Goal: Communication & Community: Answer question/provide support

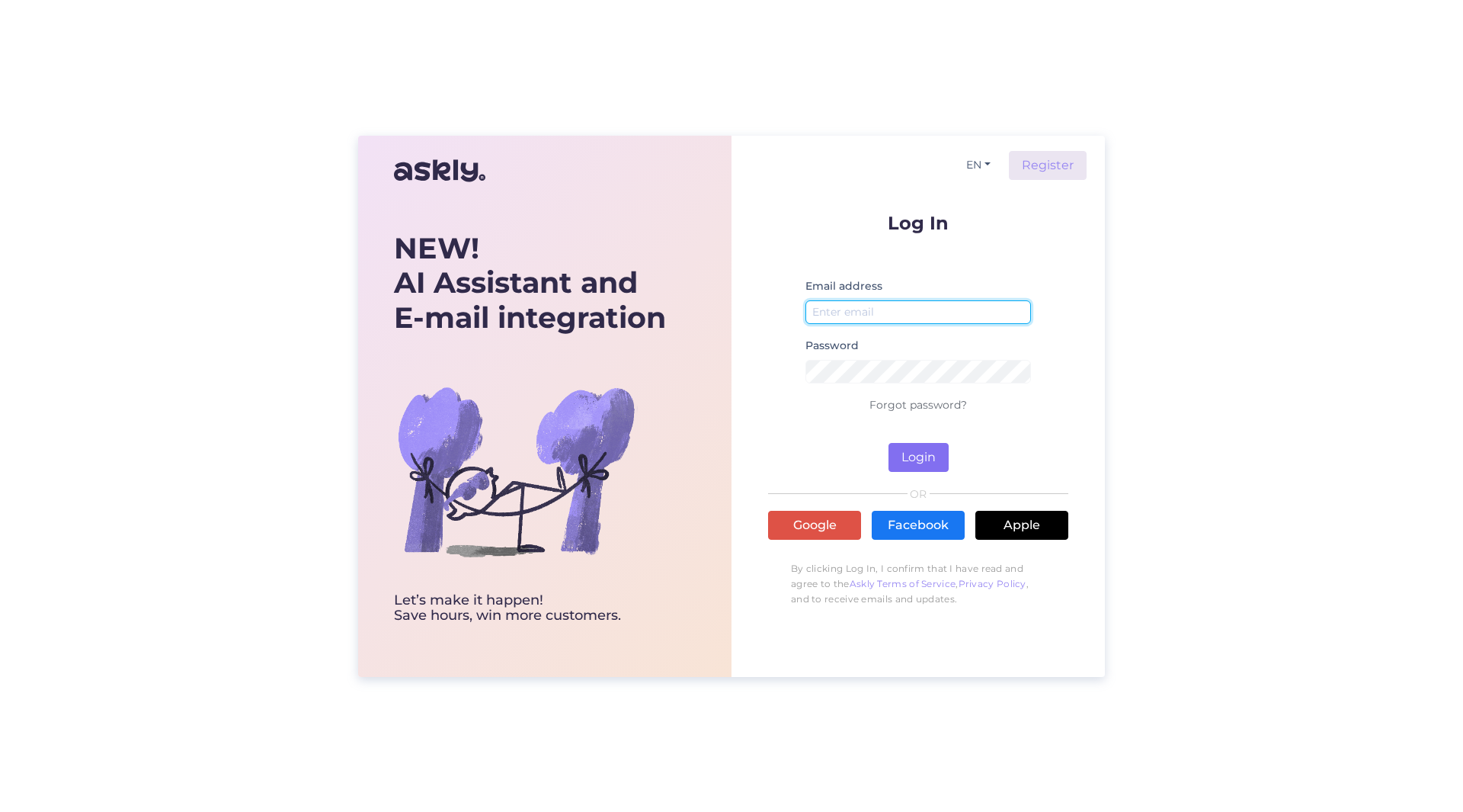
type input "[PERSON_NAME][EMAIL_ADDRESS][PERSON_NAME][DOMAIN_NAME]"
click at [904, 454] on button "Login" at bounding box center [919, 457] width 60 height 29
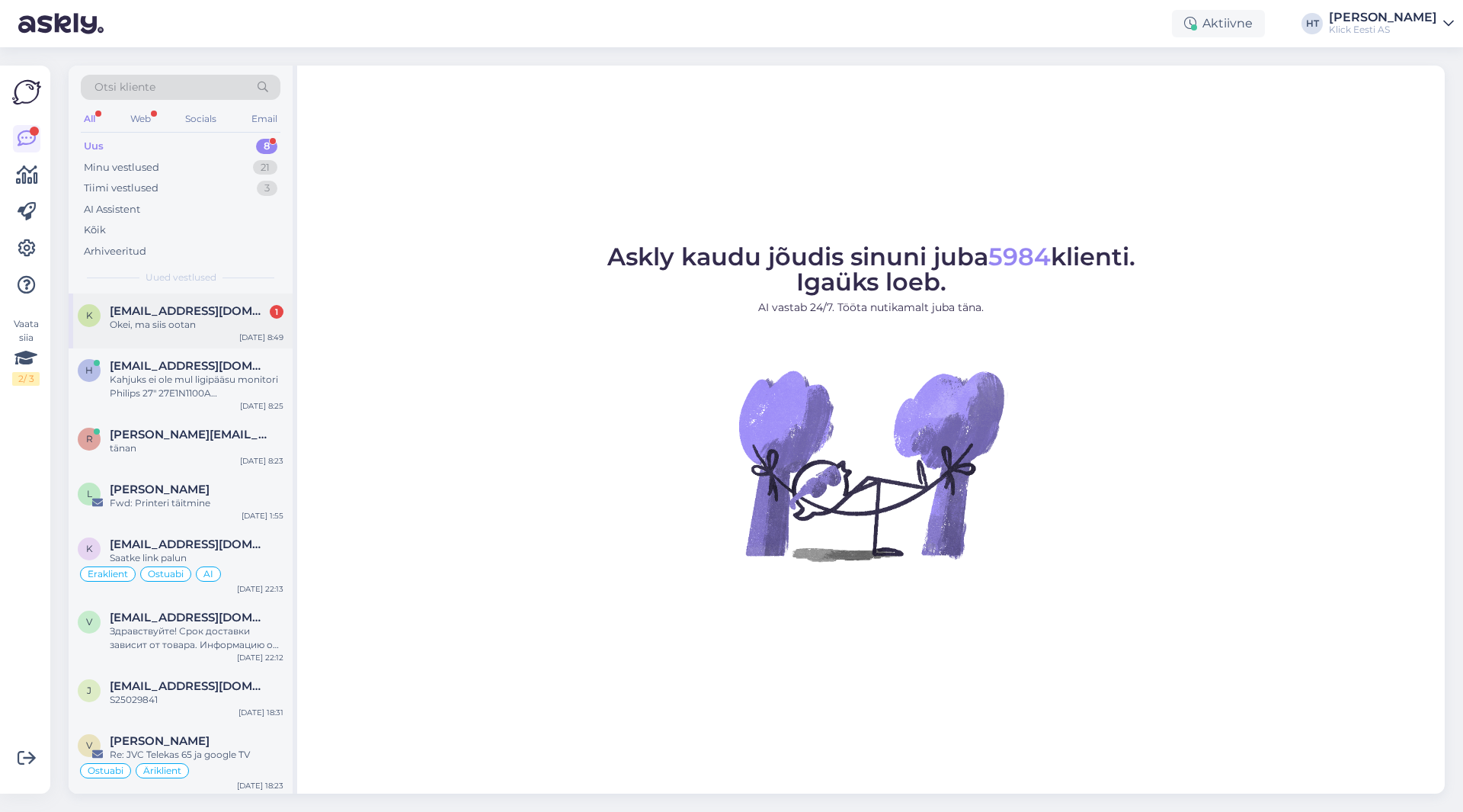
click at [253, 320] on div "Okei, ma siis ootan" at bounding box center [196, 325] width 174 height 13
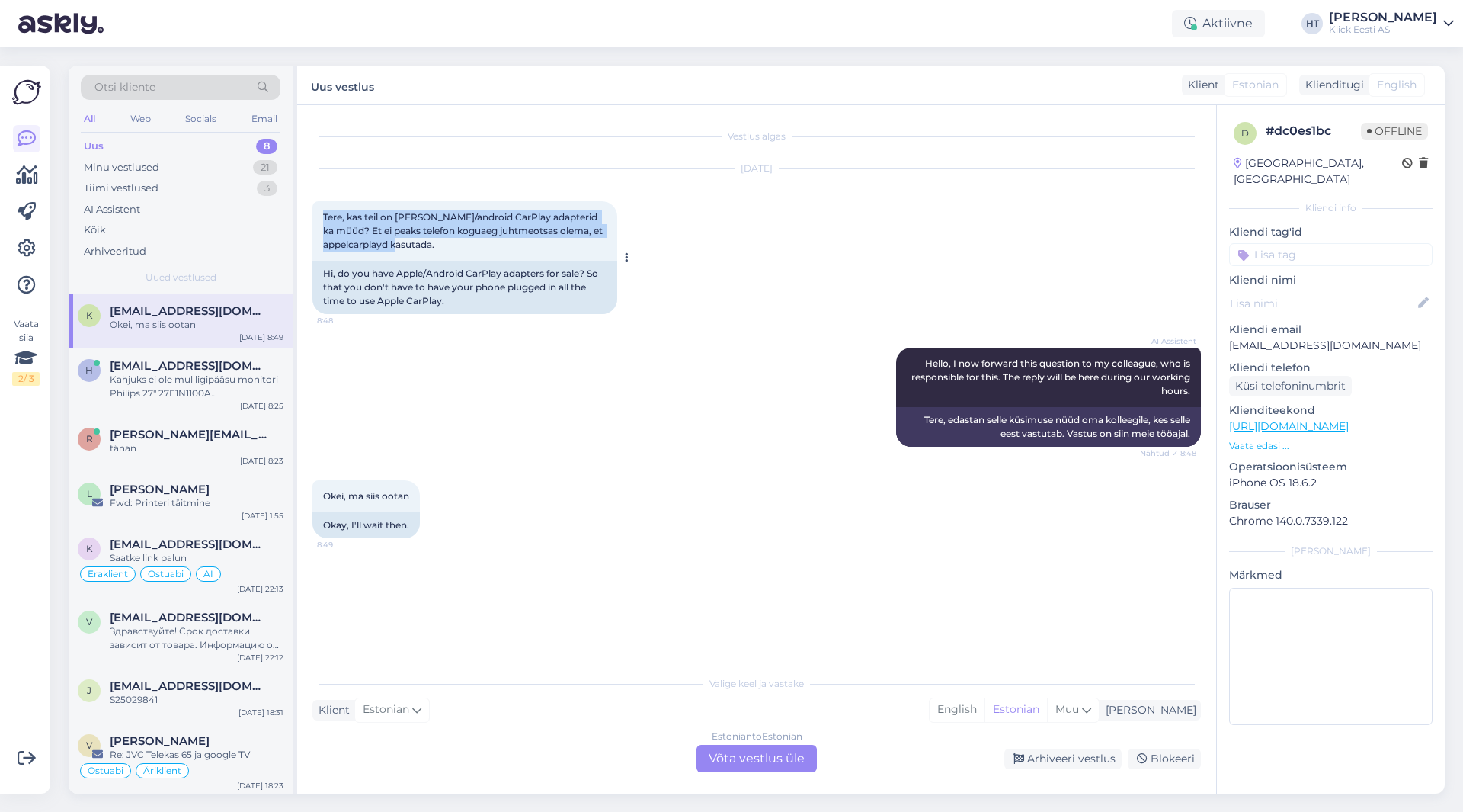
drag, startPoint x: 320, startPoint y: 215, endPoint x: 587, endPoint y: 249, distance: 269.2
click at [587, 249] on div "Tere, kas teil on [PERSON_NAME]/android CarPlay adapterid ka müüd? Et ei peaks …" at bounding box center [464, 231] width 305 height 60
click at [466, 246] on div "Tere, kas teil on [PERSON_NAME]/android CarPlay adapterid ka müüd? Et ei peaks …" at bounding box center [464, 231] width 305 height 60
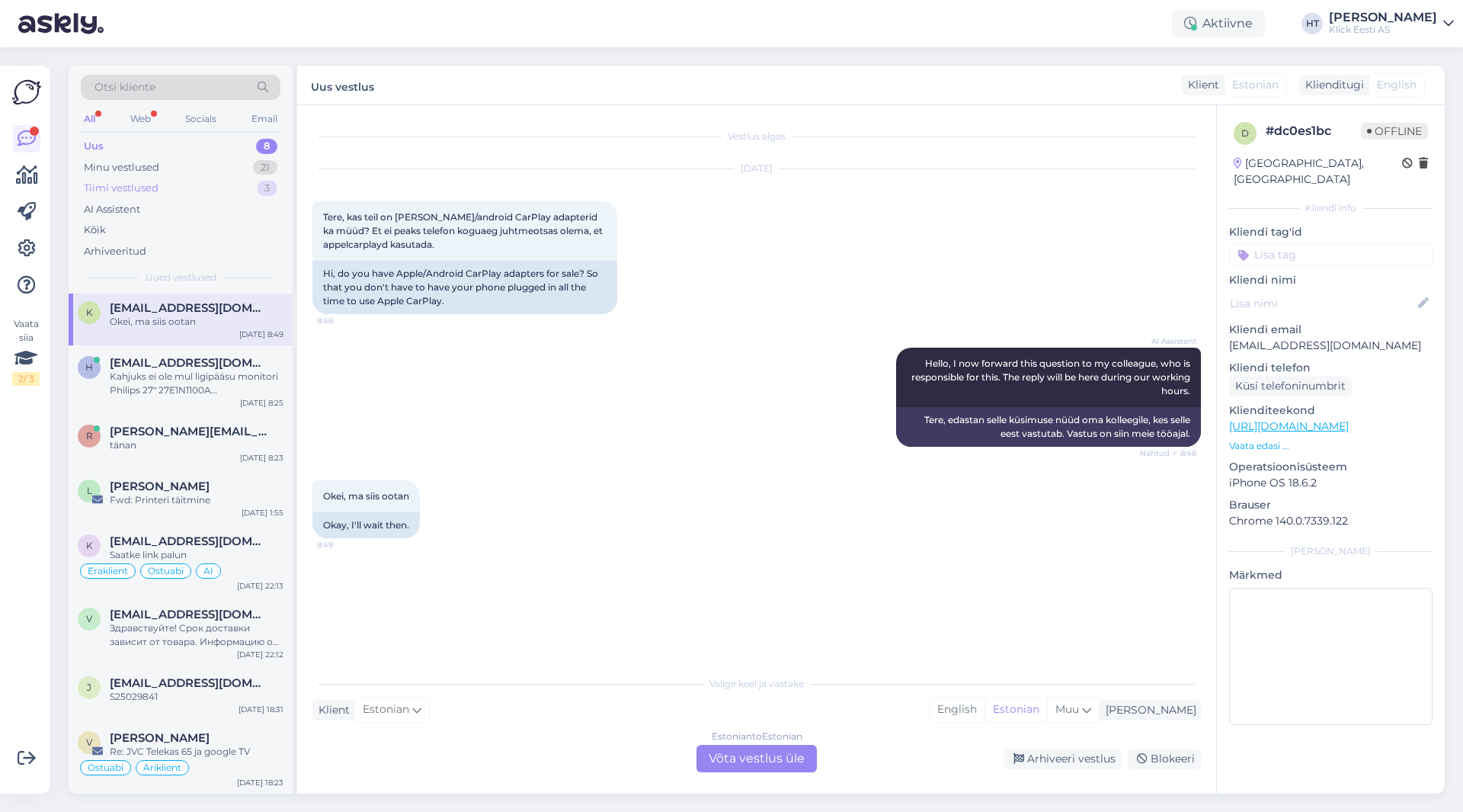
click at [187, 188] on div "Tiimi vestlused 3" at bounding box center [180, 188] width 200 height 21
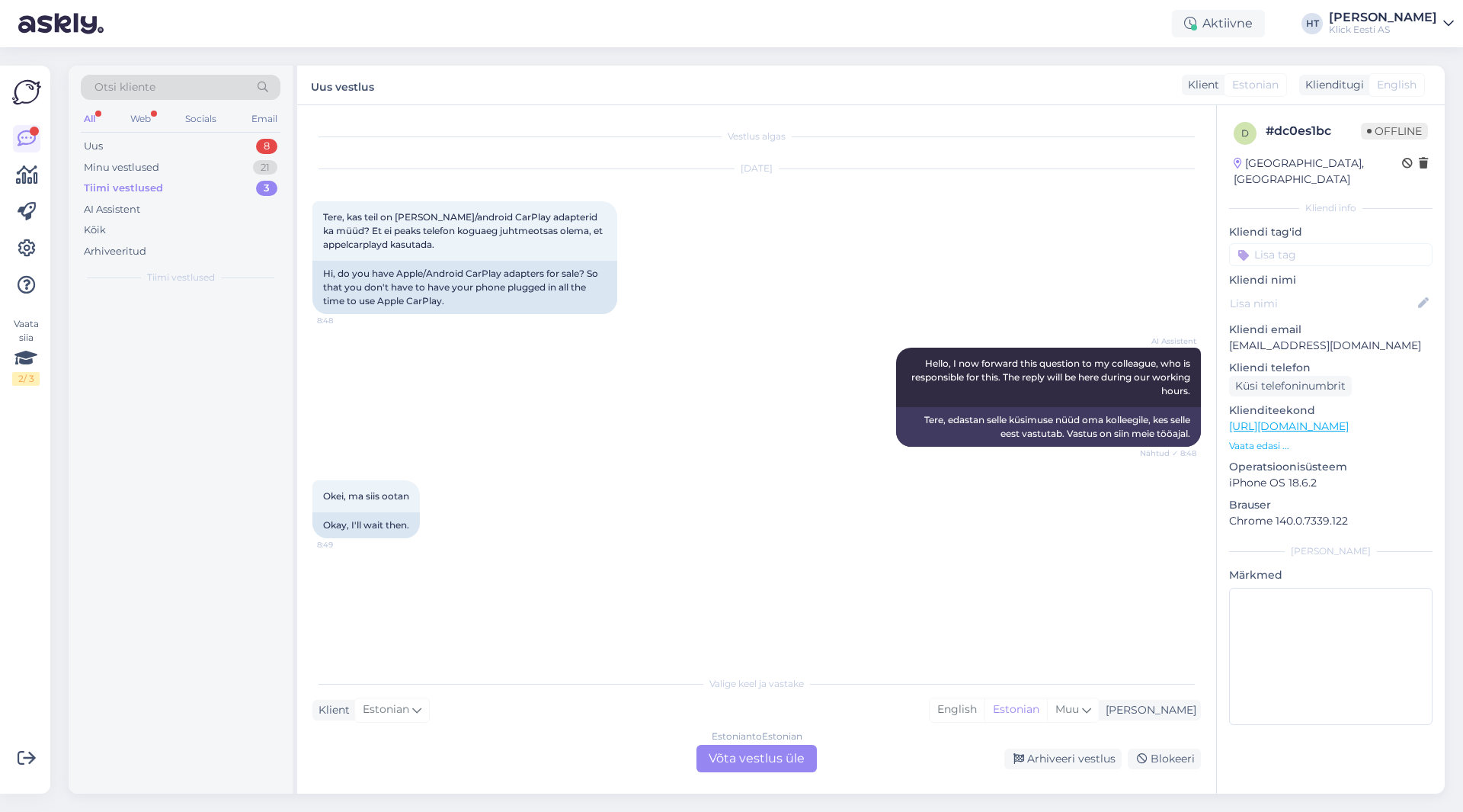
scroll to position [0, 0]
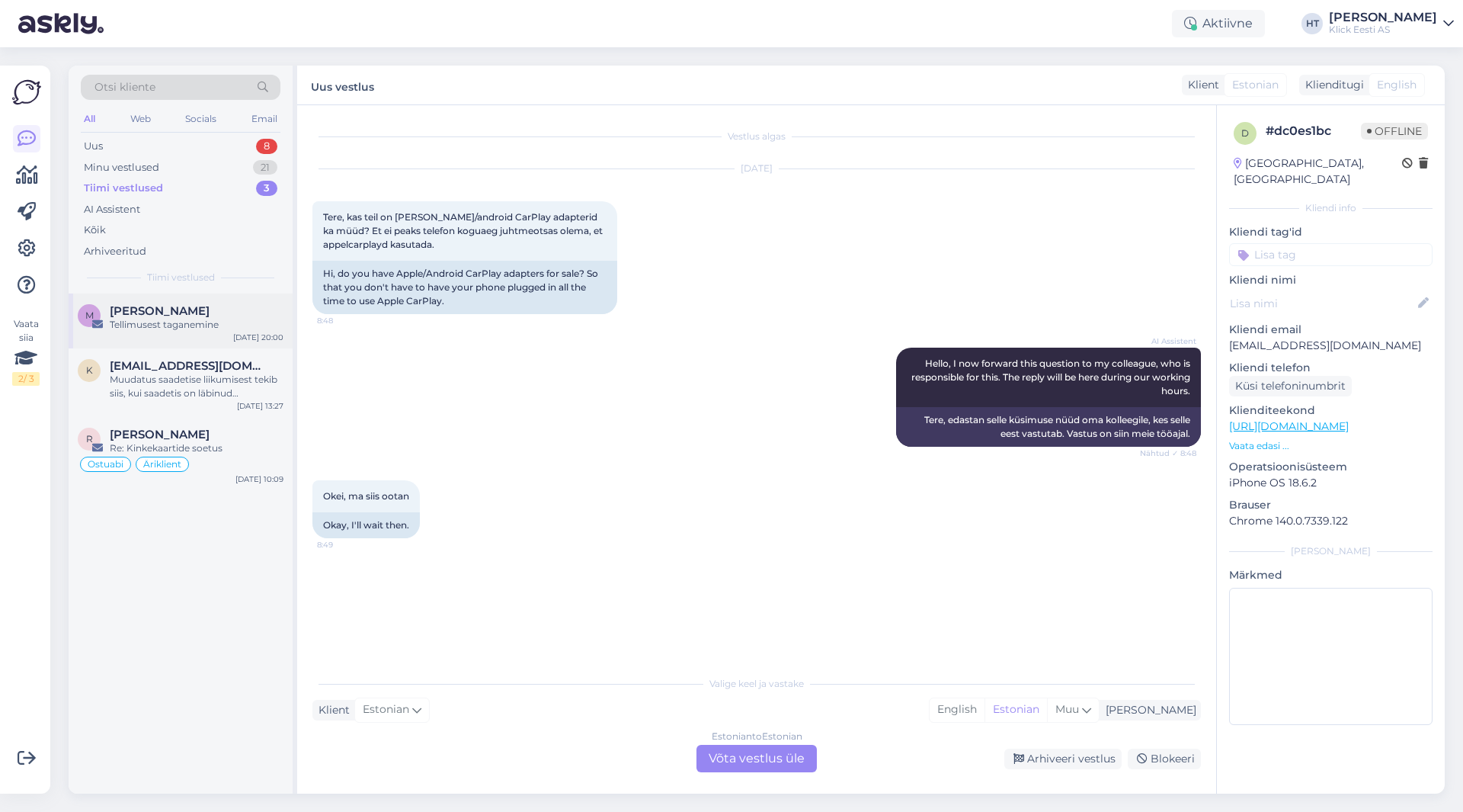
click at [201, 324] on div "Tellimusest taganemine" at bounding box center [196, 325] width 174 height 13
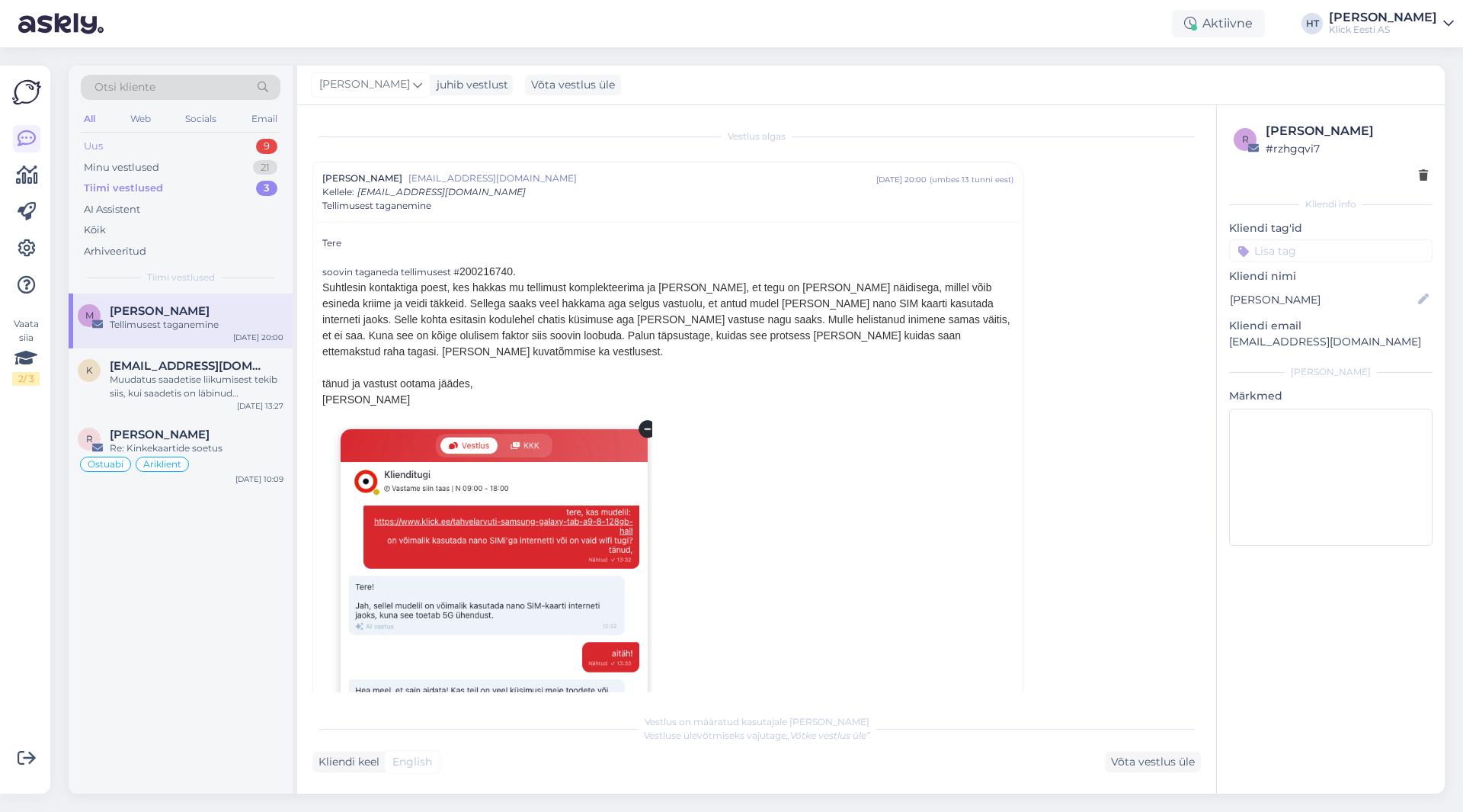
click at [262, 140] on div "9" at bounding box center [266, 146] width 21 height 15
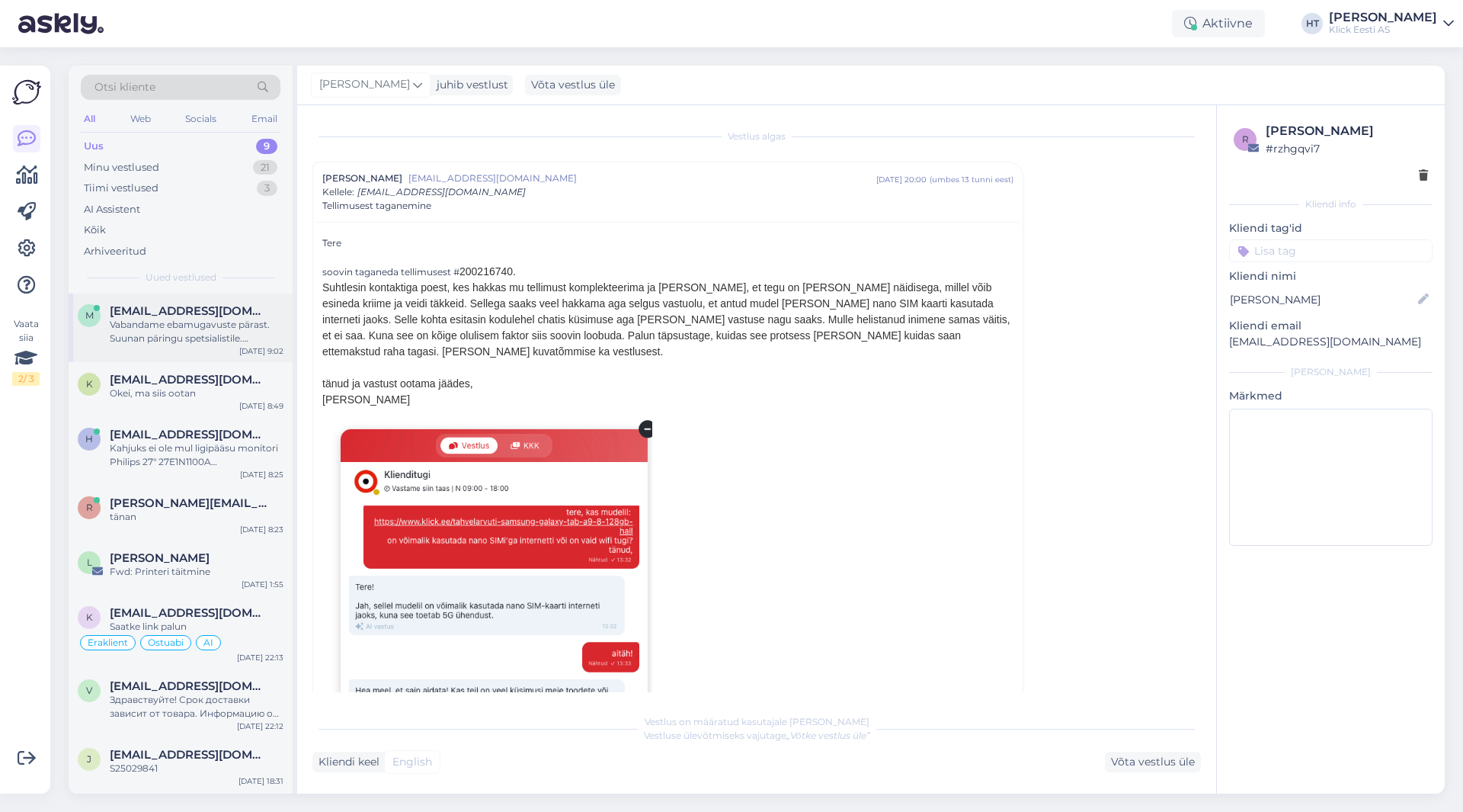
click at [215, 306] on span "[EMAIL_ADDRESS][DOMAIN_NAME]" at bounding box center [189, 310] width 159 height 13
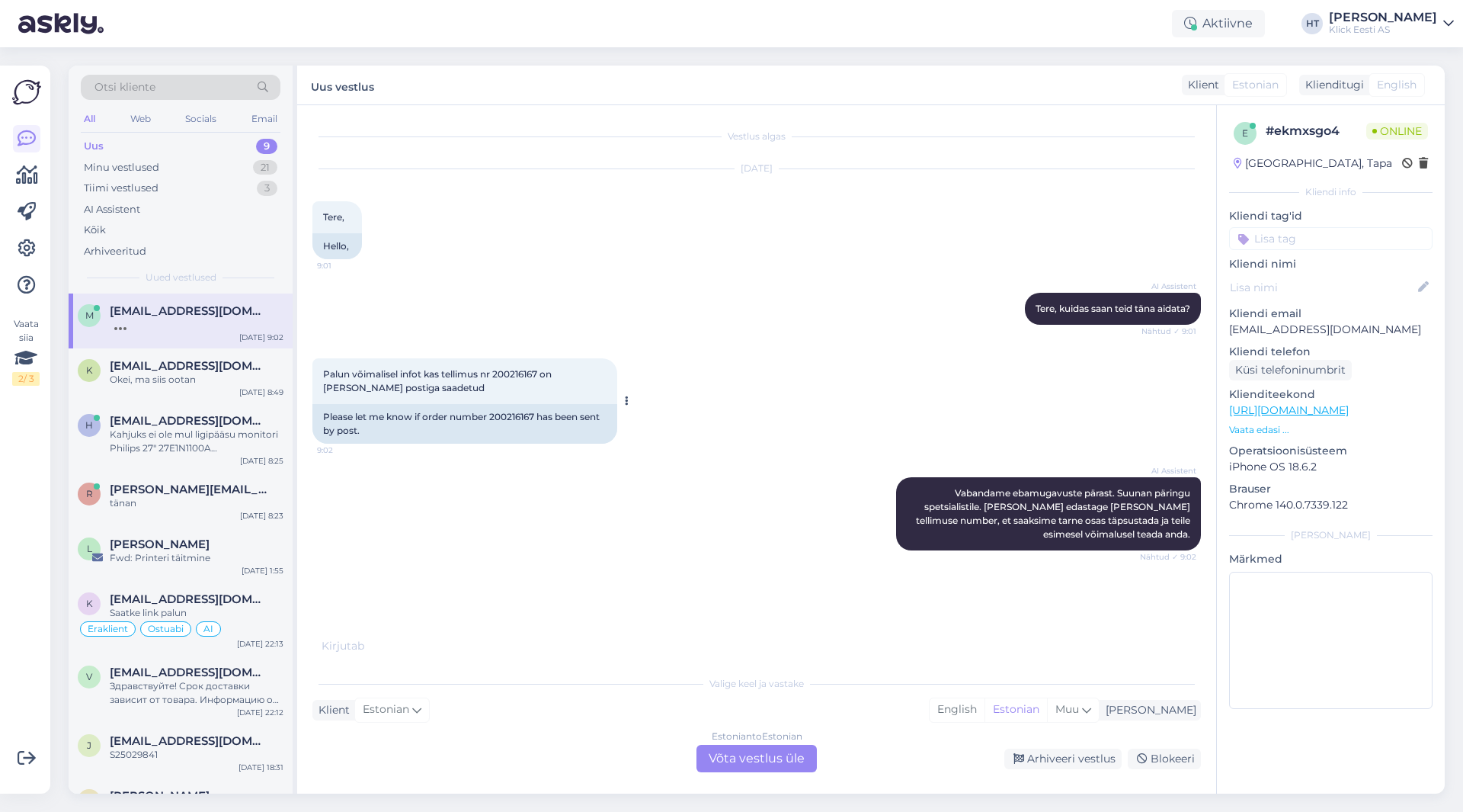
click at [512, 376] on span "Palun võimalisel infot kas tellimus nr 200216167 on [PERSON_NAME] postiga saade…" at bounding box center [438, 381] width 231 height 25
copy span "200216167"
click at [750, 337] on div "AI Assistent [PERSON_NAME], kuidas saan teid [PERSON_NAME] aidata? Nähtud ✓ 9:01" at bounding box center [756, 309] width 888 height 65
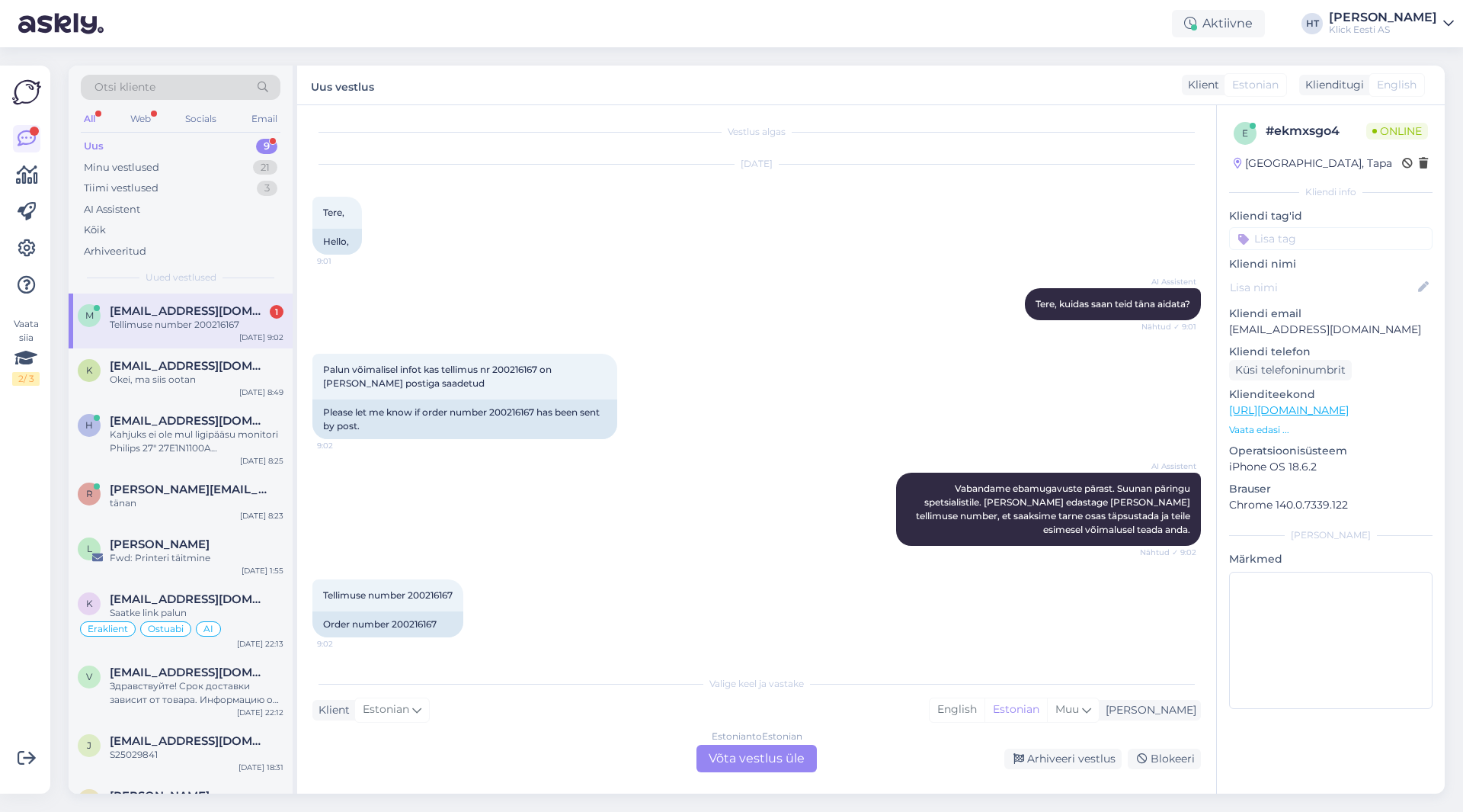
click at [745, 261] on div "[DATE] Tere, 9:01 Hello," at bounding box center [756, 209] width 888 height 123
click at [259, 359] on div "[EMAIL_ADDRESS][DOMAIN_NAME]" at bounding box center [196, 366] width 174 height 13
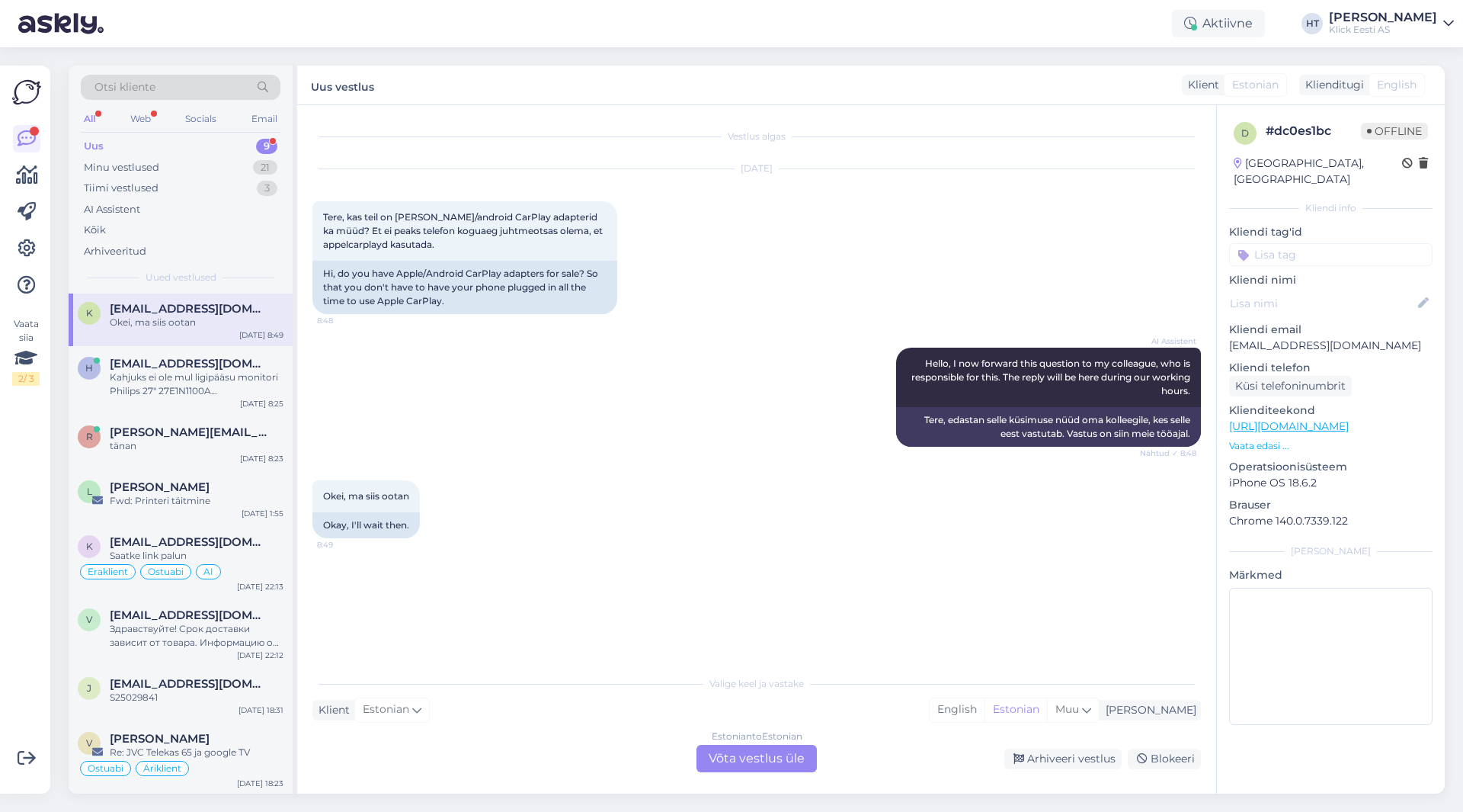
scroll to position [58, 0]
click at [215, 191] on div "Tiimi vestlused 3" at bounding box center [180, 188] width 200 height 21
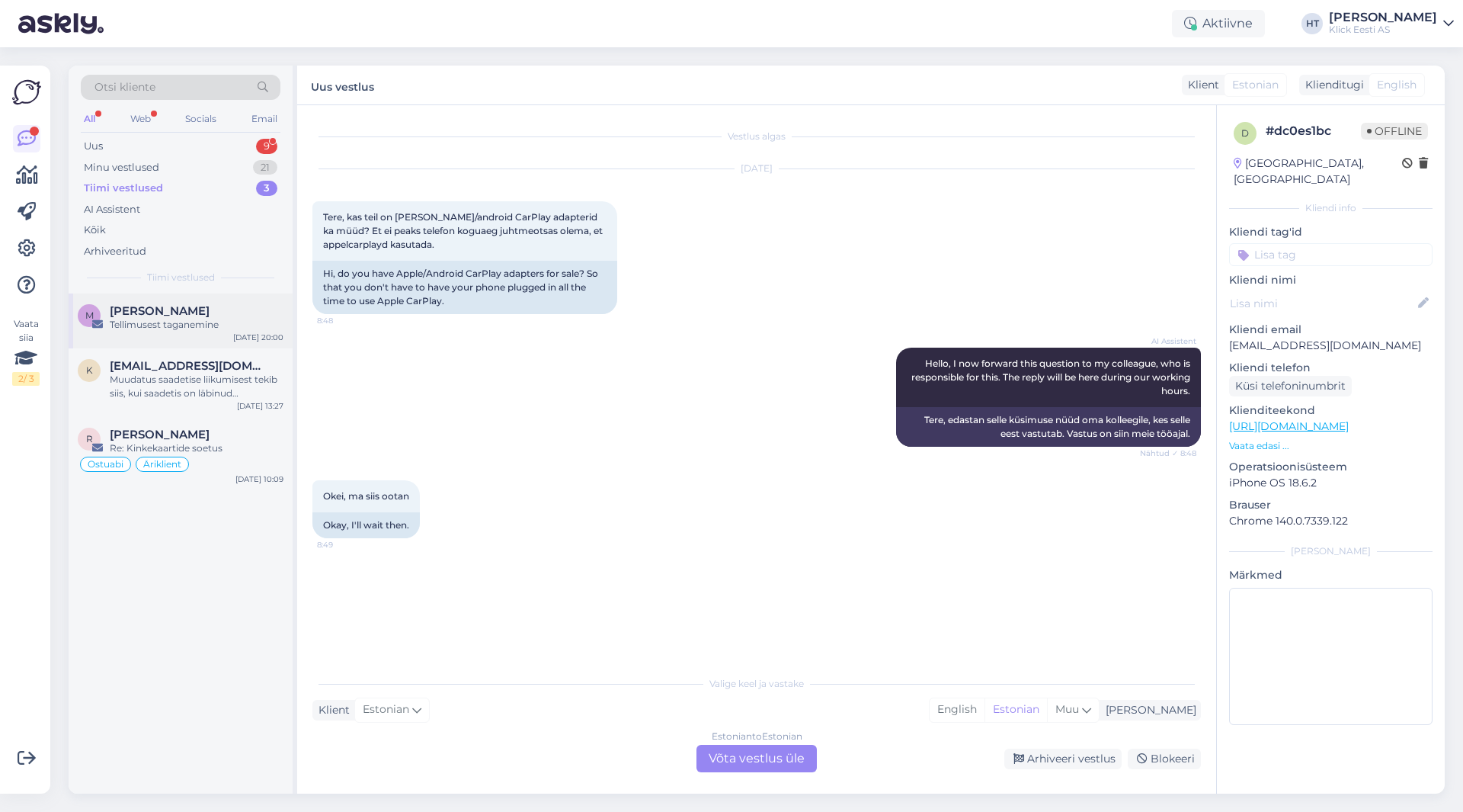
click at [215, 336] on div "M [PERSON_NAME] Tellimusest taganemine [DATE] 20:00" at bounding box center [180, 320] width 224 height 55
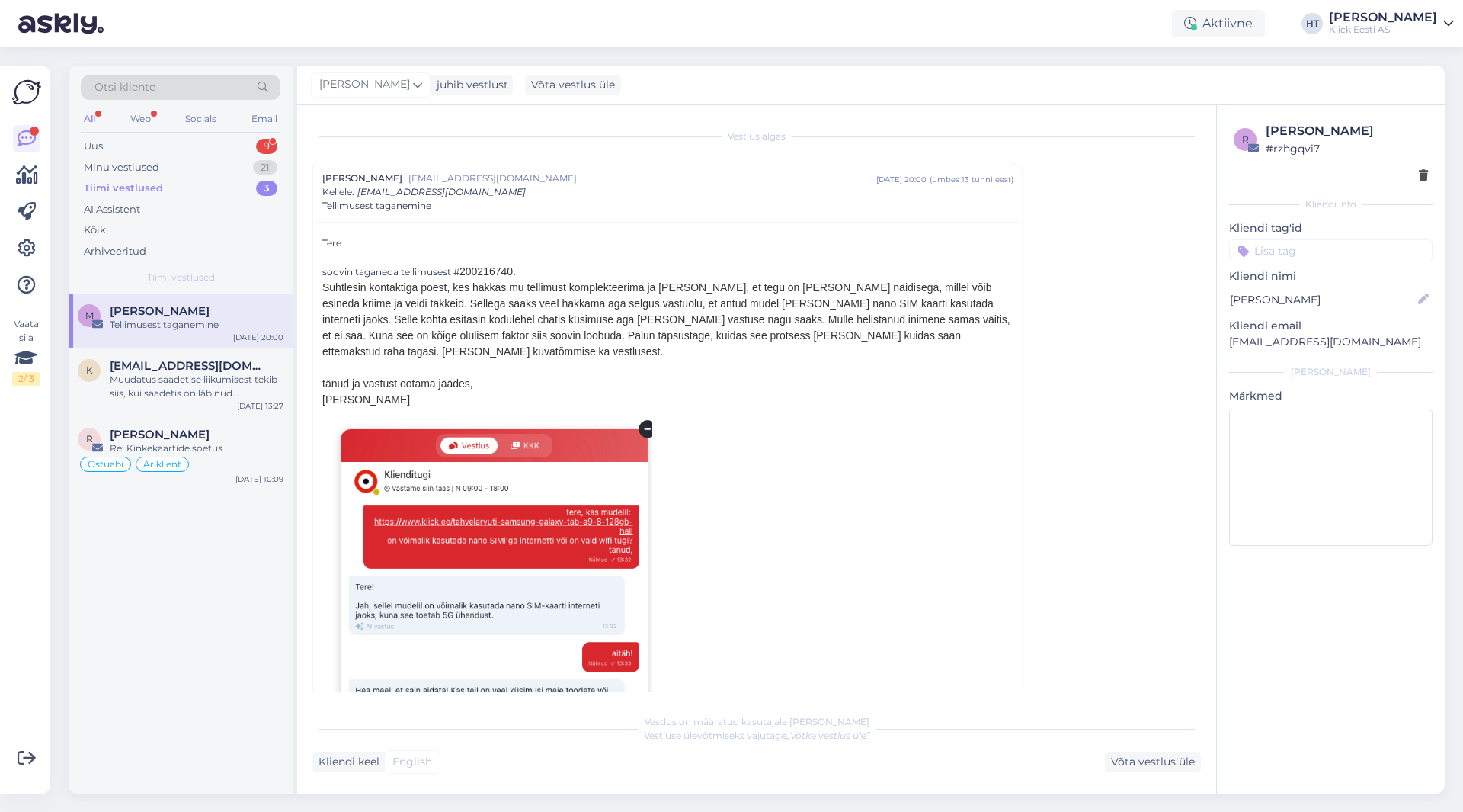
click at [1291, 338] on p "[EMAIL_ADDRESS][DOMAIN_NAME]" at bounding box center [1330, 341] width 204 height 16
copy div "[EMAIL_ADDRESS][DOMAIN_NAME] [PERSON_NAME]"
click at [177, 81] on div "Otsi kliente" at bounding box center [180, 87] width 200 height 25
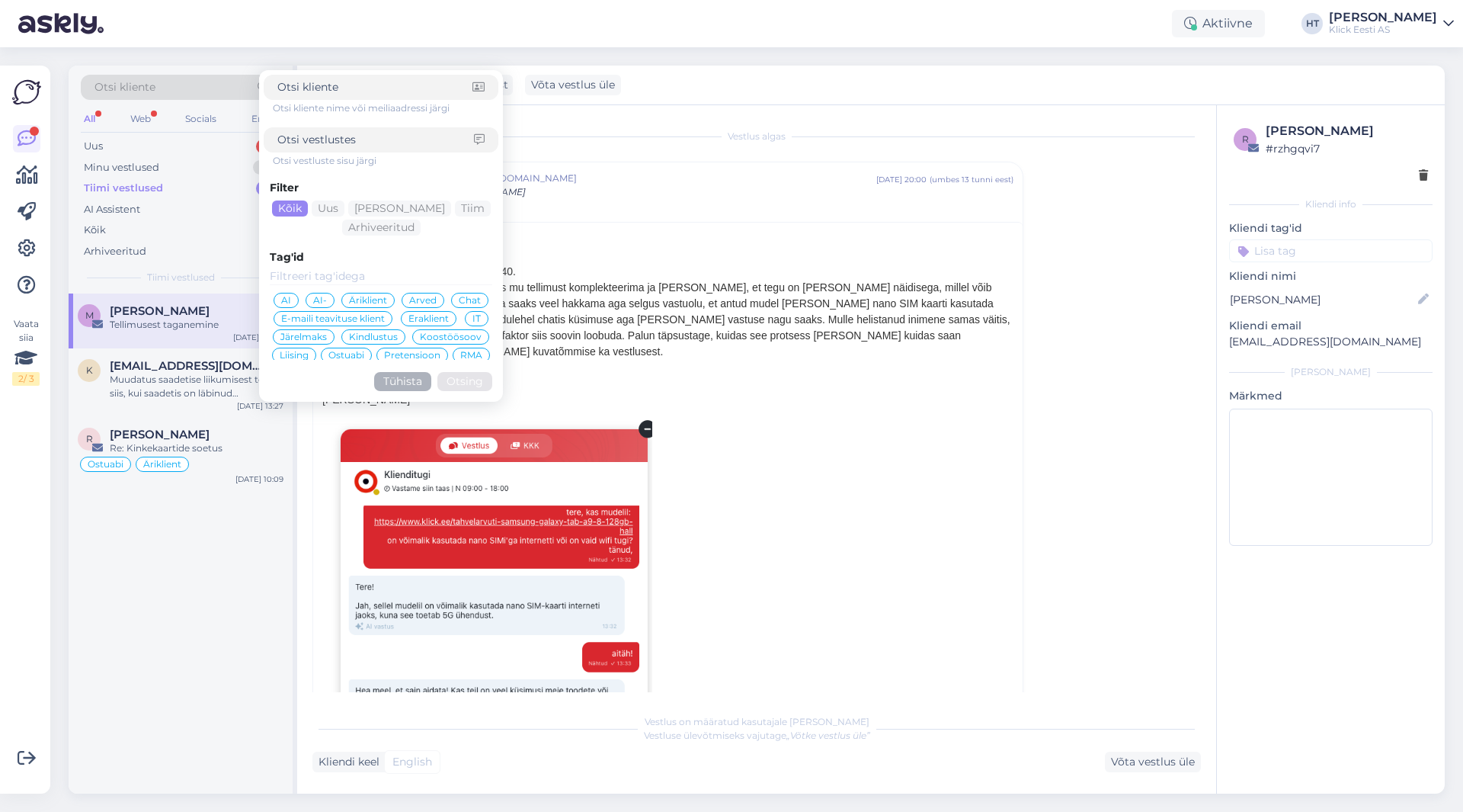
click at [342, 91] on input at bounding box center [375, 86] width 195 height 16
type input "[EMAIL_ADDRESS][DOMAIN_NAME]"
click button "Otsing" at bounding box center [464, 381] width 55 height 19
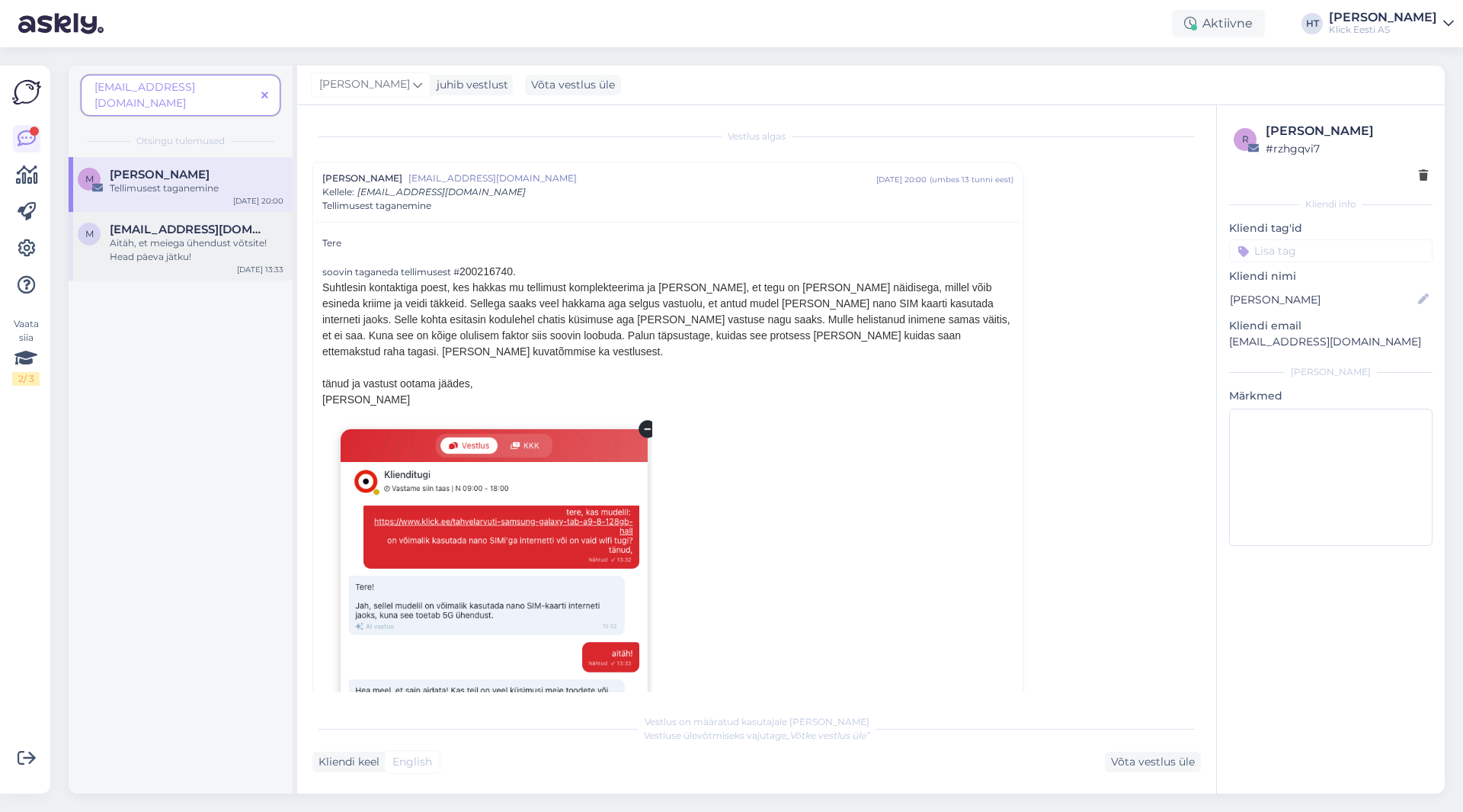
click at [228, 237] on div "Aitäh, et meiega ühendust võtsite! Head päeva jätku!" at bounding box center [196, 250] width 174 height 28
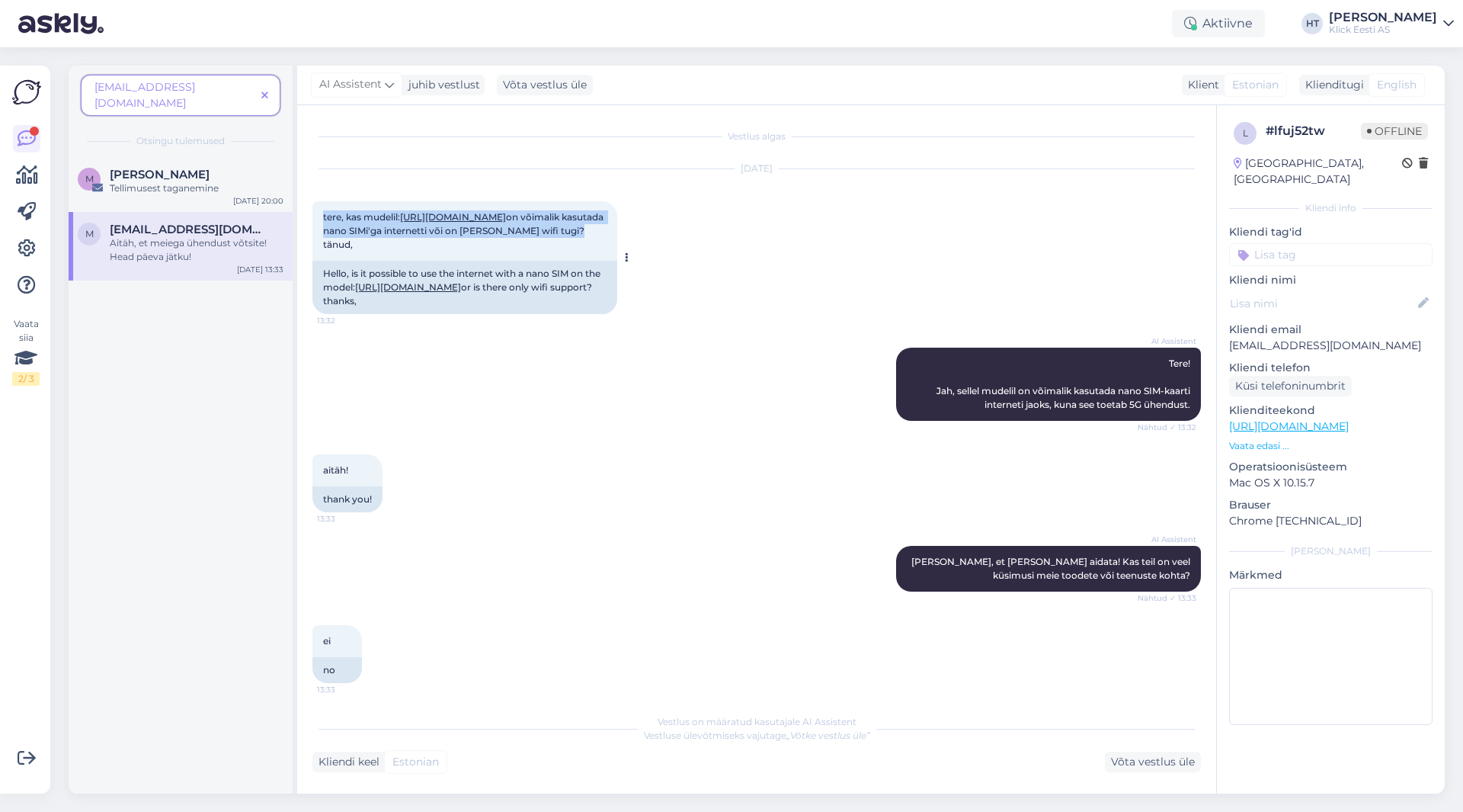
drag, startPoint x: 358, startPoint y: 259, endPoint x: 324, endPoint y: 216, distance: 54.8
click at [324, 216] on div "tere, kas mudelil: [URL][DOMAIN_NAME] on võimalik kasutada nano SIMi'ga interne…" at bounding box center [464, 231] width 305 height 60
click at [324, 216] on span "tere, kas mudelil: [URL][DOMAIN_NAME] on võimalik kasutada nano SIMi'ga interne…" at bounding box center [464, 231] width 283 height 39
drag, startPoint x: 324, startPoint y: 216, endPoint x: 595, endPoint y: 256, distance: 273.9
click at [595, 256] on div "tere, kas mudelil: [URL][DOMAIN_NAME] on võimalik kasutada nano SIMi'ga interne…" at bounding box center [464, 231] width 305 height 60
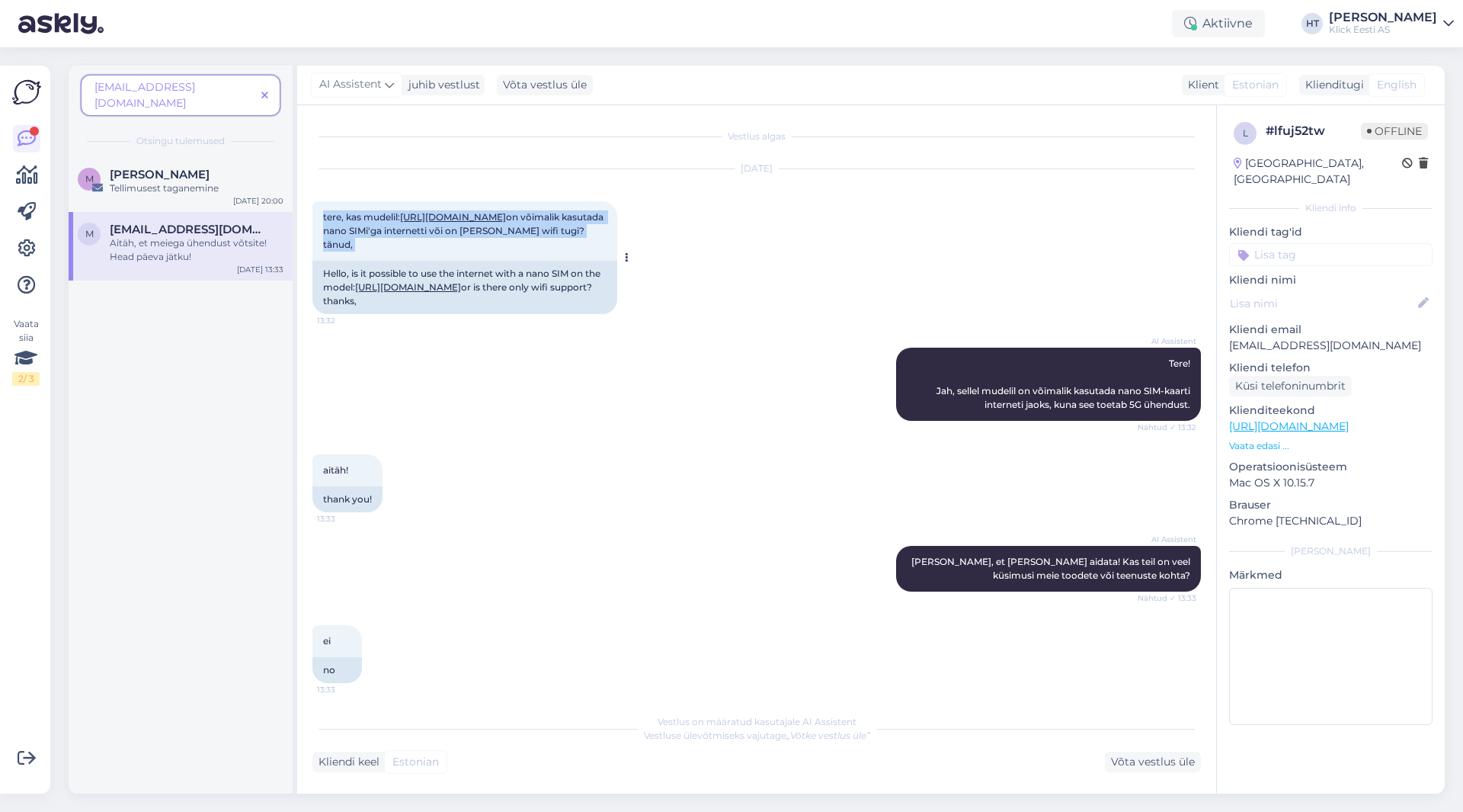
click at [453, 261] on div "tere, kas mudelil: [URL][DOMAIN_NAME] on võimalik kasutada nano SIMi'ga interne…" at bounding box center [464, 231] width 305 height 60
drag, startPoint x: 412, startPoint y: 267, endPoint x: 320, endPoint y: 214, distance: 106.2
click at [320, 214] on div "tere, kas mudelil: [URL][DOMAIN_NAME] on võimalik kasutada nano SIMi'ga interne…" at bounding box center [464, 231] width 305 height 60
click at [320, 212] on div "tere, kas mudelil: [URL][DOMAIN_NAME] on võimalik kasutada nano SIMi'ga interne…" at bounding box center [464, 231] width 305 height 60
drag, startPoint x: 320, startPoint y: 212, endPoint x: 409, endPoint y: 263, distance: 102.6
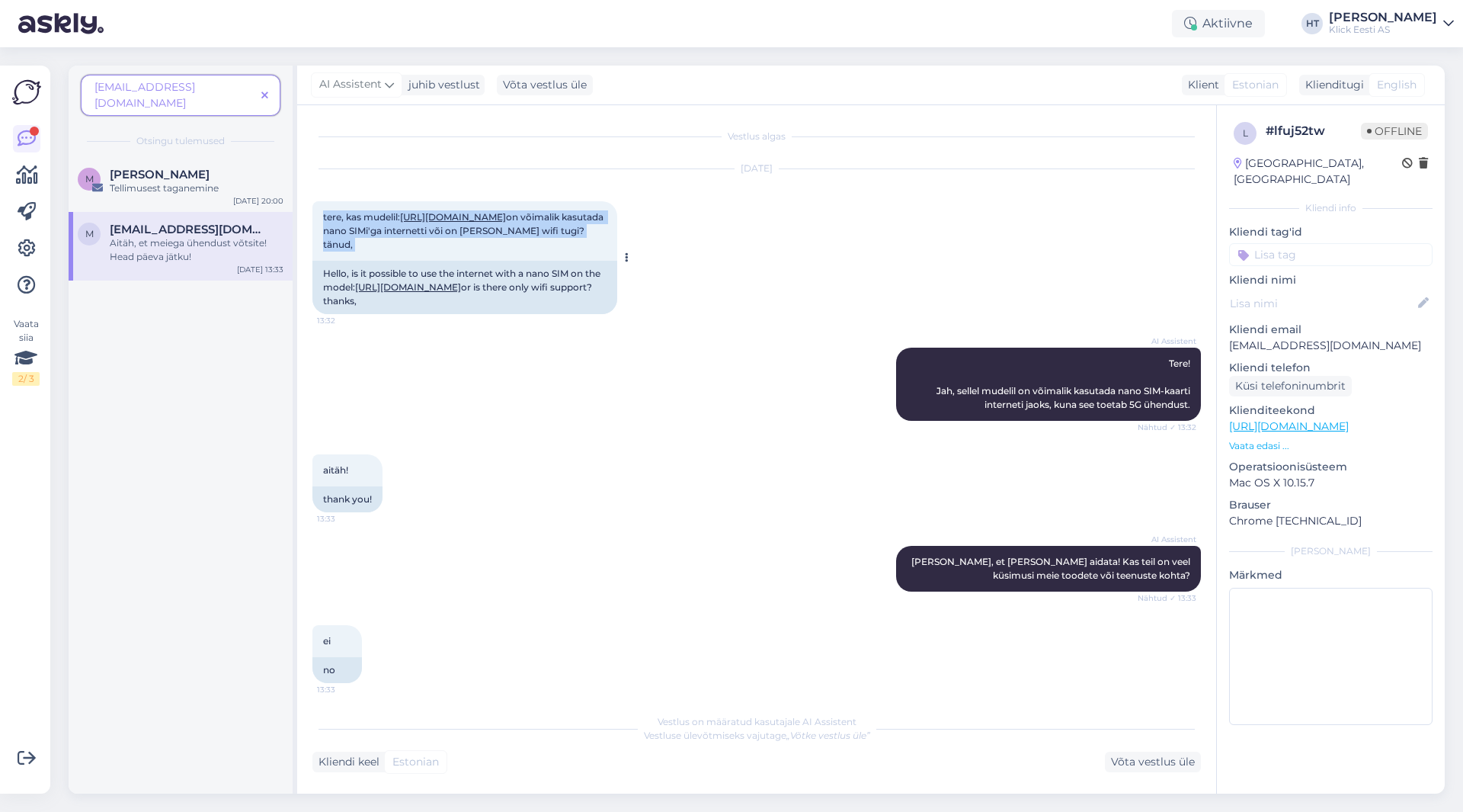
click at [409, 261] on div "tere, kas mudelil: [URL][DOMAIN_NAME] on võimalik kasutada nano SIMi'ga interne…" at bounding box center [464, 231] width 305 height 60
click at [654, 320] on div "[DATE] tere, kas mudelil: [URL][DOMAIN_NAME] on võimalik kasutada nano SIMi'ga …" at bounding box center [756, 242] width 888 height 179
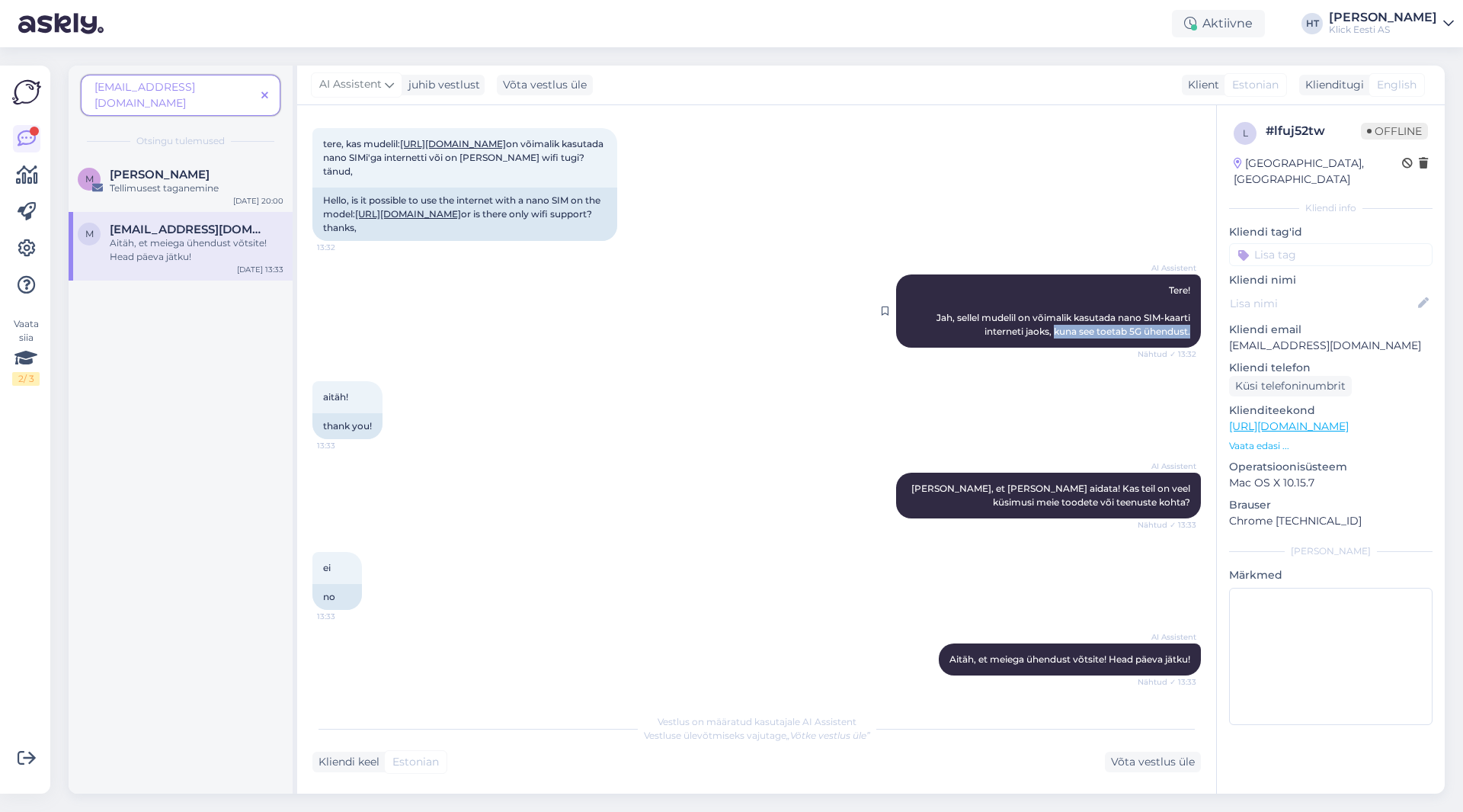
drag, startPoint x: 1040, startPoint y: 329, endPoint x: 1179, endPoint y: 331, distance: 139.0
click at [1179, 331] on span "Tere! Jah, sellel mudelil on võimalik kasutada nano SIM-kaarti interneti jaoks,…" at bounding box center [1065, 310] width 256 height 53
copy span "kuna see toetab 5G ühendust."
click at [596, 321] on div "AI Assistent Tere! Jah, sellel mudelil on võimalik kasutada nano SIM-kaarti int…" at bounding box center [756, 310] width 888 height 107
click at [263, 91] on icon at bounding box center [265, 96] width 7 height 11
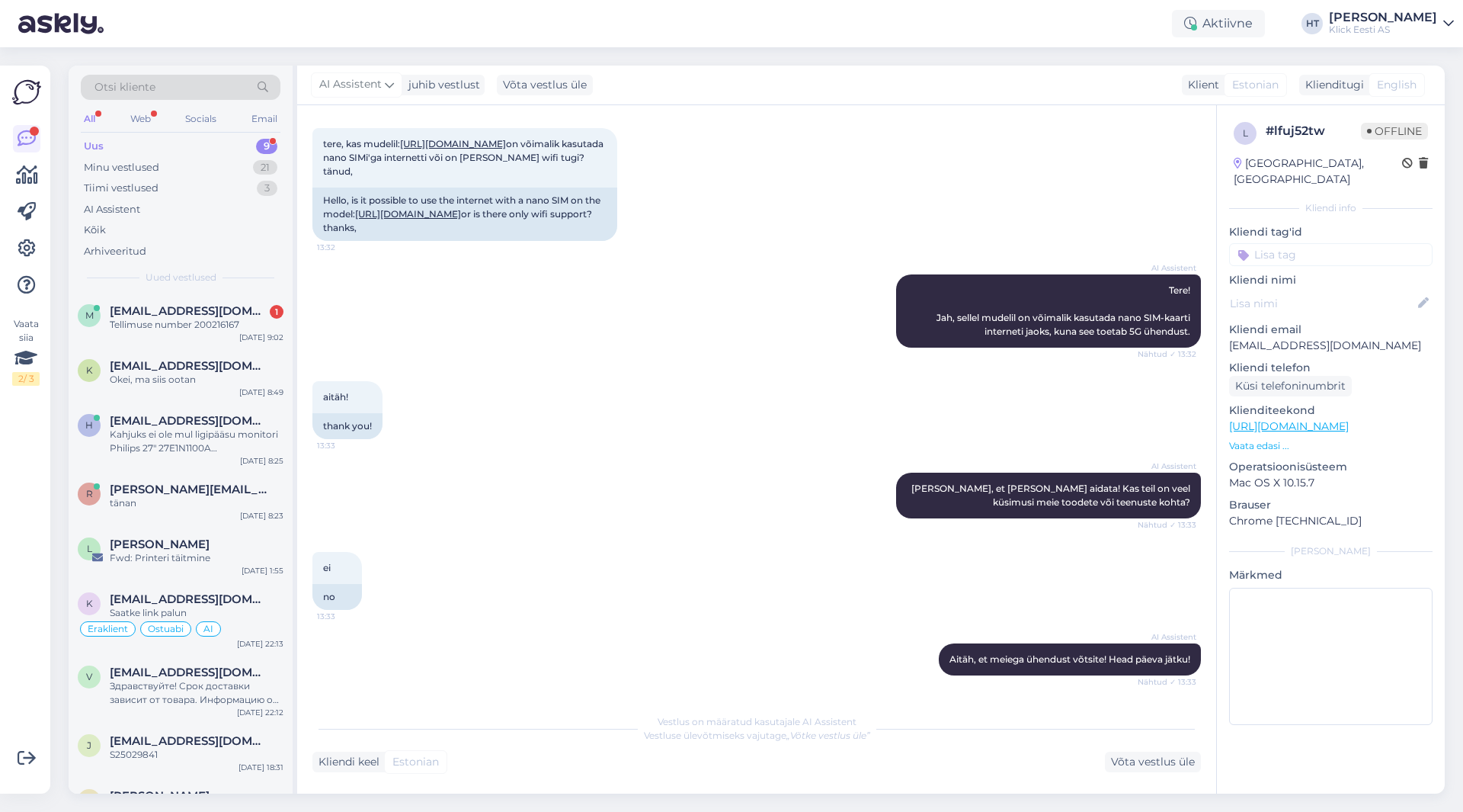
click at [34, 234] on div at bounding box center [26, 211] width 28 height 174
click at [33, 237] on link at bounding box center [26, 248] width 28 height 28
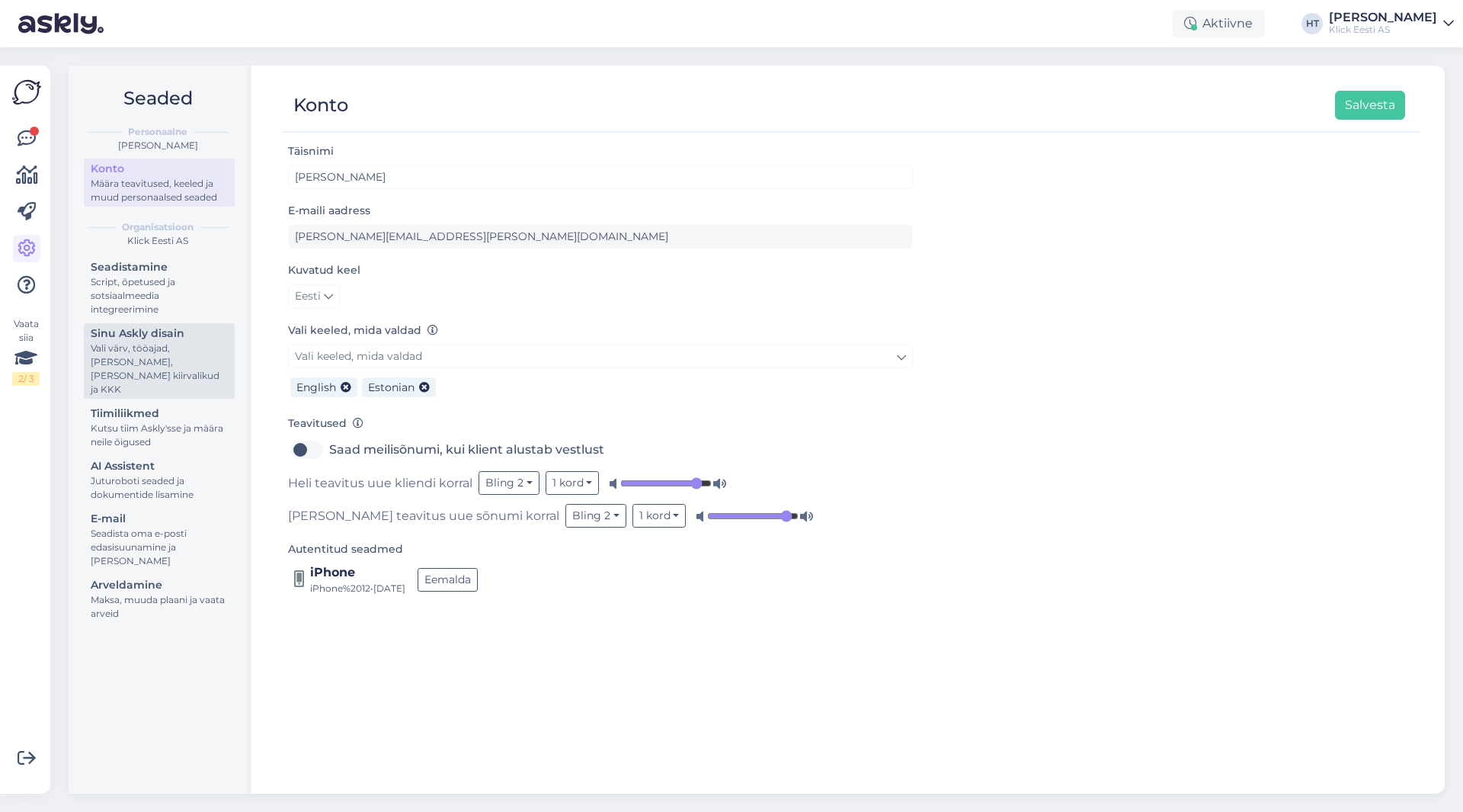
click at [163, 365] on div "Vali värv, tööajad, [PERSON_NAME], [PERSON_NAME] kiirvalikud ja KKK" at bounding box center [159, 368] width 138 height 55
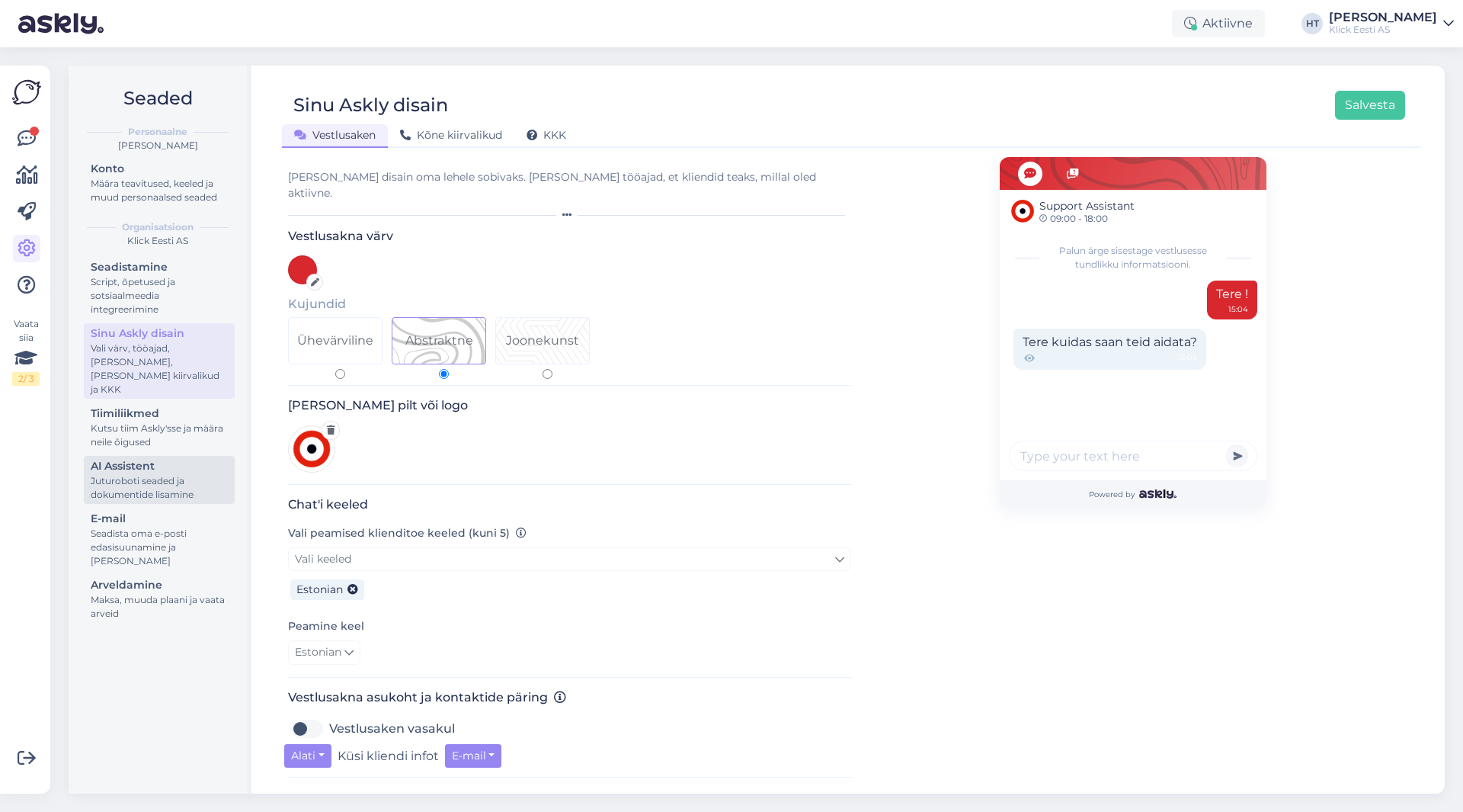
click at [174, 474] on div "Juturoboti seaded ja dokumentide lisamine" at bounding box center [159, 487] width 138 height 28
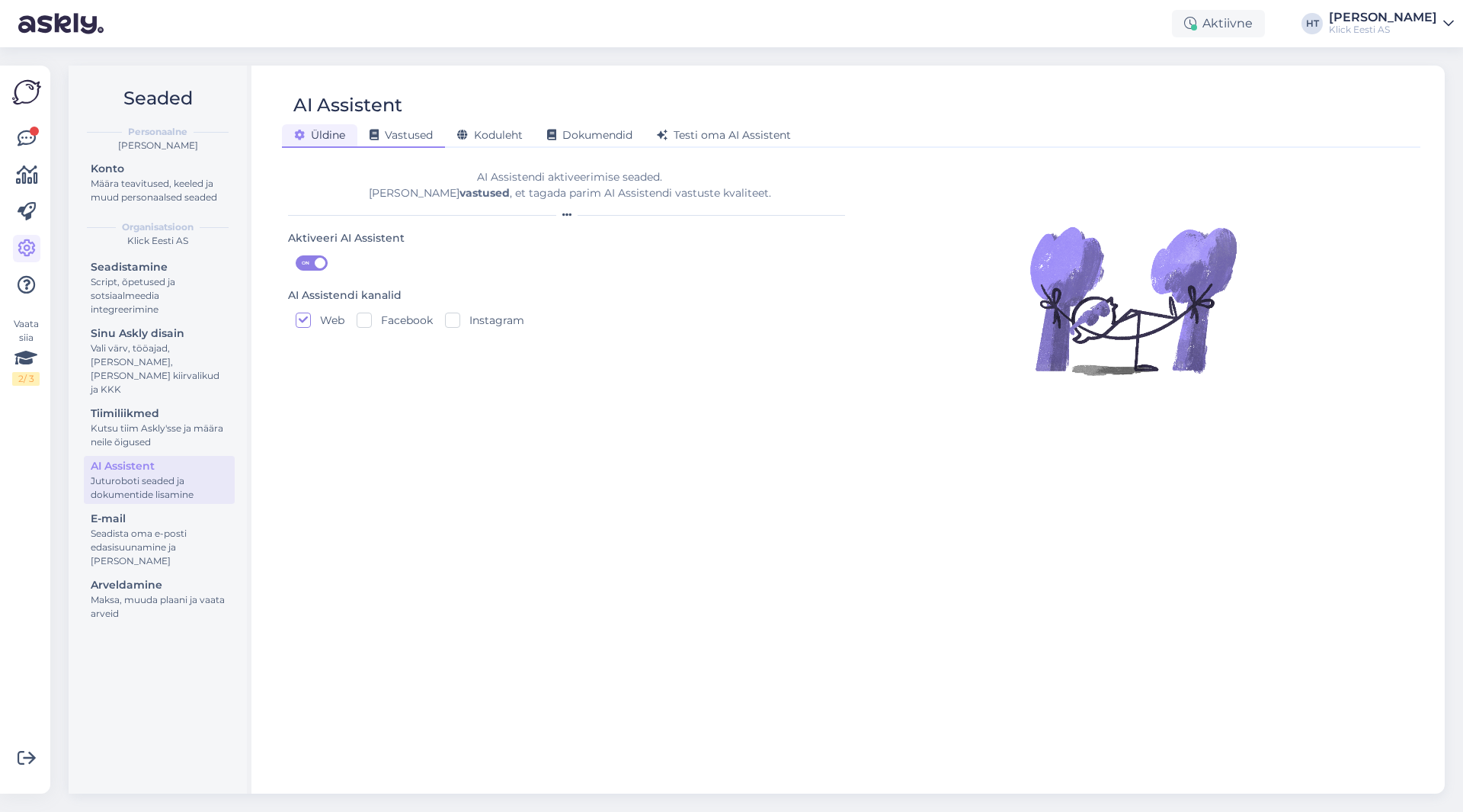
click at [436, 133] on div "Vastused" at bounding box center [401, 136] width 87 height 23
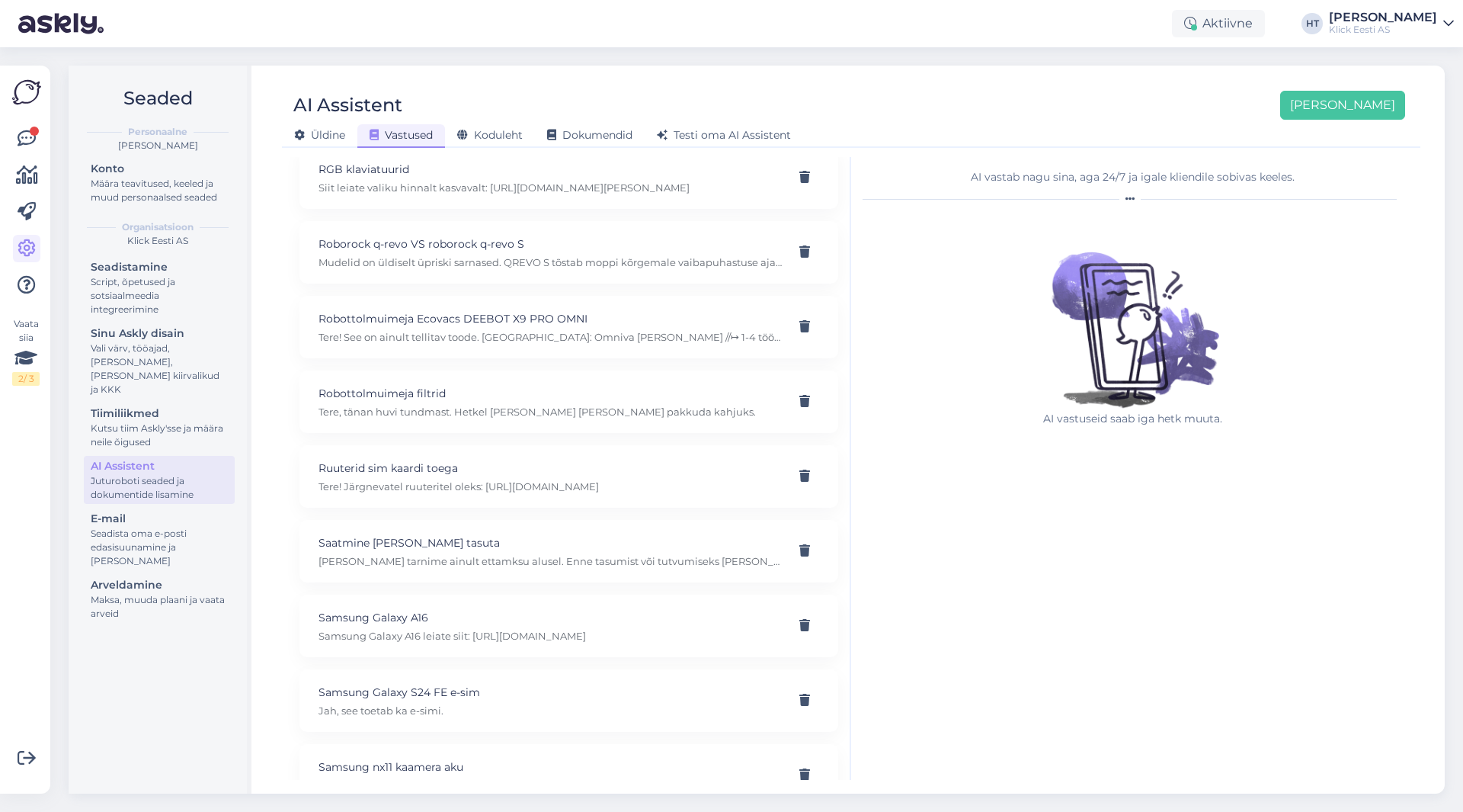
scroll to position [14421, 0]
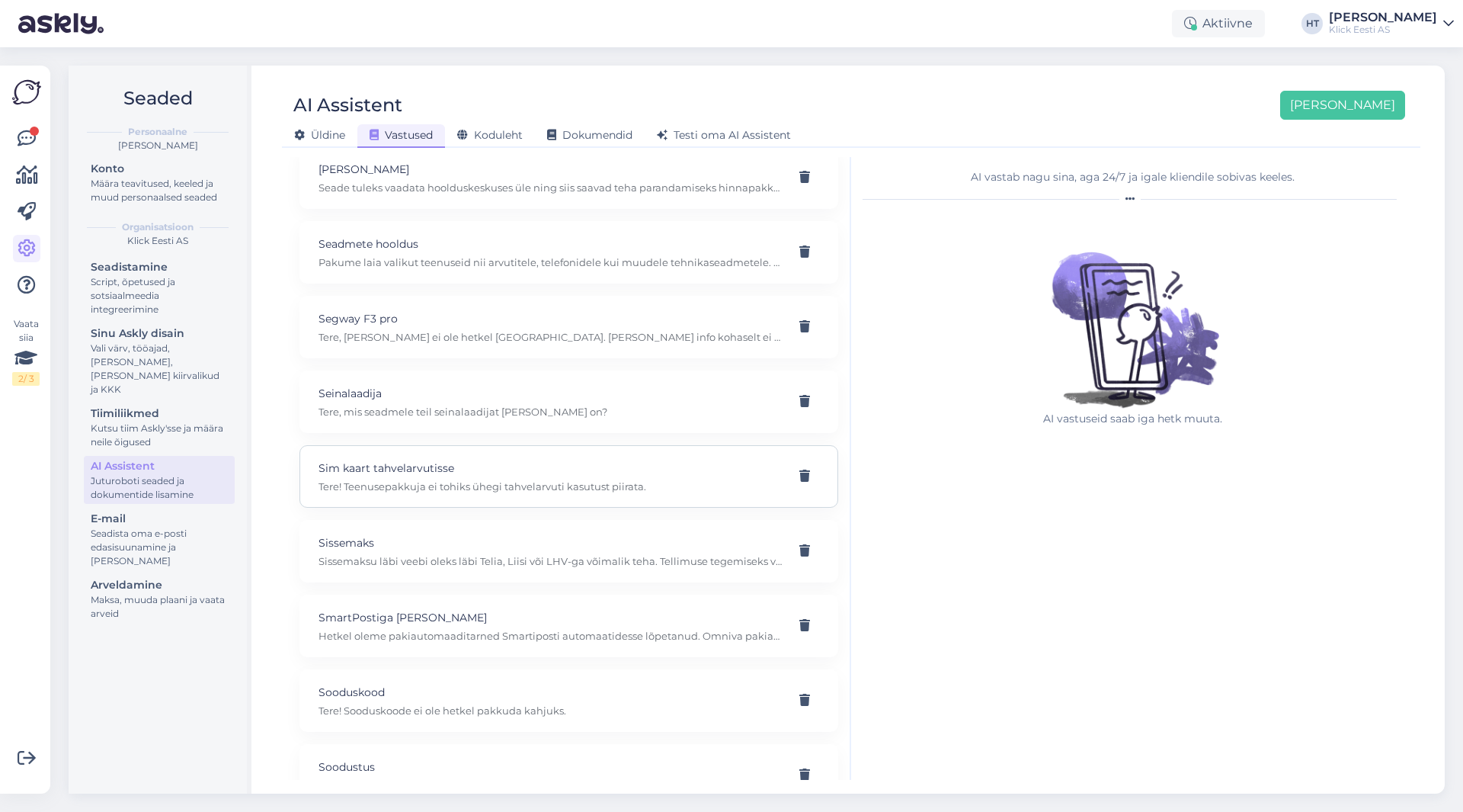
click at [641, 468] on p "Sim kaart tahvelarvutisse" at bounding box center [550, 468] width 464 height 17
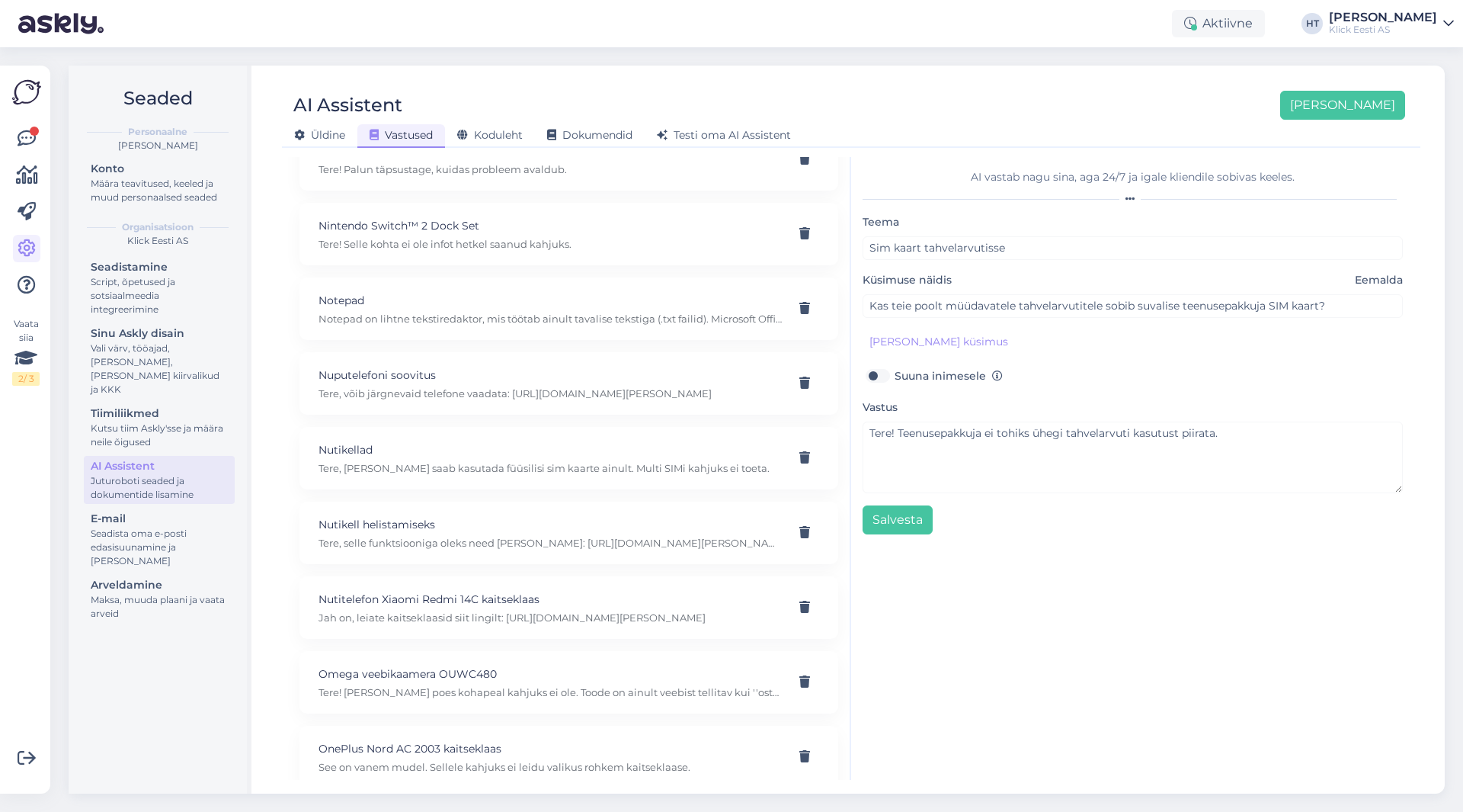
scroll to position [13600, 0]
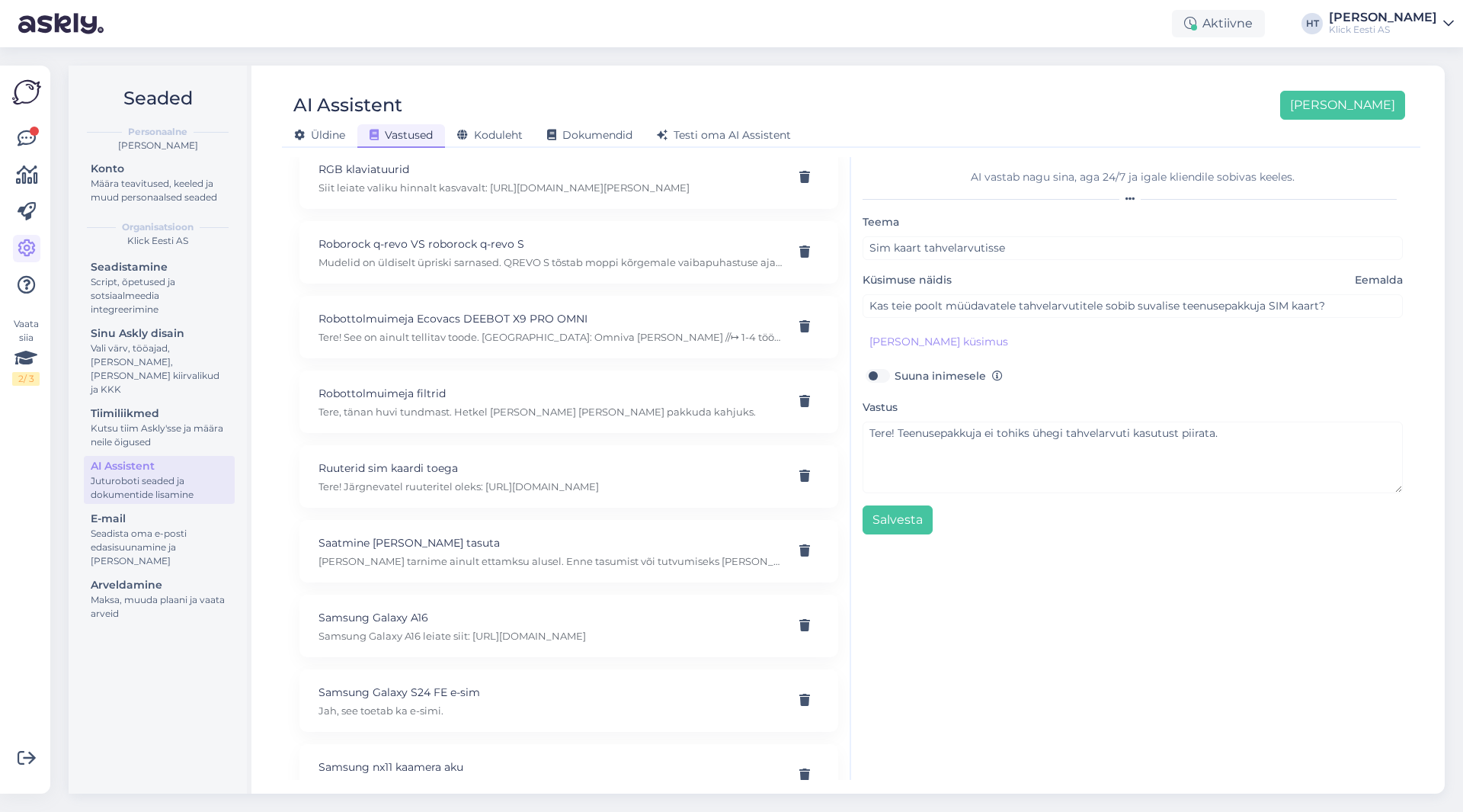
click at [935, 38] on div "Aktiivne HT [PERSON_NAME] [PERSON_NAME] Eesti AS" at bounding box center [732, 23] width 1463 height 47
click at [477, 137] on span "Koduleht" at bounding box center [490, 135] width 65 height 13
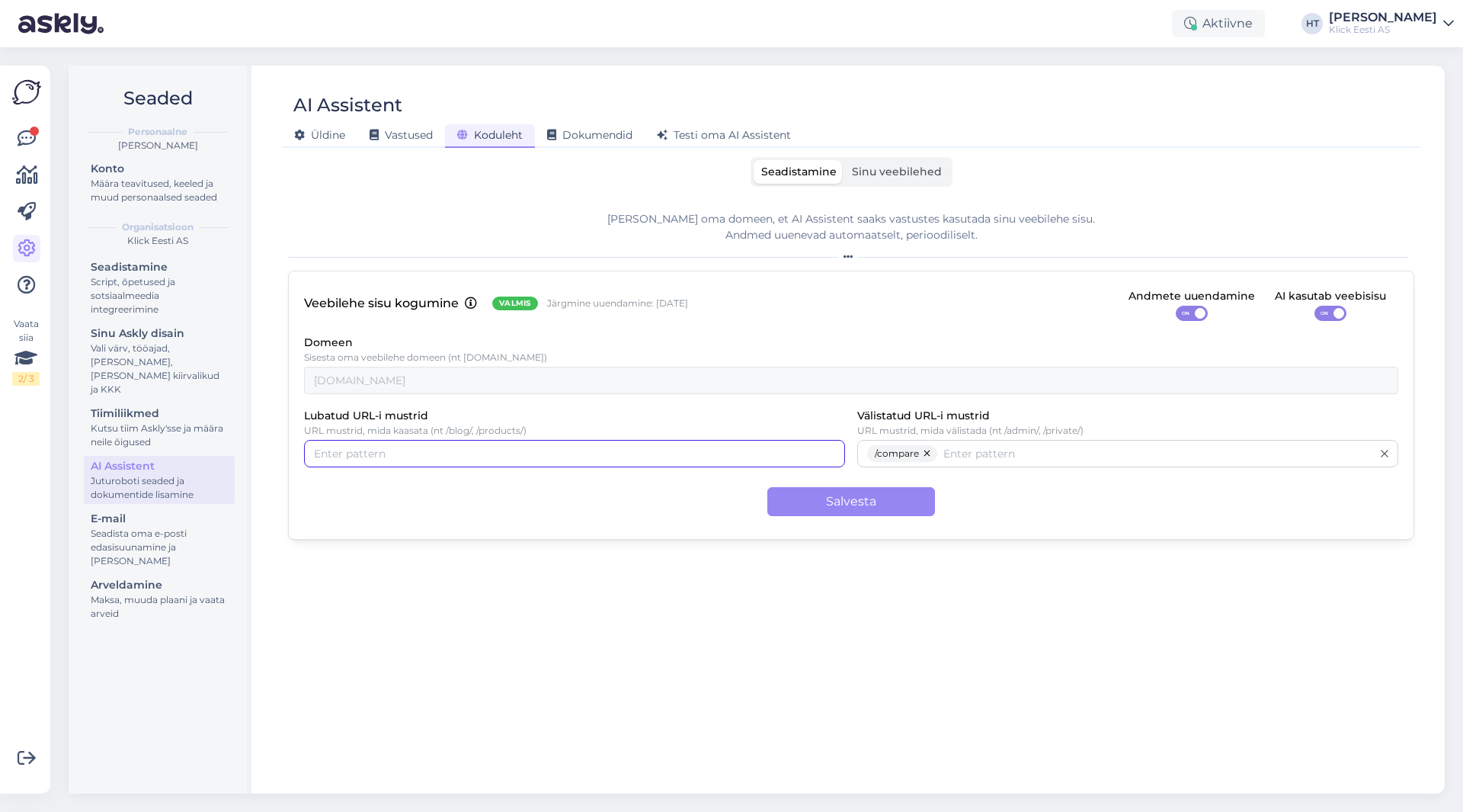
click at [573, 466] on div at bounding box center [574, 453] width 541 height 28
click at [901, 174] on span "Sinu veebilehed" at bounding box center [897, 171] width 90 height 13
click at [845, 160] on input "Sinu veebilehed" at bounding box center [845, 160] width 0 height 0
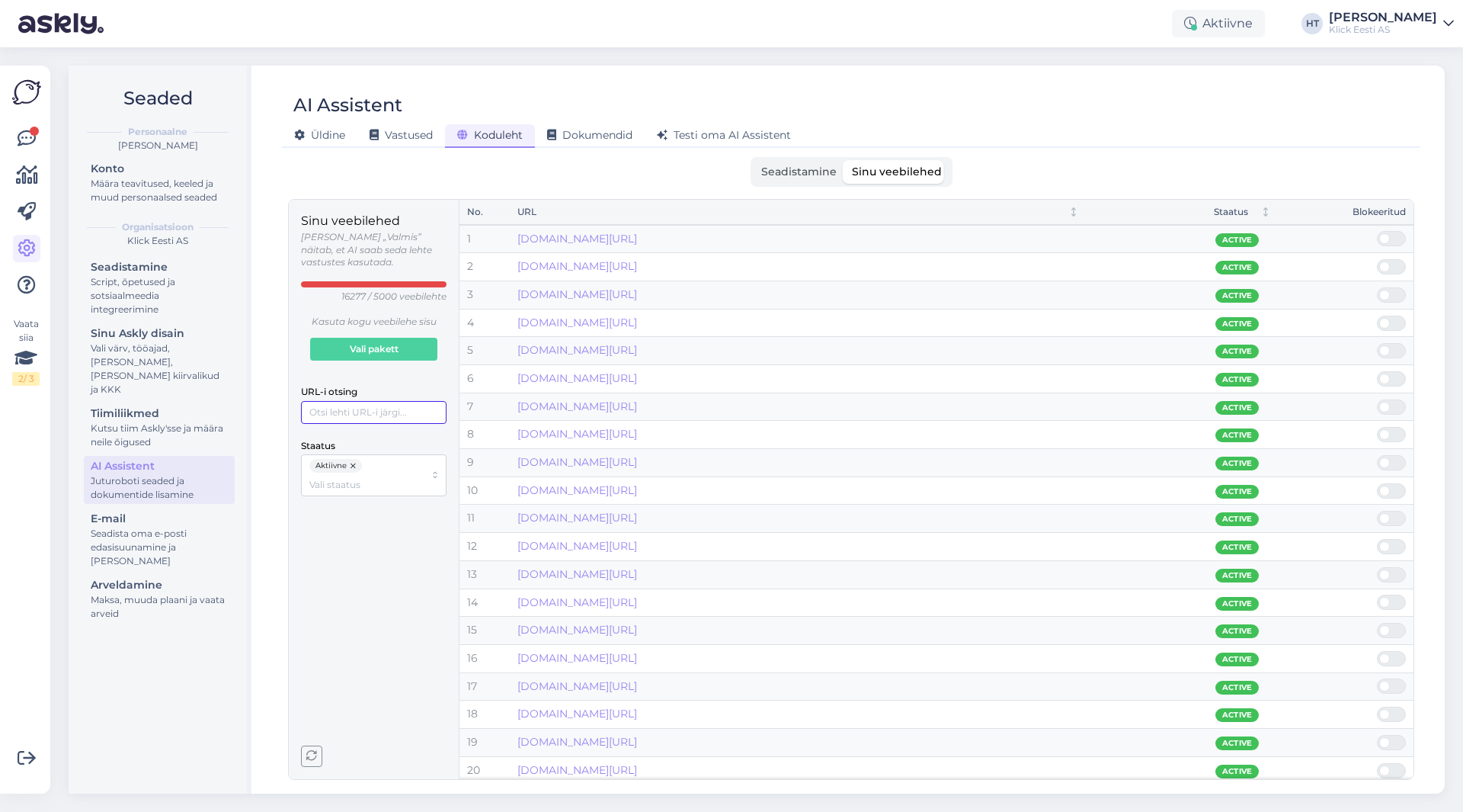
click at [370, 401] on input "URL-i otsing" at bounding box center [374, 412] width 146 height 23
paste input "[URL][DOMAIN_NAME]"
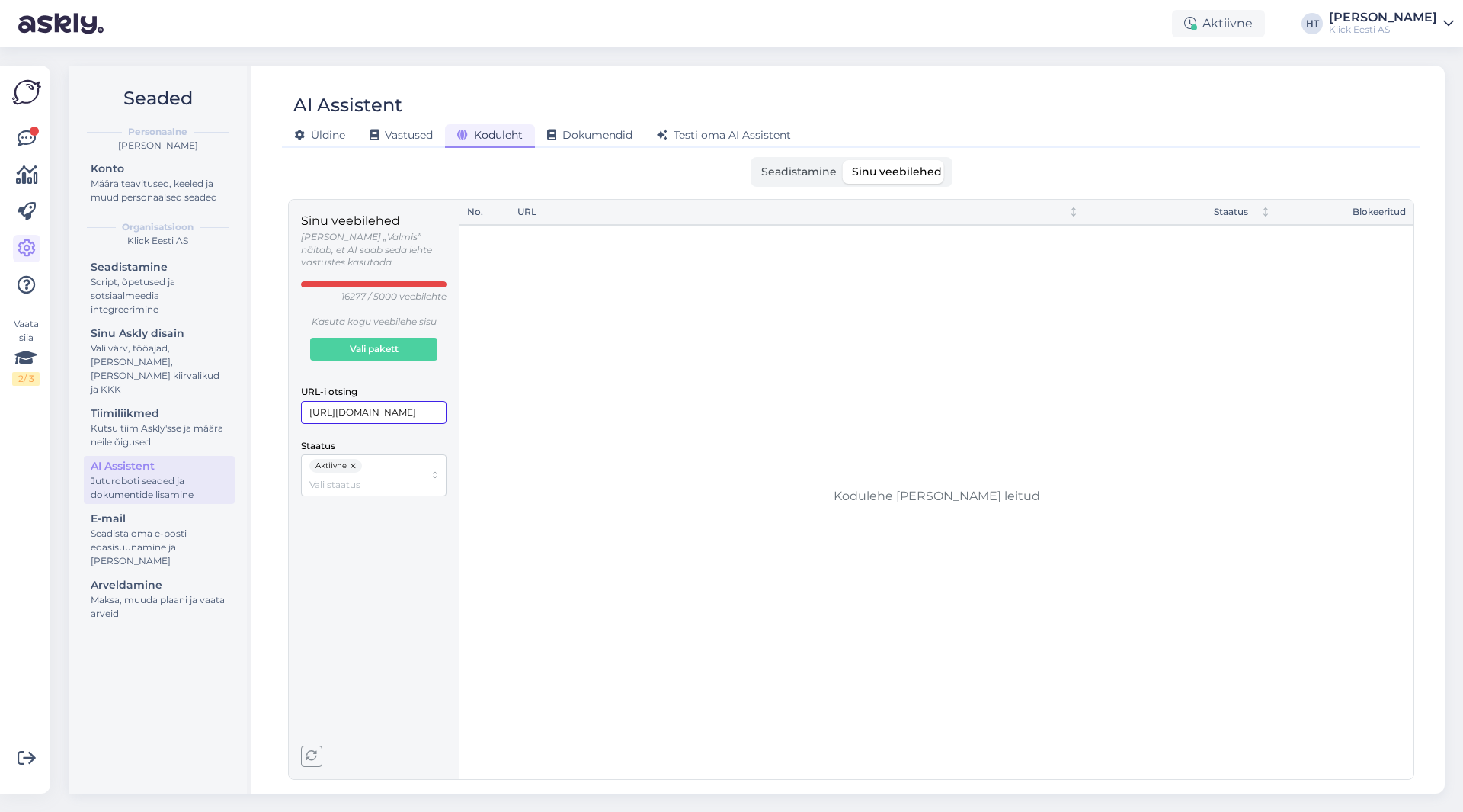
click at [310, 401] on input "[URL][DOMAIN_NAME]" at bounding box center [374, 412] width 146 height 23
click at [315, 401] on input "[URL][DOMAIN_NAME]" at bounding box center [374, 412] width 146 height 23
type input "[DOMAIN_NAME][URL]"
click at [1389, 242] on div at bounding box center [1392, 238] width 29 height 15
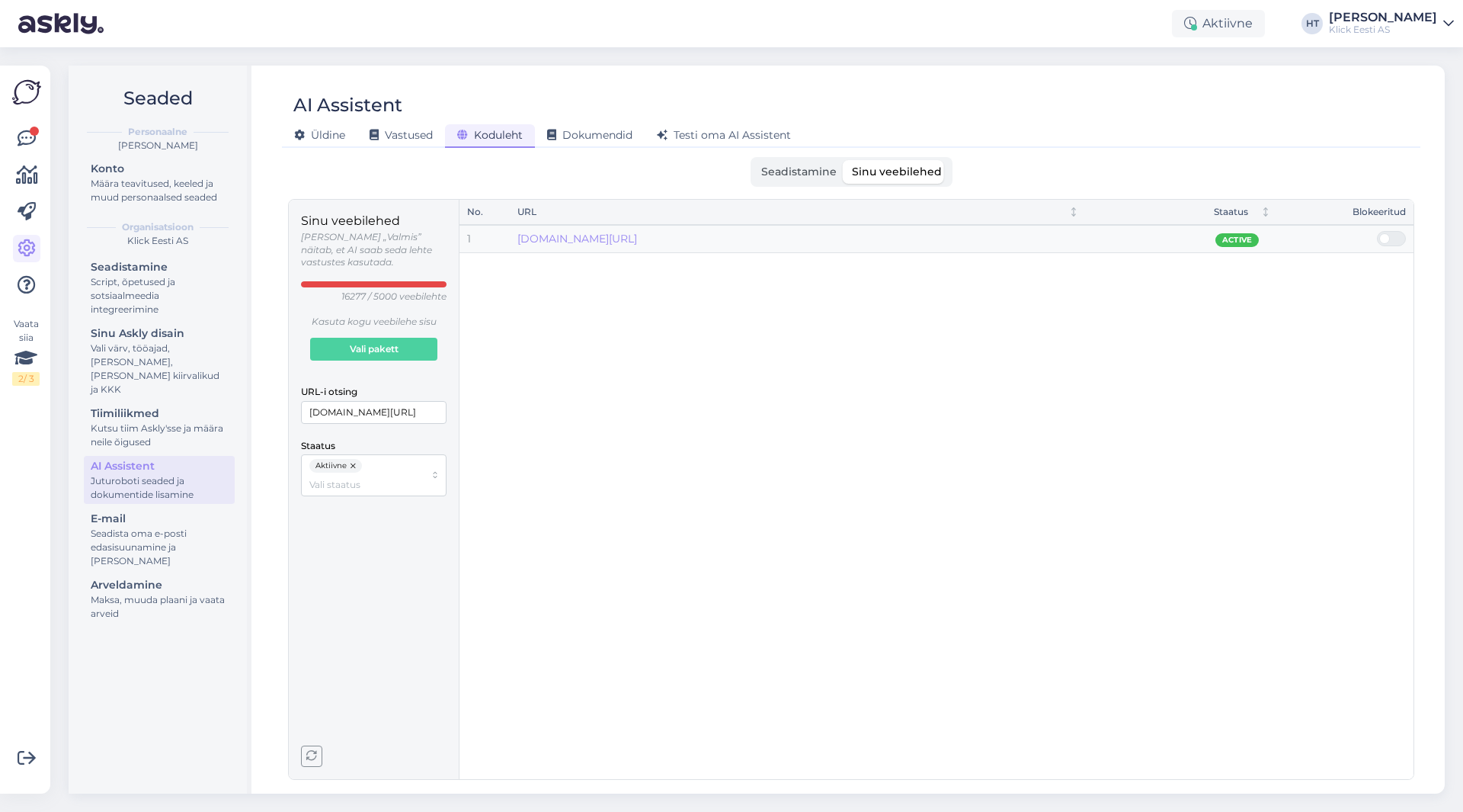
click at [1377, 231] on input "checkbox" at bounding box center [1377, 231] width 0 height 0
click at [383, 459] on div "Aktiivne" at bounding box center [367, 475] width 115 height 33
click at [381, 534] on div "Blokeeritud" at bounding box center [373, 543] width 138 height 20
click at [409, 658] on div "Sinu veebilehed [PERSON_NAME] „Valmis” näitab, et AI saab seda lehte vastustes …" at bounding box center [374, 489] width 146 height 554
click at [132, 190] on div "Määra teavitused, keeled ja muud personaalsed seaded" at bounding box center [159, 190] width 138 height 28
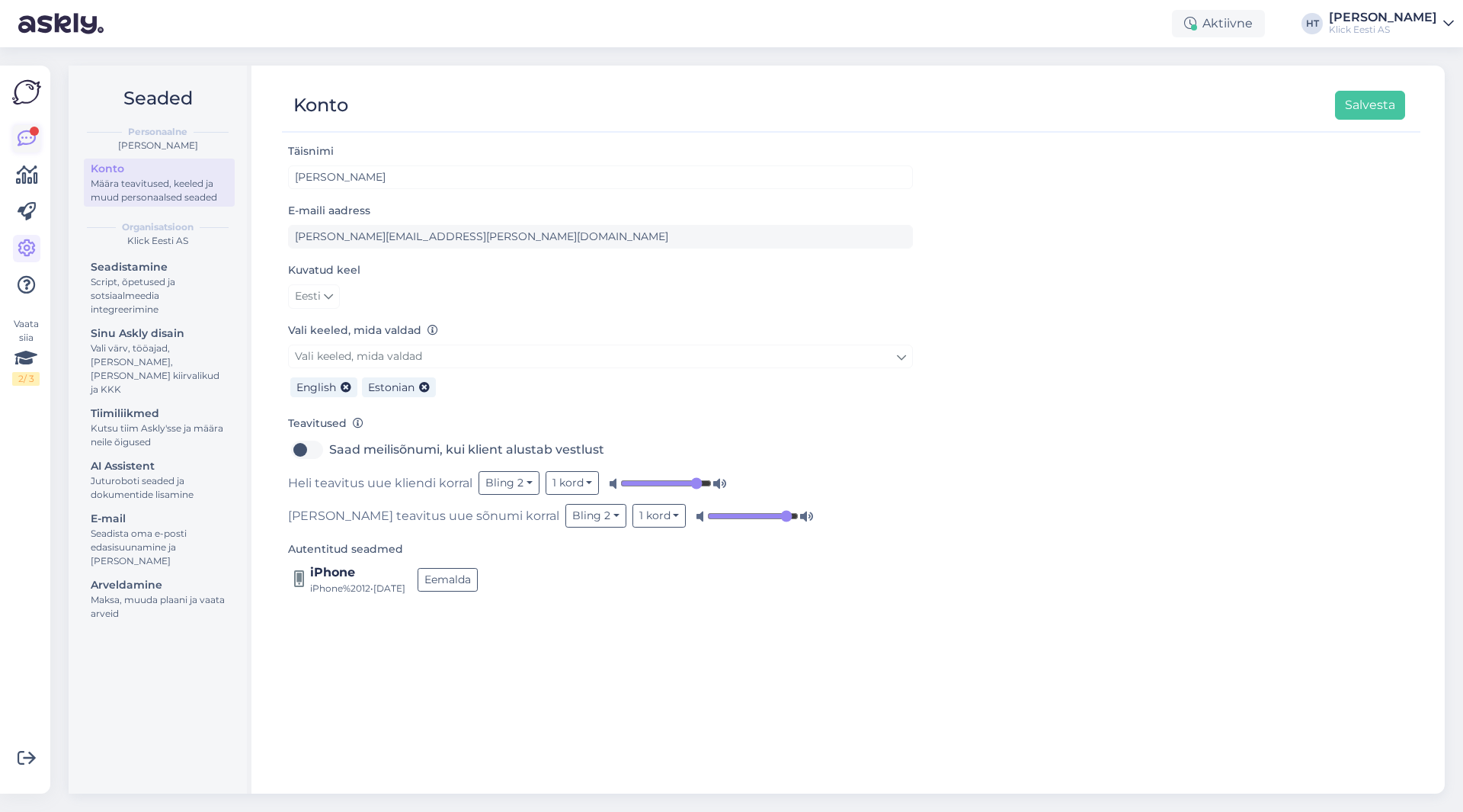
click at [37, 141] on link at bounding box center [26, 138] width 28 height 28
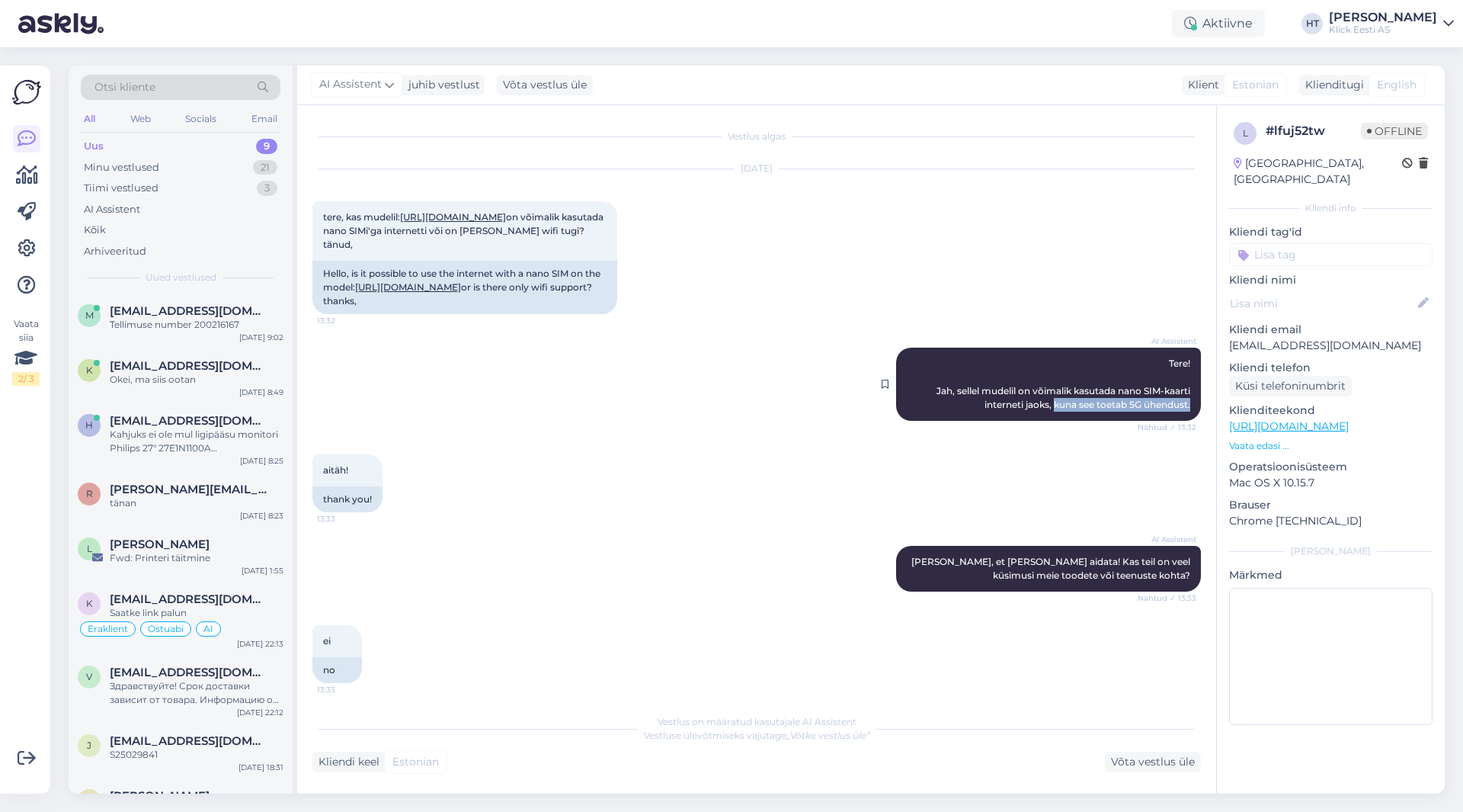
drag, startPoint x: 1039, startPoint y: 431, endPoint x: 1181, endPoint y: 437, distance: 142.1
click at [1181, 420] on div "AI Assistent Tere! Jah, sellel mudelil on võimalik kasutada nano SIM-kaarti int…" at bounding box center [1048, 383] width 305 height 73
copy span "kuna see toetab 5G ühendust."
click at [493, 496] on div "aitäh! 13:33 thank you!" at bounding box center [756, 482] width 888 height 91
click at [227, 177] on div "Minu vestlused 21" at bounding box center [180, 167] width 200 height 21
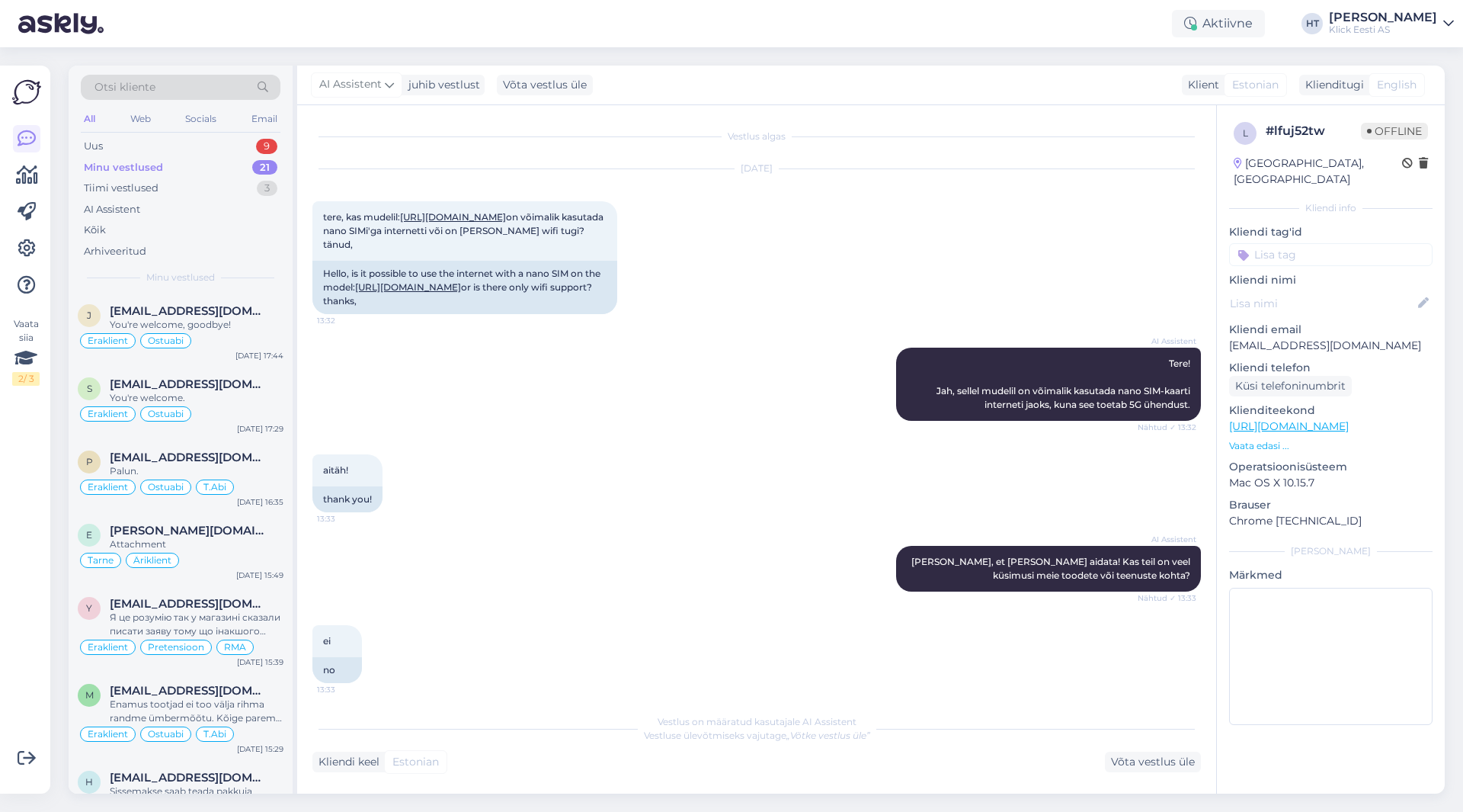
click at [176, 91] on div "Otsi kliente" at bounding box center [180, 87] width 200 height 25
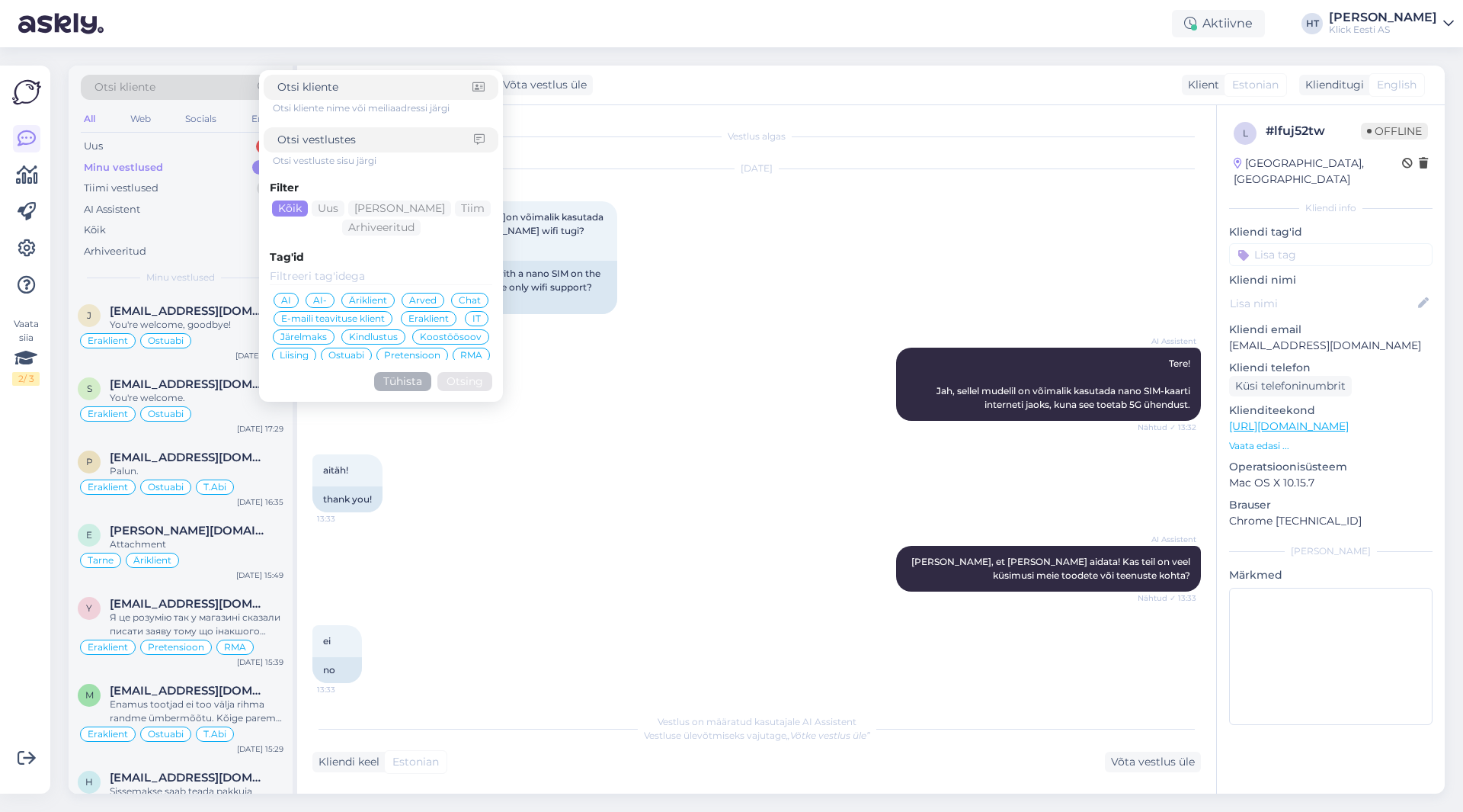
click at [362, 138] on input at bounding box center [376, 139] width 196 height 16
paste input "kuna see toetab 5G ühendust."
type input "kuna see toetab 5G ühendust."
click button "Otsing" at bounding box center [464, 381] width 55 height 19
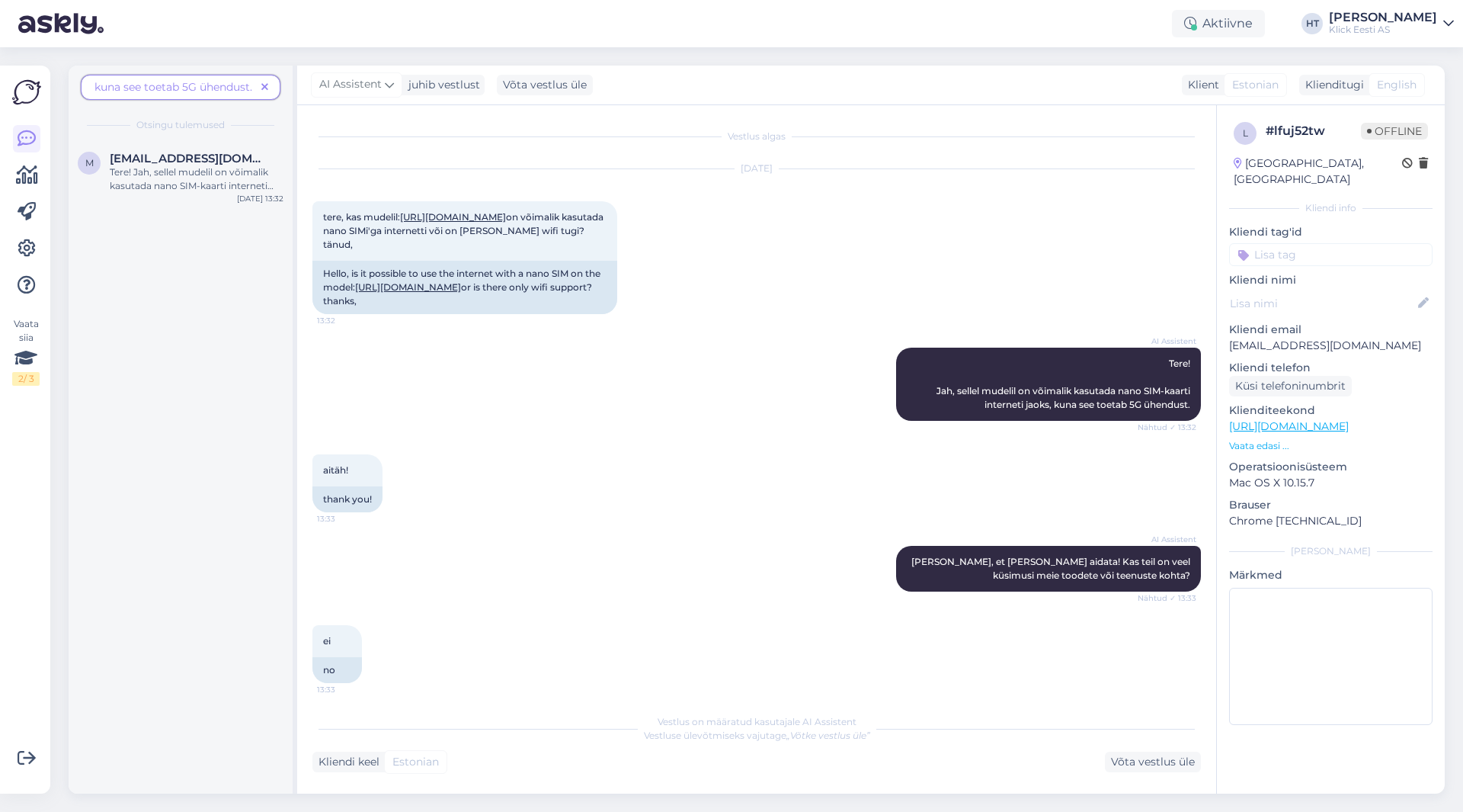
click at [264, 87] on icon at bounding box center [265, 87] width 7 height 11
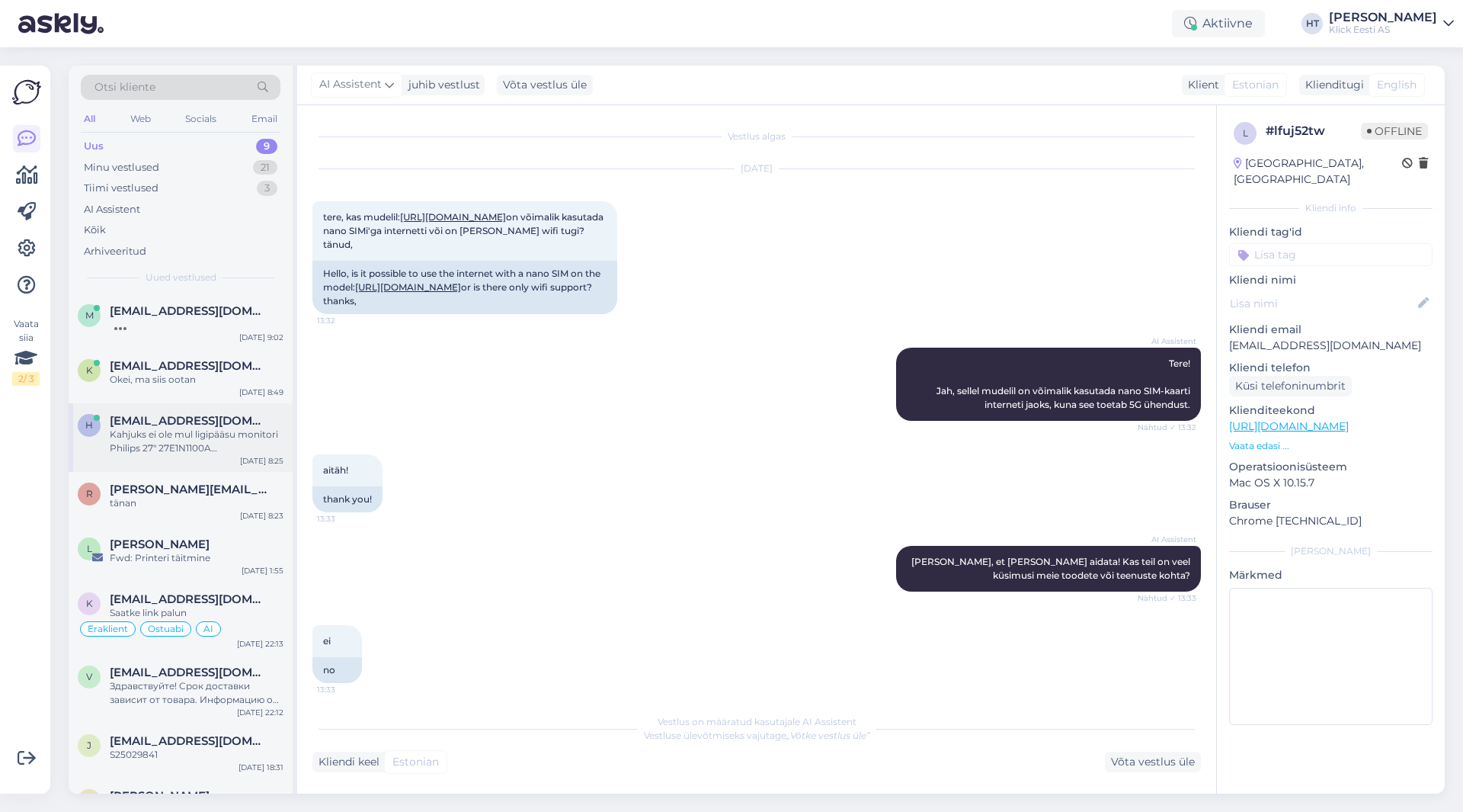
click at [236, 403] on div "h [EMAIL_ADDRESS][DOMAIN_NAME] Kahjuks ei ole mul ligipääsu monitori Philips 27…" at bounding box center [180, 438] width 224 height 69
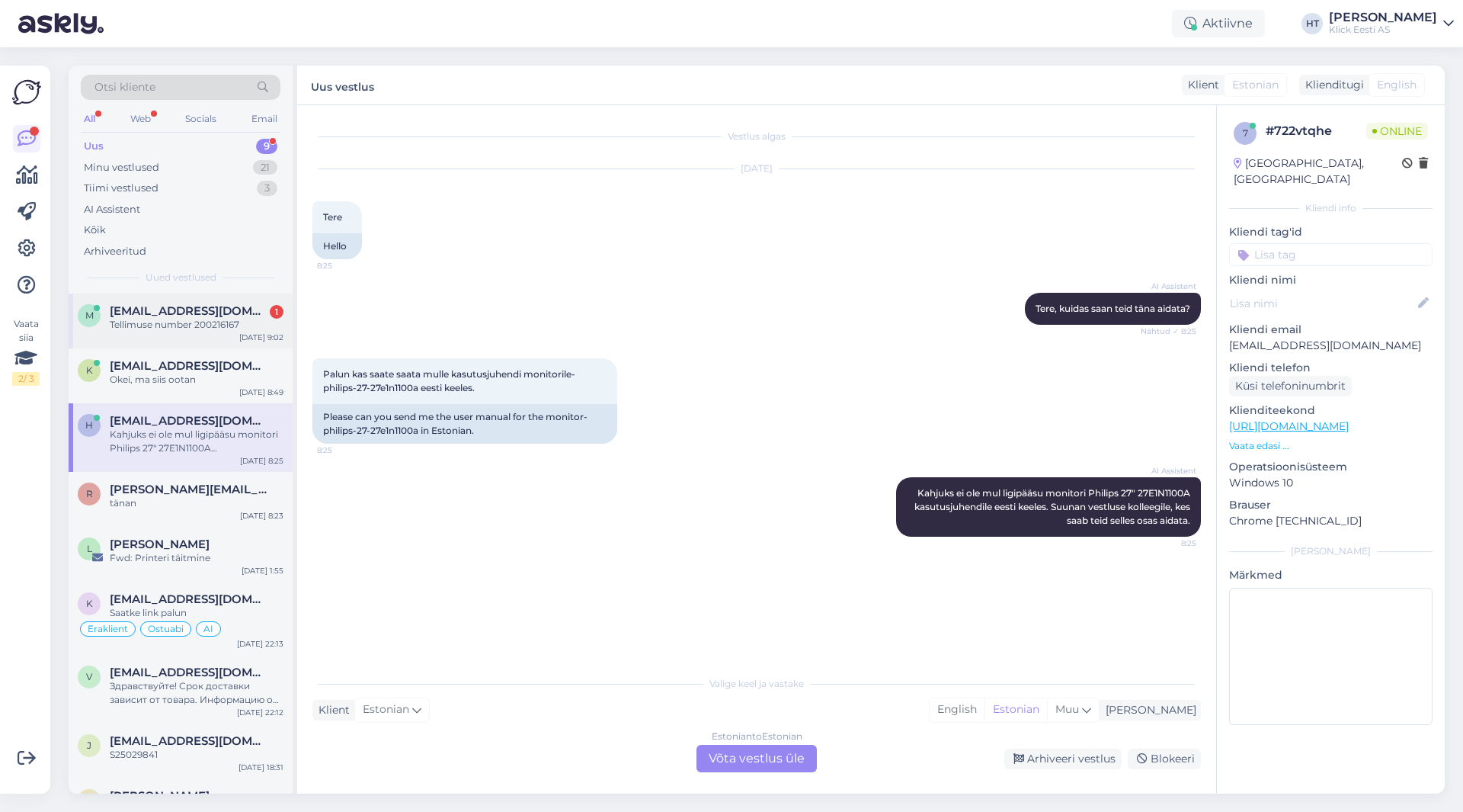
click at [238, 332] on div "m [EMAIL_ADDRESS][DOMAIN_NAME] 1 Tellimuse number 200216167 [DATE] 9:02" at bounding box center [180, 320] width 224 height 55
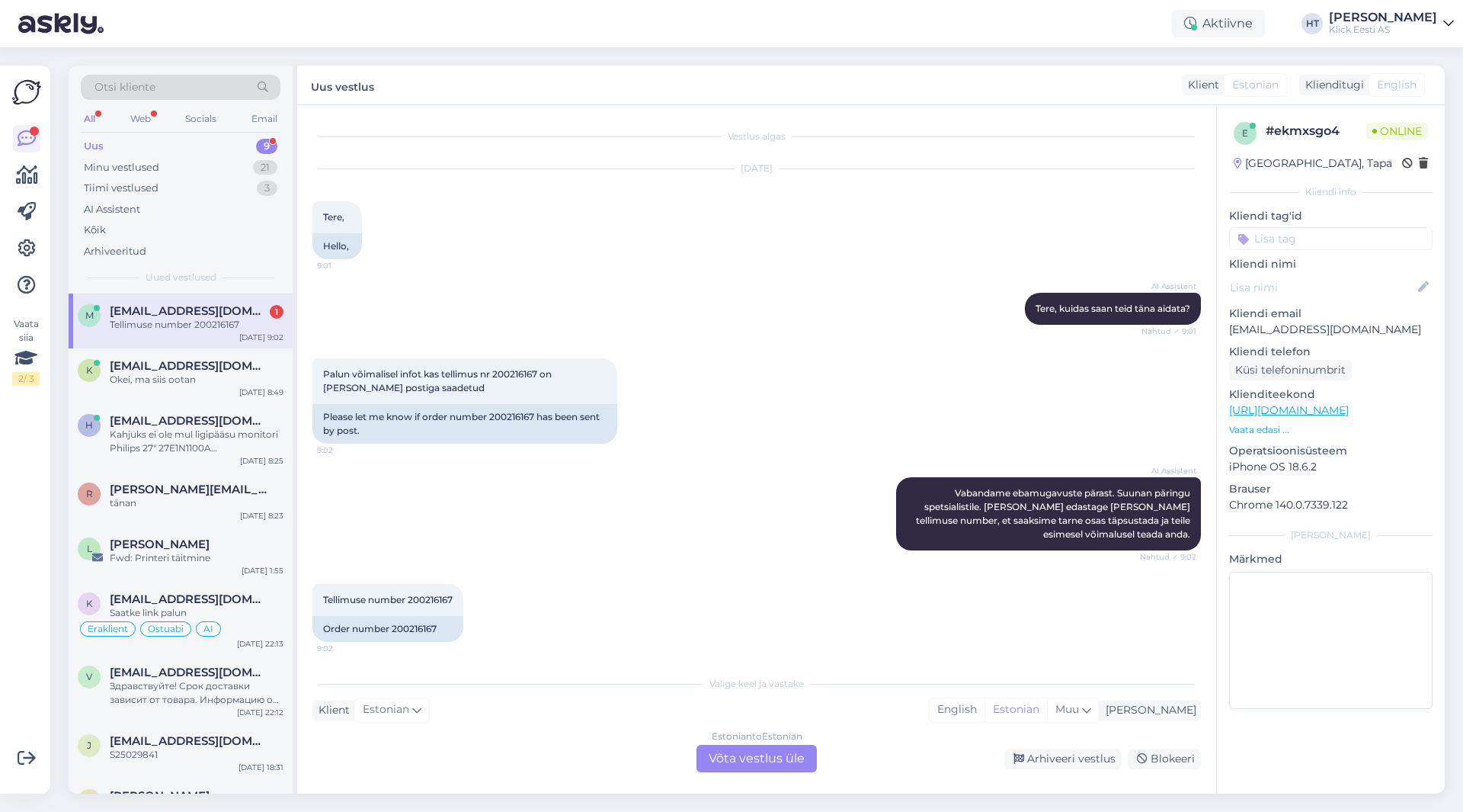
scroll to position [96, 0]
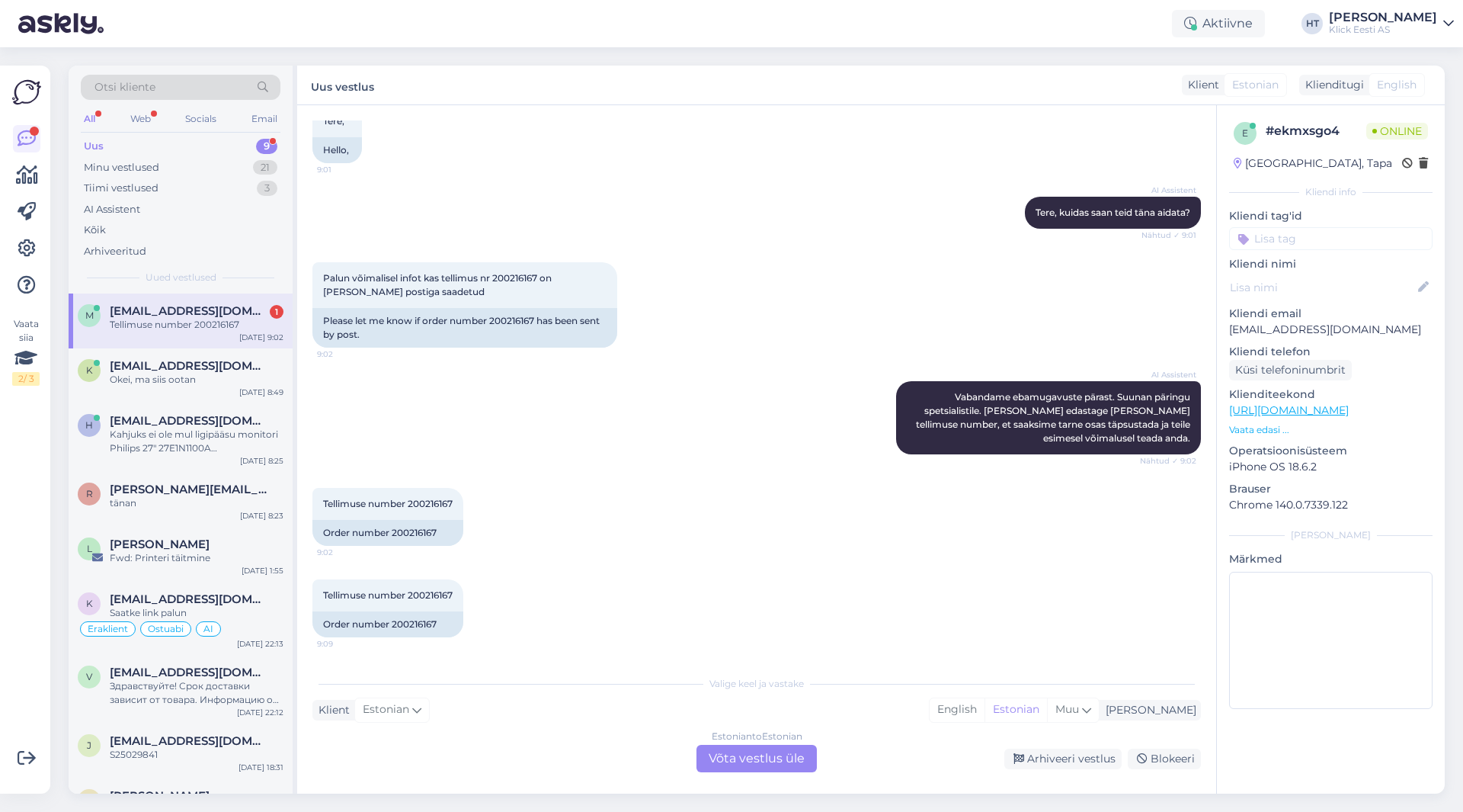
click at [740, 763] on div "Estonian to Estonian Võta vestlus üle" at bounding box center [757, 758] width 121 height 28
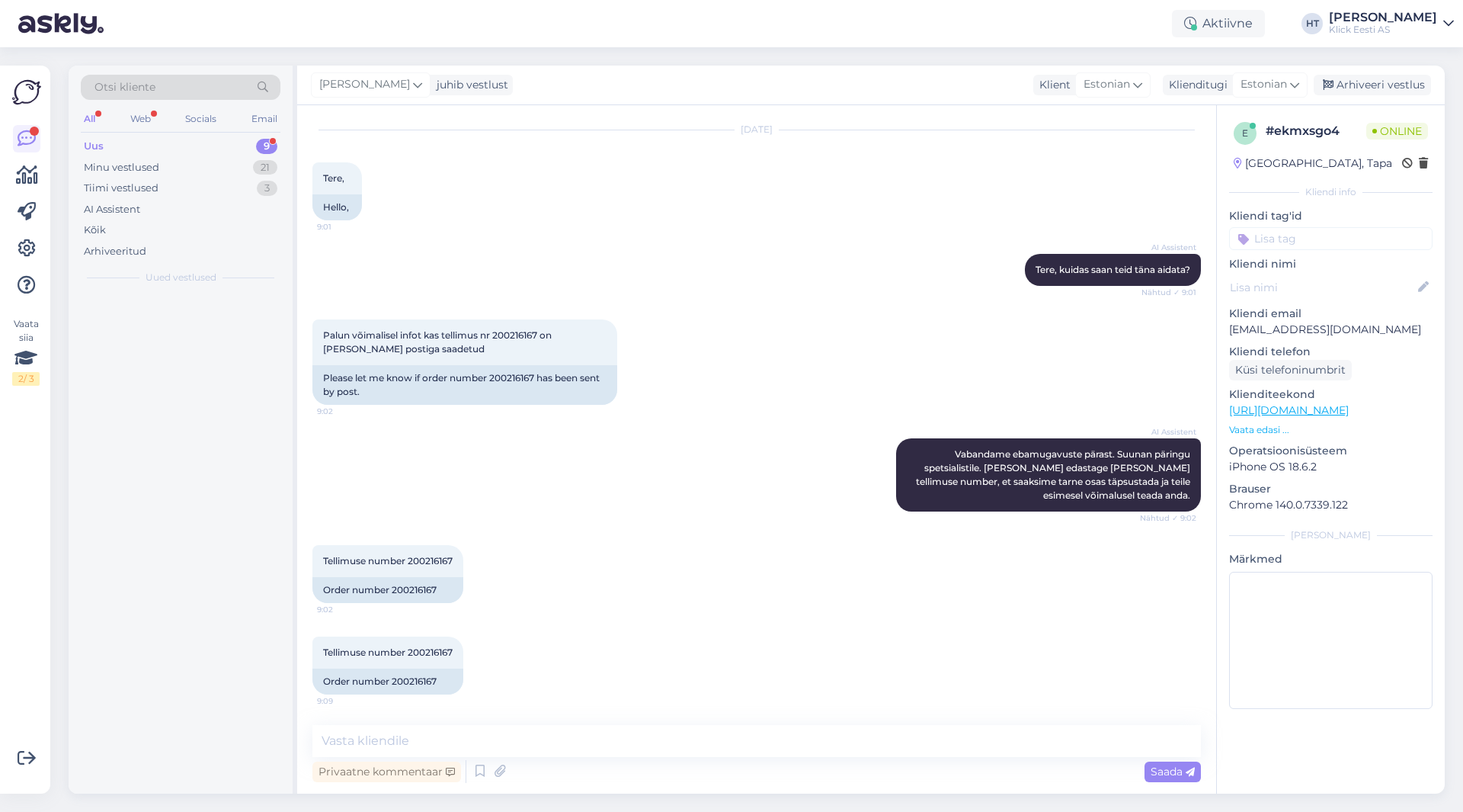
scroll to position [39, 0]
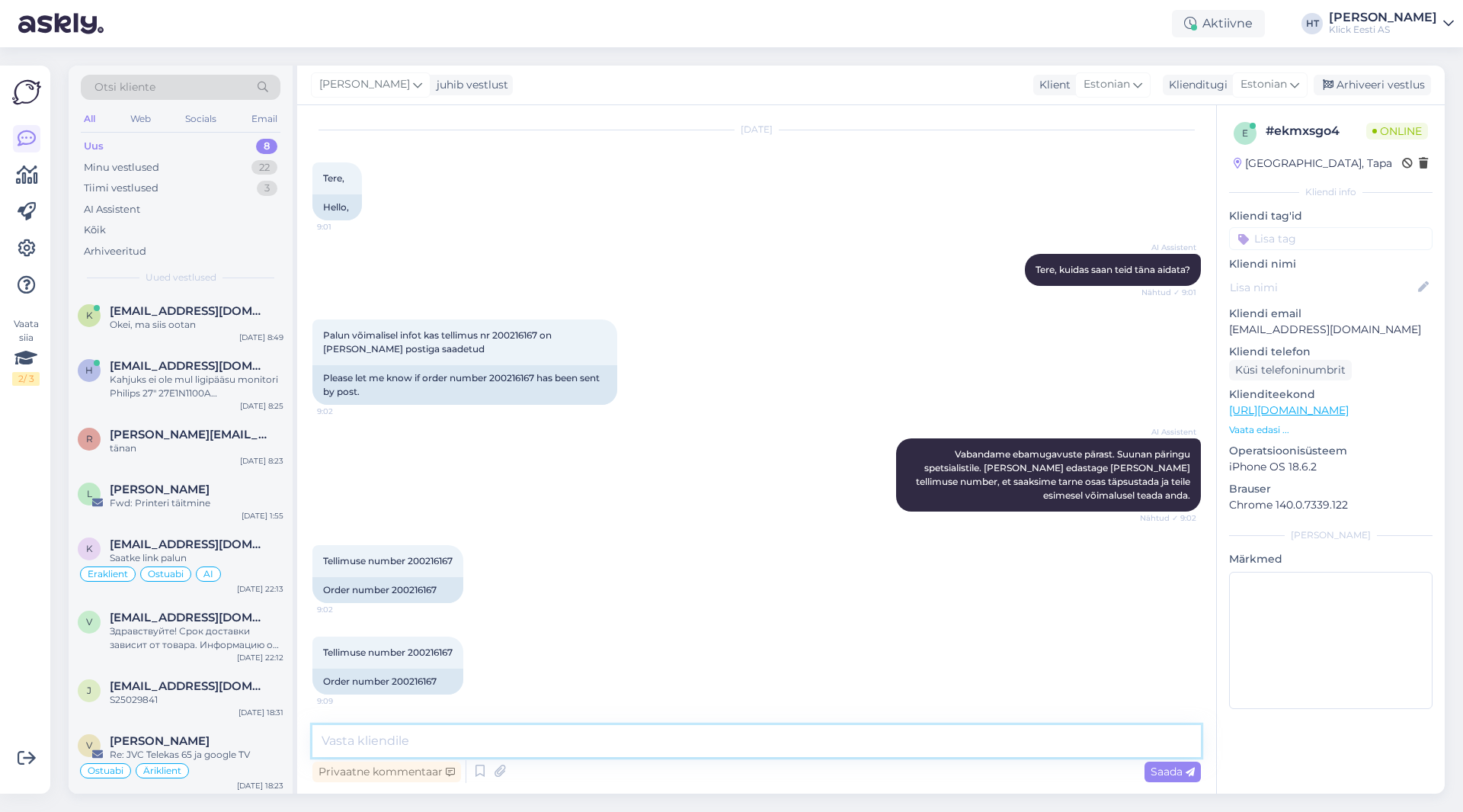
click at [738, 751] on textarea at bounding box center [756, 741] width 888 height 32
type textarea "Hetkel ei ole veel antud tellimus posti pandud, ootame tarnija käest kaalu."
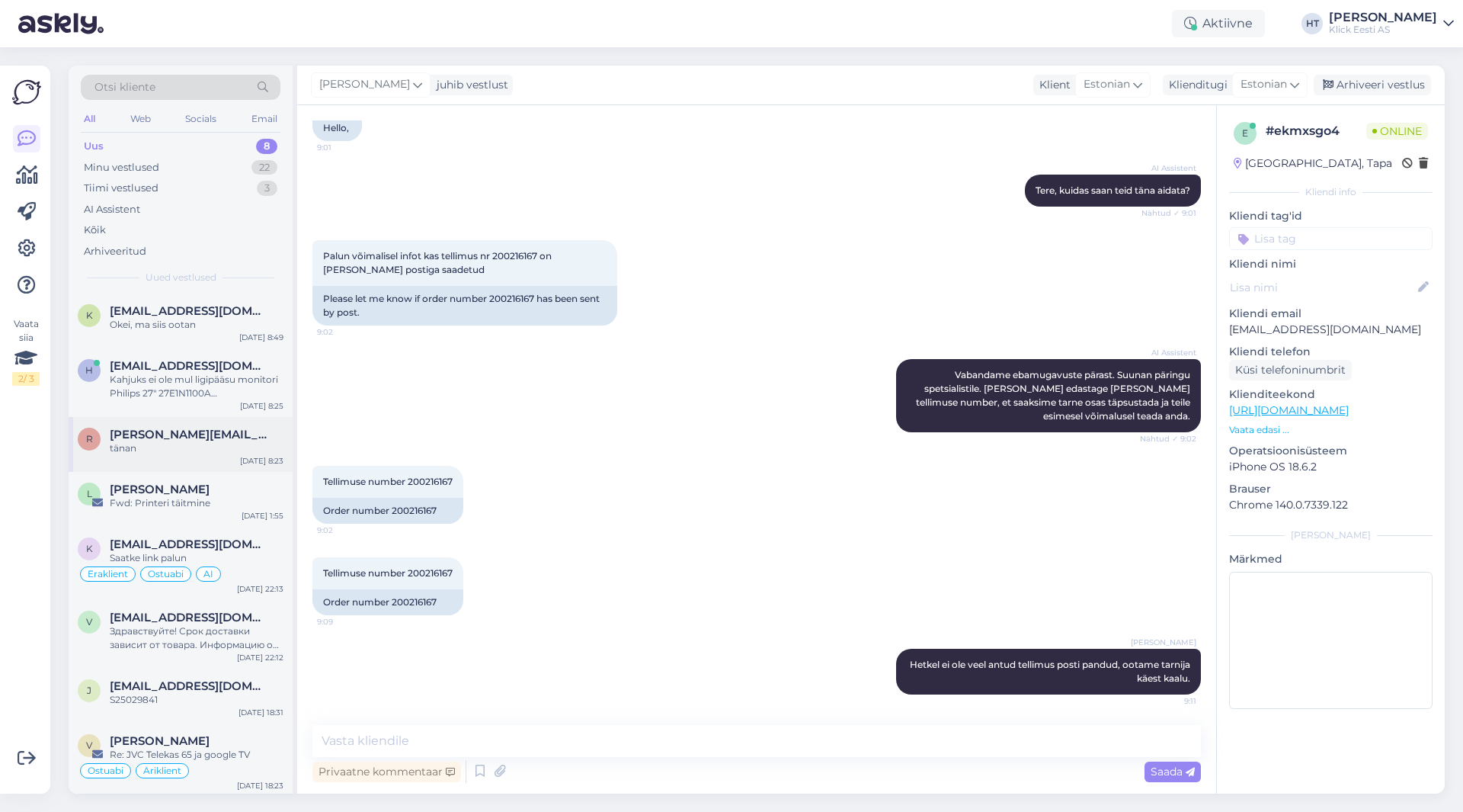
click at [155, 440] on span "[PERSON_NAME][EMAIL_ADDRESS][PERSON_NAME][DOMAIN_NAME]" at bounding box center [189, 435] width 159 height 13
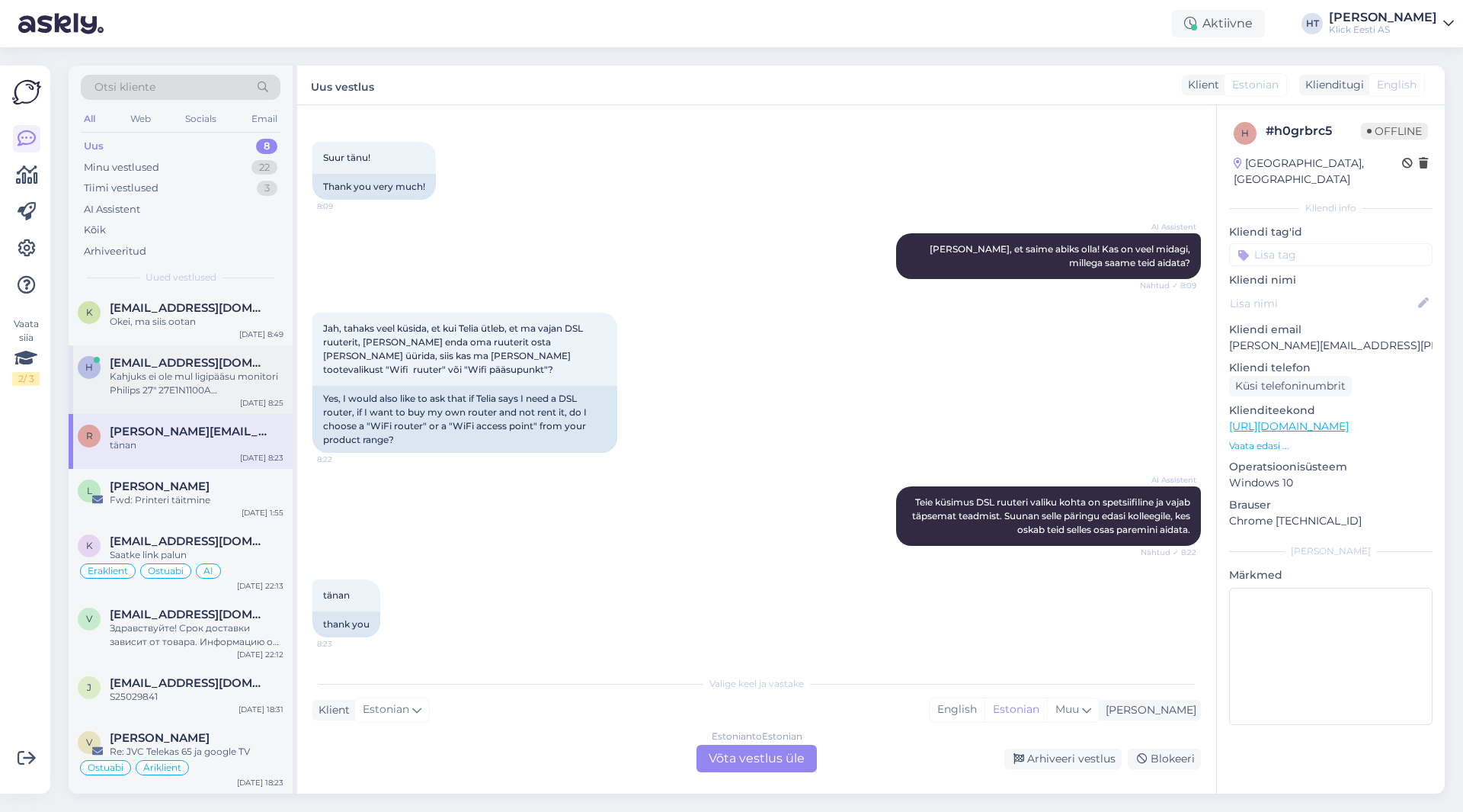
scroll to position [0, 0]
click at [247, 167] on div "Minu vestlused 22" at bounding box center [180, 167] width 200 height 21
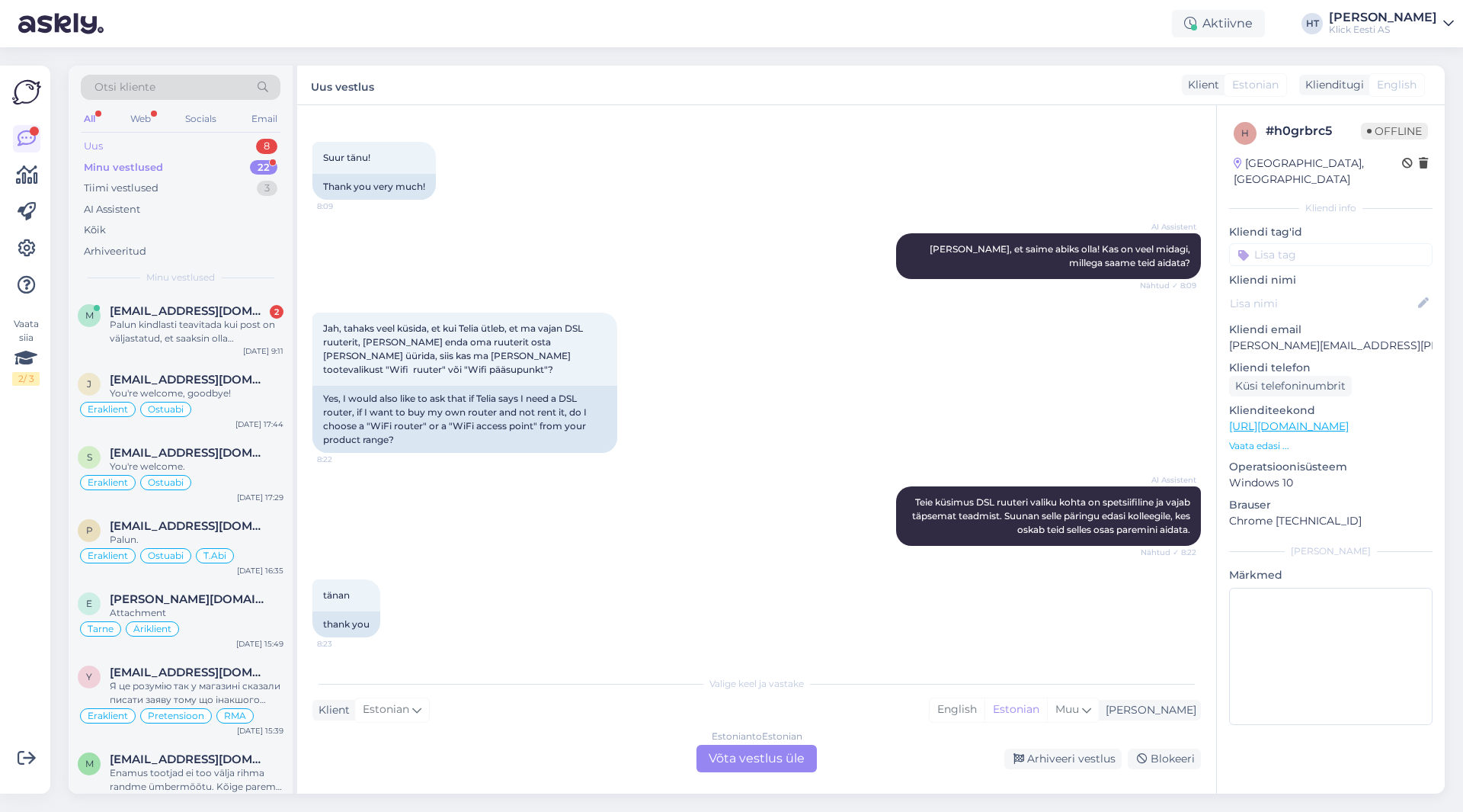
click at [240, 143] on div "Uus 8" at bounding box center [180, 146] width 200 height 21
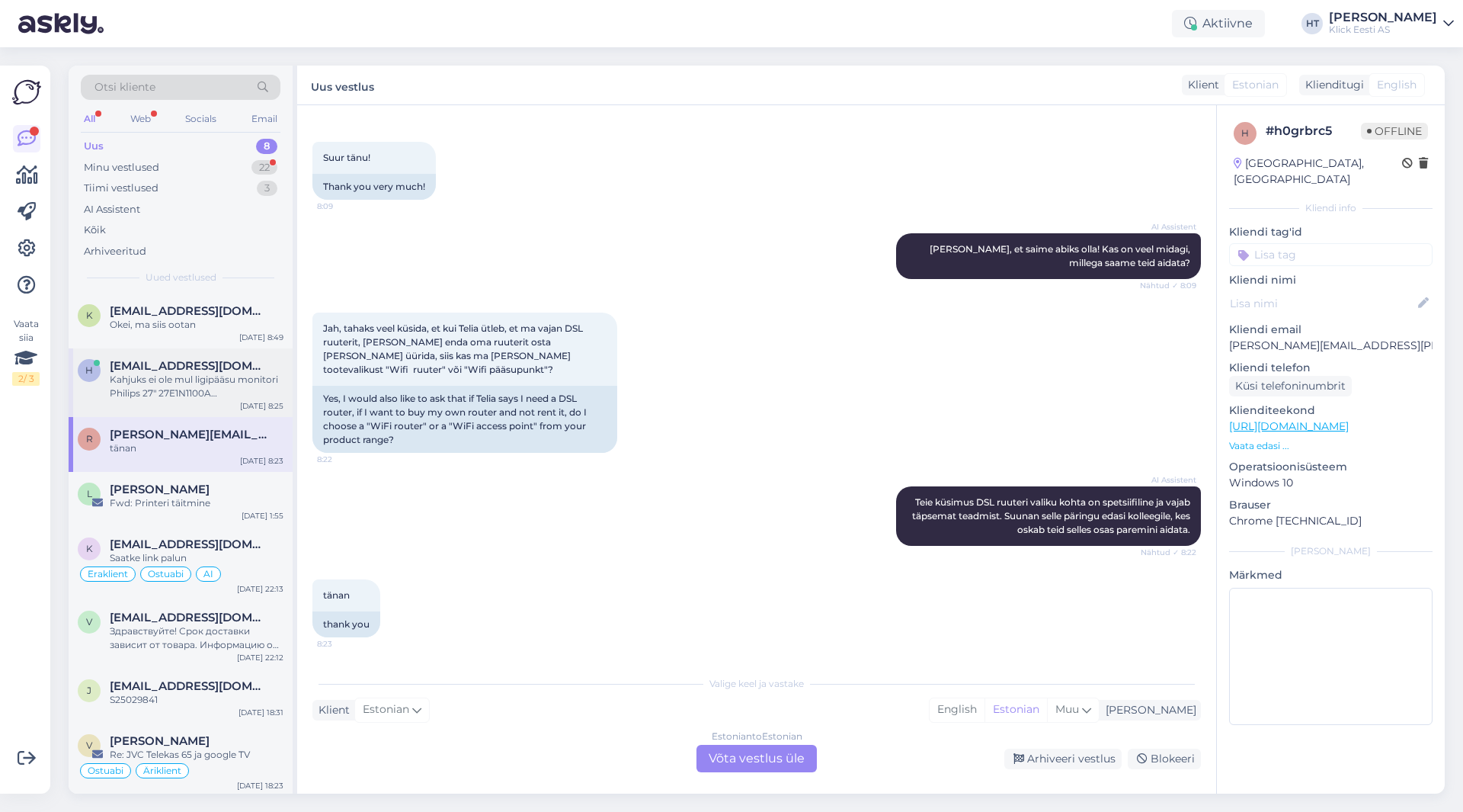
scroll to position [3, 0]
click at [215, 678] on span "[EMAIL_ADDRESS][DOMAIN_NAME]" at bounding box center [189, 683] width 159 height 13
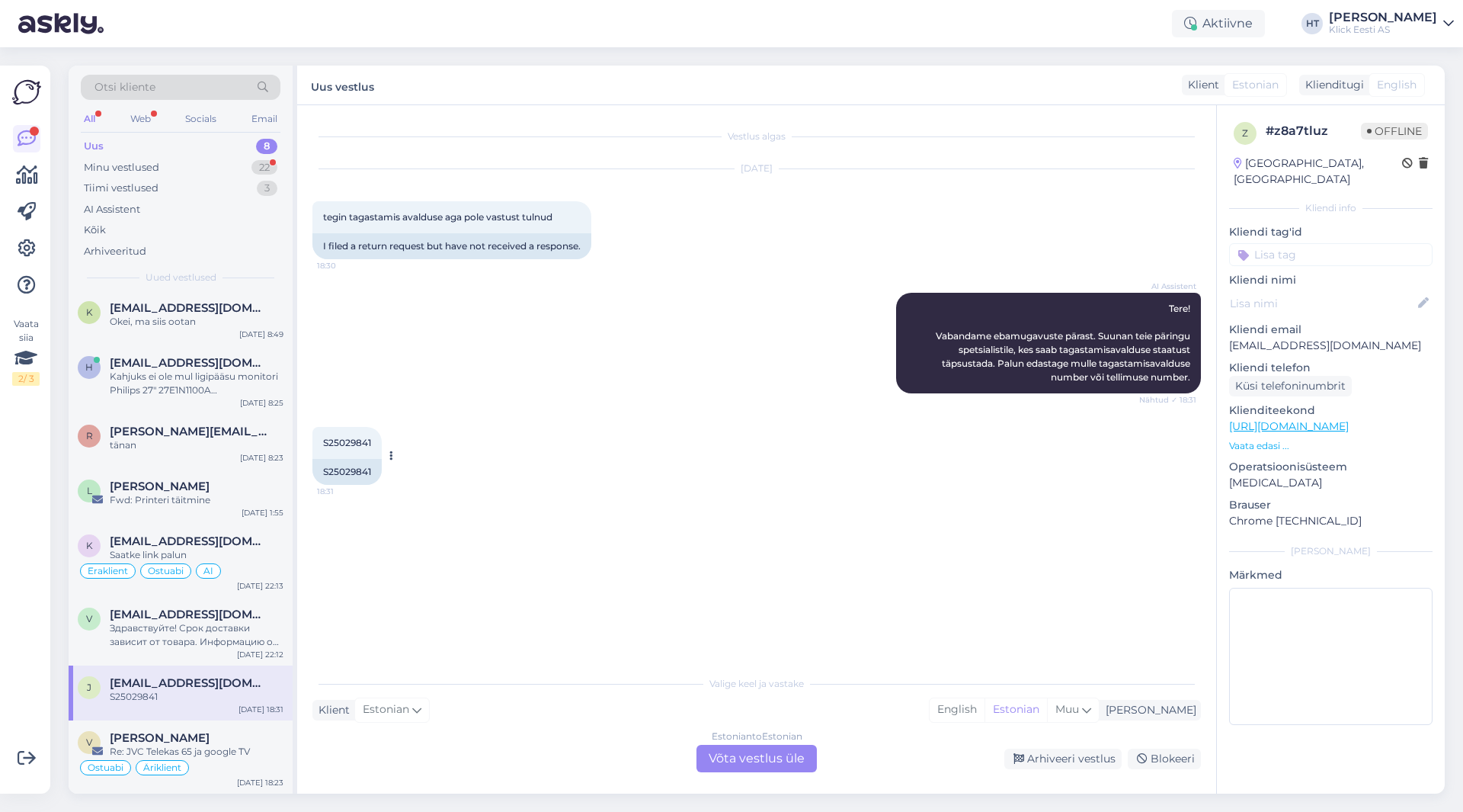
click at [345, 445] on span "S25029841" at bounding box center [346, 443] width 48 height 12
copy div "S25029841 18:31"
click at [511, 371] on div "AI Assistent Tere! Vabandame ebamugavuste pärast. Suunan teie päringu spetsiali…" at bounding box center [756, 343] width 888 height 134
click at [195, 622] on div "Здравствуйте! Срок доставки зависит от товара. Информацию о сроках доставки инт…" at bounding box center [196, 634] width 174 height 28
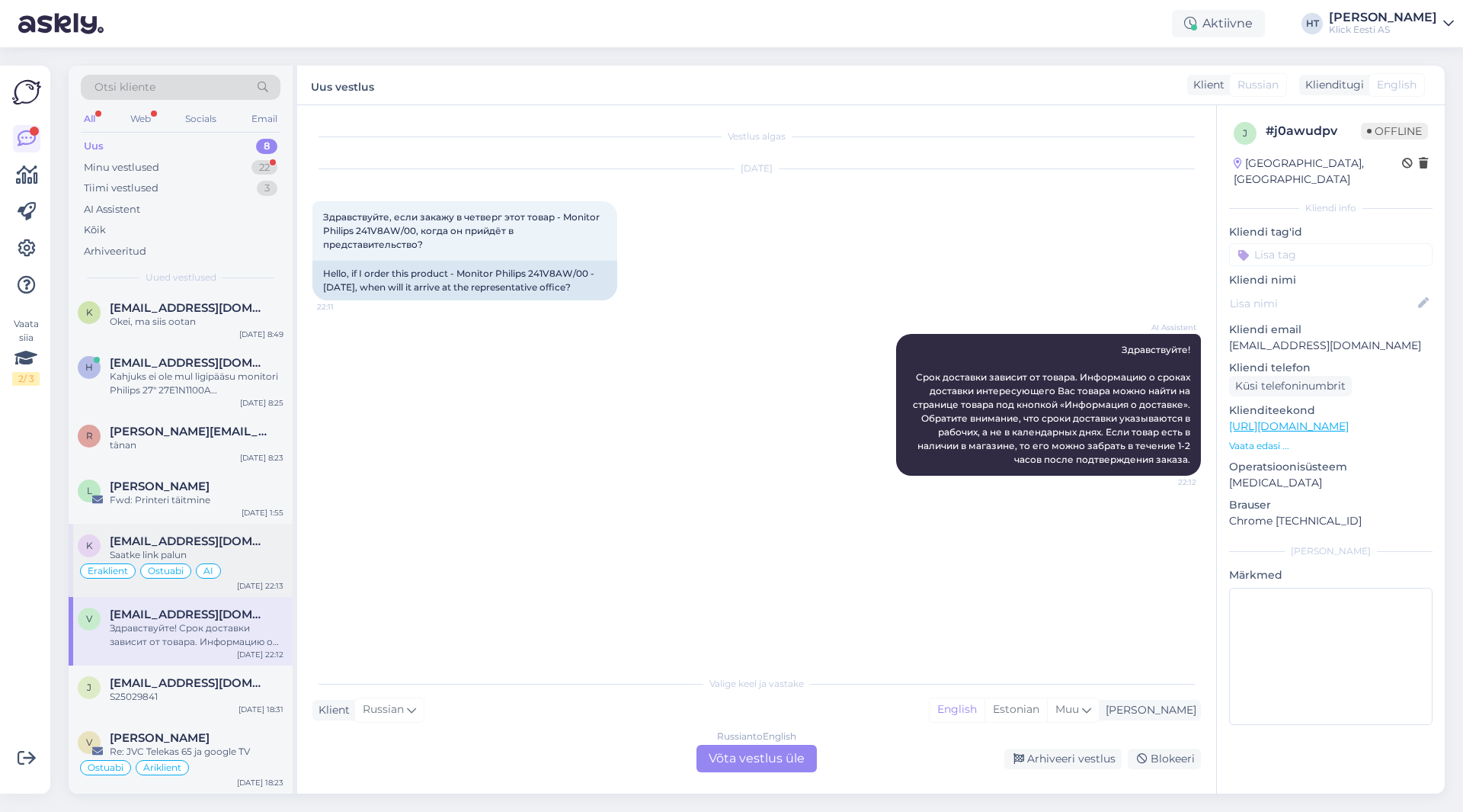
click at [261, 549] on div "Saatke link palun" at bounding box center [196, 554] width 174 height 13
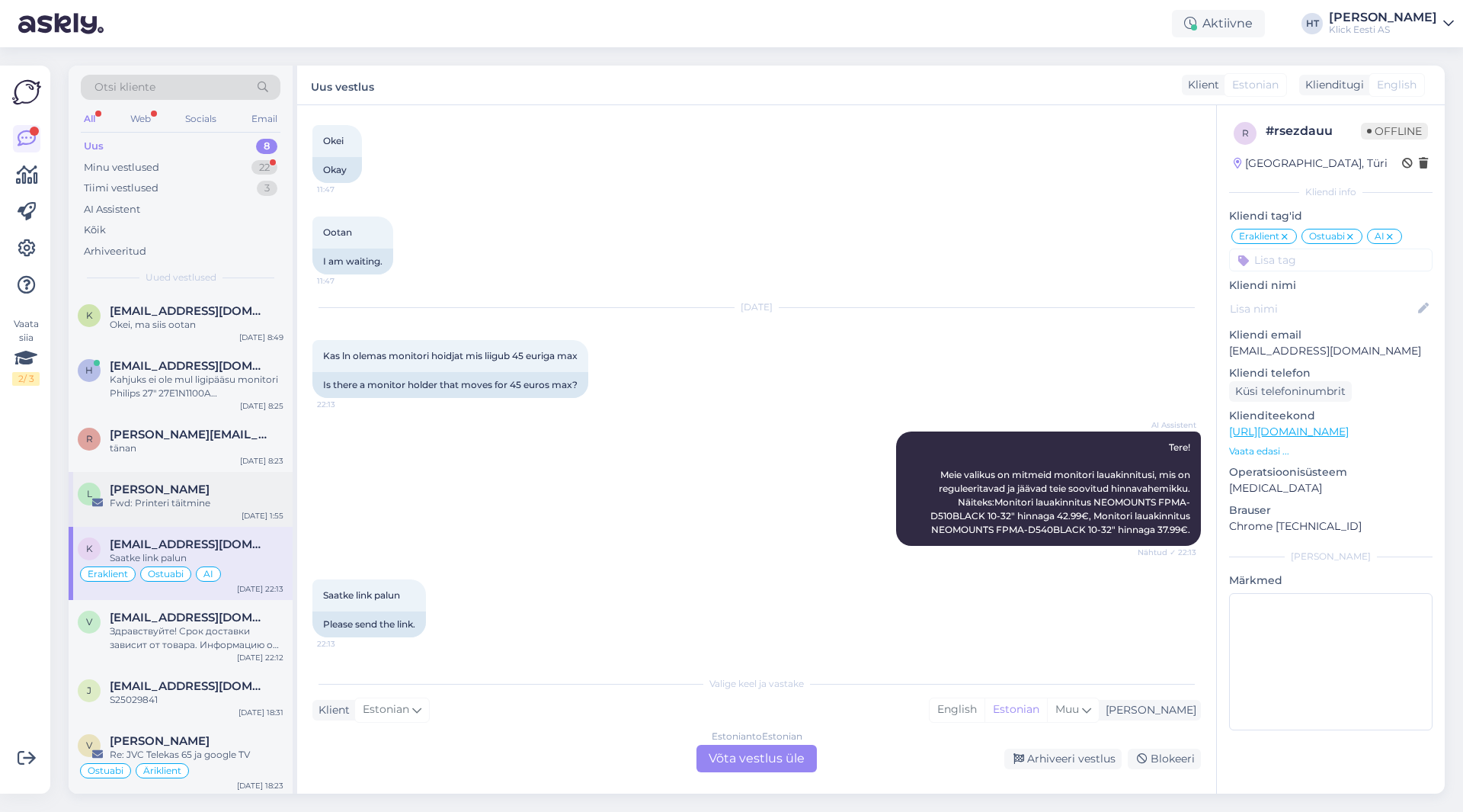
click at [247, 508] on div "Fwd: Printeri täitmine" at bounding box center [196, 502] width 174 height 13
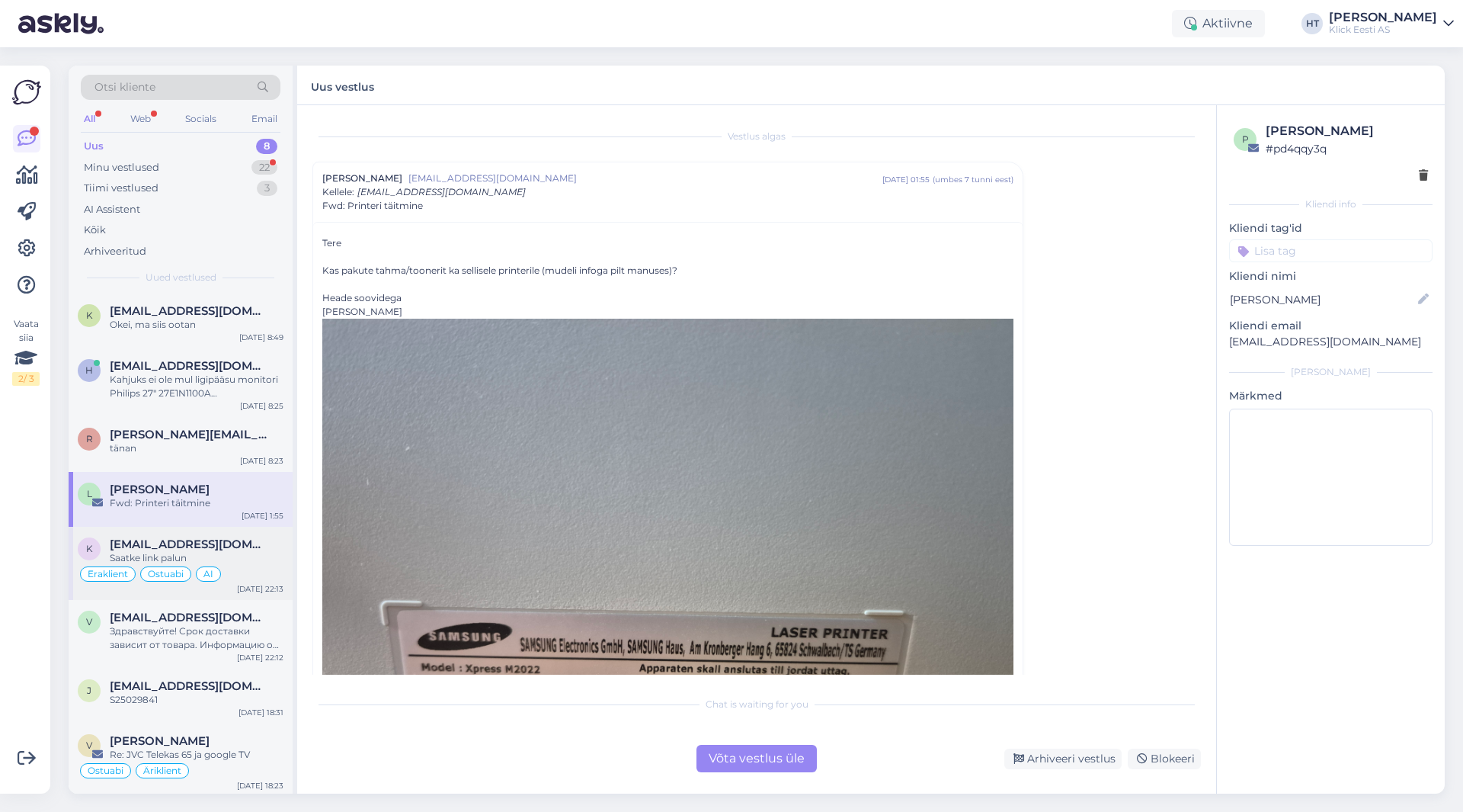
click at [250, 571] on div "Eraklient Ostuabi AI" at bounding box center [180, 574] width 206 height 18
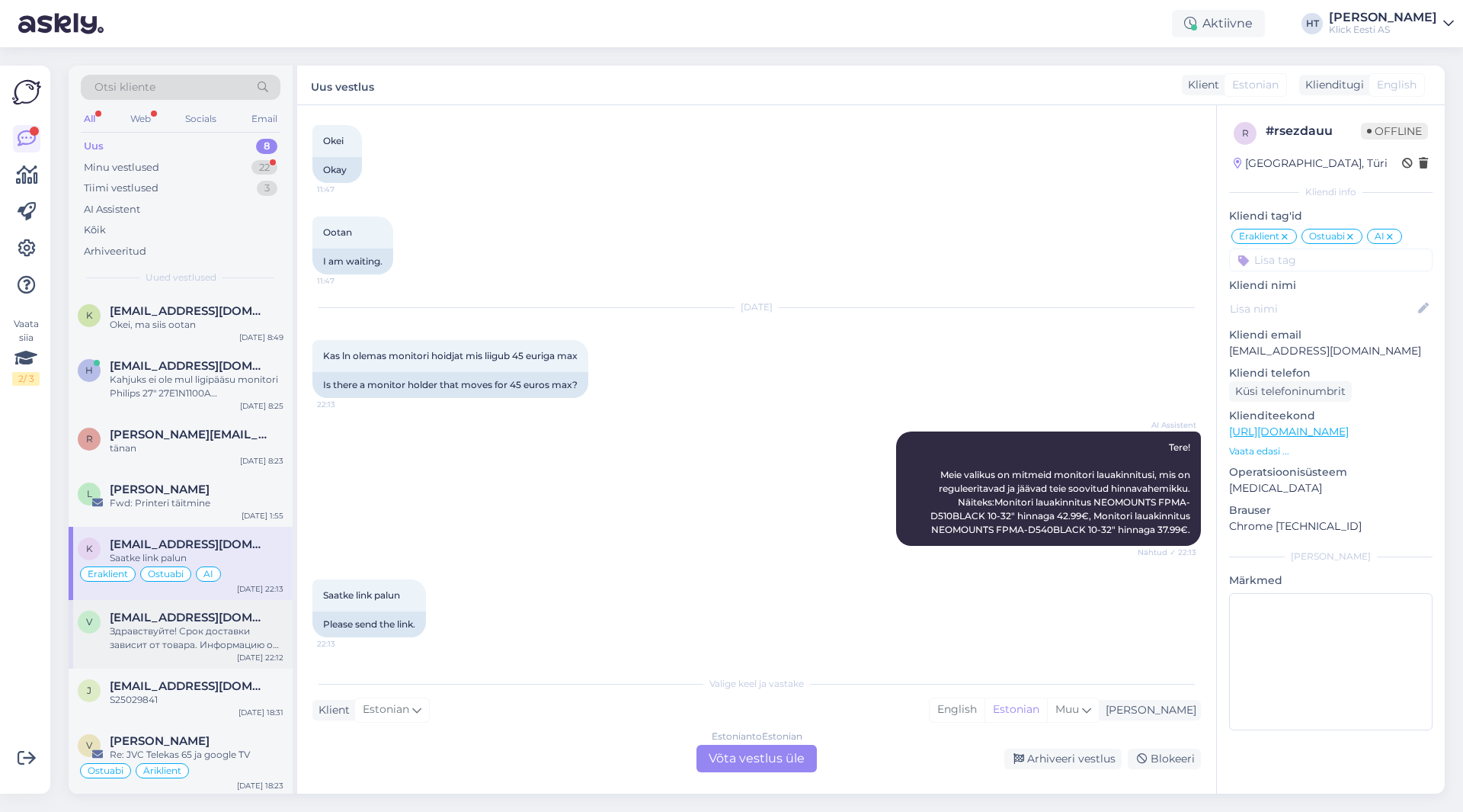
click at [217, 631] on div "Здравствуйте! Срок доставки зависит от товара. Информацию о сроках доставки инт…" at bounding box center [196, 638] width 174 height 28
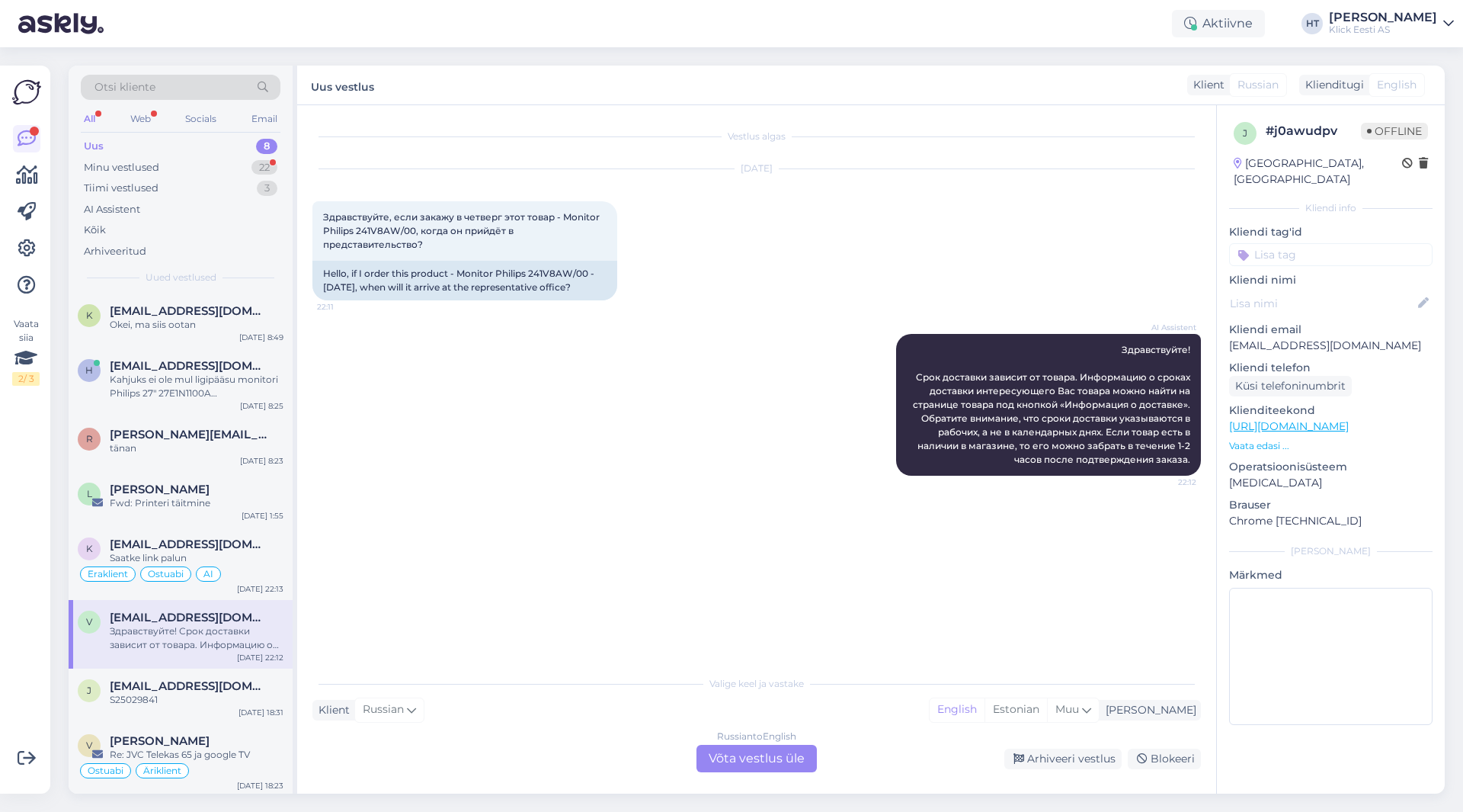
scroll to position [3, 0]
click at [221, 678] on span "[EMAIL_ADDRESS][DOMAIN_NAME]" at bounding box center [189, 683] width 159 height 13
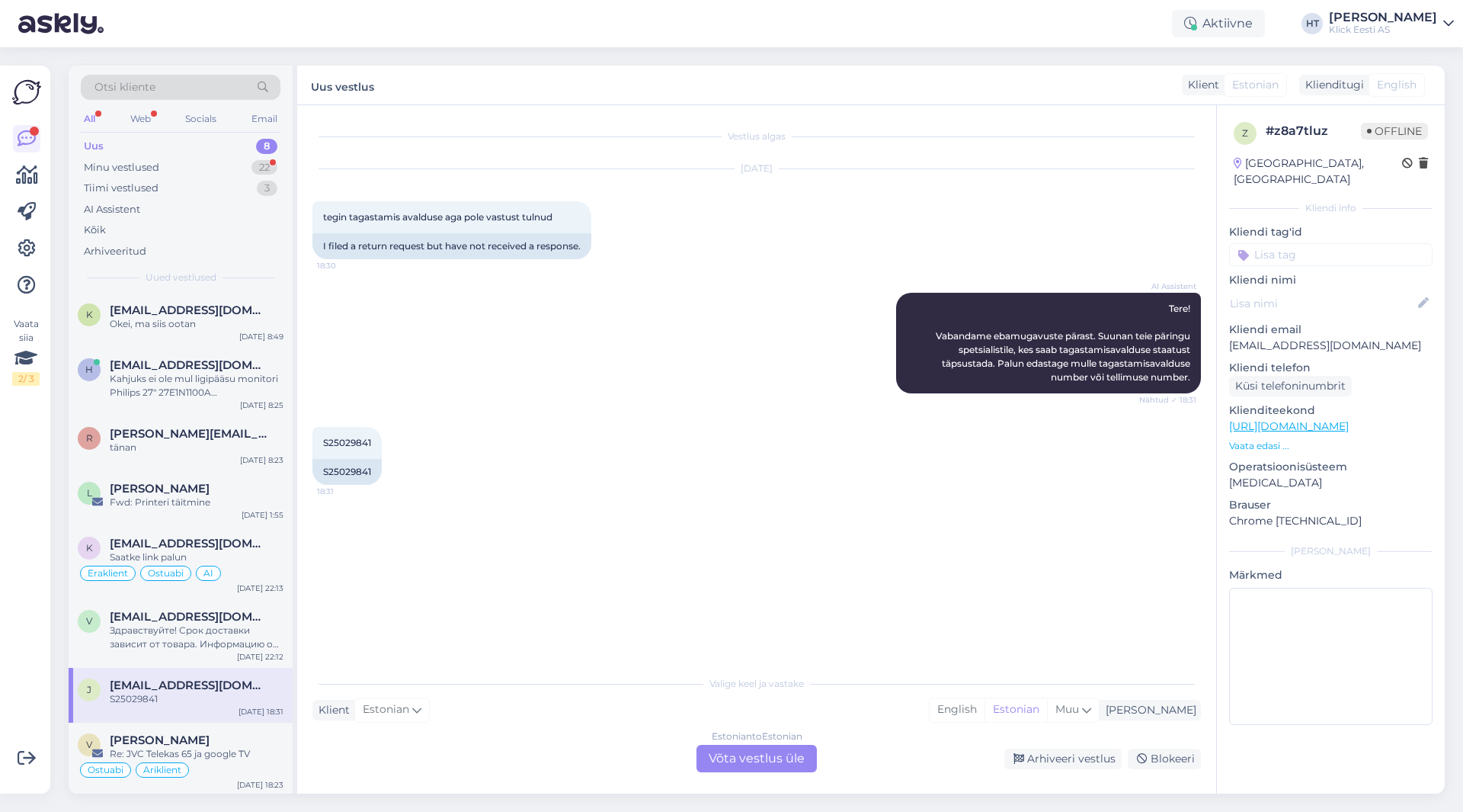
scroll to position [0, 0]
click at [221, 336] on div "K [EMAIL_ADDRESS][DOMAIN_NAME] Okei, ma siis ootan [DATE] 8:49" at bounding box center [180, 320] width 224 height 55
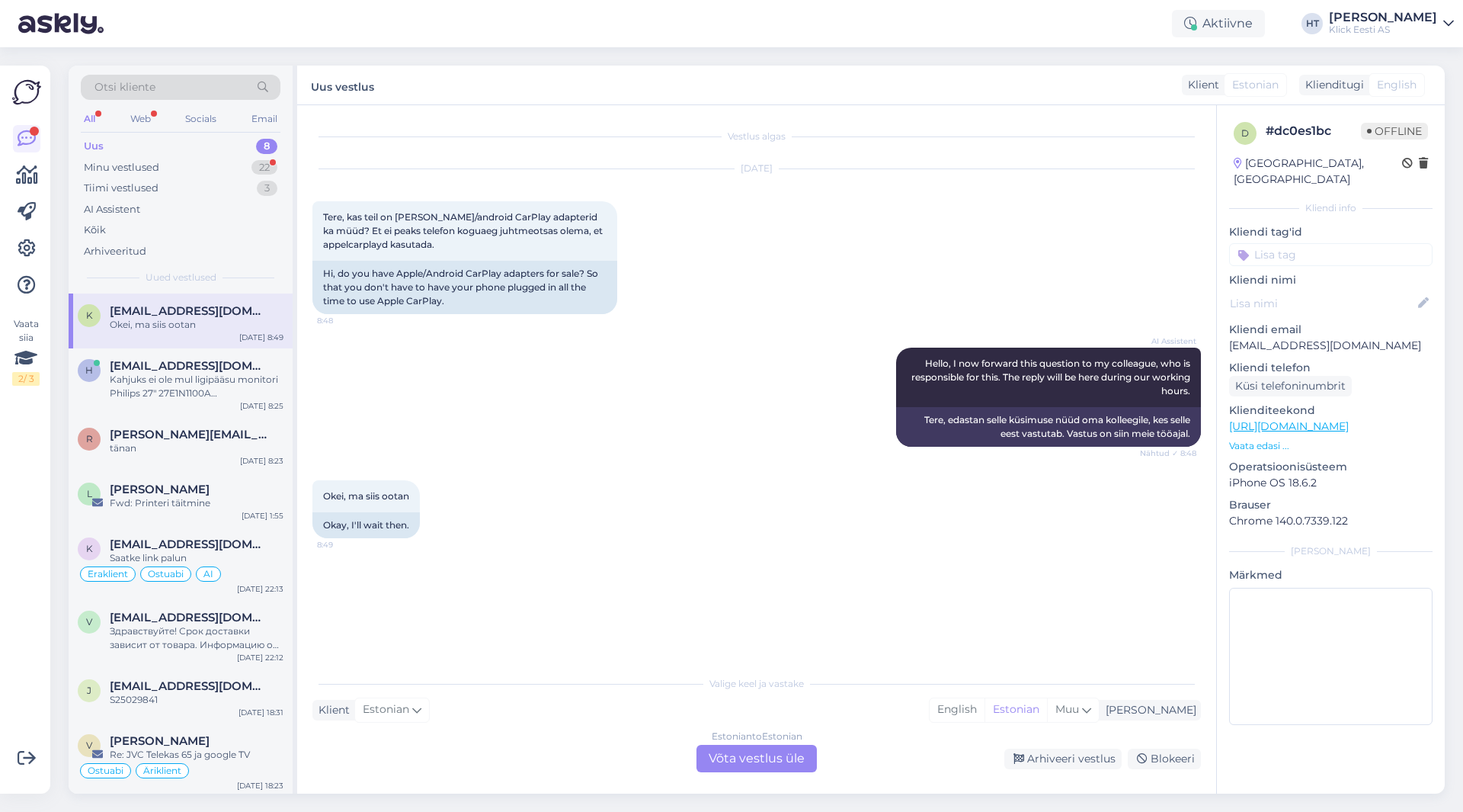
click at [736, 747] on div "Estonian to Estonian Võta vestlus üle" at bounding box center [757, 758] width 121 height 28
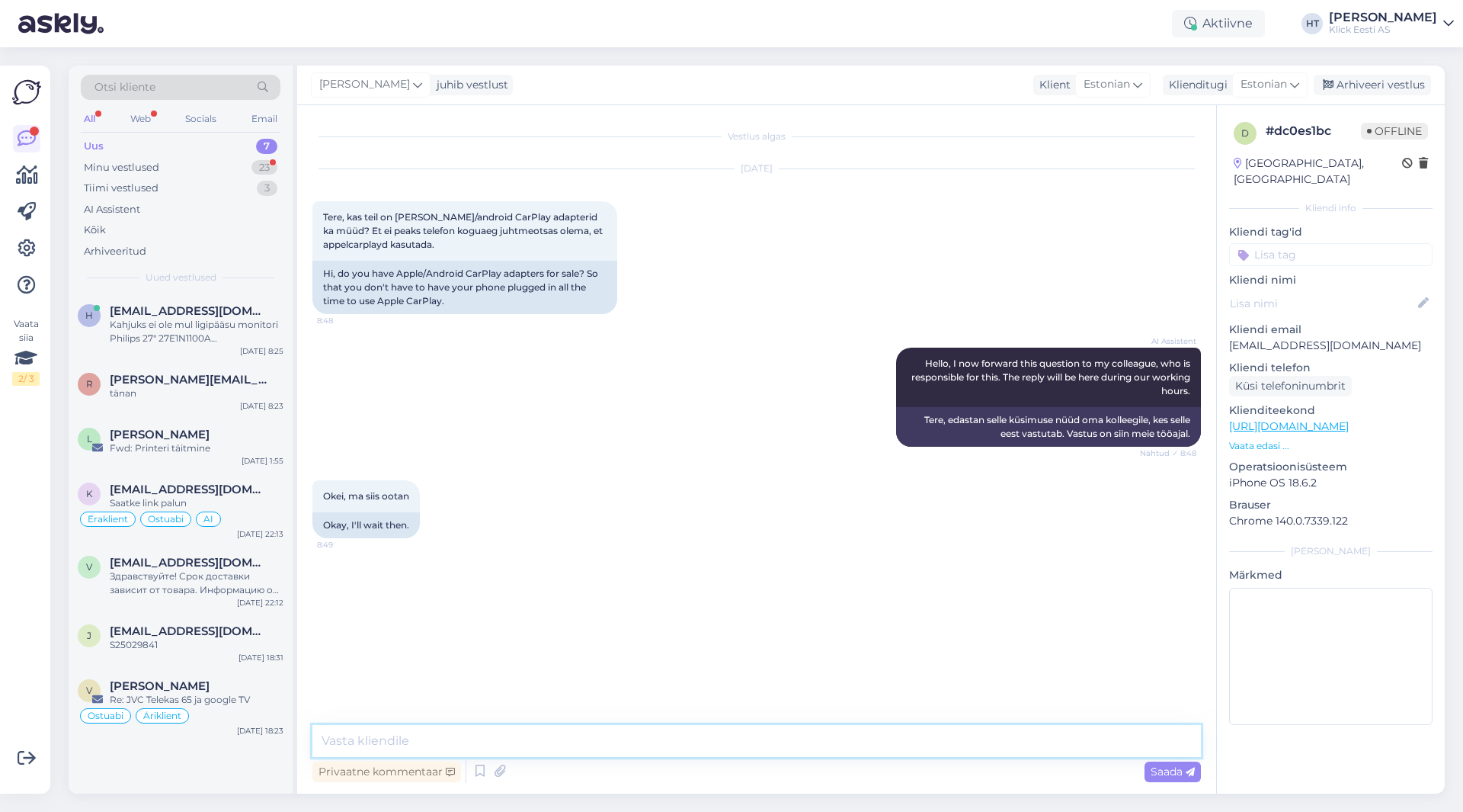
click at [725, 737] on textarea at bounding box center [756, 741] width 888 height 32
type textarea "Selliseid adaptereid [PERSON_NAME] leidu."
click at [1170, 779] on div "Saada" at bounding box center [1173, 772] width 56 height 21
click at [231, 377] on div "[PERSON_NAME][EMAIL_ADDRESS][PERSON_NAME][DOMAIN_NAME]" at bounding box center [196, 379] width 174 height 13
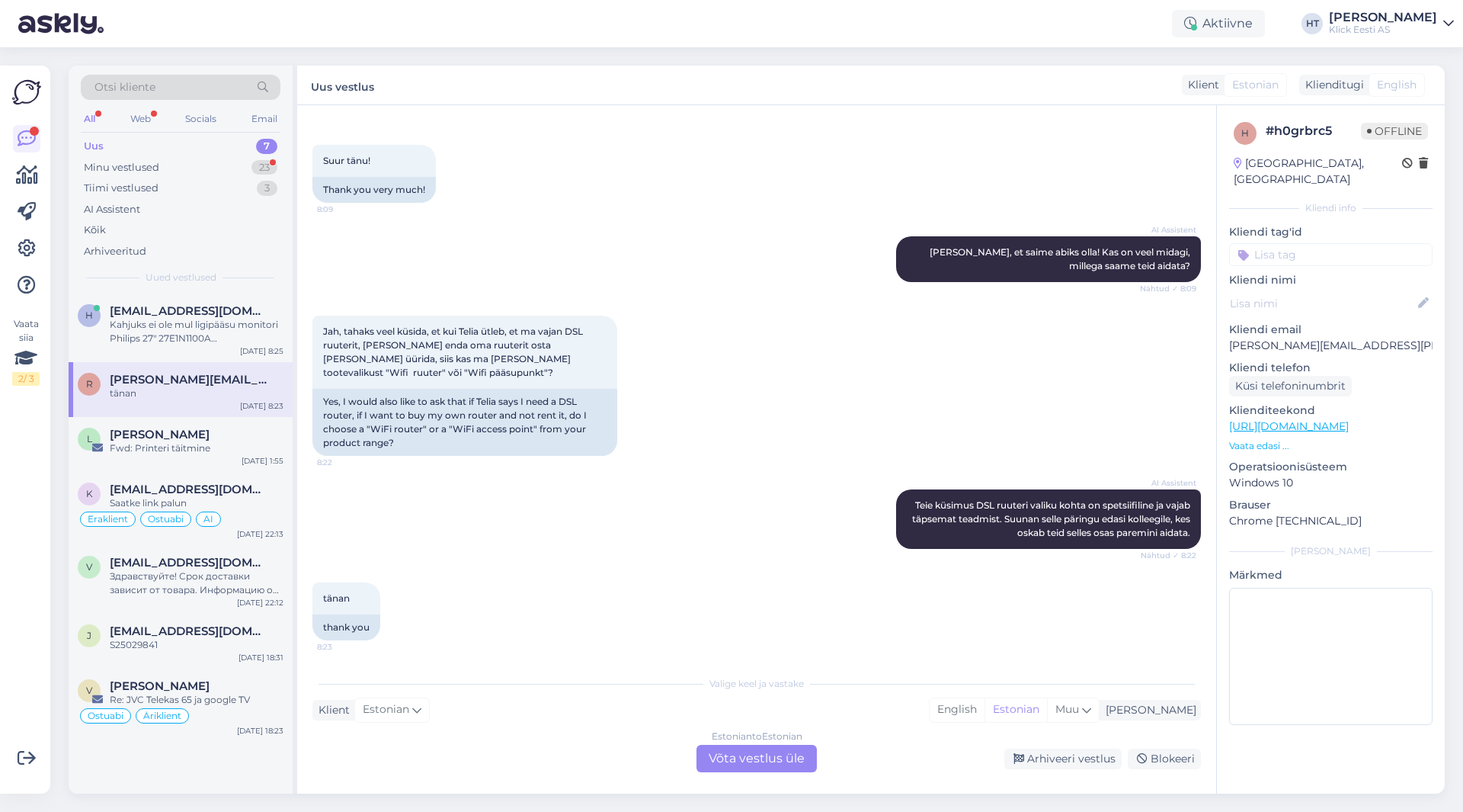
scroll to position [395, 0]
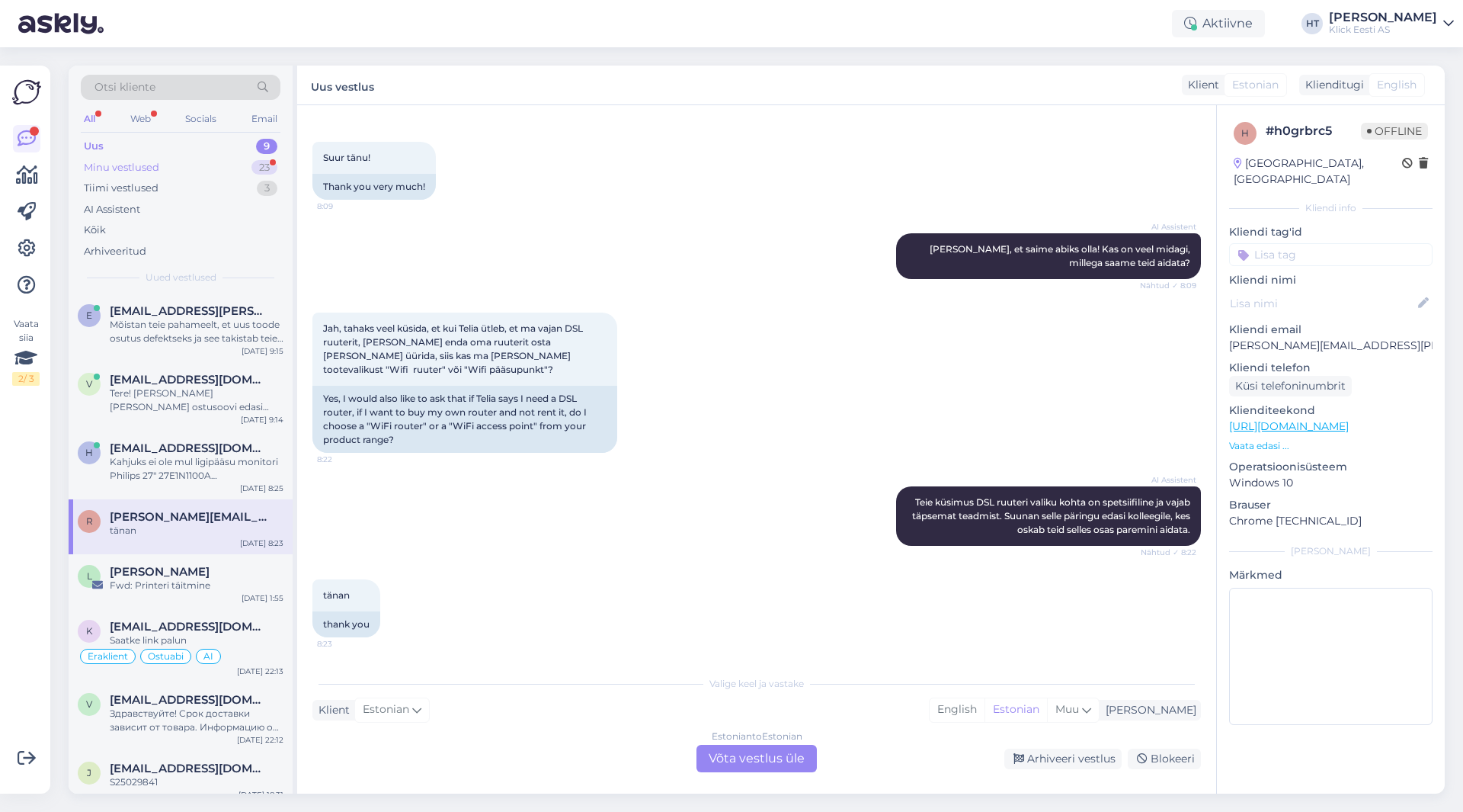
click at [258, 169] on div "23" at bounding box center [264, 168] width 26 height 15
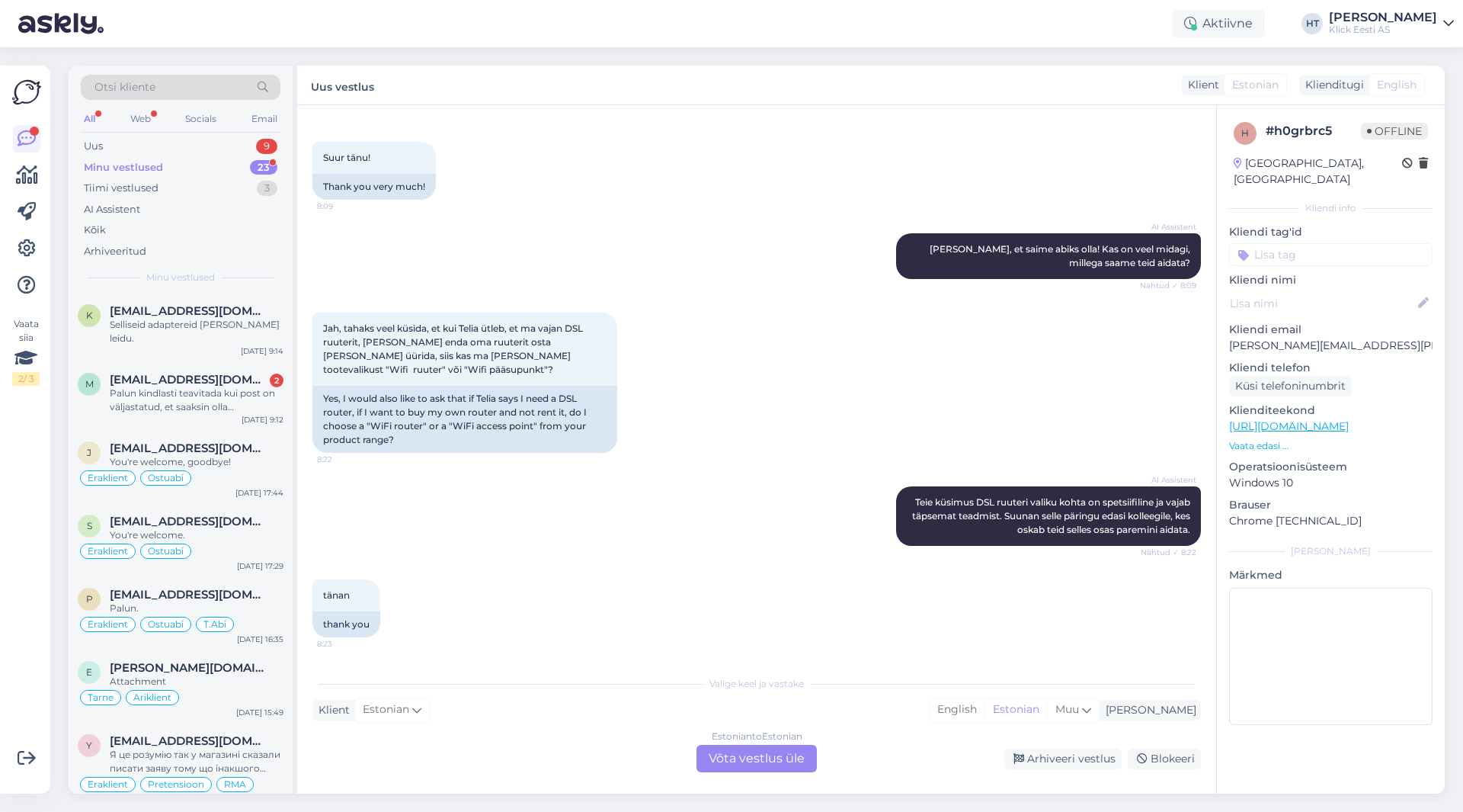
drag, startPoint x: 258, startPoint y: 169, endPoint x: 846, endPoint y: 387, distance: 627.1
click at [847, 386] on div "Jah, tahaks veel küsida, et kui Telia ütleb, et ma vajan DSL ruuterit, [PERSON_…" at bounding box center [756, 382] width 888 height 174
click at [252, 146] on div "Uus 9" at bounding box center [180, 146] width 200 height 21
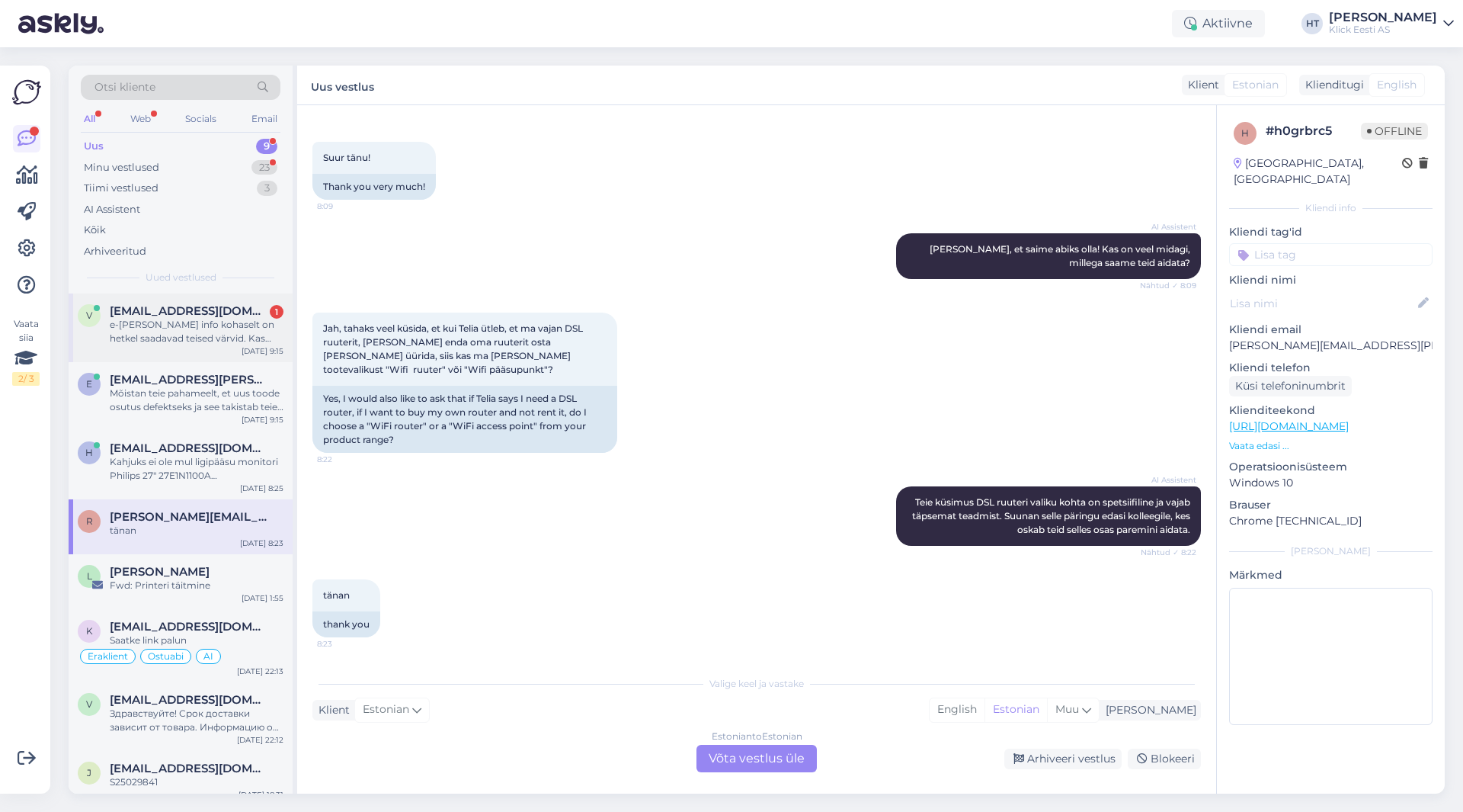
click at [248, 334] on div "e-[PERSON_NAME] info kohaselt on hetkel saadavad teised värvid. Kas saaksite mu…" at bounding box center [196, 331] width 174 height 28
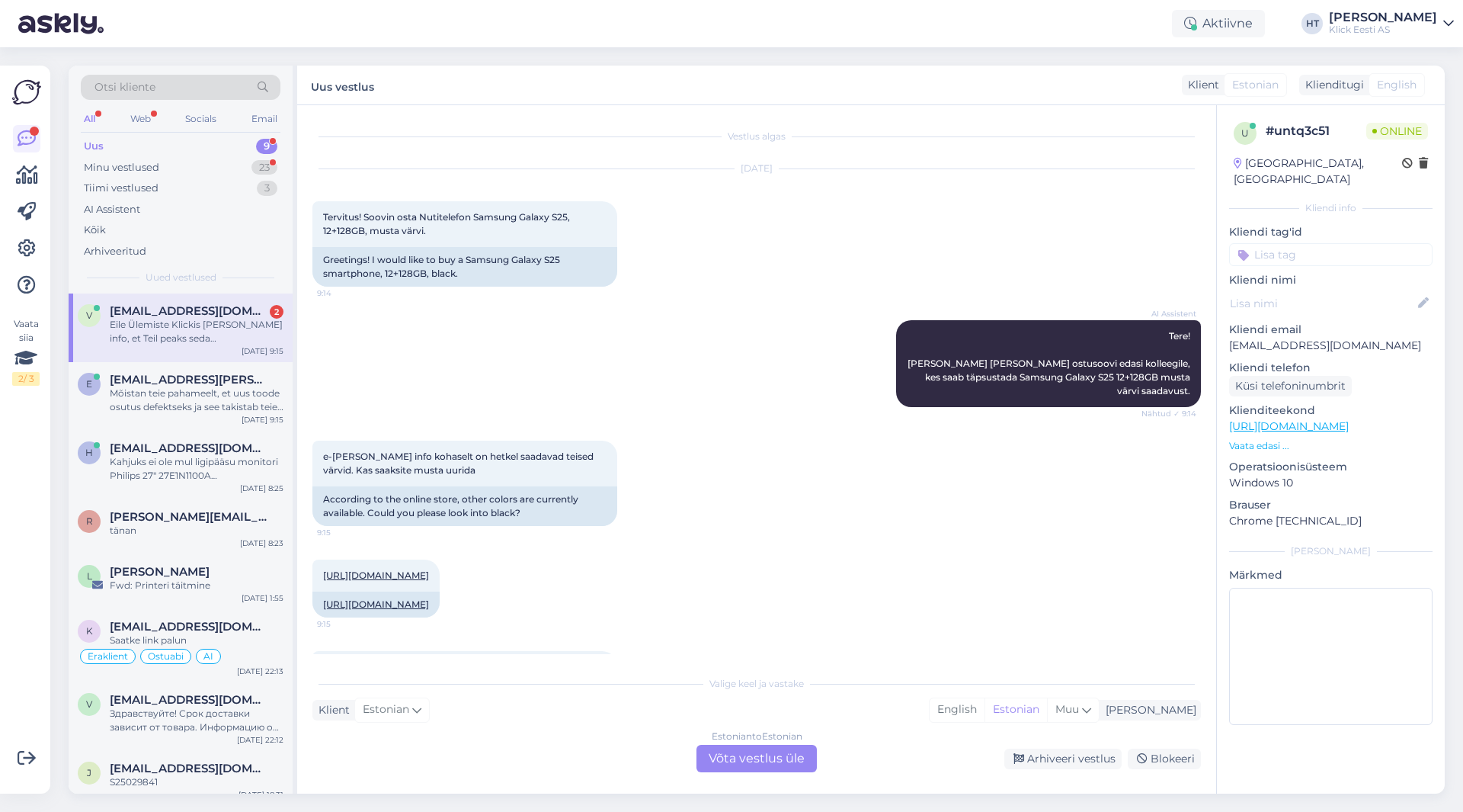
scroll to position [127, 0]
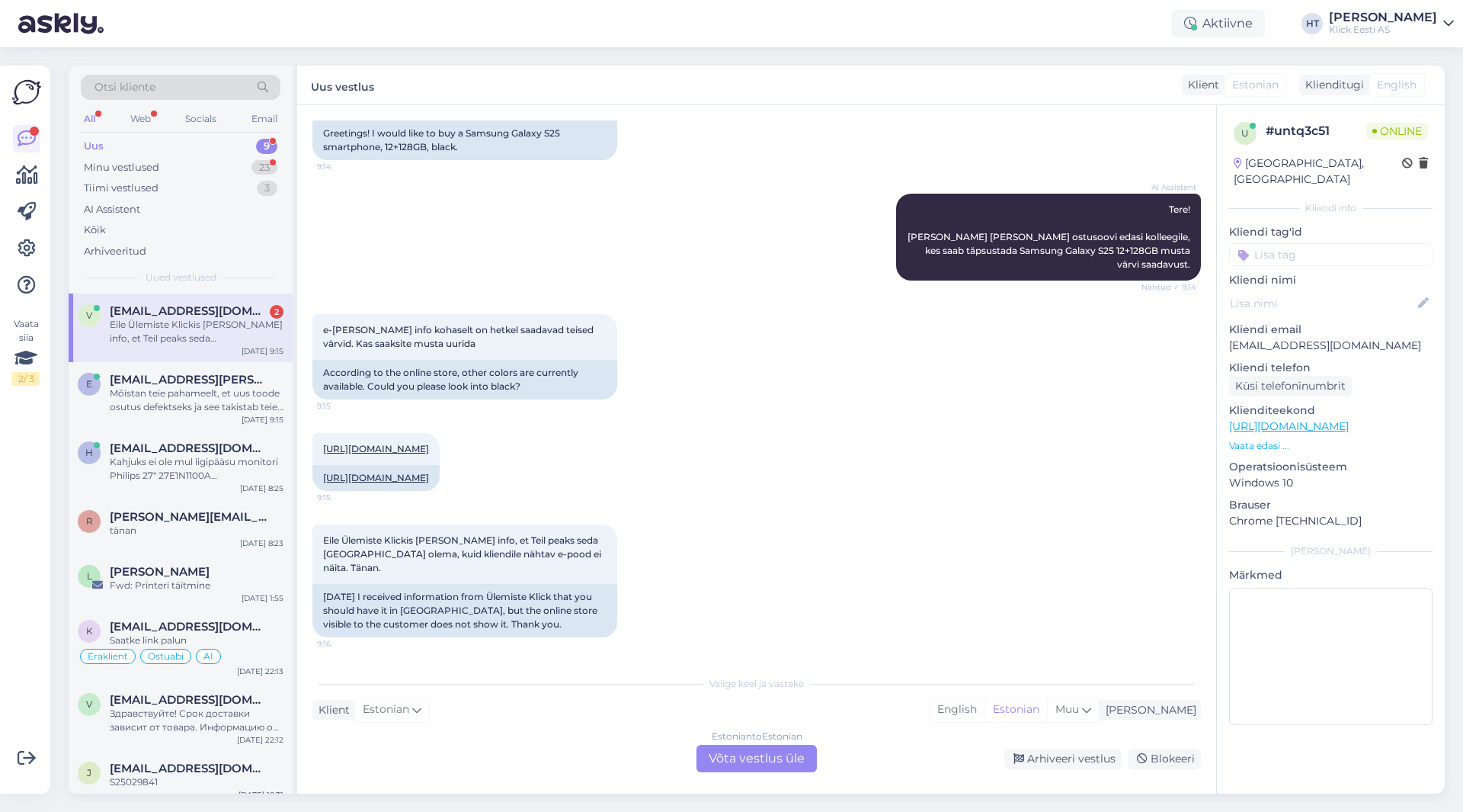
click at [655, 346] on div "e-[PERSON_NAME] info kohaselt on hetkel saadavad teised värvid. Kas saaksite mu…" at bounding box center [756, 357] width 888 height 119
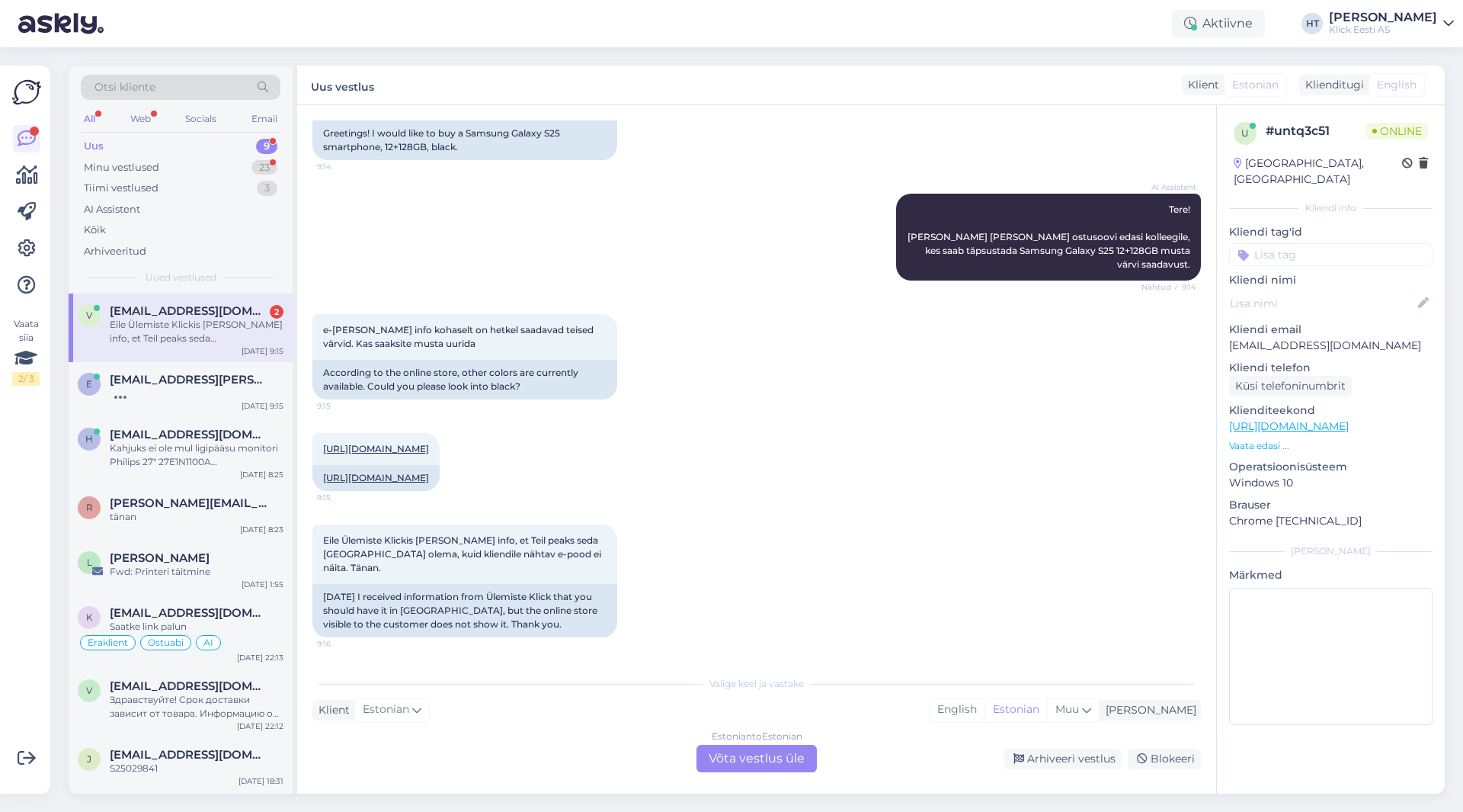
click at [818, 478] on div "[URL][DOMAIN_NAME] 9:15 [URL][DOMAIN_NAME]" at bounding box center [756, 461] width 888 height 91
click at [745, 742] on div "Estonian to Estonian" at bounding box center [758, 736] width 91 height 13
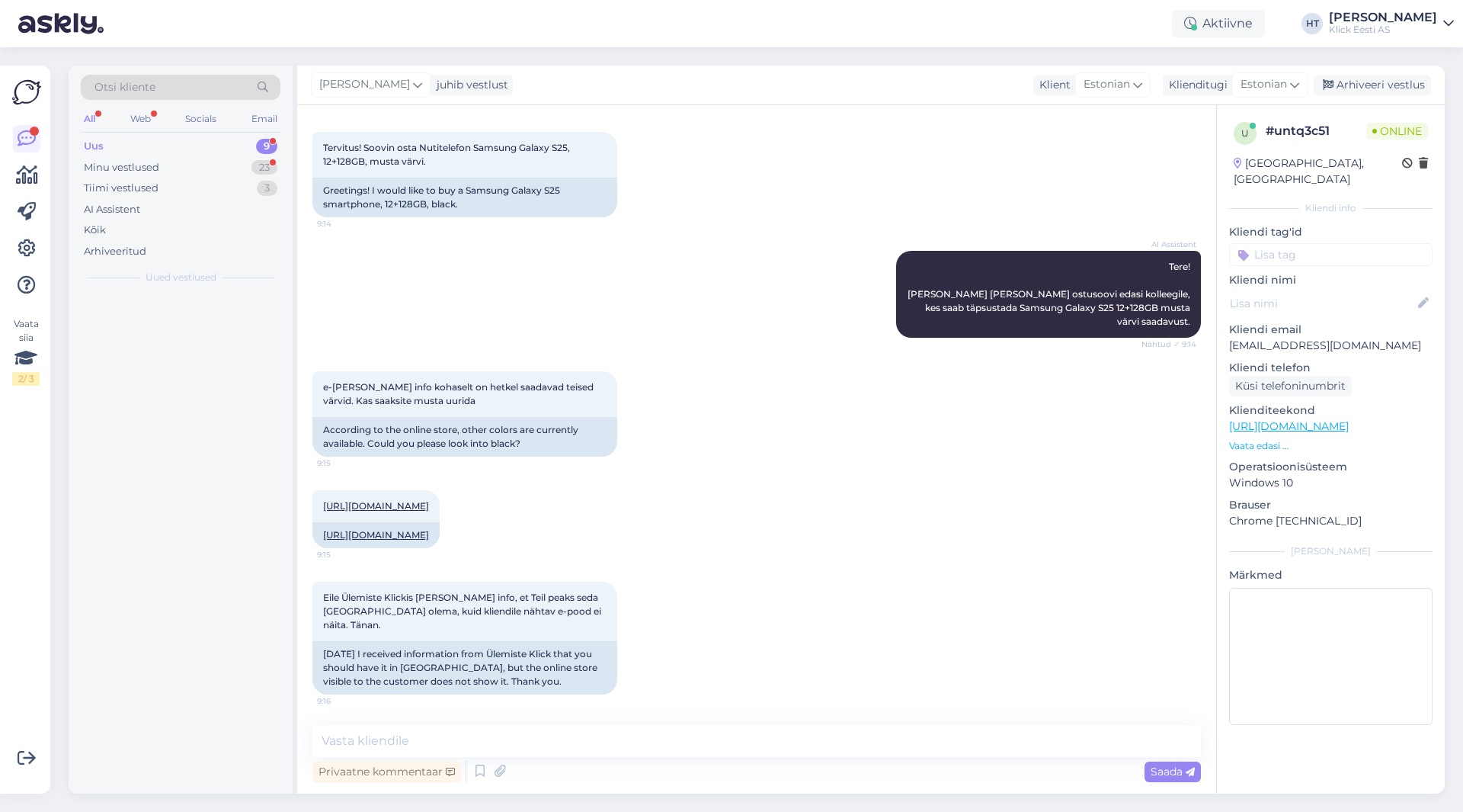
scroll to position [70, 0]
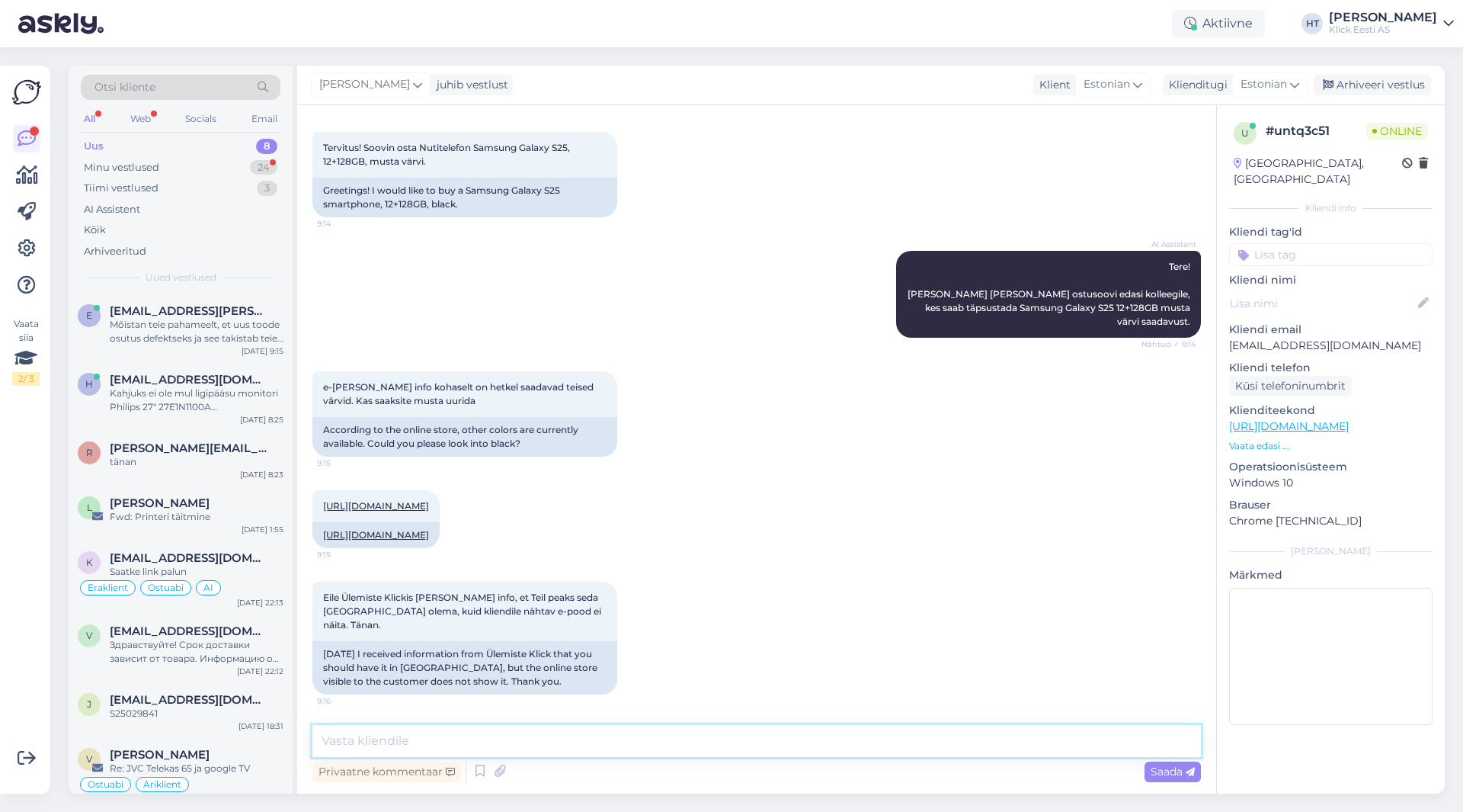
click at [737, 748] on textarea at bounding box center [756, 741] width 888 height 32
type textarea "Siitpoolt uurides kuvab tavapäraselt."
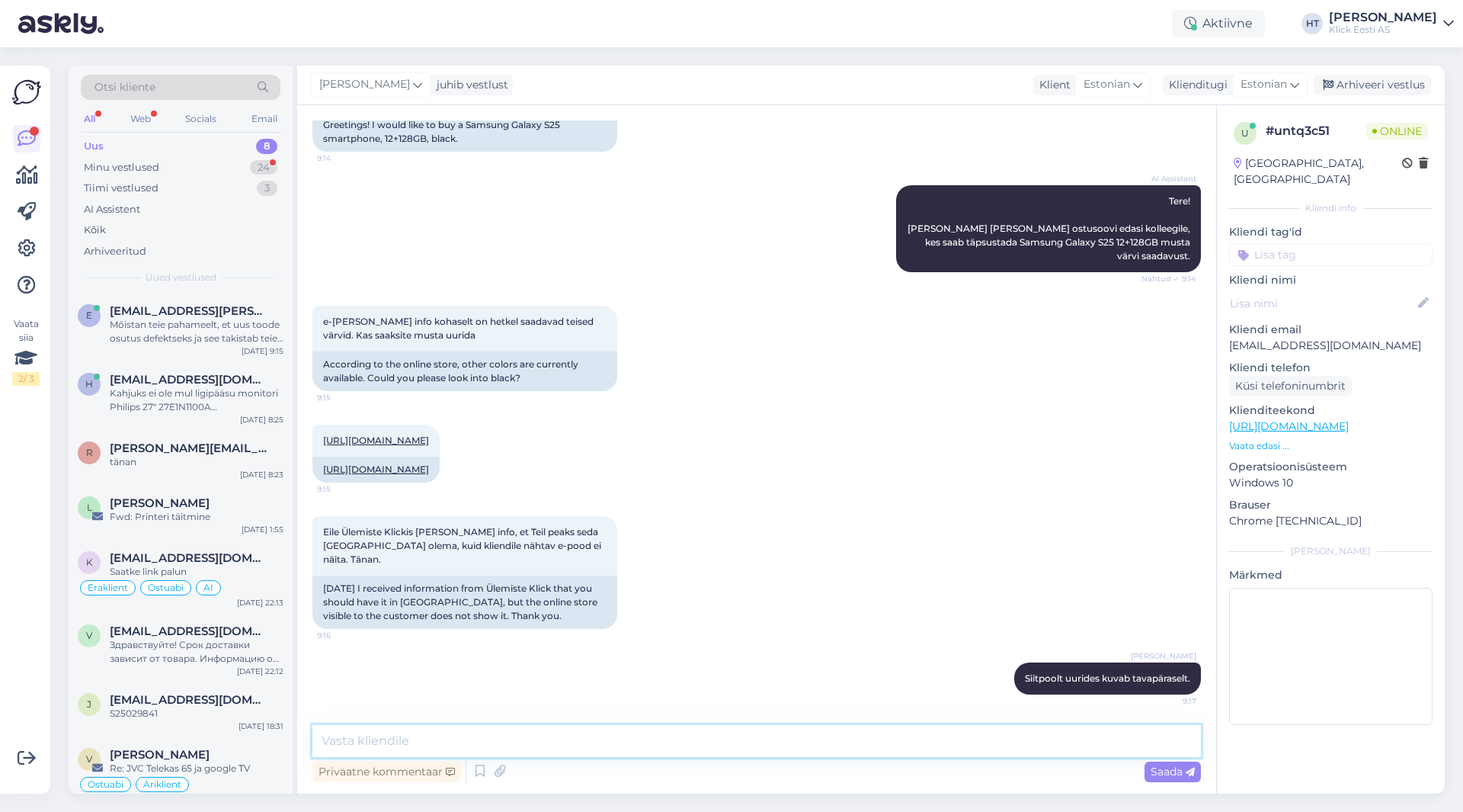
scroll to position [231, 0]
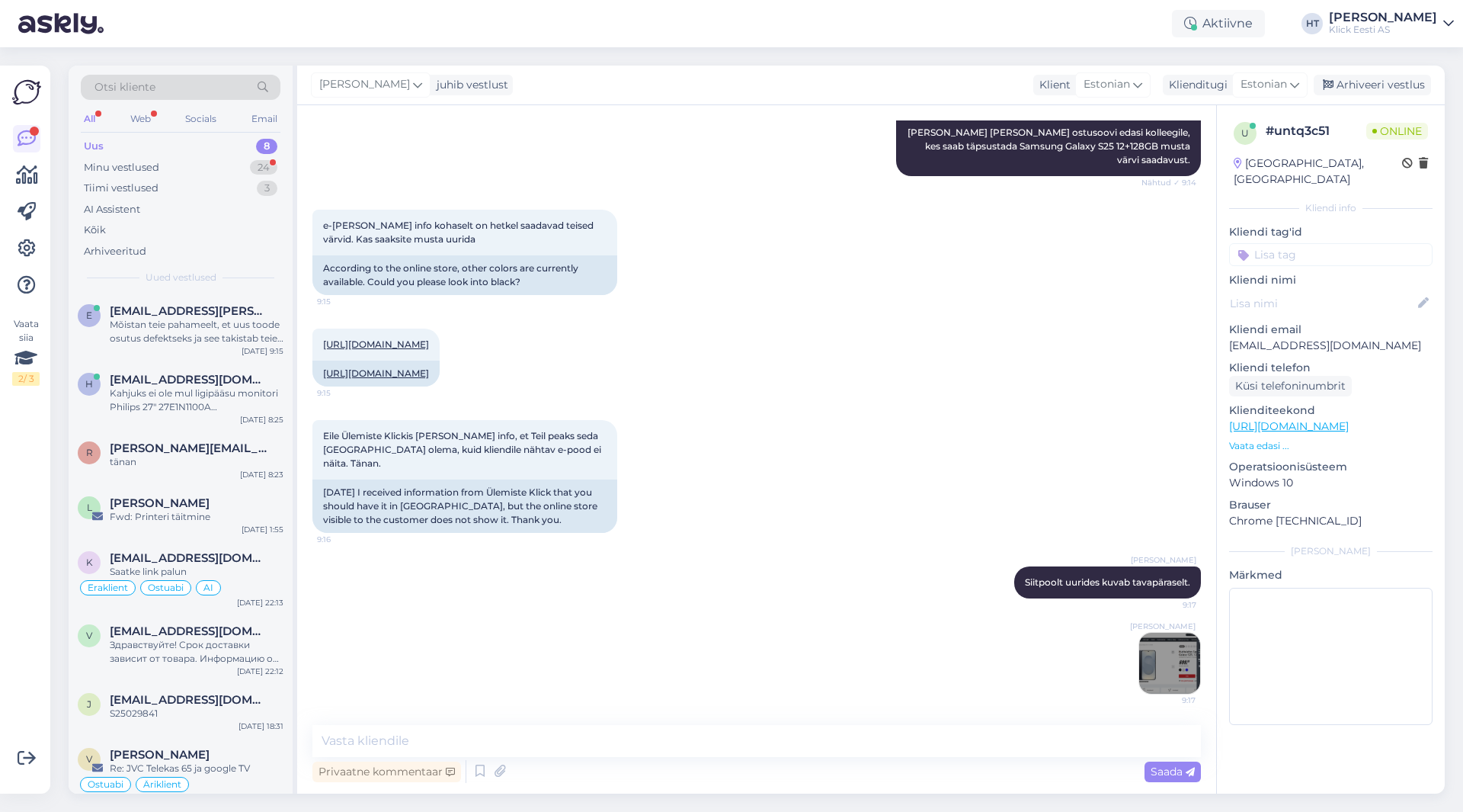
click at [712, 520] on div "Eile Ülemiste Klickis [PERSON_NAME] info, et Teil peaks seda [GEOGRAPHIC_DATA] …" at bounding box center [756, 476] width 888 height 146
click at [229, 164] on div "Minu vestlused 24" at bounding box center [180, 167] width 200 height 21
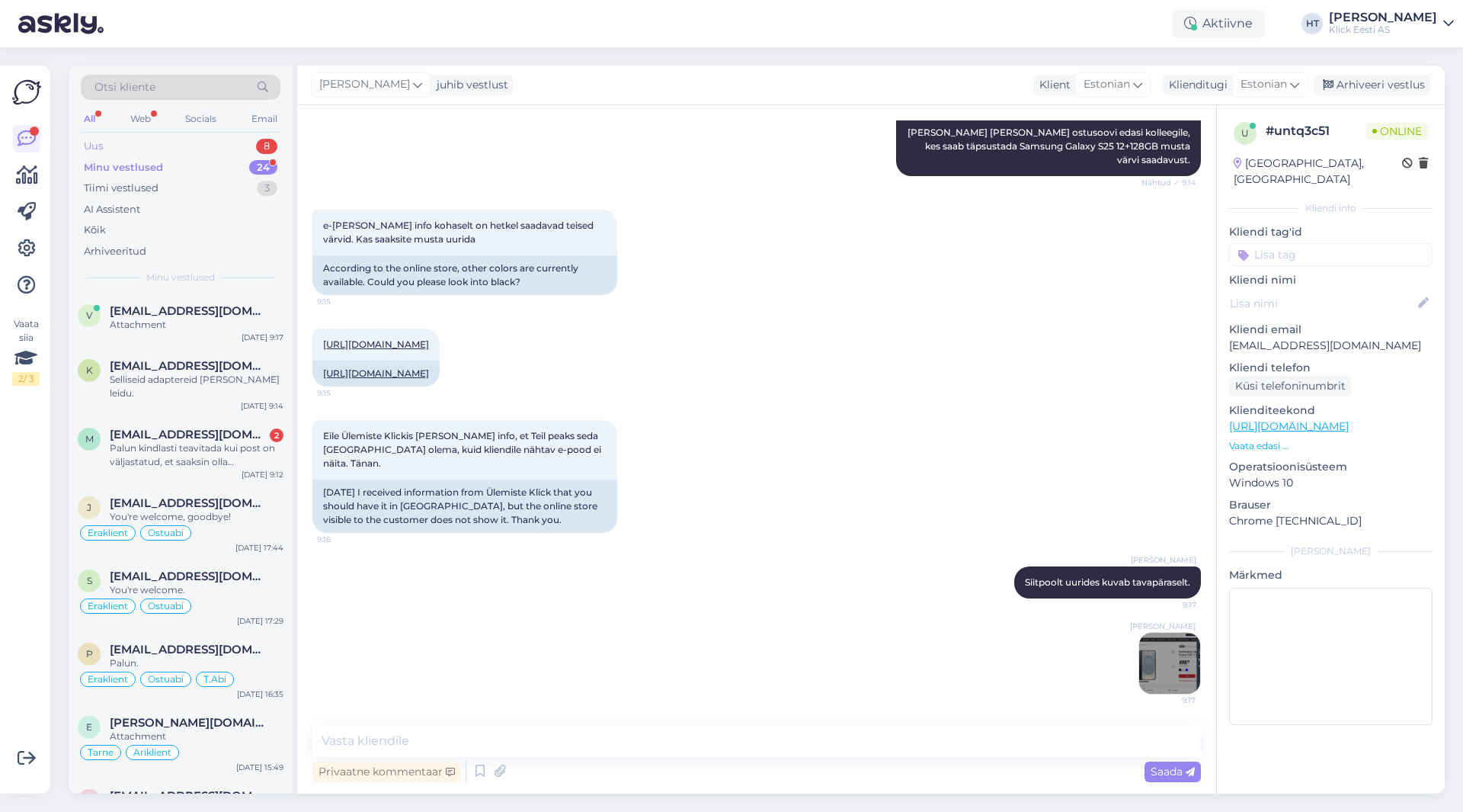
click at [237, 150] on div "Uus 8" at bounding box center [180, 146] width 200 height 21
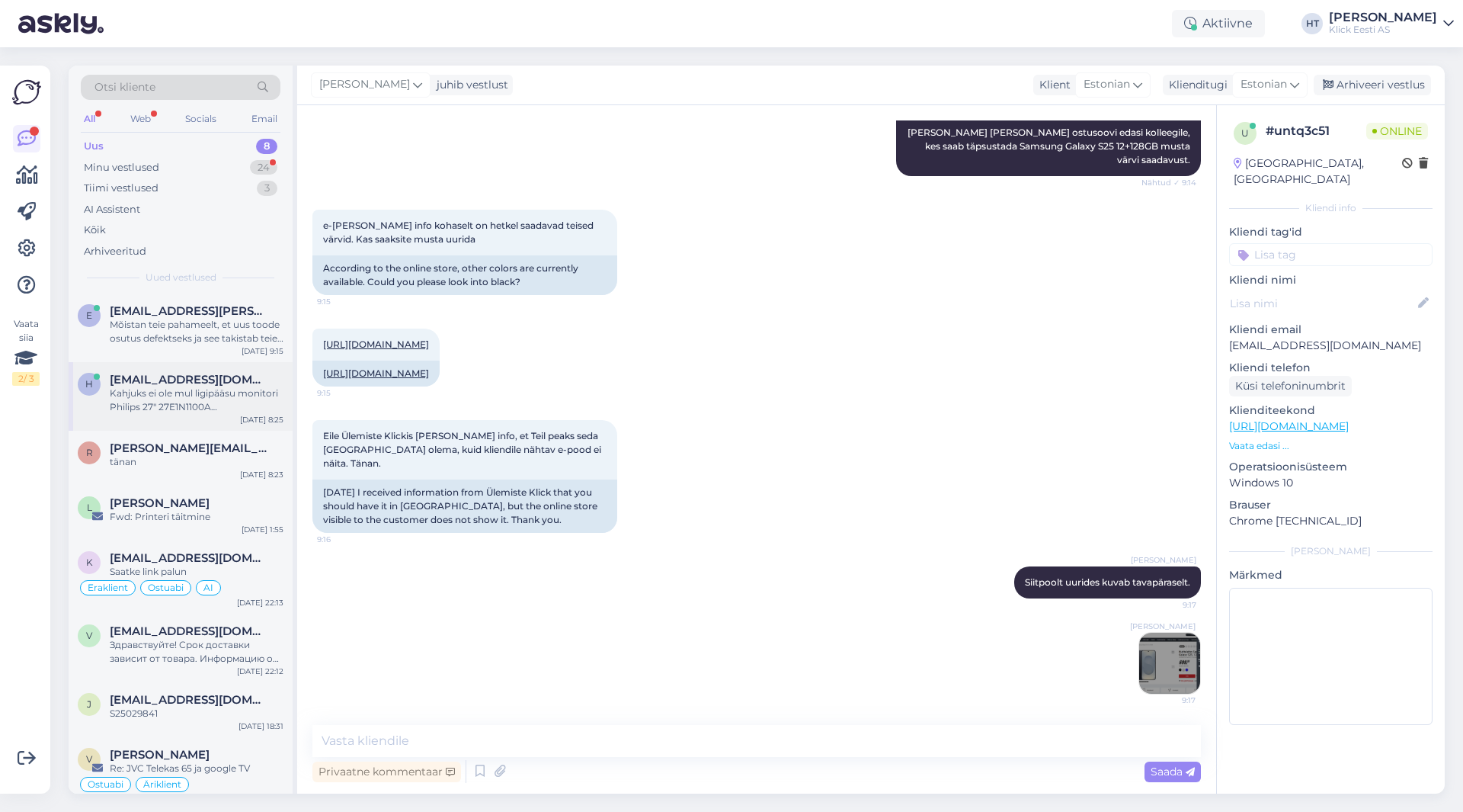
scroll to position [17, 0]
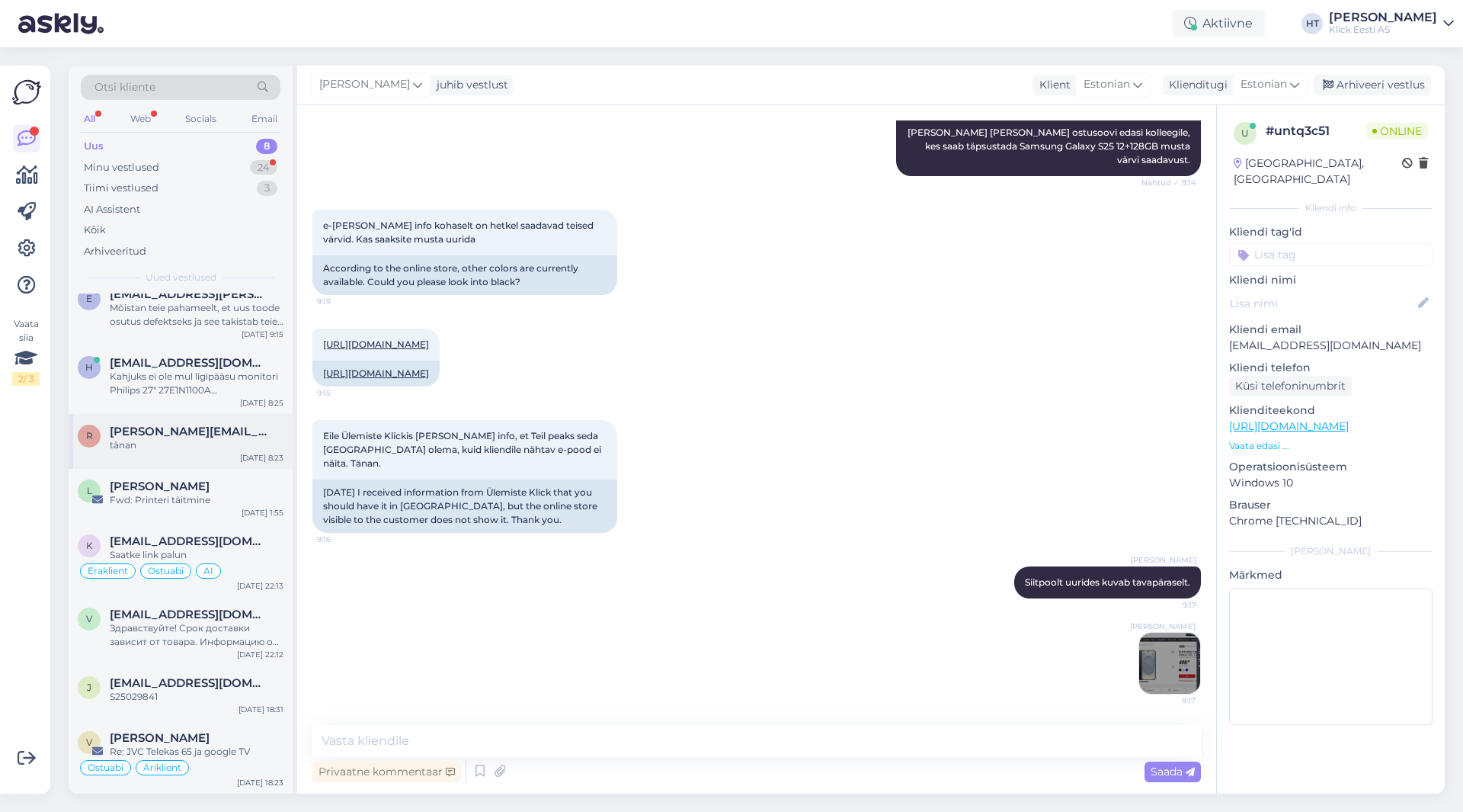
click at [229, 455] on div "r [PERSON_NAME][EMAIL_ADDRESS][PERSON_NAME][DOMAIN_NAME] tänan [DATE] 8:23" at bounding box center [180, 440] width 224 height 55
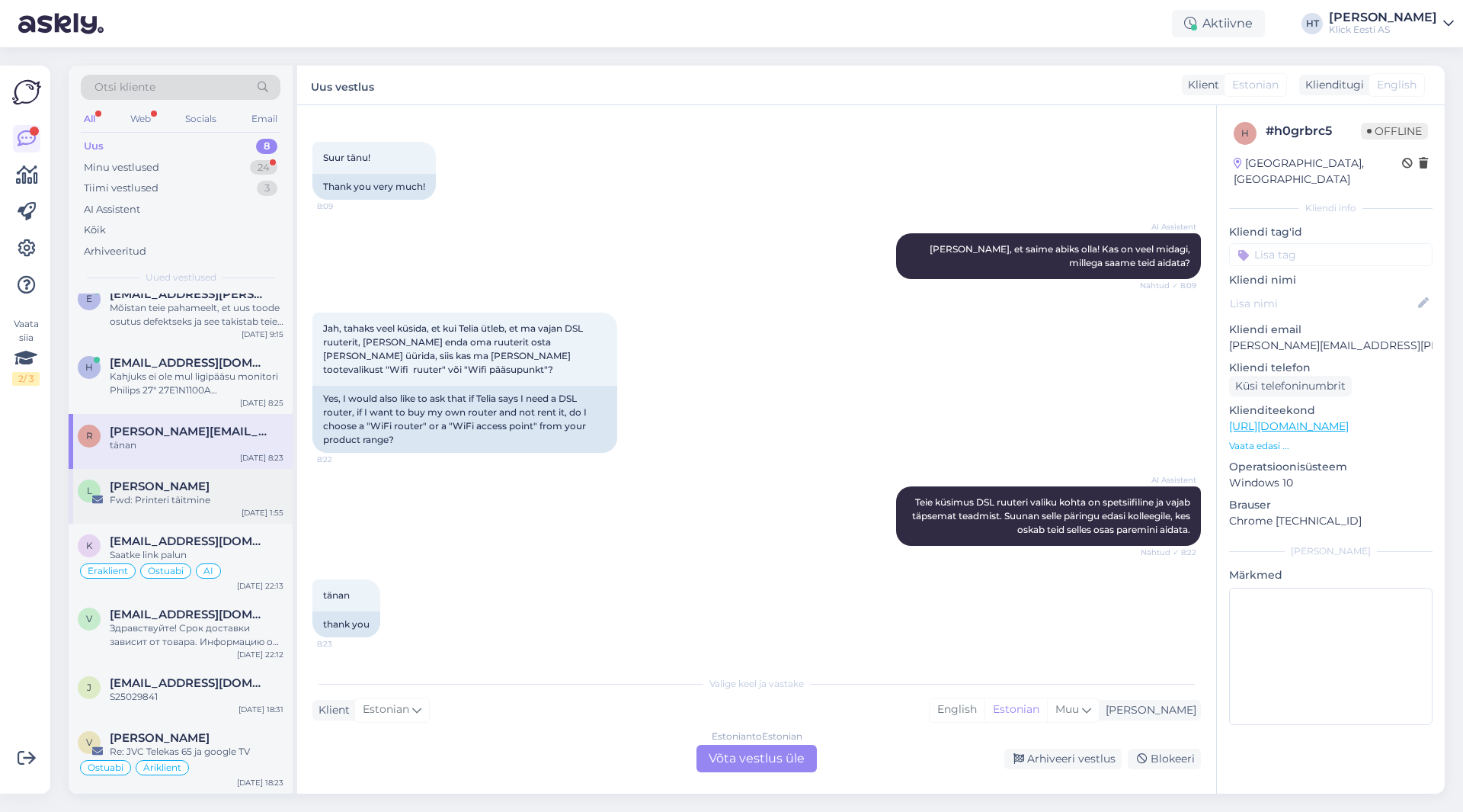
click at [223, 506] on div "Fwd: Printeri täitmine" at bounding box center [196, 500] width 174 height 13
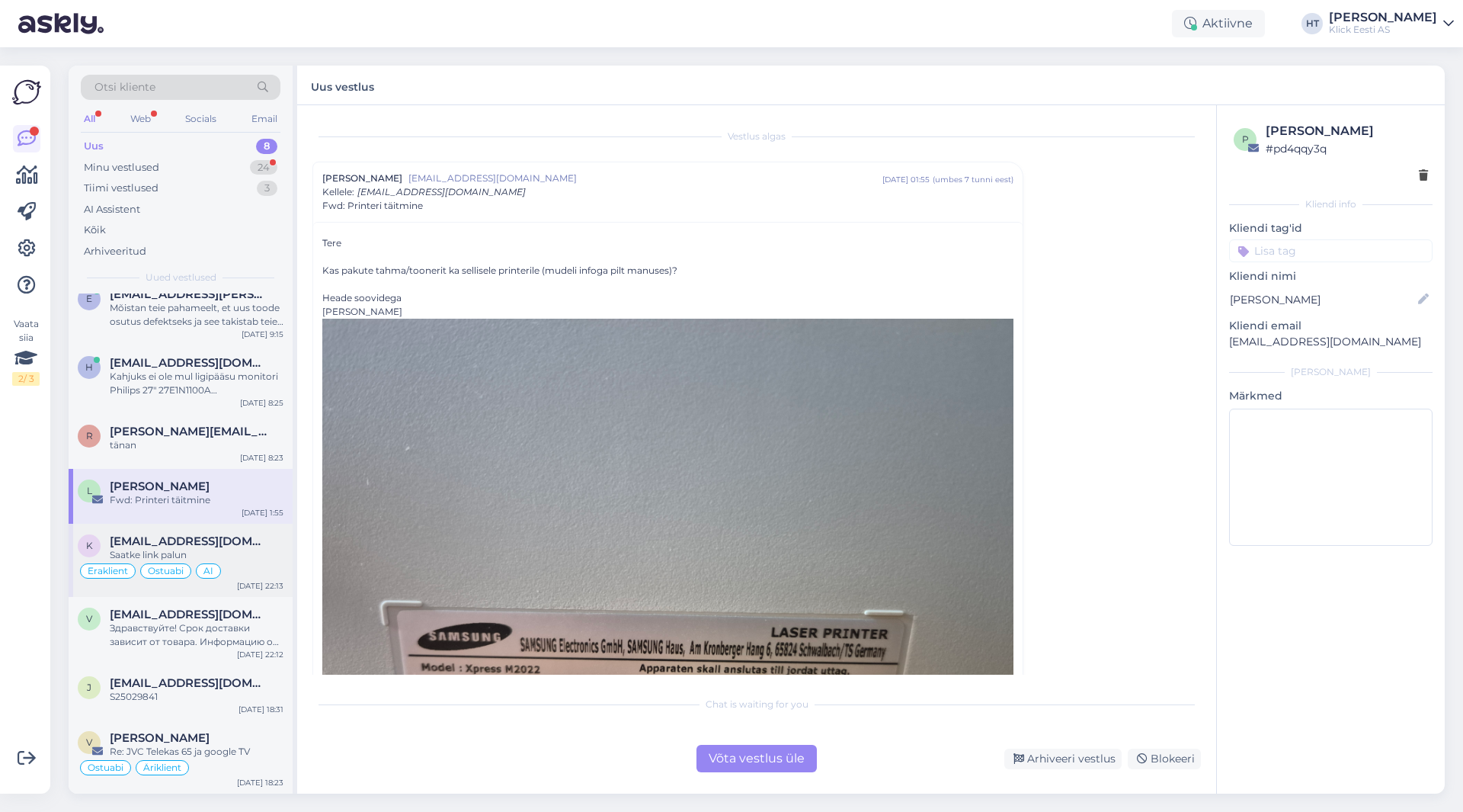
click at [216, 544] on span "[EMAIL_ADDRESS][DOMAIN_NAME]" at bounding box center [189, 541] width 159 height 13
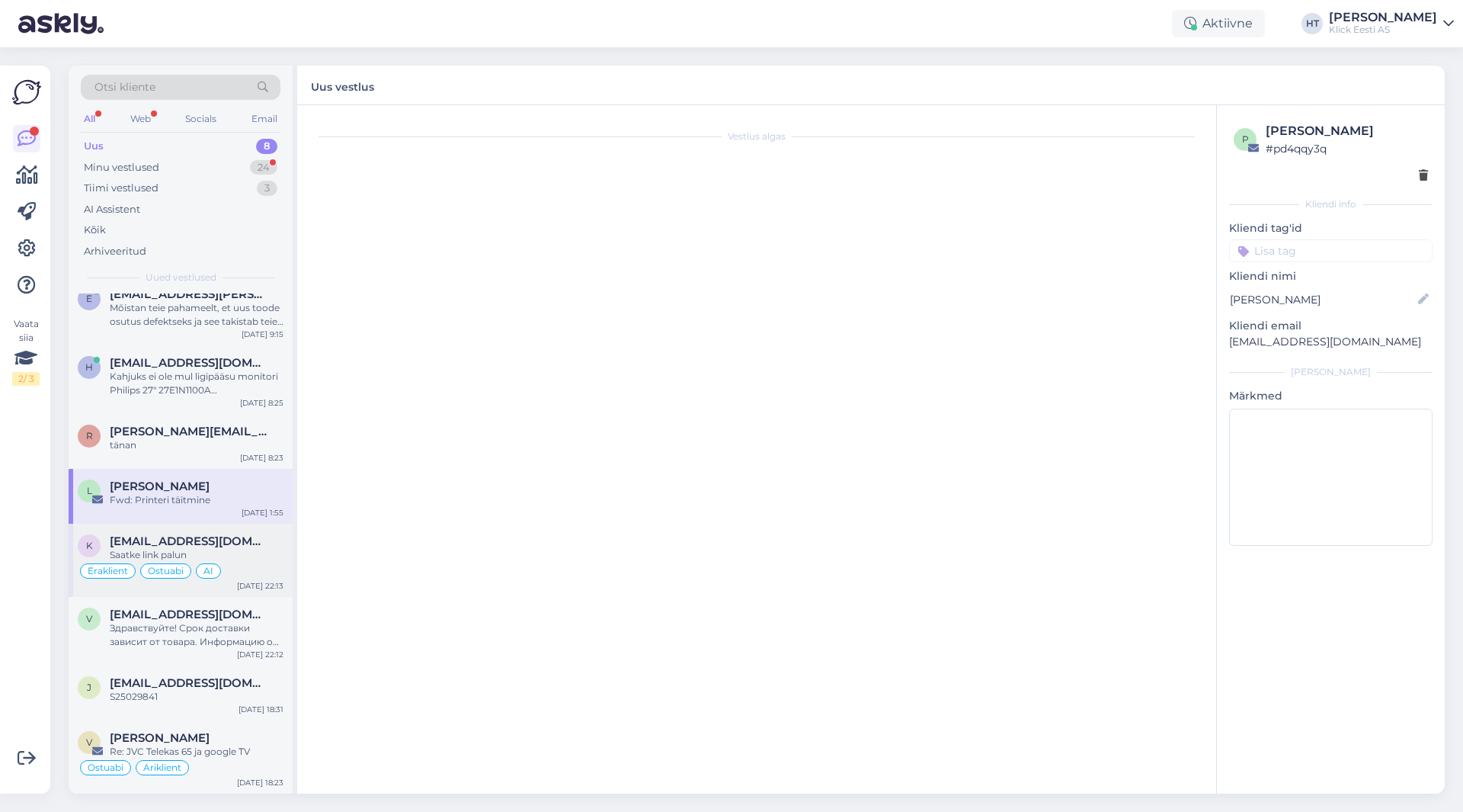
scroll to position [3053, 0]
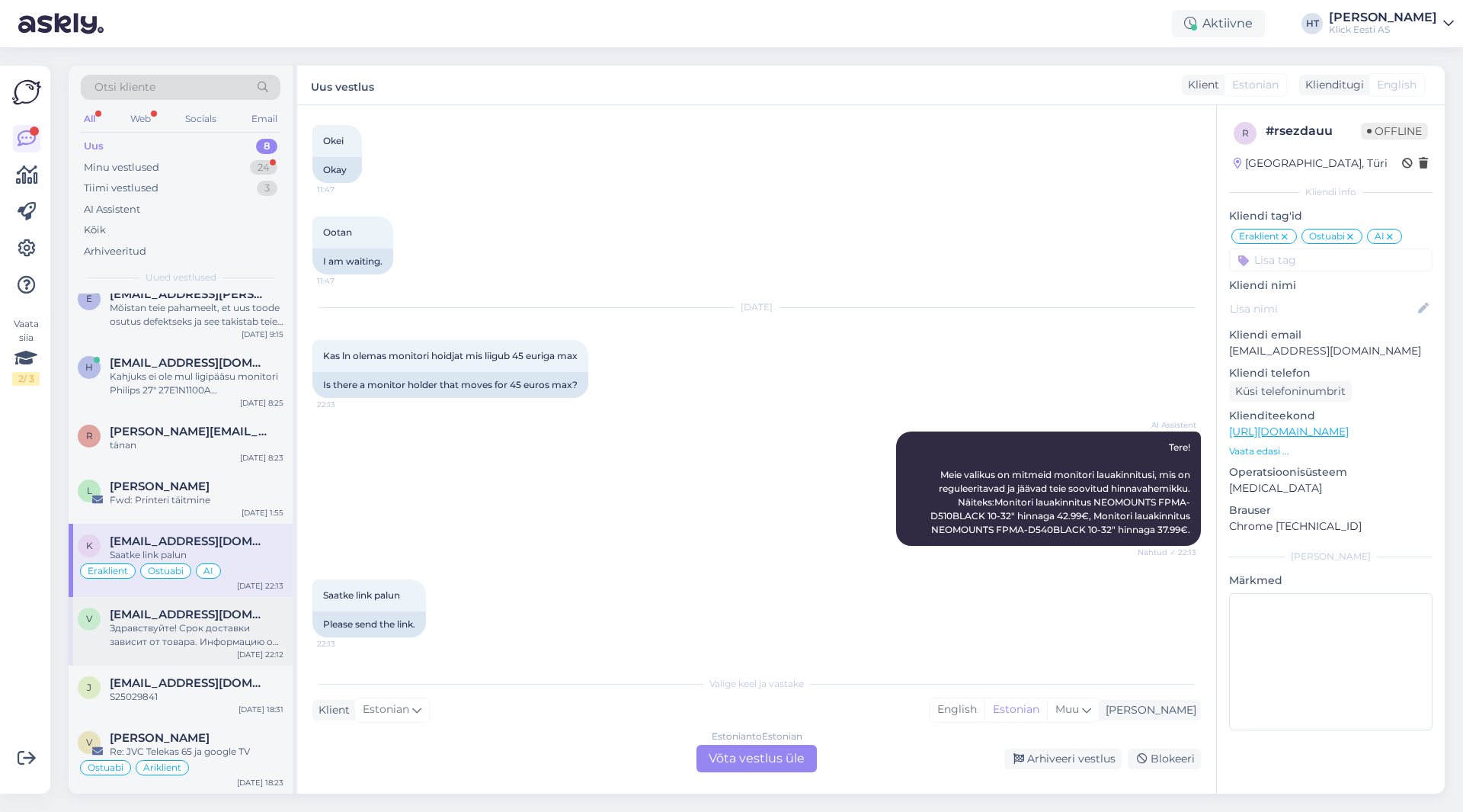
click at [195, 636] on div "Здравствуйте! Срок доставки зависит от товара. Информацию о сроках доставки инт…" at bounding box center [196, 634] width 174 height 28
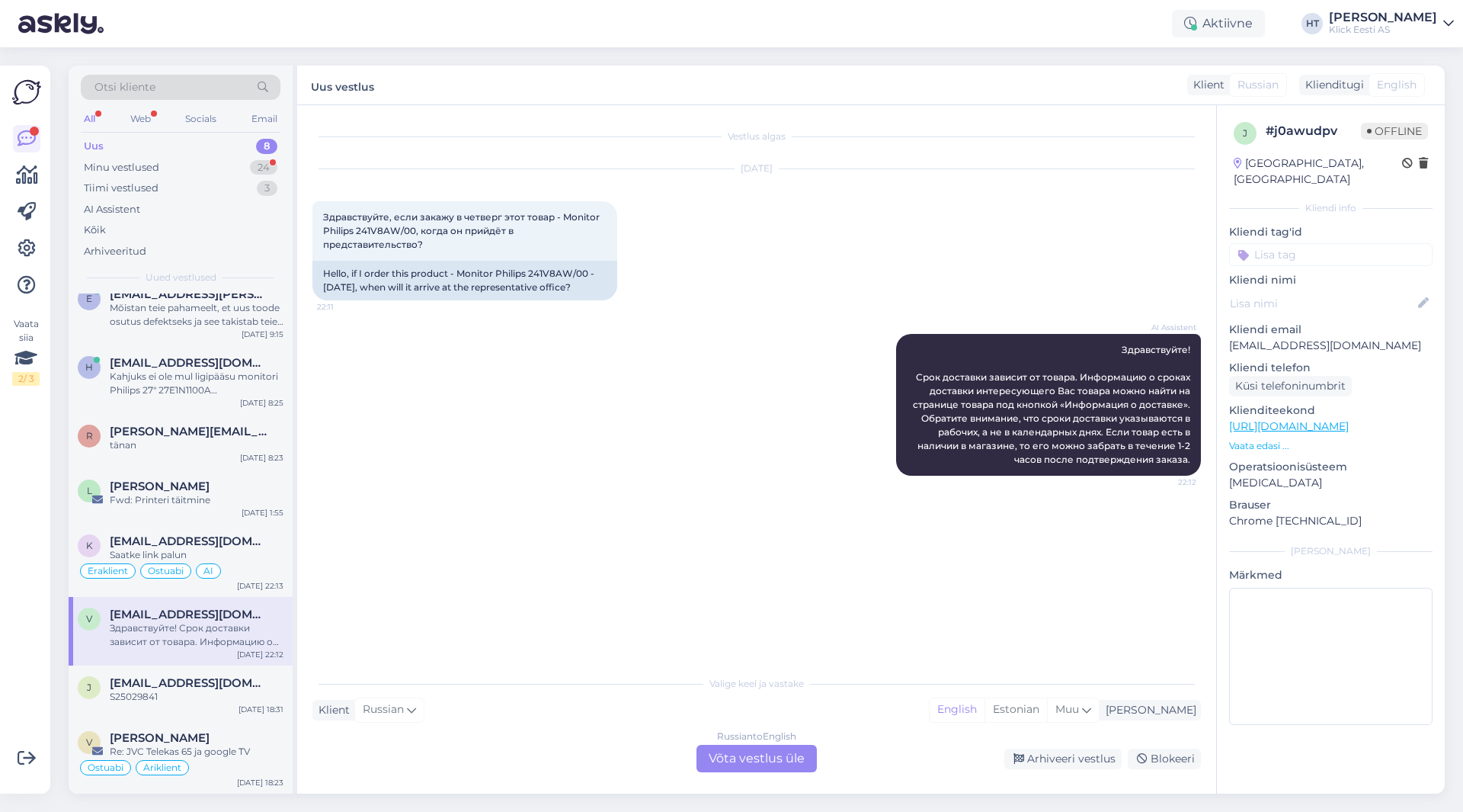
scroll to position [0, 0]
click at [249, 674] on div "j [EMAIL_ADDRESS][DOMAIN_NAME] S25029841 [DATE] 18:31" at bounding box center [180, 692] width 224 height 55
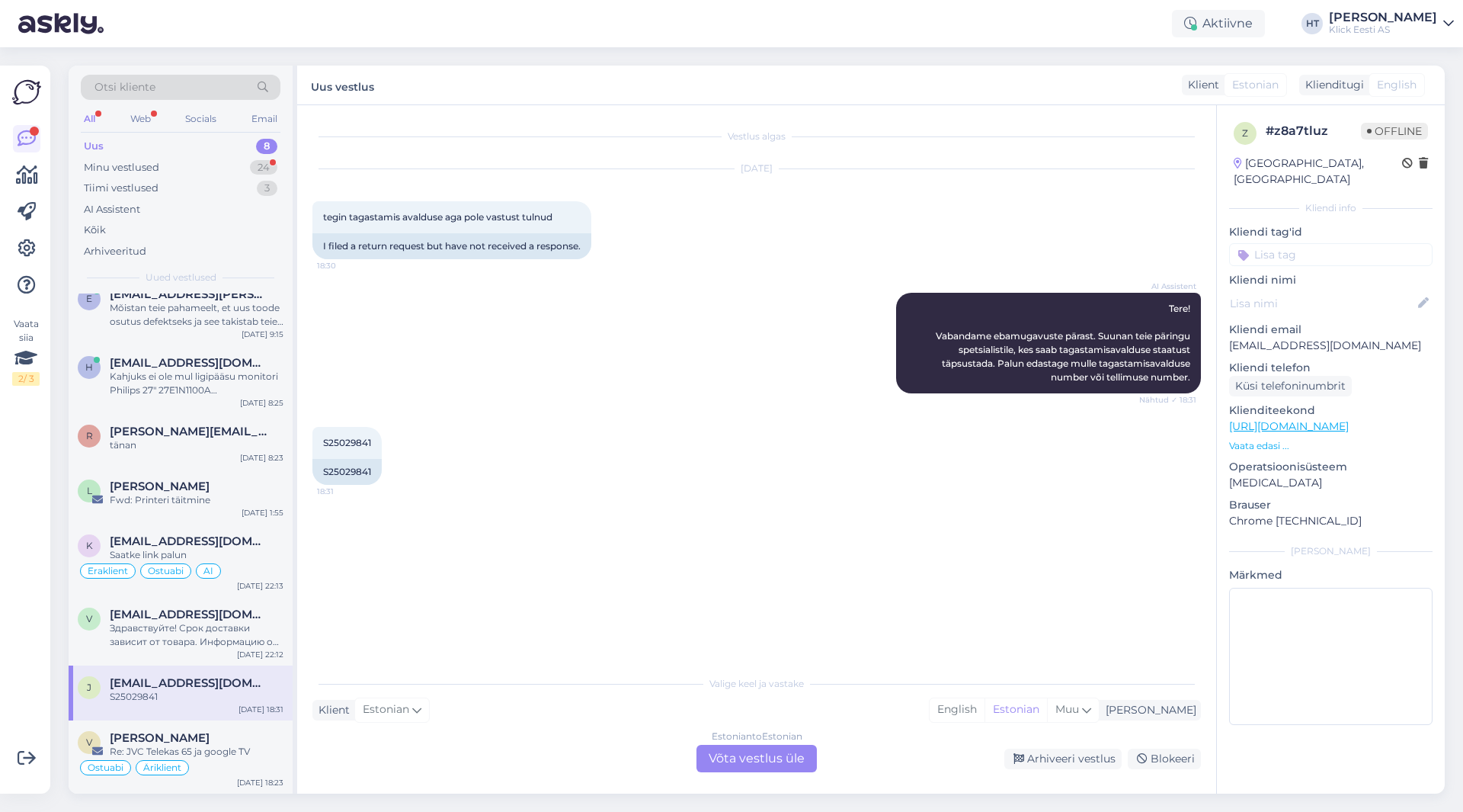
click at [732, 756] on div "Estonian to Estonian Võta vestlus üle" at bounding box center [757, 758] width 121 height 28
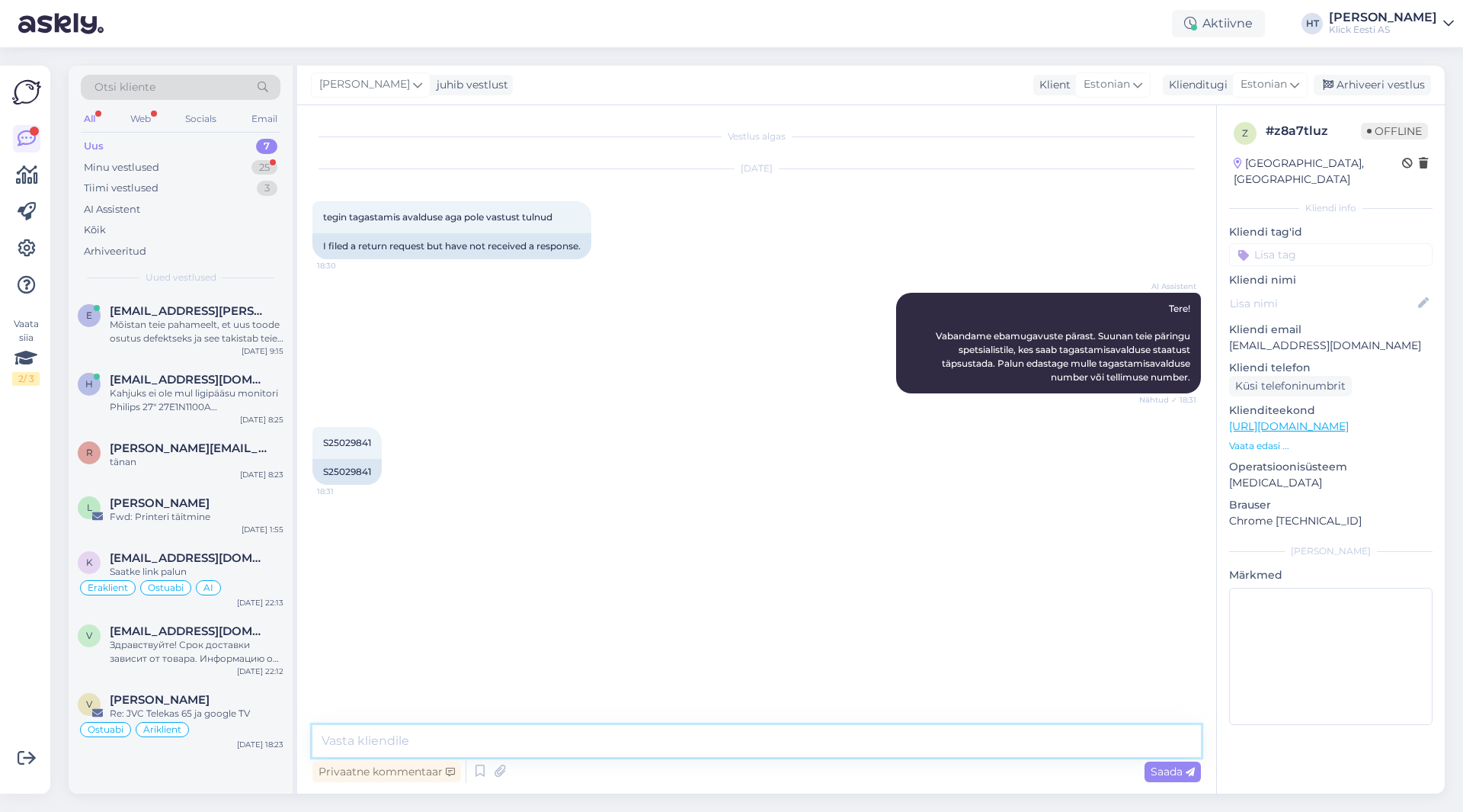
click at [737, 746] on textarea at bounding box center [756, 741] width 888 height 32
type textarea "[PERSON_NAME] tuleb valitud kauplusesse tagastada, vastus tuleb alles [PERSON_N…"
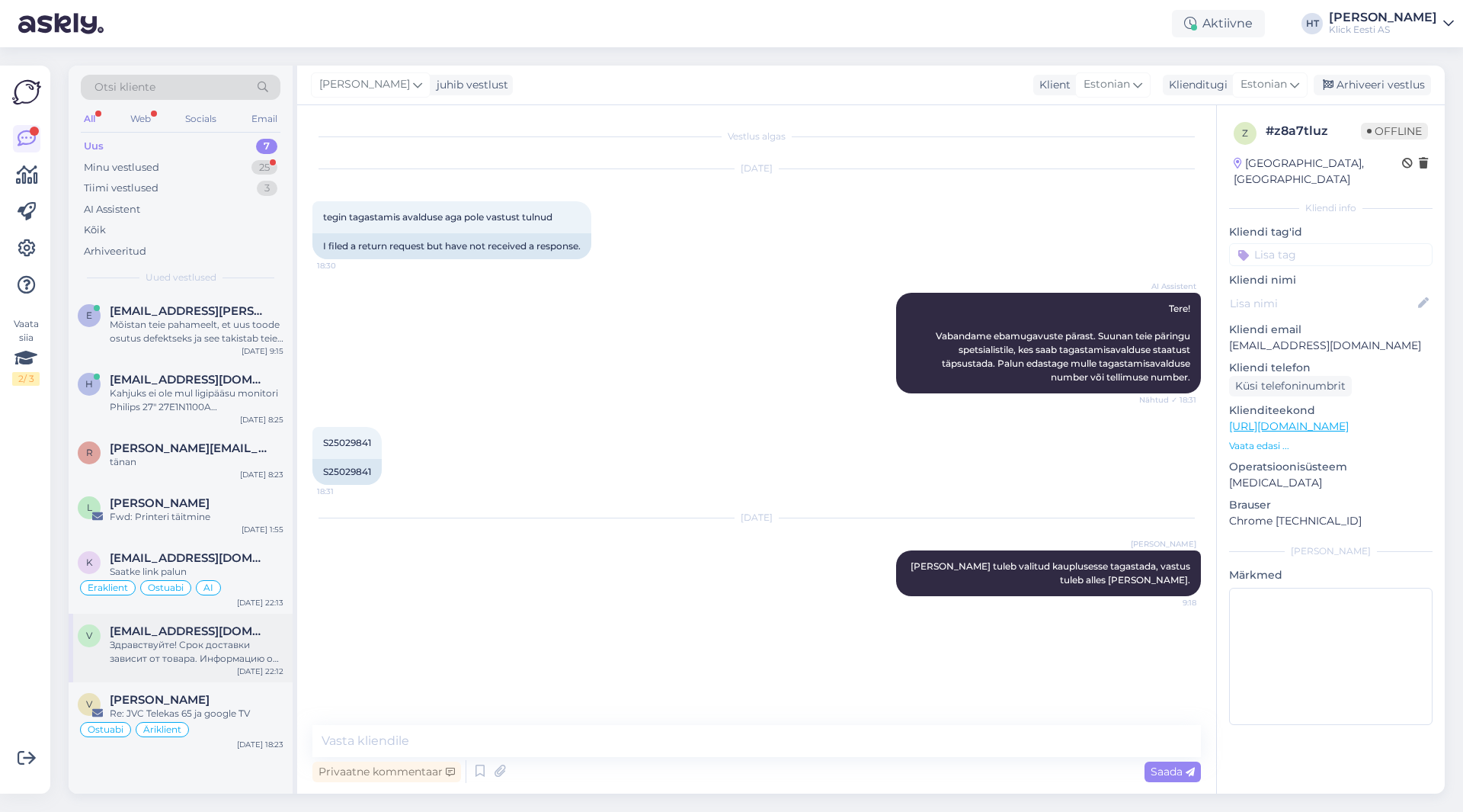
click at [224, 623] on div "v [EMAIL_ADDRESS][DOMAIN_NAME] Здравствуйте! Срок доставки зависит от товара. И…" at bounding box center [180, 648] width 224 height 69
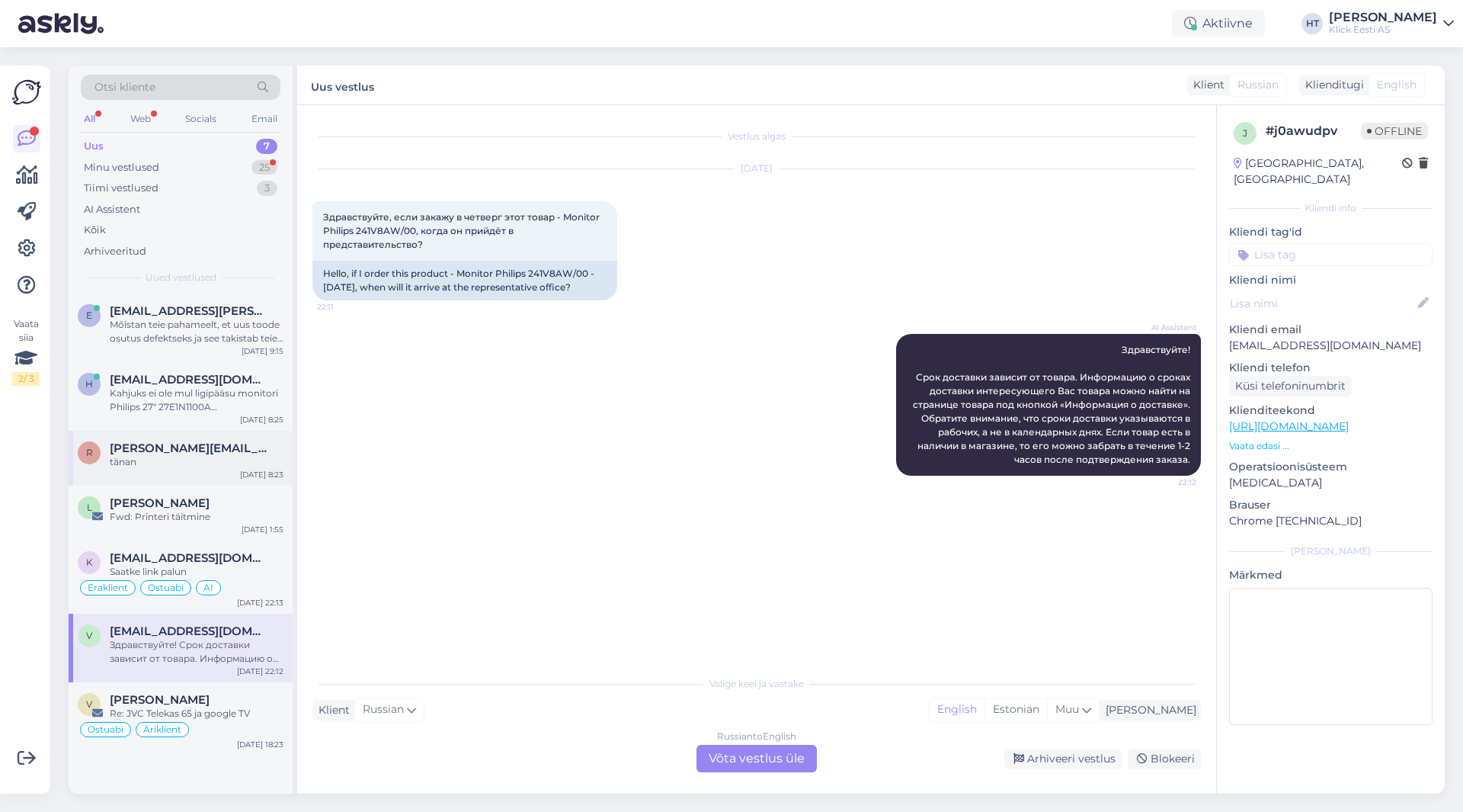
click at [193, 471] on div "r [PERSON_NAME][EMAIL_ADDRESS][PERSON_NAME][DOMAIN_NAME] tänan [DATE] 8:23" at bounding box center [180, 457] width 224 height 55
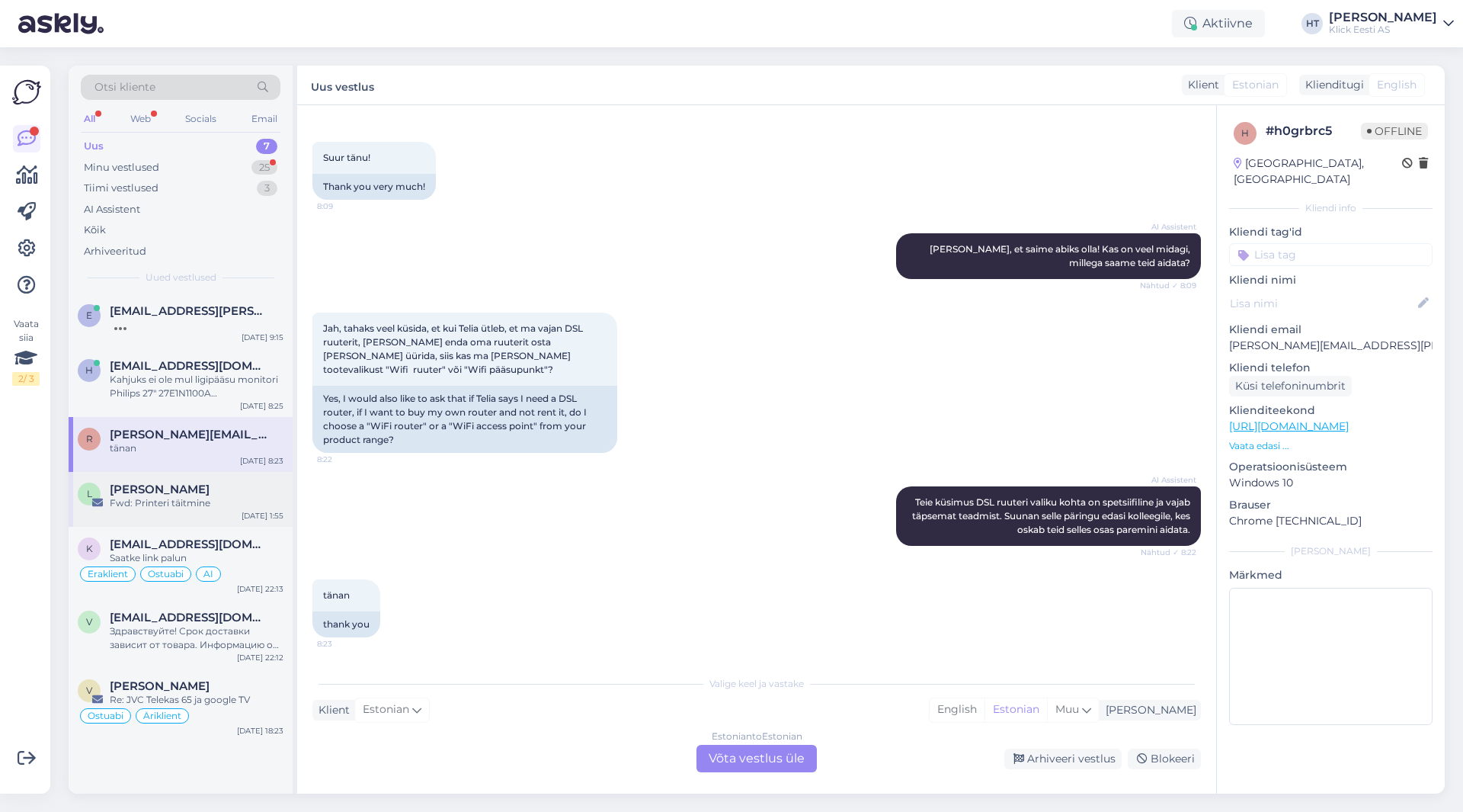
click at [245, 490] on div "[PERSON_NAME]" at bounding box center [196, 489] width 174 height 13
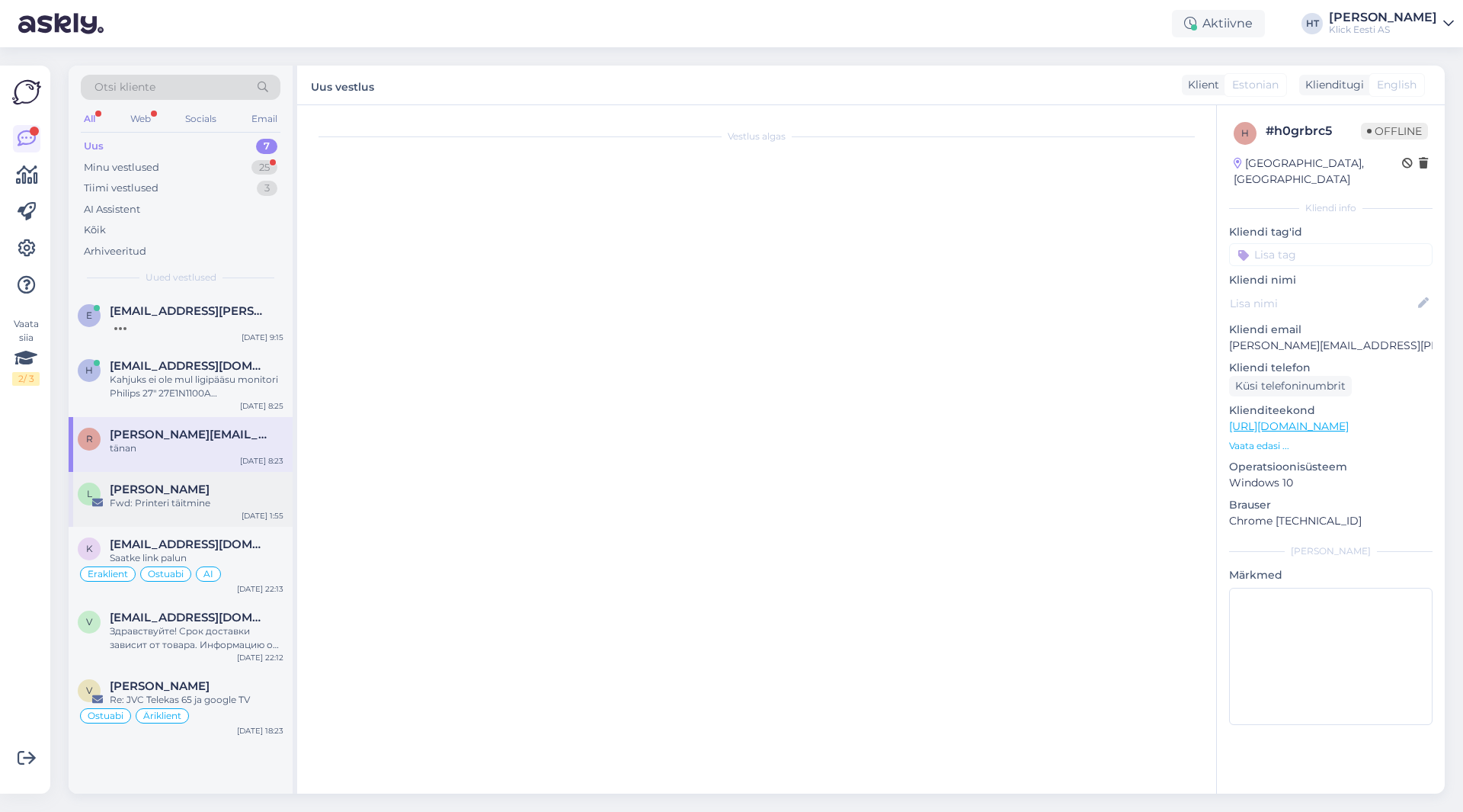
scroll to position [0, 0]
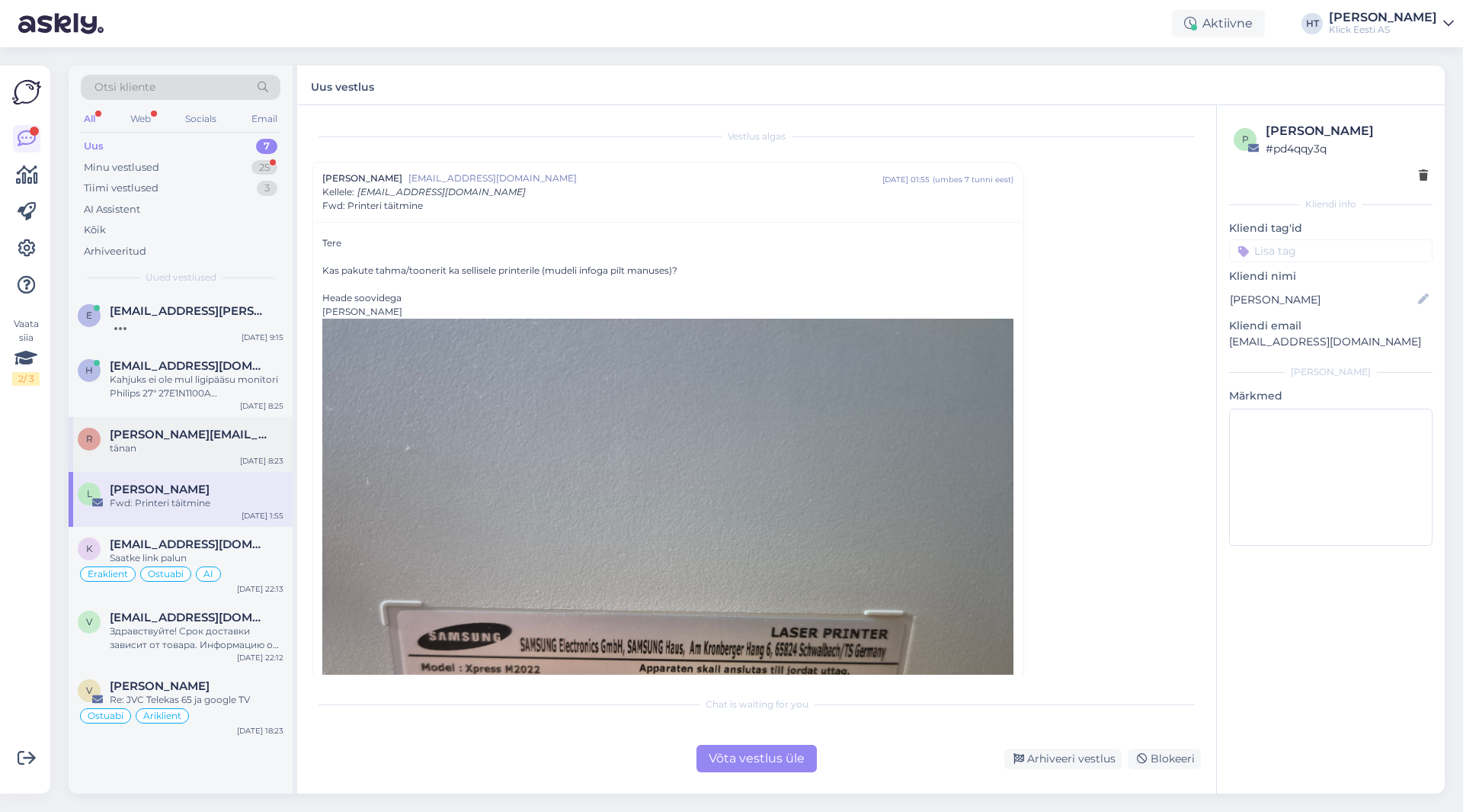
click at [232, 456] on div "r [PERSON_NAME][EMAIL_ADDRESS][PERSON_NAME][DOMAIN_NAME] tänan [DATE] 8:23" at bounding box center [180, 444] width 224 height 55
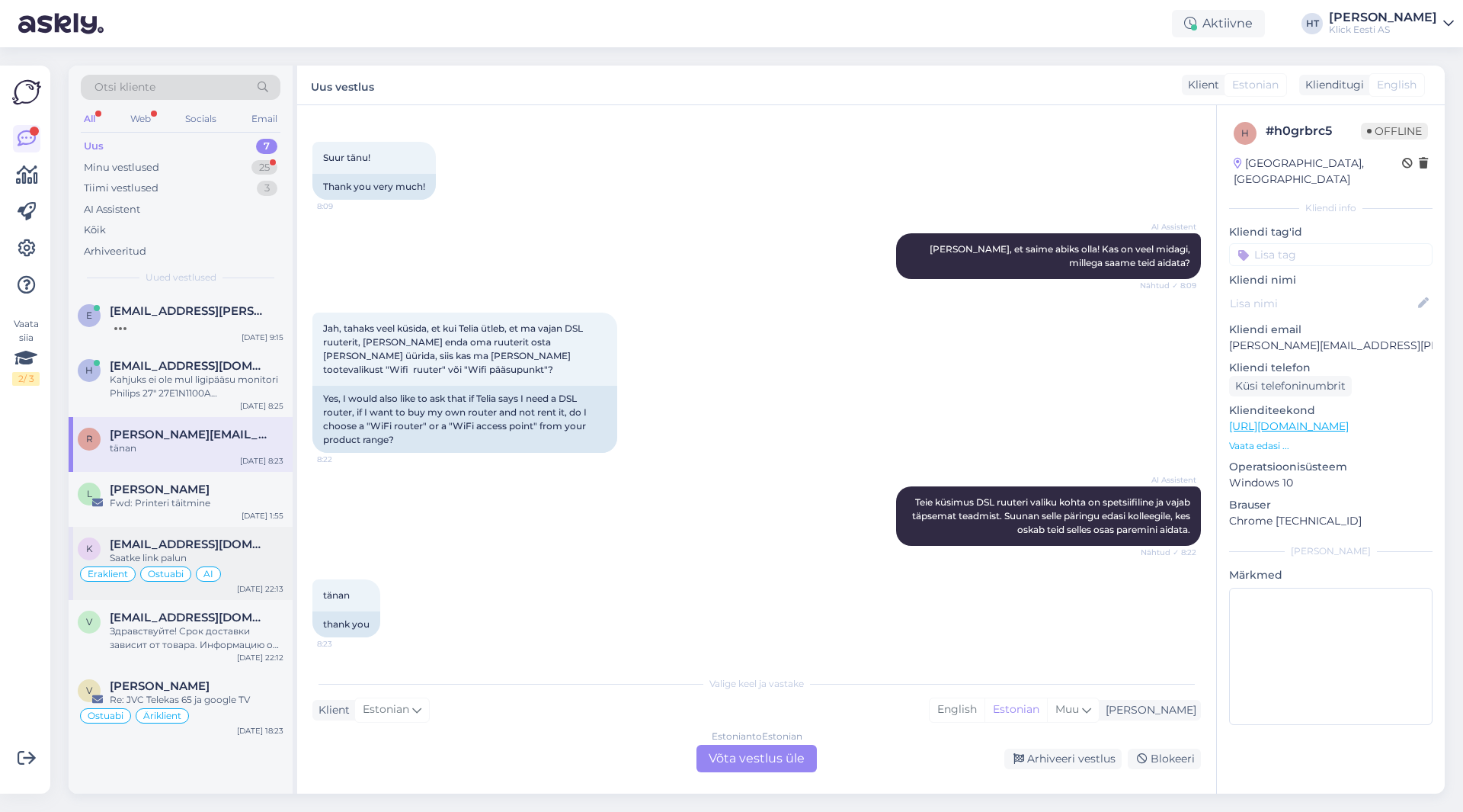
click at [255, 548] on span "[EMAIL_ADDRESS][DOMAIN_NAME]" at bounding box center [189, 544] width 159 height 13
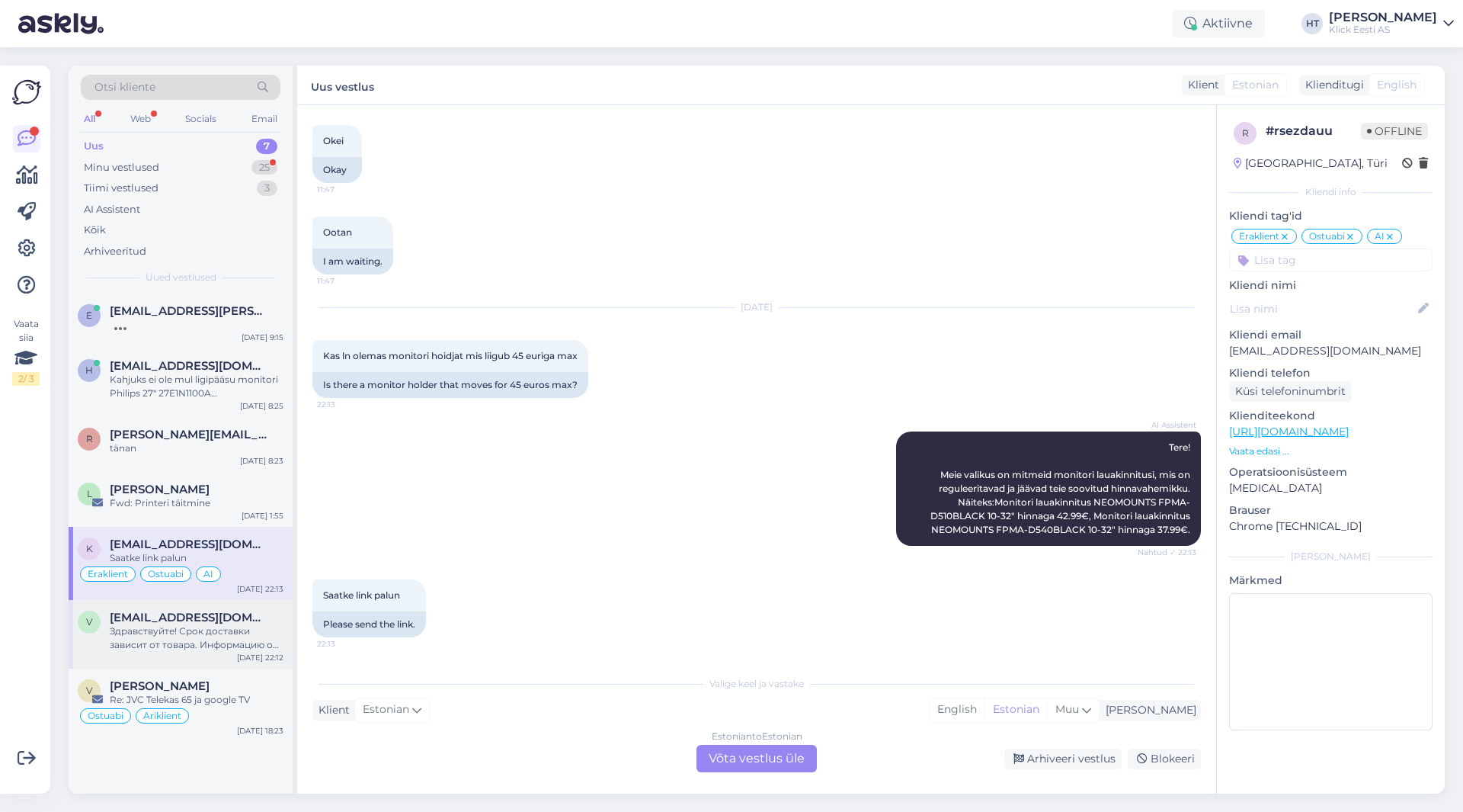
click at [256, 608] on div "v [EMAIL_ADDRESS][DOMAIN_NAME] Здравствуйте! Срок доставки зависит от товара. И…" at bounding box center [180, 634] width 224 height 69
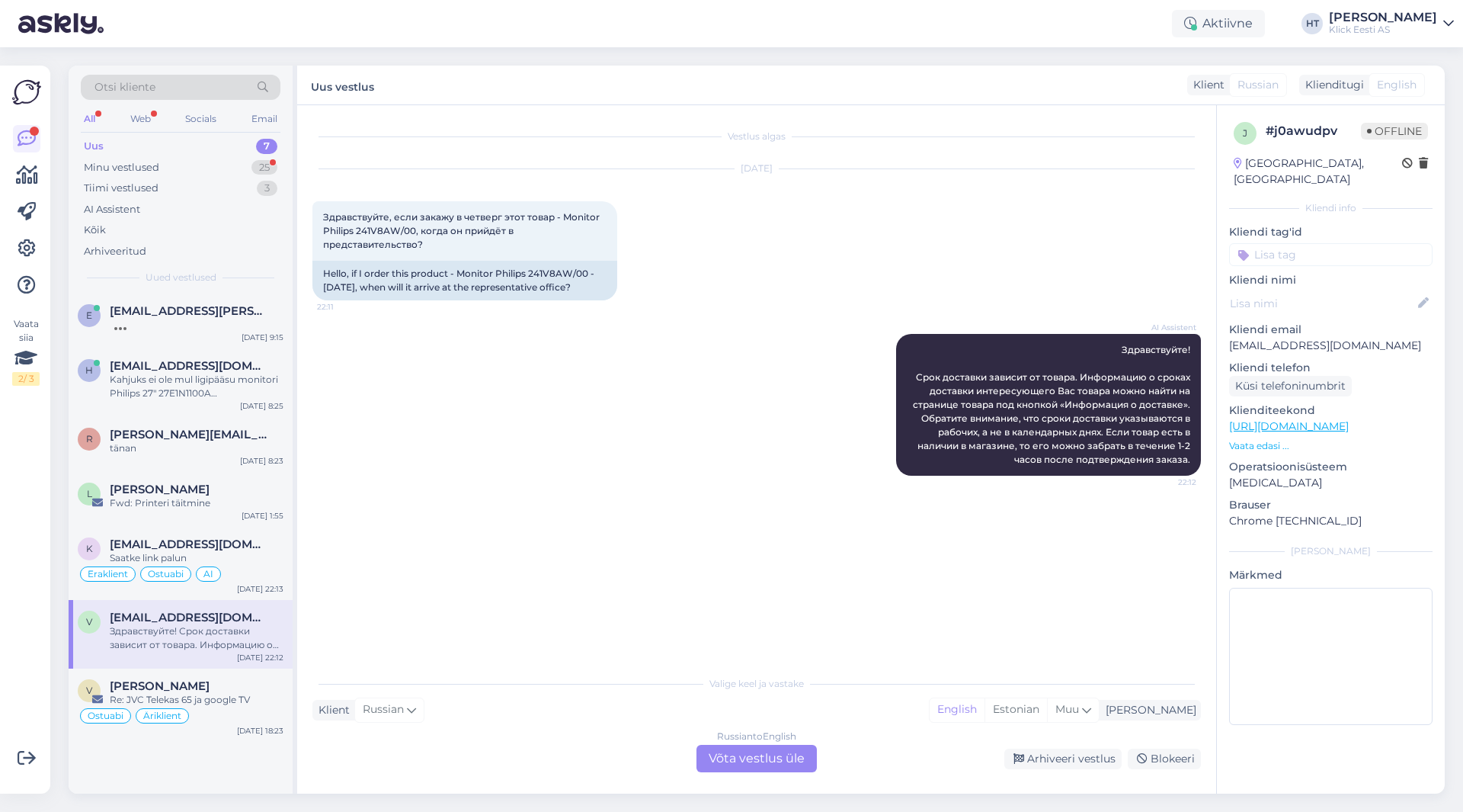
scroll to position [0, 0]
click at [287, 678] on div "v vahur [PERSON_NAME] Re: JVC Telekas 65 ja google TV Ostuabi Äriklient [DATE] …" at bounding box center [180, 705] width 224 height 73
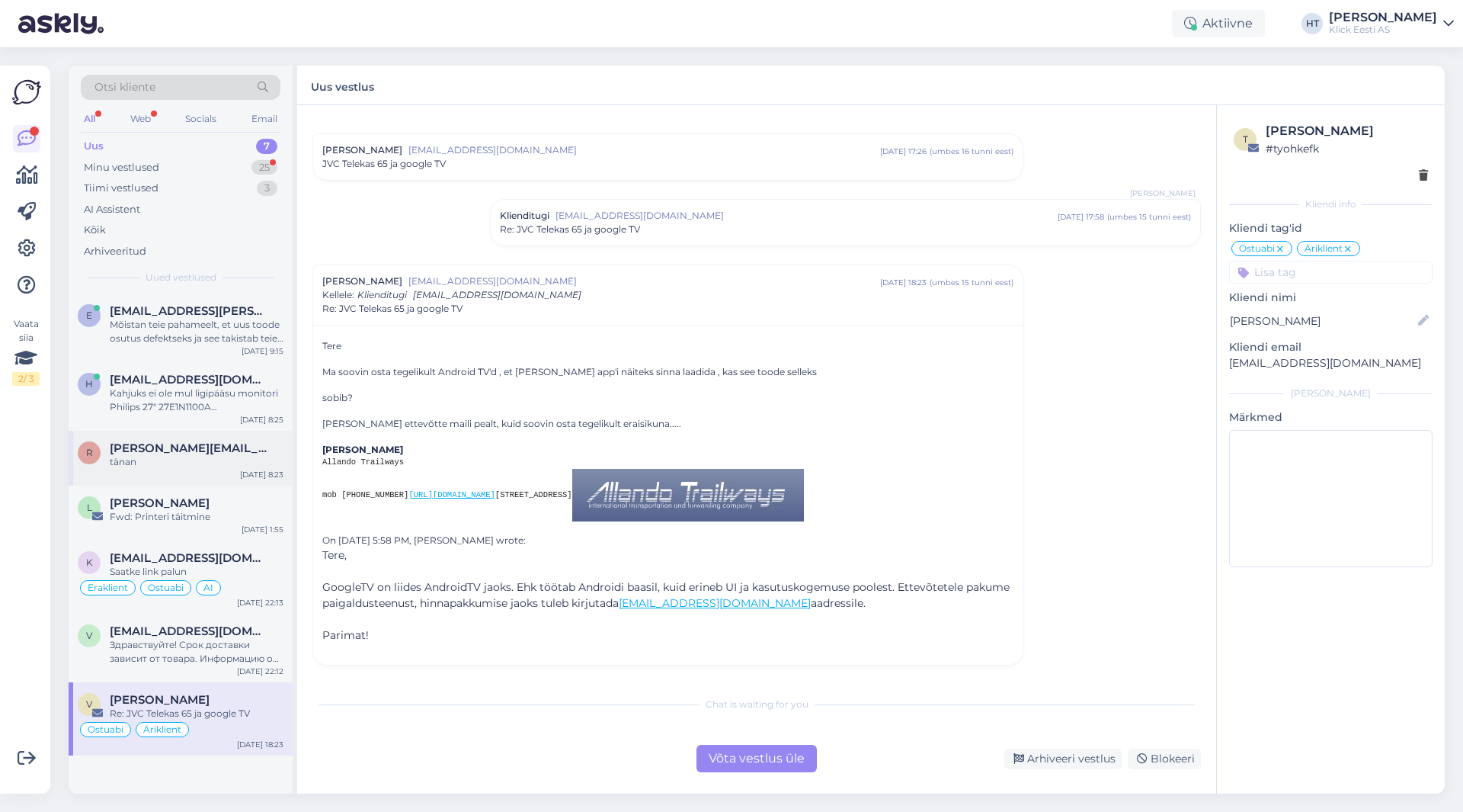
click at [229, 455] on div "tänan" at bounding box center [196, 461] width 174 height 13
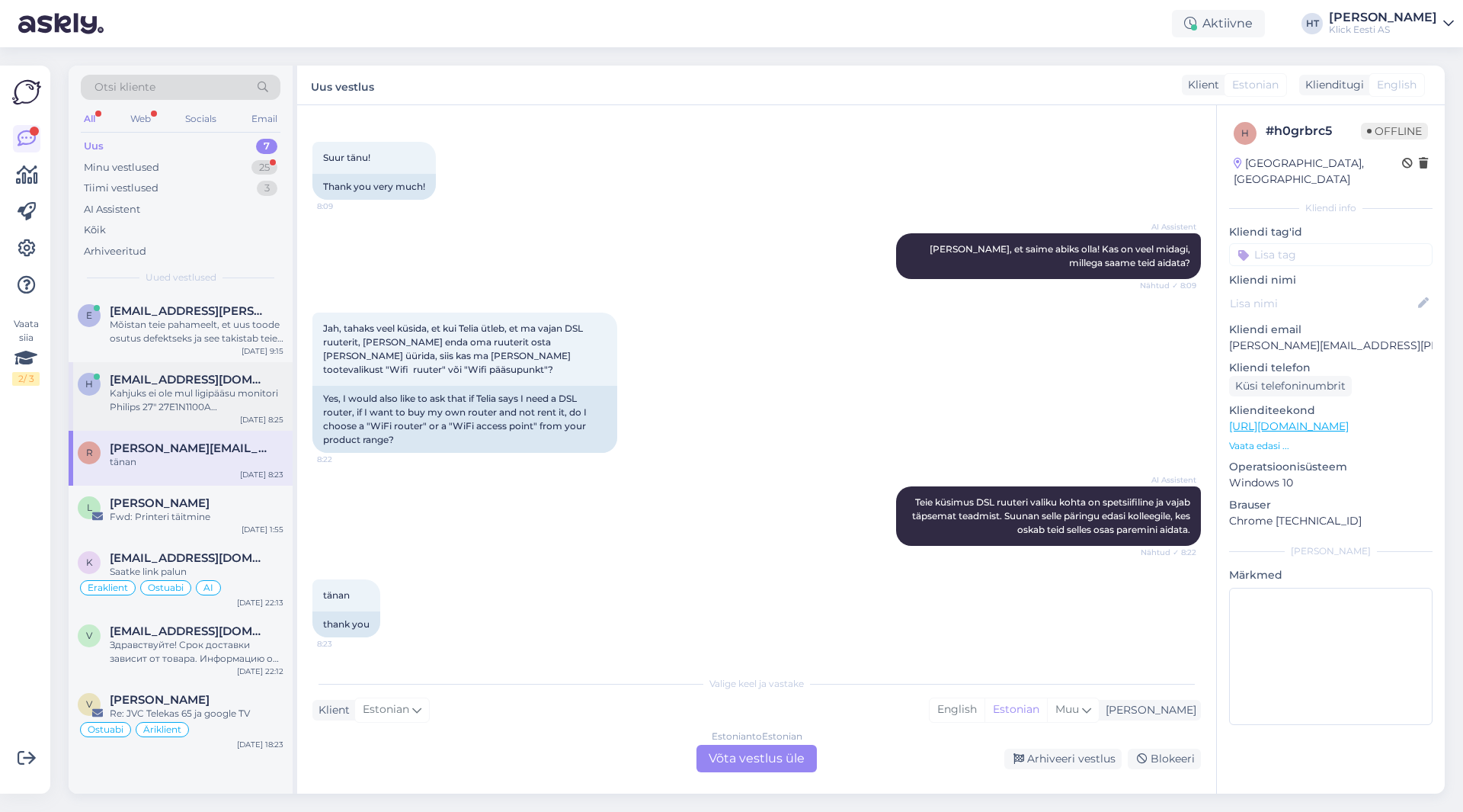
click at [240, 396] on div "Kahjuks ei ole mul ligipääsu monitori Philips 27" 27E1N1100A kasutusjuhendile e…" at bounding box center [196, 400] width 174 height 28
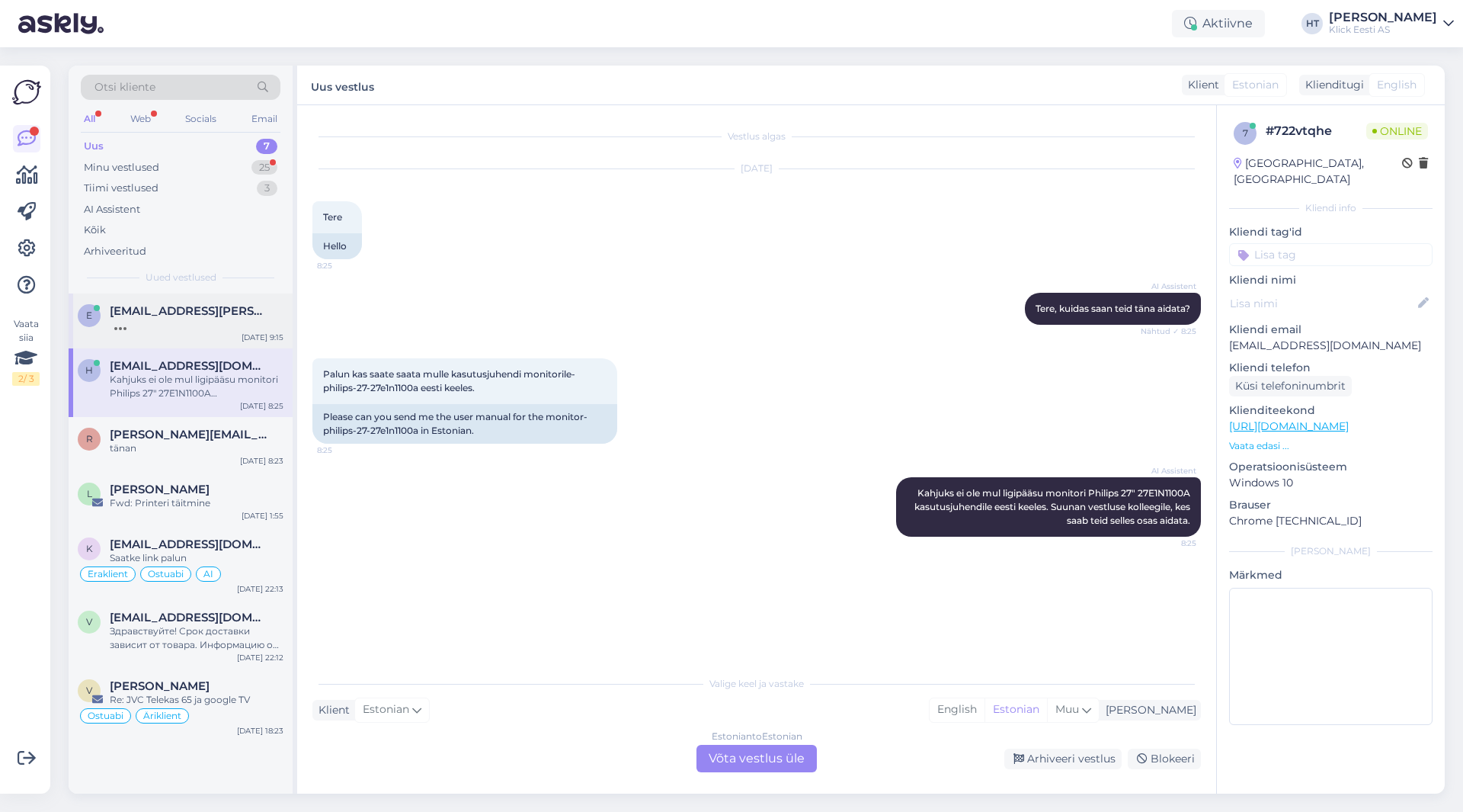
click at [212, 338] on div "e [EMAIL_ADDRESS][PERSON_NAME][DOMAIN_NAME] [DATE] 9:15" at bounding box center [180, 320] width 224 height 55
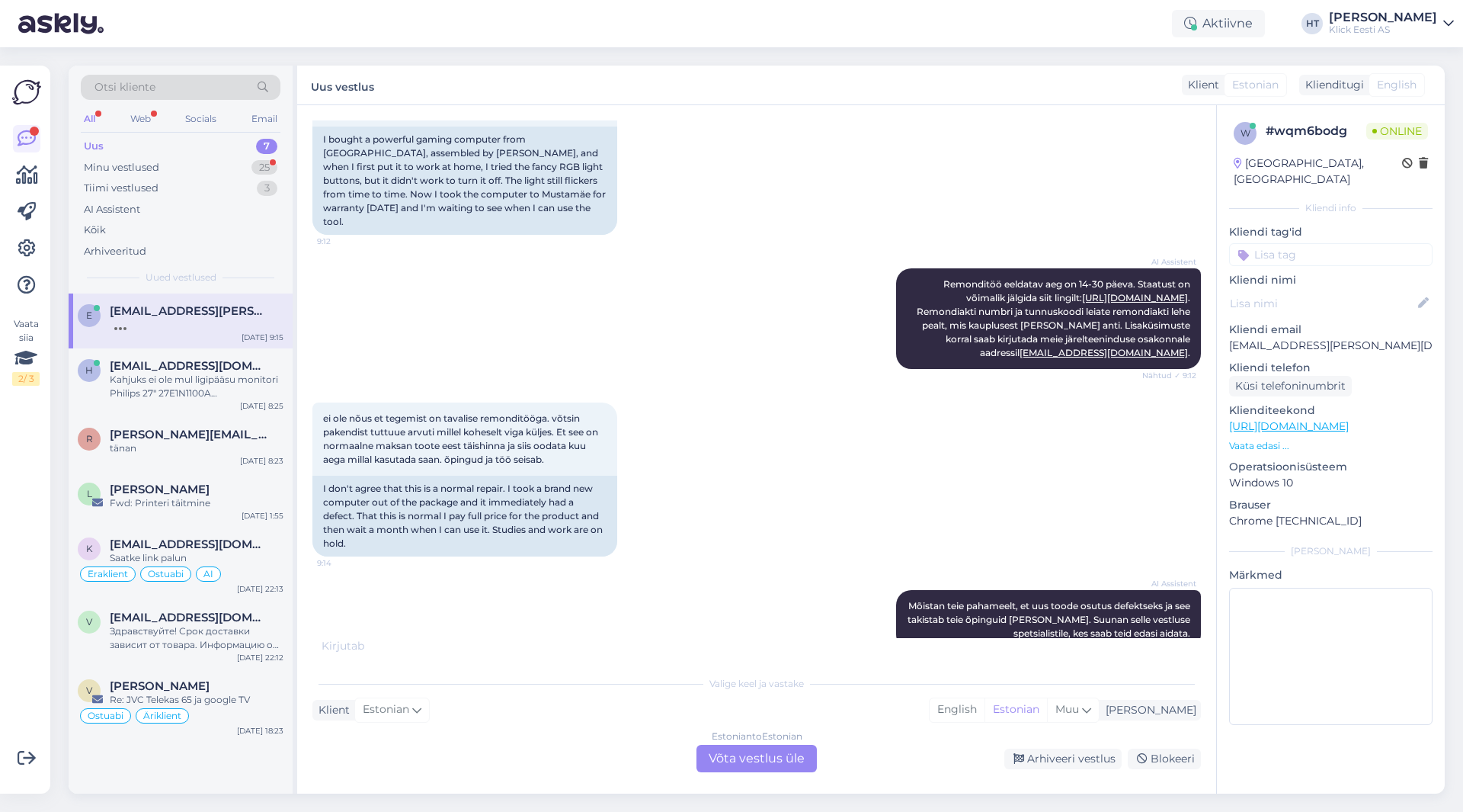
scroll to position [346, 0]
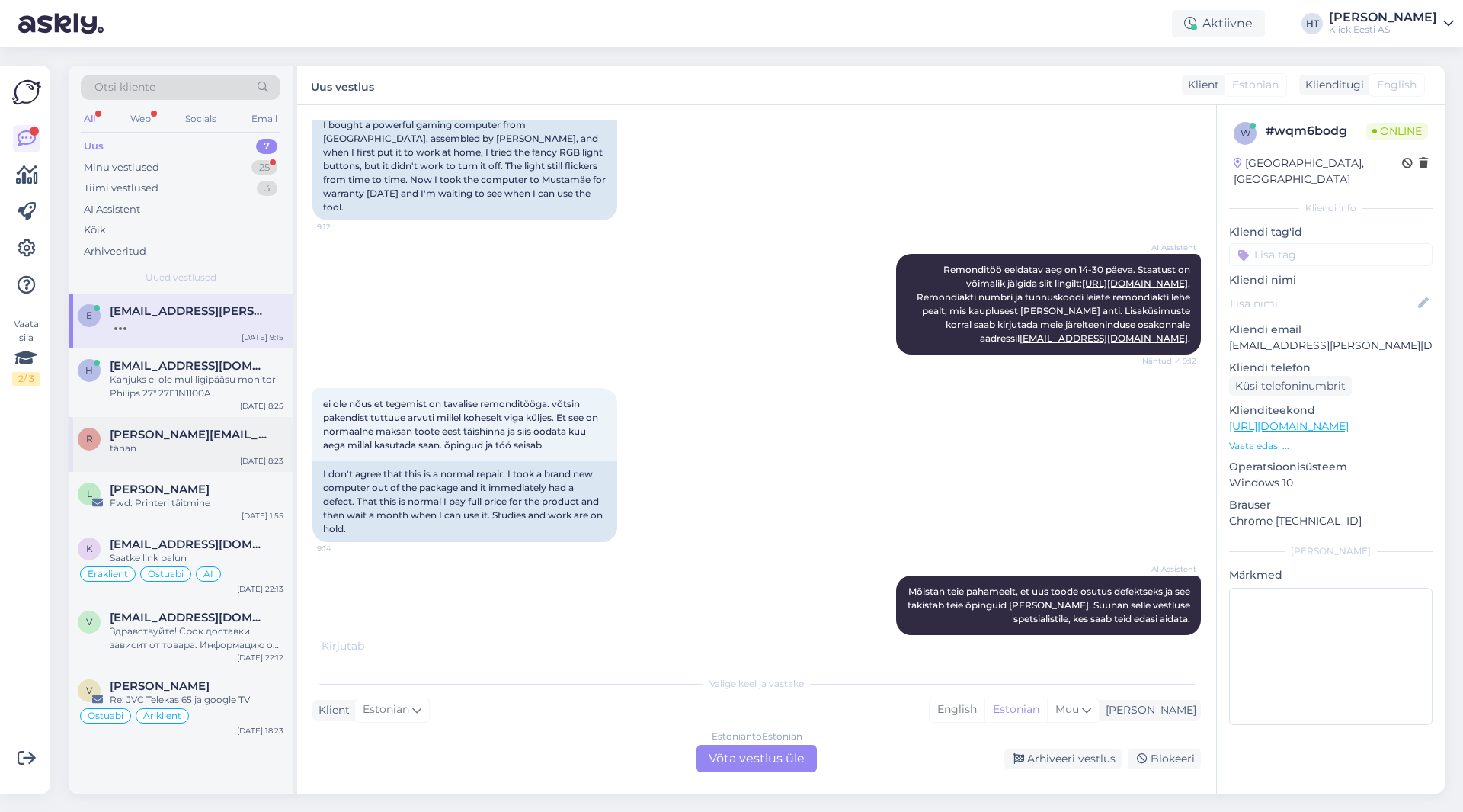
click at [229, 442] on div "tänan" at bounding box center [196, 448] width 174 height 13
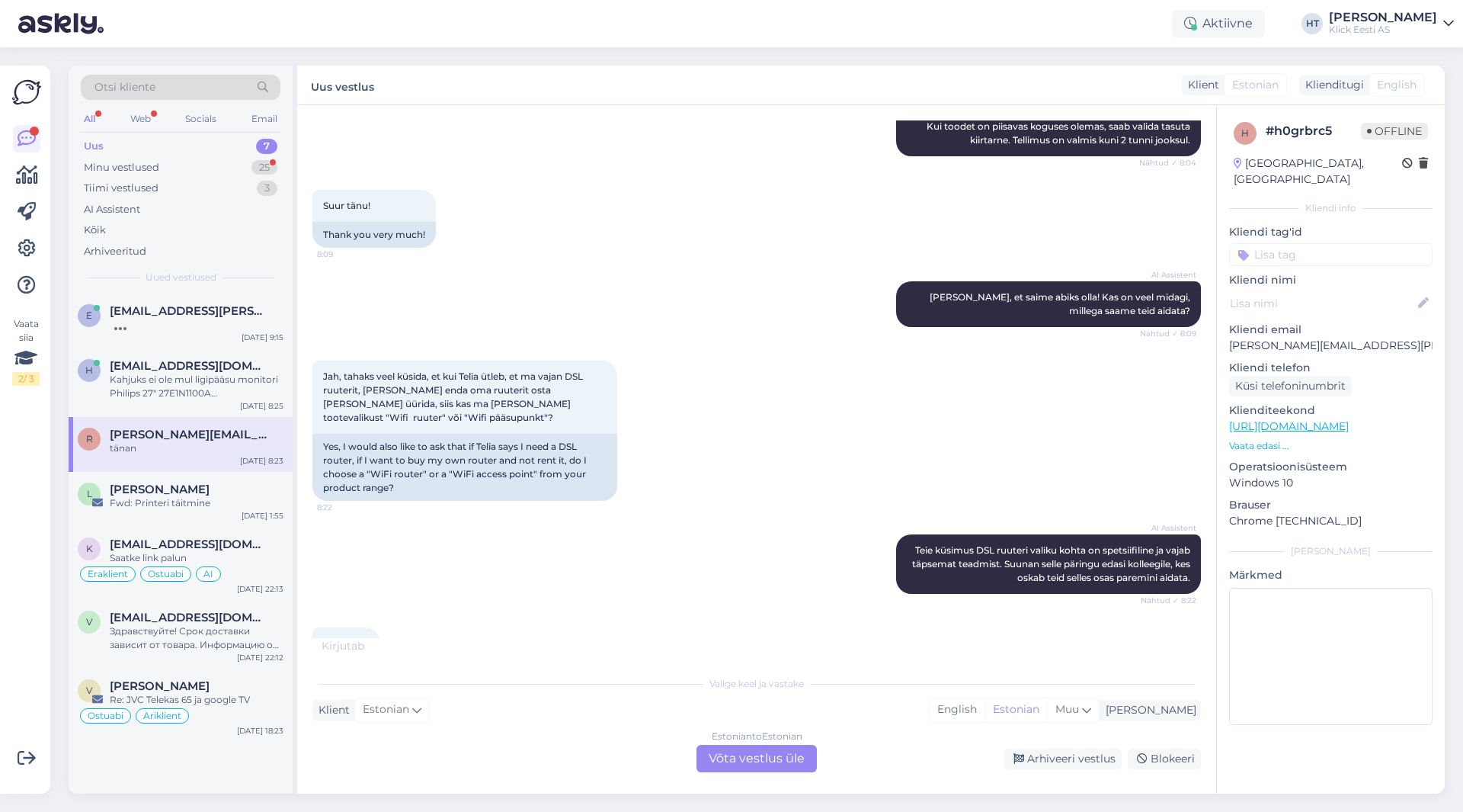
scroll to position [411, 0]
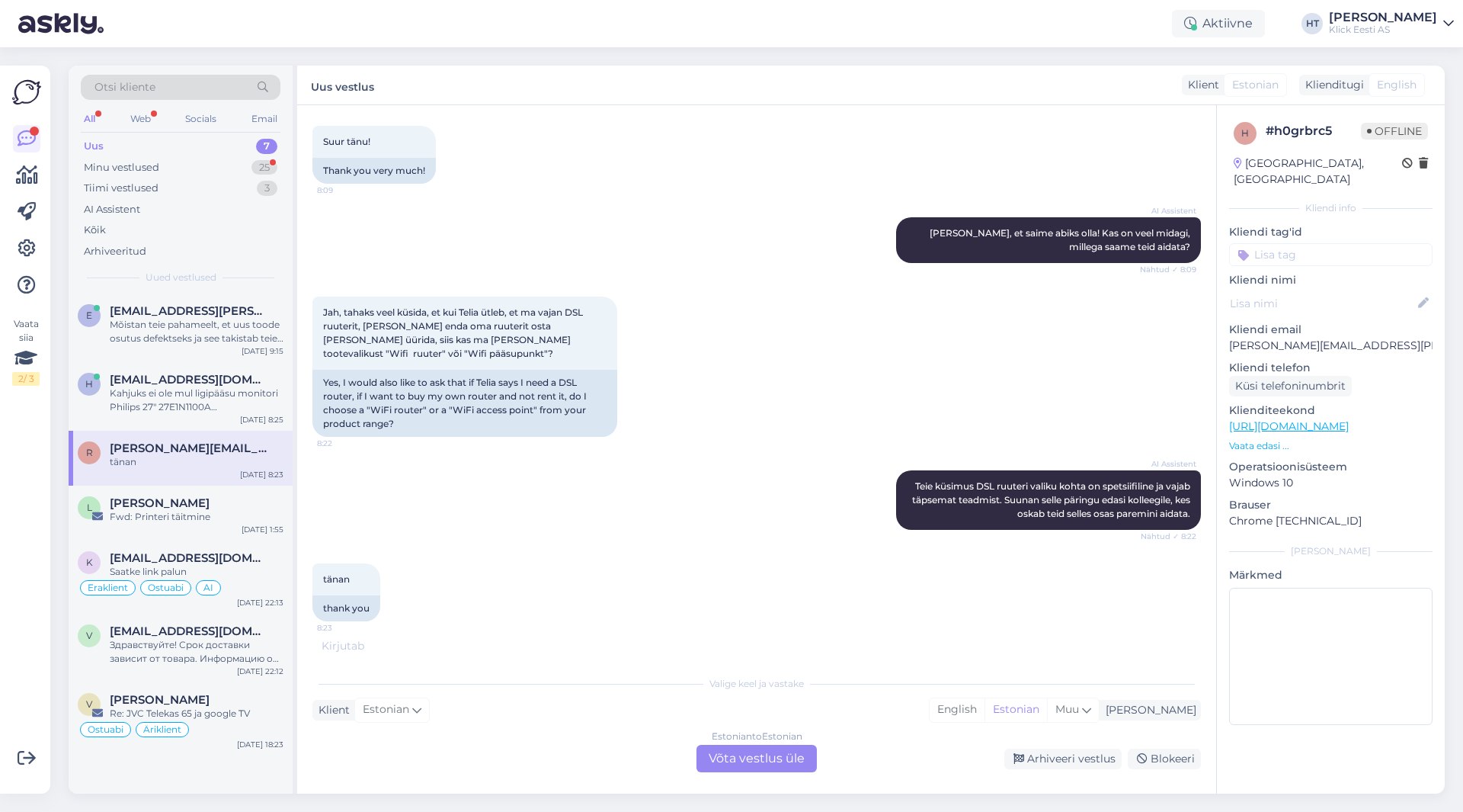
click at [179, 91] on div "Otsi kliente" at bounding box center [180, 87] width 200 height 25
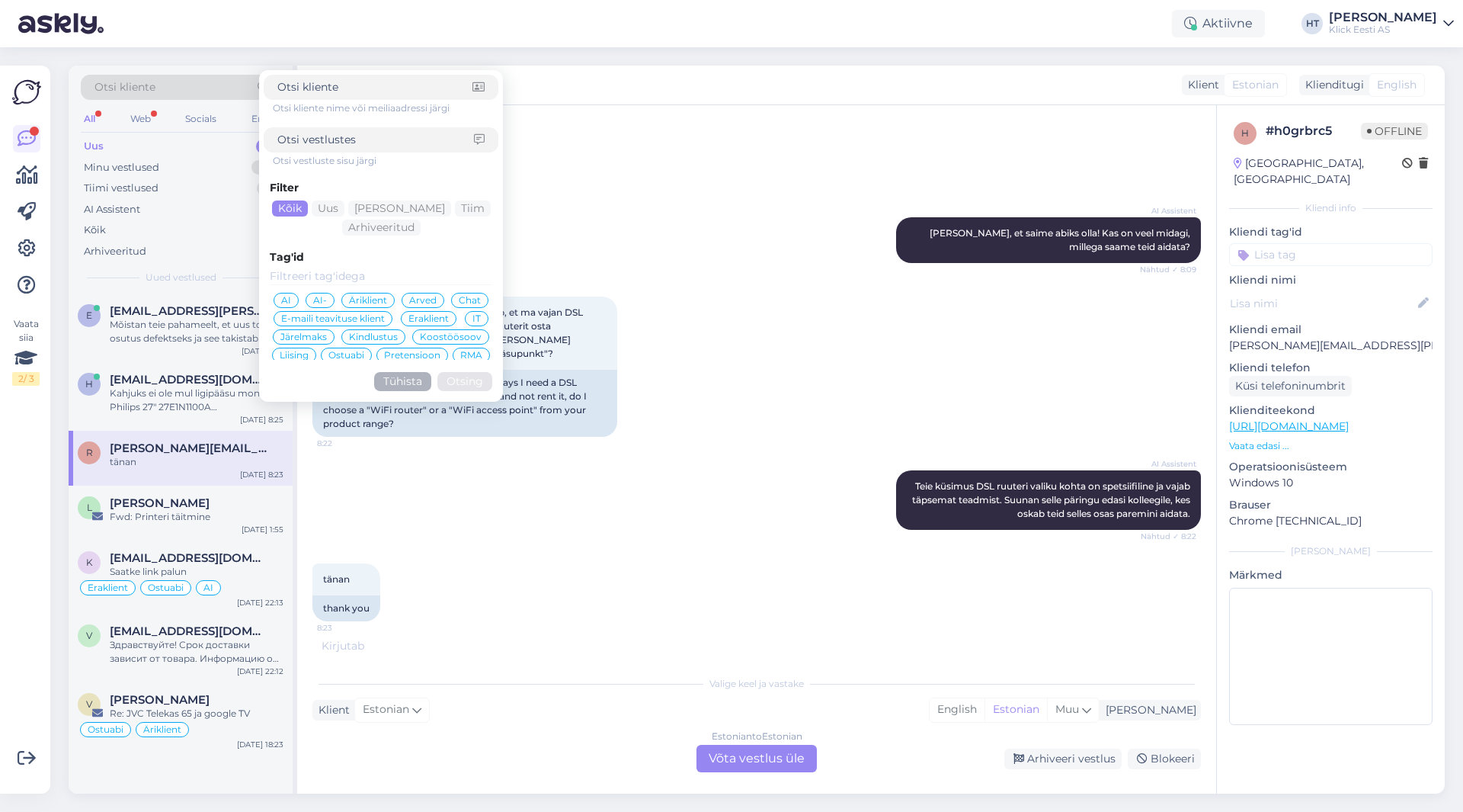
click at [385, 81] on input at bounding box center [375, 86] width 195 height 16
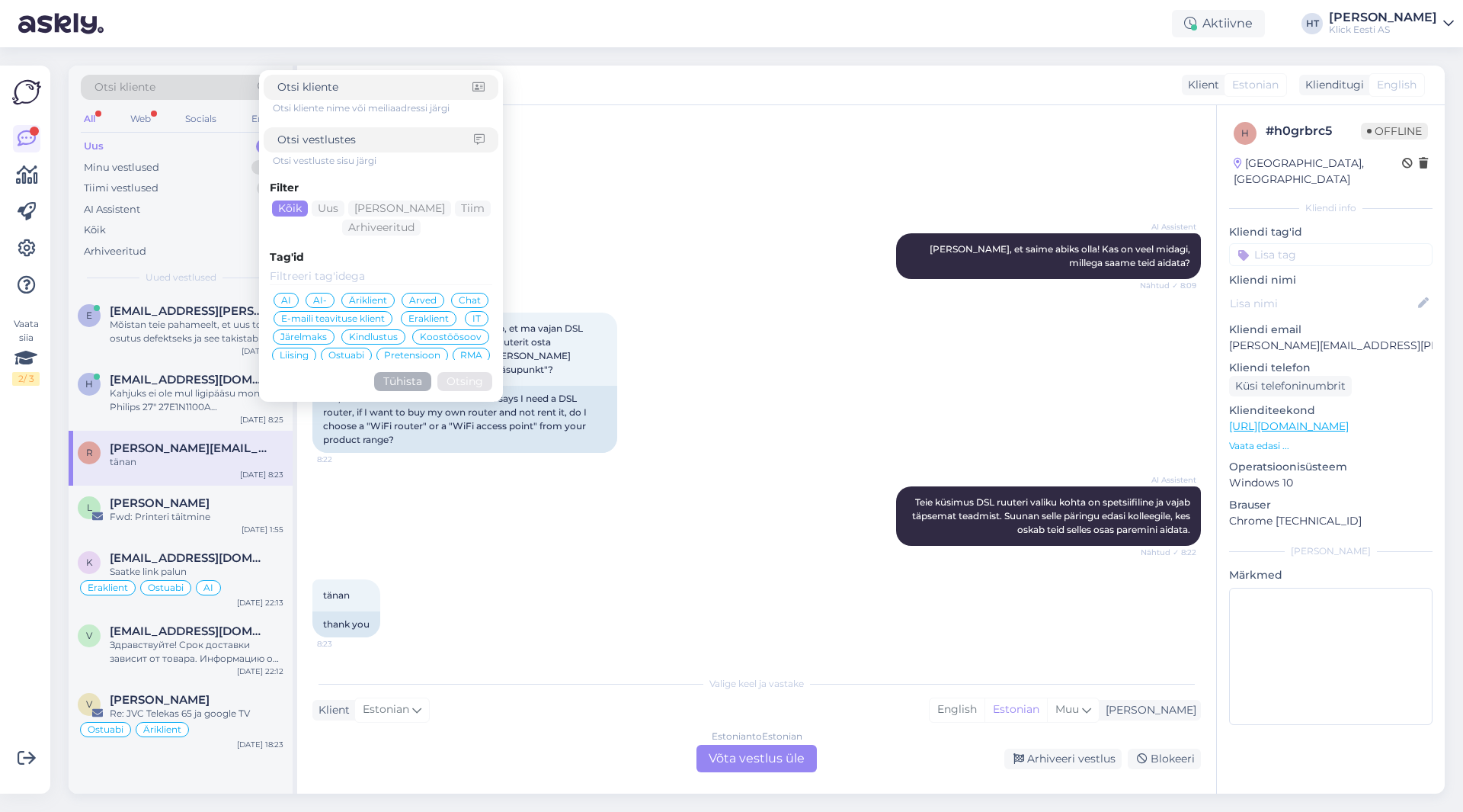
scroll to position [395, 0]
type input "egon"
click button "Otsing" at bounding box center [464, 381] width 55 height 19
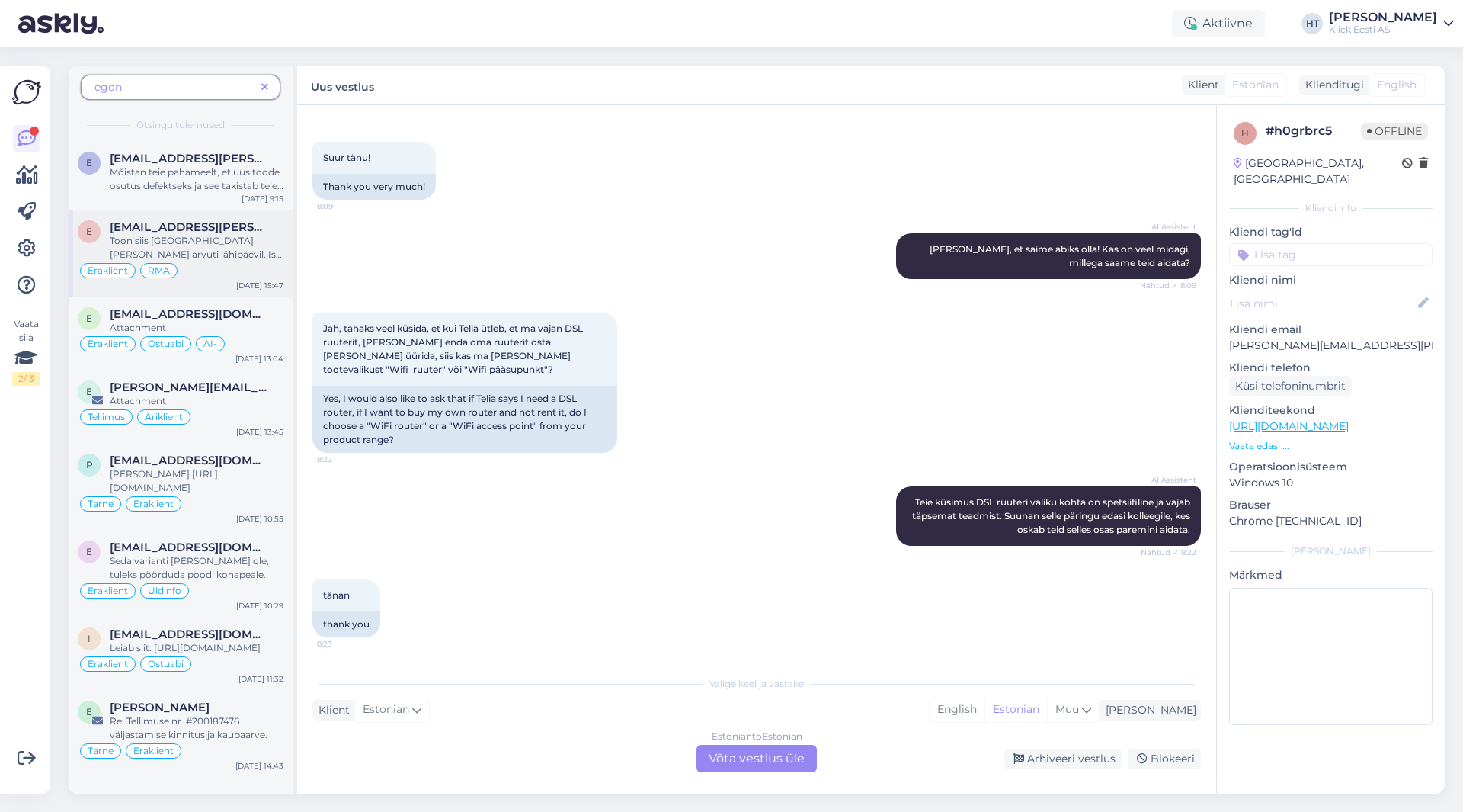
click at [252, 250] on div "Toon siis [GEOGRAPHIC_DATA] [PERSON_NAME] arvuti lähipäevil. Ise ma ei tohi kor…" at bounding box center [196, 247] width 174 height 28
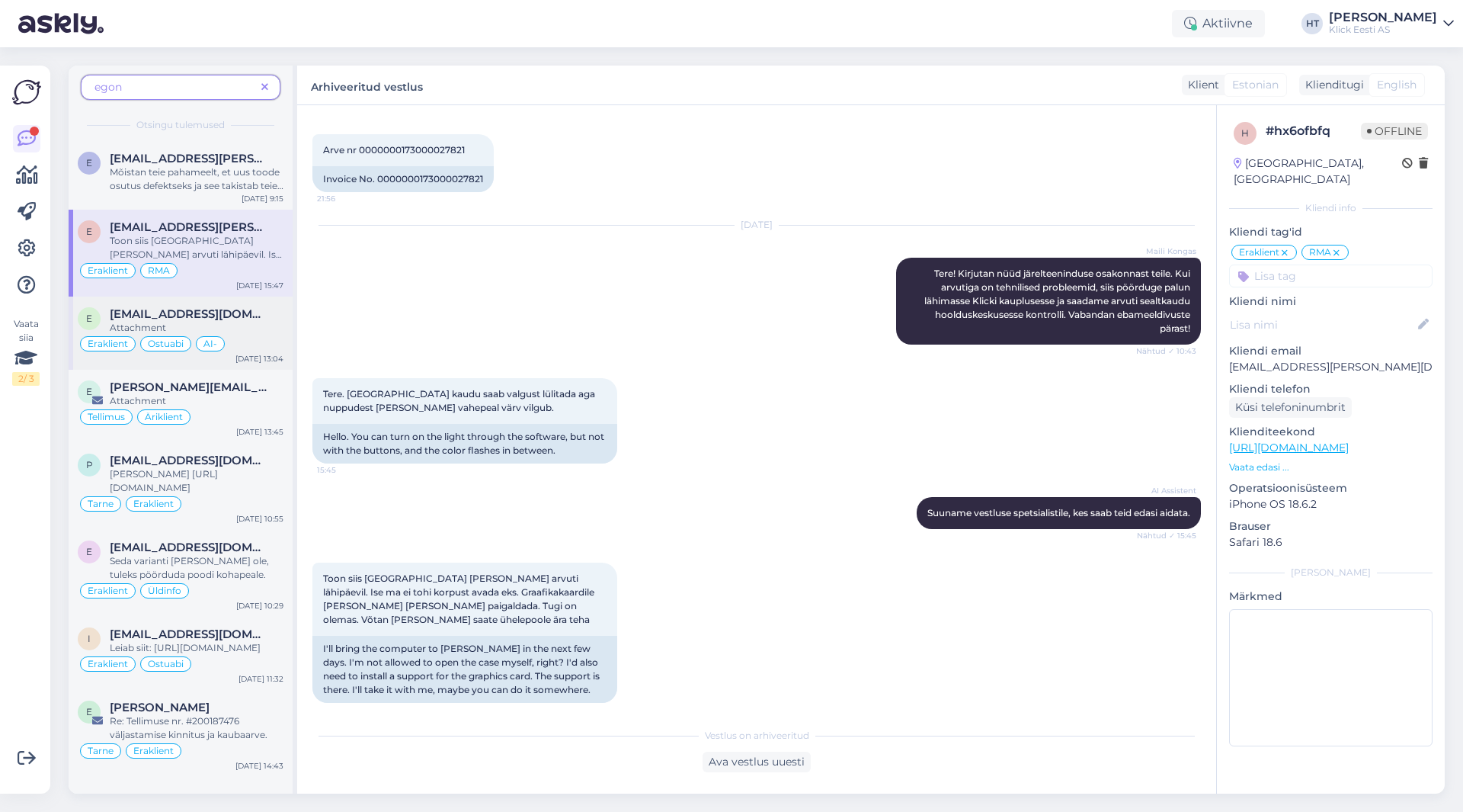
click at [268, 339] on div "Eraklient Ostuabi AI-" at bounding box center [180, 344] width 206 height 18
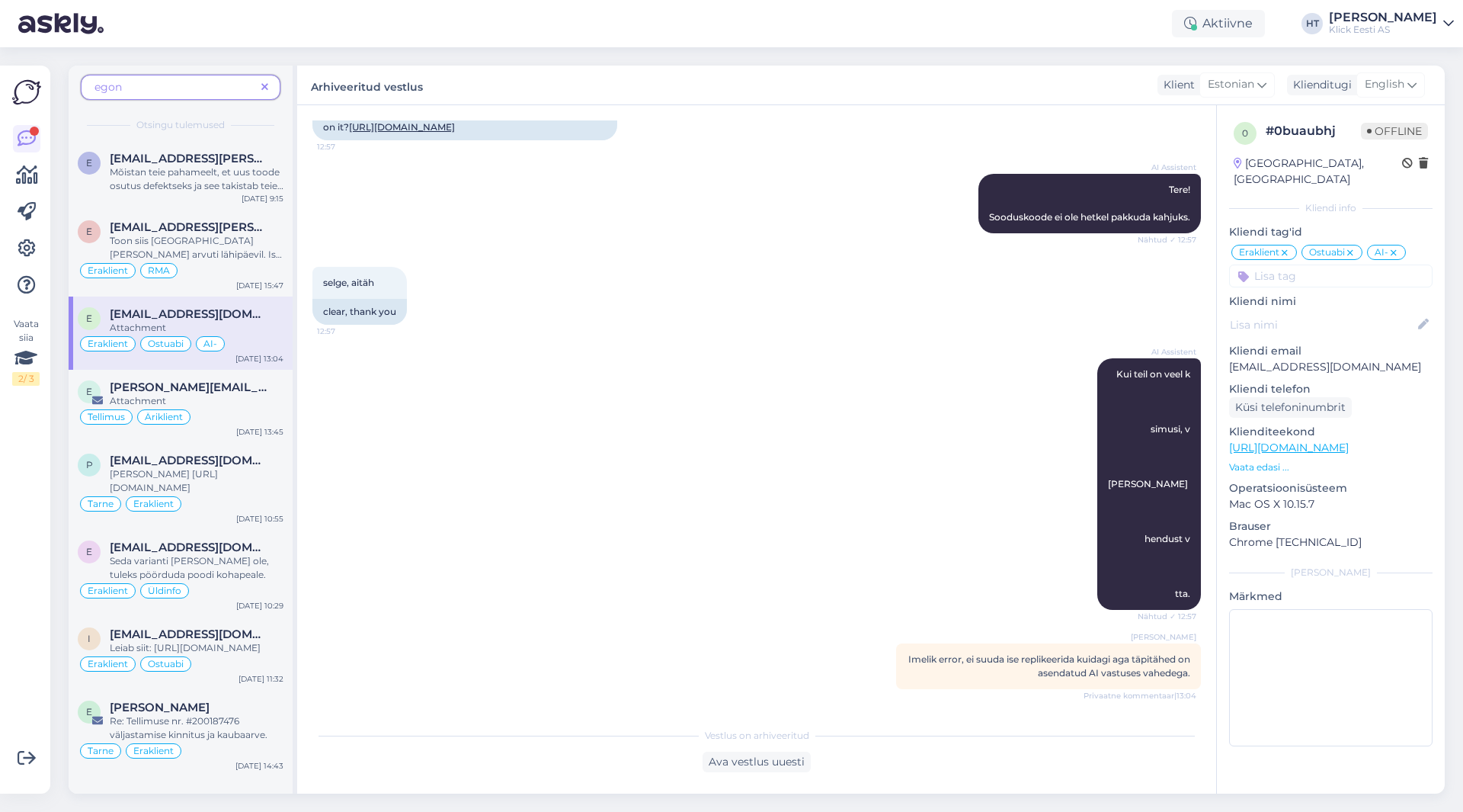
scroll to position [201, 0]
click at [253, 263] on div "Eraklient RMA" at bounding box center [180, 271] width 206 height 18
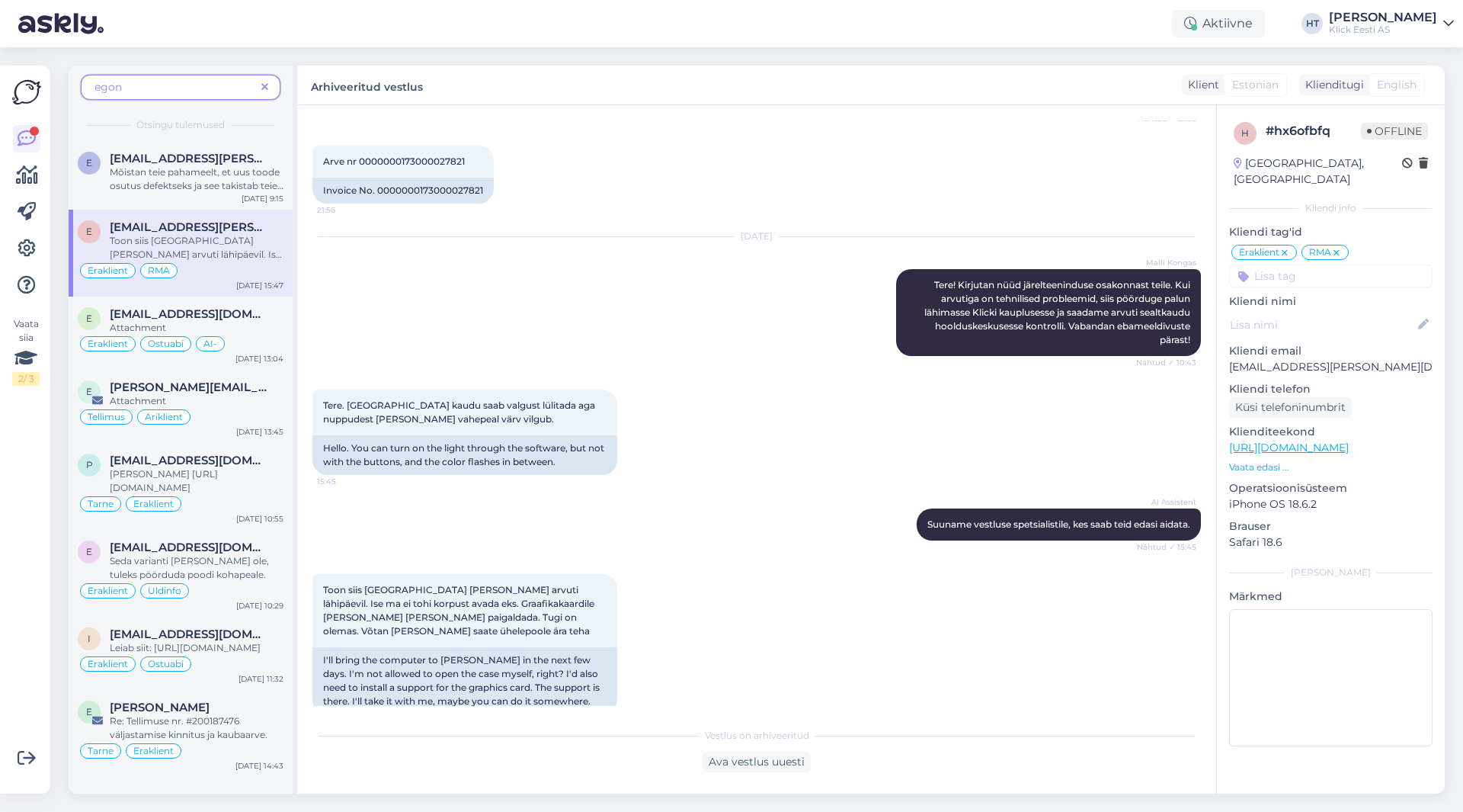
scroll to position [477, 0]
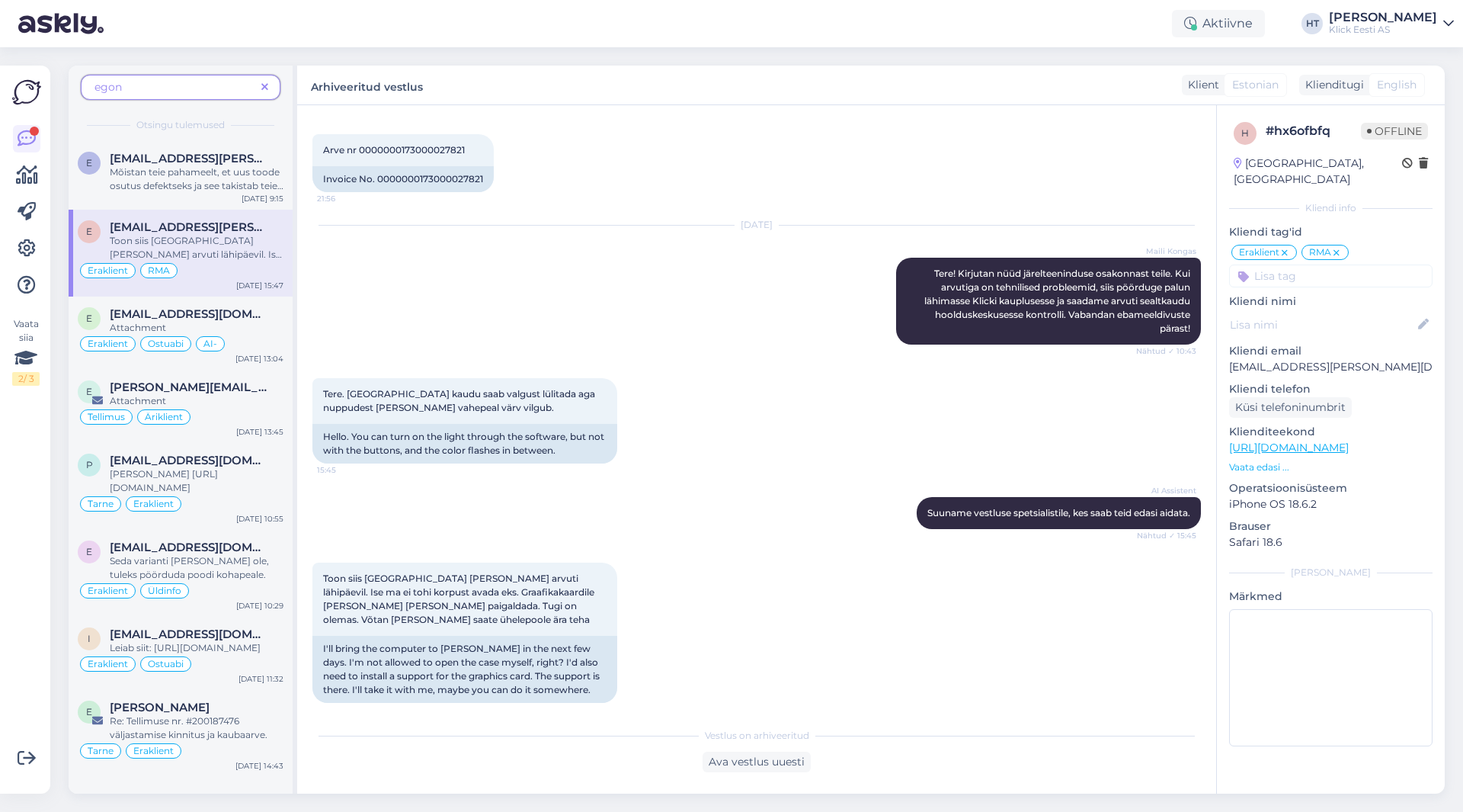
click at [268, 83] on icon at bounding box center [265, 87] width 7 height 11
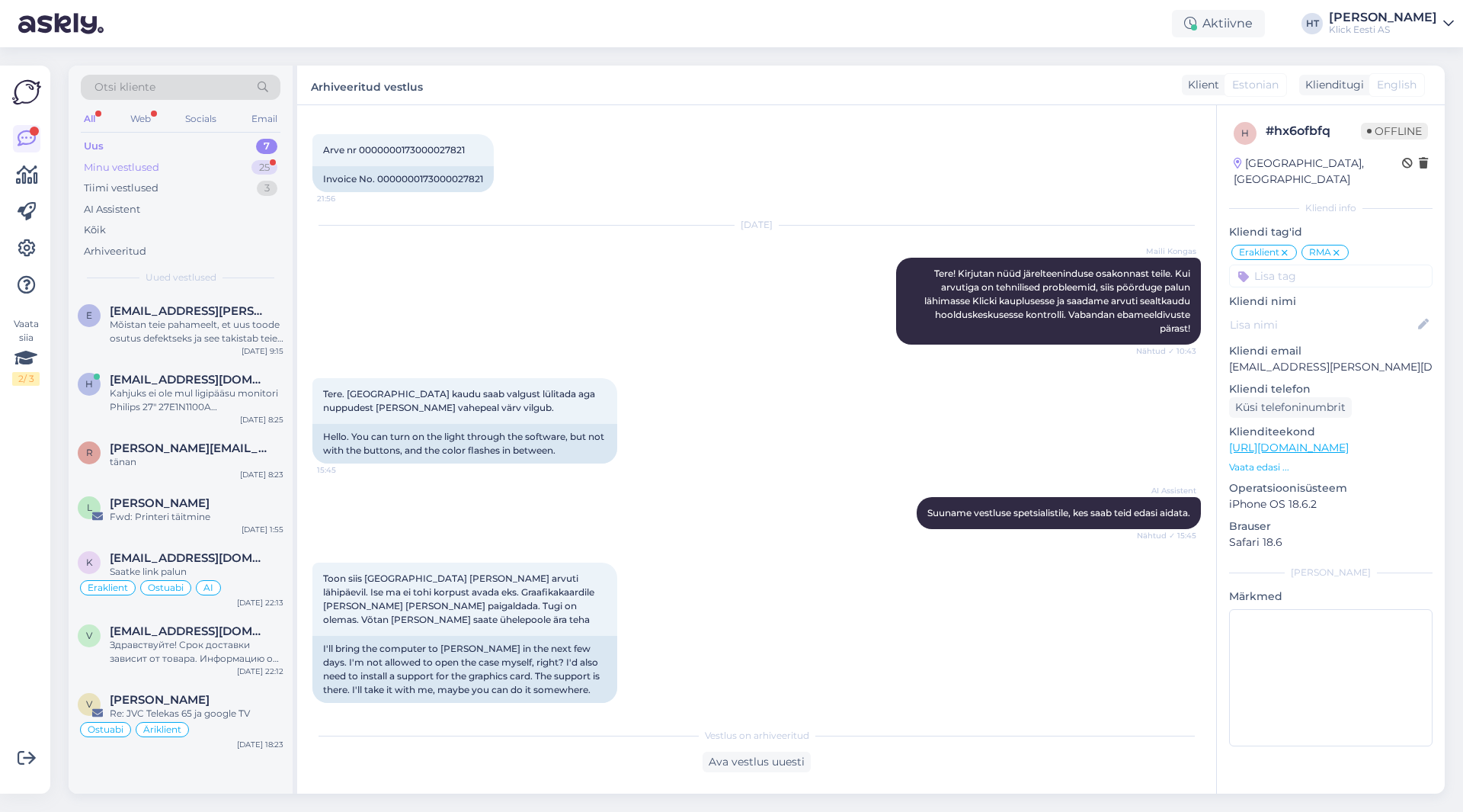
click at [247, 160] on div "Minu vestlused 25" at bounding box center [180, 167] width 200 height 21
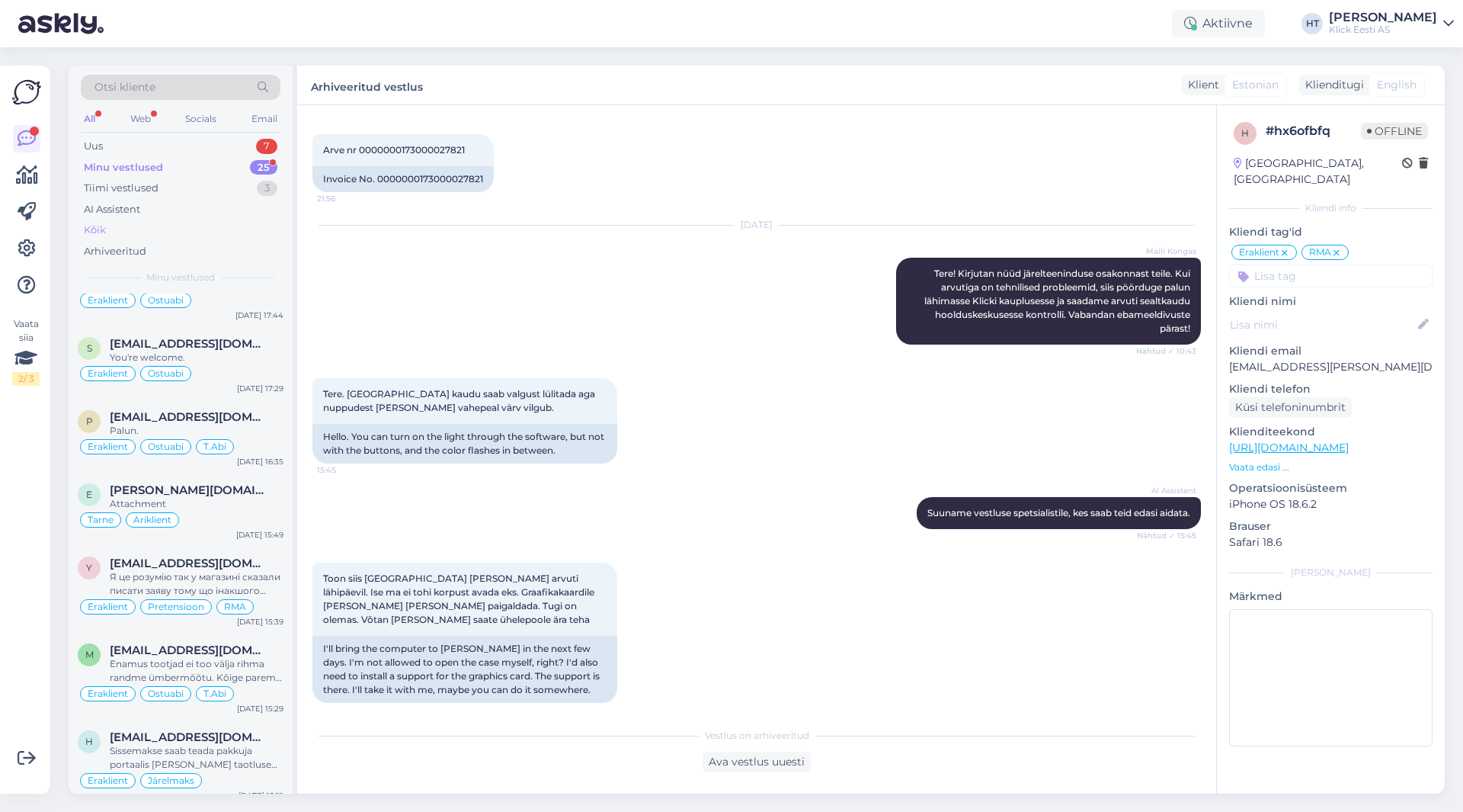
scroll to position [0, 0]
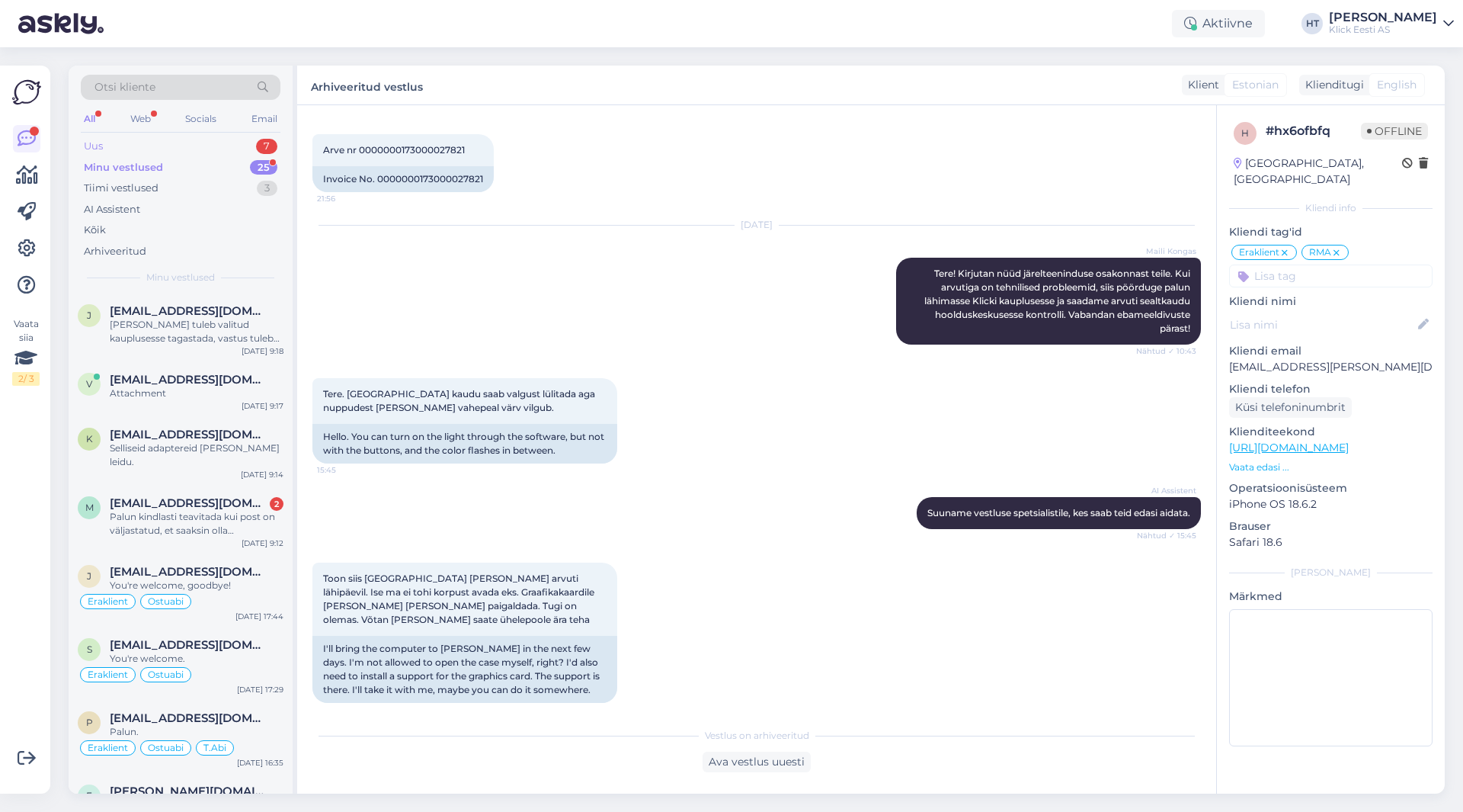
click at [214, 143] on div "Uus 7" at bounding box center [180, 146] width 200 height 21
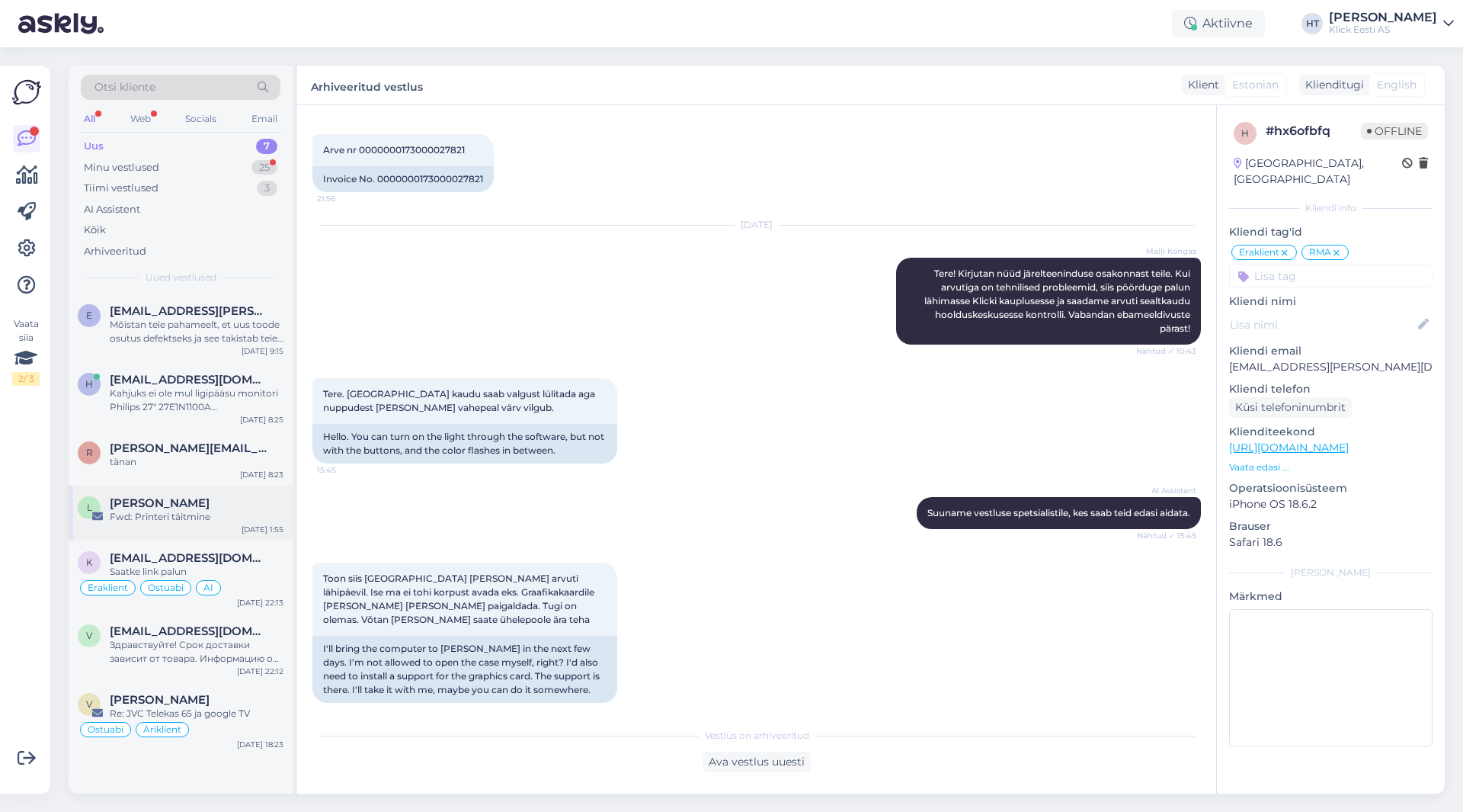
click at [200, 514] on div "Fwd: Printeri täitmine" at bounding box center [196, 517] width 174 height 13
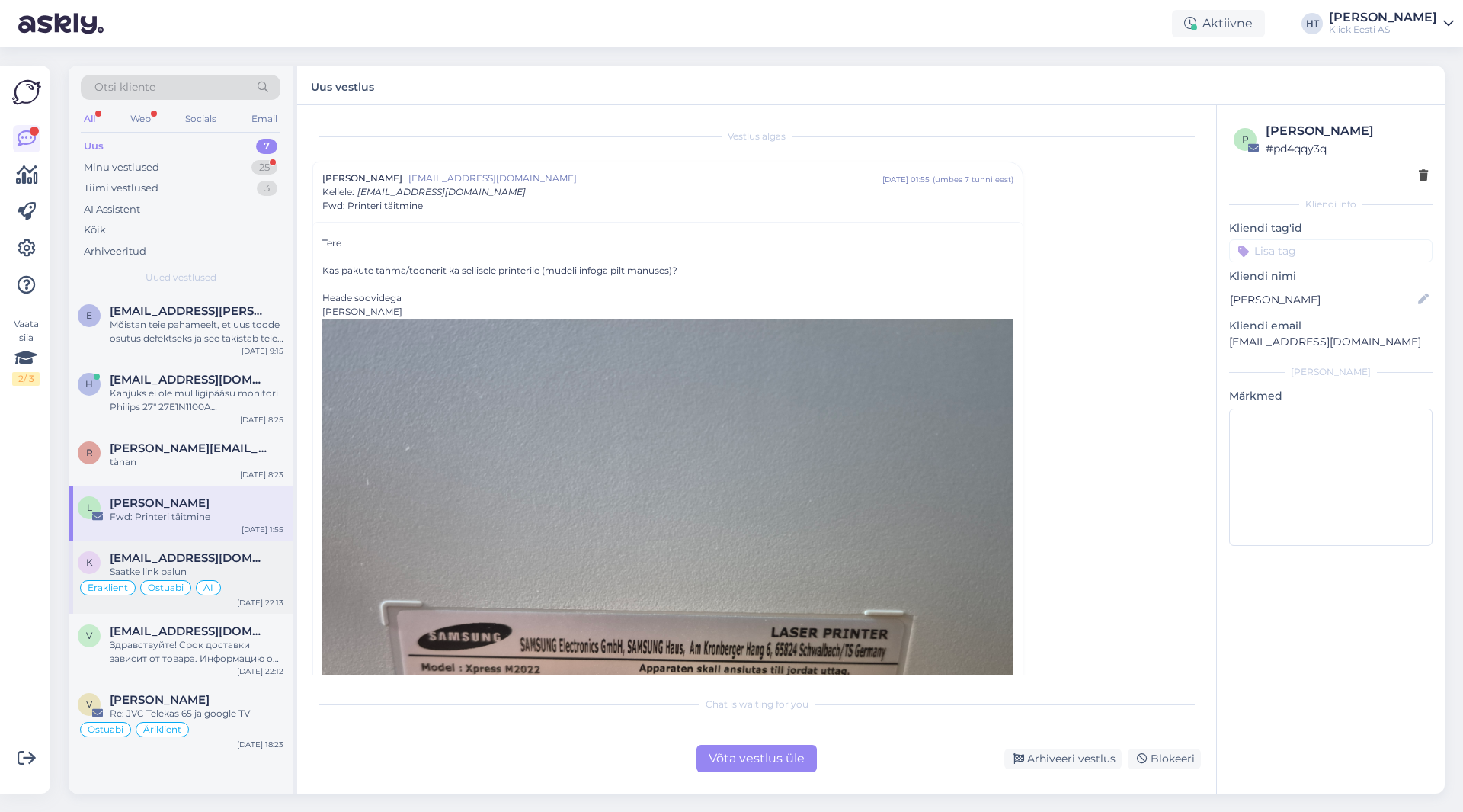
click at [226, 551] on span "[EMAIL_ADDRESS][DOMAIN_NAME]" at bounding box center [189, 558] width 159 height 13
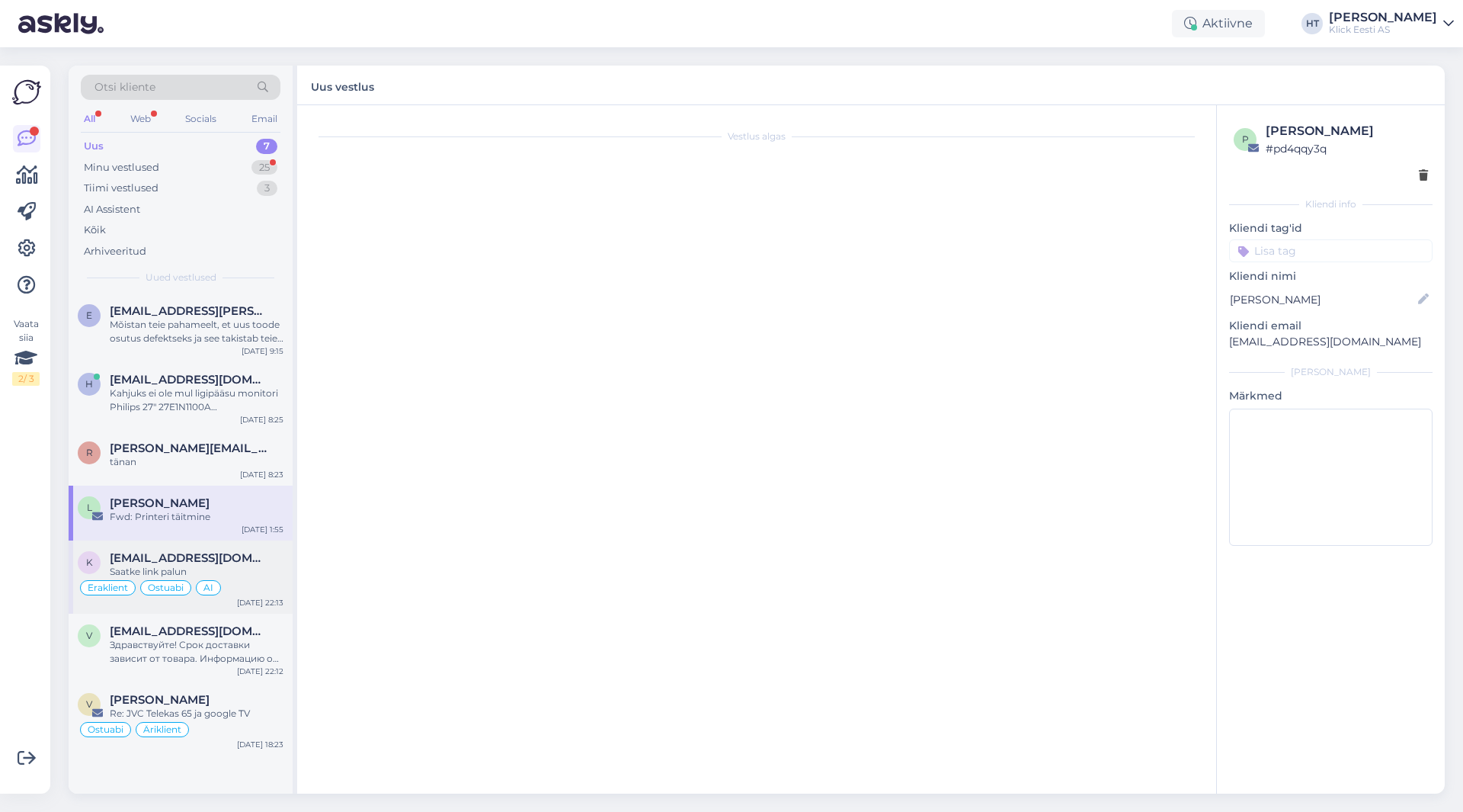
scroll to position [3053, 0]
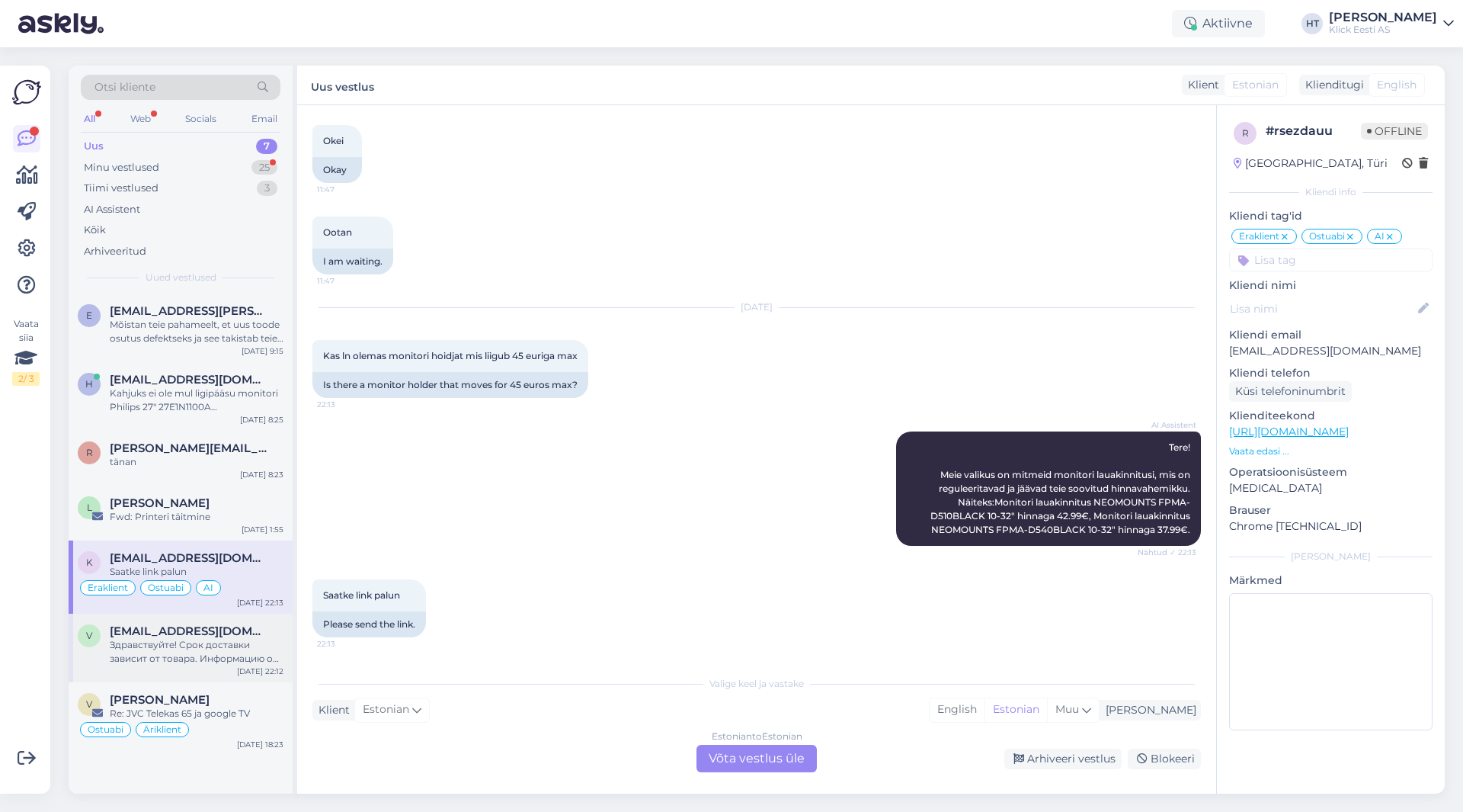
click at [248, 648] on div "Здравствуйте! Срок доставки зависит от товара. Информацию о сроках доставки инт…" at bounding box center [196, 651] width 174 height 28
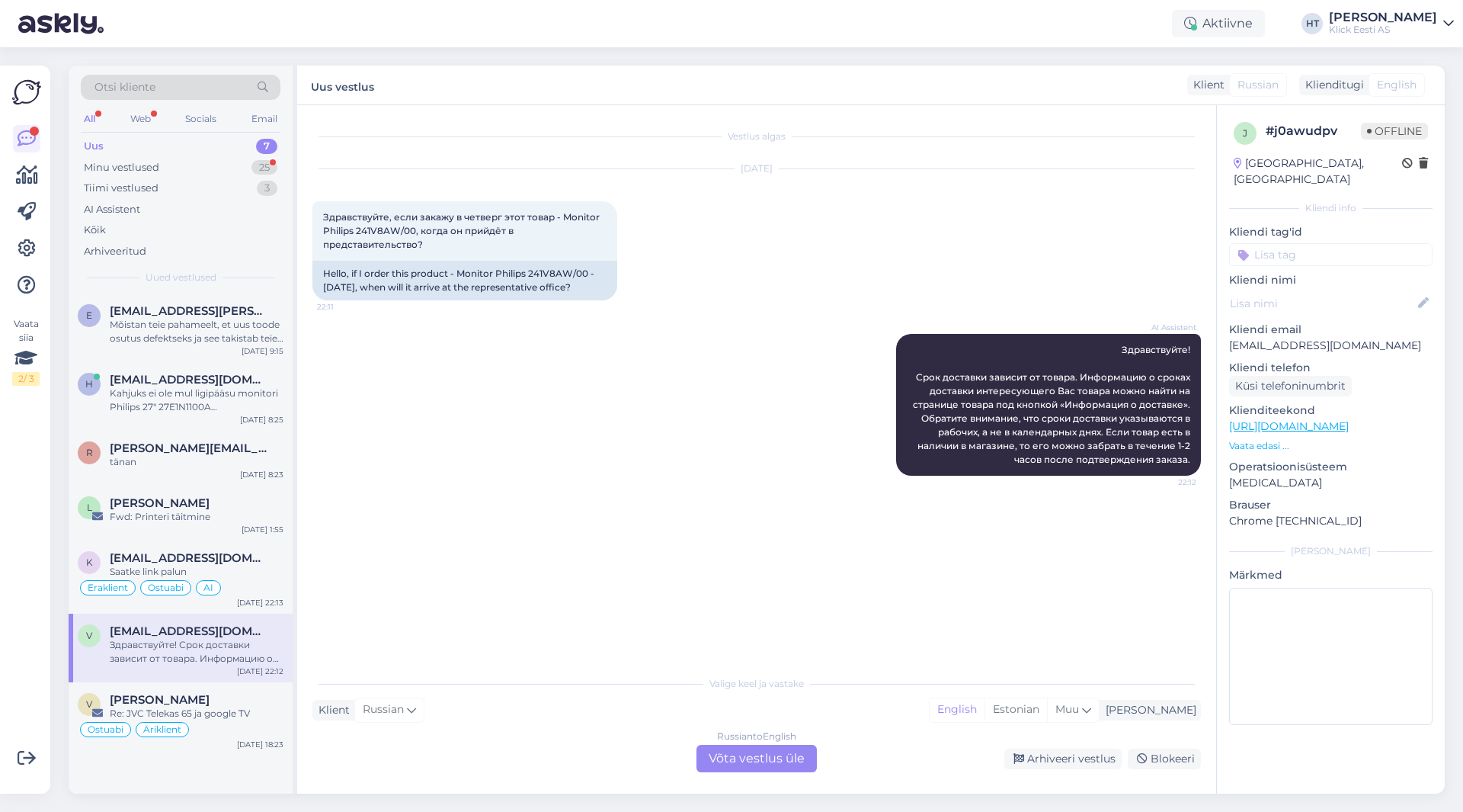
scroll to position [0, 0]
click at [227, 417] on div "h [EMAIL_ADDRESS][DOMAIN_NAME] Kahjuks ei ole mul ligipääsu monitori Philips 27…" at bounding box center [180, 397] width 224 height 69
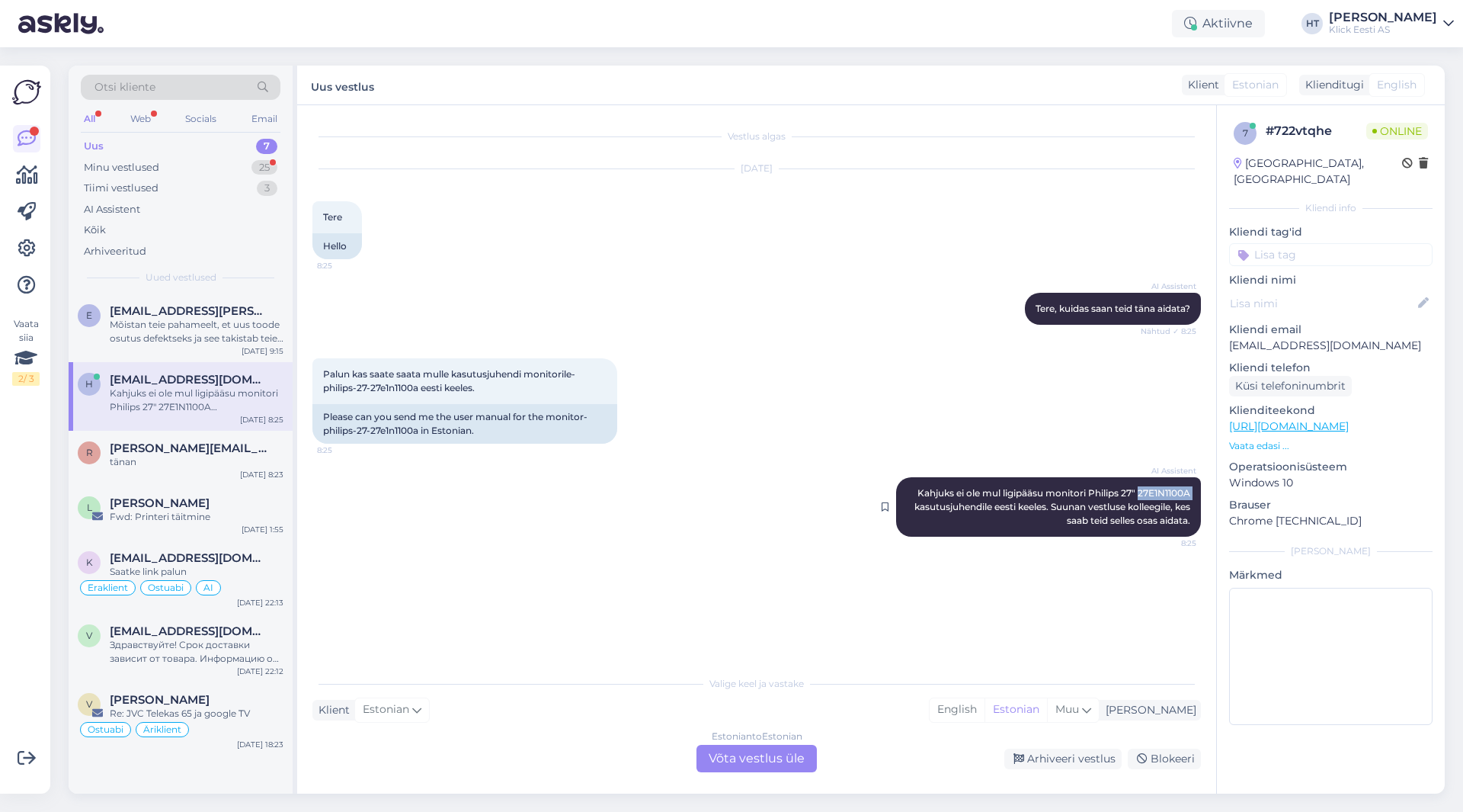
drag, startPoint x: 1138, startPoint y: 492, endPoint x: 1193, endPoint y: 495, distance: 55.1
click at [1193, 495] on span "Kahjuks ei ole mul ligipääsu monitori Philips 27" 27E1N1100A kasutusjuhendile e…" at bounding box center [1054, 507] width 279 height 39
copy span "27E1N1100A"
click at [212, 473] on div "r [PERSON_NAME][EMAIL_ADDRESS][PERSON_NAME][DOMAIN_NAME] tänan [DATE] 8:23" at bounding box center [180, 457] width 224 height 55
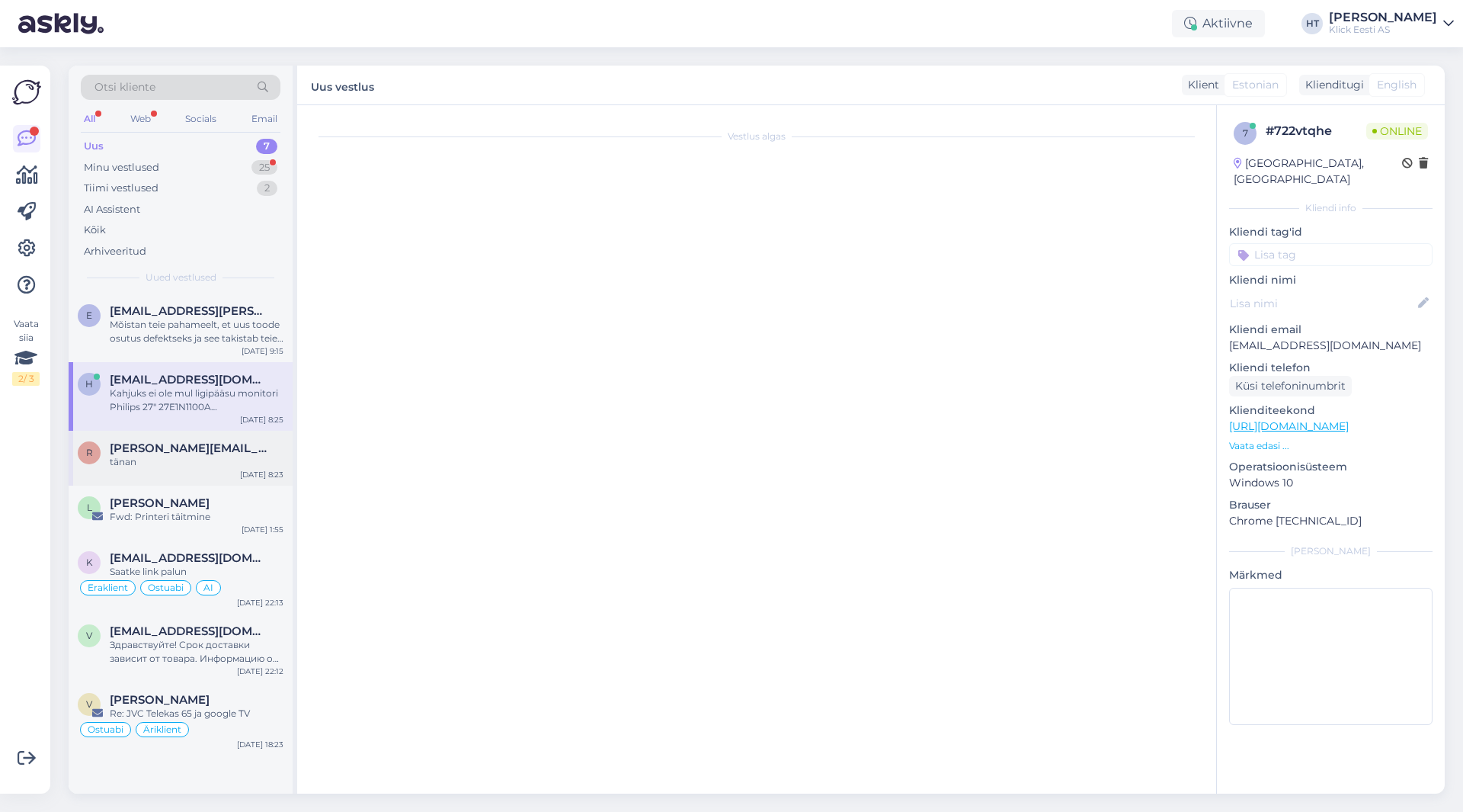
scroll to position [395, 0]
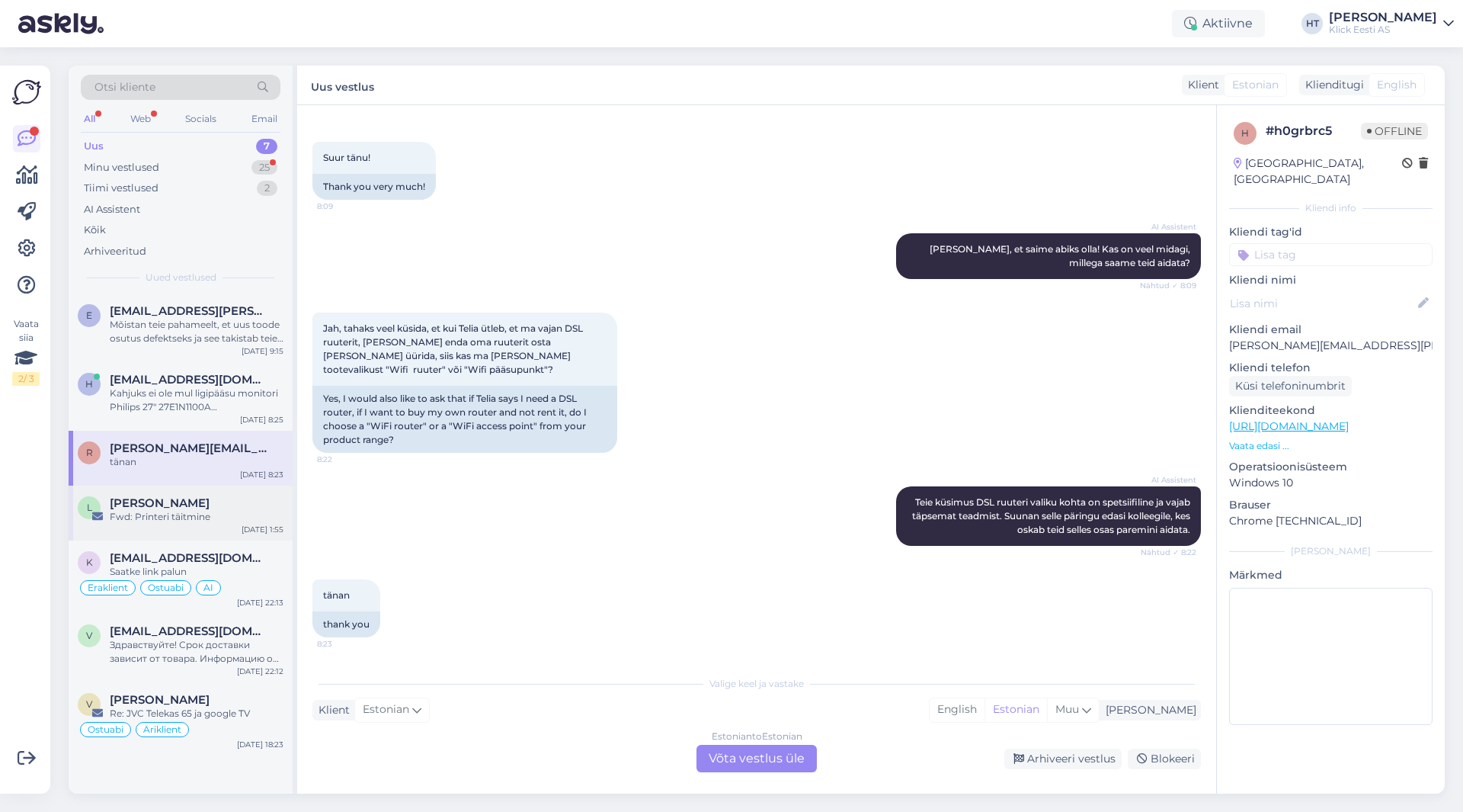
click at [187, 504] on div "[PERSON_NAME]" at bounding box center [196, 502] width 174 height 13
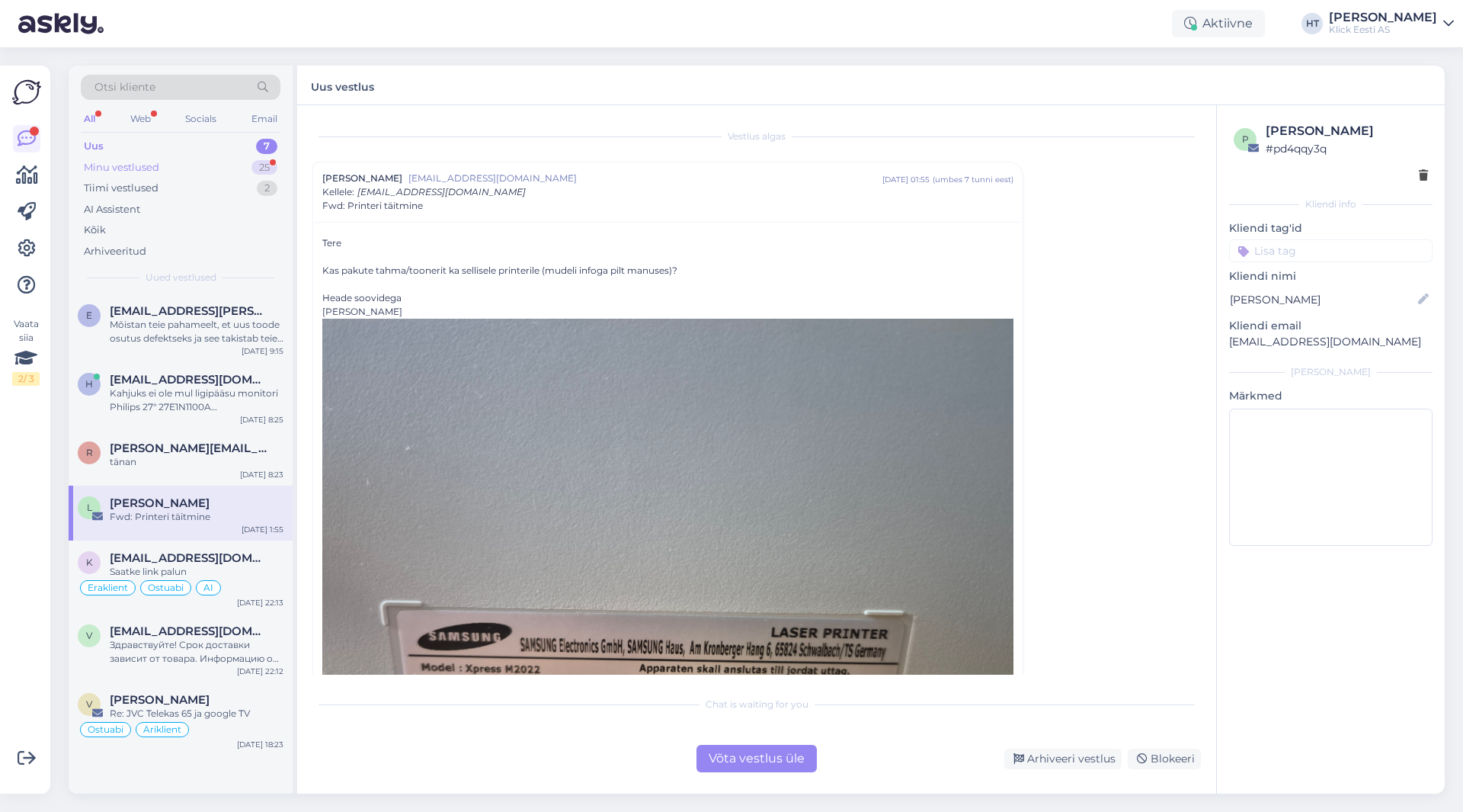
click at [229, 158] on div "Minu vestlused 25" at bounding box center [180, 167] width 200 height 21
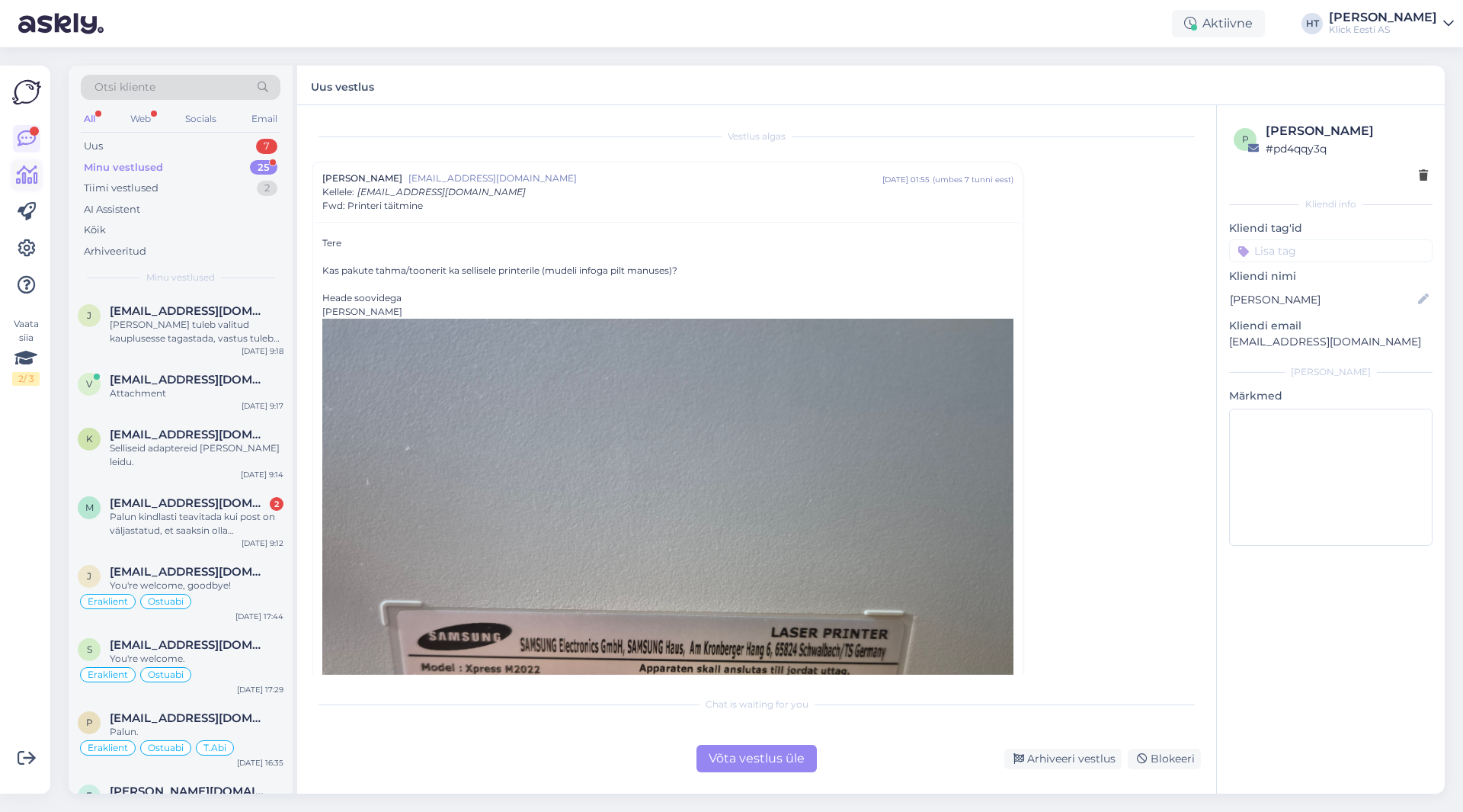
click at [29, 182] on icon at bounding box center [27, 175] width 22 height 18
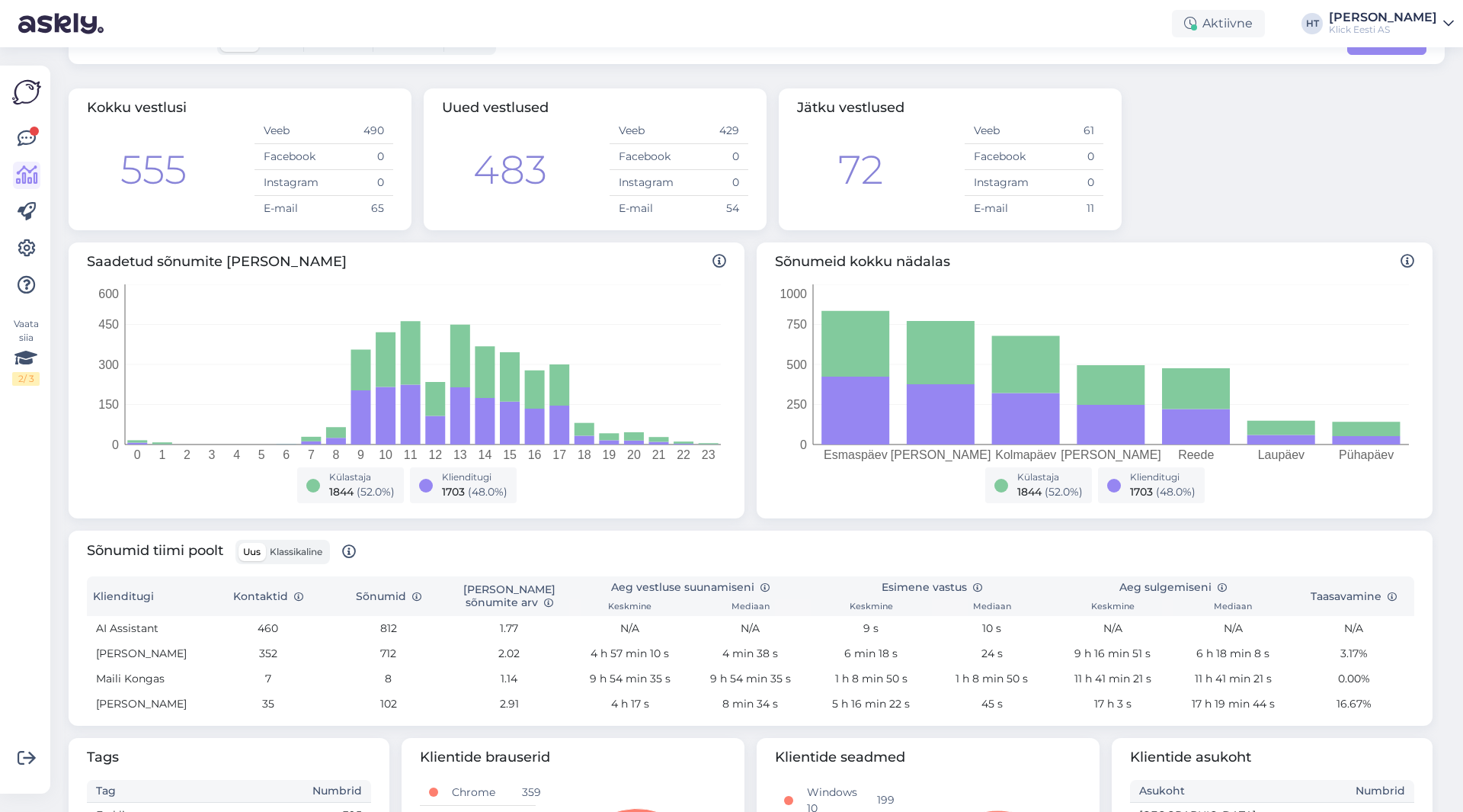
scroll to position [76, 0]
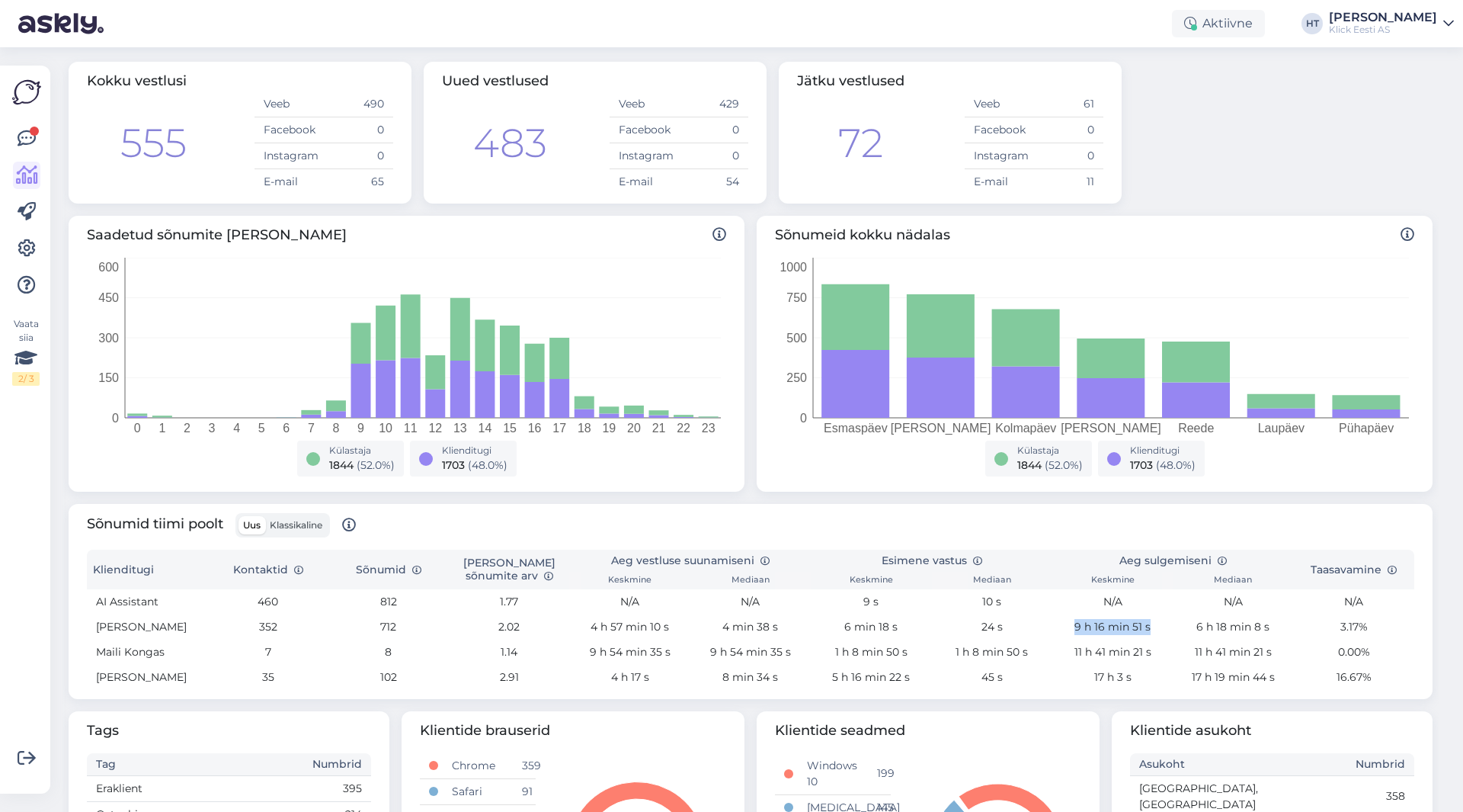
drag, startPoint x: 1057, startPoint y: 627, endPoint x: 1153, endPoint y: 628, distance: 96.0
click at [1153, 628] on td "9 h 16 min 51 s" at bounding box center [1113, 627] width 121 height 25
drag, startPoint x: 1184, startPoint y: 630, endPoint x: 1291, endPoint y: 630, distance: 107.0
click at [1291, 630] on tr "[PERSON_NAME] 352 712 [DATE] 4 h 57 min 10 s 4 min 38 s 6 min 18 s 24 s 9 h 16 …" at bounding box center [751, 627] width 1328 height 25
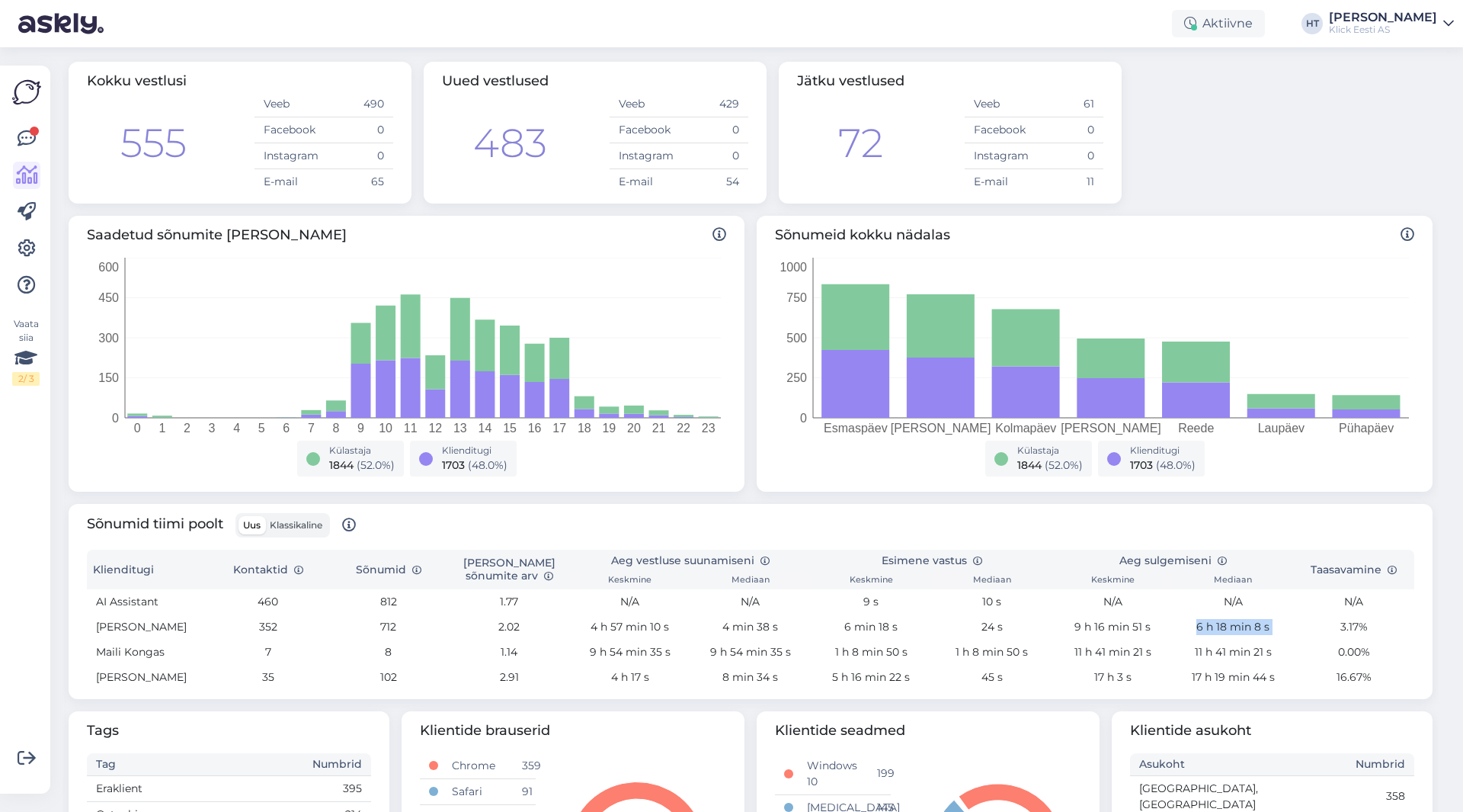
click at [1294, 630] on td "3.17%" at bounding box center [1355, 627] width 121 height 25
drag, startPoint x: 1291, startPoint y: 632, endPoint x: 1187, endPoint y: 632, distance: 104.0
click at [1187, 632] on tr "[PERSON_NAME] 352 712 [DATE] 4 h 57 min 10 s 4 min 38 s 6 min 18 s 24 s 9 h 16 …" at bounding box center [751, 627] width 1328 height 25
click at [1187, 632] on td "6 h 18 min 8 s" at bounding box center [1233, 627] width 121 height 25
drag, startPoint x: 996, startPoint y: 601, endPoint x: 945, endPoint y: 600, distance: 51.0
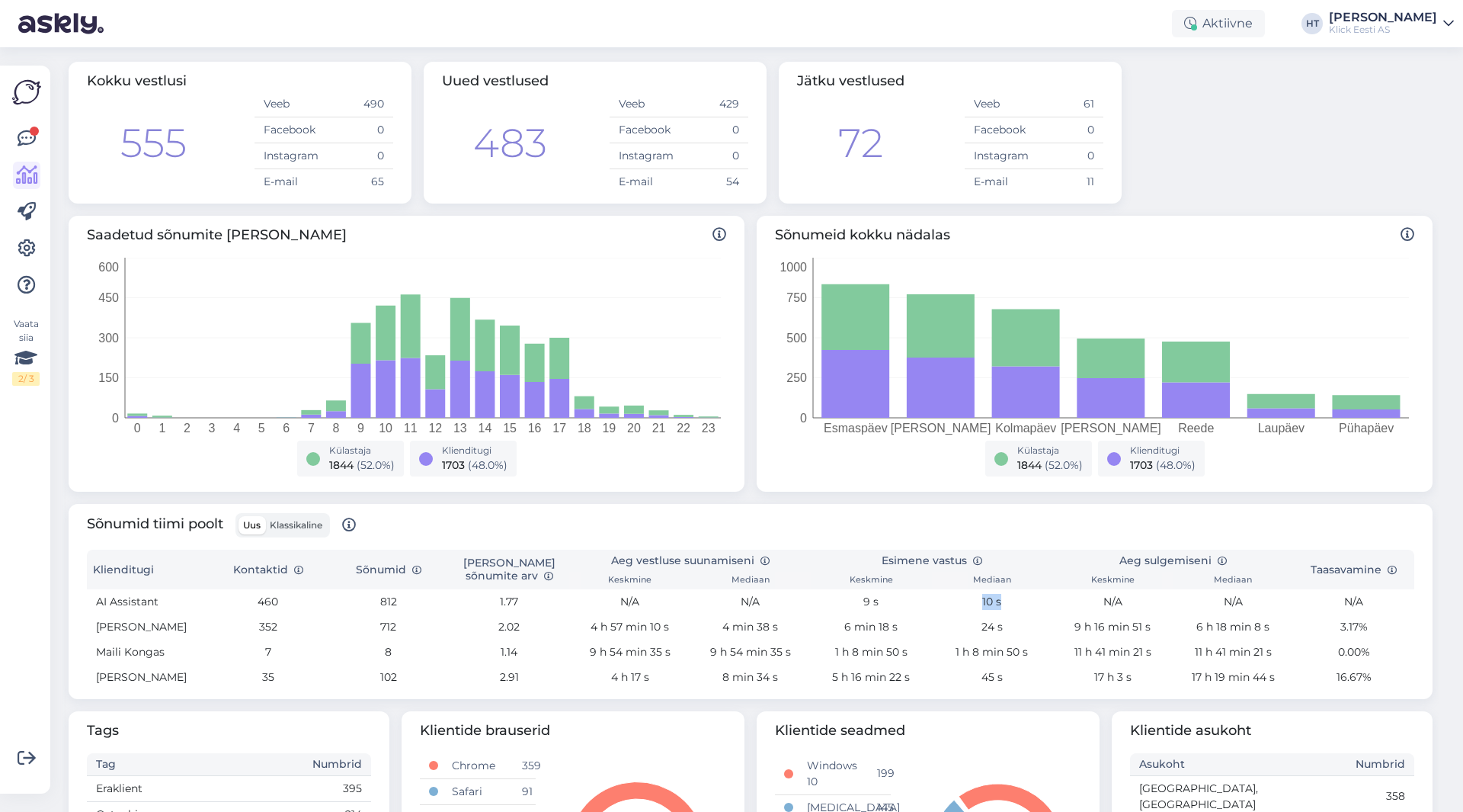
click at [945, 600] on td "10 s" at bounding box center [992, 601] width 121 height 25
drag, startPoint x: 900, startPoint y: 629, endPoint x: 823, endPoint y: 628, distance: 77.0
click at [823, 628] on td "6 min 18 s" at bounding box center [872, 627] width 121 height 25
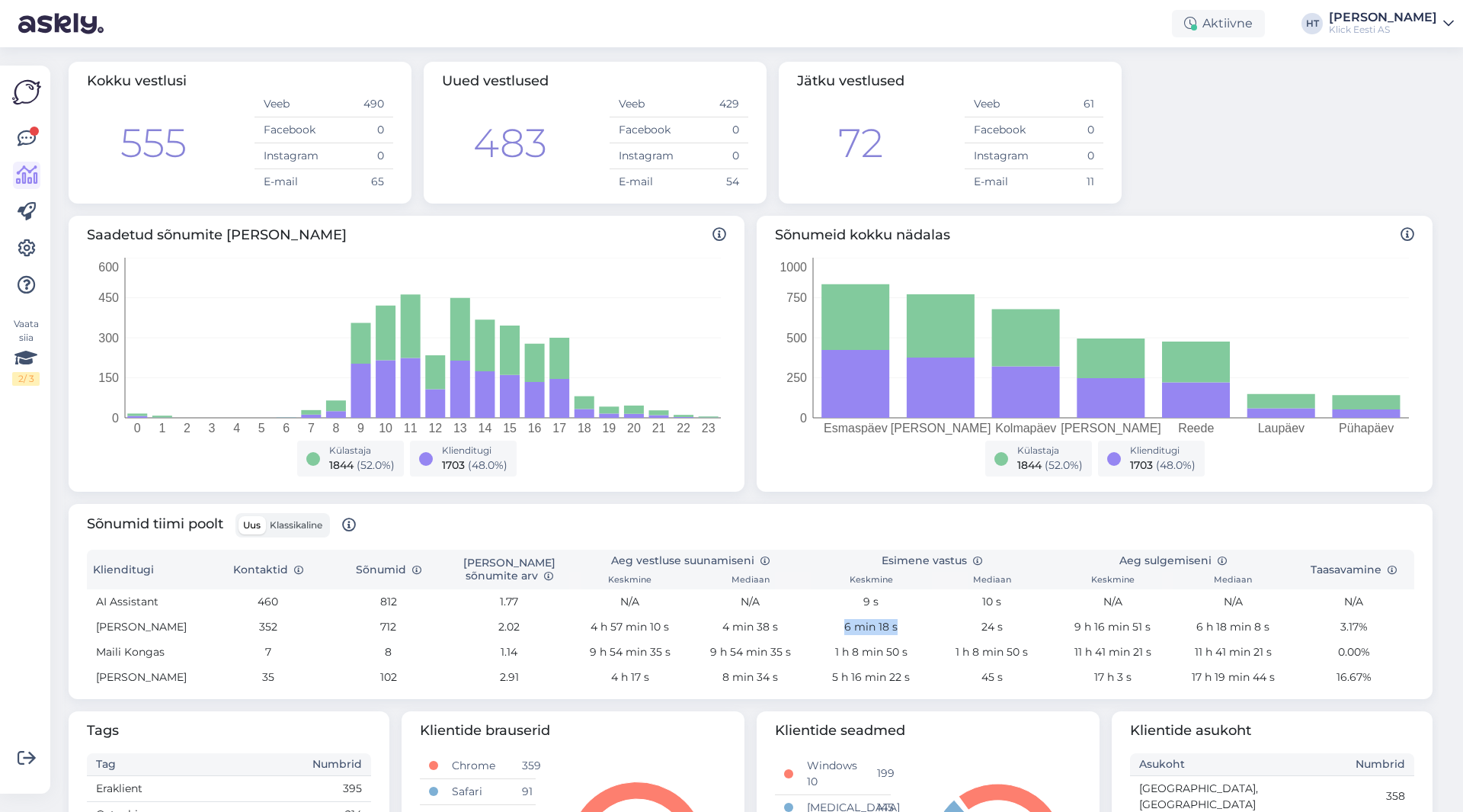
drag, startPoint x: 823, startPoint y: 628, endPoint x: 895, endPoint y: 629, distance: 72.0
click at [895, 629] on td "6 min 18 s" at bounding box center [872, 627] width 121 height 25
drag, startPoint x: 895, startPoint y: 629, endPoint x: 831, endPoint y: 632, distance: 64.1
click at [831, 632] on td "6 min 18 s" at bounding box center [872, 627] width 121 height 25
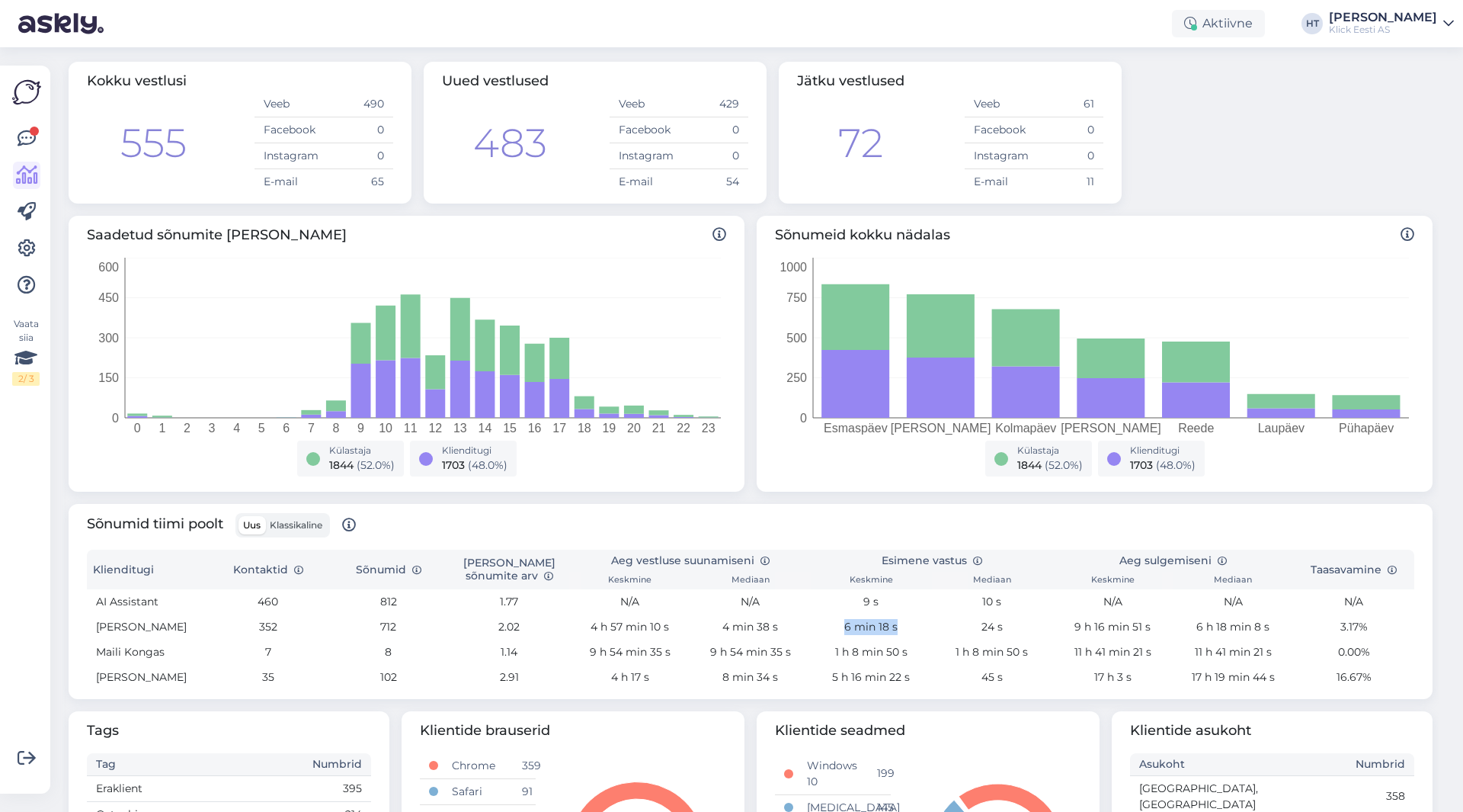
click at [831, 632] on td "6 min 18 s" at bounding box center [872, 627] width 121 height 25
drag, startPoint x: 713, startPoint y: 626, endPoint x: 778, endPoint y: 629, distance: 65.1
click at [778, 629] on td "4 min 38 s" at bounding box center [751, 627] width 121 height 25
drag, startPoint x: 778, startPoint y: 629, endPoint x: 716, endPoint y: 627, distance: 62.0
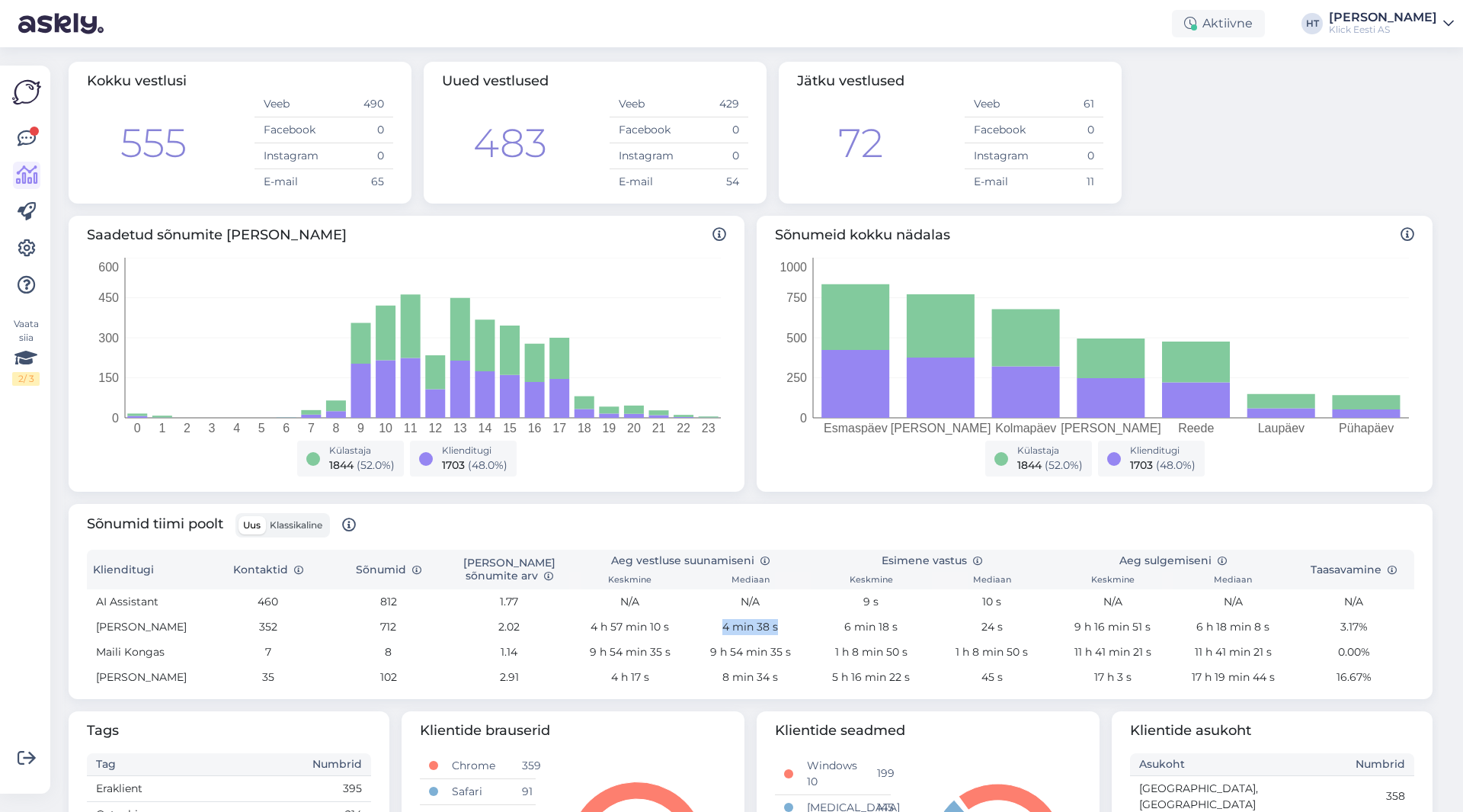
click at [716, 627] on td "4 min 38 s" at bounding box center [751, 627] width 121 height 25
drag, startPoint x: 716, startPoint y: 627, endPoint x: 778, endPoint y: 628, distance: 62.0
click at [778, 628] on td "4 min 38 s" at bounding box center [751, 627] width 121 height 25
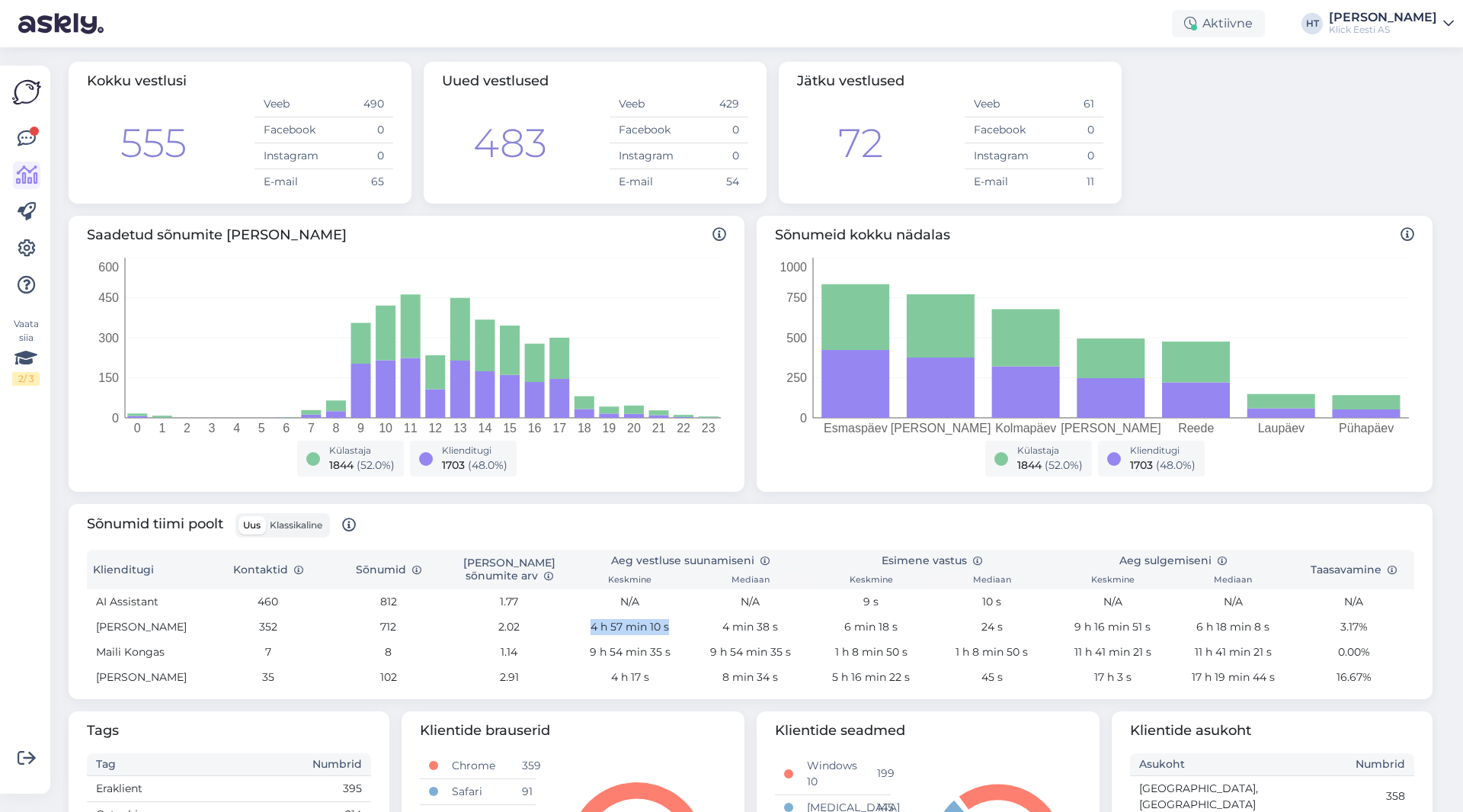
drag, startPoint x: 675, startPoint y: 630, endPoint x: 586, endPoint y: 627, distance: 89.1
click at [586, 627] on td "4 h 57 min 10 s" at bounding box center [630, 627] width 121 height 25
drag, startPoint x: 586, startPoint y: 627, endPoint x: 664, endPoint y: 627, distance: 78.0
click at [664, 627] on td "4 h 57 min 10 s" at bounding box center [630, 627] width 121 height 25
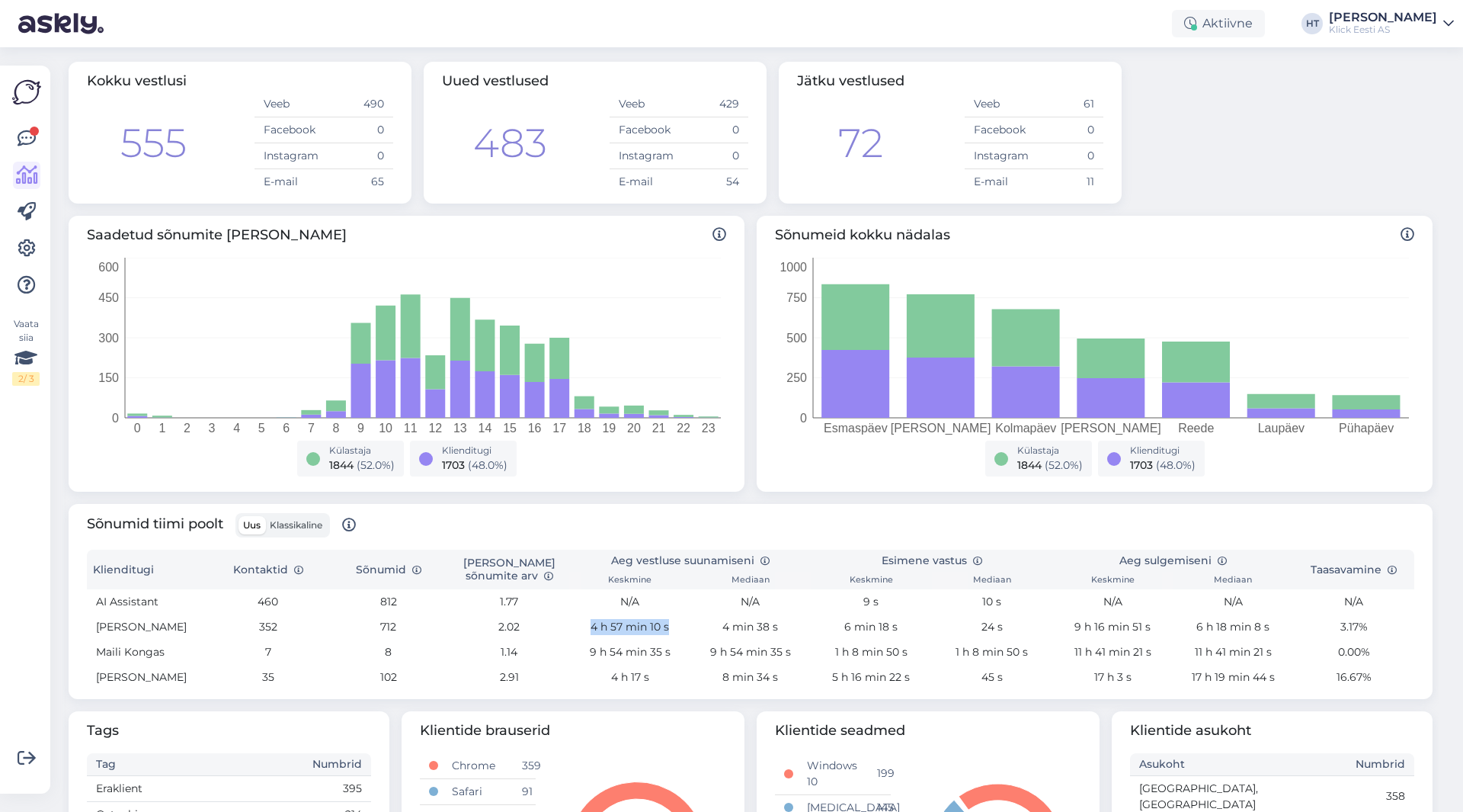
click at [664, 627] on td "4 h 57 min 10 s" at bounding box center [630, 627] width 121 height 25
drag, startPoint x: 716, startPoint y: 627, endPoint x: 786, endPoint y: 627, distance: 70.0
click at [786, 627] on td "4 min 38 s" at bounding box center [751, 627] width 121 height 25
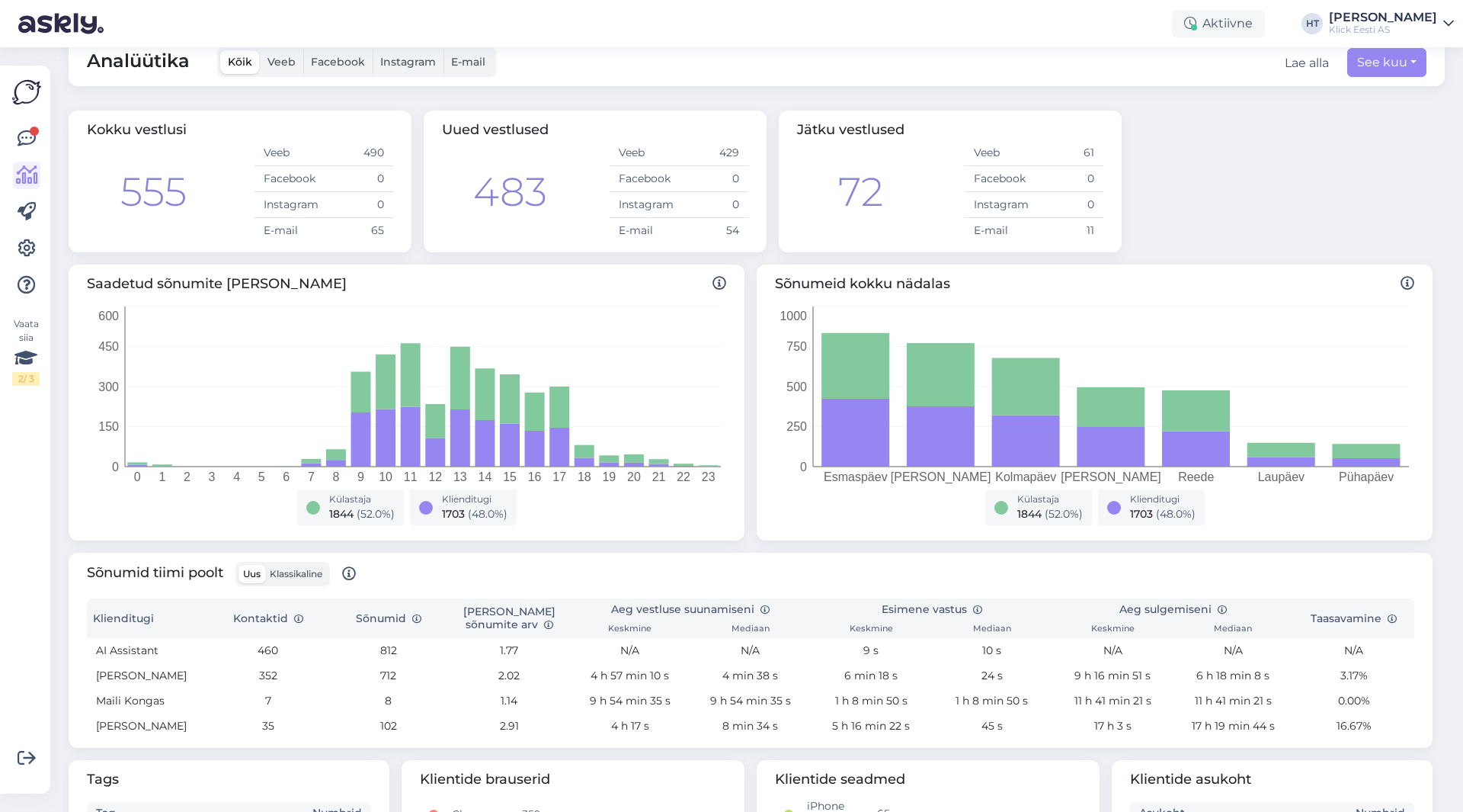
scroll to position [0, 0]
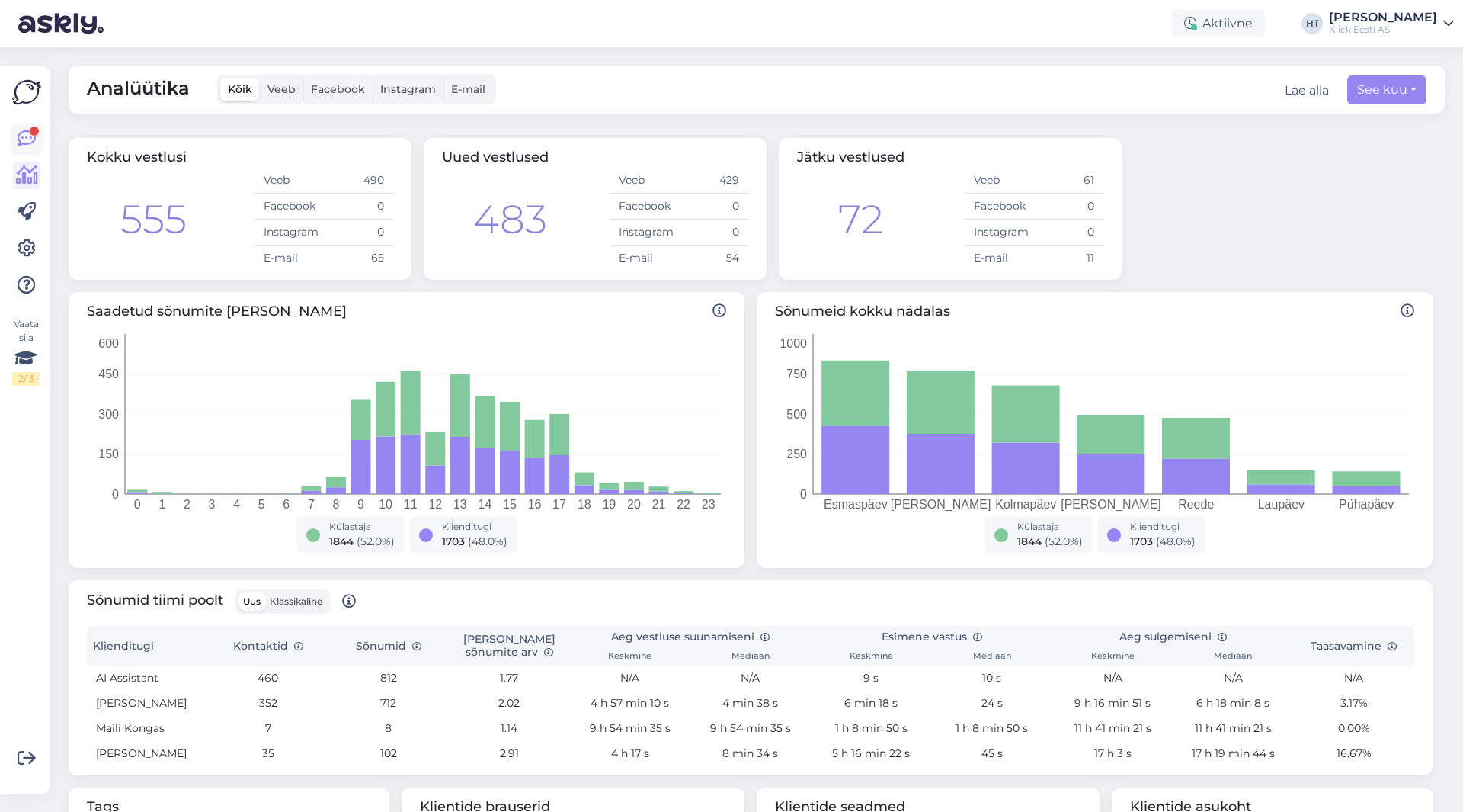
click at [38, 138] on link at bounding box center [26, 138] width 28 height 28
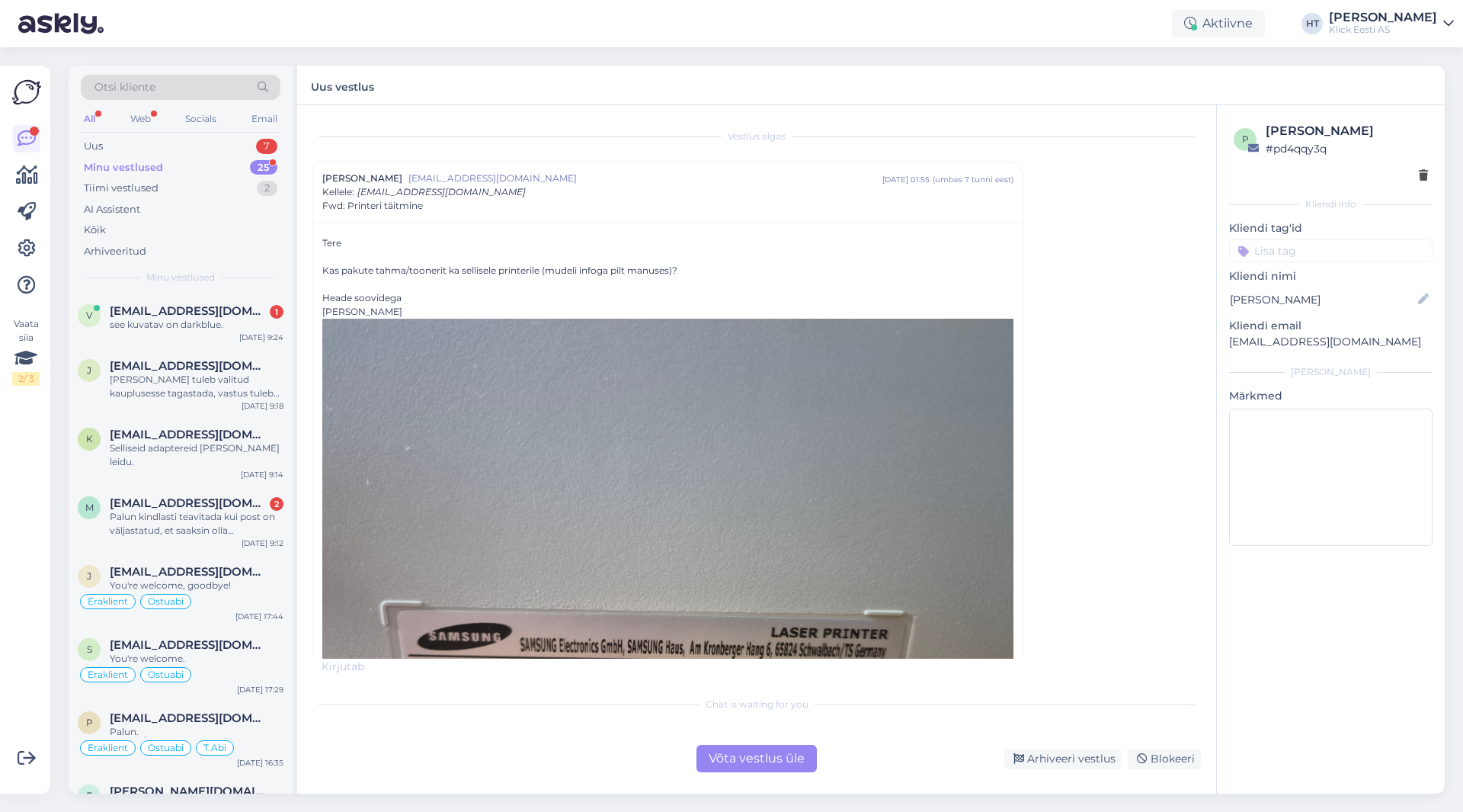
scroll to position [41, 0]
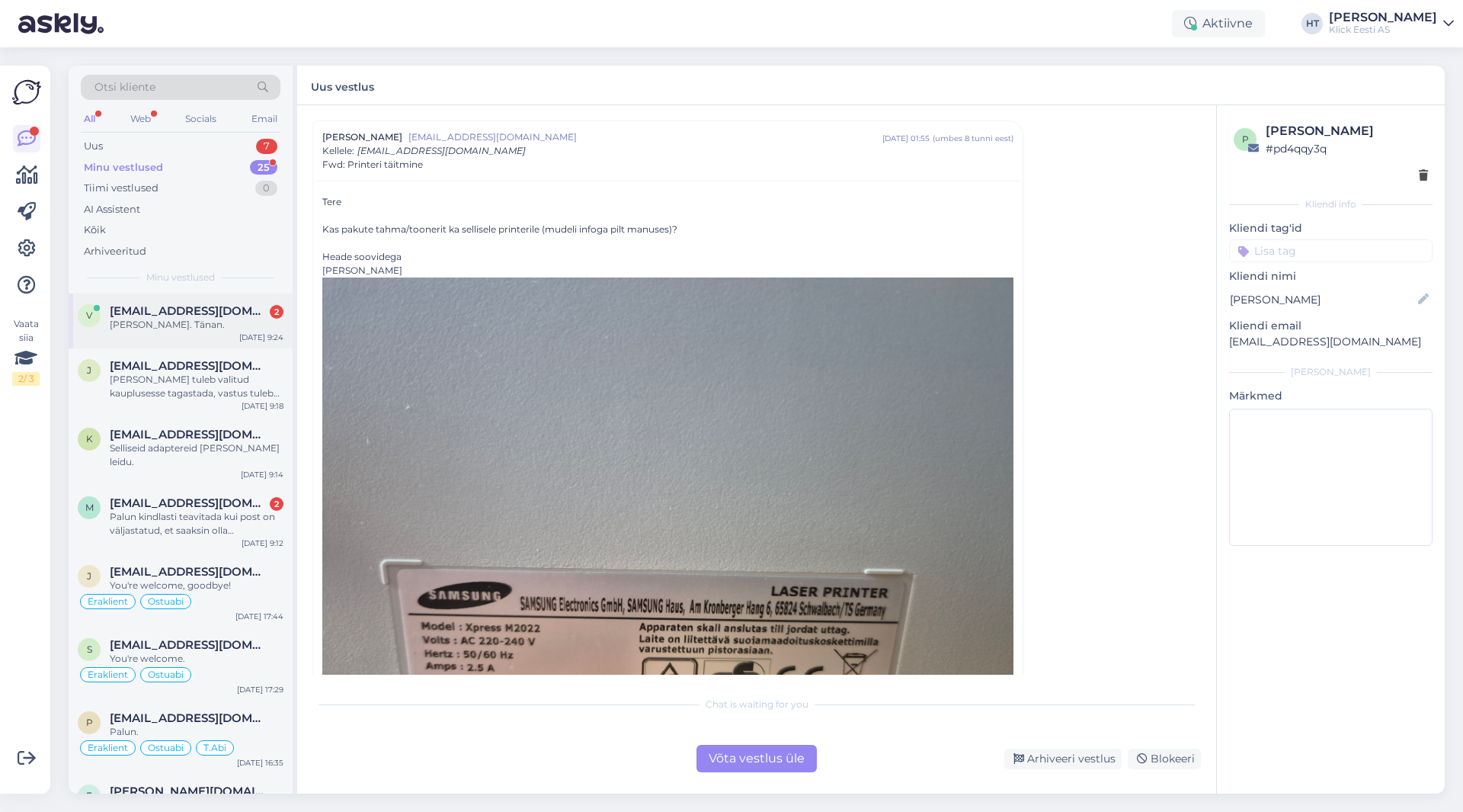
click at [226, 331] on div "v [EMAIL_ADDRESS][DOMAIN_NAME] 2 [PERSON_NAME]. Tänan. [DATE] 9:24" at bounding box center [180, 320] width 224 height 55
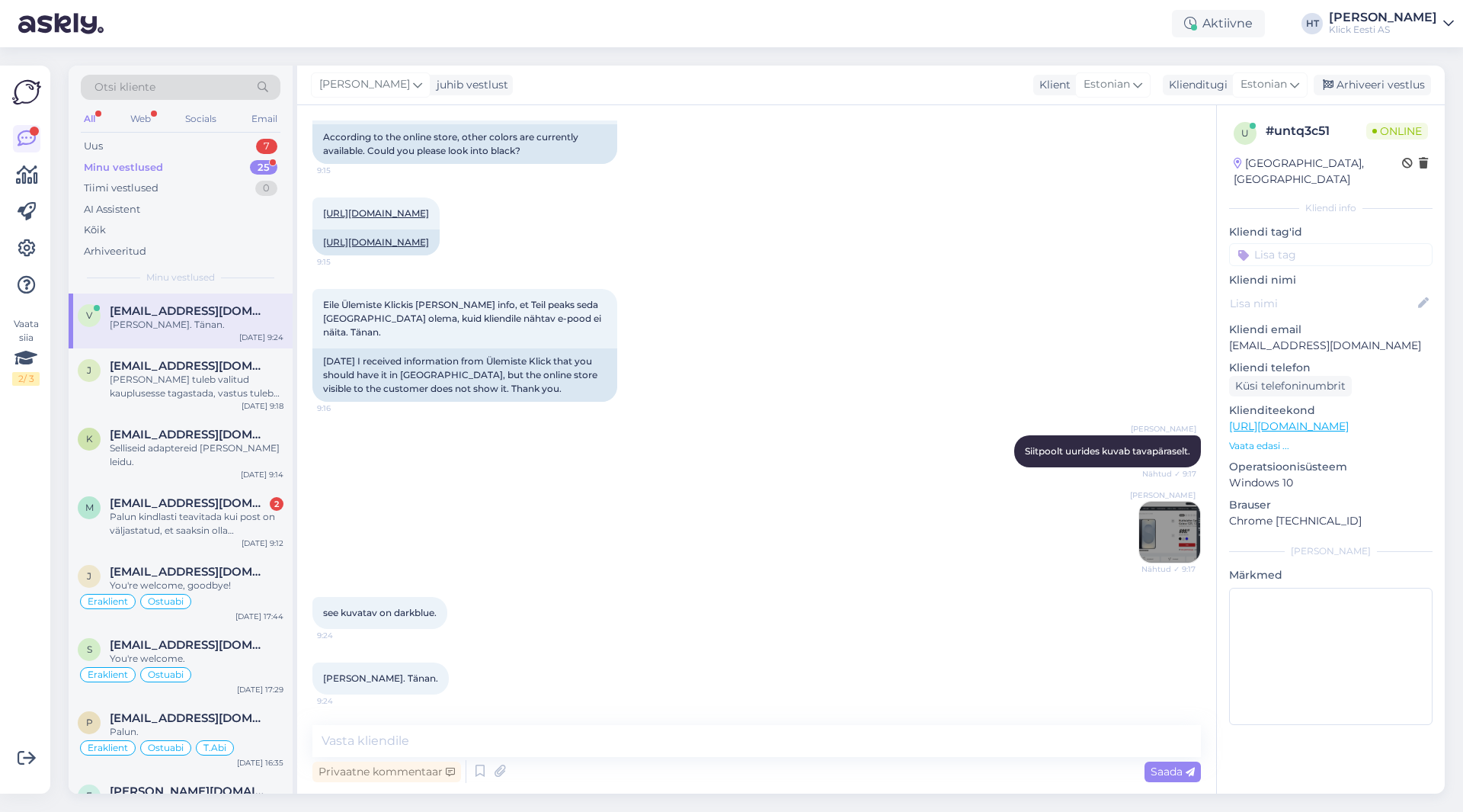
click at [485, 498] on div "[PERSON_NAME] Nähtud ✓ 9:17" at bounding box center [756, 532] width 888 height 96
click at [633, 731] on textarea at bounding box center [756, 741] width 888 height 32
drag, startPoint x: 544, startPoint y: 664, endPoint x: 544, endPoint y: 674, distance: 10.0
click at [544, 664] on div "[PERSON_NAME]. Tänan. 9:24" at bounding box center [756, 678] width 888 height 65
click at [545, 741] on textarea at bounding box center [756, 741] width 888 height 32
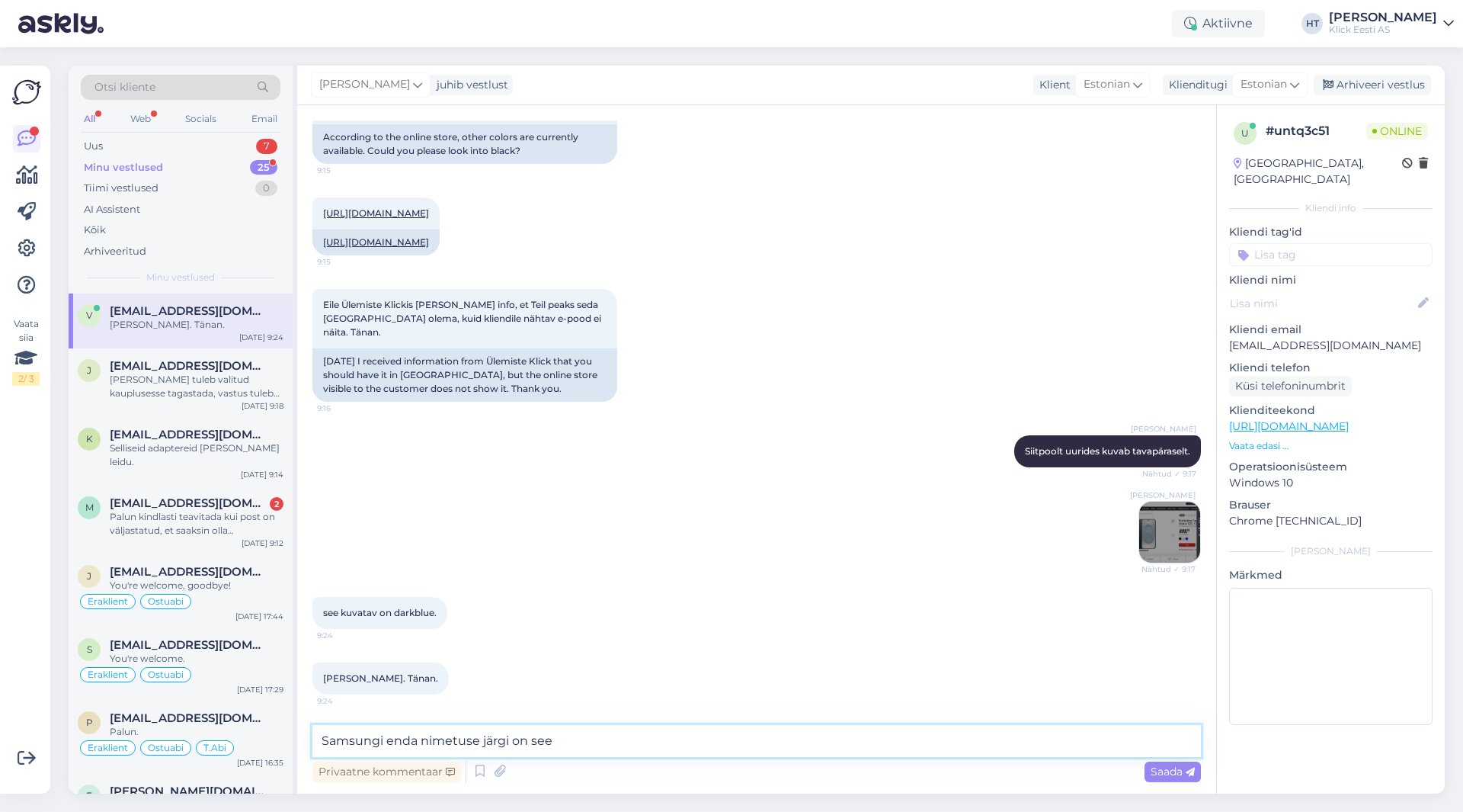
paste textarea "Blue Black"
type textarea "Samsungi enda nimetuse järgi on see Blue Black. Tegemist on kõige mustema tooni…"
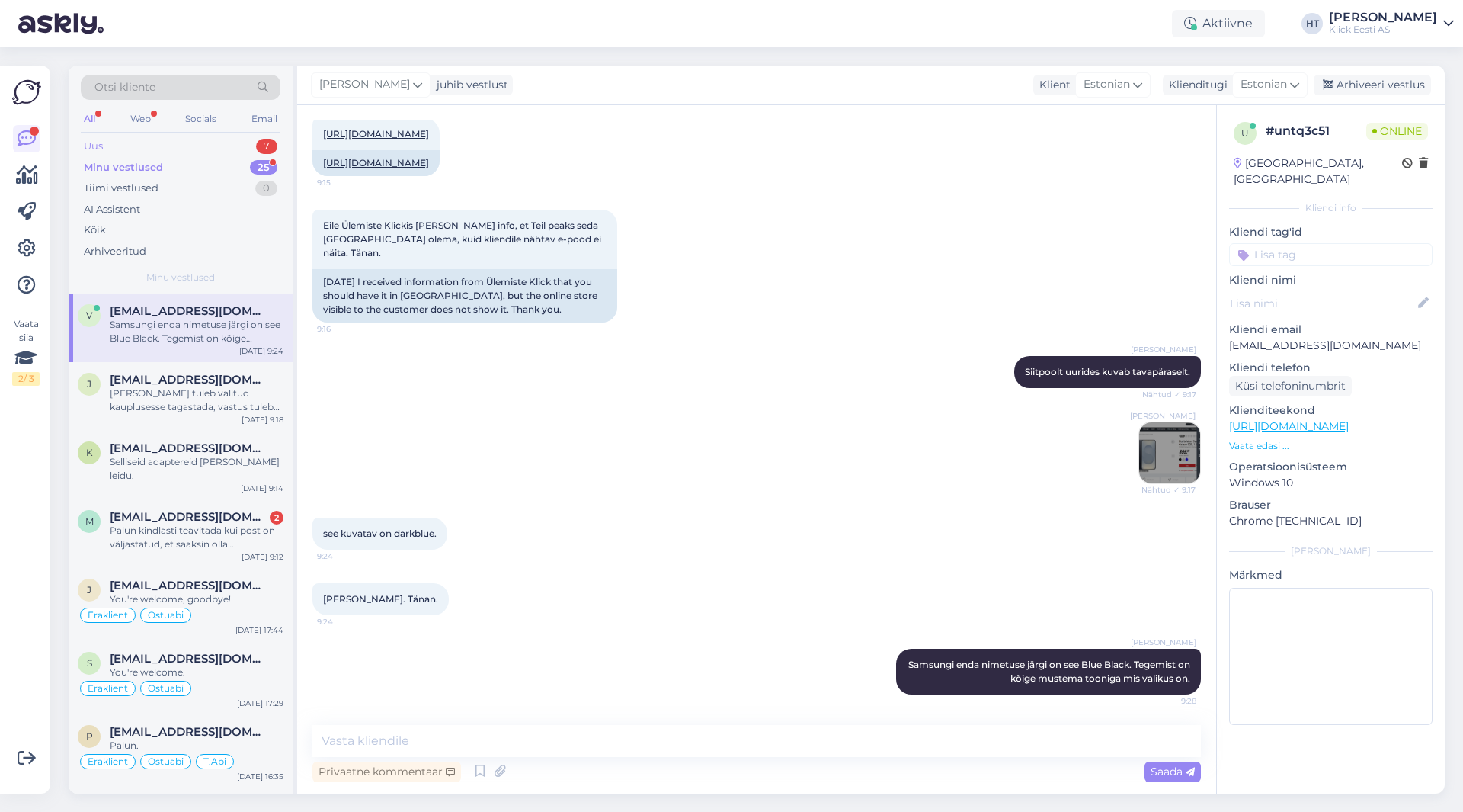
click at [258, 140] on div "7" at bounding box center [266, 146] width 21 height 15
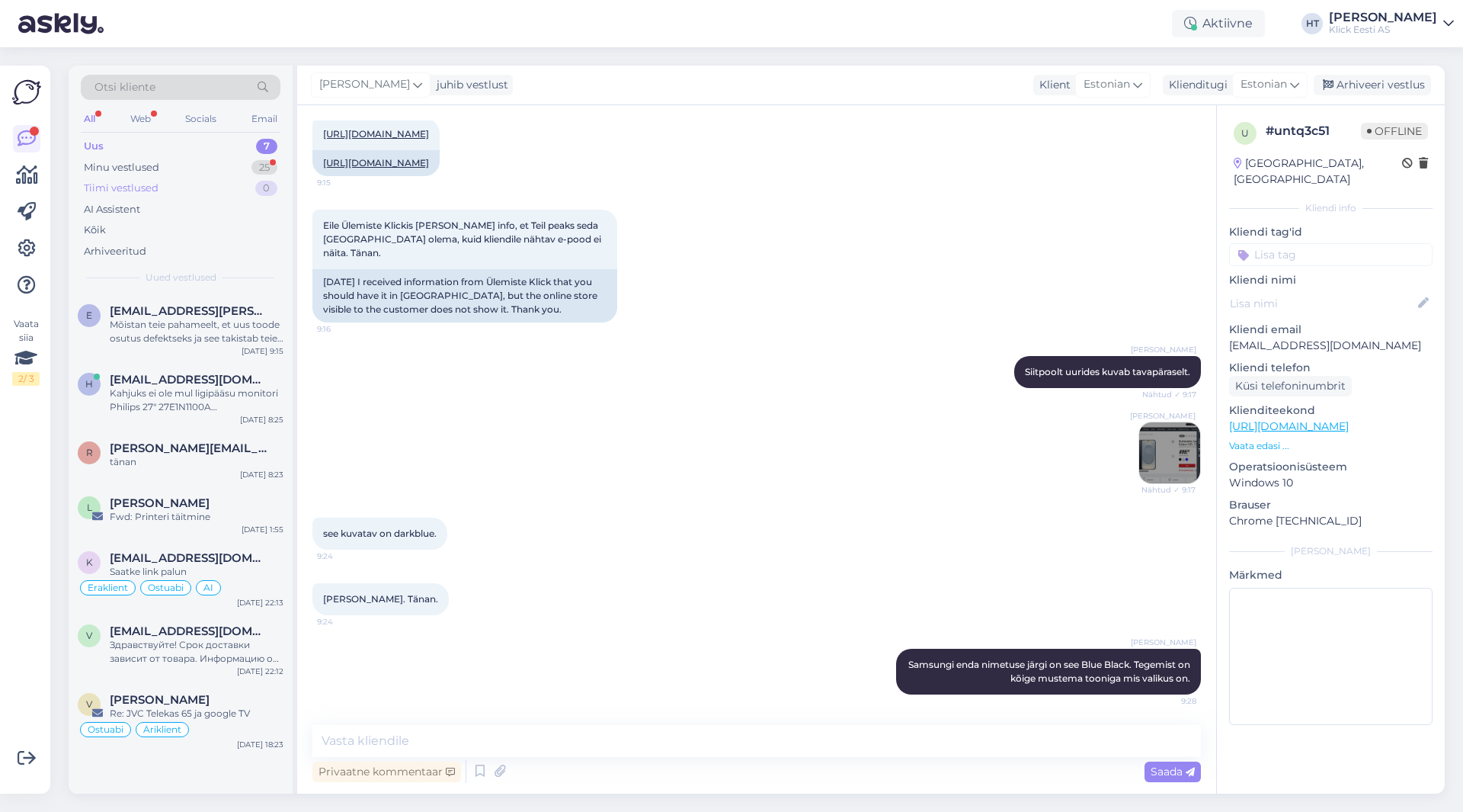
click at [236, 178] on div "Tiimi vestlused 0" at bounding box center [180, 188] width 200 height 21
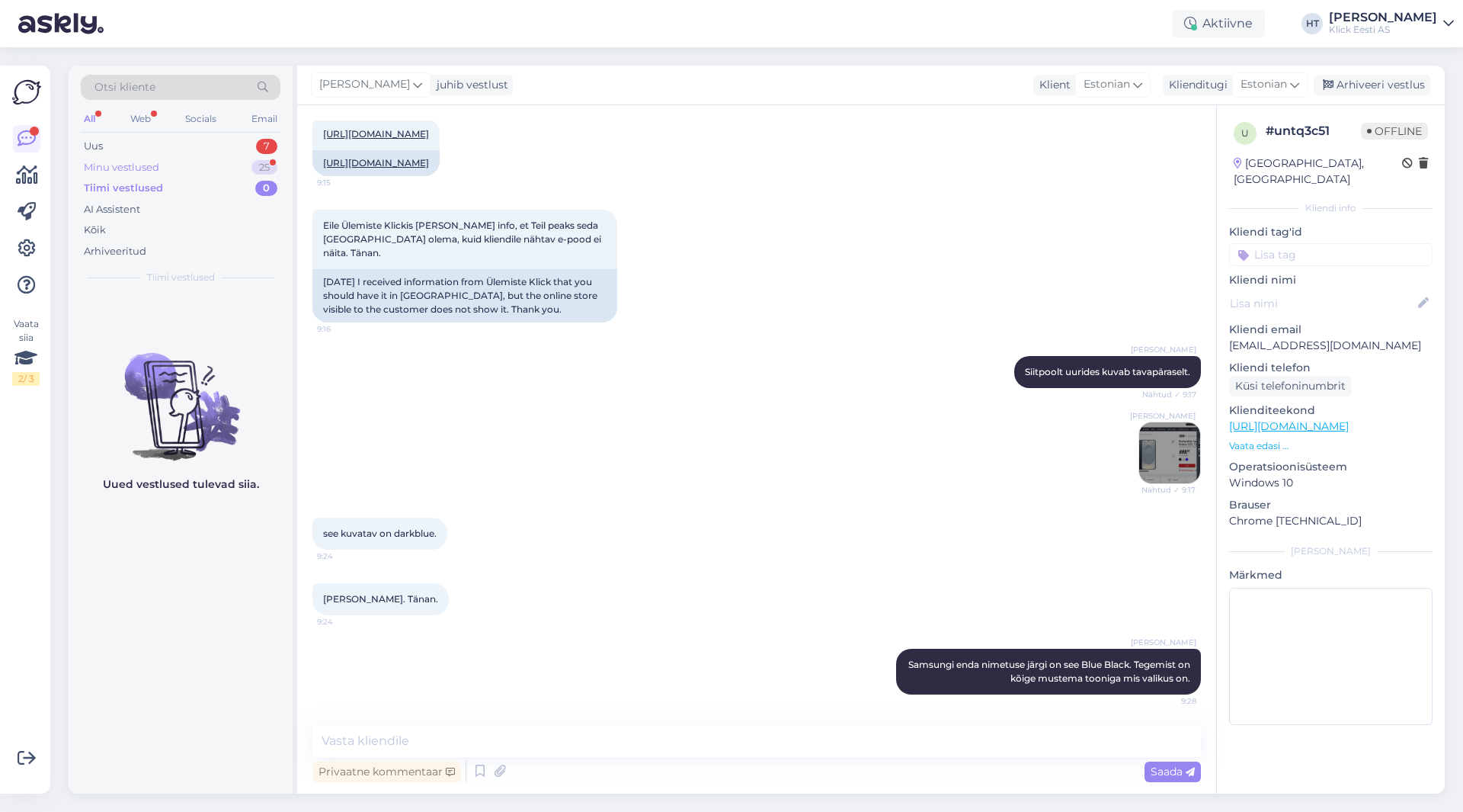
click at [237, 171] on div "Minu vestlused 25" at bounding box center [180, 167] width 200 height 21
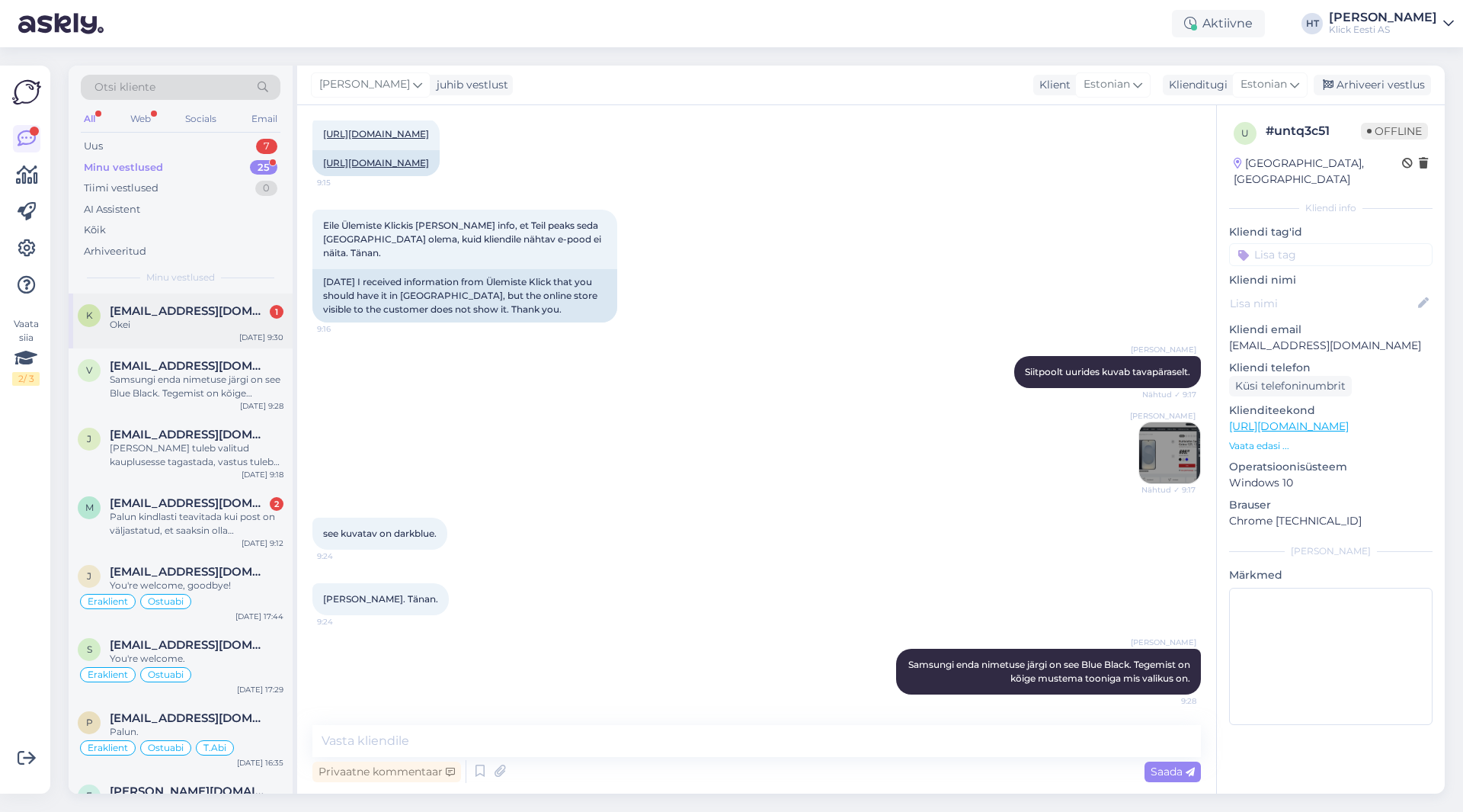
click at [204, 323] on div "Okei" at bounding box center [196, 325] width 174 height 13
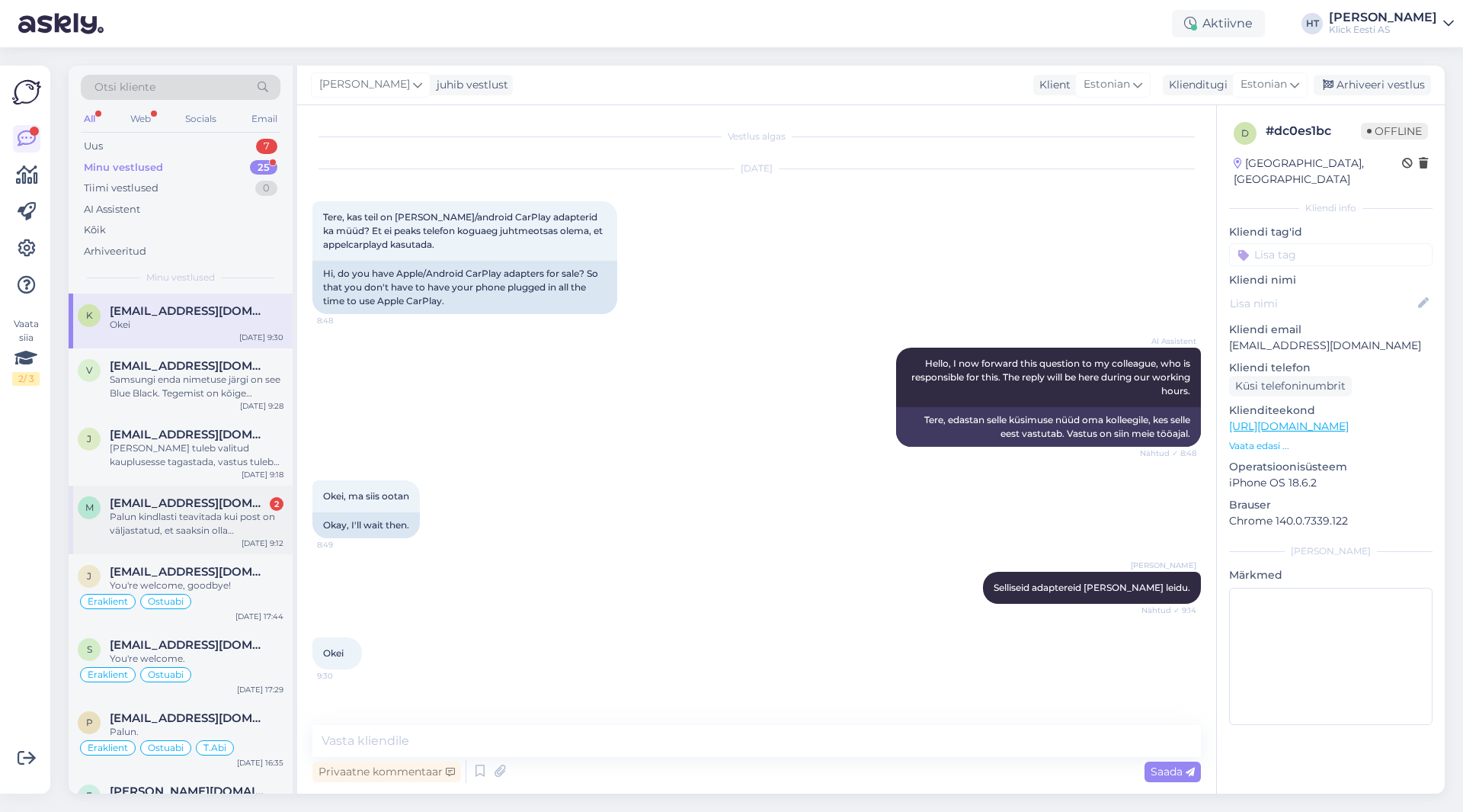
click at [207, 537] on div "Palun kindlasti teavitada kui post on väljastatud, et saaksin olla informeeritud" at bounding box center [196, 523] width 174 height 28
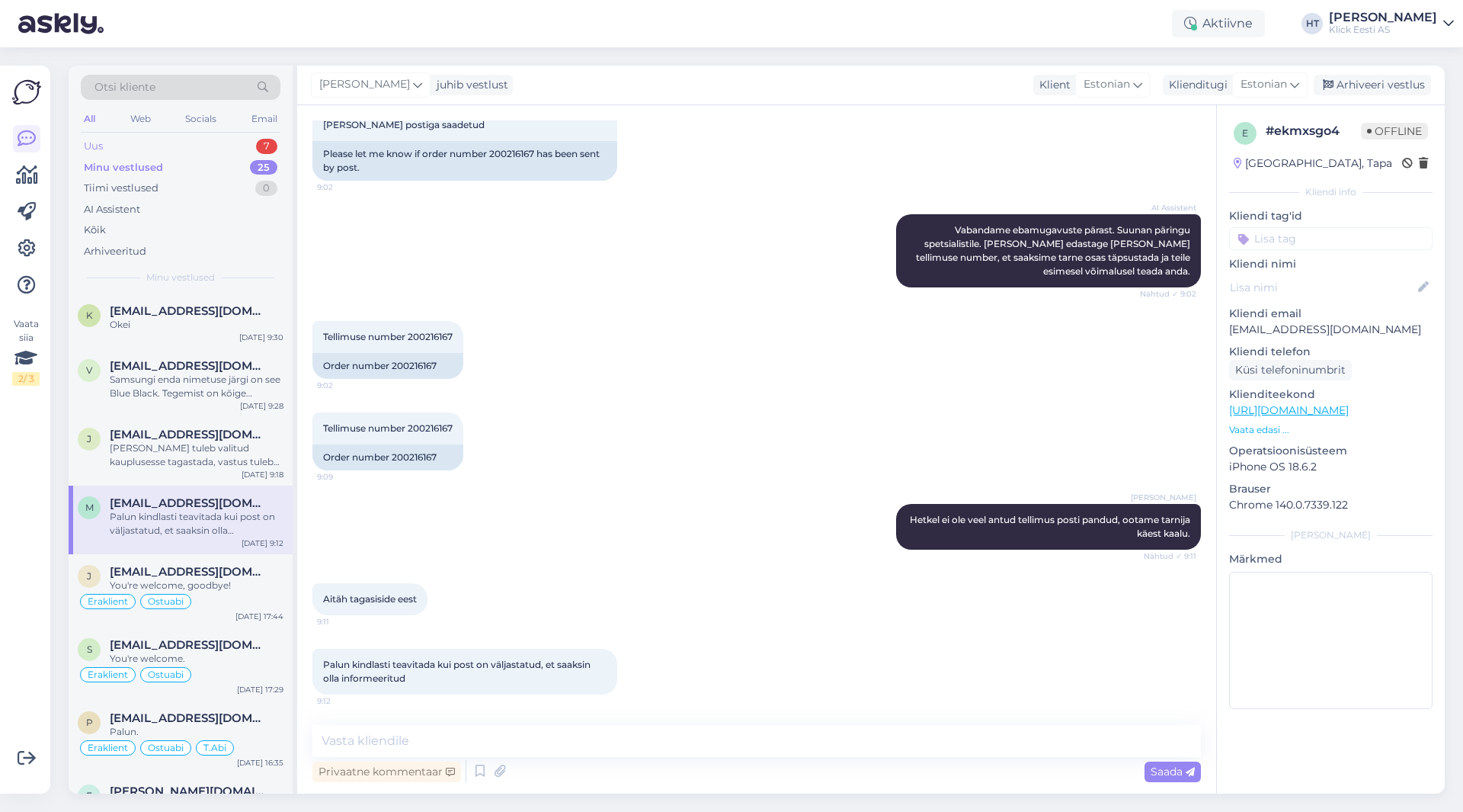
click at [244, 138] on div "Uus 7" at bounding box center [180, 146] width 200 height 21
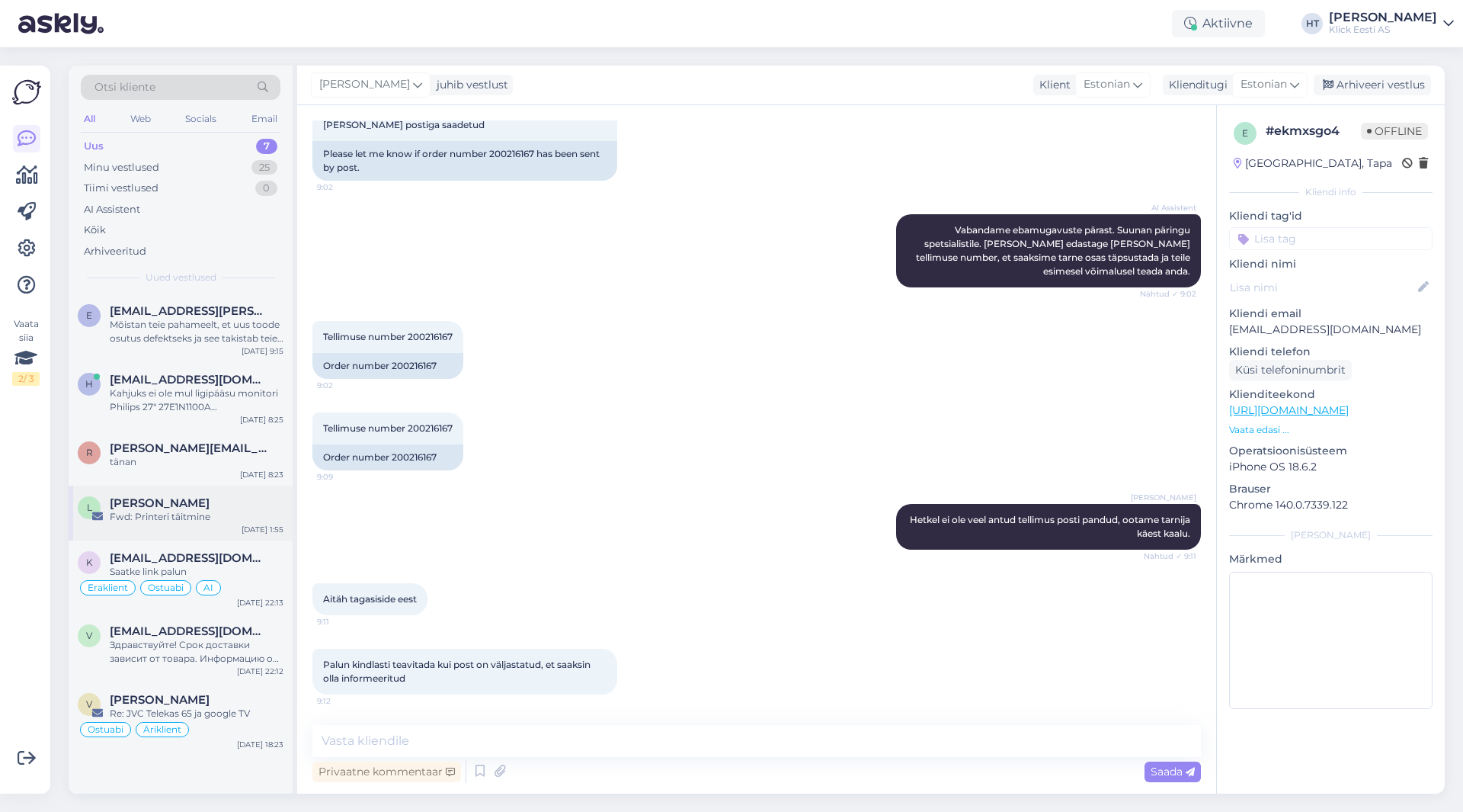
click at [197, 516] on div "Fwd: Printeri täitmine" at bounding box center [196, 517] width 174 height 13
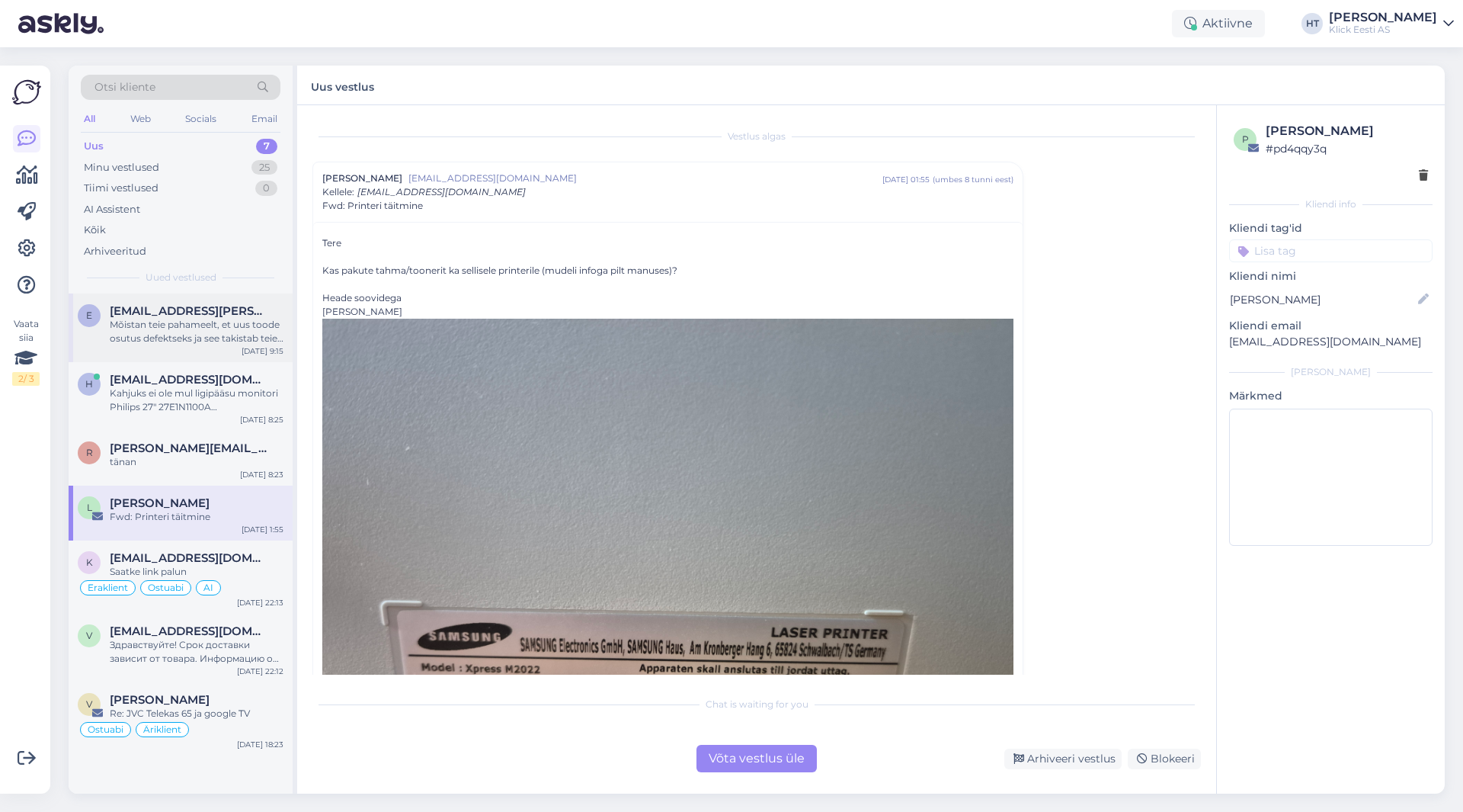
click at [228, 348] on div "e [EMAIL_ADDRESS][PERSON_NAME][DOMAIN_NAME] Mõistan teie pahameelt, et uus tood…" at bounding box center [180, 328] width 224 height 69
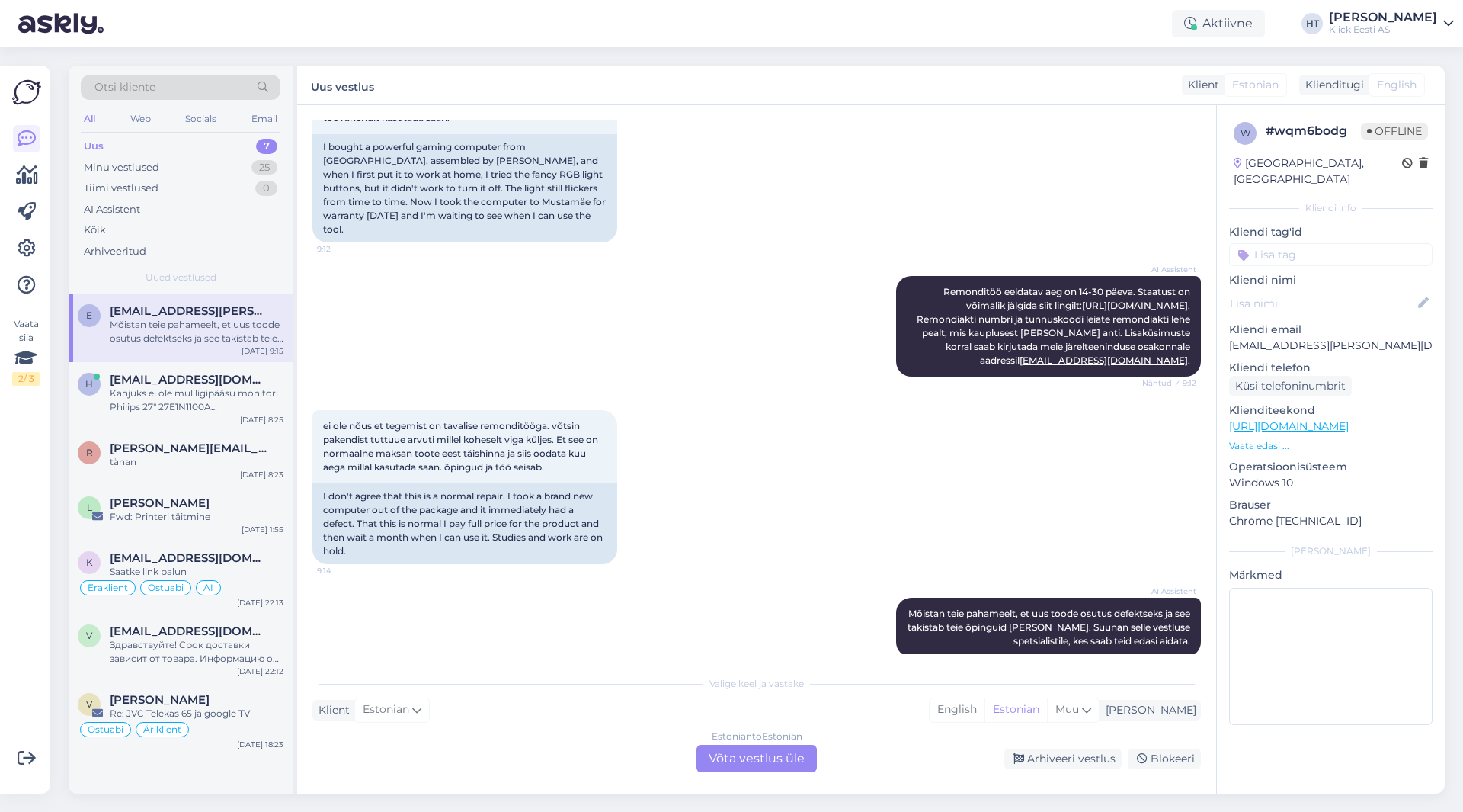
scroll to position [331, 0]
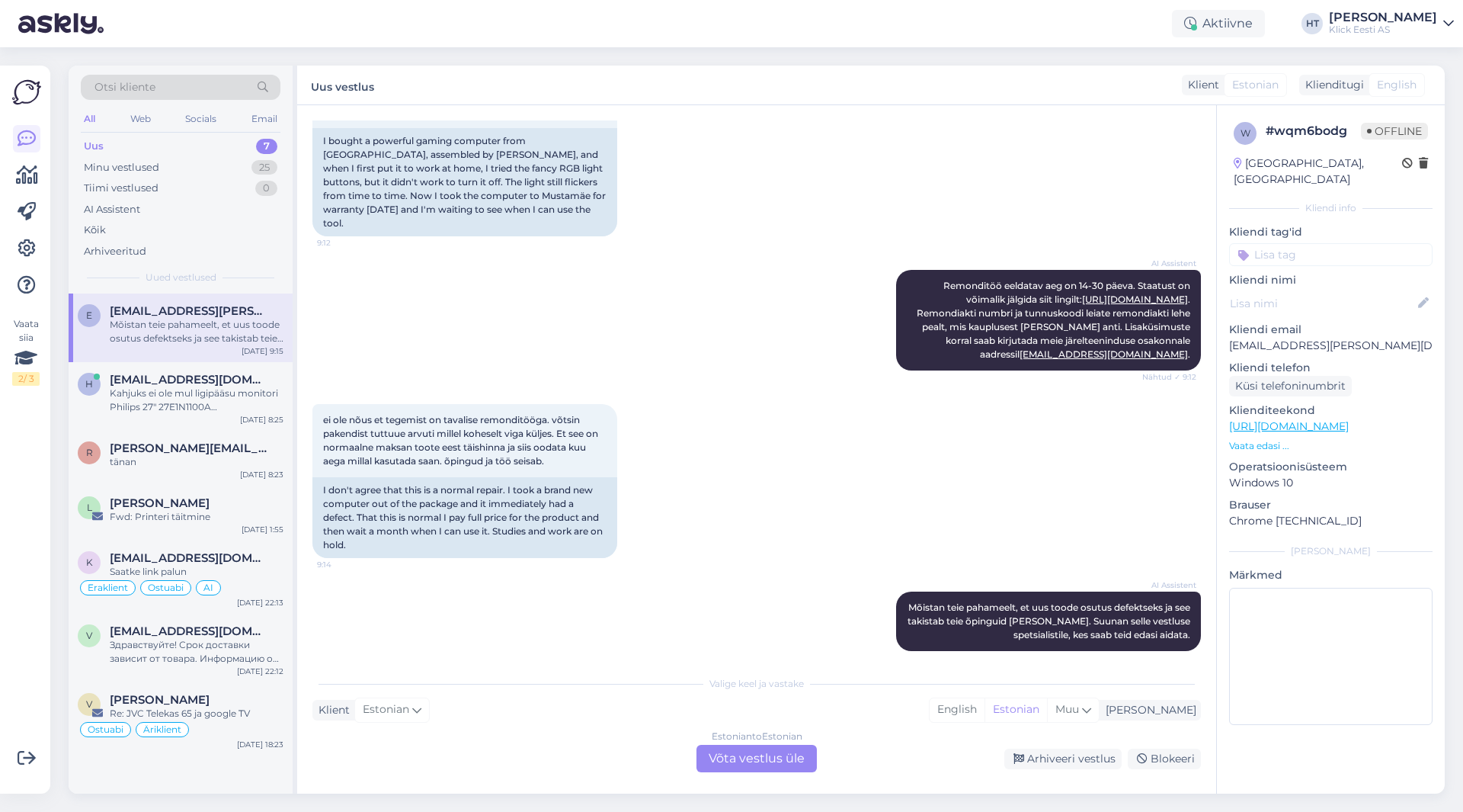
drag, startPoint x: 200, startPoint y: 88, endPoint x: 190, endPoint y: 85, distance: 10.4
click at [190, 85] on div "Otsi kliente" at bounding box center [180, 87] width 200 height 25
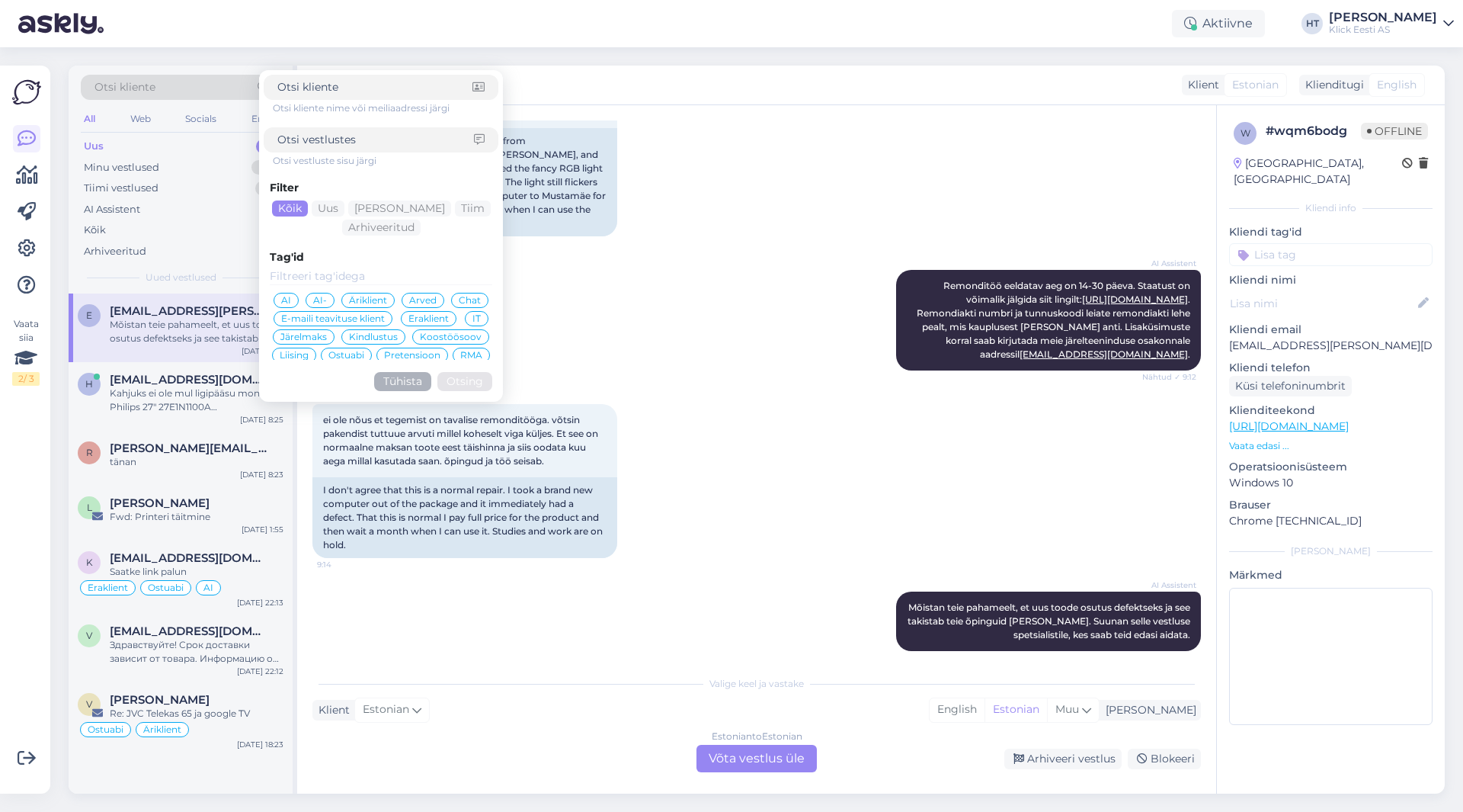
click at [609, 551] on div "ei ole nõus et tegemist on tavalise remonditööga. võtsin pakendist tuttuue arvu…" at bounding box center [756, 481] width 888 height 187
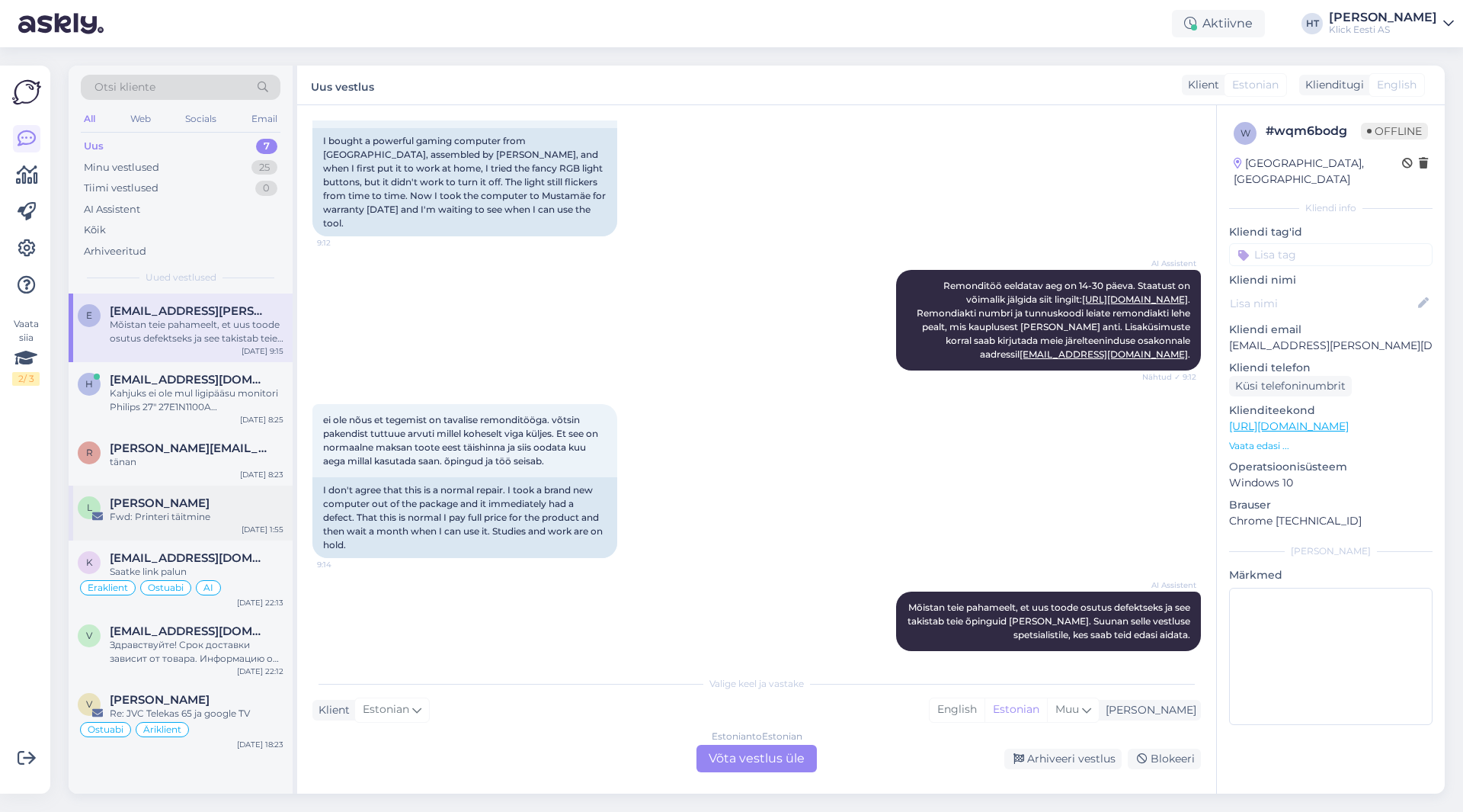
click at [246, 491] on div "L [PERSON_NAME] Fwd: Printeri täitmine [DATE] 1:55" at bounding box center [180, 513] width 224 height 55
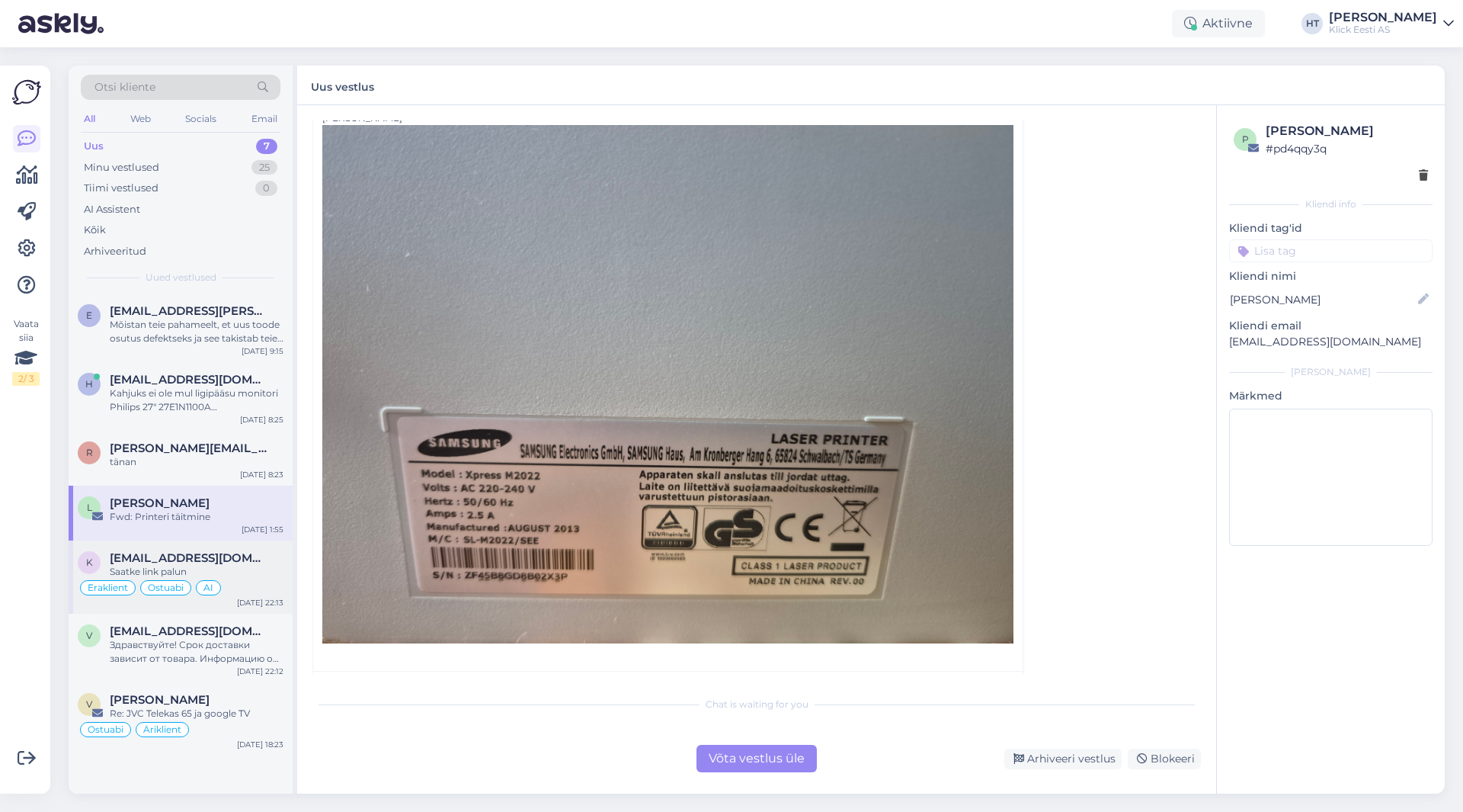
click at [187, 550] on div "k [EMAIL_ADDRESS][DOMAIN_NAME] Saatke link palun Eraklient Ostuabi AI [DATE] 22…" at bounding box center [180, 576] width 224 height 73
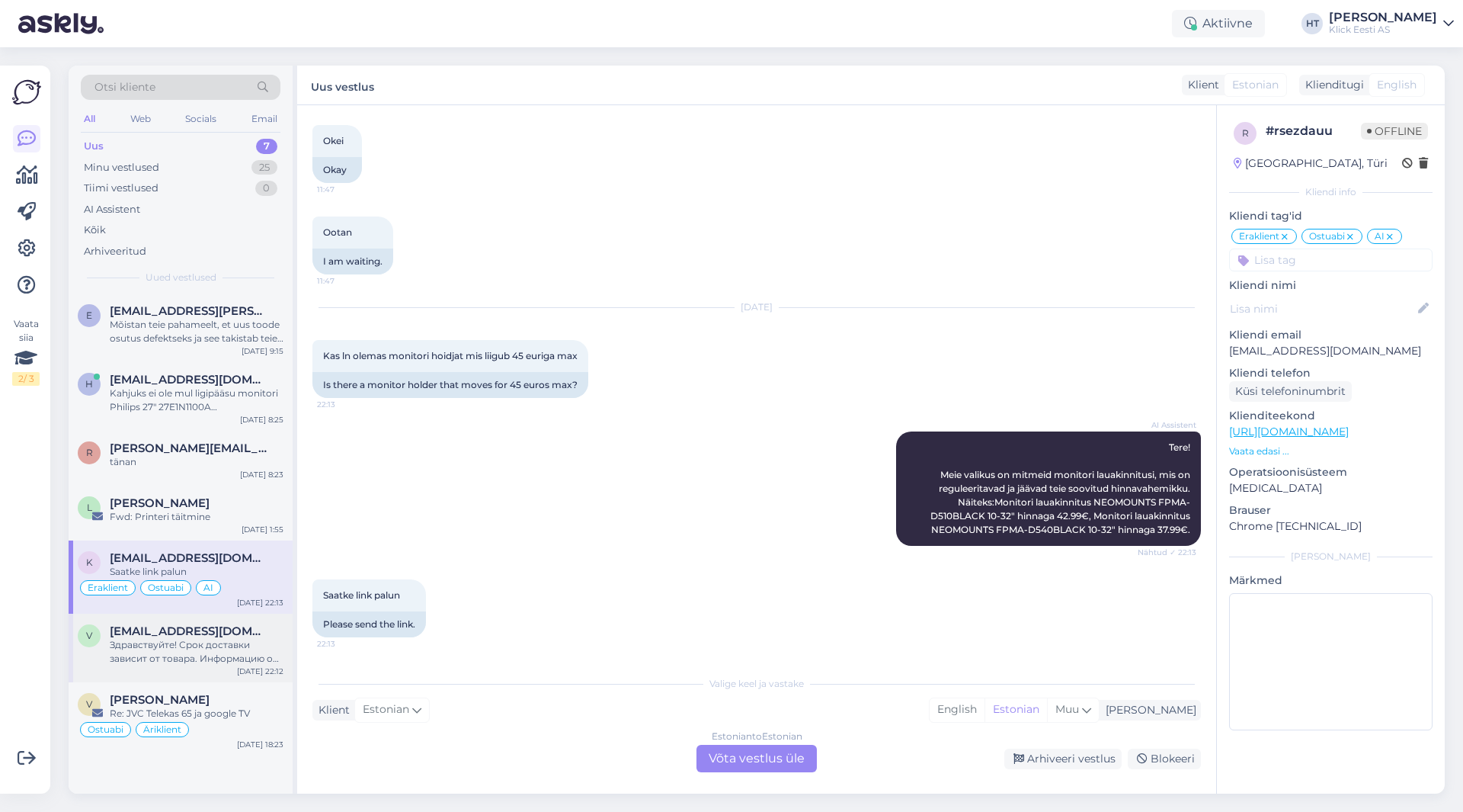
click at [243, 640] on div "Здравствуйте! Срок доставки зависит от товара. Информацию о сроках доставки инт…" at bounding box center [196, 651] width 174 height 28
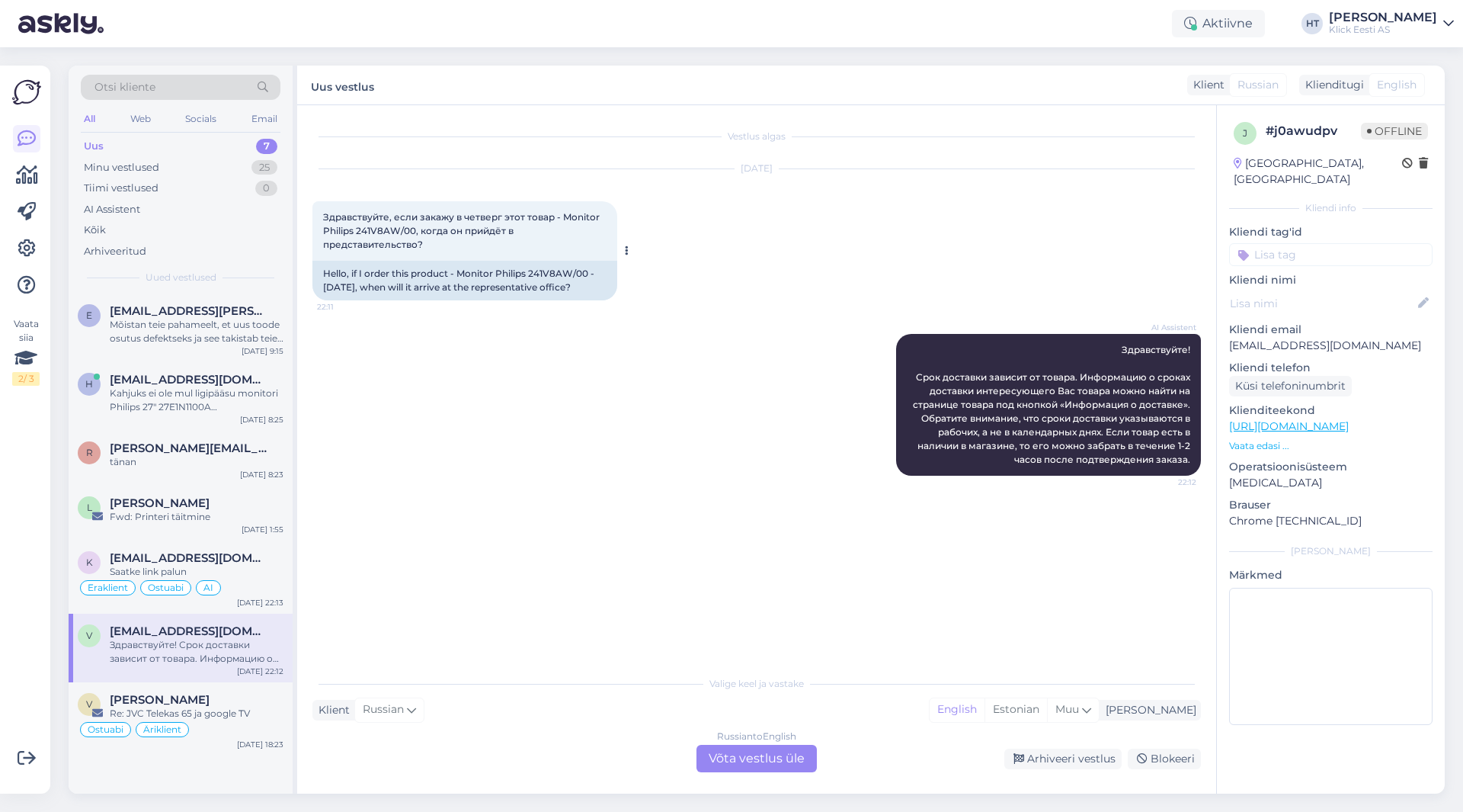
click at [445, 252] on div "Здравствуйте, если закажу в четверг этот товар - Monitor Philips 241V8AW/00, ко…" at bounding box center [464, 231] width 305 height 60
drag, startPoint x: 357, startPoint y: 228, endPoint x: 414, endPoint y: 232, distance: 57.1
click at [414, 232] on span "Здравствуйте, если закажу в четверг этот товар - Monitor Philips 241V8AW/00, ко…" at bounding box center [462, 231] width 279 height 39
drag, startPoint x: 356, startPoint y: 231, endPoint x: 412, endPoint y: 231, distance: 56.0
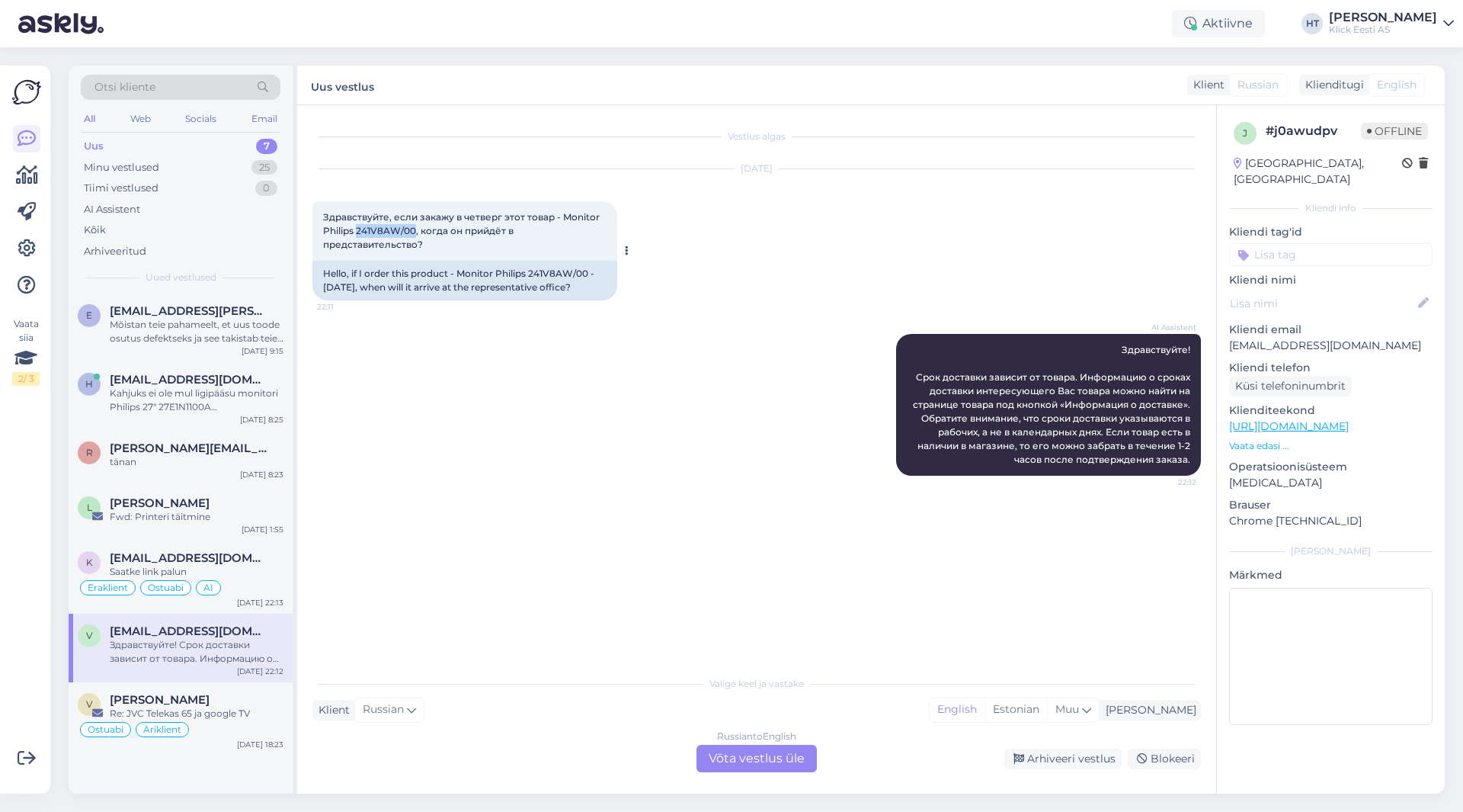
click at [412, 231] on span "Здравствуйте, если закажу в четверг этот товар - Monitor Philips 241V8AW/00, ко…" at bounding box center [462, 231] width 279 height 39
drag, startPoint x: 412, startPoint y: 230, endPoint x: 359, endPoint y: 230, distance: 53.0
click at [359, 230] on span "Здравствуйте, если закажу в четверг этот товар - Monitor Philips 241V8AW/00, ко…" at bounding box center [462, 231] width 279 height 39
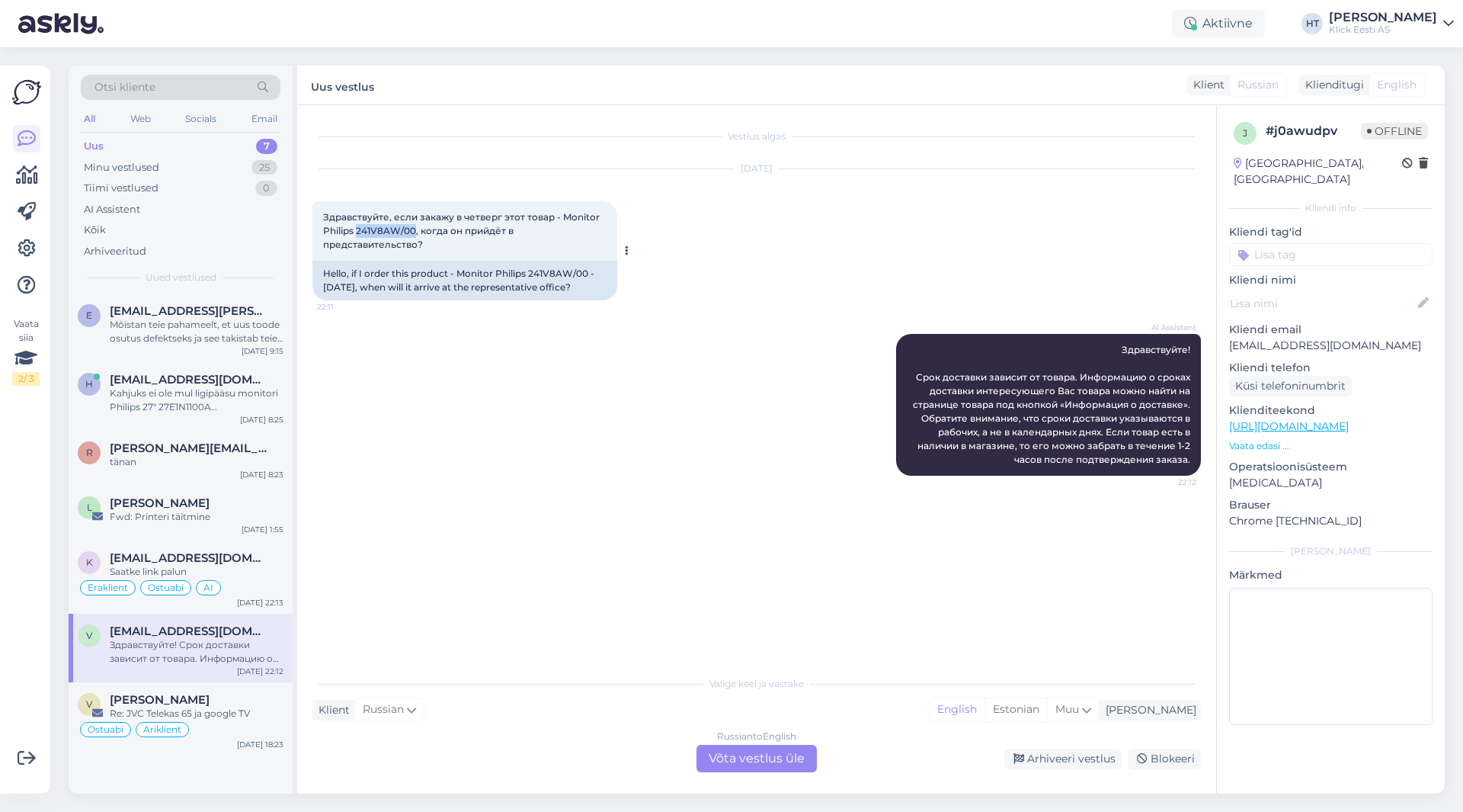
drag, startPoint x: 356, startPoint y: 230, endPoint x: 413, endPoint y: 232, distance: 57.0
click at [413, 232] on span "Здравствуйте, если закажу в четверг этот товар - Monitor Philips 241V8AW/00, ко…" at bounding box center [462, 231] width 279 height 39
drag, startPoint x: 413, startPoint y: 232, endPoint x: 362, endPoint y: 229, distance: 51.1
click at [363, 229] on span "Здравствуйте, если закажу в четверг этот товар - Monitor Philips 241V8AW/00, ко…" at bounding box center [462, 231] width 279 height 39
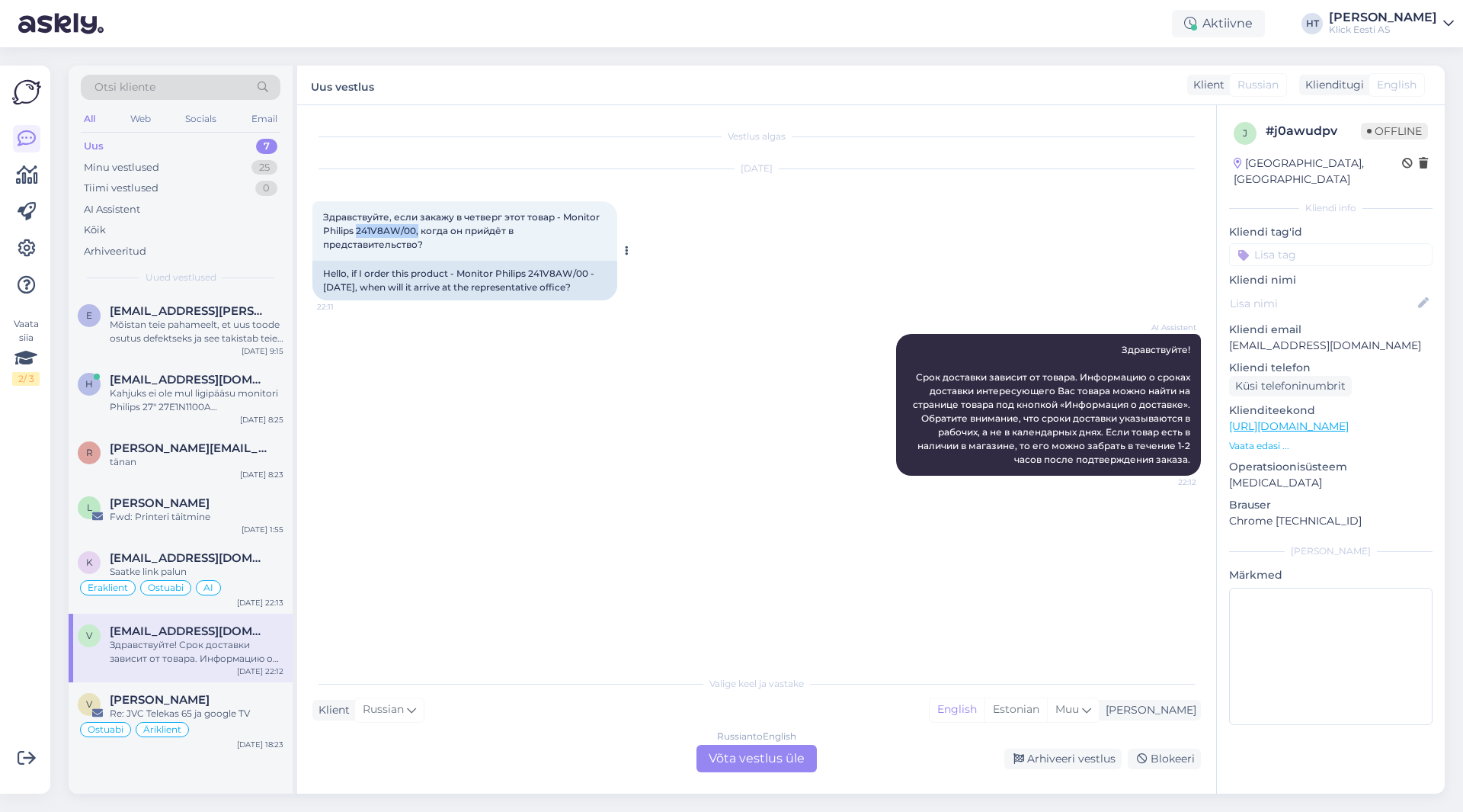
click at [362, 229] on span "Здравствуйте, если закажу в четверг этот товар - Monitor Philips 241V8AW/00, ко…" at bounding box center [462, 231] width 279 height 39
drag, startPoint x: 358, startPoint y: 228, endPoint x: 413, endPoint y: 230, distance: 55.0
click at [413, 230] on span "Здравствуйте, если закажу в четверг этот товар - Monitor Philips 241V8AW/00, ко…" at bounding box center [462, 231] width 279 height 39
drag, startPoint x: 357, startPoint y: 232, endPoint x: 412, endPoint y: 232, distance: 55.0
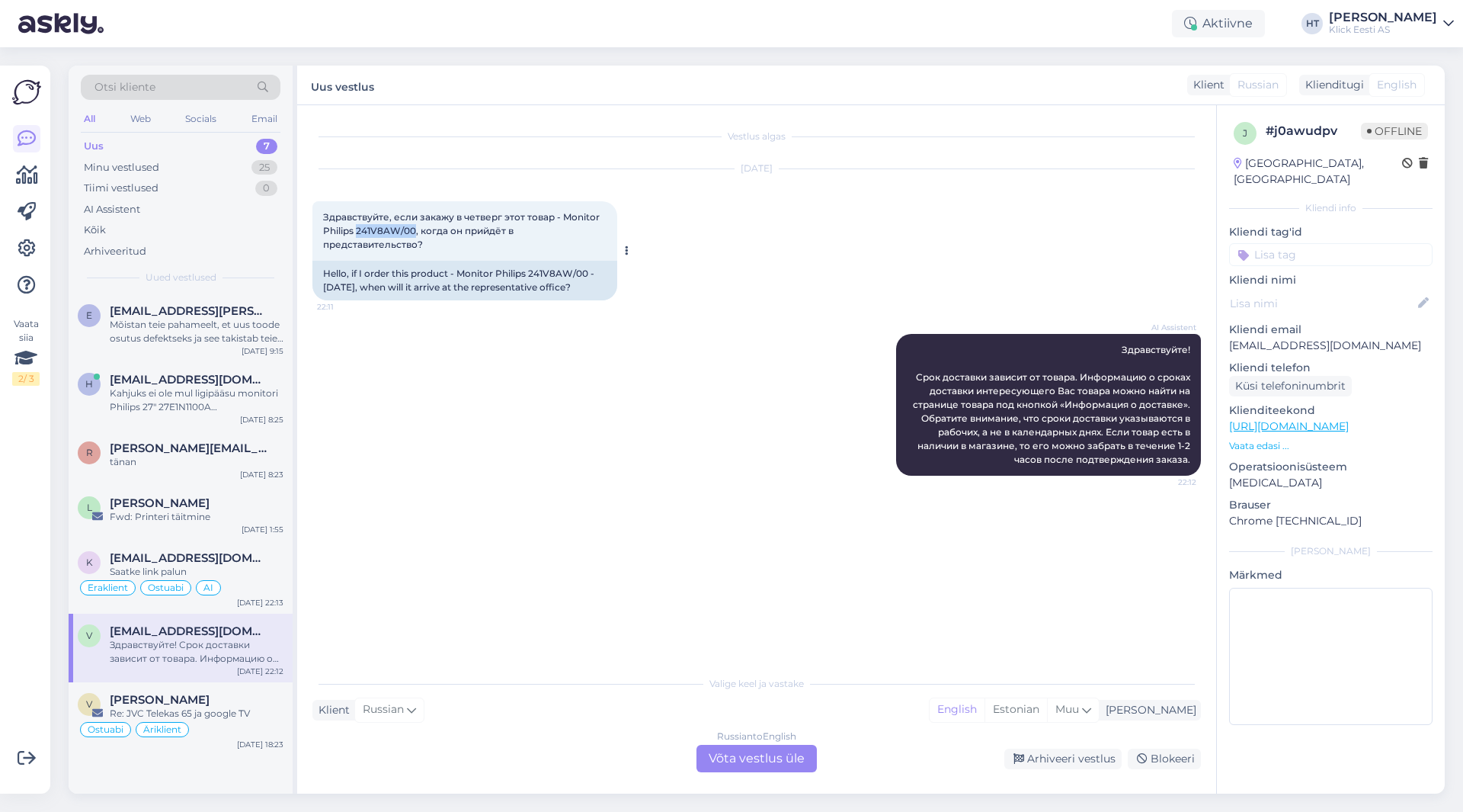
click at [412, 232] on span "Здравствуйте, если закажу в четверг этот товар - Monitor Philips 241V8AW/00, ко…" at bounding box center [462, 231] width 279 height 39
click at [248, 730] on div "Ostuabi Äriklient" at bounding box center [180, 730] width 206 height 18
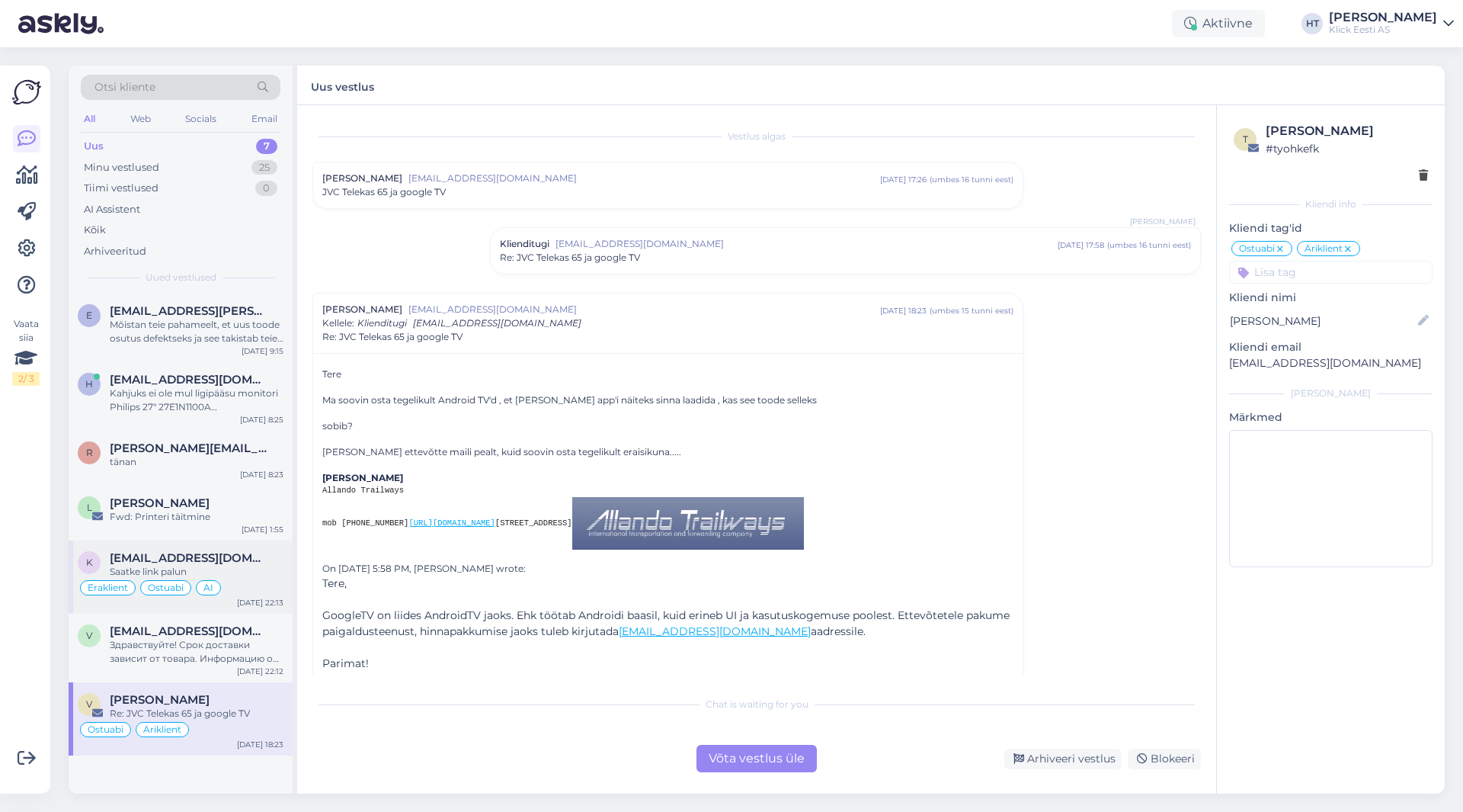
click at [258, 570] on div "Saatke link palun" at bounding box center [196, 571] width 174 height 13
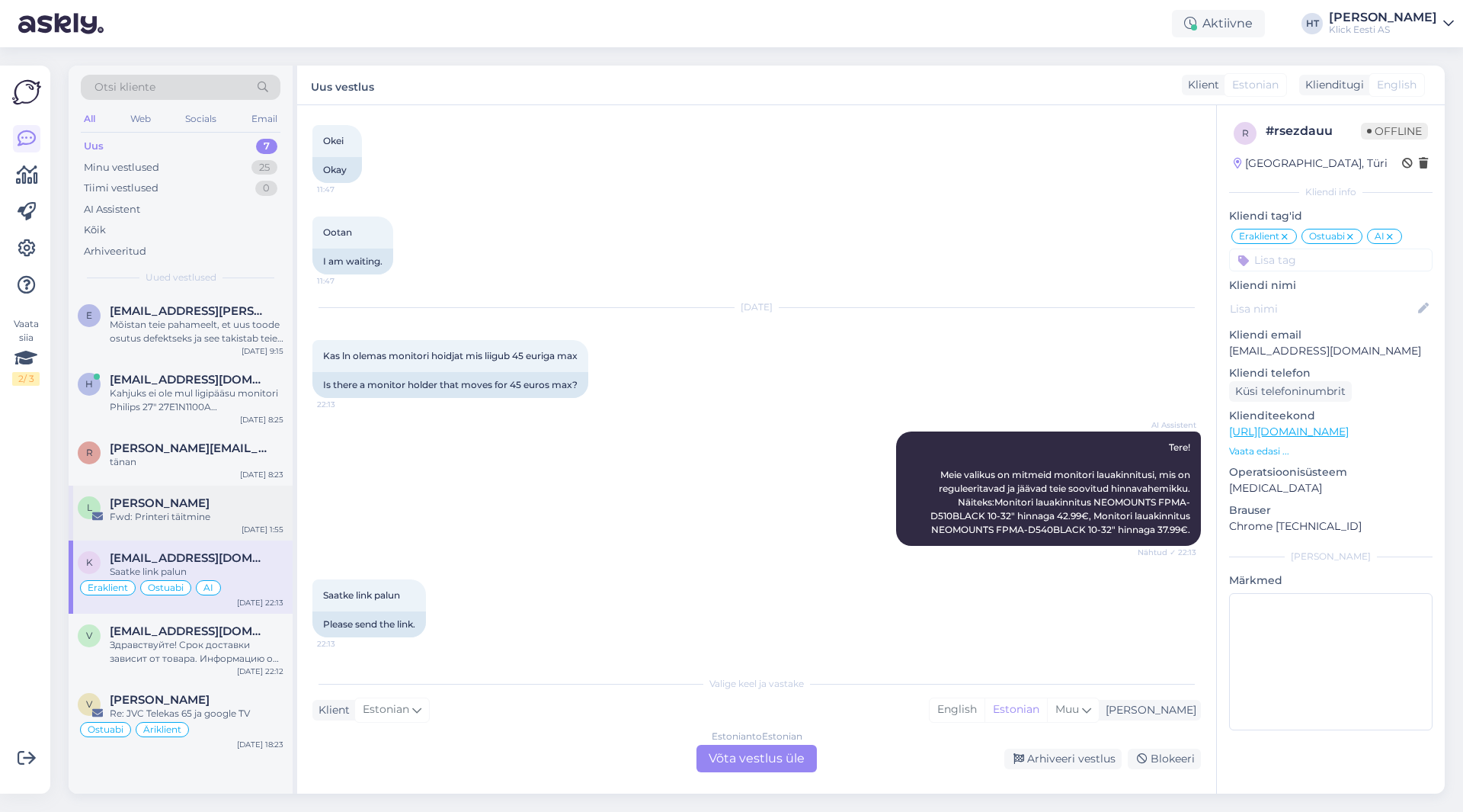
click at [255, 520] on div "Fwd: Printeri täitmine" at bounding box center [196, 517] width 174 height 13
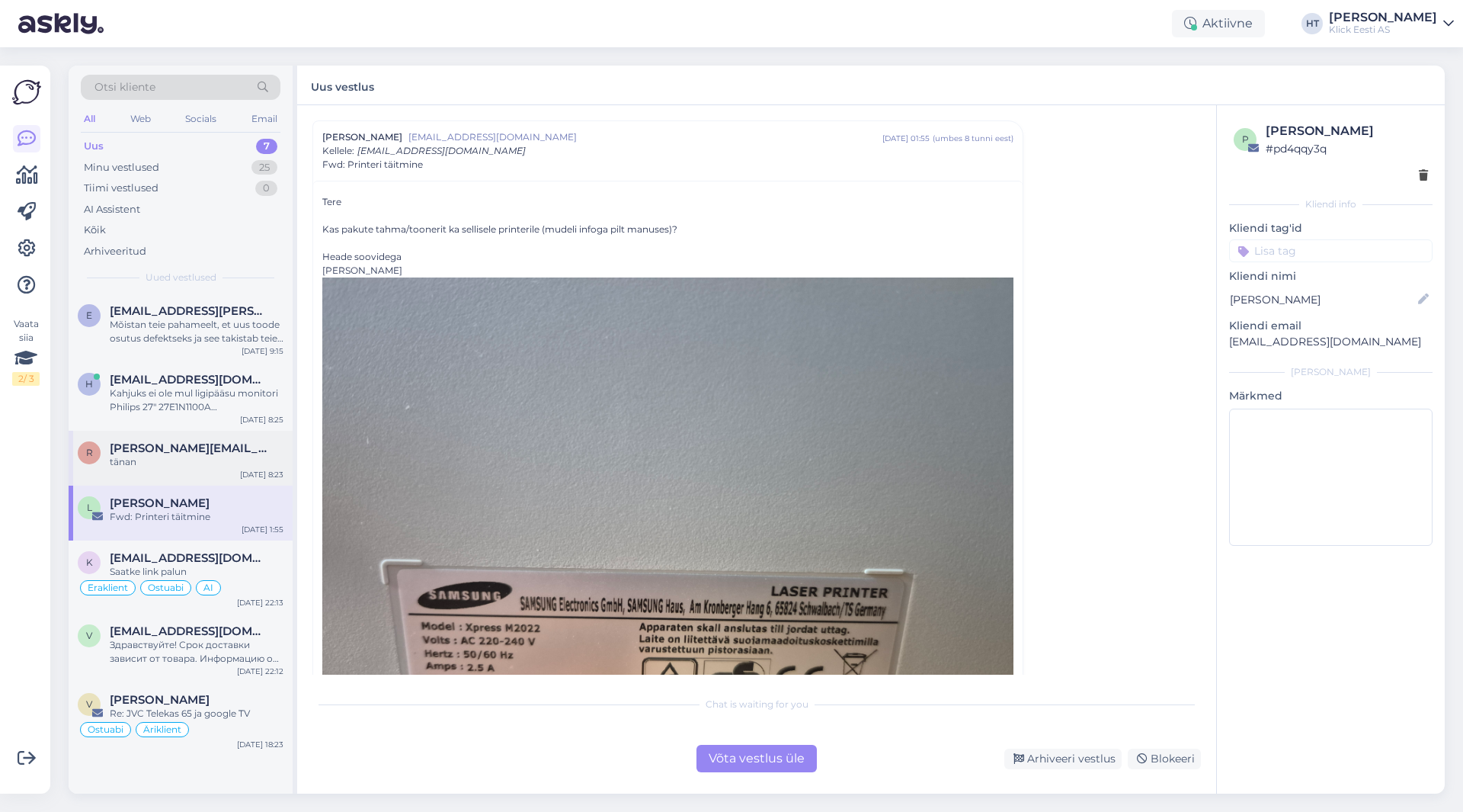
click at [255, 454] on div "[PERSON_NAME][EMAIL_ADDRESS][PERSON_NAME][DOMAIN_NAME]" at bounding box center [196, 448] width 174 height 13
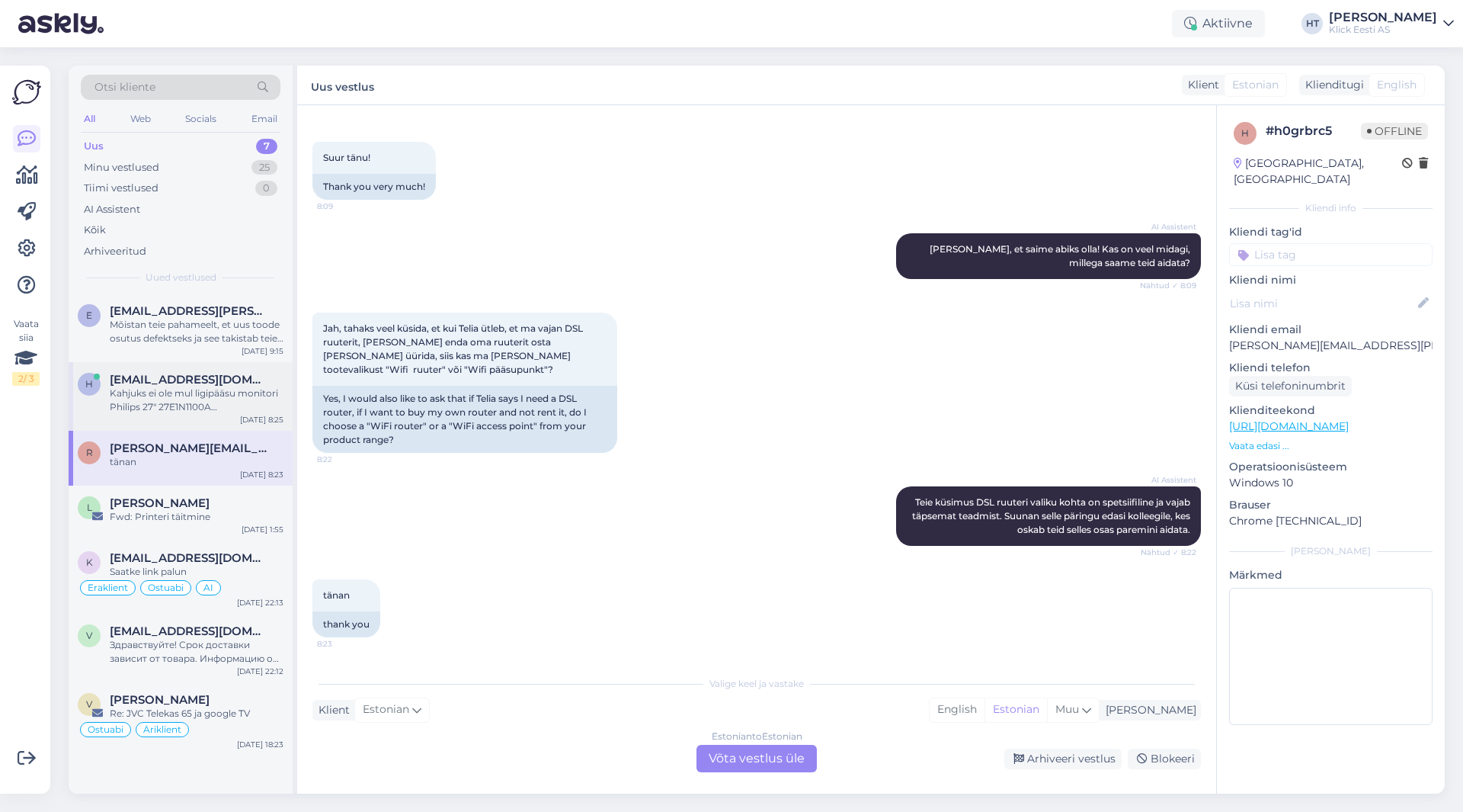
click at [240, 409] on div "Kahjuks ei ole mul ligipääsu monitori Philips 27" 27E1N1100A kasutusjuhendile e…" at bounding box center [196, 400] width 174 height 28
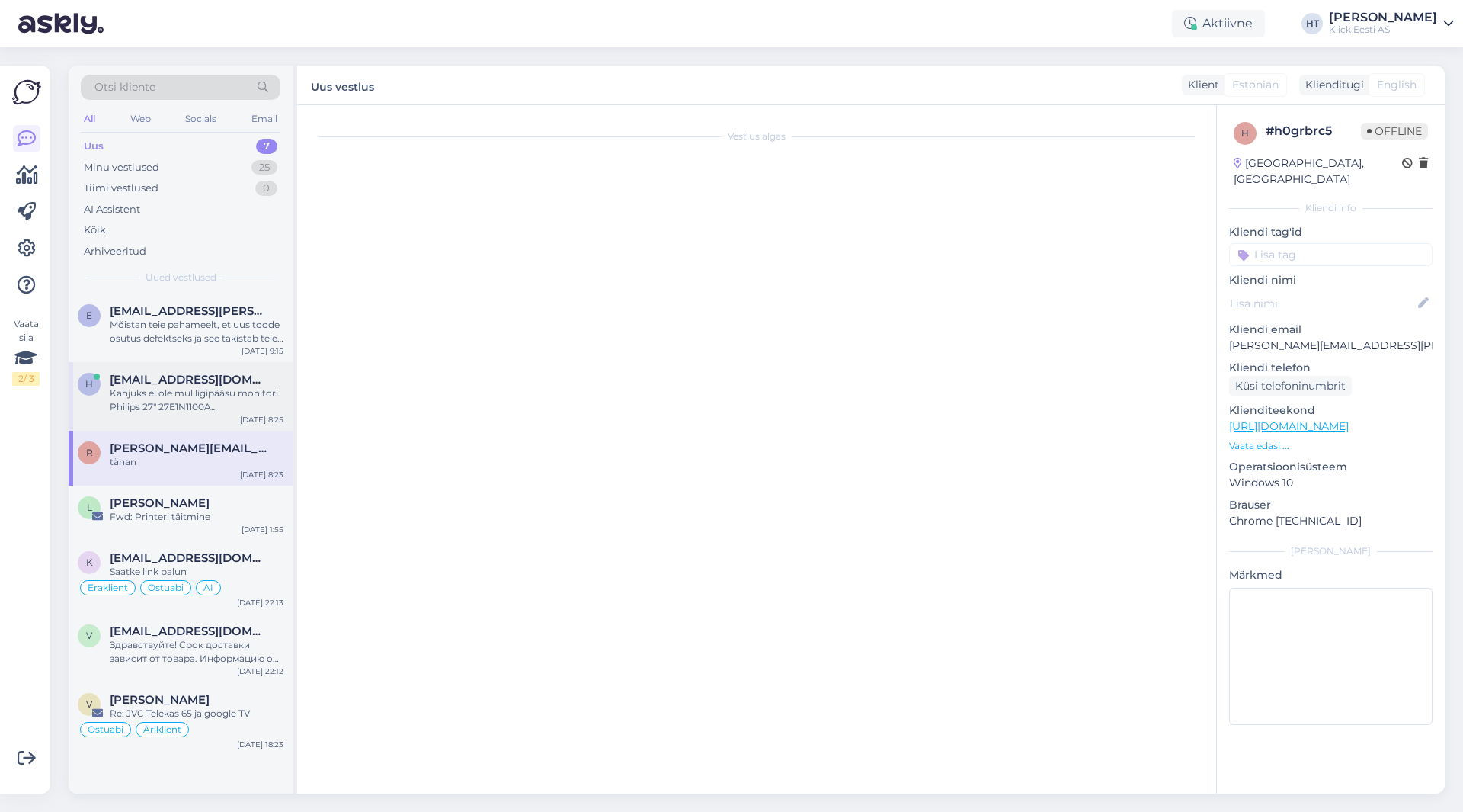
scroll to position [0, 0]
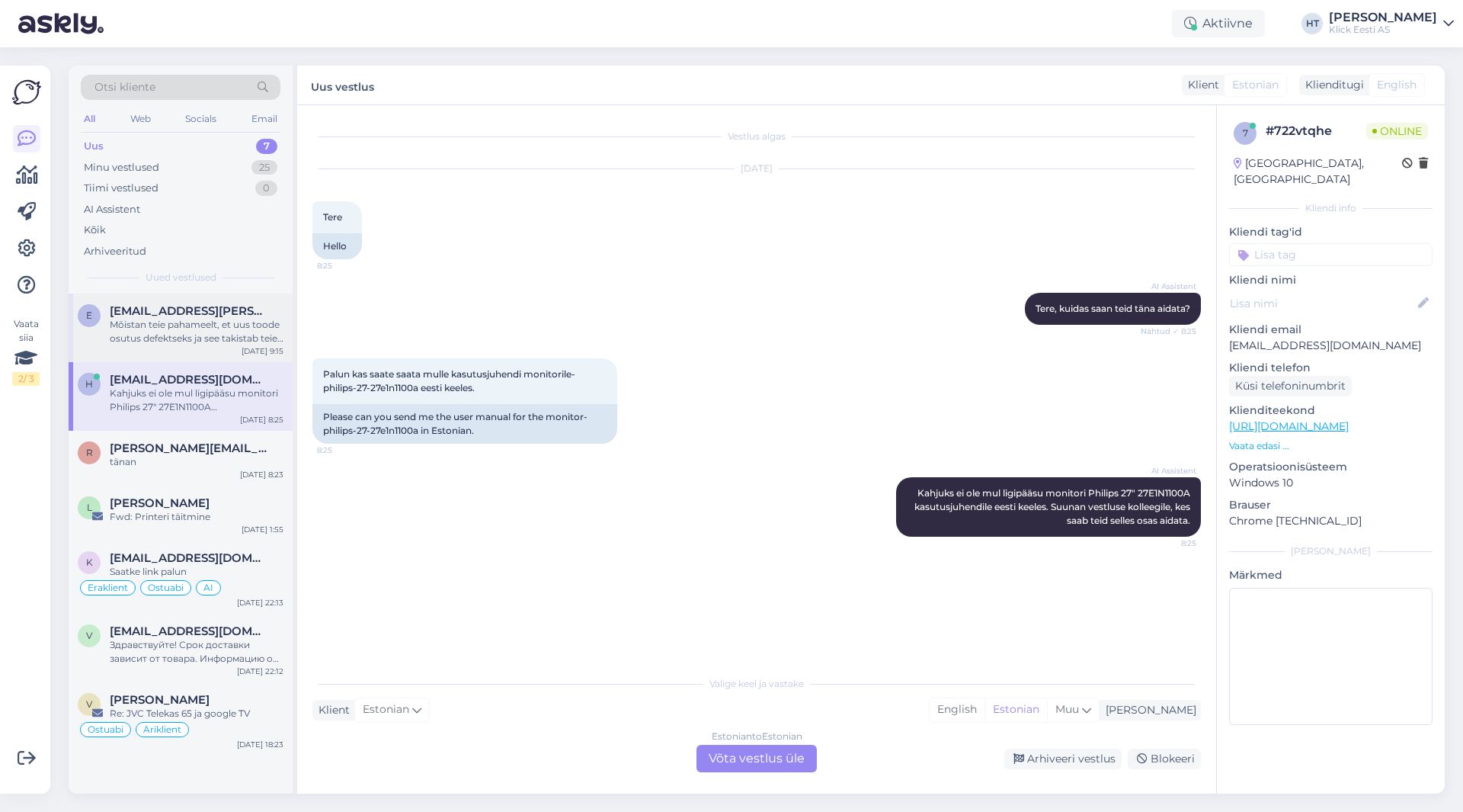
click at [230, 322] on div "Mõistan teie pahameelt, et uus toode osutus defektseks ja see takistab teie õpi…" at bounding box center [196, 331] width 174 height 28
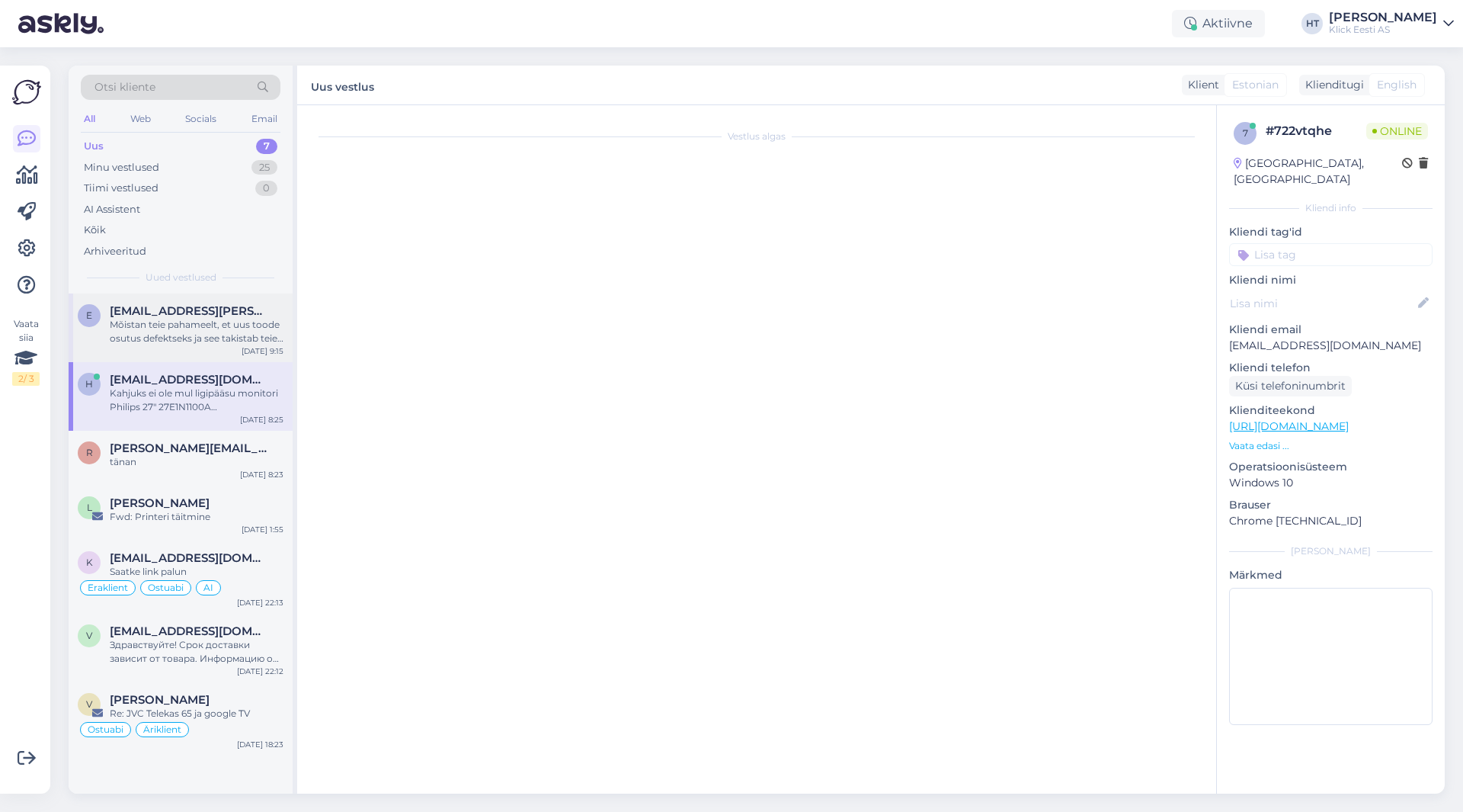
scroll to position [331, 0]
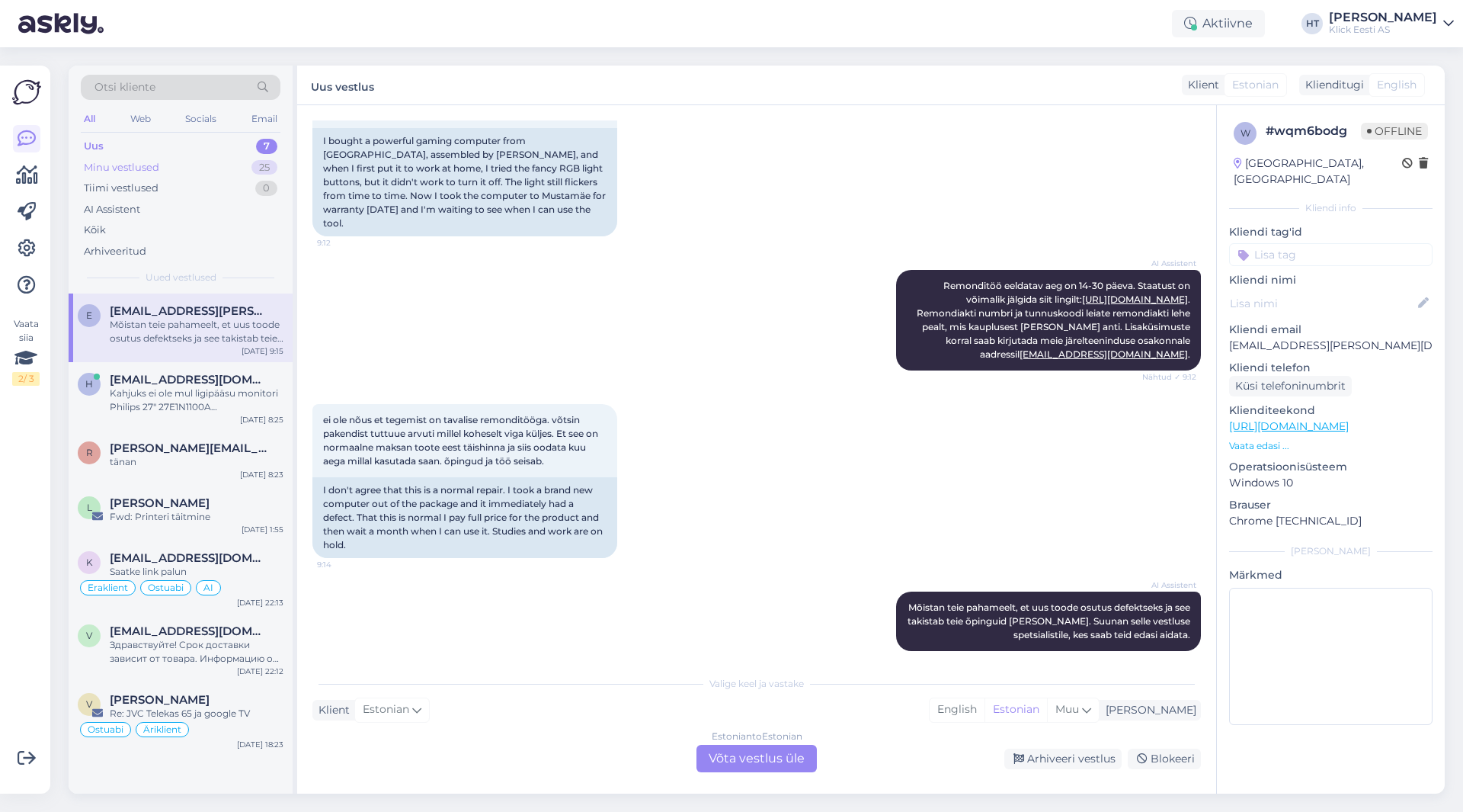
click at [249, 165] on div "Minu vestlused 25" at bounding box center [180, 167] width 200 height 21
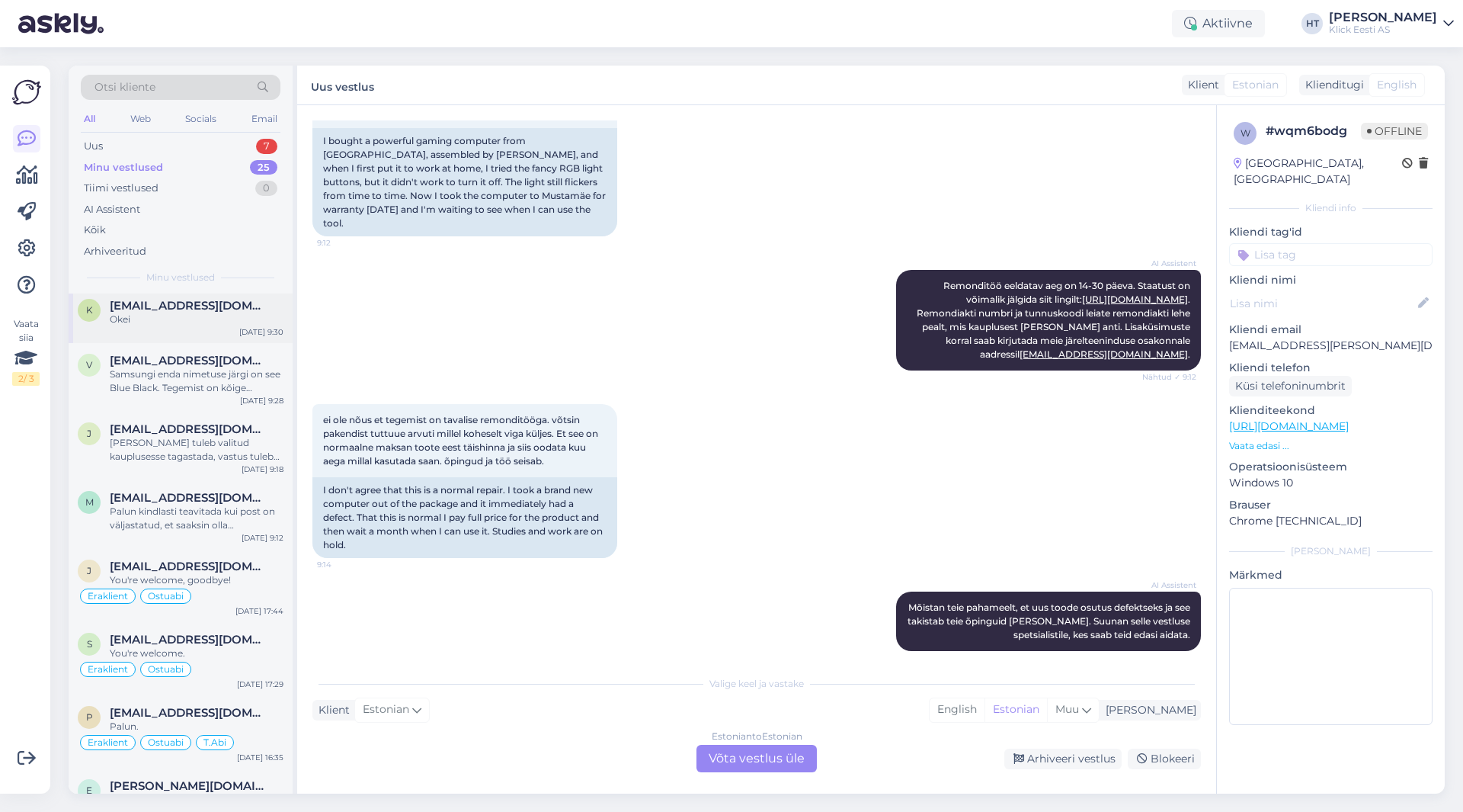
scroll to position [0, 0]
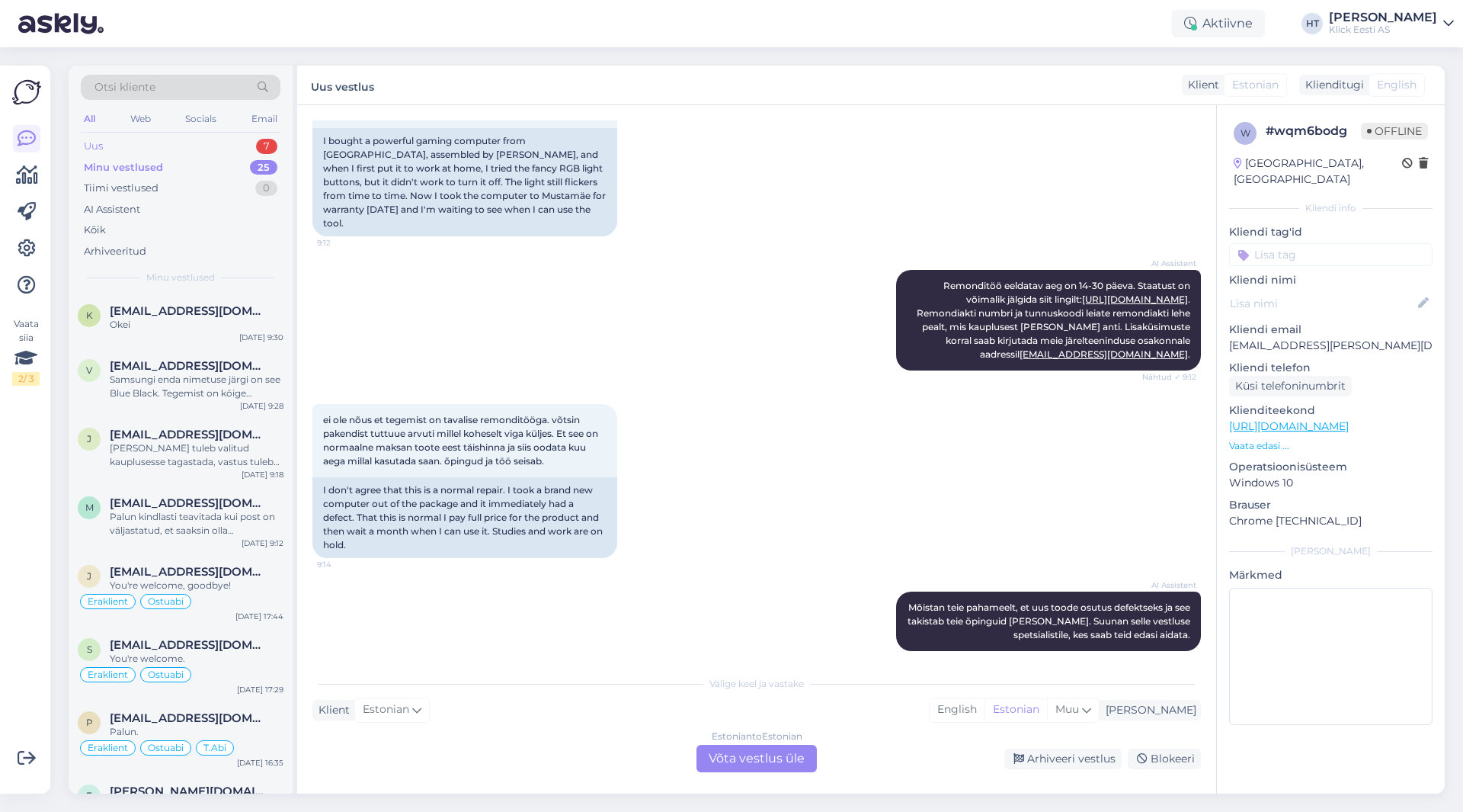
click at [242, 144] on div "Uus 7" at bounding box center [180, 146] width 200 height 21
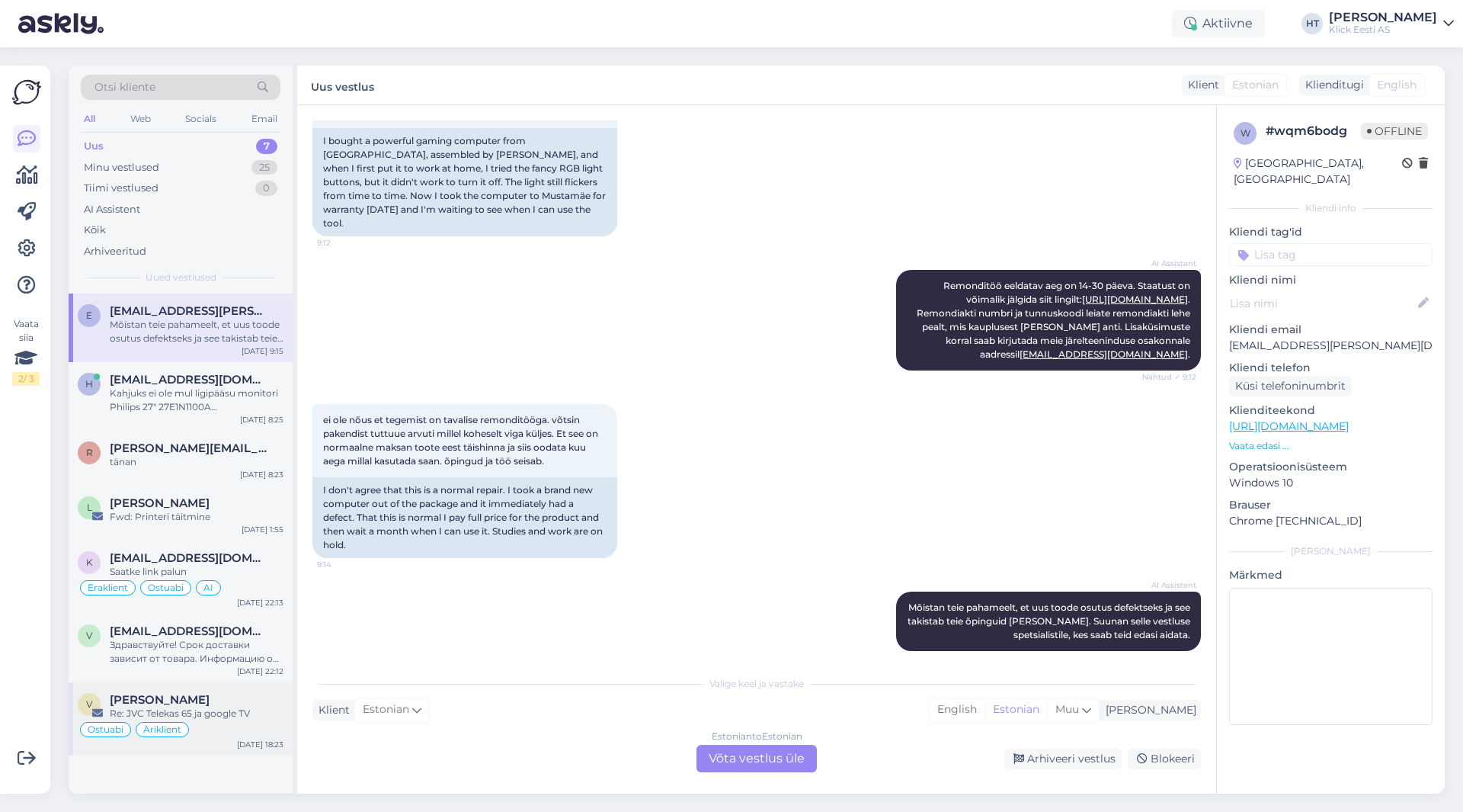
click at [232, 705] on div "[PERSON_NAME]" at bounding box center [196, 700] width 174 height 13
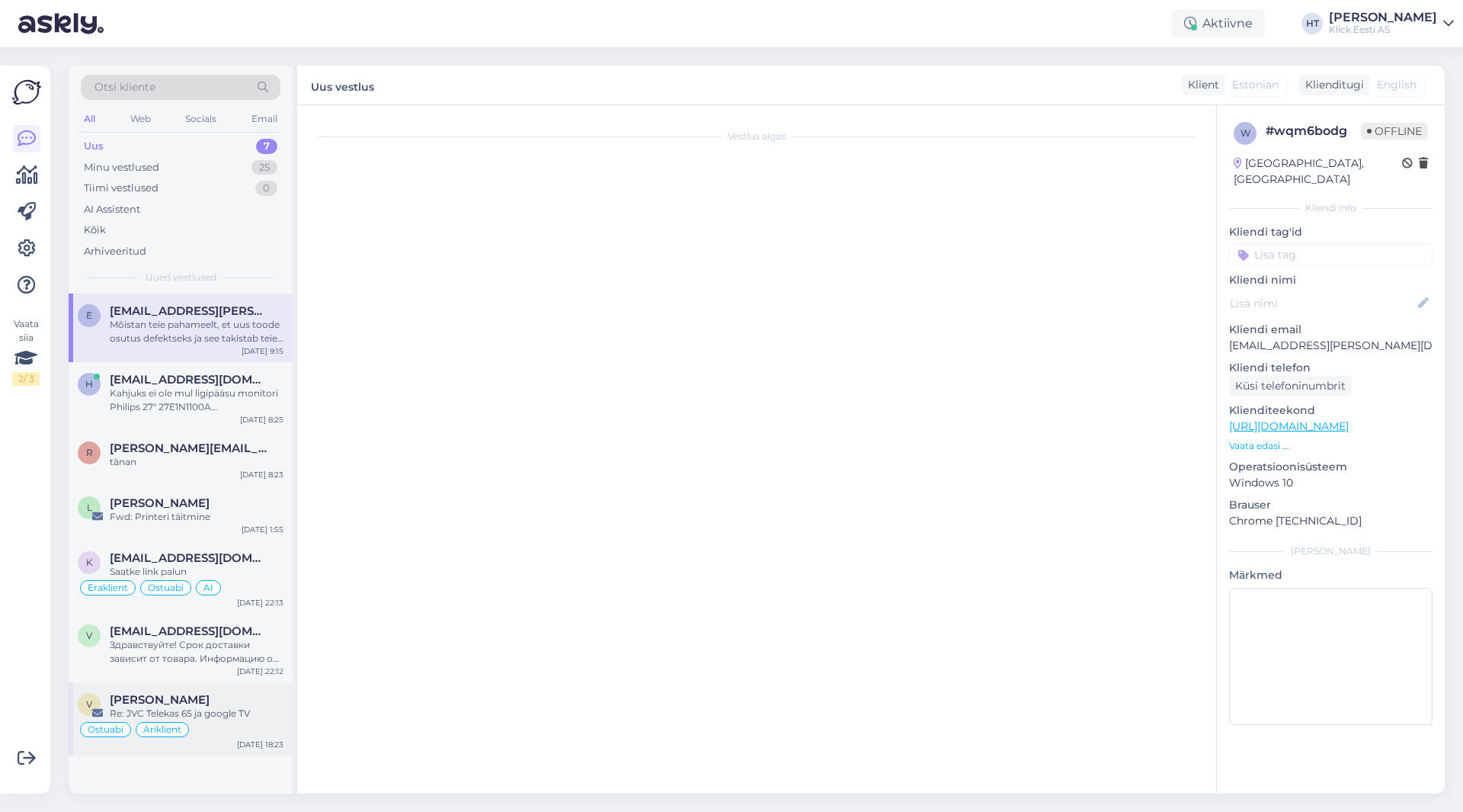
scroll to position [23, 0]
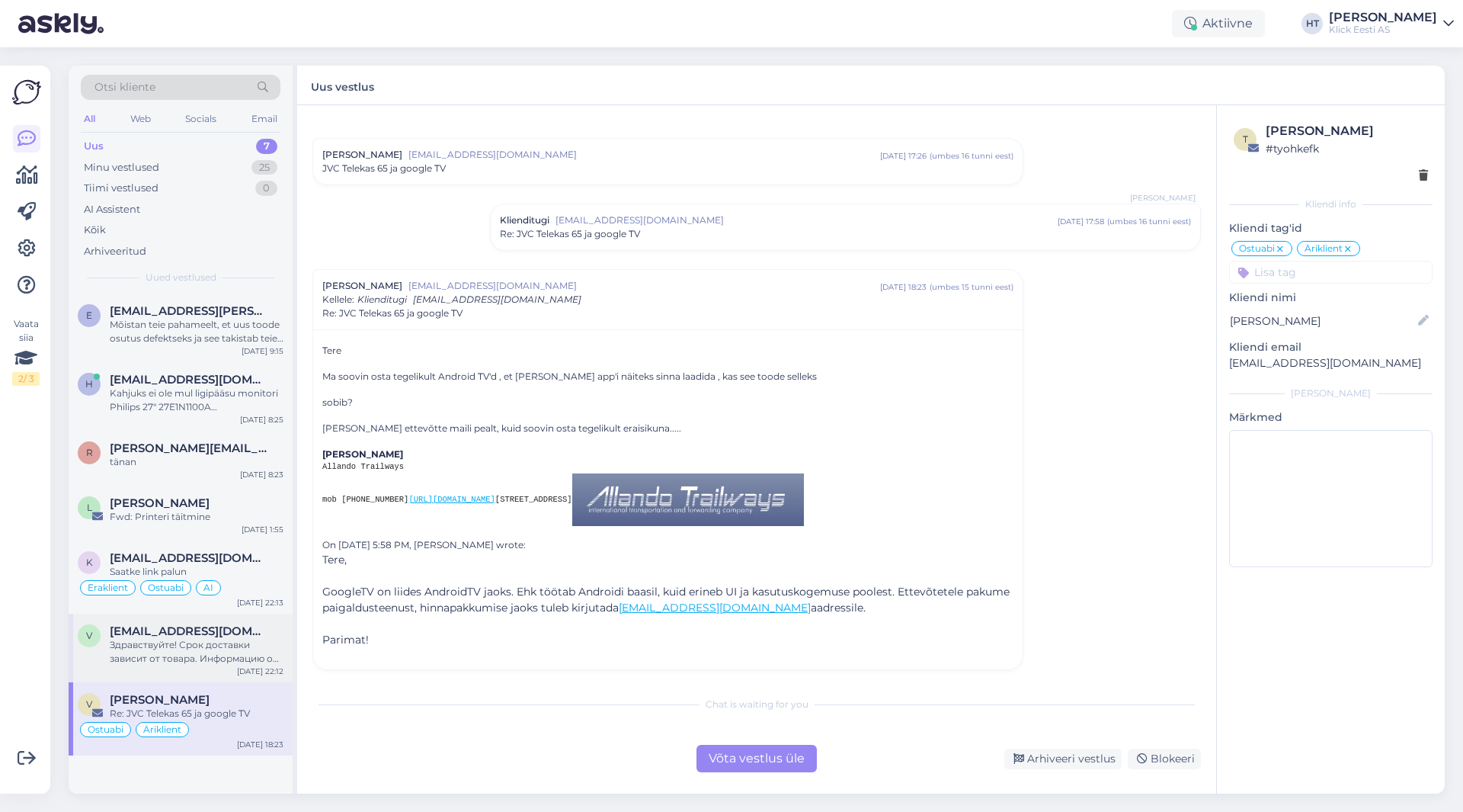
click at [237, 649] on div "Здравствуйте! Срок доставки зависит от товара. Информацию о сроках доставки инт…" at bounding box center [196, 651] width 174 height 28
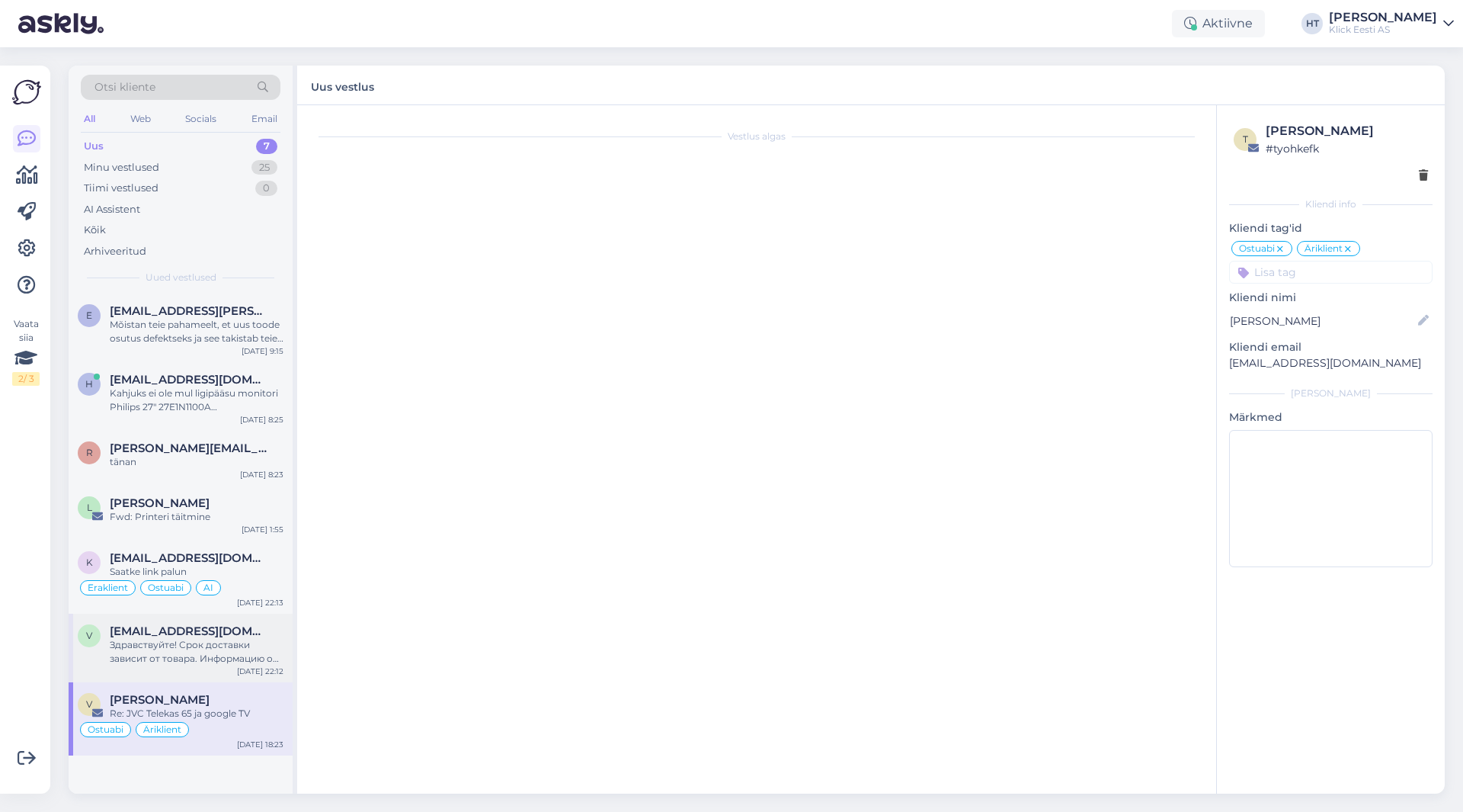
scroll to position [0, 0]
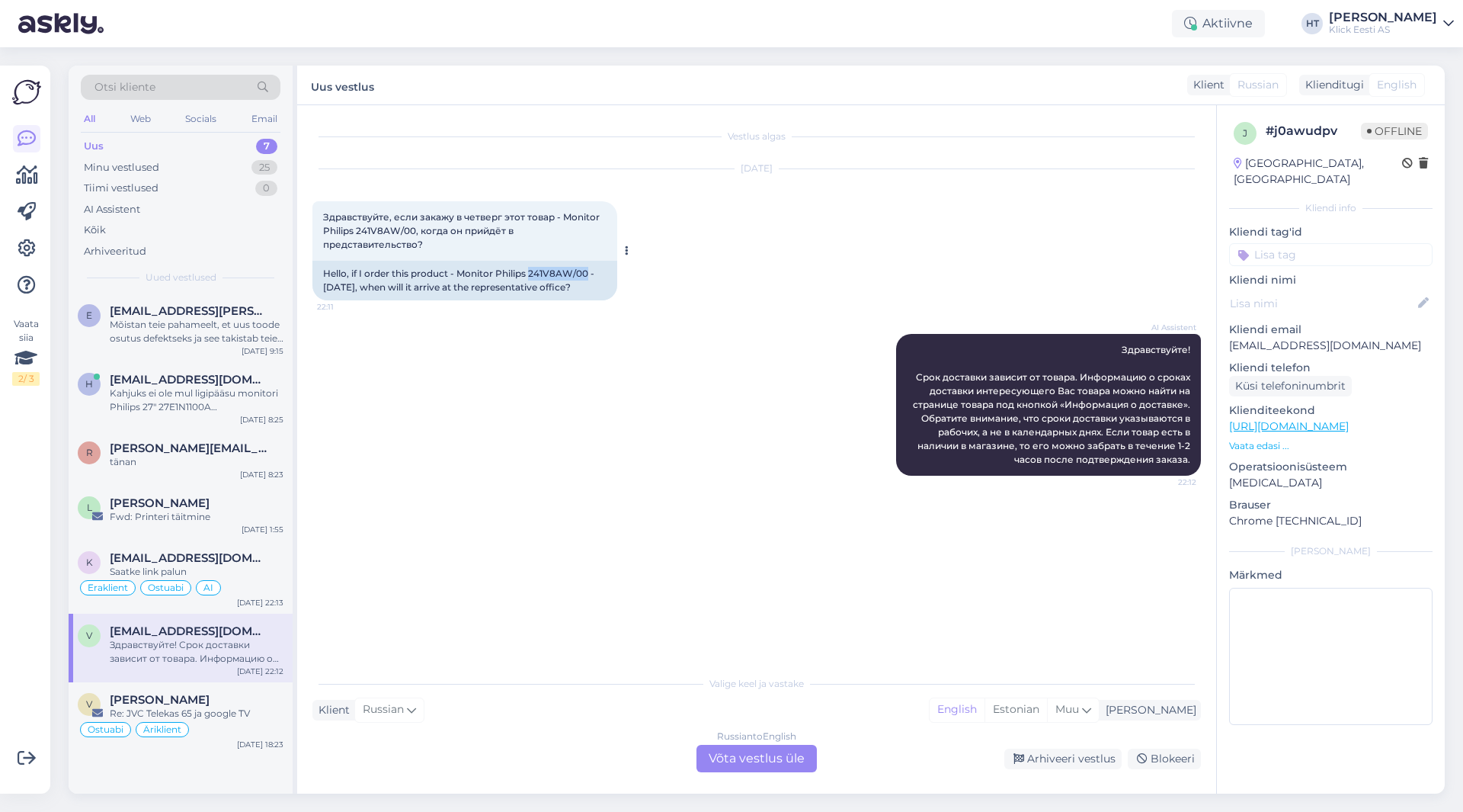
drag, startPoint x: 529, startPoint y: 270, endPoint x: 586, endPoint y: 272, distance: 57.0
click at [586, 272] on div "Hello, if I order this product - Monitor Philips 241V8AW/00 - [DATE], when will…" at bounding box center [464, 280] width 305 height 39
copy div "241V8AW/00"
click at [763, 769] on div "Russian to English Võta vestlus üle" at bounding box center [757, 758] width 121 height 28
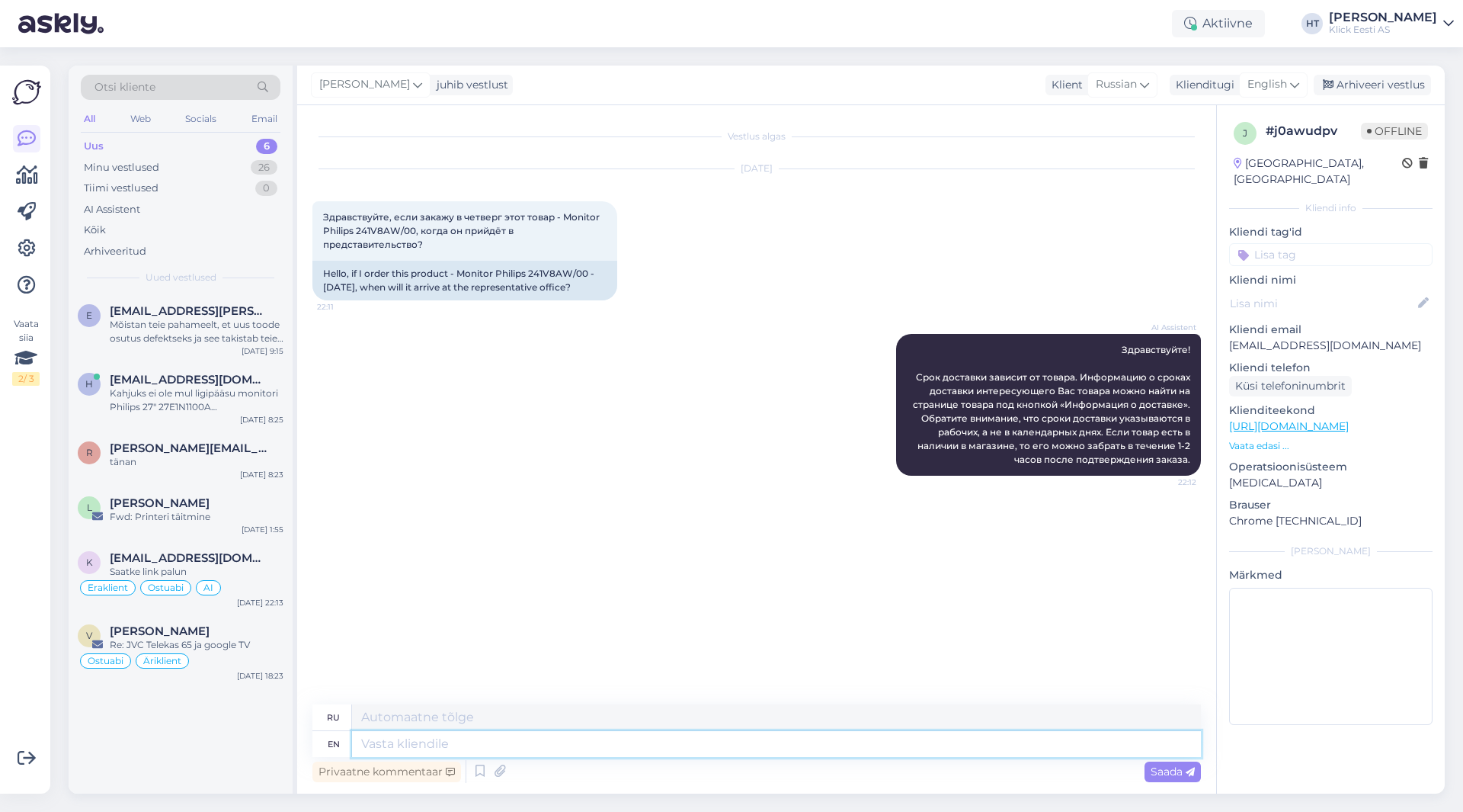
click at [762, 746] on textarea at bounding box center [777, 743] width 849 height 26
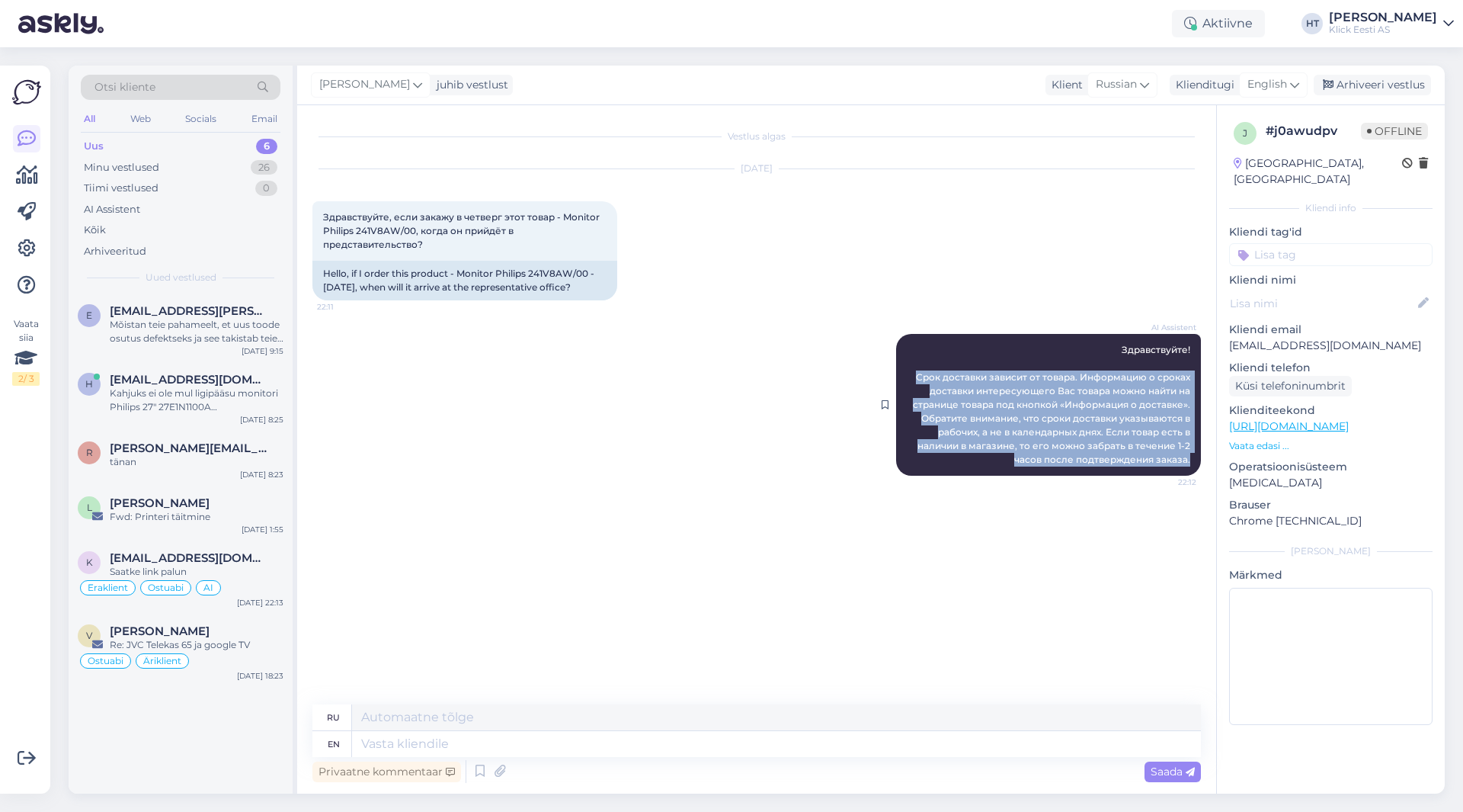
drag, startPoint x: 910, startPoint y: 374, endPoint x: 1199, endPoint y: 456, distance: 300.4
click at [1199, 456] on div "AI Assistent Здравствуйте! Срок доставки зависит от товара. Информацию о сроках…" at bounding box center [1048, 404] width 305 height 142
copy span "Срок доставки зависит от товара. Информацию о сроках доставки интересующего Вас…"
click at [463, 621] on div "Vestlus algas [DATE] Здравствуйте, если закажу в четверг этот товар - Monitor P…" at bounding box center [763, 406] width 903 height 570
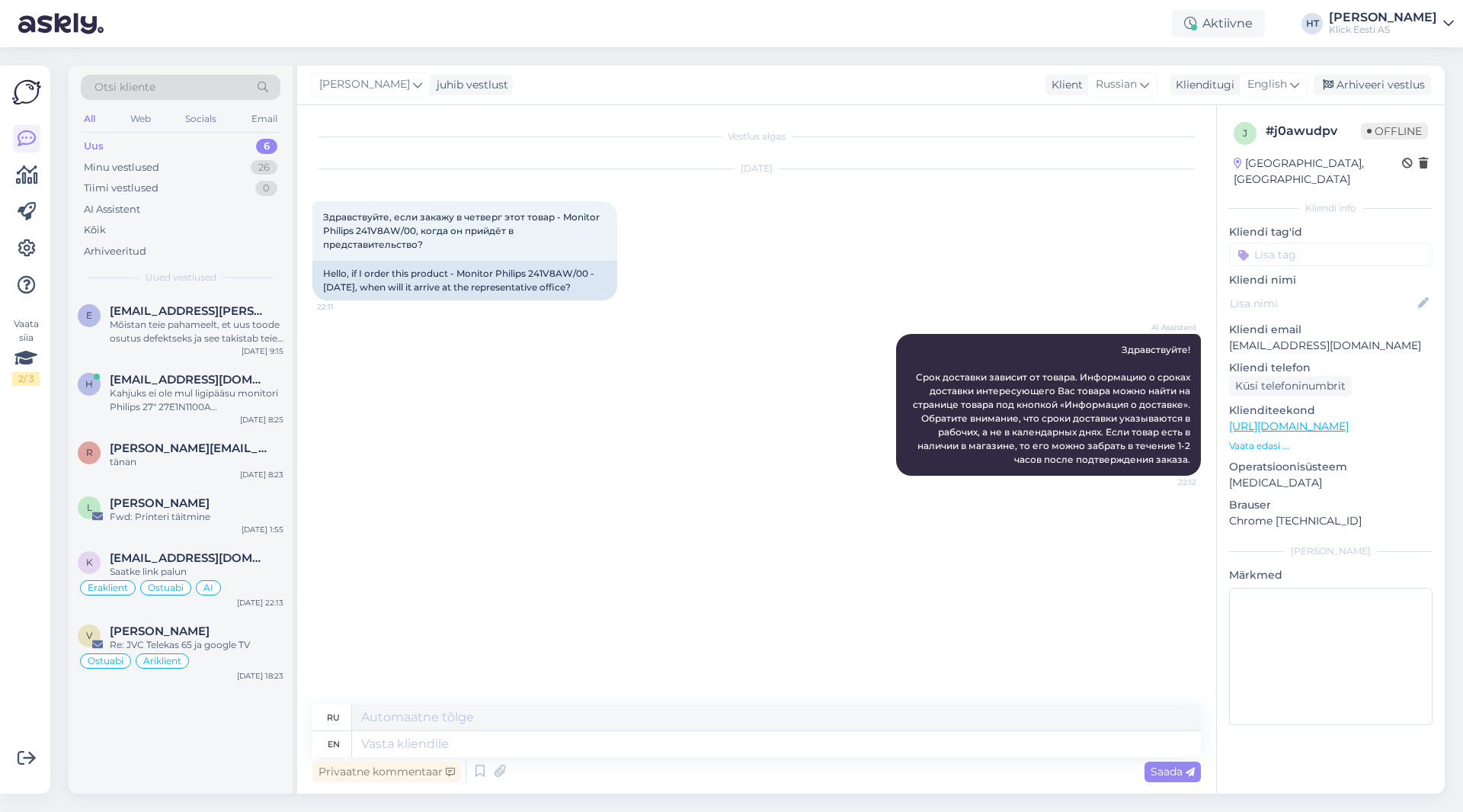
click at [1347, 243] on input at bounding box center [1330, 254] width 204 height 23
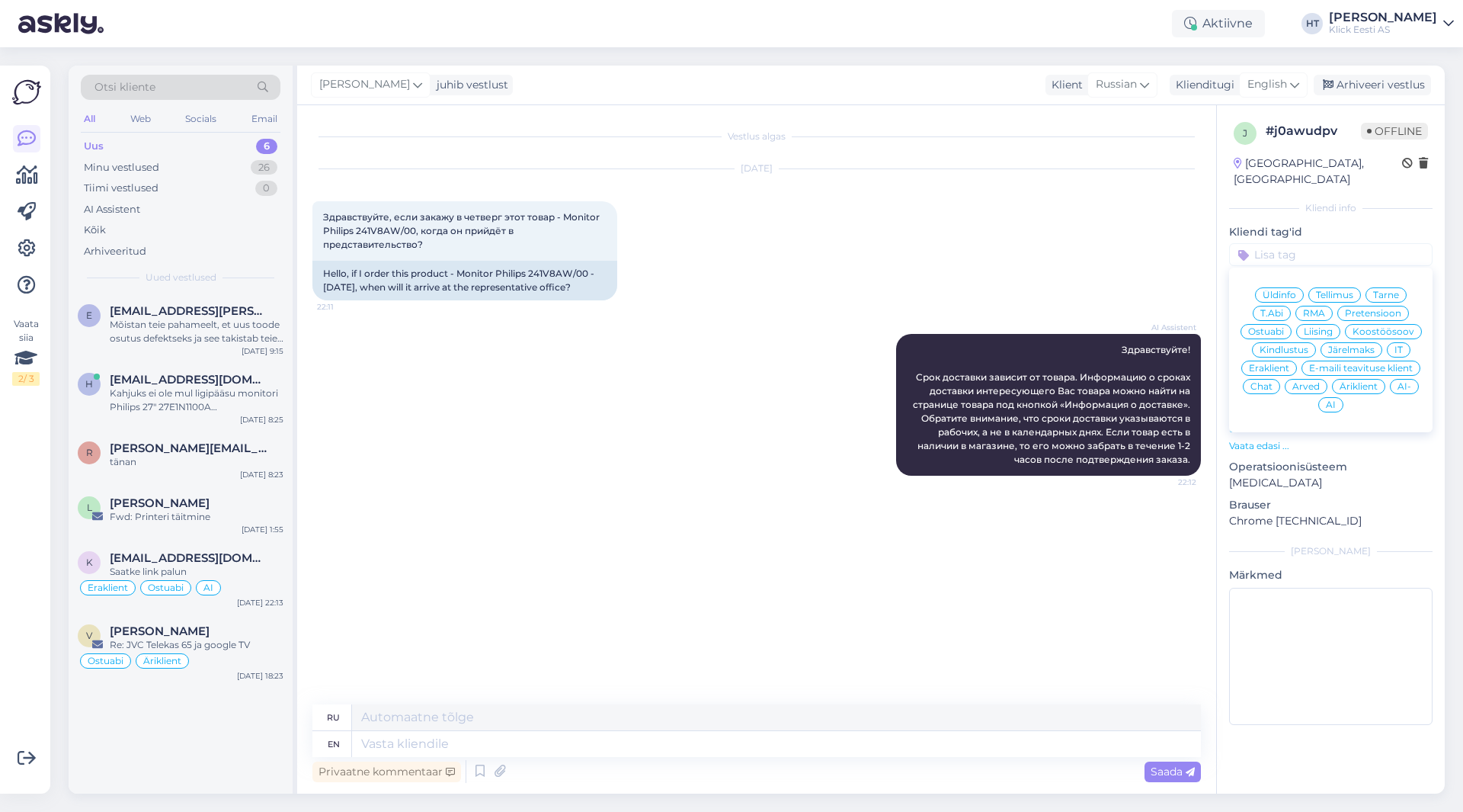
click at [1268, 327] on span "Ostuabi" at bounding box center [1266, 331] width 36 height 9
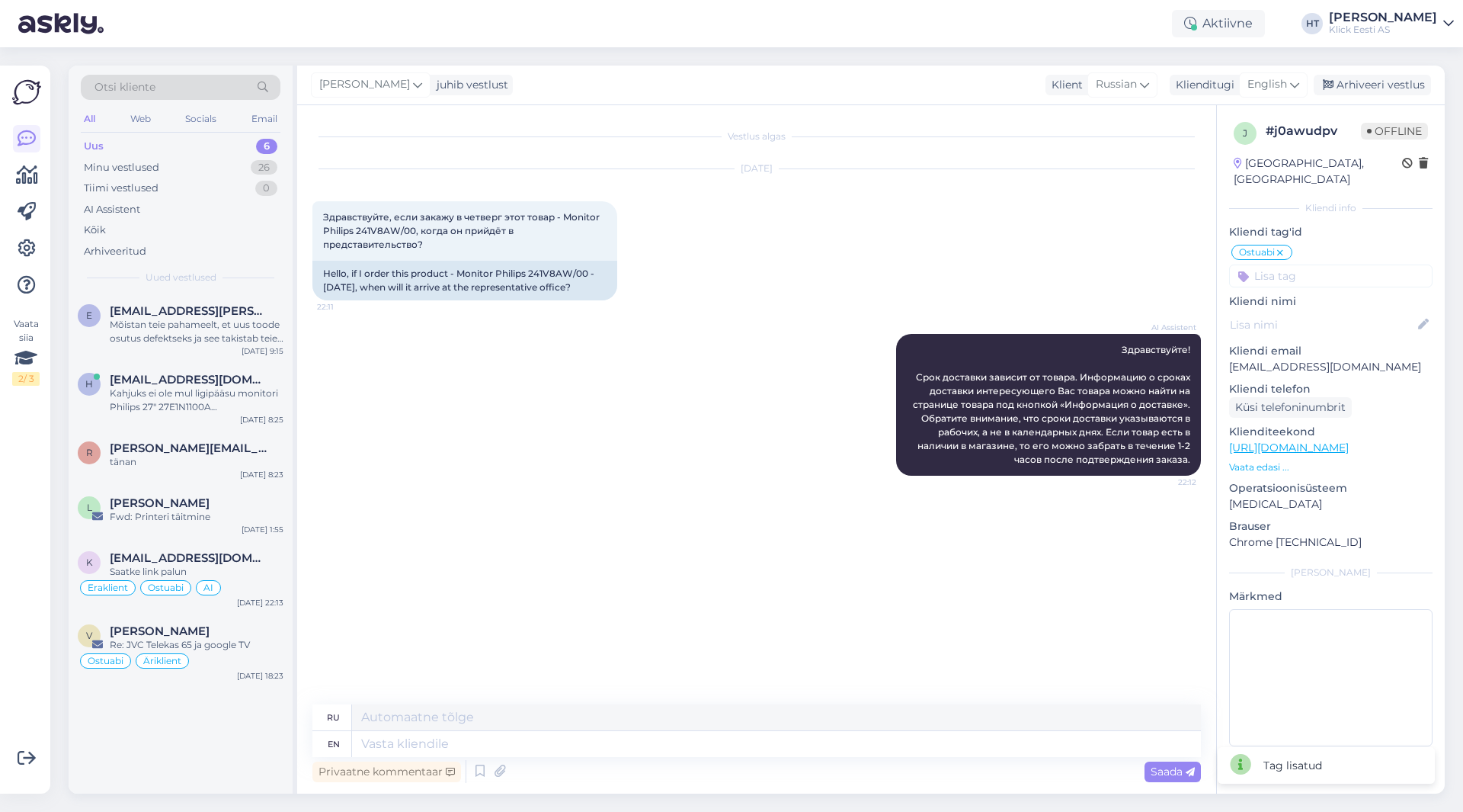
click at [1316, 264] on input at bounding box center [1330, 275] width 204 height 23
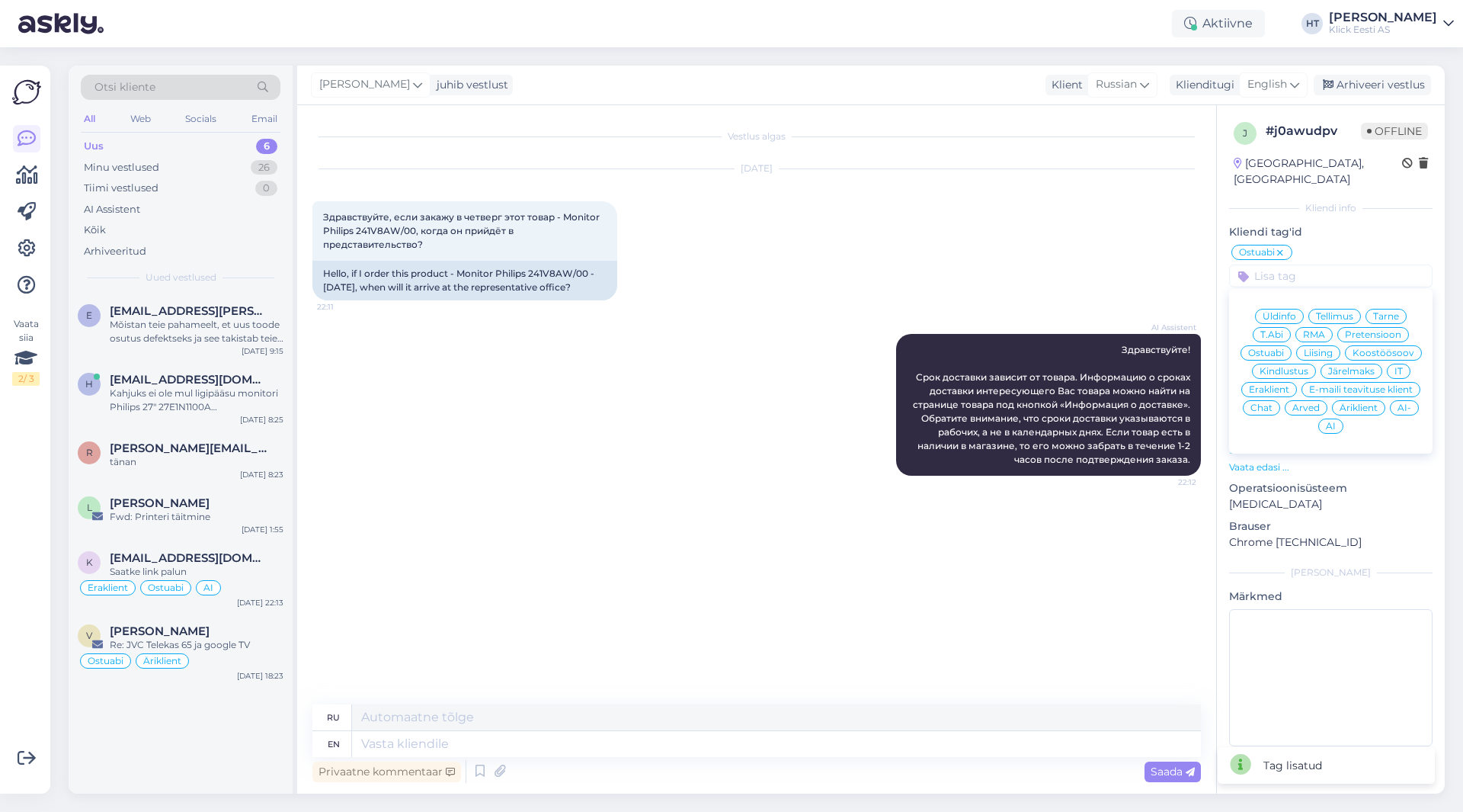
click at [1268, 385] on span "Eraklient" at bounding box center [1269, 389] width 40 height 9
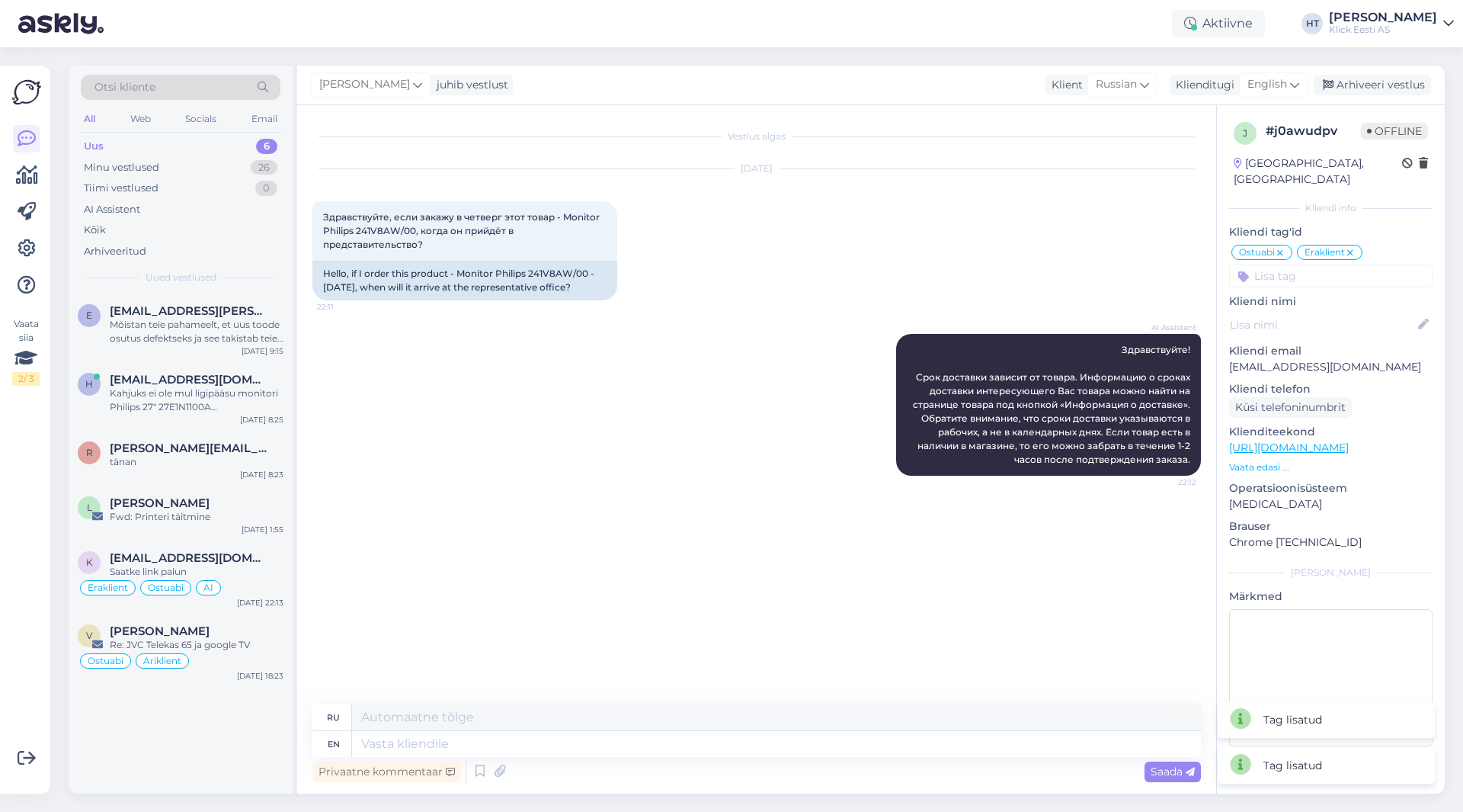
click at [1325, 264] on input at bounding box center [1330, 275] width 204 height 23
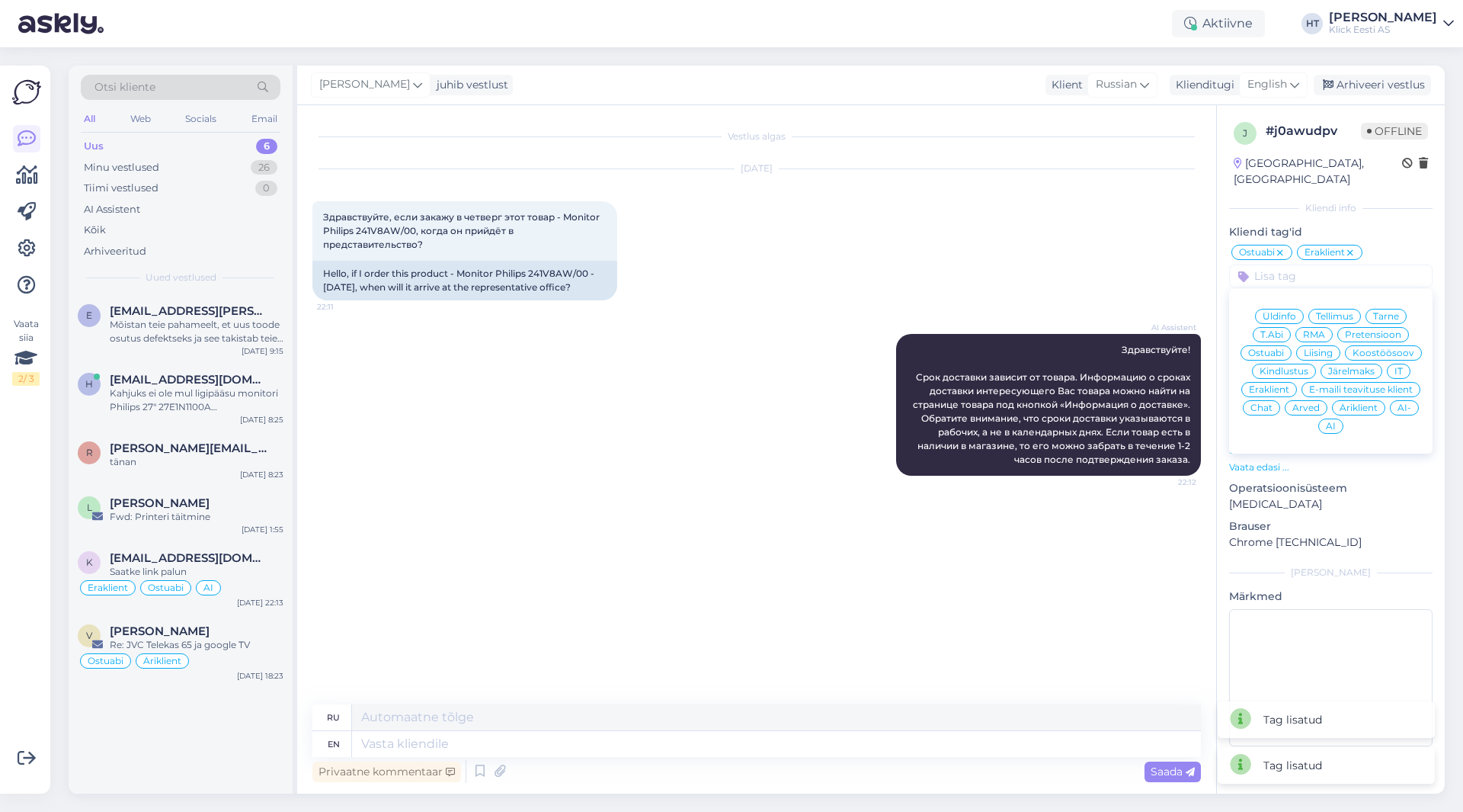
click at [1335, 421] on span "AI" at bounding box center [1331, 425] width 10 height 9
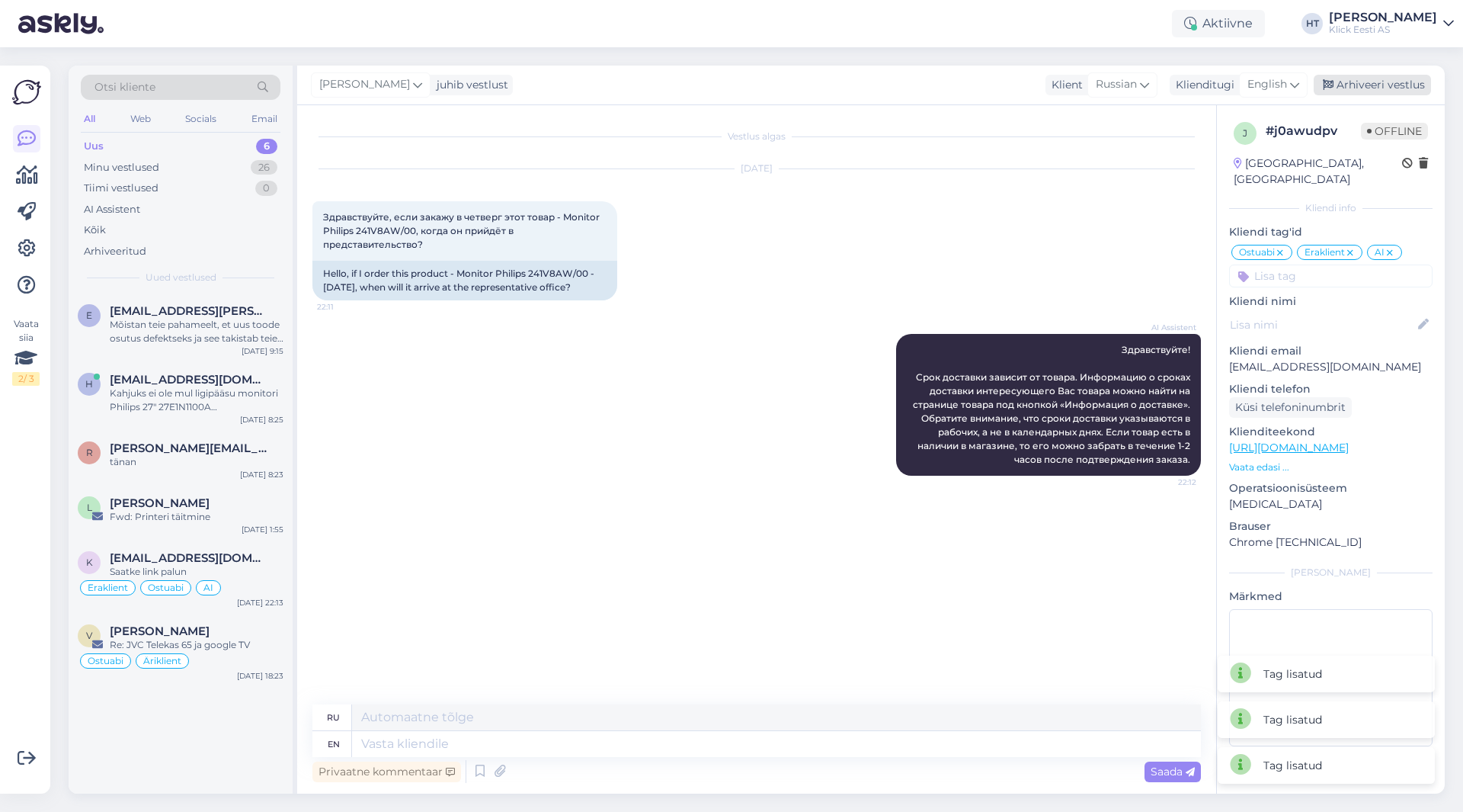
click at [1377, 79] on div "Arhiveeri vestlus" at bounding box center [1372, 85] width 117 height 21
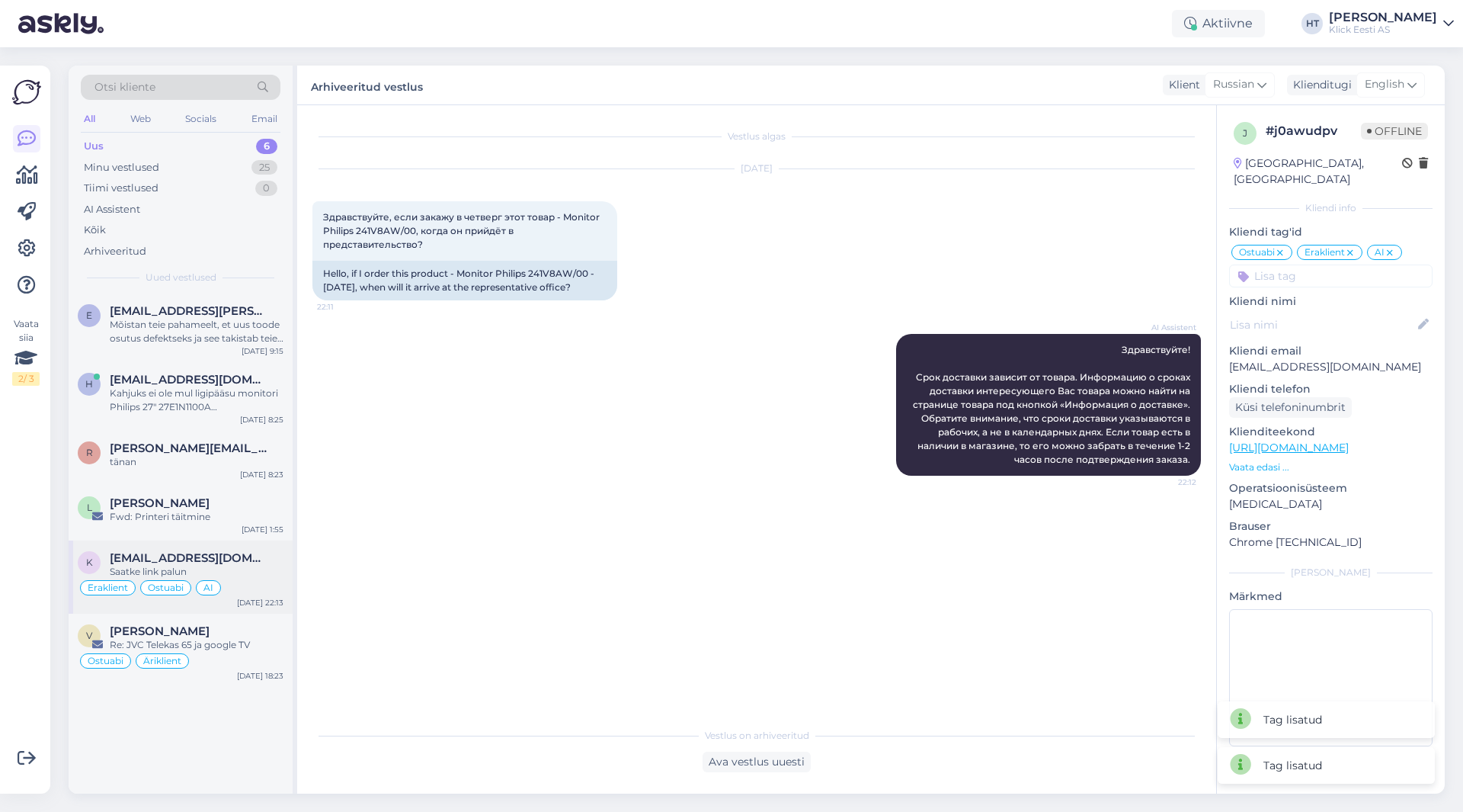
click at [235, 575] on div "Saatke link palun" at bounding box center [196, 571] width 174 height 13
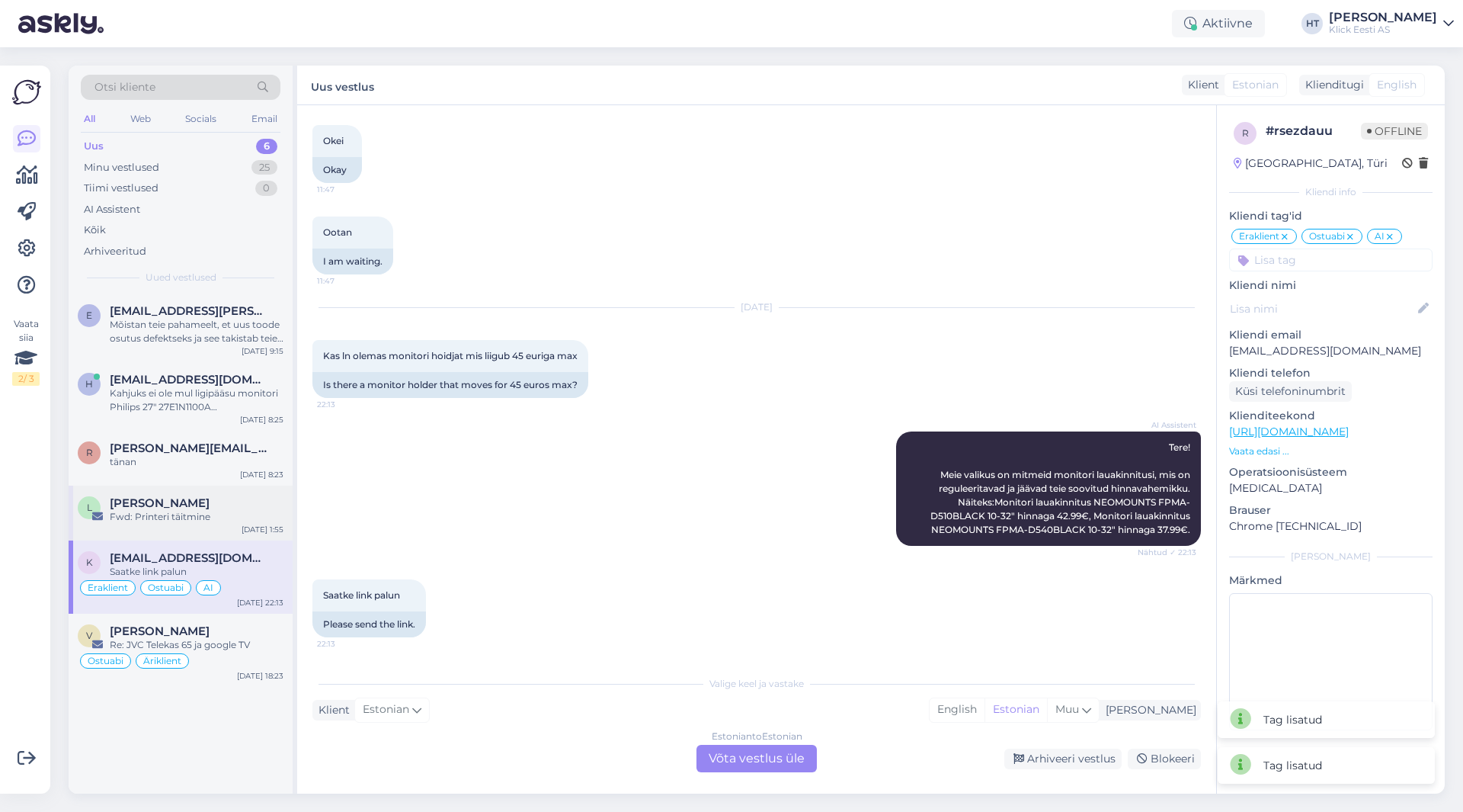
click at [226, 513] on div "Fwd: Printeri täitmine" at bounding box center [196, 517] width 174 height 13
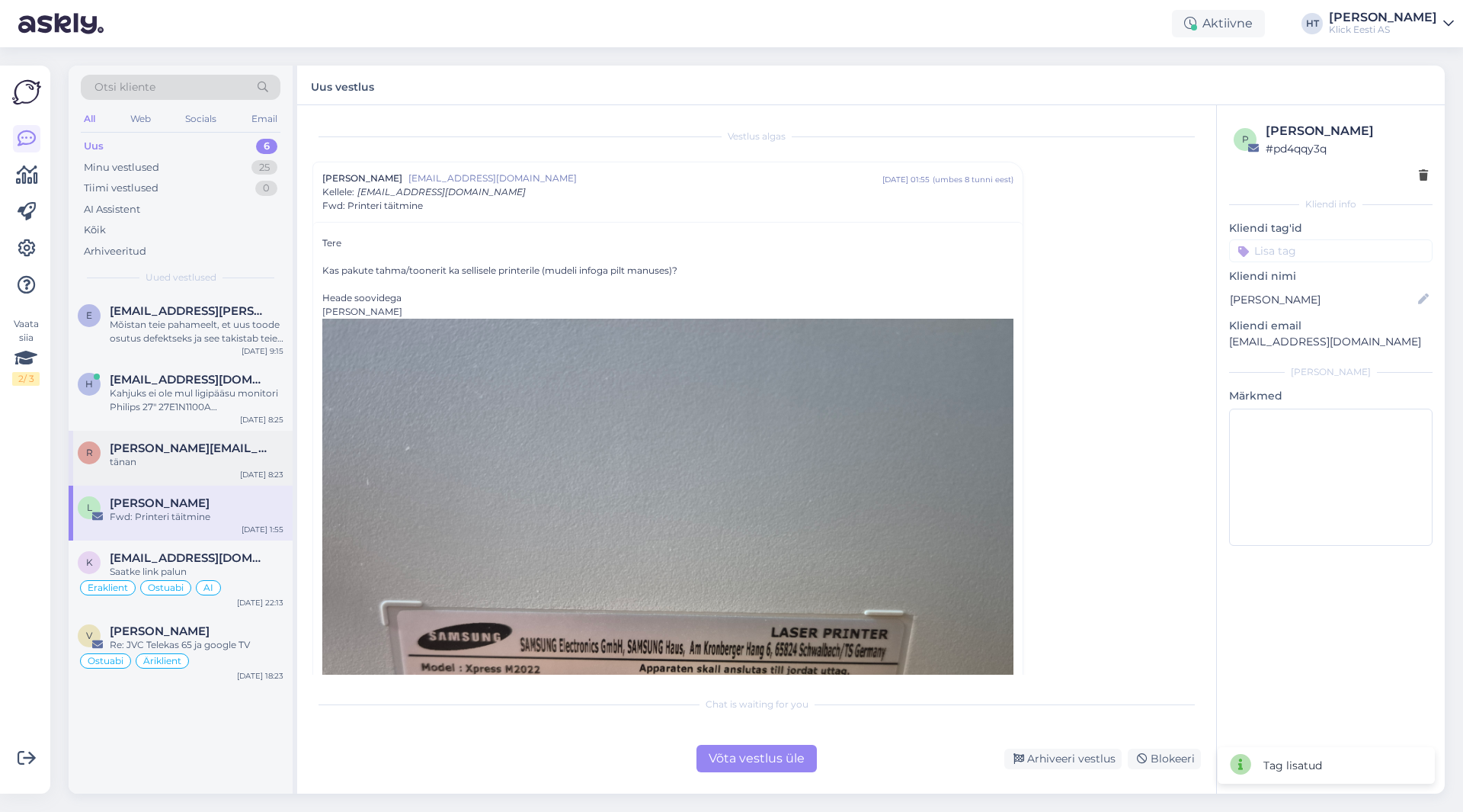
click at [237, 466] on div "tänan" at bounding box center [196, 461] width 174 height 13
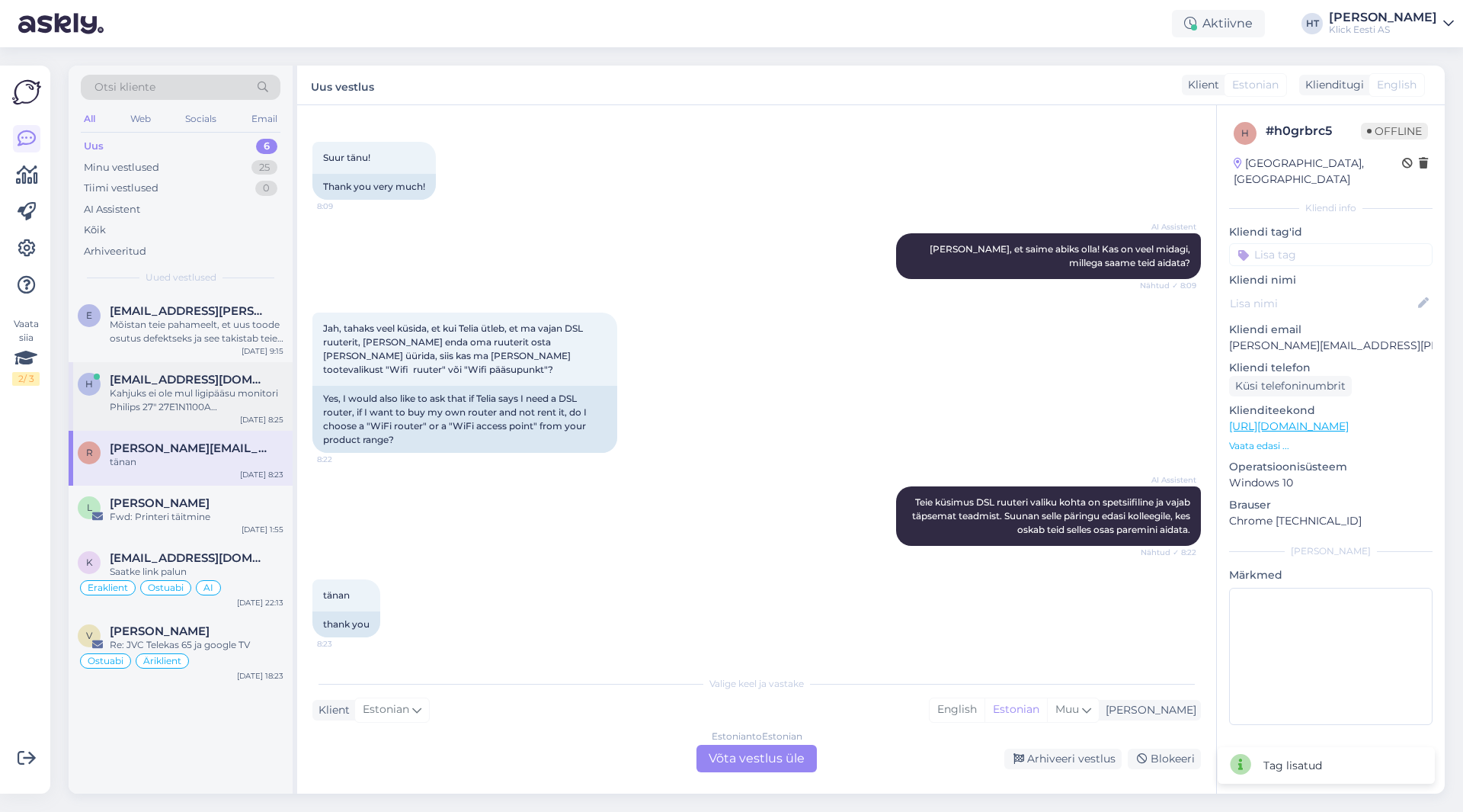
click at [245, 391] on div "Kahjuks ei ole mul ligipääsu monitori Philips 27" 27E1N1100A kasutusjuhendile e…" at bounding box center [196, 400] width 174 height 28
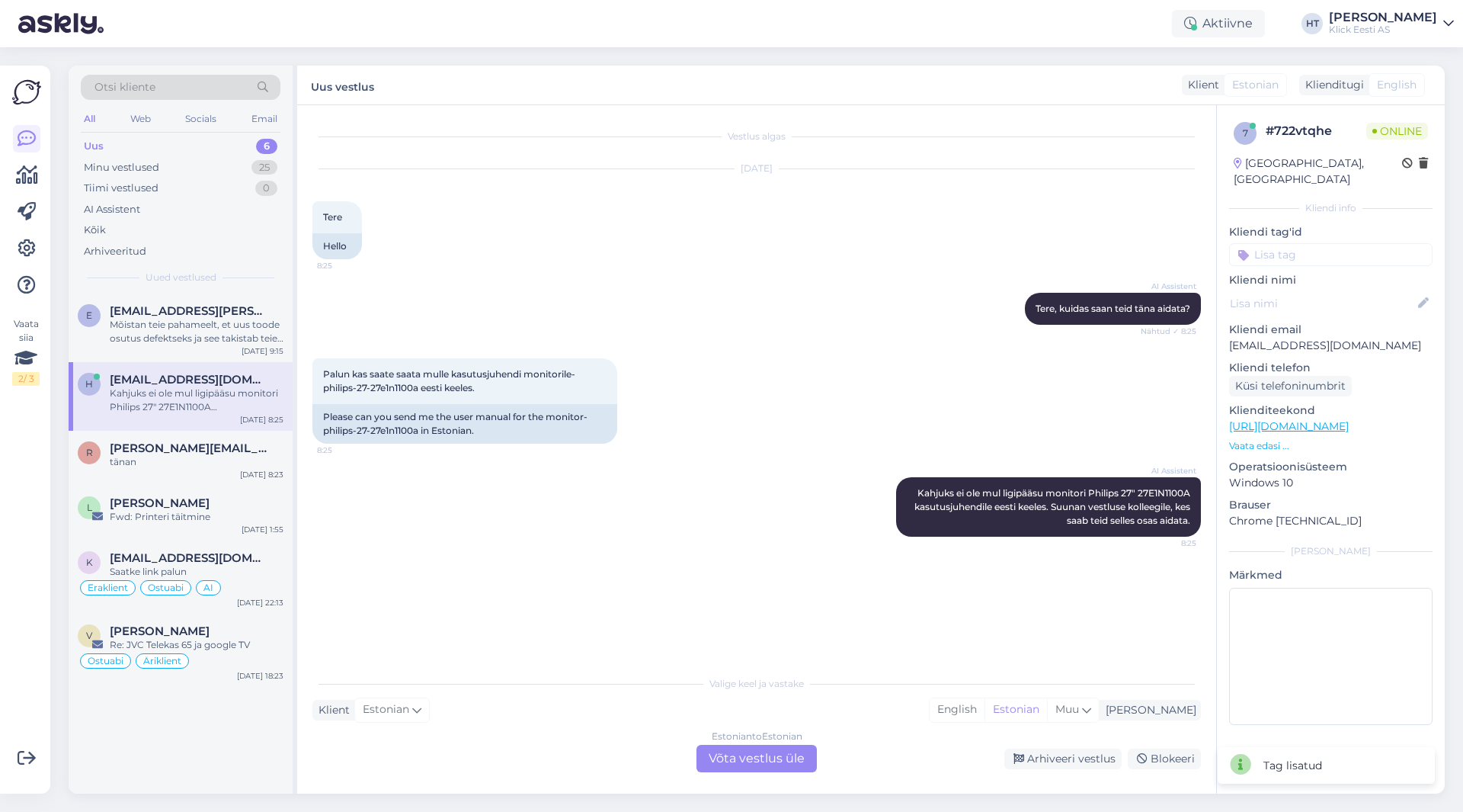
scroll to position [0, 0]
click at [237, 328] on div "Mõistan teie pahameelt, et uus toode osutus defektseks ja see takistab teie õpi…" at bounding box center [196, 331] width 174 height 28
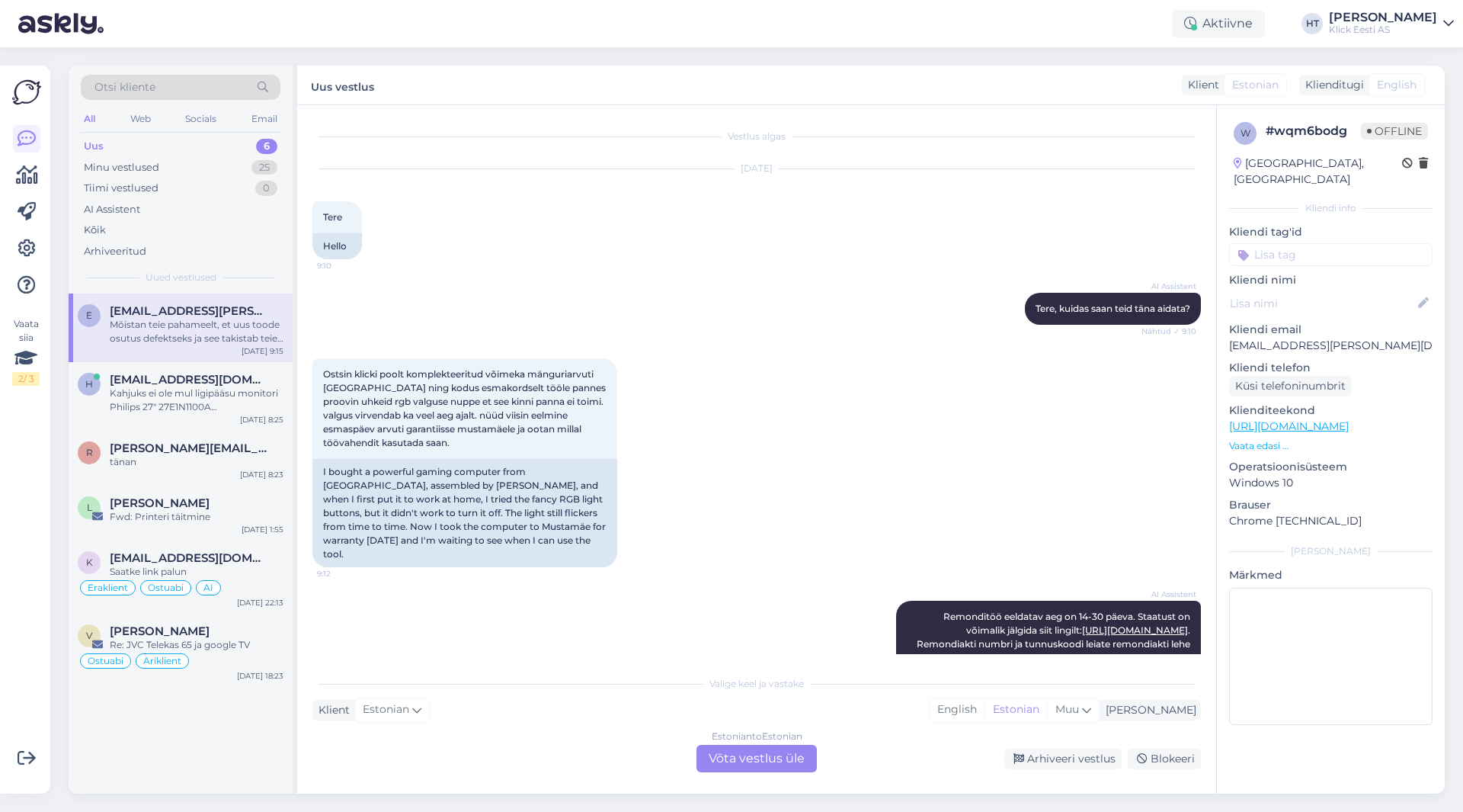
scroll to position [331, 0]
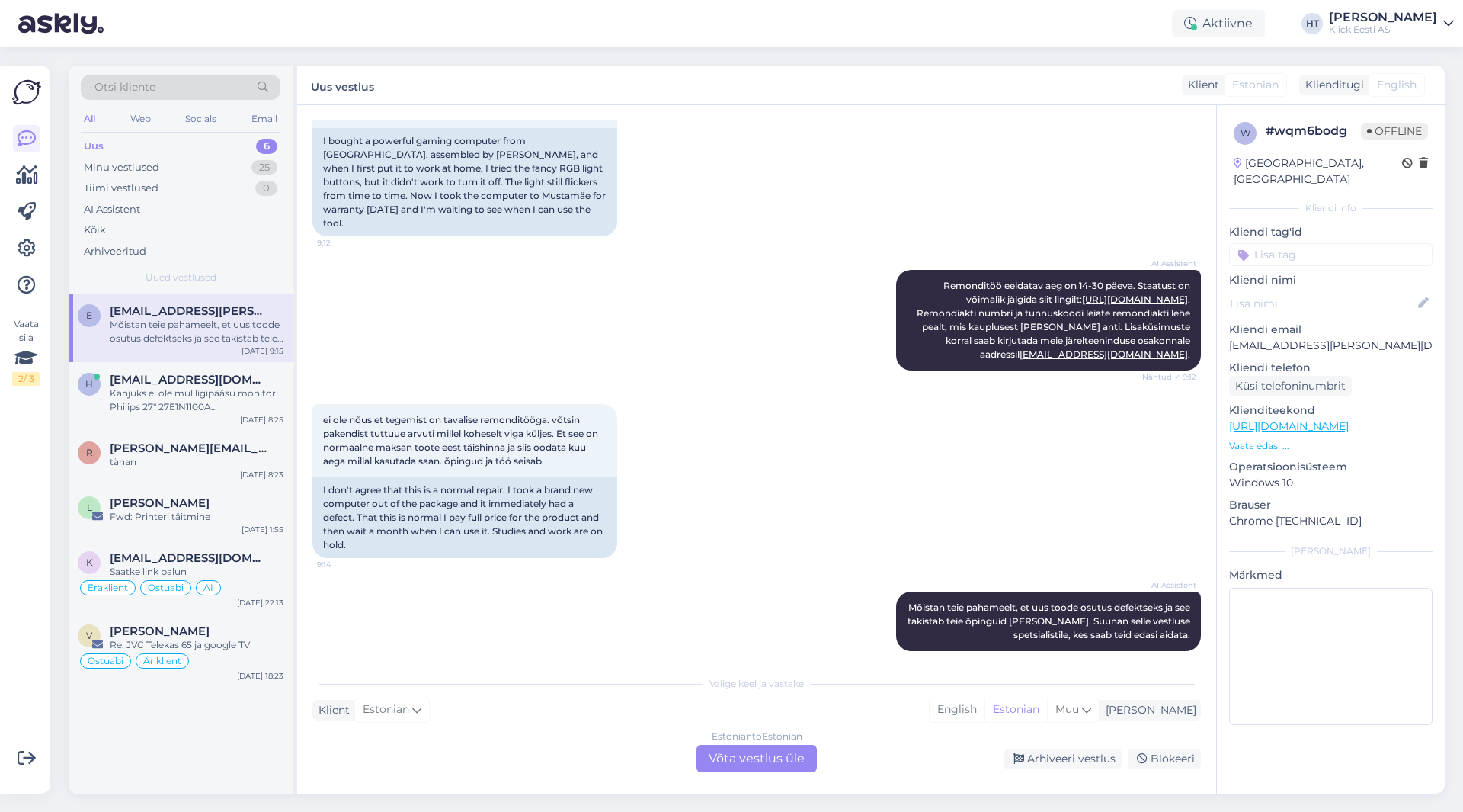
click at [200, 94] on div "Otsi kliente" at bounding box center [180, 87] width 200 height 25
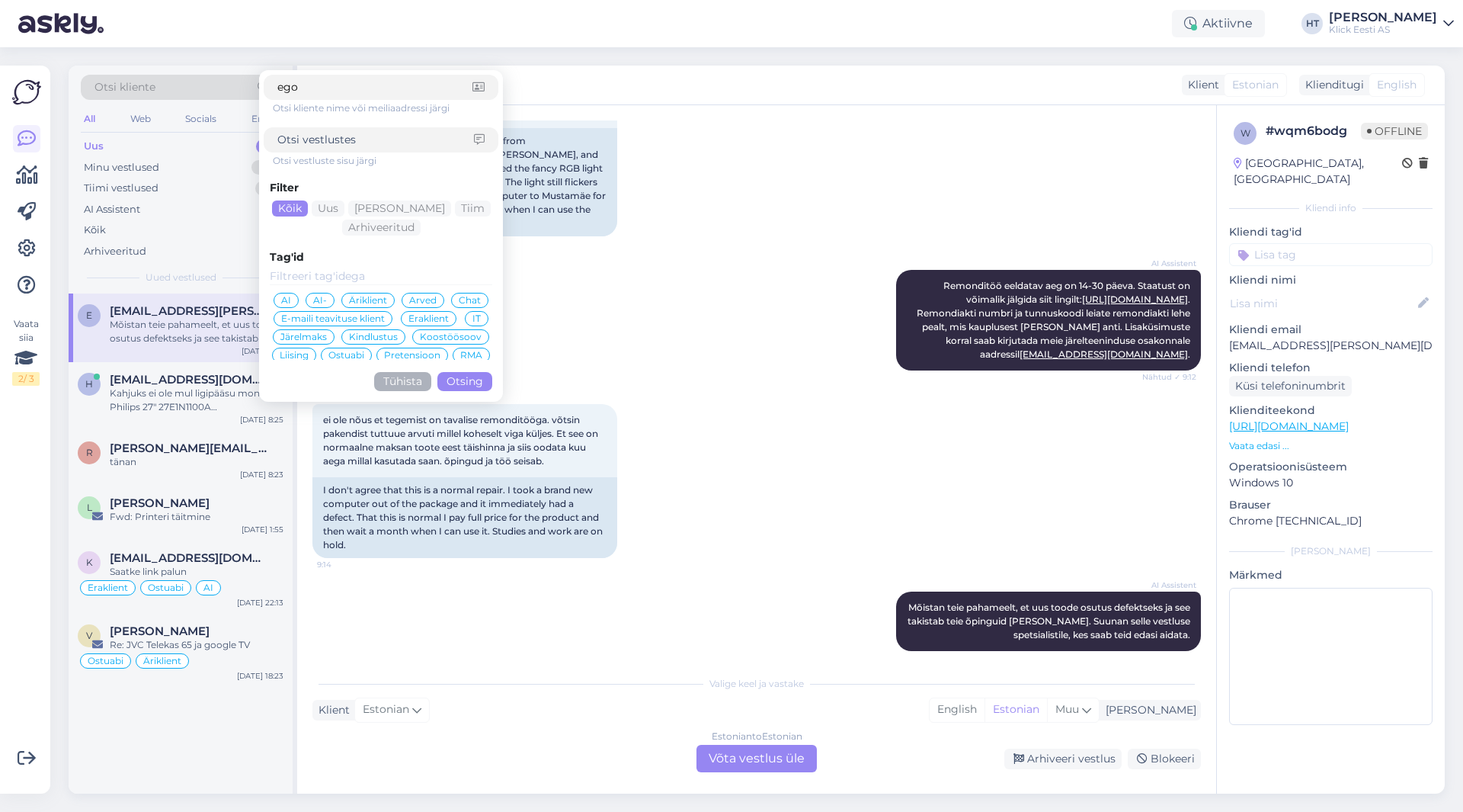
type input "egon"
click button "Otsing" at bounding box center [464, 381] width 55 height 19
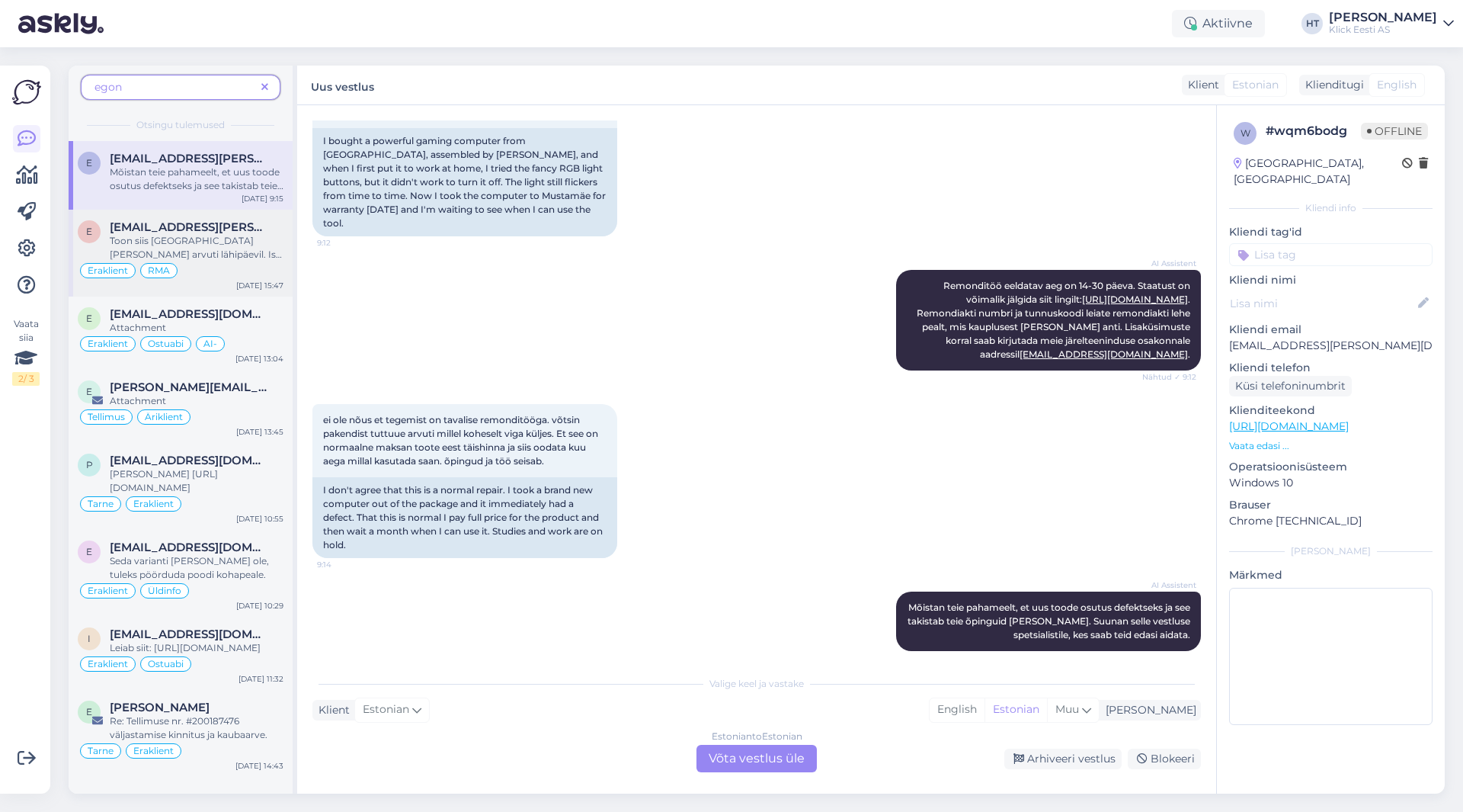
click at [202, 210] on div "e [EMAIL_ADDRESS][PERSON_NAME][DOMAIN_NAME] Toon siis mustamäe [PERSON_NAME] ar…" at bounding box center [180, 253] width 224 height 87
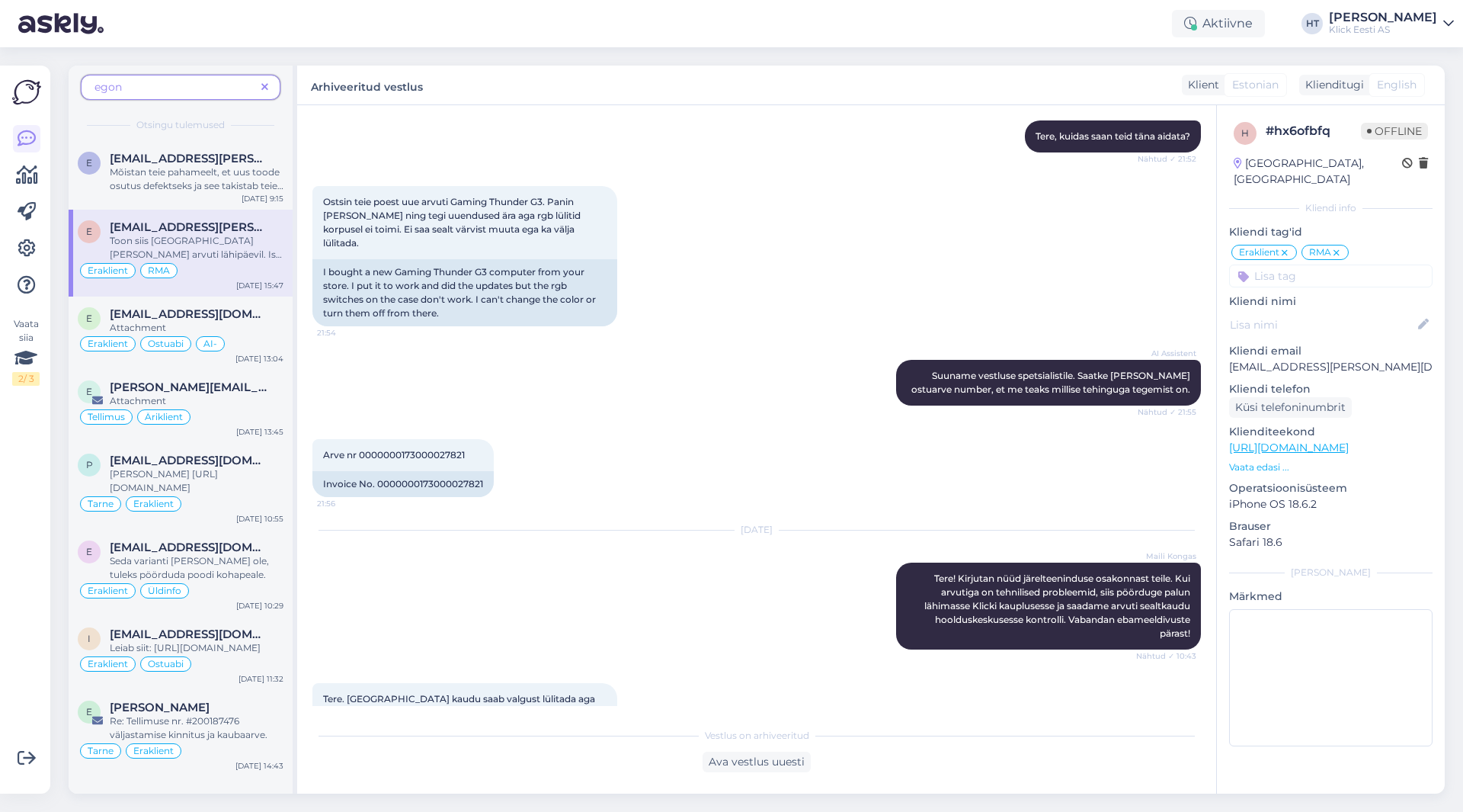
scroll to position [96, 0]
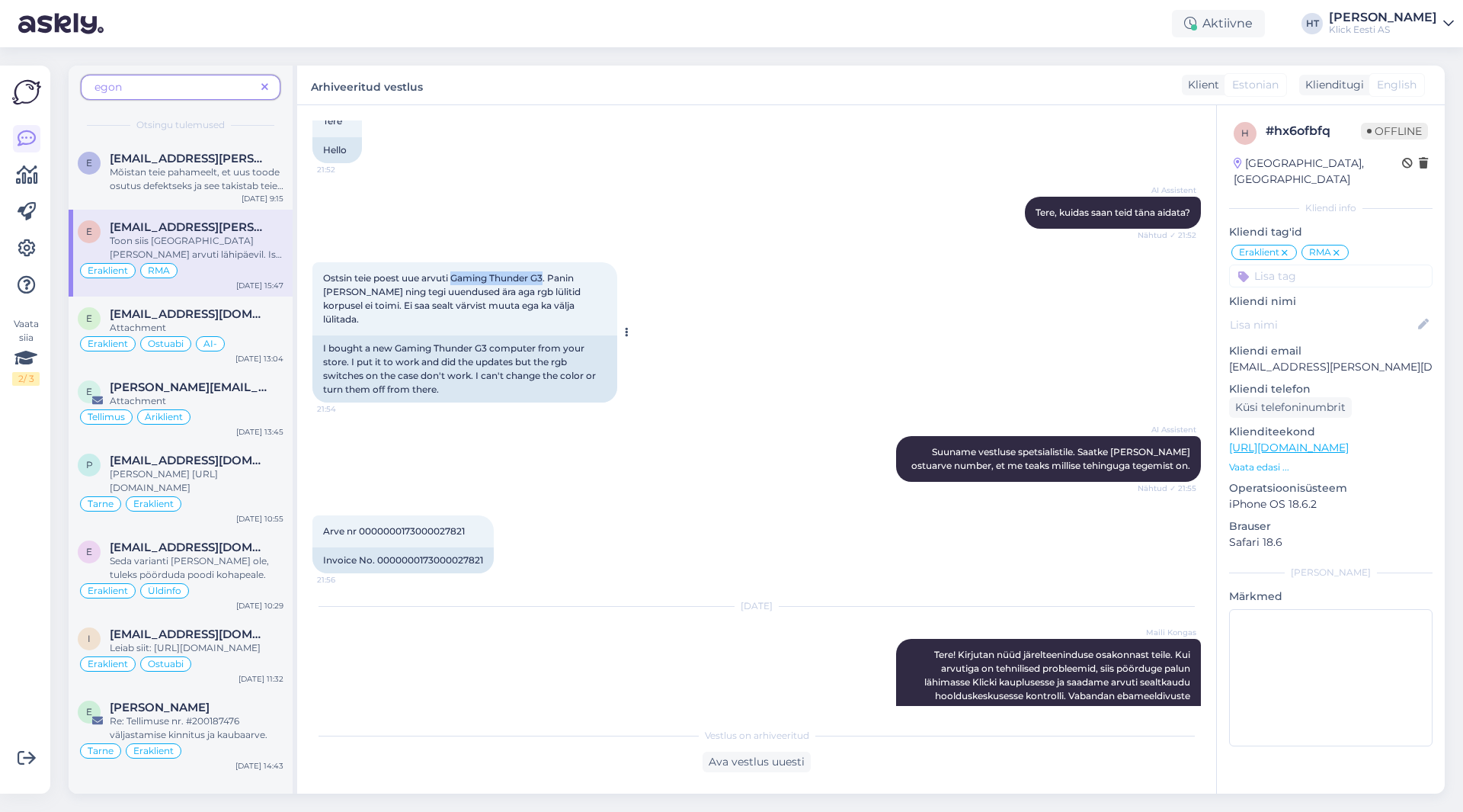
drag, startPoint x: 454, startPoint y: 275, endPoint x: 547, endPoint y: 278, distance: 93.0
click at [547, 278] on span "Ostsin teie poest uue arvuti Gaming Thunder G3. Panin [PERSON_NAME] ning tegi u…" at bounding box center [453, 298] width 260 height 53
copy span "Gaming Thunder G3"
click at [475, 449] on div "AI Assistent Suuname vestluse spetsialistile. Saatke [PERSON_NAME] ostuarve num…" at bounding box center [756, 459] width 888 height 79
click at [155, 306] on div "e [EMAIL_ADDRESS][DOMAIN_NAME] Attachment Eraklient Ostuabi AI- [DATE] 13:04" at bounding box center [180, 332] width 224 height 73
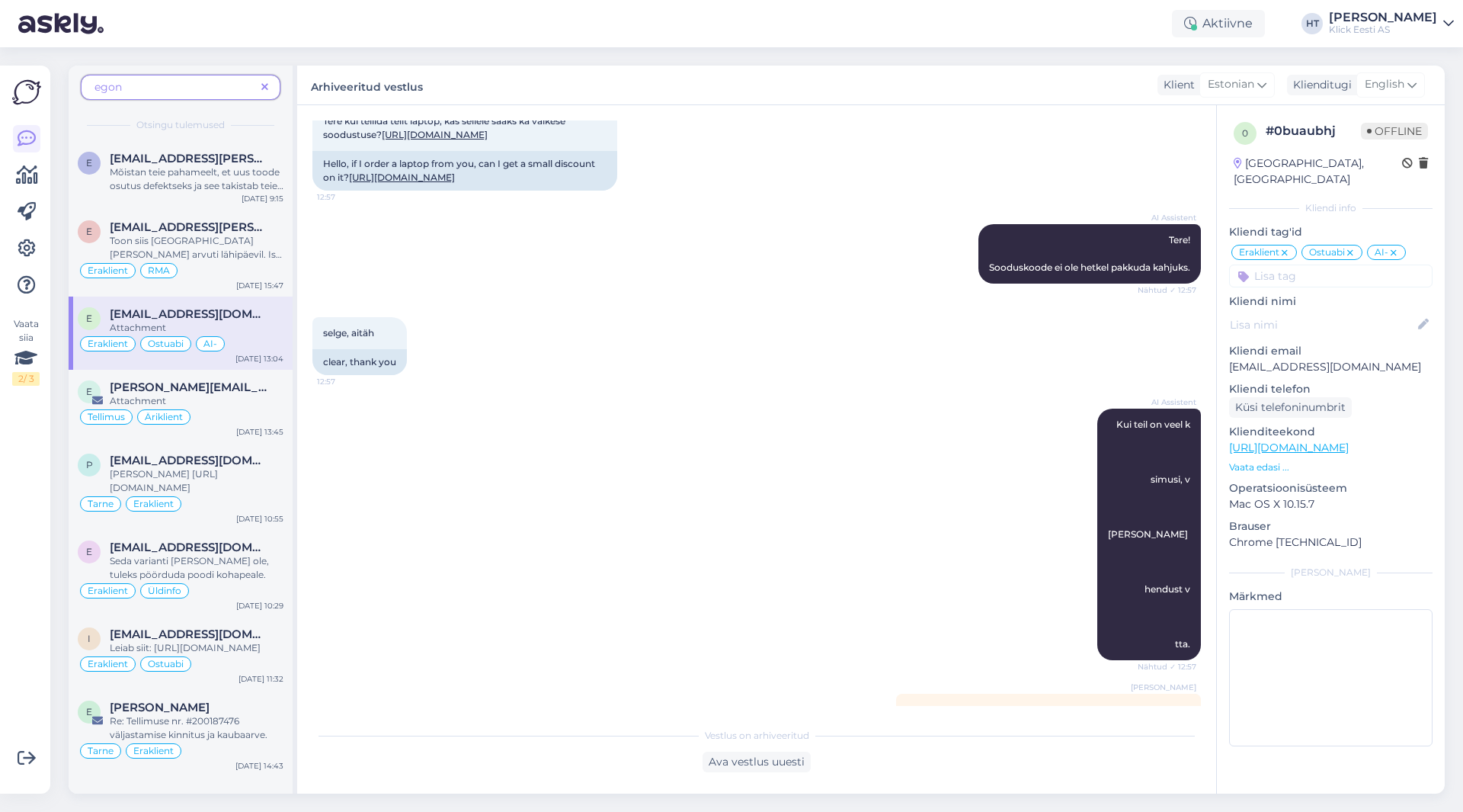
scroll to position [201, 0]
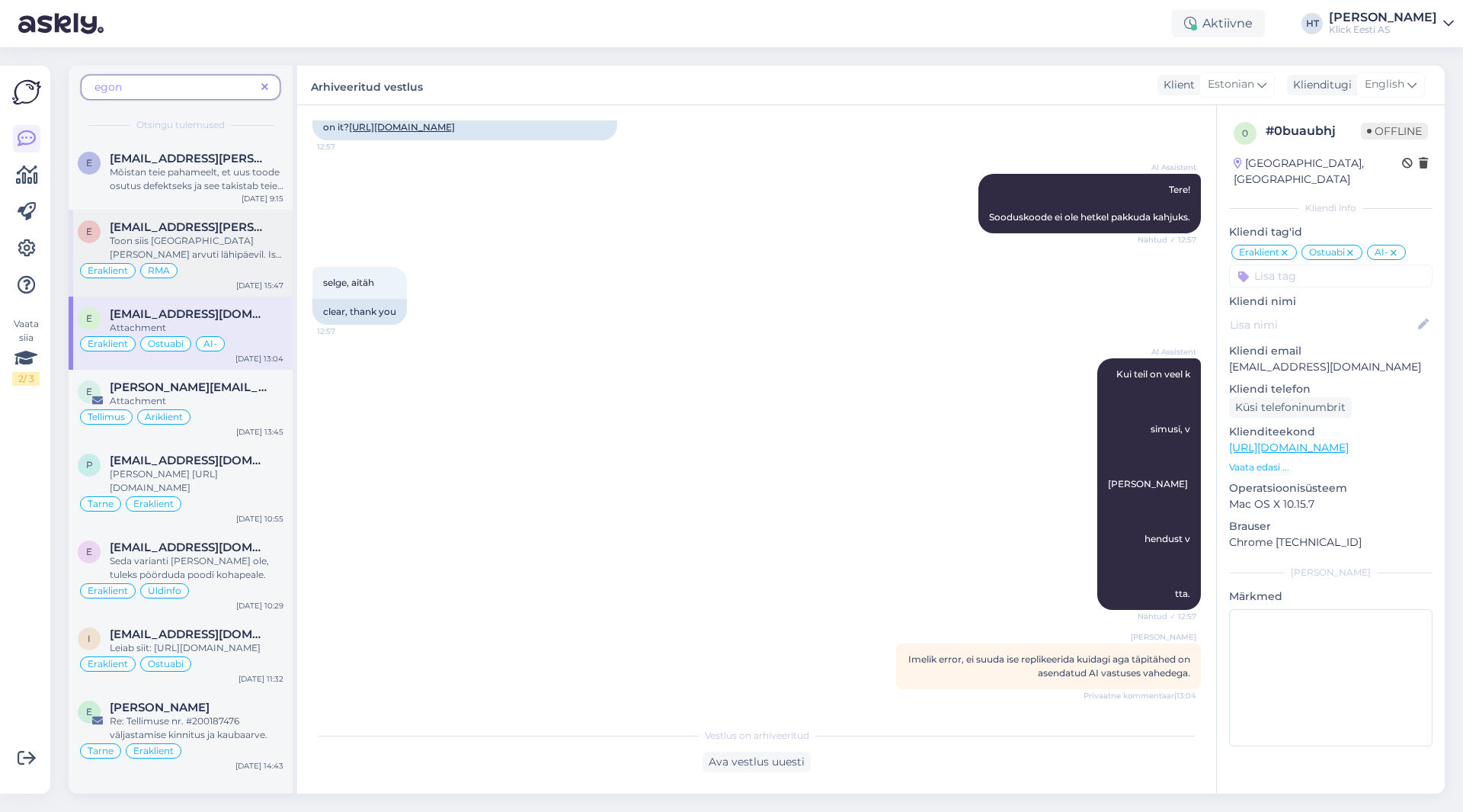
click at [222, 257] on div "Toon siis [GEOGRAPHIC_DATA] [PERSON_NAME] arvuti lähipäevil. Ise ma ei tohi kor…" at bounding box center [196, 247] width 174 height 28
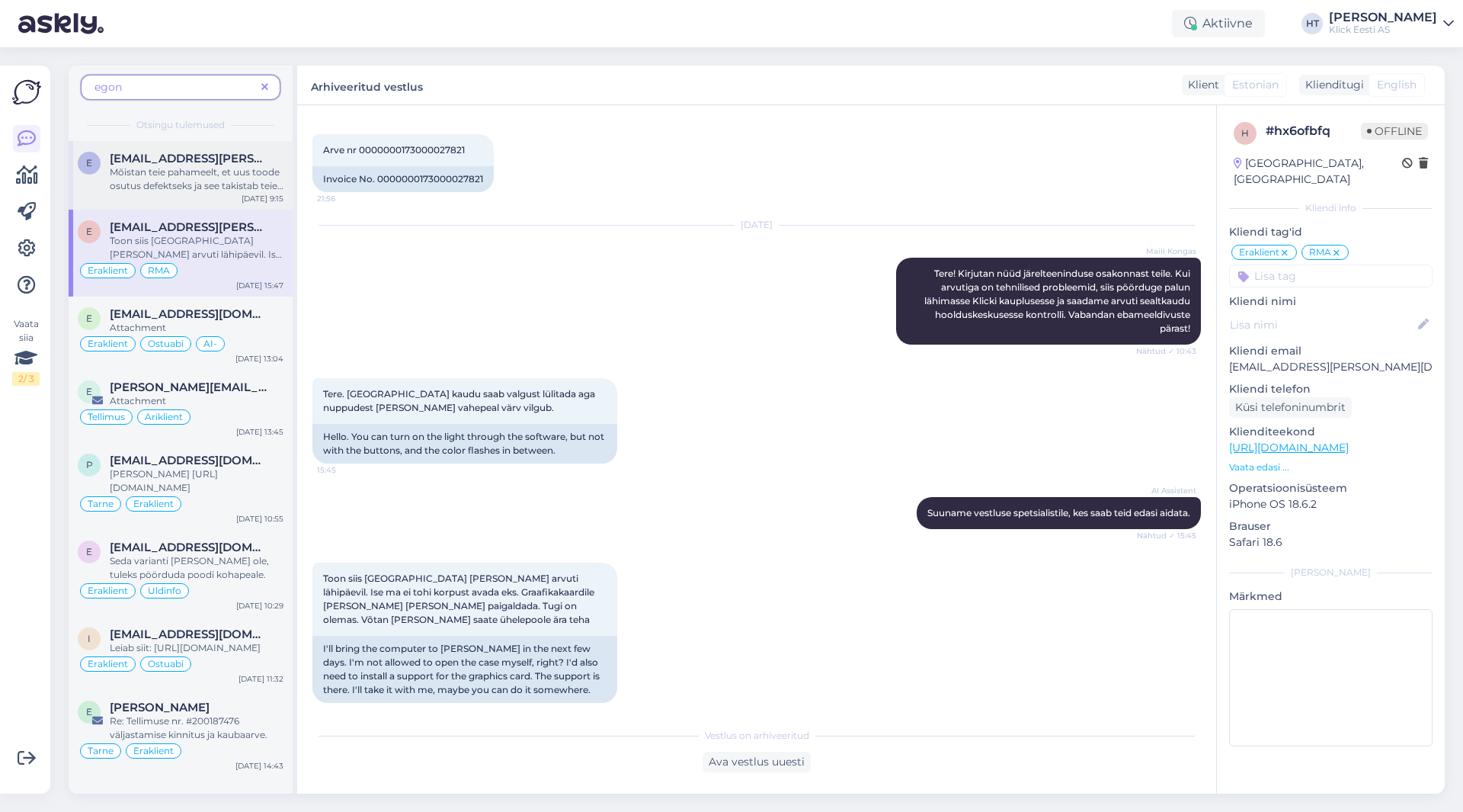
click at [206, 144] on div "e [EMAIL_ADDRESS][PERSON_NAME][DOMAIN_NAME] Mõistan teie pahameelt, et uus tood…" at bounding box center [180, 175] width 224 height 69
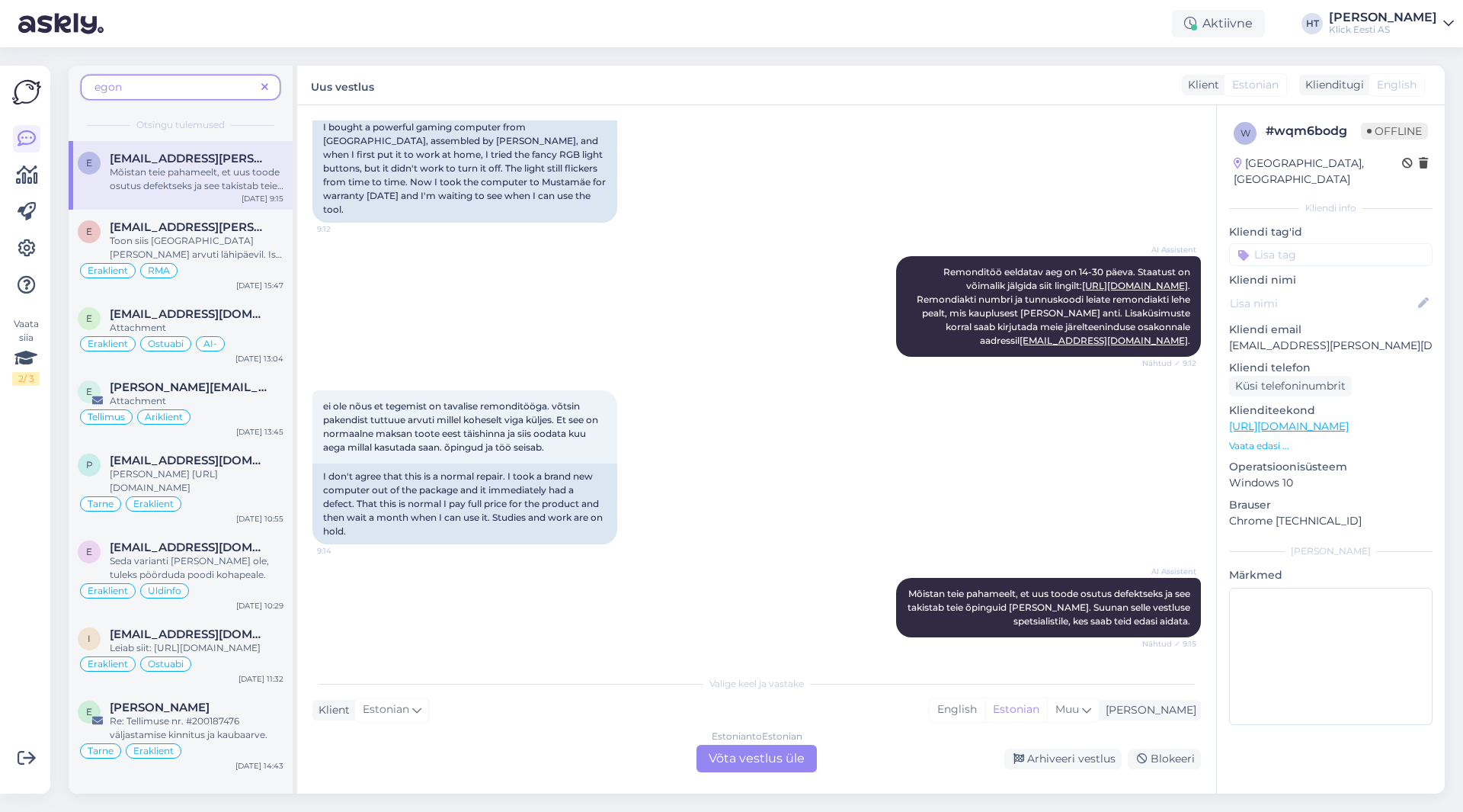
scroll to position [331, 0]
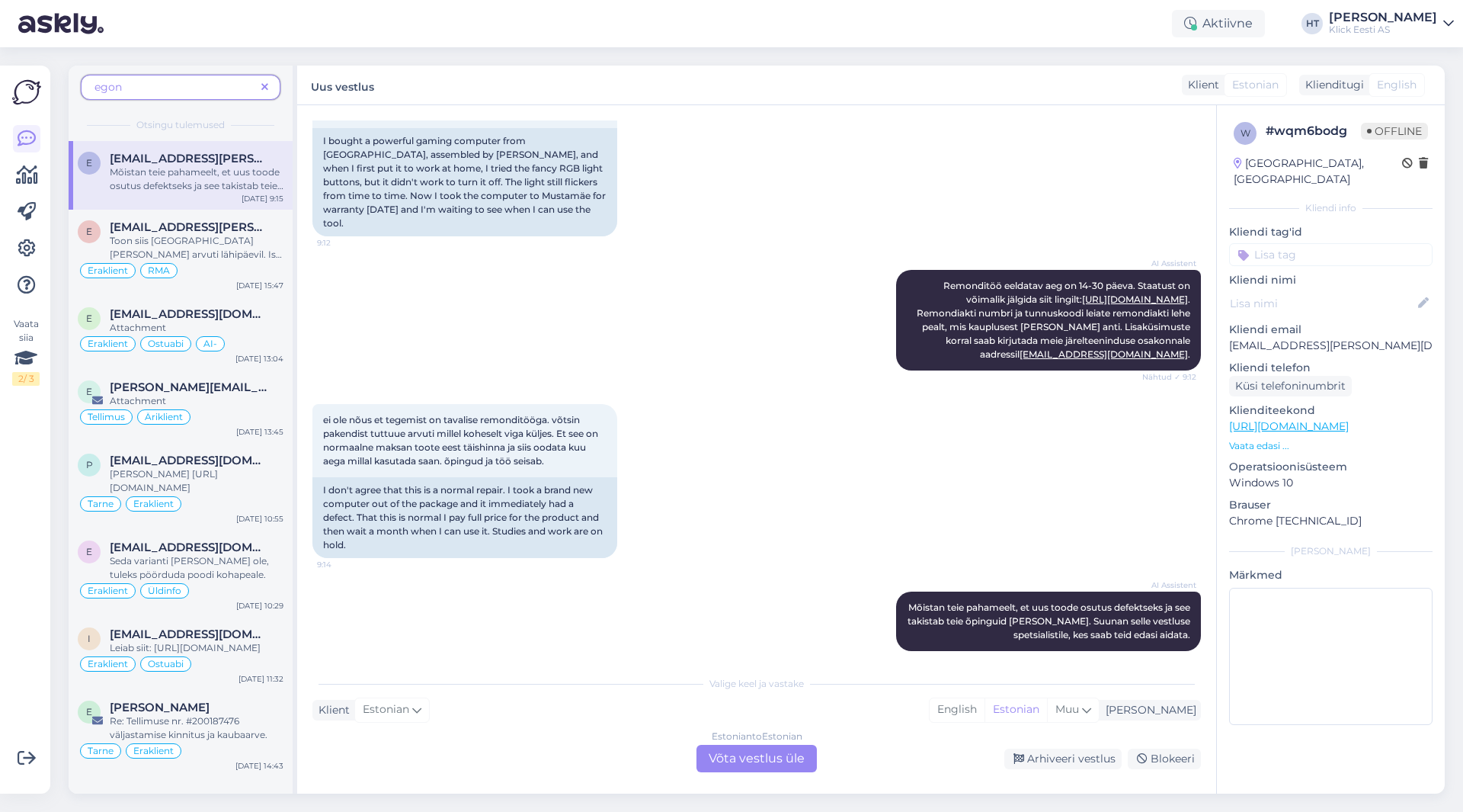
click at [264, 86] on icon at bounding box center [265, 87] width 7 height 11
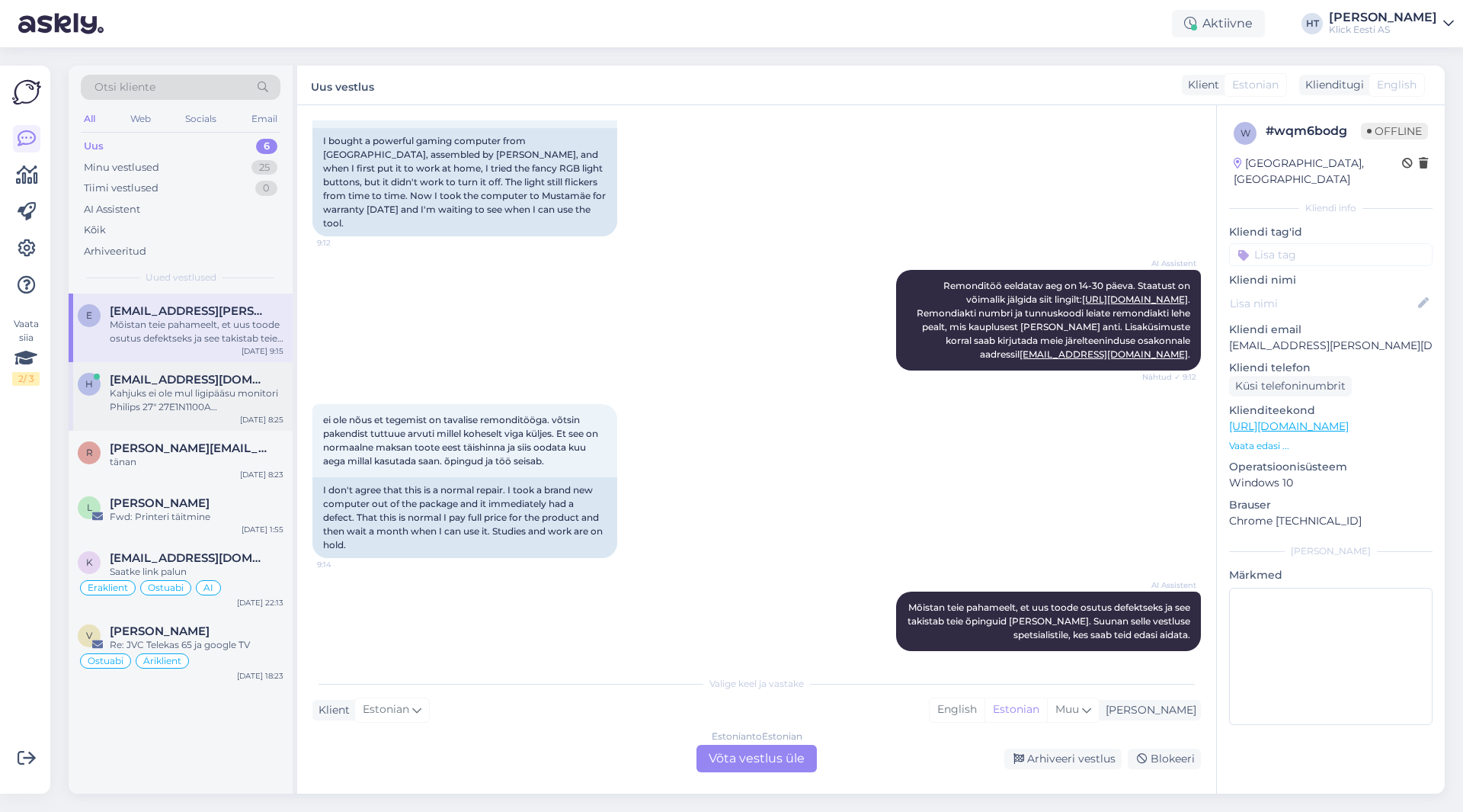
click at [226, 384] on span "[EMAIL_ADDRESS][DOMAIN_NAME]" at bounding box center [189, 379] width 159 height 13
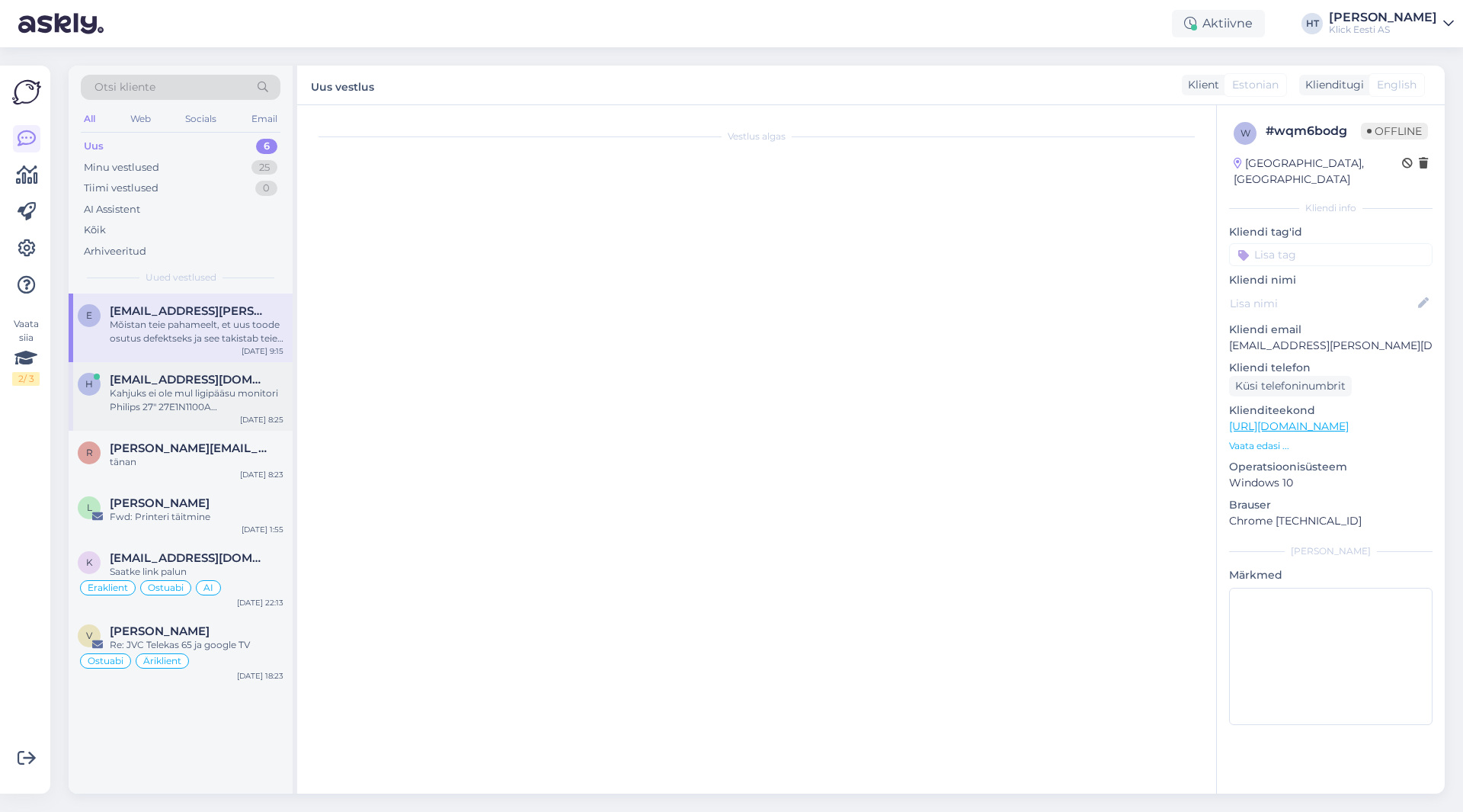
scroll to position [0, 0]
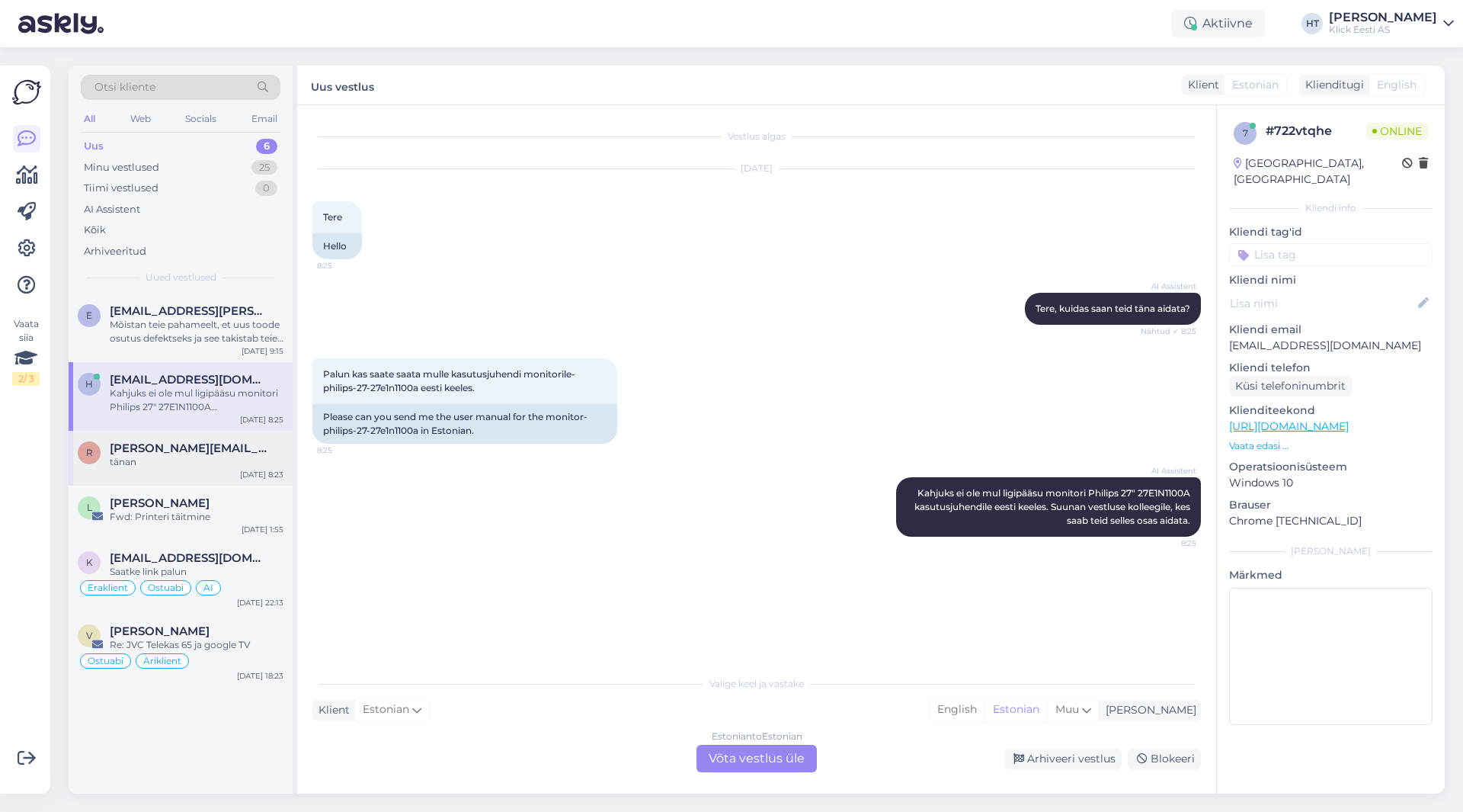
click at [232, 459] on div "tänan" at bounding box center [196, 461] width 174 height 13
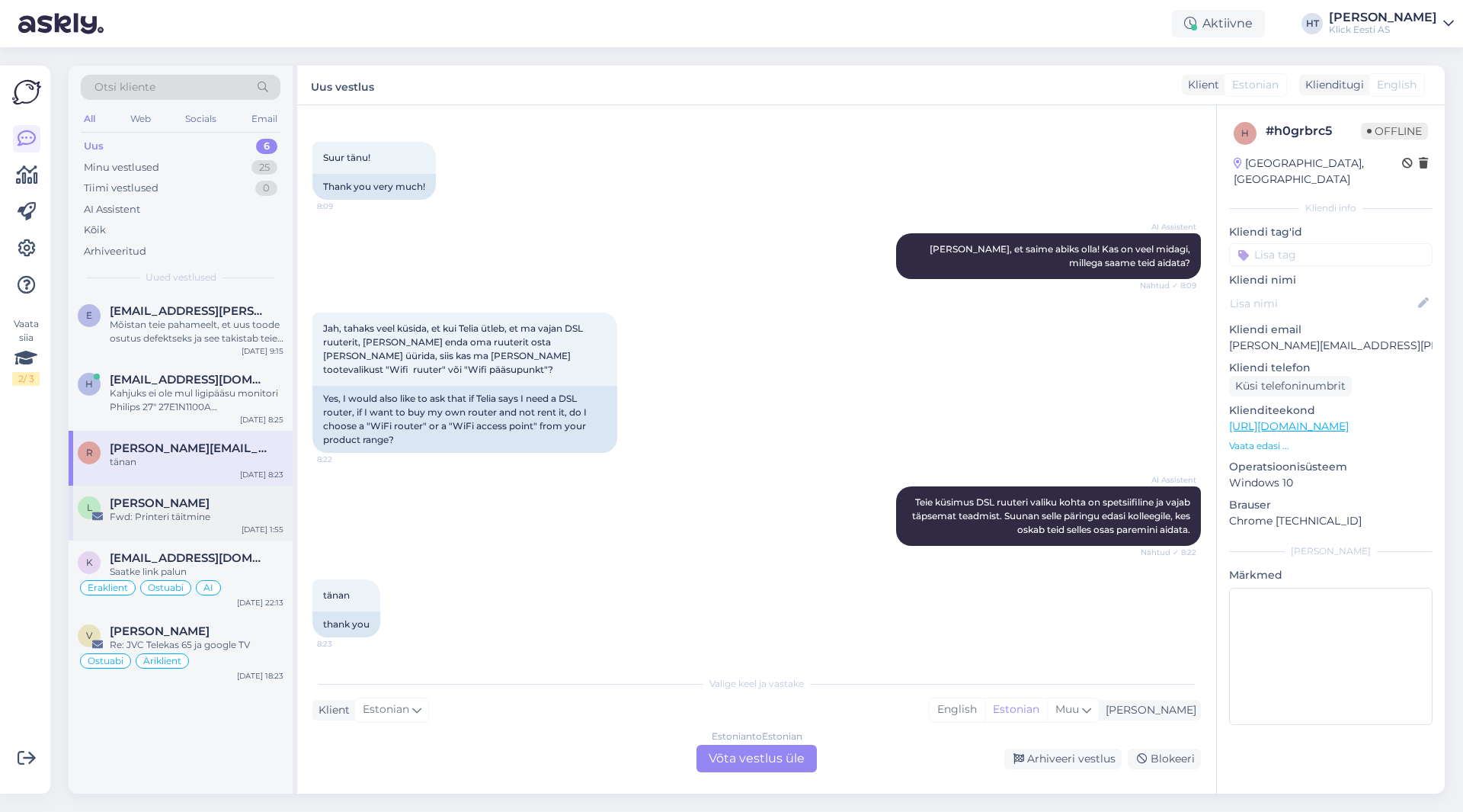
click at [226, 509] on div "[PERSON_NAME]" at bounding box center [196, 502] width 174 height 13
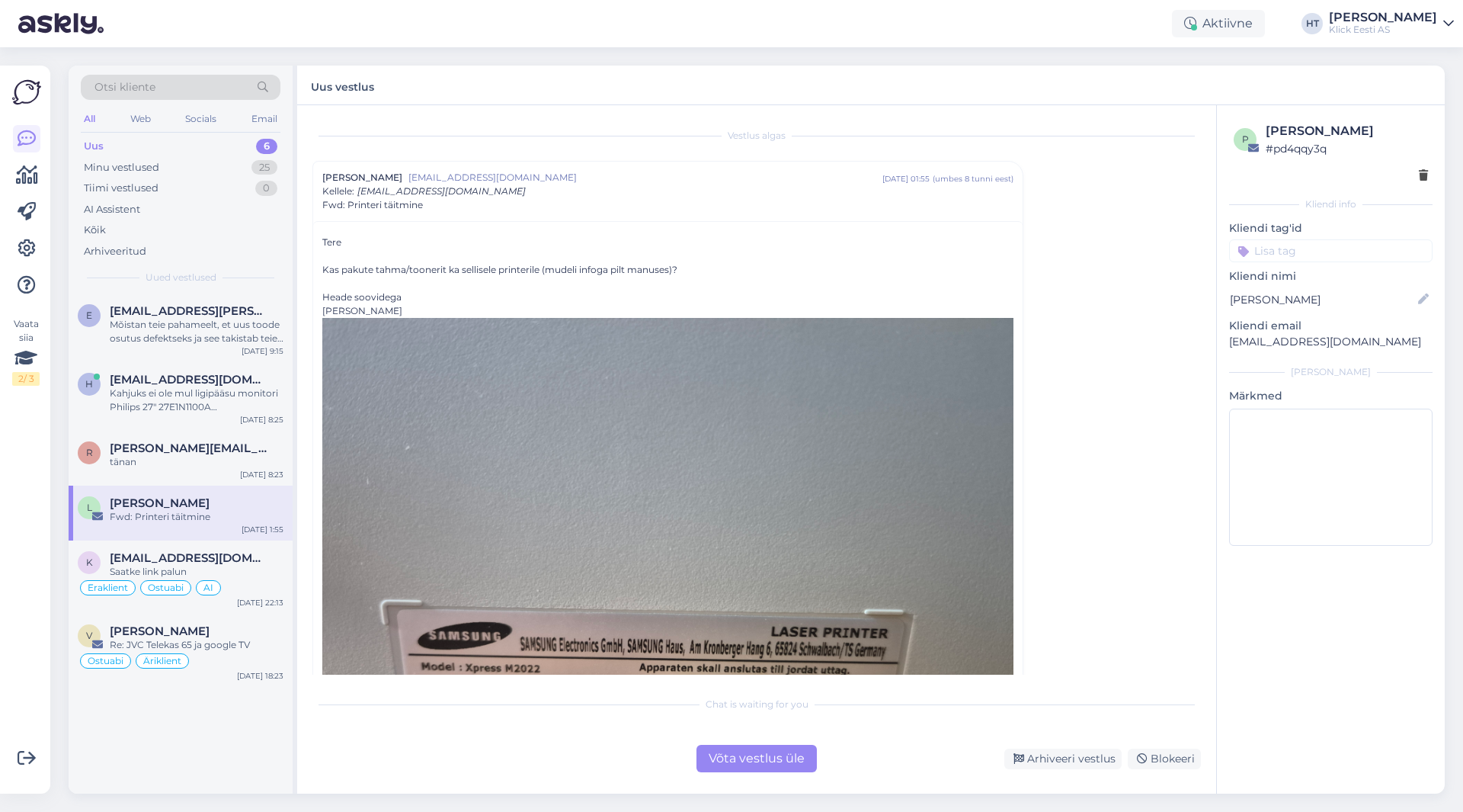
scroll to position [0, 0]
click at [264, 548] on div "k [EMAIL_ADDRESS][DOMAIN_NAME] Saatke link palun Eraklient Ostuabi AI [DATE] 22…" at bounding box center [180, 576] width 224 height 73
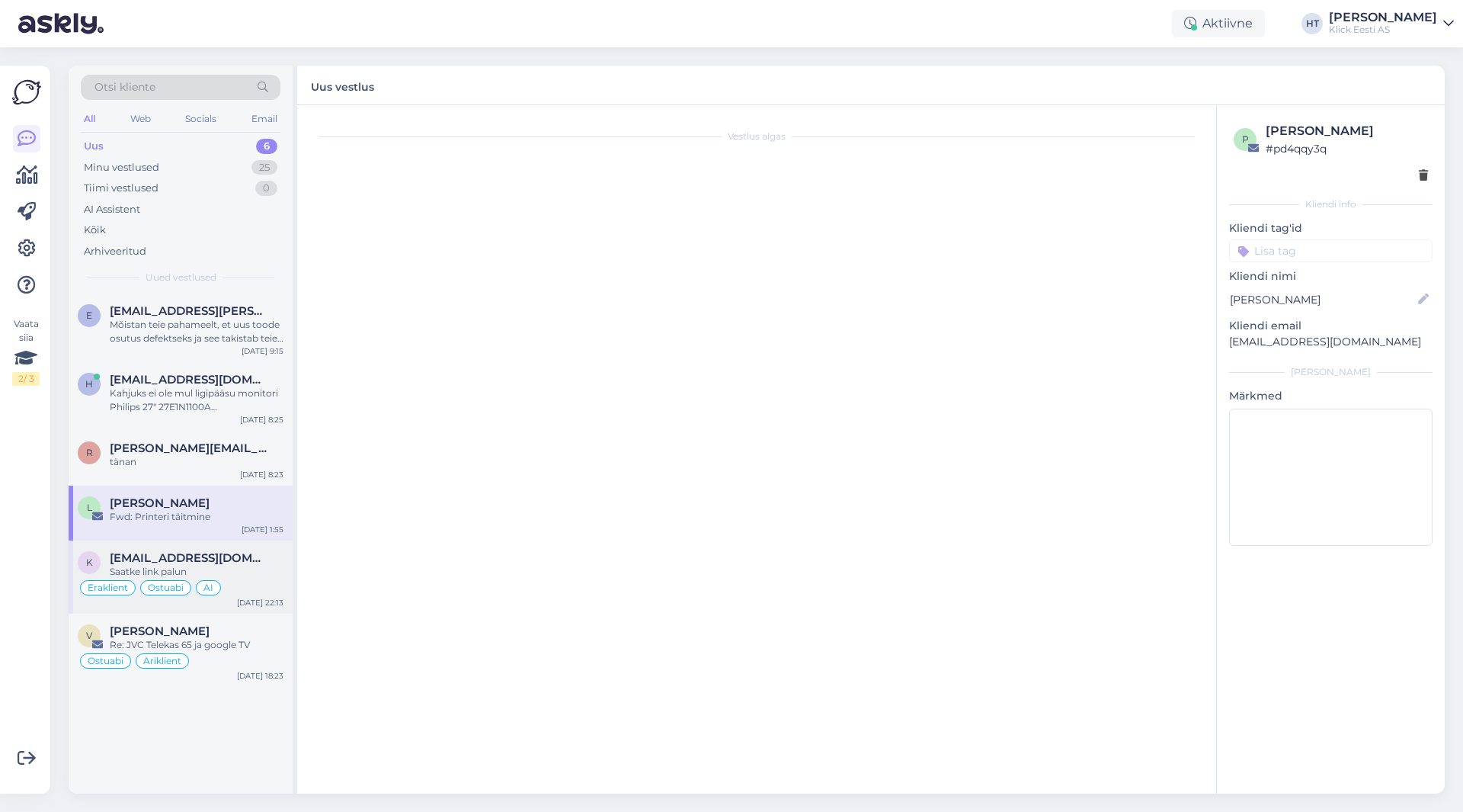
scroll to position [3053, 0]
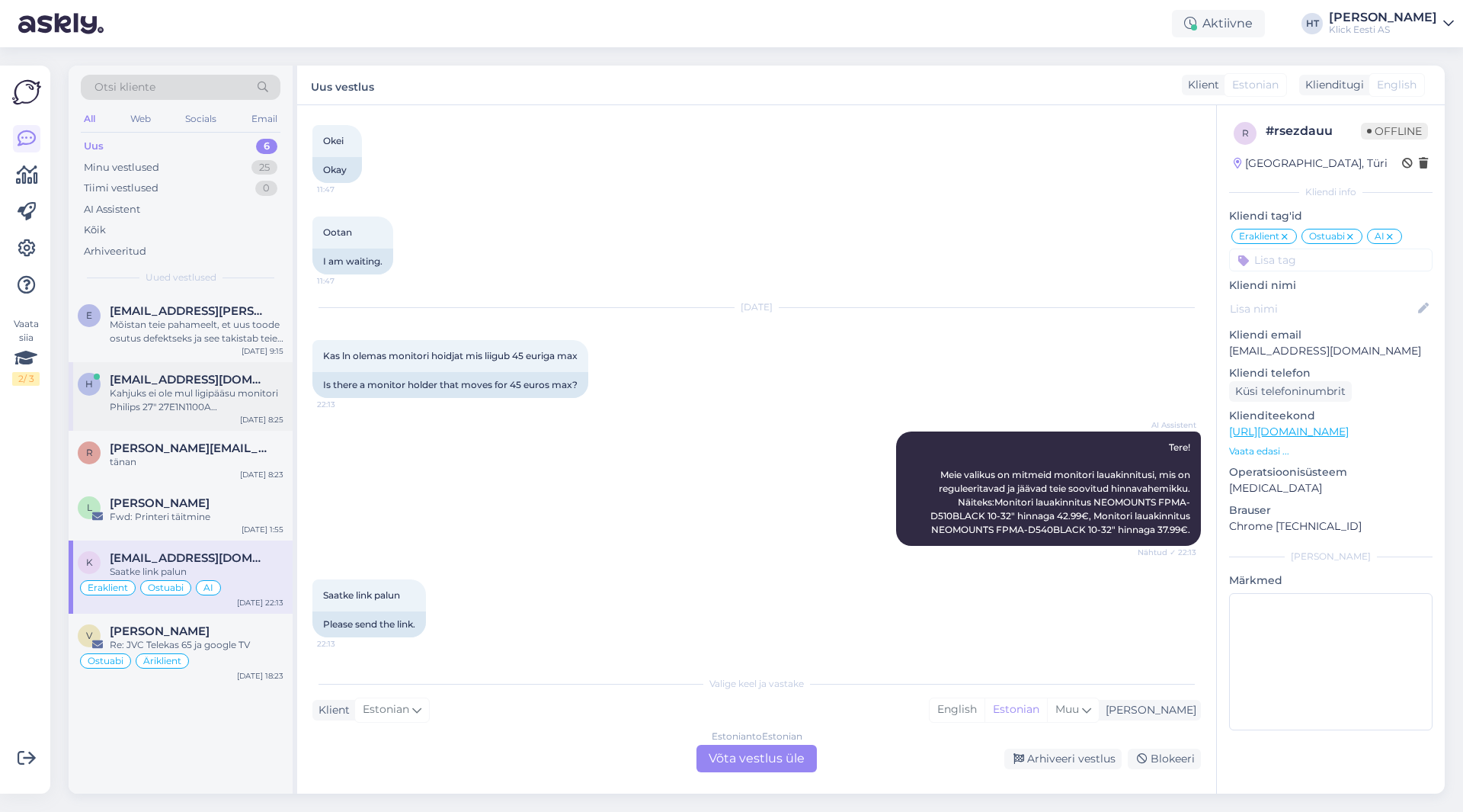
click at [226, 415] on div "h [EMAIL_ADDRESS][DOMAIN_NAME] Kahjuks ei ole mul ligipääsu monitori Philips 27…" at bounding box center [180, 397] width 224 height 69
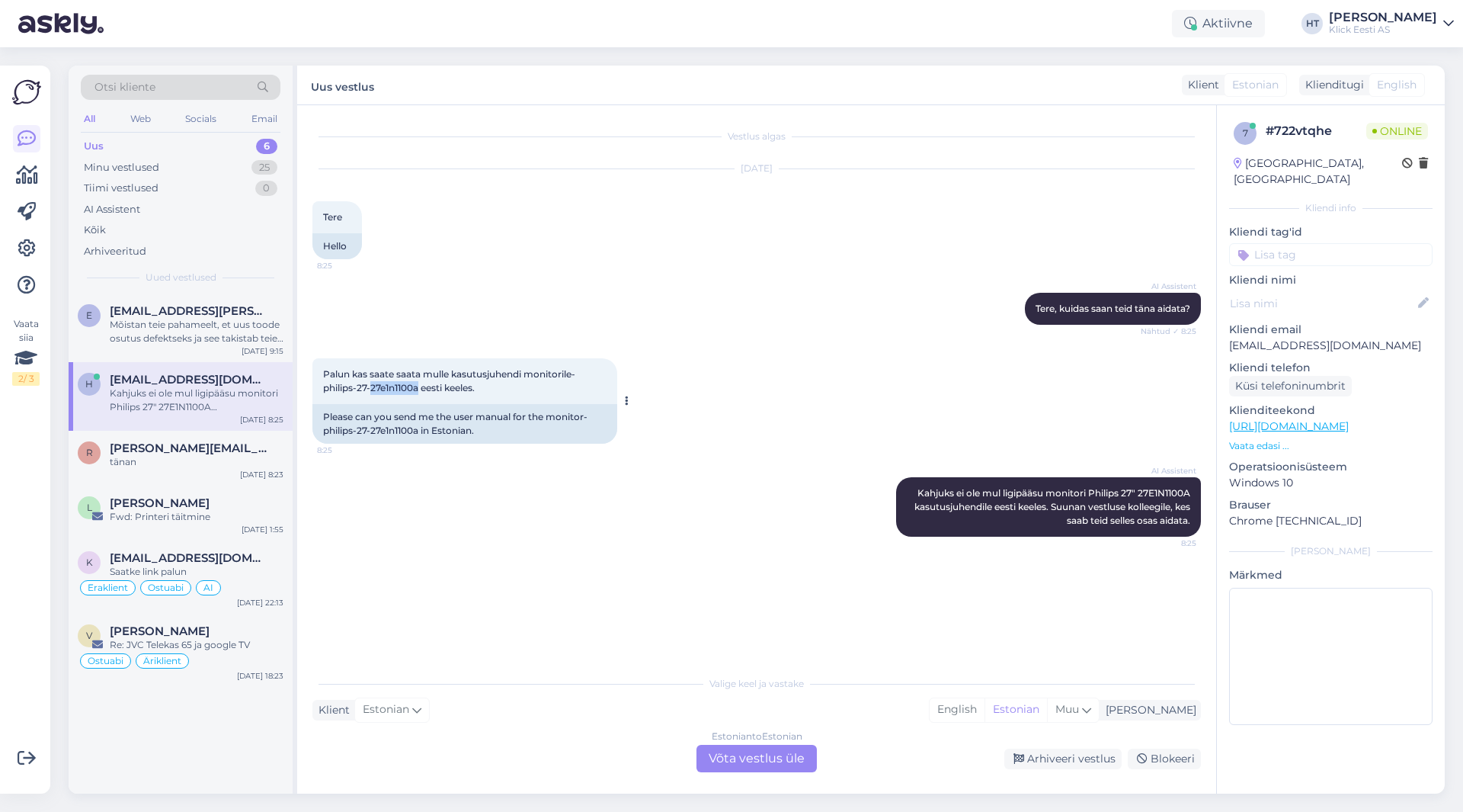
drag, startPoint x: 372, startPoint y: 387, endPoint x: 420, endPoint y: 388, distance: 48.0
click at [420, 388] on span "Palun kas saate saata mulle kasutusjuhendi monitorile-philips-27-27e1n1100a ees…" at bounding box center [449, 381] width 253 height 25
copy span "27e1n1100a"
click at [240, 307] on span "[EMAIL_ADDRESS][PERSON_NAME][DOMAIN_NAME]" at bounding box center [189, 310] width 159 height 13
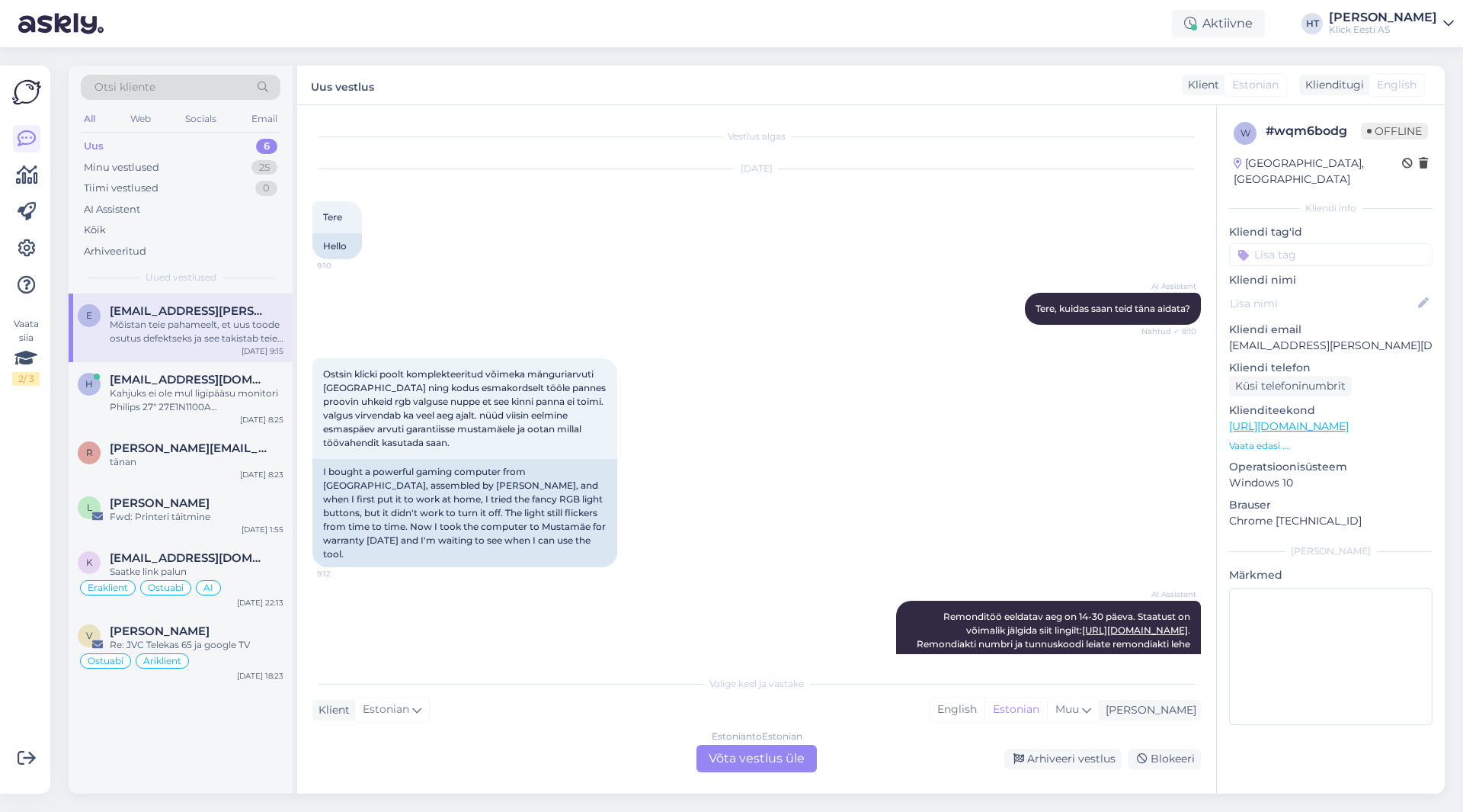
scroll to position [331, 0]
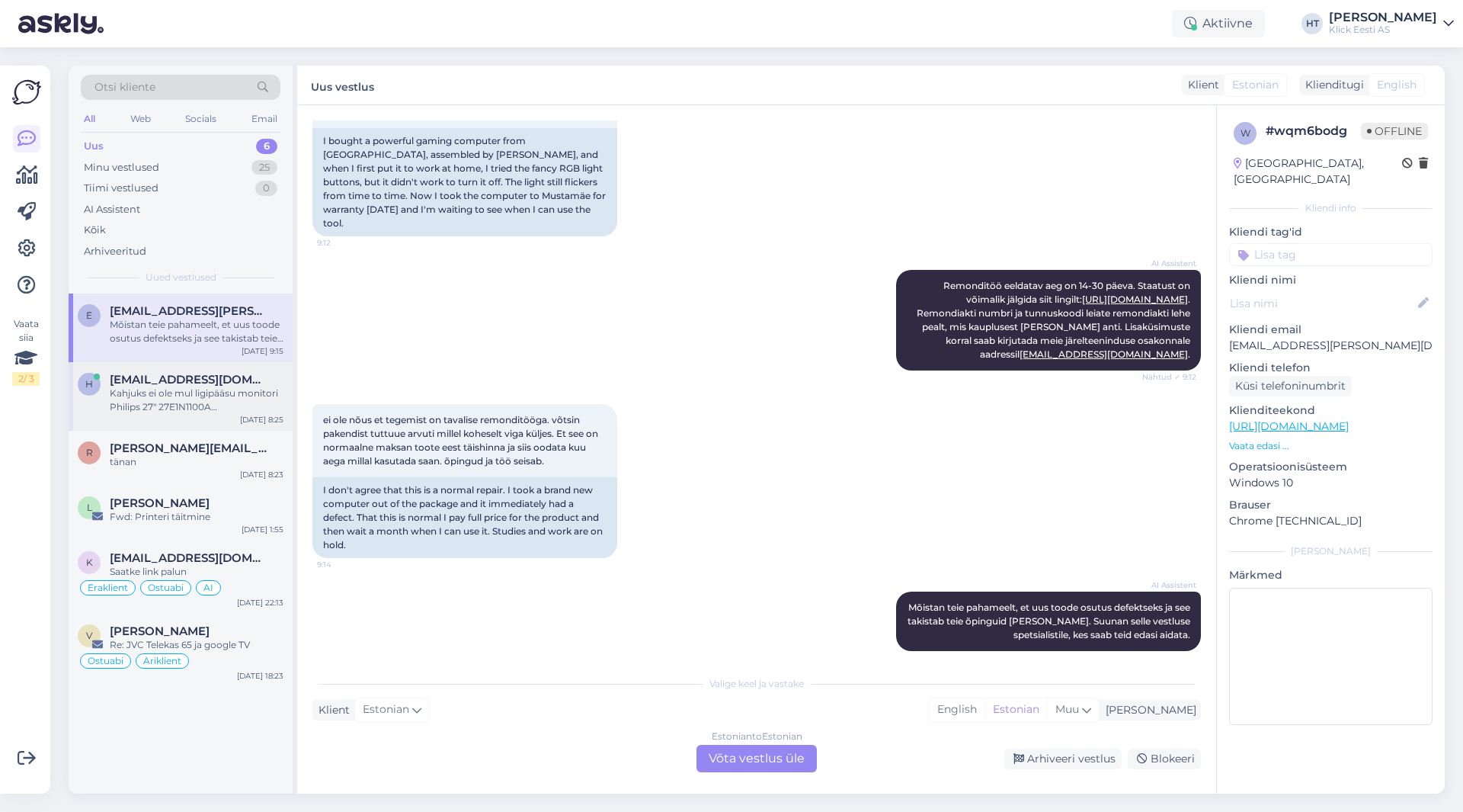
click at [245, 382] on span "[EMAIL_ADDRESS][DOMAIN_NAME]" at bounding box center [189, 379] width 159 height 13
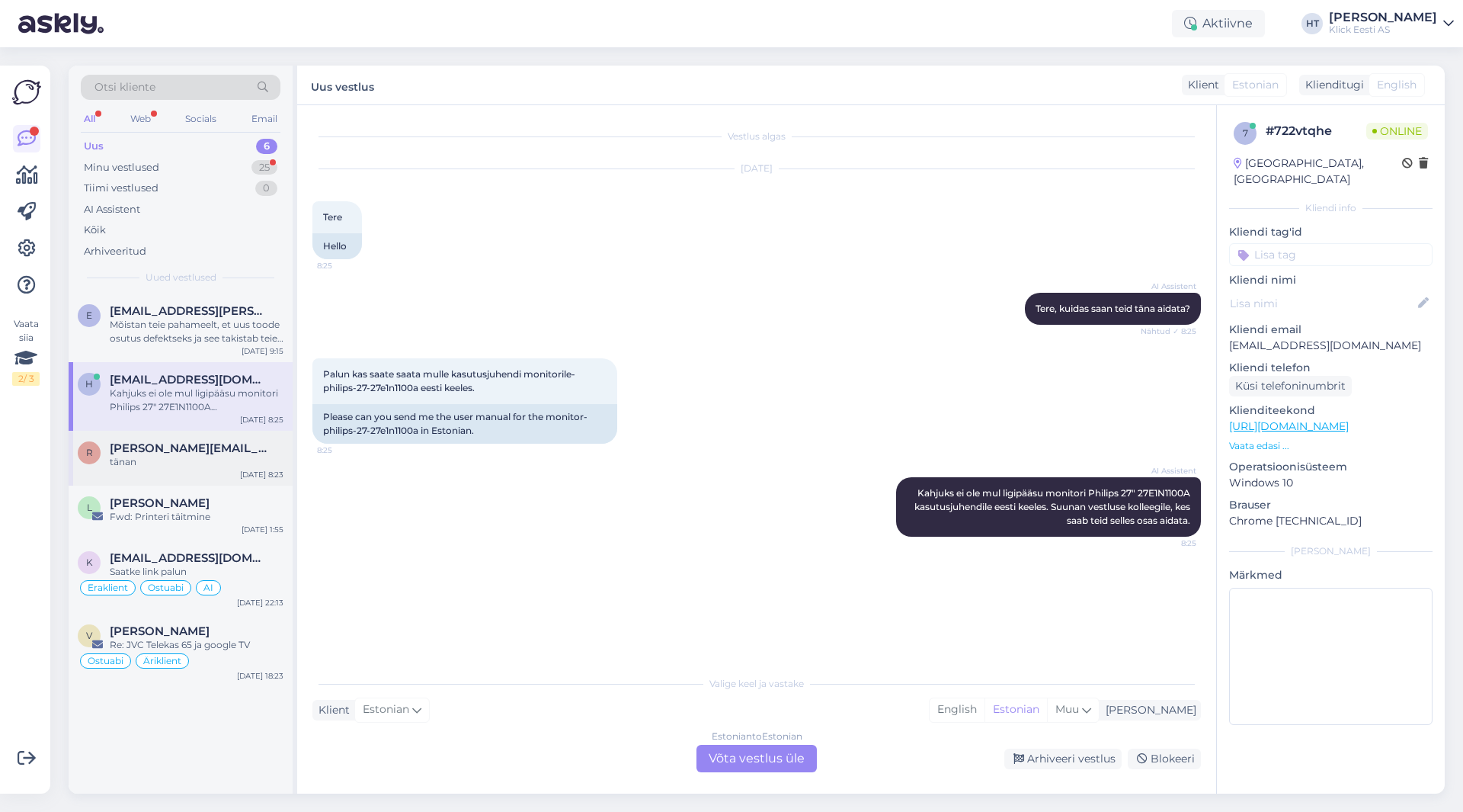
click at [232, 472] on div "r [PERSON_NAME][EMAIL_ADDRESS][PERSON_NAME][DOMAIN_NAME] tänan [DATE] 8:23" at bounding box center [180, 457] width 224 height 55
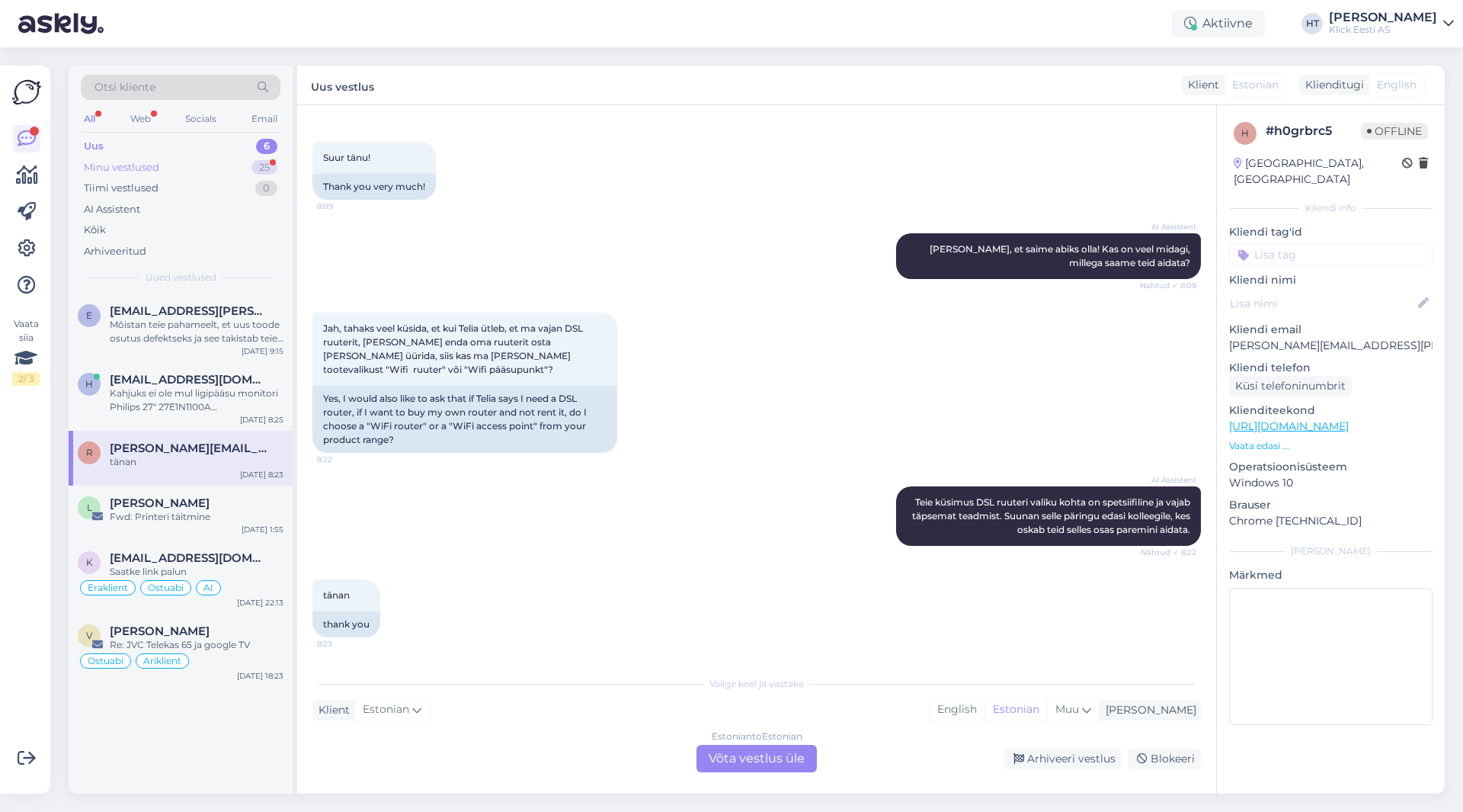
click at [268, 161] on div "25" at bounding box center [264, 168] width 26 height 15
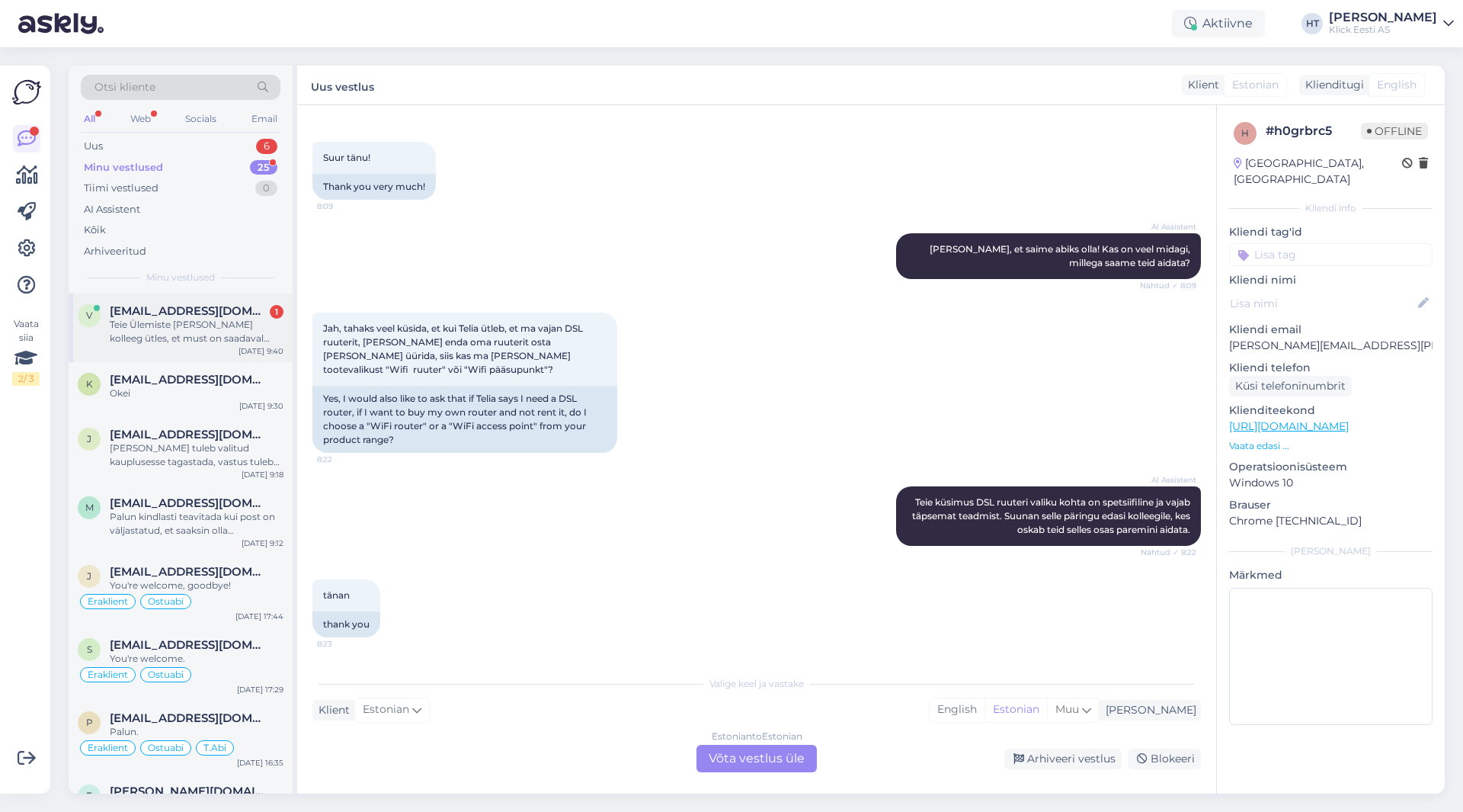
click at [225, 345] on div "Teie Ülemiste [PERSON_NAME] kolleeg ütles, et must on saadaval Lõuna Eestis nin…" at bounding box center [196, 331] width 174 height 28
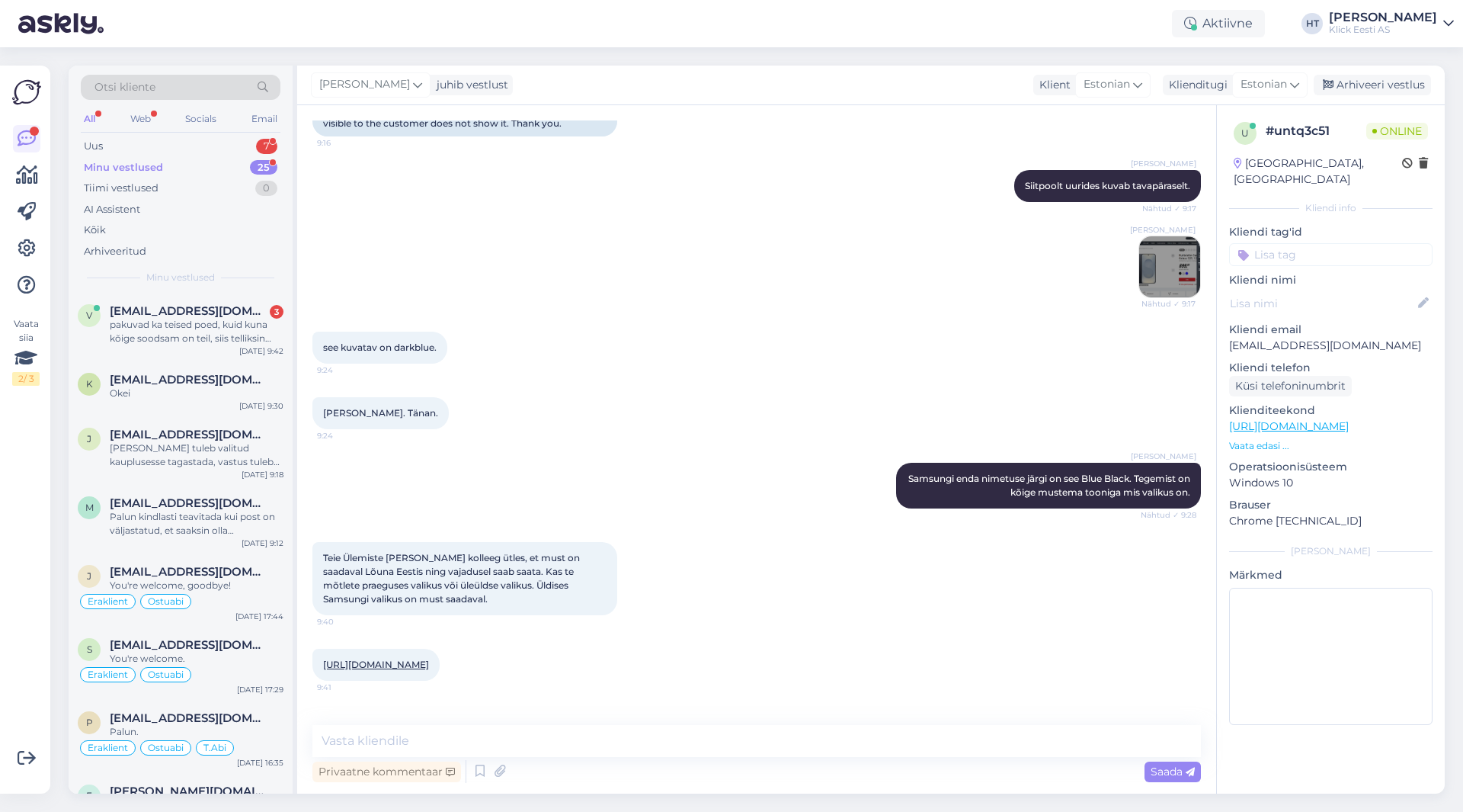
scroll to position [786, 0]
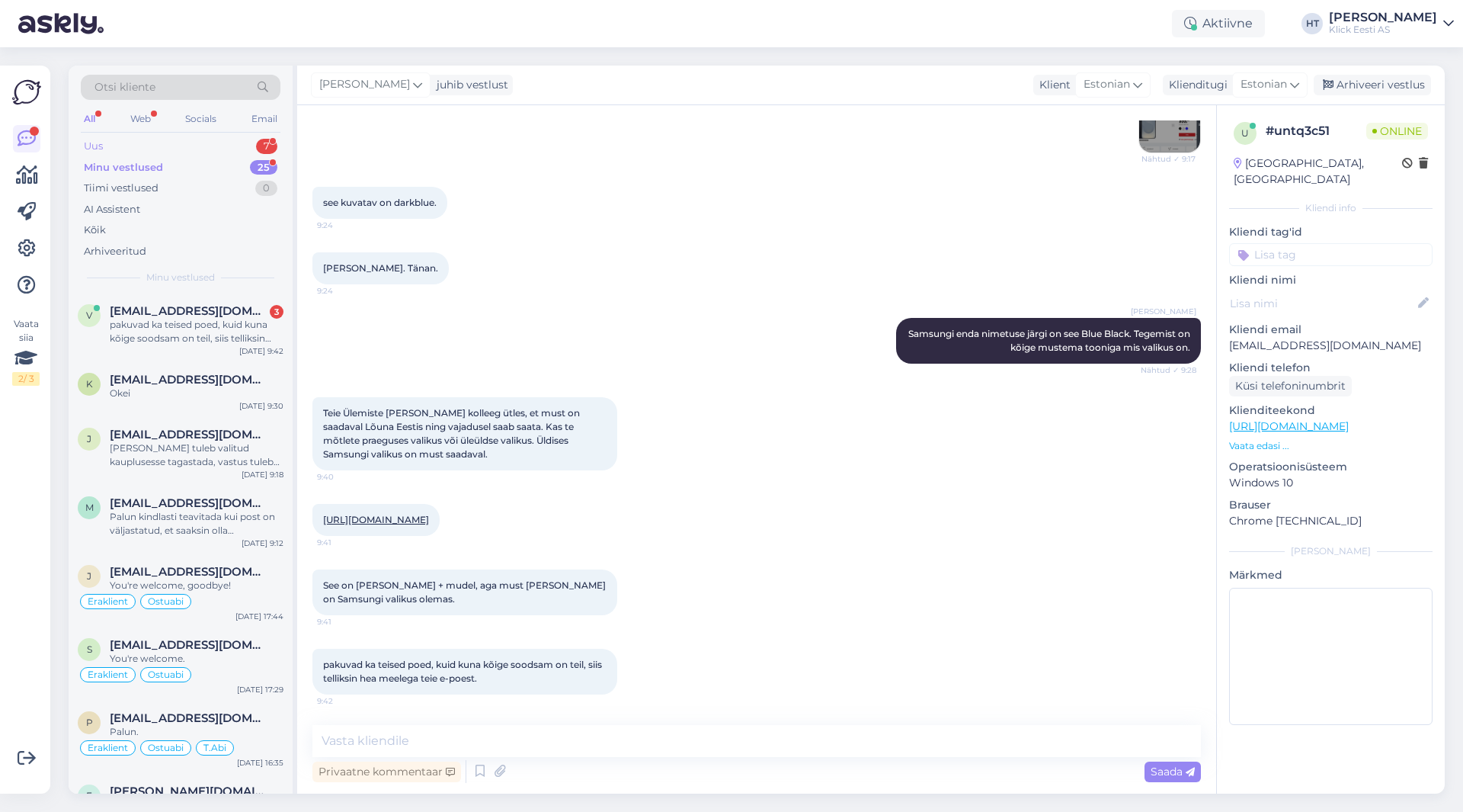
click at [211, 148] on div "Uus 7" at bounding box center [180, 146] width 200 height 21
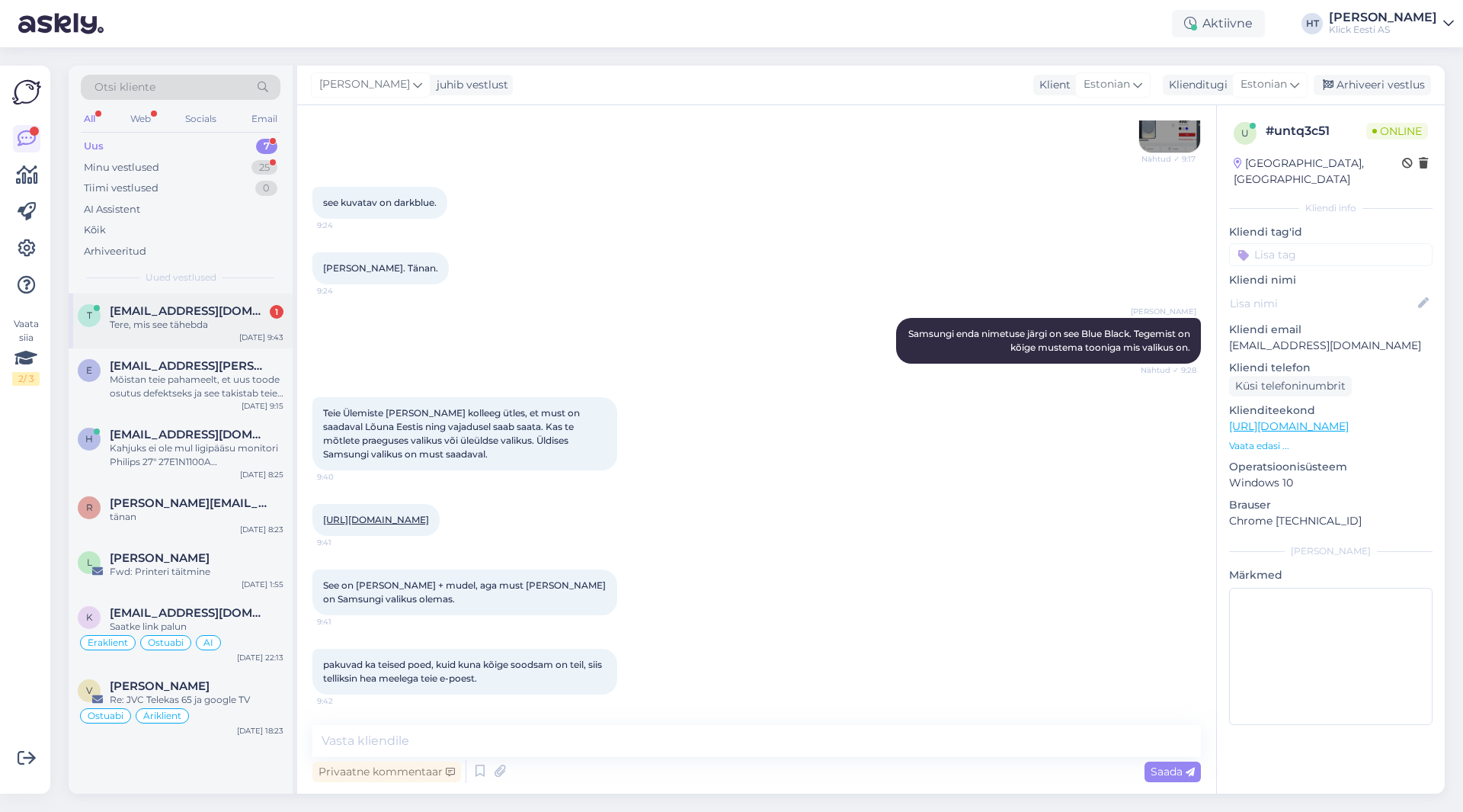
click at [216, 304] on span "[EMAIL_ADDRESS][DOMAIN_NAME]" at bounding box center [189, 310] width 159 height 13
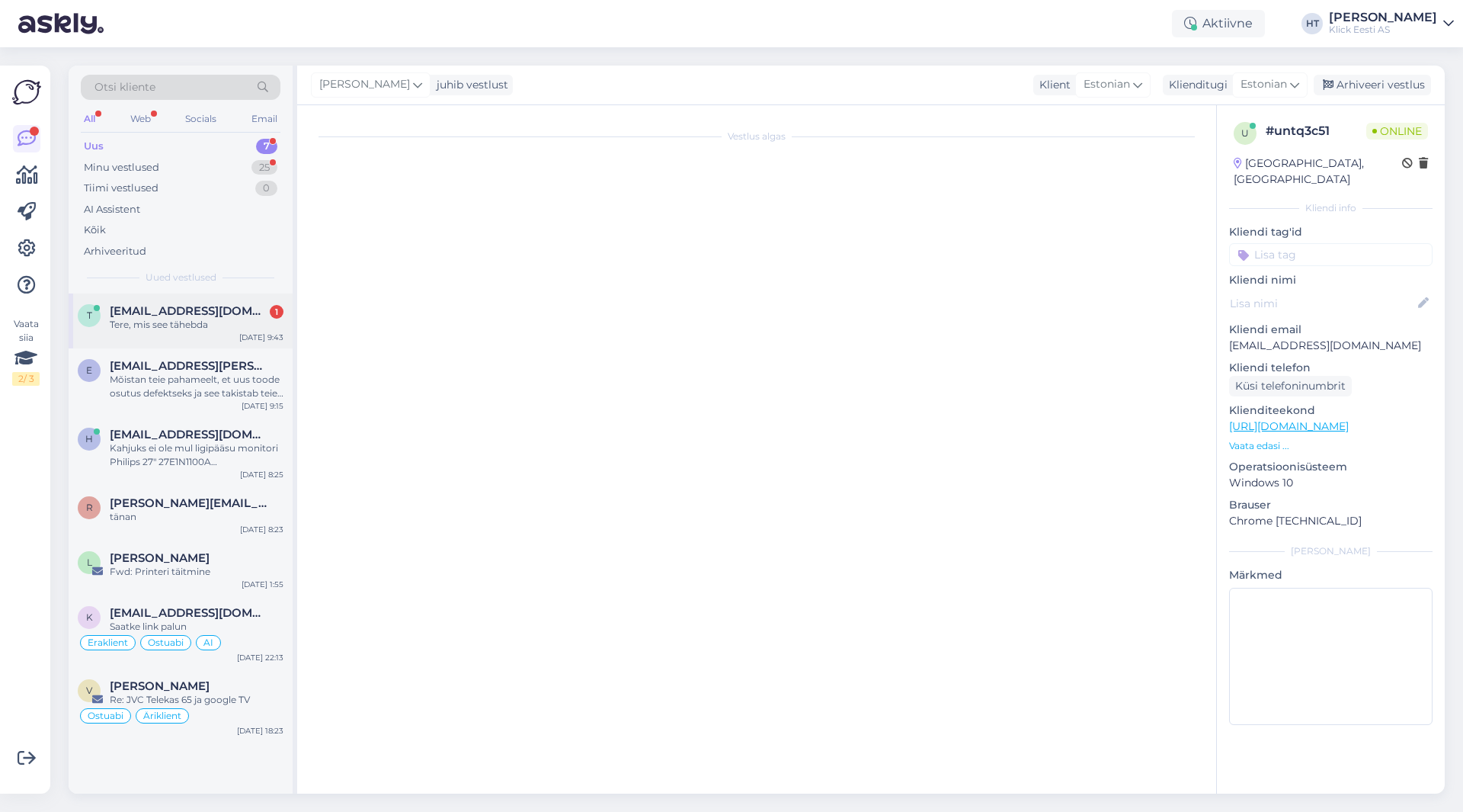
scroll to position [0, 0]
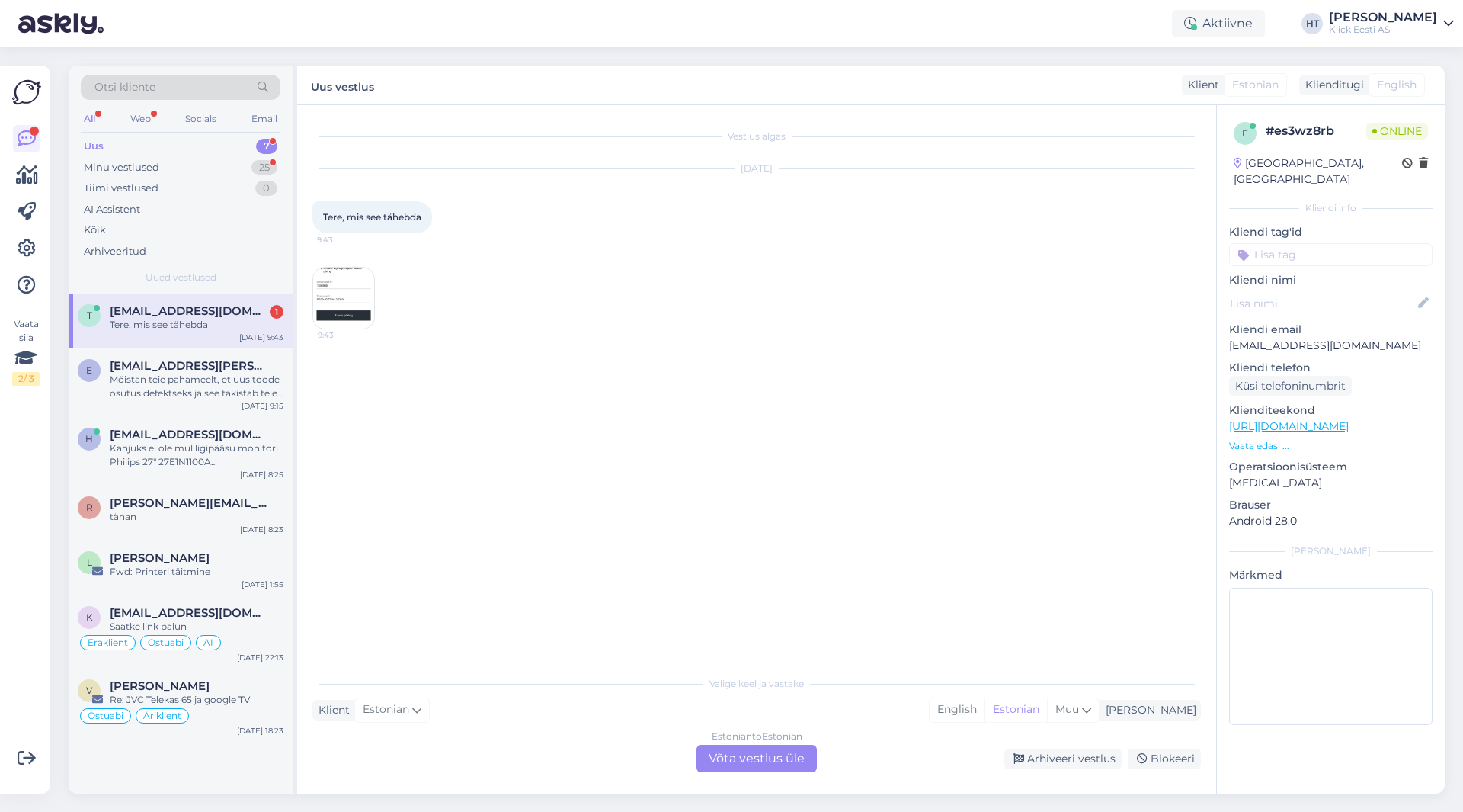
click at [357, 304] on img at bounding box center [343, 298] width 61 height 61
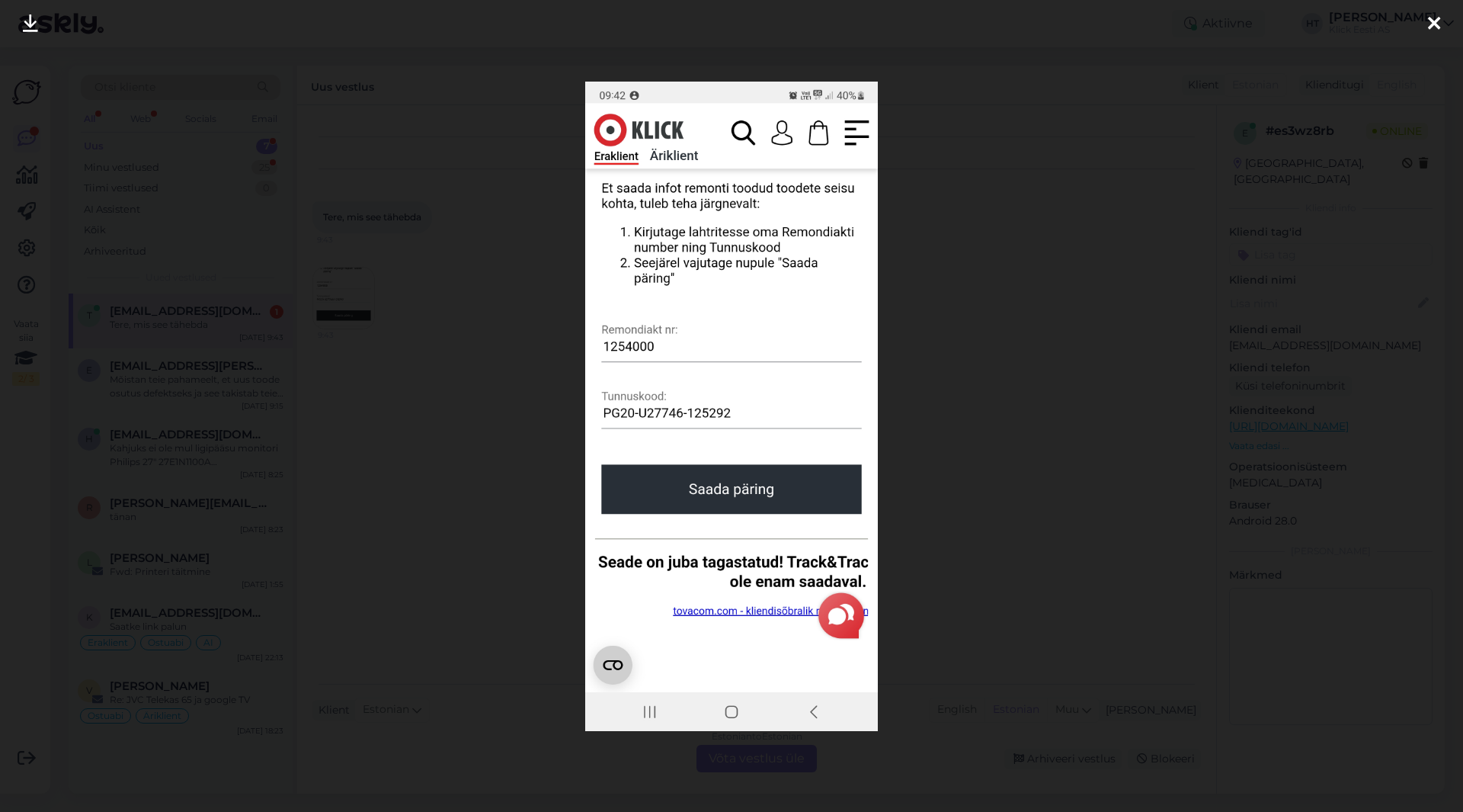
click at [475, 361] on div at bounding box center [732, 406] width 1463 height 812
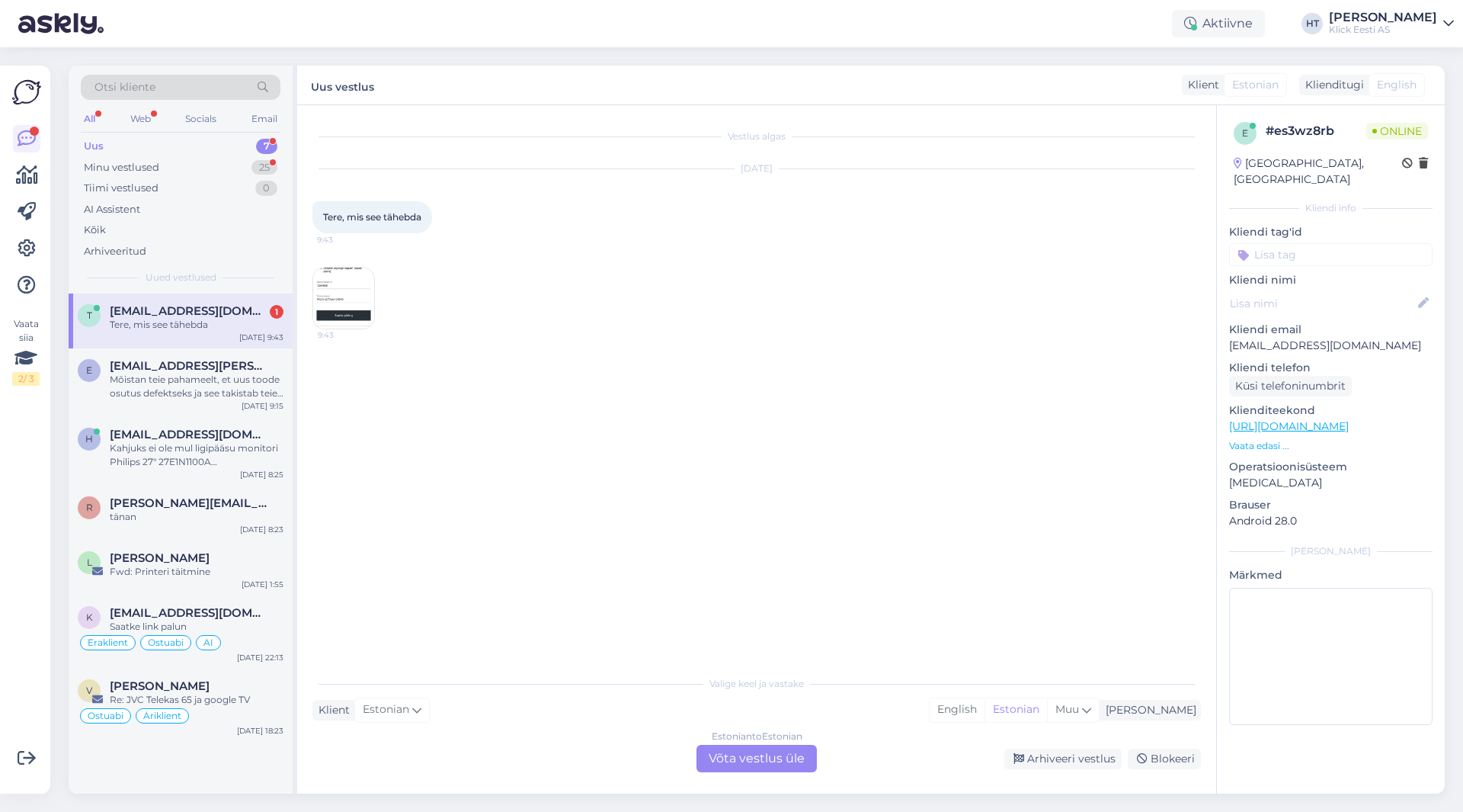
click at [737, 755] on div "Estonian to Estonian Võta vestlus üle" at bounding box center [757, 758] width 121 height 28
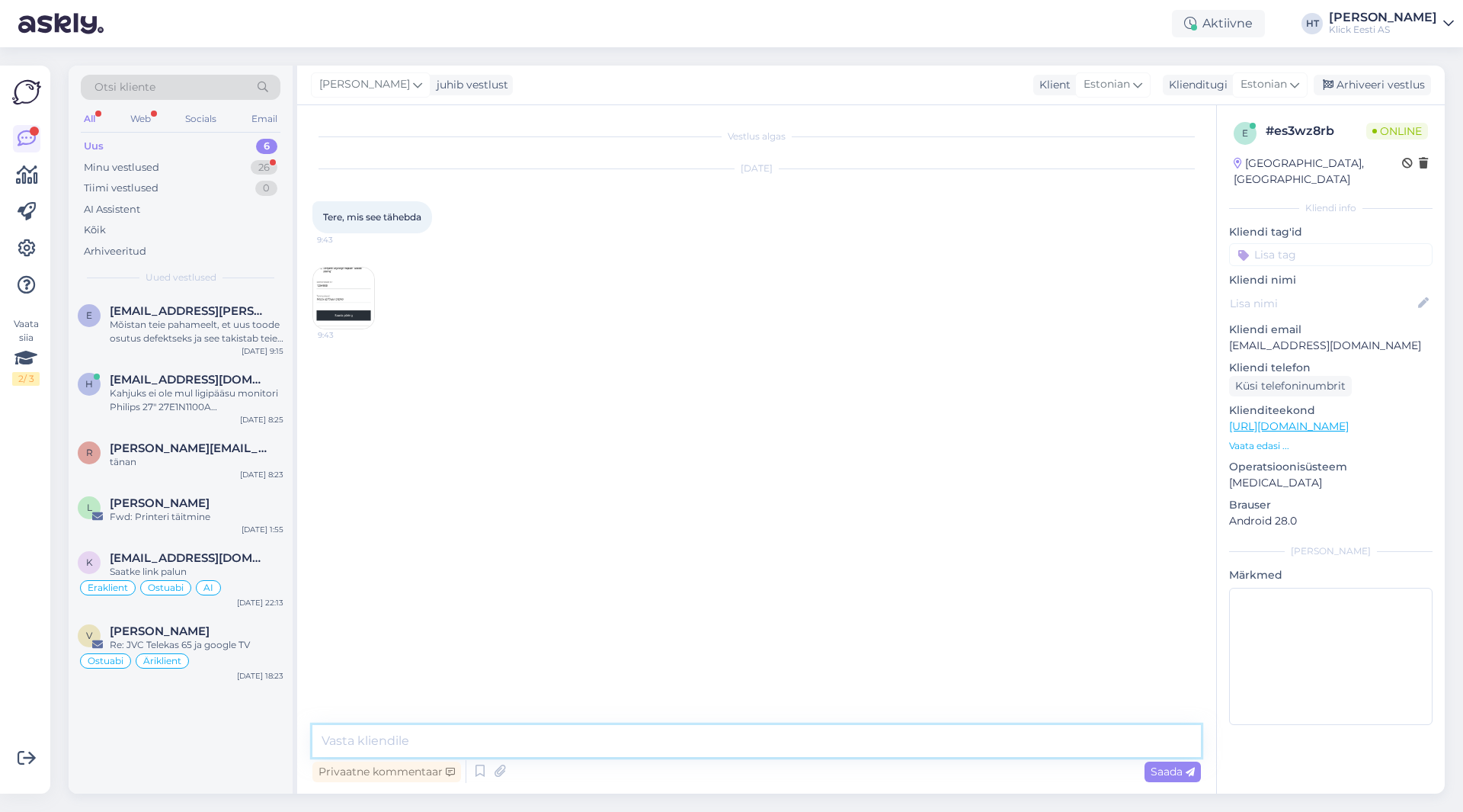
click at [736, 748] on textarea at bounding box center [756, 741] width 888 height 32
type textarea "Sisestage enda remondiakti lehelt korrektsed andmed."
click at [260, 170] on div "26" at bounding box center [264, 168] width 27 height 15
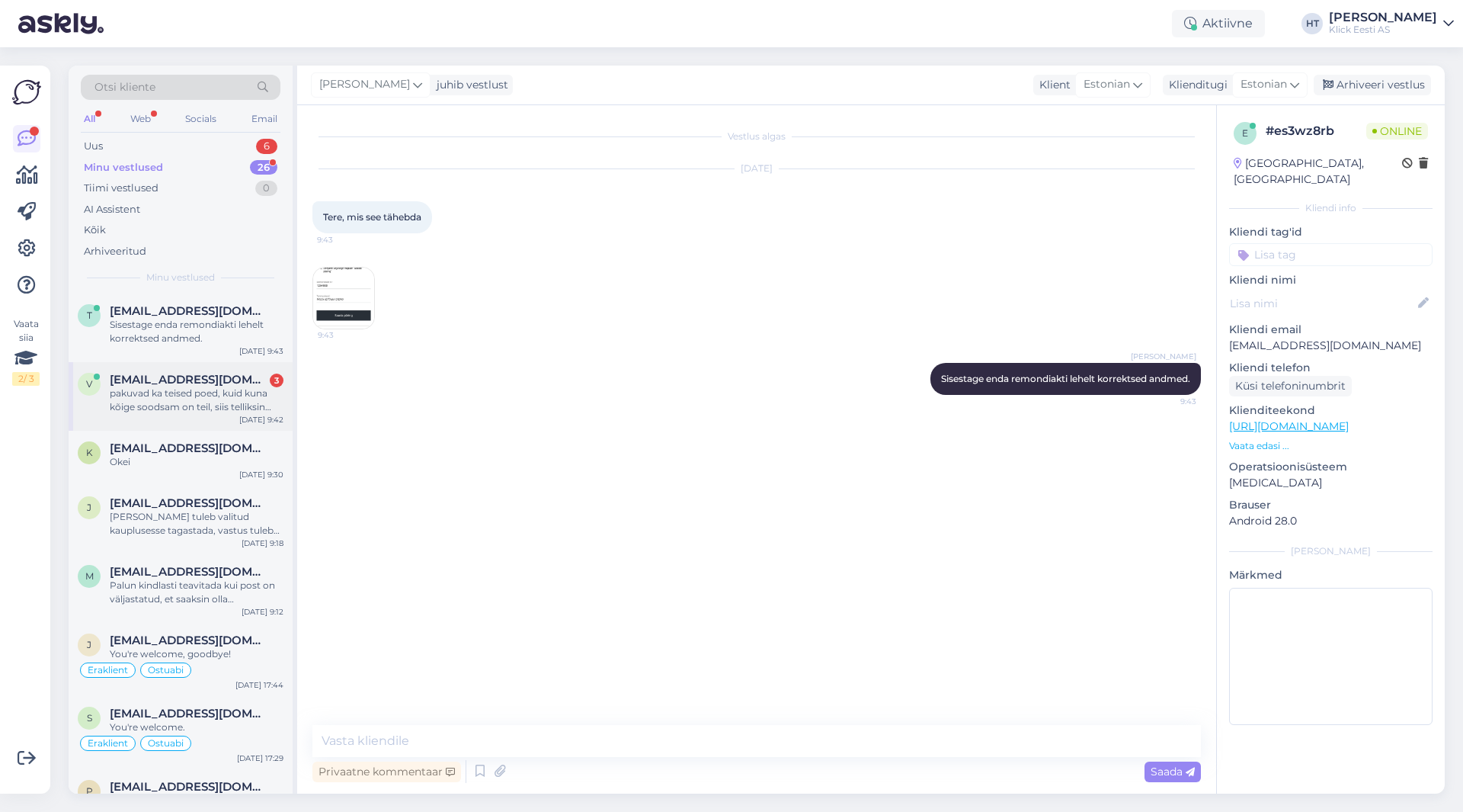
click at [244, 379] on div "[EMAIL_ADDRESS][DOMAIN_NAME] 3" at bounding box center [196, 379] width 174 height 13
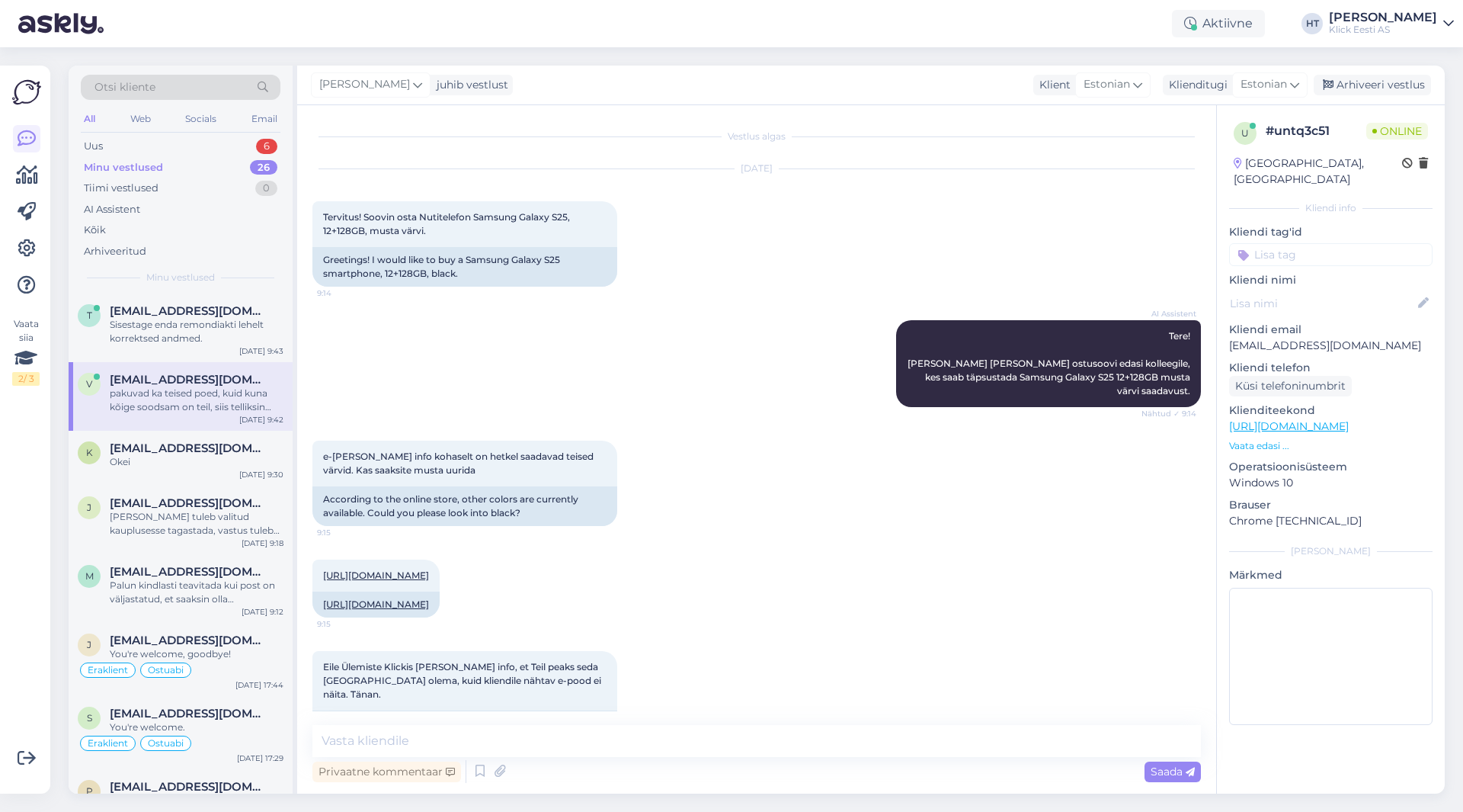
scroll to position [786, 0]
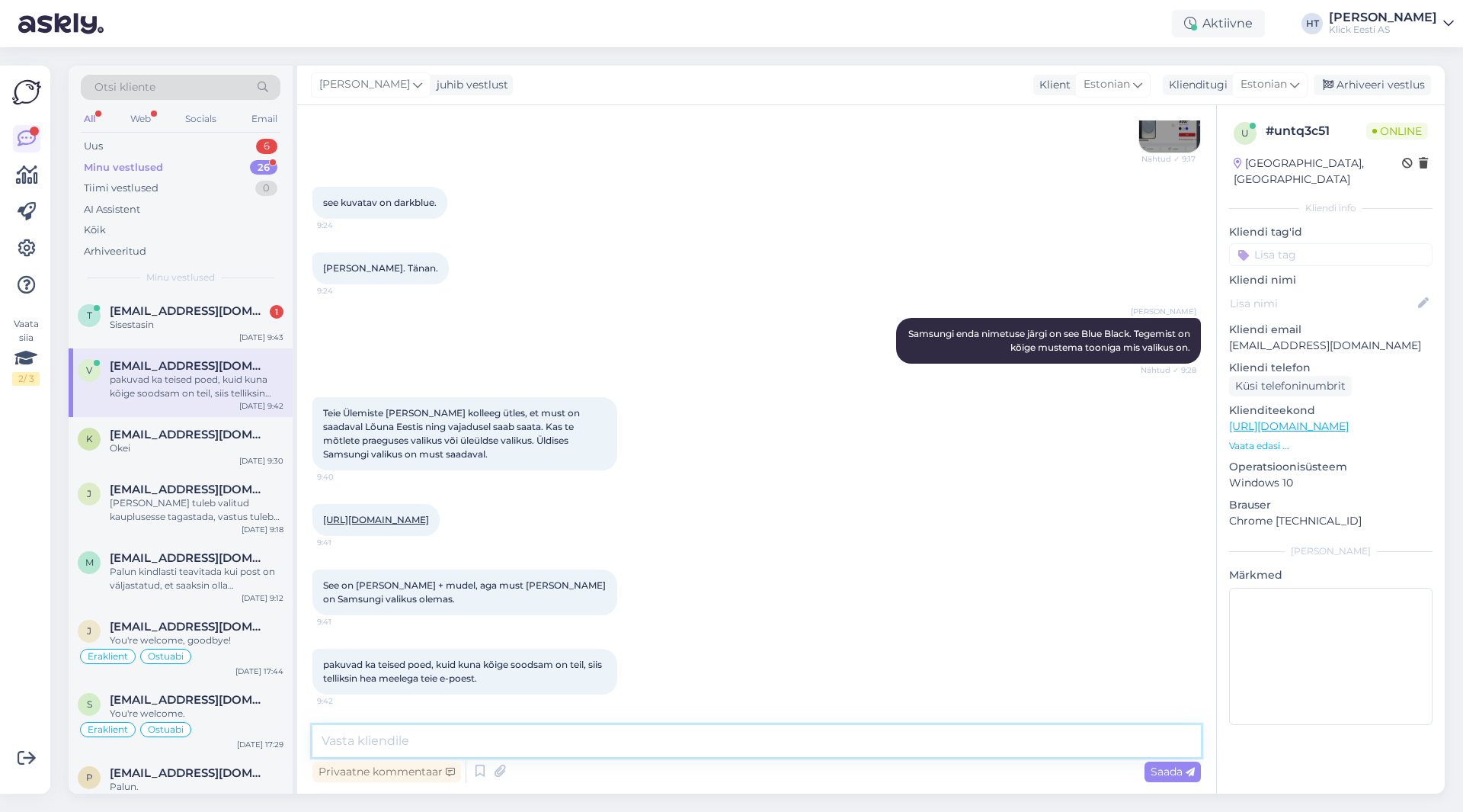
click at [517, 729] on textarea at bounding box center [756, 741] width 888 height 32
click at [347, 362] on div "[PERSON_NAME] Samsungi enda nimetuse järgi on see Blue Black. Tegemist on kõige…" at bounding box center [756, 341] width 888 height 79
click at [758, 534] on div "[URL][DOMAIN_NAME] 9:41" at bounding box center [756, 520] width 888 height 65
click at [654, 727] on textarea at bounding box center [756, 741] width 888 height 32
type textarea "Samsungi enda valikus on ta sinakasmust:"
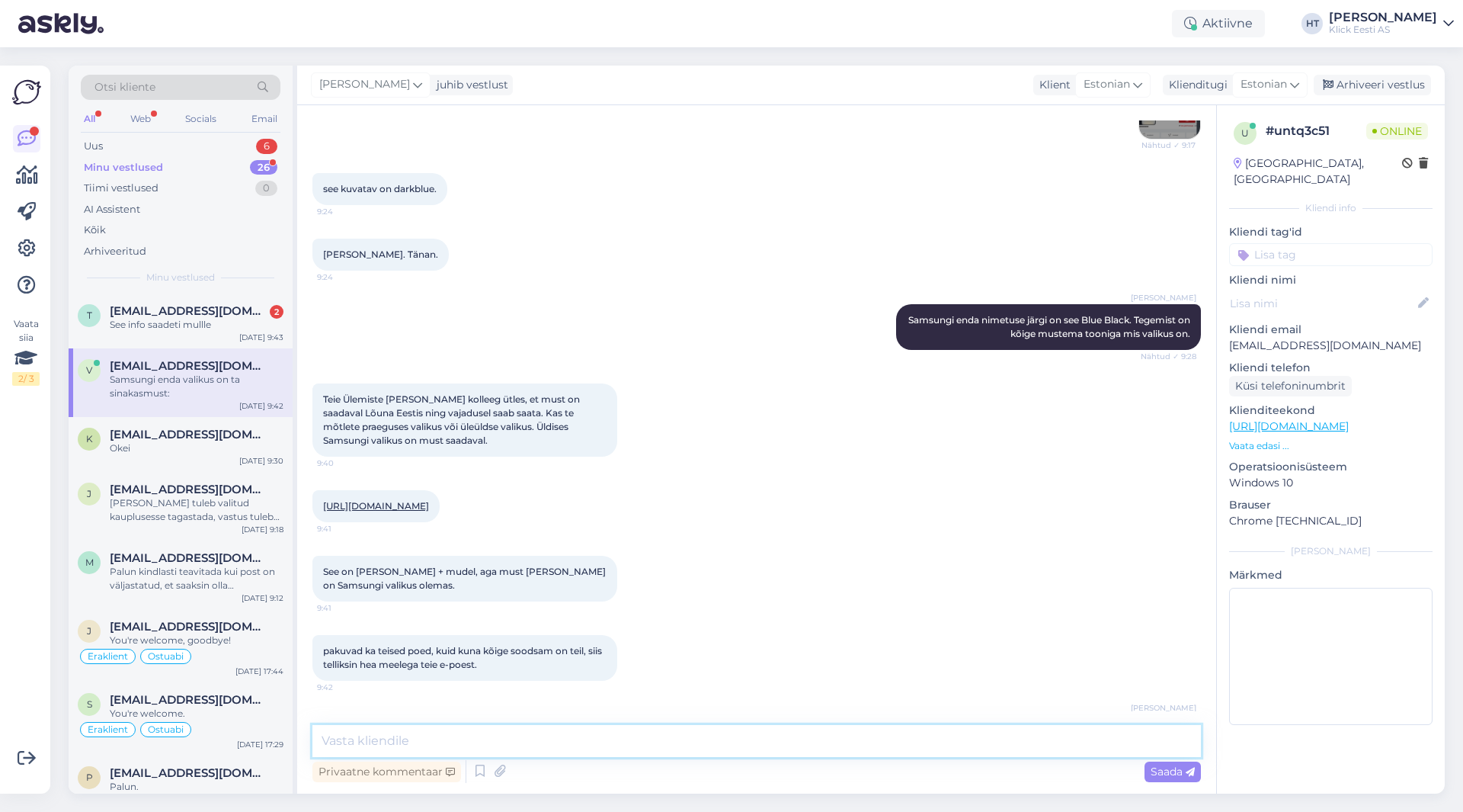
scroll to position [851, 0]
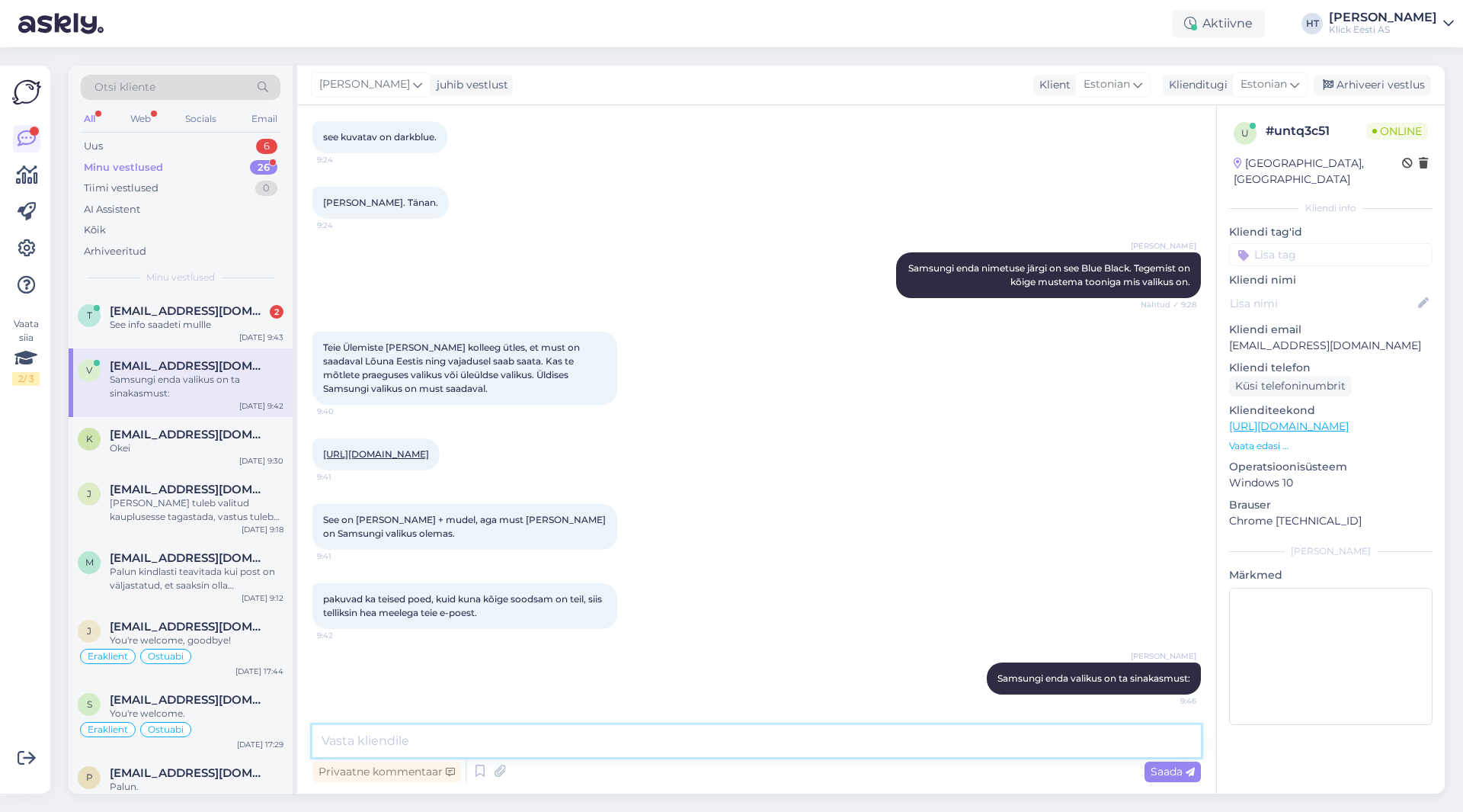
paste textarea "T"
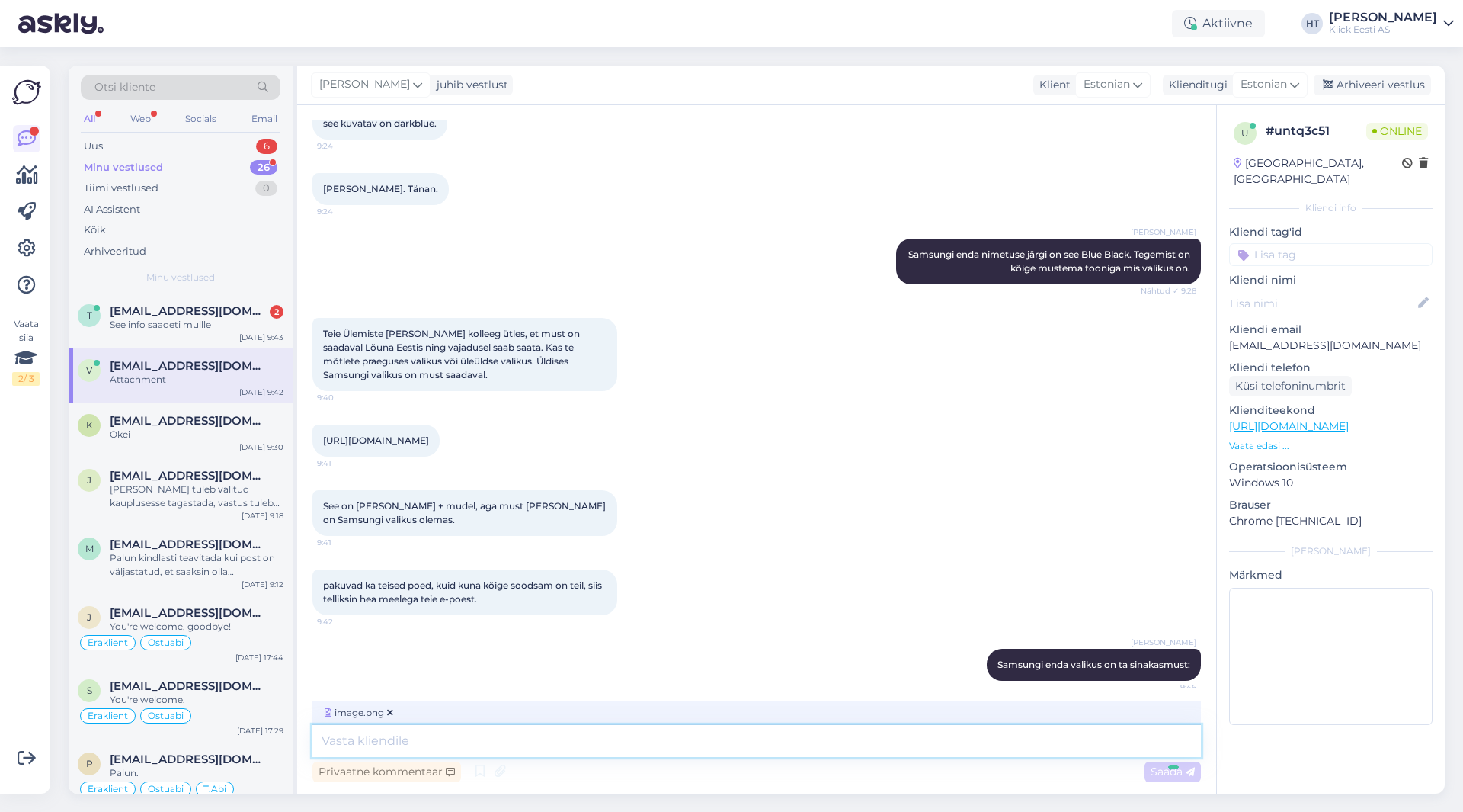
scroll to position [947, 0]
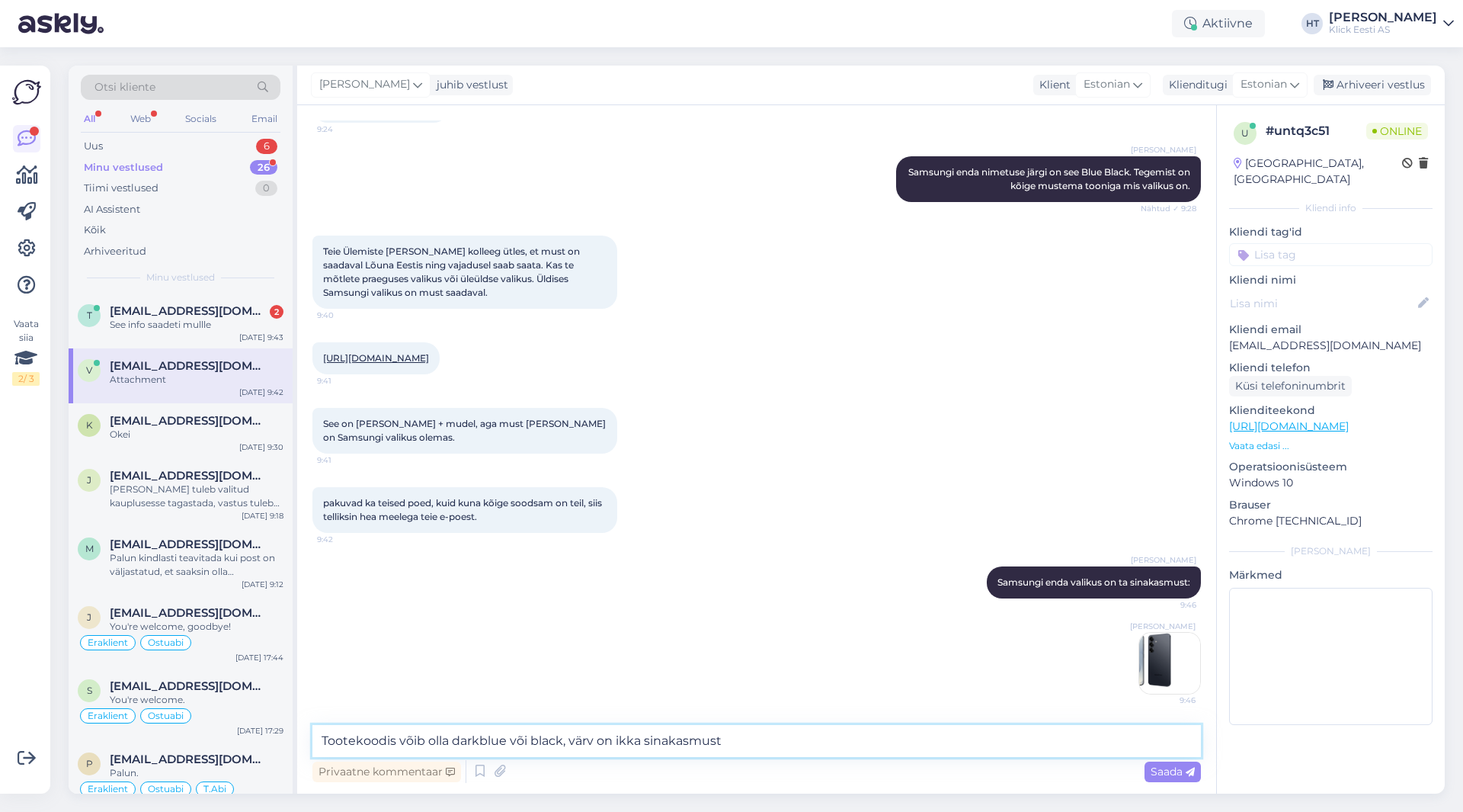
type textarea "Tootekoodis võib olla darkblue või black, värv on ikka sinakasmust."
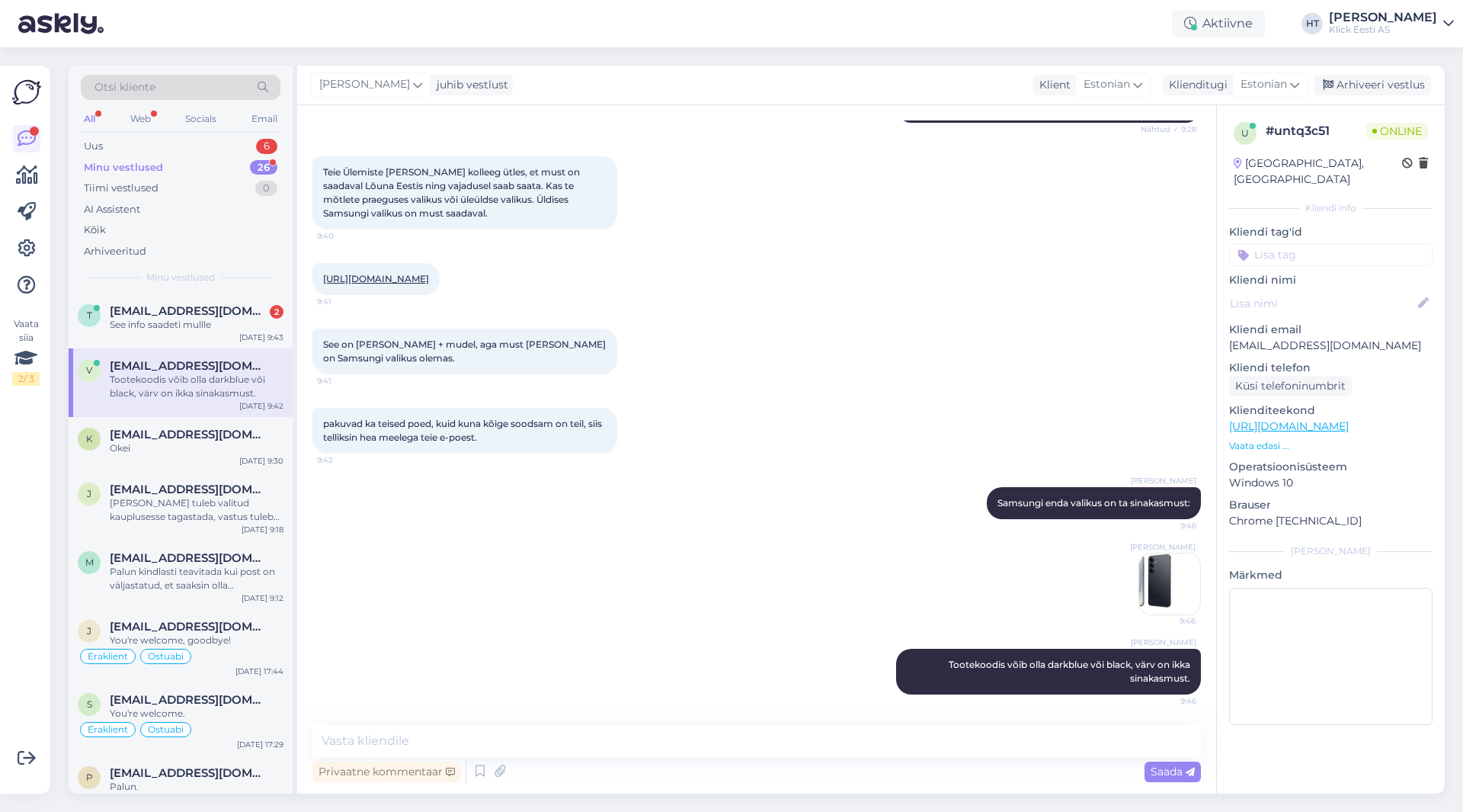
click at [204, 165] on div "Minu vestlused 26" at bounding box center [180, 167] width 200 height 21
click at [244, 153] on div "Uus 6" at bounding box center [180, 146] width 200 height 21
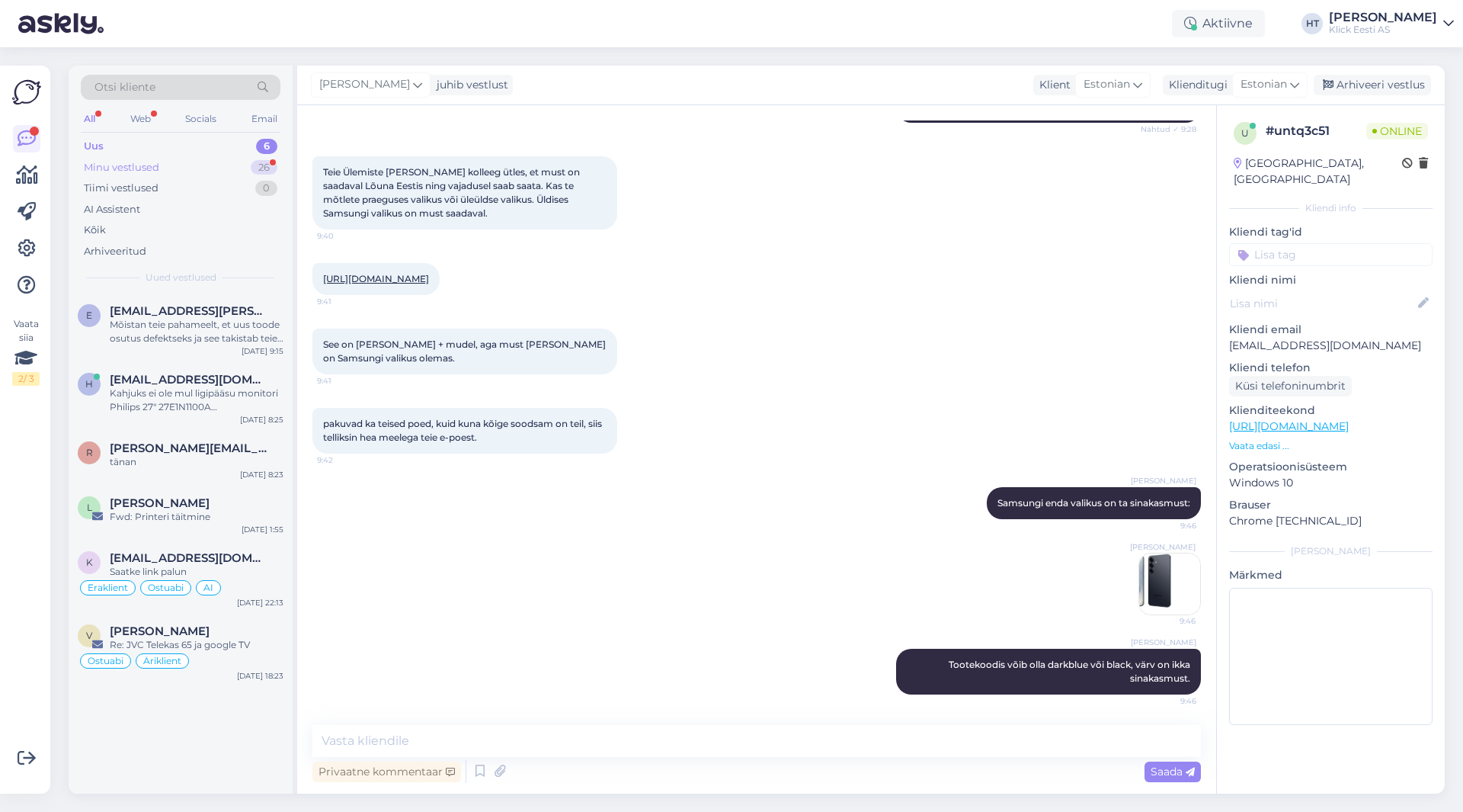
click at [215, 169] on div "Minu vestlused 26" at bounding box center [180, 167] width 200 height 21
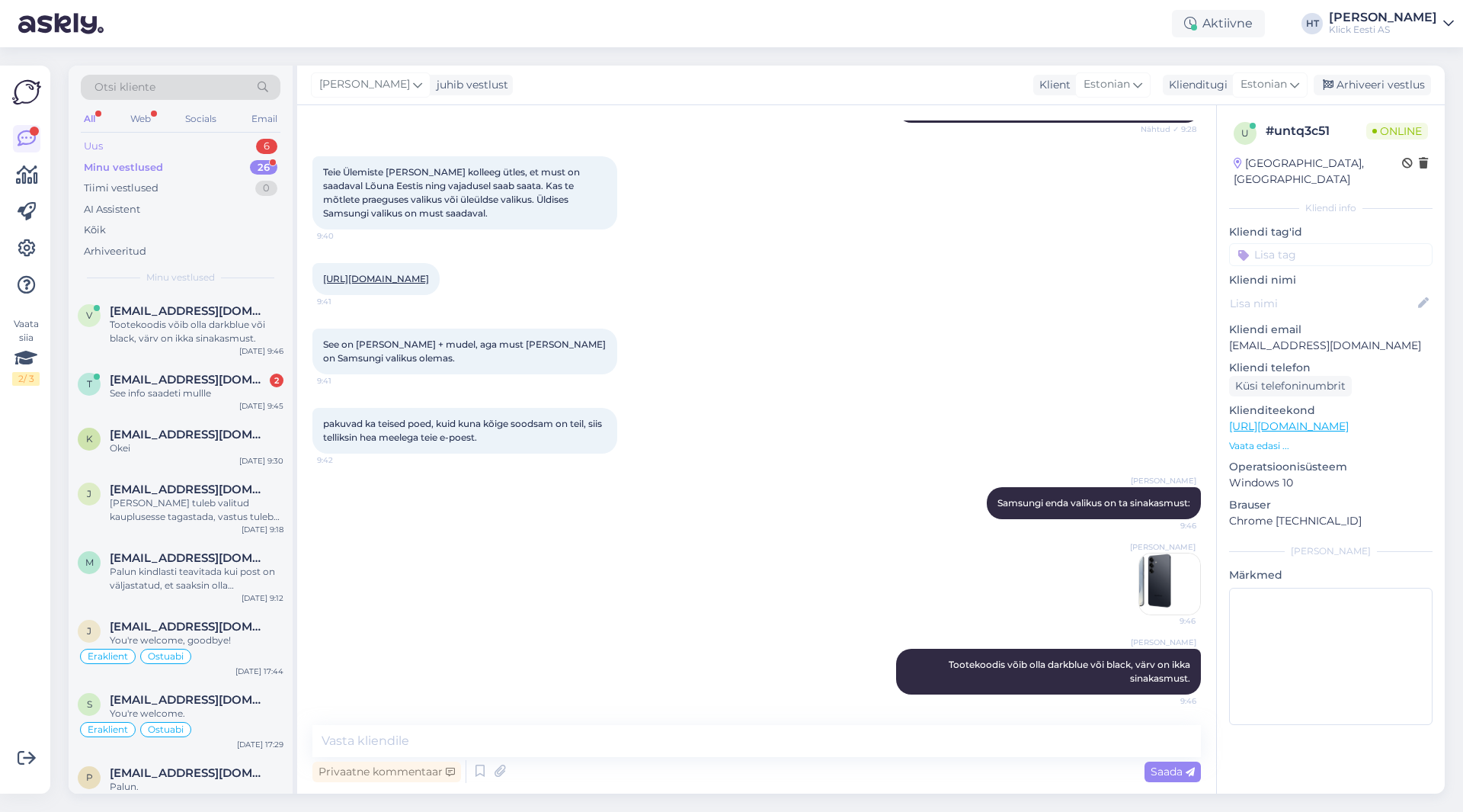
click at [245, 148] on div "Uus 6" at bounding box center [180, 146] width 200 height 21
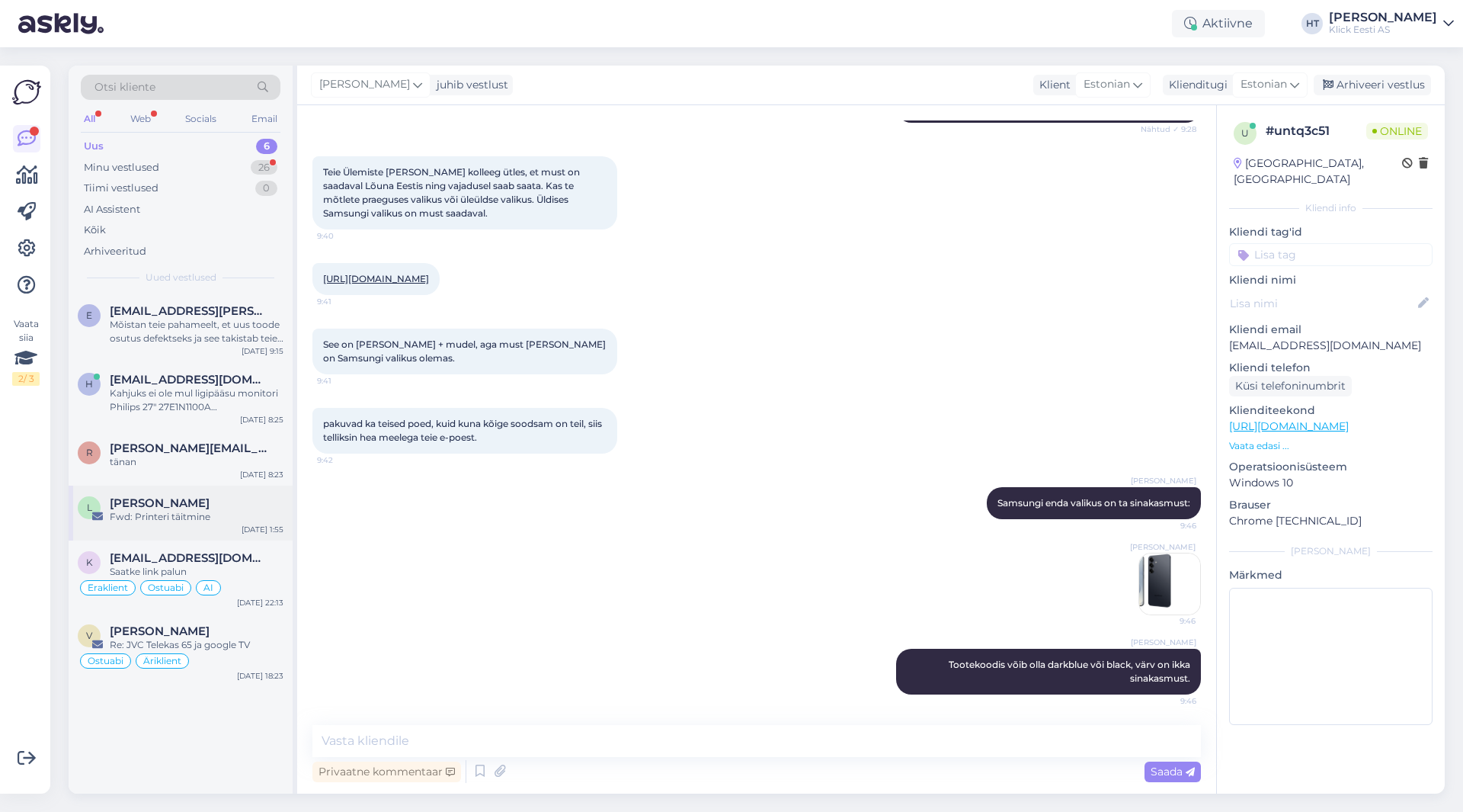
click at [197, 513] on div "Fwd: Printeri täitmine" at bounding box center [196, 517] width 174 height 13
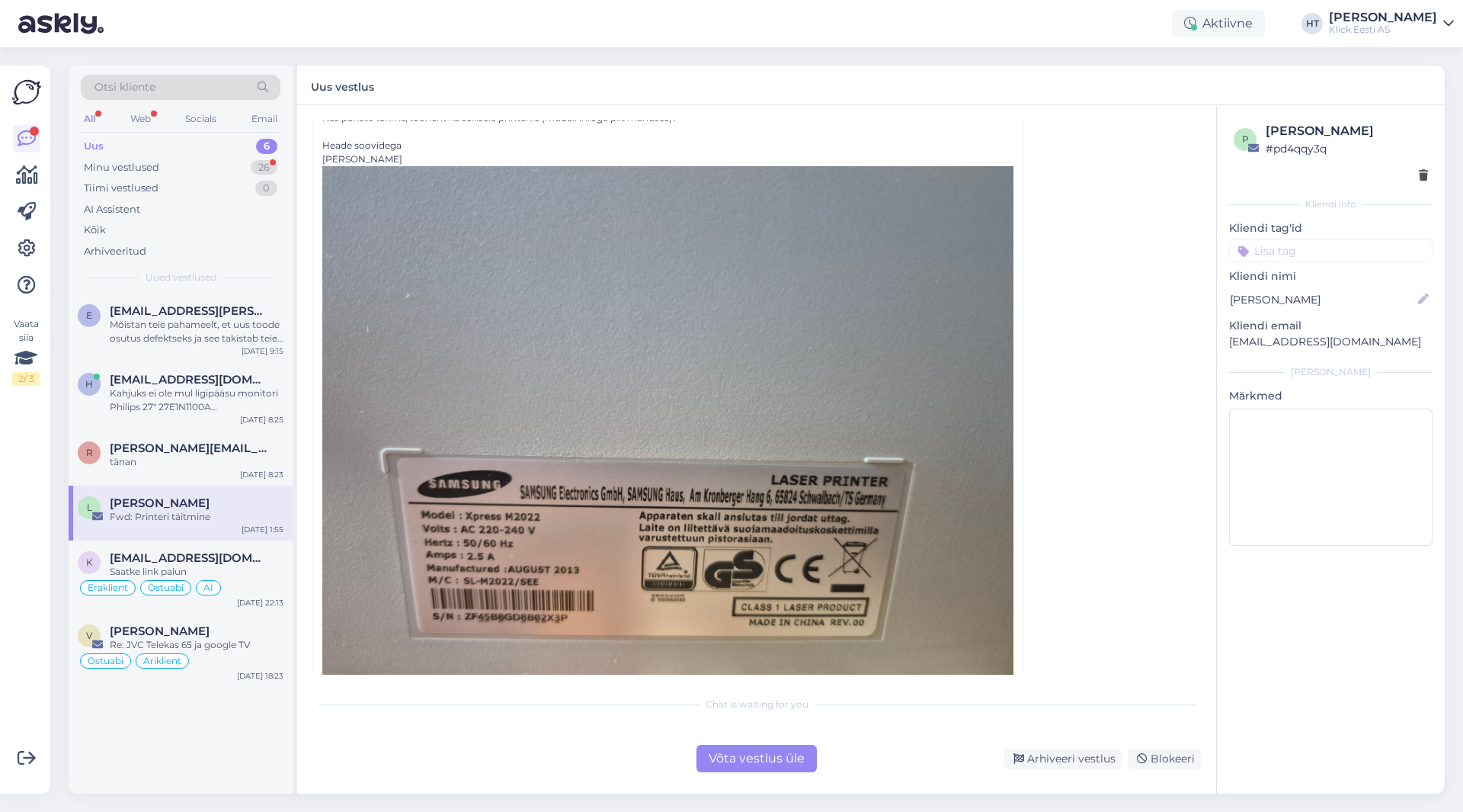
scroll to position [226, 0]
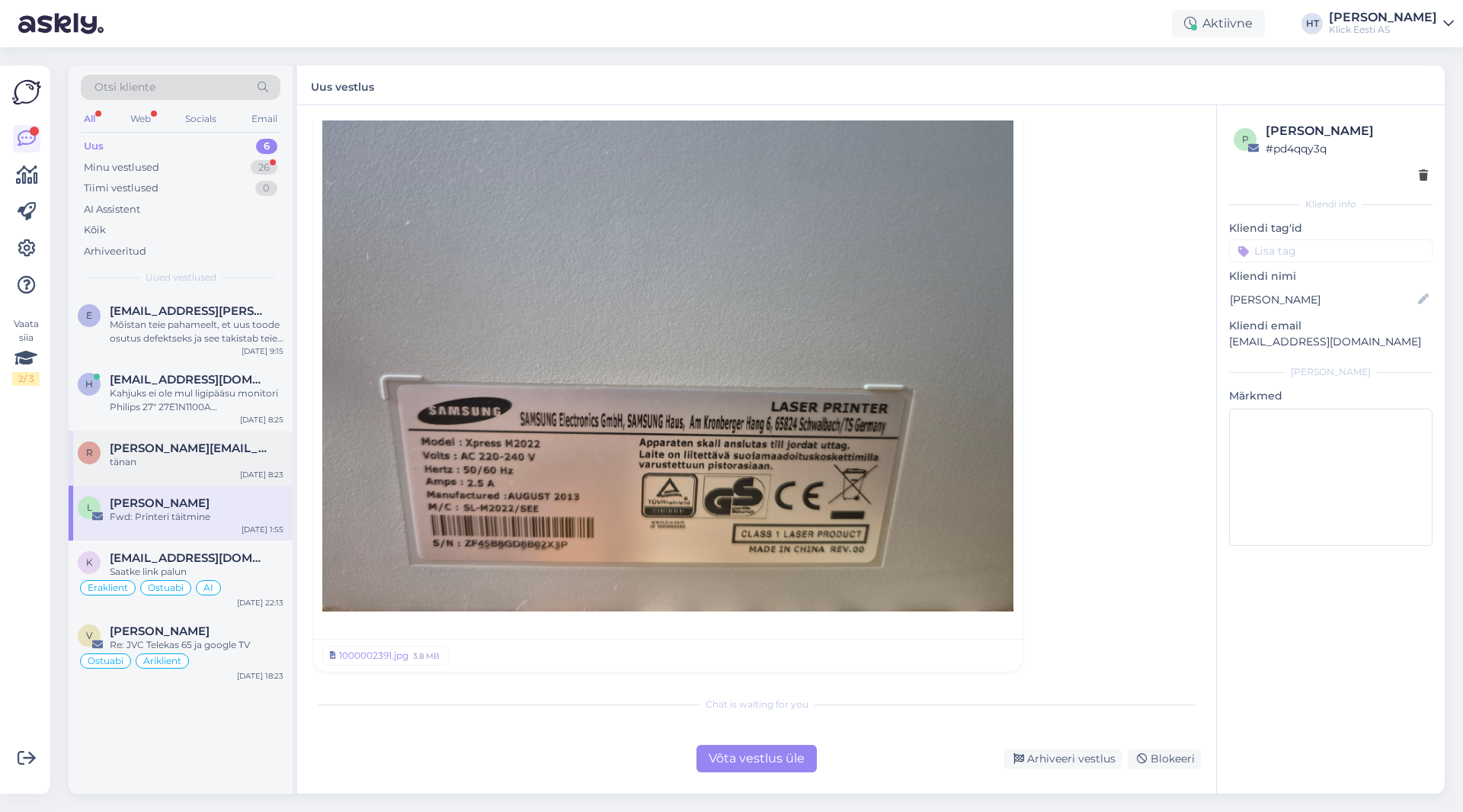
click at [185, 473] on div "r [PERSON_NAME][EMAIL_ADDRESS][PERSON_NAME][DOMAIN_NAME] tänan [DATE] 8:23" at bounding box center [180, 457] width 224 height 55
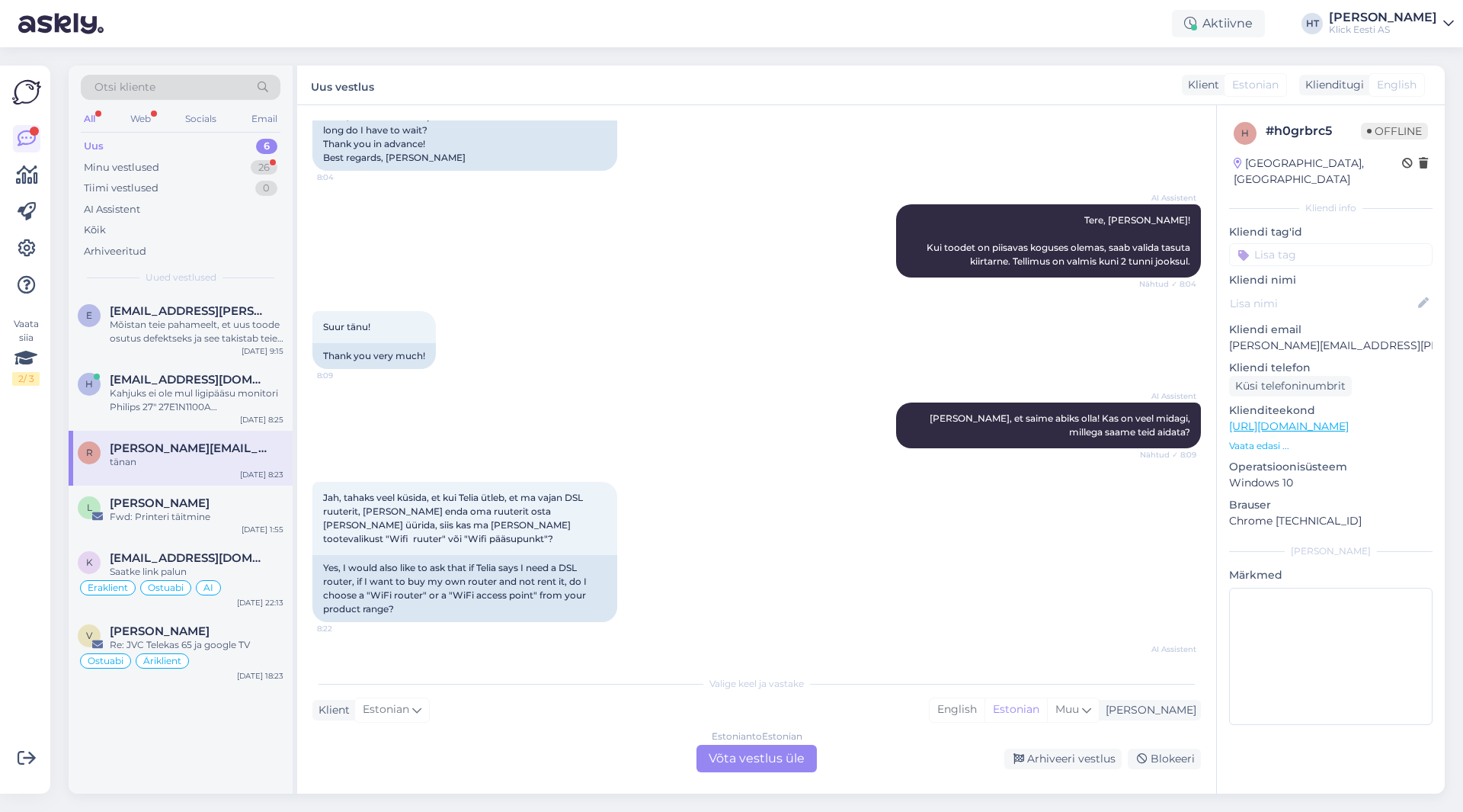
scroll to position [395, 0]
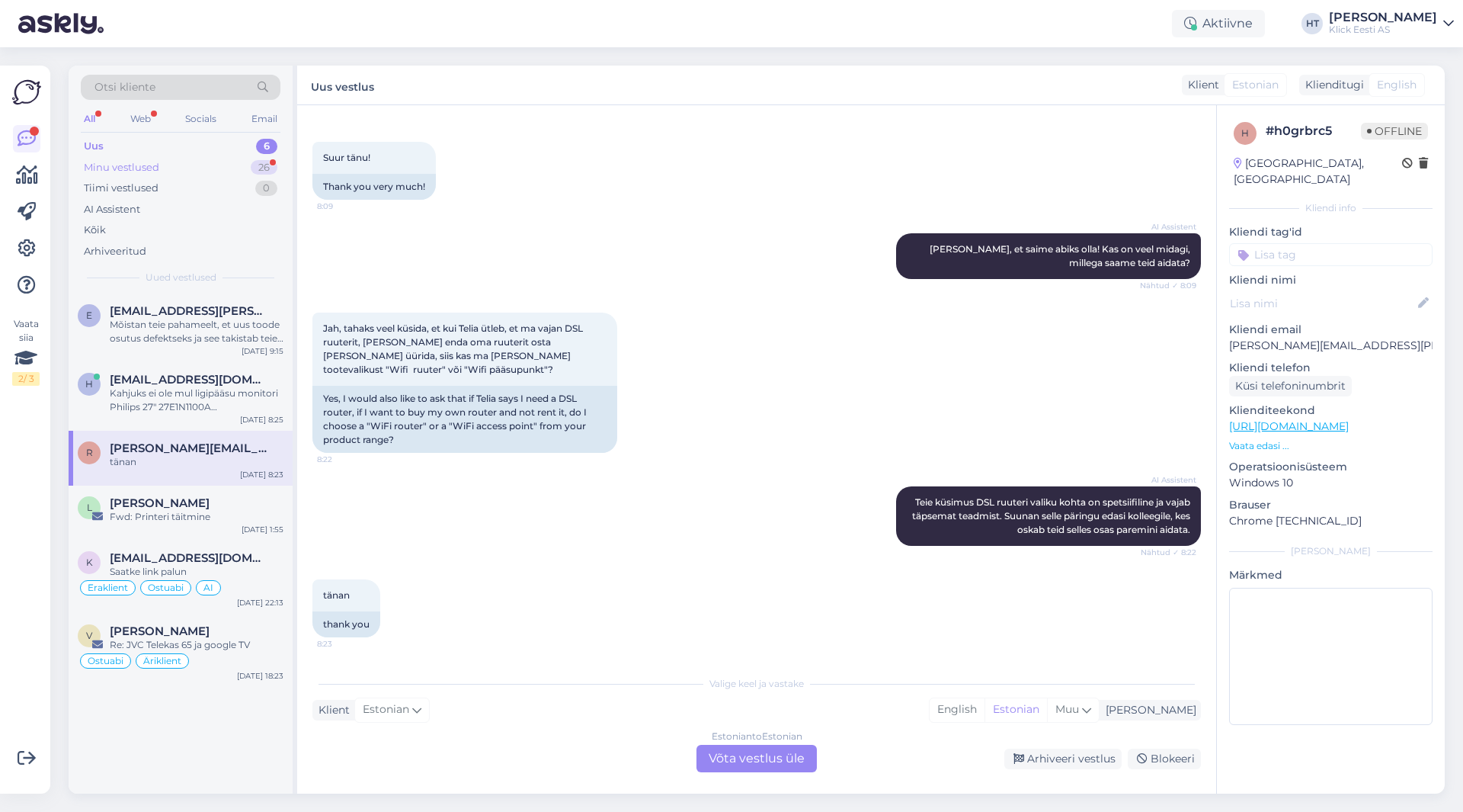
click at [235, 169] on div "Minu vestlused 26" at bounding box center [180, 167] width 200 height 21
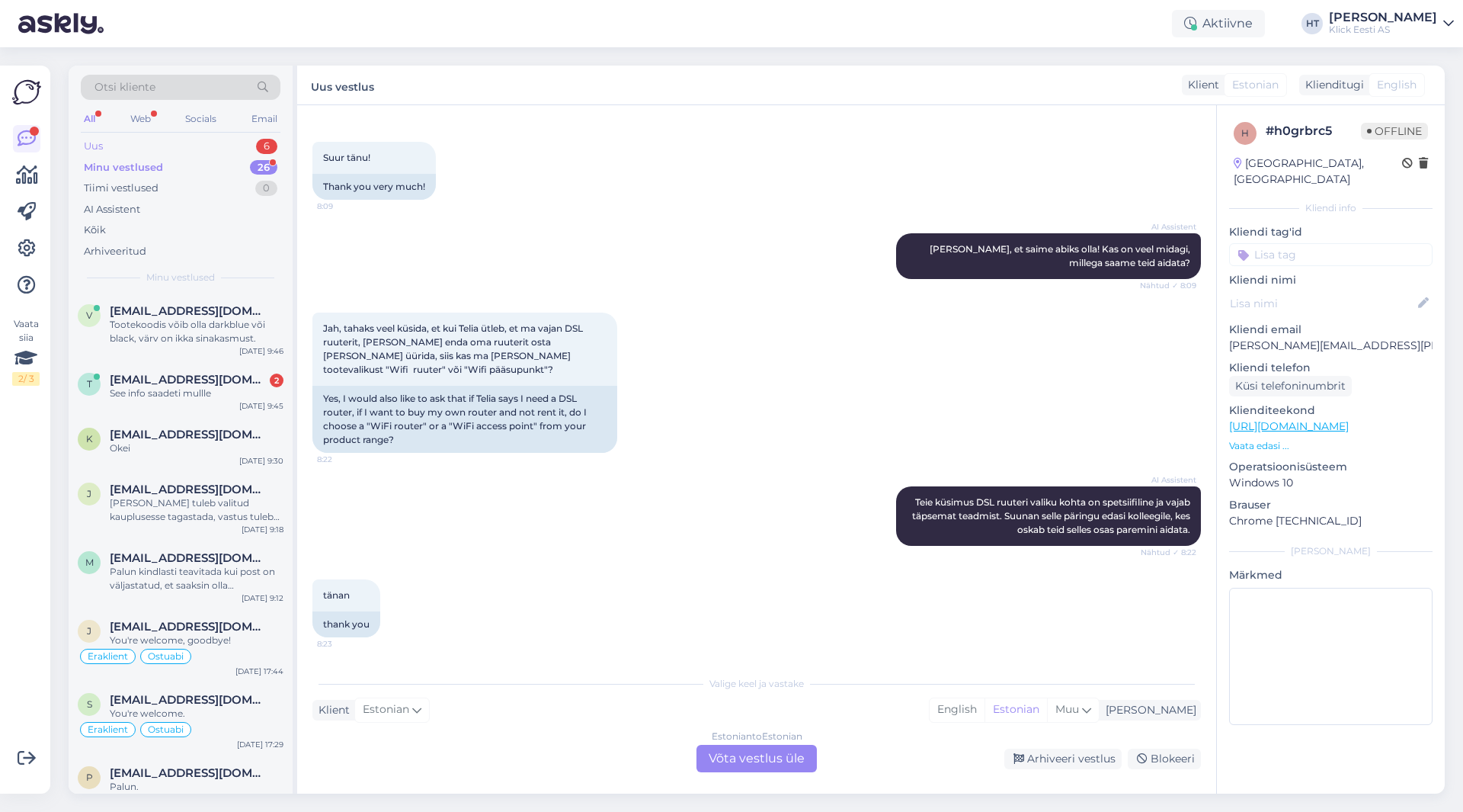
click at [241, 143] on div "Uus 6" at bounding box center [180, 146] width 200 height 21
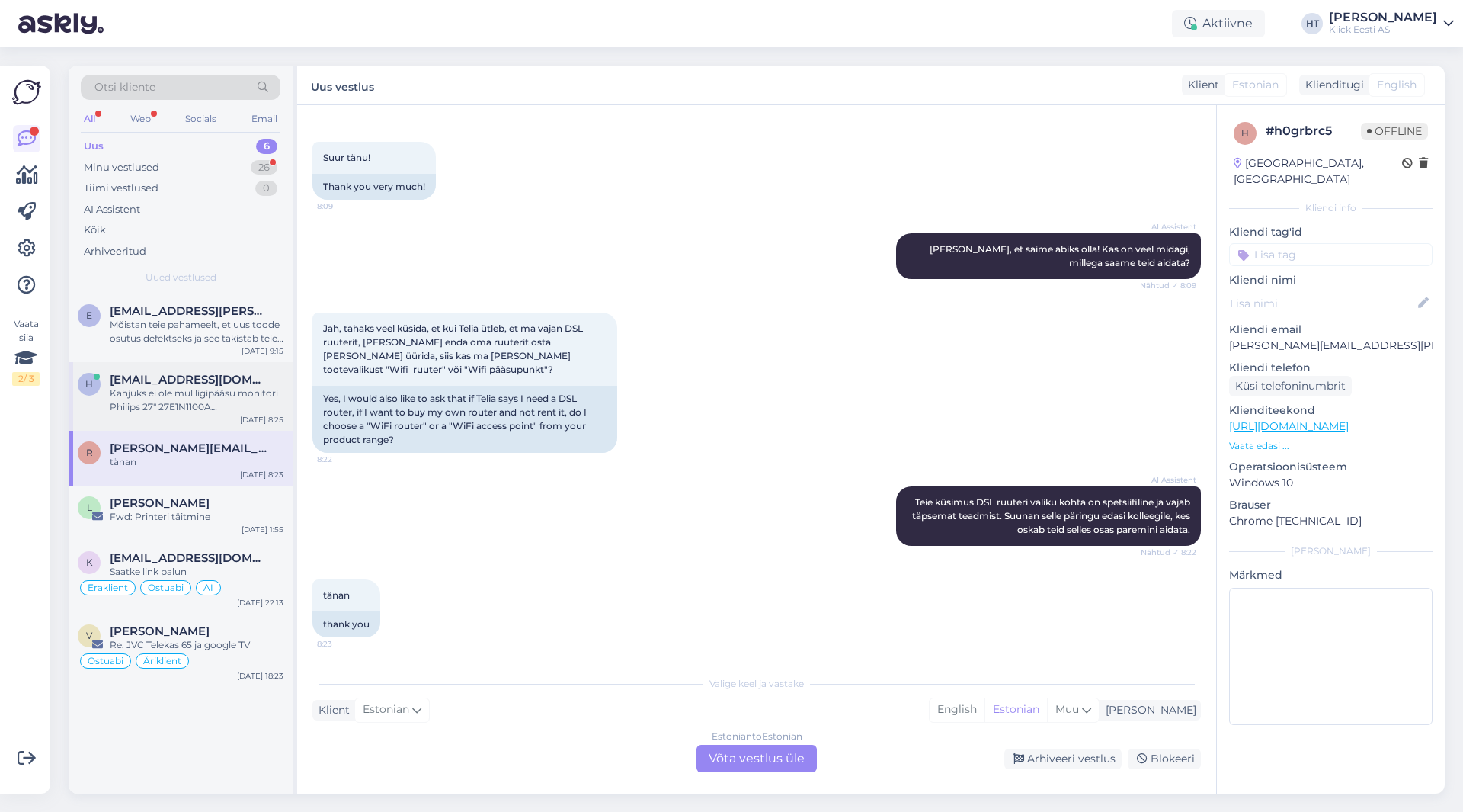
click at [221, 385] on span "[EMAIL_ADDRESS][DOMAIN_NAME]" at bounding box center [189, 379] width 159 height 13
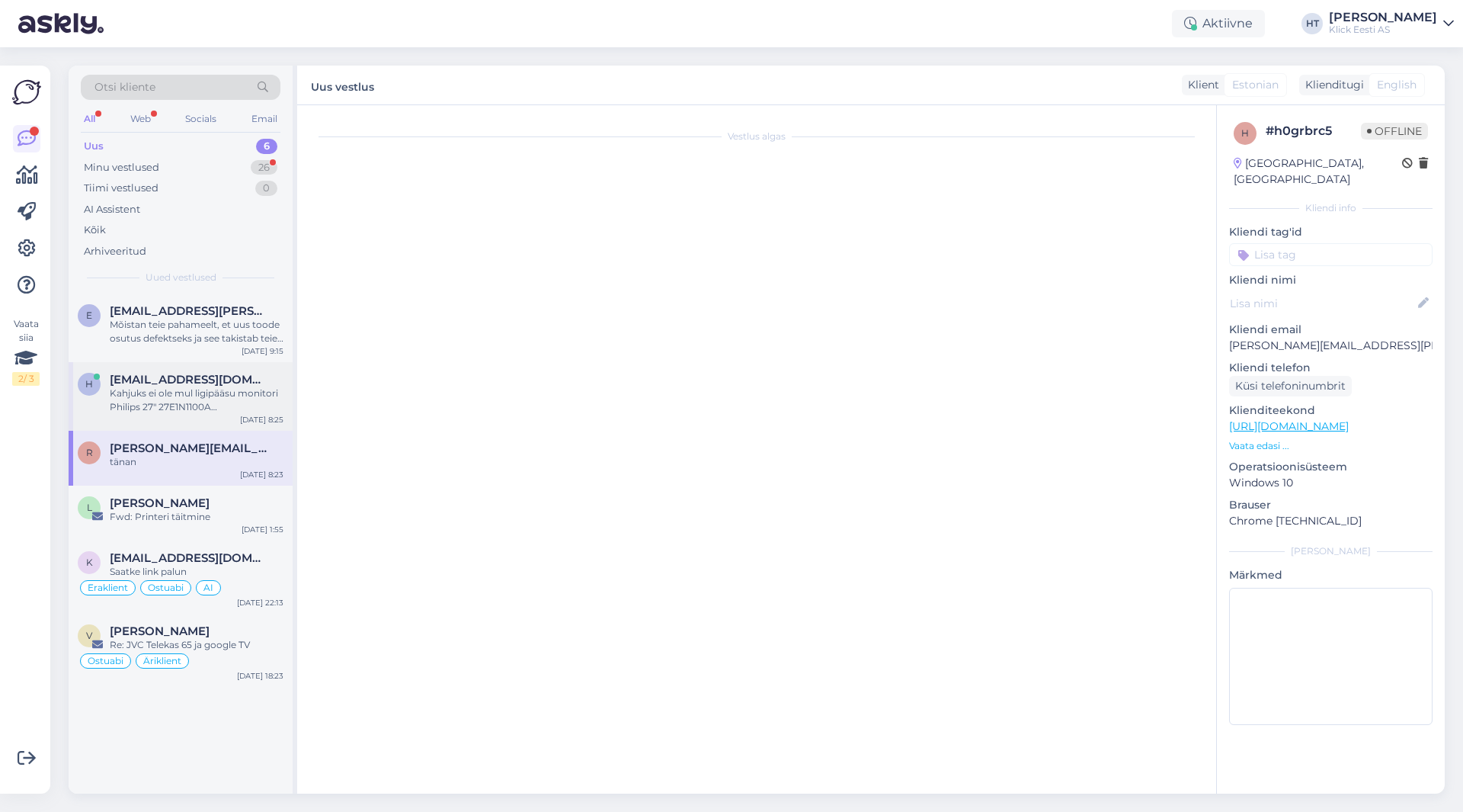
scroll to position [0, 0]
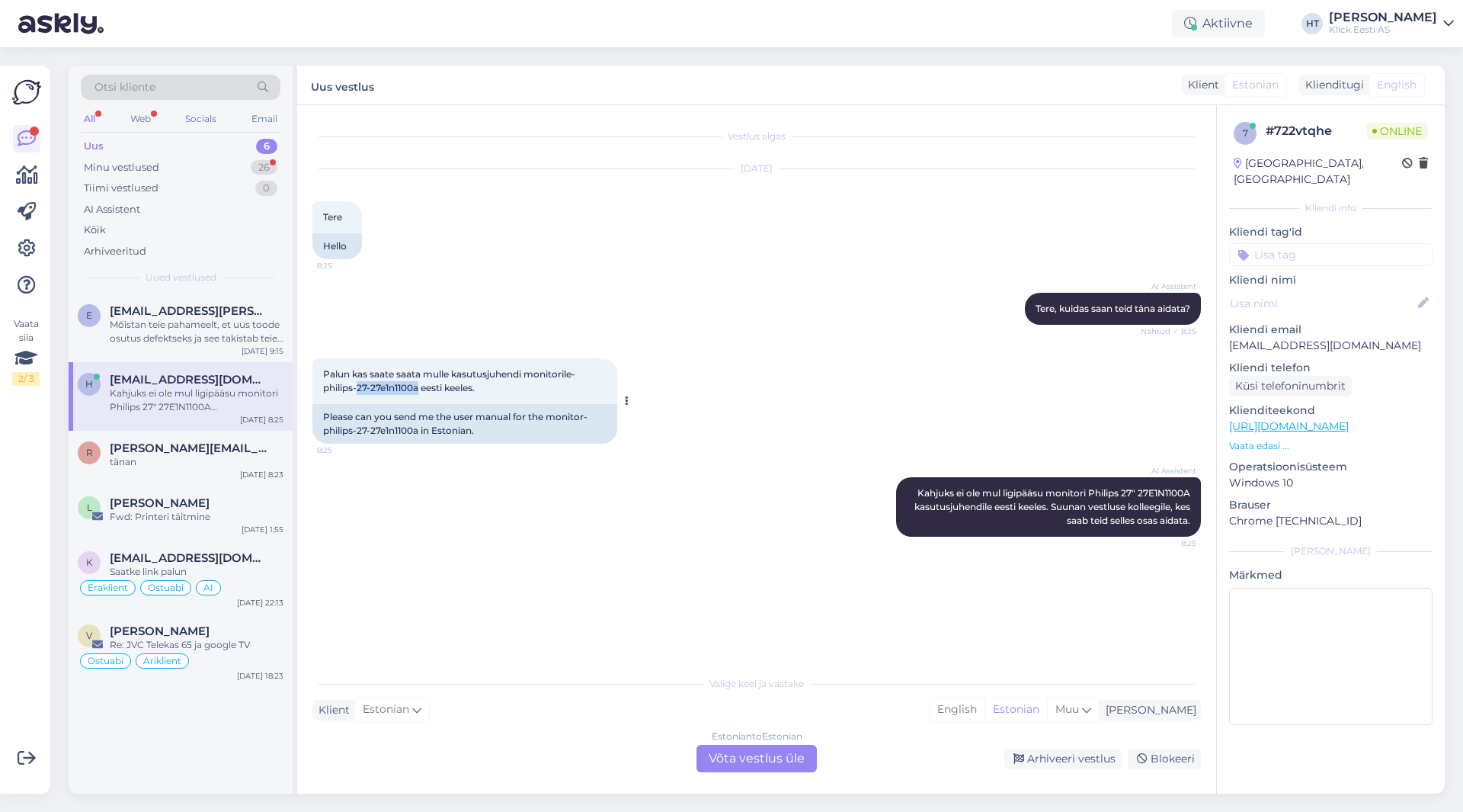
drag, startPoint x: 419, startPoint y: 388, endPoint x: 359, endPoint y: 385, distance: 60.1
click at [359, 385] on span "Palun kas saate saata mulle kasutusjuhendi monitorile-philips-27-27e1n1100a ees…" at bounding box center [449, 381] width 253 height 25
click at [225, 443] on div "[PERSON_NAME][EMAIL_ADDRESS][PERSON_NAME][DOMAIN_NAME]" at bounding box center [196, 448] width 174 height 13
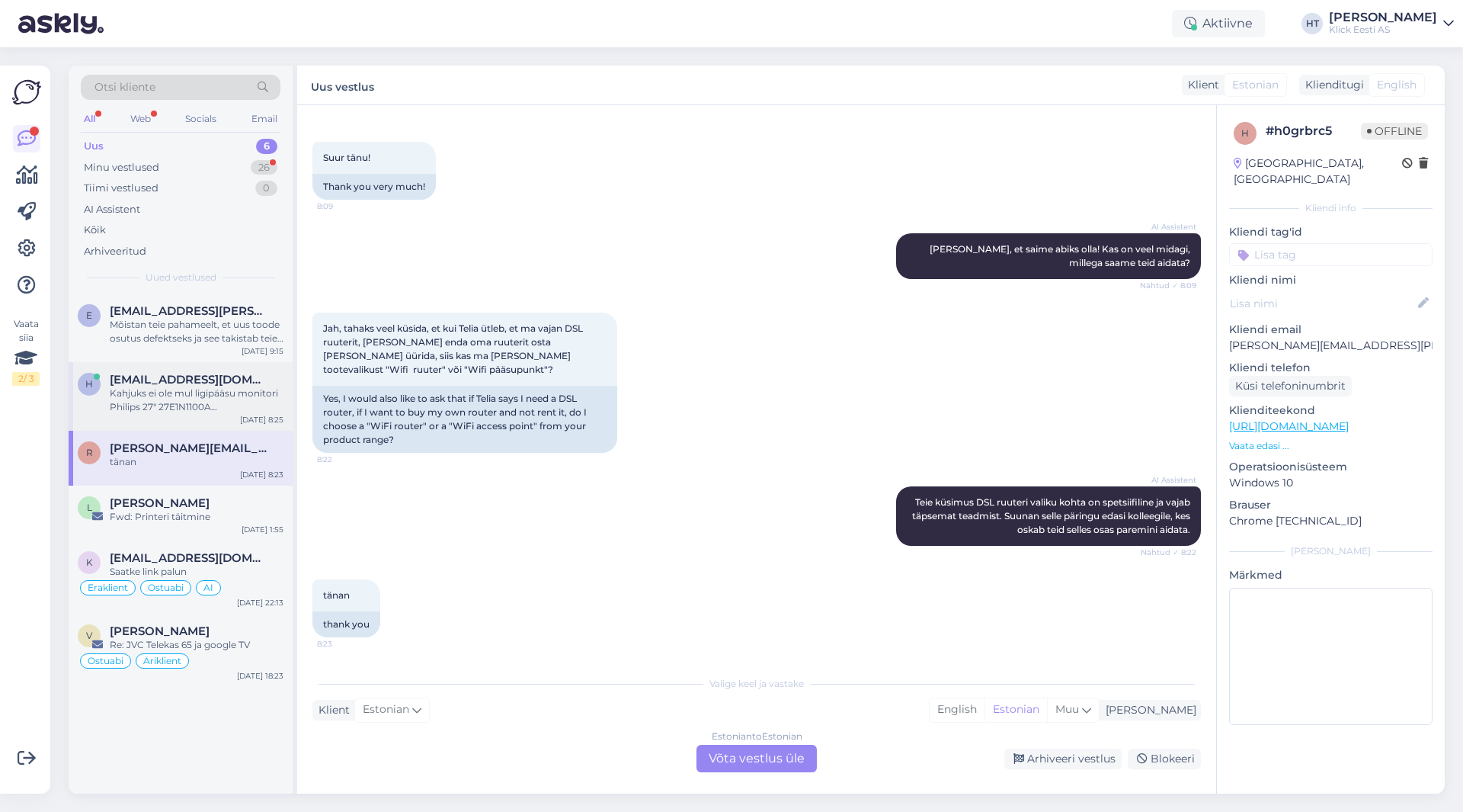
click at [221, 403] on div "Kahjuks ei ole mul ligipääsu monitori Philips 27" 27E1N1100A kasutusjuhendile e…" at bounding box center [196, 400] width 174 height 28
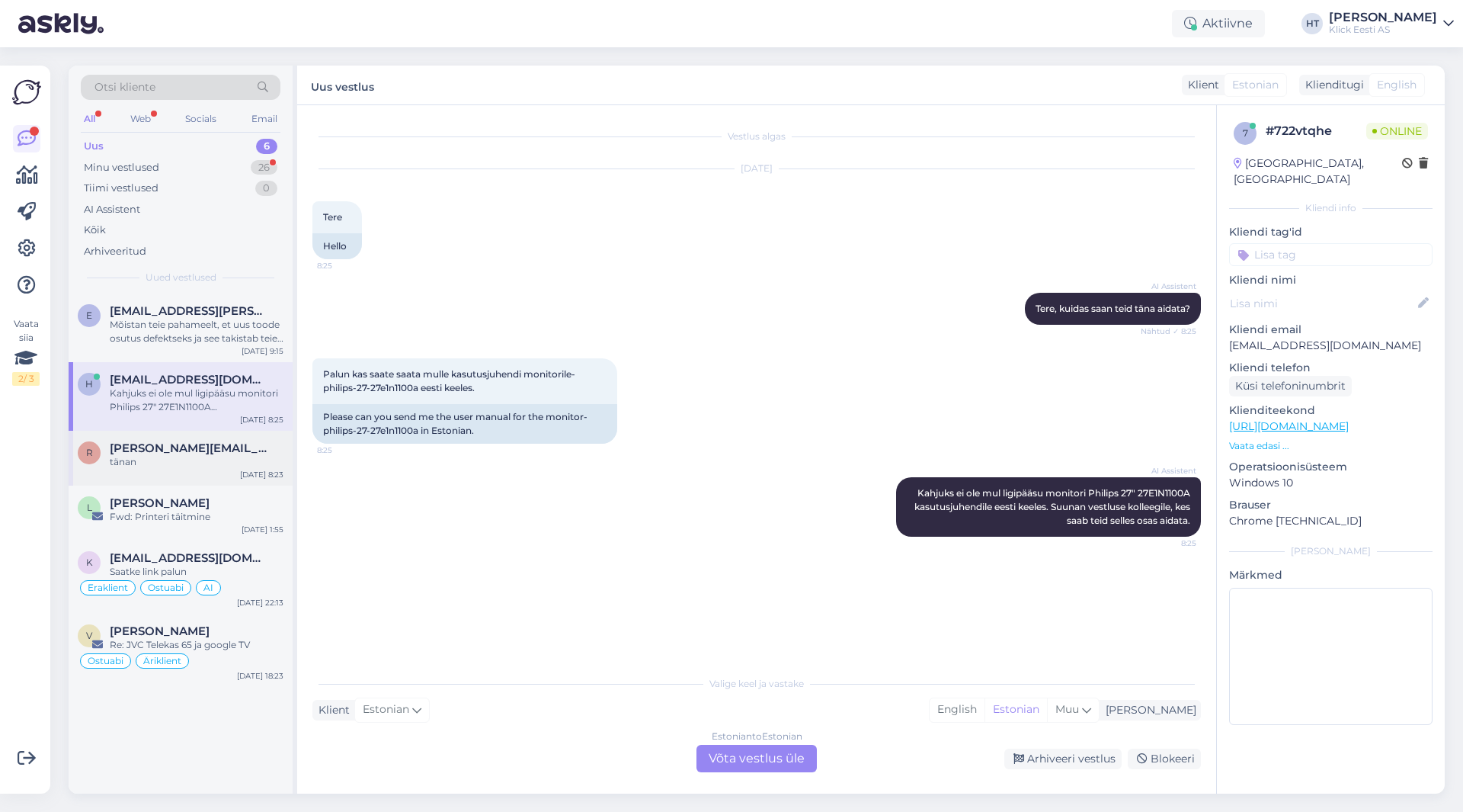
click at [221, 461] on div "tänan" at bounding box center [196, 461] width 174 height 13
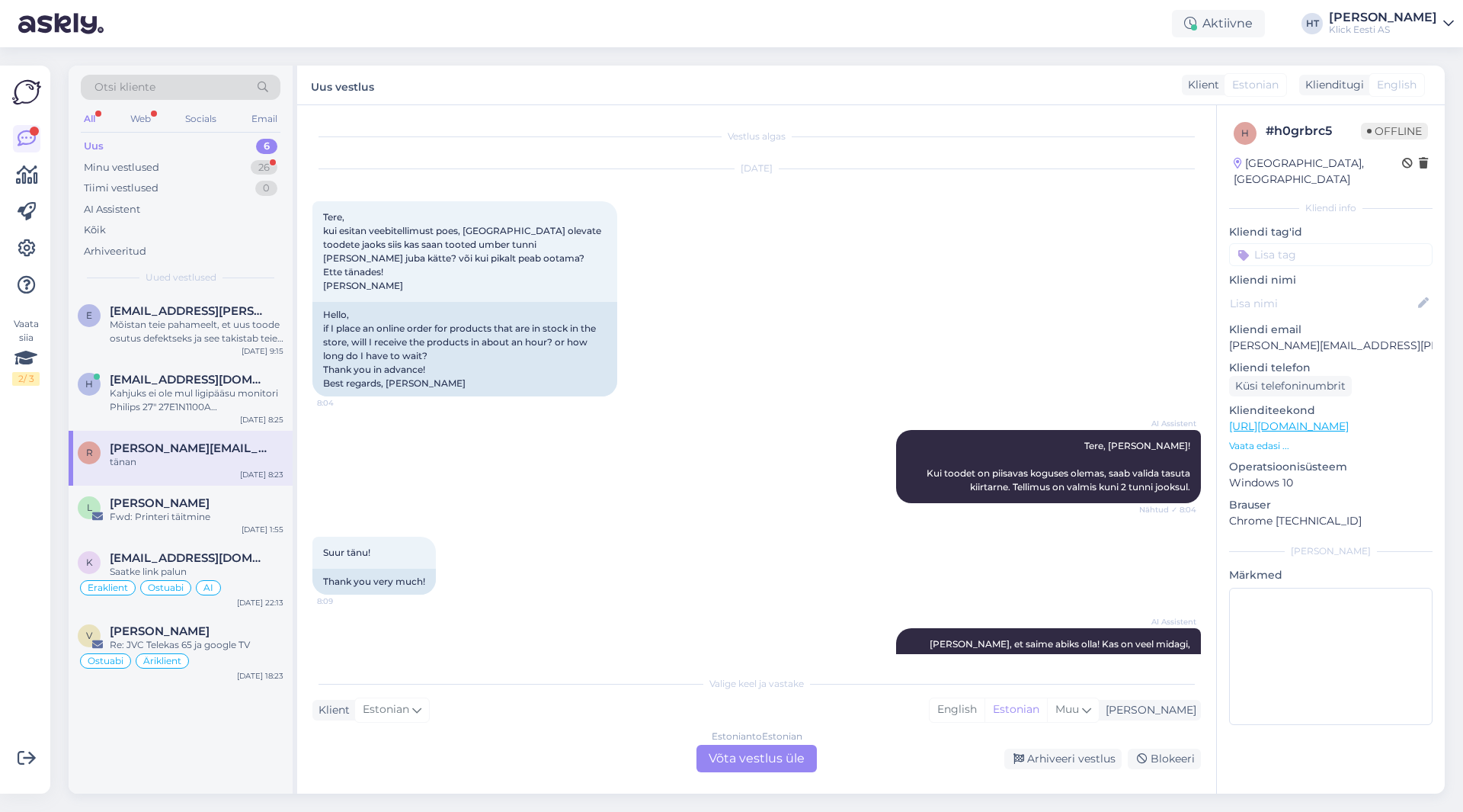
scroll to position [395, 0]
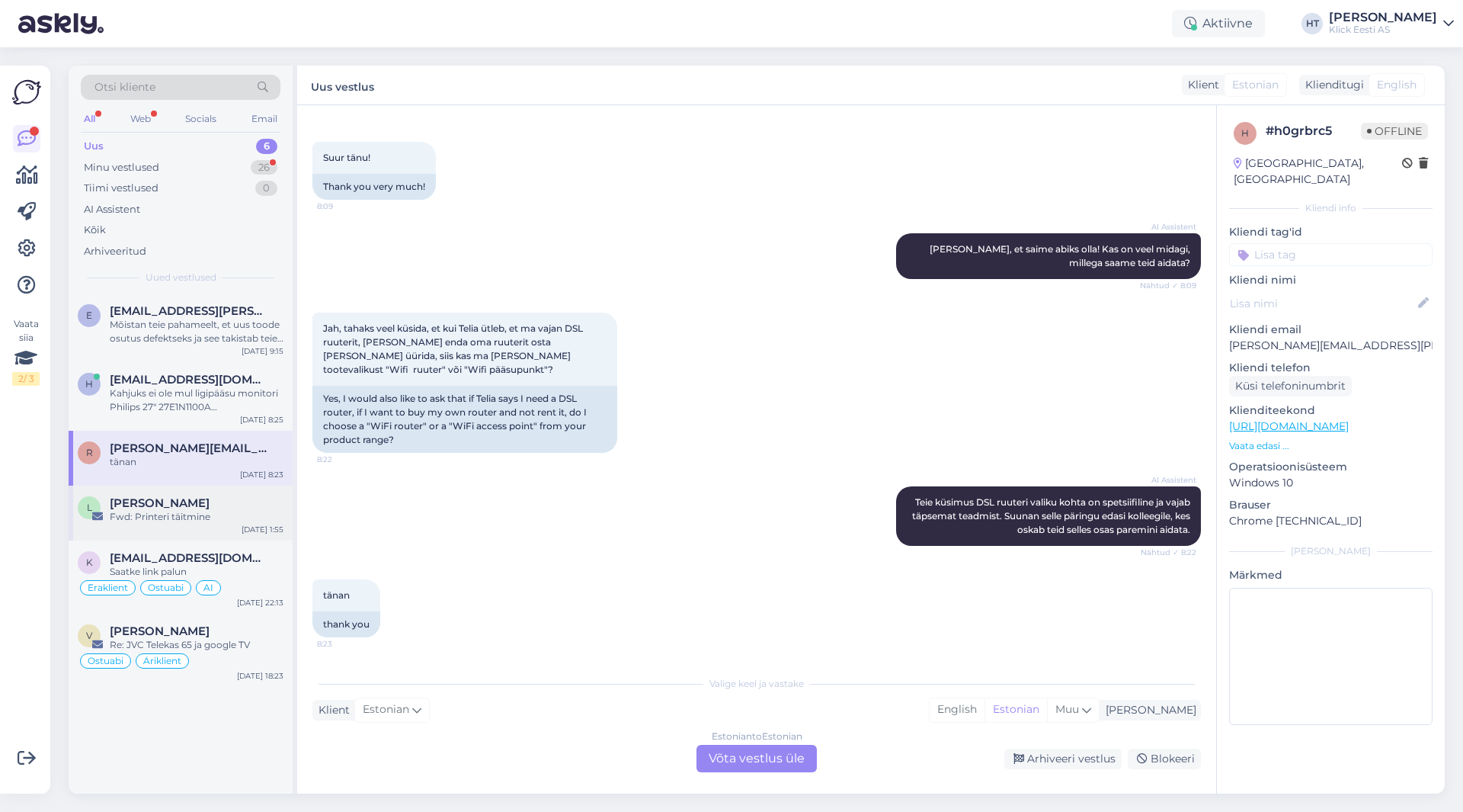
click at [238, 511] on div "Fwd: Printeri täitmine" at bounding box center [196, 517] width 174 height 13
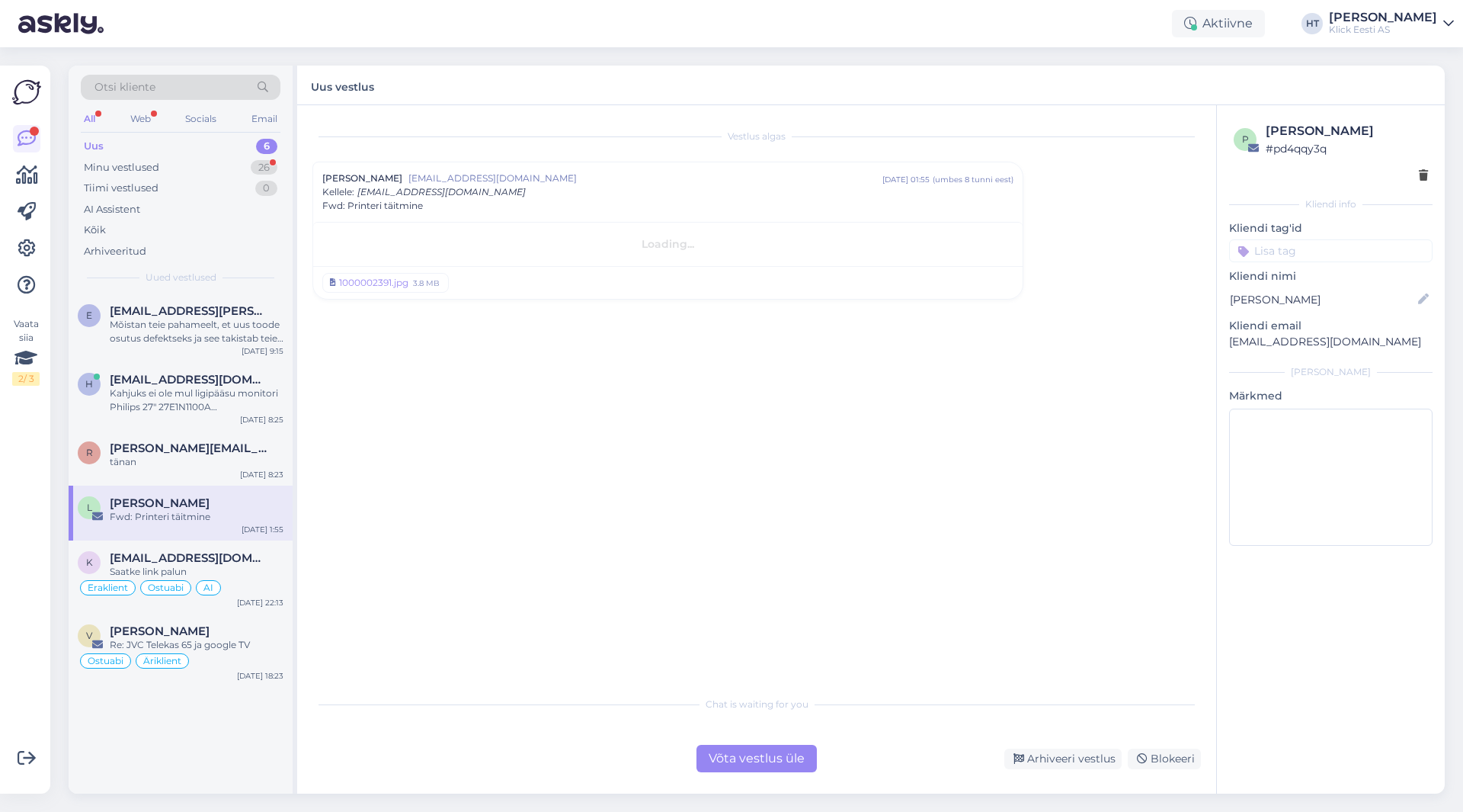
scroll to position [0, 0]
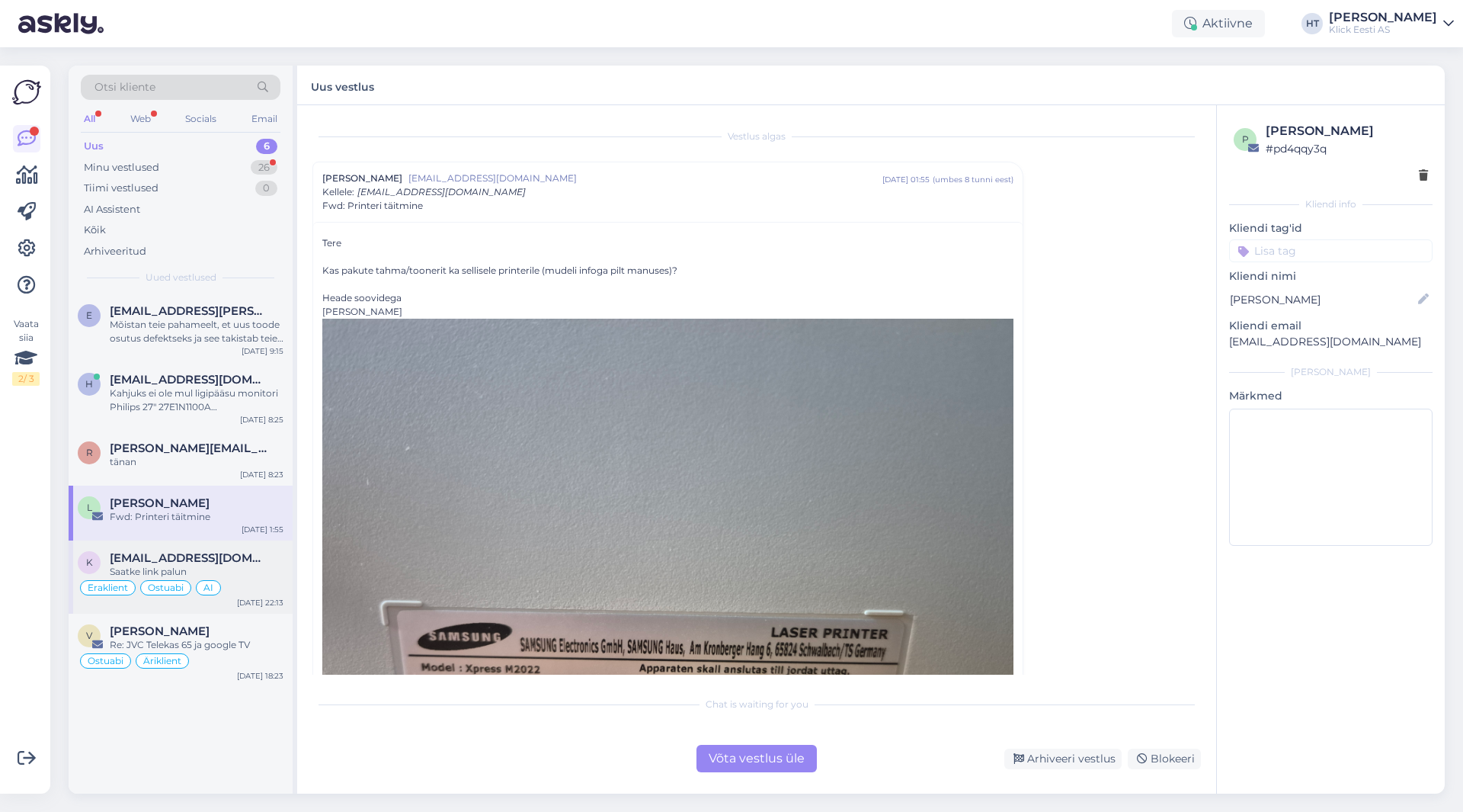
click at [257, 568] on div "Saatke link palun" at bounding box center [196, 571] width 174 height 13
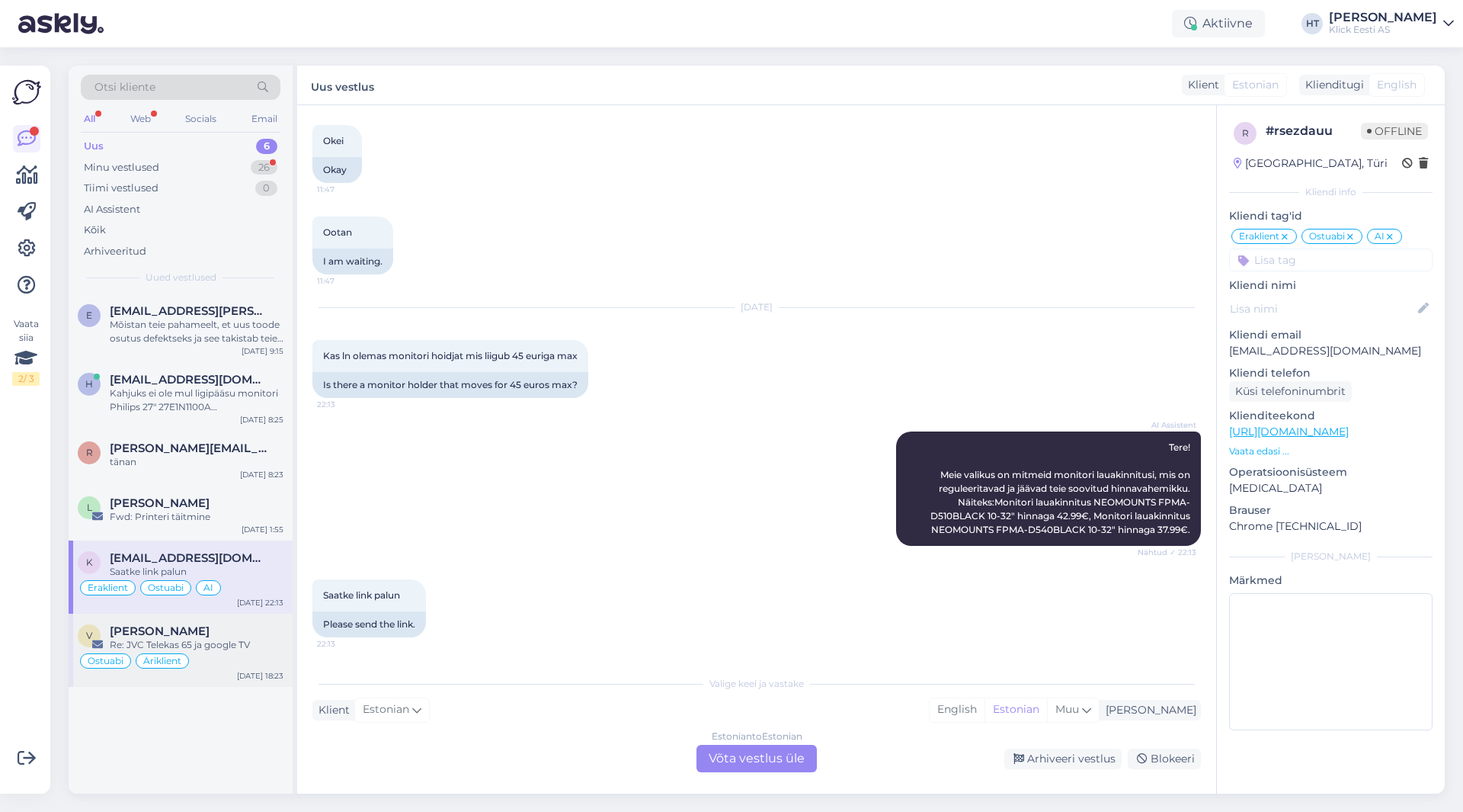
click at [263, 622] on div "v vahur [PERSON_NAME] Re: JVC Telekas 65 ja google TV Ostuabi Äriklient [DATE] …" at bounding box center [180, 649] width 224 height 73
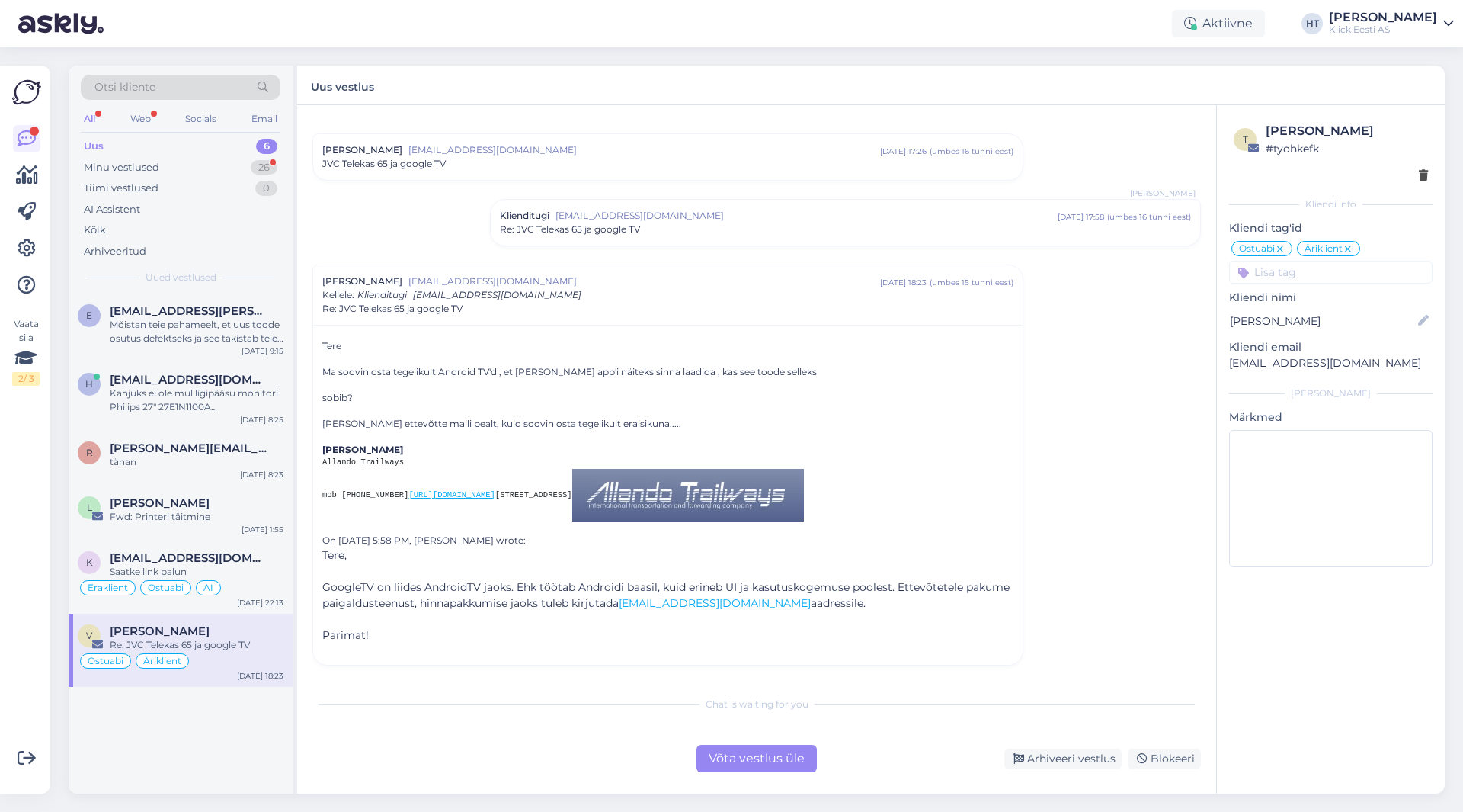
scroll to position [64, 0]
click at [211, 450] on div "[PERSON_NAME][EMAIL_ADDRESS][PERSON_NAME][DOMAIN_NAME]" at bounding box center [196, 448] width 174 height 13
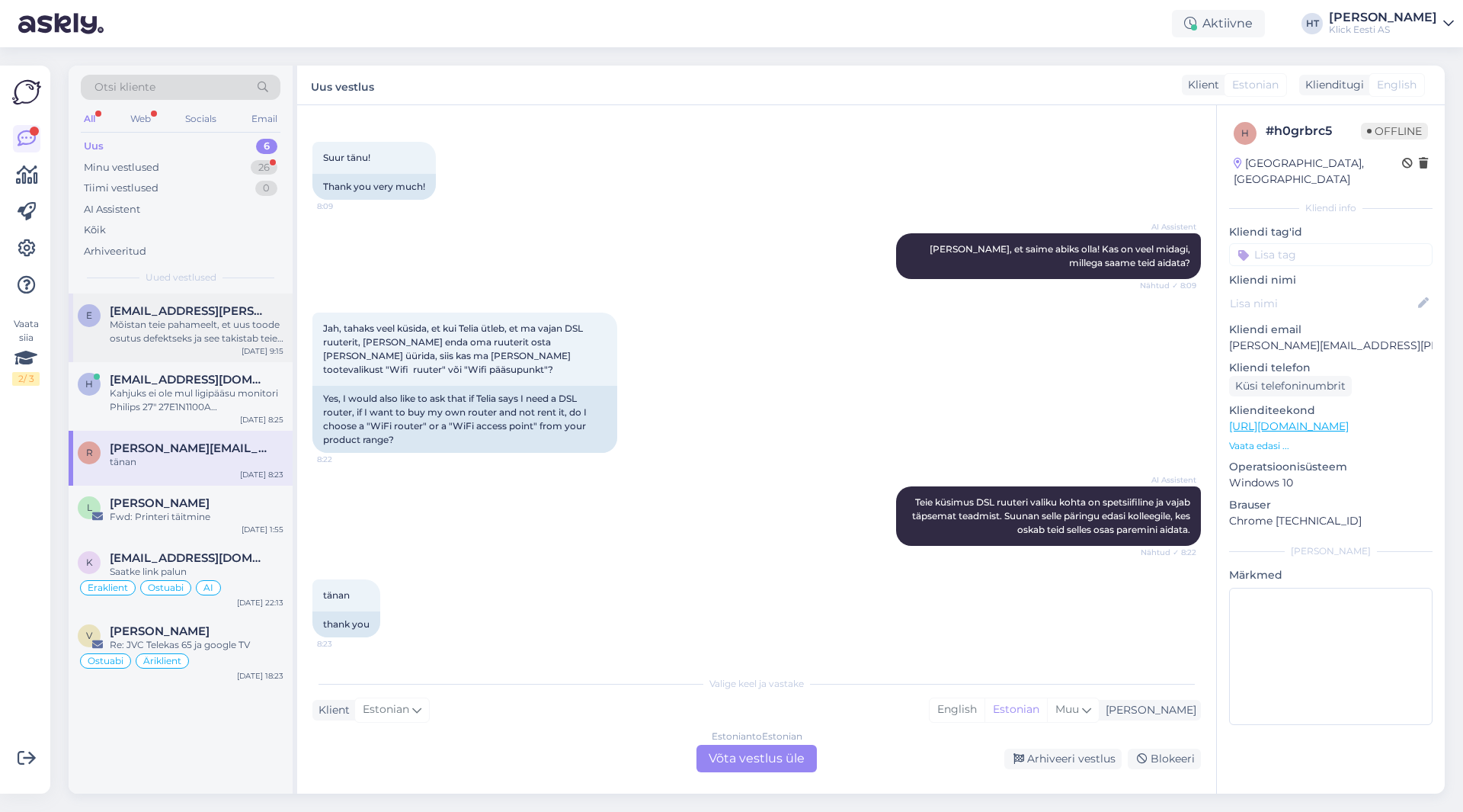
click at [212, 313] on span "[EMAIL_ADDRESS][PERSON_NAME][DOMAIN_NAME]" at bounding box center [189, 310] width 159 height 13
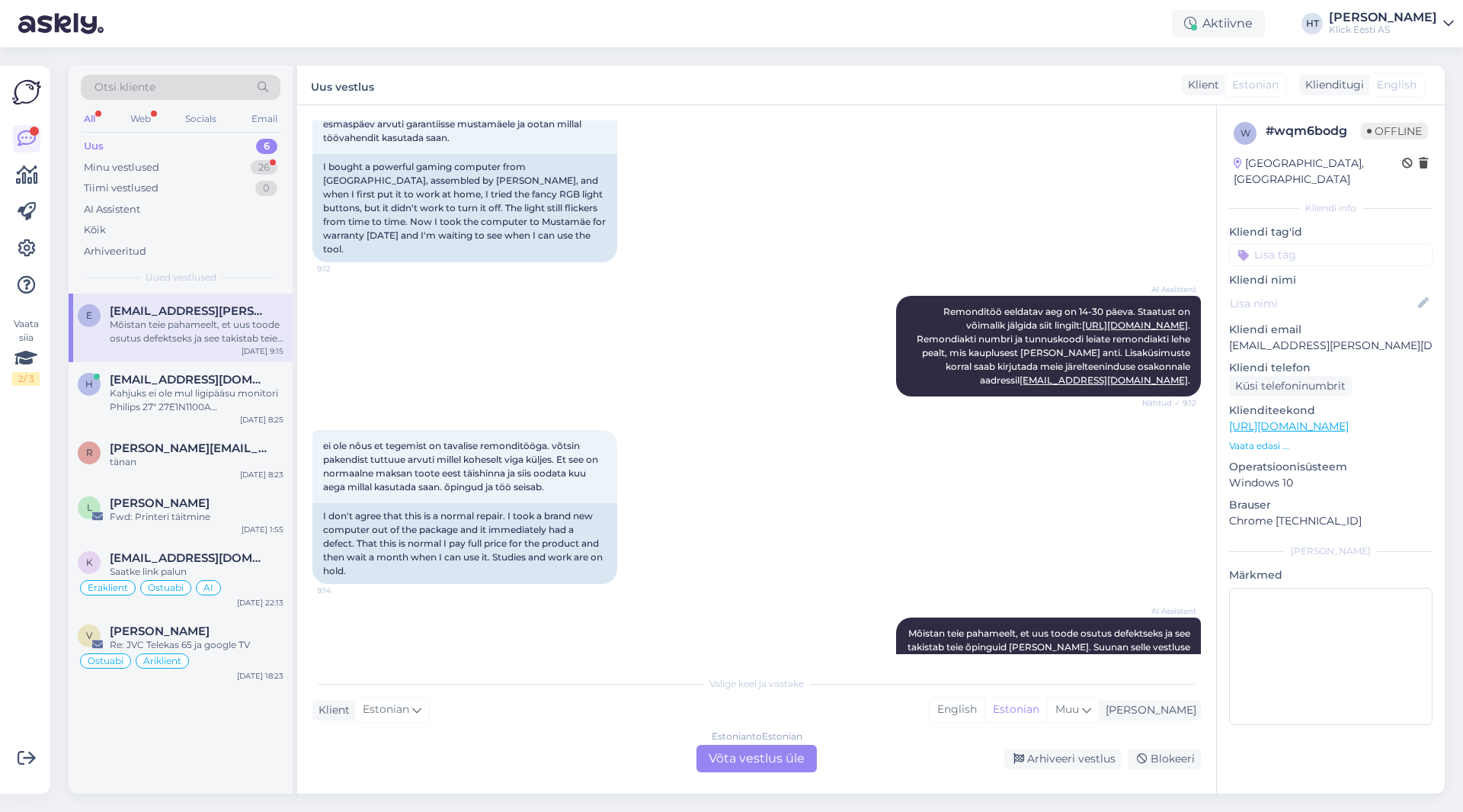
scroll to position [331, 0]
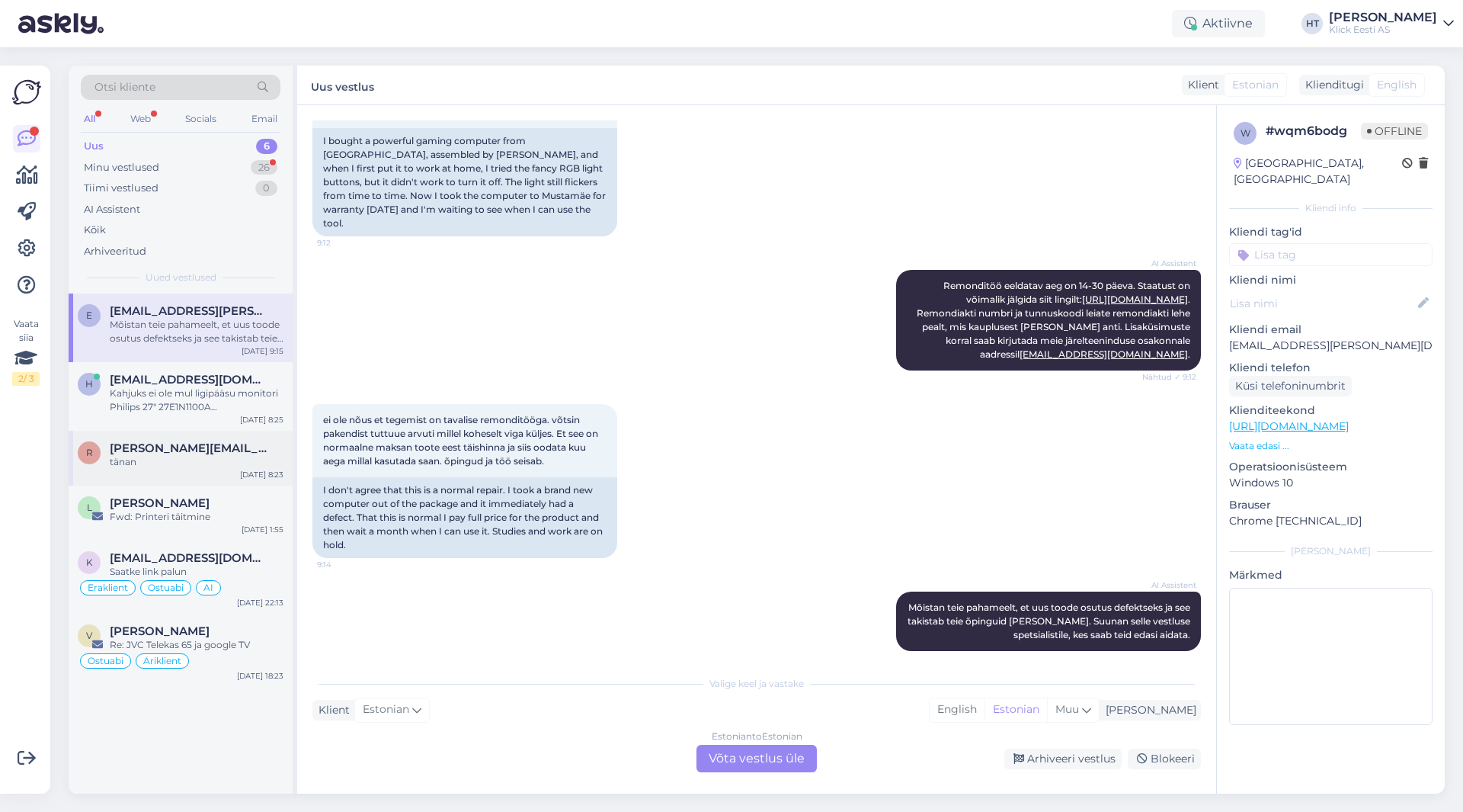
click at [206, 458] on div "tänan" at bounding box center [196, 461] width 174 height 13
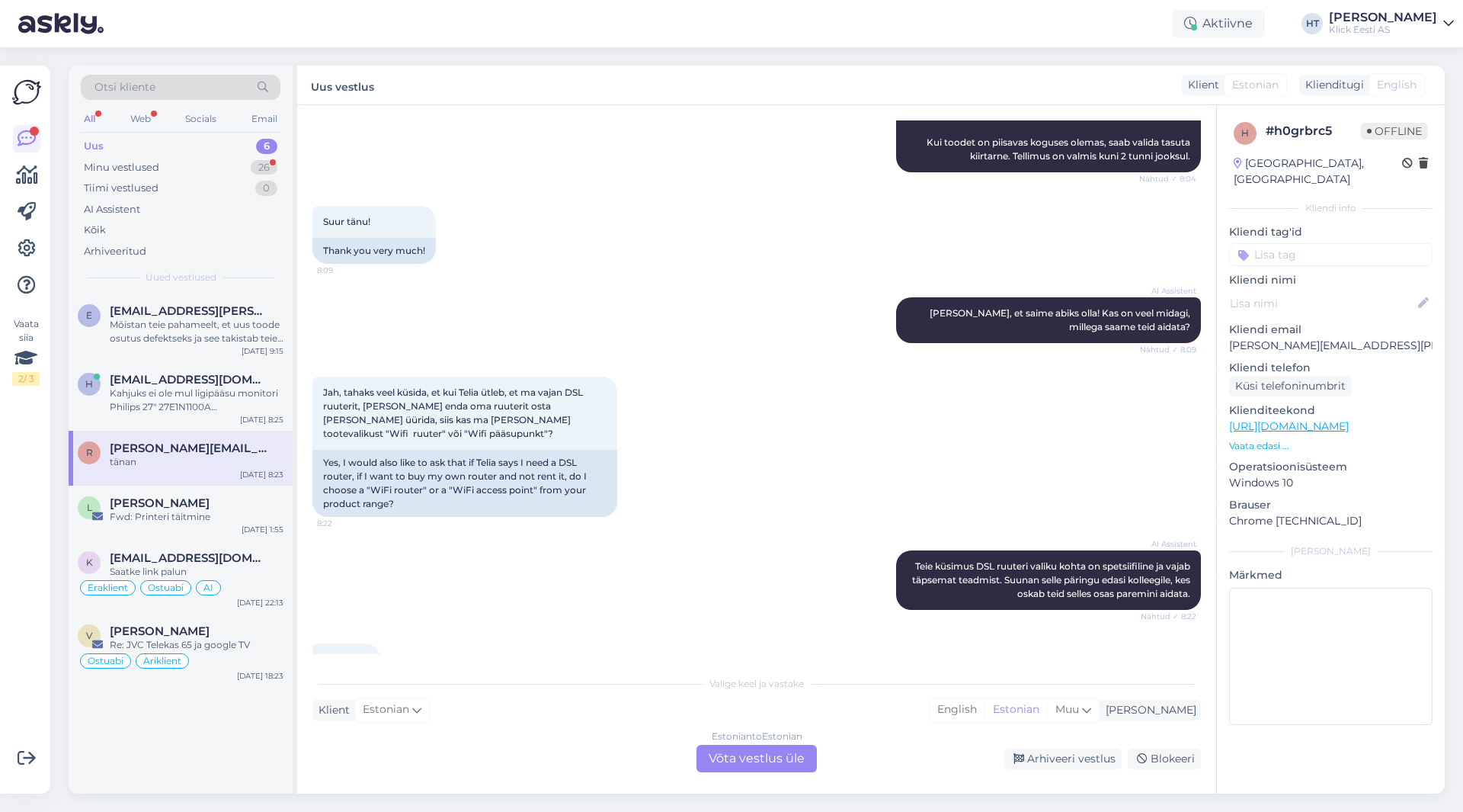
scroll to position [395, 0]
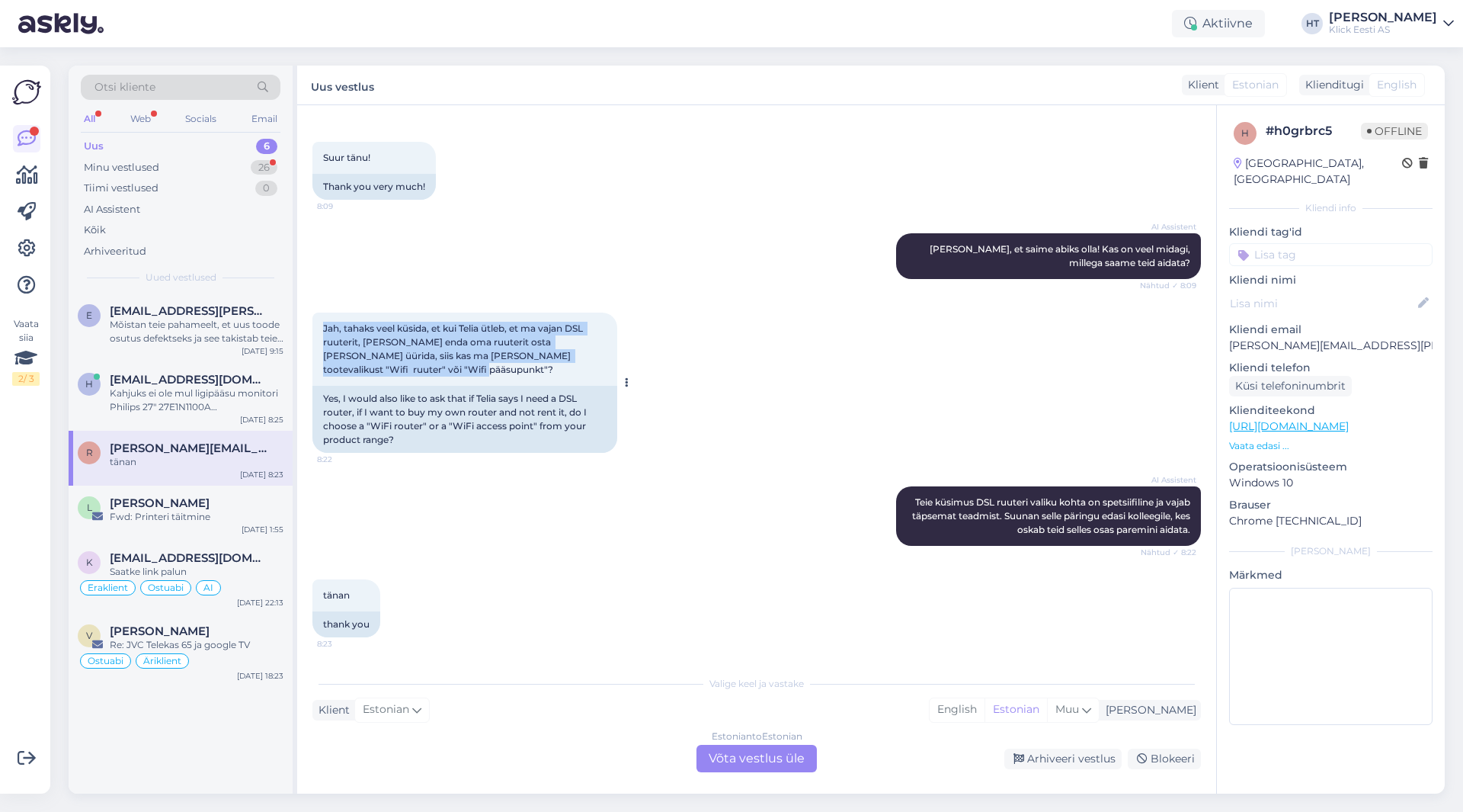
drag, startPoint x: 325, startPoint y: 328, endPoint x: 579, endPoint y: 380, distance: 259.3
click at [579, 380] on div "Jah, tahaks veel küsida, et kui Telia ütleb, et ma vajan DSL ruuterit, [PERSON_…" at bounding box center [464, 348] width 305 height 73
click at [487, 376] on div "Jah, tahaks veel küsida, et kui Telia ütleb, et ma vajan DSL ruuterit, [PERSON_…" at bounding box center [464, 348] width 305 height 73
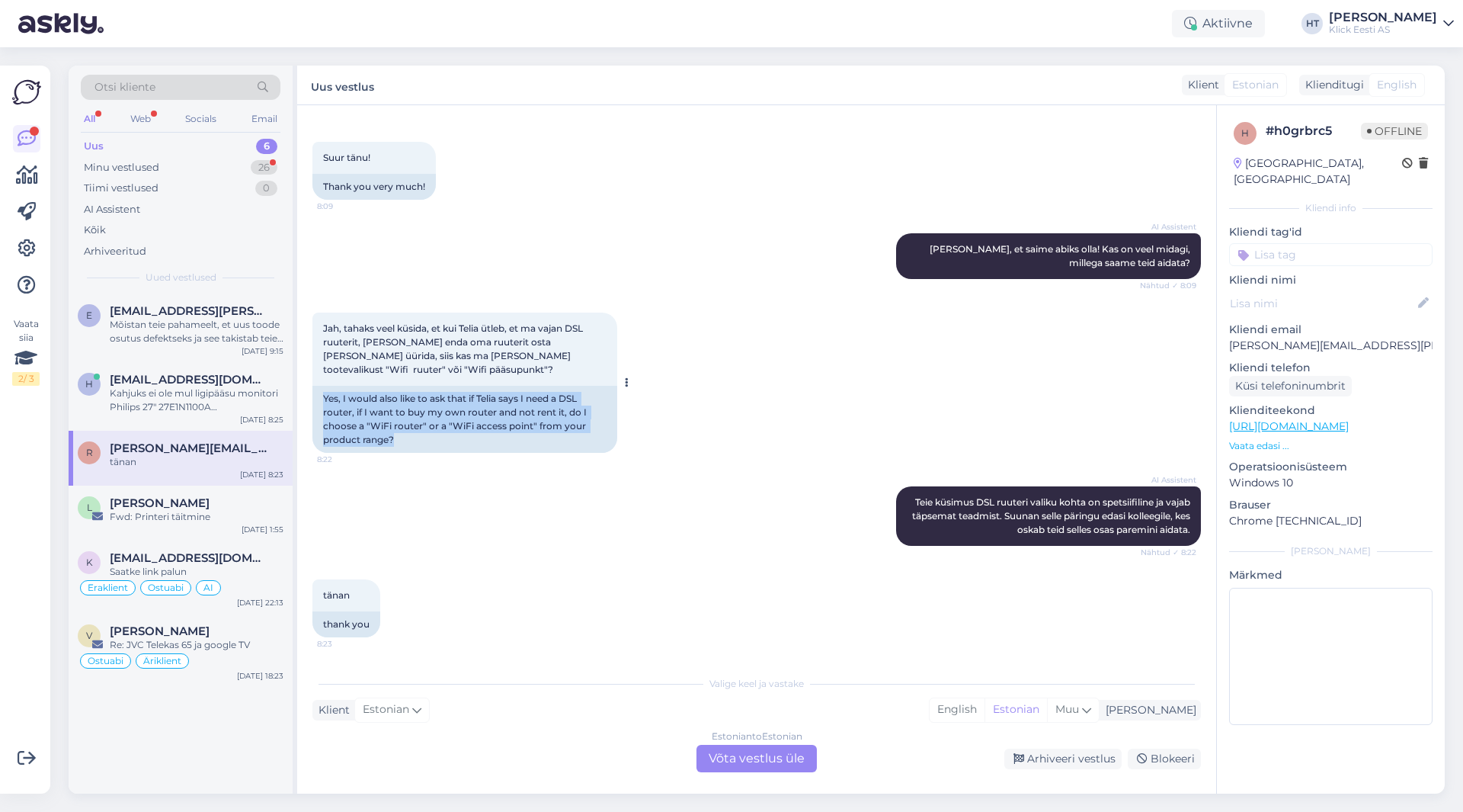
drag, startPoint x: 317, startPoint y: 396, endPoint x: 398, endPoint y: 436, distance: 90.3
click at [398, 436] on div "Yes, I would also like to ask that if Telia says I need a DSL router, if I want…" at bounding box center [464, 419] width 305 height 67
drag, startPoint x: 320, startPoint y: 394, endPoint x: 409, endPoint y: 441, distance: 100.6
click at [409, 441] on div "Yes, I would also like to ask that if Telia says I need a DSL router, if I want…" at bounding box center [464, 419] width 305 height 67
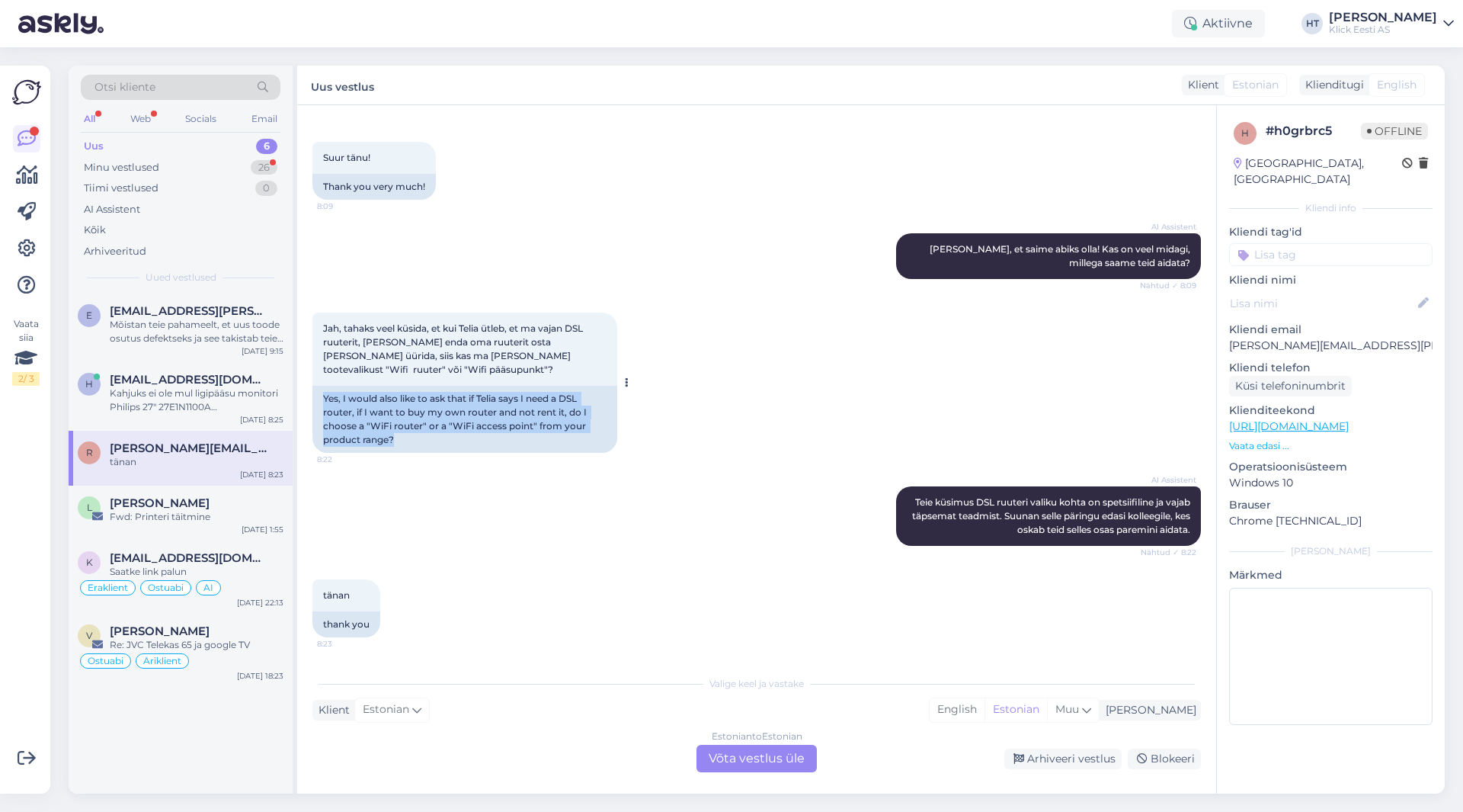
click at [409, 441] on div "Yes, I would also like to ask that if Telia says I need a DSL router, if I want…" at bounding box center [464, 419] width 305 height 67
drag, startPoint x: 319, startPoint y: 592, endPoint x: 353, endPoint y: 594, distance: 34.1
click at [353, 594] on div "tänan 8:23" at bounding box center [346, 595] width 68 height 32
drag, startPoint x: 353, startPoint y: 594, endPoint x: 324, endPoint y: 591, distance: 29.2
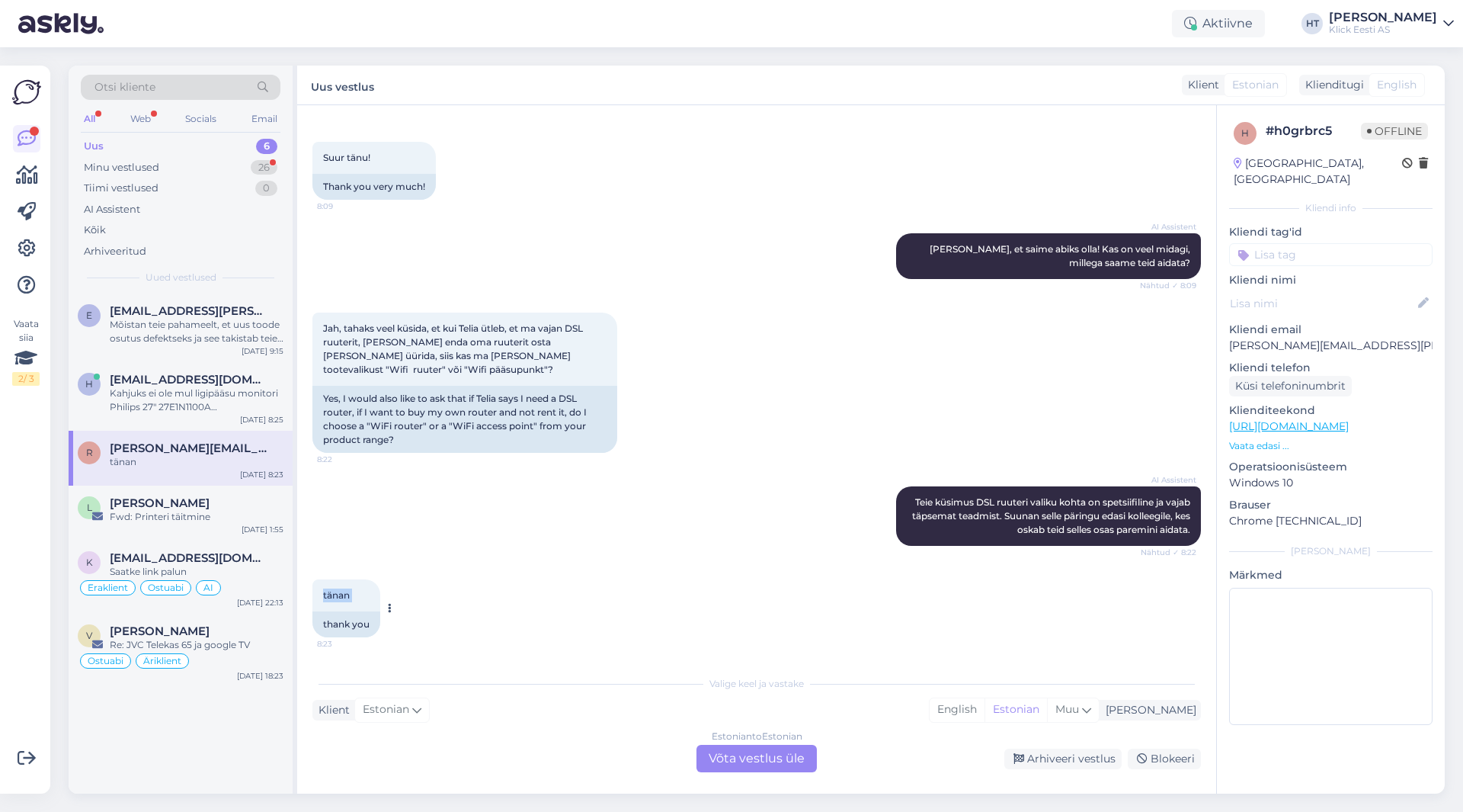
click at [324, 591] on div "tänan 8:23" at bounding box center [346, 595] width 68 height 32
click at [324, 591] on span "tänan" at bounding box center [336, 595] width 27 height 12
click at [232, 499] on div "[PERSON_NAME]" at bounding box center [196, 502] width 174 height 13
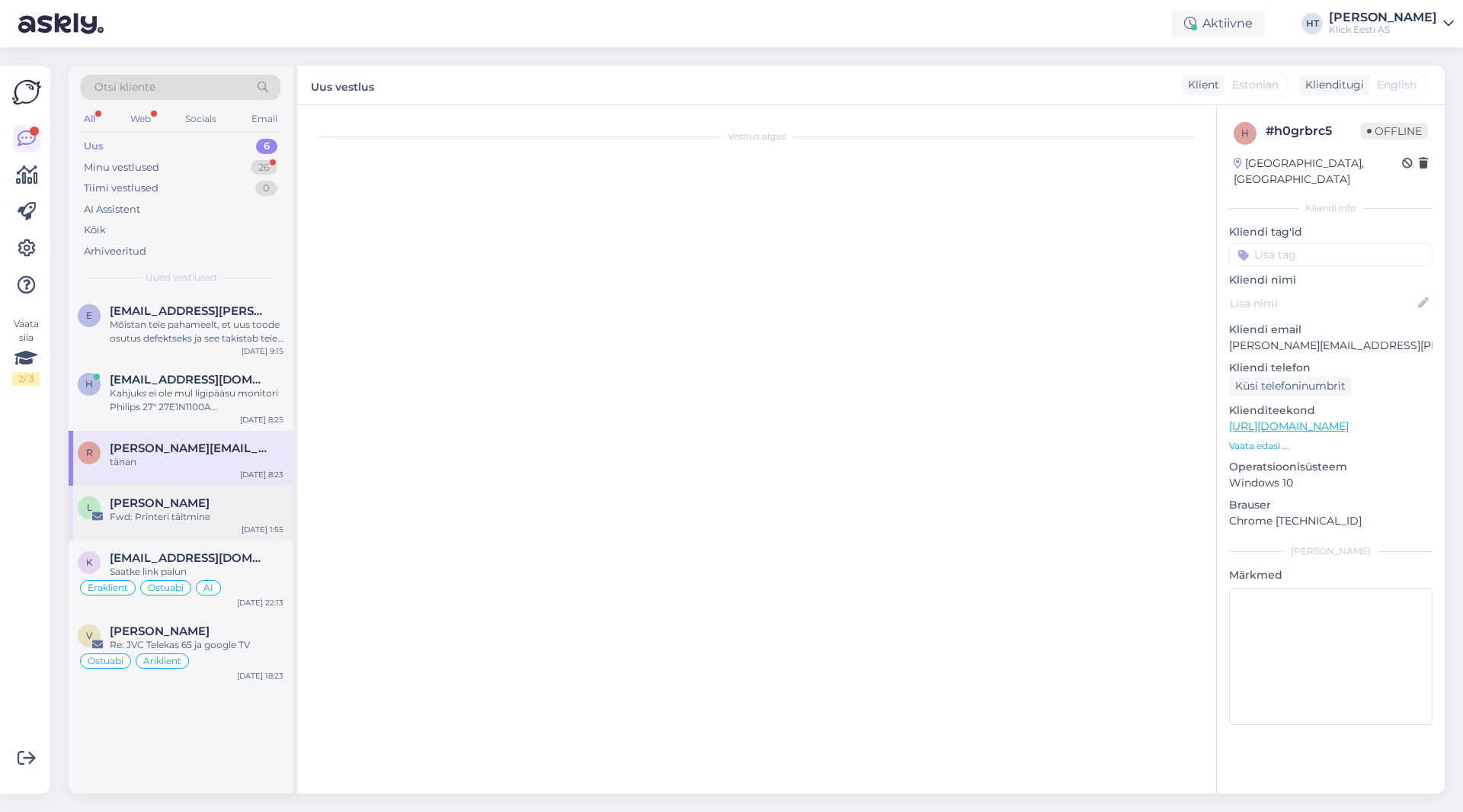
scroll to position [41, 0]
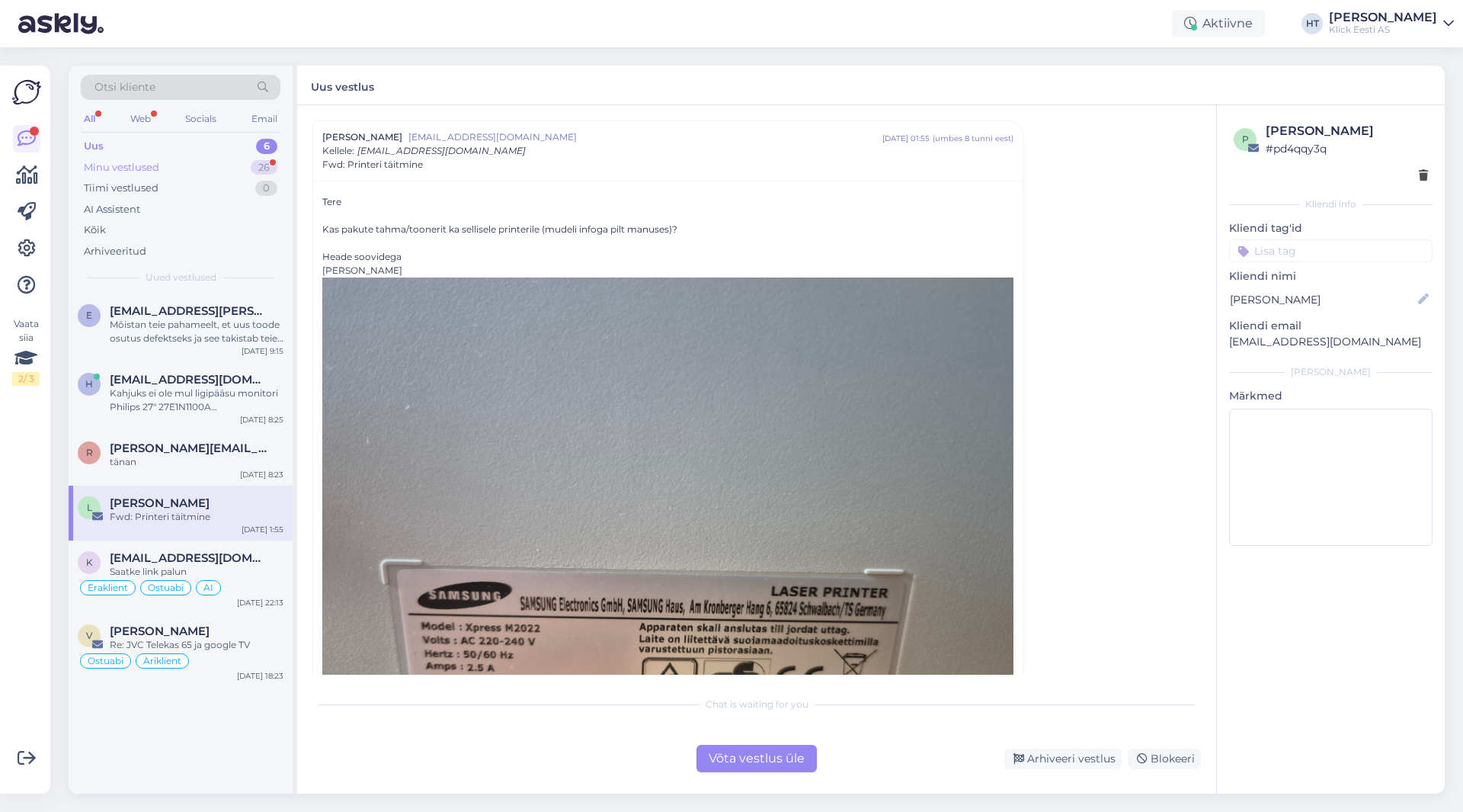
click at [225, 175] on div "Minu vestlused 26" at bounding box center [180, 167] width 200 height 21
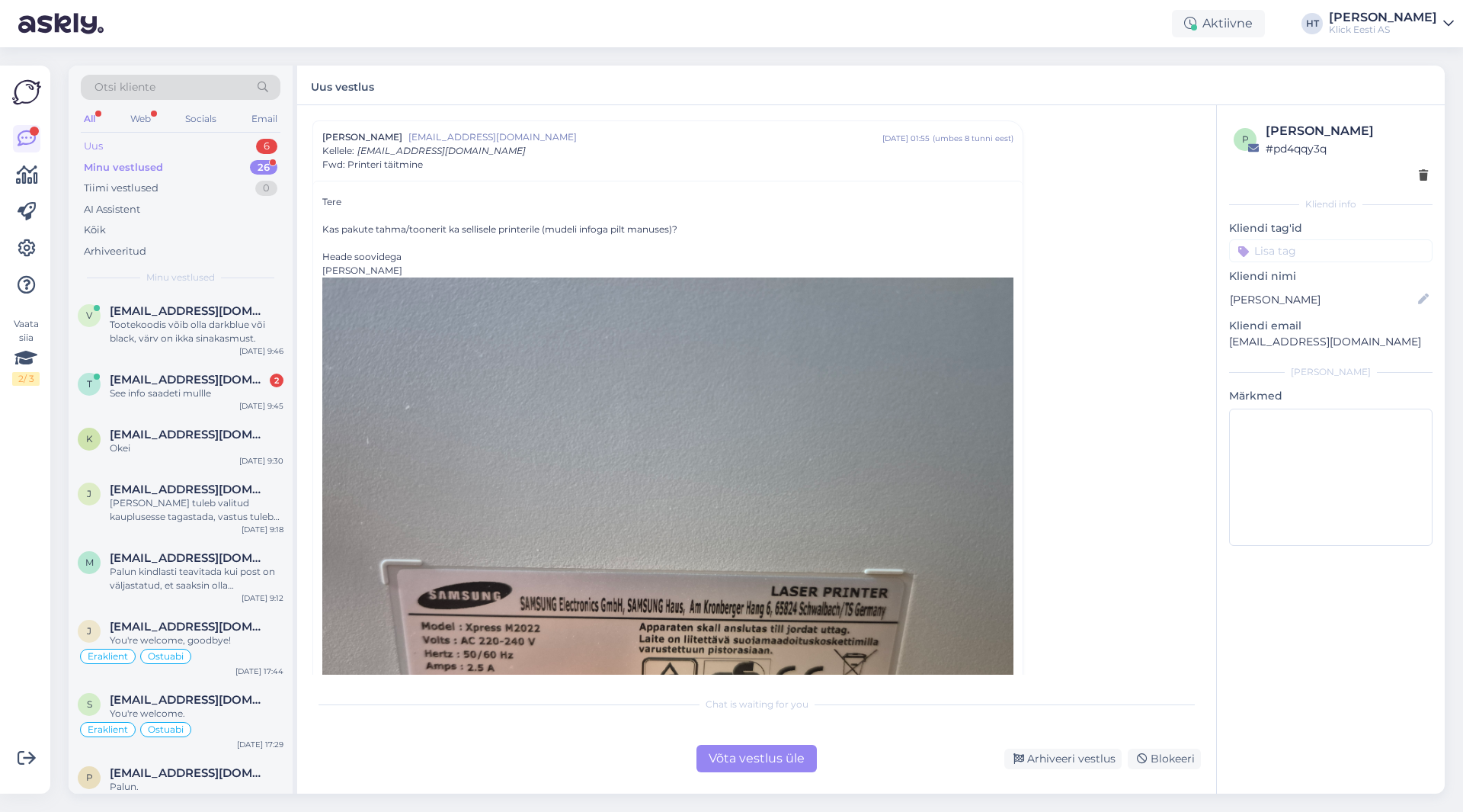
click at [237, 145] on div "Uus 6" at bounding box center [180, 146] width 200 height 21
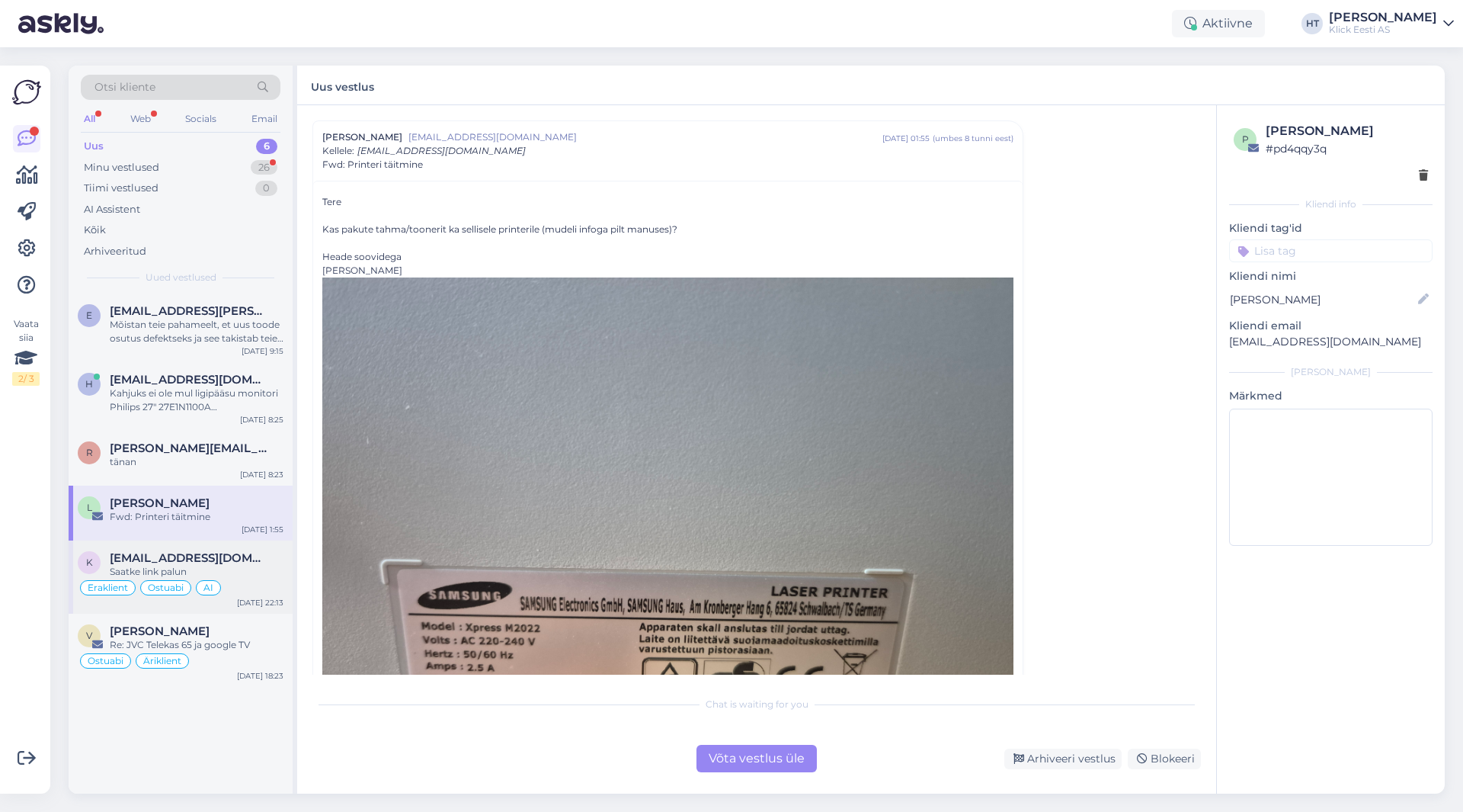
click at [212, 551] on span "[EMAIL_ADDRESS][DOMAIN_NAME]" at bounding box center [189, 558] width 159 height 13
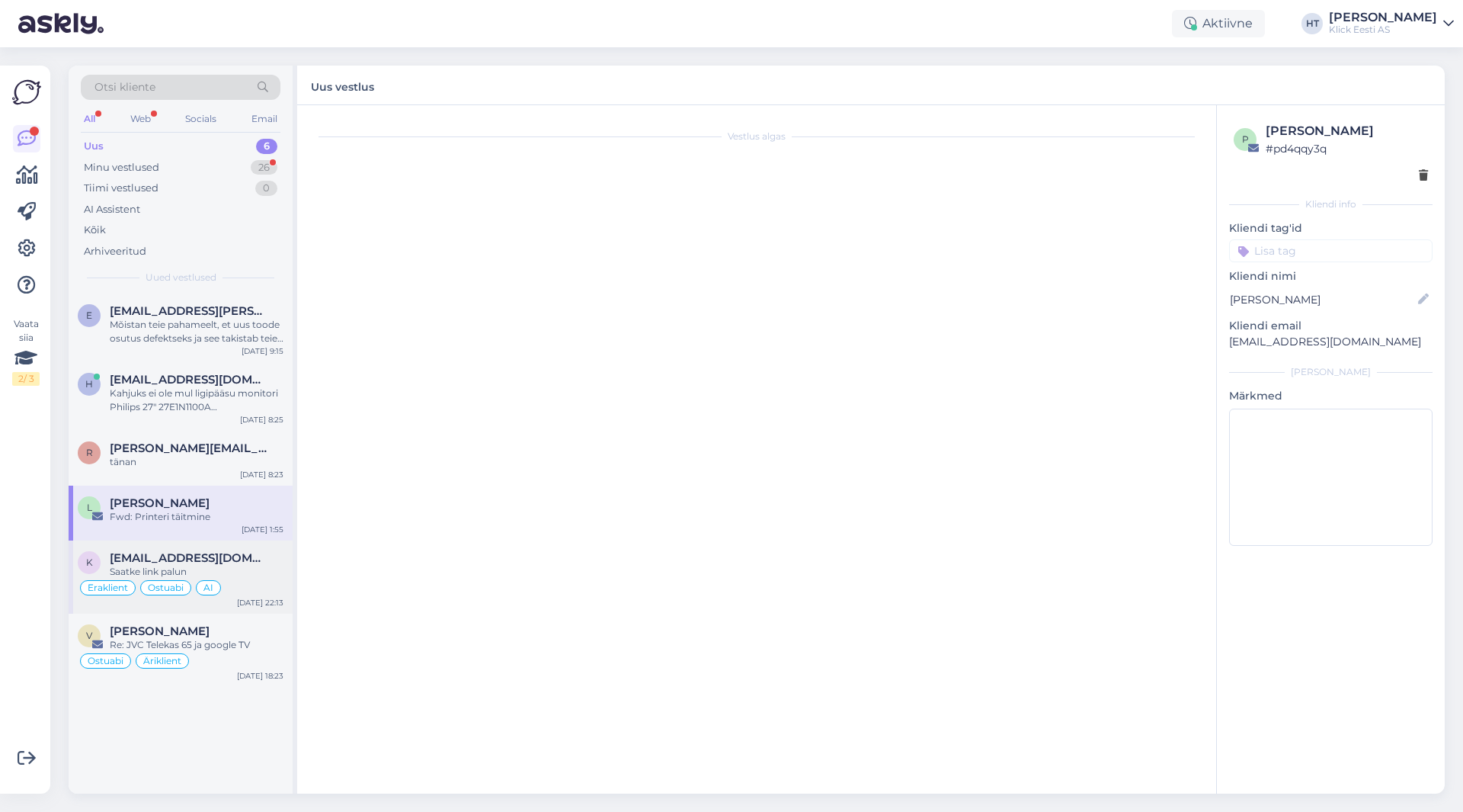
scroll to position [3053, 0]
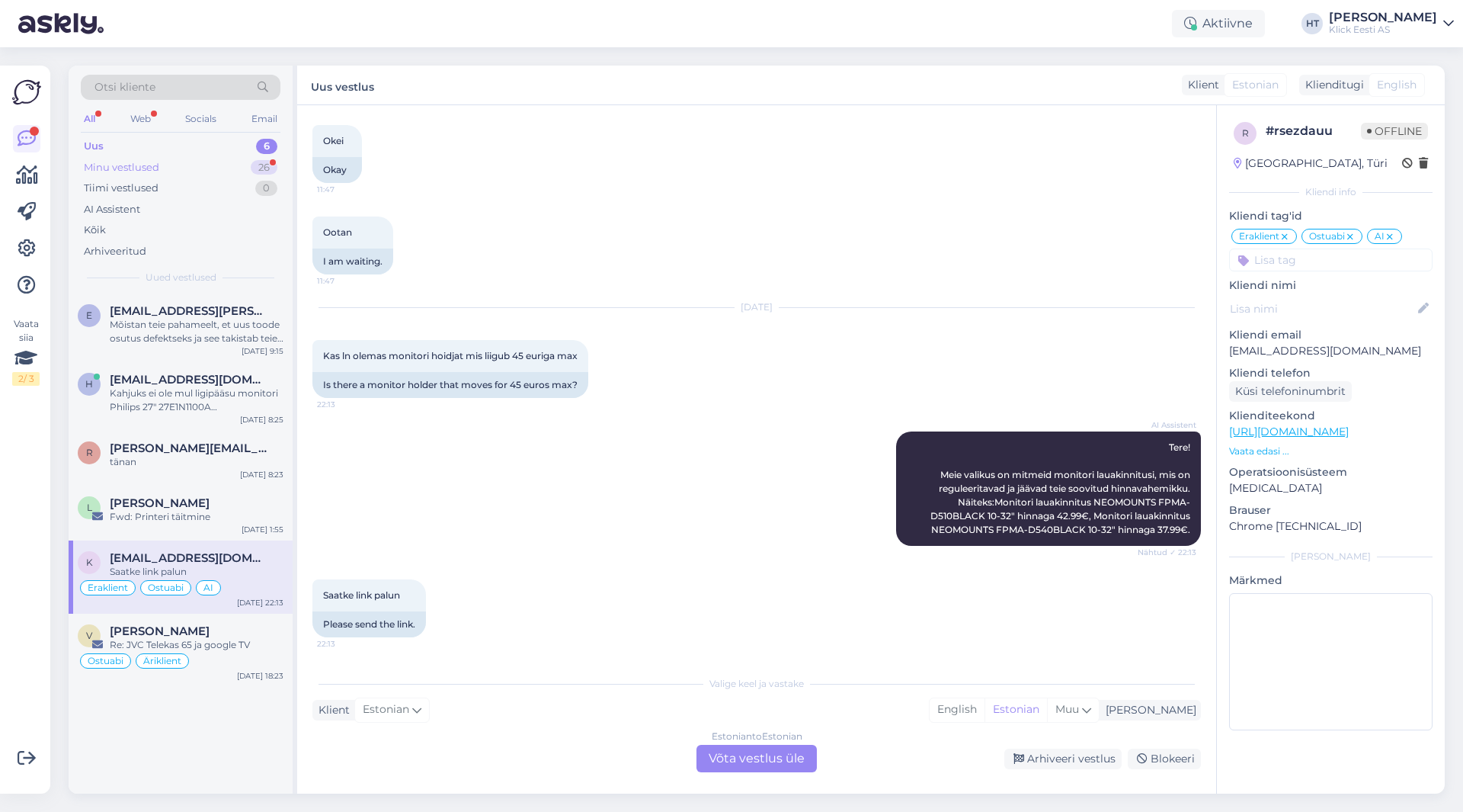
click at [235, 169] on div "Minu vestlused 26" at bounding box center [180, 167] width 200 height 21
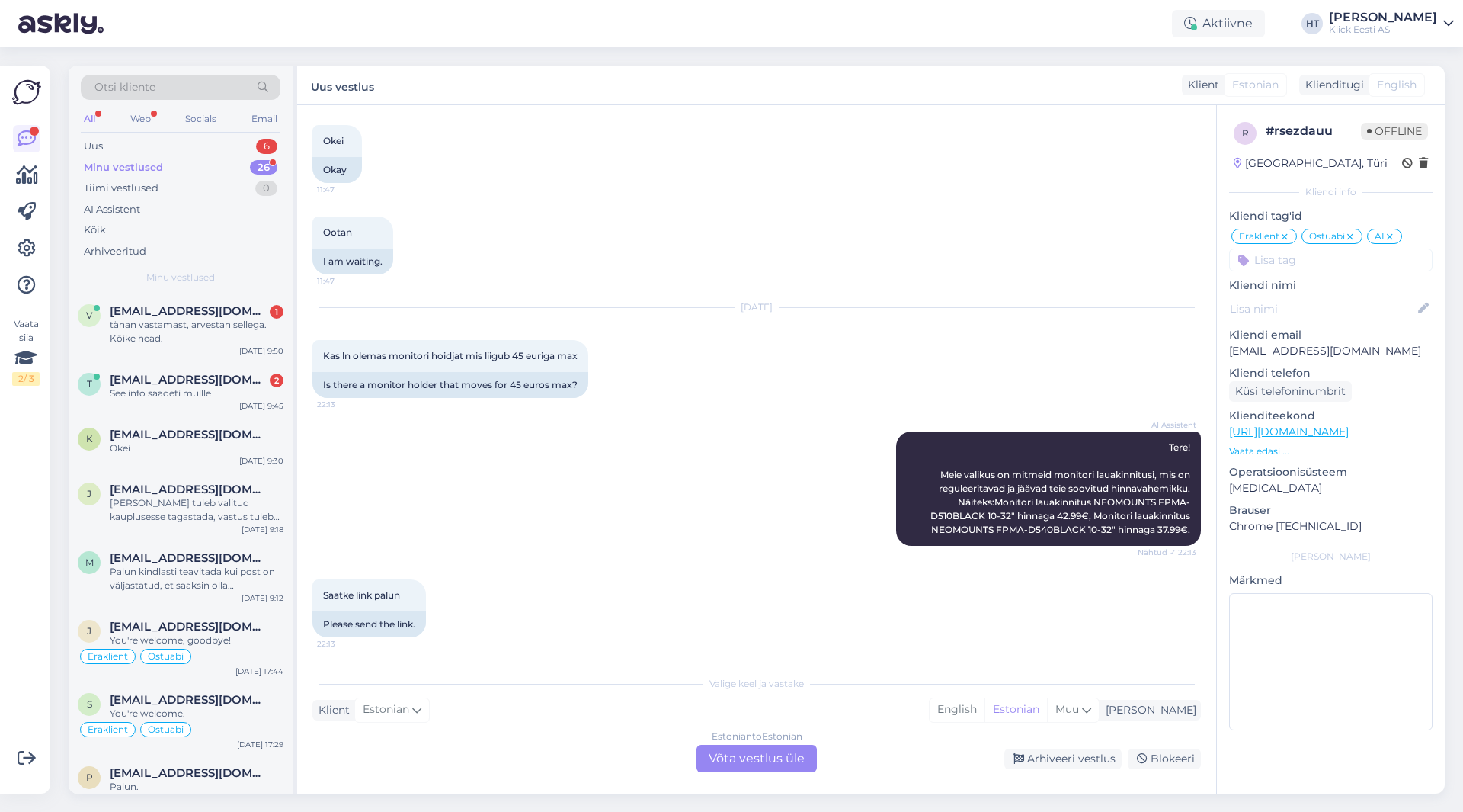
click at [332, 424] on div "AI Assistent Tere! Meie valikus on mitmeid monitori lauakinnitusi, mis on regul…" at bounding box center [756, 488] width 888 height 148
click at [230, 340] on div "tänan vastamast, arvestan sellega. Kõike head." at bounding box center [196, 331] width 174 height 28
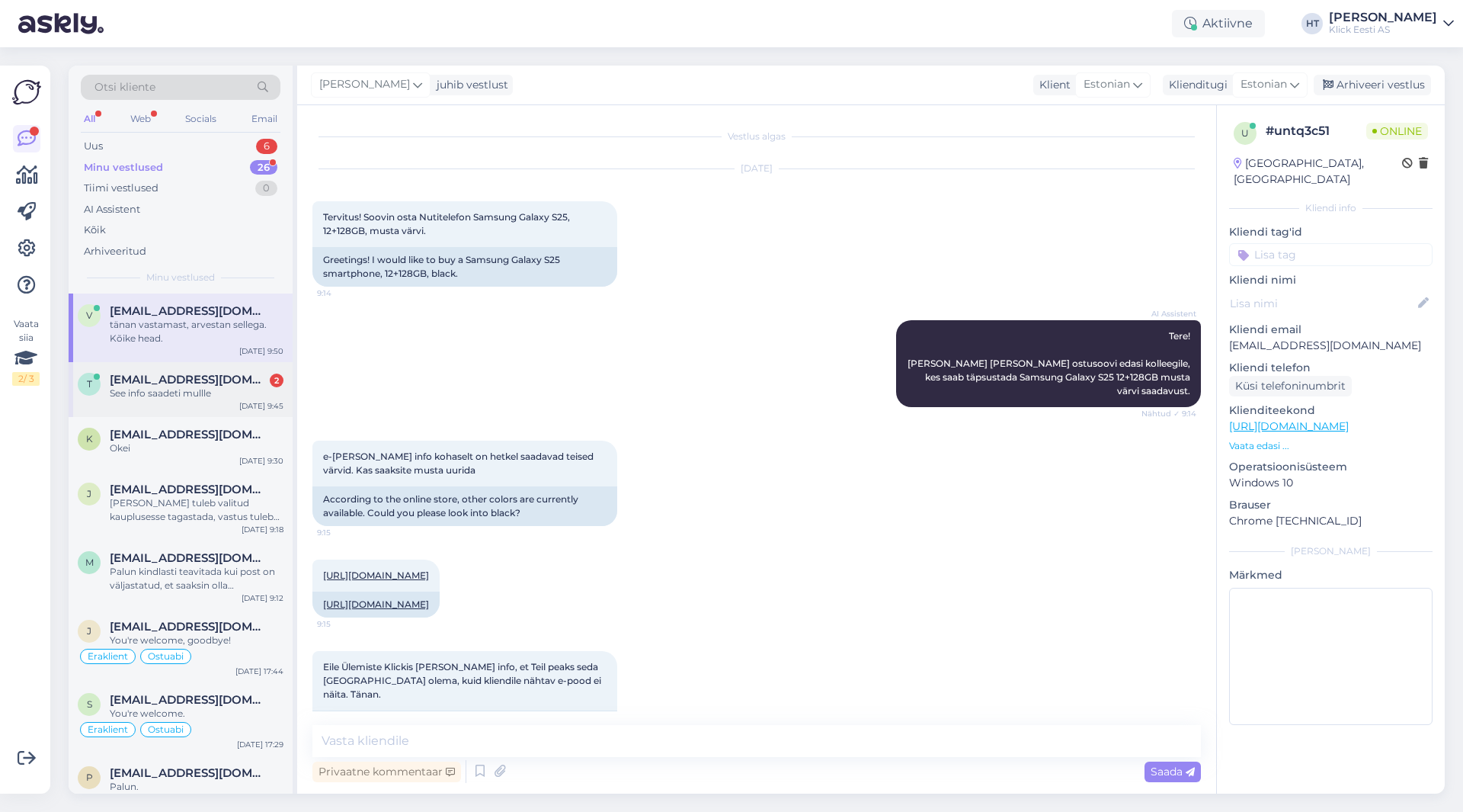
scroll to position [1092, 0]
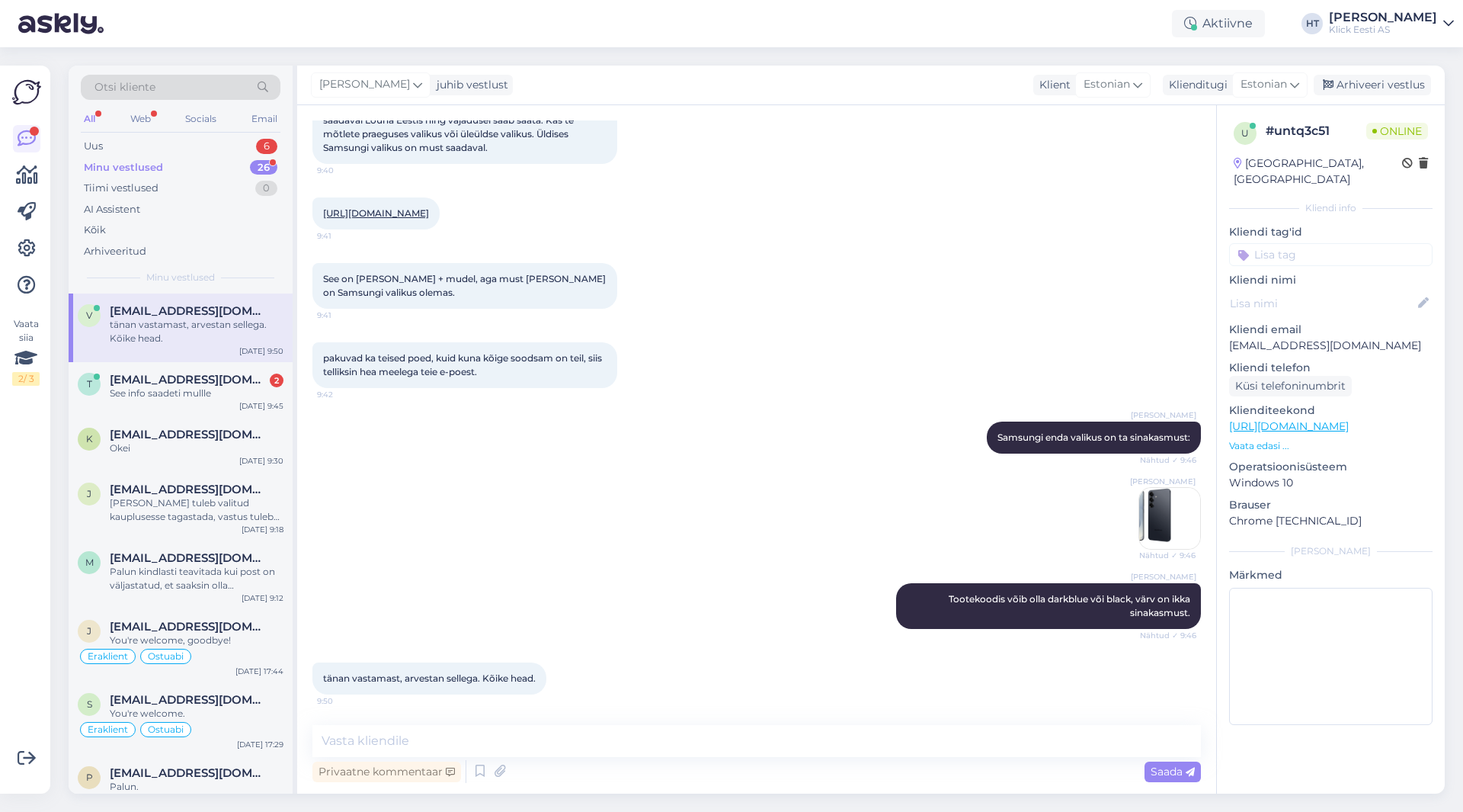
click at [444, 445] on div "[PERSON_NAME] Samsungi enda valikus on ta sinakasmust: Nähtud ✓ 9:46" at bounding box center [756, 437] width 888 height 65
click at [204, 408] on div "T [EMAIL_ADDRESS][DOMAIN_NAME] 2 See info saadeti mullle [DATE] 9:45" at bounding box center [180, 389] width 224 height 55
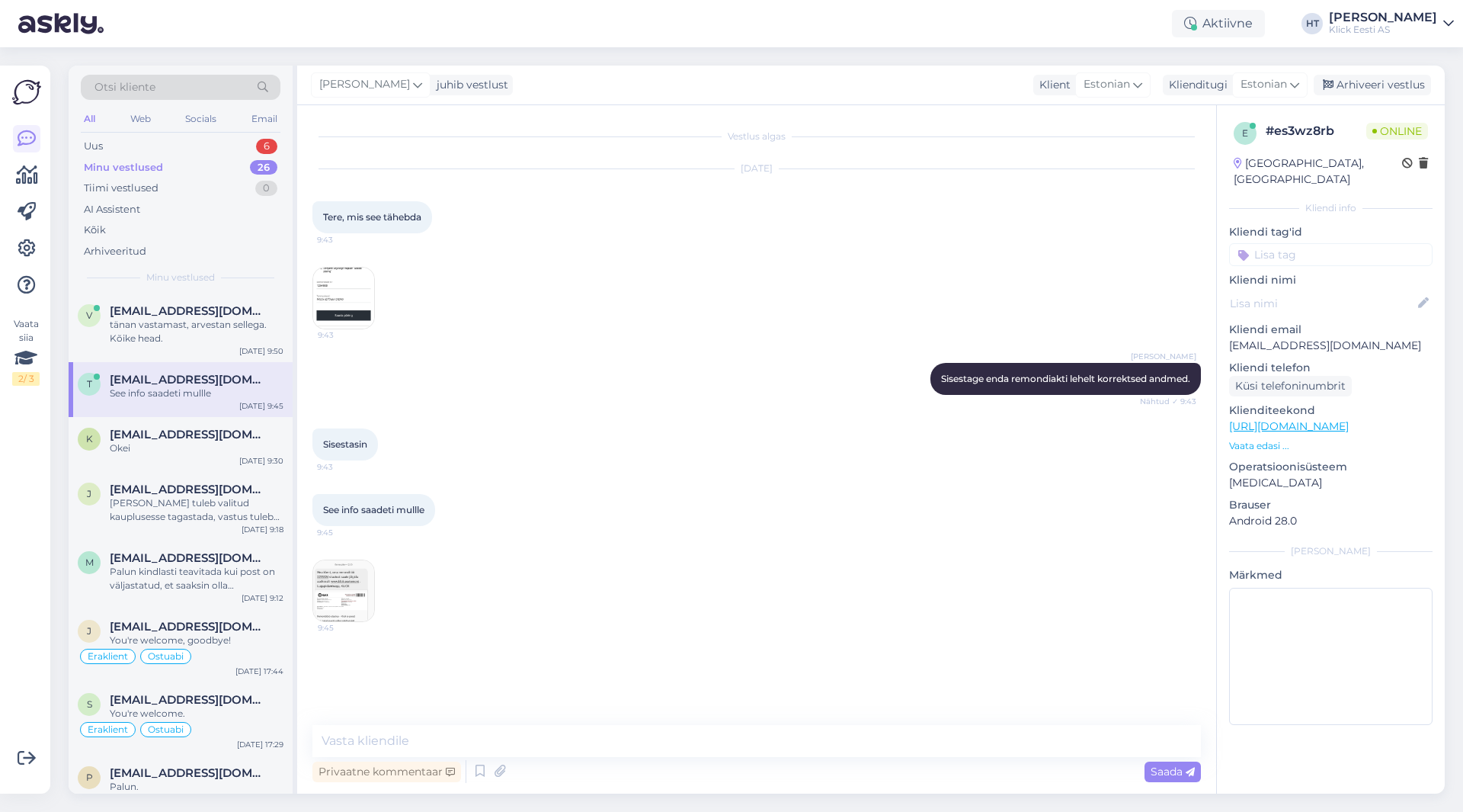
click at [350, 596] on img at bounding box center [343, 591] width 61 height 61
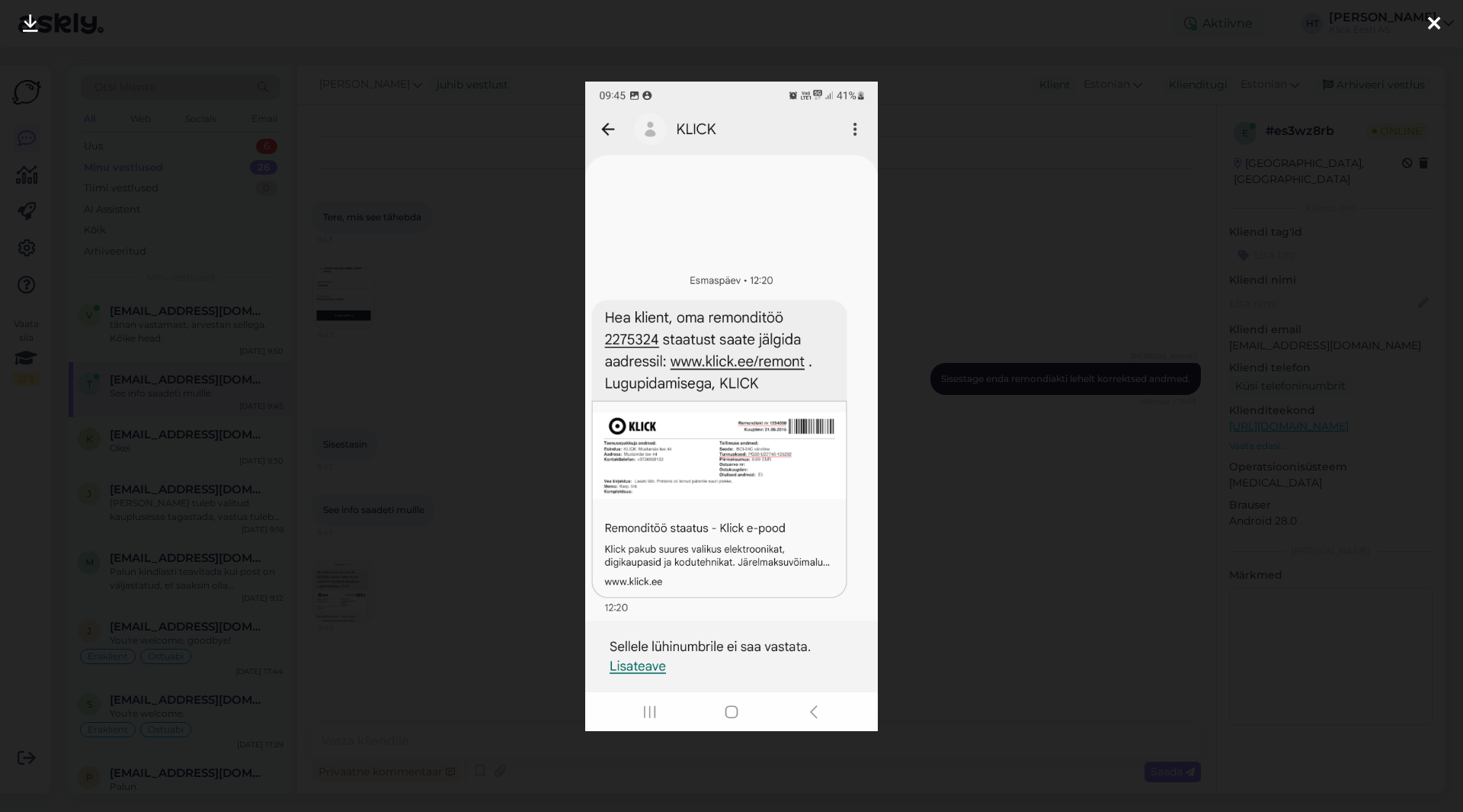
click at [487, 563] on div at bounding box center [732, 406] width 1463 height 812
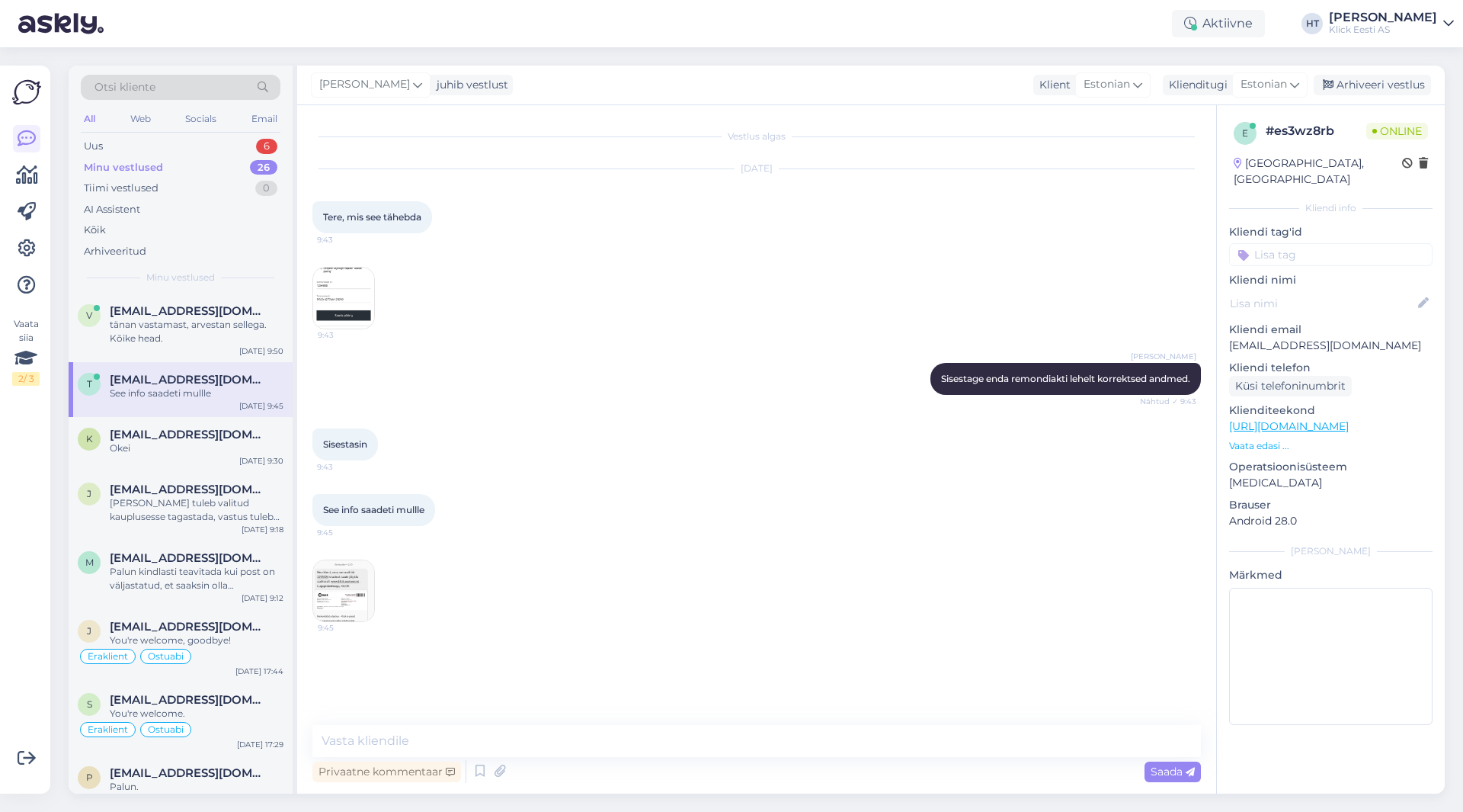
click at [360, 596] on img at bounding box center [343, 591] width 61 height 61
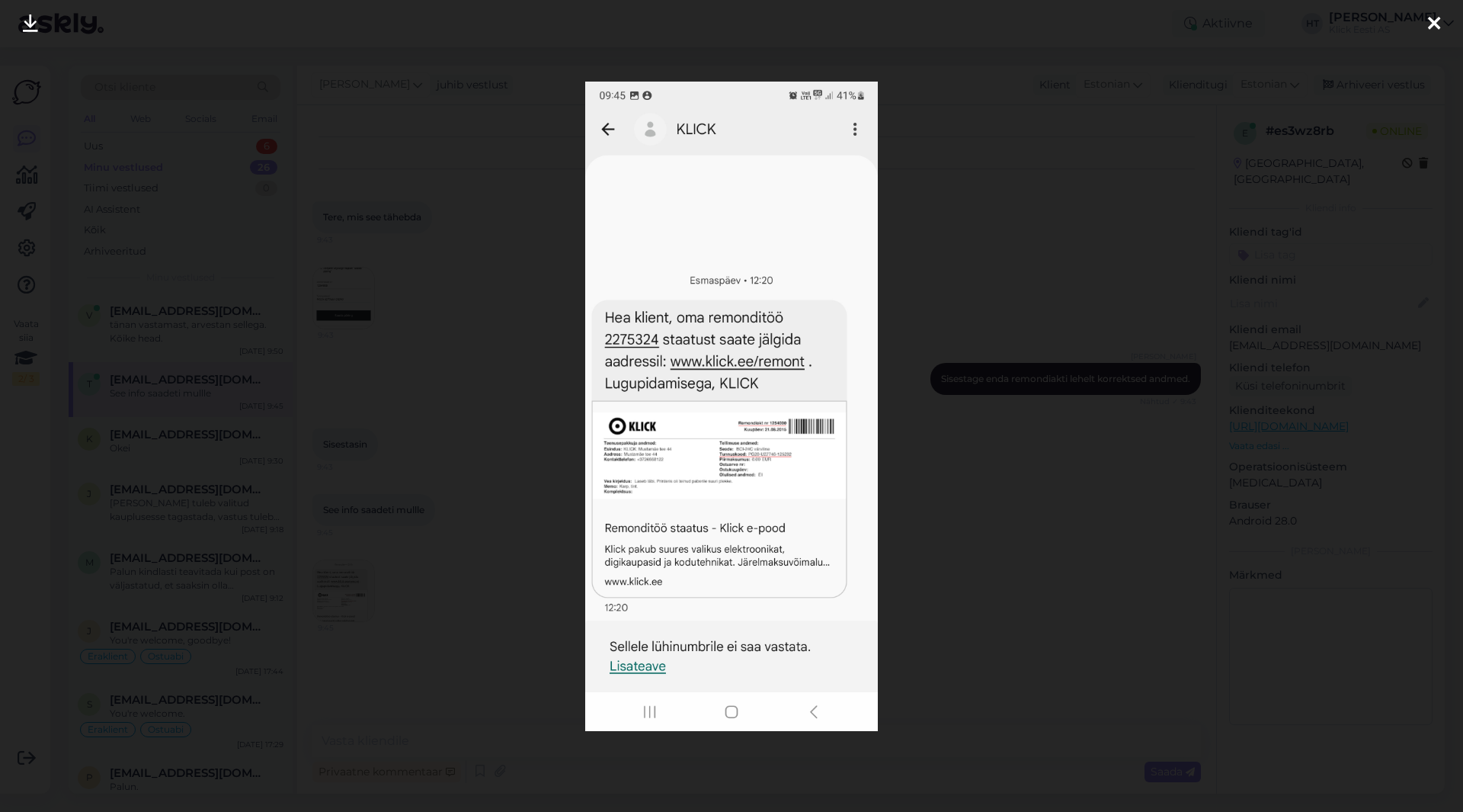
click at [500, 552] on div at bounding box center [732, 406] width 1463 height 812
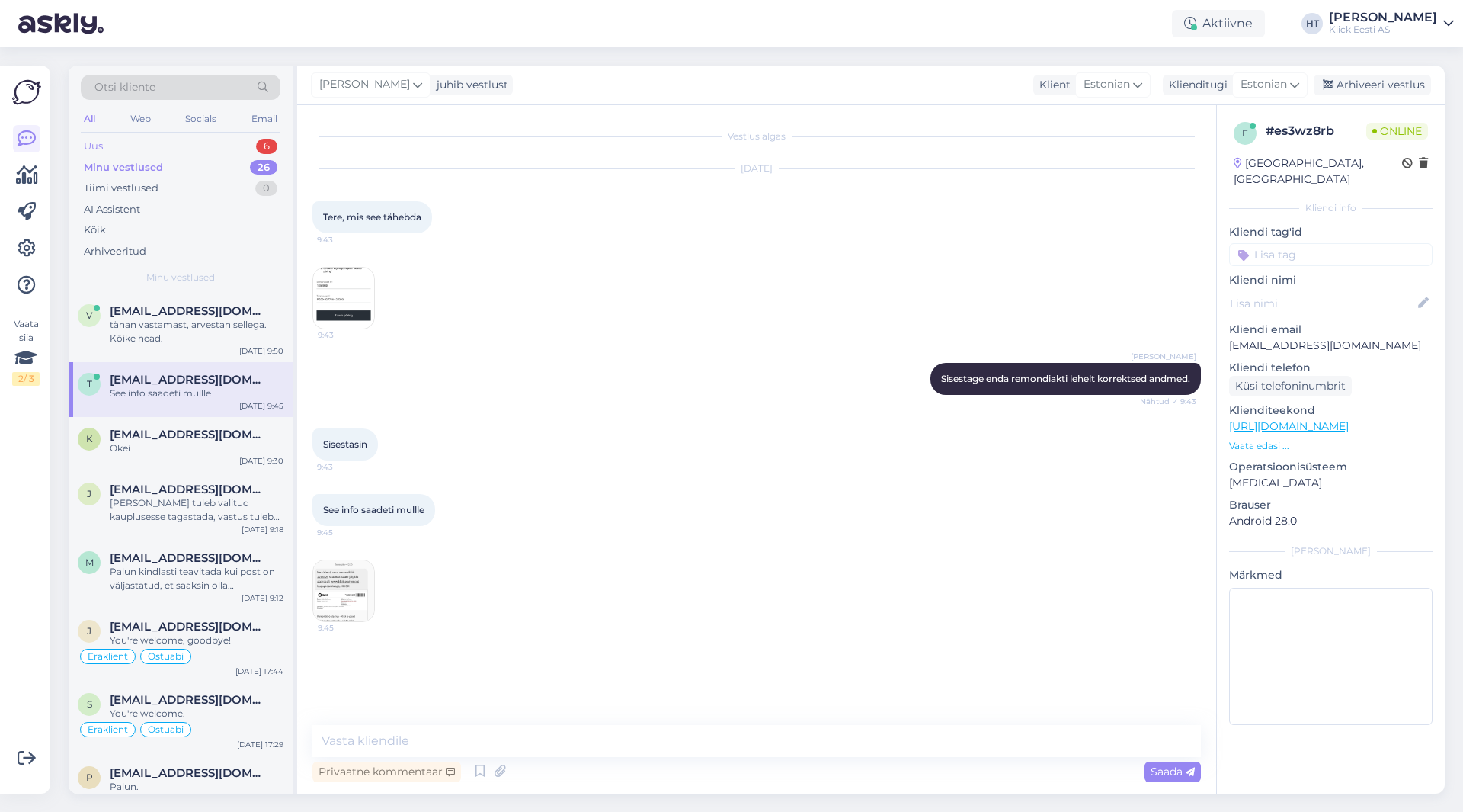
click at [235, 141] on div "Uus 6" at bounding box center [180, 146] width 200 height 21
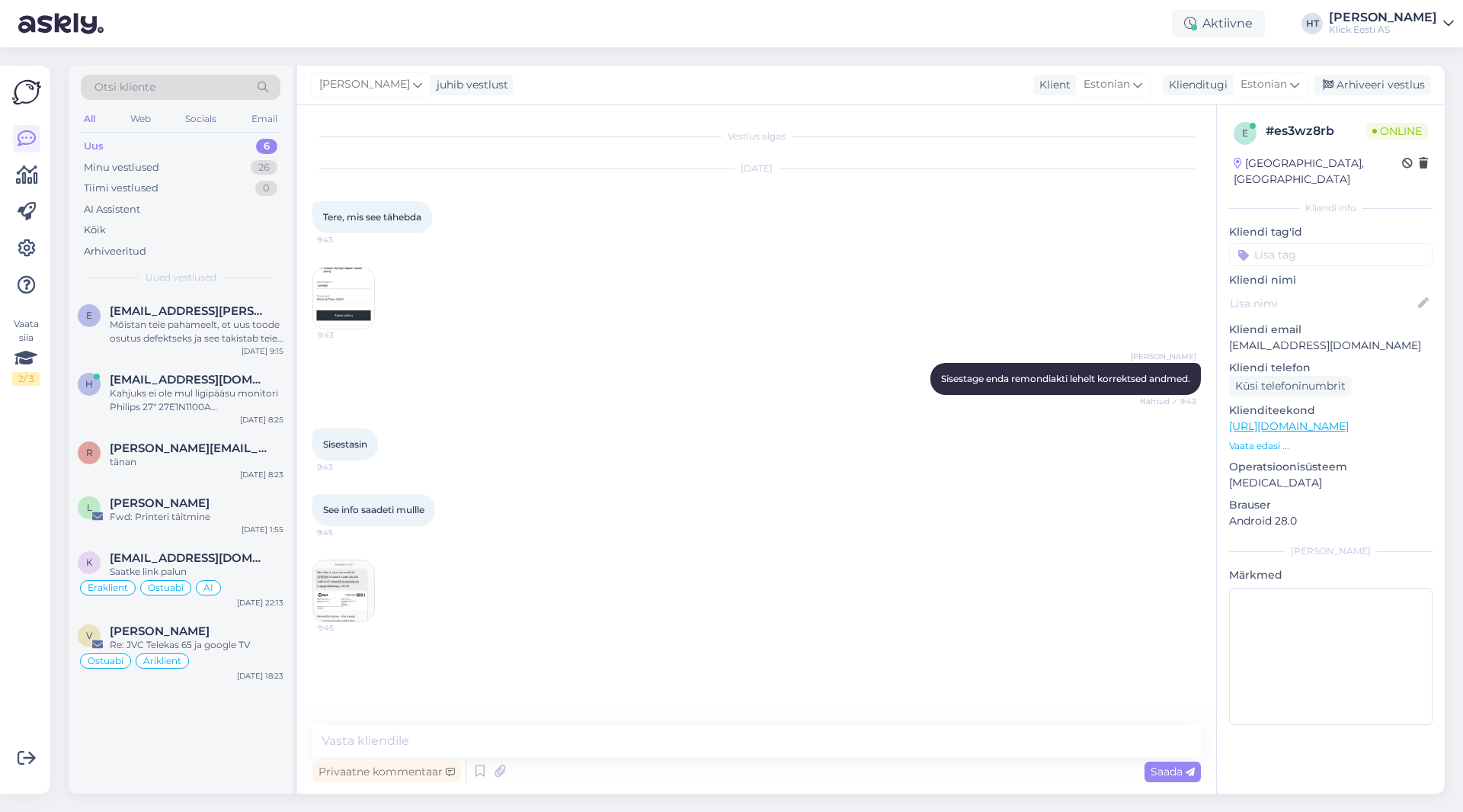
click at [190, 752] on div "e [EMAIL_ADDRESS][PERSON_NAME][DOMAIN_NAME] Mõistan teie pahameelt, et uus tood…" at bounding box center [180, 544] width 224 height 500
click at [169, 731] on div "e [EMAIL_ADDRESS][PERSON_NAME][DOMAIN_NAME] Mõistan teie pahameelt, et uus tood…" at bounding box center [180, 544] width 224 height 500
click at [169, 726] on div "e [EMAIL_ADDRESS][PERSON_NAME][DOMAIN_NAME] Mõistan teie pahameelt, et uus tood…" at bounding box center [180, 544] width 224 height 500
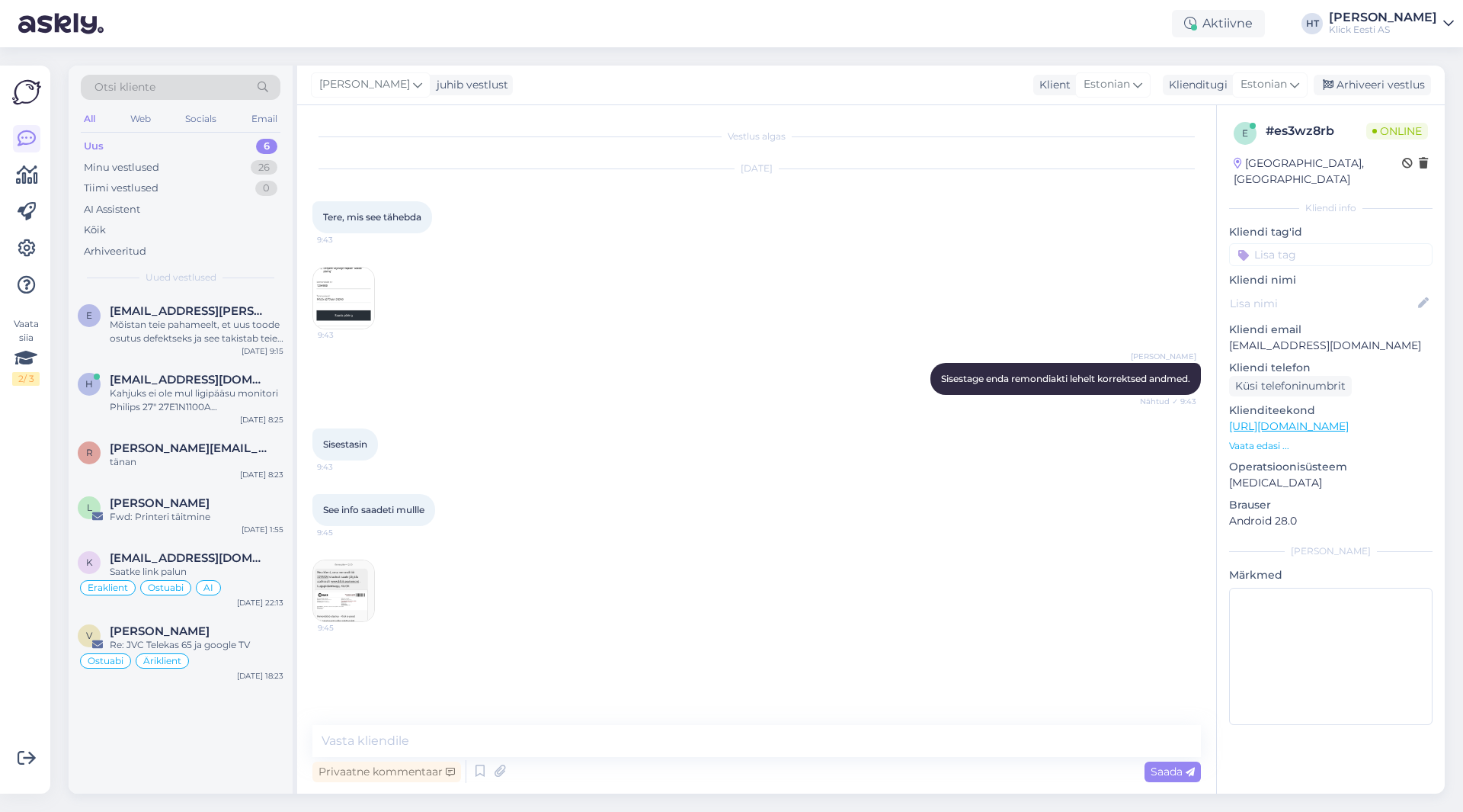
click at [169, 726] on div "e [EMAIL_ADDRESS][PERSON_NAME][DOMAIN_NAME] Mõistan teie pahameelt, et uus tood…" at bounding box center [180, 544] width 224 height 500
click at [211, 465] on div "tänan" at bounding box center [196, 461] width 174 height 13
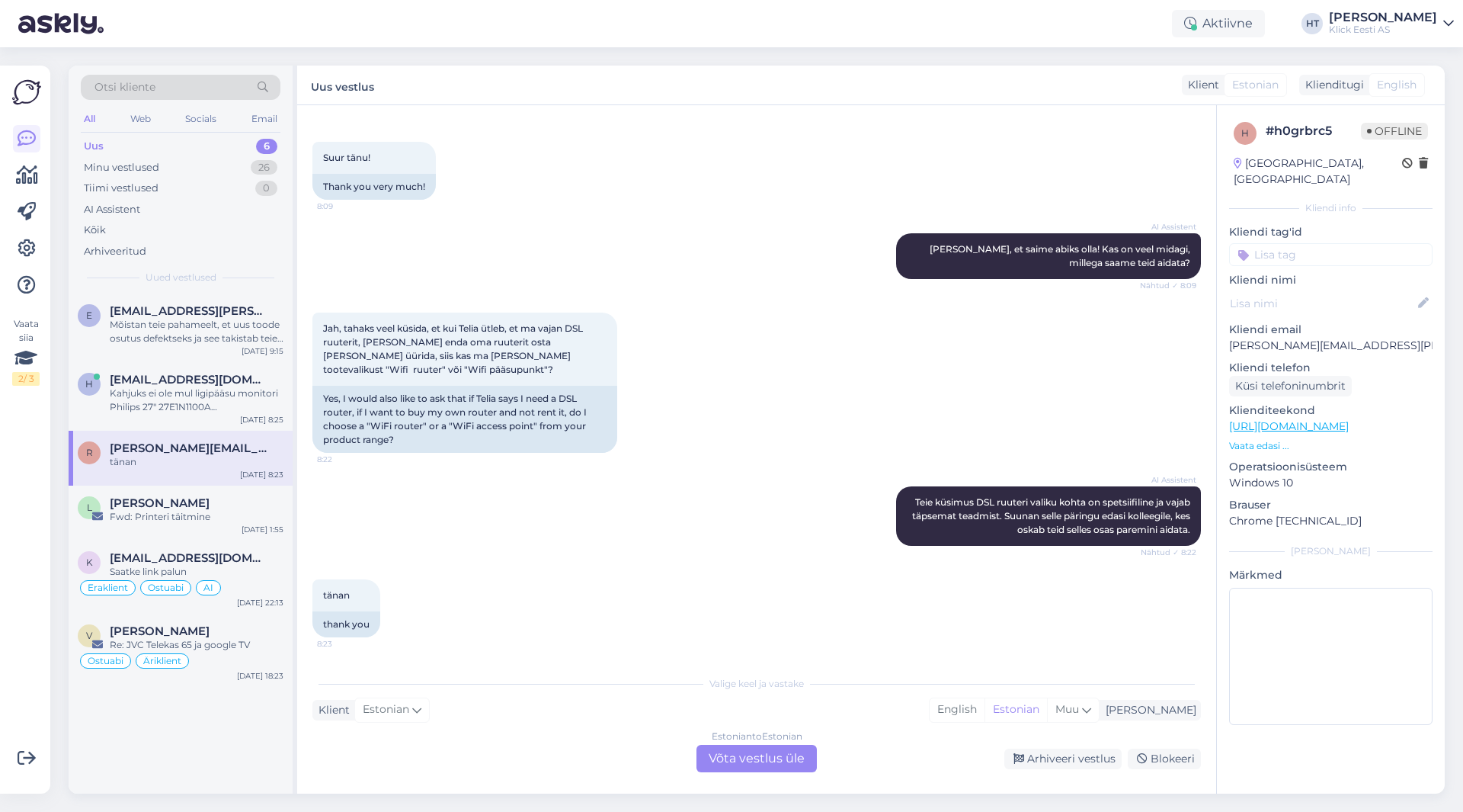
click at [748, 745] on div "Estonian to Estonian Võta vestlus üle" at bounding box center [757, 758] width 121 height 28
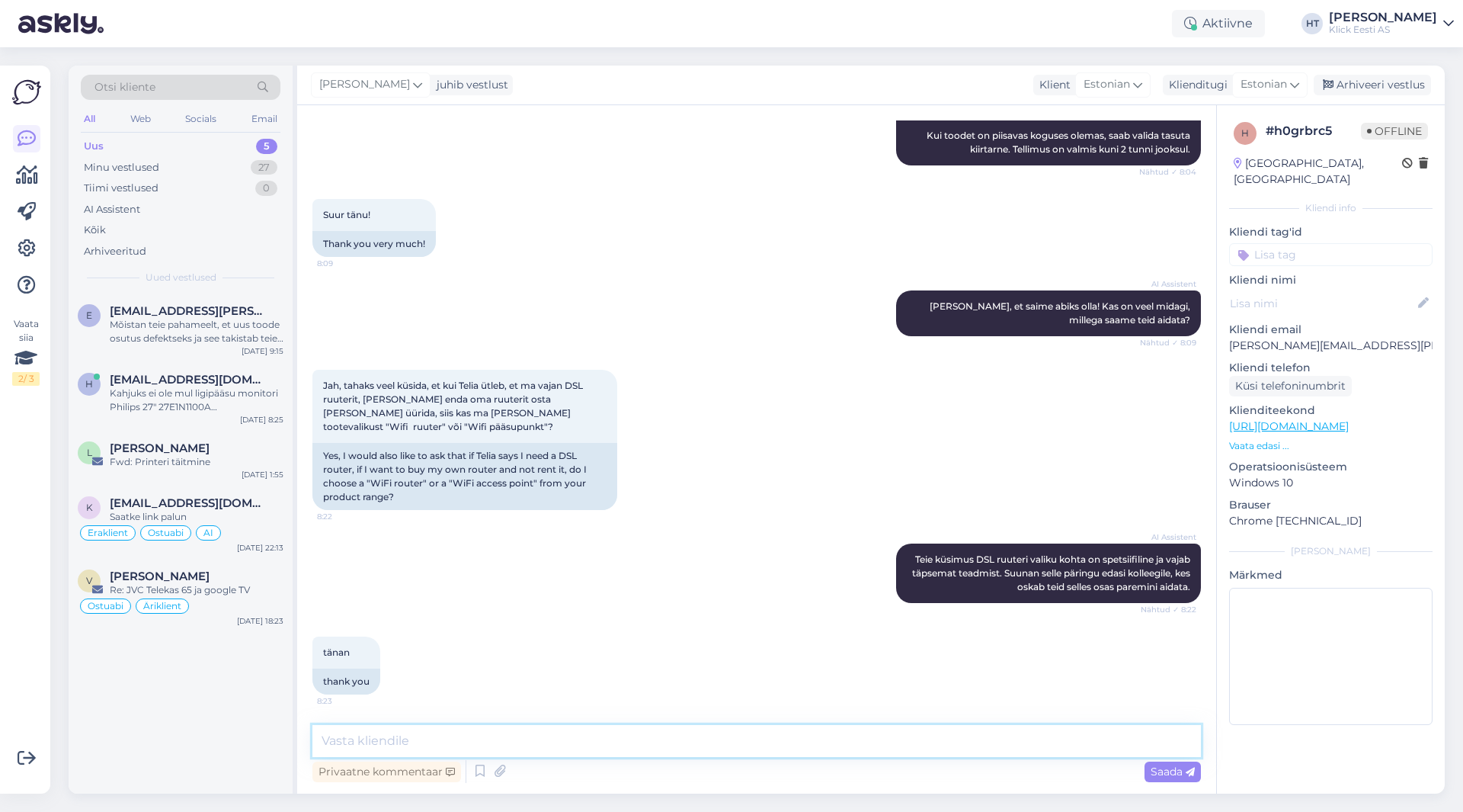
click at [739, 747] on textarea at bounding box center [756, 741] width 888 height 32
type textarea "p"
type textarea "DSL viitab wifi ruuterile, millel on RJ11 pesa telefonikaabli ühendamiseks. [PE…"
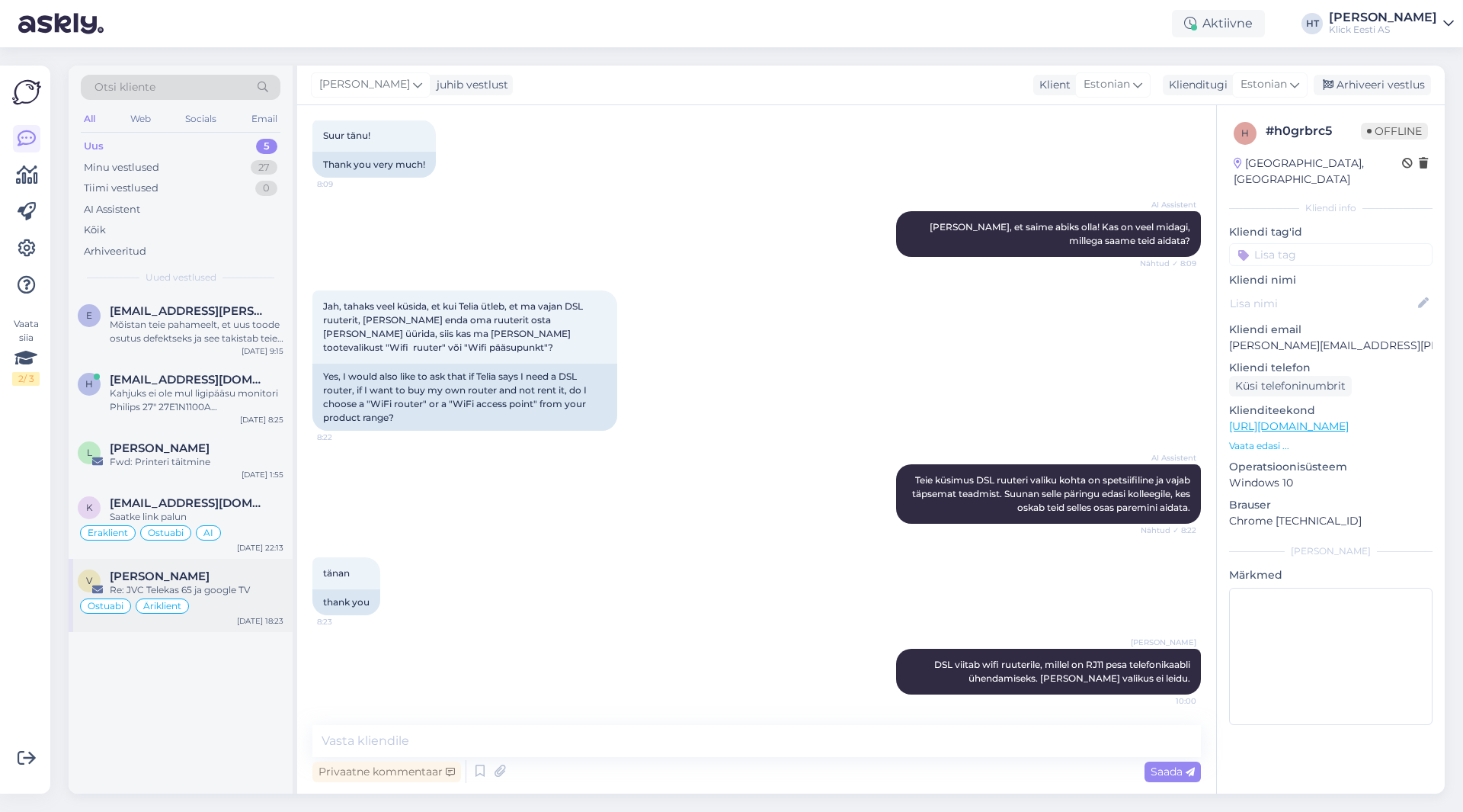
click at [244, 614] on div "Ostuabi Äriklient" at bounding box center [180, 606] width 206 height 18
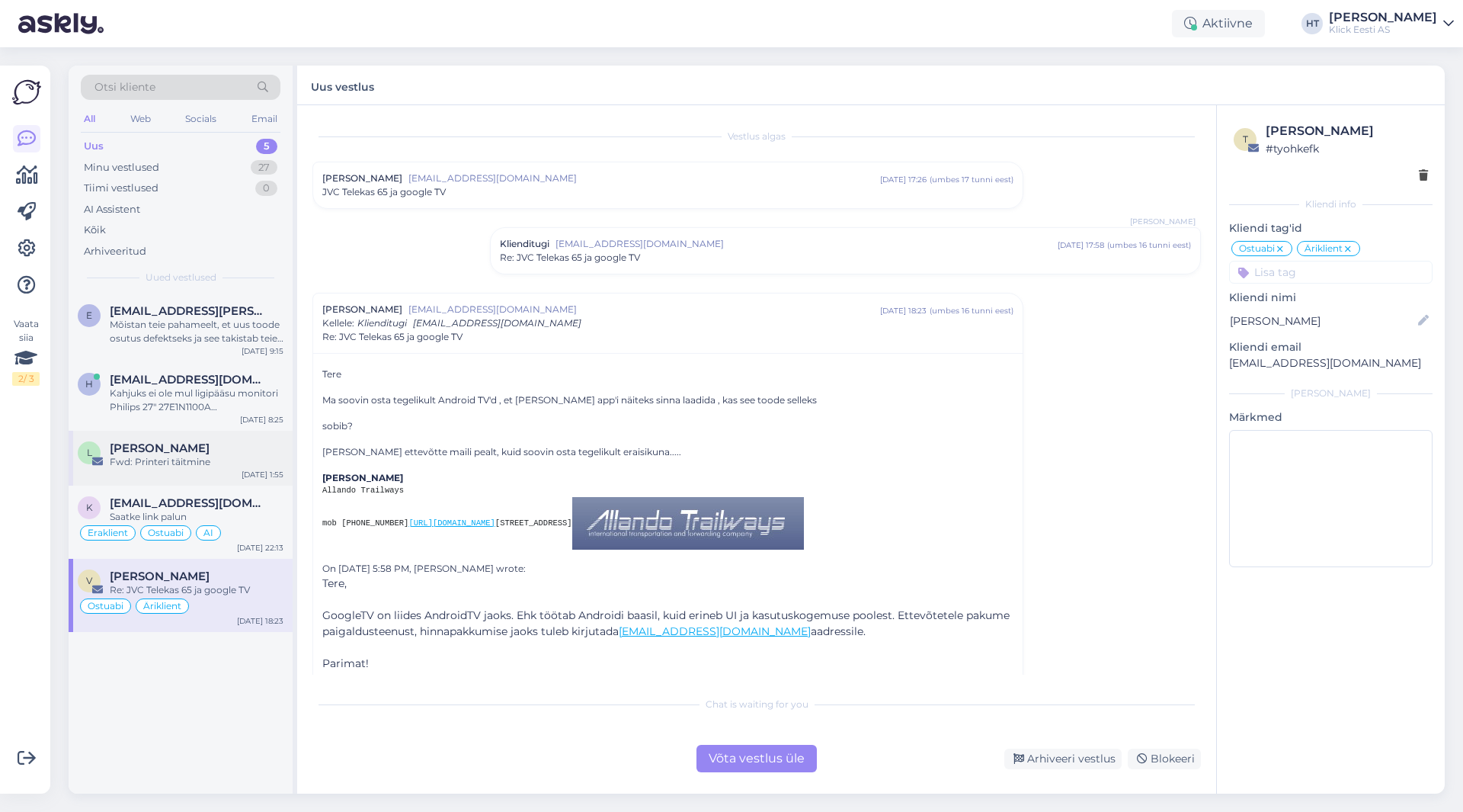
click at [238, 477] on div "L [PERSON_NAME] Fwd: Printeri täitmine [DATE] 1:55" at bounding box center [180, 457] width 224 height 55
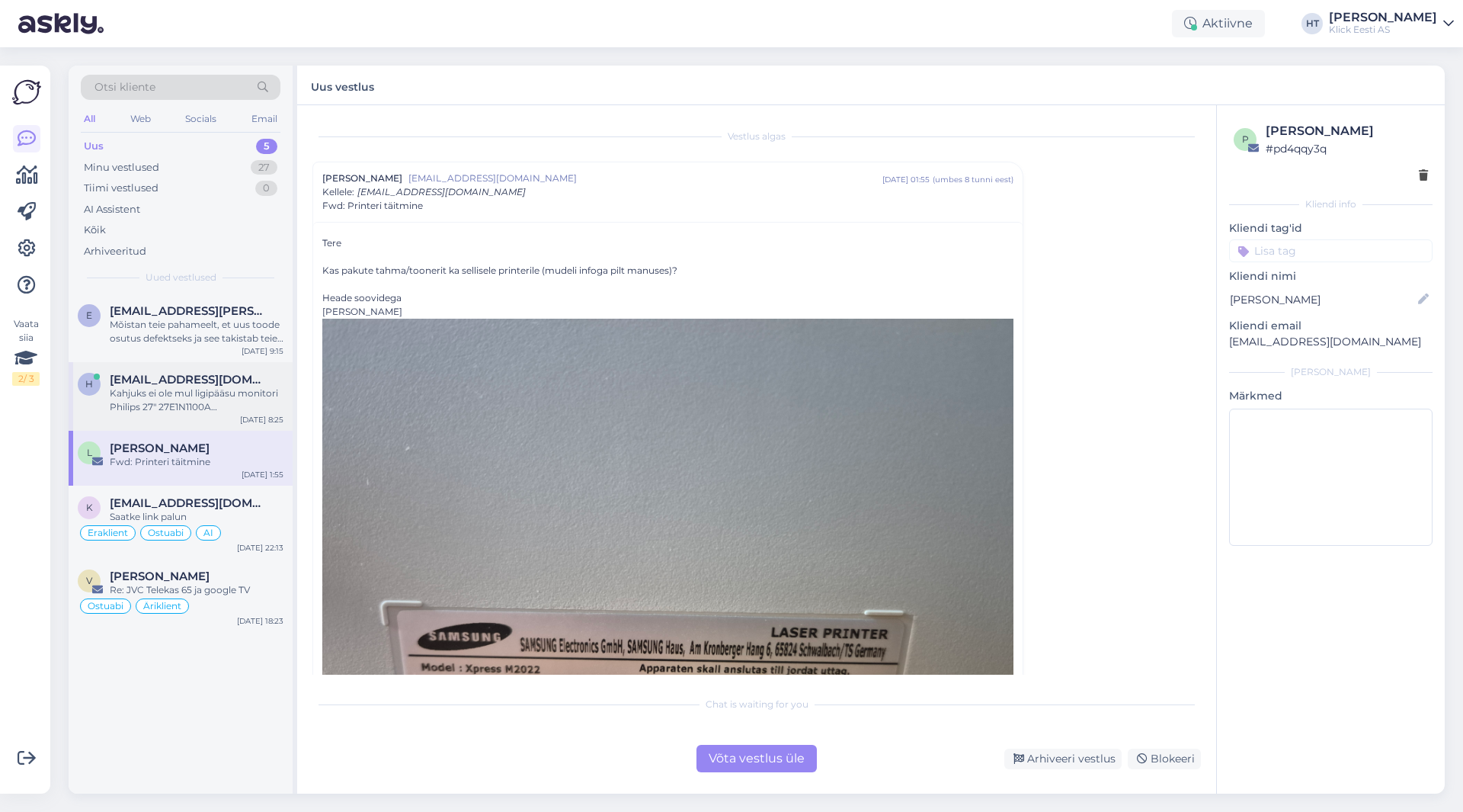
click at [210, 415] on div "h [EMAIL_ADDRESS][DOMAIN_NAME] Kahjuks ei ole mul ligipääsu monitori Philips 27…" at bounding box center [180, 397] width 224 height 69
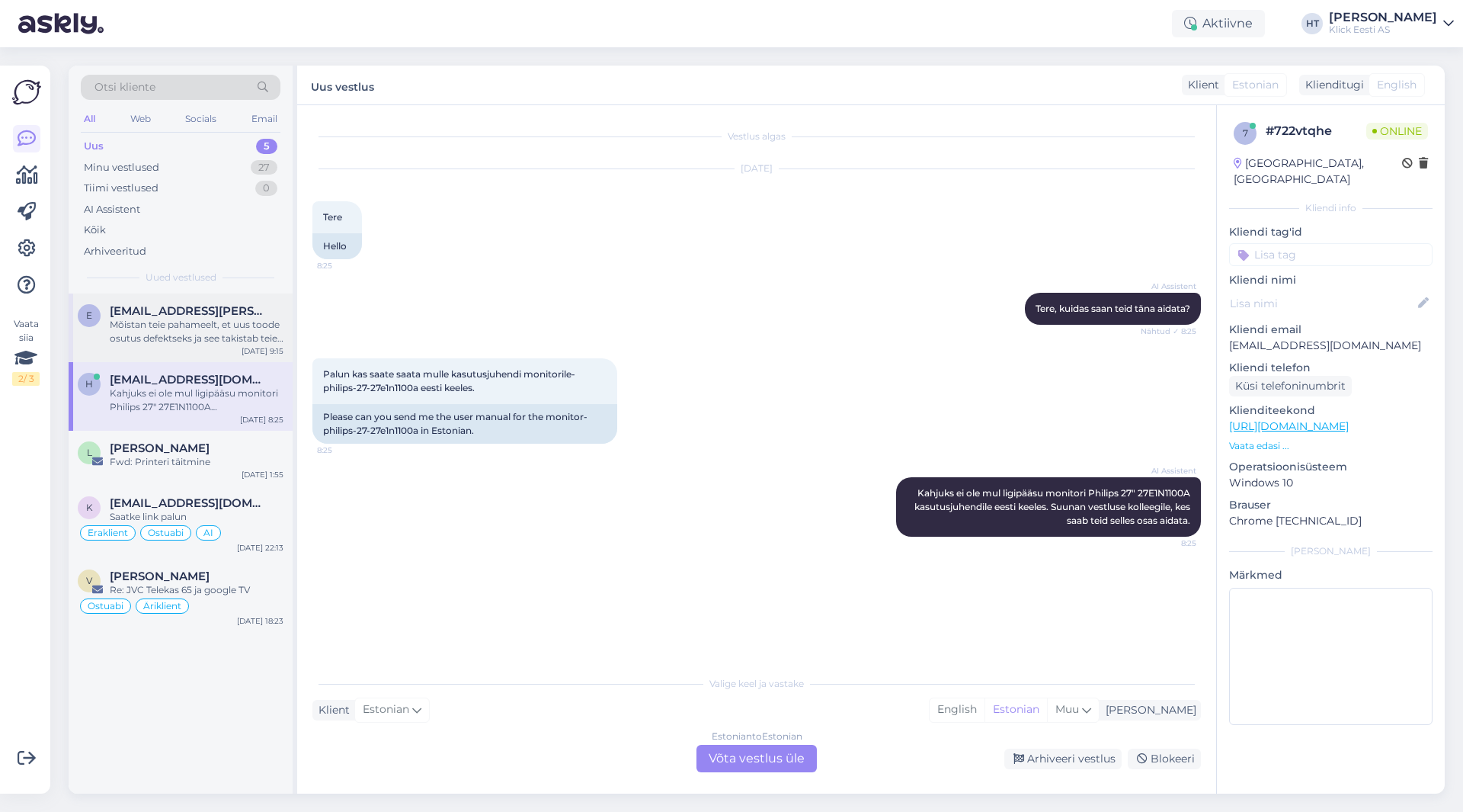
click at [216, 326] on div "Mõistan teie pahameelt, et uus toode osutus defektseks ja see takistab teie õpi…" at bounding box center [196, 331] width 174 height 28
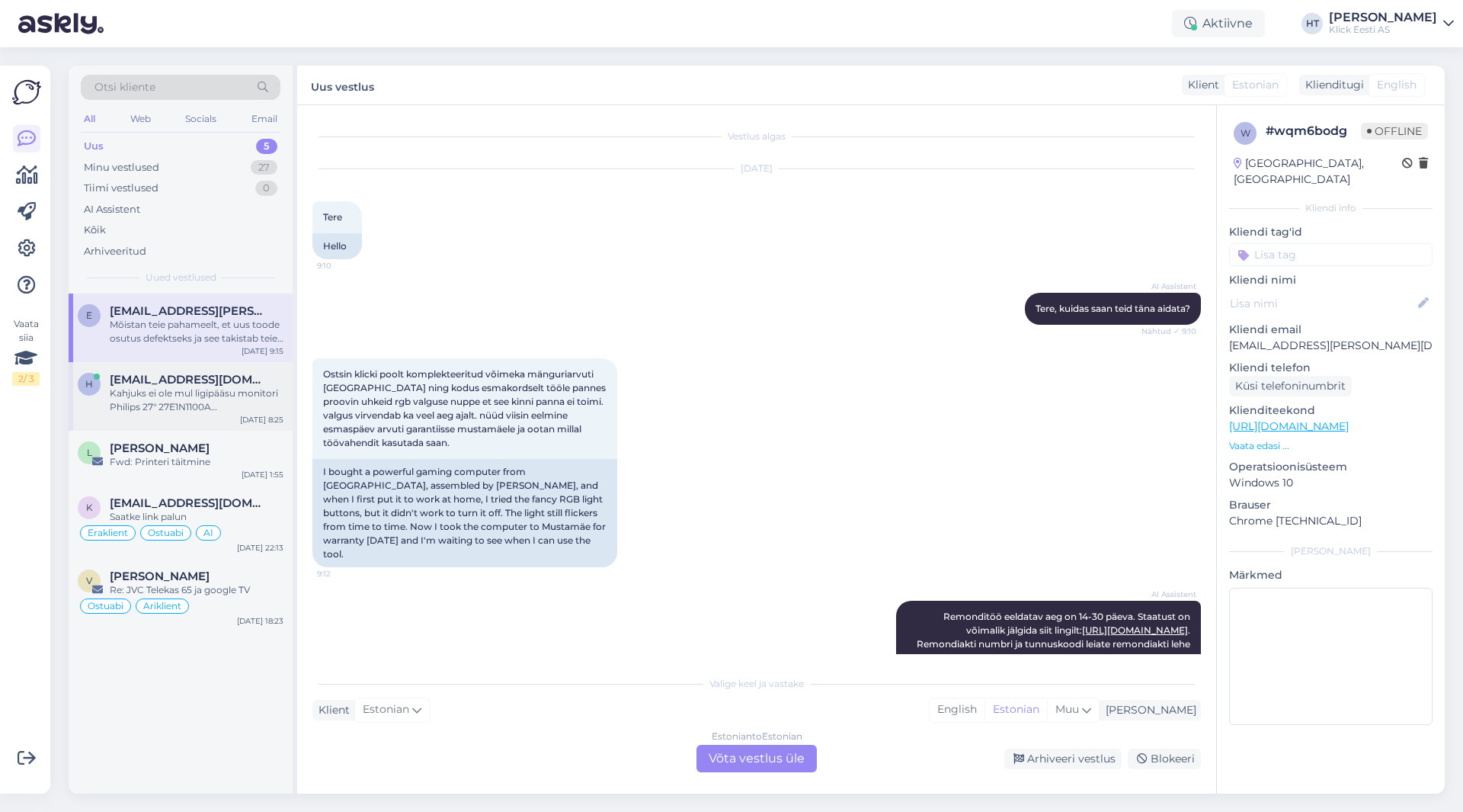
click at [213, 370] on div "h [EMAIL_ADDRESS][DOMAIN_NAME] Kahjuks ei ole mul ligipääsu monitori Philips 27…" at bounding box center [180, 397] width 224 height 69
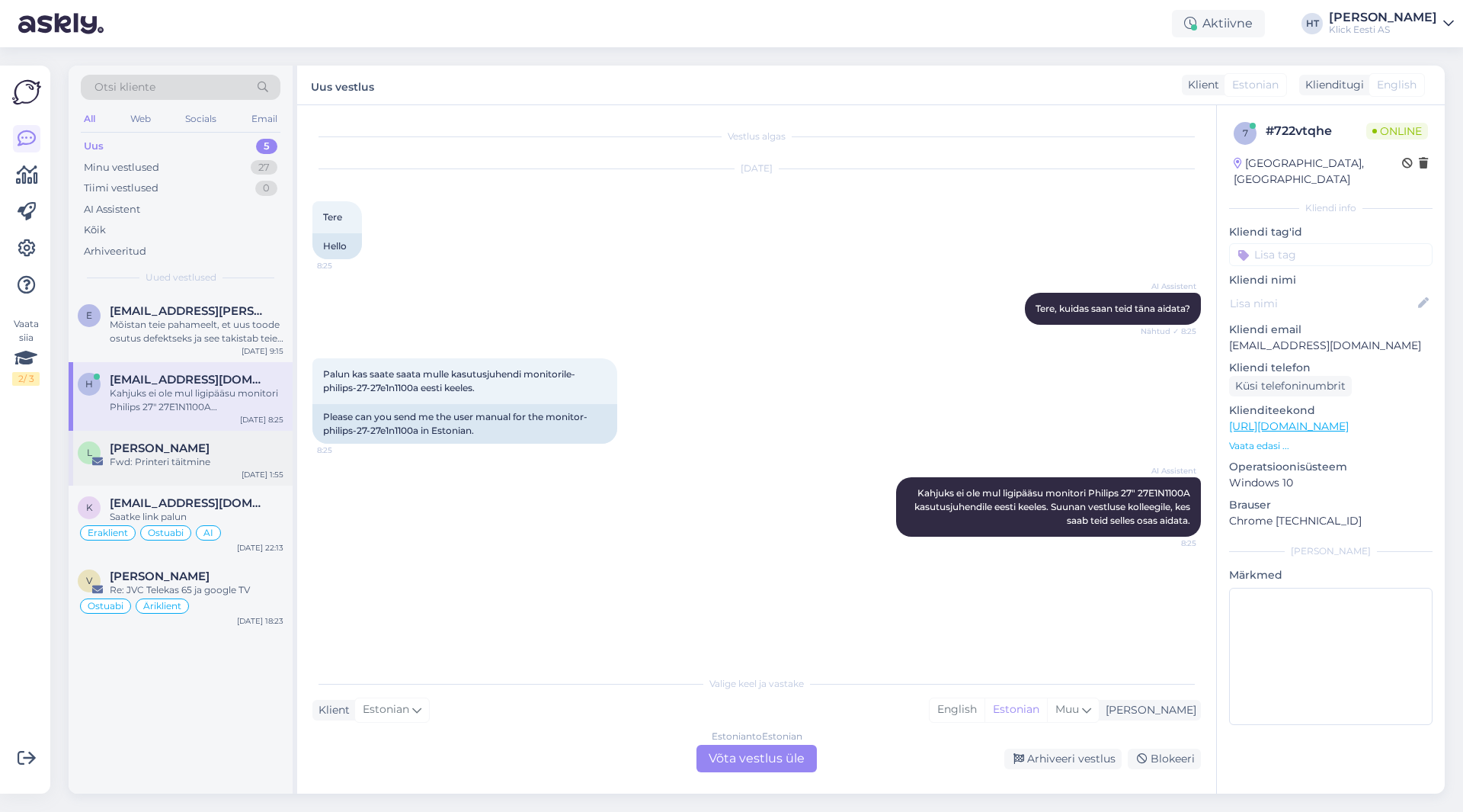
click at [246, 438] on div "L [PERSON_NAME] Fwd: Printeri täitmine [DATE] 1:55" at bounding box center [180, 457] width 224 height 55
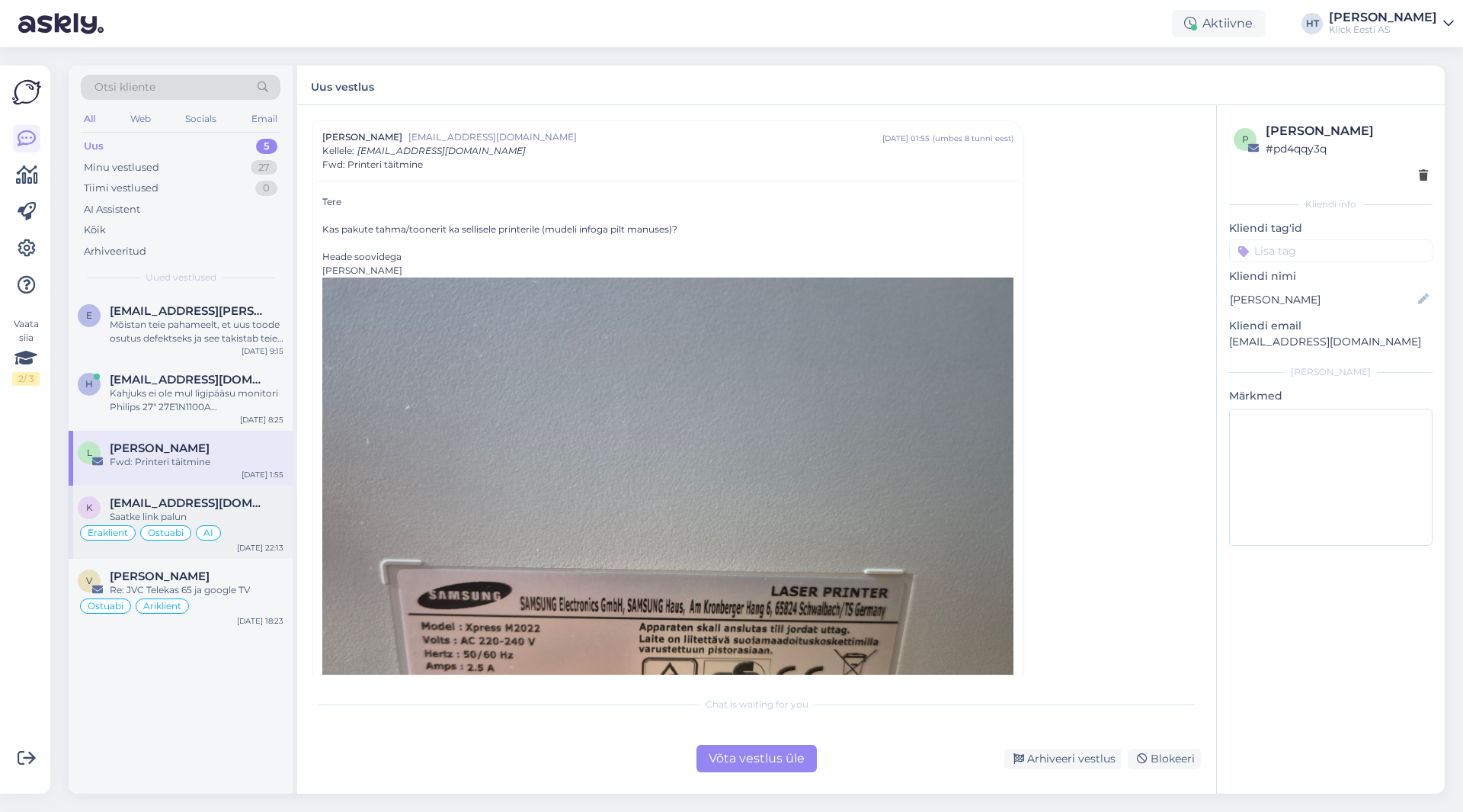
click at [254, 528] on div "Eraklient Ostuabi AI" at bounding box center [180, 533] width 206 height 18
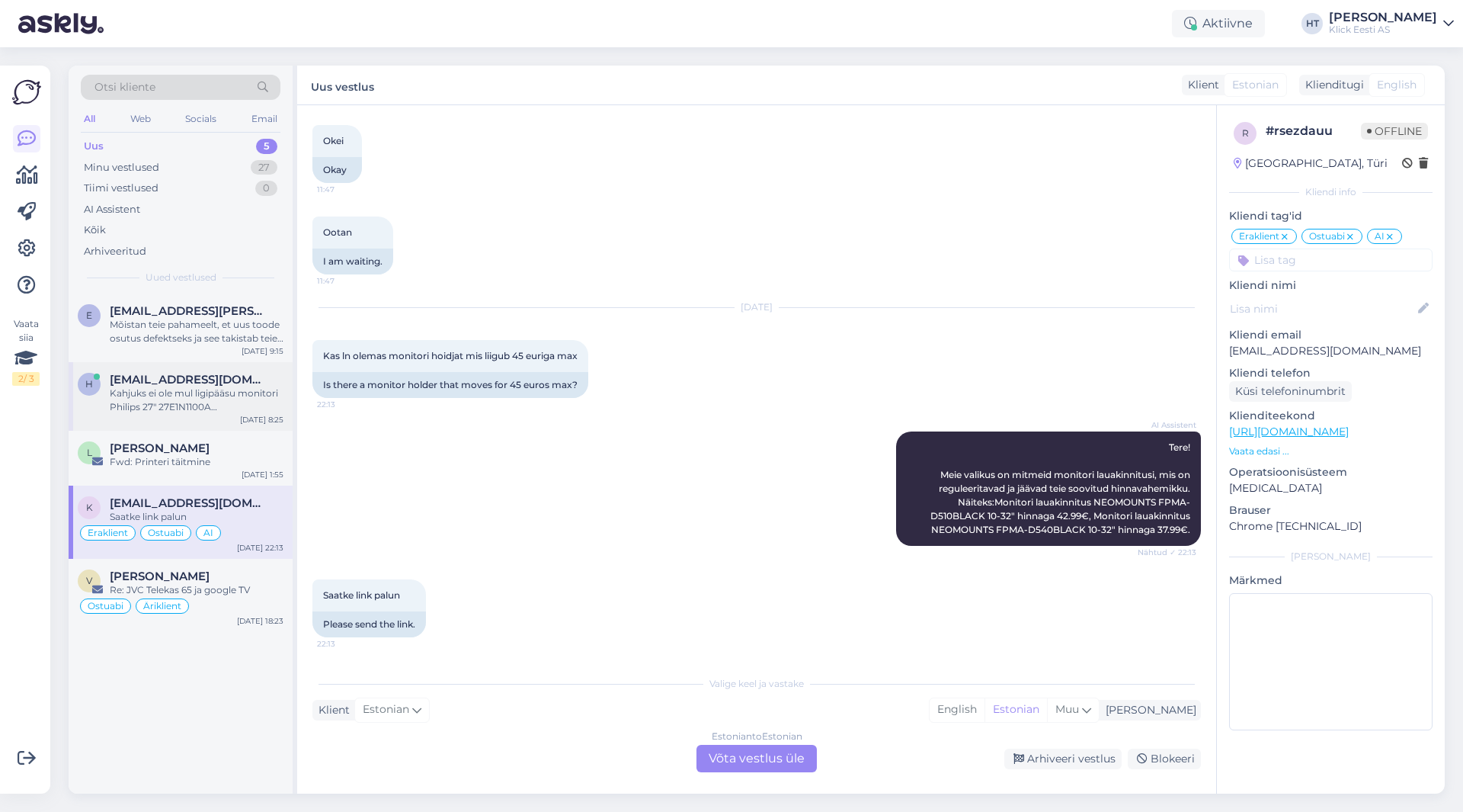
click at [229, 418] on div "h [EMAIL_ADDRESS][DOMAIN_NAME] Kahjuks ei ole mul ligipääsu monitori Philips 27…" at bounding box center [180, 397] width 224 height 69
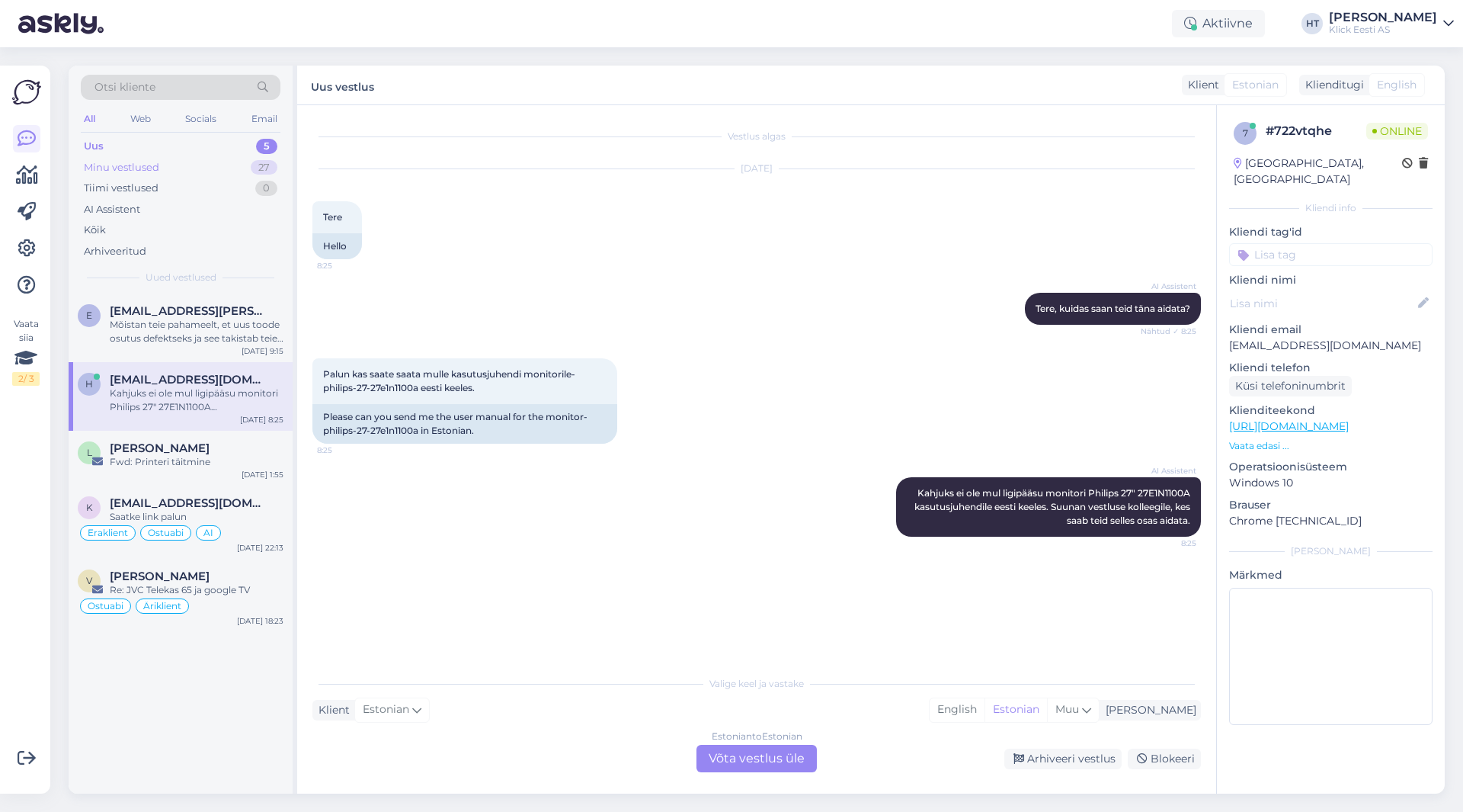
click at [237, 163] on div "Minu vestlused 27" at bounding box center [180, 167] width 200 height 21
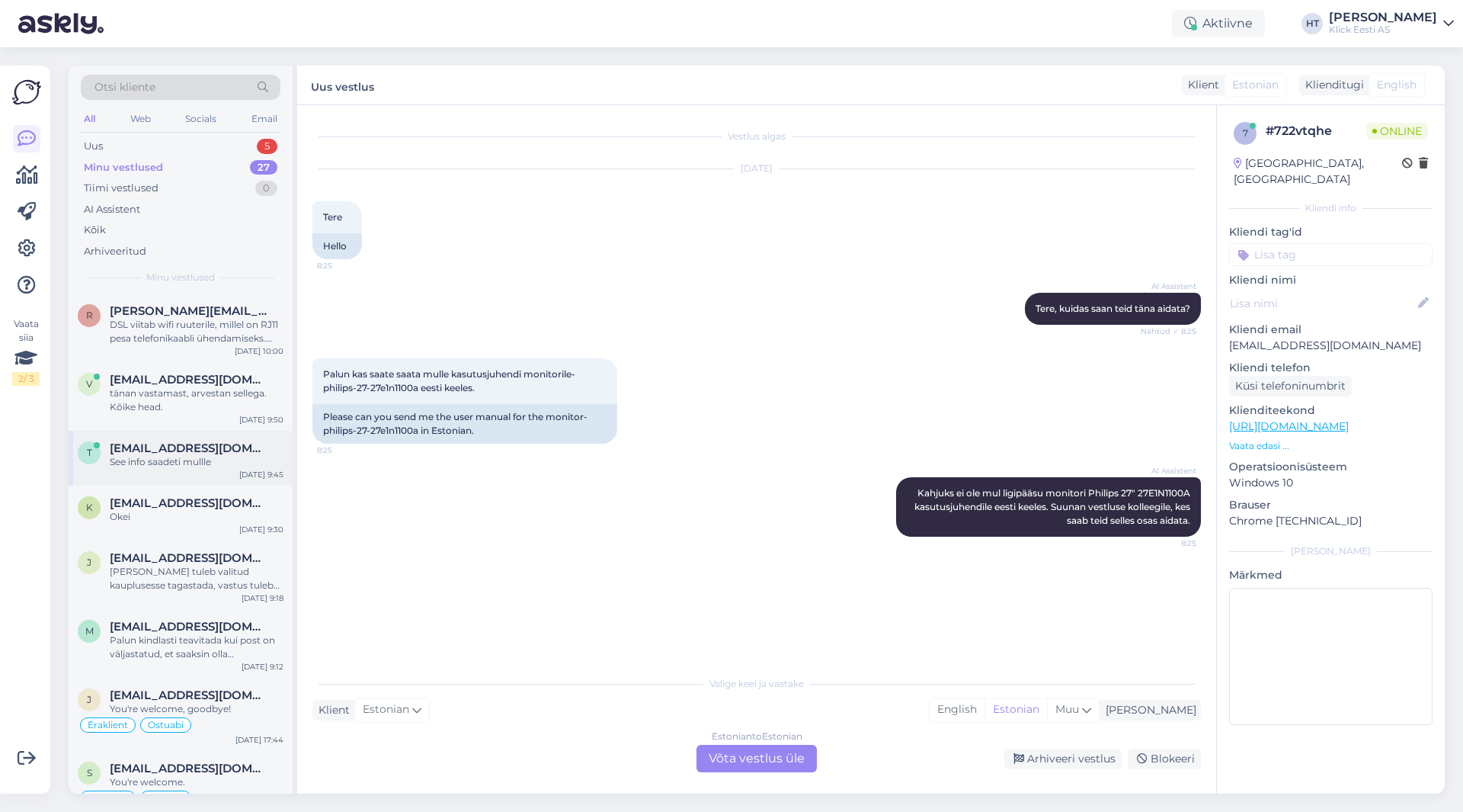
click at [226, 446] on span "[EMAIL_ADDRESS][DOMAIN_NAME]" at bounding box center [189, 448] width 159 height 13
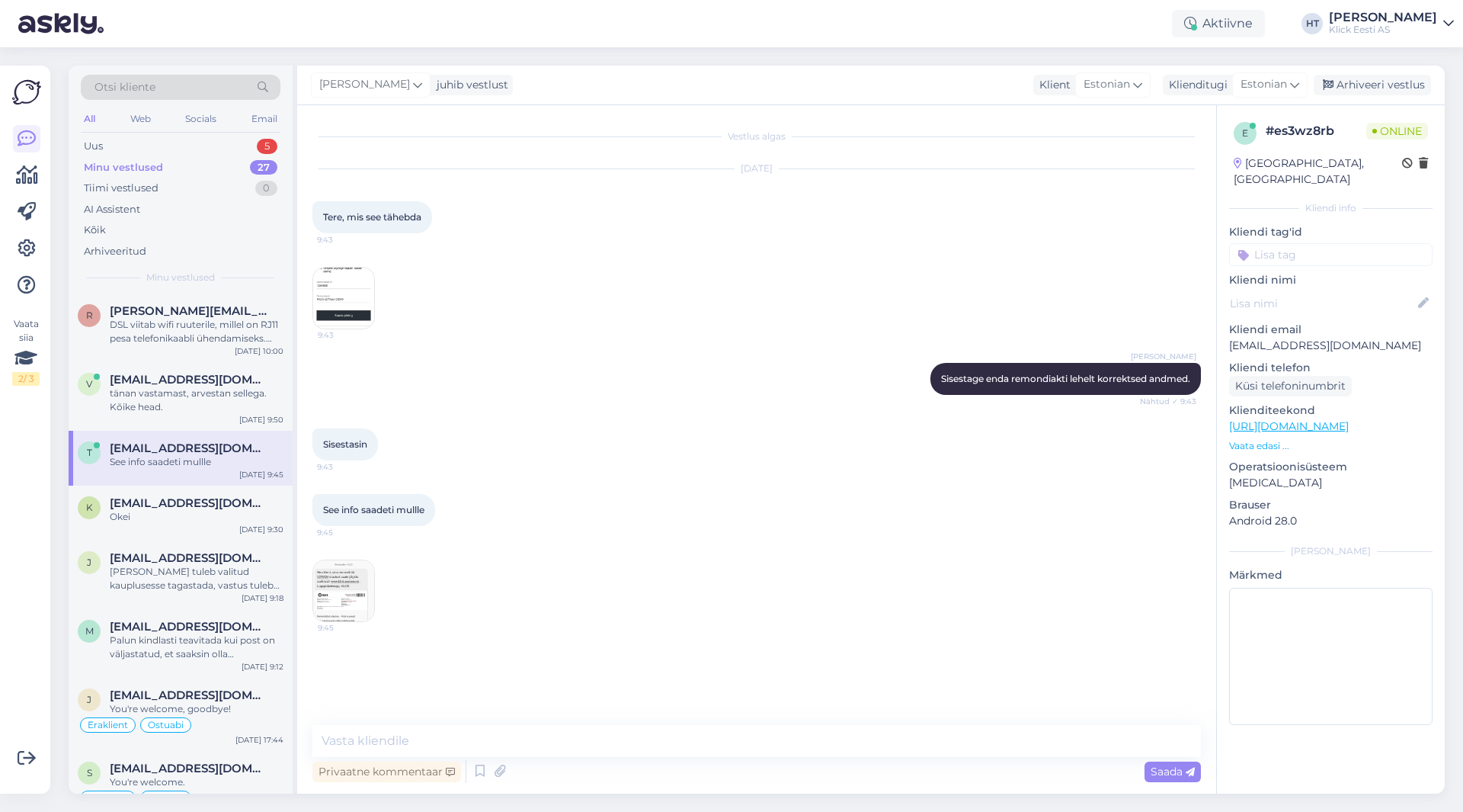
click at [340, 578] on img at bounding box center [343, 591] width 61 height 61
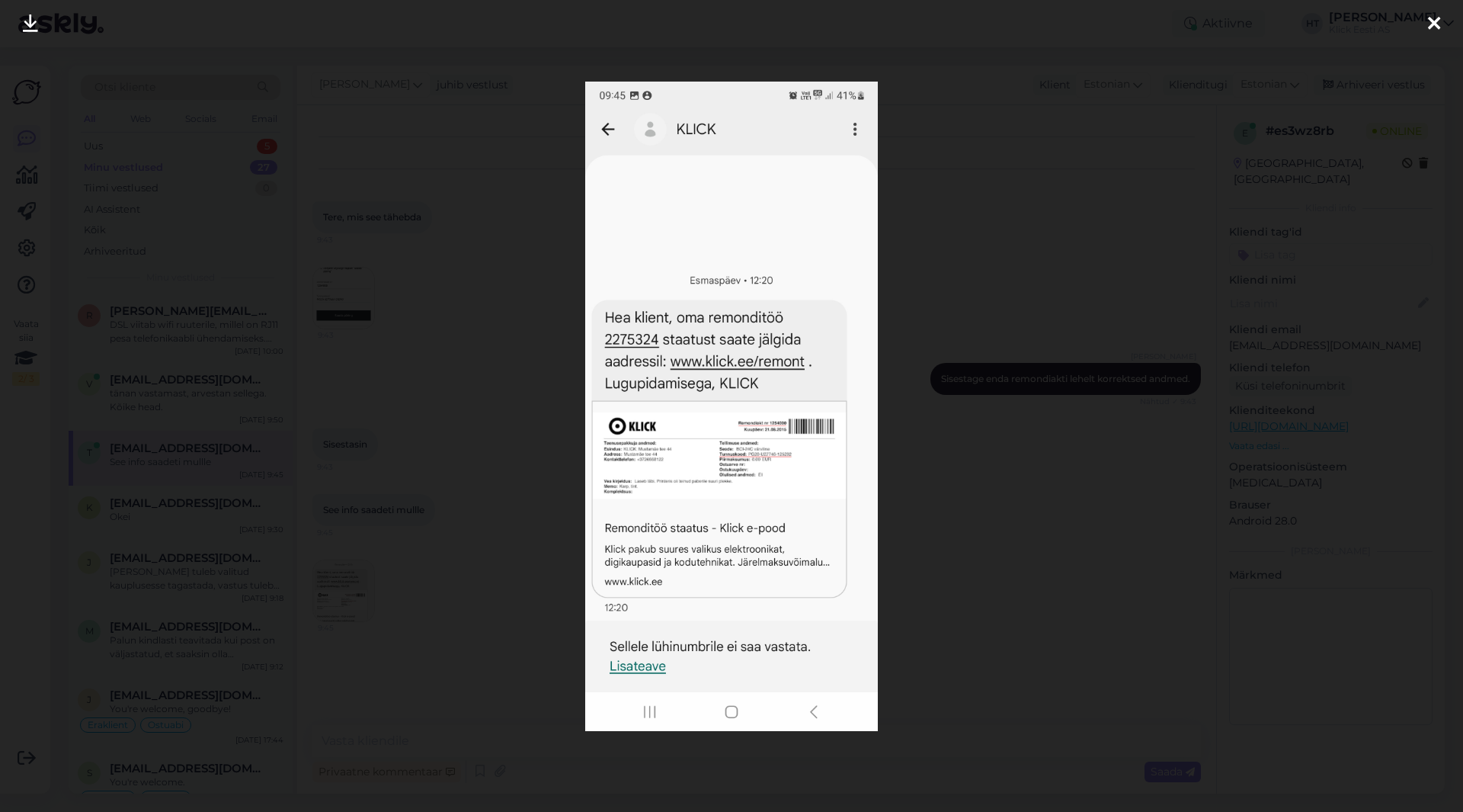
click at [463, 587] on div at bounding box center [732, 406] width 1463 height 812
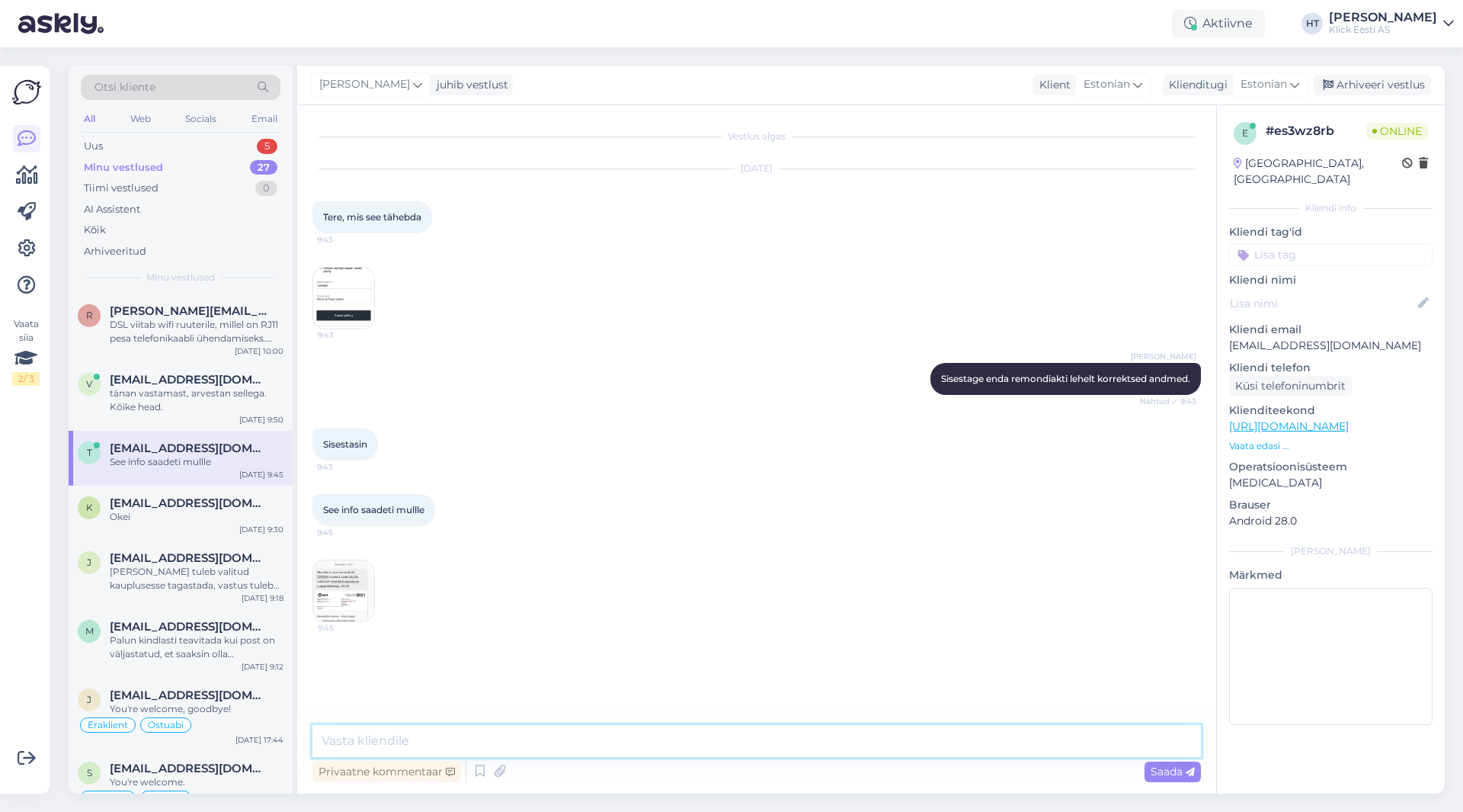
click at [467, 734] on textarea at bounding box center [756, 741] width 888 height 32
type textarea "Pilt on mõeldud näidisena. Korretkne info on remondiakti lehe peal kirjas."
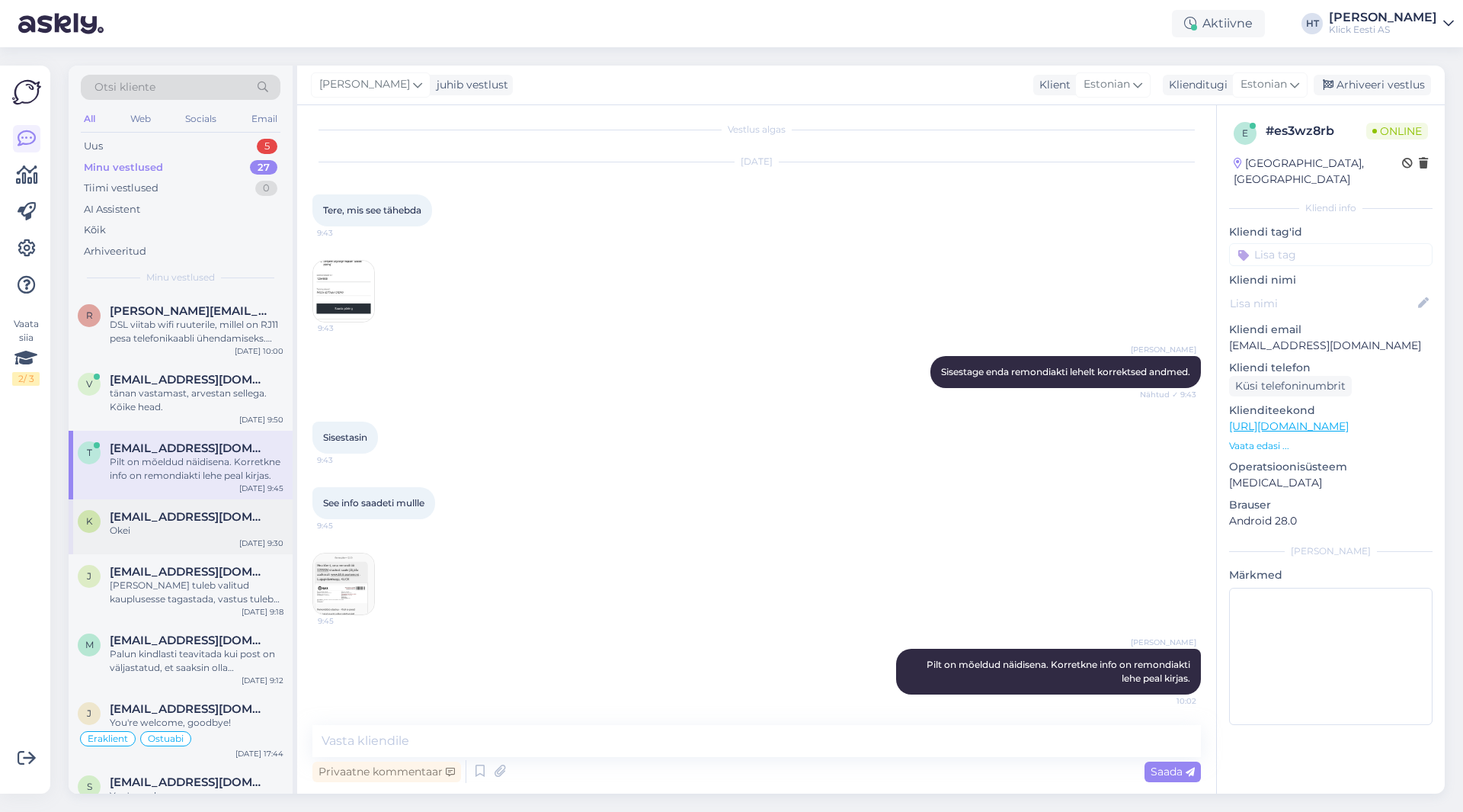
click at [216, 523] on div "Okei" at bounding box center [196, 530] width 174 height 13
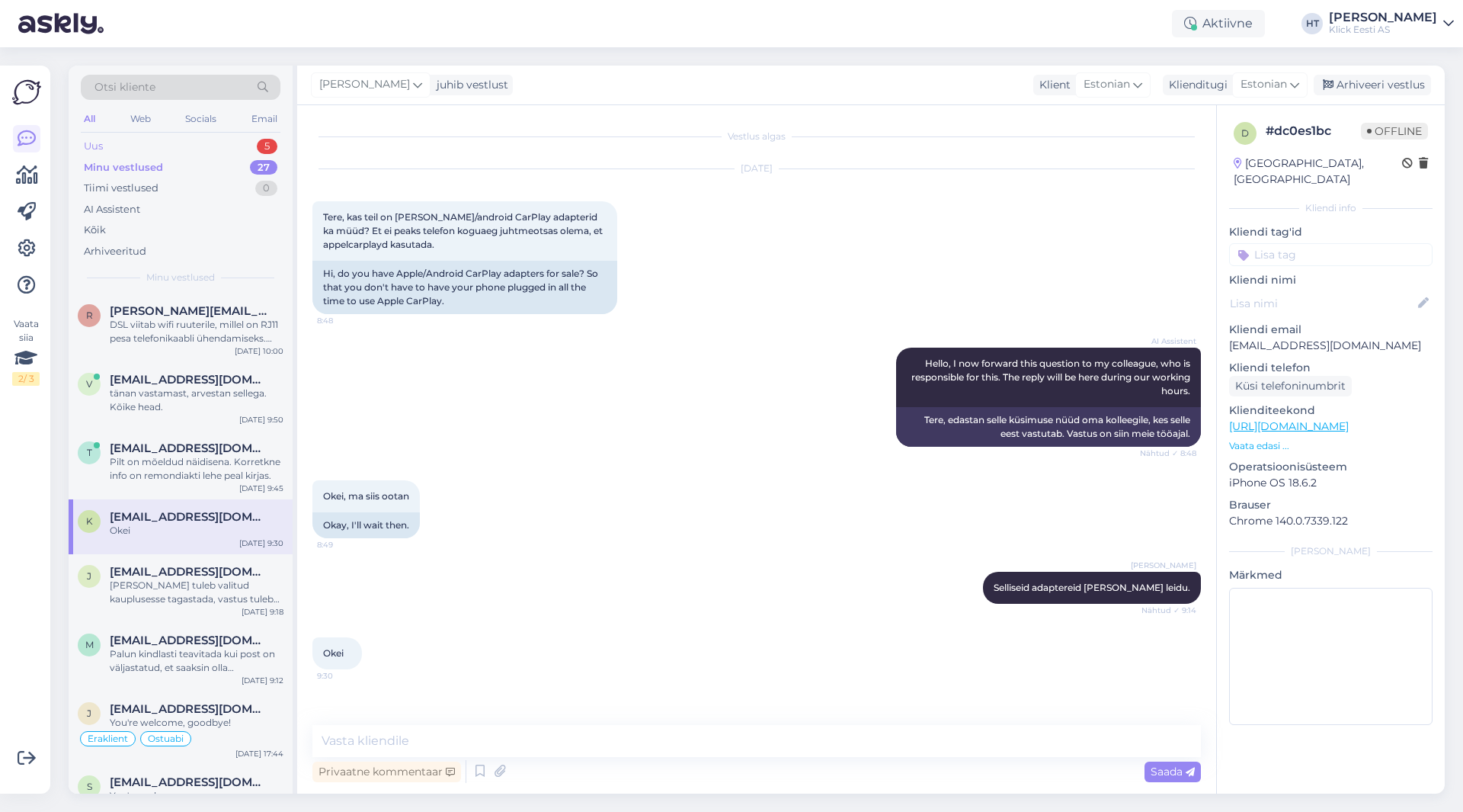
click at [224, 148] on div "Uus 5" at bounding box center [180, 146] width 200 height 21
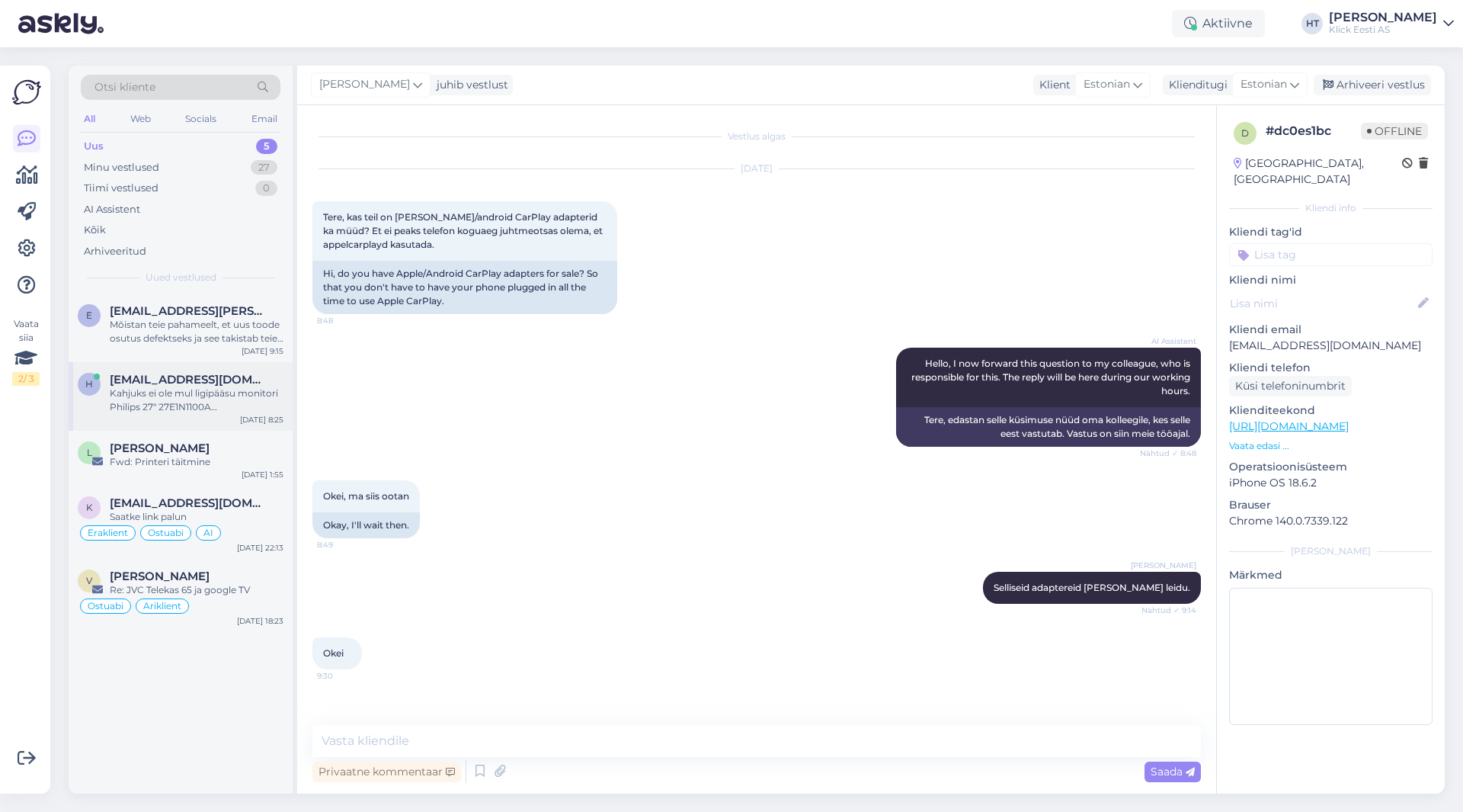
click at [235, 400] on div "Kahjuks ei ole mul ligipääsu monitori Philips 27" 27E1N1100A kasutusjuhendile e…" at bounding box center [196, 400] width 174 height 28
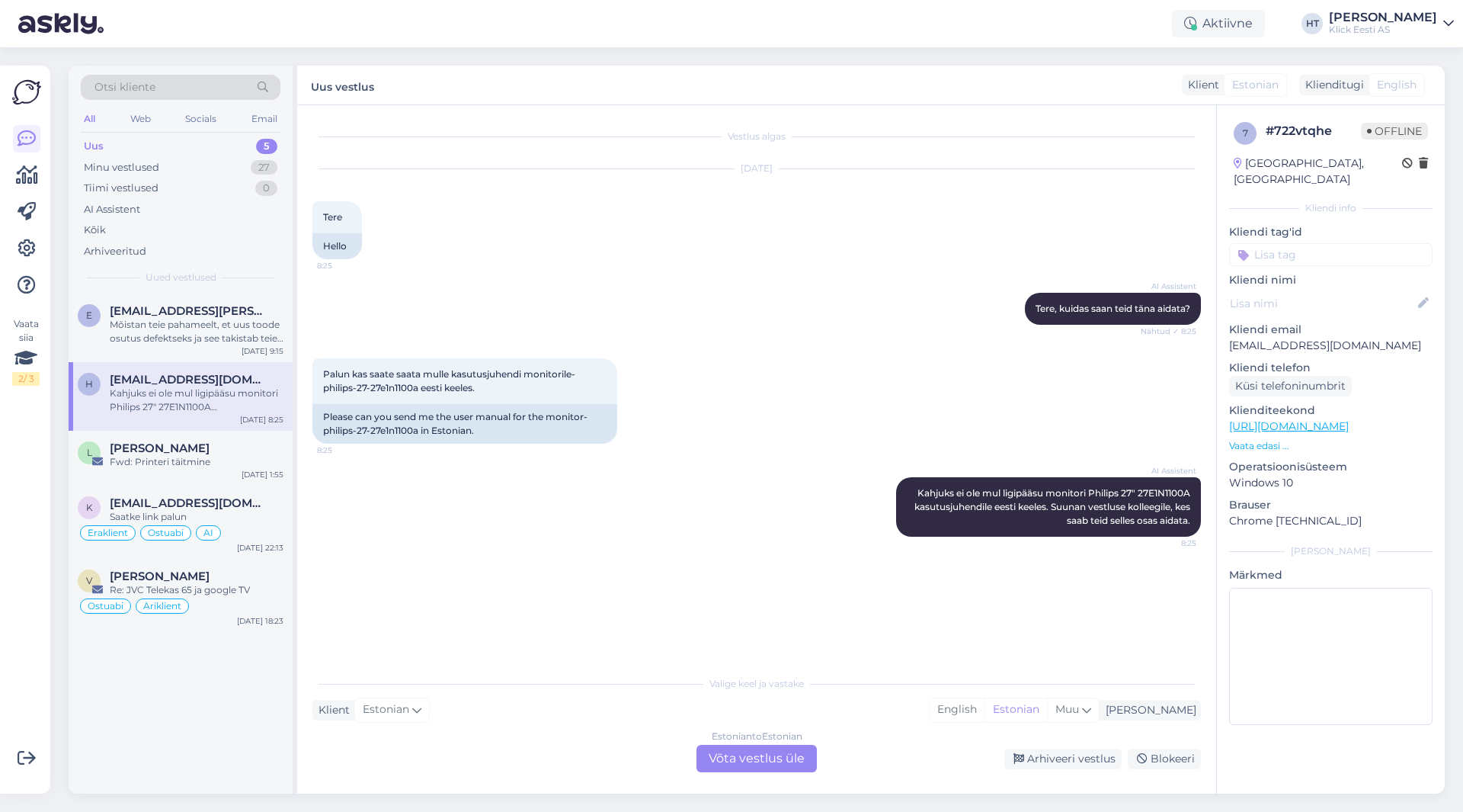
click at [712, 760] on div "Estonian to Estonian Võta vestlus üle" at bounding box center [757, 758] width 121 height 28
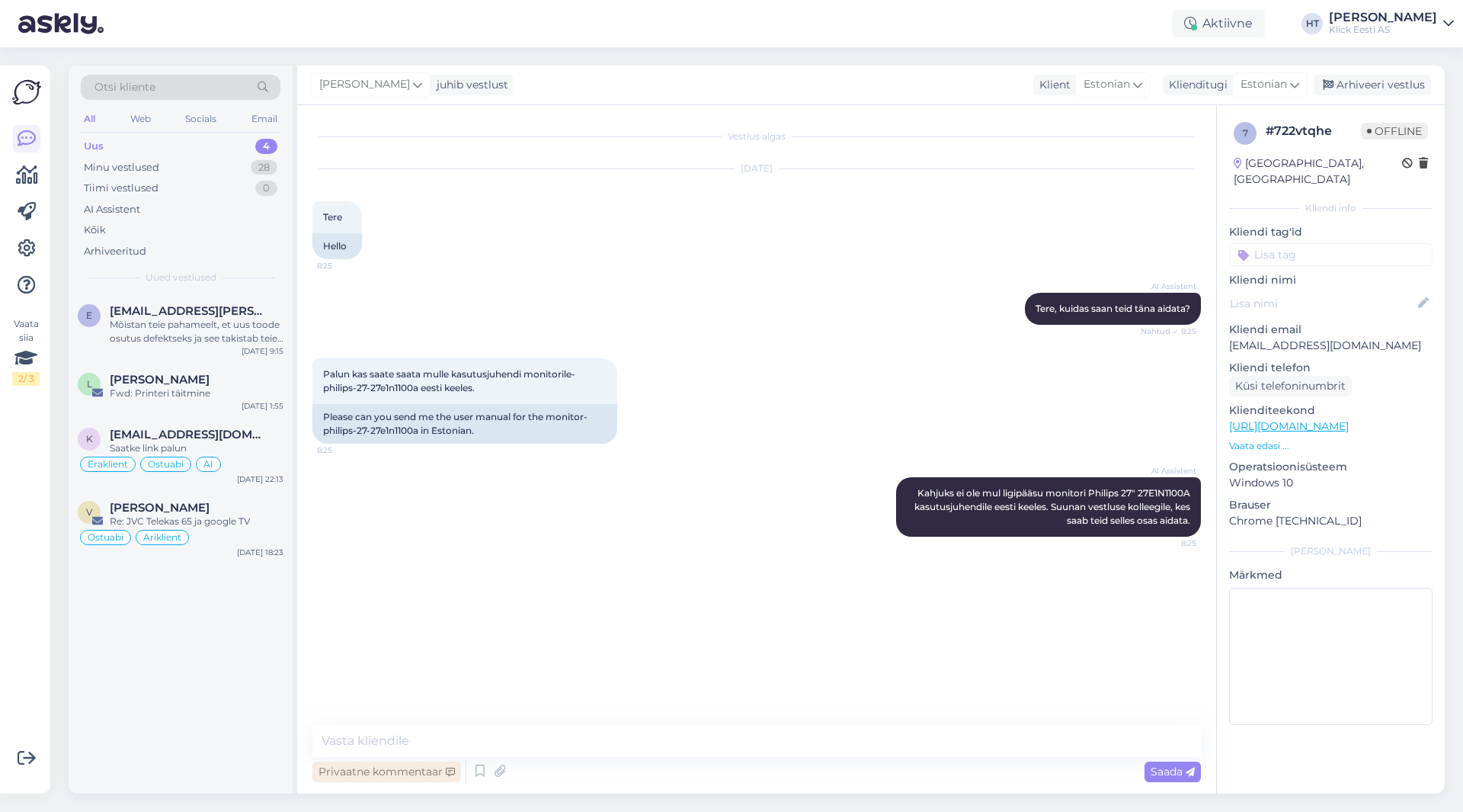
click at [411, 773] on div "Privaatne kommentaar" at bounding box center [386, 772] width 148 height 21
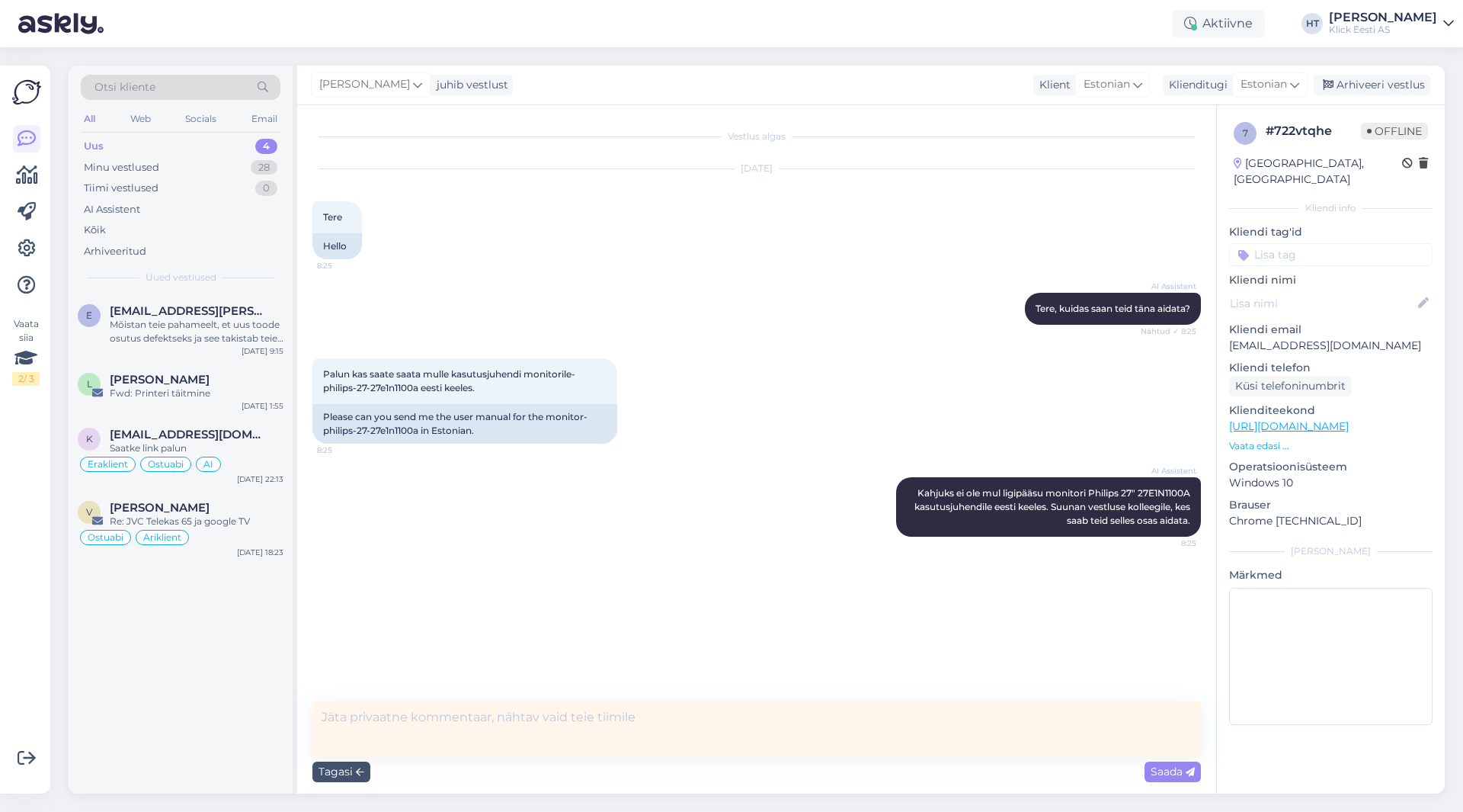
click at [463, 728] on textarea at bounding box center [756, 729] width 888 height 55
type textarea "[PERSON_NAME]."
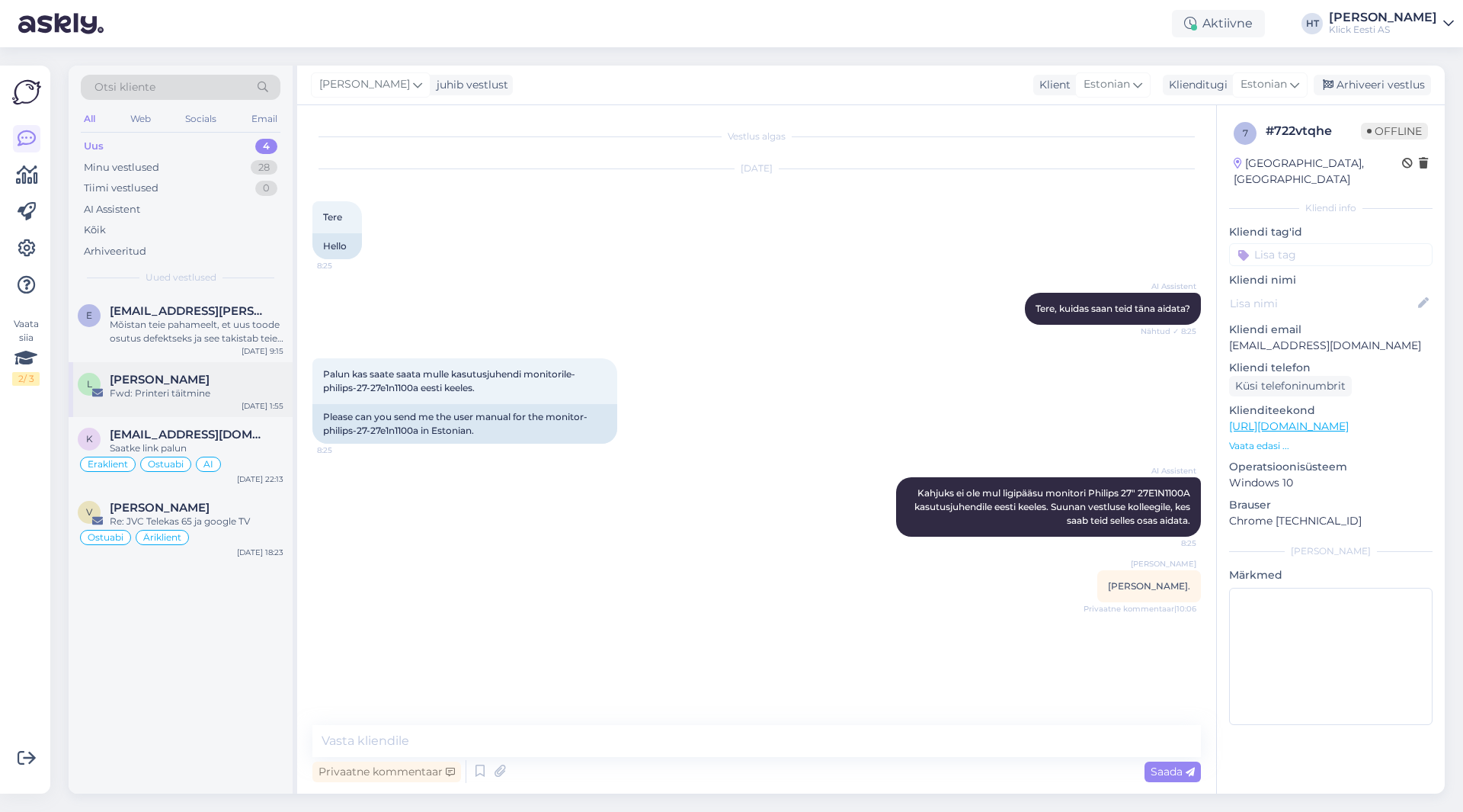
click at [175, 400] on div "L [PERSON_NAME] Fwd: Printeri täitmine [DATE] 1:55" at bounding box center [180, 389] width 224 height 55
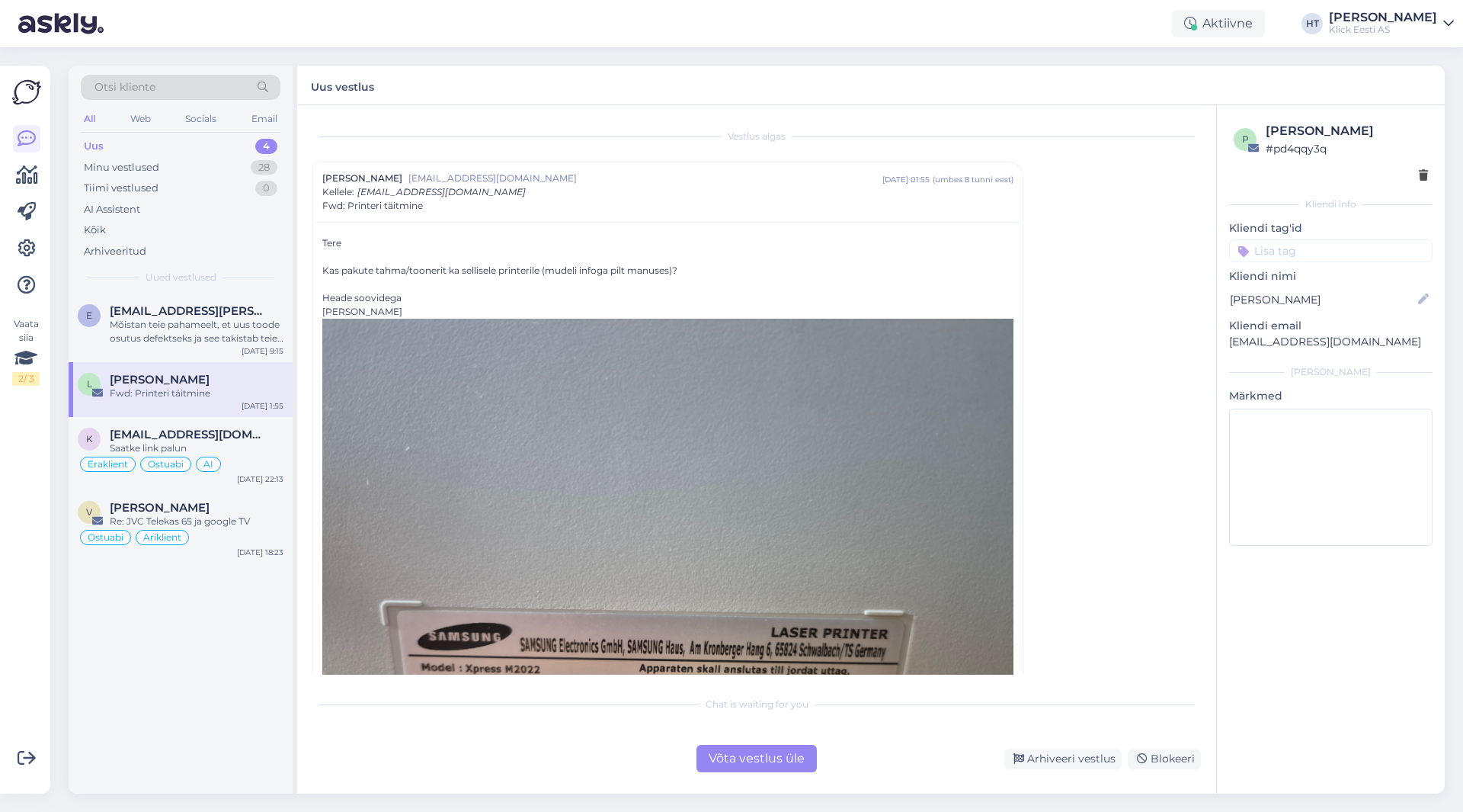
click at [240, 601] on div "e [EMAIL_ADDRESS][PERSON_NAME][DOMAIN_NAME] Mõistan teie pahameelt, et uus tood…" at bounding box center [180, 544] width 224 height 500
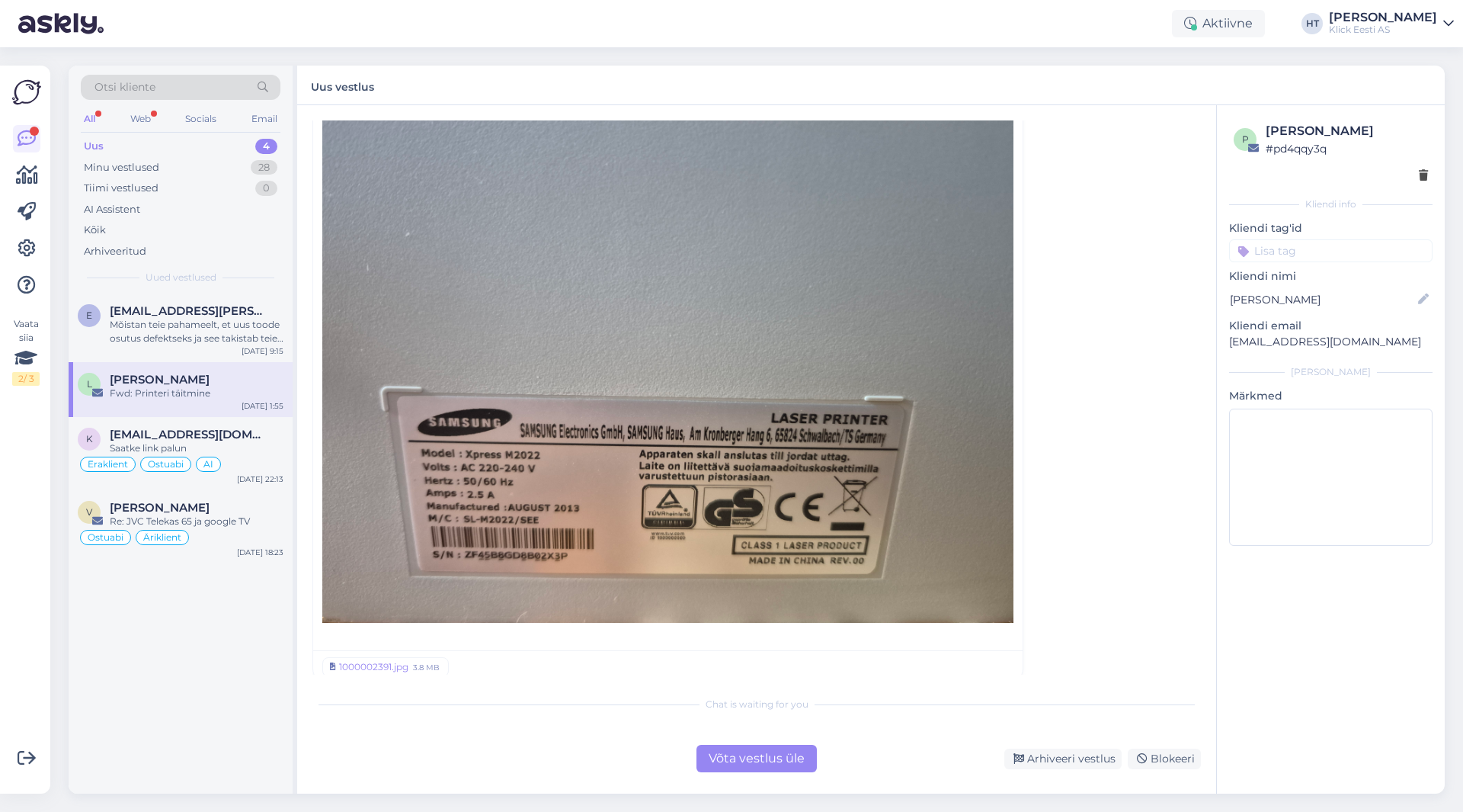
scroll to position [226, 0]
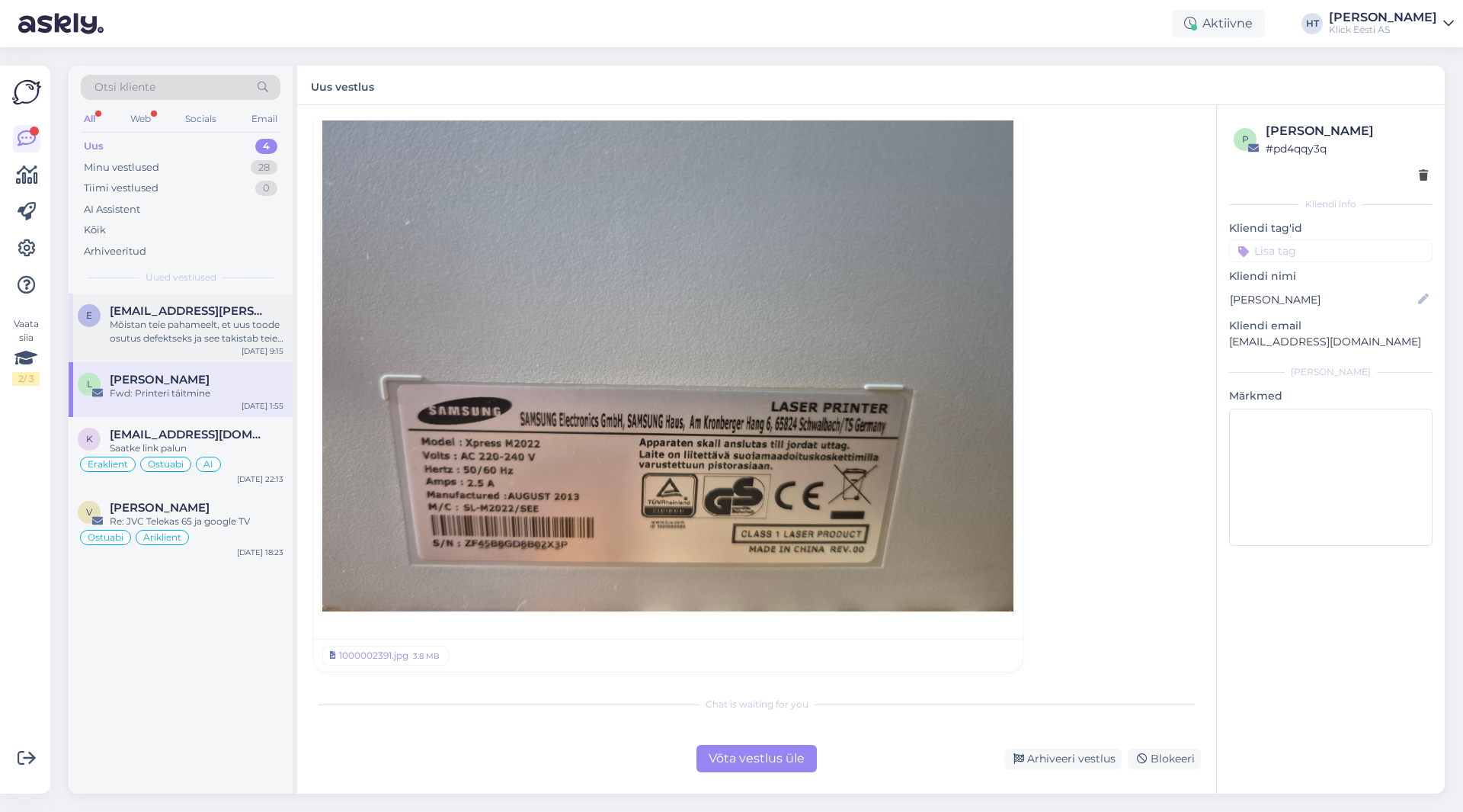
click at [187, 337] on div "Mõistan teie pahameelt, et uus toode osutus defektseks ja see takistab teie õpi…" at bounding box center [196, 331] width 174 height 28
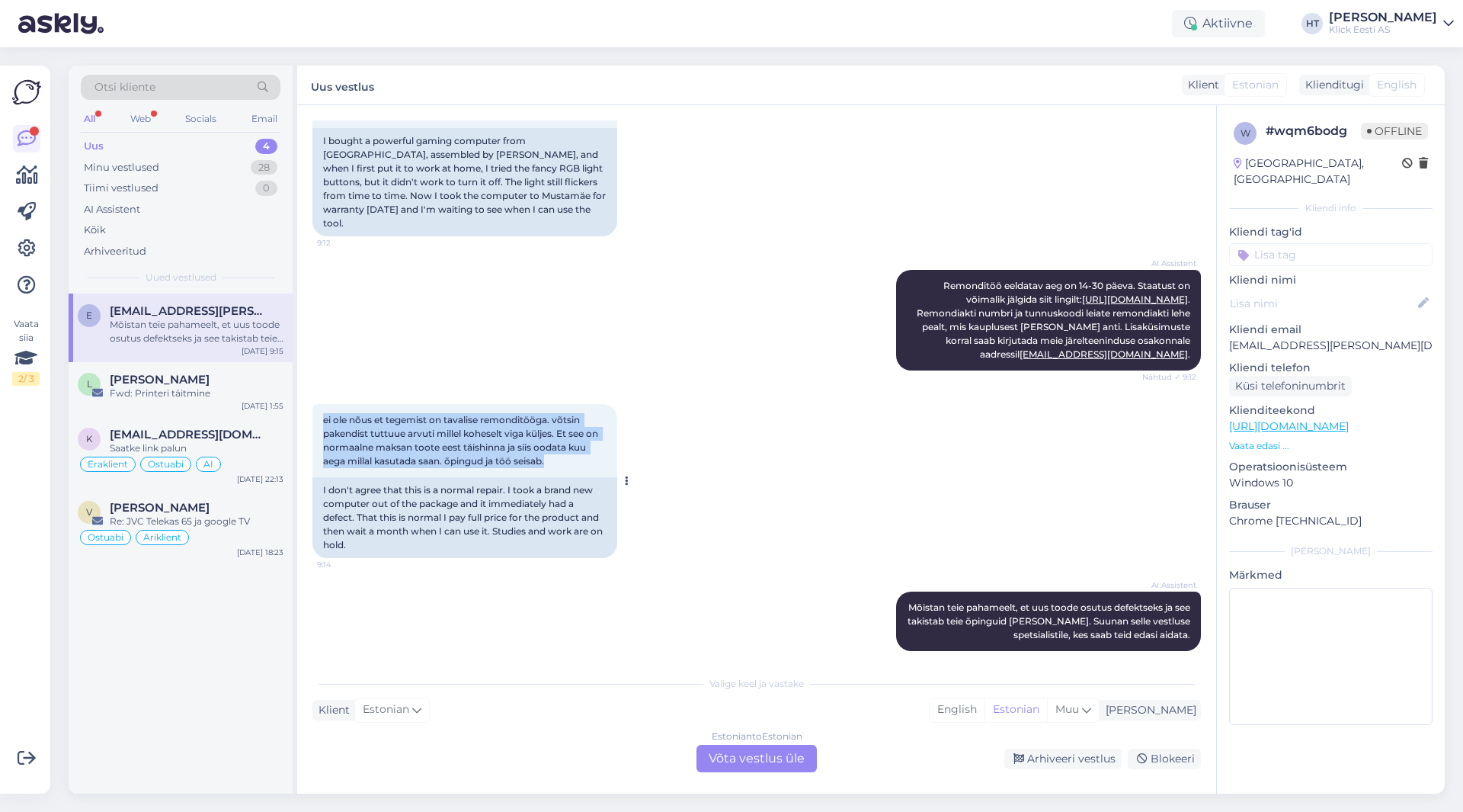
drag, startPoint x: 325, startPoint y: 404, endPoint x: 602, endPoint y: 449, distance: 280.6
click at [602, 449] on div "ei ole nõus et tegemist on tavalise remonditööga. võtsin pakendist tuttuue arvu…" at bounding box center [464, 440] width 305 height 73
click at [196, 381] on div "[PERSON_NAME]" at bounding box center [196, 379] width 174 height 13
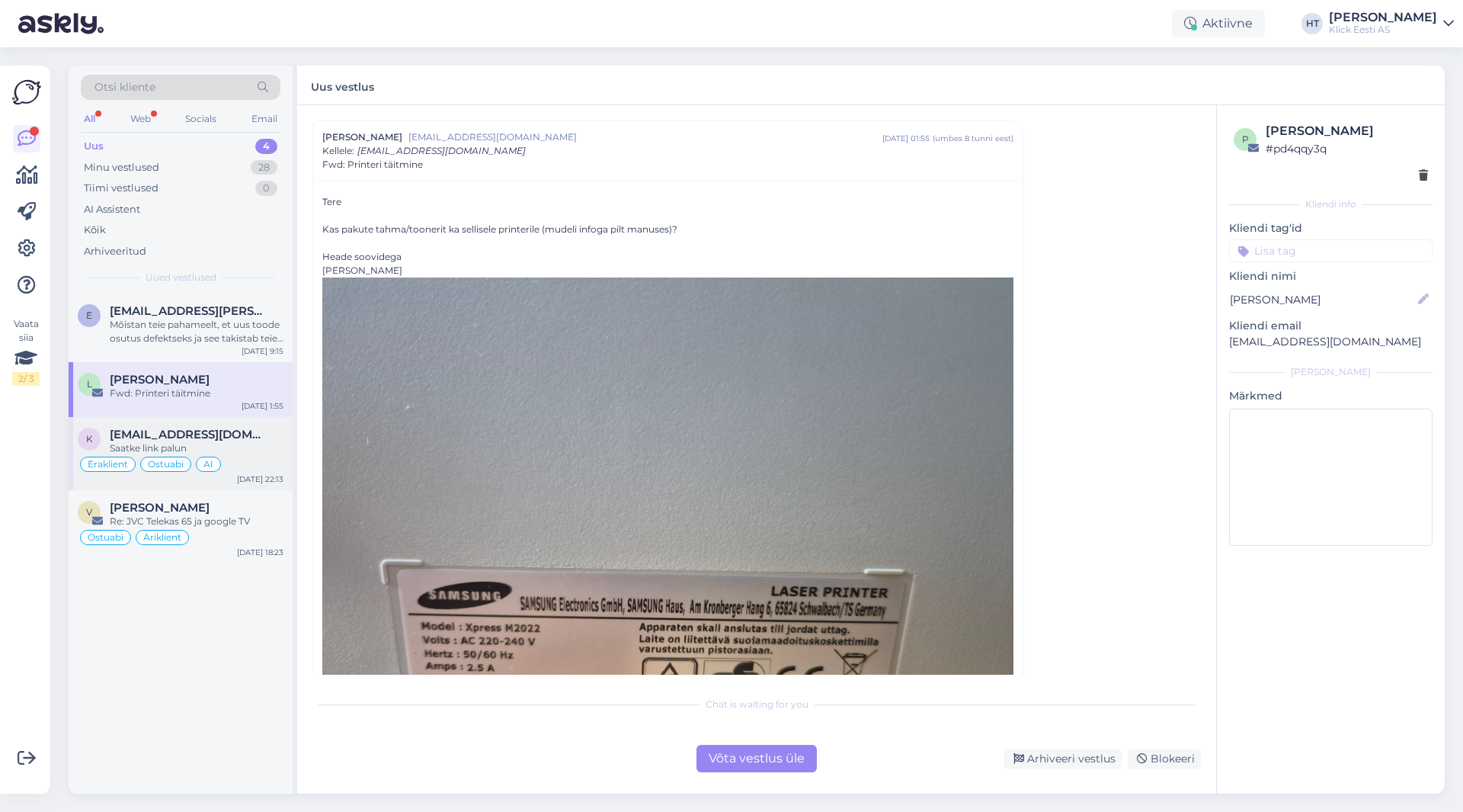
click at [236, 440] on span "[EMAIL_ADDRESS][DOMAIN_NAME]" at bounding box center [189, 435] width 159 height 13
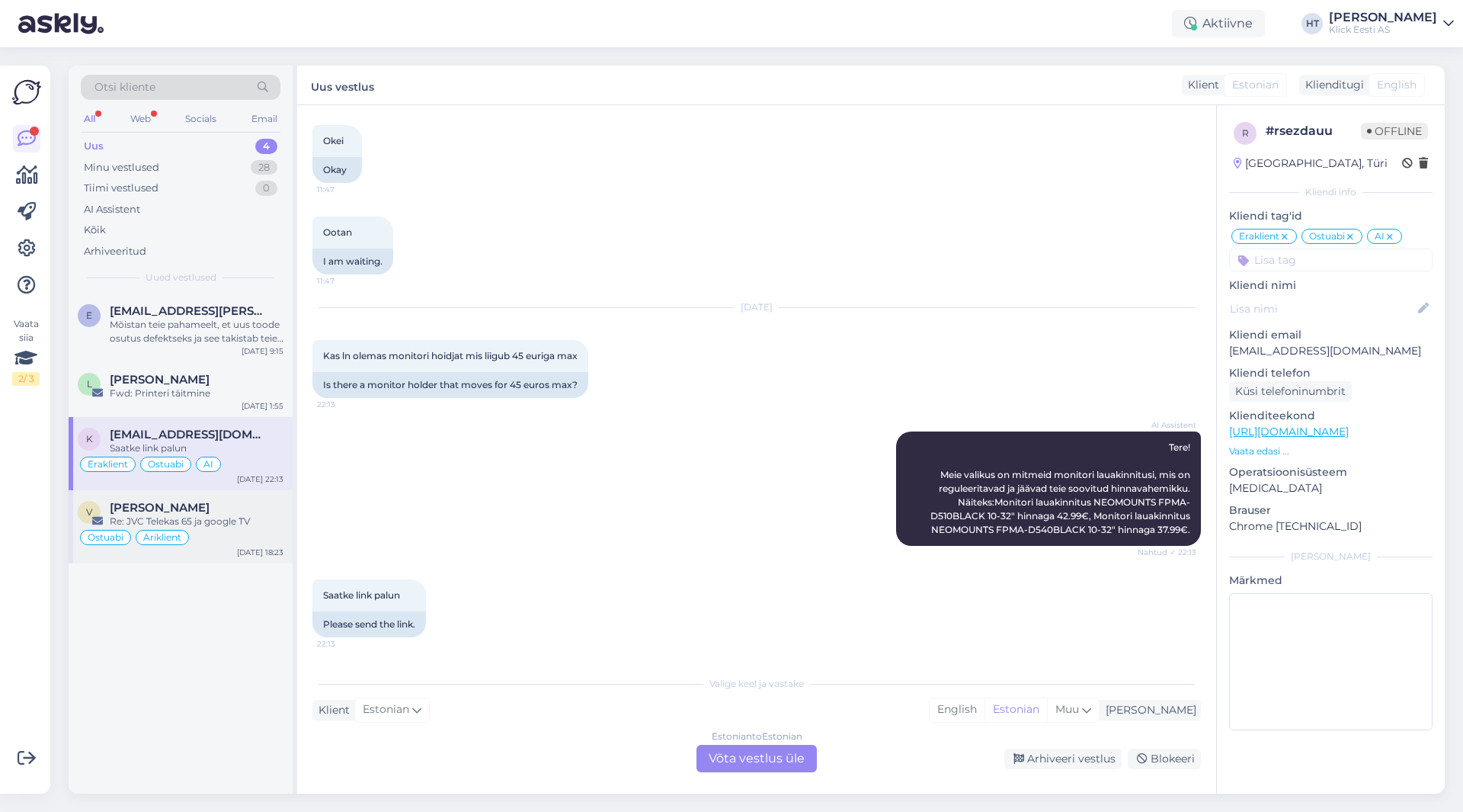
click at [253, 494] on div "v vahur [PERSON_NAME] Re: JVC Telekas 65 ja google TV Ostuabi Äriklient [DATE] …" at bounding box center [180, 526] width 224 height 73
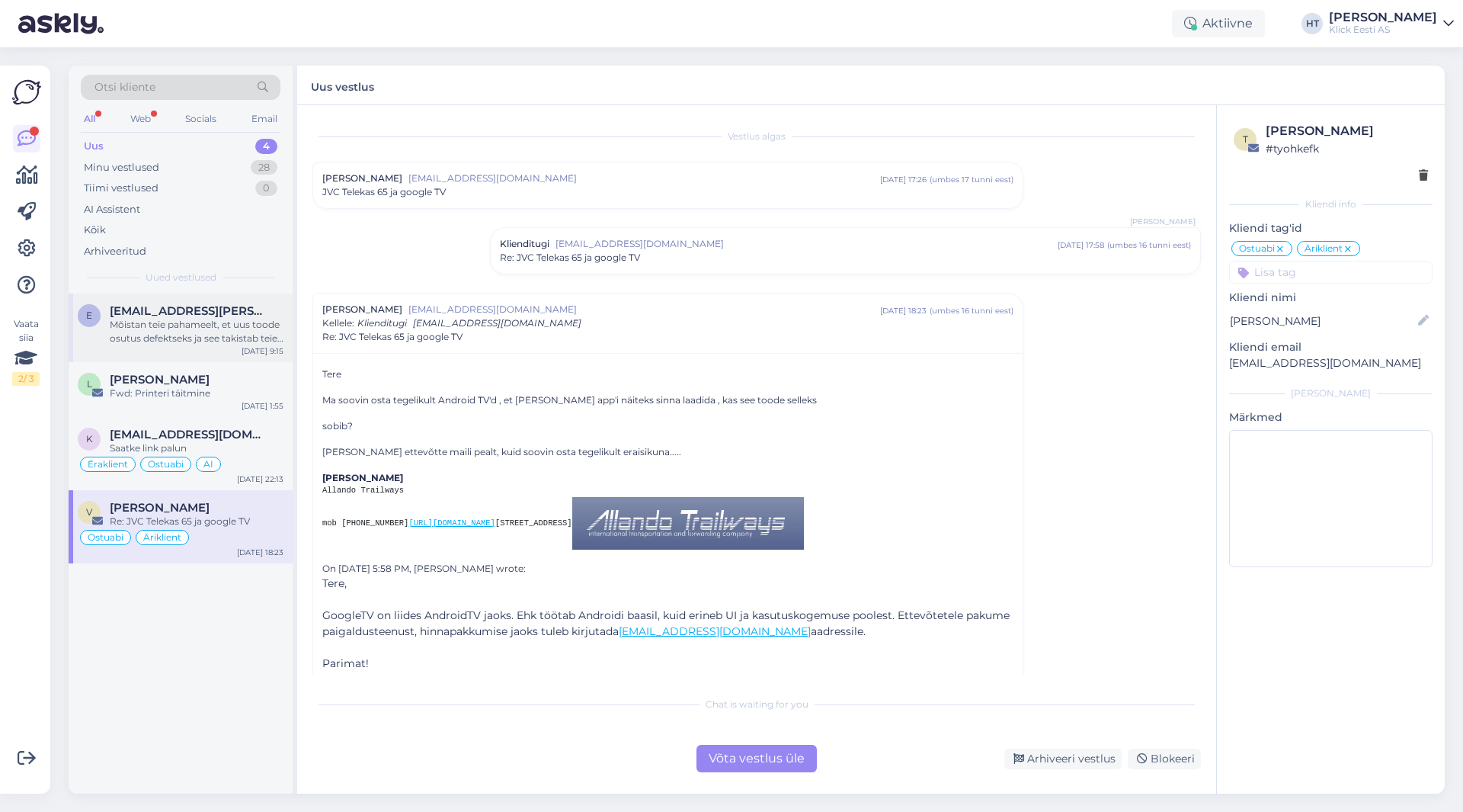
click at [242, 341] on div "Mõistan teie pahameelt, et uus toode osutus defektseks ja see takistab teie õpi…" at bounding box center [196, 331] width 174 height 28
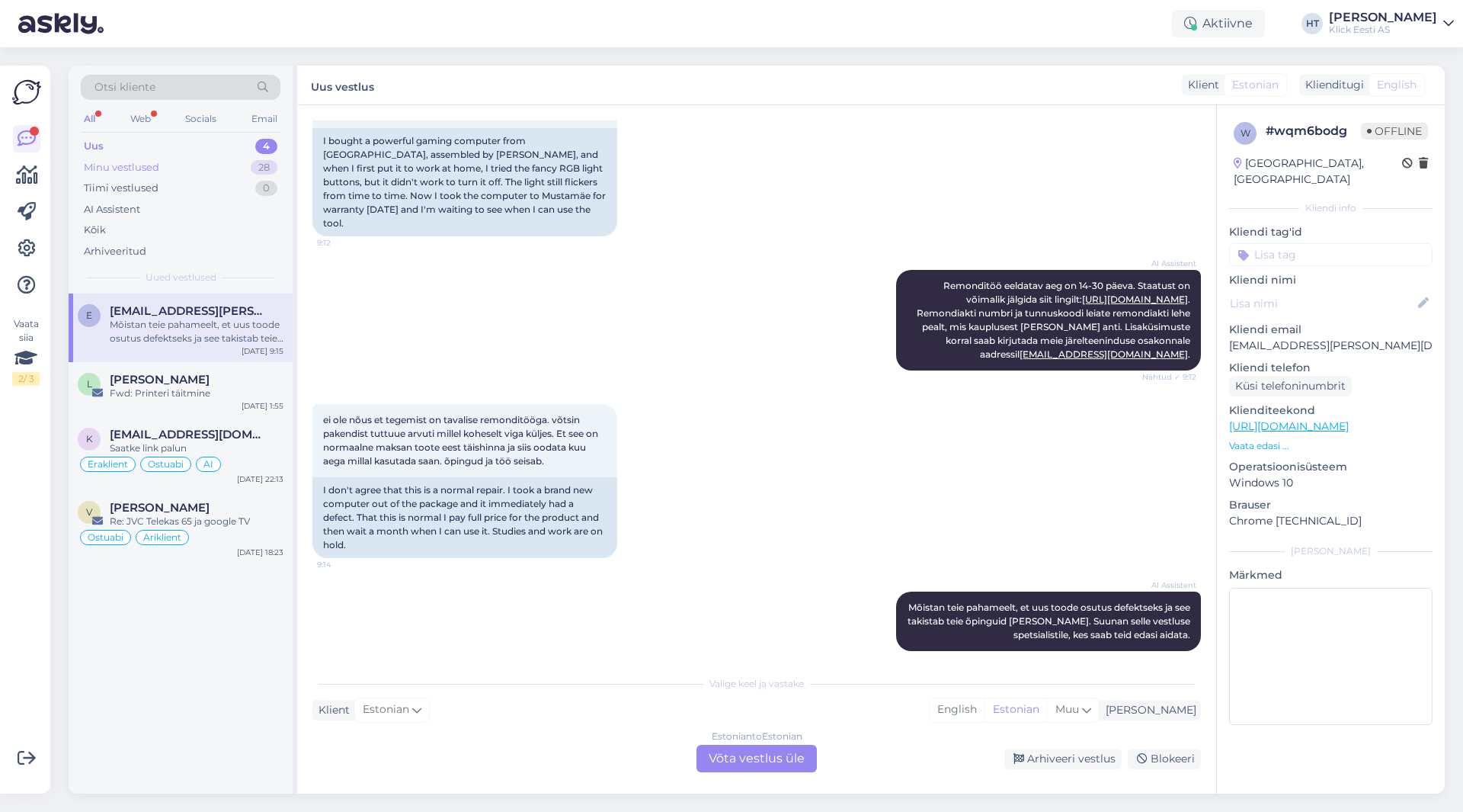
click at [246, 169] on div "Minu vestlused 28" at bounding box center [180, 167] width 200 height 21
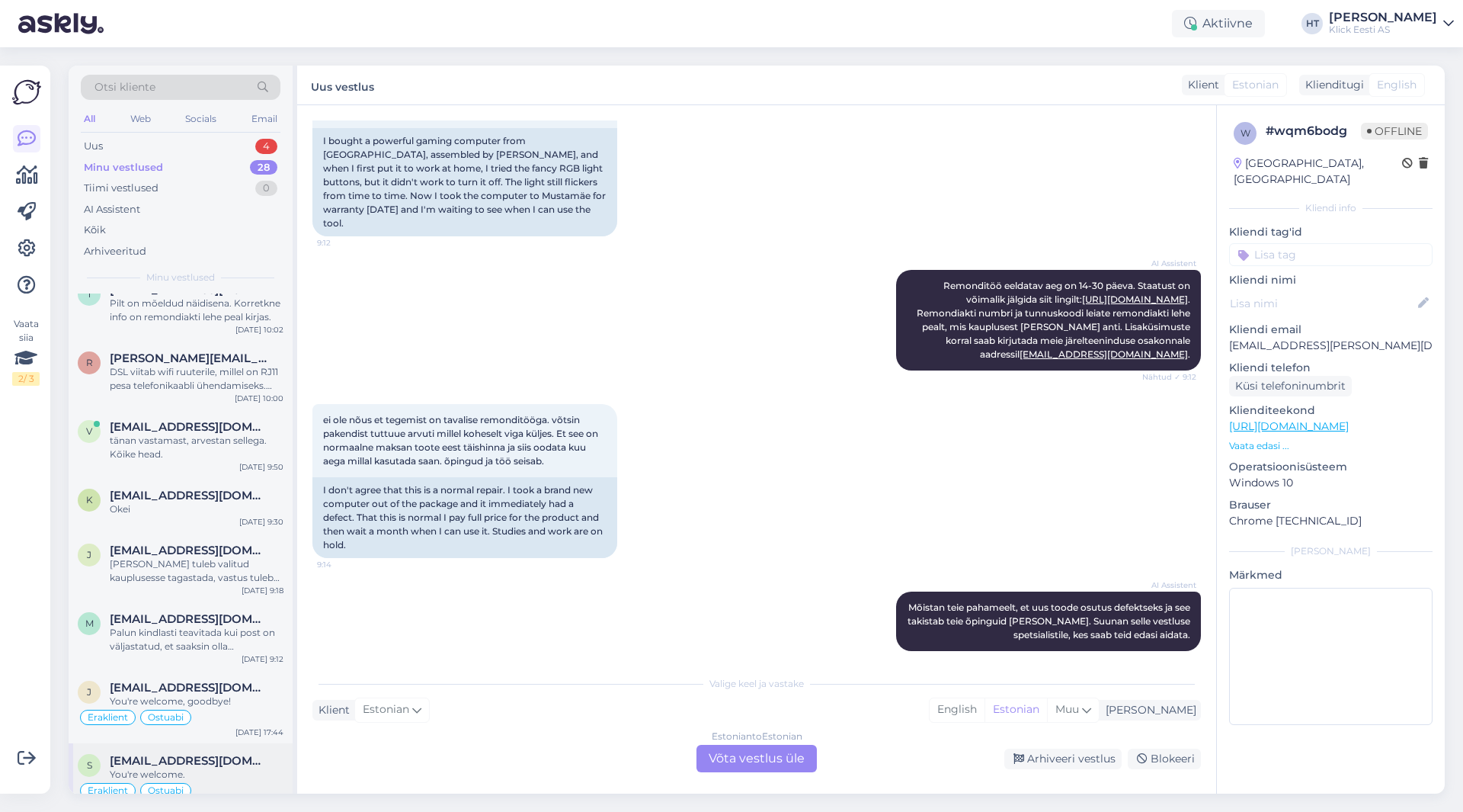
scroll to position [0, 0]
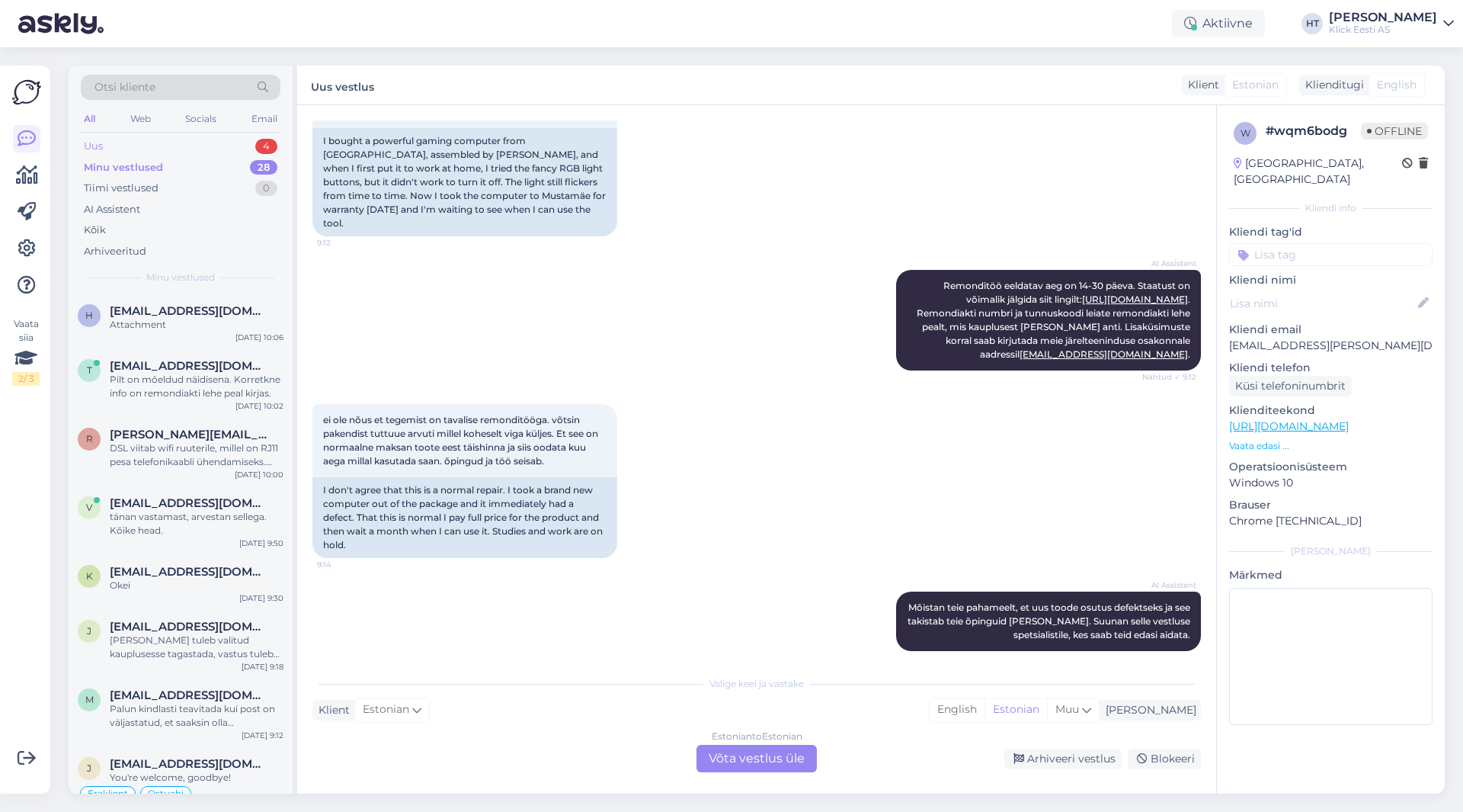
click at [241, 146] on div "Uus 4" at bounding box center [180, 146] width 200 height 21
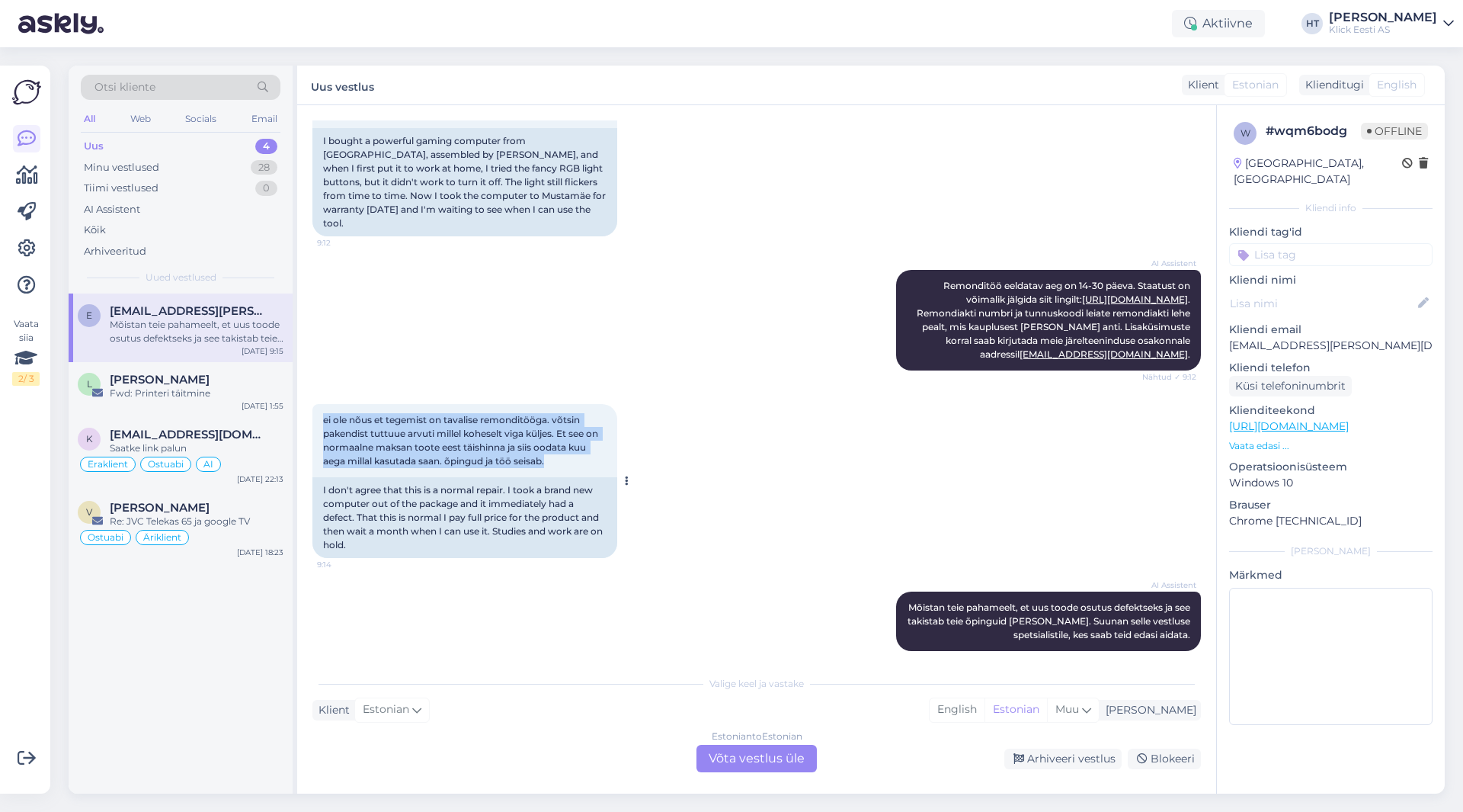
drag, startPoint x: 318, startPoint y: 401, endPoint x: 607, endPoint y: 449, distance: 293.0
click at [607, 449] on div "ei ole nõus et tegemist on tavalise remonditööga. võtsin pakendist tuttuue arvu…" at bounding box center [464, 440] width 305 height 73
click at [604, 449] on div "ei ole nõus et tegemist on tavalise remonditööga. võtsin pakendist tuttuue arvu…" at bounding box center [464, 440] width 305 height 73
drag, startPoint x: 574, startPoint y: 452, endPoint x: 320, endPoint y: 401, distance: 259.1
click at [320, 403] on div "ei ole nõus et tegemist on tavalise remonditööga. võtsin pakendist tuttuue arvu…" at bounding box center [464, 440] width 305 height 73
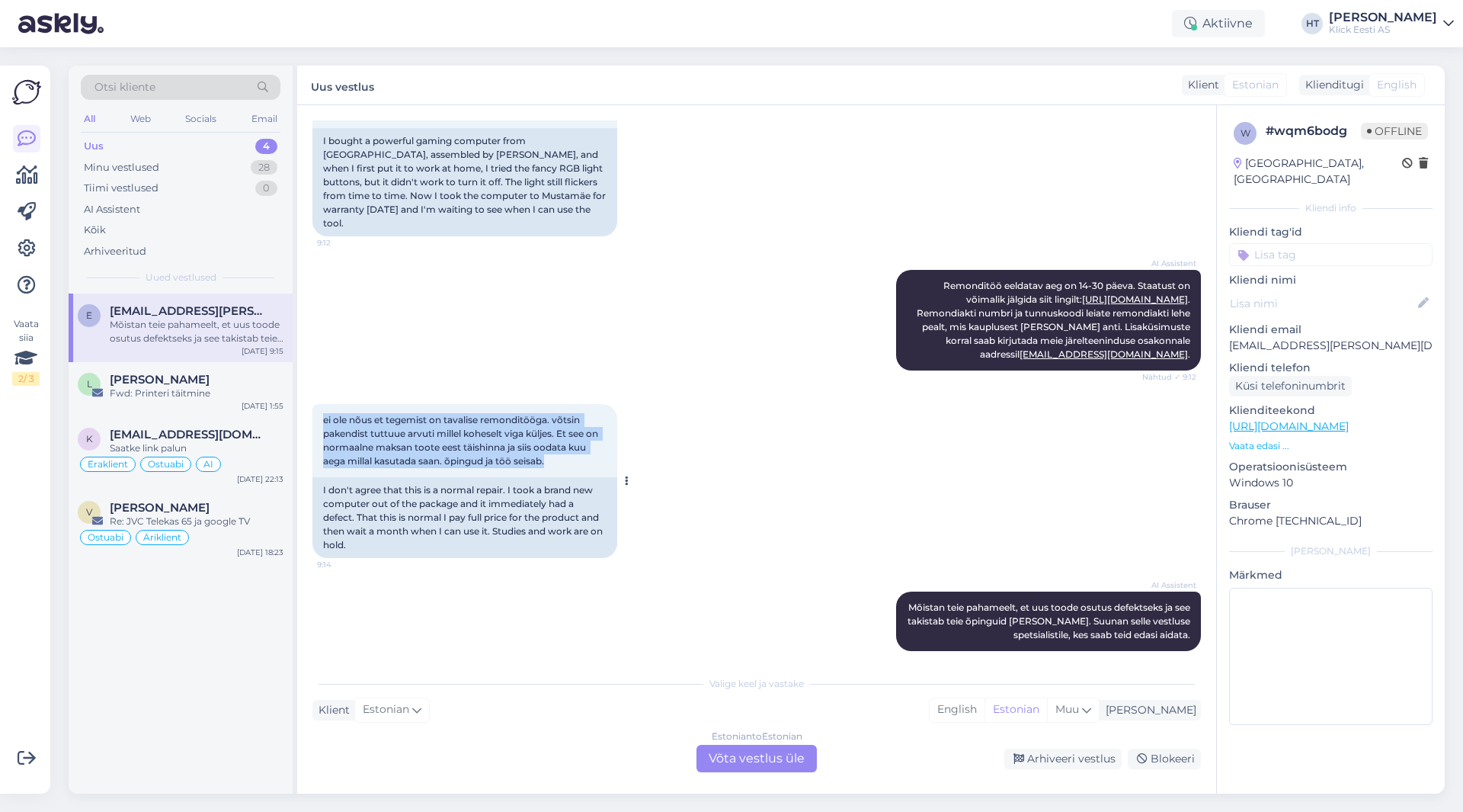
click at [320, 403] on div "ei ole nõus et tegemist on tavalise remonditööga. võtsin pakendist tuttuue arvu…" at bounding box center [464, 440] width 305 height 73
drag, startPoint x: 327, startPoint y: 403, endPoint x: 585, endPoint y: 534, distance: 289.4
click at [585, 534] on div "ei ole nõus et tegemist on tavalise remonditööga. võtsin pakendist tuttuue arvu…" at bounding box center [464, 481] width 305 height 154
click at [420, 526] on div "I don't agree that this is a normal repair. I took a brand new computer out of …" at bounding box center [464, 518] width 305 height 81
click at [373, 533] on div "I don't agree that this is a normal repair. I took a brand new computer out of …" at bounding box center [464, 518] width 305 height 81
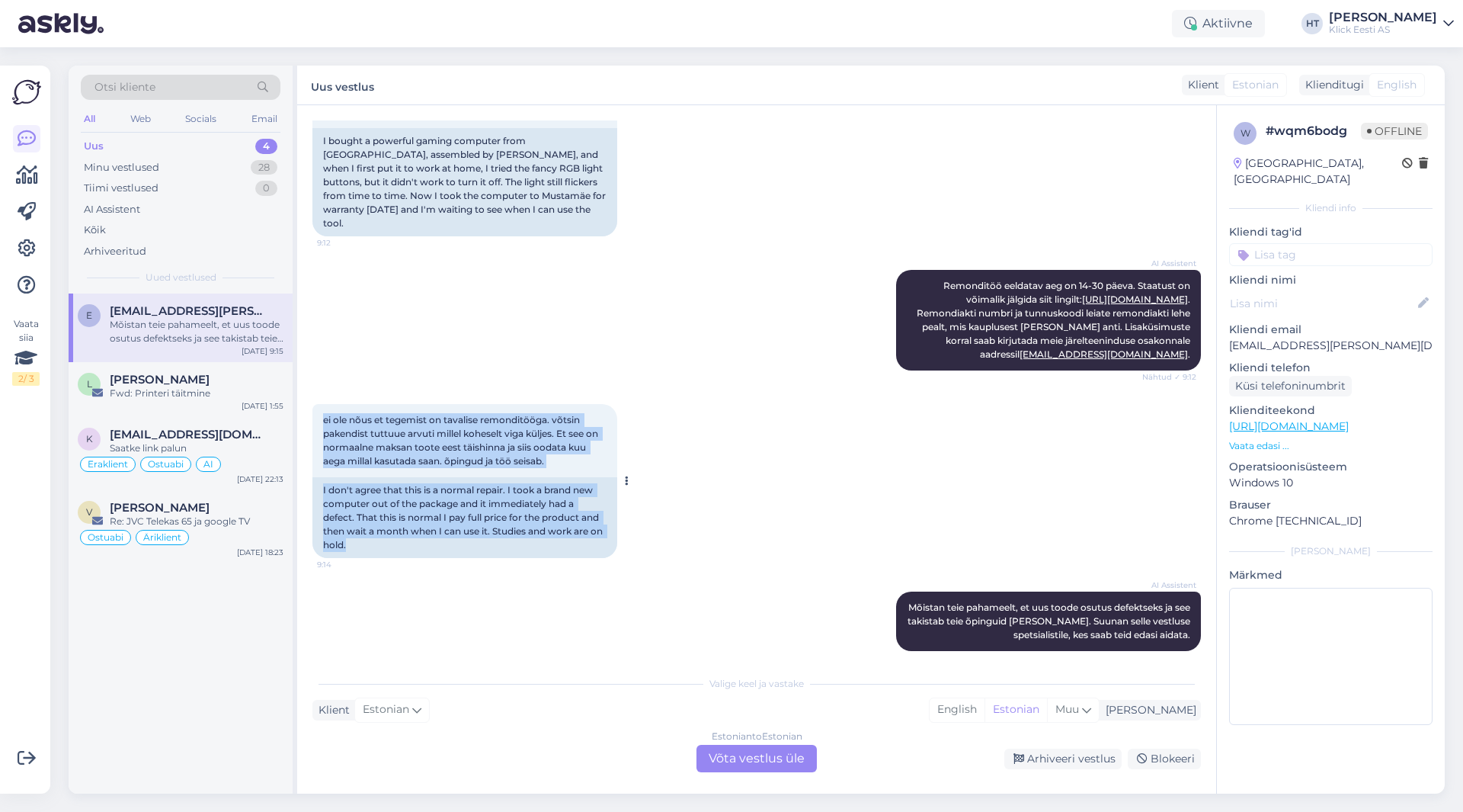
drag, startPoint x: 368, startPoint y: 534, endPoint x: 321, endPoint y: 403, distance: 139.2
click at [321, 403] on div "ei ole nõus et tegemist on tavalise remonditööga. võtsin pakendist tuttuue arvu…" at bounding box center [464, 481] width 305 height 154
click at [321, 403] on div "ei ole nõus et tegemist on tavalise remonditööga. võtsin pakendist tuttuue arvu…" at bounding box center [464, 440] width 305 height 73
drag, startPoint x: 321, startPoint y: 403, endPoint x: 571, endPoint y: 541, distance: 285.6
click at [571, 541] on div "ei ole nõus et tegemist on tavalise remonditööga. võtsin pakendist tuttuue arvu…" at bounding box center [464, 481] width 305 height 154
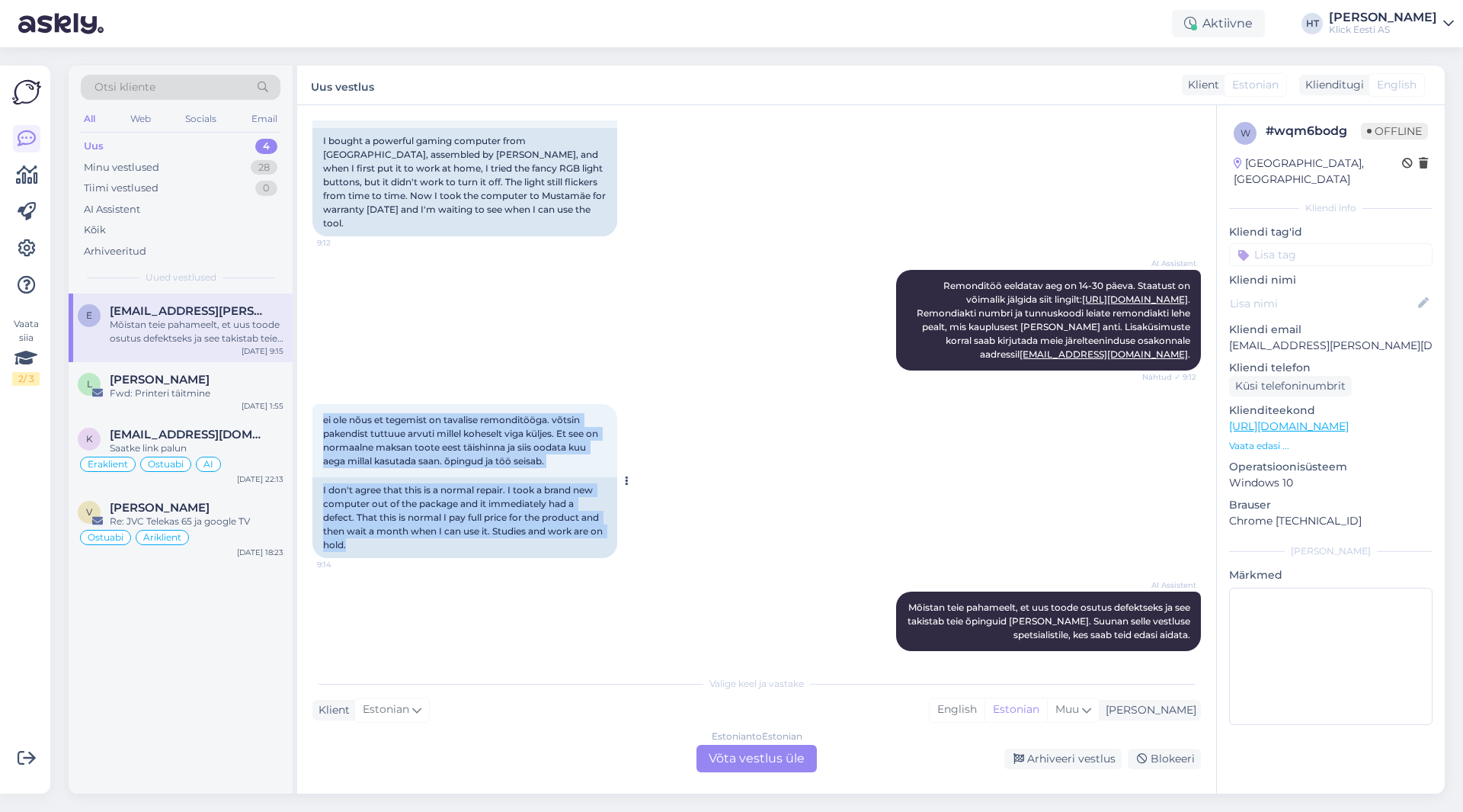
click at [416, 529] on div "I don't agree that this is a normal repair. I took a brand new computer out of …" at bounding box center [464, 518] width 305 height 81
drag, startPoint x: 368, startPoint y: 534, endPoint x: 319, endPoint y: 404, distance: 138.9
click at [319, 404] on div "ei ole nõus et tegemist on tavalise remonditööga. võtsin pakendist tuttuue arvu…" at bounding box center [464, 481] width 305 height 154
click at [319, 404] on div "ei ole nõus et tegemist on tavalise remonditööga. võtsin pakendist tuttuue arvu…" at bounding box center [464, 440] width 305 height 73
drag, startPoint x: 320, startPoint y: 404, endPoint x: 445, endPoint y: 546, distance: 189.2
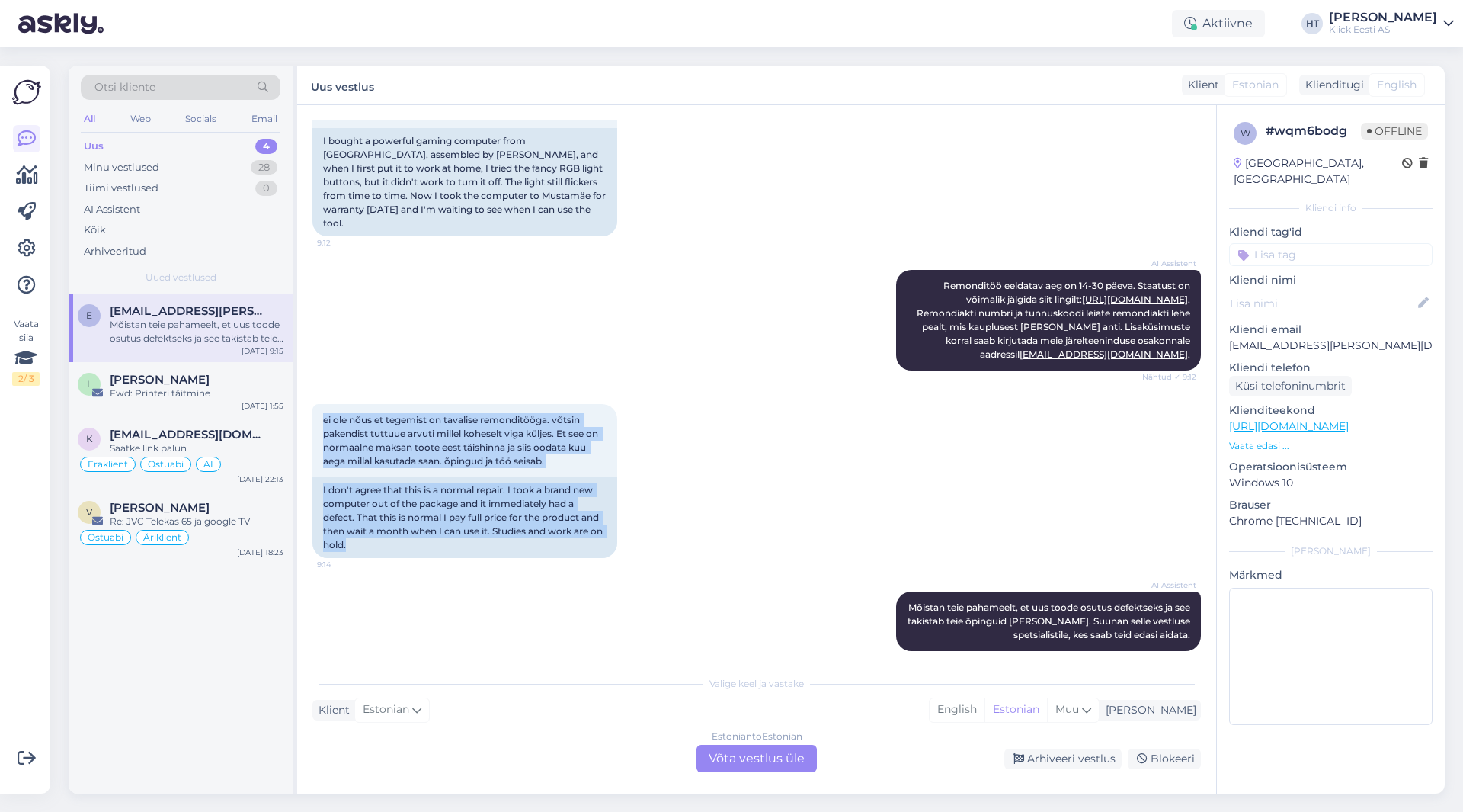
click at [445, 546] on div "ei ole nõus et tegemist on tavalise remonditööga. võtsin pakendist tuttuue arvu…" at bounding box center [756, 481] width 888 height 187
click at [377, 538] on div "I don't agree that this is a normal repair. I took a brand new computer out of …" at bounding box center [464, 518] width 305 height 81
drag, startPoint x: 361, startPoint y: 531, endPoint x: 320, endPoint y: 403, distance: 134.4
click at [320, 403] on div "ei ole nõus et tegemist on tavalise remonditööga. võtsin pakendist tuttuue arvu…" at bounding box center [464, 481] width 305 height 154
click at [320, 403] on div "ei ole nõus et tegemist on tavalise remonditööga. võtsin pakendist tuttuue arvu…" at bounding box center [464, 440] width 305 height 73
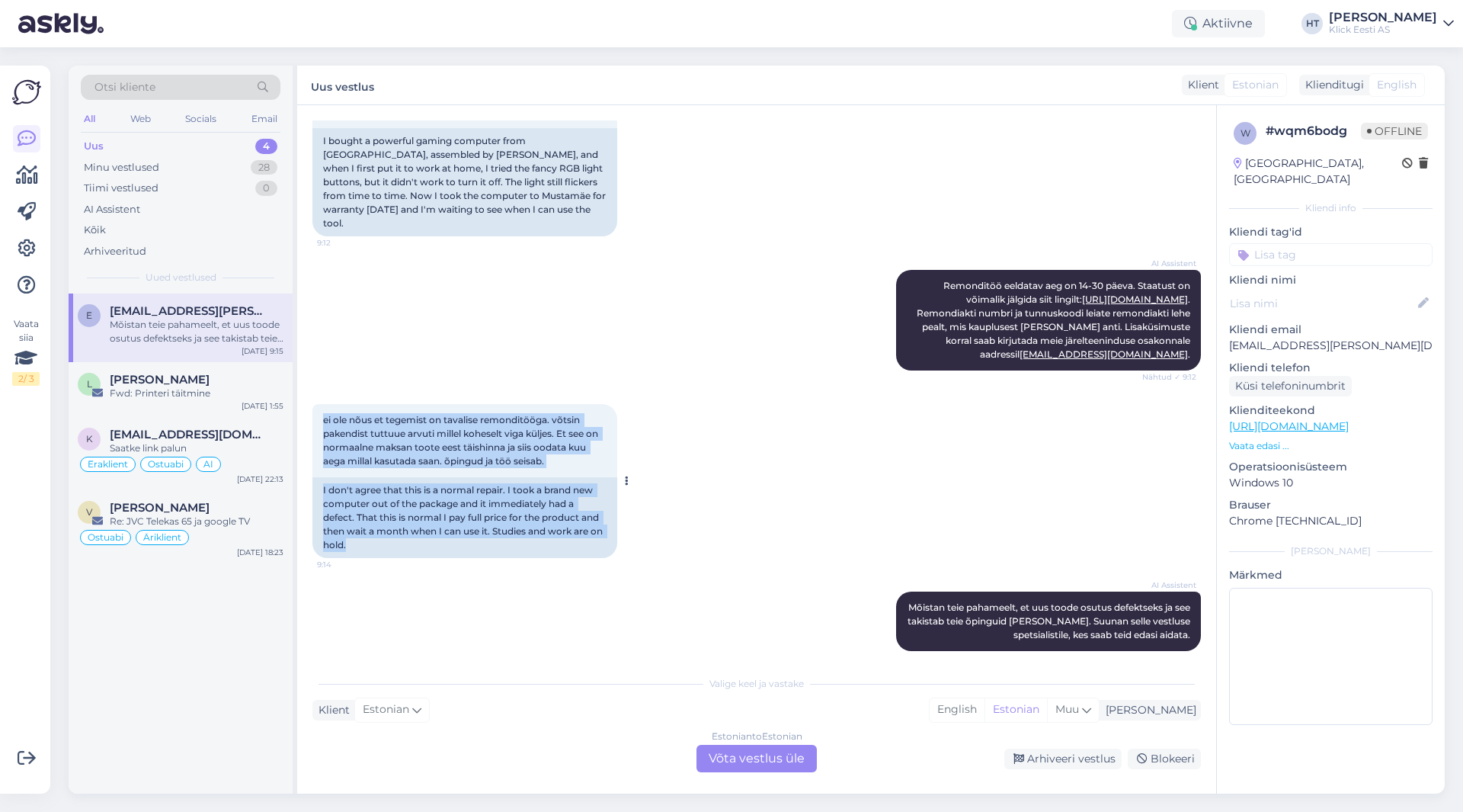
drag, startPoint x: 320, startPoint y: 403, endPoint x: 379, endPoint y: 539, distance: 148.2
click at [379, 539] on div "ei ole nõus et tegemist on tavalise remonditööga. võtsin pakendist tuttuue arvu…" at bounding box center [464, 481] width 305 height 154
click at [370, 537] on div "I don't agree that this is a normal repair. I took a brand new computer out of …" at bounding box center [464, 518] width 305 height 81
drag, startPoint x: 370, startPoint y: 537, endPoint x: 321, endPoint y: 403, distance: 142.7
click at [321, 403] on div "ei ole nõus et tegemist on tavalise remonditööga. võtsin pakendist tuttuue arvu…" at bounding box center [464, 481] width 305 height 154
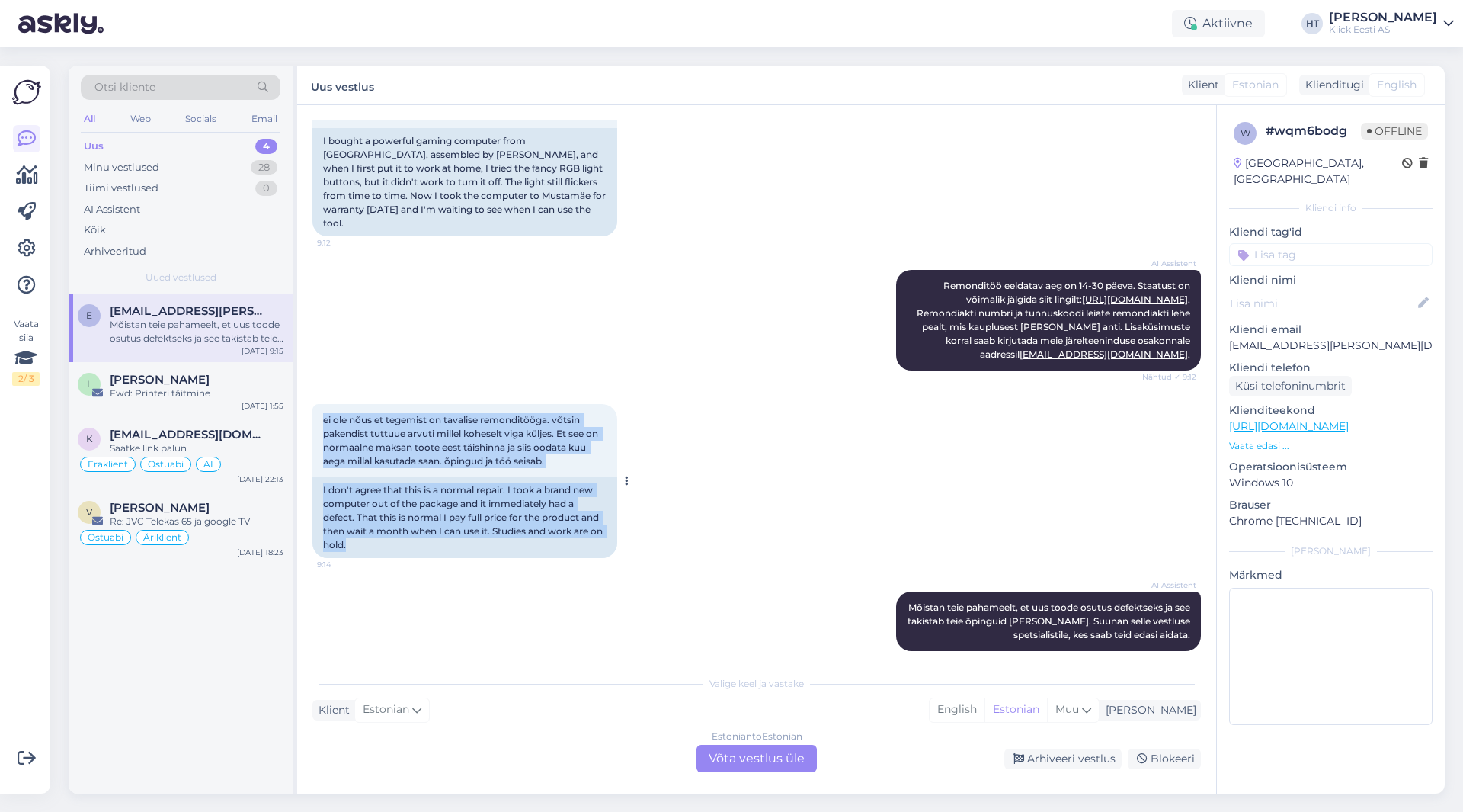
click at [321, 403] on div "ei ole nõus et tegemist on tavalise remonditööga. võtsin pakendist tuttuue arvu…" at bounding box center [464, 440] width 305 height 73
drag, startPoint x: 321, startPoint y: 403, endPoint x: 423, endPoint y: 530, distance: 162.9
click at [423, 530] on div "ei ole nõus et tegemist on tavalise remonditööga. võtsin pakendist tuttuue arvu…" at bounding box center [464, 481] width 305 height 154
click at [423, 530] on div "I don't agree that this is a normal repair. I took a brand new computer out of …" at bounding box center [464, 518] width 305 height 81
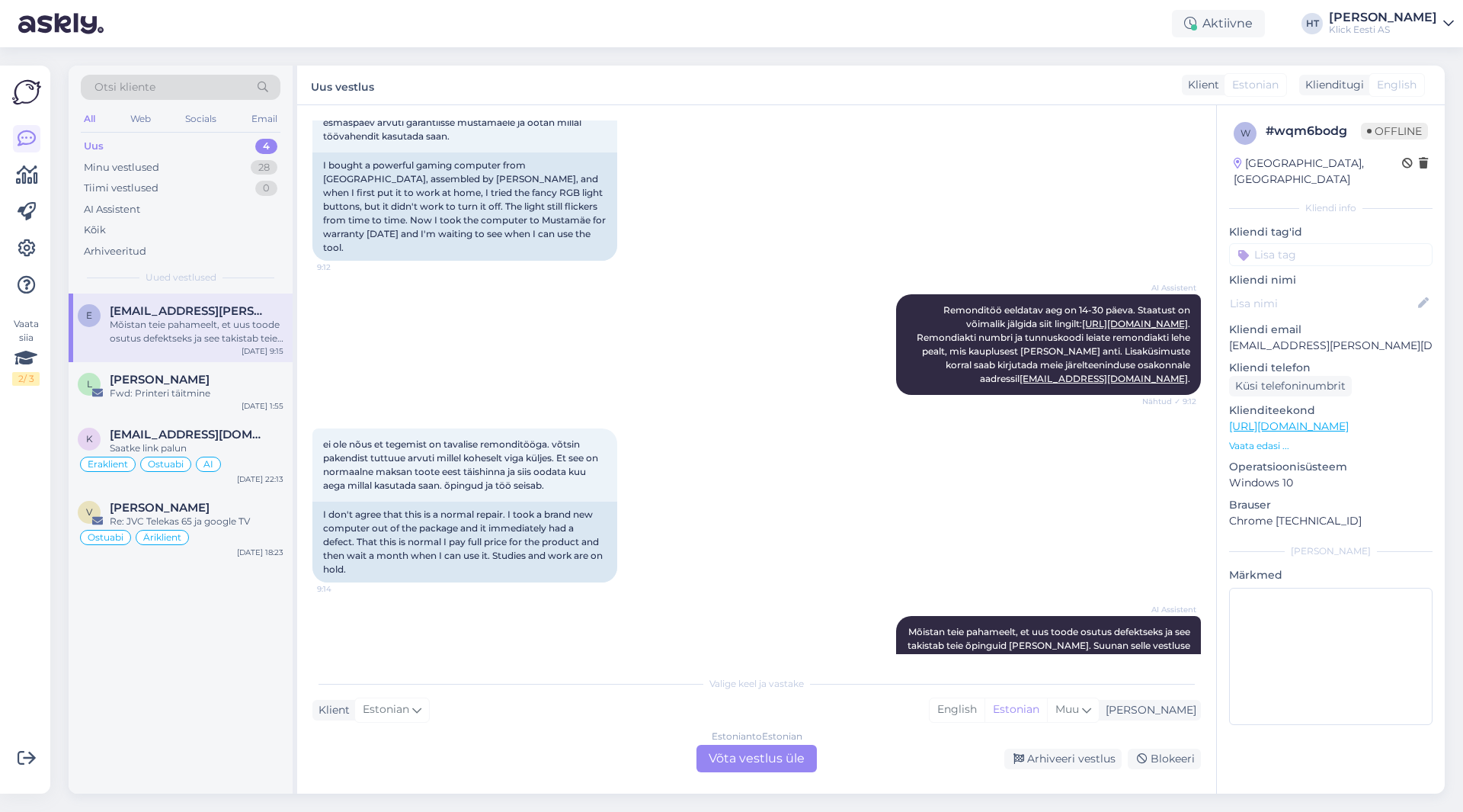
scroll to position [331, 0]
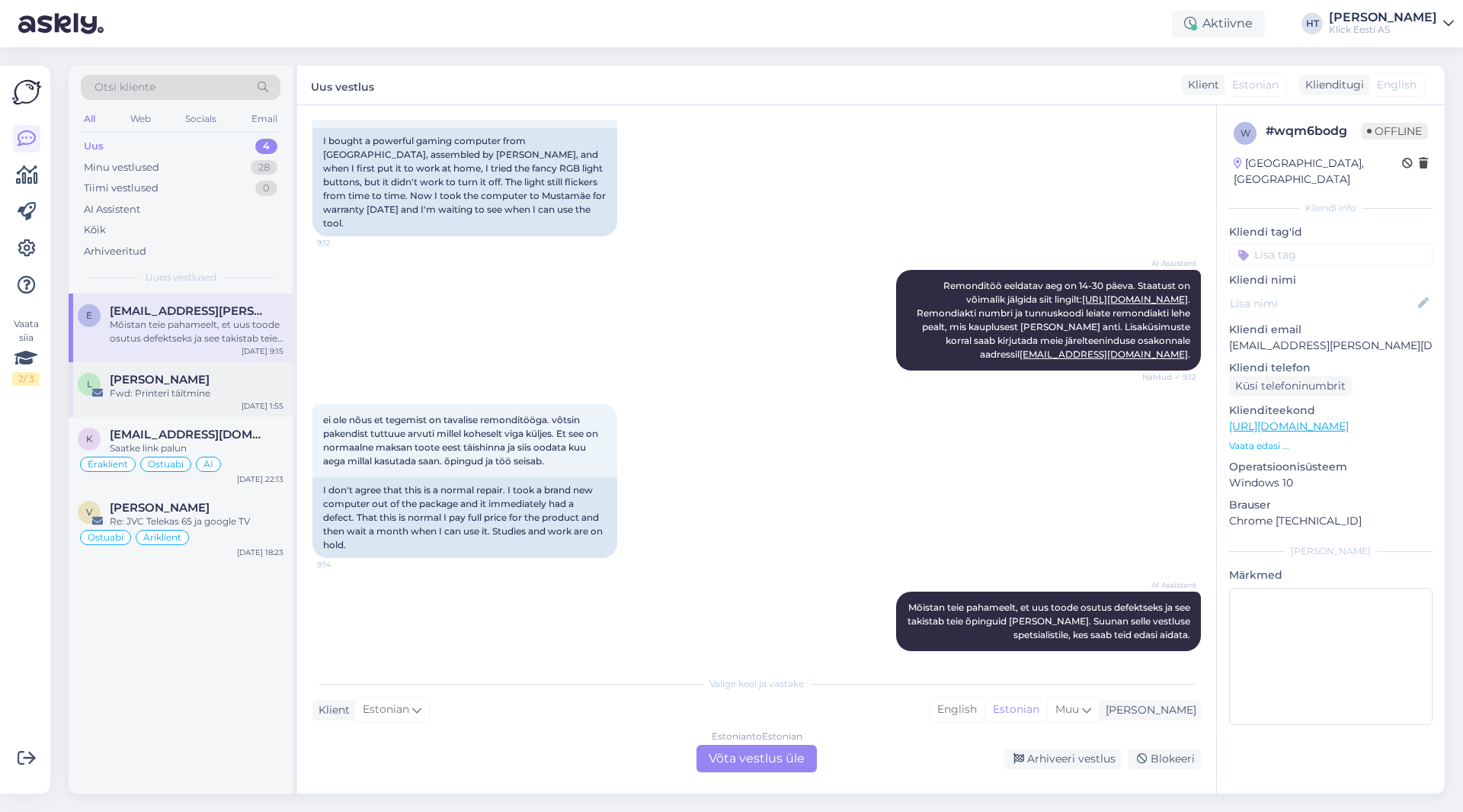
click at [255, 407] on div "[DATE] 1:55" at bounding box center [263, 406] width 42 height 12
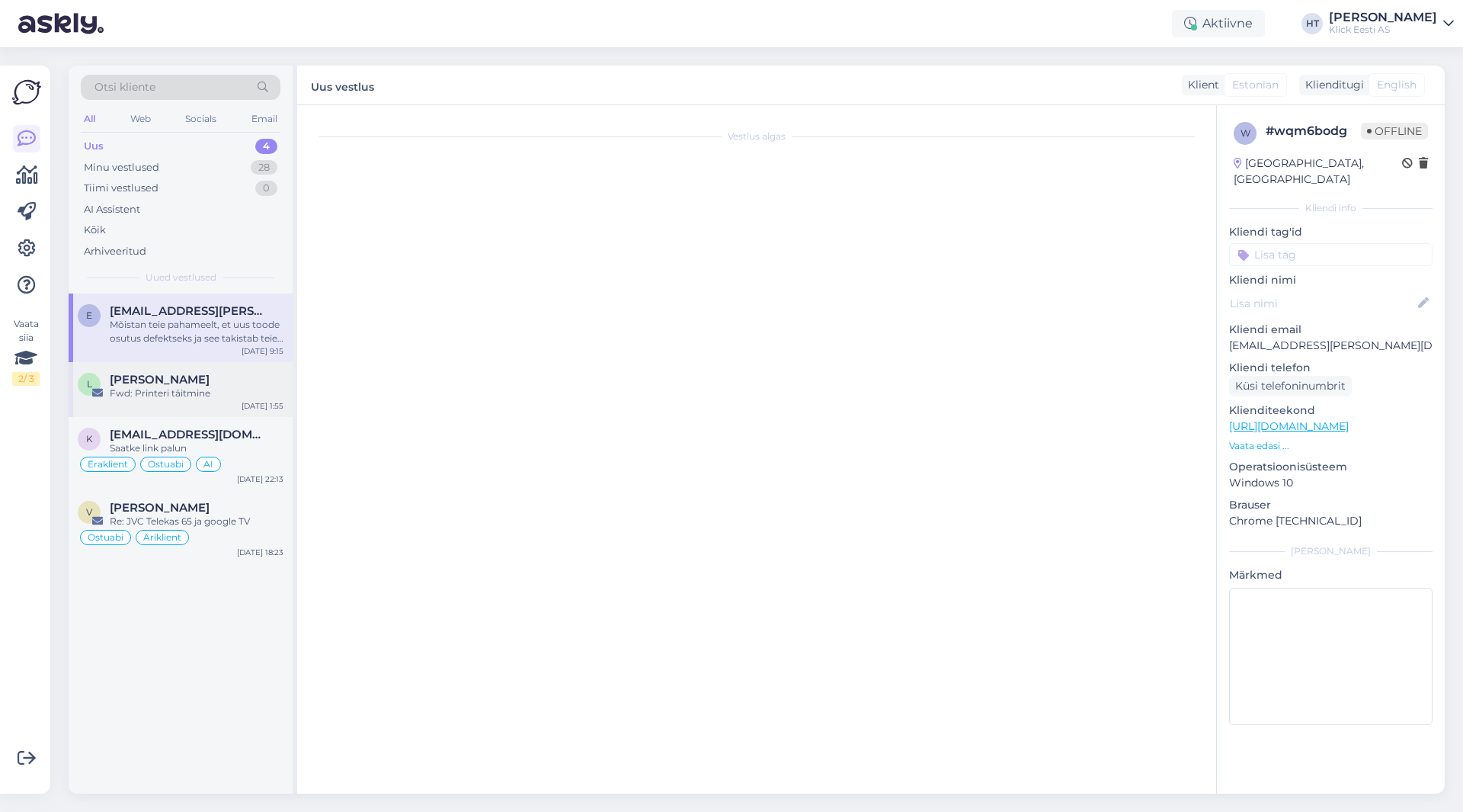
scroll to position [0, 0]
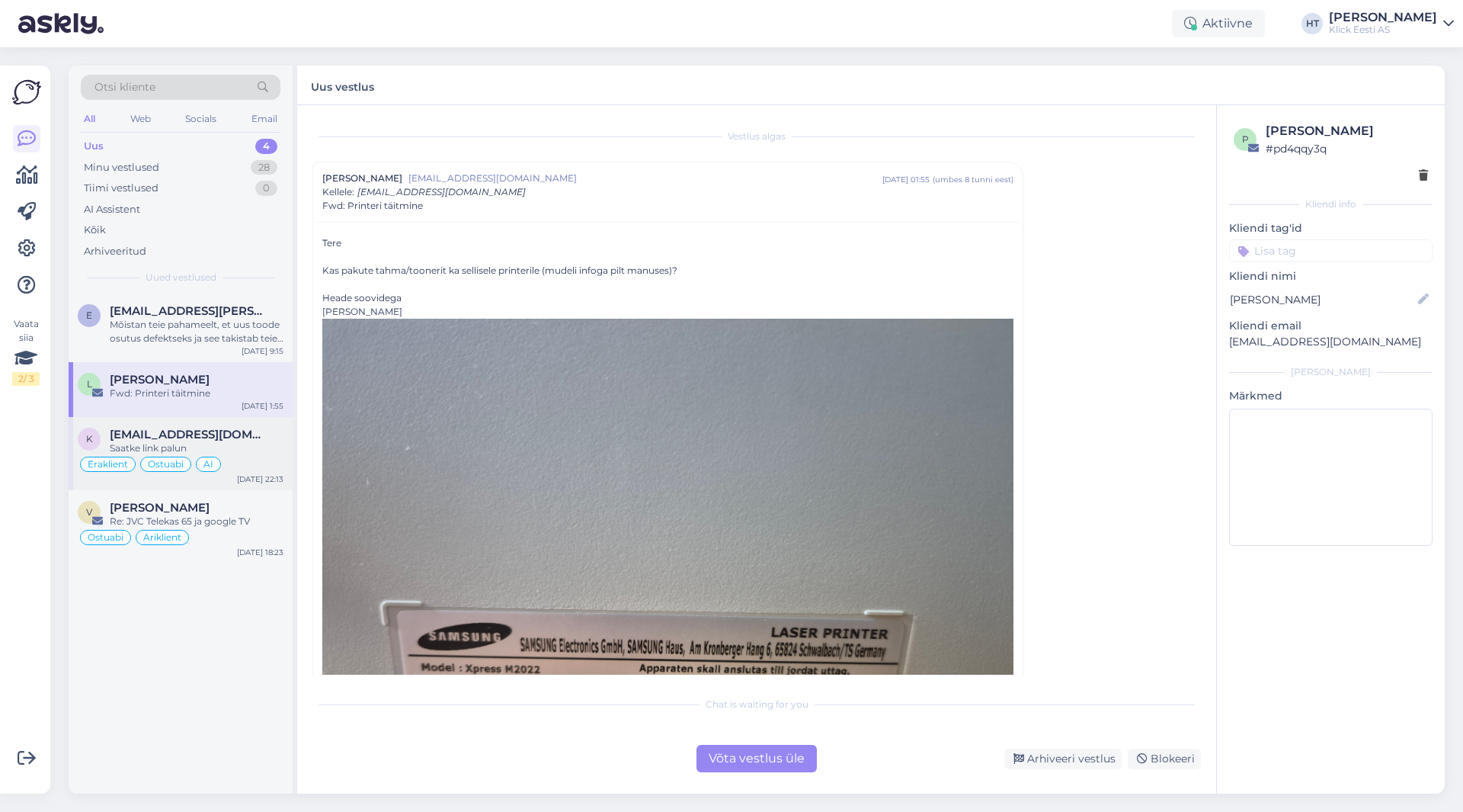
click at [266, 447] on div "Saatke link palun" at bounding box center [196, 448] width 174 height 13
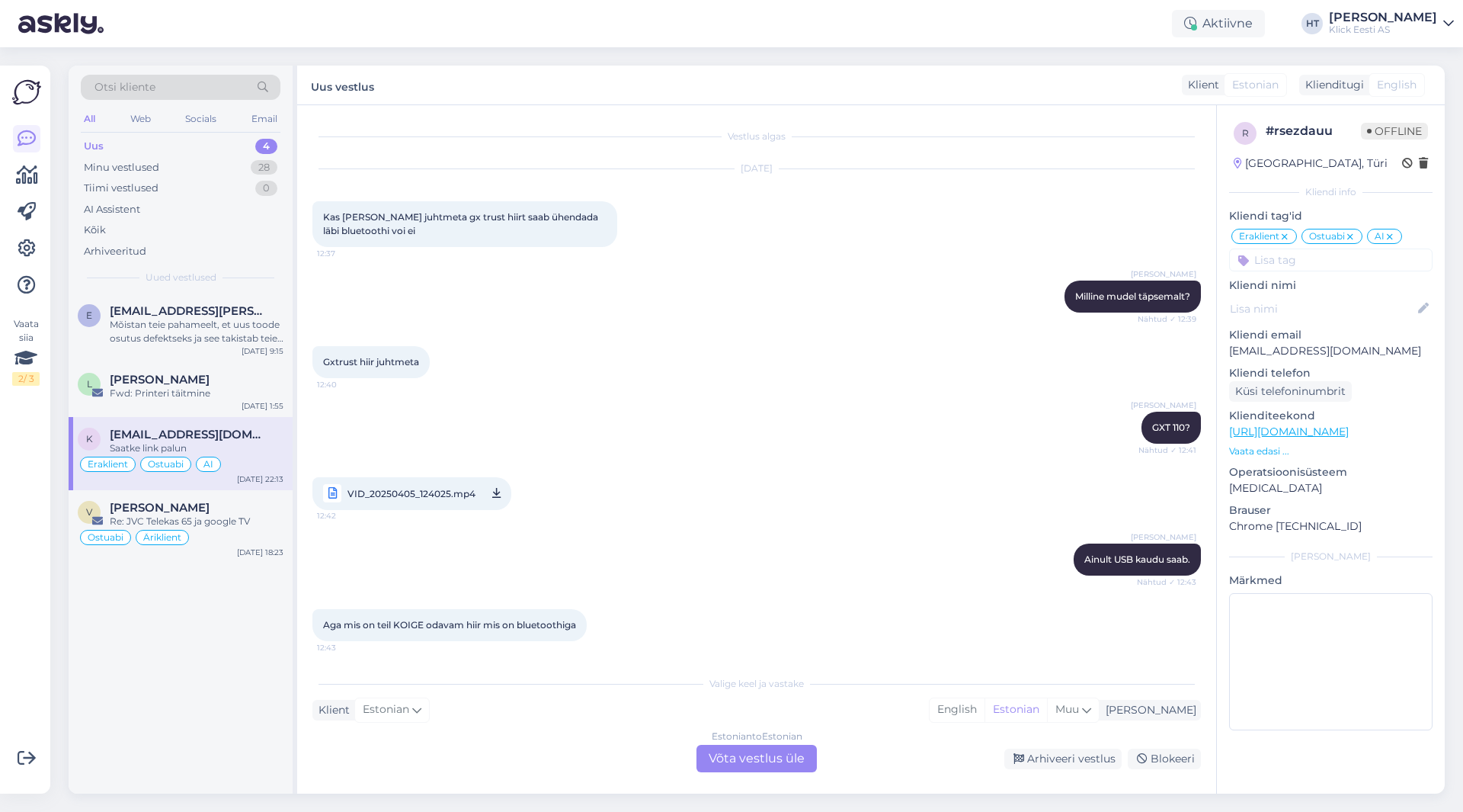
scroll to position [3053, 0]
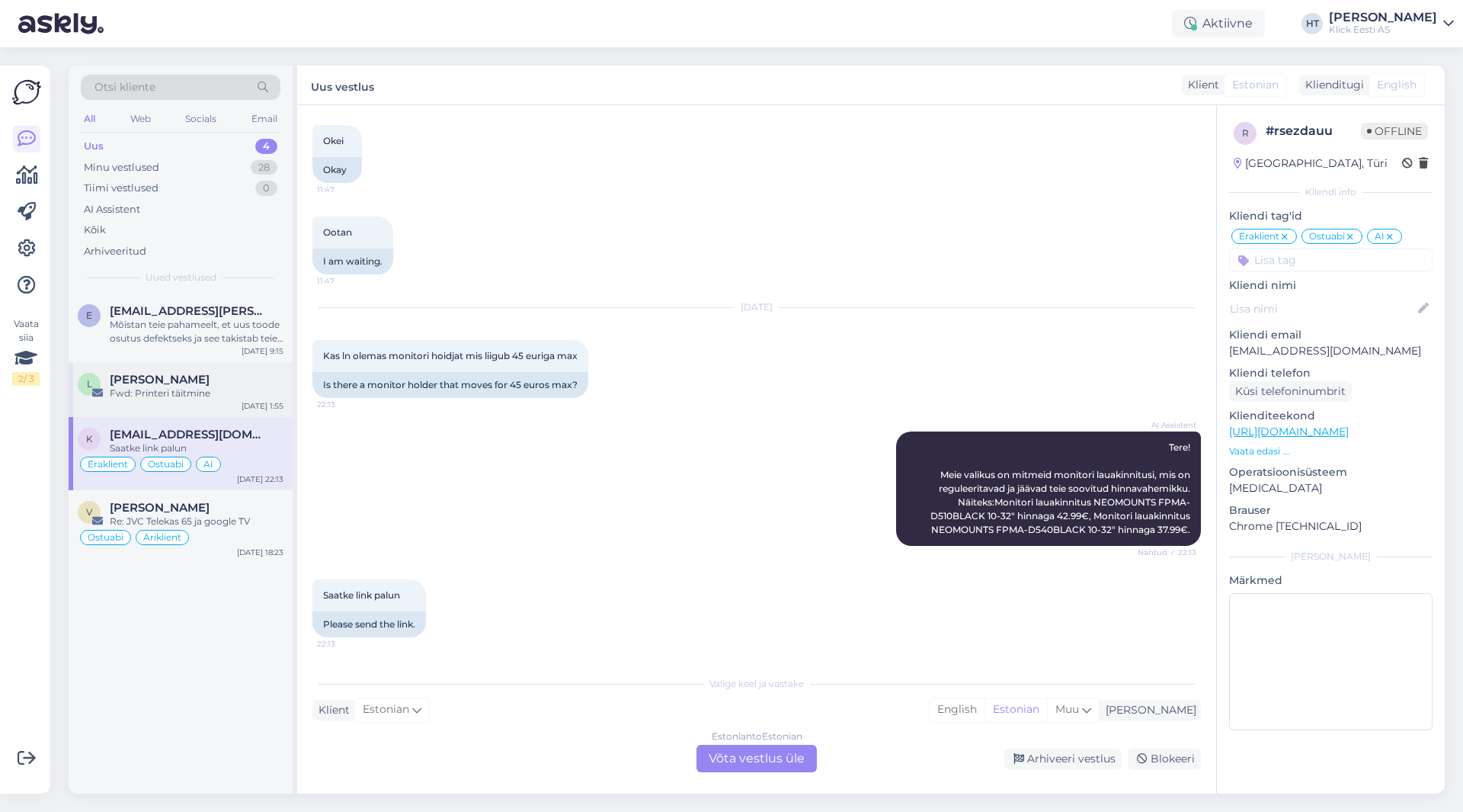
click at [251, 398] on div "Fwd: Printeri täitmine" at bounding box center [196, 393] width 174 height 13
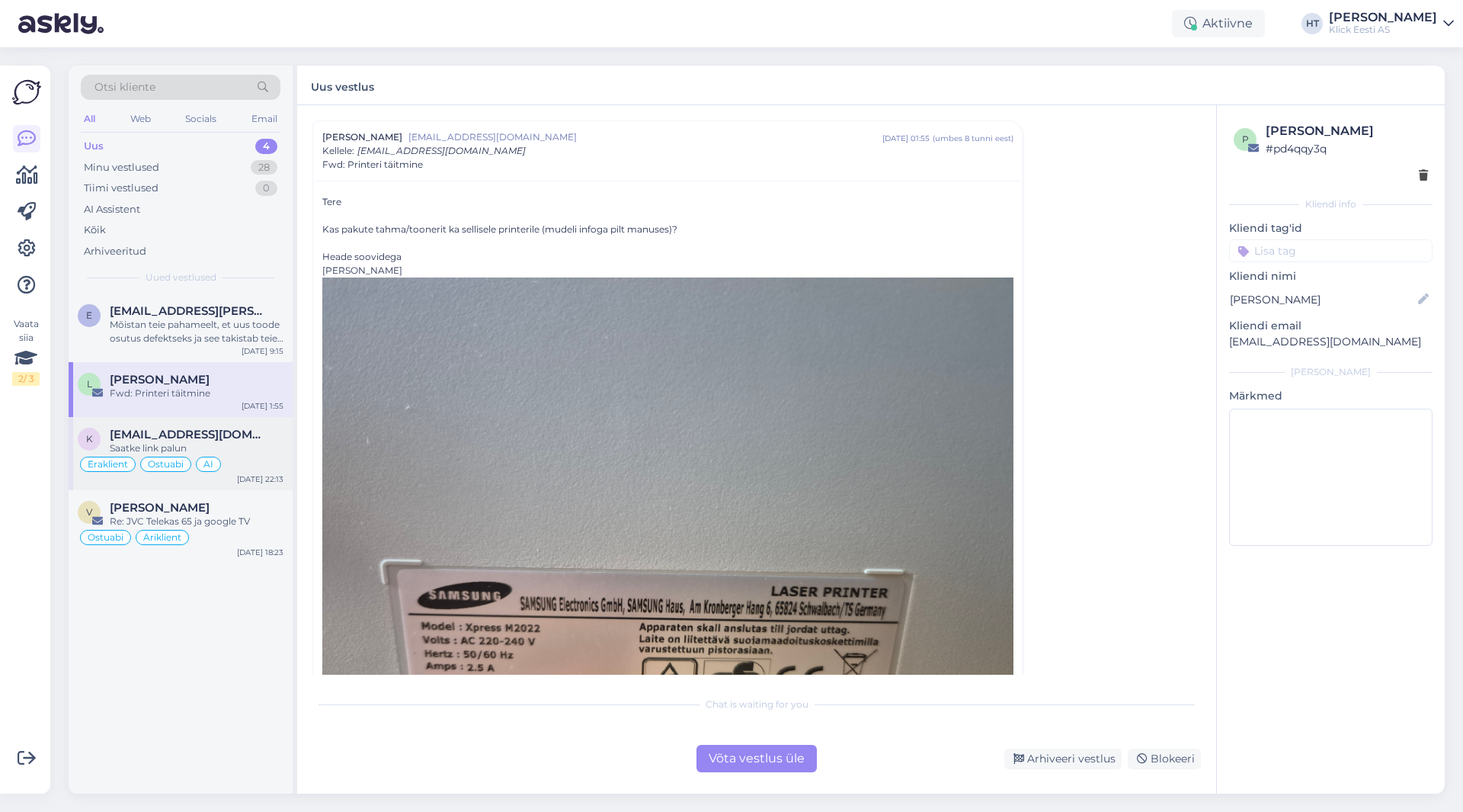
click at [272, 470] on div "Eraklient Ostuabi AI" at bounding box center [180, 464] width 206 height 18
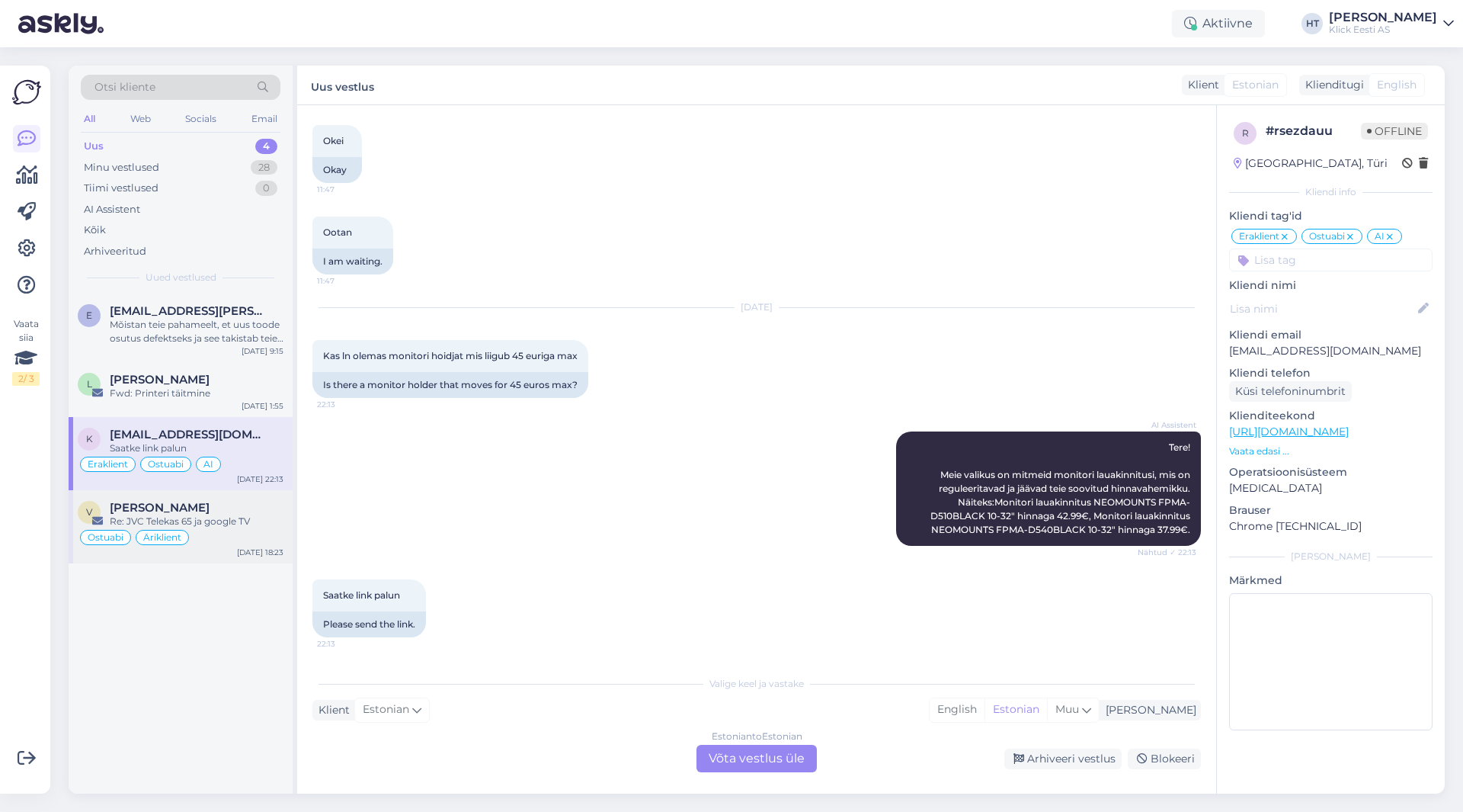
click at [262, 527] on div "Re: JVC Telekas 65 ja google TV" at bounding box center [196, 521] width 174 height 13
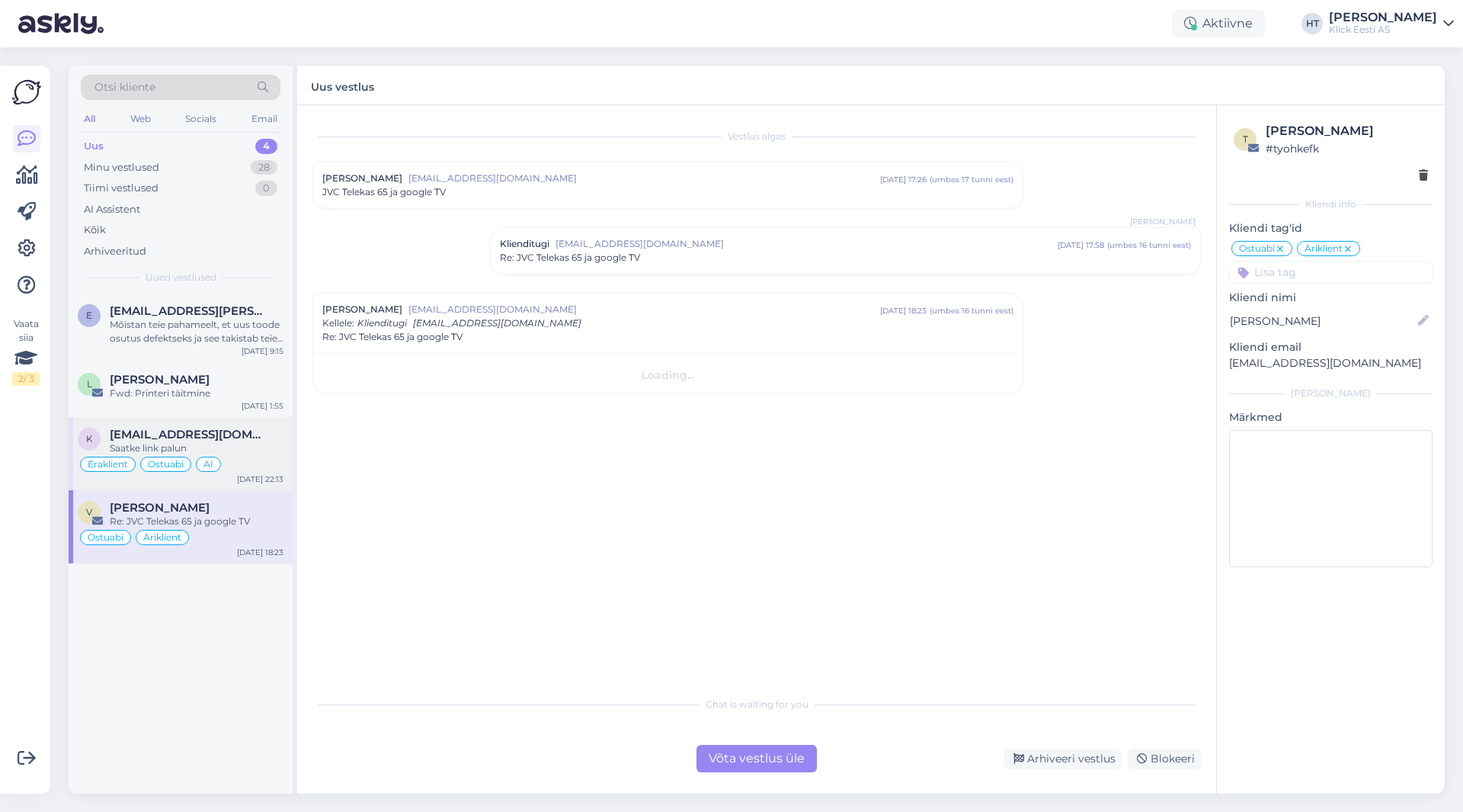
click at [265, 461] on div "Eraklient Ostuabi AI" at bounding box center [180, 464] width 206 height 18
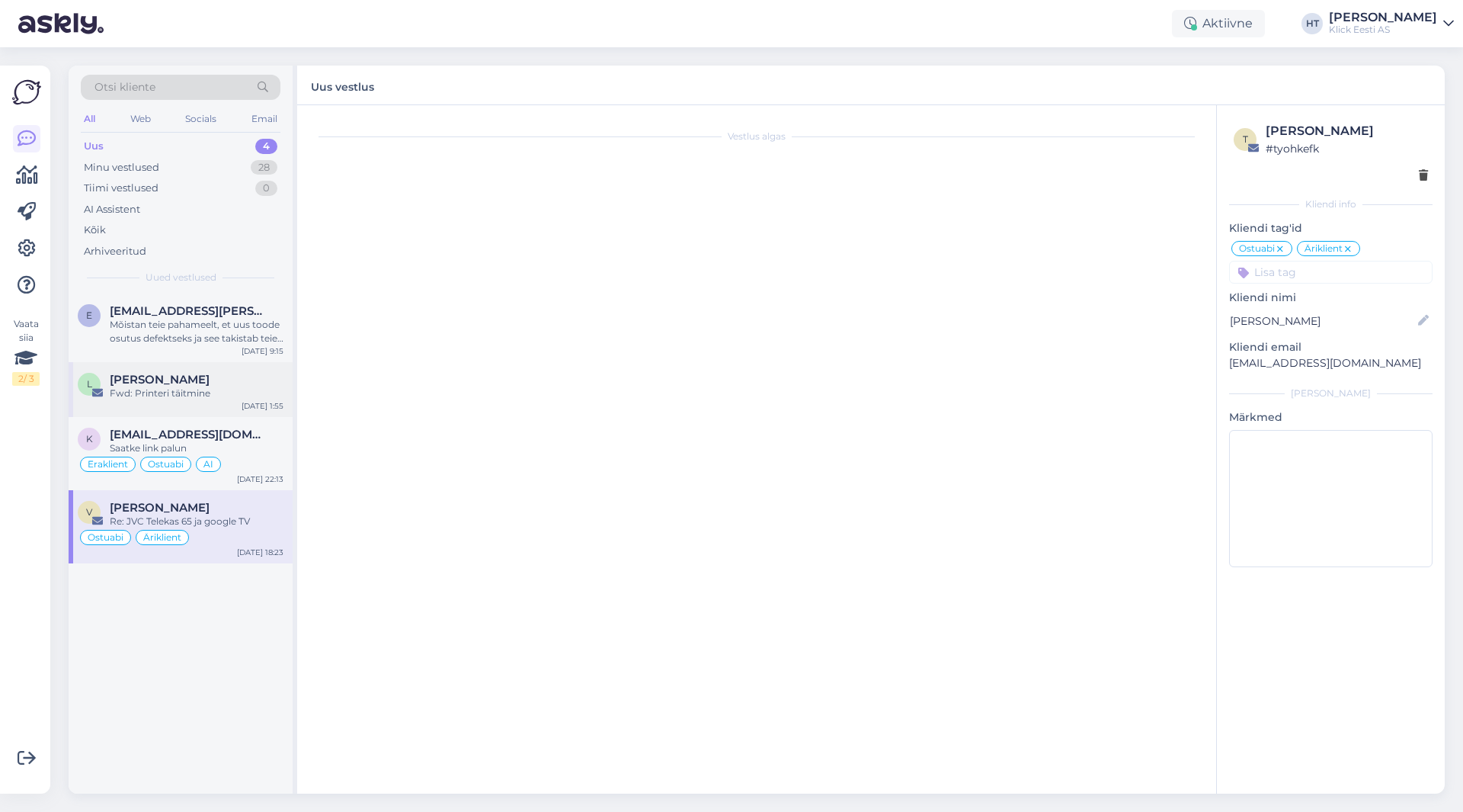
click at [261, 396] on div "Fwd: Printeri täitmine" at bounding box center [196, 393] width 174 height 13
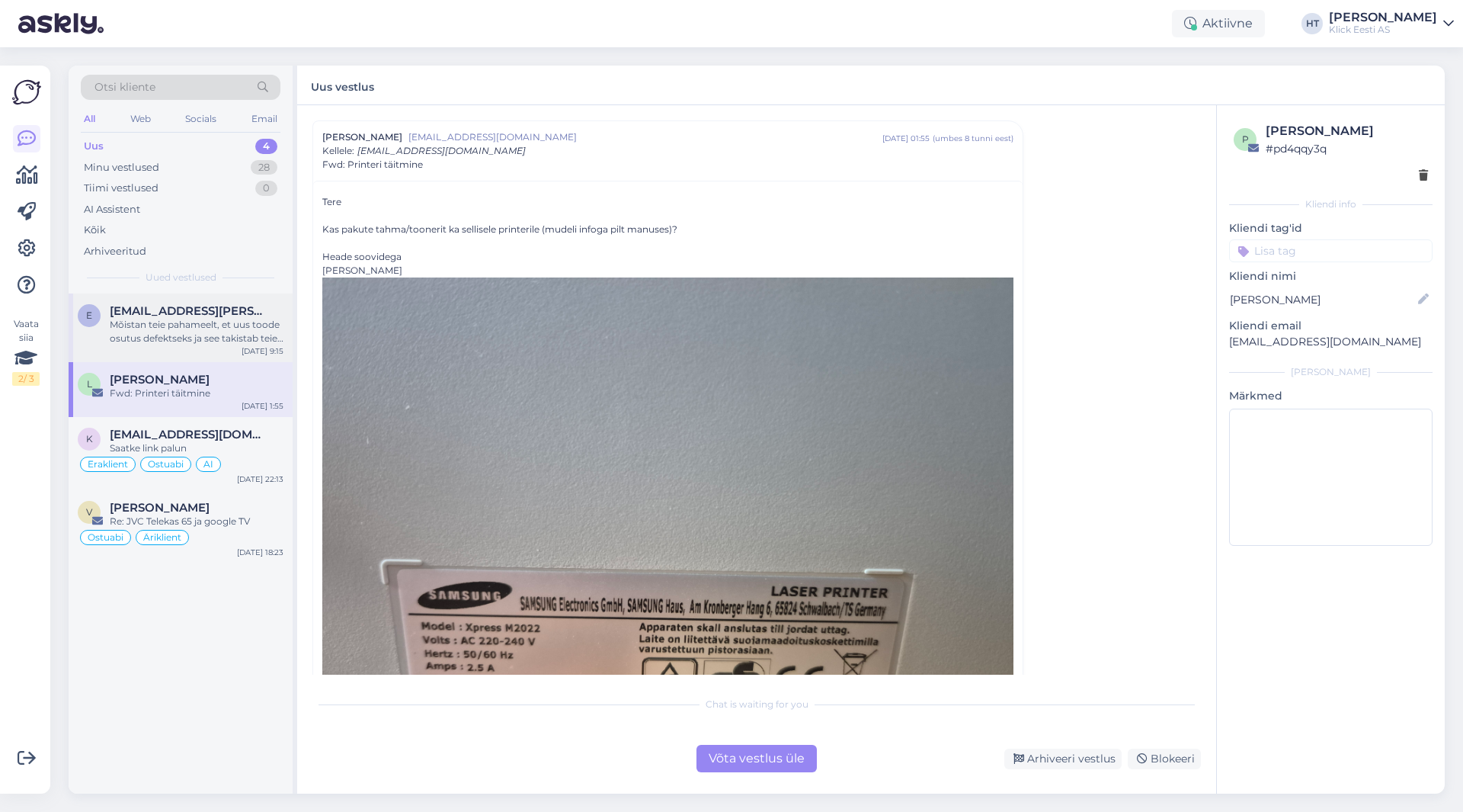
click at [249, 331] on div "Mõistan teie pahameelt, et uus toode osutus defektseks ja see takistab teie õpi…" at bounding box center [196, 331] width 174 height 28
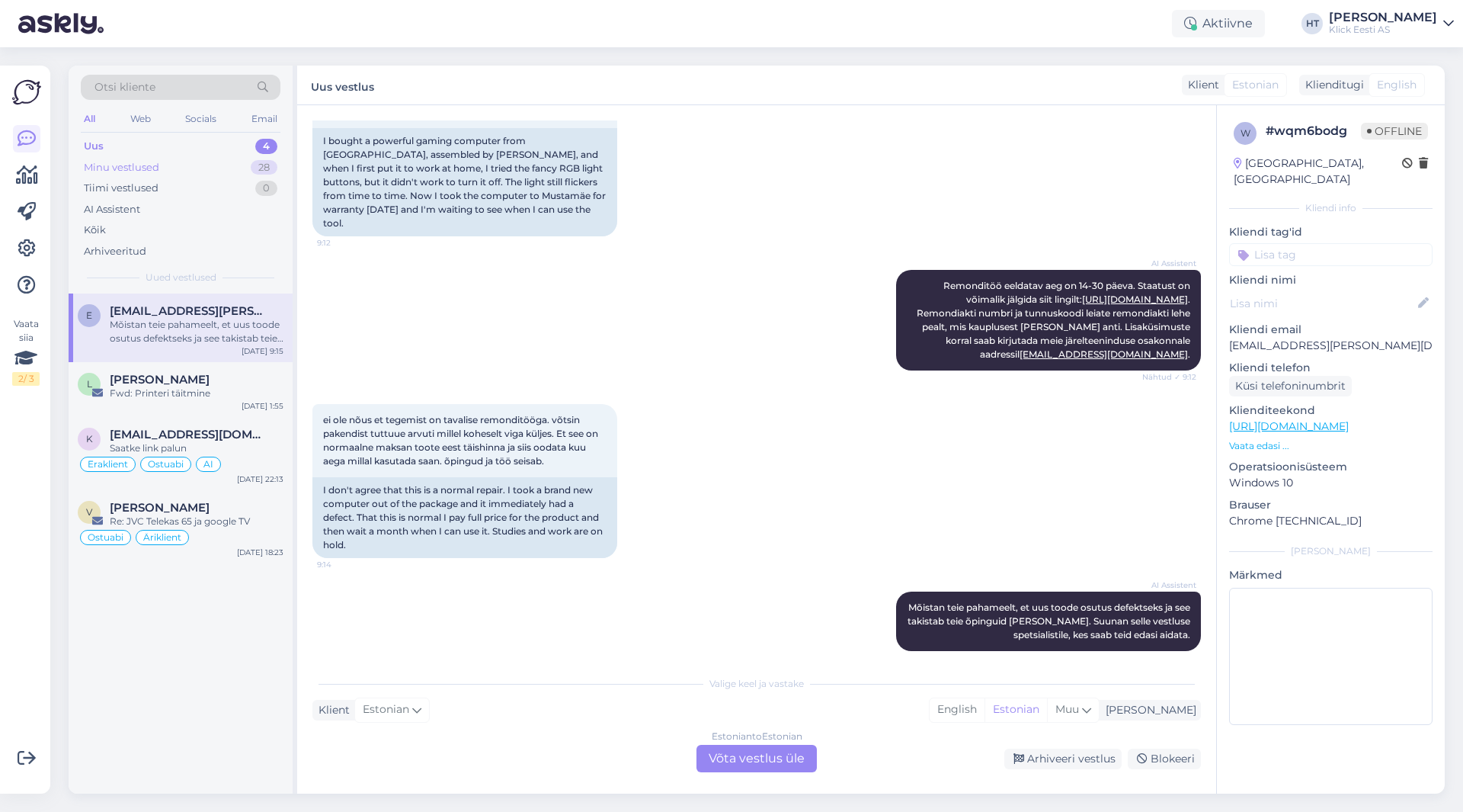
click at [263, 173] on div "28" at bounding box center [264, 168] width 27 height 15
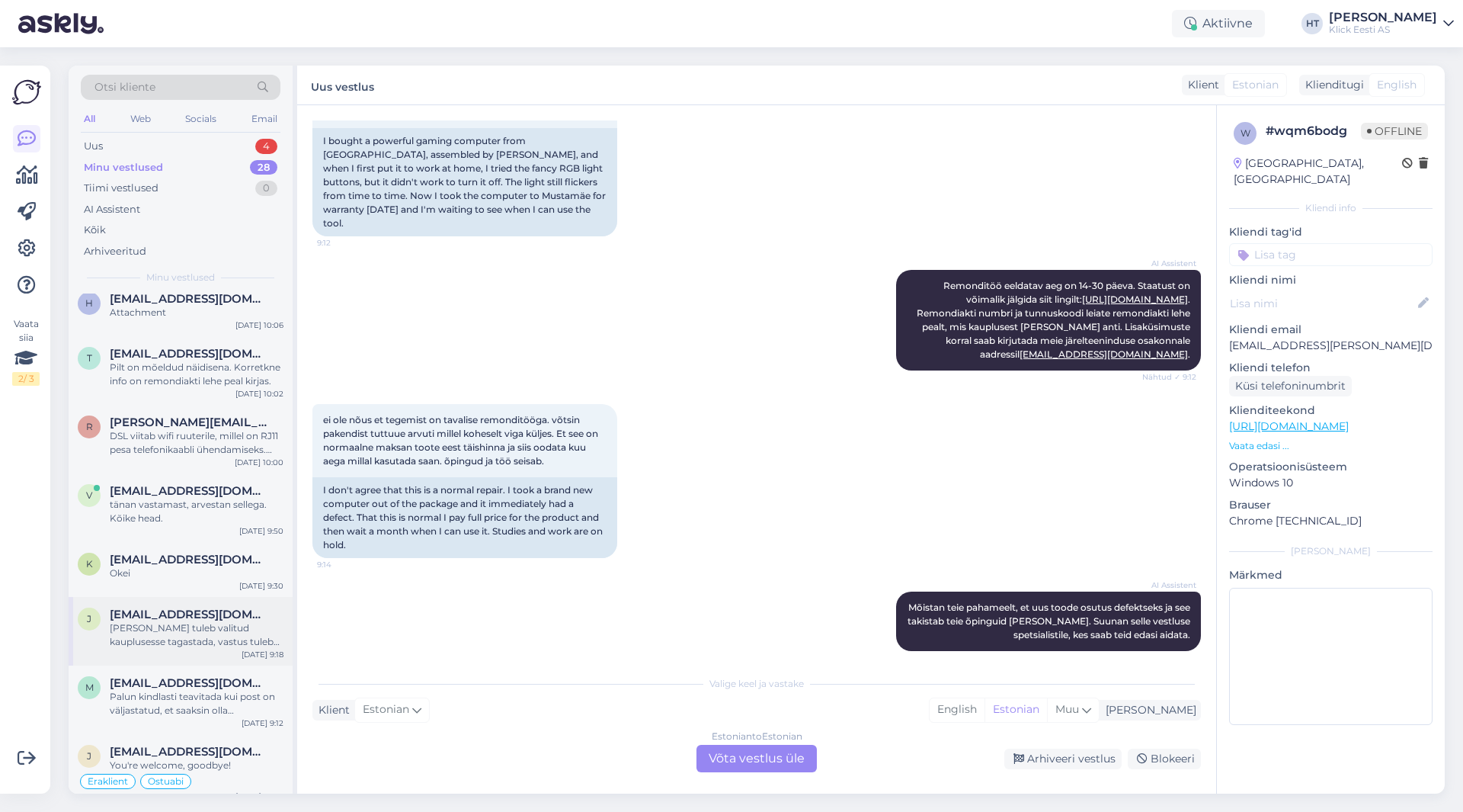
scroll to position [0, 0]
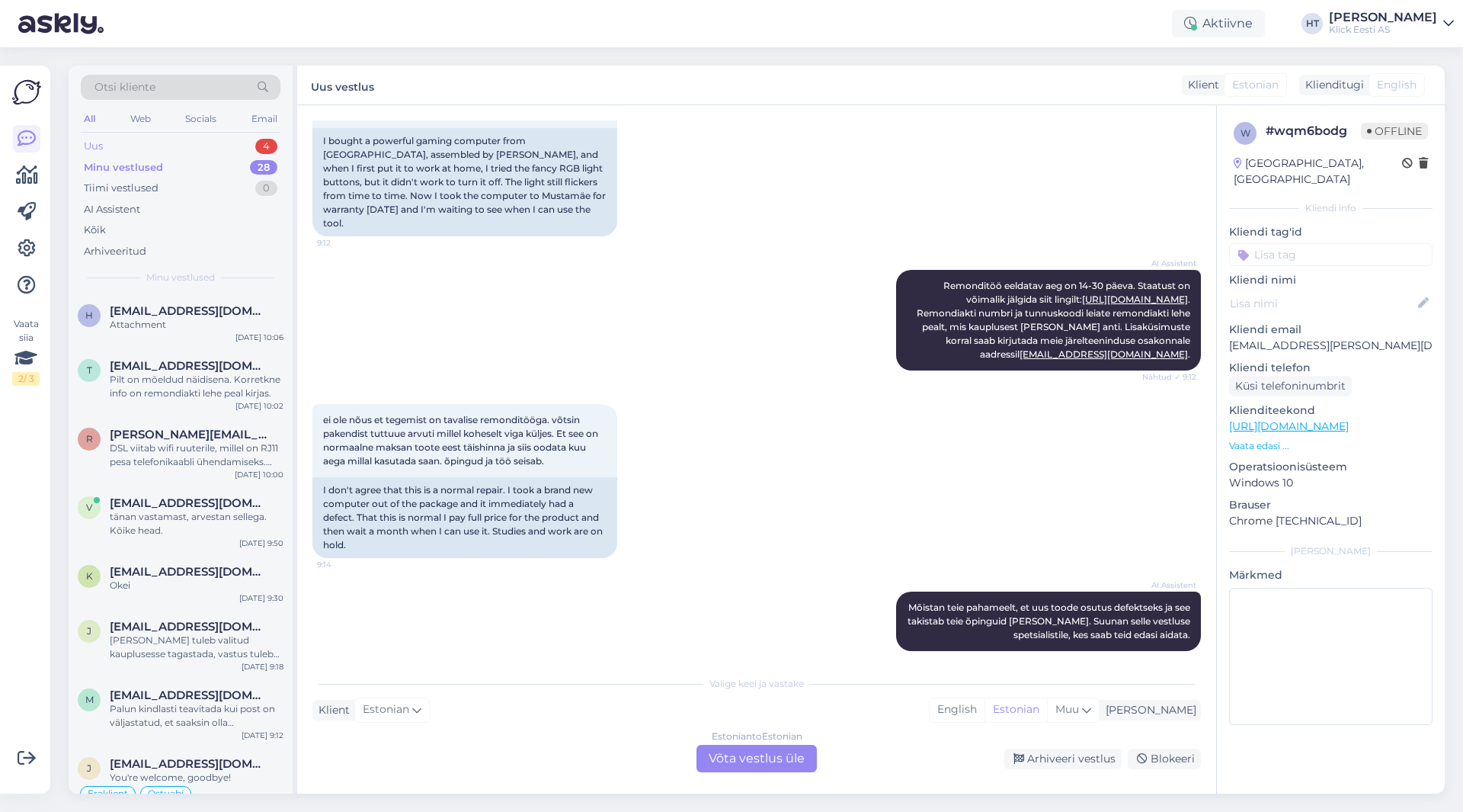
click at [231, 148] on div "Uus 4" at bounding box center [180, 146] width 200 height 21
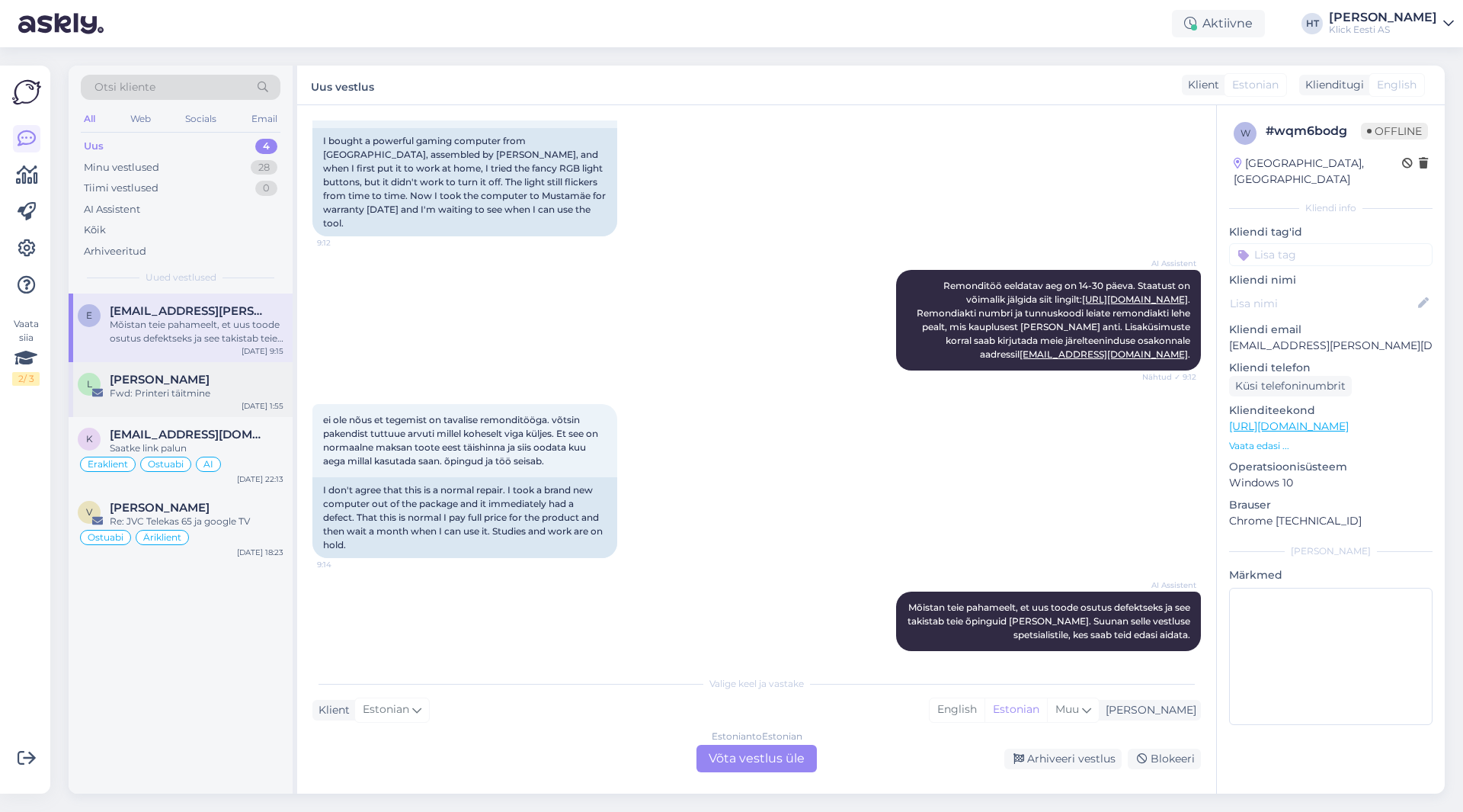
click at [243, 371] on div "L [PERSON_NAME] Fwd: Printeri täitmine [DATE] 1:55" at bounding box center [180, 389] width 224 height 55
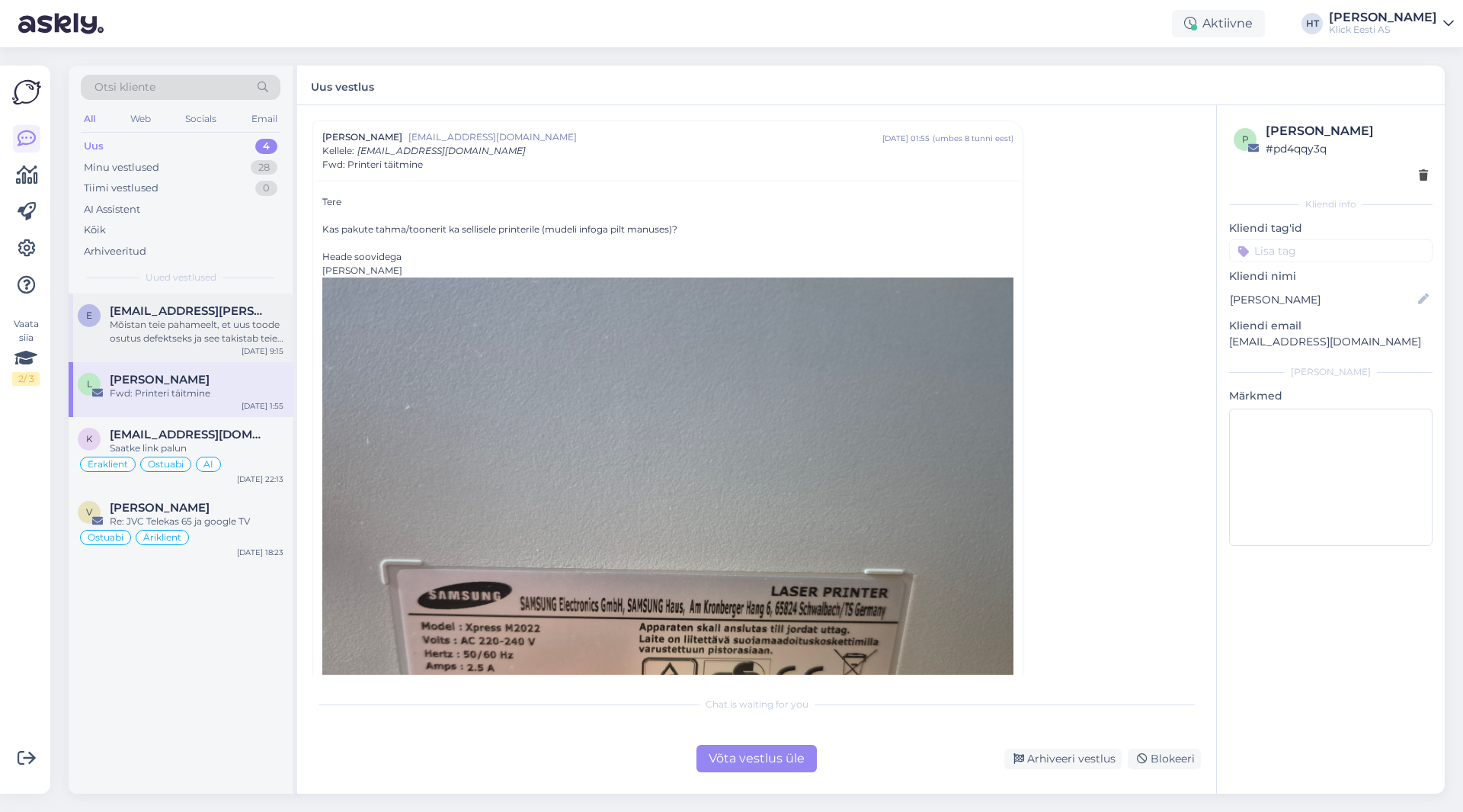
click at [251, 334] on div "Mõistan teie pahameelt, et uus toode osutus defektseks ja see takistab teie õpi…" at bounding box center [196, 331] width 174 height 28
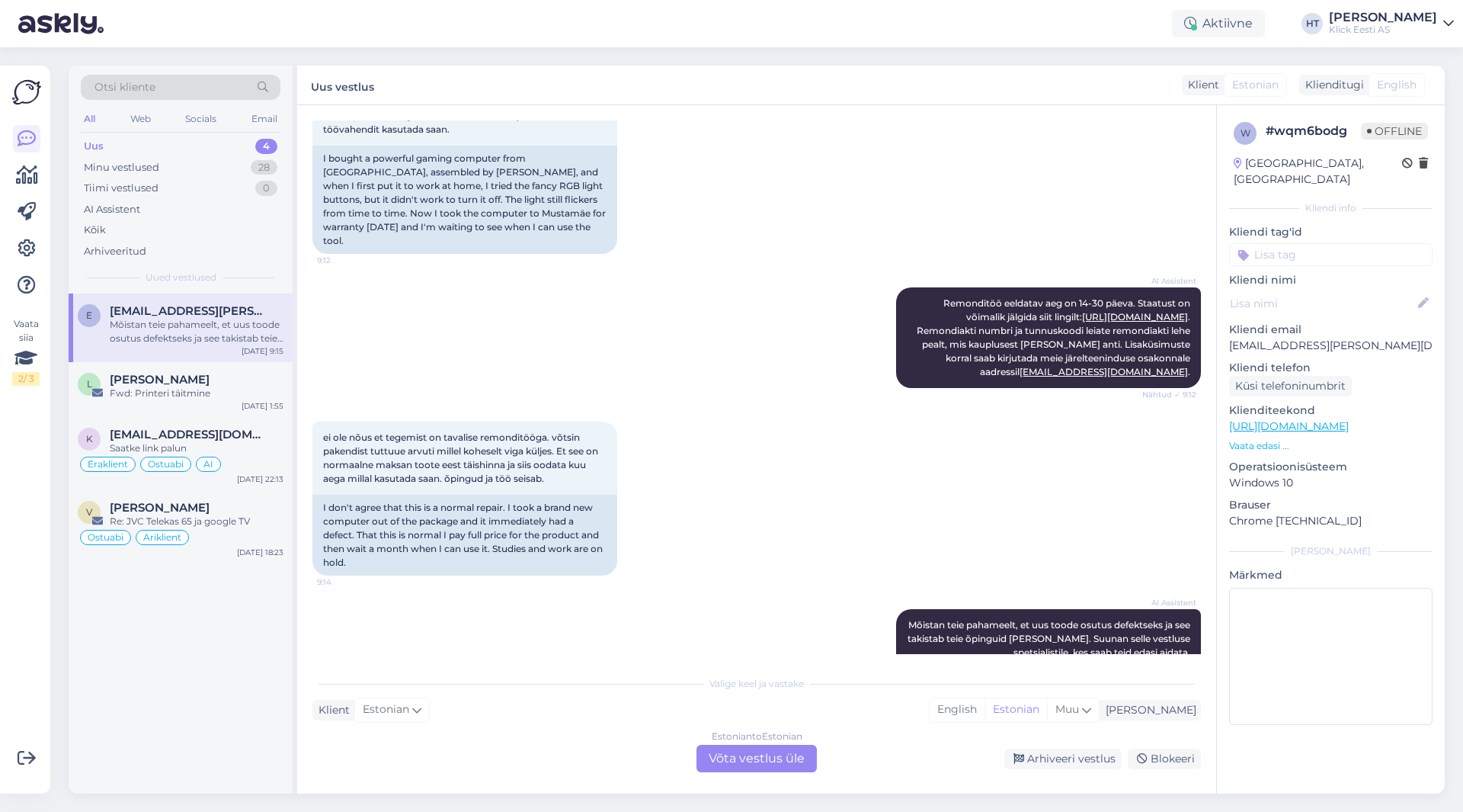
scroll to position [331, 0]
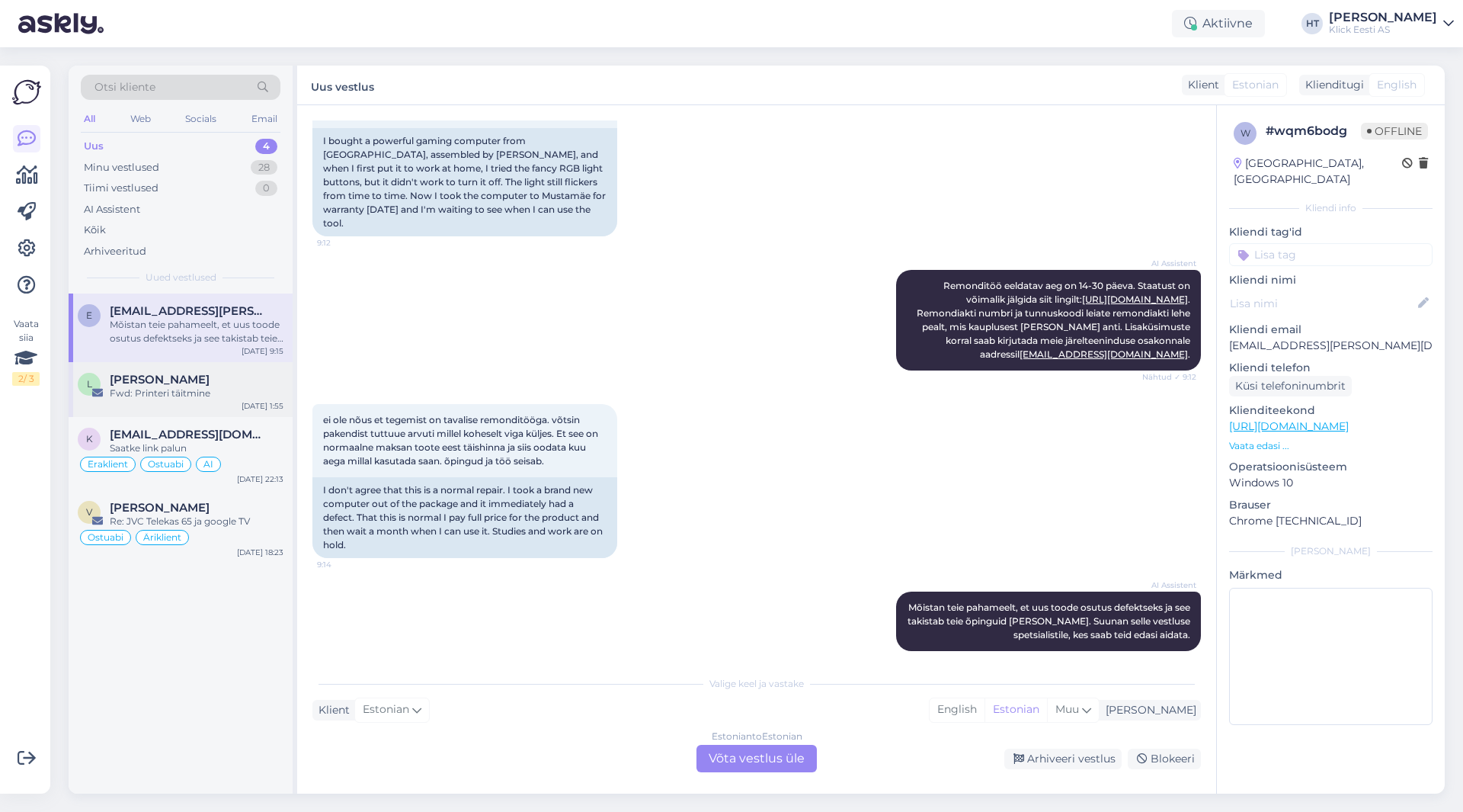
click at [247, 385] on div "[PERSON_NAME]" at bounding box center [196, 379] width 174 height 13
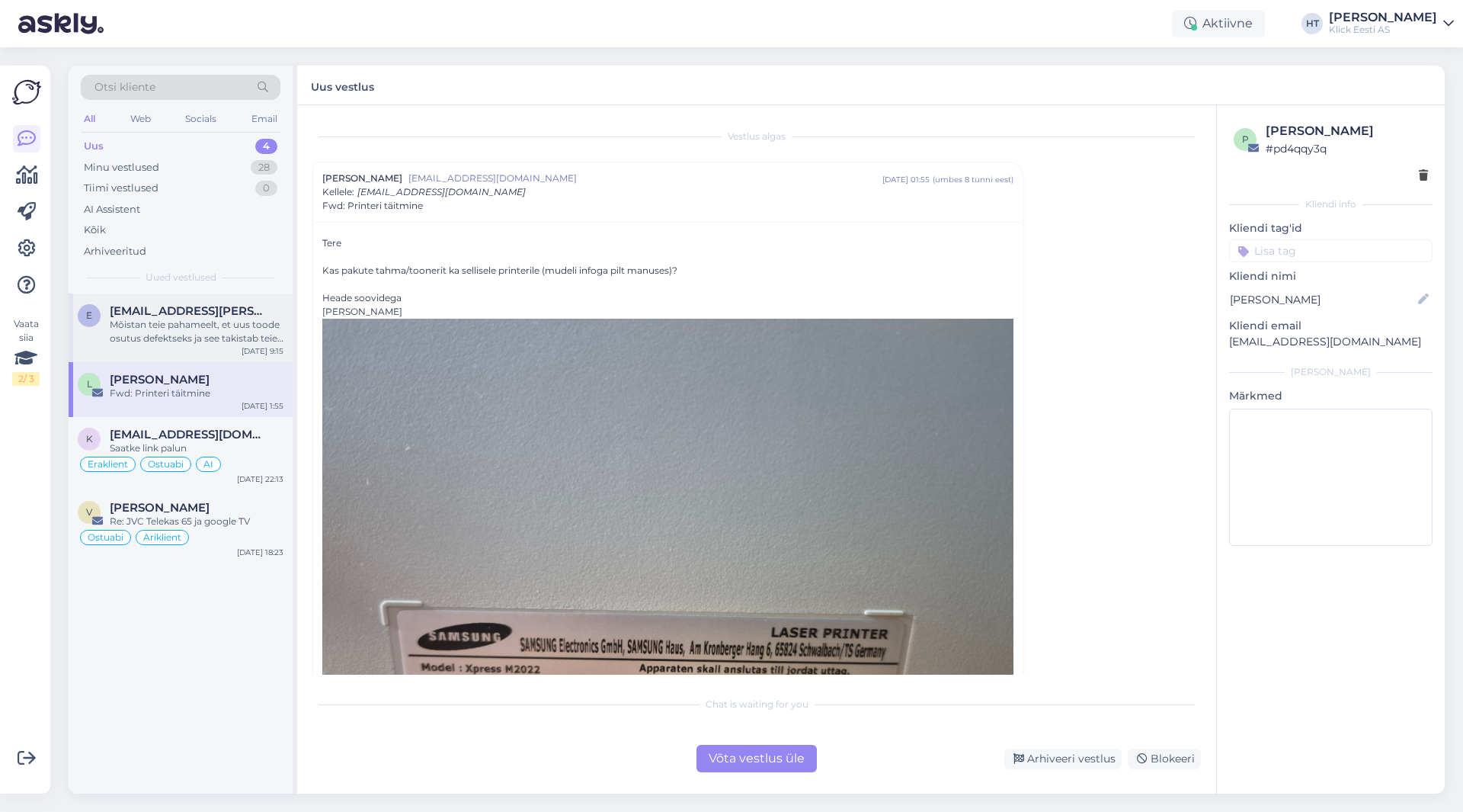
click at [233, 326] on div "Mõistan teie pahameelt, et uus toode osutus defektseks ja see takistab teie õpi…" at bounding box center [196, 331] width 174 height 28
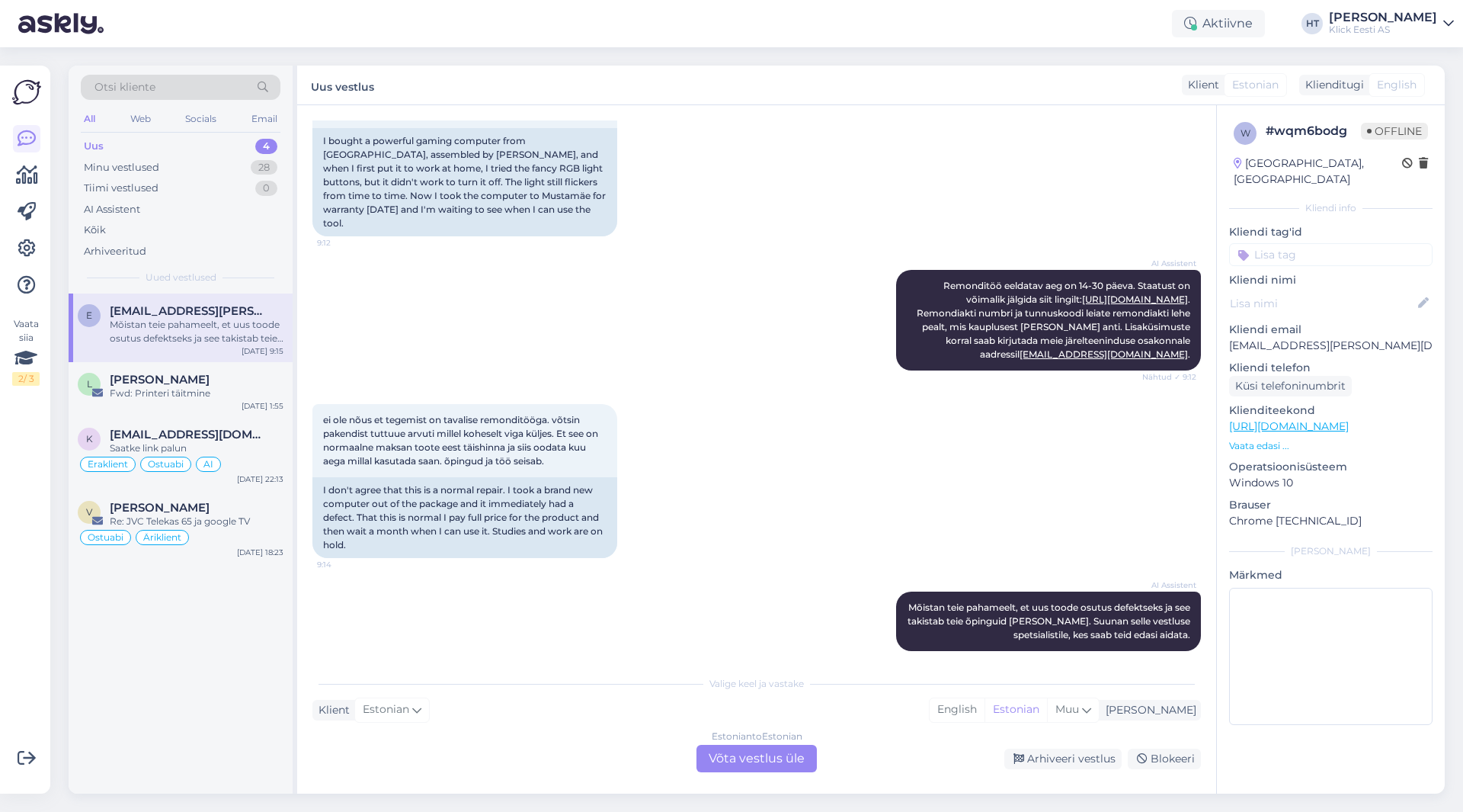
click at [690, 365] on div "AI Assistent Remonditöö eeldatav aeg on 14-30 päeva. Staatust on võimalik jälgi…" at bounding box center [756, 320] width 888 height 134
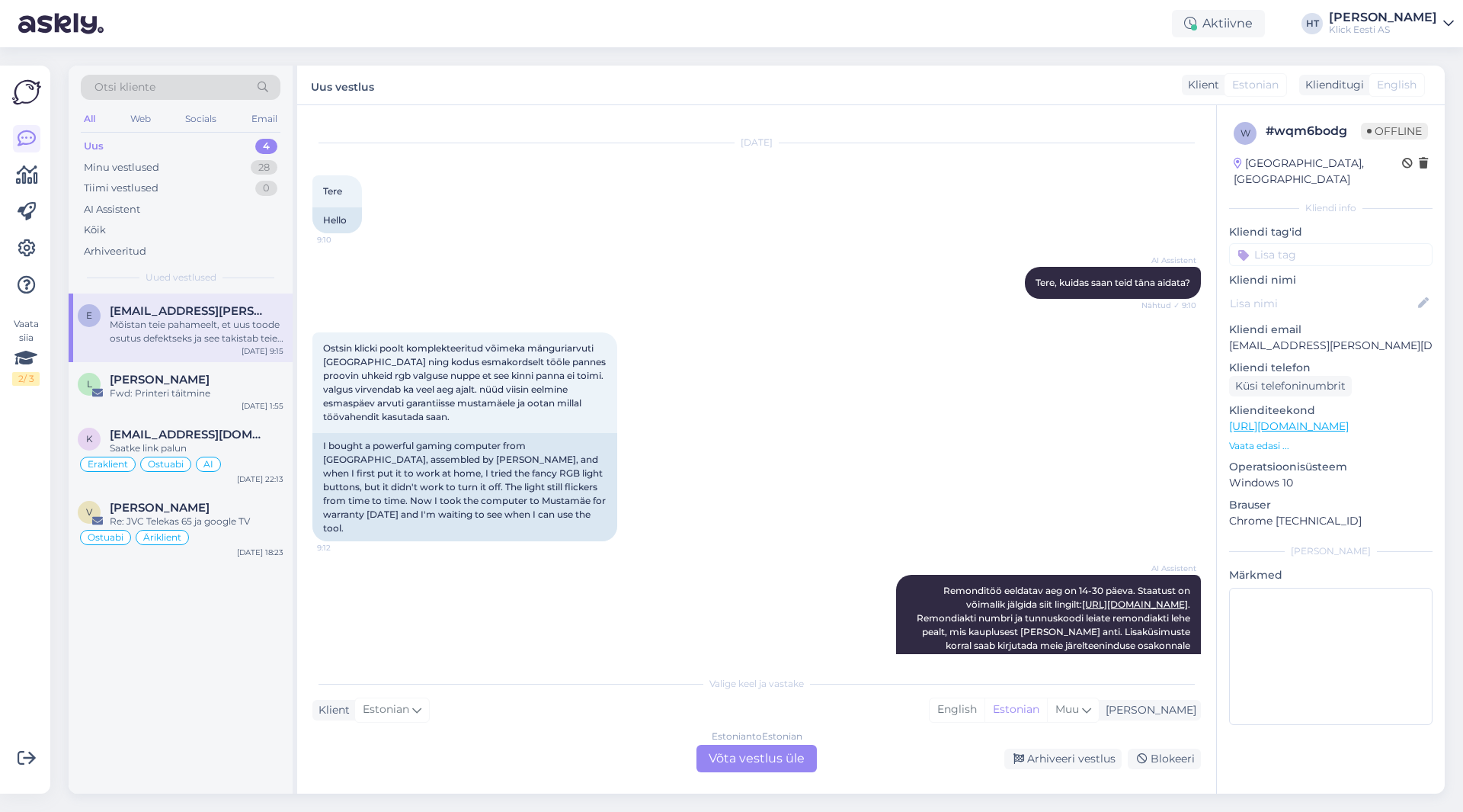
scroll to position [0, 0]
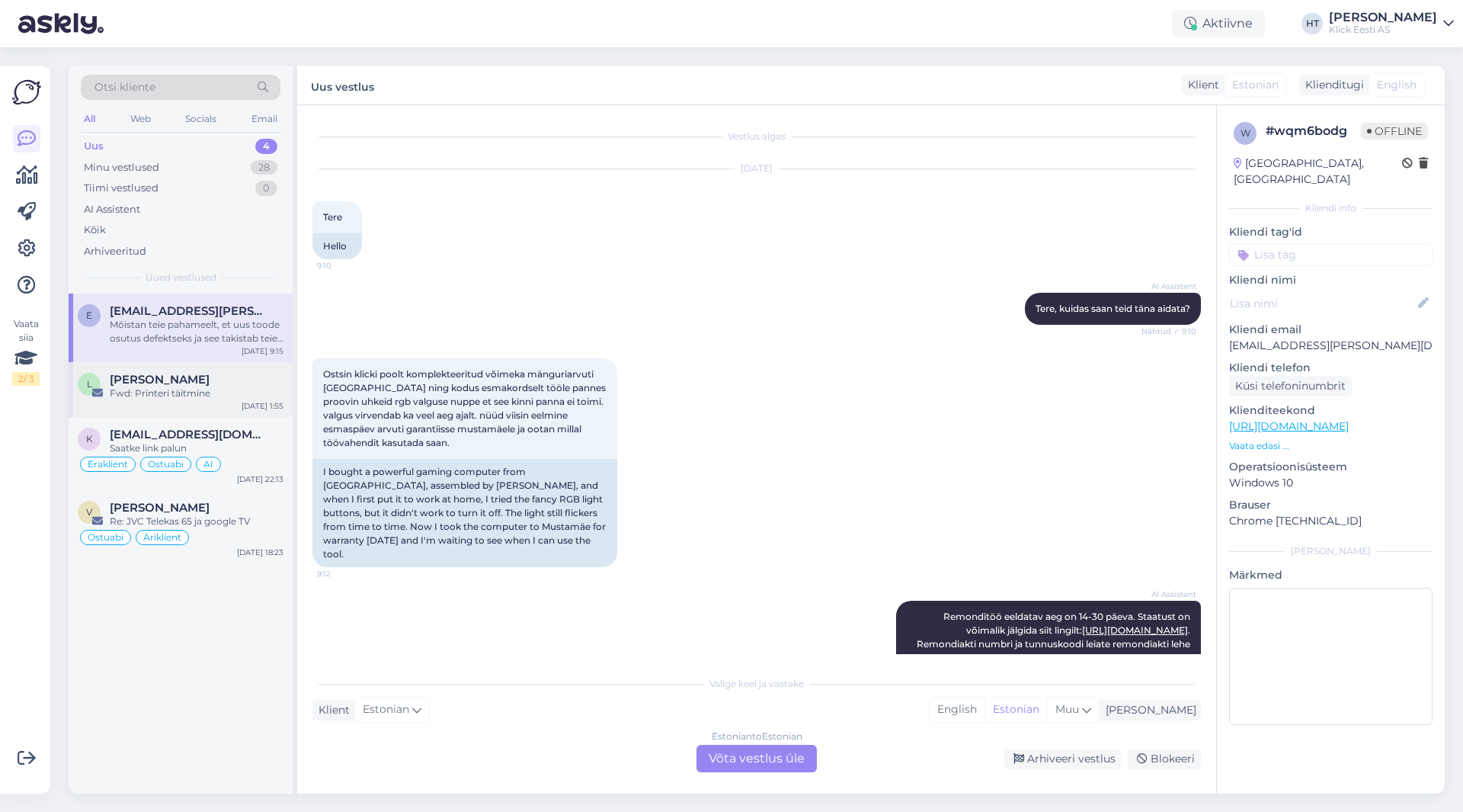
click at [106, 383] on div "L [PERSON_NAME] Fwd: Printeri täitmine" at bounding box center [180, 386] width 206 height 28
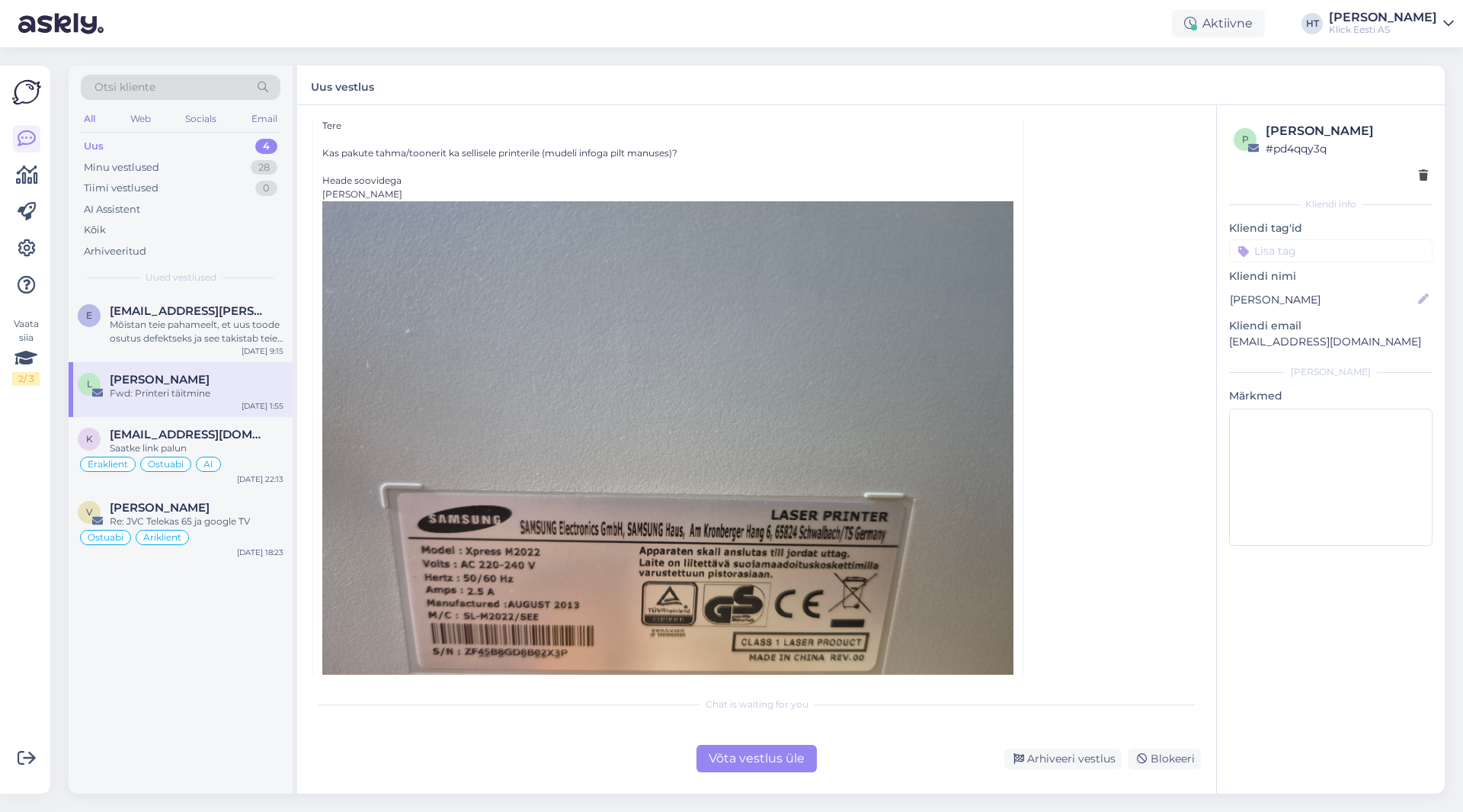
scroll to position [194, 0]
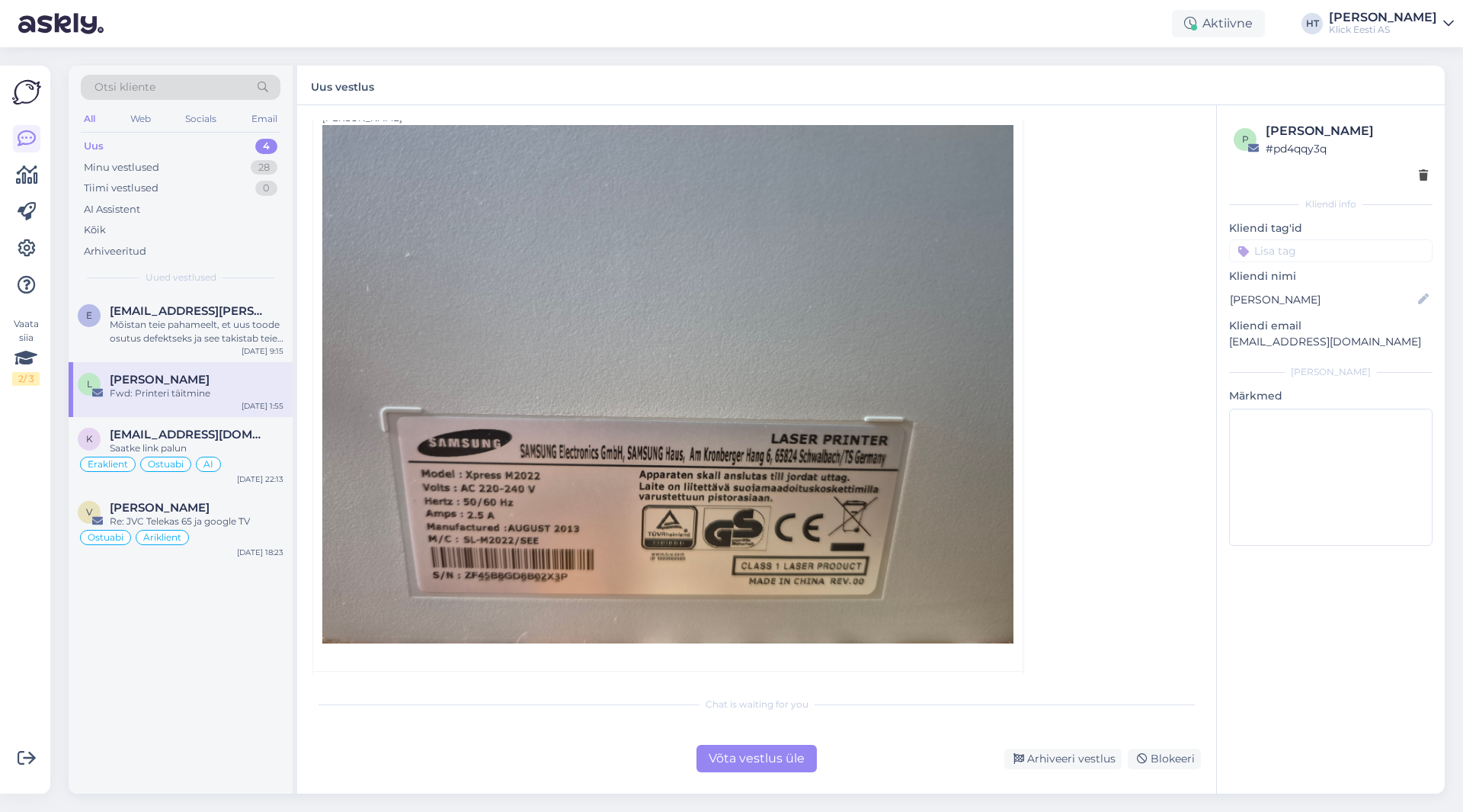
click at [221, 704] on div "e [EMAIL_ADDRESS][PERSON_NAME][DOMAIN_NAME] Mõistan teie pahameelt, et uus tood…" at bounding box center [180, 544] width 224 height 500
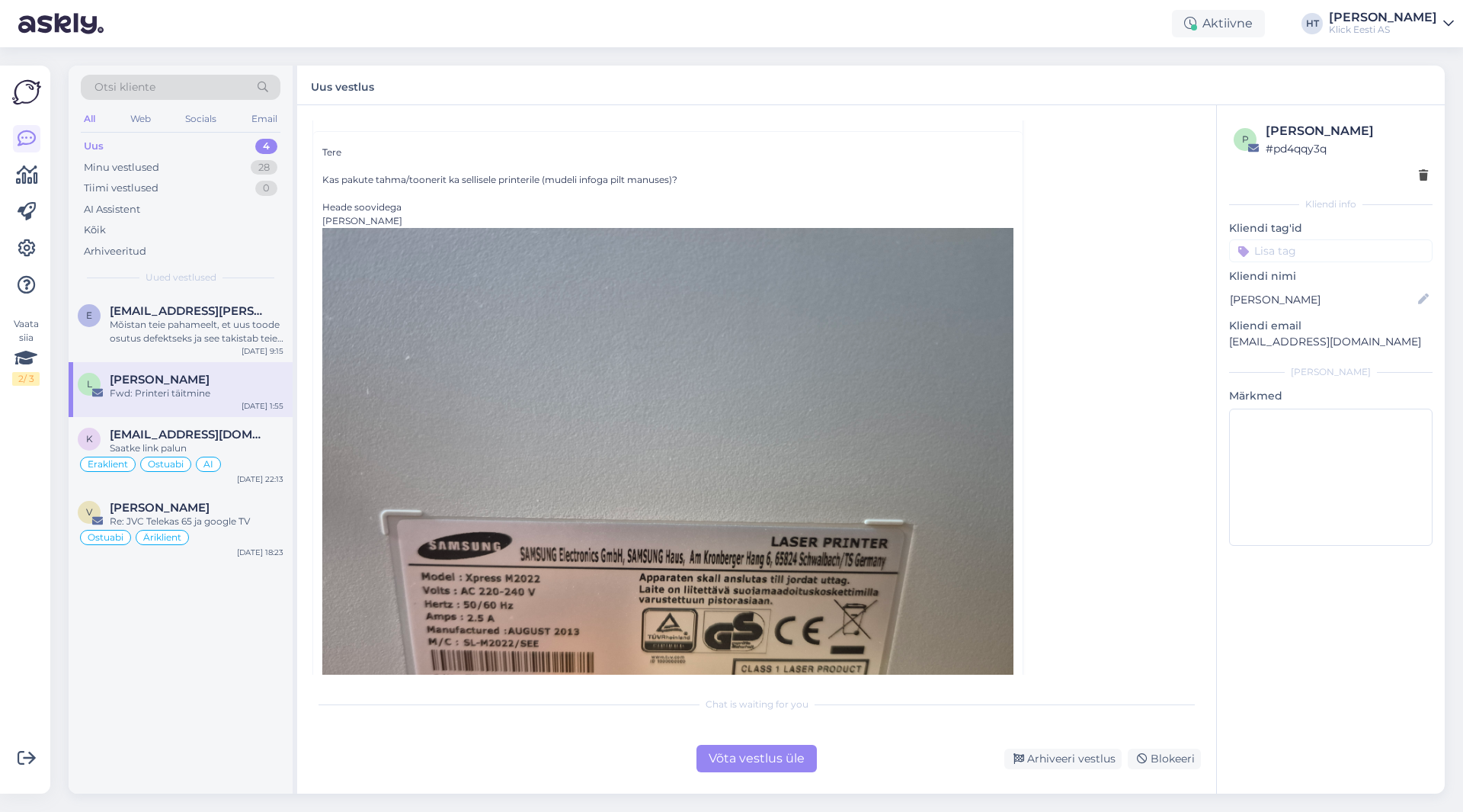
scroll to position [226, 0]
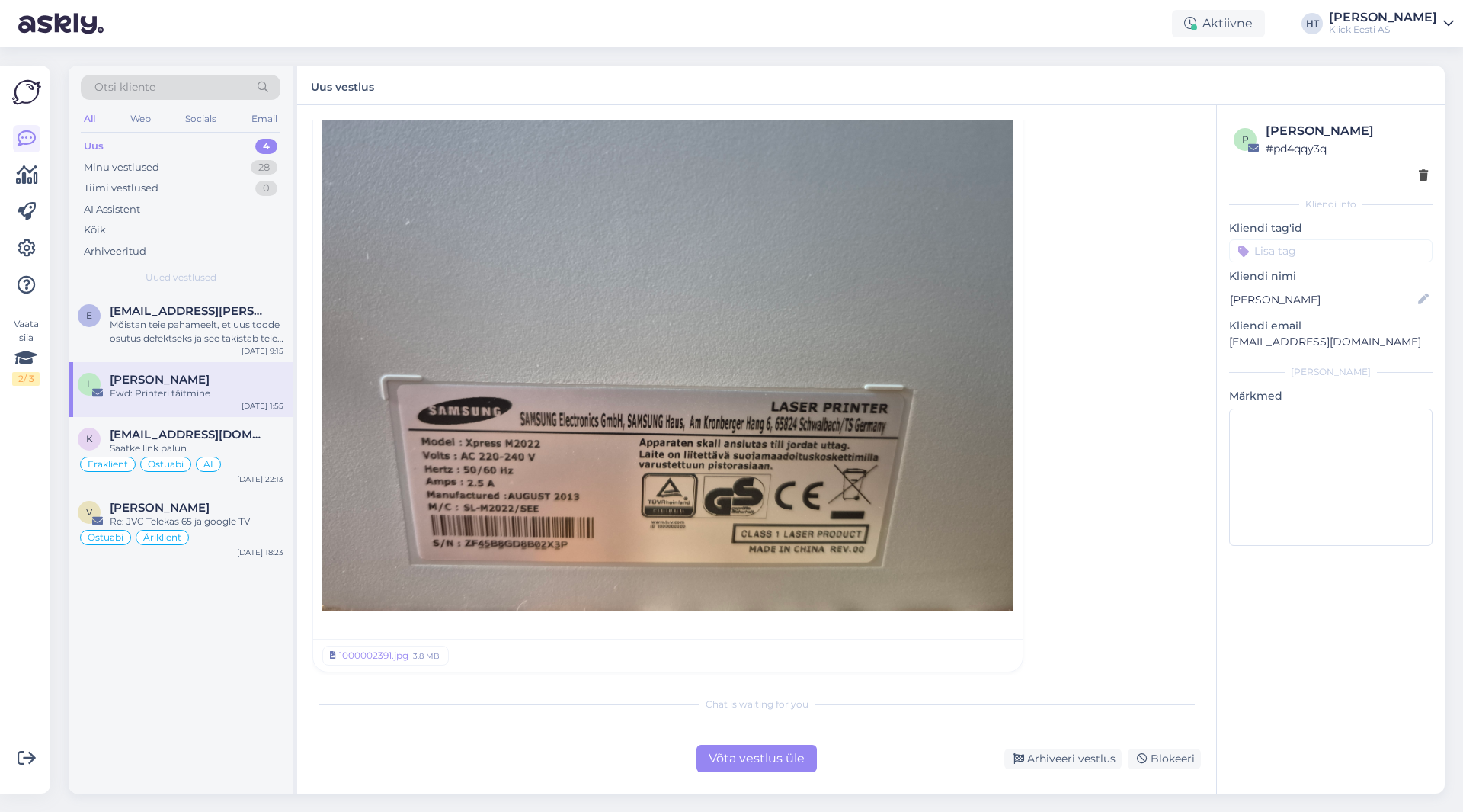
click at [740, 756] on div "Võta vestlus üle" at bounding box center [757, 758] width 121 height 28
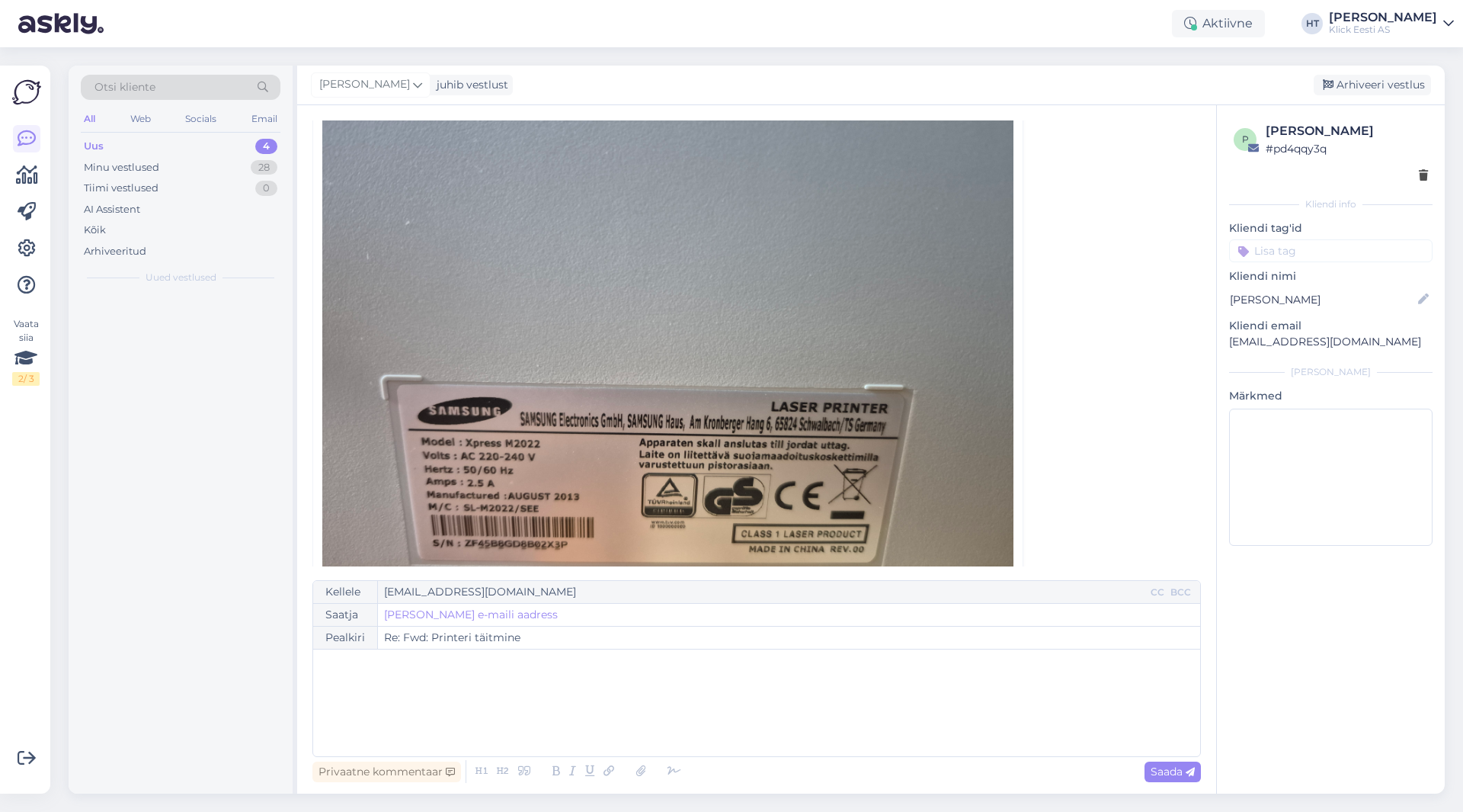
scroll to position [41, 0]
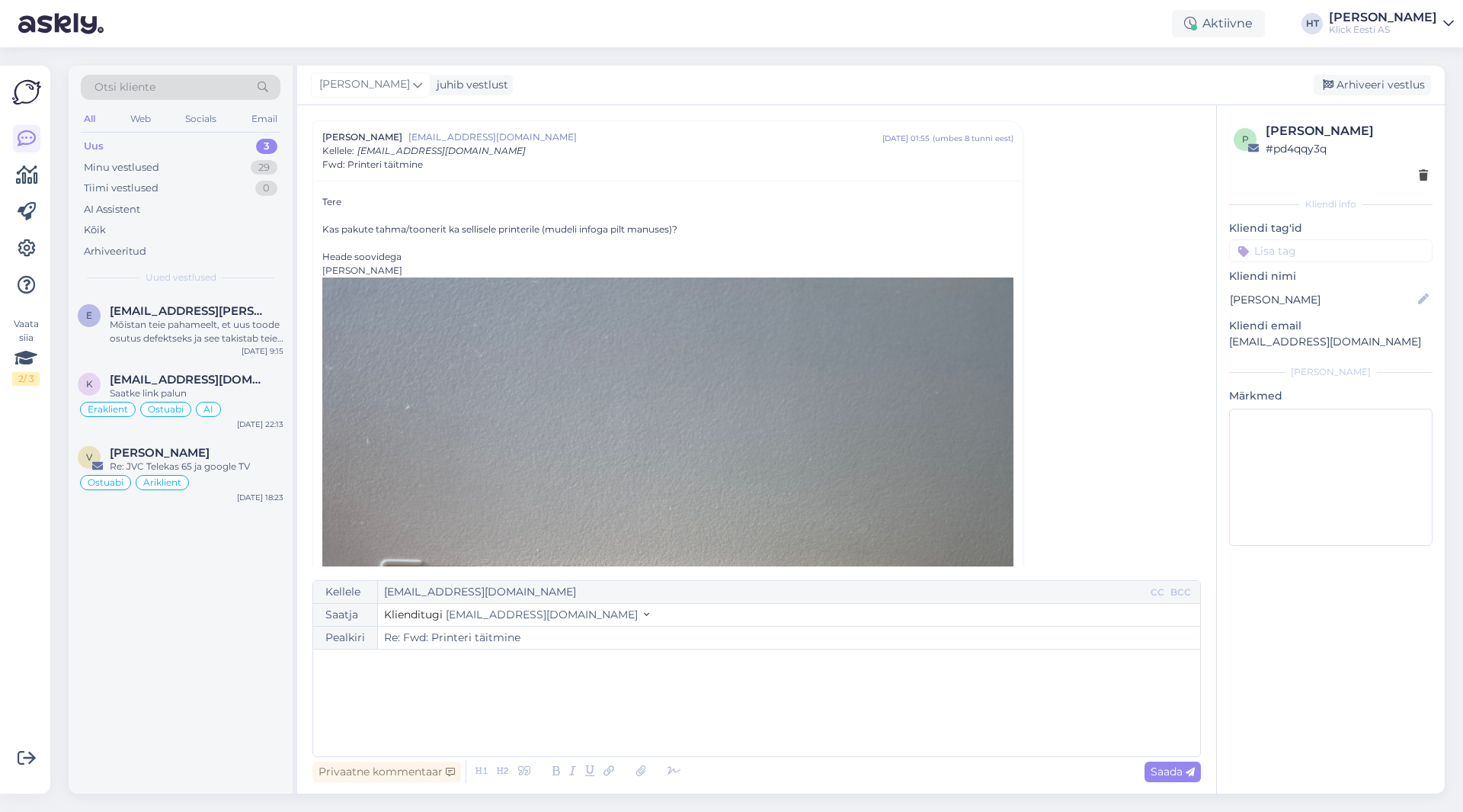
click at [539, 690] on div "﻿" at bounding box center [756, 702] width 872 height 91
click at [1165, 768] on span "Saada" at bounding box center [1173, 771] width 44 height 13
type input "Re: Fwd: Printeri täitmine"
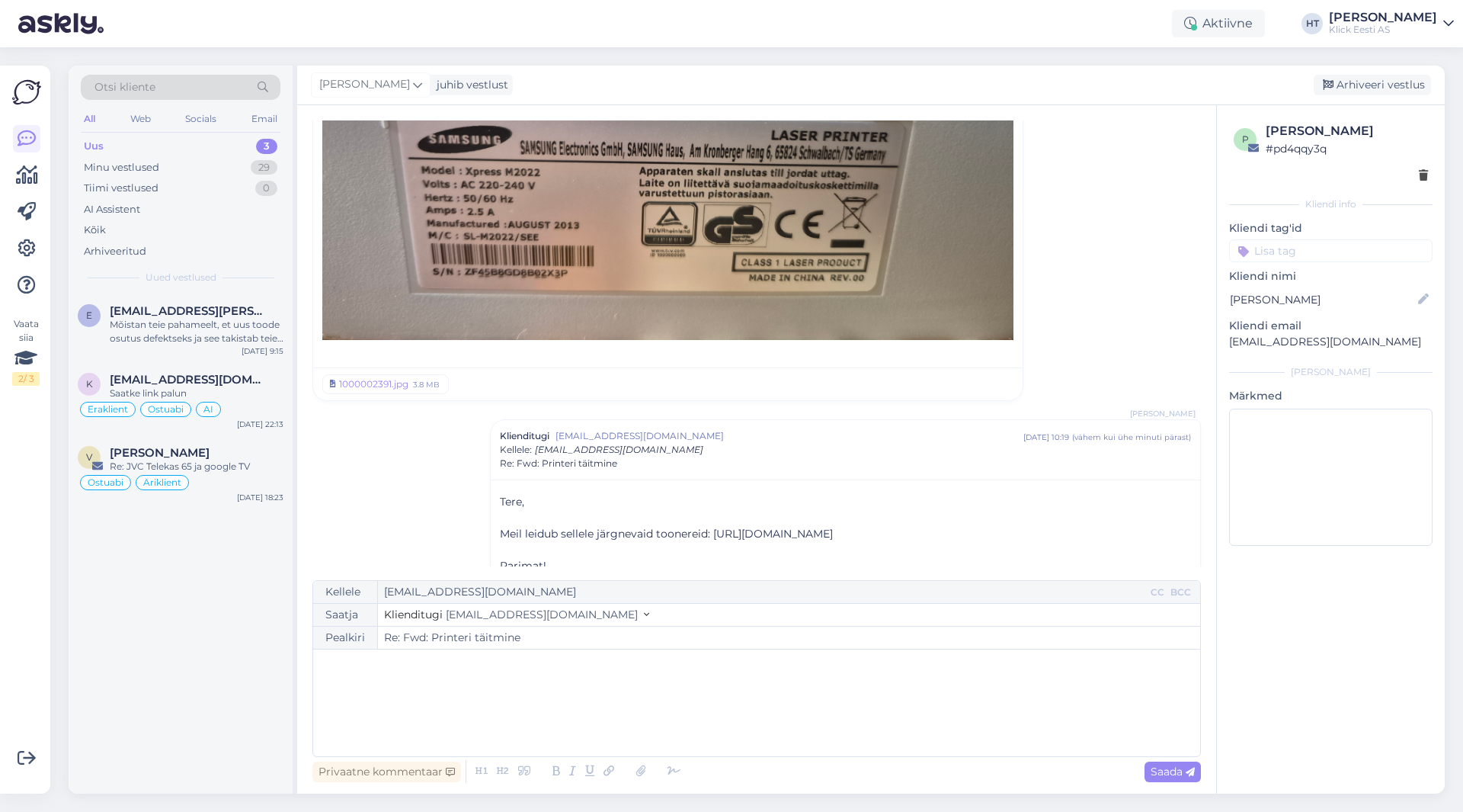
scroll to position [517, 0]
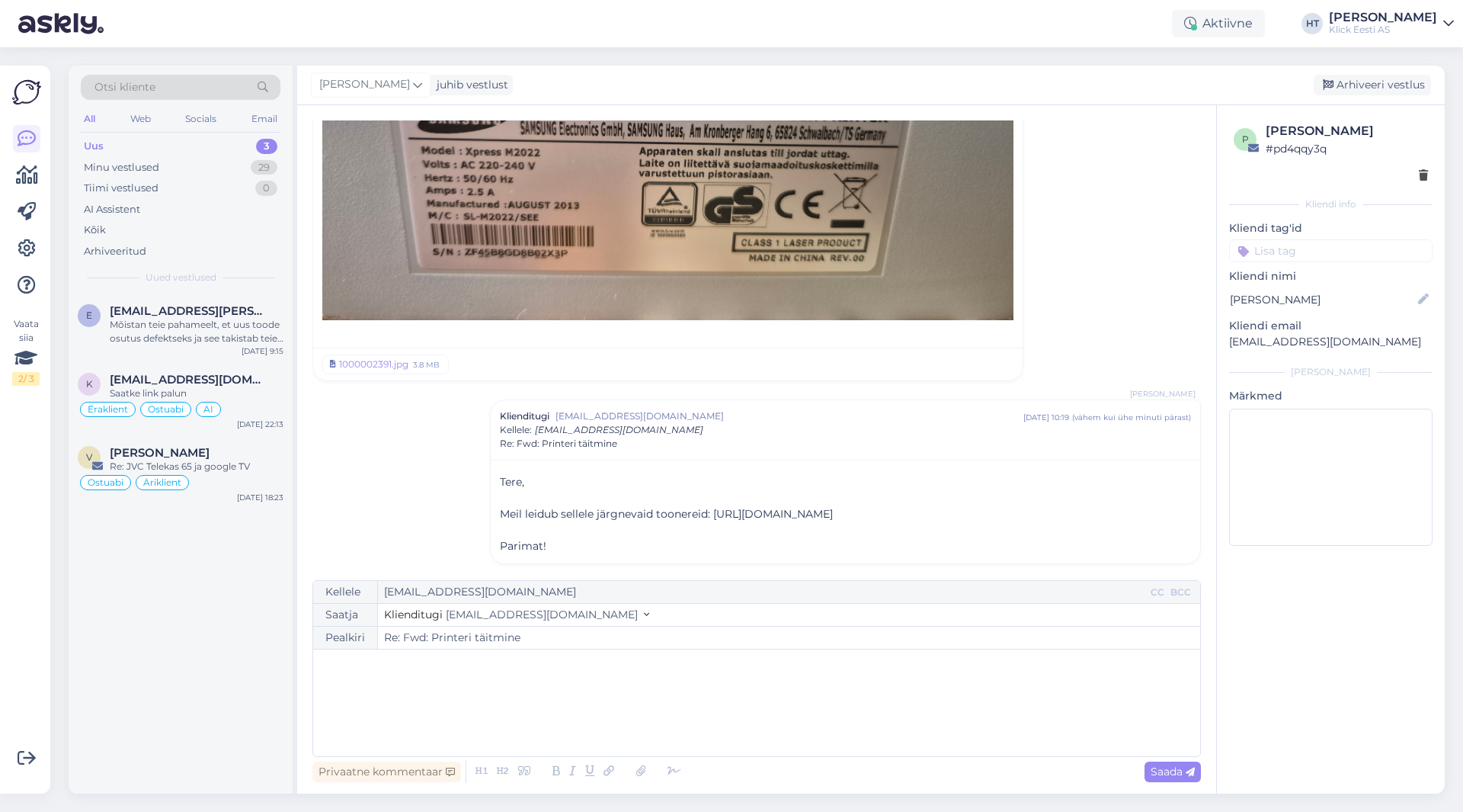
click at [1365, 253] on input at bounding box center [1330, 250] width 204 height 23
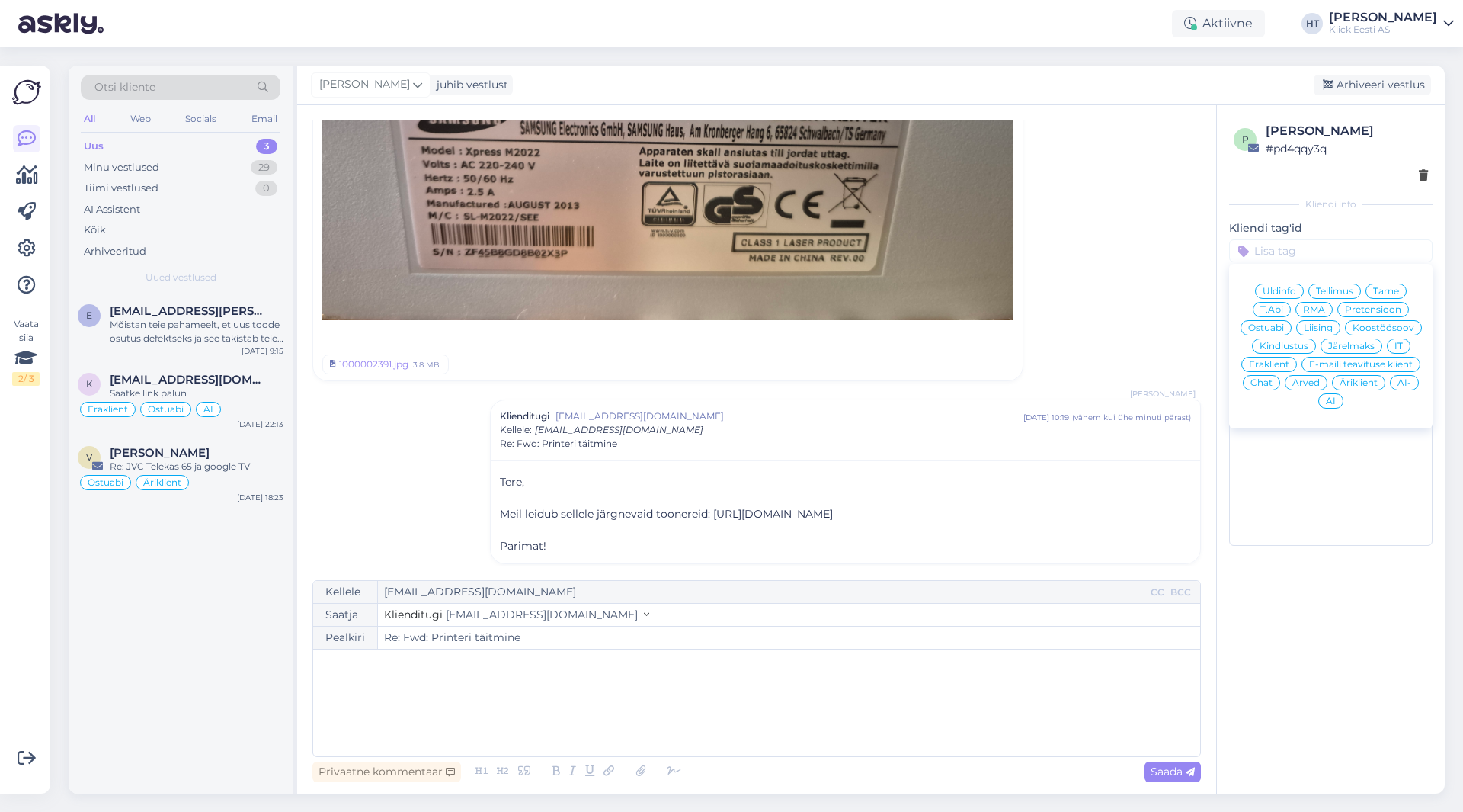
click at [1284, 327] on span "Ostuabi" at bounding box center [1266, 327] width 36 height 9
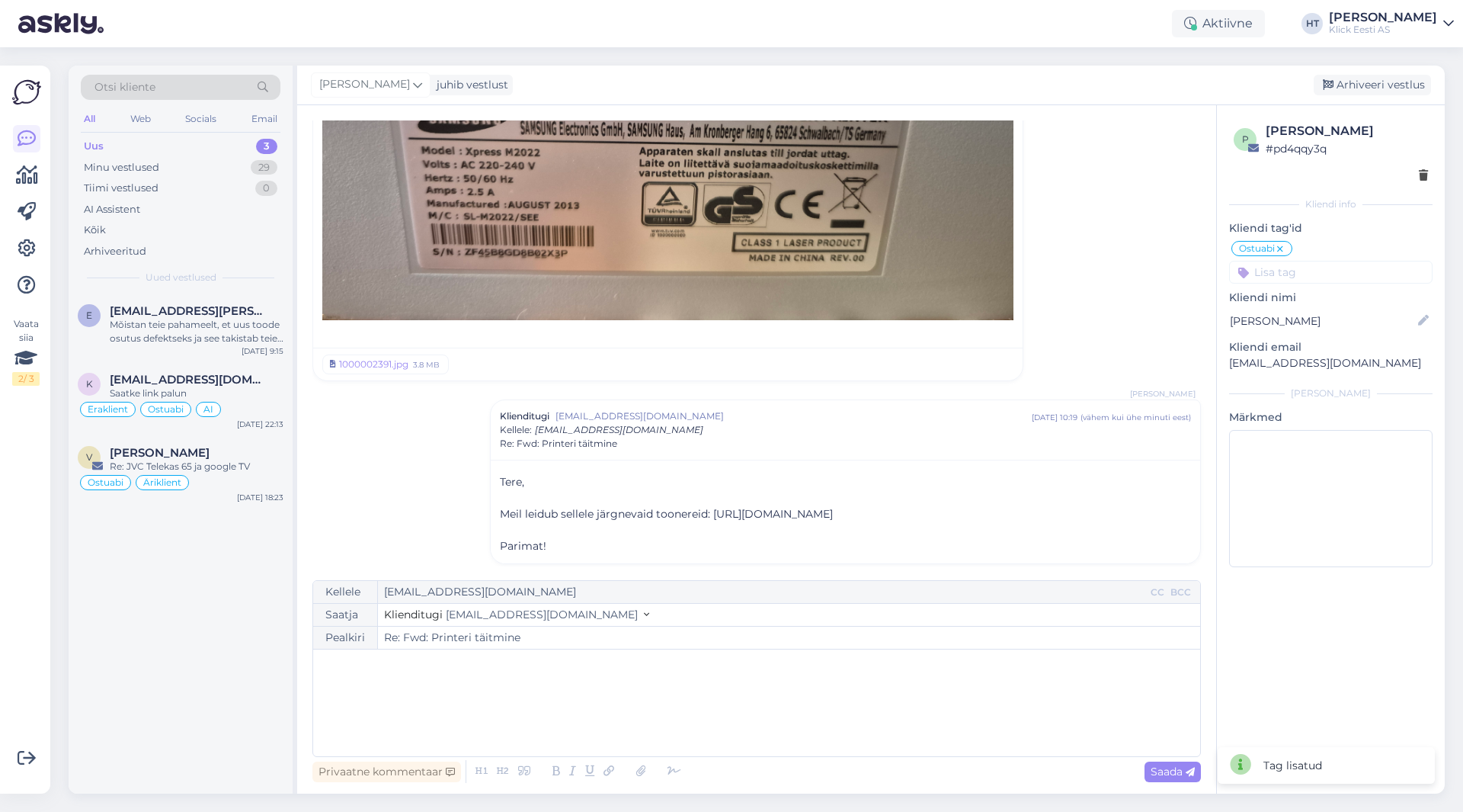
click at [1312, 281] on input at bounding box center [1330, 272] width 204 height 23
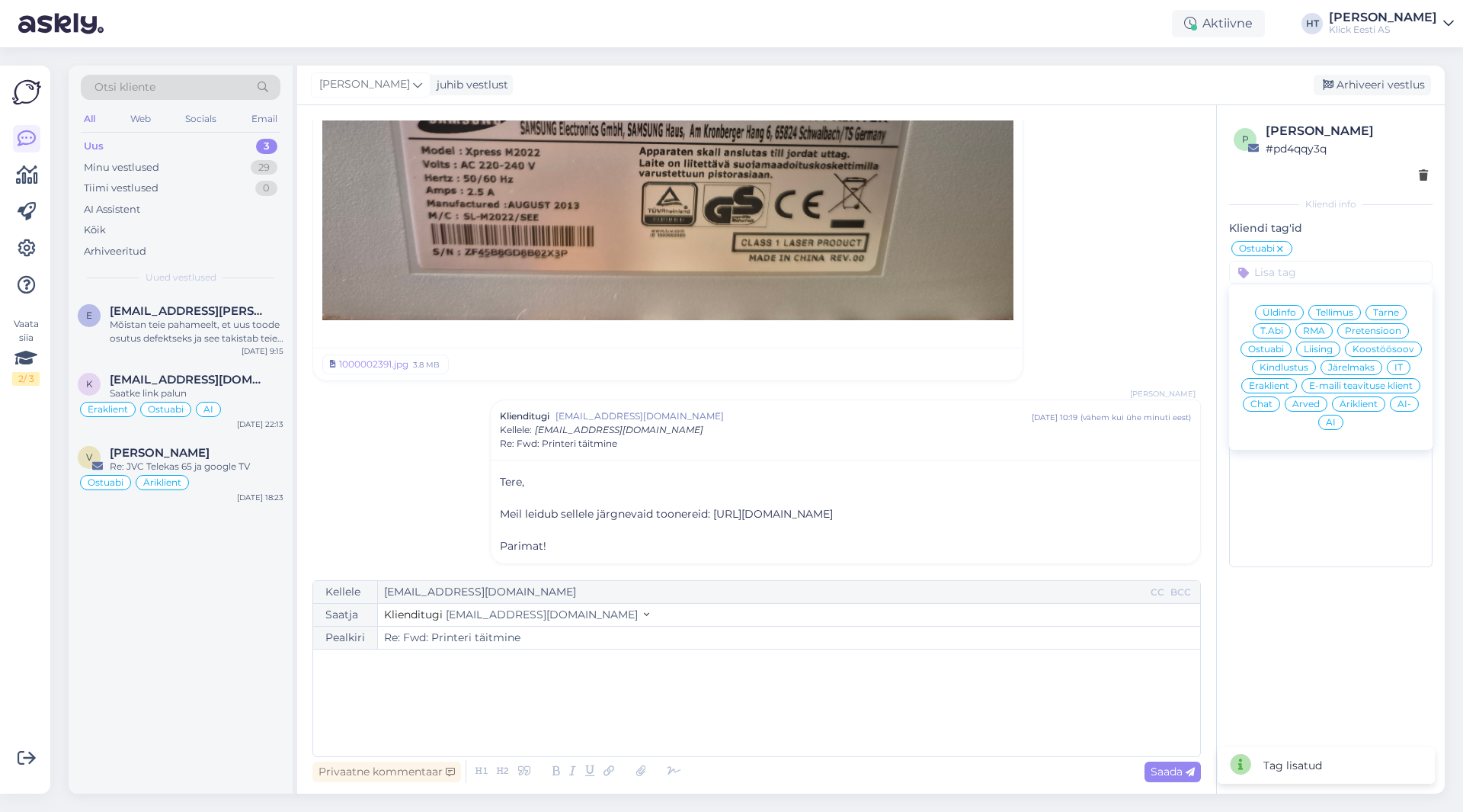
click at [1277, 388] on span "Eraklient" at bounding box center [1269, 385] width 40 height 9
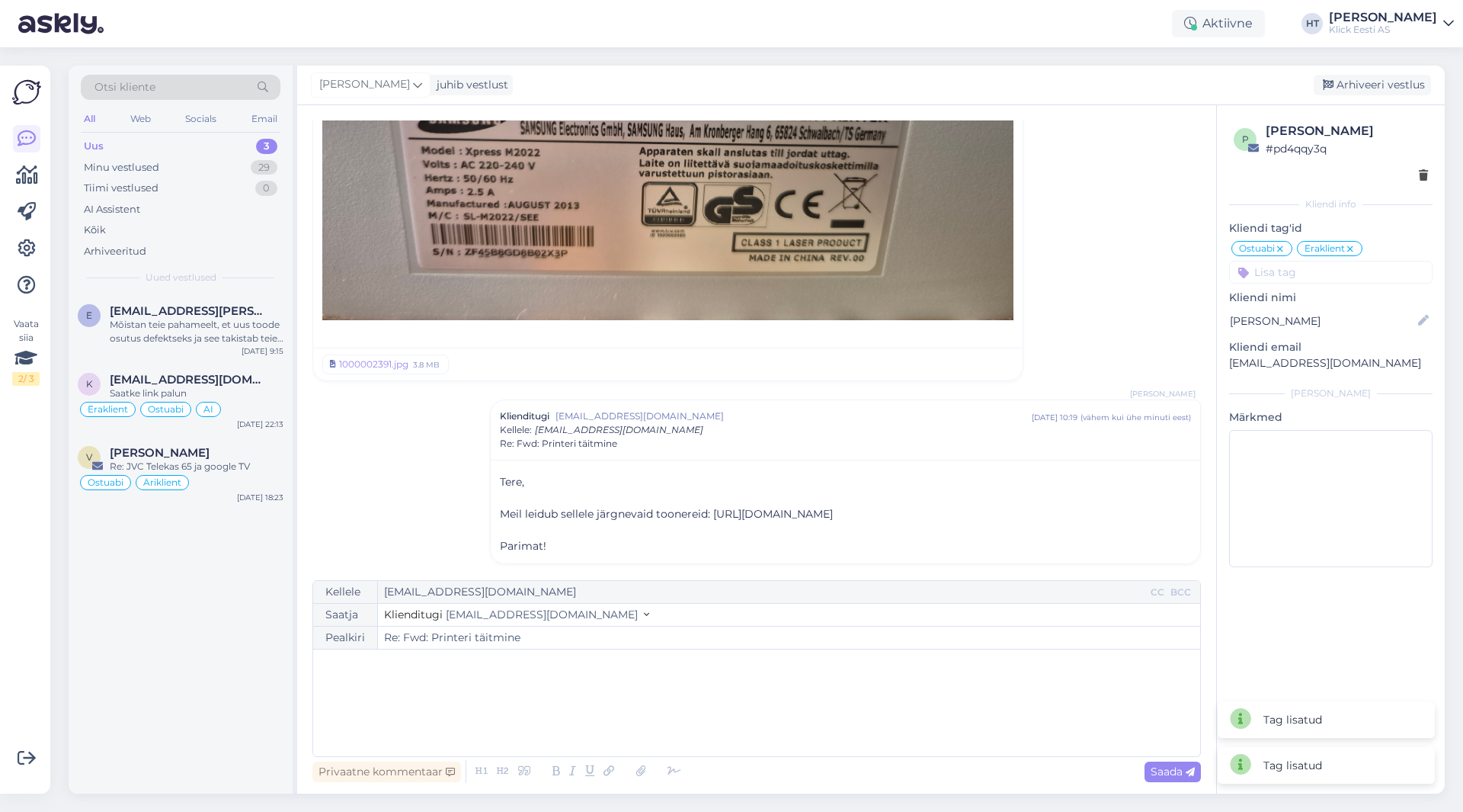
click at [1376, 98] on div "[PERSON_NAME] juhib vestlust [GEOGRAPHIC_DATA] vestlus" at bounding box center [871, 85] width 1148 height 39
click at [1374, 86] on div "Arhiveeri vestlus" at bounding box center [1372, 85] width 117 height 21
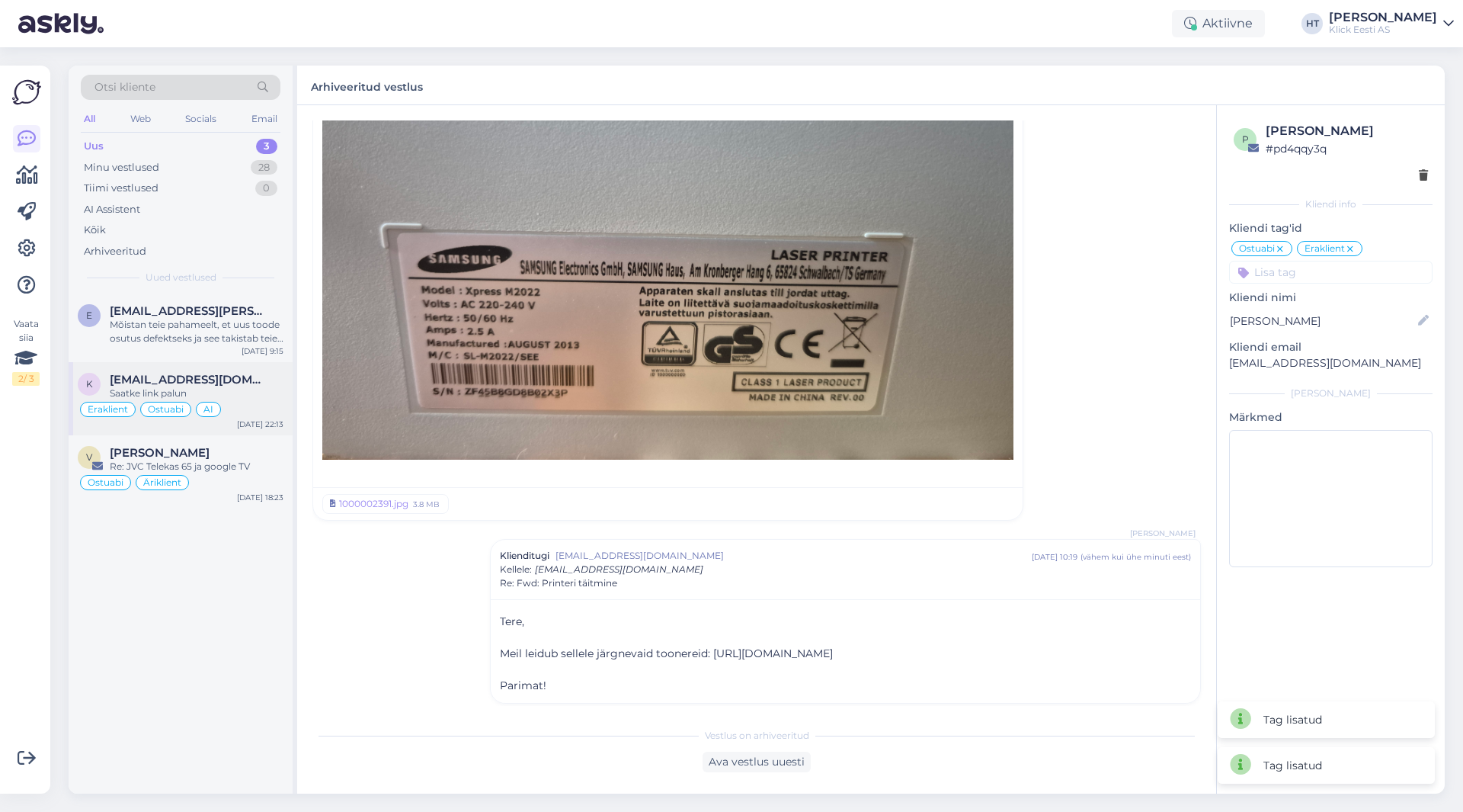
click at [136, 403] on div "Eraklient Ostuabi AI" at bounding box center [180, 409] width 206 height 18
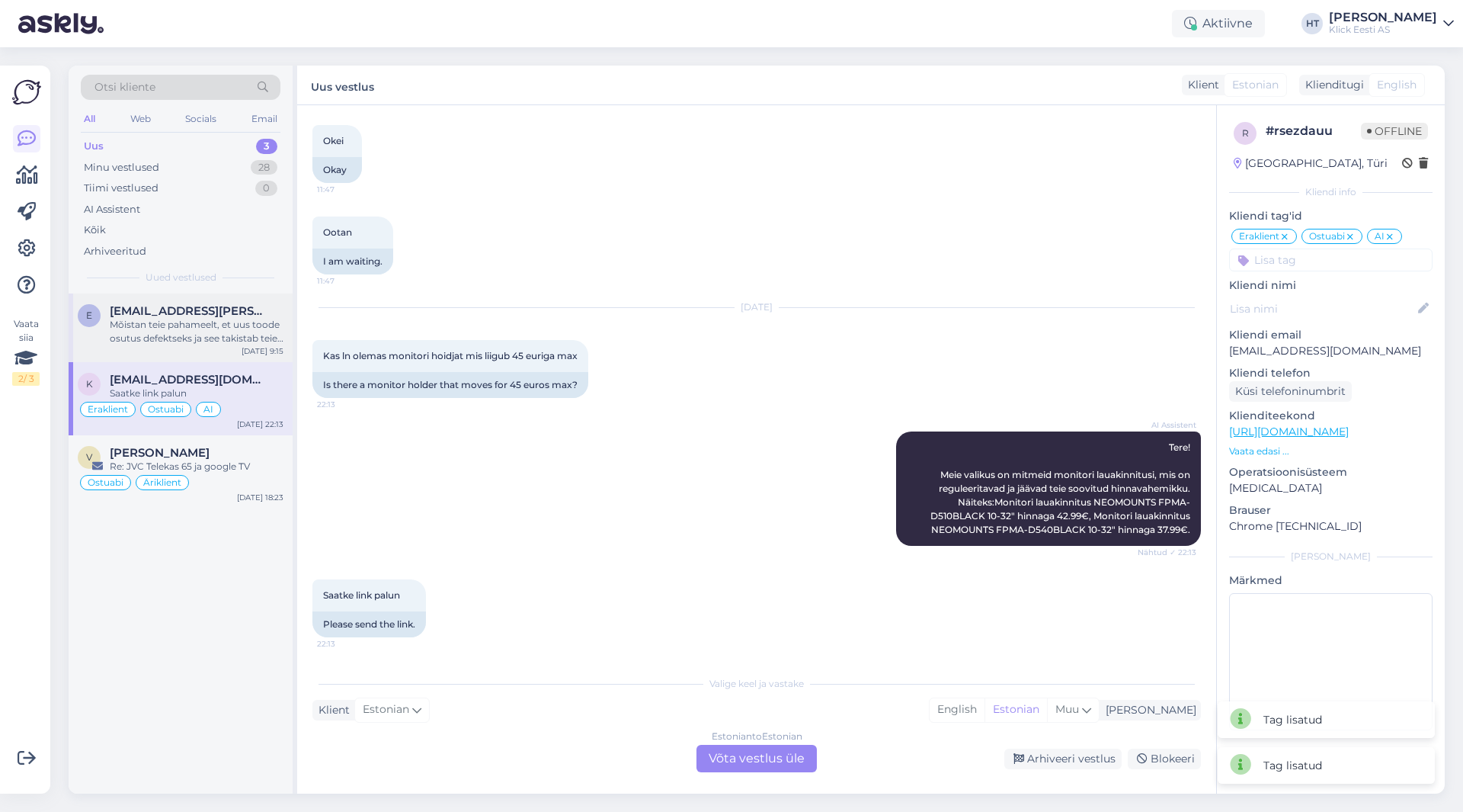
click at [214, 331] on div "Mõistan teie pahameelt, et uus toode osutus defektseks ja see takistab teie õpi…" at bounding box center [196, 331] width 174 height 28
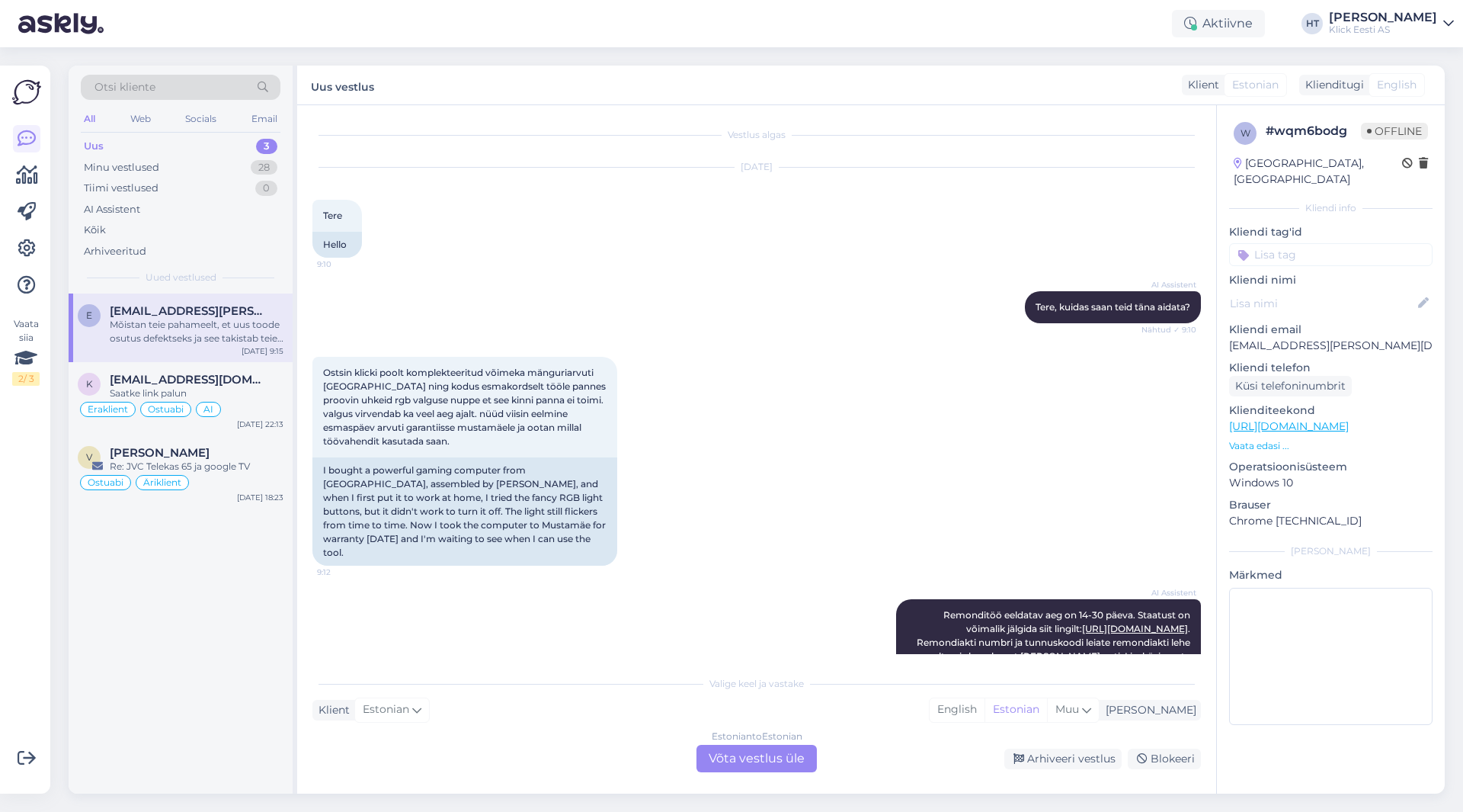
scroll to position [0, 0]
click at [256, 377] on span "[EMAIL_ADDRESS][DOMAIN_NAME]" at bounding box center [189, 379] width 159 height 13
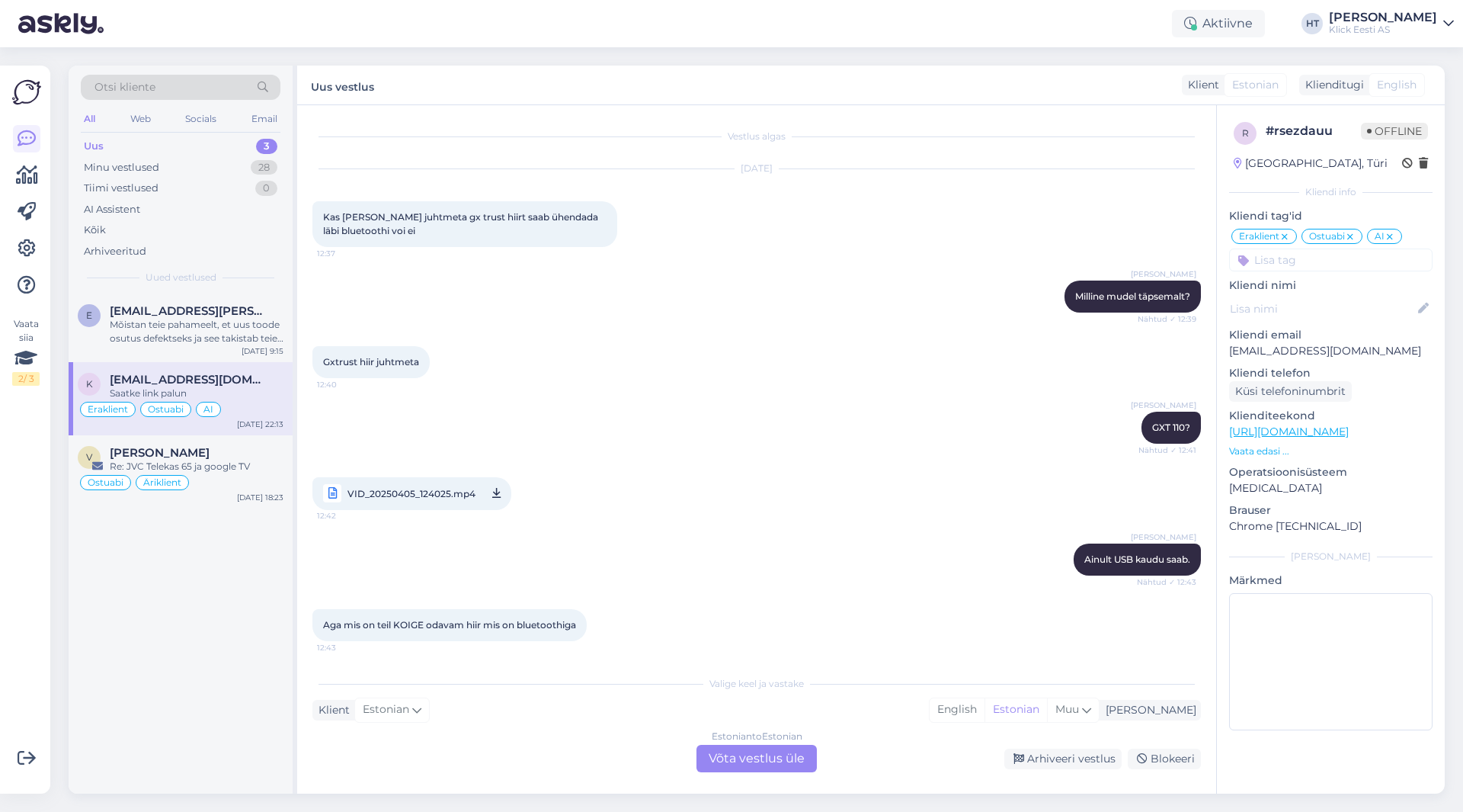
scroll to position [3053, 0]
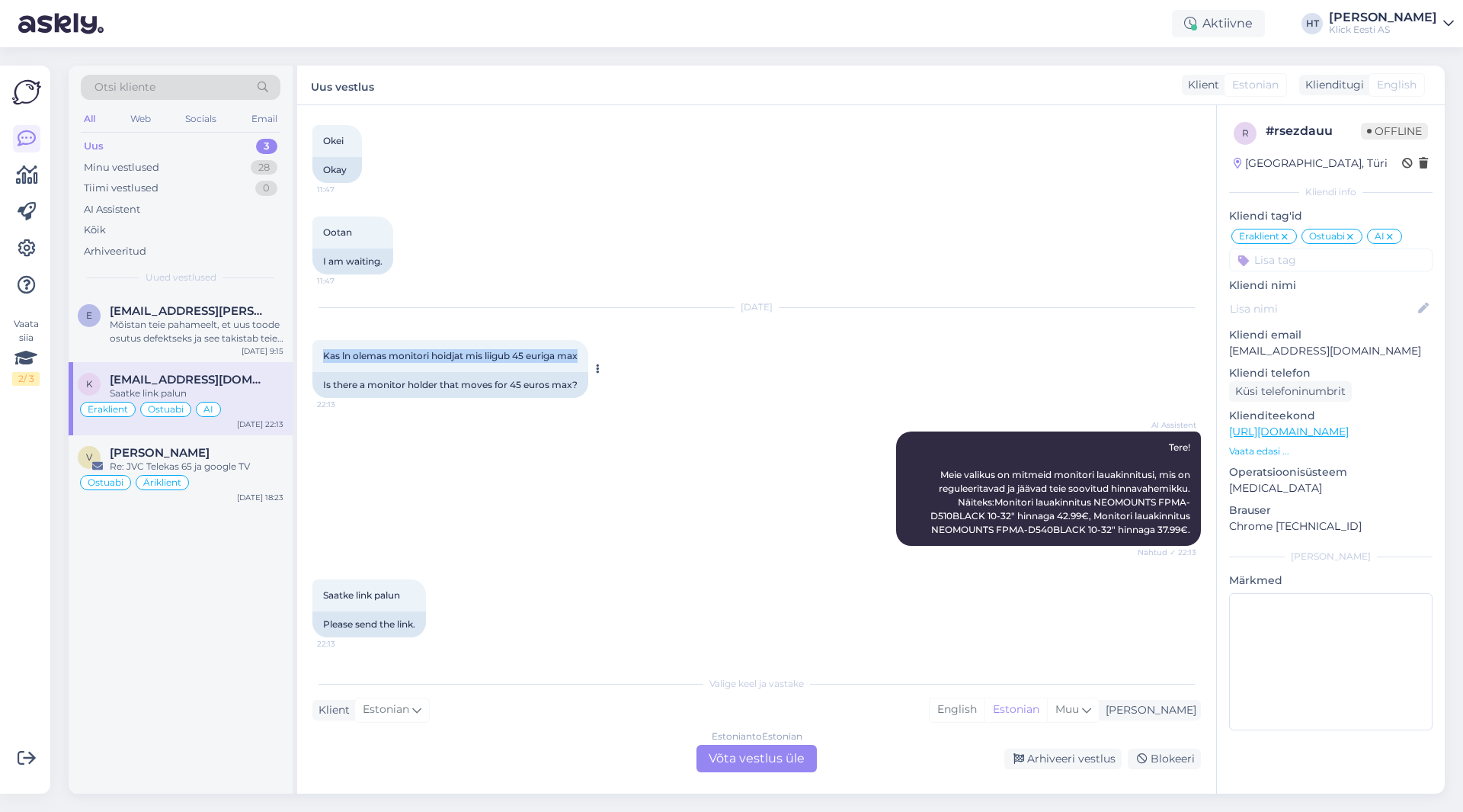
drag, startPoint x: 324, startPoint y: 354, endPoint x: 584, endPoint y: 354, distance: 260.0
click at [584, 354] on div "Kas ln olemas monitori hoidjat mis liigub 45 euriga max 22:13" at bounding box center [450, 356] width 276 height 32
click at [204, 439] on div "v vahur [PERSON_NAME] Re: JVC Telekas 65 ja google TV Ostuabi Äriklient [DATE] …" at bounding box center [180, 471] width 224 height 73
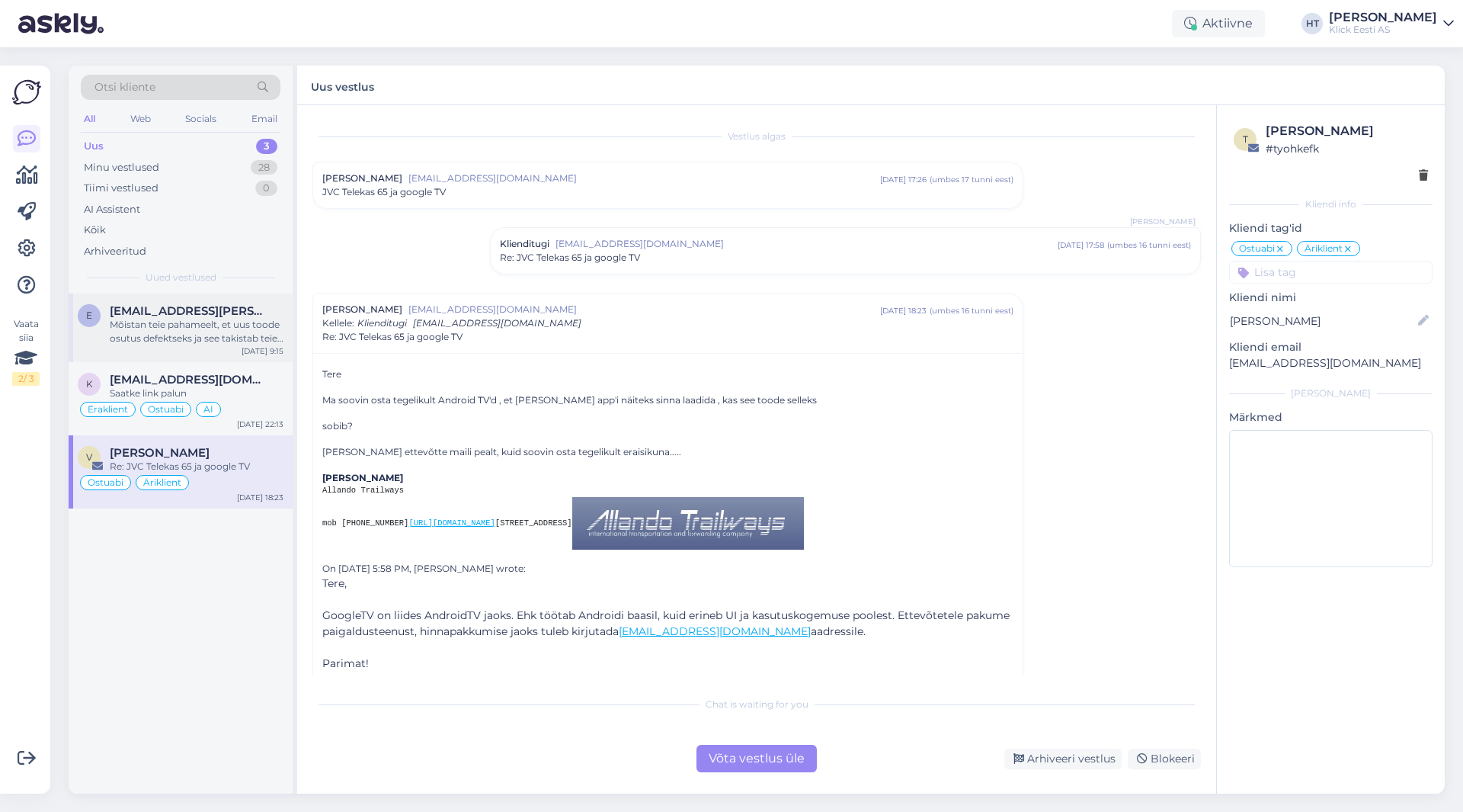
click at [221, 341] on div "Mõistan teie pahameelt, et uus toode osutus defektseks ja see takistab teie õpi…" at bounding box center [196, 331] width 174 height 28
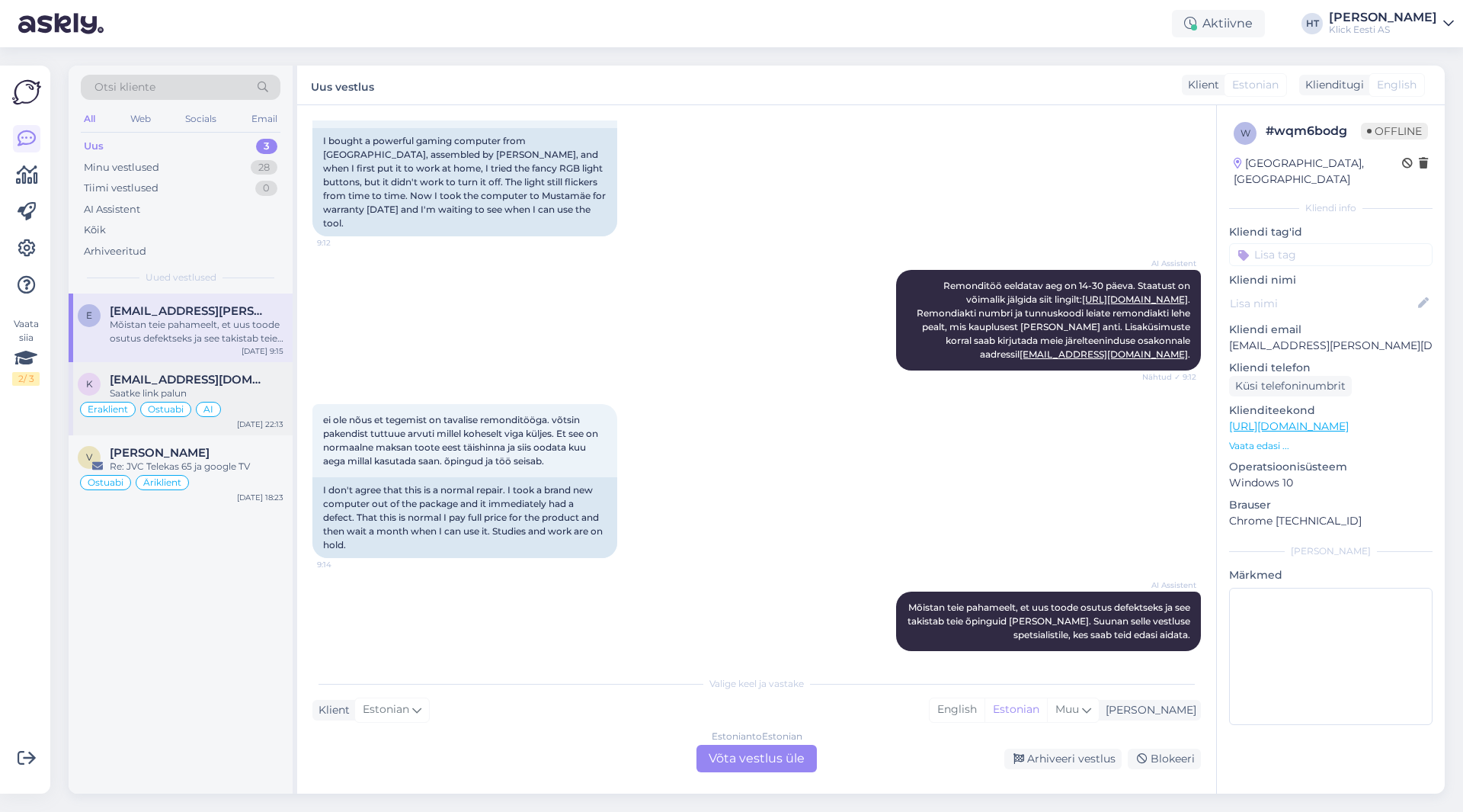
click at [230, 385] on span "[EMAIL_ADDRESS][DOMAIN_NAME]" at bounding box center [189, 379] width 159 height 13
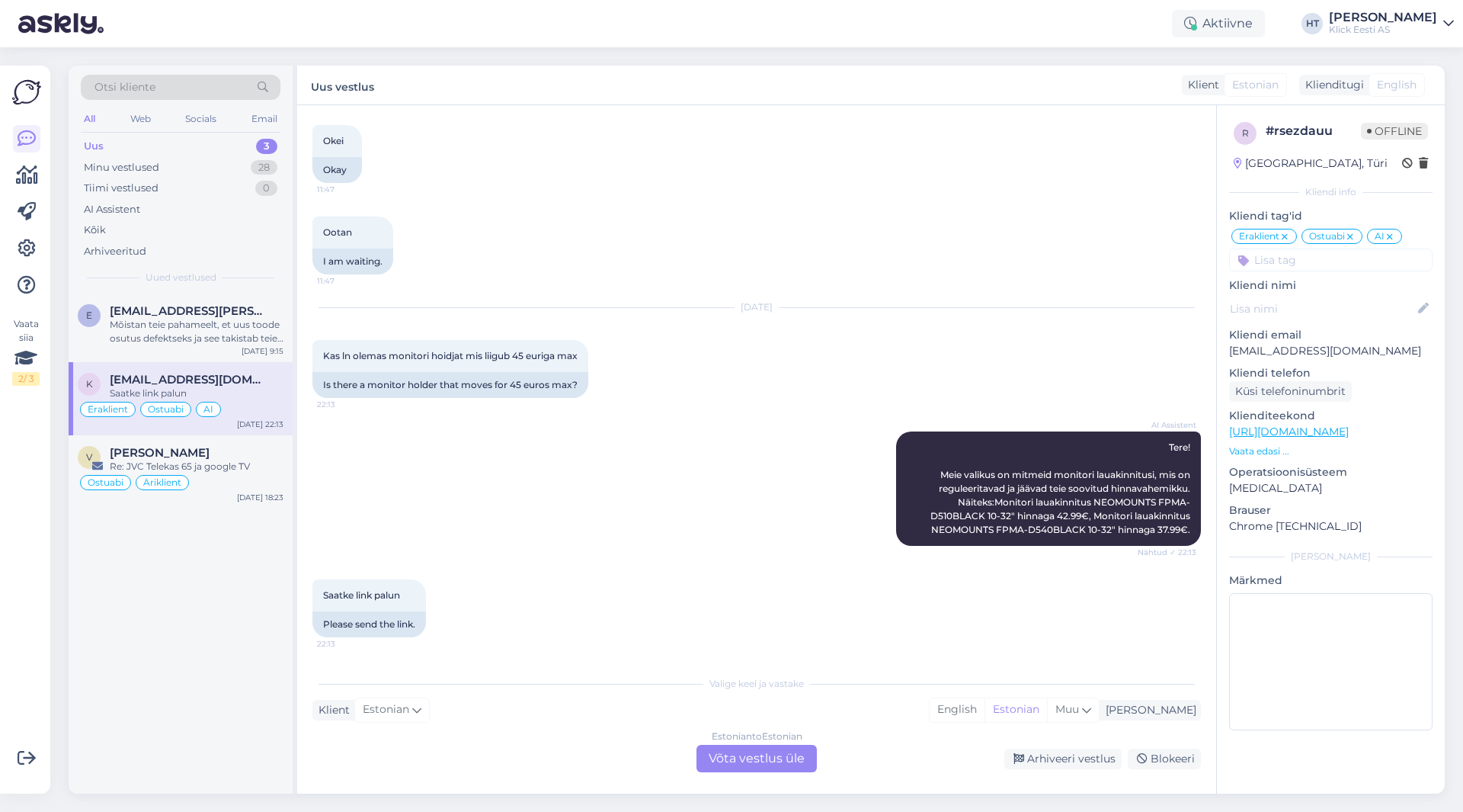
scroll to position [3053, 0]
click at [272, 386] on div "[EMAIL_ADDRESS][DOMAIN_NAME]" at bounding box center [196, 379] width 174 height 13
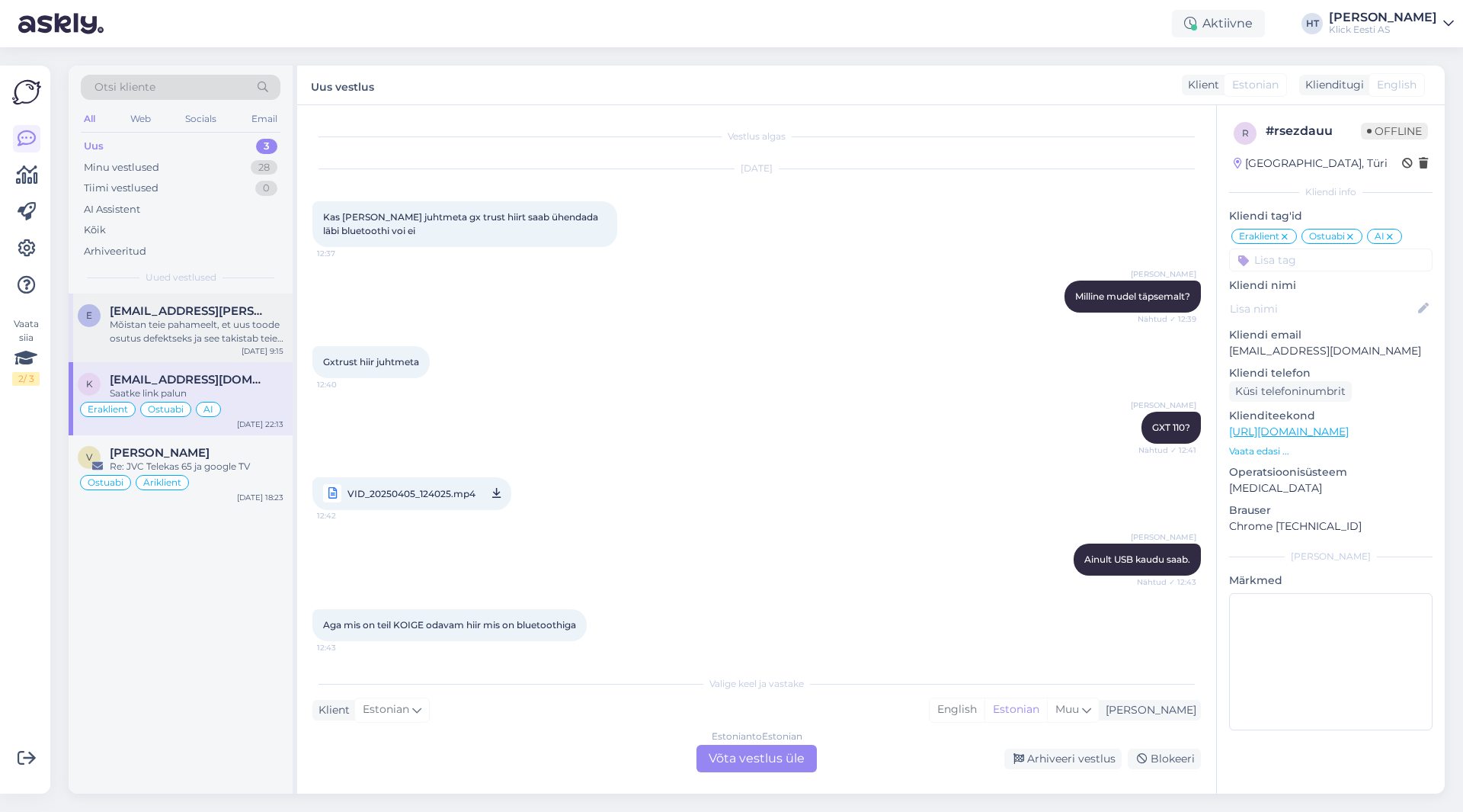
click at [249, 326] on div "Mõistan teie pahameelt, et uus toode osutus defektseks ja see takistab teie õpi…" at bounding box center [196, 331] width 174 height 28
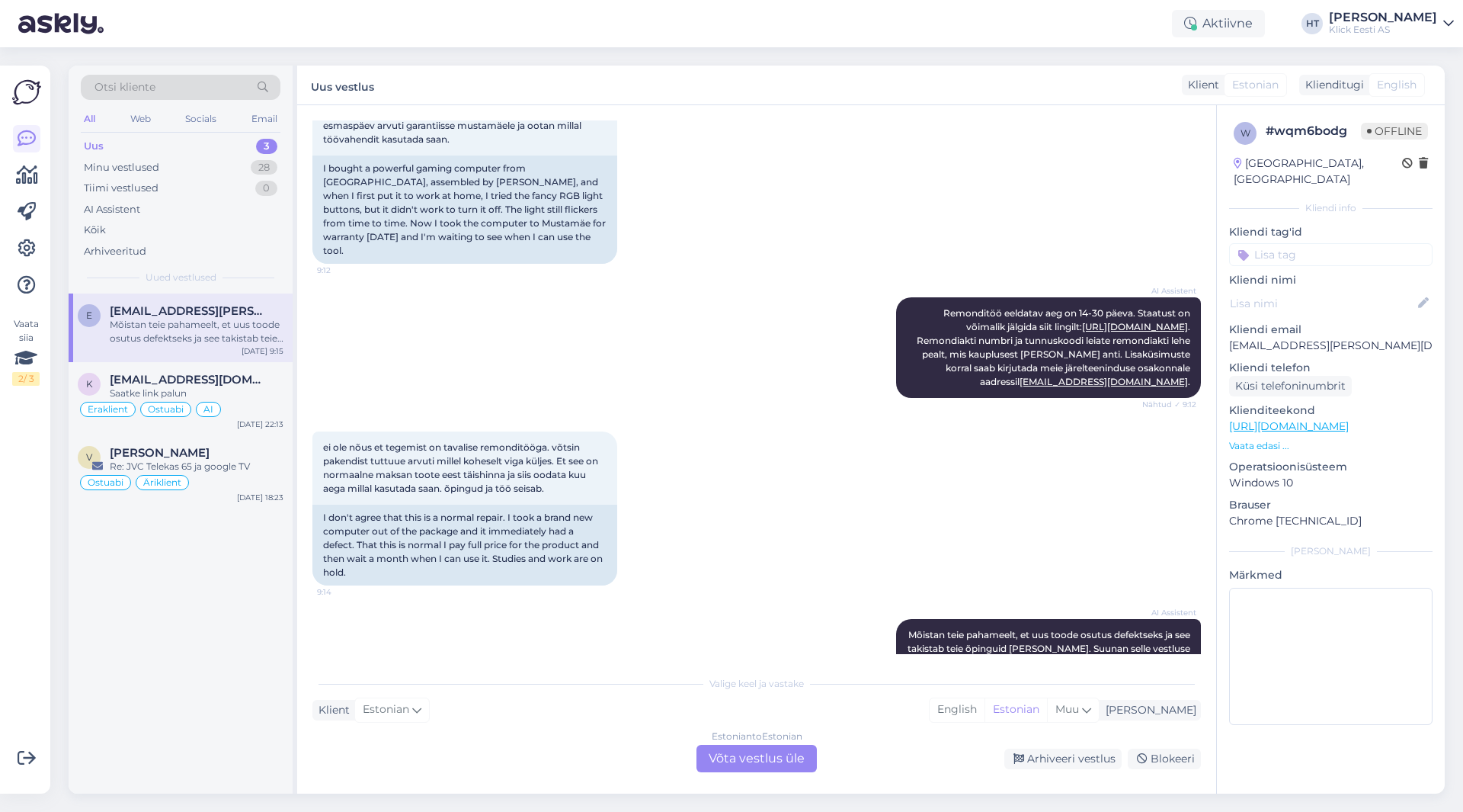
scroll to position [331, 0]
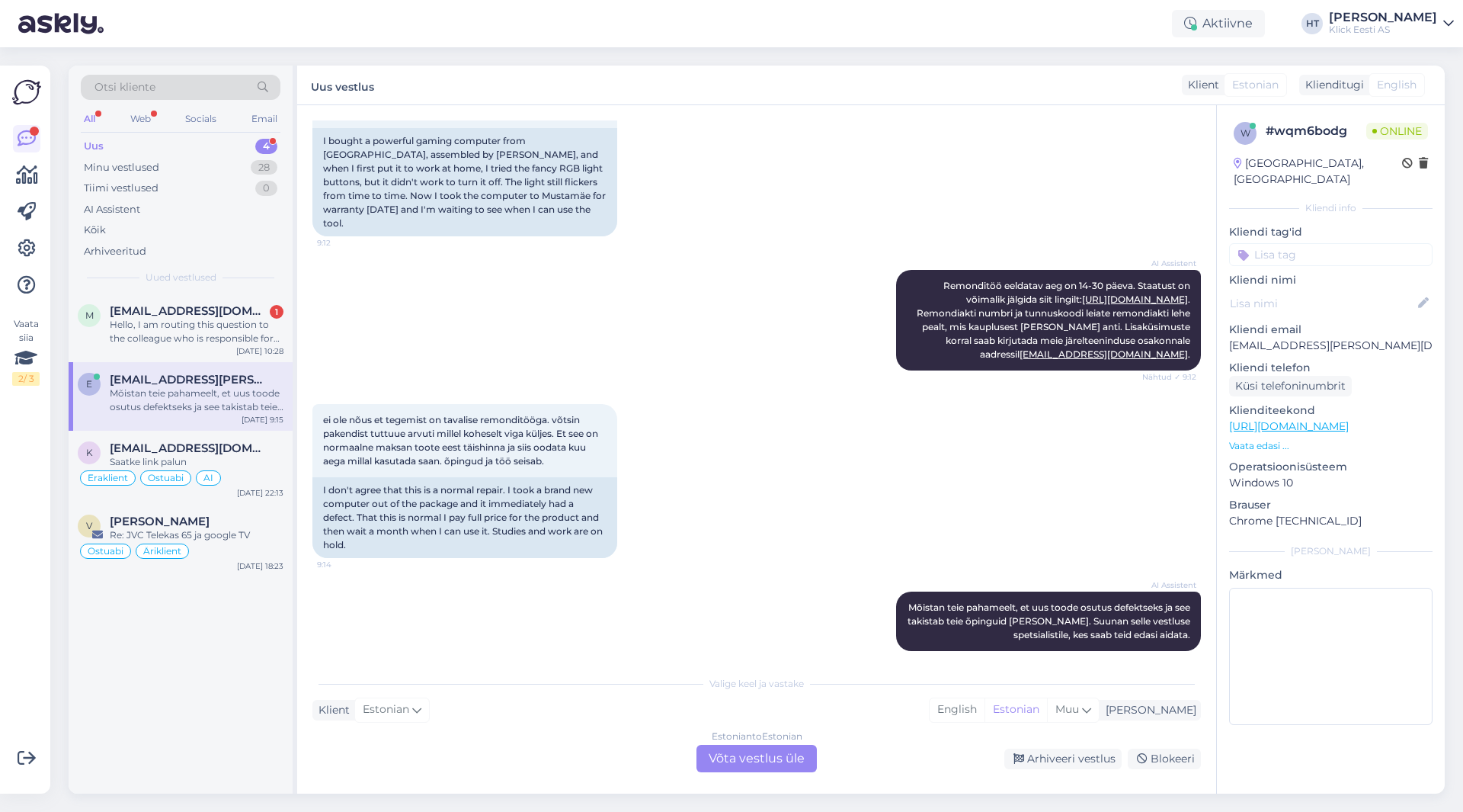
click at [195, 396] on div "Mõistan teie pahameelt, et uus toode osutus defektseks ja see takistab teie õpi…" at bounding box center [196, 400] width 174 height 28
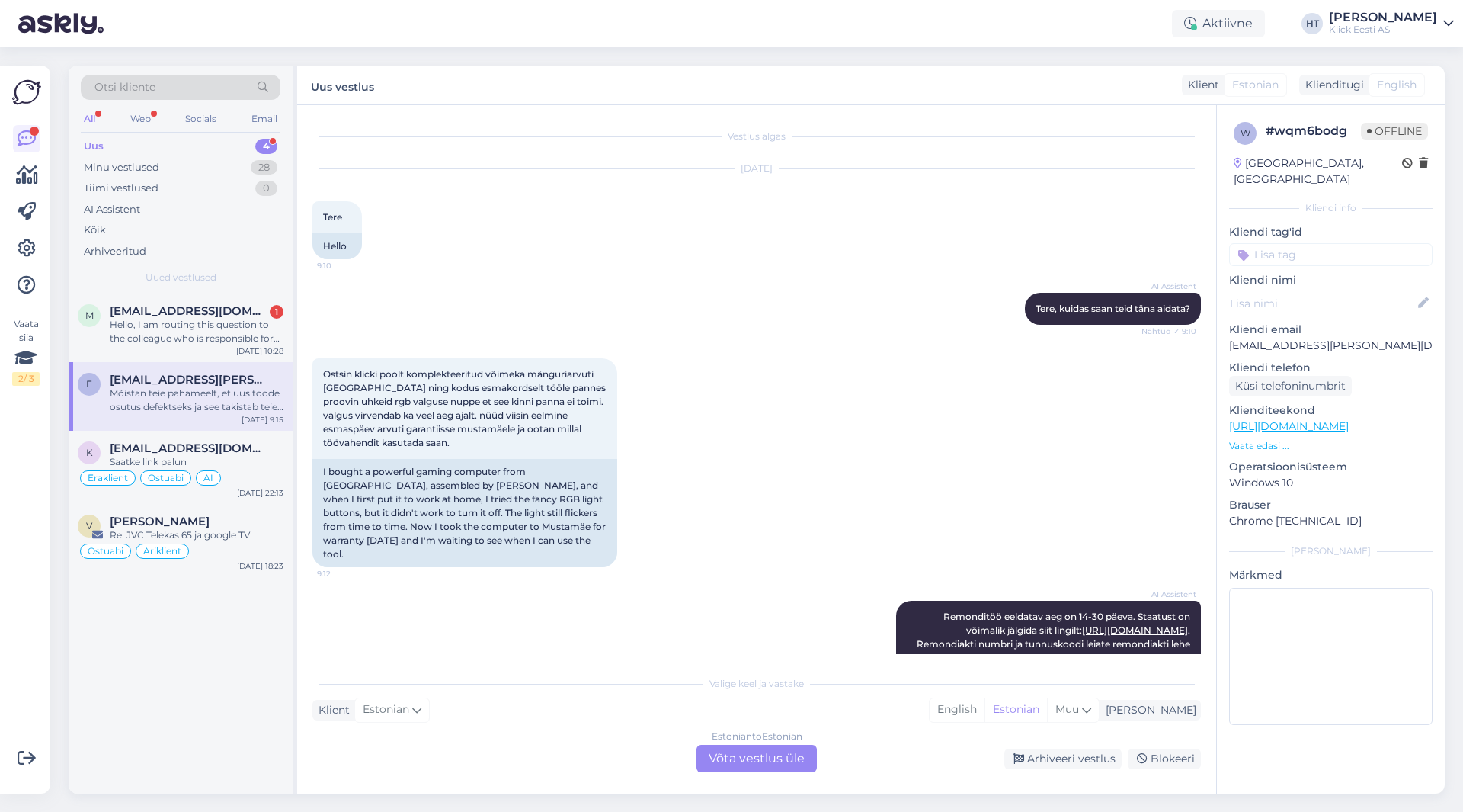
click at [760, 594] on div "AI Assistent Remonditöö eeldatav aeg on 14-30 päeva. Staatust on võimalik jälgi…" at bounding box center [756, 651] width 888 height 134
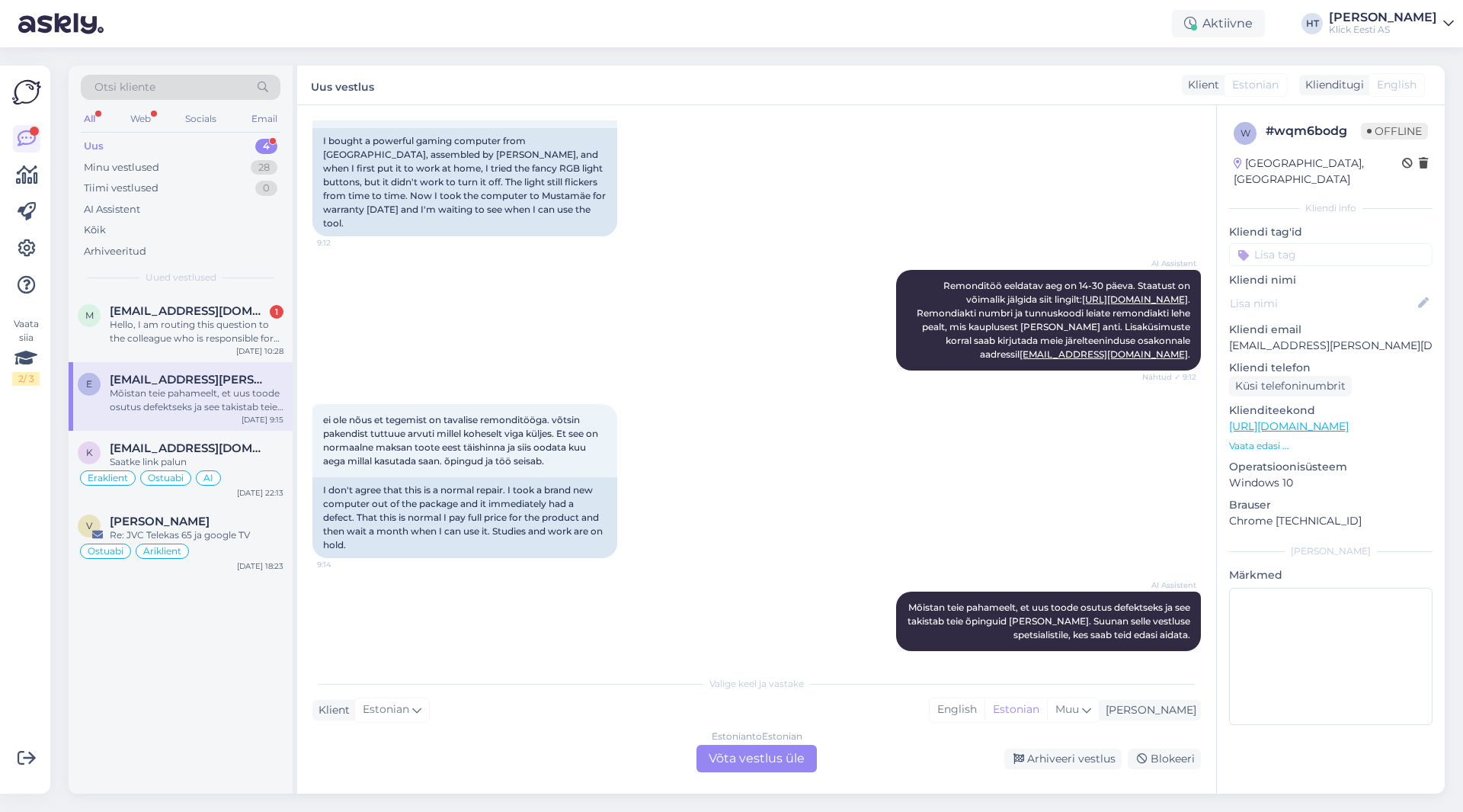
click at [1294, 243] on input at bounding box center [1330, 254] width 204 height 23
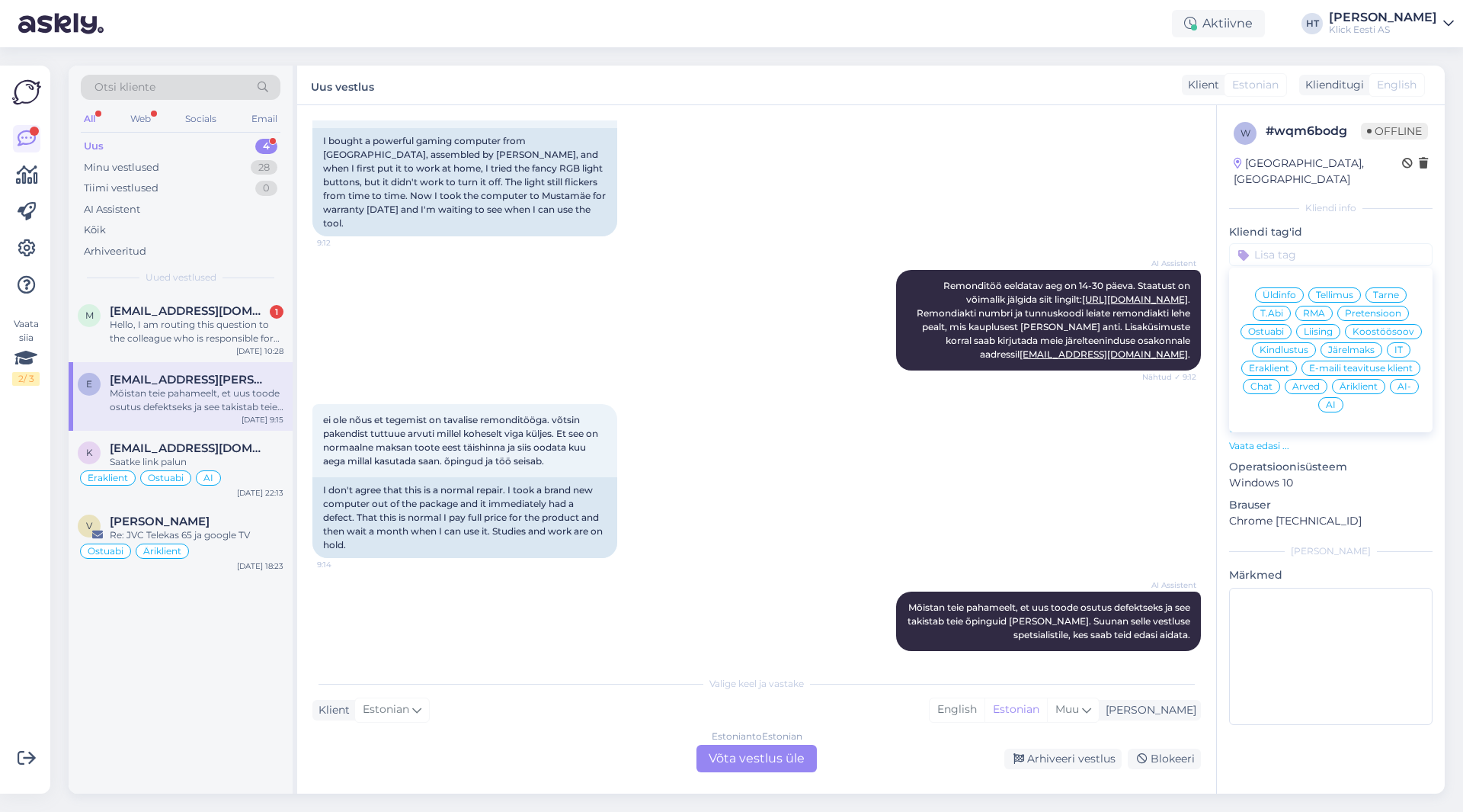
click at [1371, 309] on span "Pretensioon" at bounding box center [1372, 313] width 56 height 9
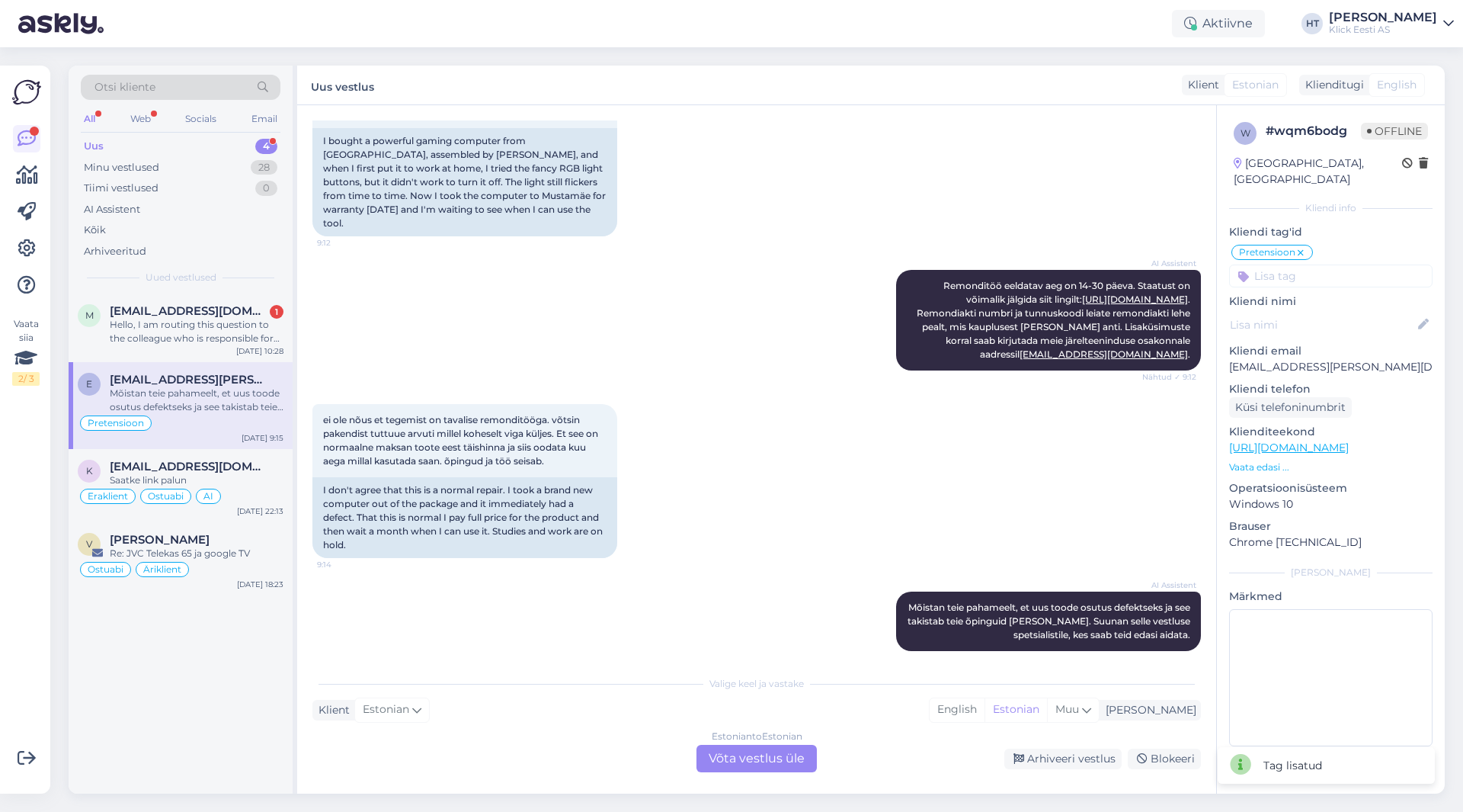
click at [1308, 264] on input at bounding box center [1330, 275] width 204 height 23
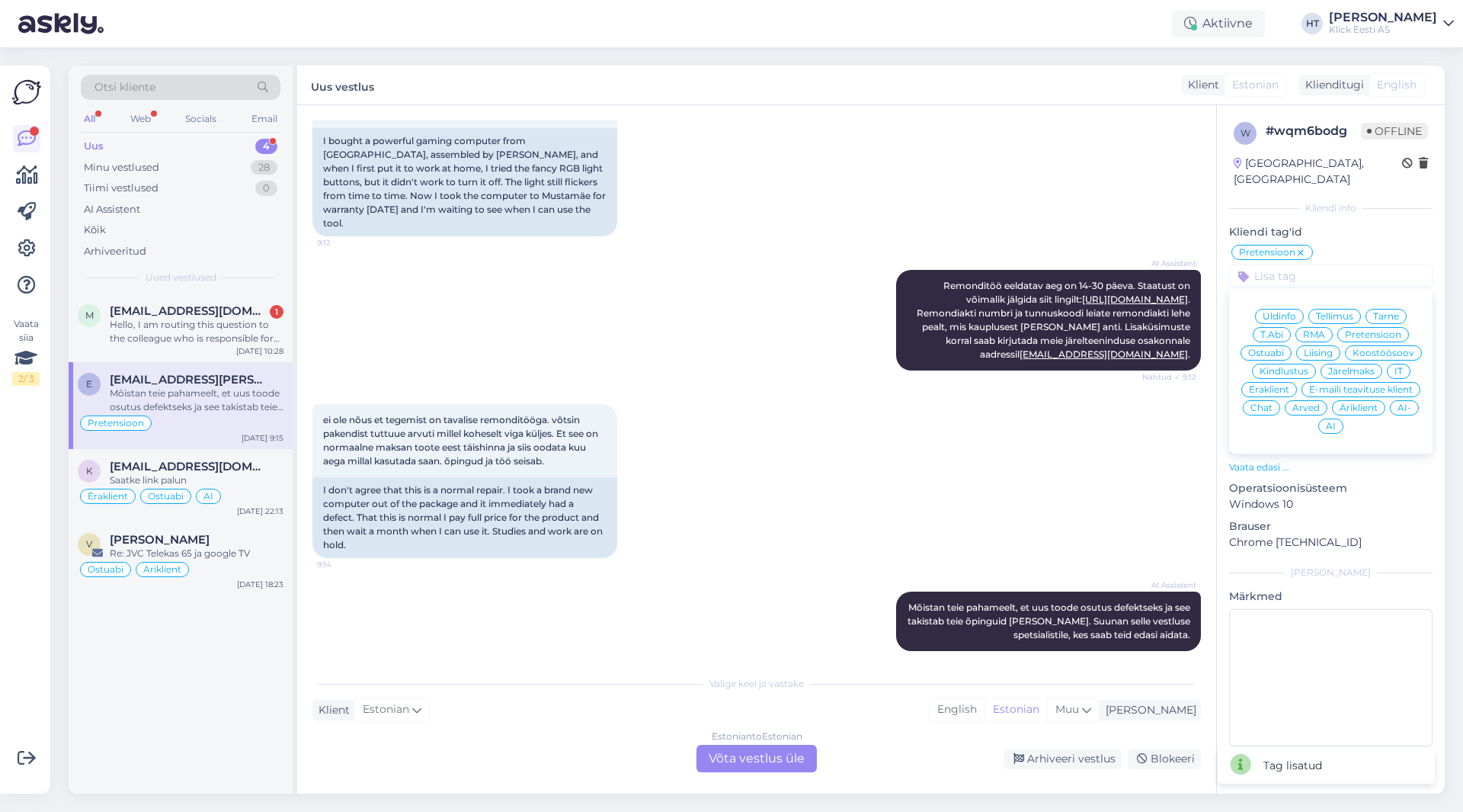
click at [1266, 385] on span "Eraklient" at bounding box center [1269, 389] width 40 height 9
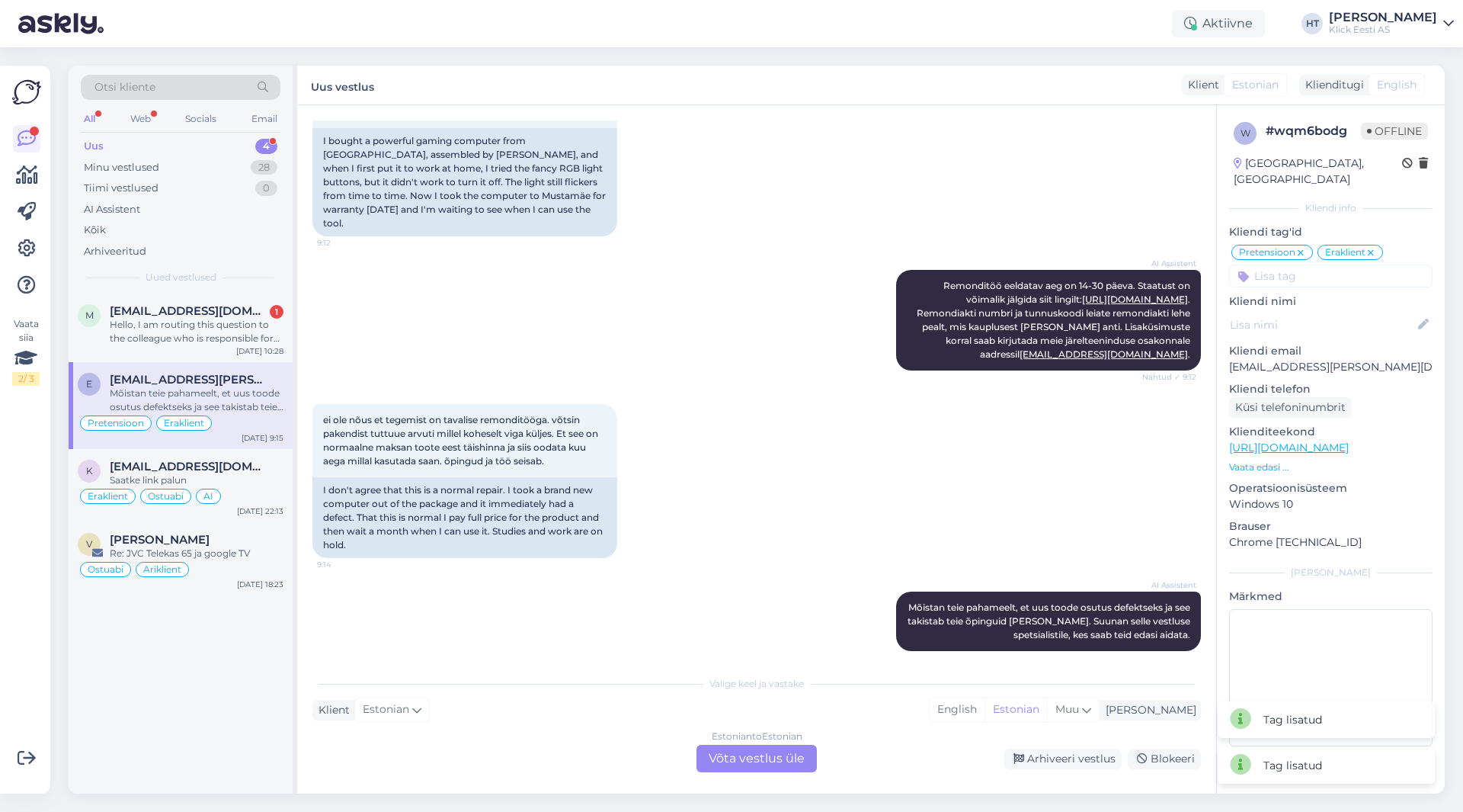
click at [781, 320] on div "AI Assistent Remonditöö eeldatav aeg on 14-30 päeva. Staatust on võimalik jälgi…" at bounding box center [756, 320] width 888 height 134
click at [718, 753] on div "Estonian to Estonian Võta vestlus üle" at bounding box center [757, 758] width 121 height 28
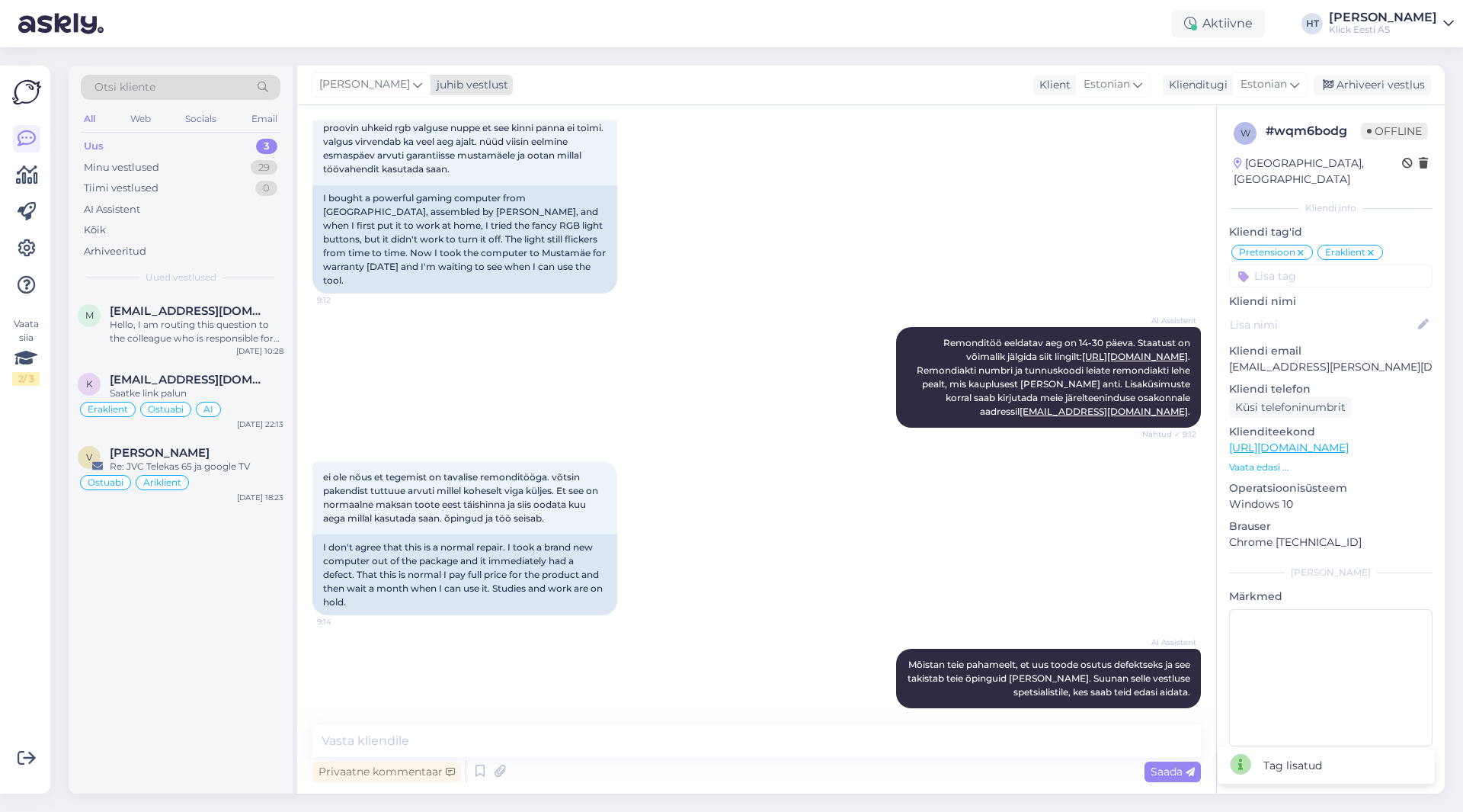
click at [389, 89] on div "[PERSON_NAME]" at bounding box center [371, 84] width 120 height 24
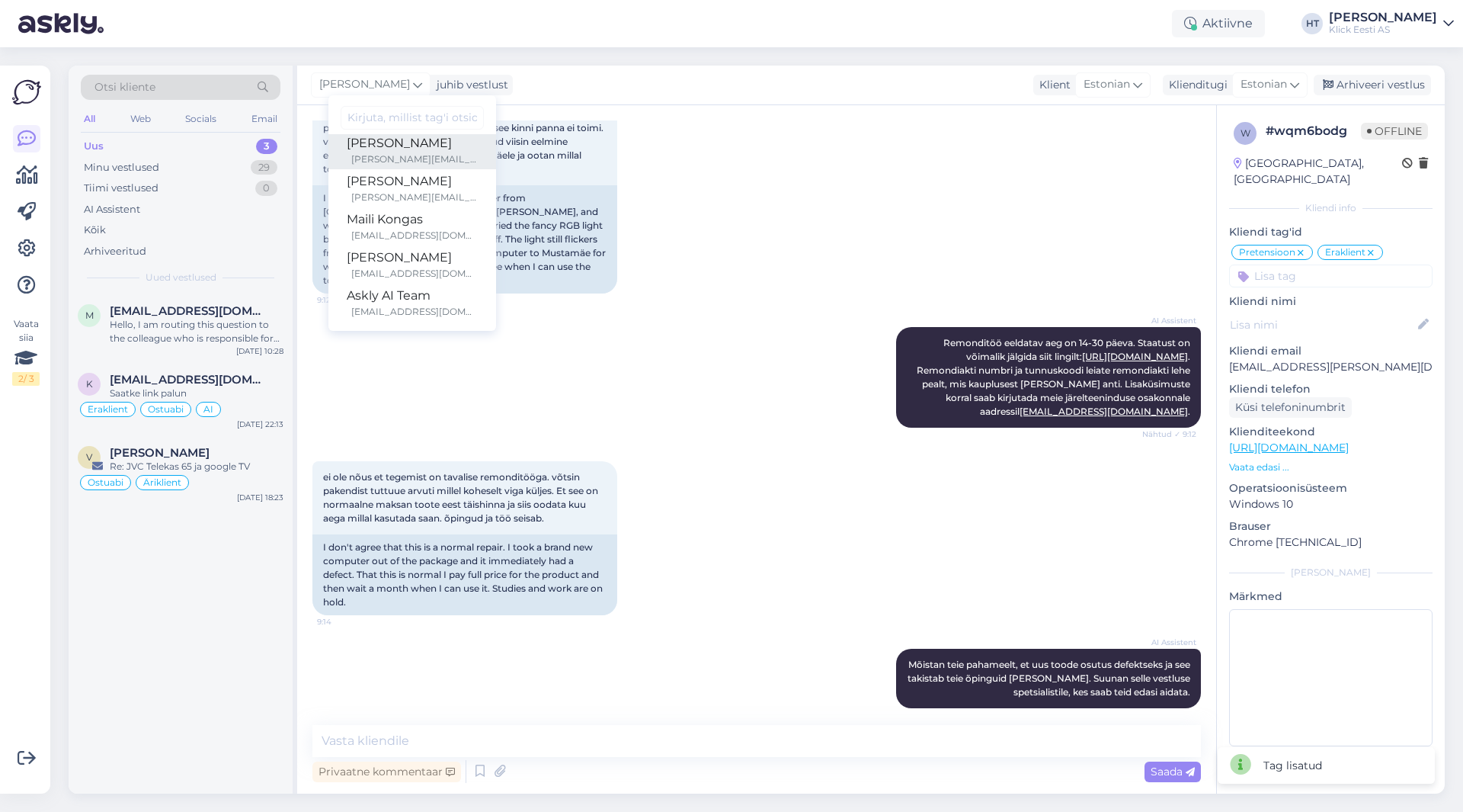
scroll to position [88, 0]
click at [396, 214] on div "Maili Kongas" at bounding box center [412, 216] width 131 height 18
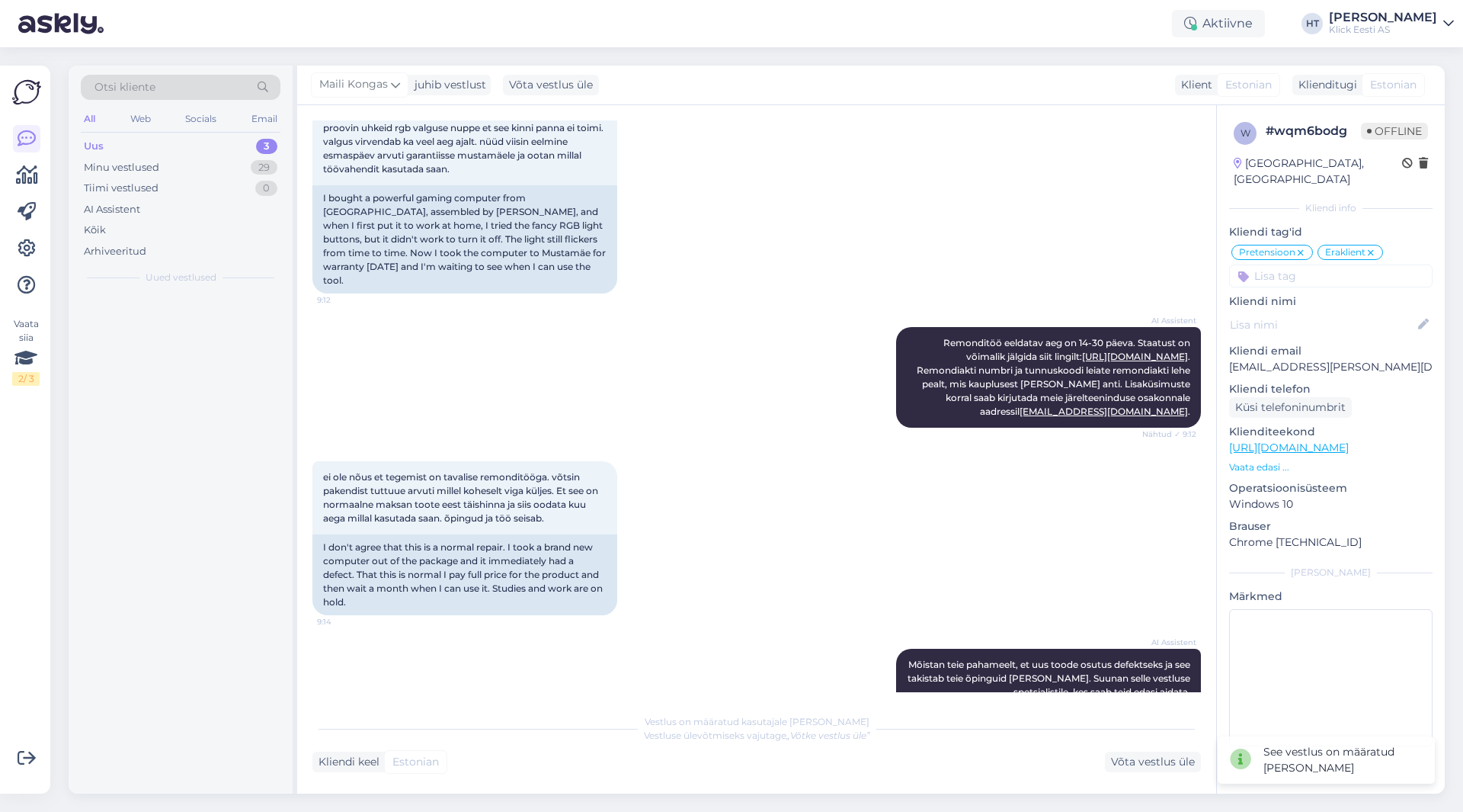
scroll to position [293, 0]
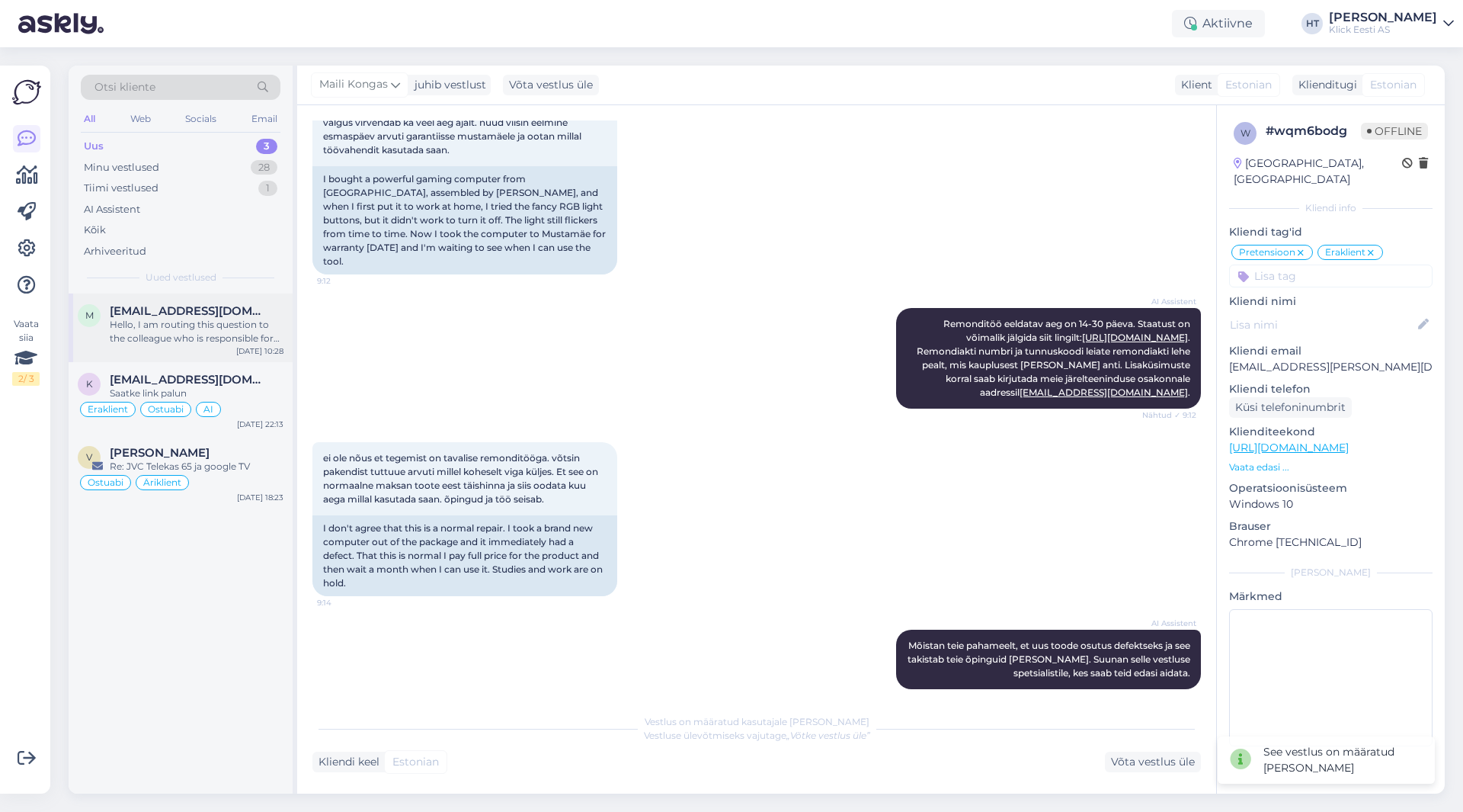
click at [235, 320] on div "Hello, I am routing this question to the colleague who is responsible for this …" at bounding box center [196, 331] width 174 height 28
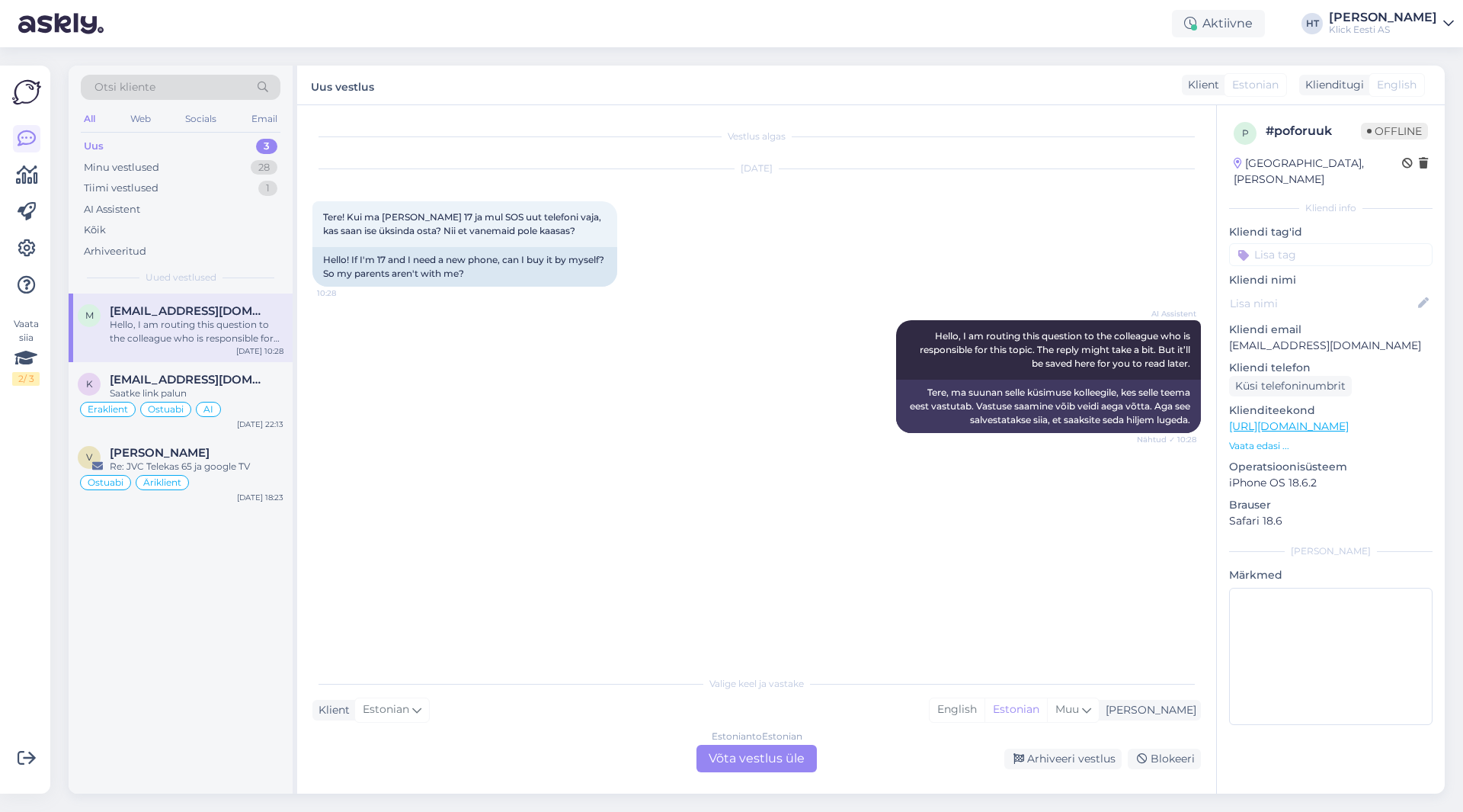
click at [725, 757] on div "Estonian to Estonian Võta vestlus üle" at bounding box center [757, 758] width 121 height 28
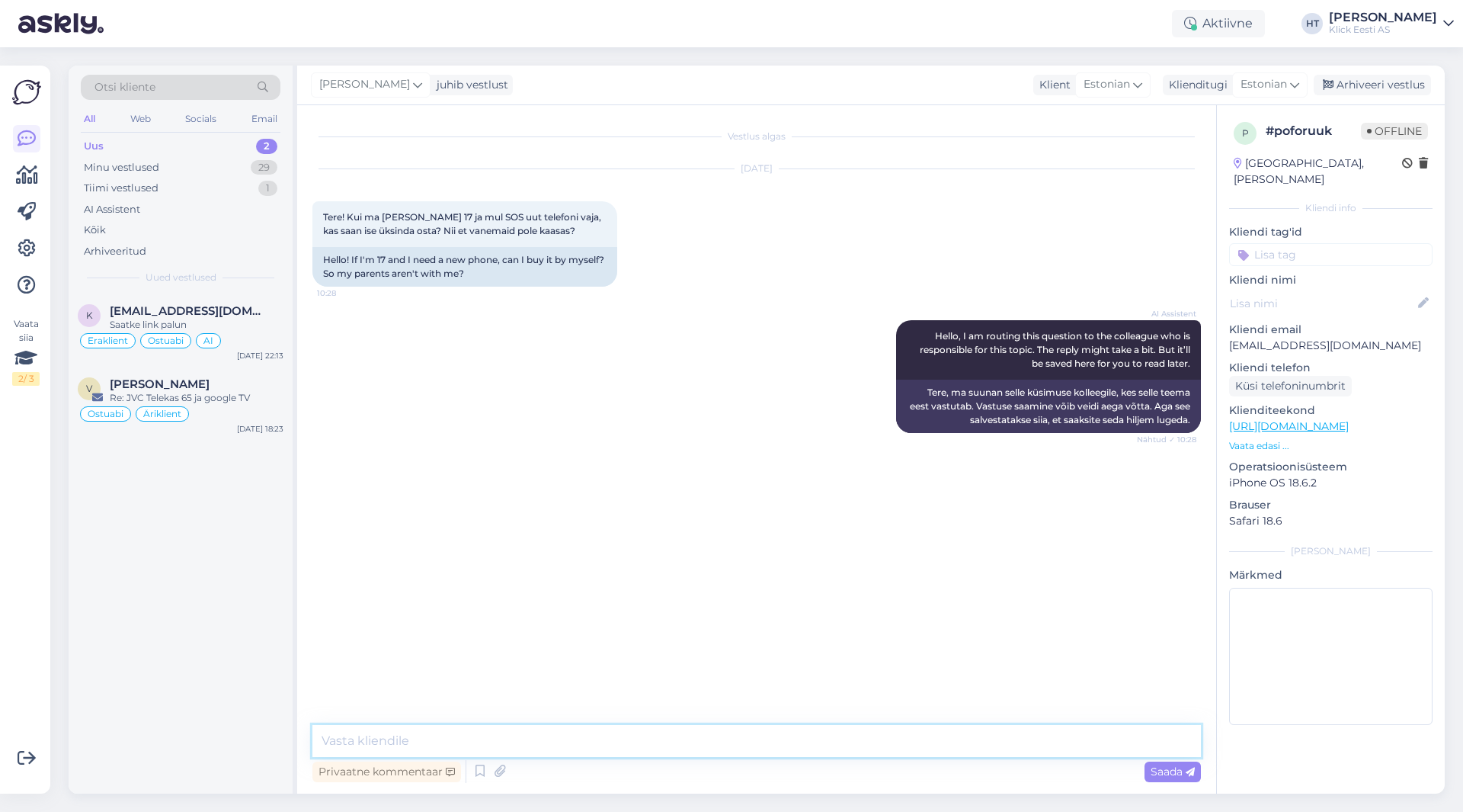
click at [721, 740] on textarea at bounding box center [756, 741] width 888 height 32
type textarea "V"
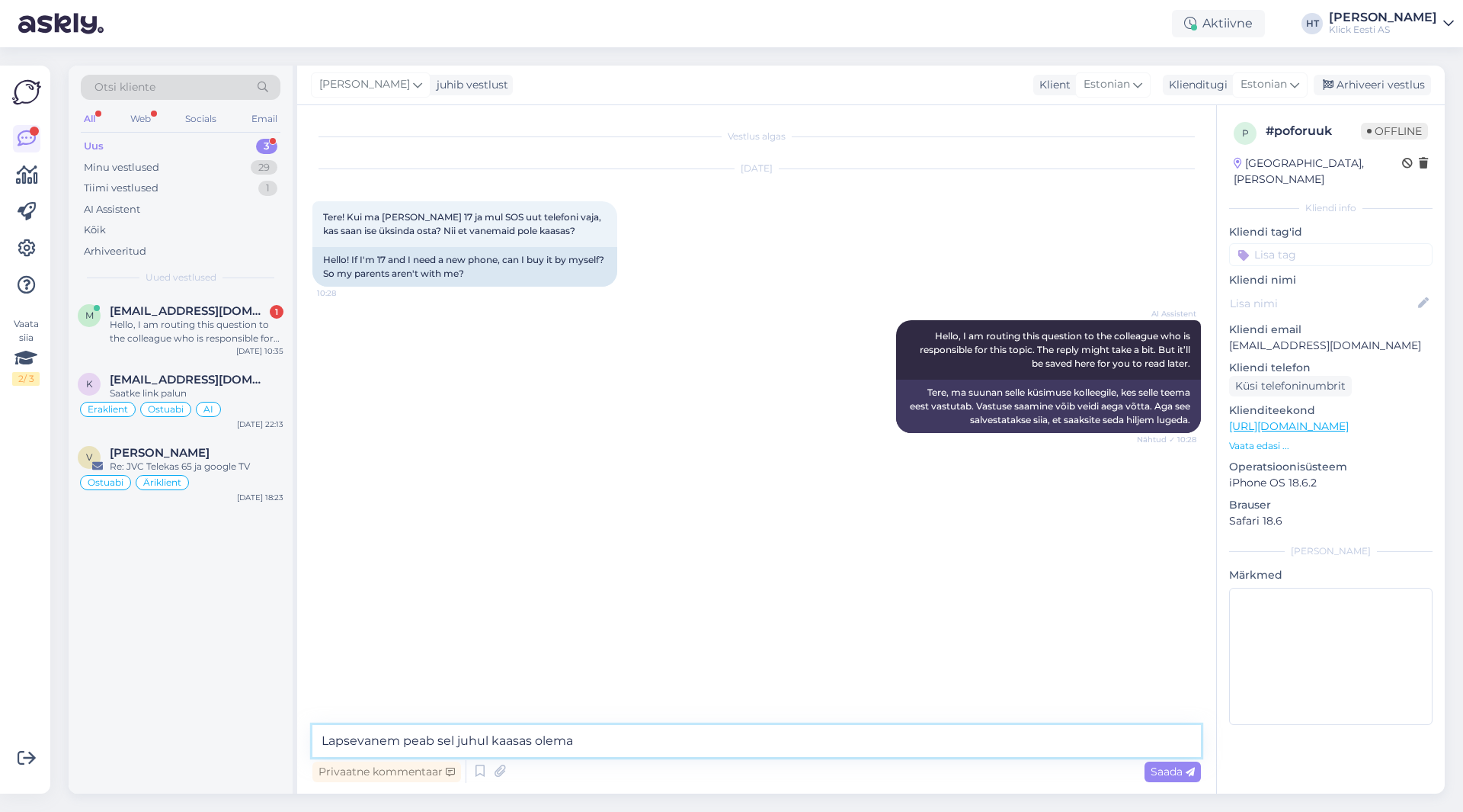
type textarea "Lapsevanem peab sel juhul kaasas olema."
click at [231, 403] on div "Eraklient Ostuabi AI" at bounding box center [180, 409] width 206 height 18
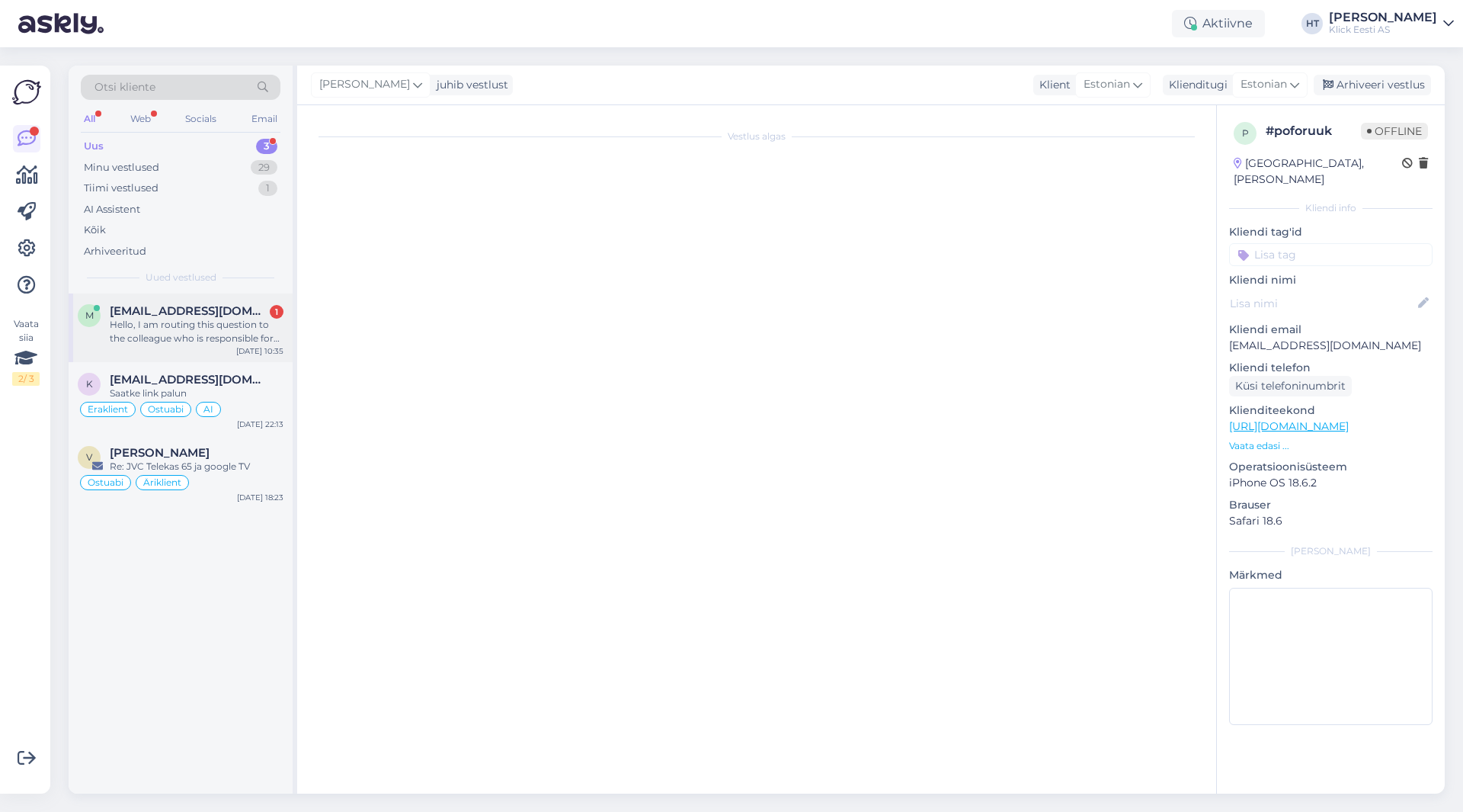
click at [212, 331] on div "Hello, I am routing this question to the colleague who is responsible for this …" at bounding box center [196, 331] width 174 height 28
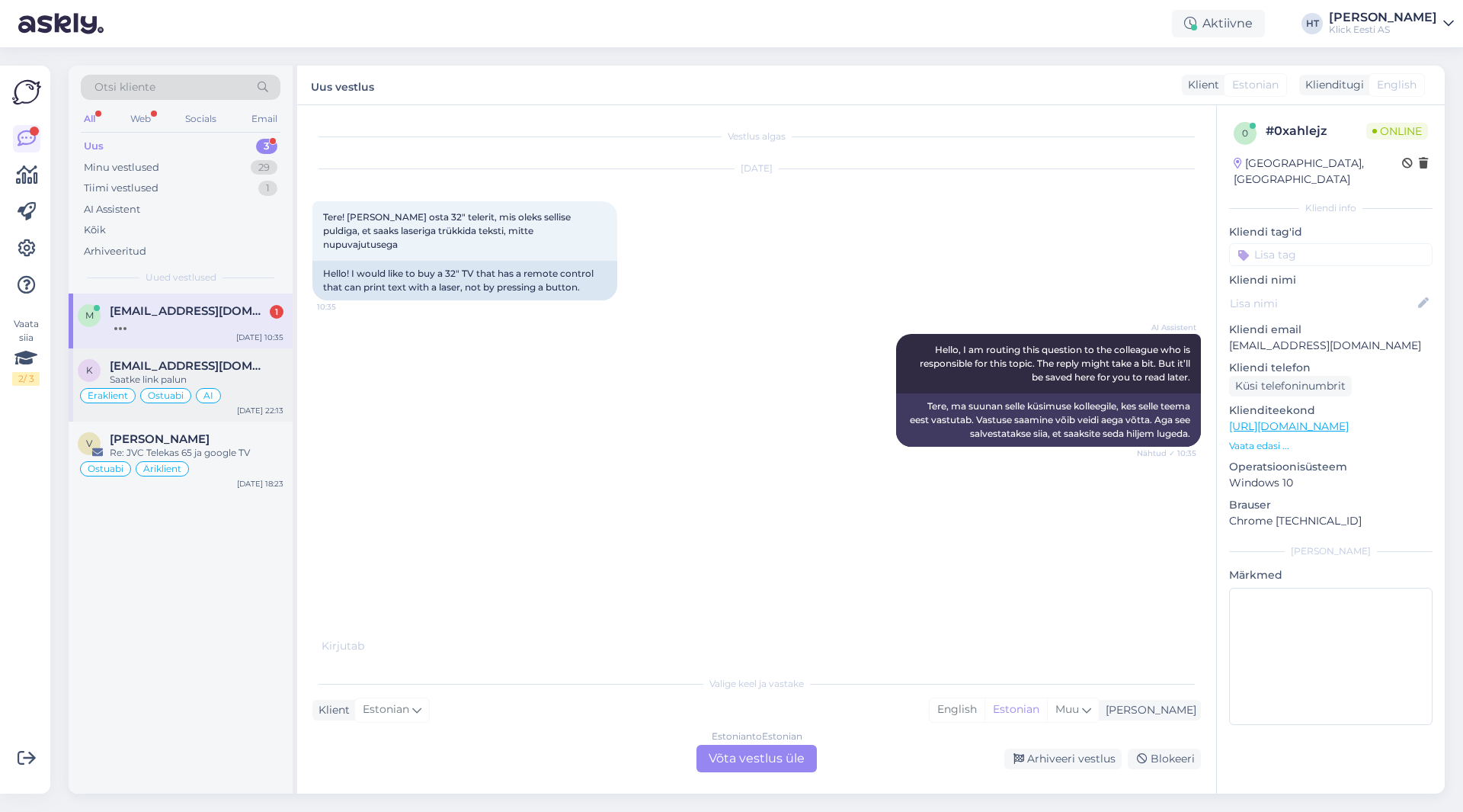
click at [219, 404] on div "k [EMAIL_ADDRESS][DOMAIN_NAME] Saatke link palun Eraklient Ostuabi AI [DATE] 22…" at bounding box center [180, 384] width 224 height 73
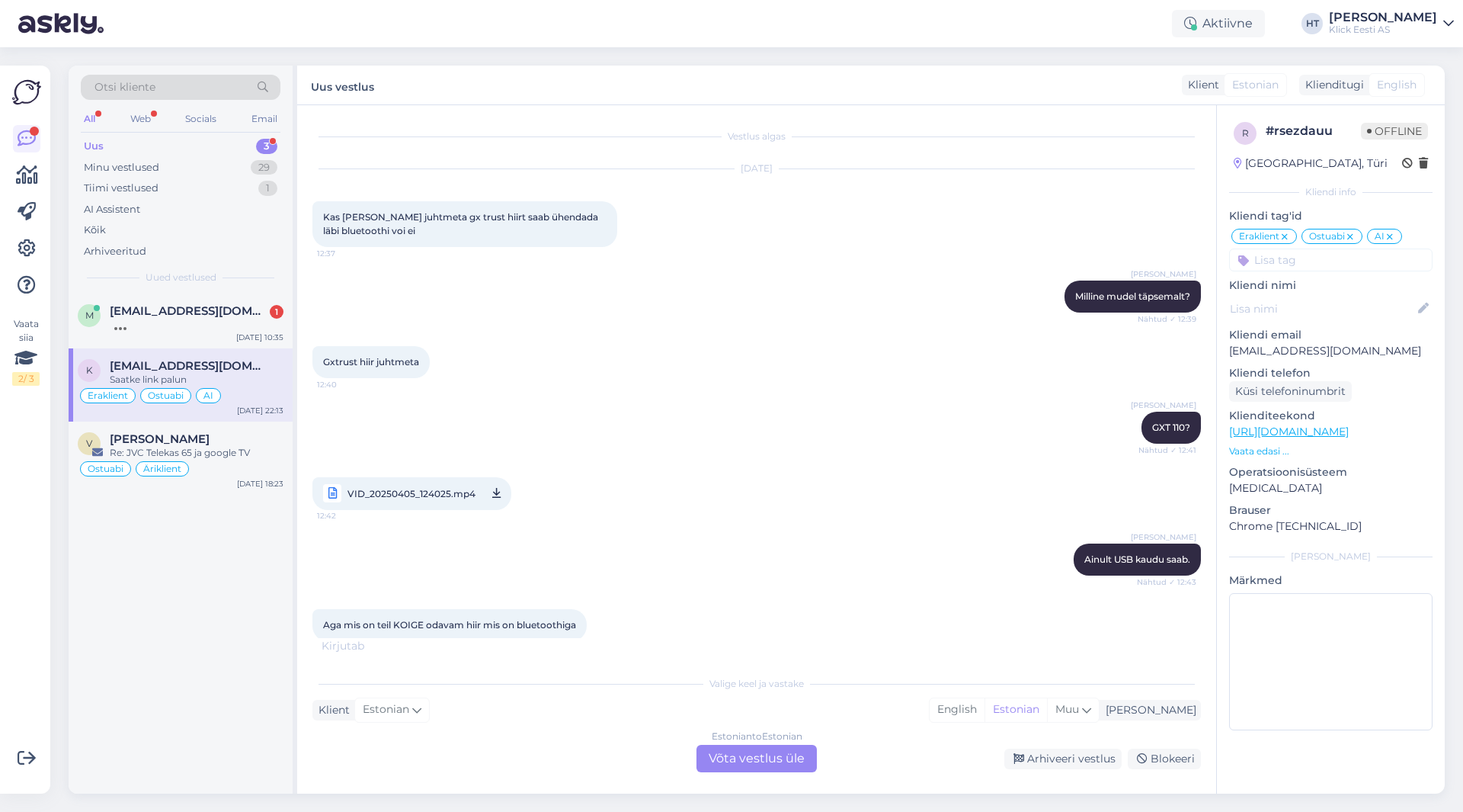
scroll to position [3069, 0]
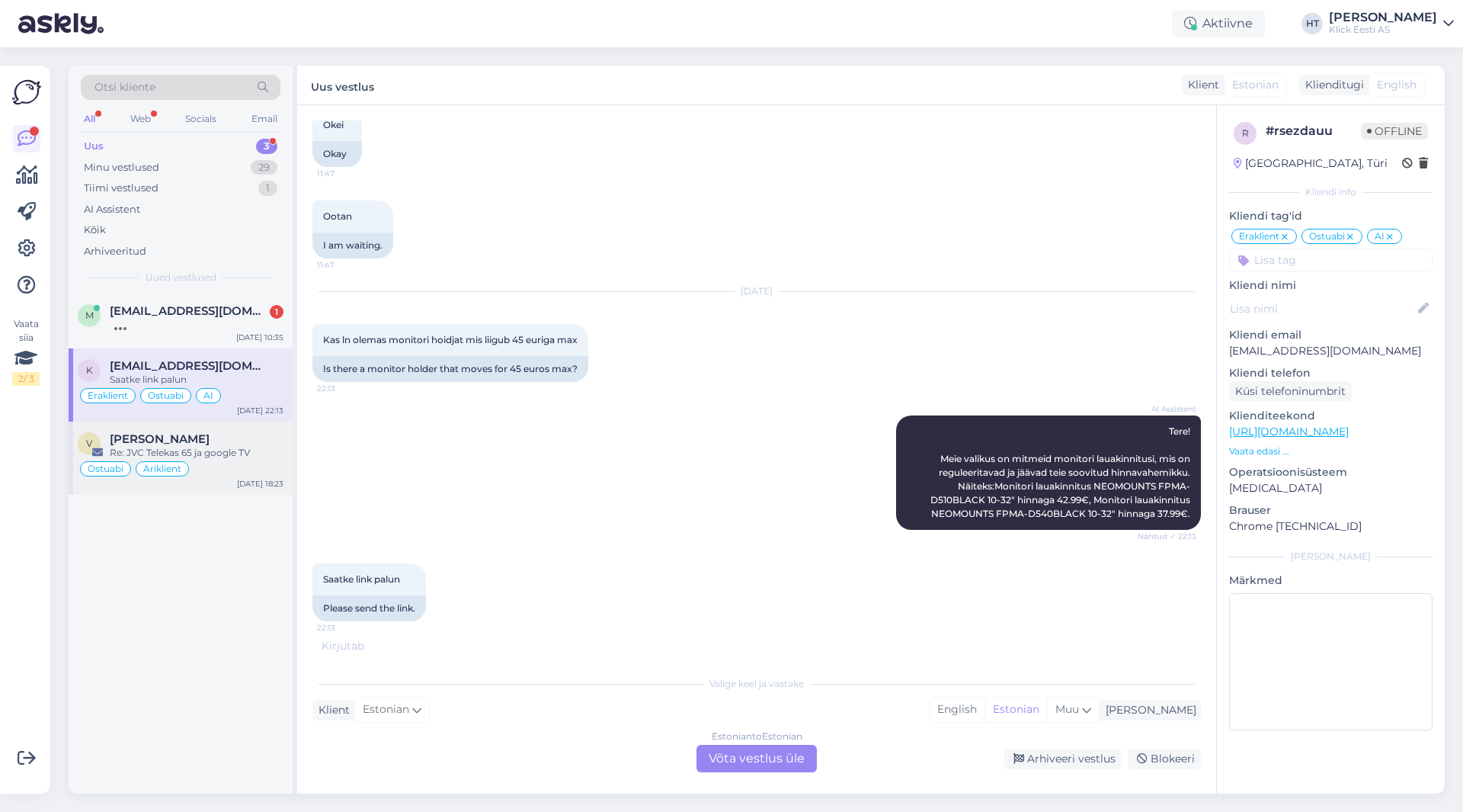
click at [240, 453] on div "Re: JVC Telekas 65 ja google TV" at bounding box center [196, 452] width 174 height 13
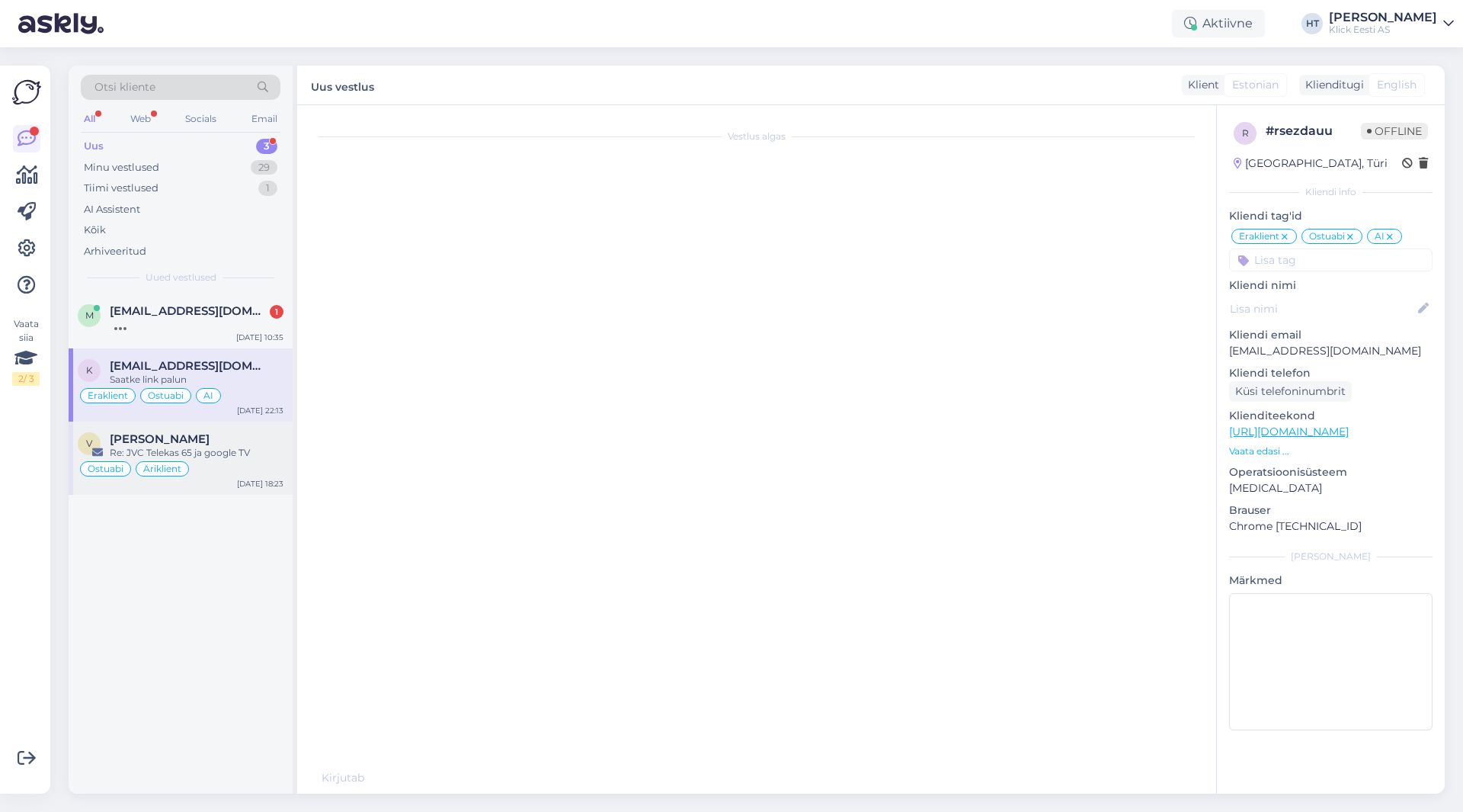
scroll to position [0, 0]
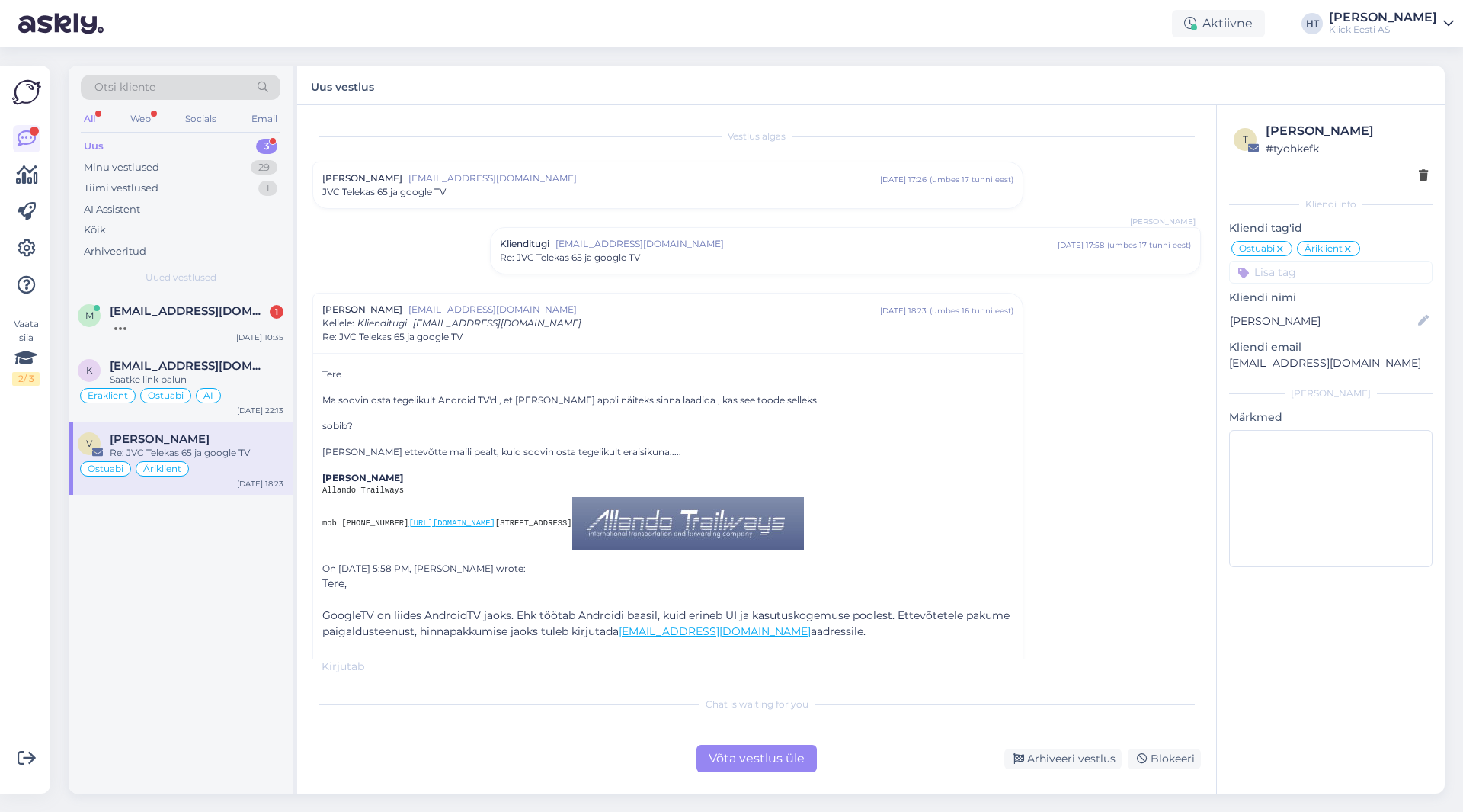
click at [271, 587] on div "m [EMAIL_ADDRESS][DOMAIN_NAME] [DATE] 10:35 k [EMAIL_ADDRESS][DOMAIN_NAME] Saat…" at bounding box center [180, 544] width 224 height 500
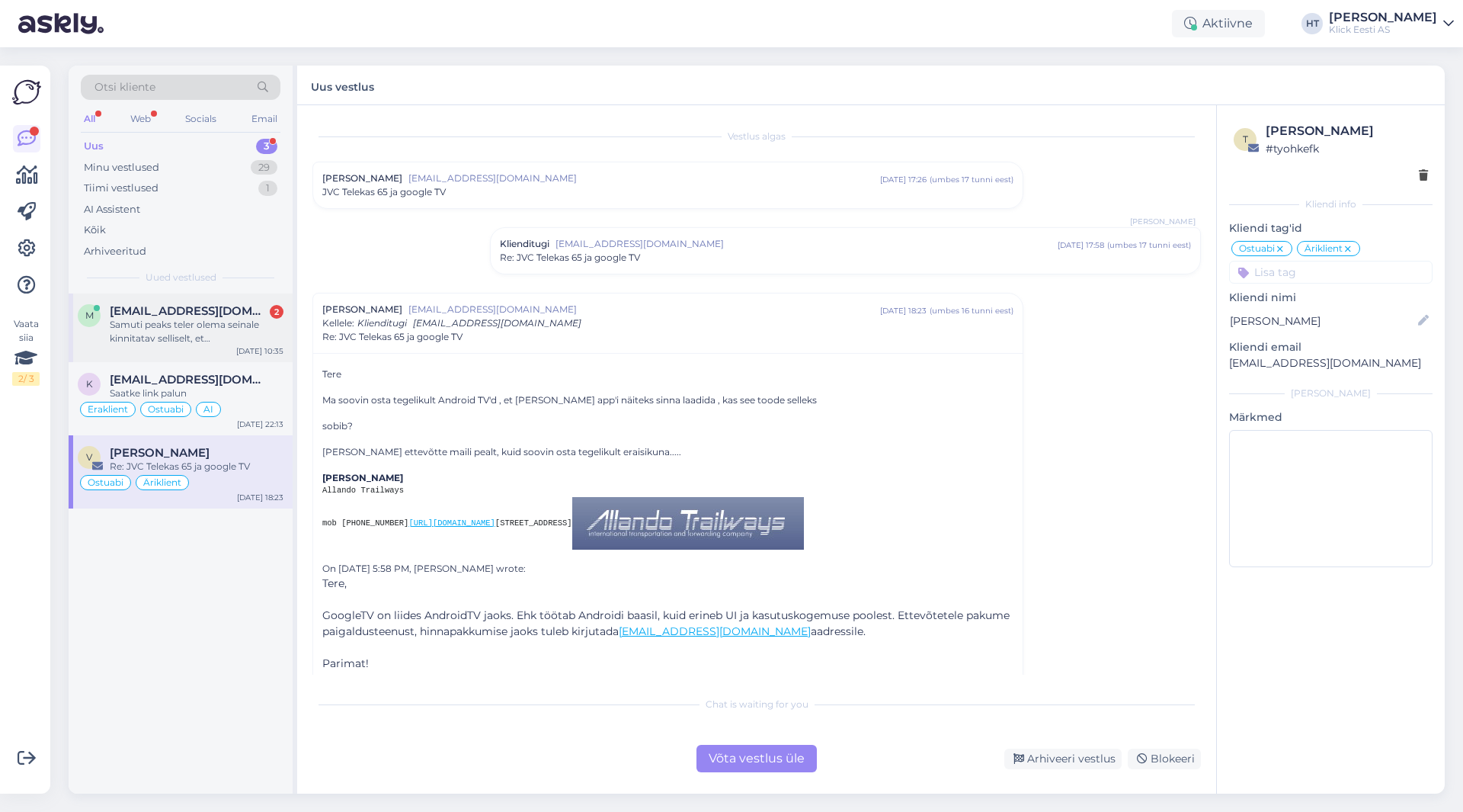
click at [194, 341] on div "Samuti peaks teler olema seinale kinnitatav selliselt, et [PERSON_NAME] liiguta…" at bounding box center [196, 331] width 174 height 28
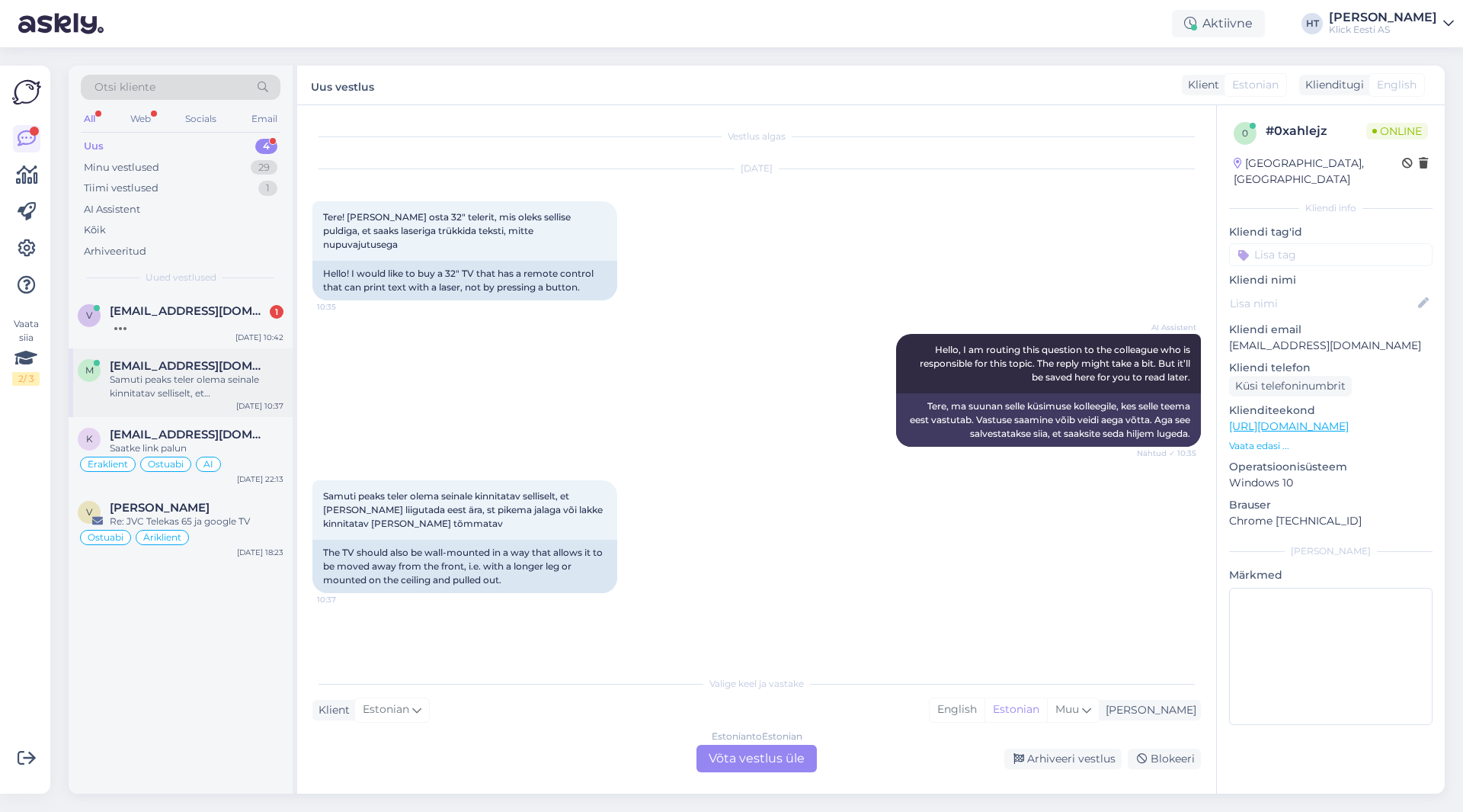
click at [215, 389] on div "Samuti peaks teler olema seinale kinnitatav selliselt, et [PERSON_NAME] liiguta…" at bounding box center [196, 386] width 174 height 28
click at [724, 629] on div "Vestlus algas [DATE] Tere! Sooviks osta 32" telerit, mis oleks sellise puldiga,…" at bounding box center [763, 388] width 903 height 534
click at [769, 747] on div "Estonian to Estonian Võta vestlus üle" at bounding box center [757, 758] width 121 height 28
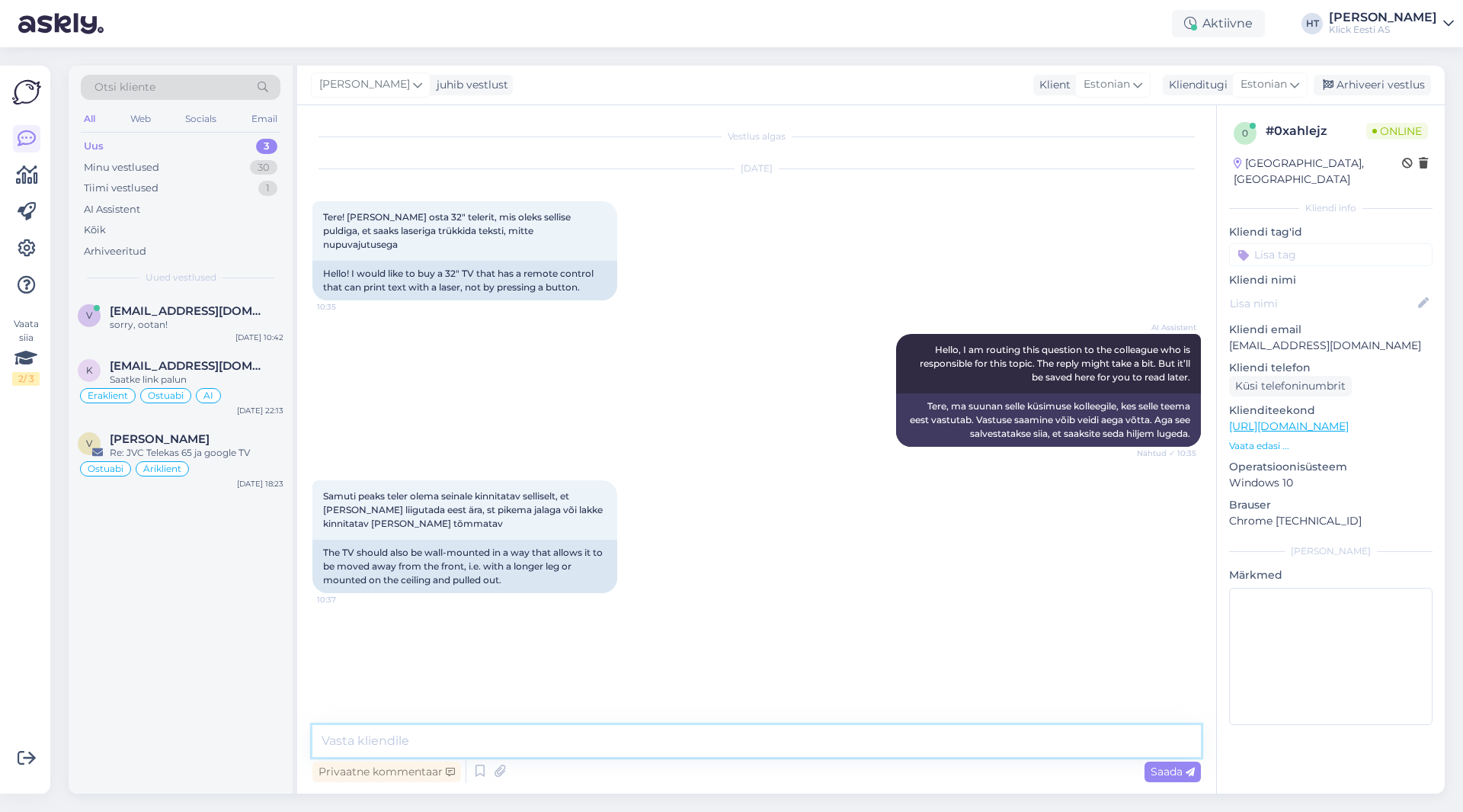
click at [769, 752] on textarea at bounding box center [756, 741] width 888 height 32
type textarea "Meil sellise puldiga 32" telerit kahjuks ei leidu."
click at [225, 332] on div "v [EMAIL_ADDRESS][DOMAIN_NAME] sorry, ootan! [DATE] 10:42" at bounding box center [180, 320] width 224 height 55
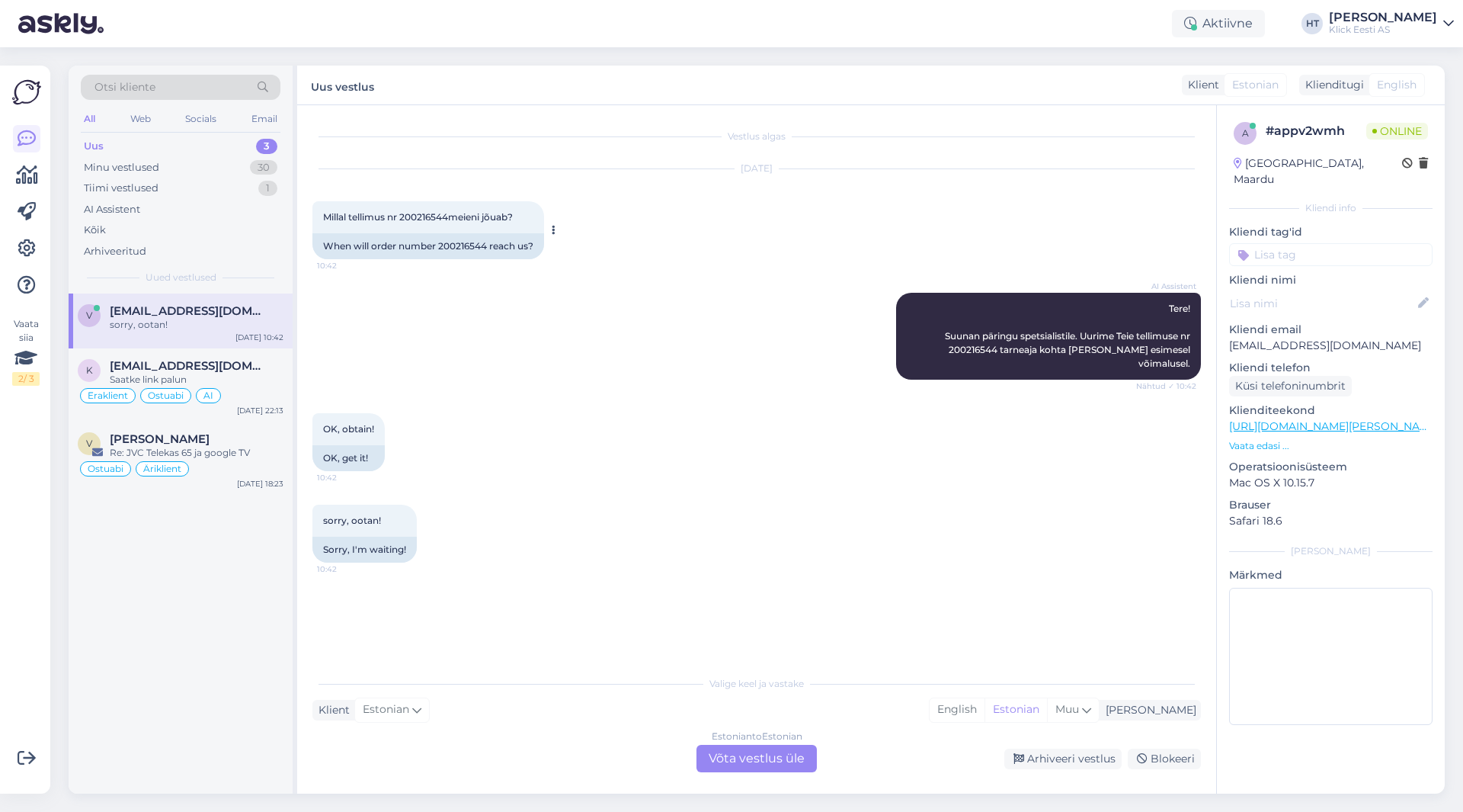
click at [415, 217] on span "Millal tellimus nr 200216544meieni jõuab?" at bounding box center [418, 217] width 190 height 12
click at [737, 318] on div "AI Assistent Tere! Suunan päringu spetsialistile. Uurime Teie tellimuse nr 2002…" at bounding box center [756, 336] width 888 height 121
click at [239, 159] on div "Minu vestlused 30" at bounding box center [180, 167] width 200 height 21
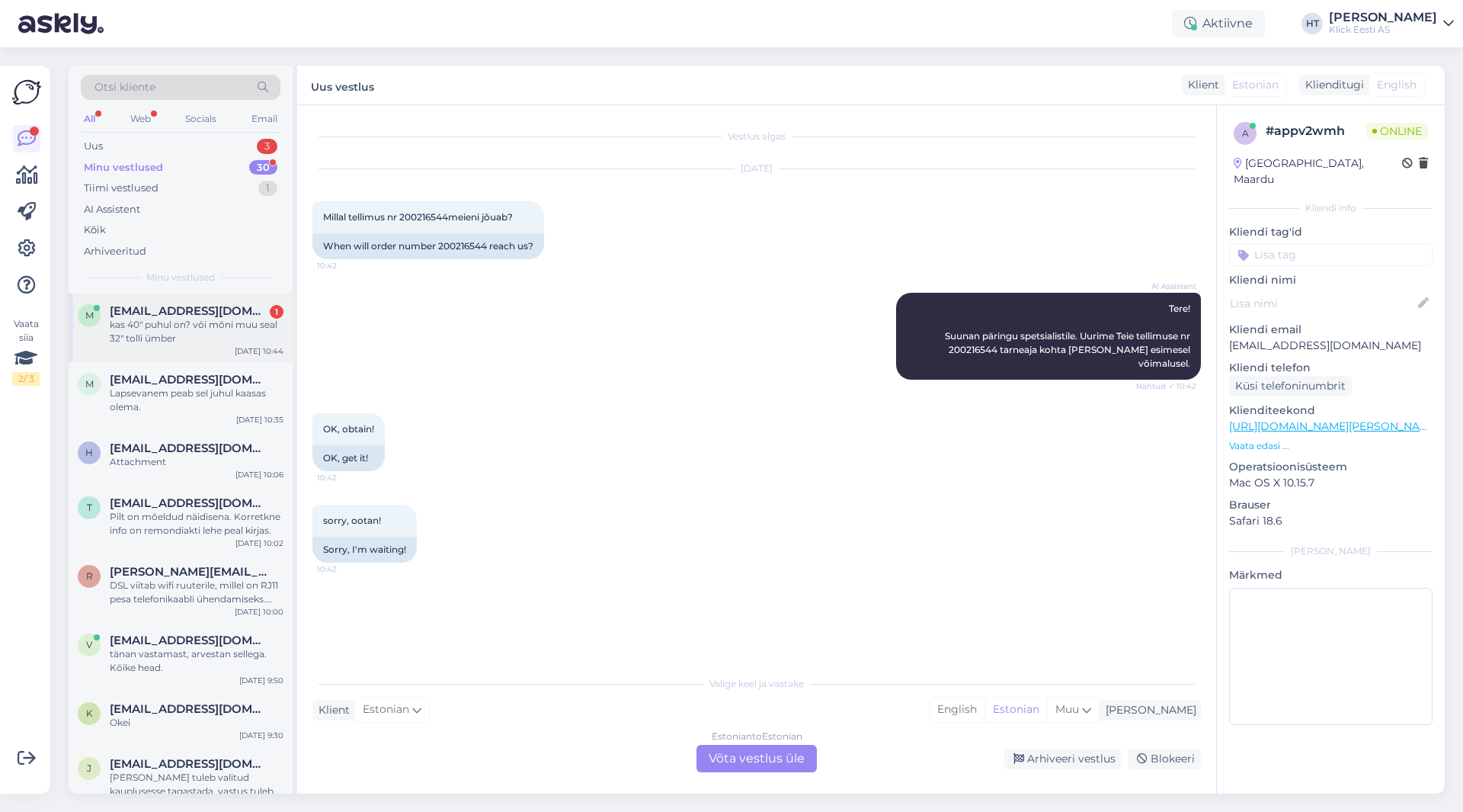
click at [222, 326] on div "kas 40" puhul on? või mõni muu seal 32" tolli ümber" at bounding box center [196, 331] width 174 height 28
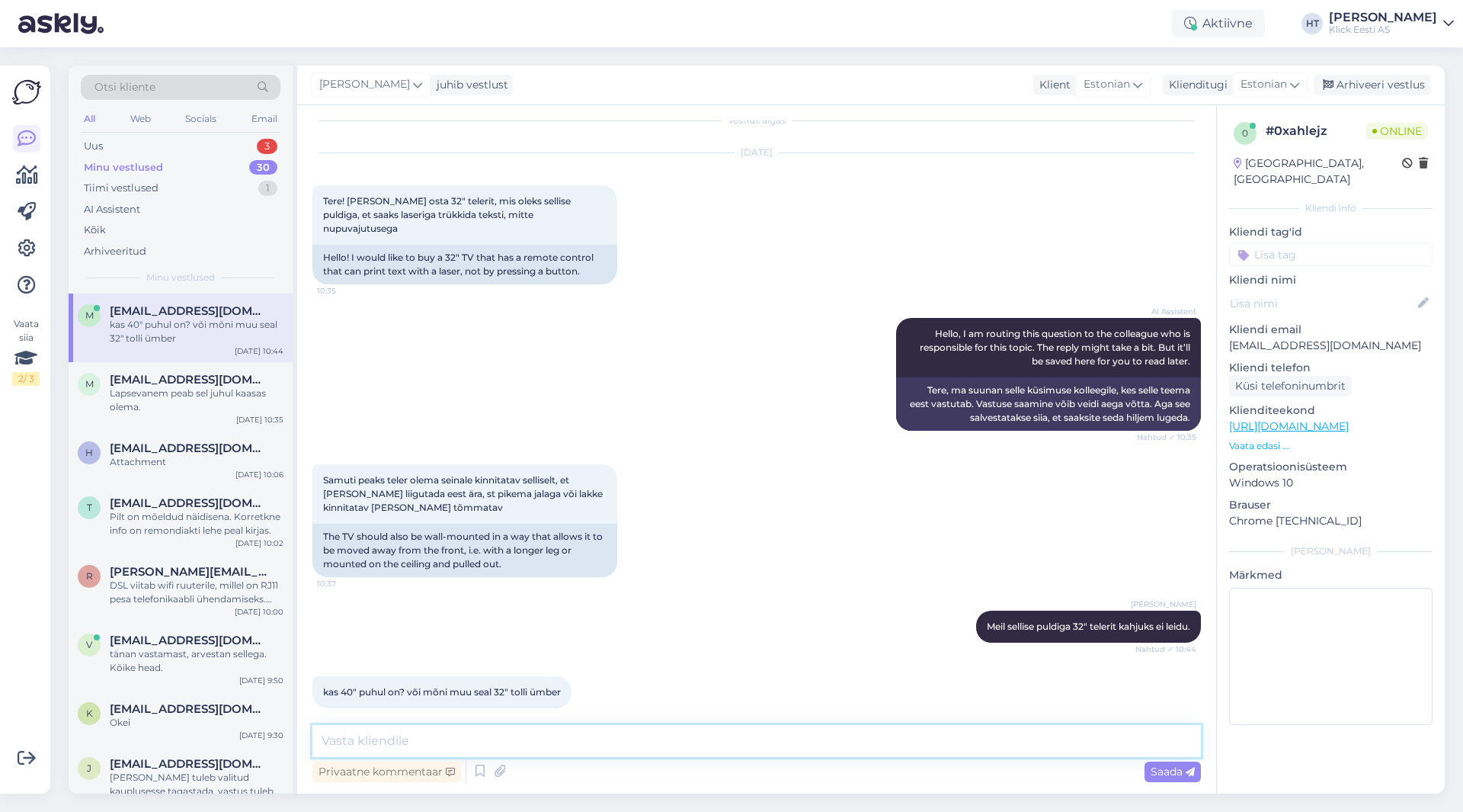
click at [659, 752] on textarea at bounding box center [756, 741] width 888 height 32
click at [629, 621] on div "[PERSON_NAME] [PERSON_NAME] sellise puldiga 32" telerit kahjuks ei leidu. Nähtu…" at bounding box center [756, 627] width 888 height 65
click at [621, 740] on textarea at bounding box center [756, 741] width 888 height 32
click at [275, 143] on div "3" at bounding box center [267, 146] width 21 height 15
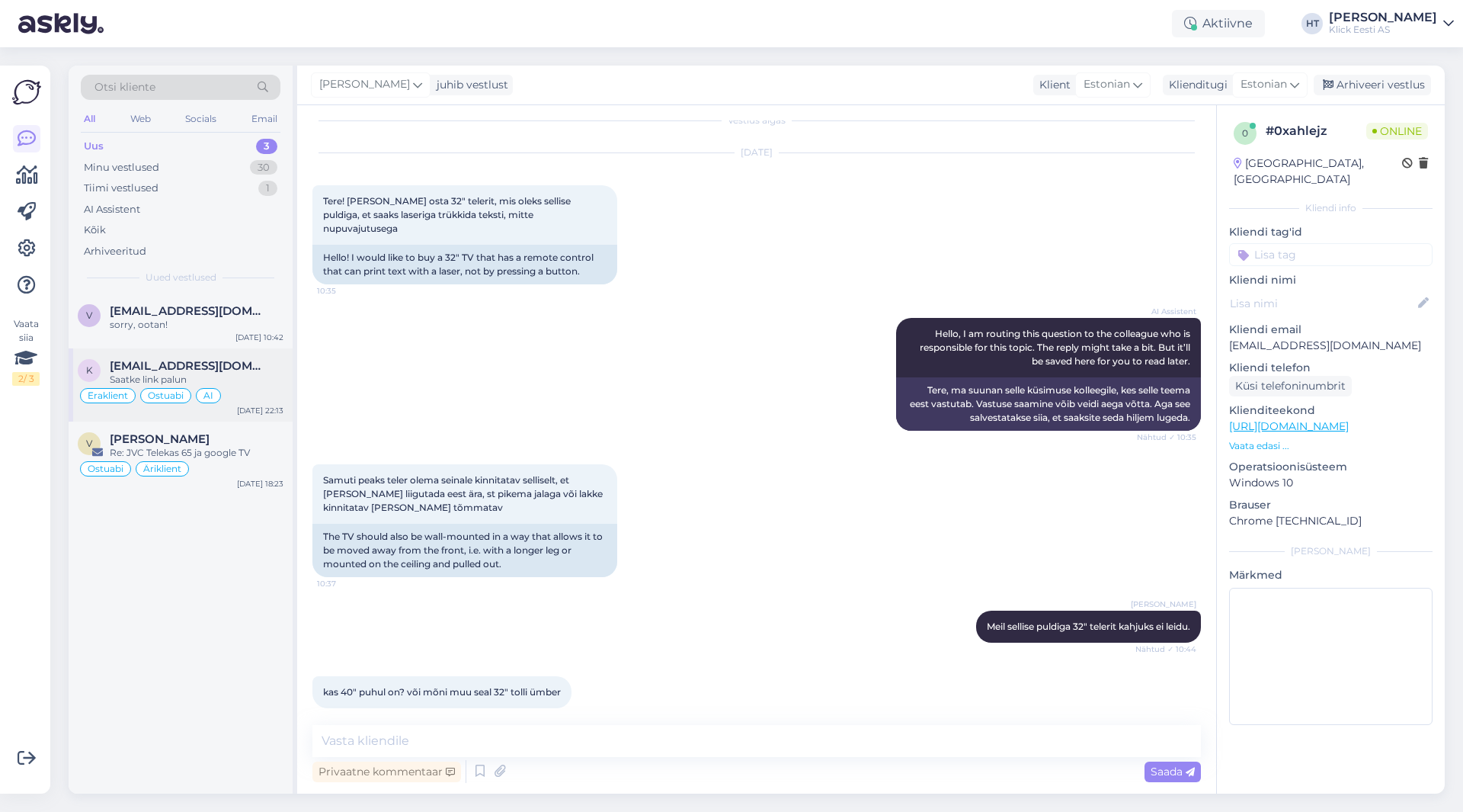
click at [263, 367] on span "[EMAIL_ADDRESS][DOMAIN_NAME]" at bounding box center [189, 366] width 159 height 13
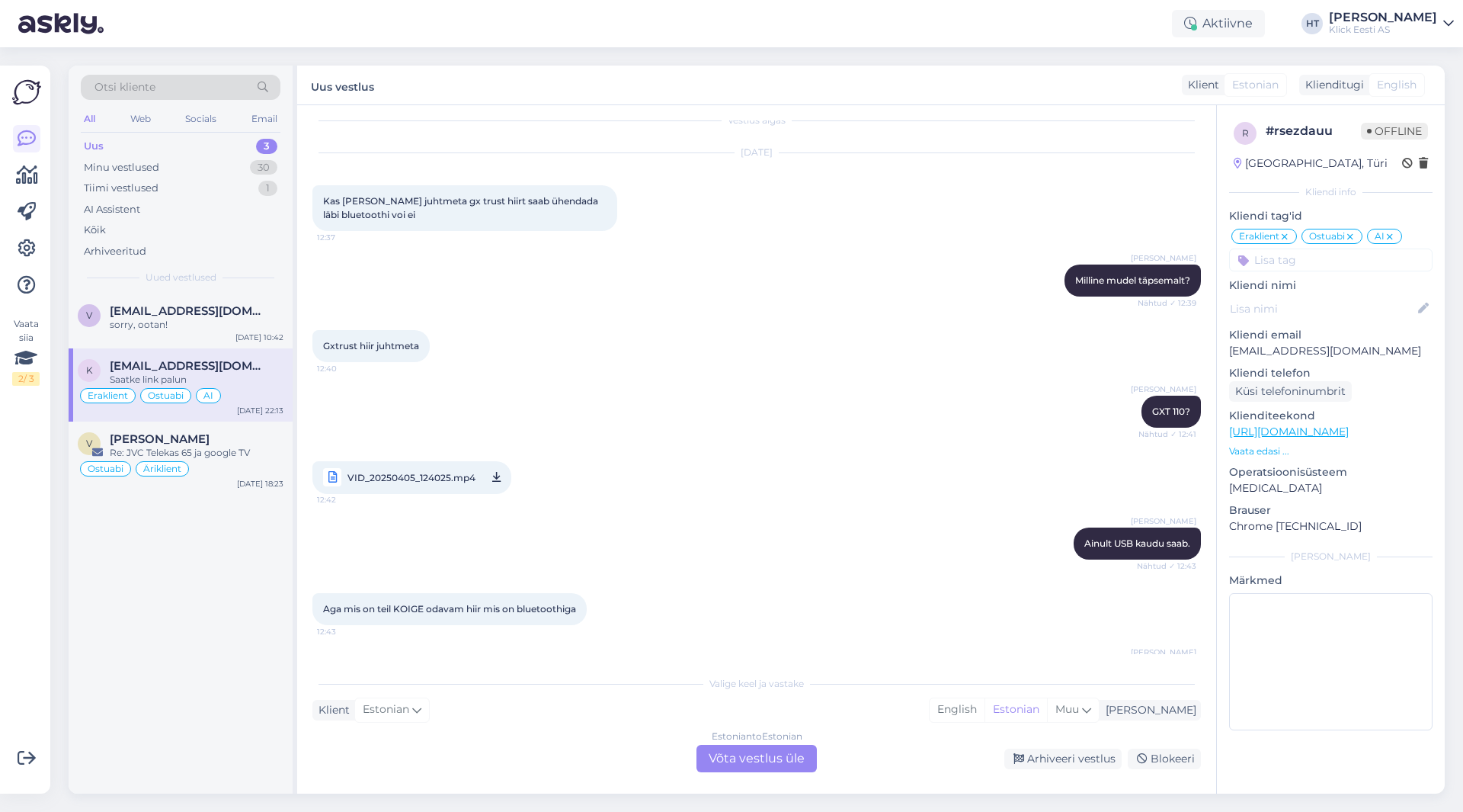
scroll to position [3053, 0]
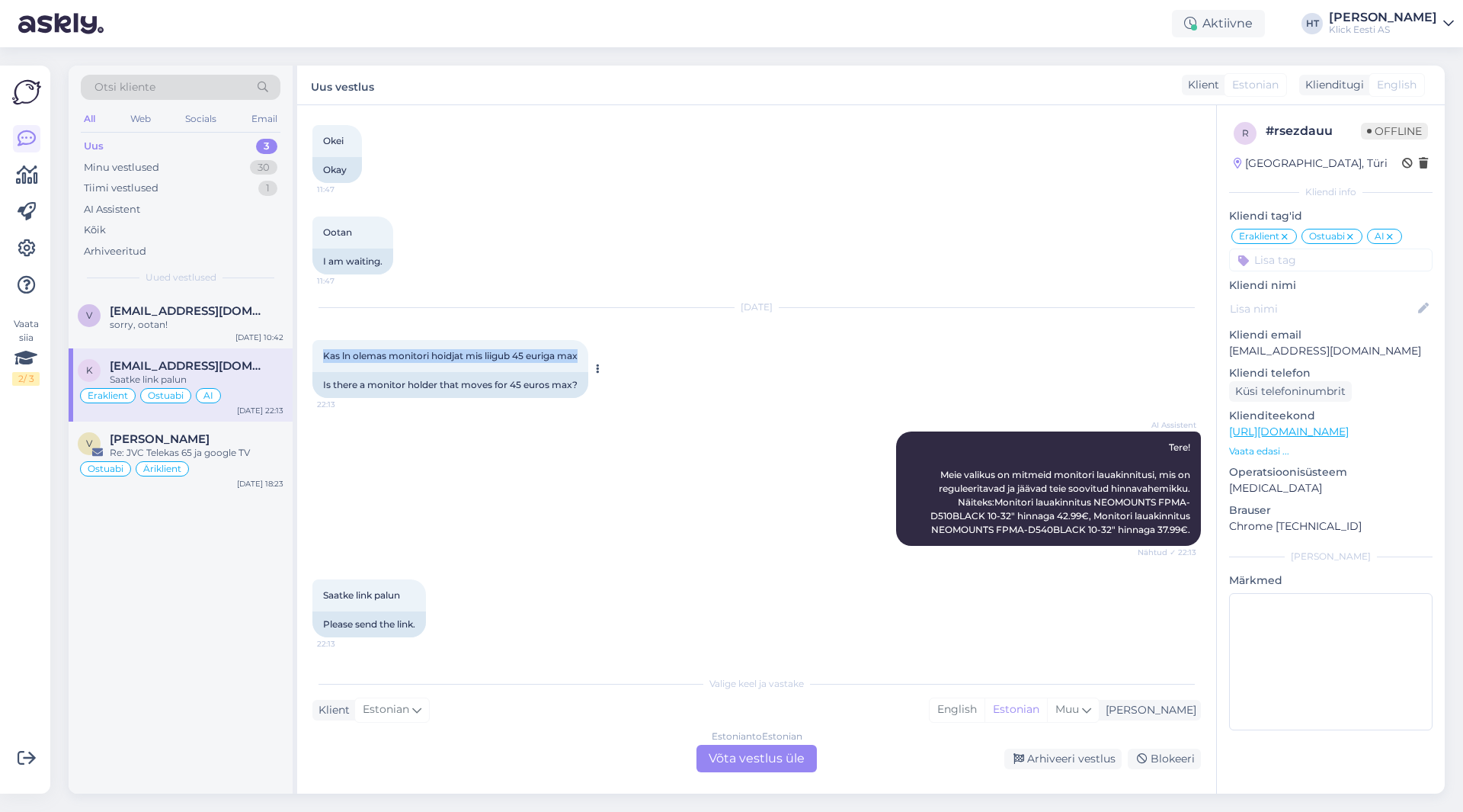
drag, startPoint x: 323, startPoint y: 357, endPoint x: 579, endPoint y: 351, distance: 256.1
click at [578, 351] on span "Kas ln olemas monitori hoidjat mis liigub 45 euriga max" at bounding box center [450, 356] width 254 height 12
drag, startPoint x: 1085, startPoint y: 501, endPoint x: 1001, endPoint y: 518, distance: 85.7
click at [1001, 518] on span "Tere! Meie valikus on mitmeid monitori lauakinnitusi, mis on reguleeritavad ja …" at bounding box center [1061, 488] width 263 height 94
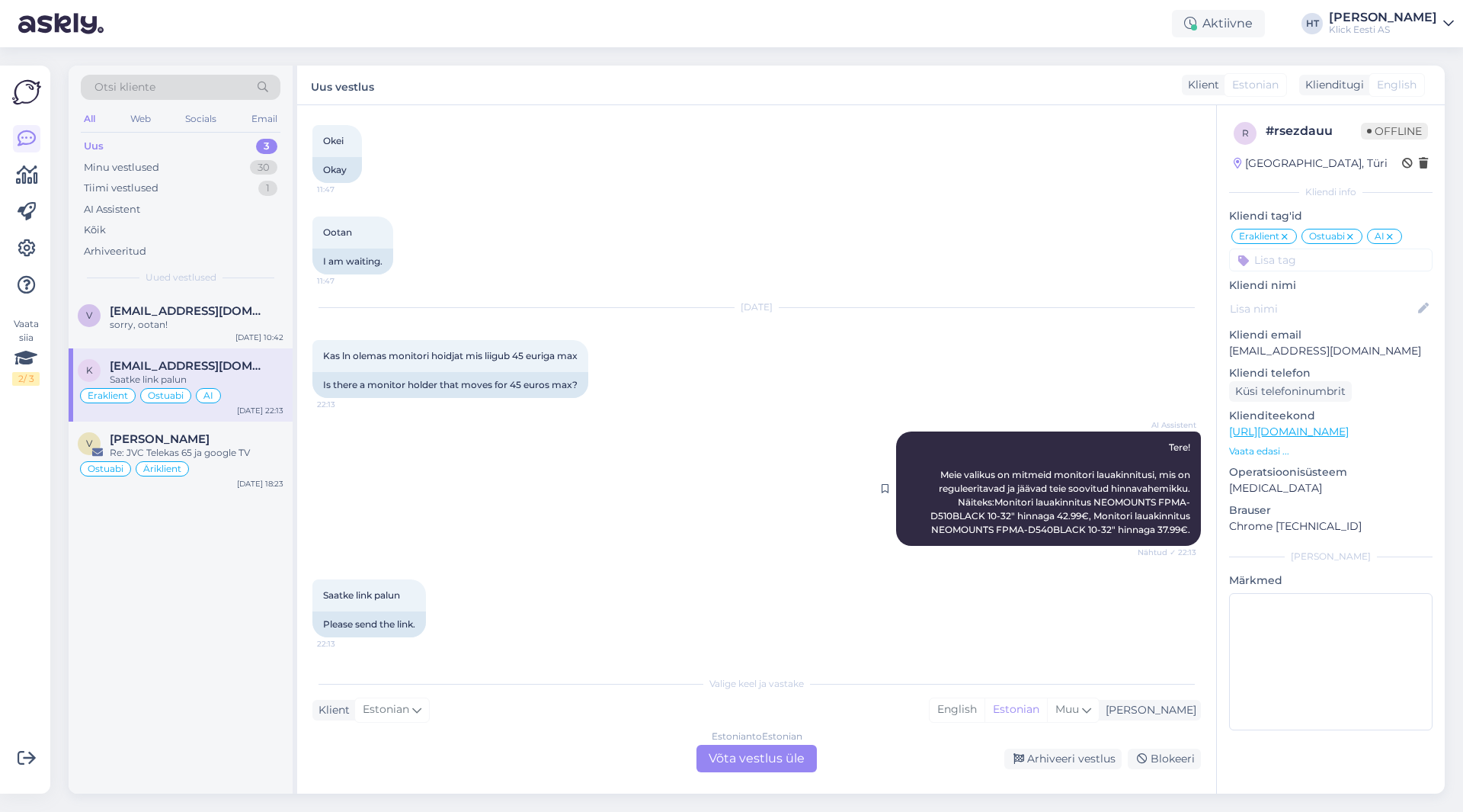
click at [1108, 530] on span "Tere! Meie valikus on mitmeid monitori lauakinnitusi, mis on reguleeritavad ja …" at bounding box center [1061, 488] width 263 height 94
drag, startPoint x: 1079, startPoint y: 513, endPoint x: 1101, endPoint y: 533, distance: 29.7
click at [1101, 533] on span "Tere! Meie valikus on mitmeid monitori lauakinnitusi, mis on reguleeritavad ja …" at bounding box center [1061, 488] width 263 height 94
click at [763, 770] on div "Estonian to Estonian Võta vestlus üle" at bounding box center [757, 758] width 121 height 28
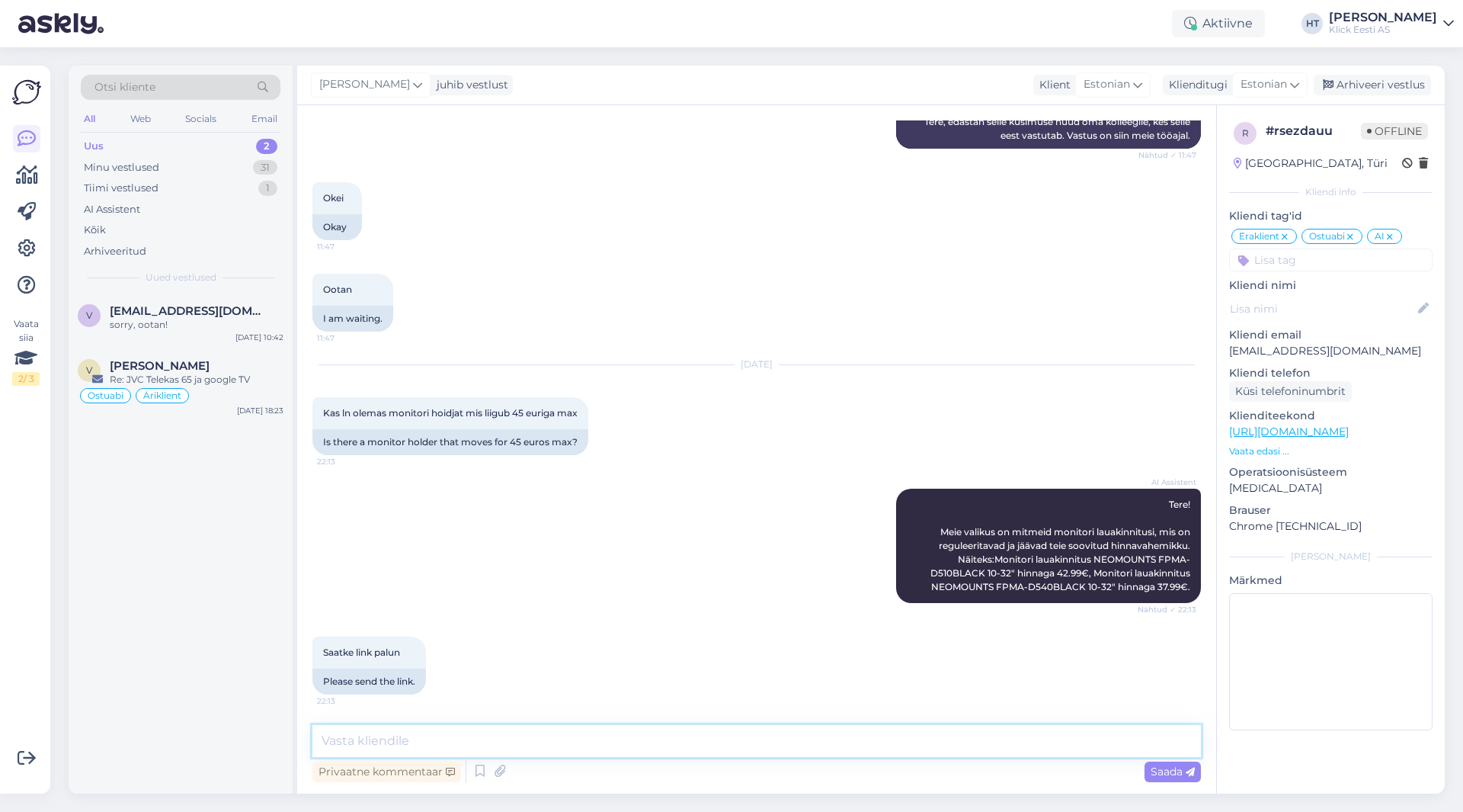
click at [757, 748] on textarea at bounding box center [756, 741] width 888 height 32
paste textarea "[URL][DOMAIN_NAME]"
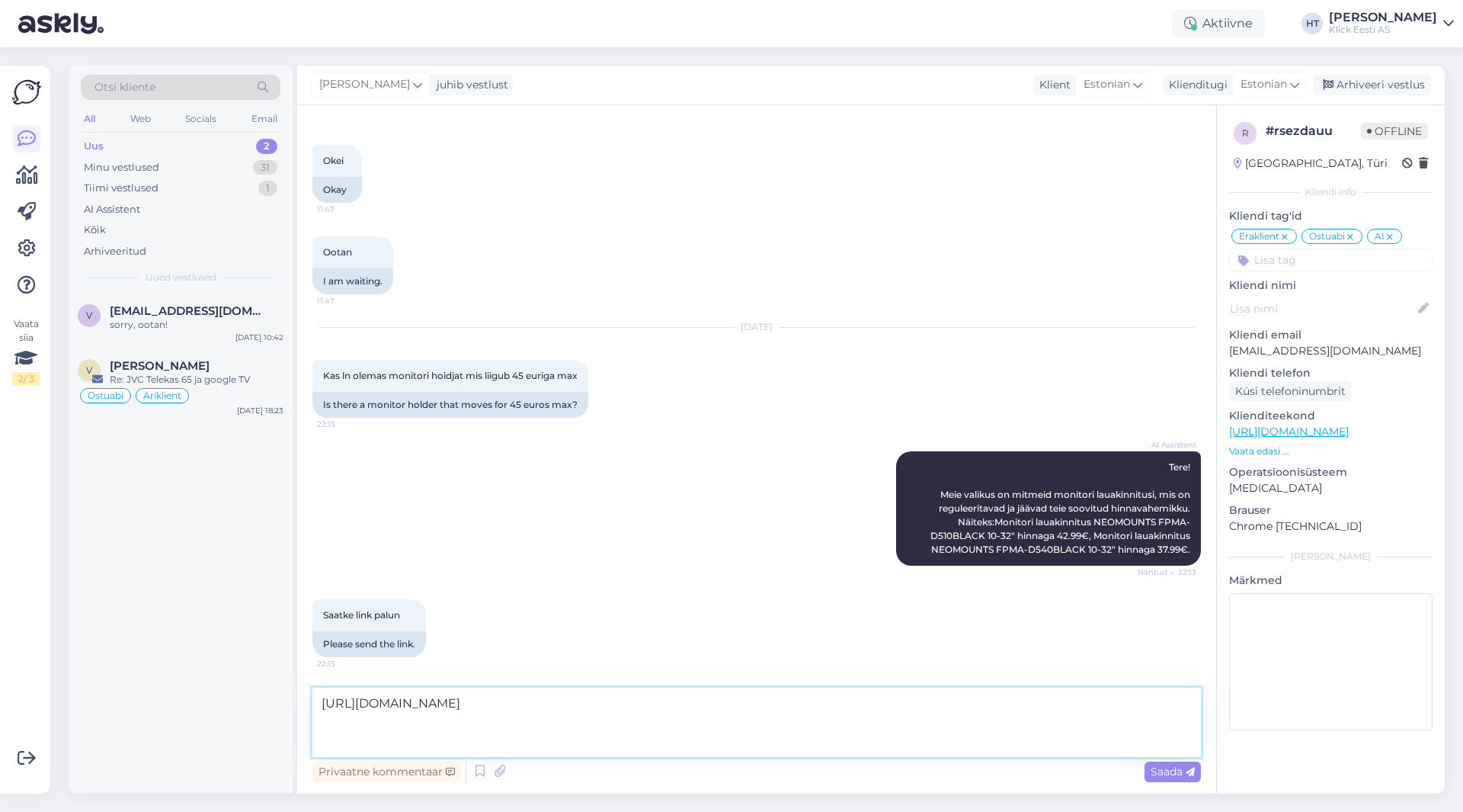
scroll to position [3034, 0]
paste textarea "[URL][DOMAIN_NAME]"
type textarea "[URL][DOMAIN_NAME] [URL][DOMAIN_NAME]"
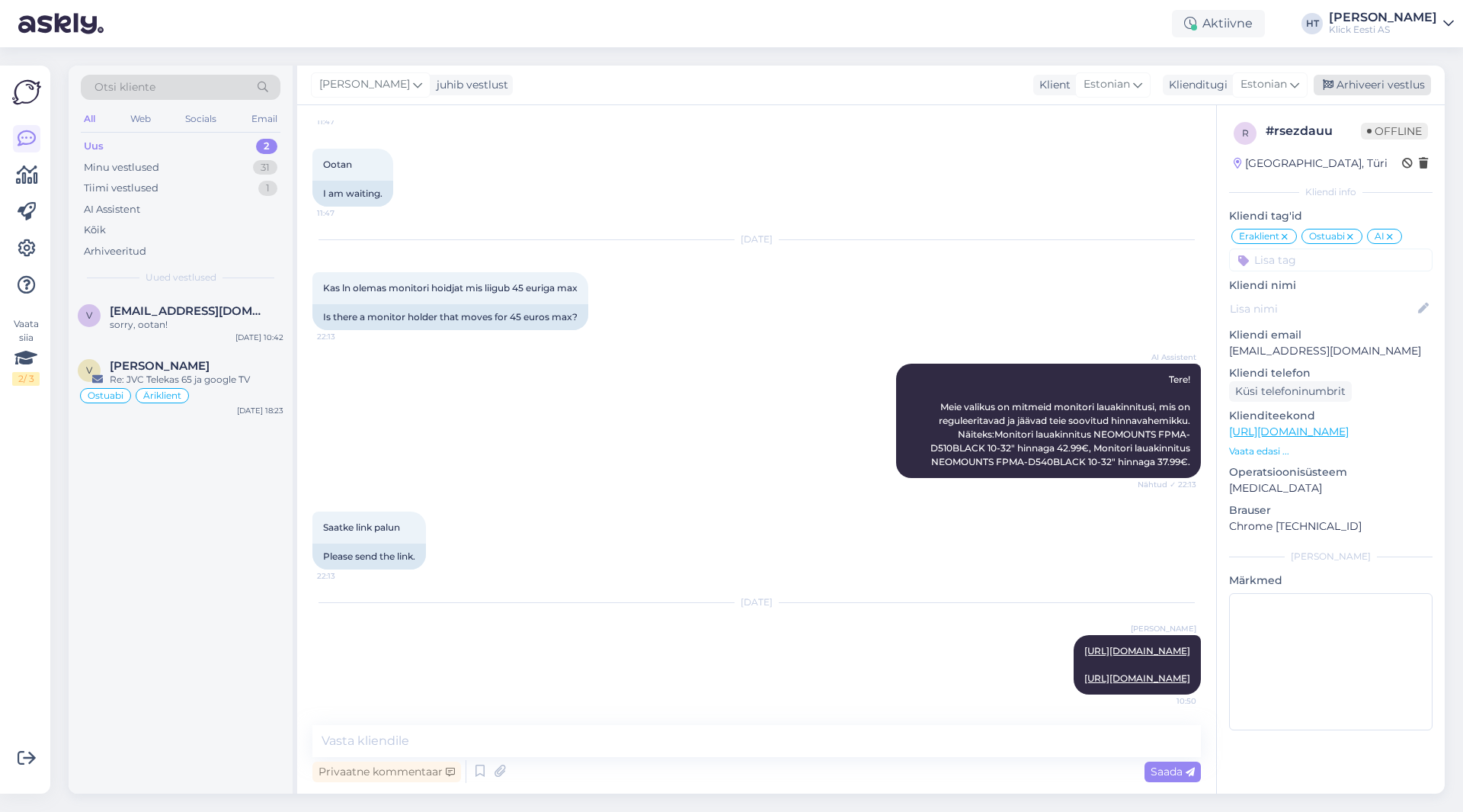
click at [1371, 90] on div "Arhiveeri vestlus" at bounding box center [1372, 85] width 117 height 21
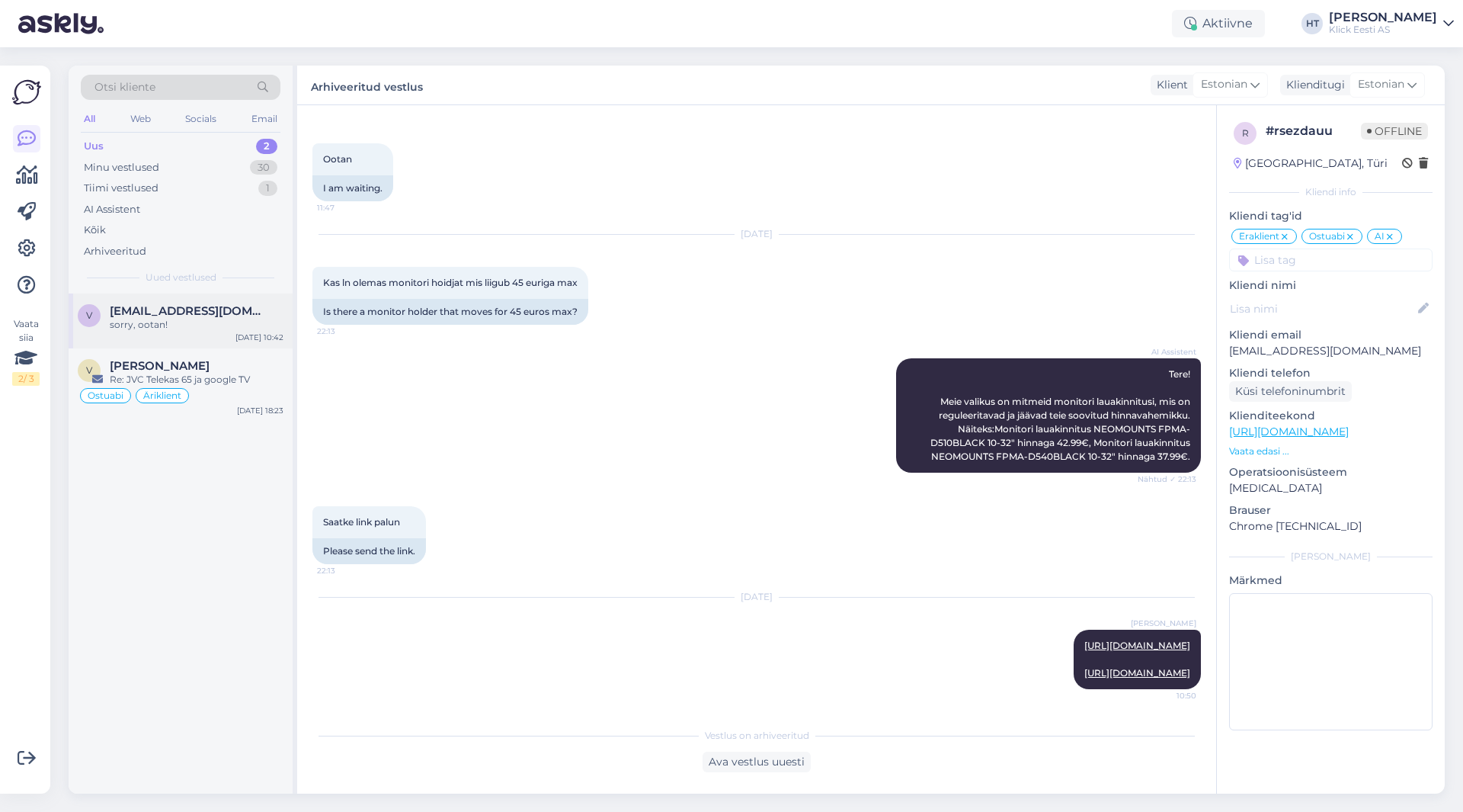
click at [226, 327] on div "sorry, ootan!" at bounding box center [196, 325] width 174 height 13
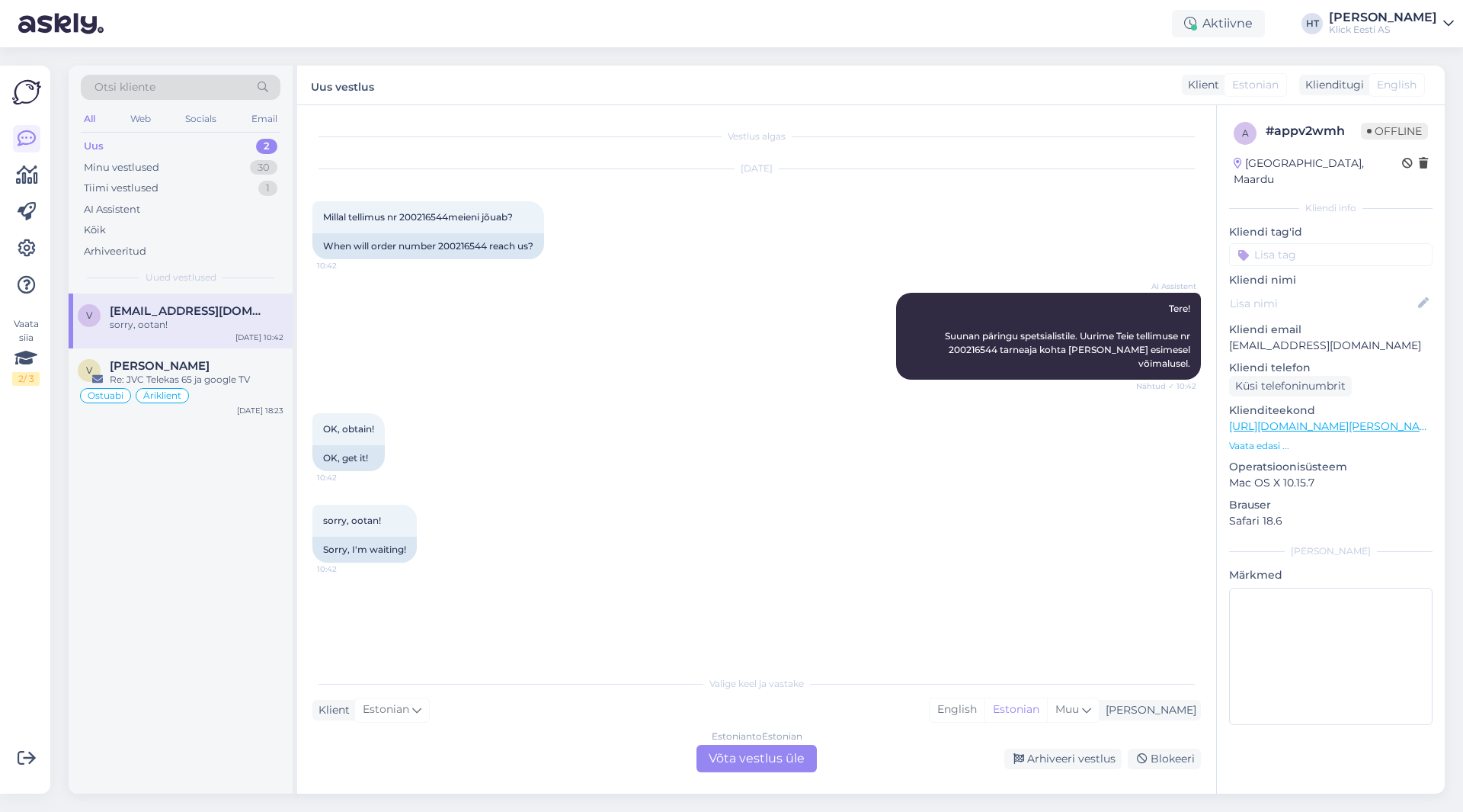
click at [722, 342] on div "AI Assistent Tere! Suunan päringu spetsialistile. Uurime Teie tellimuse nr 2002…" at bounding box center [756, 336] width 888 height 121
click at [228, 388] on div "Ostuabi Äriklient" at bounding box center [180, 396] width 206 height 18
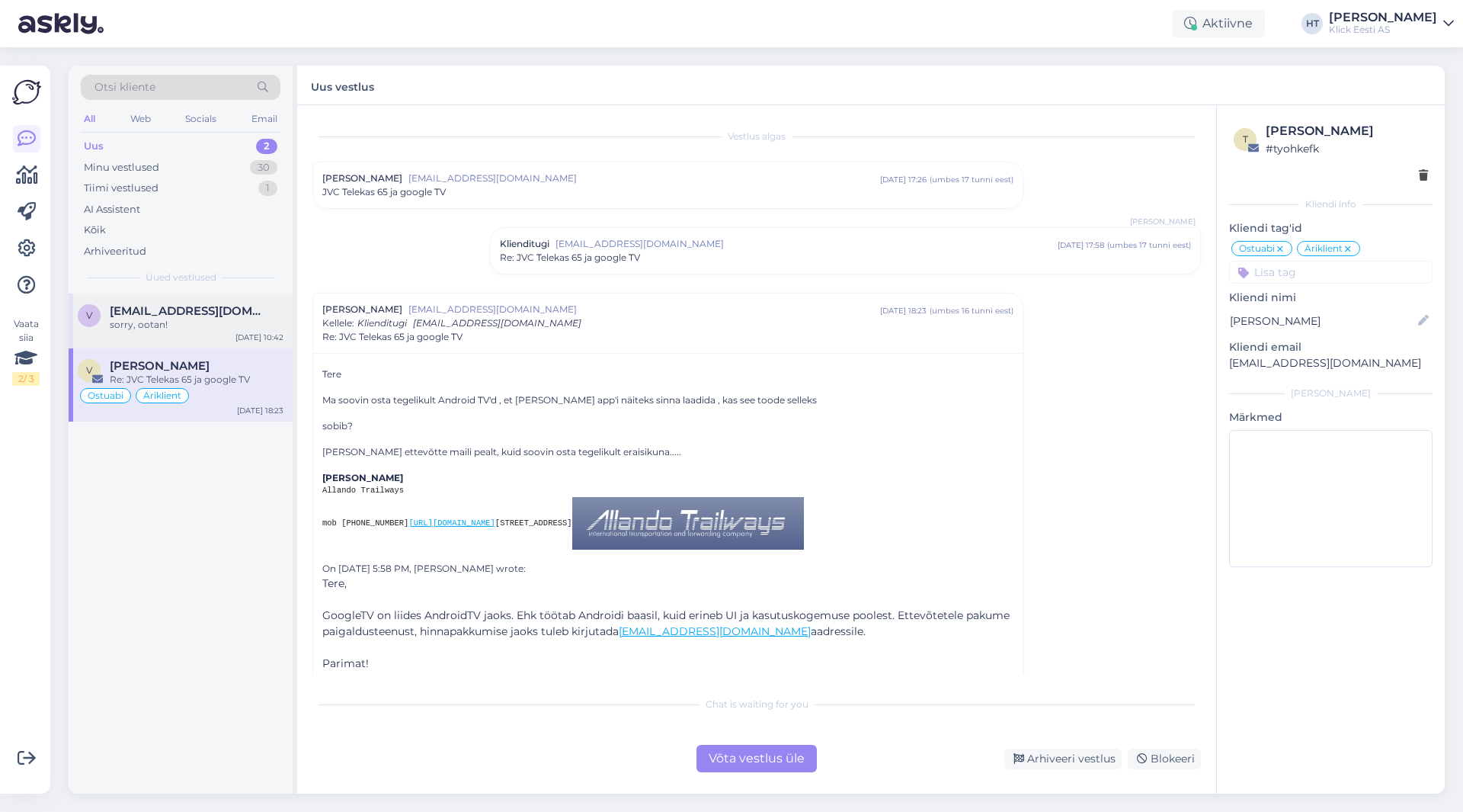
click at [200, 329] on div "sorry, ootan!" at bounding box center [196, 325] width 174 height 13
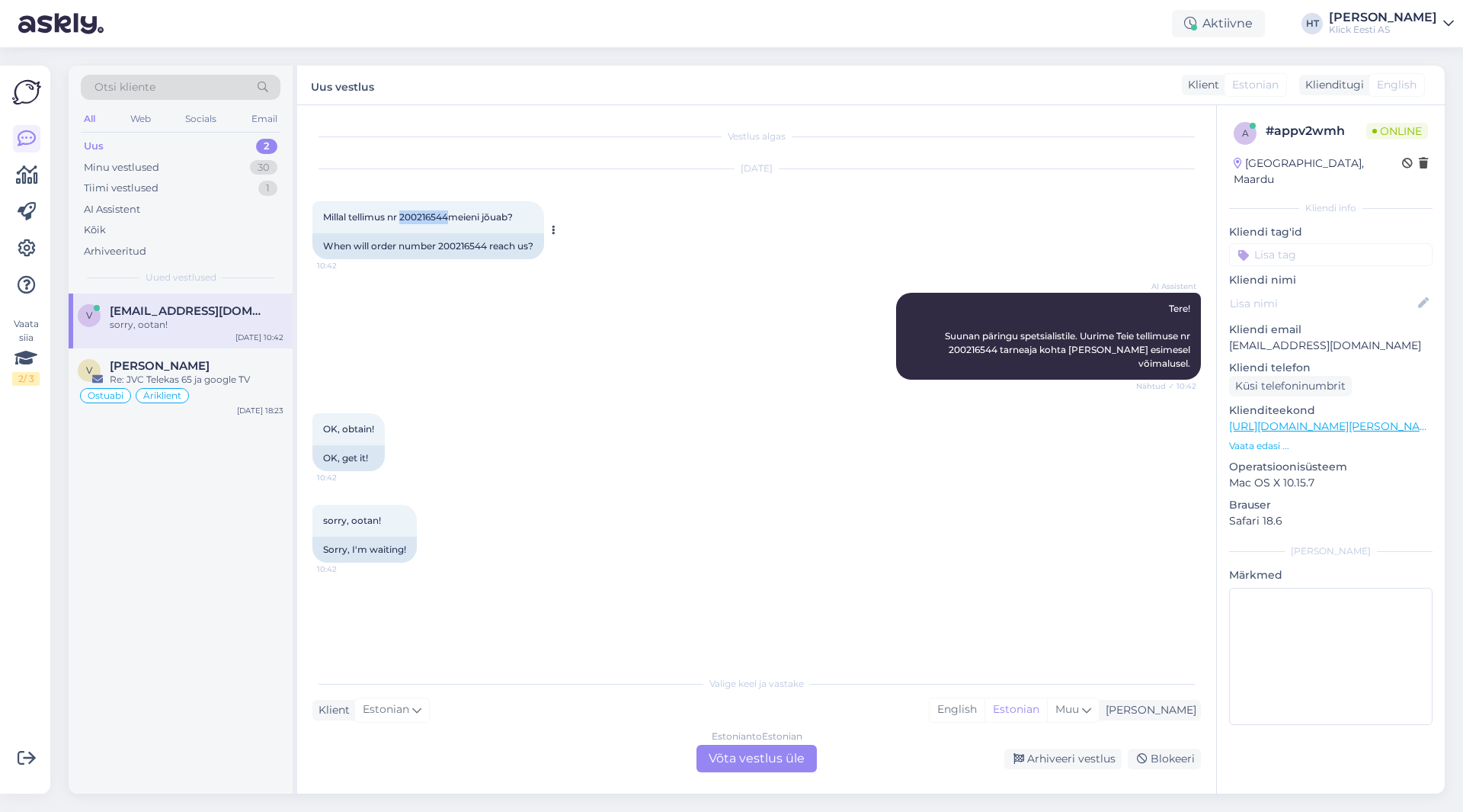
drag, startPoint x: 403, startPoint y: 215, endPoint x: 450, endPoint y: 217, distance: 47.0
click at [450, 217] on span "Millal tellimus nr 200216544meieni jõuab?" at bounding box center [418, 217] width 190 height 12
click at [701, 379] on div "AI Assistent Tere! Suunan päringu spetsialistile. Uurime Teie tellimuse nr 2002…" at bounding box center [756, 336] width 888 height 121
click at [165, 201] on div "AI Assistent" at bounding box center [180, 209] width 200 height 21
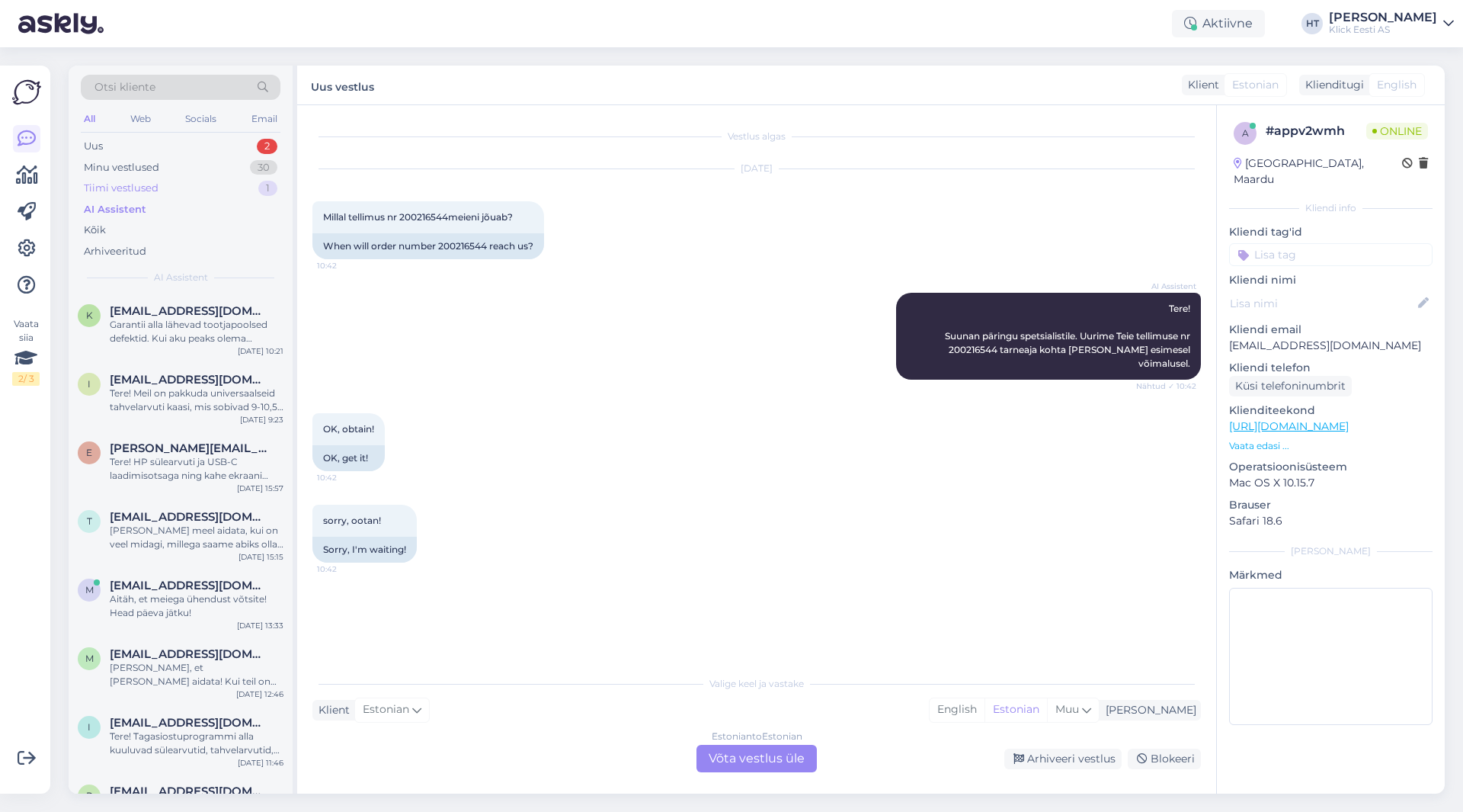
click at [179, 191] on div "Tiimi vestlused 1" at bounding box center [180, 188] width 200 height 21
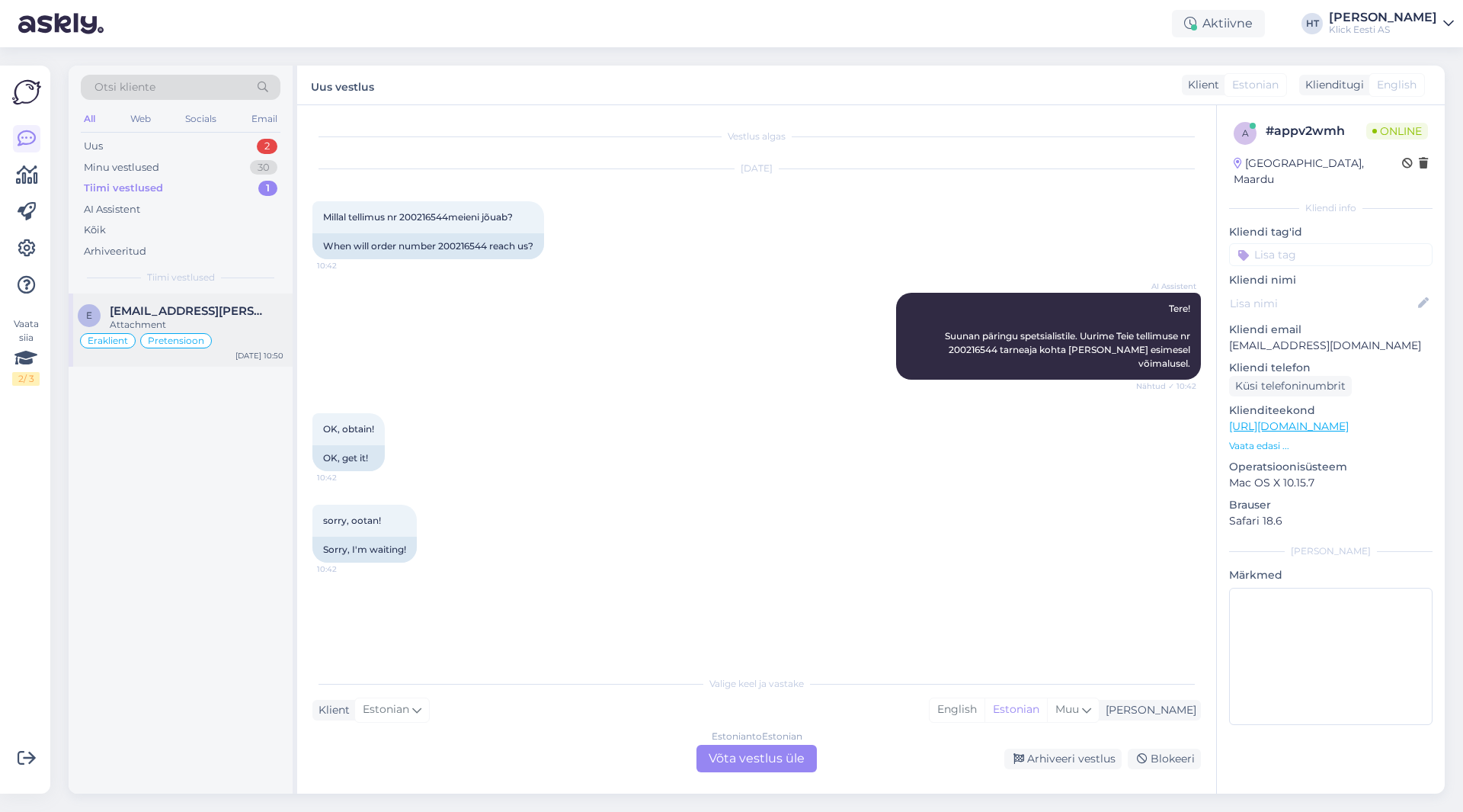
click at [202, 294] on div "e [EMAIL_ADDRESS][PERSON_NAME][DOMAIN_NAME] Attachment Eraklient Pretensioon [D…" at bounding box center [180, 330] width 224 height 73
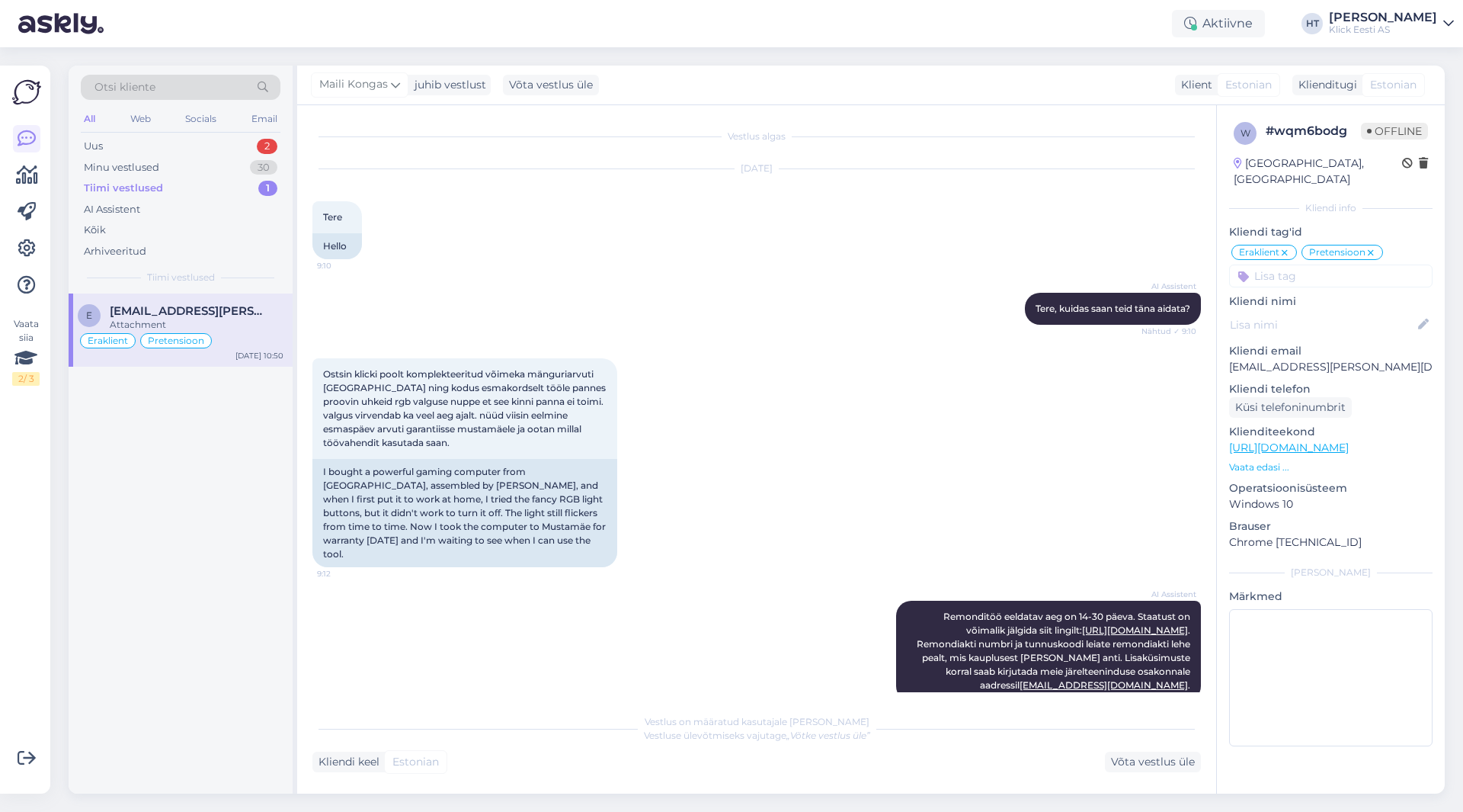
scroll to position [424, 0]
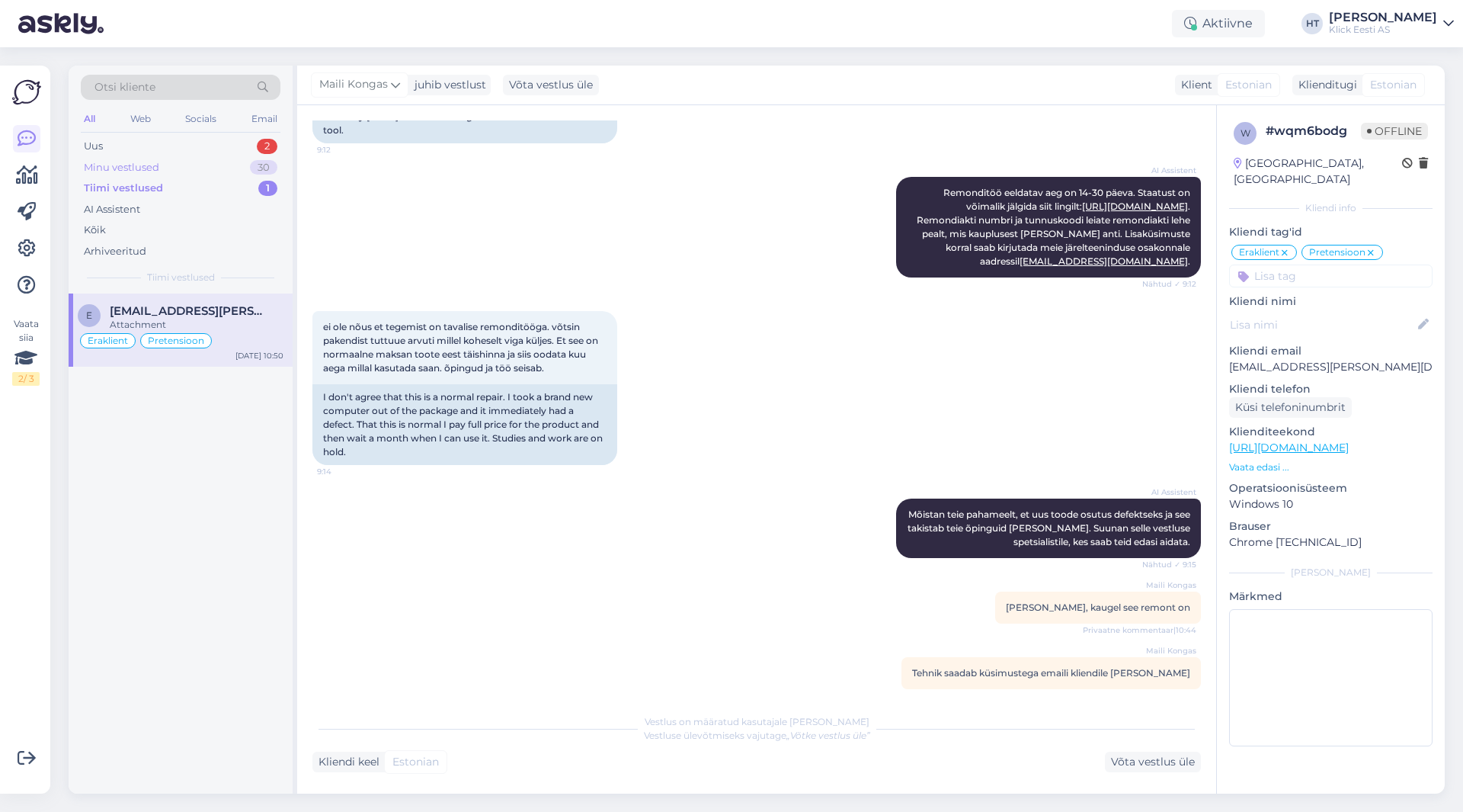
click at [271, 174] on div "Minu vestlused 30" at bounding box center [180, 167] width 200 height 21
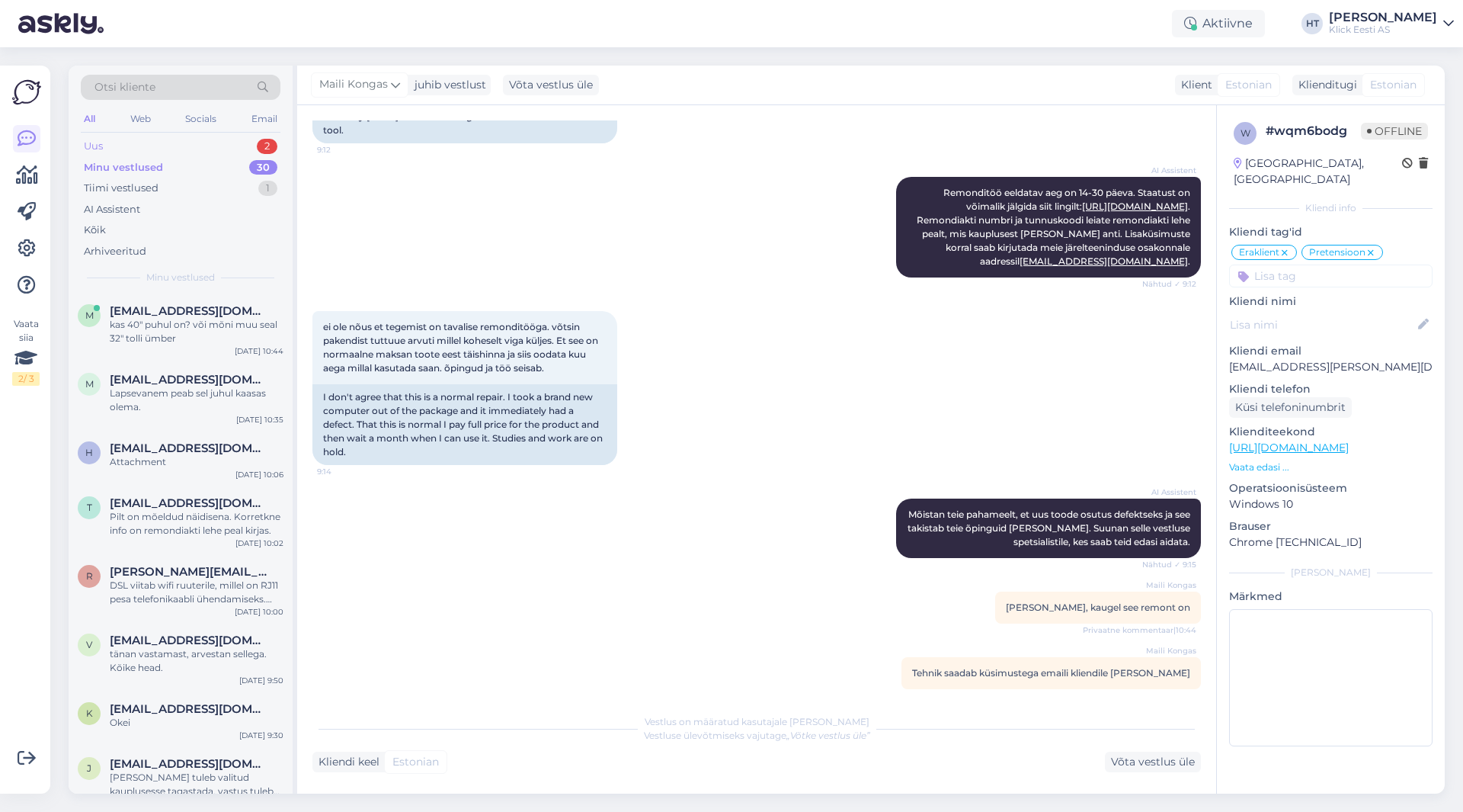
click at [259, 148] on div "2" at bounding box center [267, 146] width 21 height 15
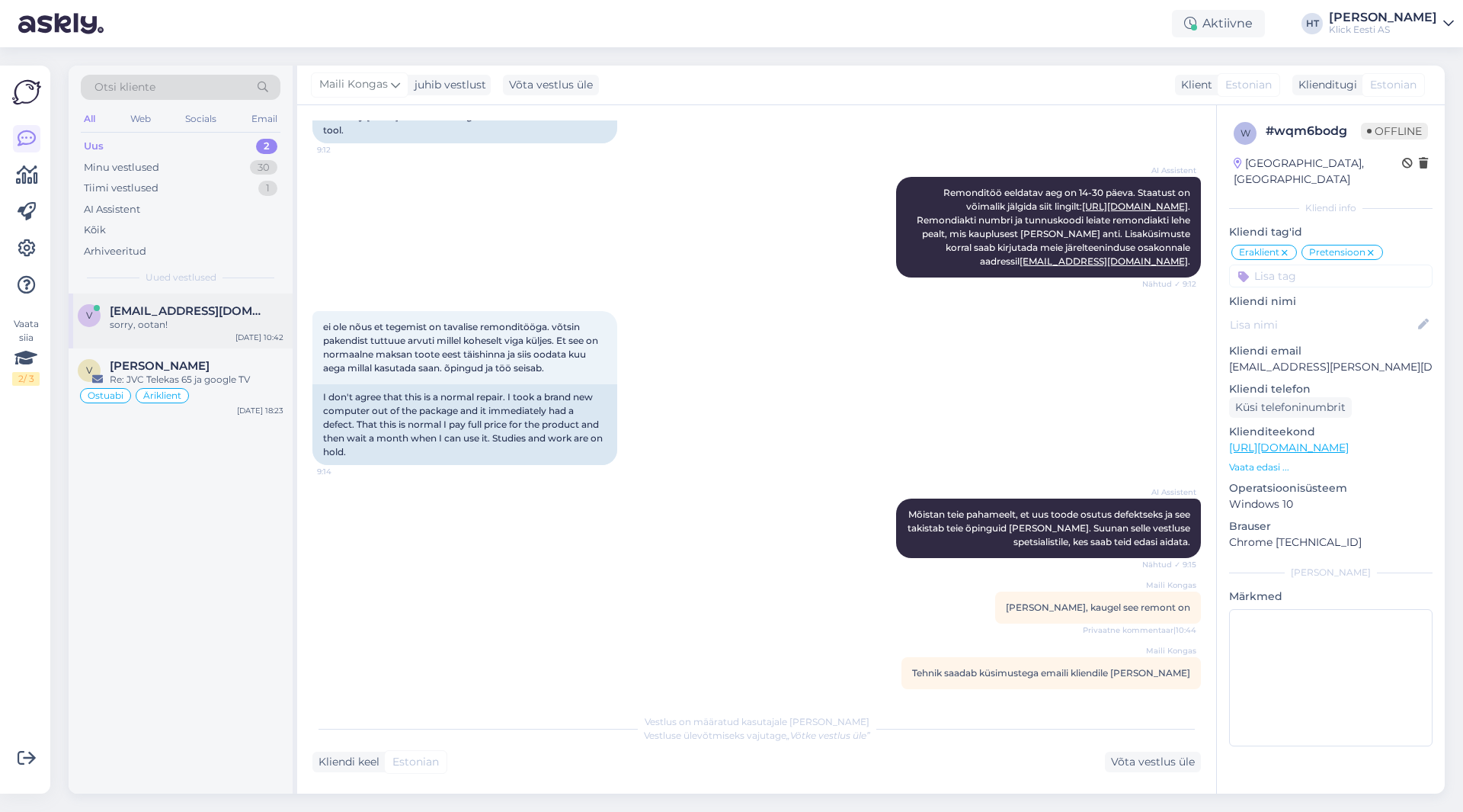
click at [235, 313] on div "[EMAIL_ADDRESS][DOMAIN_NAME]" at bounding box center [196, 310] width 174 height 13
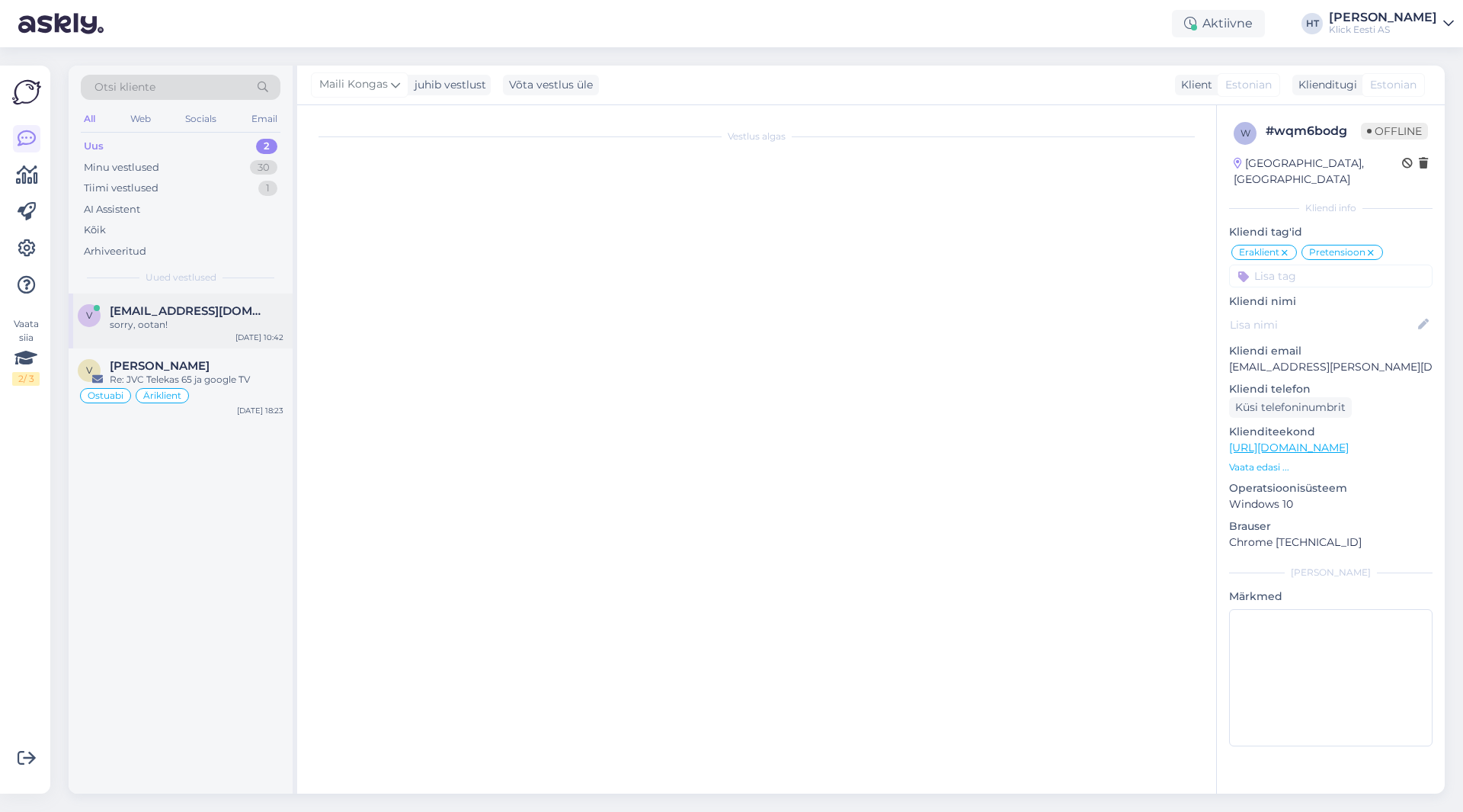
scroll to position [0, 0]
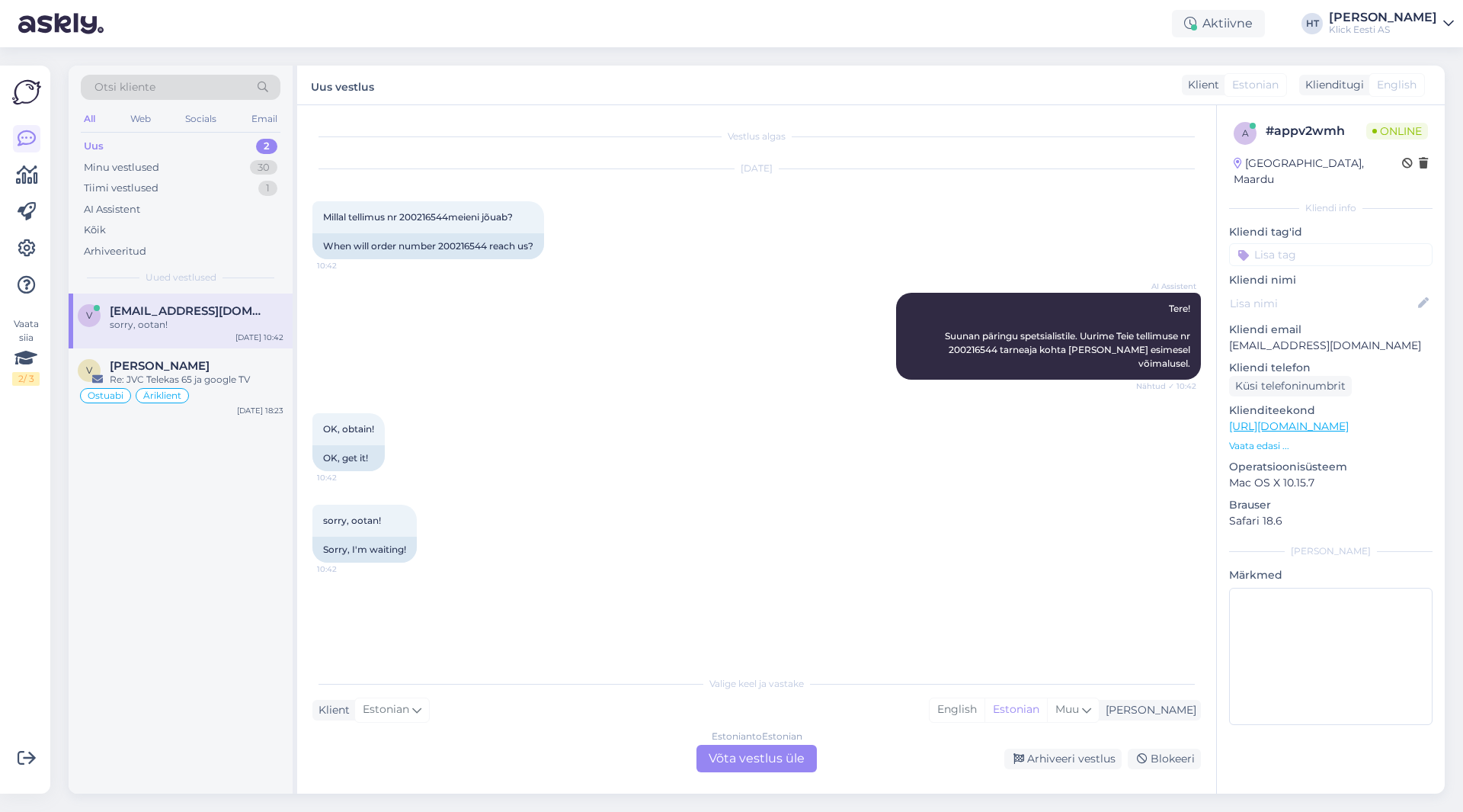
click at [464, 404] on div "OK, obtain! 10:42 OK, get it!" at bounding box center [756, 441] width 888 height 91
click at [734, 769] on div "Estonian to Estonian Võta vestlus üle" at bounding box center [757, 758] width 121 height 28
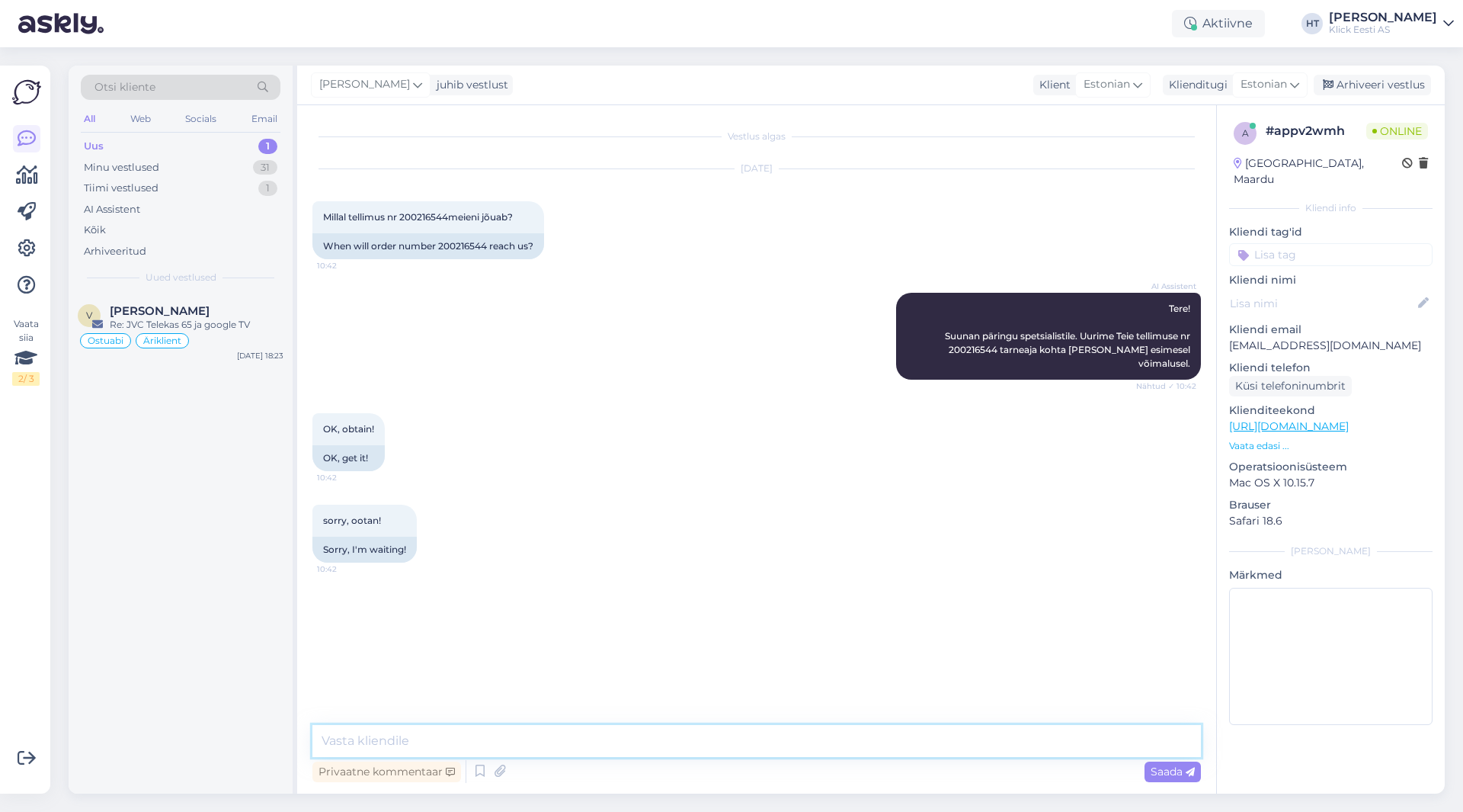
click at [737, 745] on textarea at bounding box center [756, 741] width 888 height 32
type textarea "Ootame hetkel kõrvaklappide saatmist tarnija käest. [PERSON_NAME] tooted on ole…"
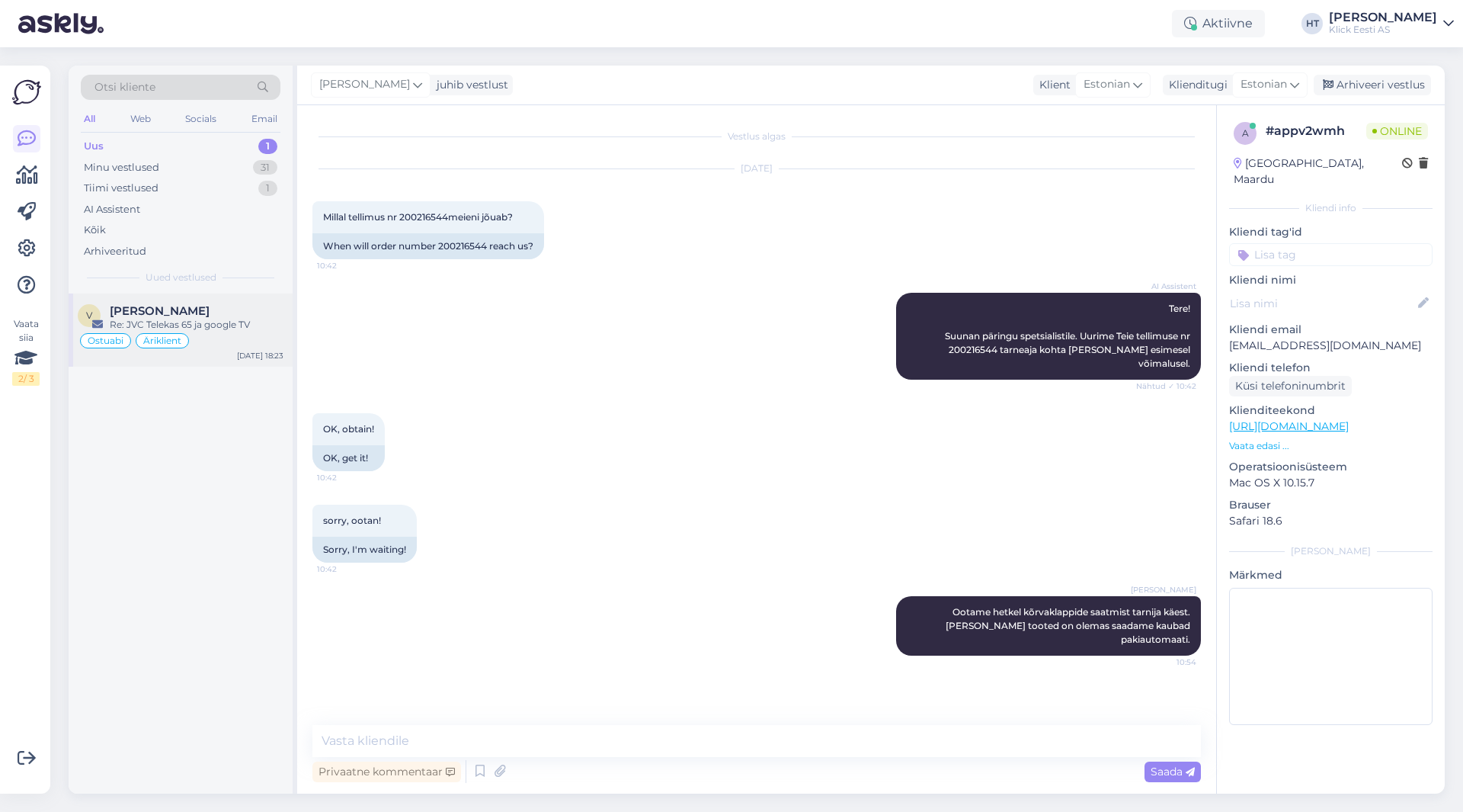
click at [217, 335] on div "Ostuabi Äriklient" at bounding box center [180, 341] width 206 height 18
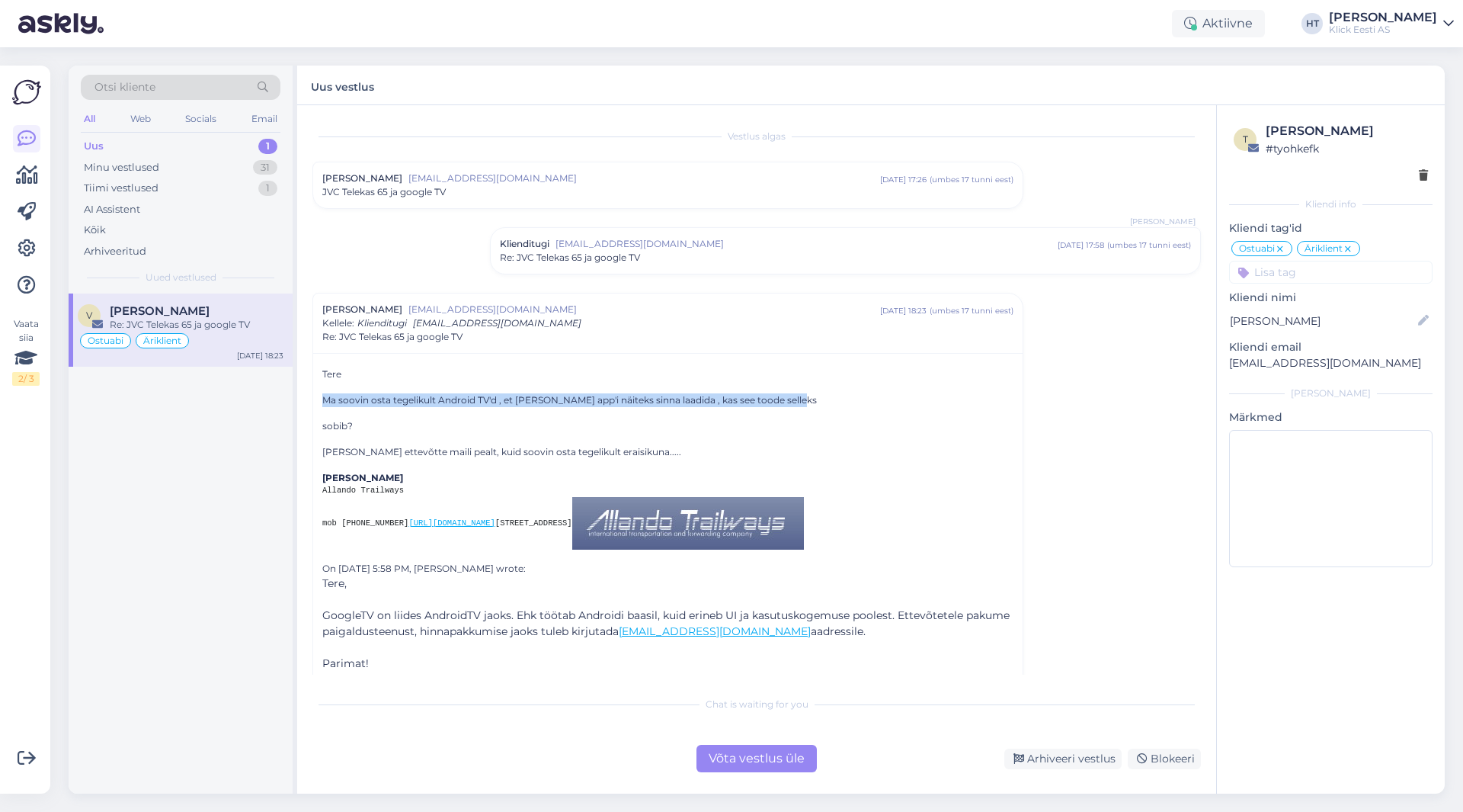
drag, startPoint x: 324, startPoint y: 397, endPoint x: 793, endPoint y: 400, distance: 469.0
click at [793, 400] on p "Ma soovin osta tegelikult Android TV'd , et [PERSON_NAME] app'i näiteks sinna l…" at bounding box center [668, 400] width 691 height 13
click at [212, 171] on div "Minu vestlused 31" at bounding box center [180, 167] width 200 height 21
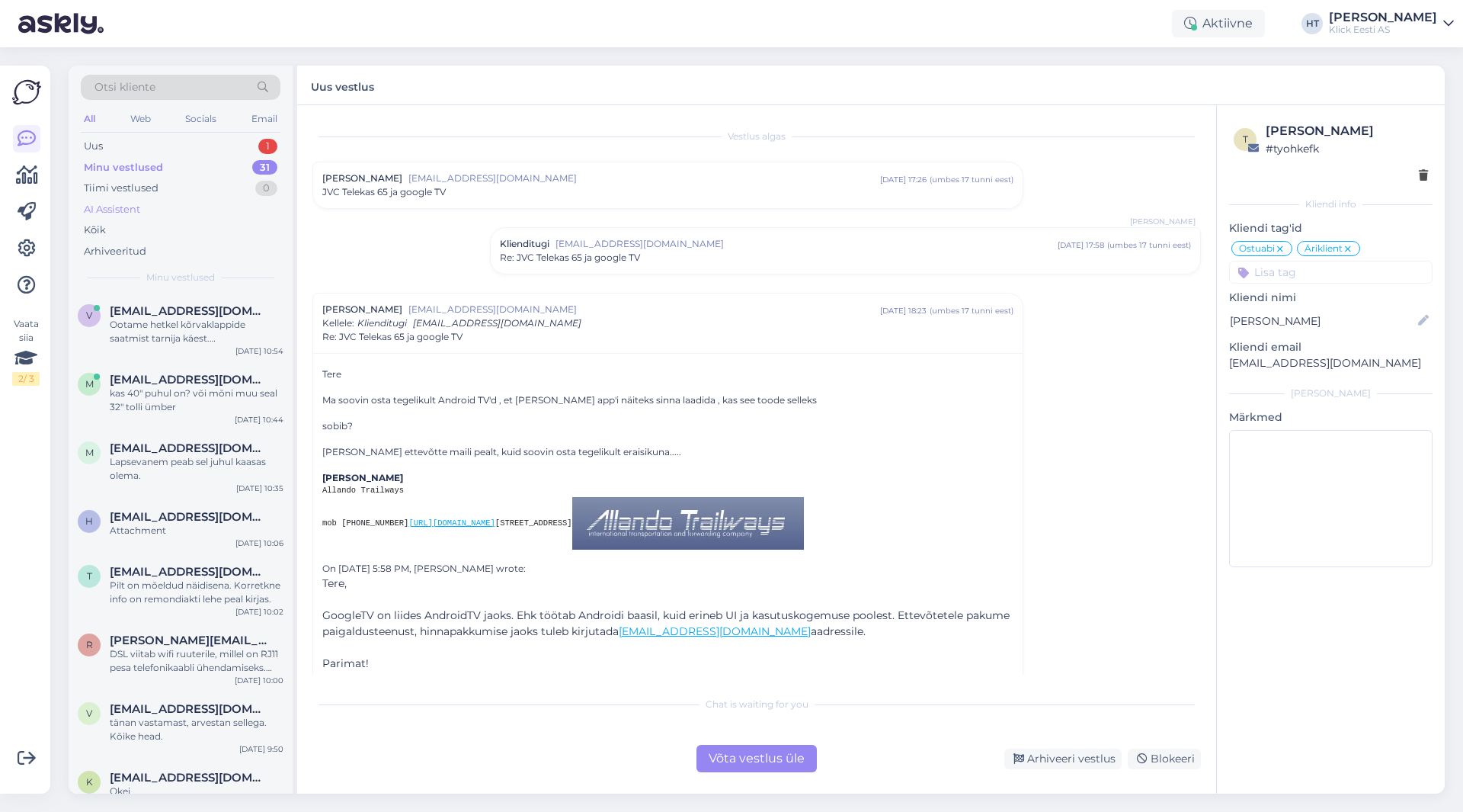
click at [213, 211] on div "AI Assistent" at bounding box center [180, 209] width 200 height 21
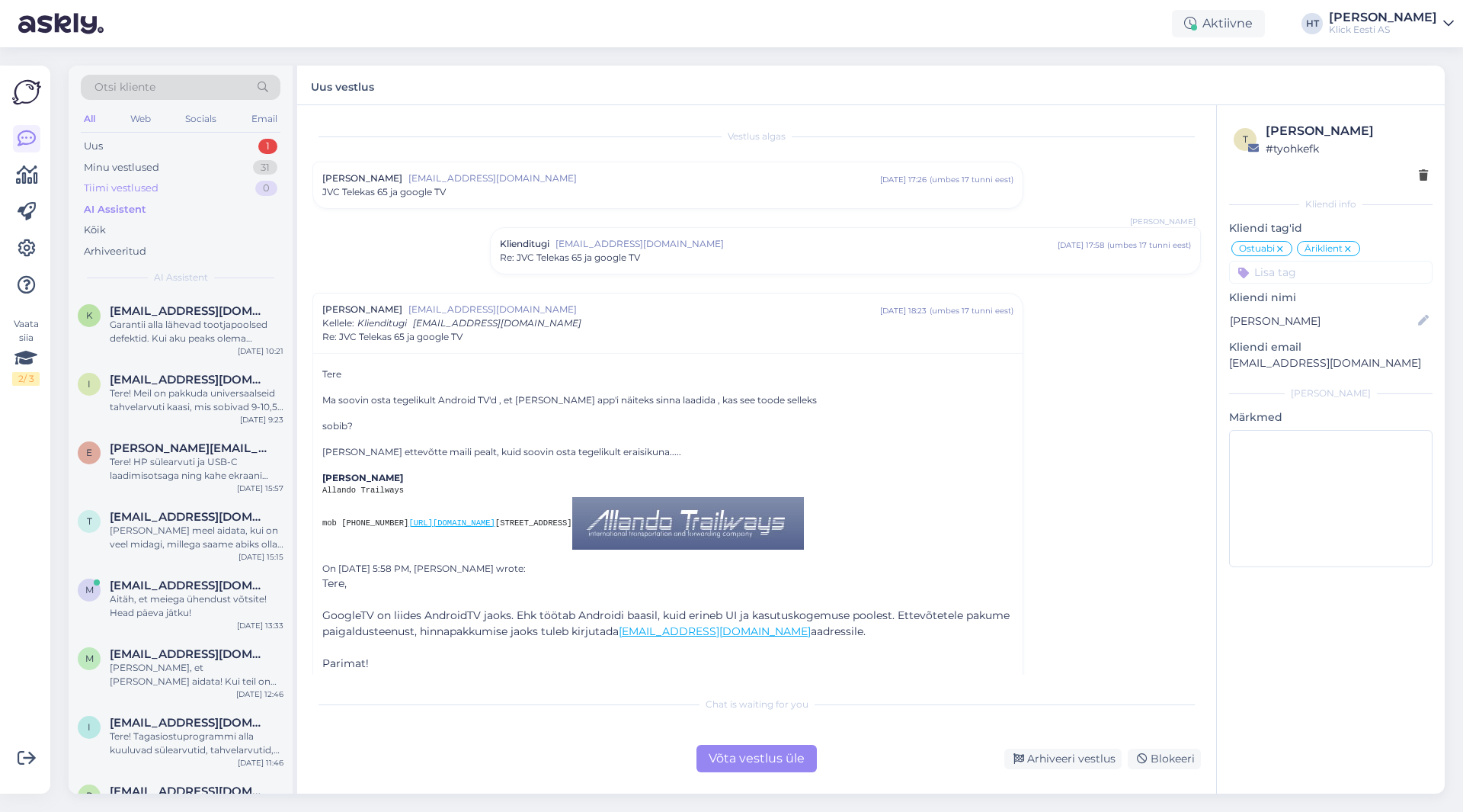
click at [205, 181] on div "Tiimi vestlused 0" at bounding box center [180, 188] width 200 height 21
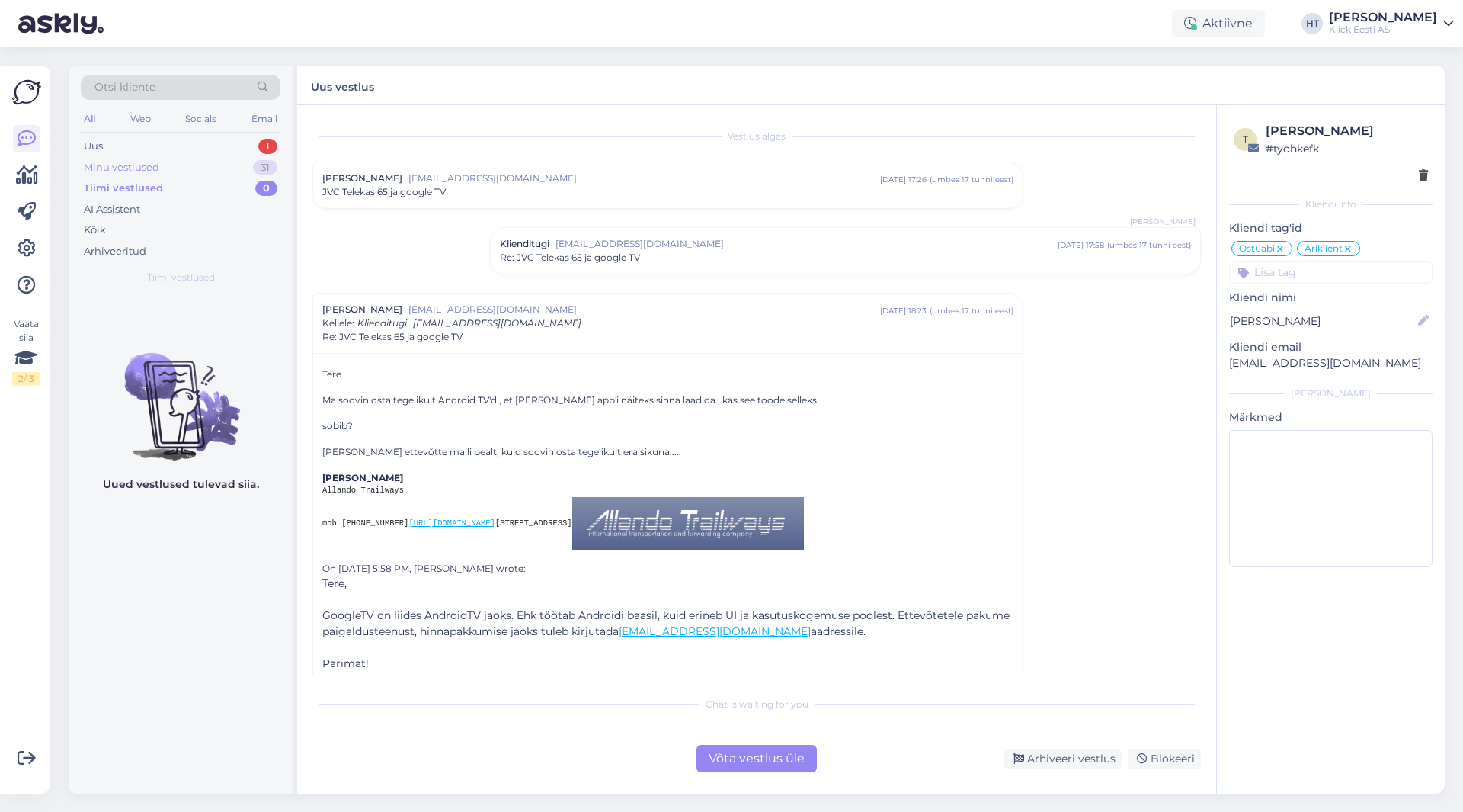
click at [209, 167] on div "Minu vestlused 31" at bounding box center [180, 167] width 200 height 21
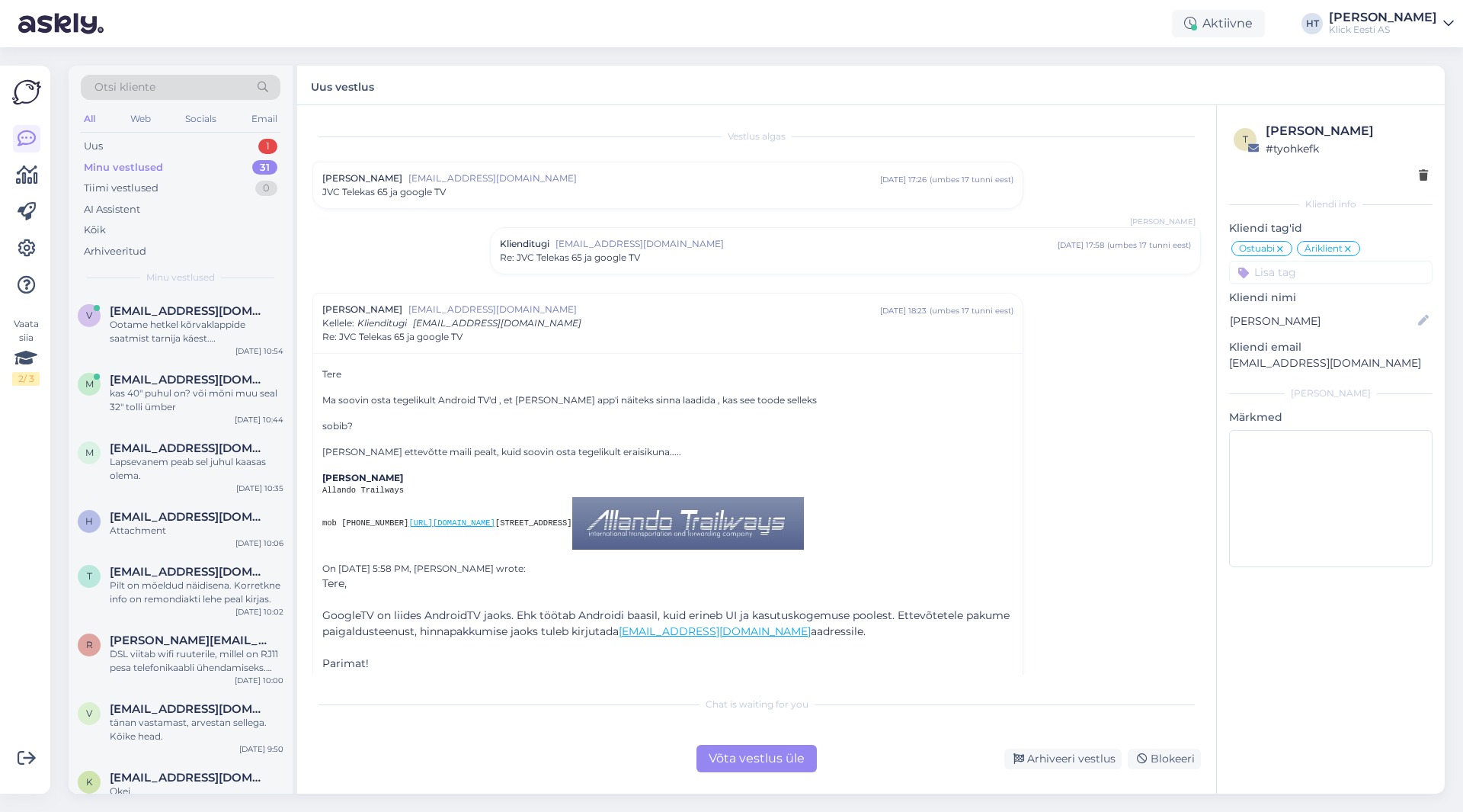
click at [221, 130] on div "All Web Socials Email" at bounding box center [180, 121] width 200 height 23
click at [226, 142] on div "Uus 1" at bounding box center [180, 146] width 200 height 21
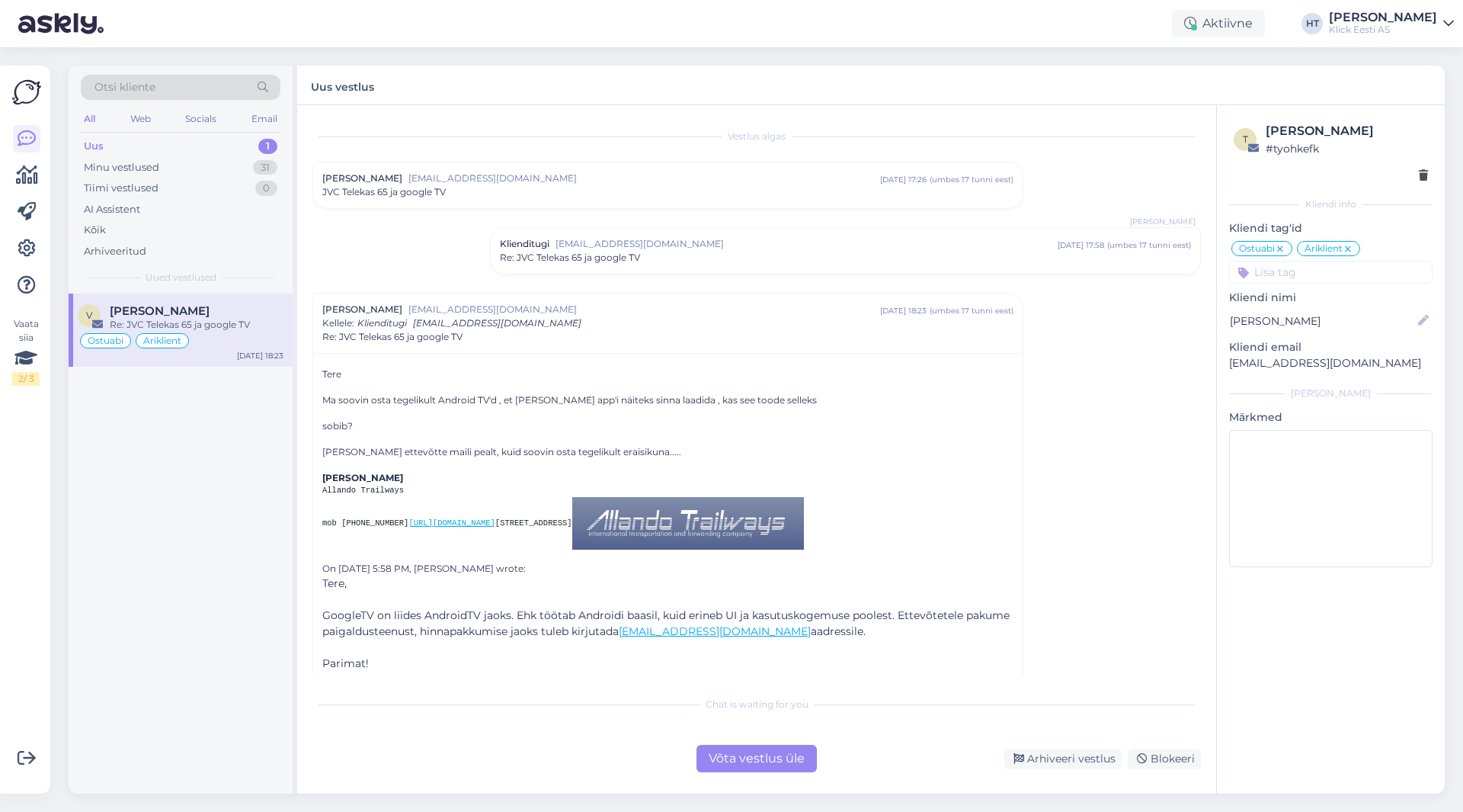
click at [260, 463] on div "v vahur [PERSON_NAME] Re: JVC Telekas 65 ja google TV Ostuabi Äriklient [DATE] …" at bounding box center [180, 544] width 224 height 500
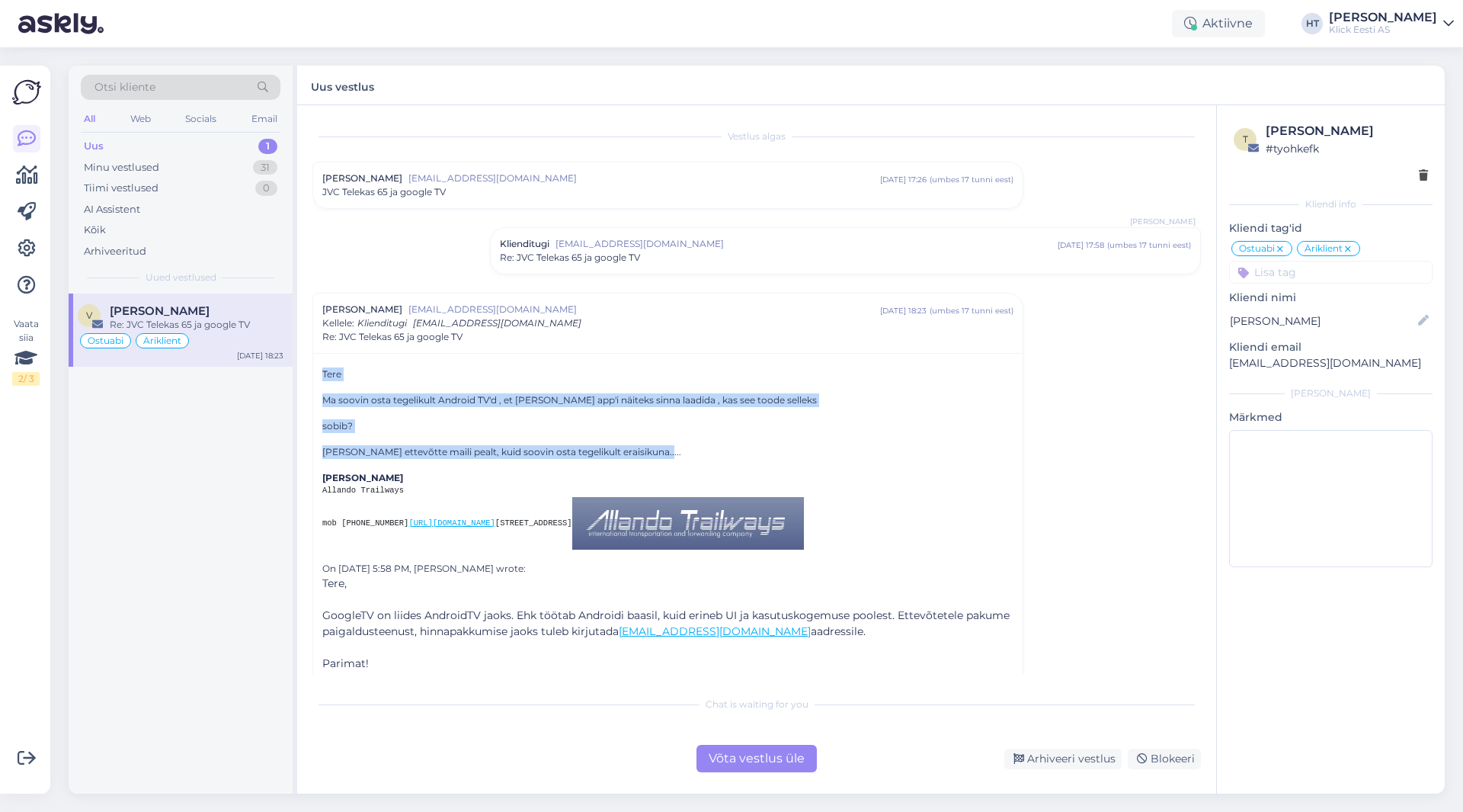
drag, startPoint x: 643, startPoint y: 454, endPoint x: 323, endPoint y: 373, distance: 330.1
click at [323, 373] on div "[PERSON_NAME] soovin osta tegelikult Android TV'd , et [PERSON_NAME] app'i näit…" at bounding box center [668, 519] width 691 height 304
click at [323, 373] on p "Tere" at bounding box center [668, 374] width 691 height 13
drag, startPoint x: 323, startPoint y: 373, endPoint x: 670, endPoint y: 452, distance: 355.9
click at [670, 452] on div "[PERSON_NAME] soovin osta tegelikult Android TV'd , et [PERSON_NAME] app'i näit…" at bounding box center [668, 519] width 691 height 304
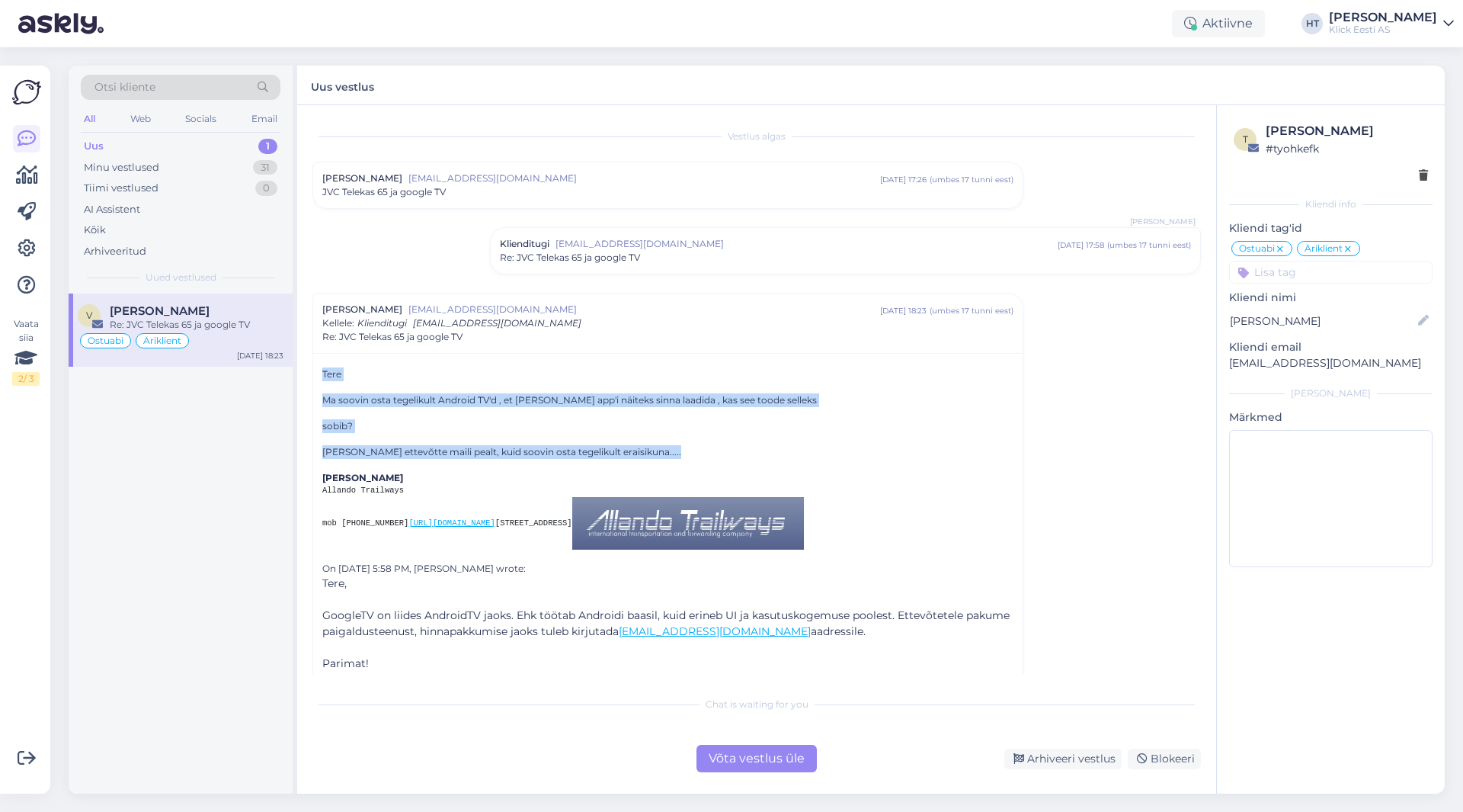
click at [670, 452] on p "[PERSON_NAME] ettevõtte maili pealt, kuid soovin osta tegelikult eraisikuna....." at bounding box center [668, 452] width 691 height 13
drag, startPoint x: 645, startPoint y: 454, endPoint x: 321, endPoint y: 371, distance: 334.5
click at [321, 371] on div "[PERSON_NAME] soovin osta tegelikult Android TV'd , et [PERSON_NAME] app'i näit…" at bounding box center [668, 523] width 710 height 340
drag, startPoint x: 321, startPoint y: 371, endPoint x: 653, endPoint y: 453, distance: 342.0
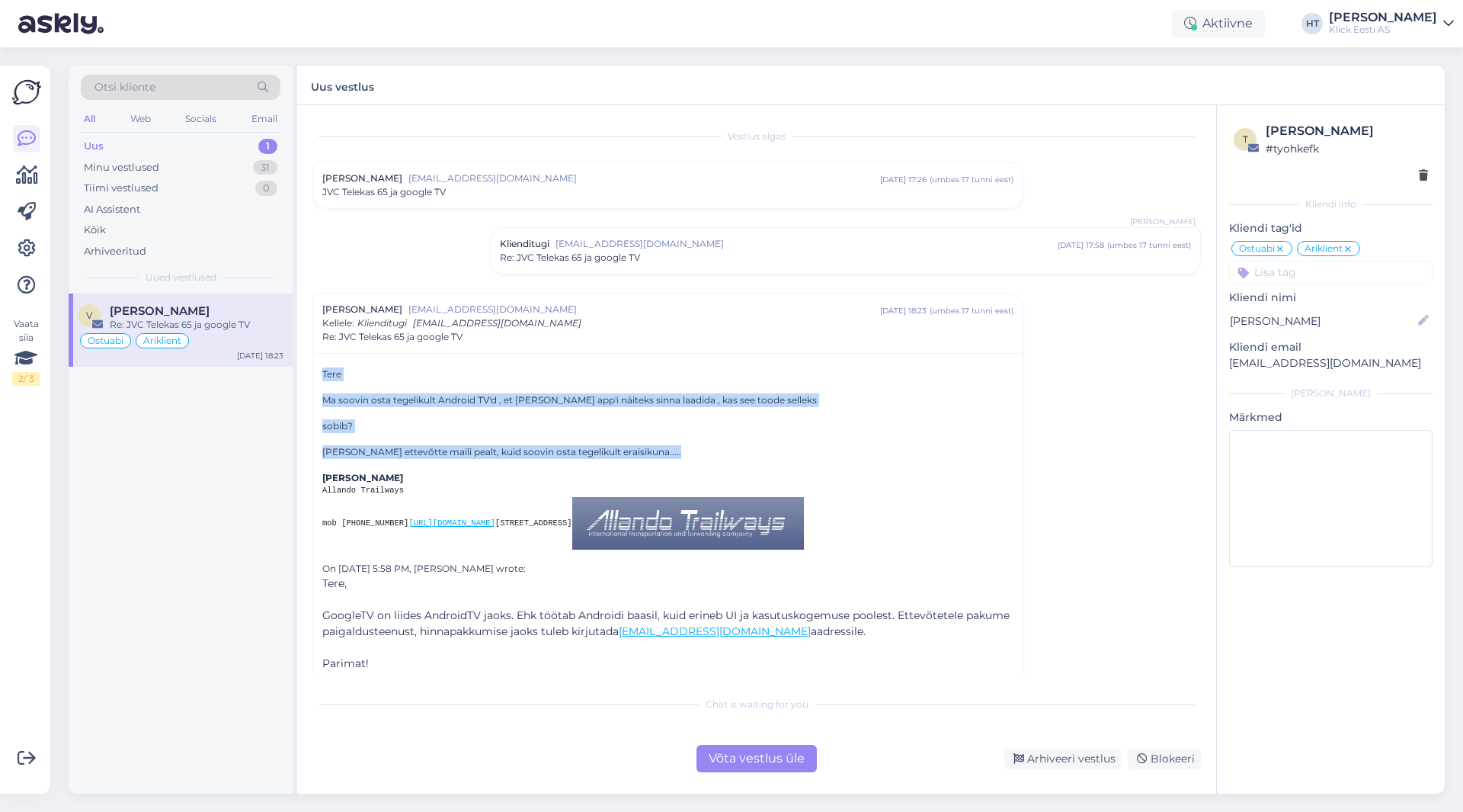
click at [653, 453] on div "[PERSON_NAME] soovin osta tegelikult Android TV'd , et [PERSON_NAME] app'i näit…" at bounding box center [668, 523] width 710 height 340
click at [653, 453] on p "[PERSON_NAME] ettevõtte maili pealt, kuid soovin osta tegelikult eraisikuna....." at bounding box center [668, 452] width 691 height 13
drag, startPoint x: 652, startPoint y: 454, endPoint x: 325, endPoint y: 372, distance: 337.1
click at [325, 372] on div "[PERSON_NAME] soovin osta tegelikult Android TV'd , et [PERSON_NAME] app'i näit…" at bounding box center [668, 519] width 691 height 304
click at [321, 372] on div "[PERSON_NAME] soovin osta tegelikult Android TV'd , et [PERSON_NAME] app'i näit…" at bounding box center [668, 523] width 710 height 340
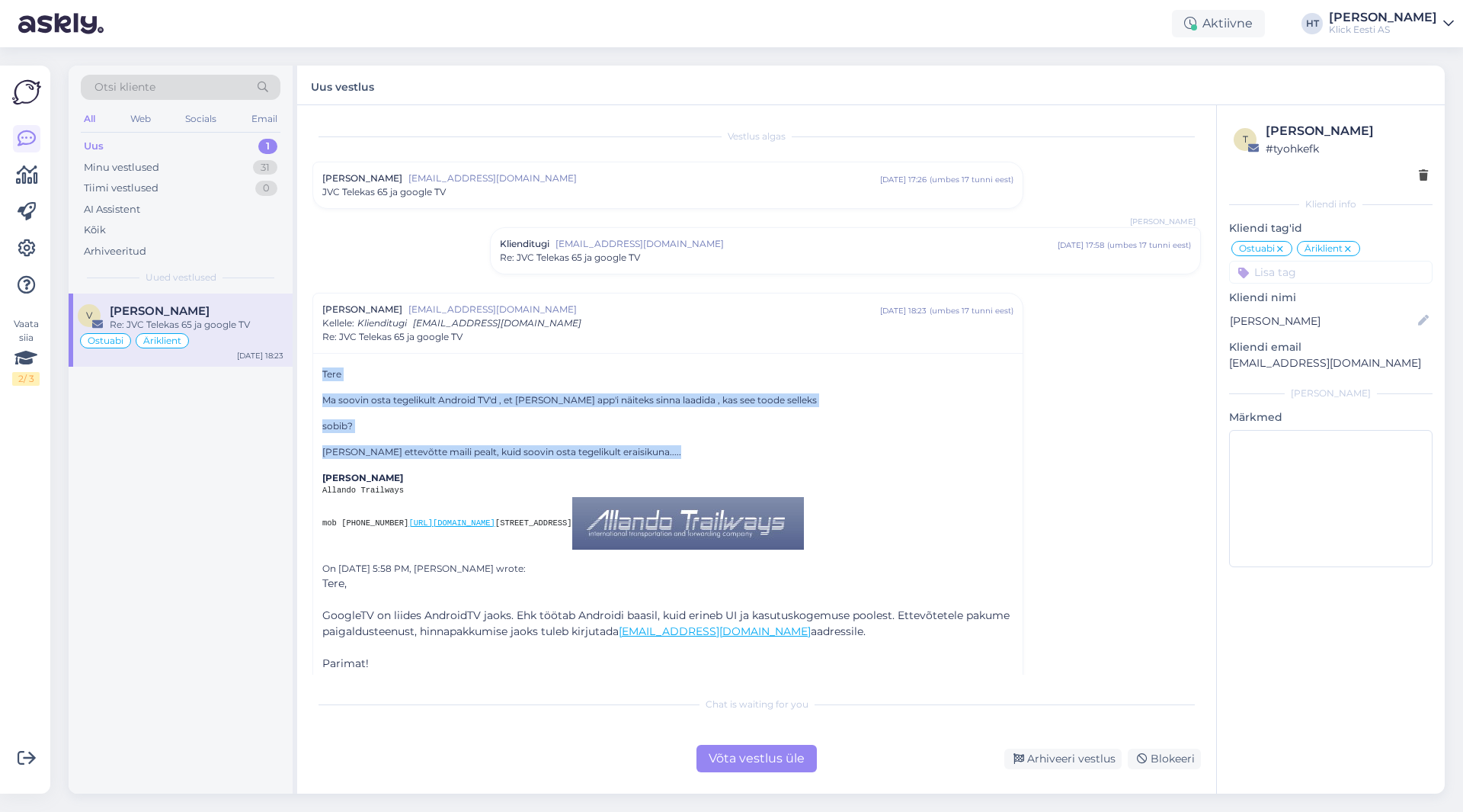
drag, startPoint x: 321, startPoint y: 372, endPoint x: 664, endPoint y: 450, distance: 351.8
click at [664, 450] on div "[PERSON_NAME] soovin osta tegelikult Android TV'd , et [PERSON_NAME] app'i näit…" at bounding box center [668, 523] width 710 height 340
click at [664, 450] on p "[PERSON_NAME] ettevõtte maili pealt, kuid soovin osta tegelikult eraisikuna....." at bounding box center [668, 452] width 691 height 13
drag, startPoint x: 649, startPoint y: 453, endPoint x: 322, endPoint y: 371, distance: 337.1
click at [322, 371] on div "[PERSON_NAME] soovin osta tegelikult Android TV'd , et [PERSON_NAME] app'i näit…" at bounding box center [668, 519] width 691 height 304
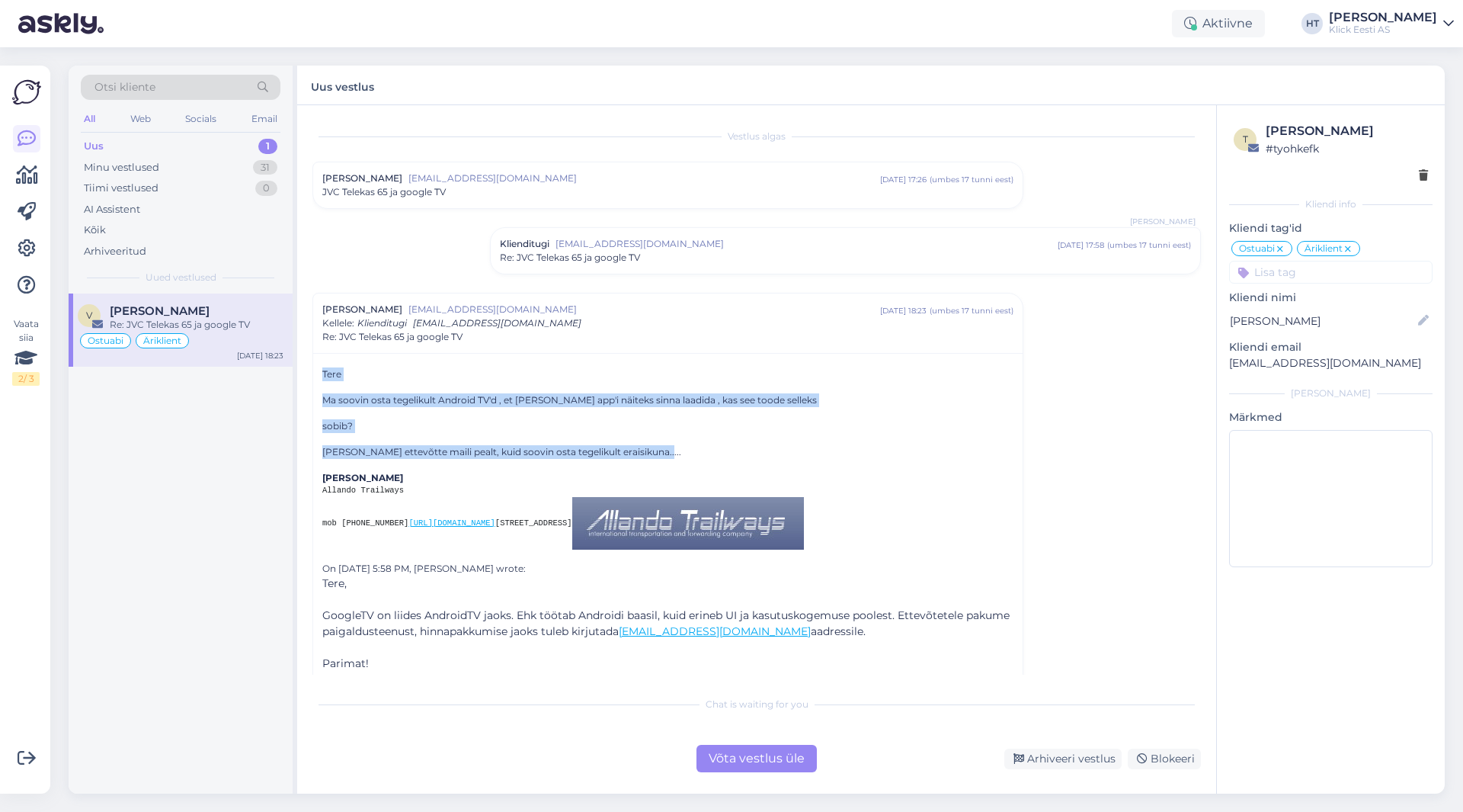
click at [322, 371] on p "Tere" at bounding box center [668, 374] width 691 height 13
drag, startPoint x: 322, startPoint y: 371, endPoint x: 648, endPoint y: 450, distance: 335.4
click at [648, 450] on div "[PERSON_NAME] soovin osta tegelikult Android TV'd , et [PERSON_NAME] app'i näit…" at bounding box center [668, 519] width 691 height 304
click at [648, 450] on p "[PERSON_NAME] ettevõtte maili pealt, kuid soovin osta tegelikult eraisikuna....." at bounding box center [668, 452] width 691 height 13
drag, startPoint x: 647, startPoint y: 452, endPoint x: 320, endPoint y: 372, distance: 336.6
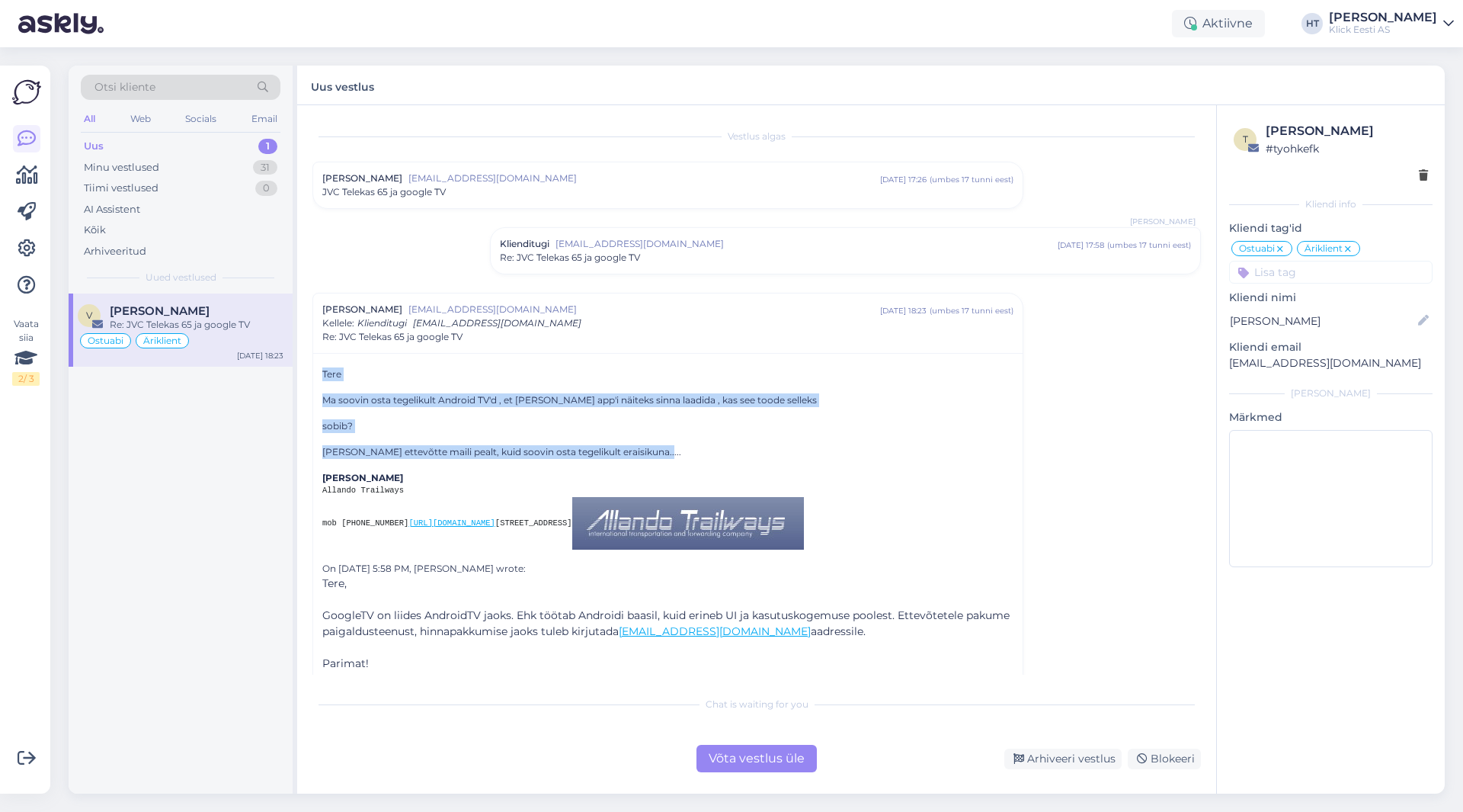
click at [320, 372] on div "[PERSON_NAME] soovin osta tegelikult Android TV'd , et [PERSON_NAME] app'i näit…" at bounding box center [668, 523] width 710 height 340
drag, startPoint x: 320, startPoint y: 372, endPoint x: 654, endPoint y: 452, distance: 343.4
click at [654, 452] on div "[PERSON_NAME] soovin osta tegelikult Android TV'd , et [PERSON_NAME] app'i näit…" at bounding box center [668, 523] width 710 height 340
click at [654, 452] on p "[PERSON_NAME] ettevõtte maili pealt, kuid soovin osta tegelikult eraisikuna....." at bounding box center [668, 452] width 691 height 13
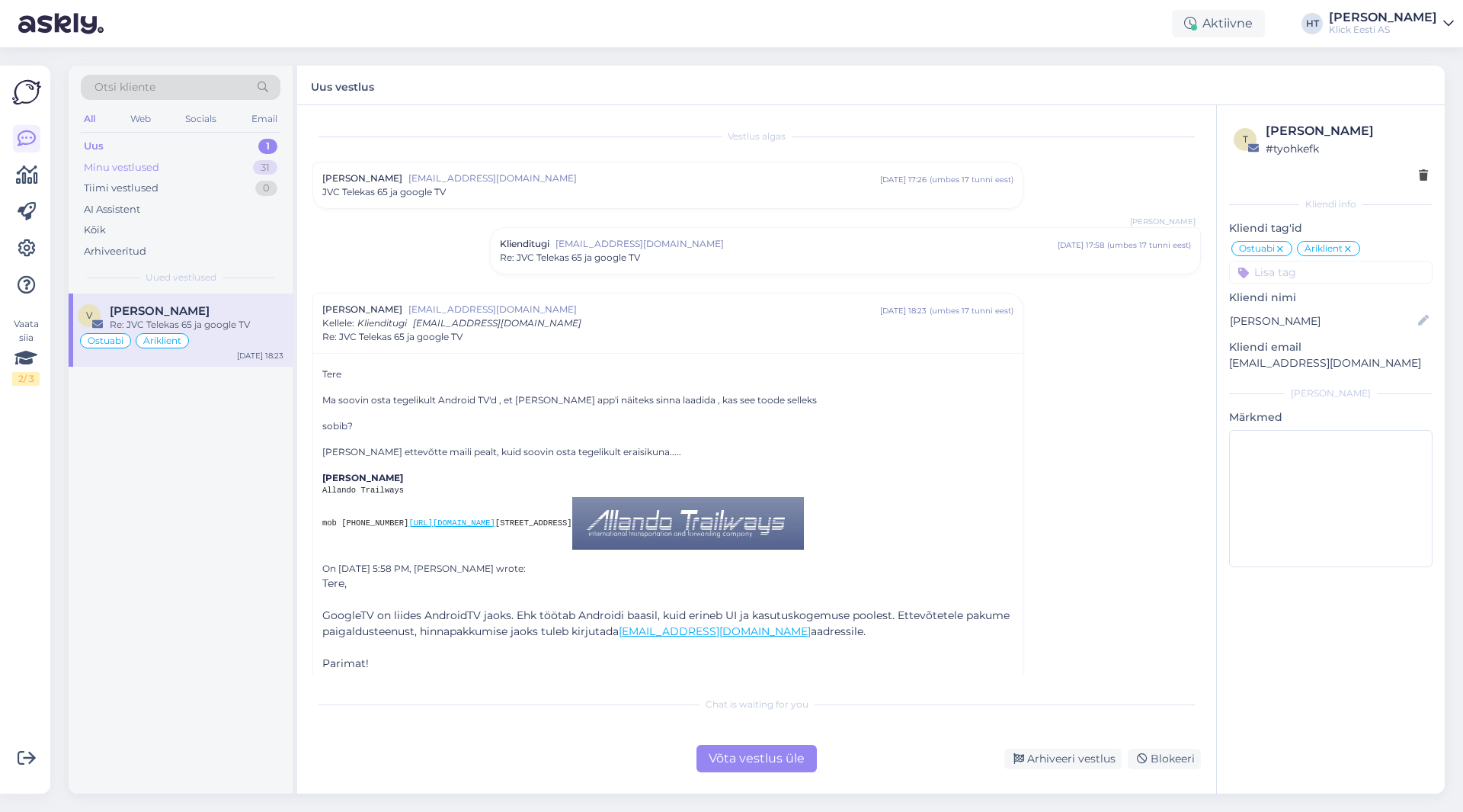
click at [252, 167] on div "Minu vestlused 31" at bounding box center [180, 167] width 200 height 21
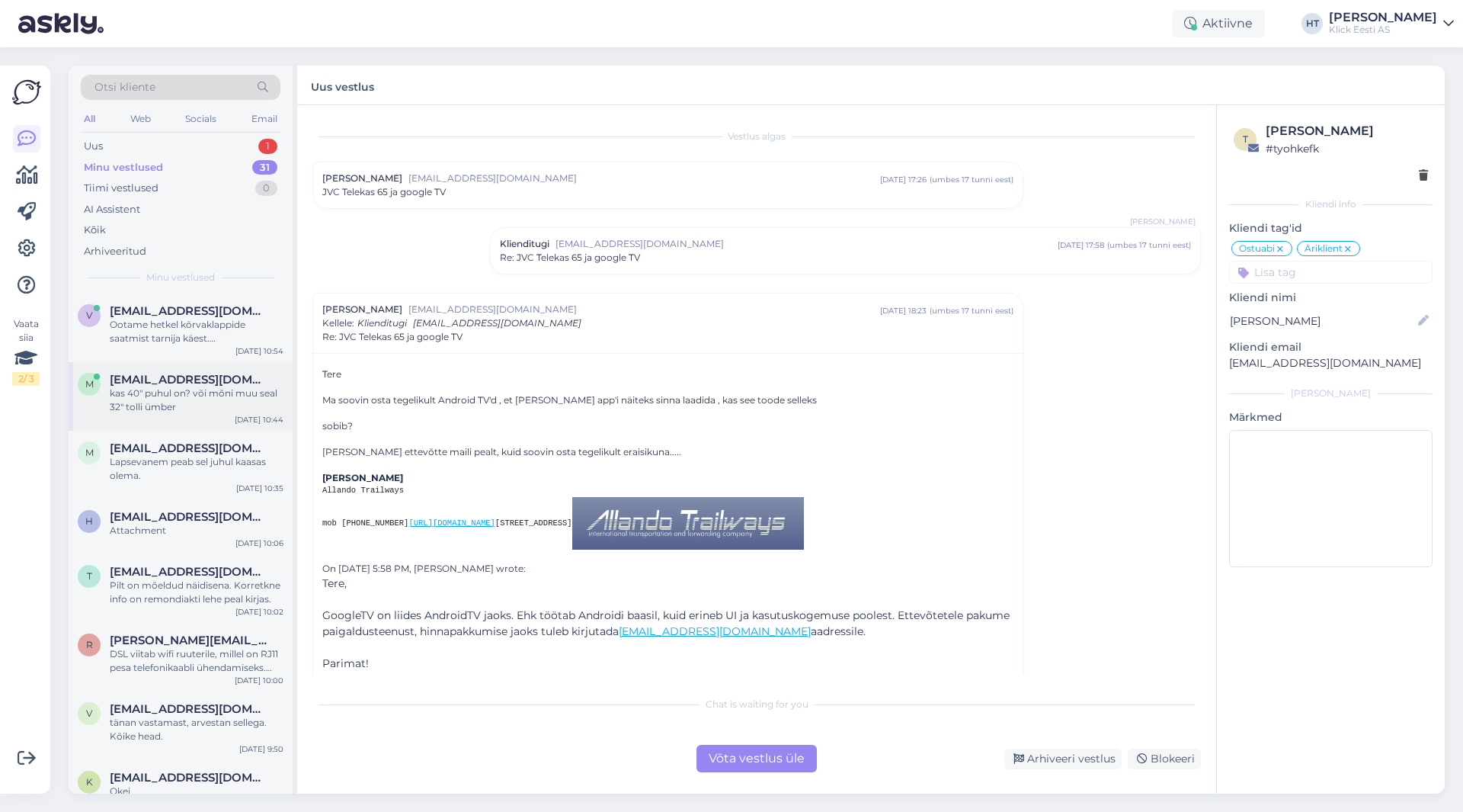
click at [229, 398] on div "kas 40" puhul on? või mõni muu seal 32" tolli ümber" at bounding box center [196, 400] width 174 height 28
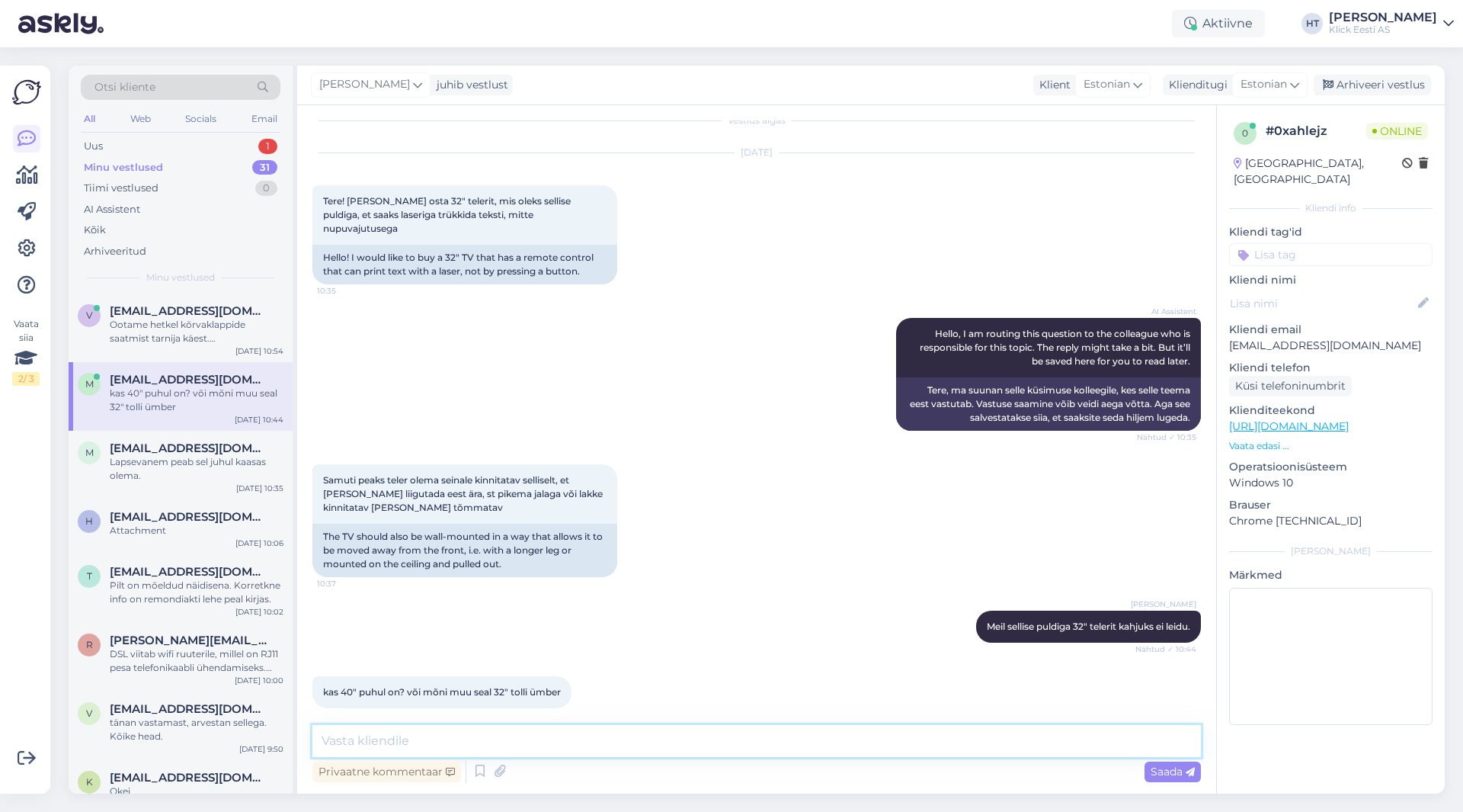
click at [520, 729] on textarea at bounding box center [756, 741] width 888 height 32
type textarea "Ka 40" juures ei leidu."
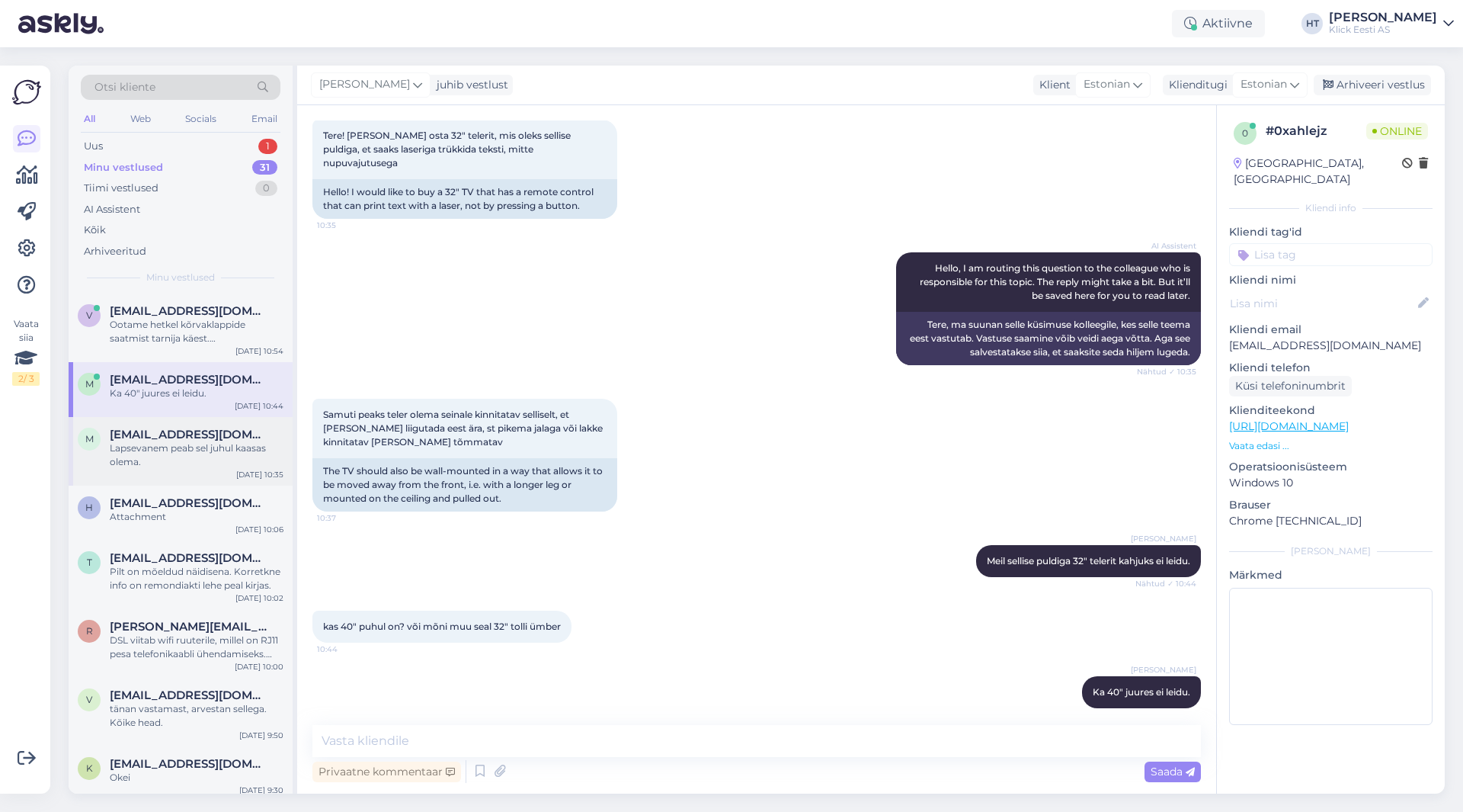
click at [135, 450] on div "Lapsevanem peab sel juhul kaasas olema." at bounding box center [196, 455] width 174 height 28
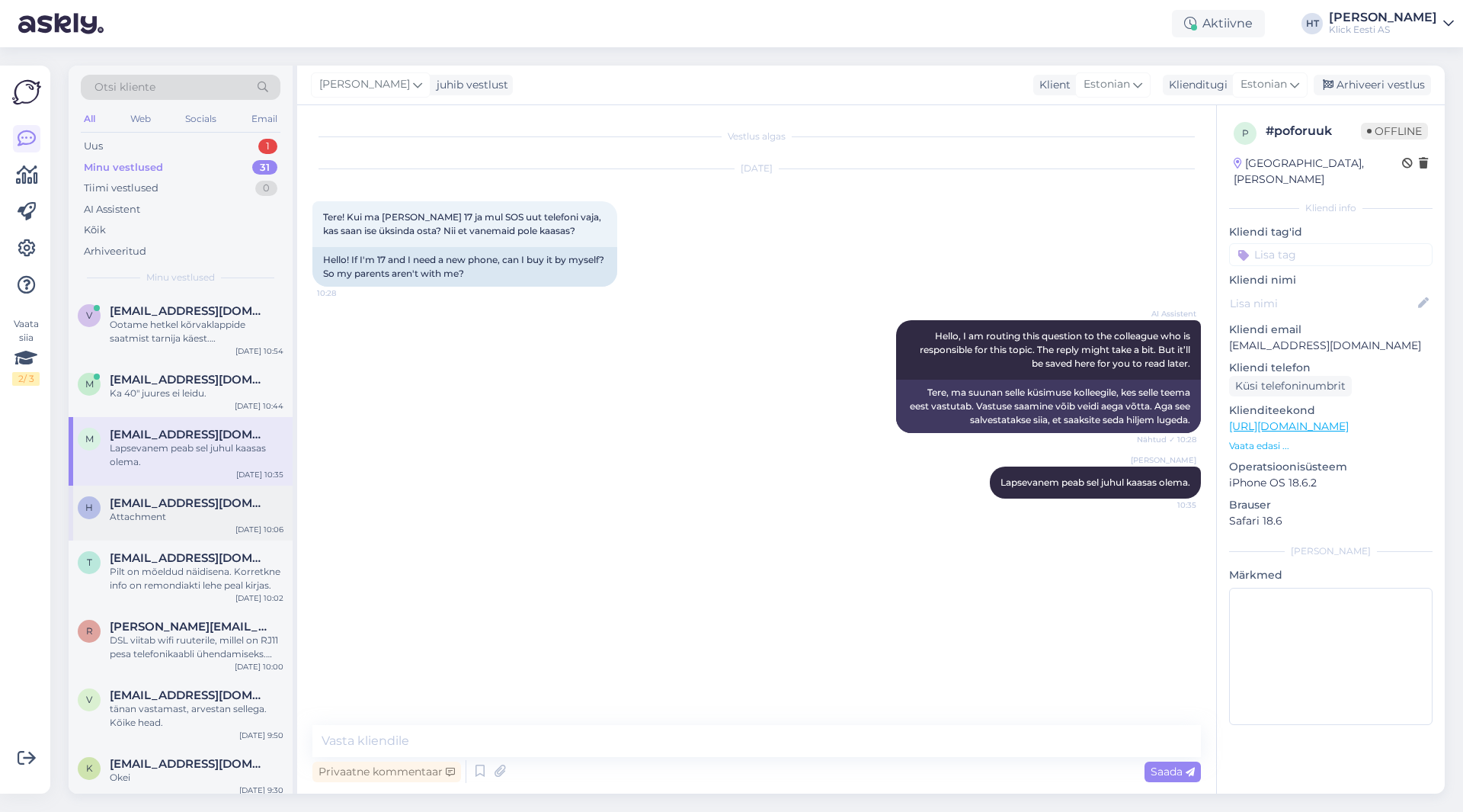
click at [226, 504] on span "[EMAIL_ADDRESS][DOMAIN_NAME]" at bounding box center [189, 502] width 159 height 13
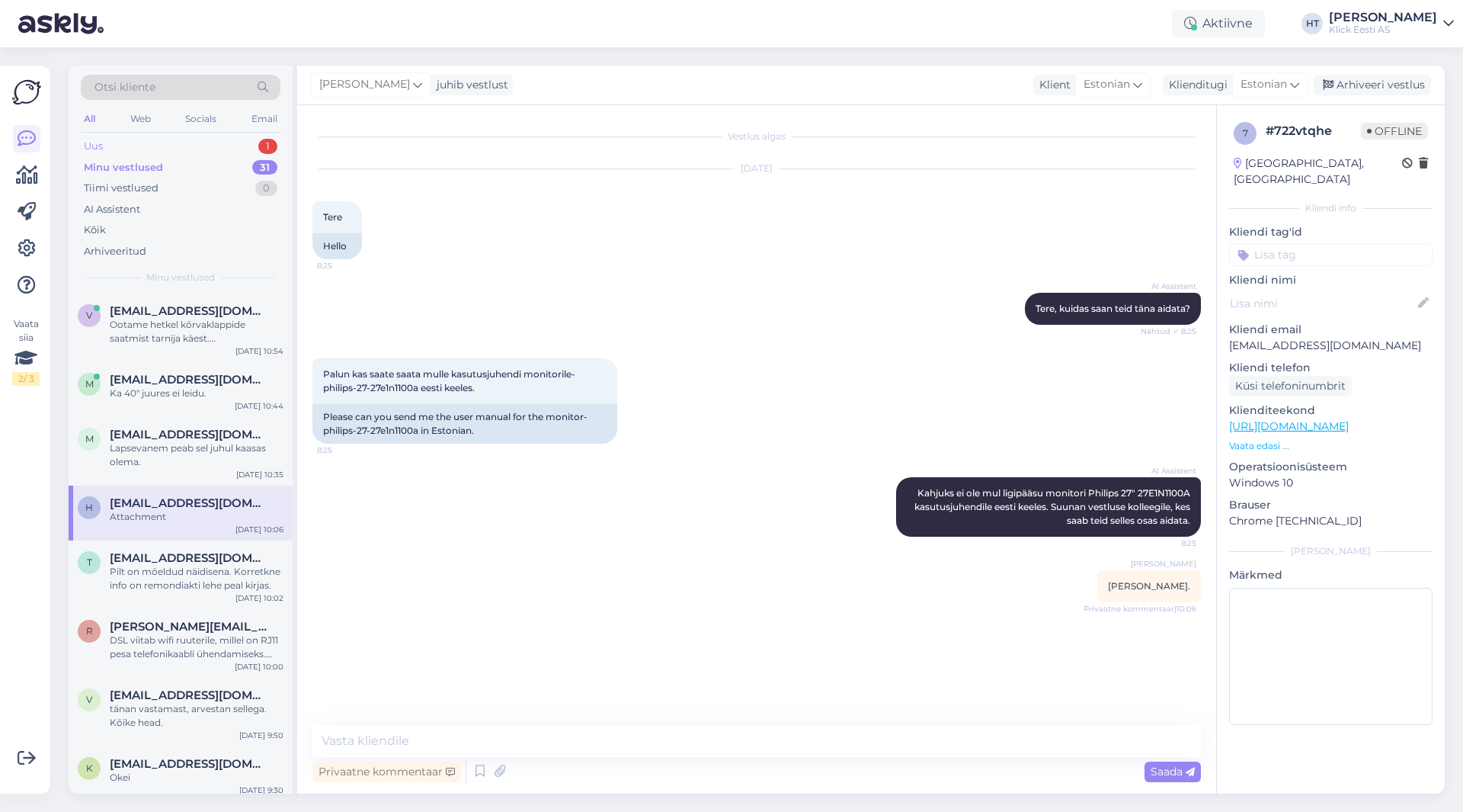
click at [246, 152] on div "Uus 1" at bounding box center [180, 146] width 200 height 21
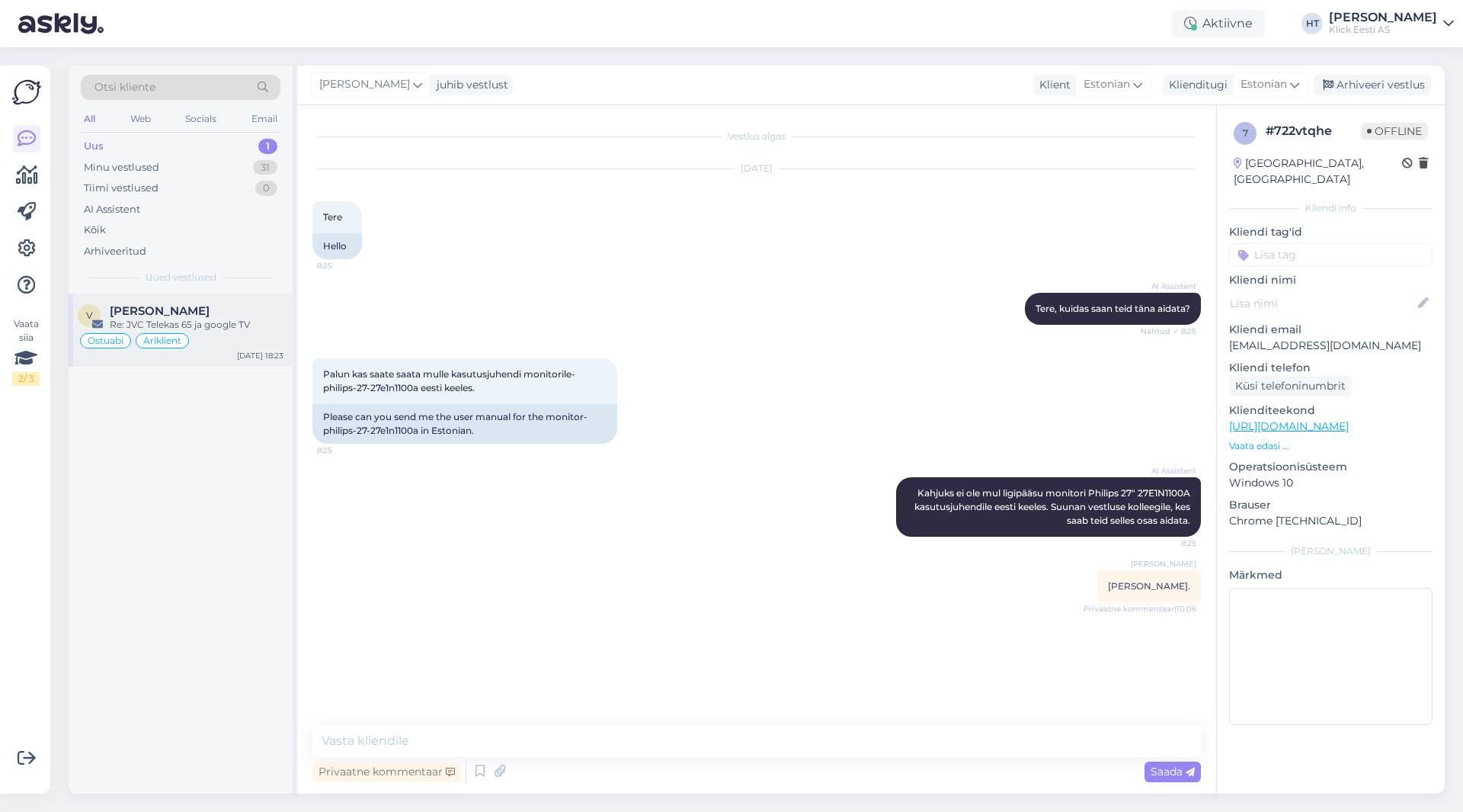
click at [237, 306] on div "[PERSON_NAME]" at bounding box center [196, 310] width 174 height 13
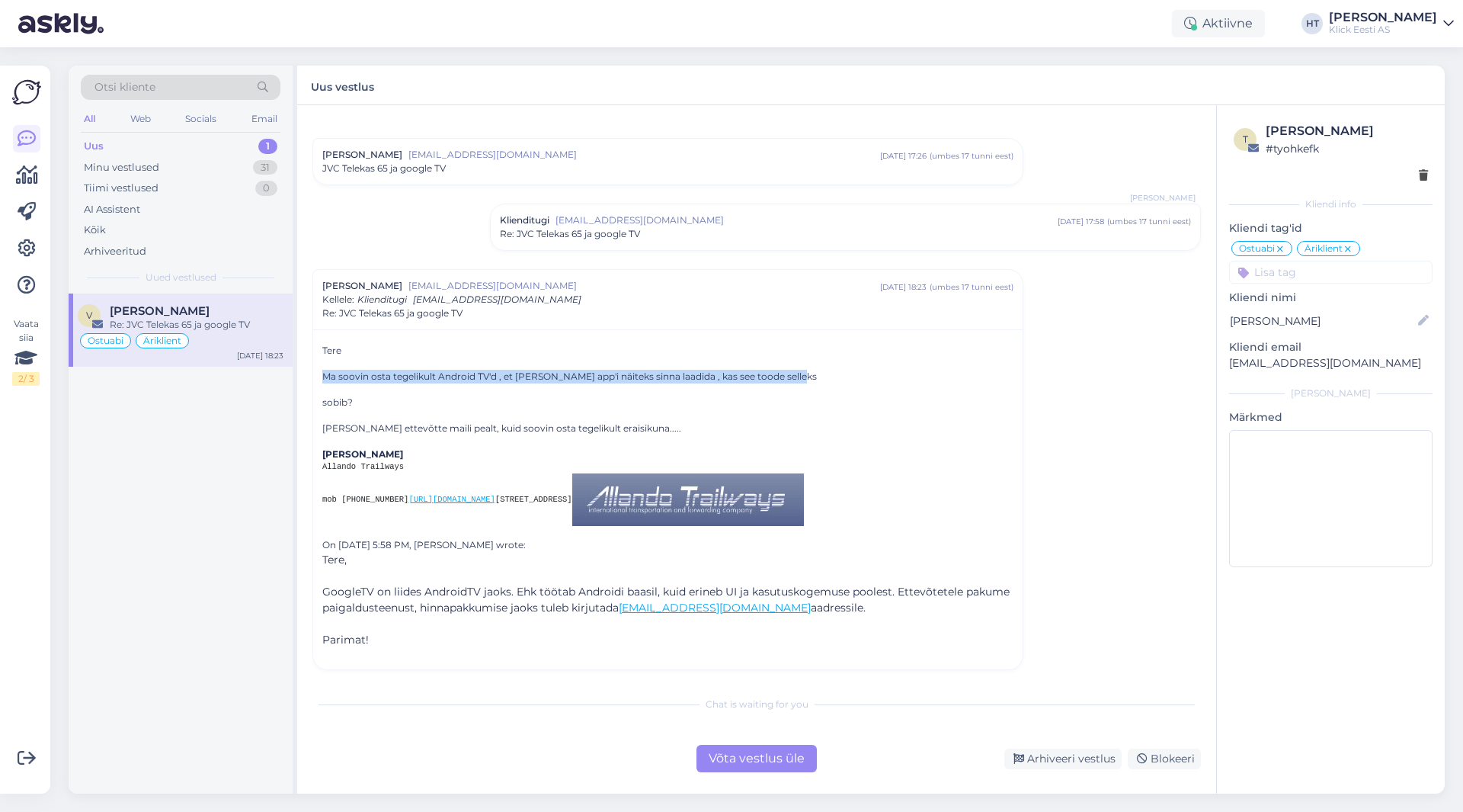
drag, startPoint x: 320, startPoint y: 373, endPoint x: 799, endPoint y: 377, distance: 479.0
click at [799, 377] on div "[PERSON_NAME] soovin osta tegelikult Android TV'd , et [PERSON_NAME] app'i näit…" at bounding box center [668, 498] width 710 height 340
click at [799, 377] on p "Ma soovin osta tegelikult Android TV'd , et [PERSON_NAME] app'i näiteks sinna l…" at bounding box center [668, 377] width 691 height 13
click at [210, 541] on div "v vahur [PERSON_NAME] Re: JVC Telekas 65 ja google TV Ostuabi Äriklient [DATE] …" at bounding box center [180, 544] width 224 height 500
click at [166, 168] on div "Minu vestlused 31" at bounding box center [180, 167] width 200 height 21
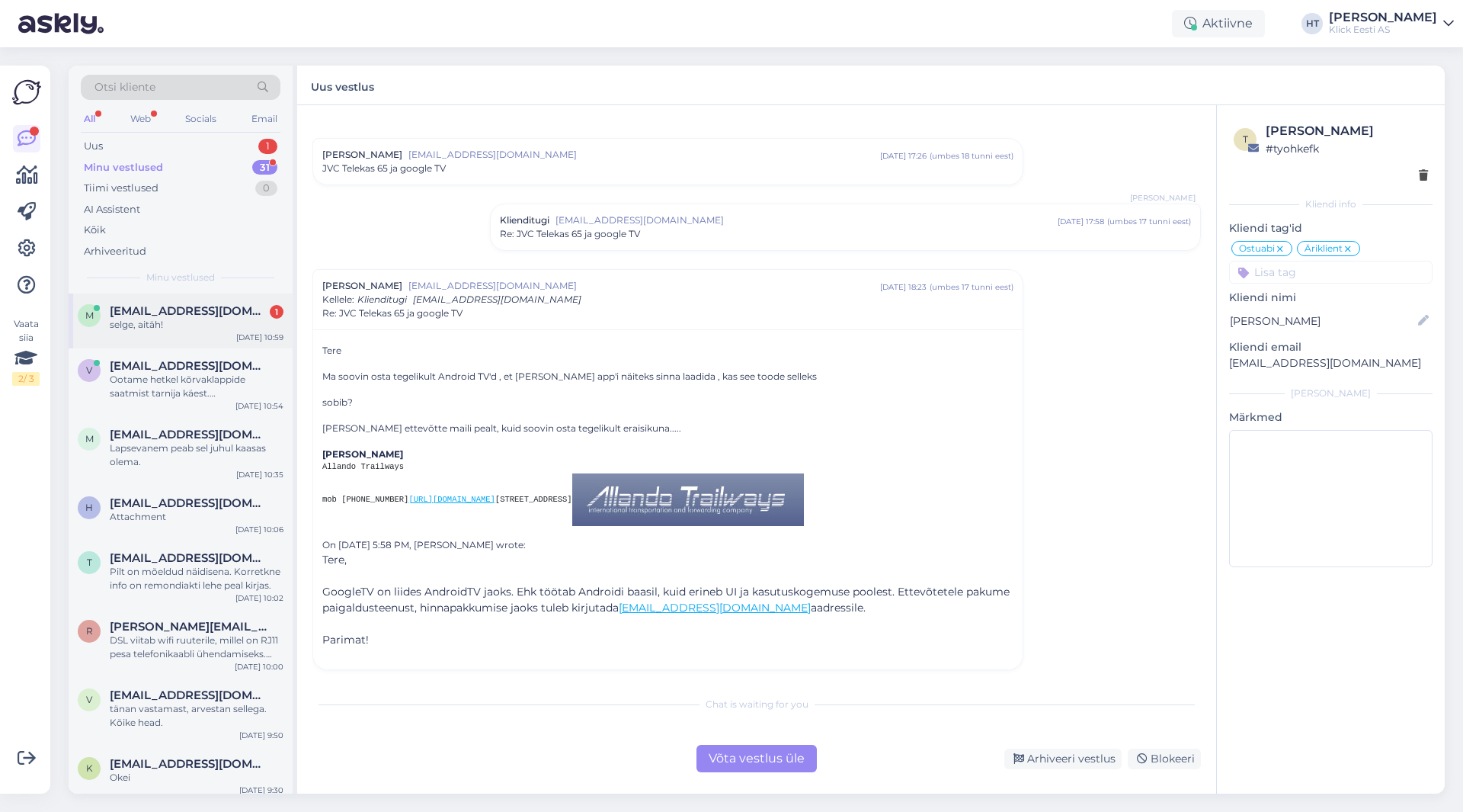
click at [211, 311] on span "[EMAIL_ADDRESS][DOMAIN_NAME]" at bounding box center [189, 310] width 159 height 13
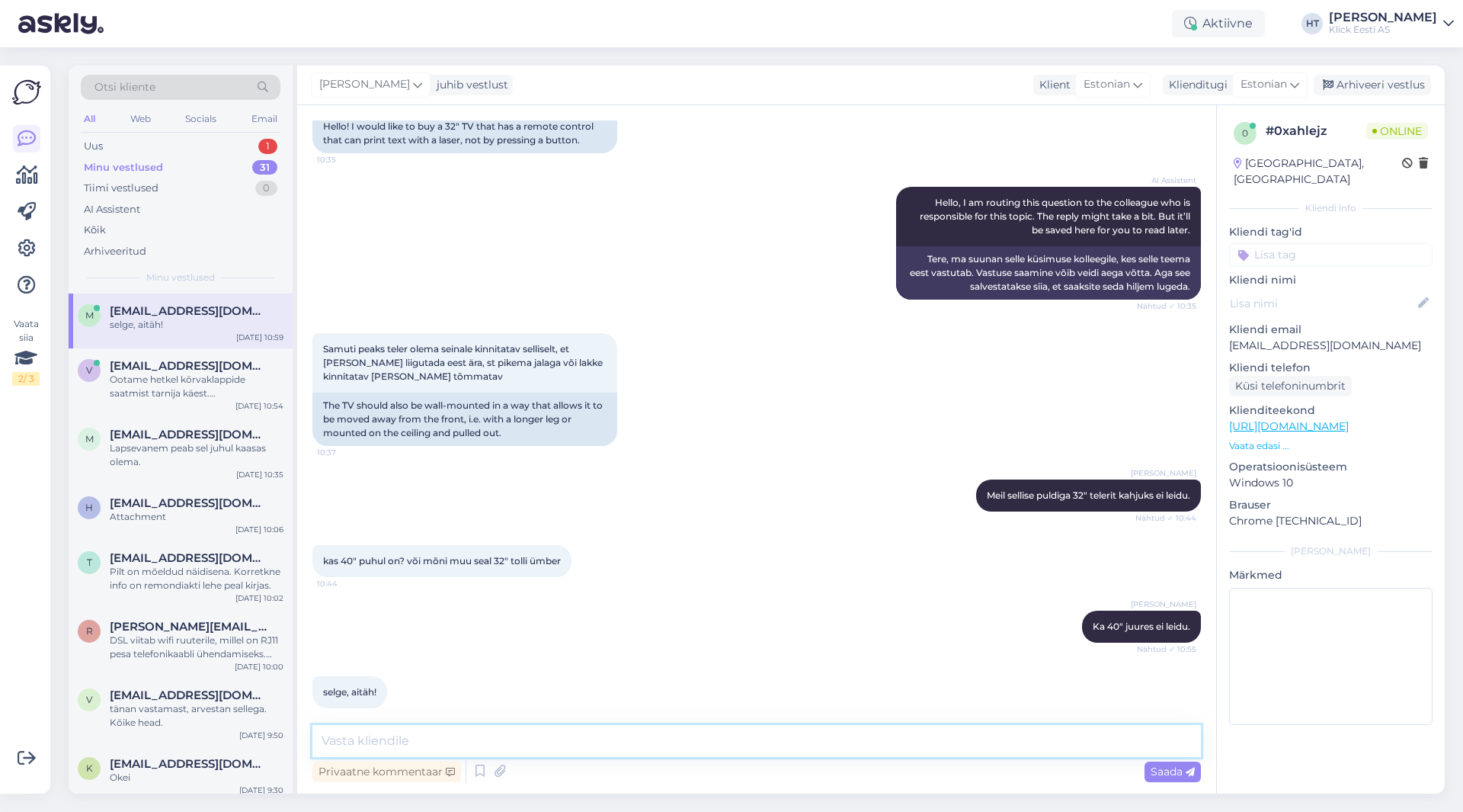
click at [497, 731] on textarea at bounding box center [756, 741] width 888 height 32
type textarea "Palun!"
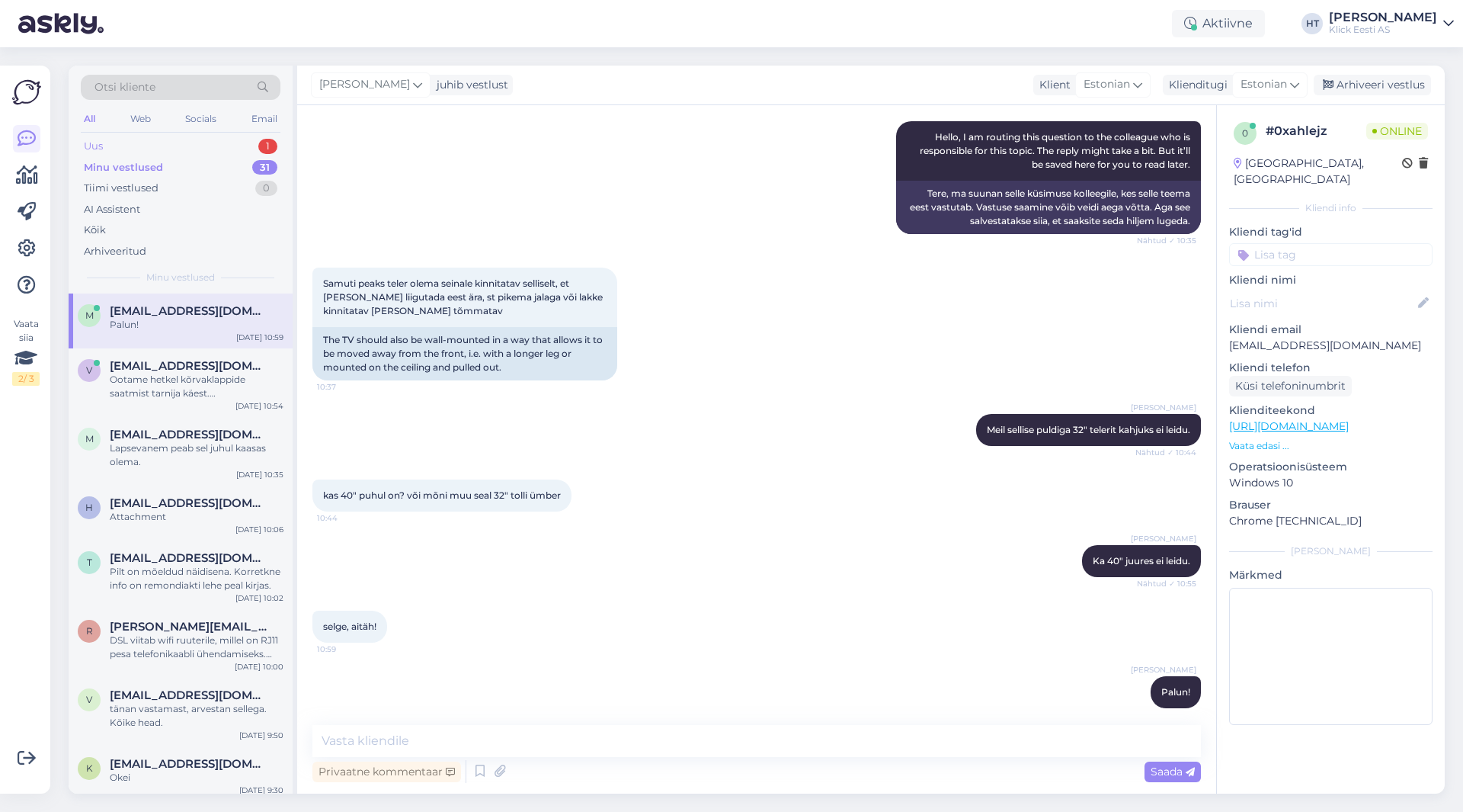
click at [163, 141] on div "Uus 1" at bounding box center [180, 146] width 200 height 21
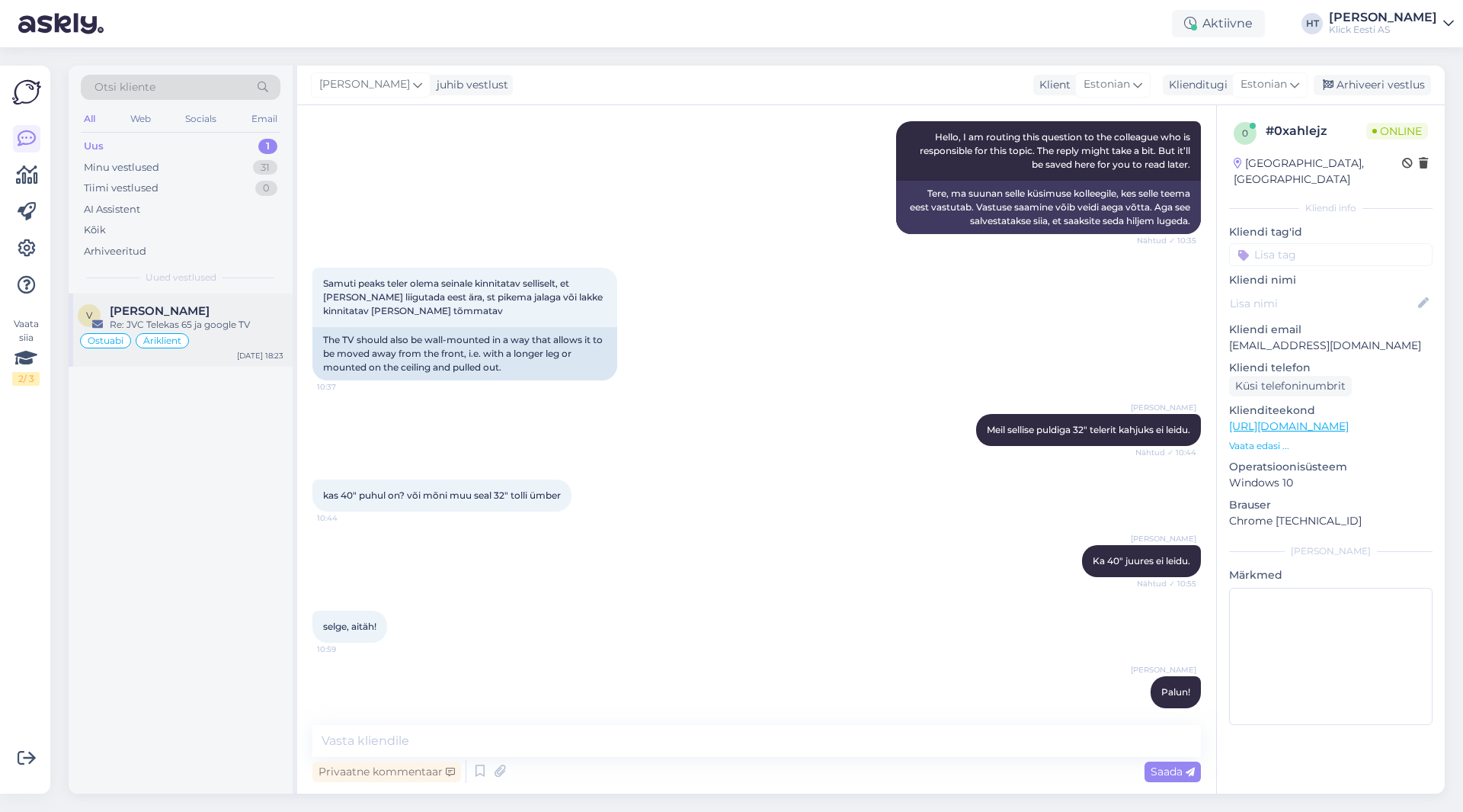
drag, startPoint x: 251, startPoint y: 318, endPoint x: 260, endPoint y: 320, distance: 9.2
click at [251, 318] on div "Re: JVC Telekas 65 ja google TV" at bounding box center [196, 325] width 174 height 13
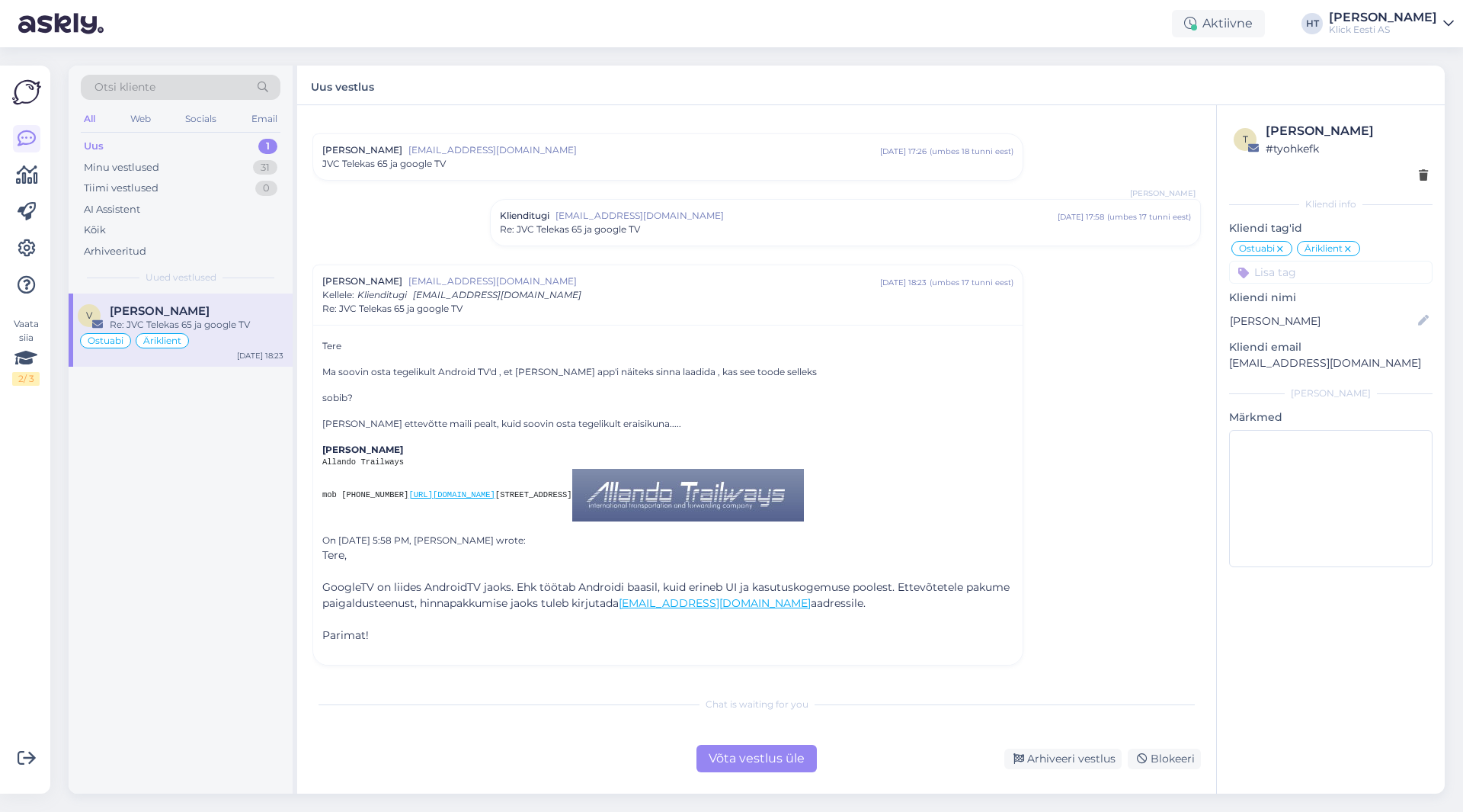
scroll to position [0, 0]
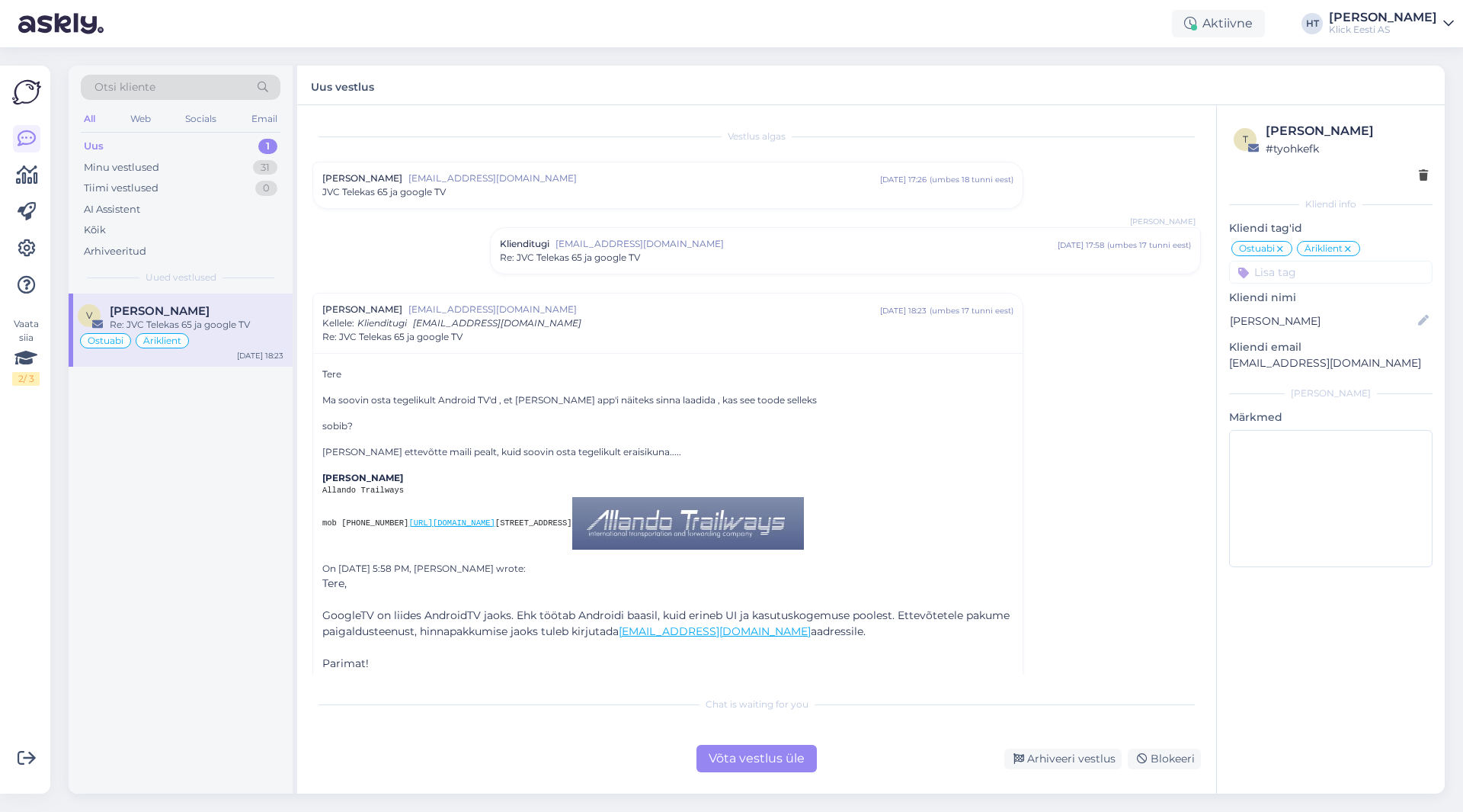
click at [484, 182] on span "[EMAIL_ADDRESS][DOMAIN_NAME]" at bounding box center [644, 178] width 471 height 13
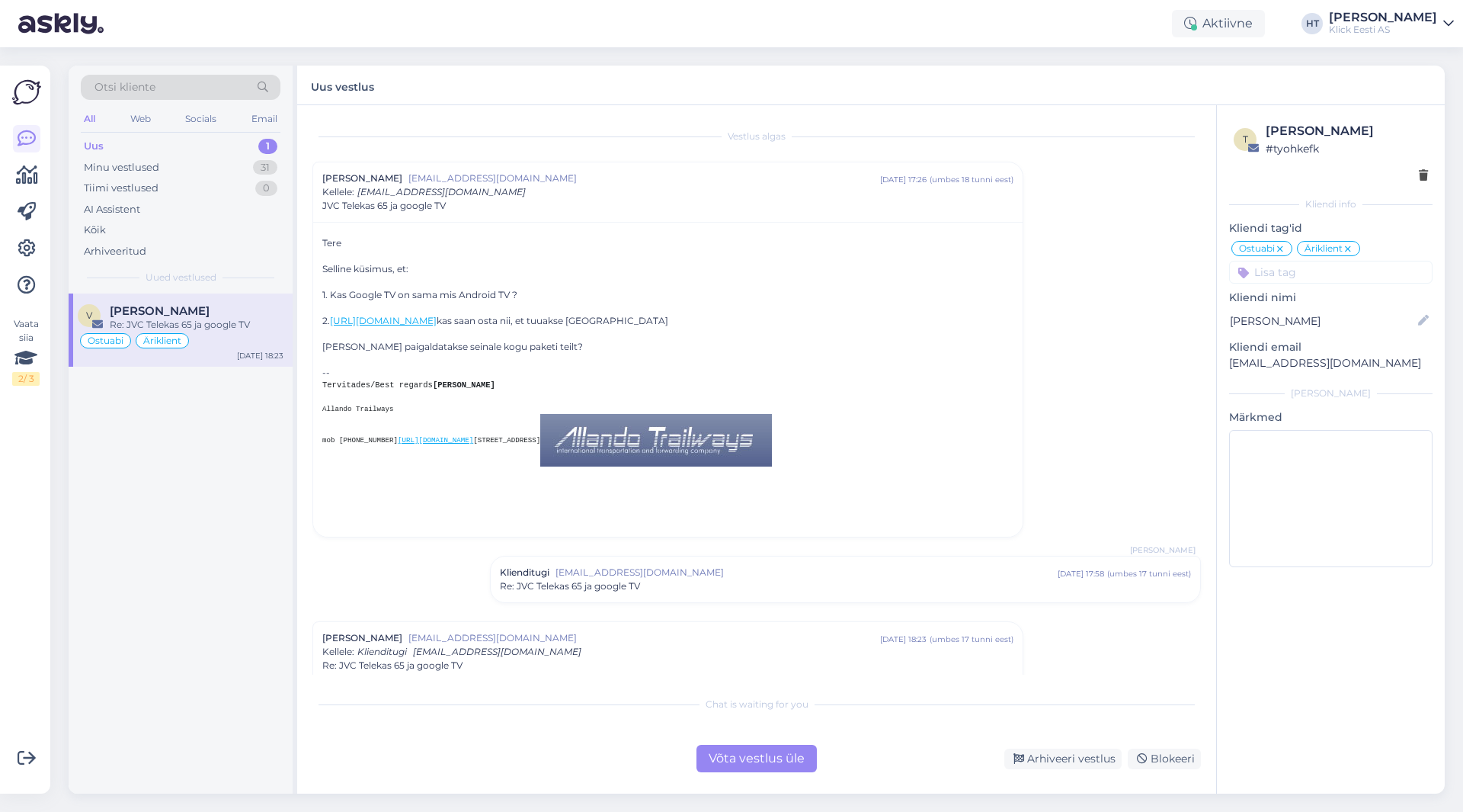
click at [650, 454] on pre "Allando Trailways mob [PHONE_NUMBER] [URL][DOMAIN_NAME] [STREET_ADDRESS]" at bounding box center [668, 435] width 691 height 63
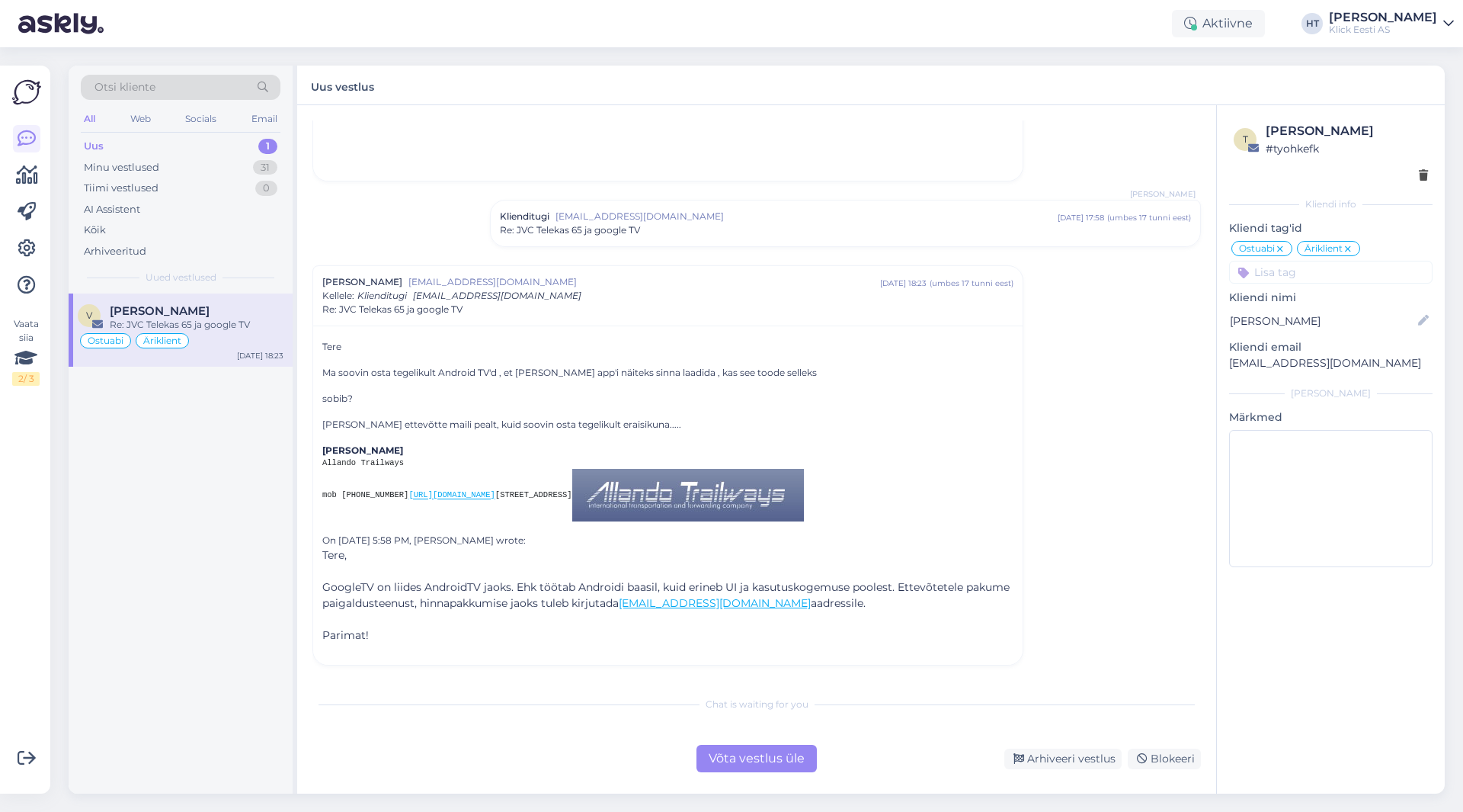
scroll to position [436, 0]
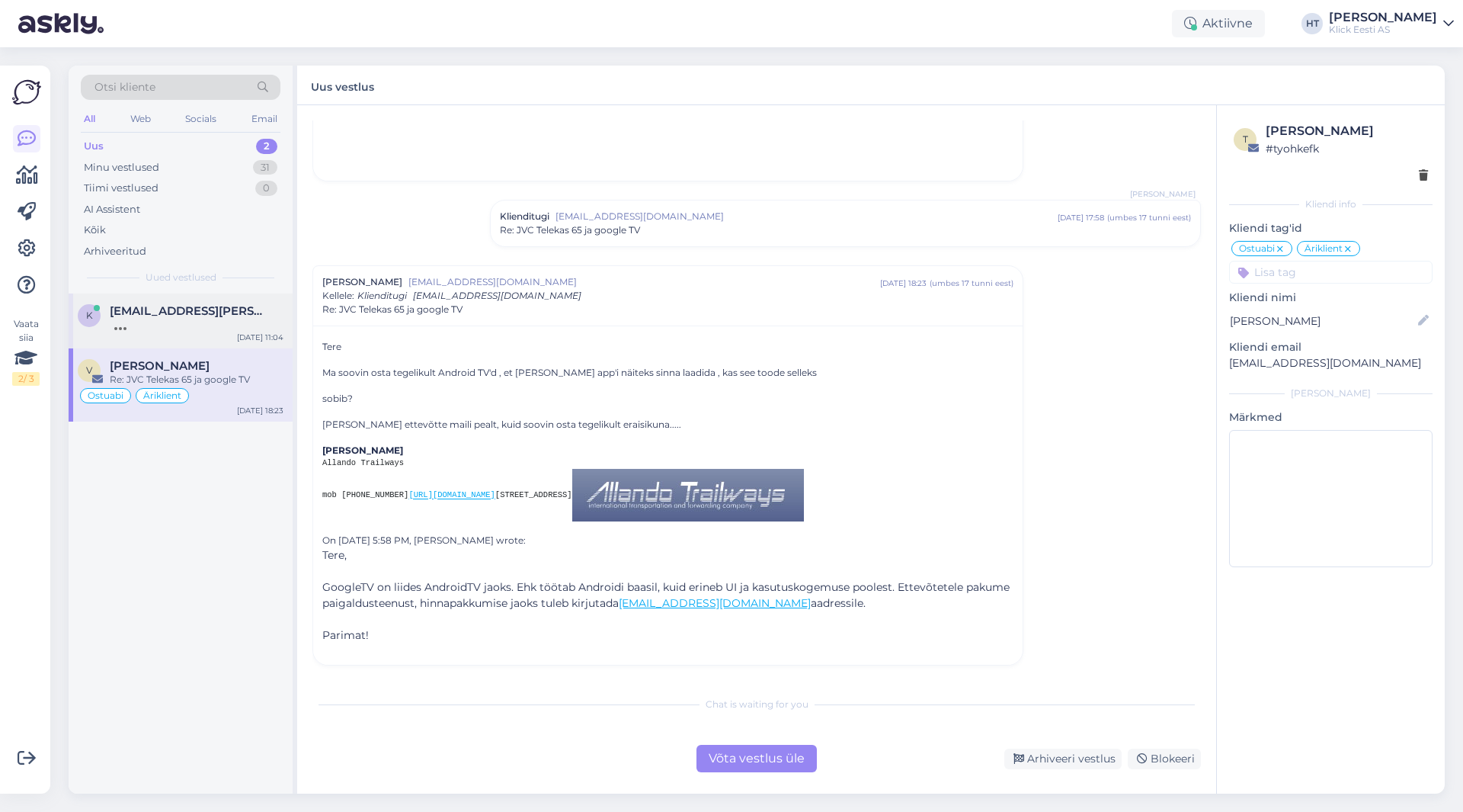
click at [211, 340] on div "k [EMAIL_ADDRESS][PERSON_NAME][DOMAIN_NAME] [DATE] 11:04" at bounding box center [180, 320] width 224 height 55
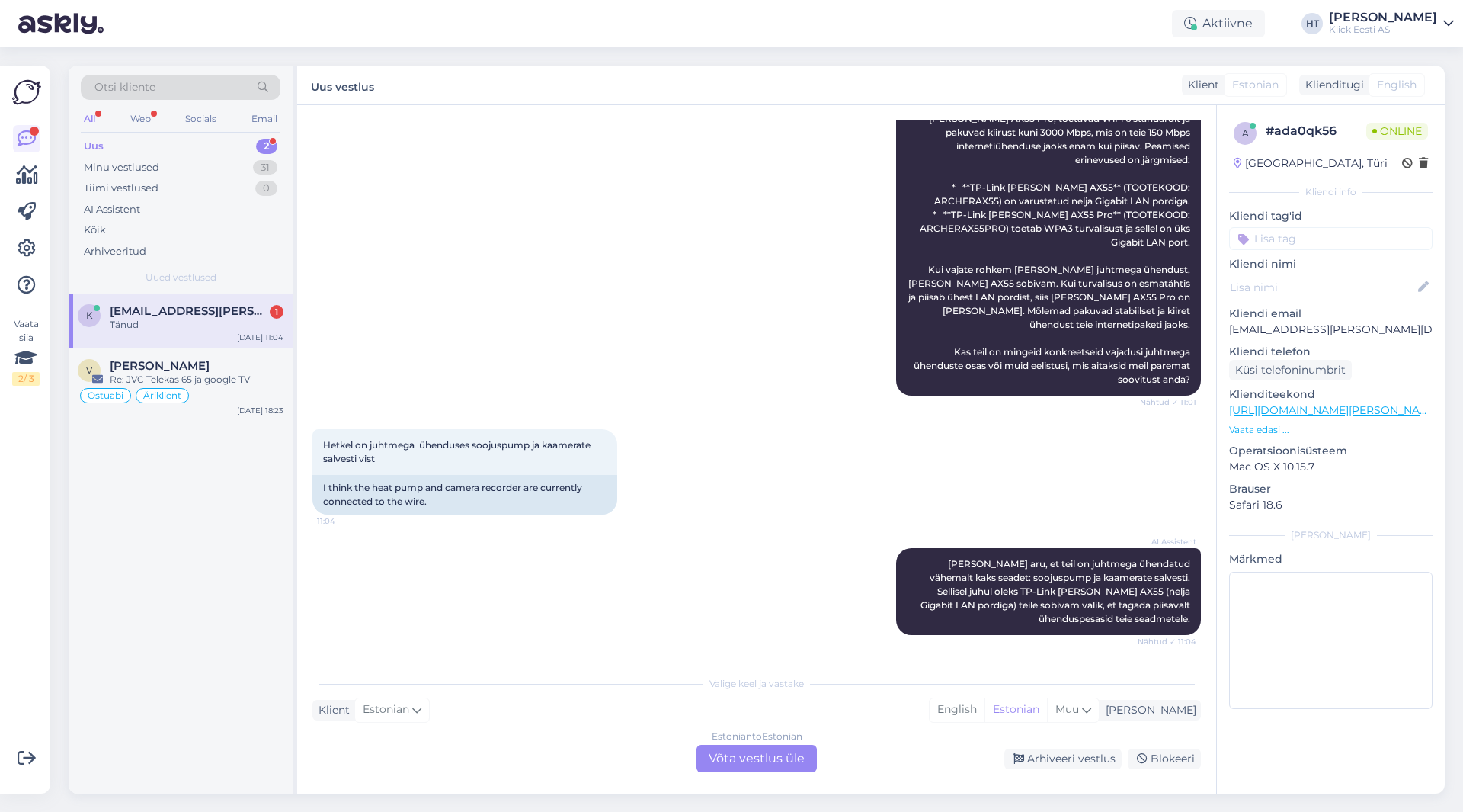
scroll to position [828, 0]
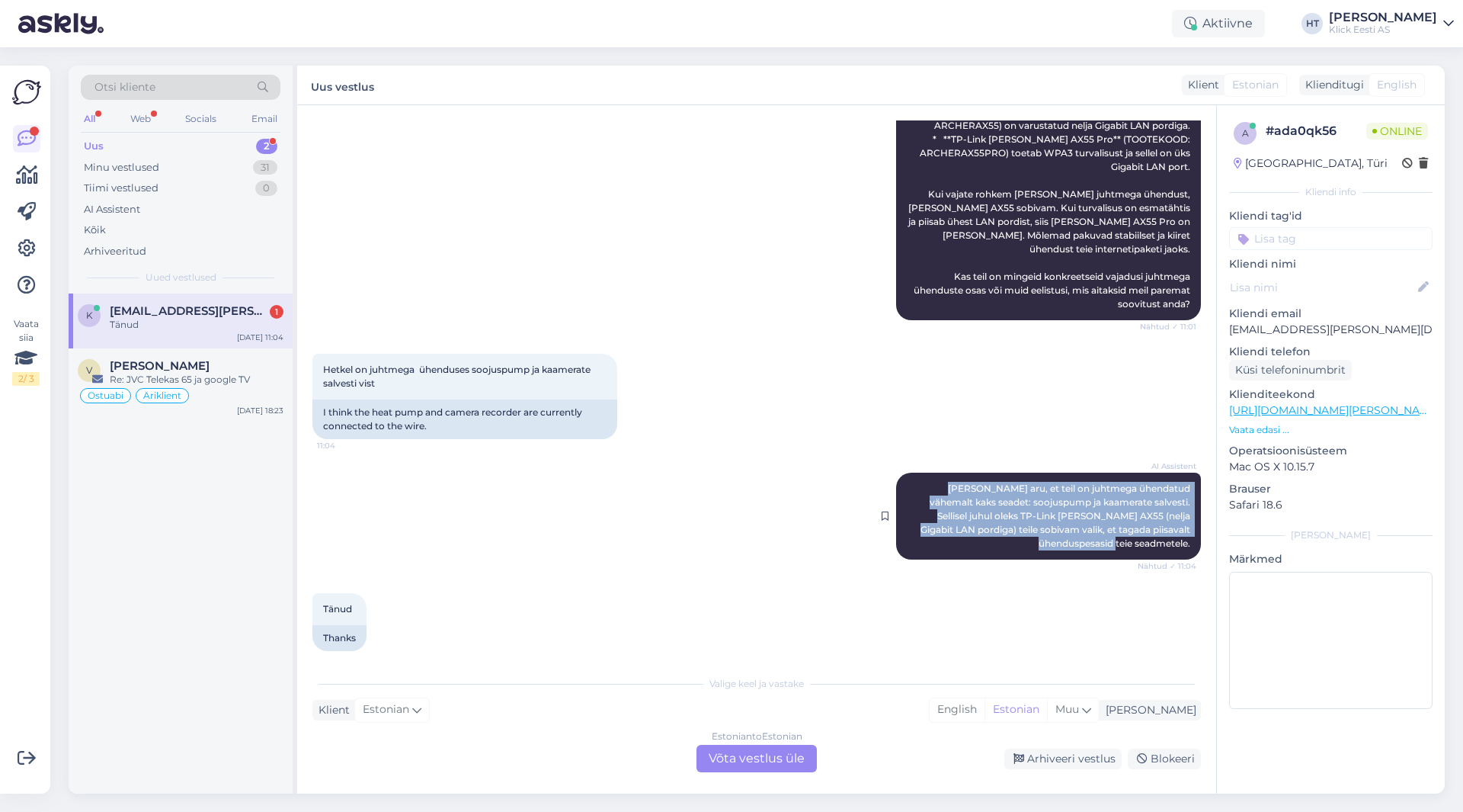
drag, startPoint x: 920, startPoint y: 471, endPoint x: 1179, endPoint y: 528, distance: 265.2
click at [1179, 528] on div "AI Assistent [PERSON_NAME], et teil on juhtmega ühendatud vähemalt kaks seadet:…" at bounding box center [1048, 516] width 305 height 87
click at [1179, 530] on span "[PERSON_NAME] aru, et teil on juhtmega ühendatud vähemalt kaks seadet: soojuspu…" at bounding box center [1056, 515] width 272 height 66
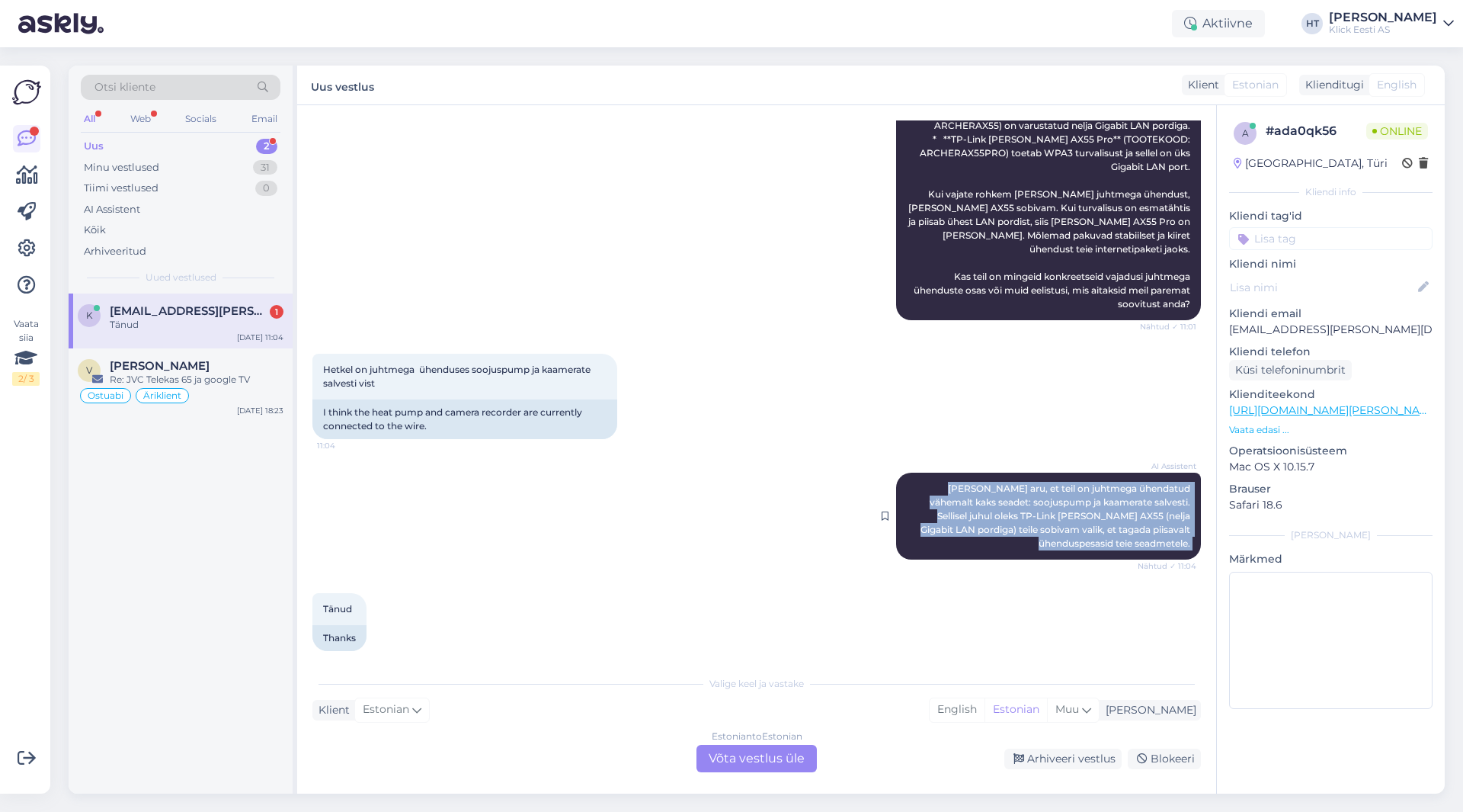
click at [1175, 531] on span "[PERSON_NAME] aru, et teil on juhtmega ühendatud vähemalt kaks seadet: soojuspu…" at bounding box center [1056, 515] width 272 height 66
drag, startPoint x: 1181, startPoint y: 531, endPoint x: 920, endPoint y: 474, distance: 267.2
click at [920, 474] on div "AI Assistent [PERSON_NAME], et teil on juhtmega ühendatud vähemalt kaks seadet:…" at bounding box center [1048, 516] width 305 height 87
click at [920, 473] on div "AI Assistent [PERSON_NAME], et teil on juhtmega ühendatud vähemalt kaks seadet:…" at bounding box center [1048, 516] width 305 height 87
drag, startPoint x: 920, startPoint y: 471, endPoint x: 1184, endPoint y: 532, distance: 271.0
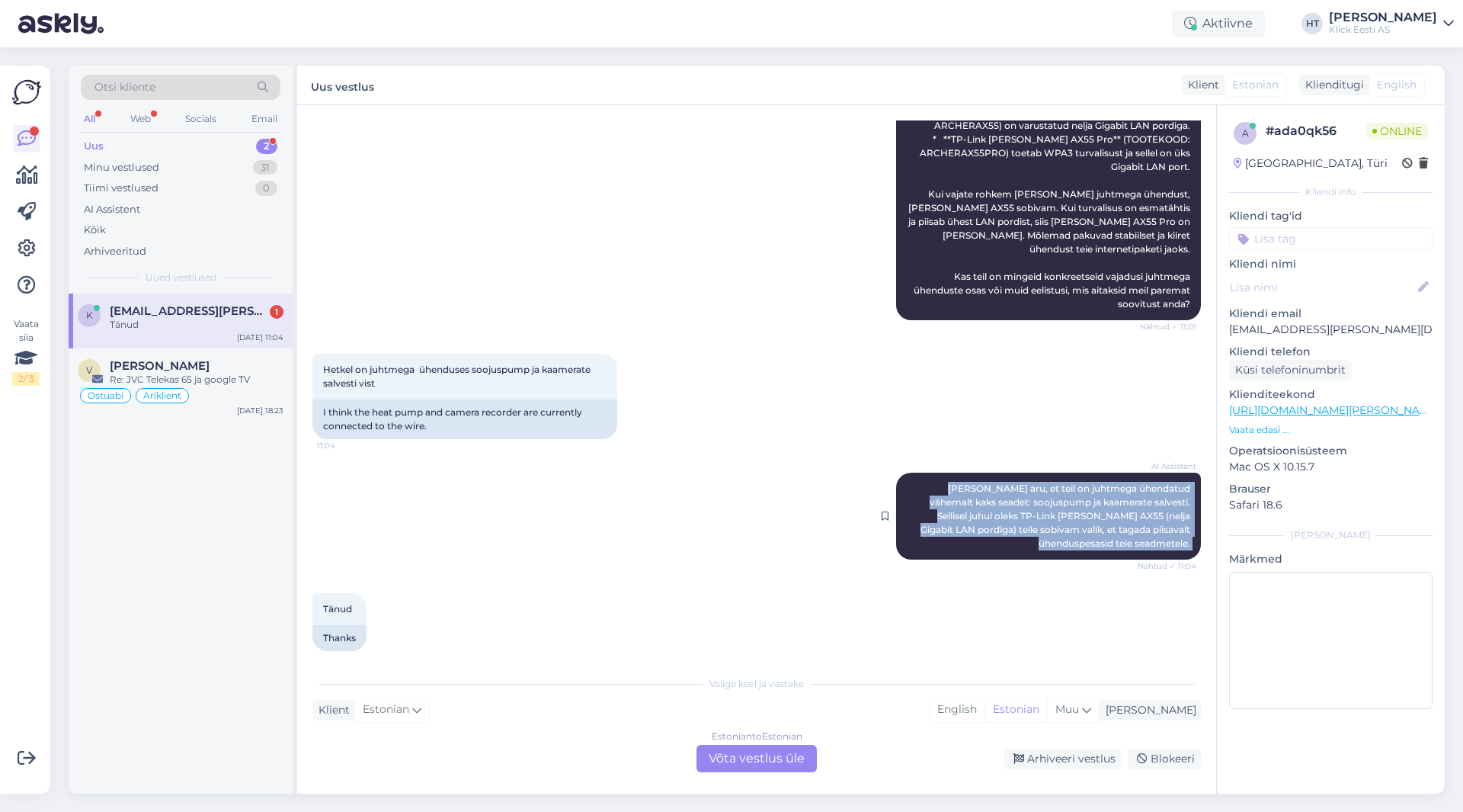
click at [1184, 532] on div "AI Assistent [PERSON_NAME], et teil on juhtmega ühendatud vähemalt kaks seadet:…" at bounding box center [1048, 516] width 305 height 87
drag, startPoint x: 1184, startPoint y: 532, endPoint x: 923, endPoint y: 472, distance: 267.8
click at [923, 472] on div "AI Assistent [PERSON_NAME], et teil on juhtmega ühendatud vähemalt kaks seadet:…" at bounding box center [1048, 516] width 305 height 87
click at [923, 482] on span "[PERSON_NAME] aru, et teil on juhtmega ühendatud vähemalt kaks seadet: soojuspu…" at bounding box center [1056, 515] width 272 height 66
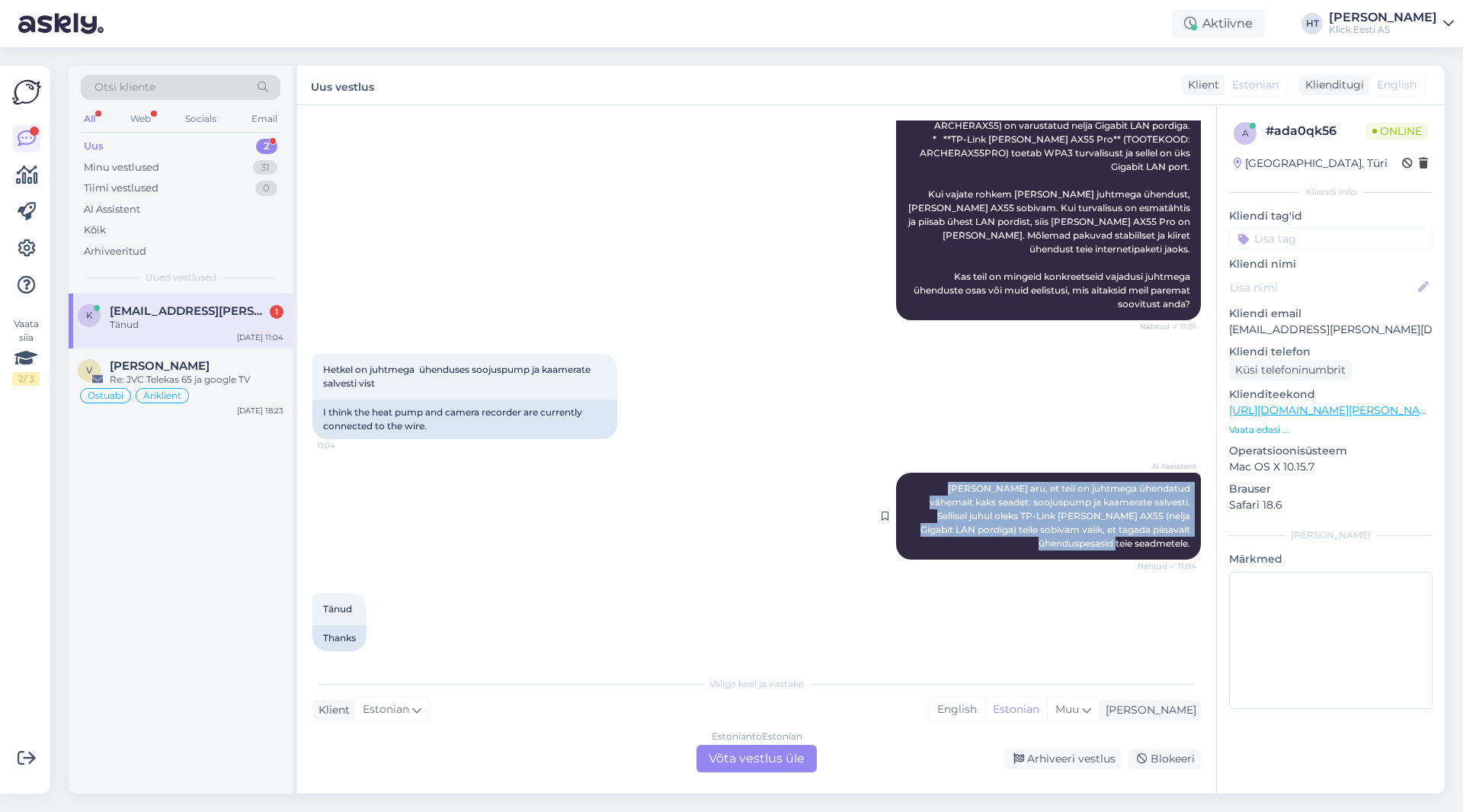
drag, startPoint x: 924, startPoint y: 473, endPoint x: 1179, endPoint y: 534, distance: 262.2
click at [1179, 534] on div "AI Assistent [PERSON_NAME], et teil on juhtmega ühendatud vähemalt kaks seadet:…" at bounding box center [1048, 516] width 305 height 87
drag, startPoint x: 1179, startPoint y: 532, endPoint x: 923, endPoint y: 473, distance: 262.7
click at [924, 475] on div "AI Assistent [PERSON_NAME], et teil on juhtmega ühendatud vähemalt kaks seadet:…" at bounding box center [1048, 516] width 305 height 87
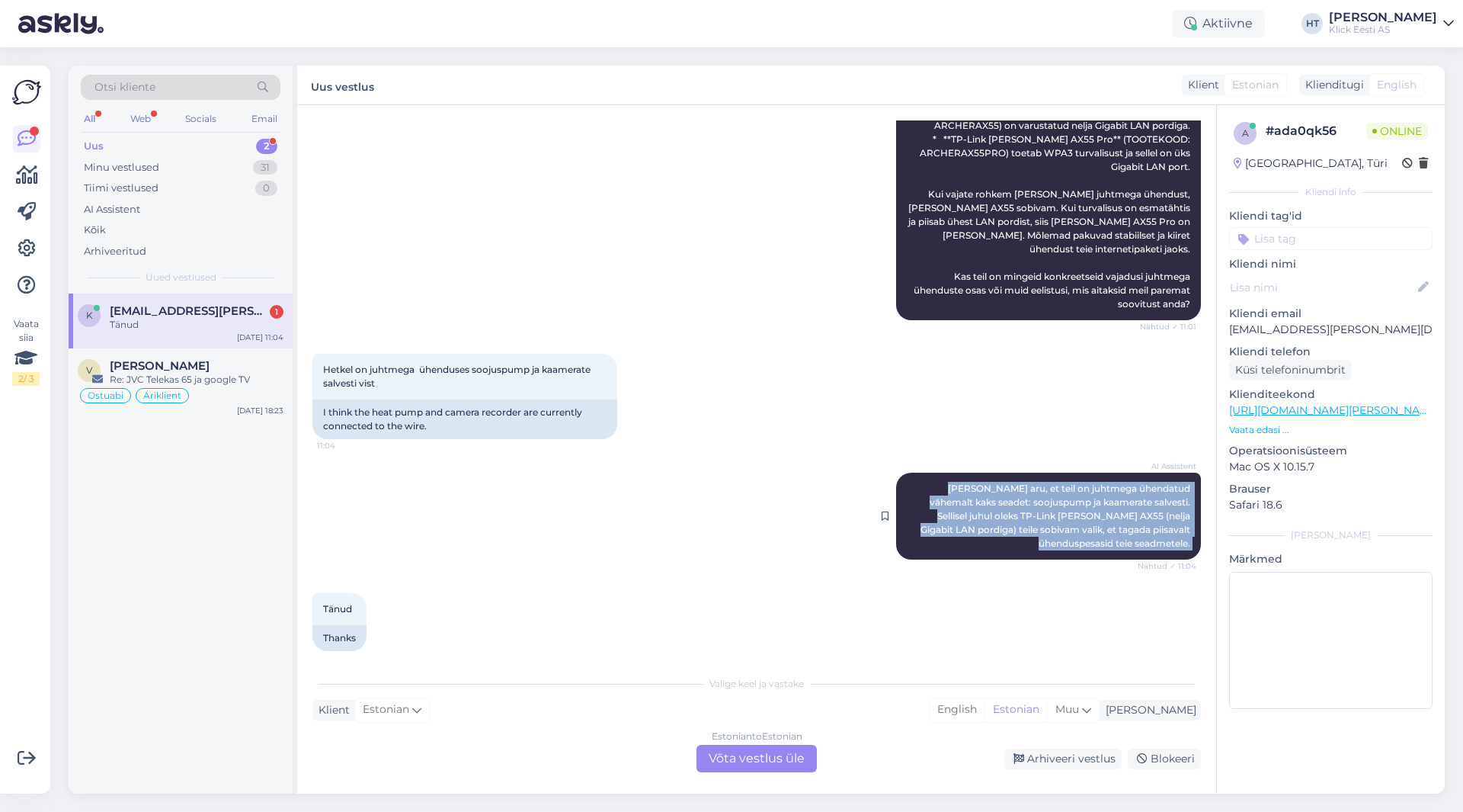
click at [923, 482] on span "[PERSON_NAME] aru, et teil on juhtmega ühendatud vähemalt kaks seadet: soojuspu…" at bounding box center [1056, 515] width 272 height 66
drag, startPoint x: 923, startPoint y: 476, endPoint x: 1186, endPoint y: 530, distance: 268.5
click at [1186, 530] on div "AI Assistent [PERSON_NAME], et teil on juhtmega ühendatud vähemalt kaks seadet:…" at bounding box center [1048, 516] width 305 height 87
click at [1185, 530] on div "AI Assistent [PERSON_NAME], et teil on juhtmega ühendatud vähemalt kaks seadet:…" at bounding box center [1048, 516] width 305 height 87
drag, startPoint x: 1184, startPoint y: 530, endPoint x: 924, endPoint y: 471, distance: 266.6
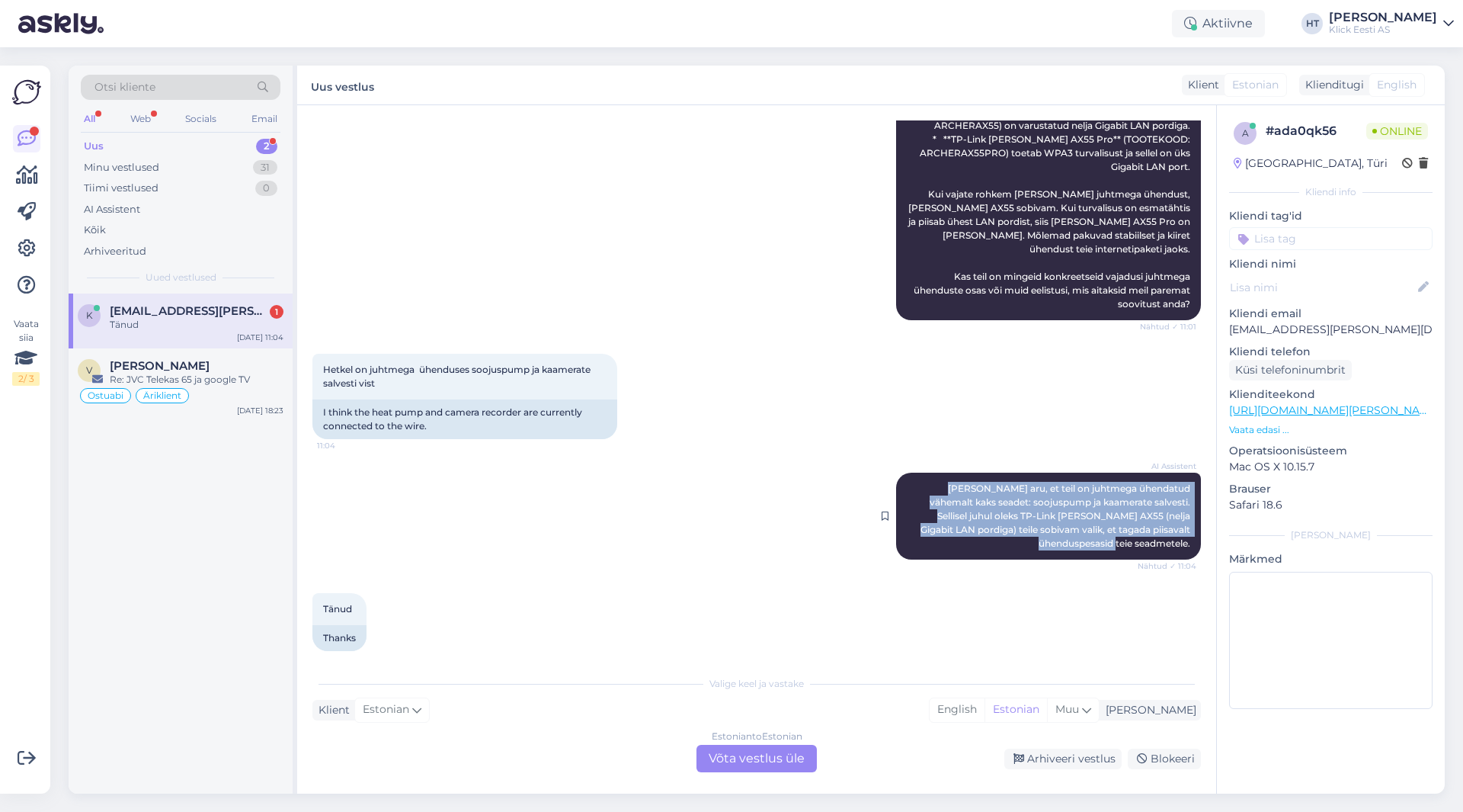
click at [924, 472] on div "AI Assistent [PERSON_NAME], et teil on juhtmega ühendatud vähemalt kaks seadet:…" at bounding box center [1048, 516] width 305 height 87
click at [924, 482] on span "[PERSON_NAME] aru, et teil on juhtmega ühendatud vähemalt kaks seadet: soojuspu…" at bounding box center [1056, 515] width 272 height 66
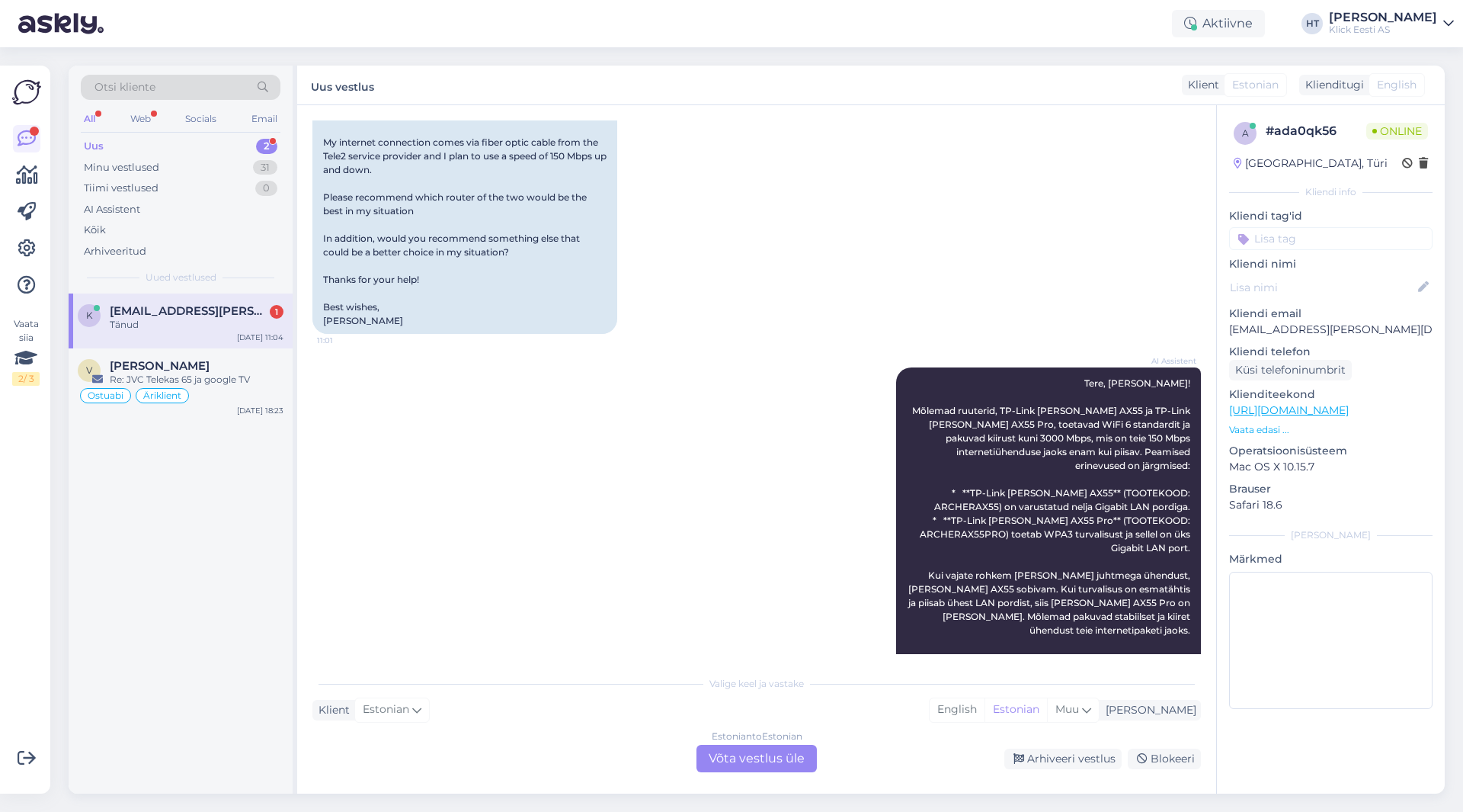
scroll to position [0, 0]
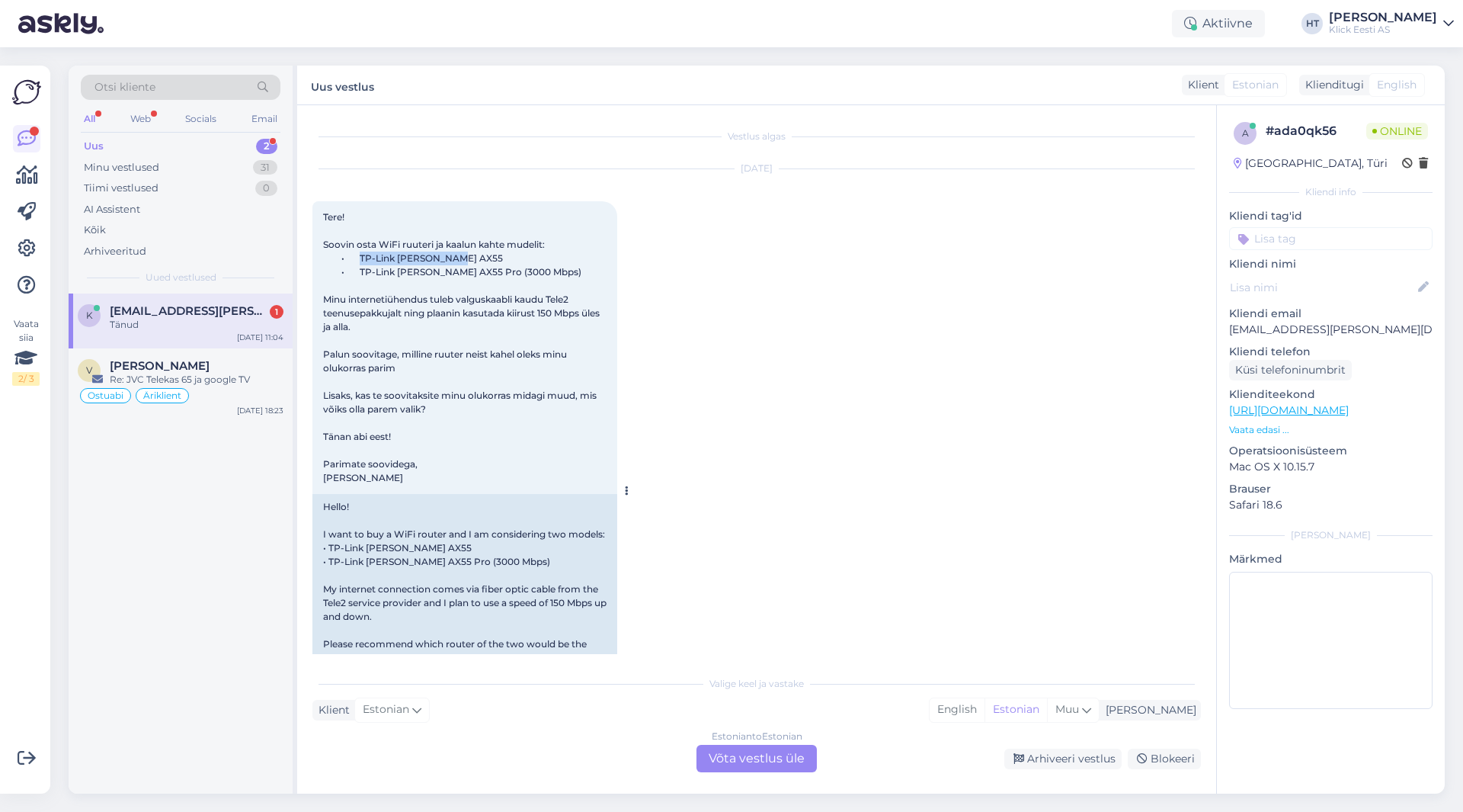
drag, startPoint x: 363, startPoint y: 257, endPoint x: 494, endPoint y: 261, distance: 131.1
click at [494, 261] on div "Tere! Soovin osta WiFi ruuteri ja kaalun kahte mudelit: • TP-Link [PERSON_NAME]…" at bounding box center [464, 347] width 305 height 293
click at [712, 393] on div "[DATE] Tere! Soovin osta WiFi ruuteri ja kaalun kahte mudelit: • TP-Link [PERSO…" at bounding box center [756, 475] width 888 height 645
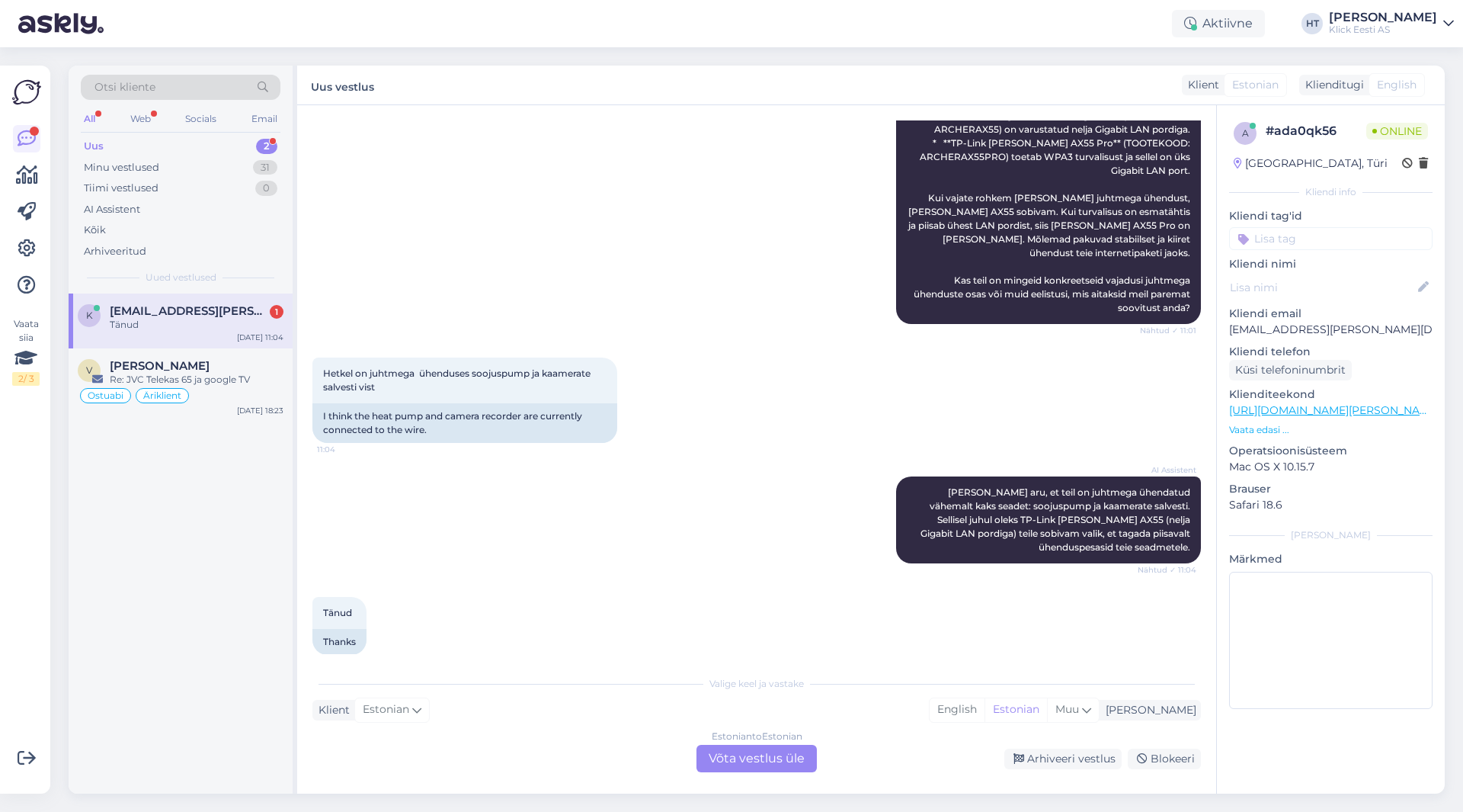
scroll to position [828, 0]
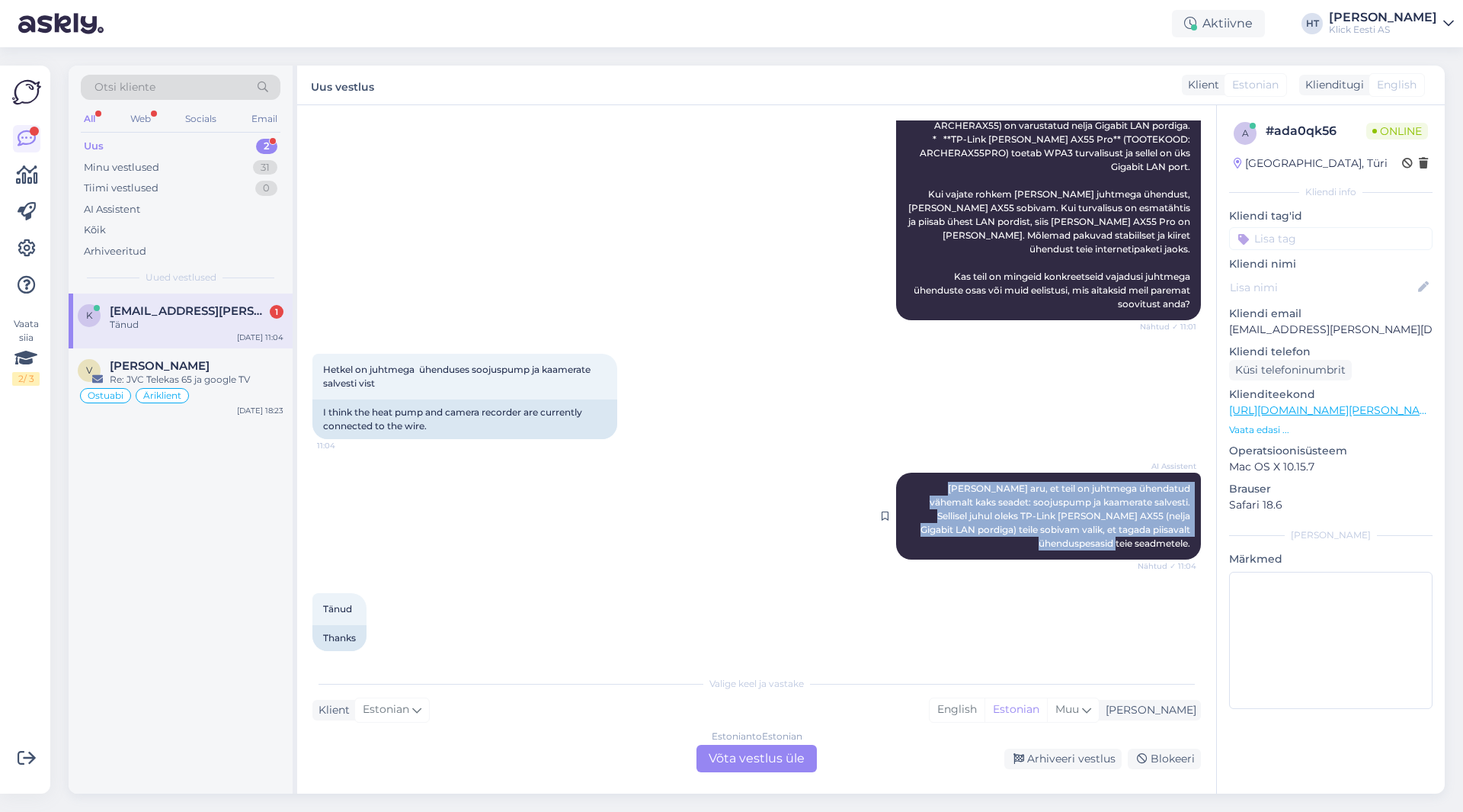
drag, startPoint x: 917, startPoint y: 468, endPoint x: 1179, endPoint y: 529, distance: 269.0
click at [1179, 529] on div "AI Assistent [PERSON_NAME], et teil on juhtmega ühendatud vähemalt kaks seadet:…" at bounding box center [1048, 516] width 305 height 87
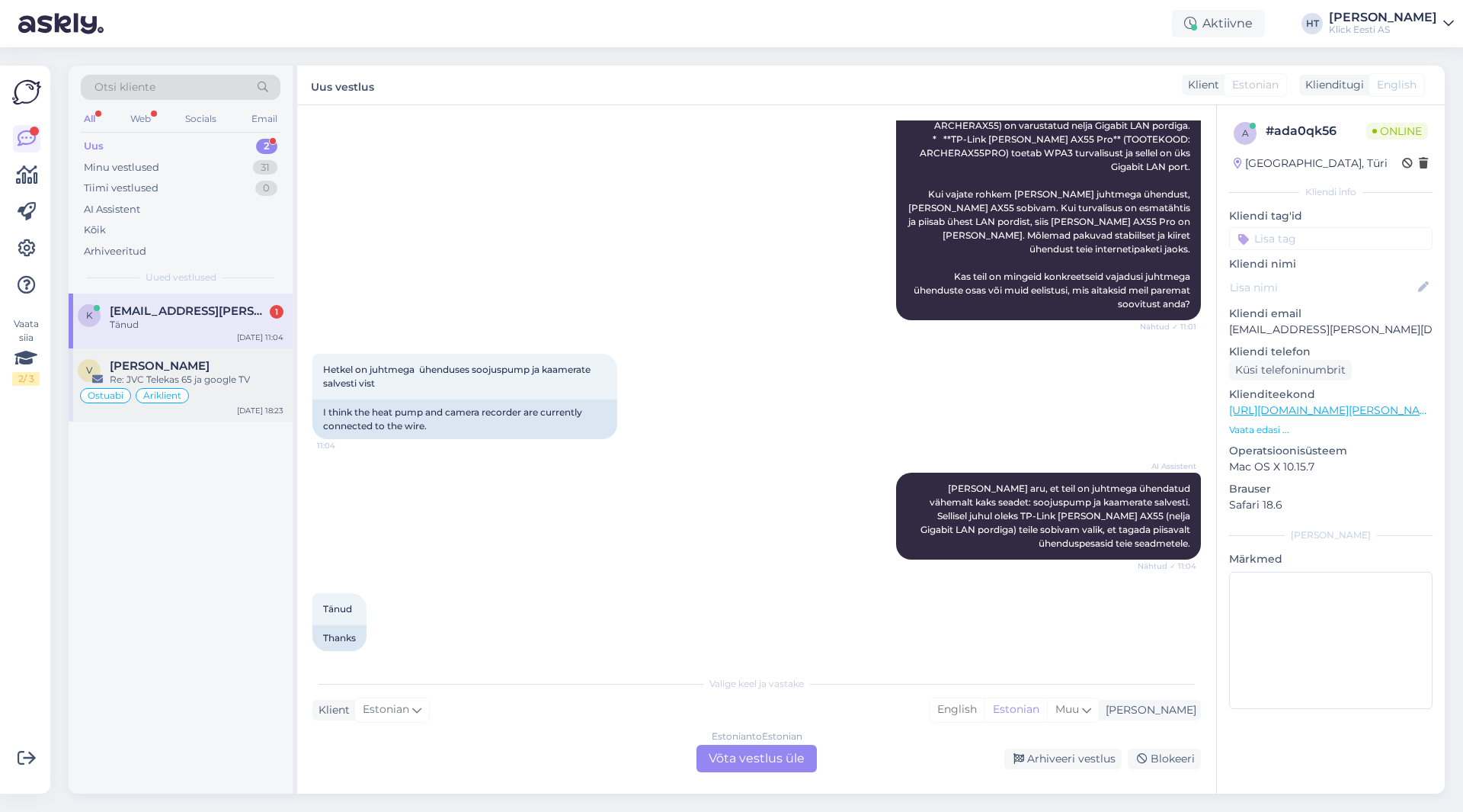
click at [221, 384] on div "Re: JVC Telekas 65 ja google TV" at bounding box center [196, 379] width 174 height 13
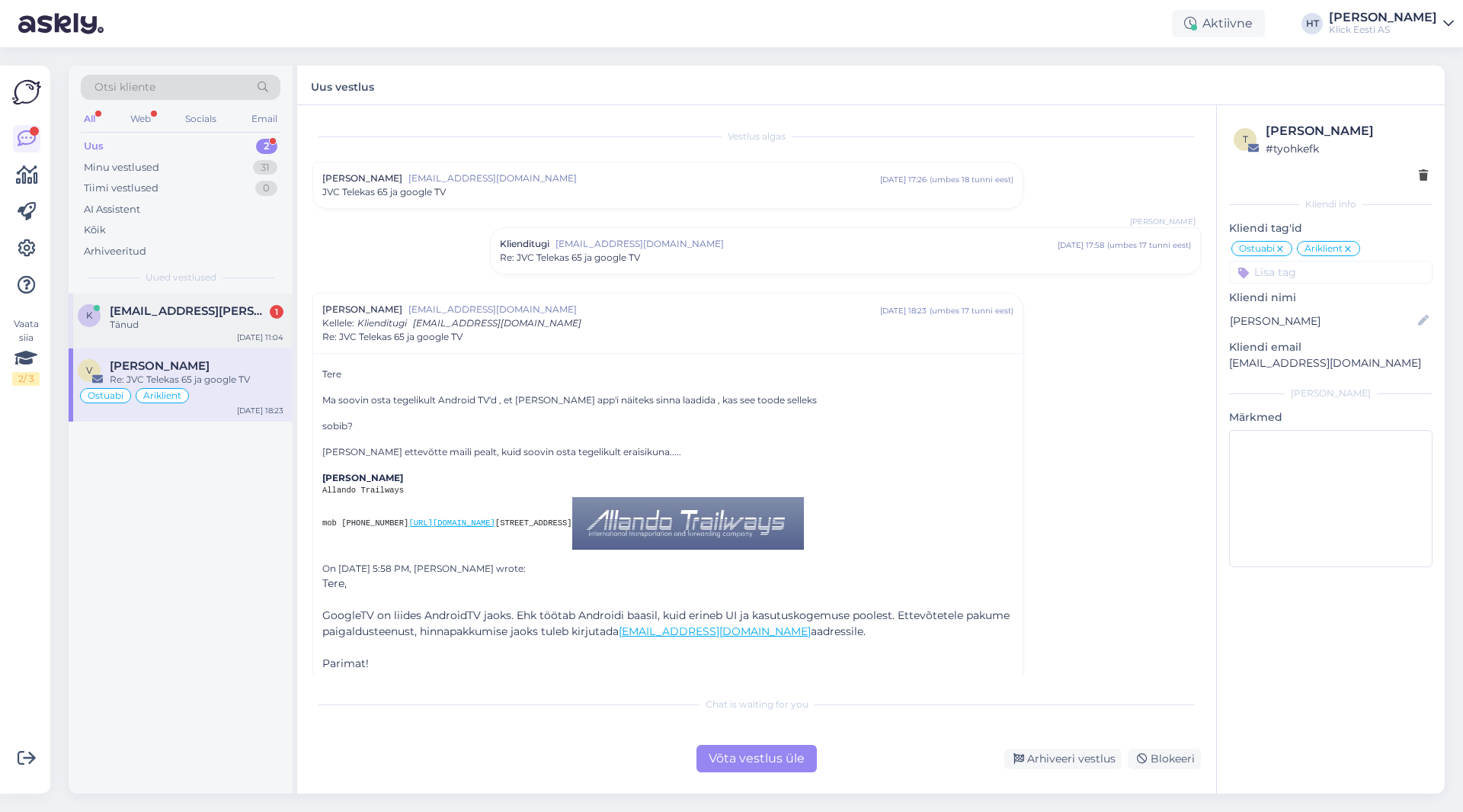
click at [228, 328] on div "Tänud" at bounding box center [196, 325] width 174 height 13
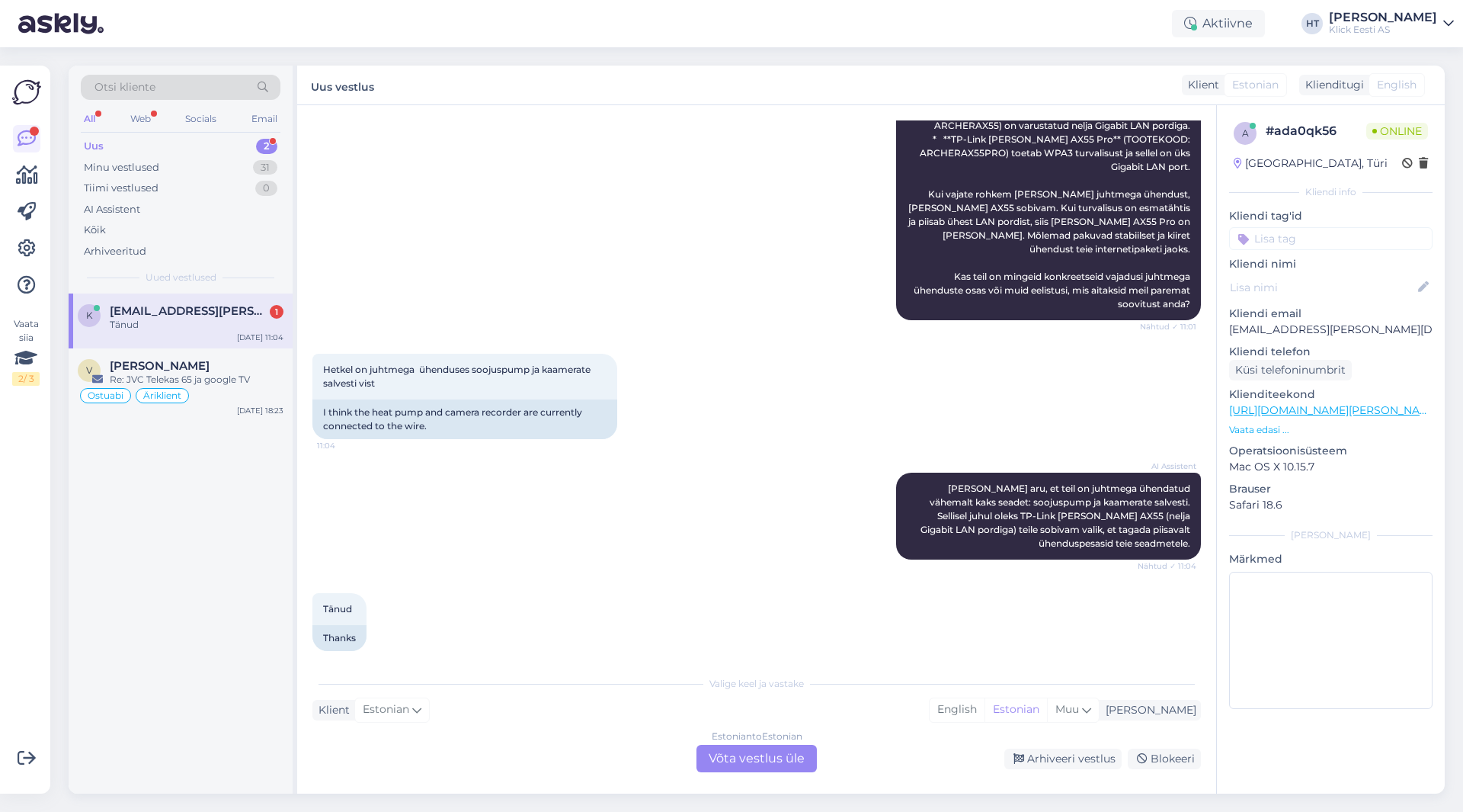
click at [763, 758] on div "Estonian to Estonian Võta vestlus üle" at bounding box center [757, 758] width 121 height 28
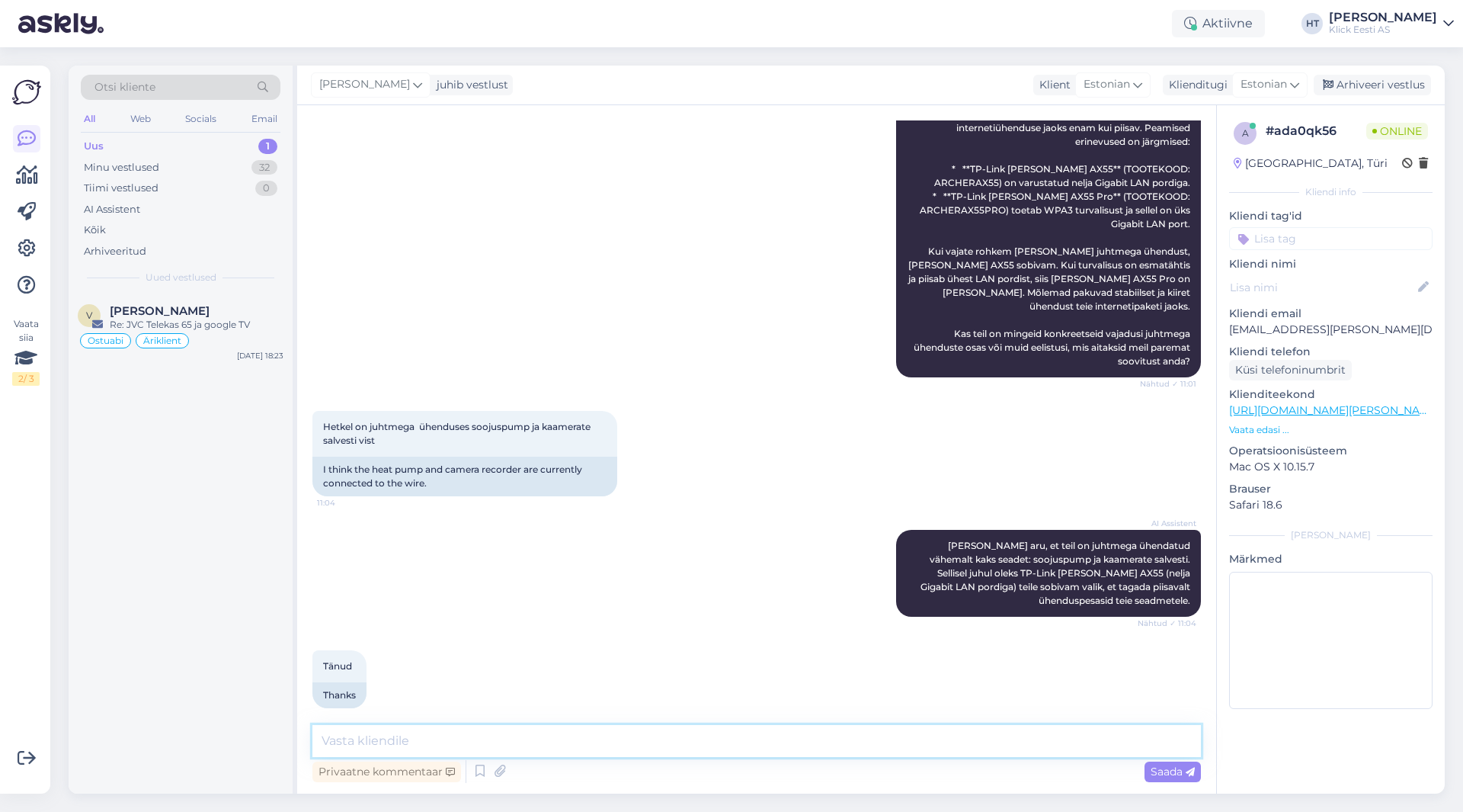
click at [763, 747] on textarea at bounding box center [756, 741] width 888 height 32
click at [701, 736] on textarea "AX55 jääks piisavaks. Suurem erinevus on 2,5 ühendusega LAN pesad," at bounding box center [756, 741] width 888 height 32
paste textarea "Gbps"
click at [815, 734] on textarea "AX55 jääks piisavaks. Suurem erinevus on 2,5 Gbps ühendusega LAN pesad," at bounding box center [756, 741] width 888 height 32
type textarea "AX55 jääks piisavaks. Suurem erinevus on 2,5 Gbps ühendusega LAN pesad Pro mude…"
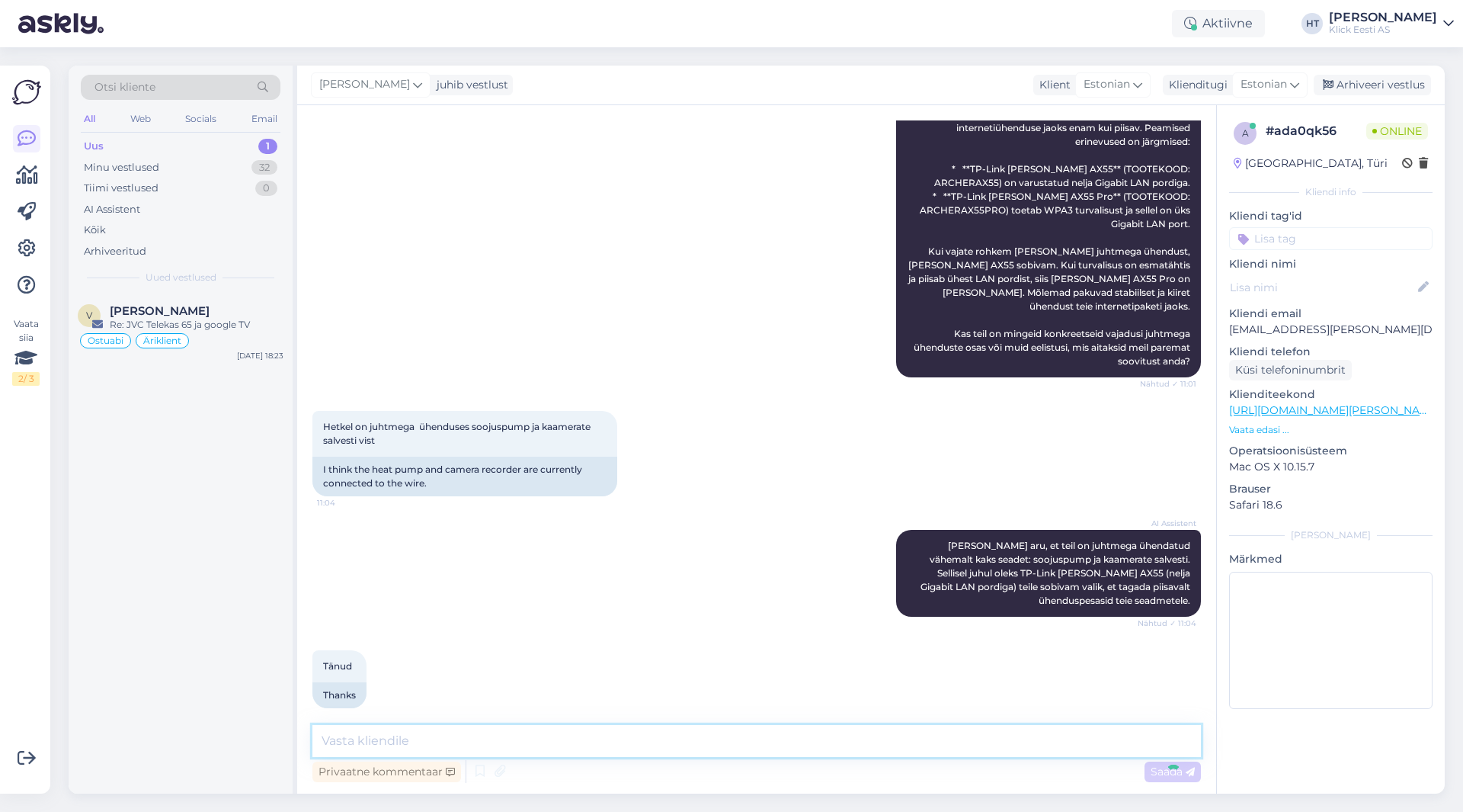
scroll to position [863, 0]
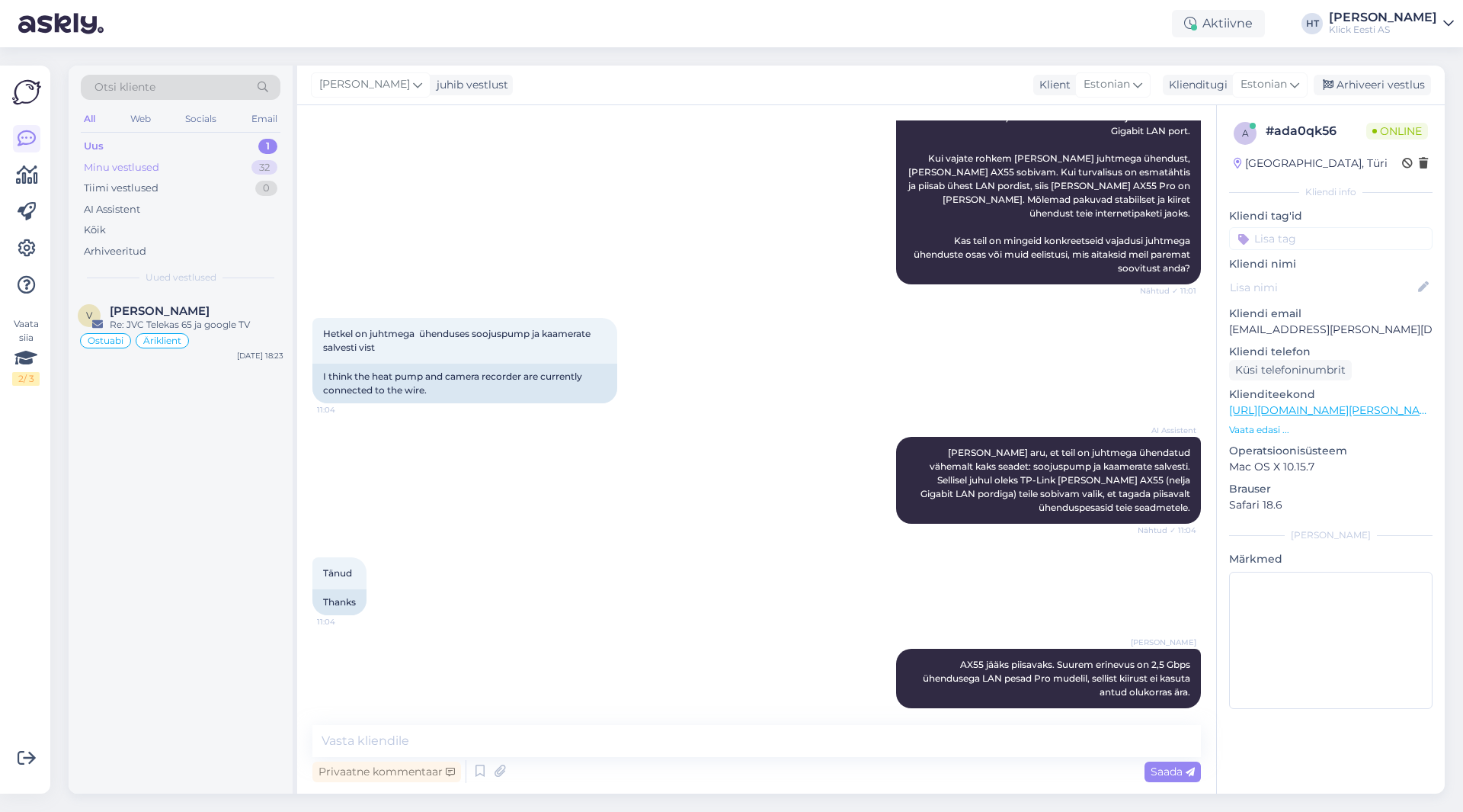
click at [250, 169] on div "Minu vestlused 32" at bounding box center [180, 167] width 200 height 21
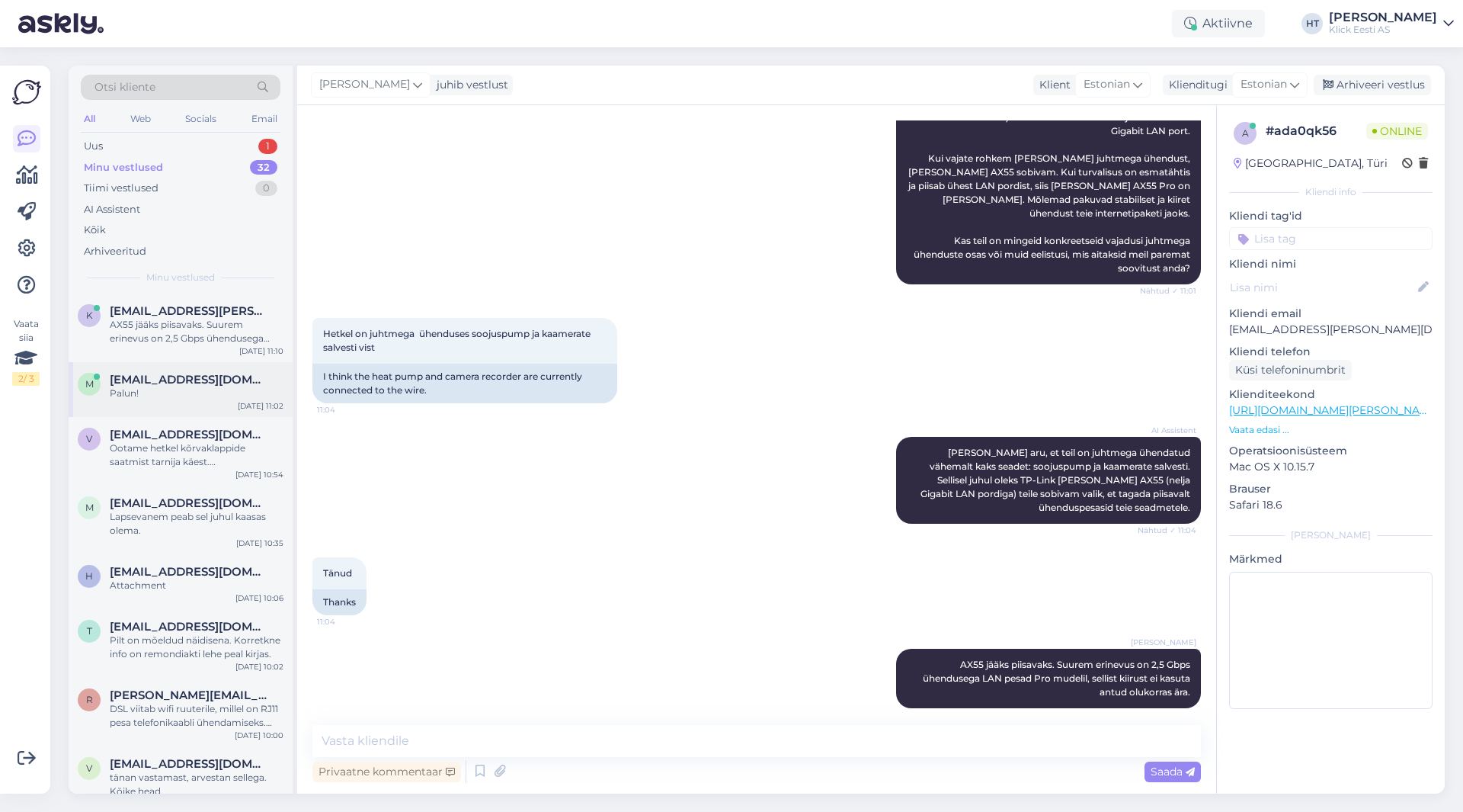
click at [239, 389] on div "Palun!" at bounding box center [196, 393] width 174 height 13
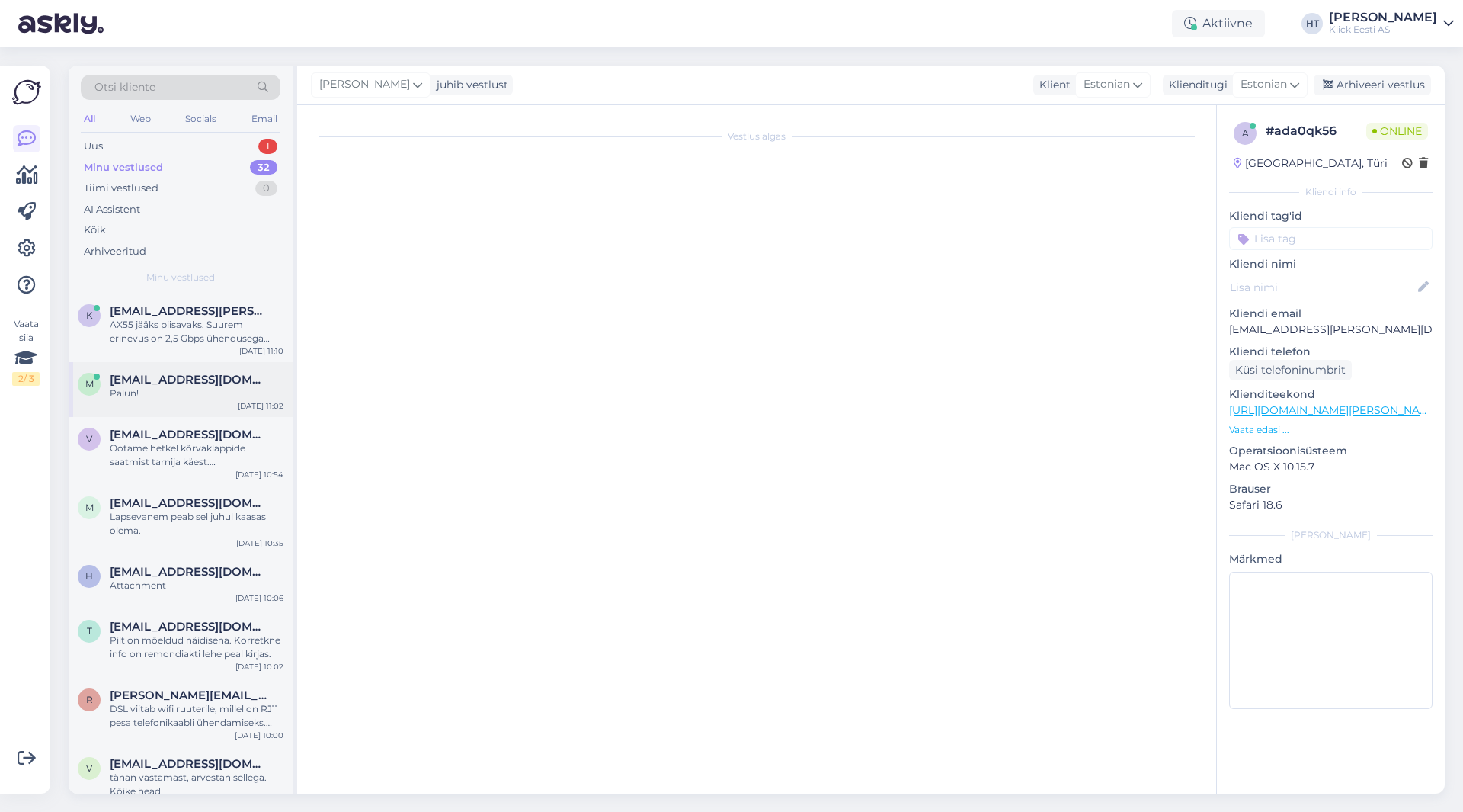
scroll to position [212, 0]
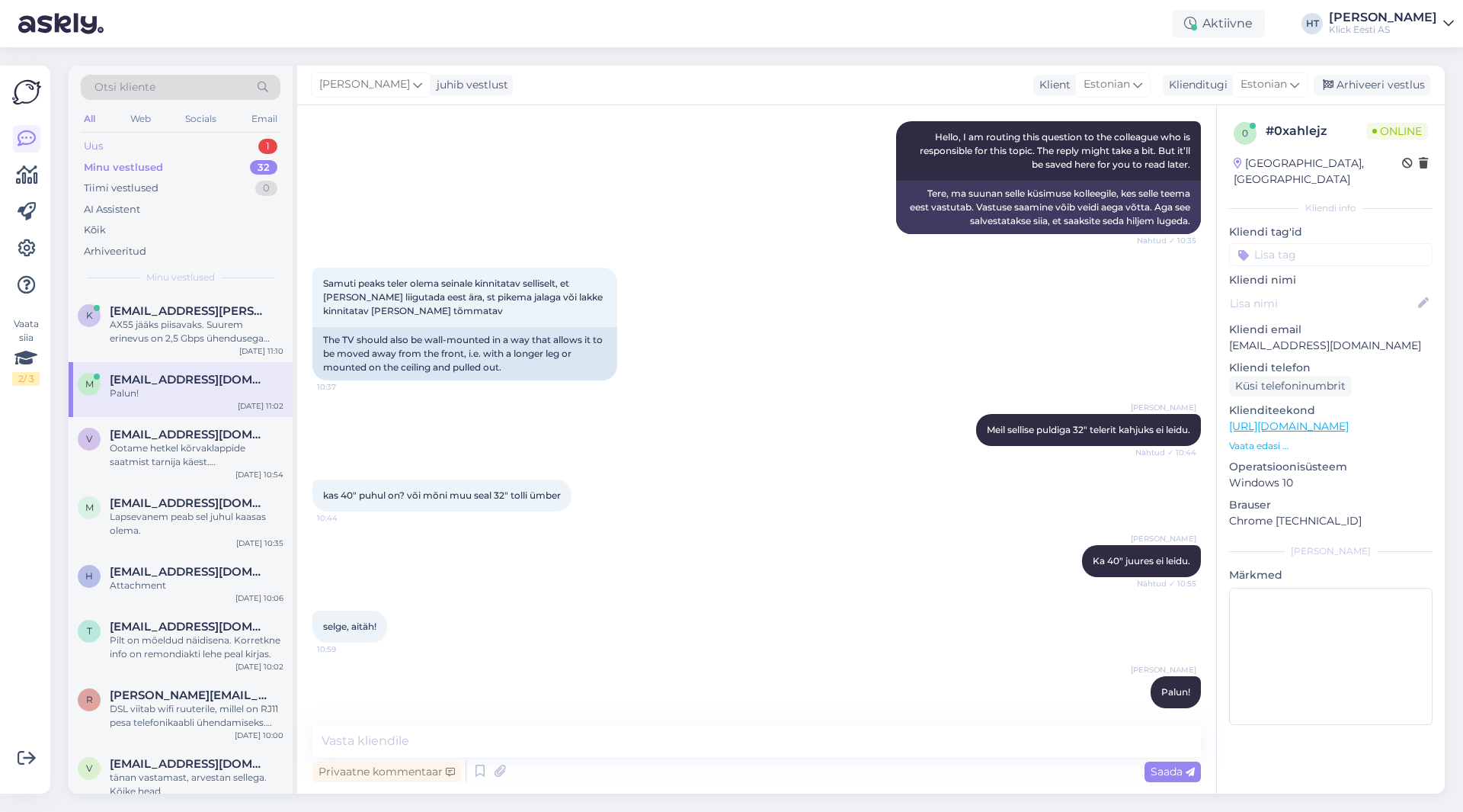
click at [257, 148] on div "Uus 1" at bounding box center [180, 146] width 200 height 21
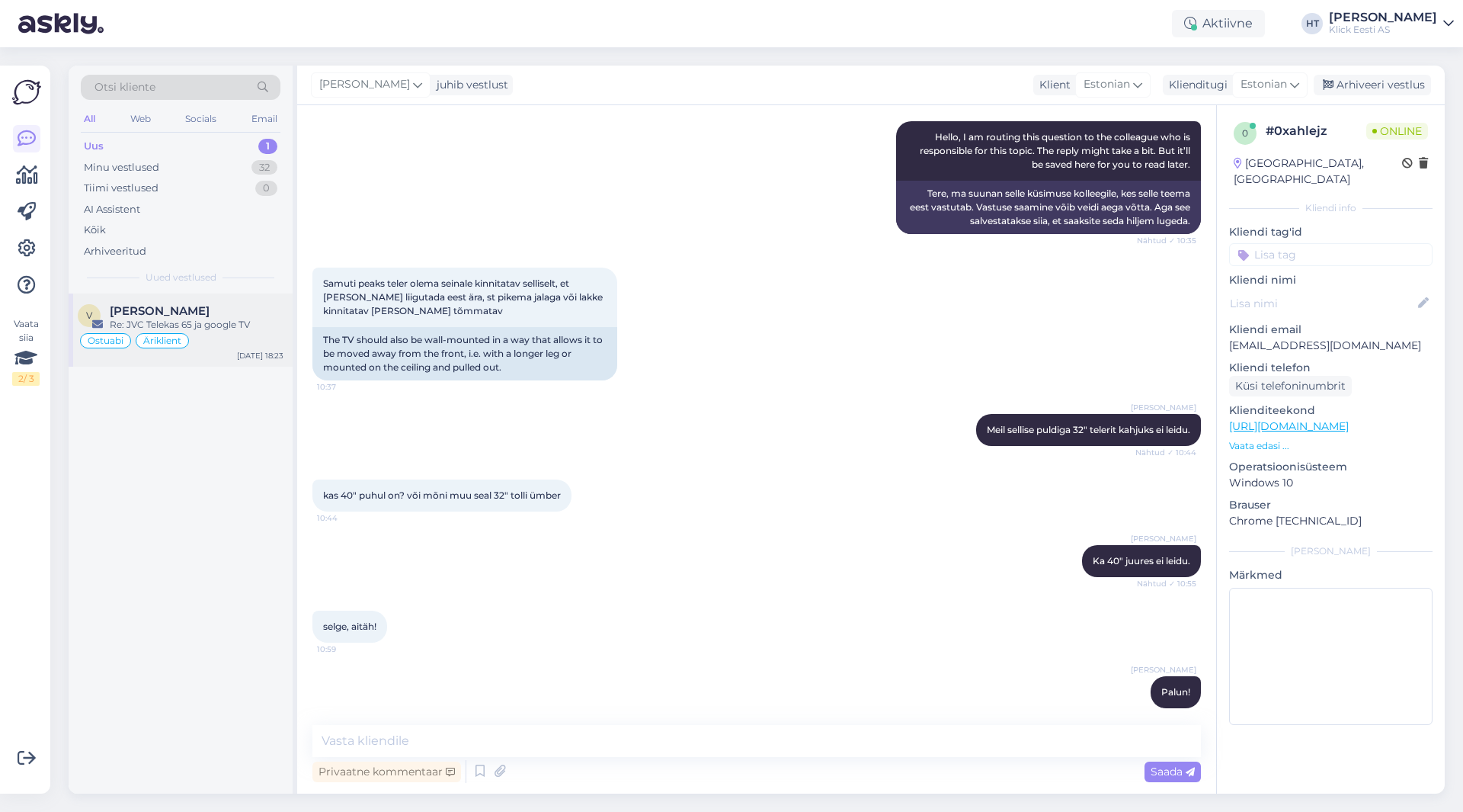
click at [270, 328] on div "Re: JVC Telekas 65 ja google TV" at bounding box center [196, 325] width 174 height 13
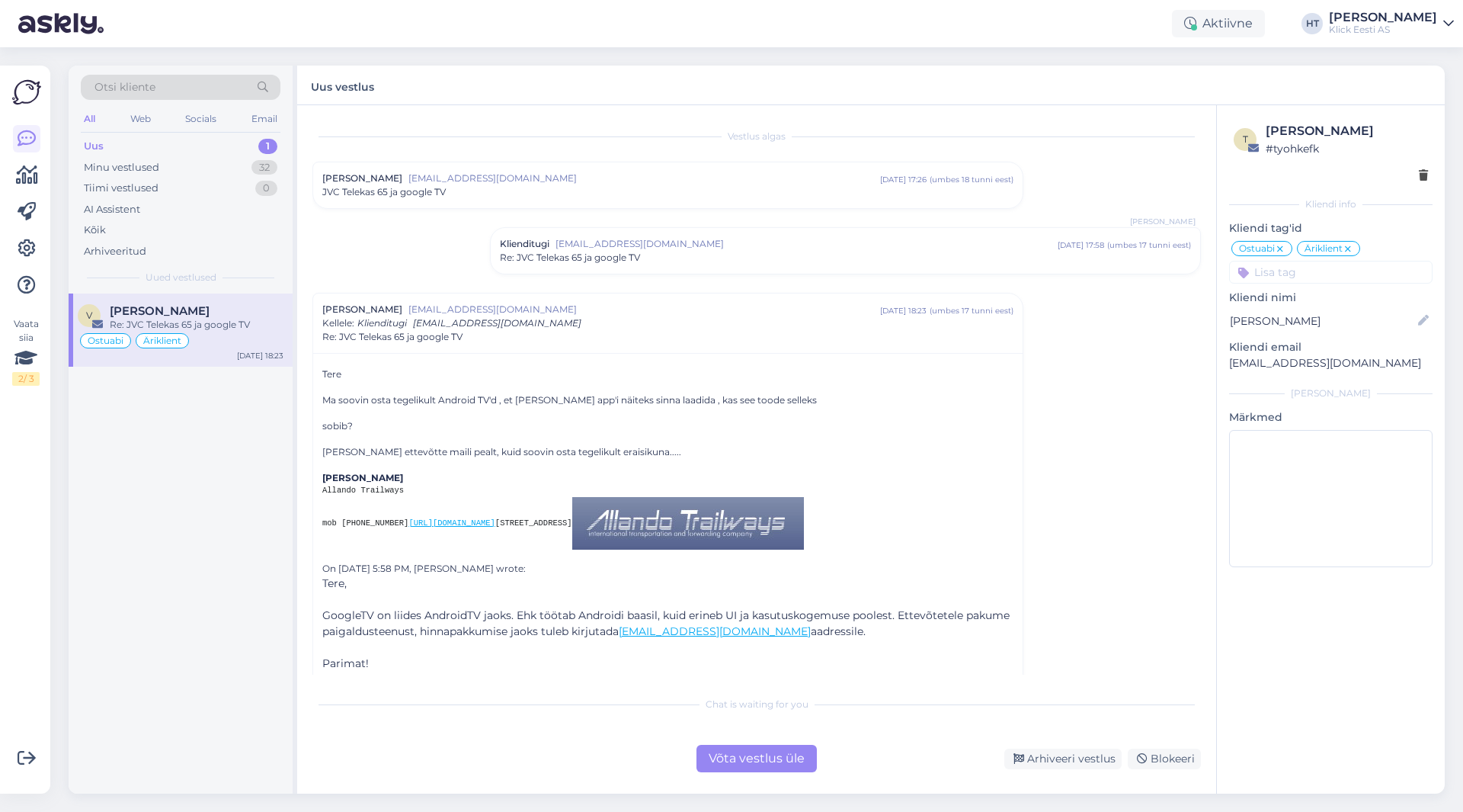
click at [718, 751] on div "Võta vestlus üle" at bounding box center [757, 758] width 121 height 28
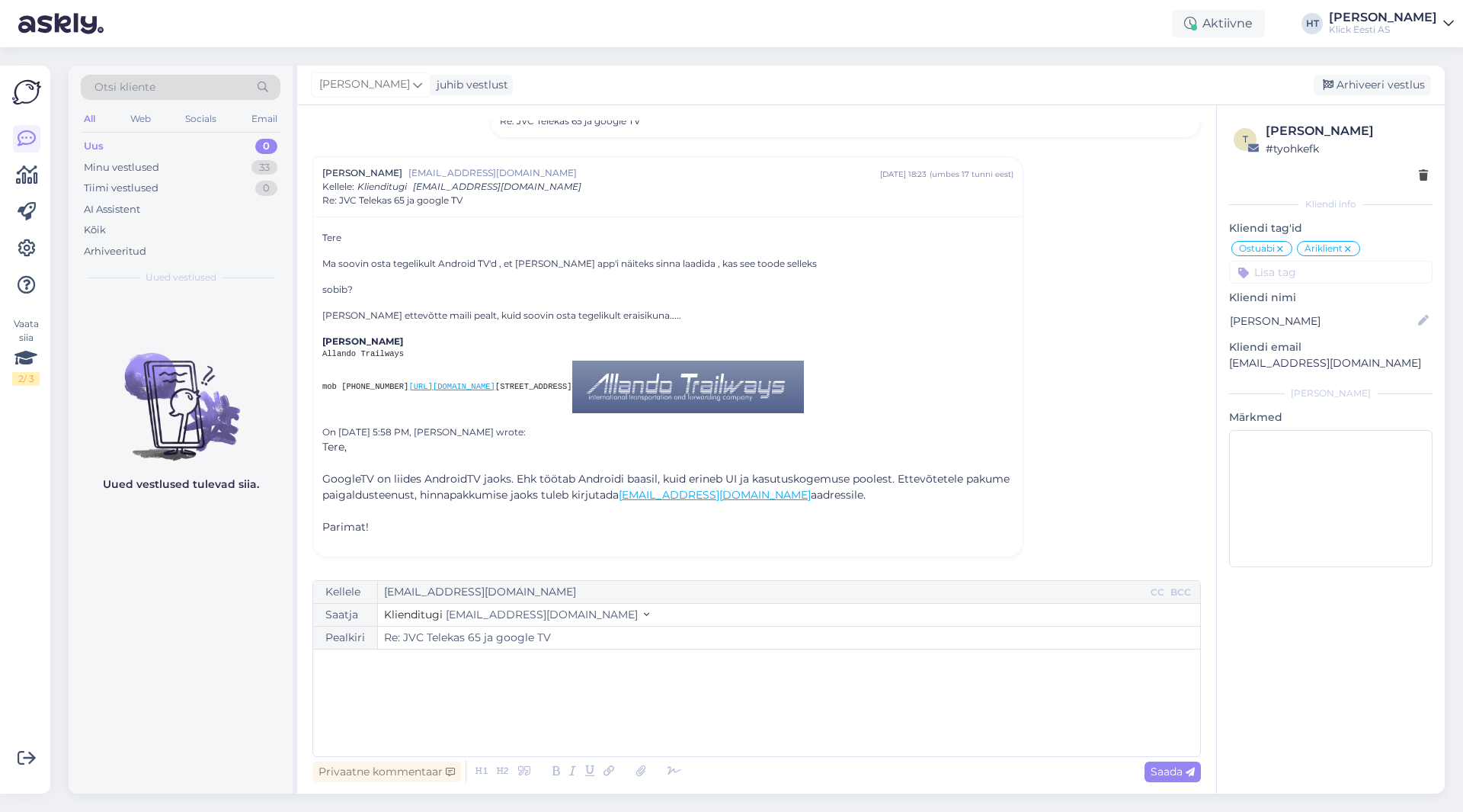
click at [684, 687] on div "﻿" at bounding box center [756, 702] width 872 height 91
click at [1186, 775] on icon at bounding box center [1190, 772] width 9 height 9
type input "Re: Re: JVC Telekas 65 ja google TV"
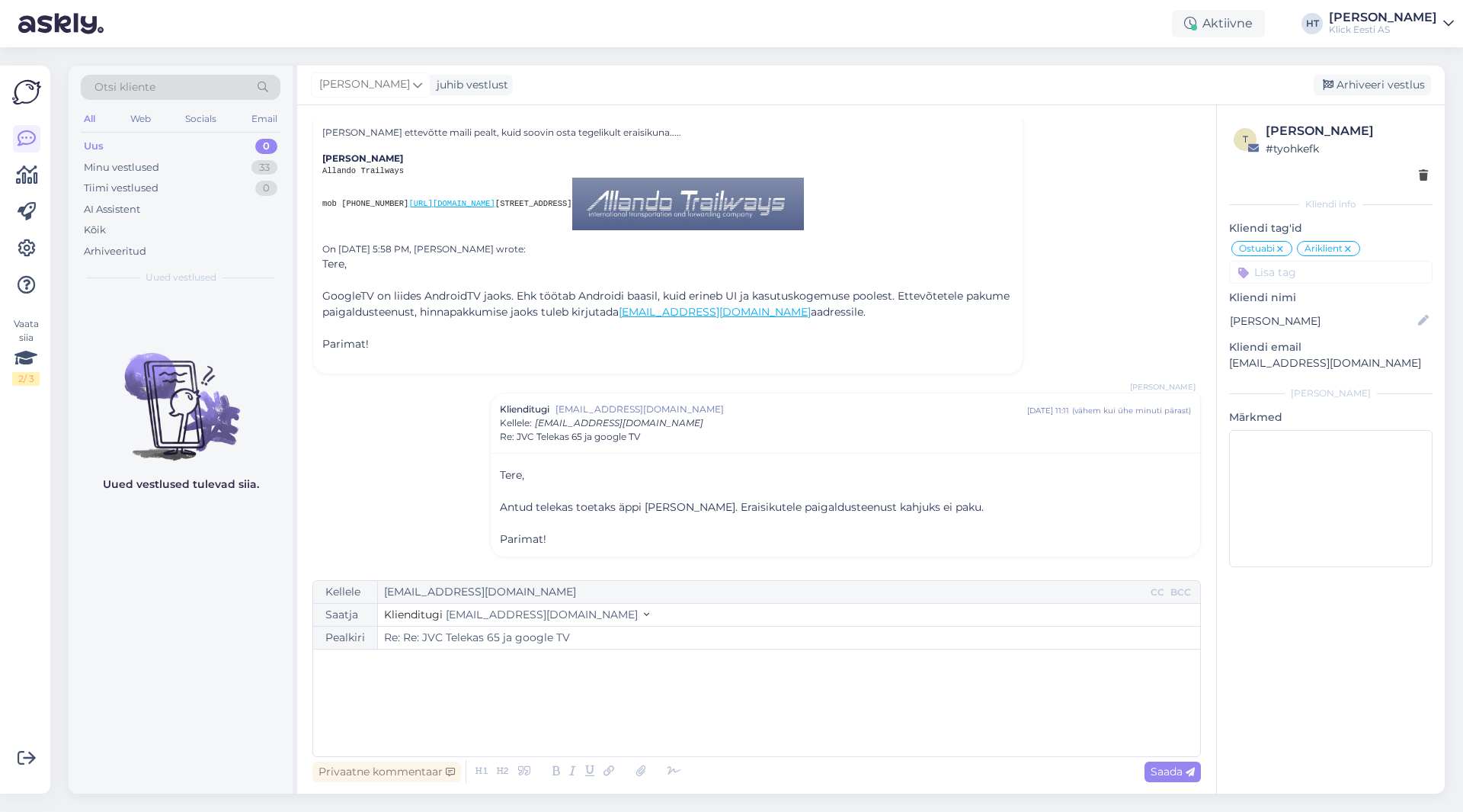
scroll to position [355, 0]
click at [237, 168] on div "Minu vestlused 33" at bounding box center [180, 167] width 200 height 21
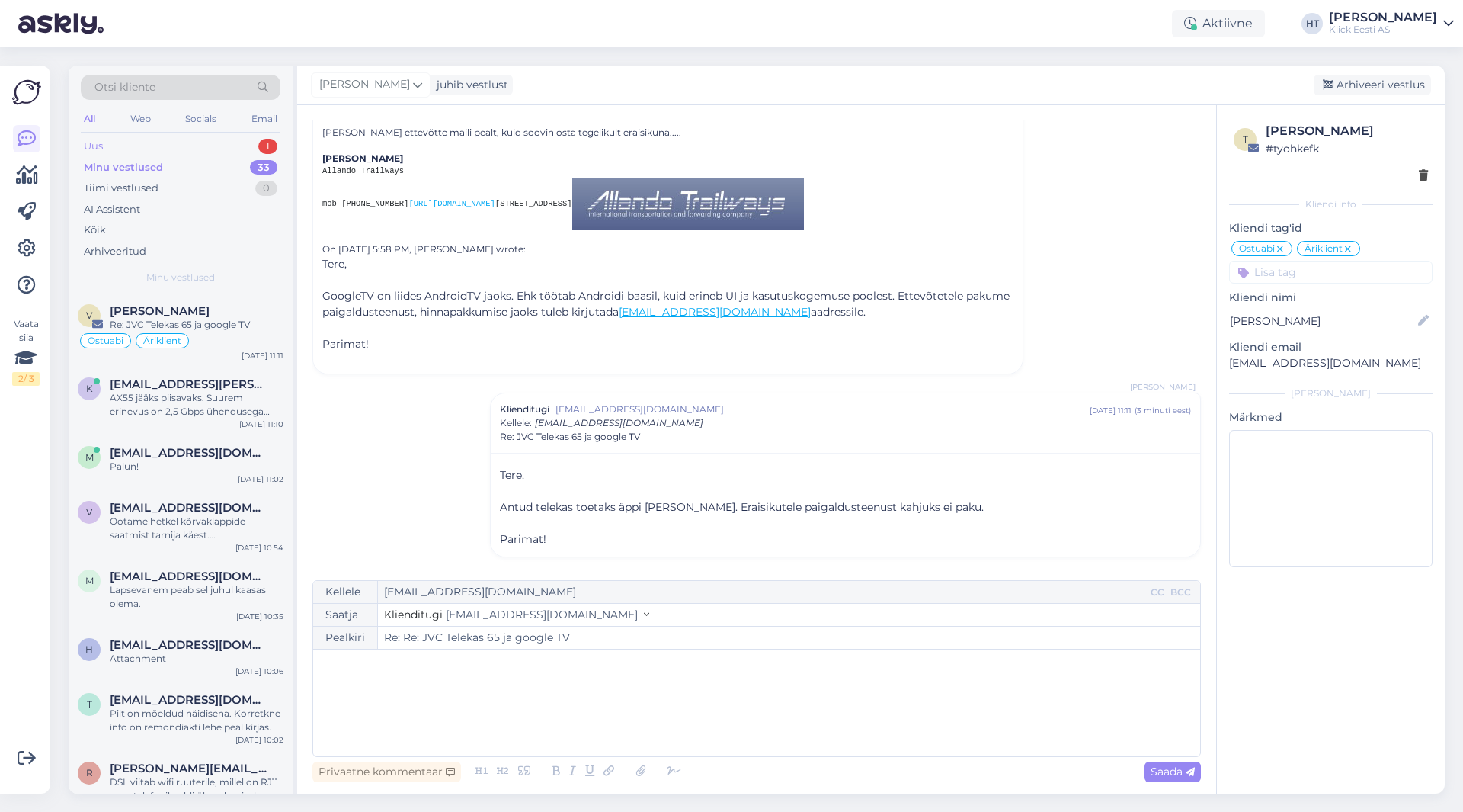
click at [219, 146] on div "Uus 1" at bounding box center [180, 146] width 200 height 21
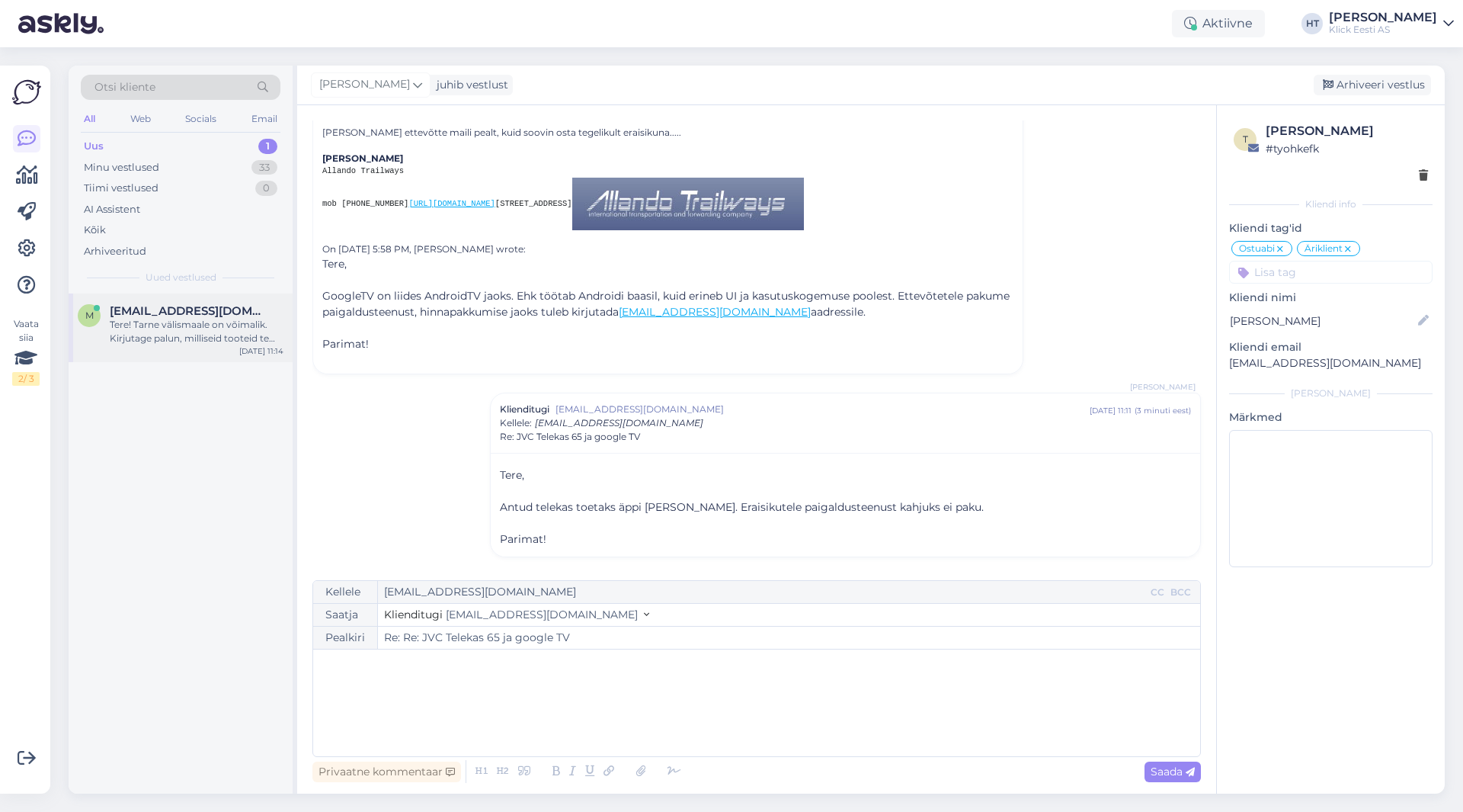
click at [238, 304] on div "m [EMAIL_ADDRESS][DOMAIN_NAME] Tere! Tarne välismaale on võimalik. Kirjutage pa…" at bounding box center [180, 328] width 224 height 69
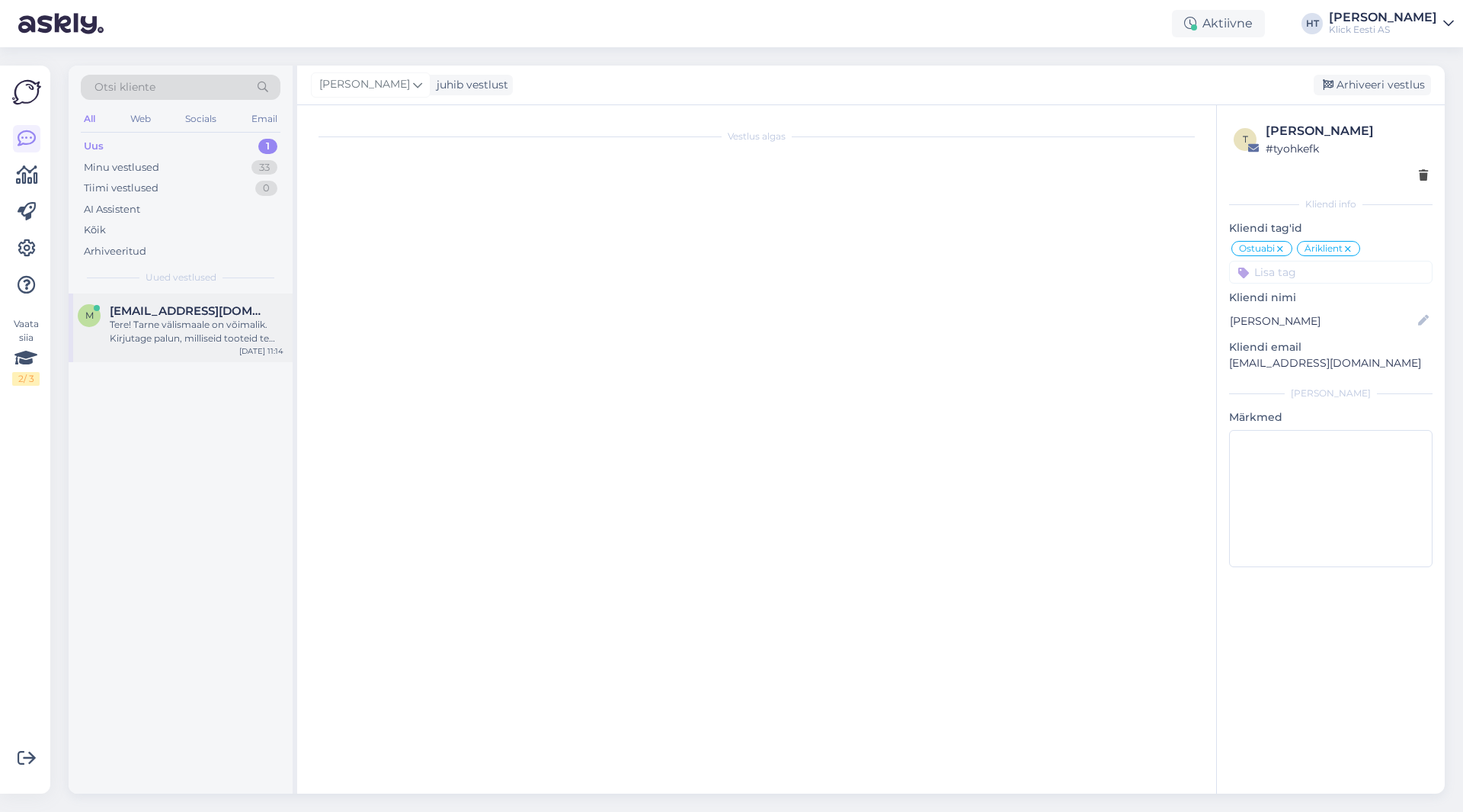
scroll to position [0, 0]
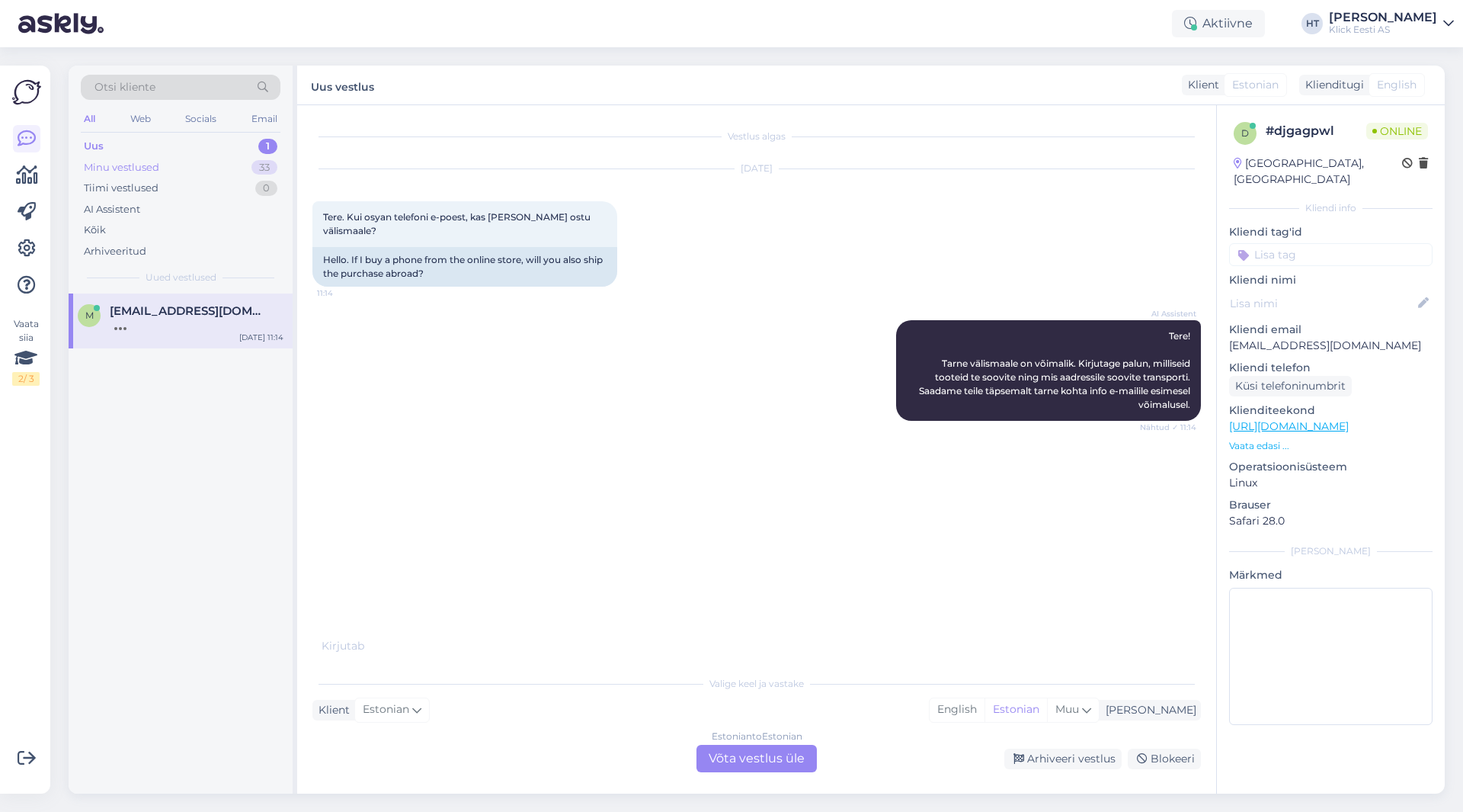
click at [258, 171] on div "33" at bounding box center [264, 168] width 26 height 15
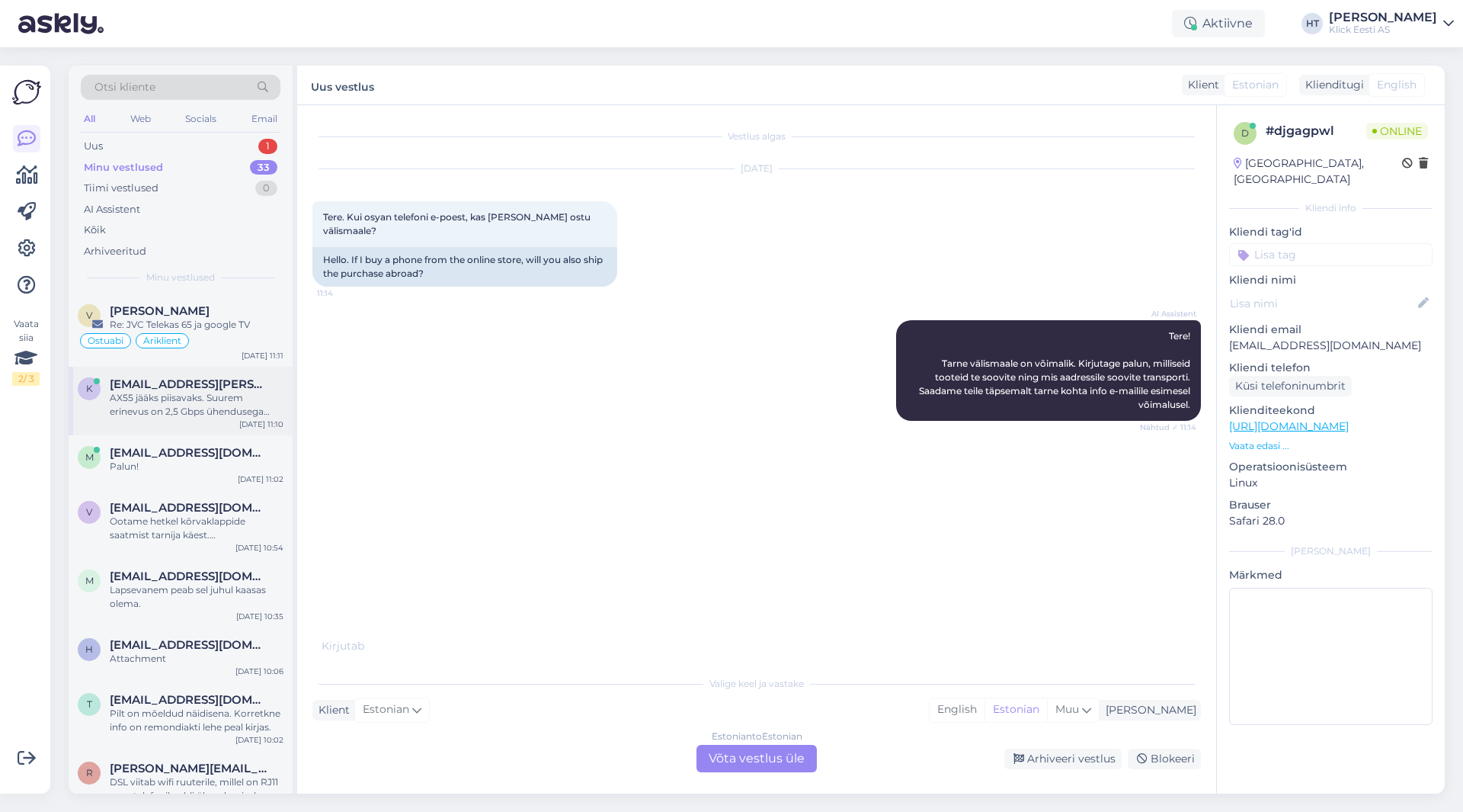
click at [237, 377] on span "[EMAIL_ADDRESS][PERSON_NAME][DOMAIN_NAME]" at bounding box center [189, 384] width 159 height 13
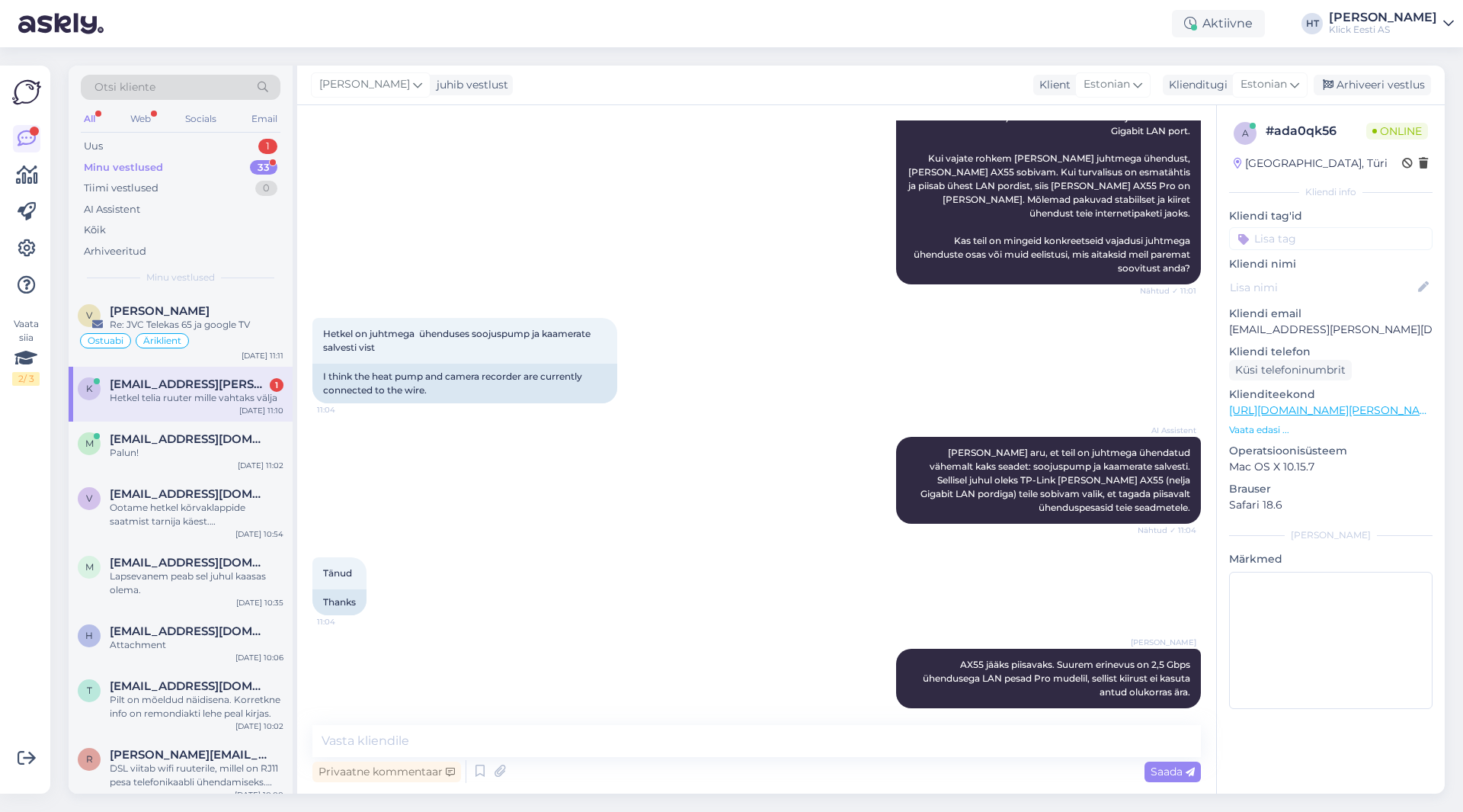
scroll to position [1025, 0]
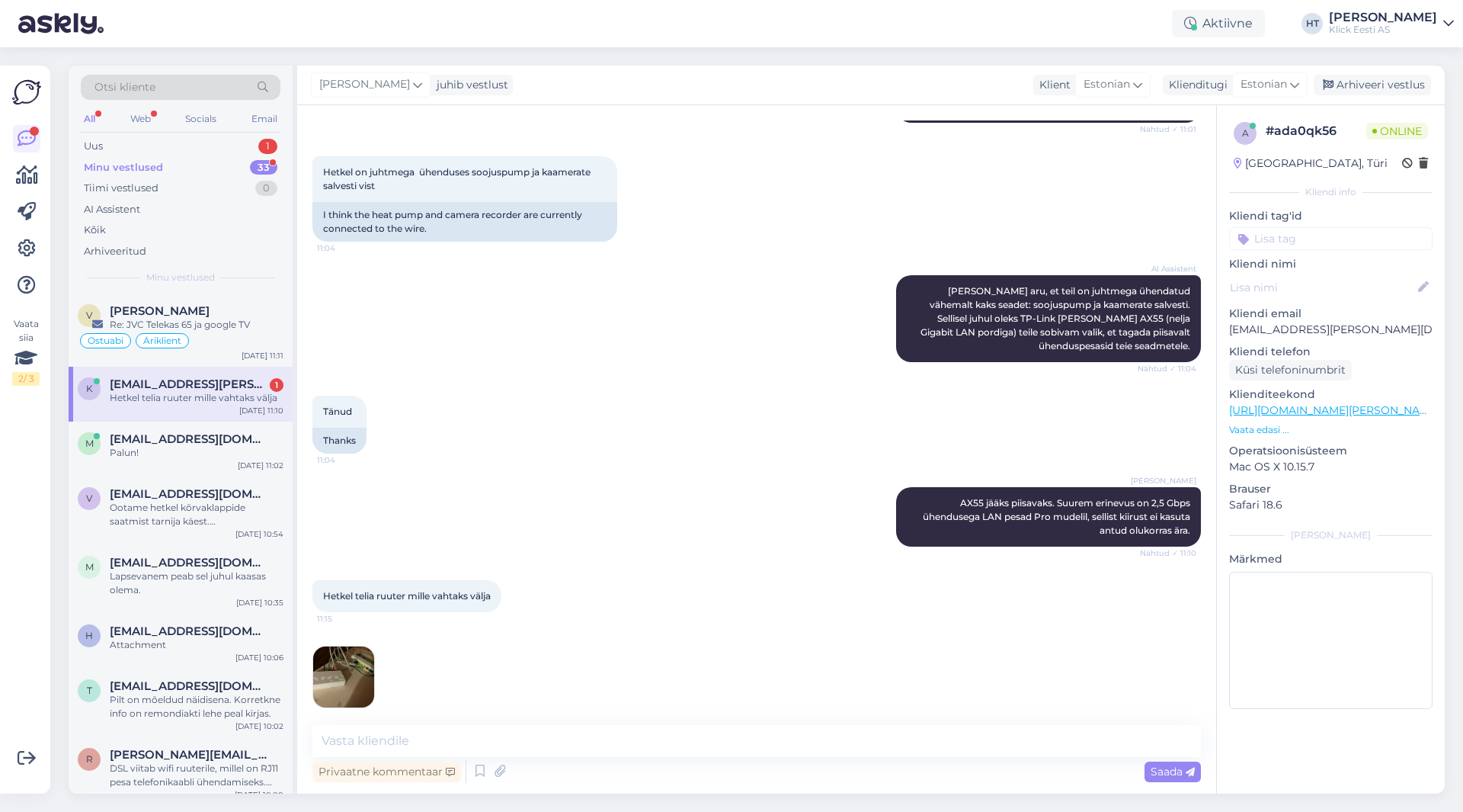
click at [351, 649] on img at bounding box center [343, 676] width 61 height 61
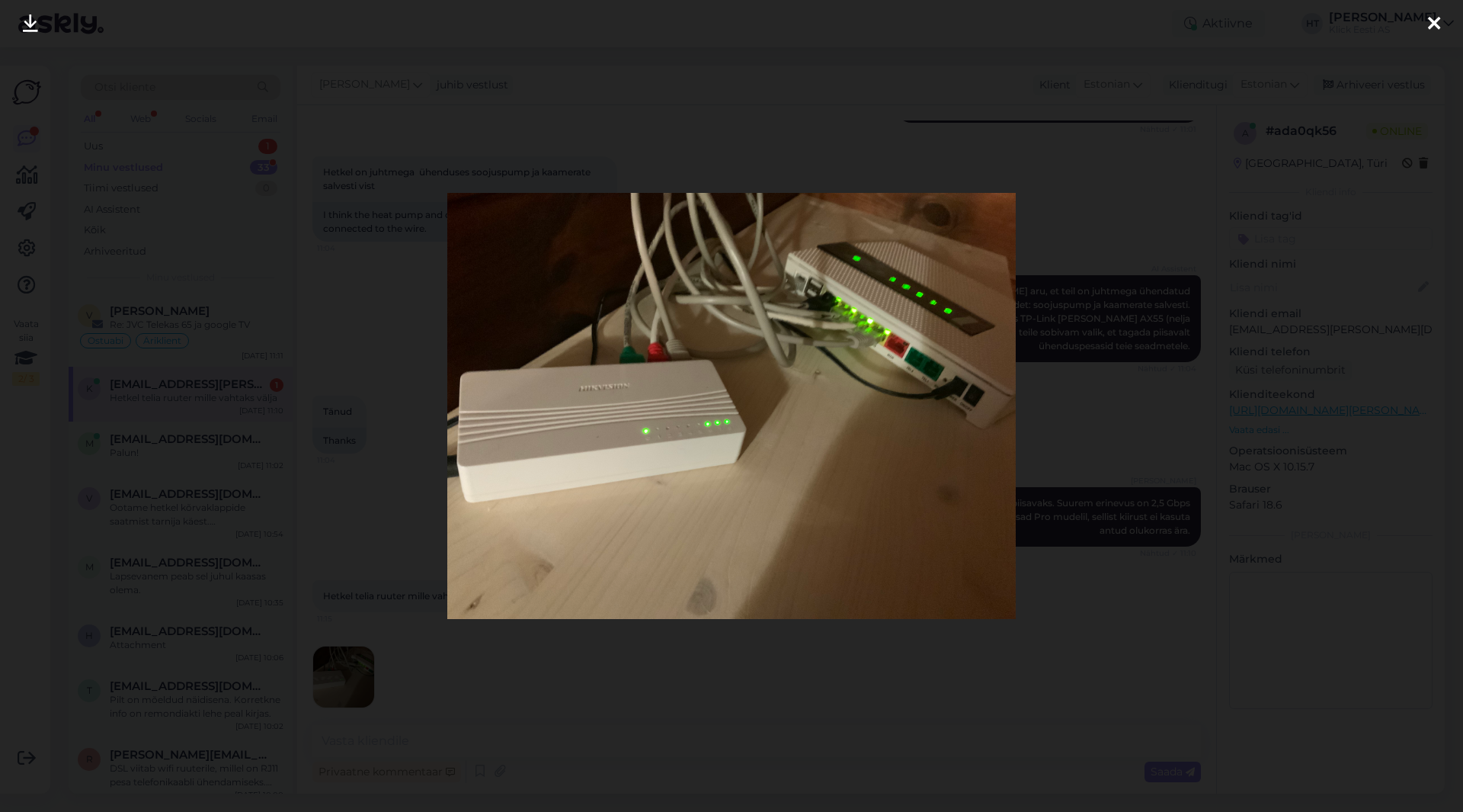
click at [560, 661] on div at bounding box center [732, 406] width 1463 height 812
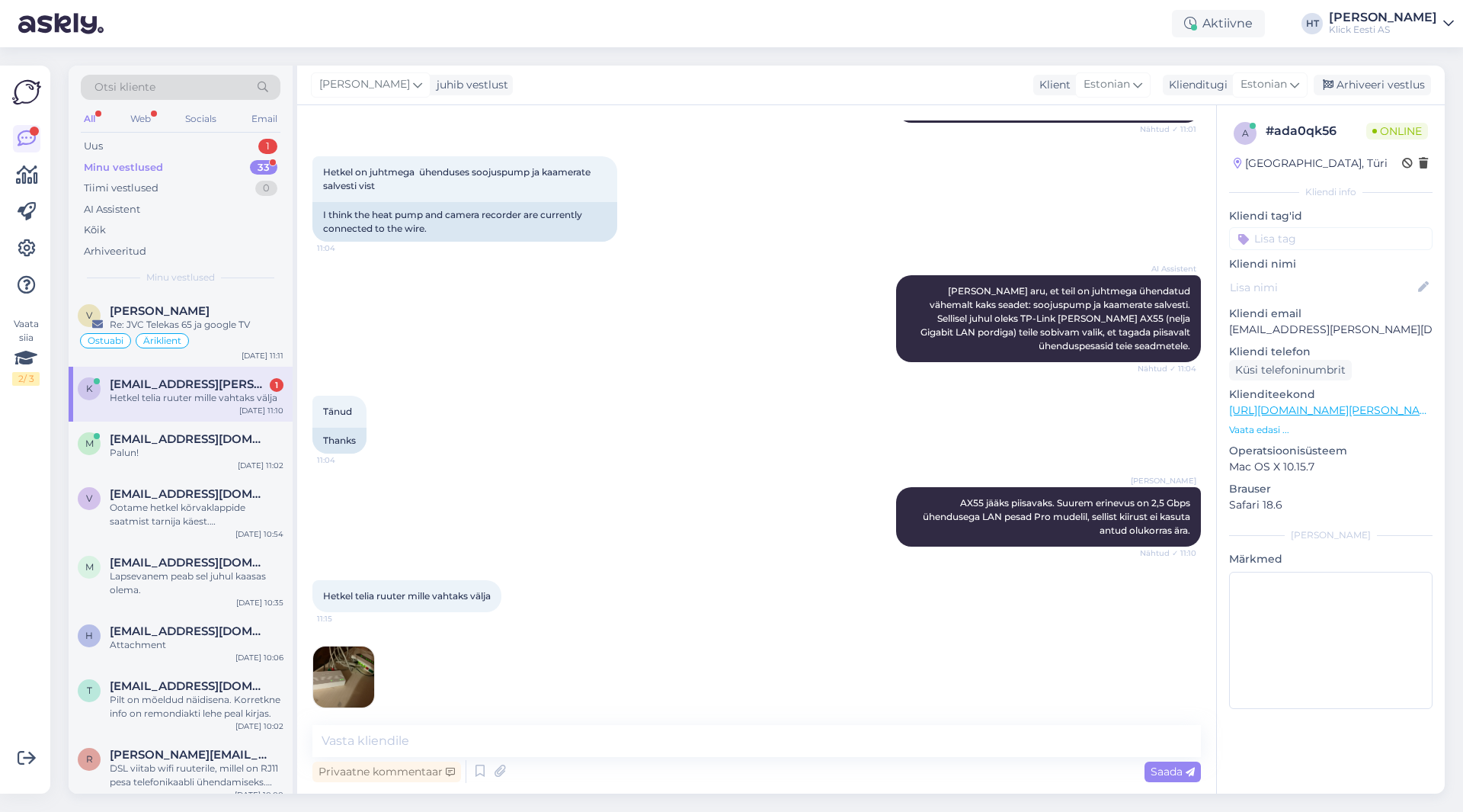
click at [364, 664] on img at bounding box center [343, 676] width 61 height 61
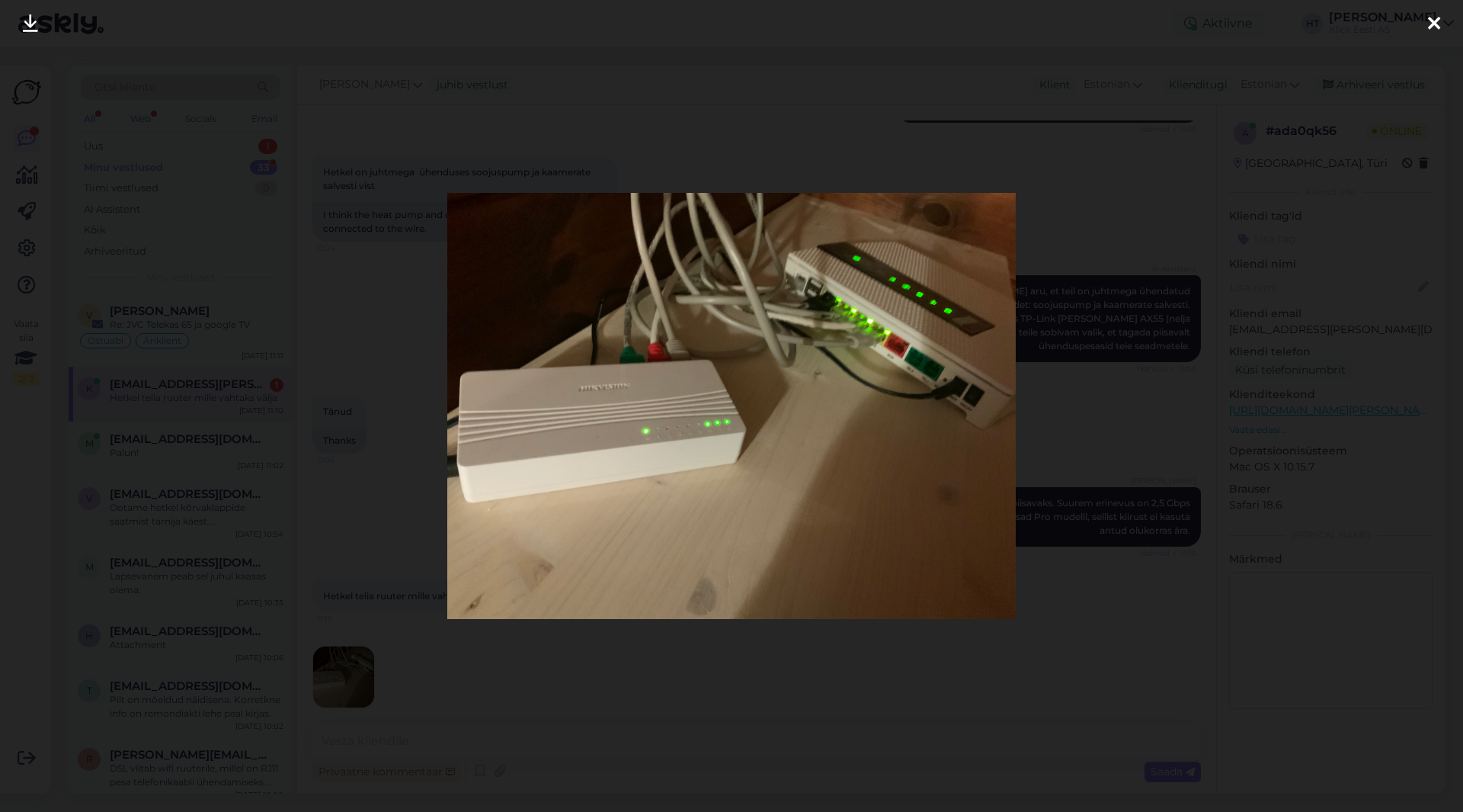
click at [1039, 601] on div at bounding box center [732, 406] width 1463 height 812
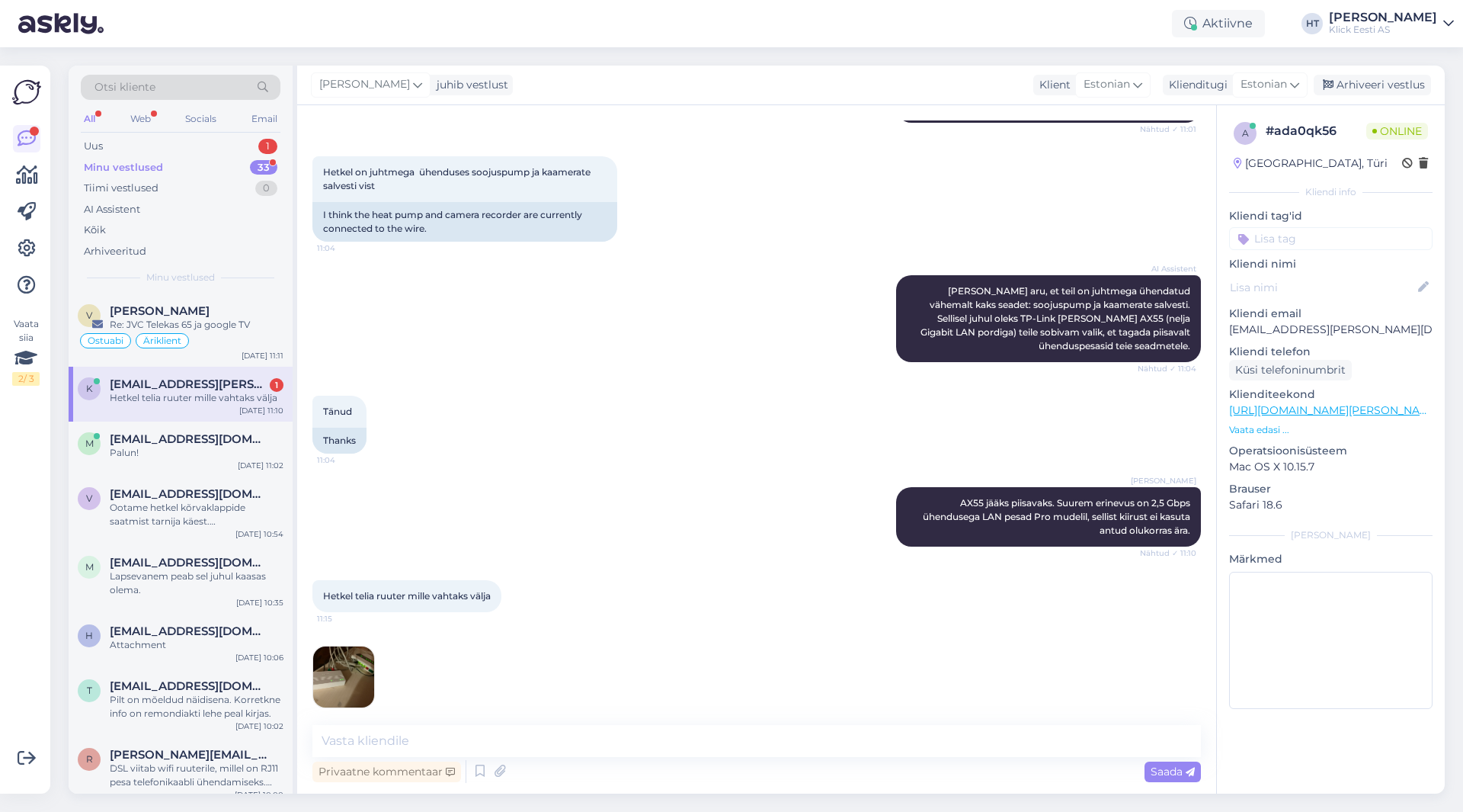
click at [353, 656] on img at bounding box center [343, 676] width 61 height 61
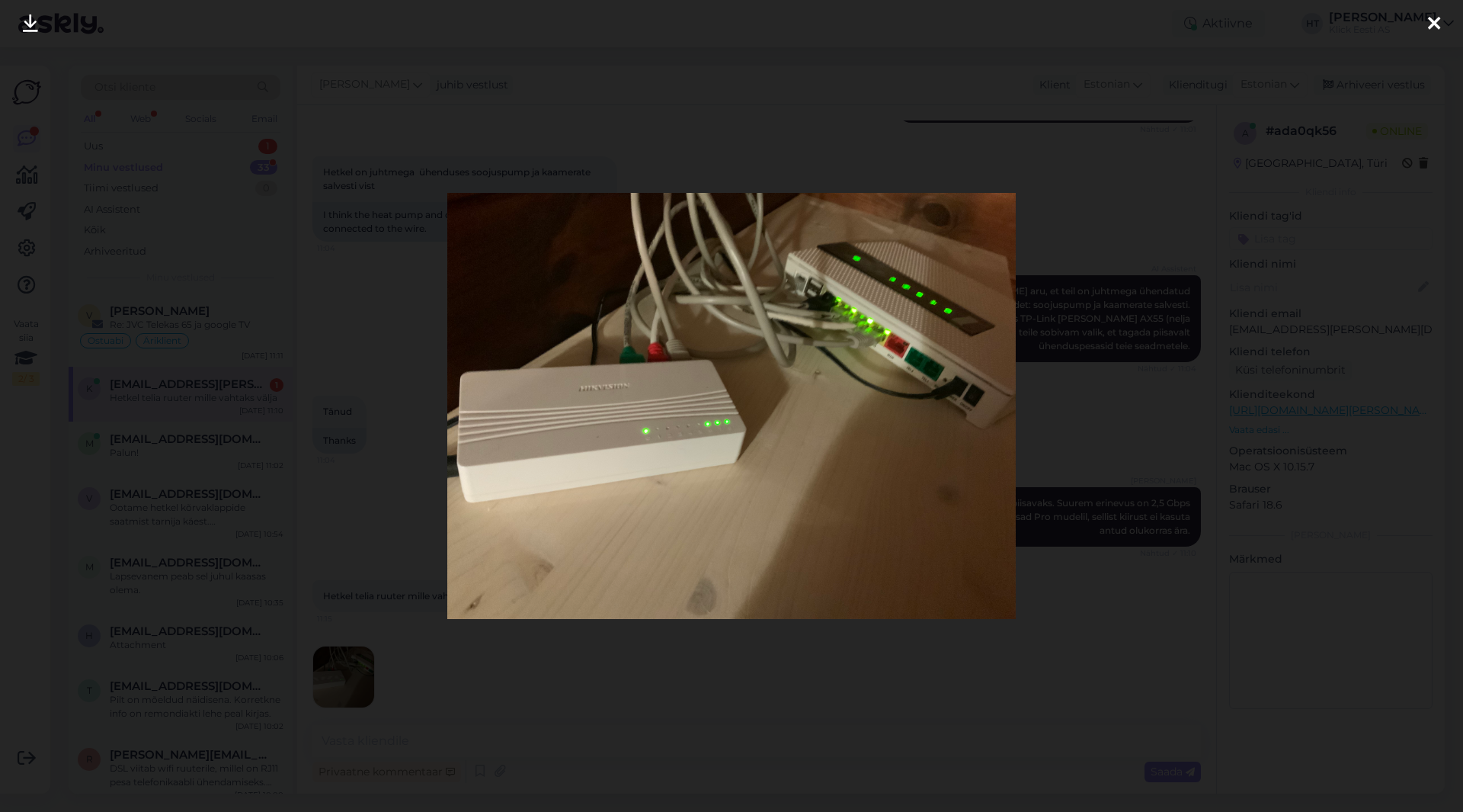
click at [830, 697] on div at bounding box center [732, 406] width 1463 height 812
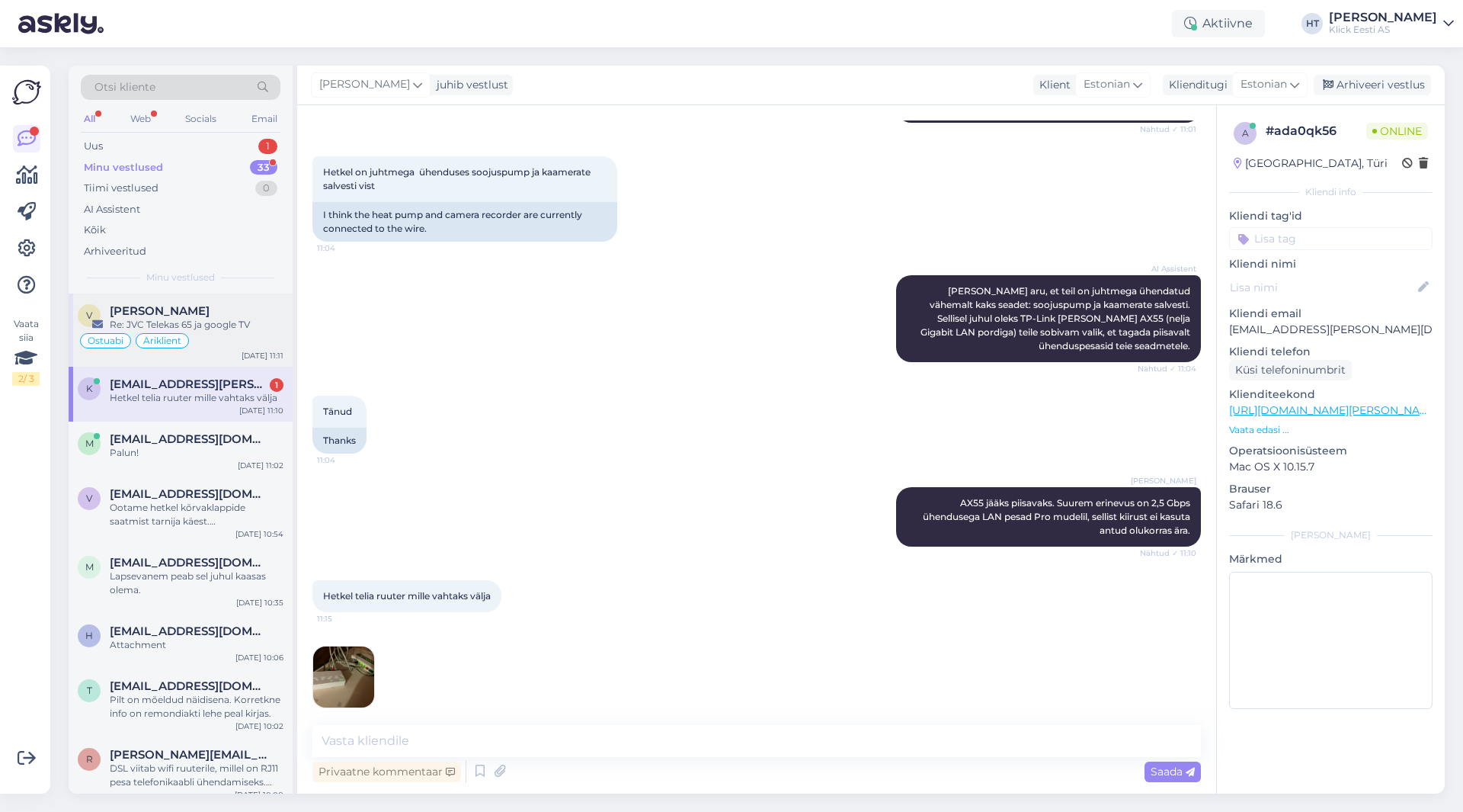
click at [214, 321] on div "Re: JVC Telekas 65 ja google TV" at bounding box center [196, 325] width 174 height 13
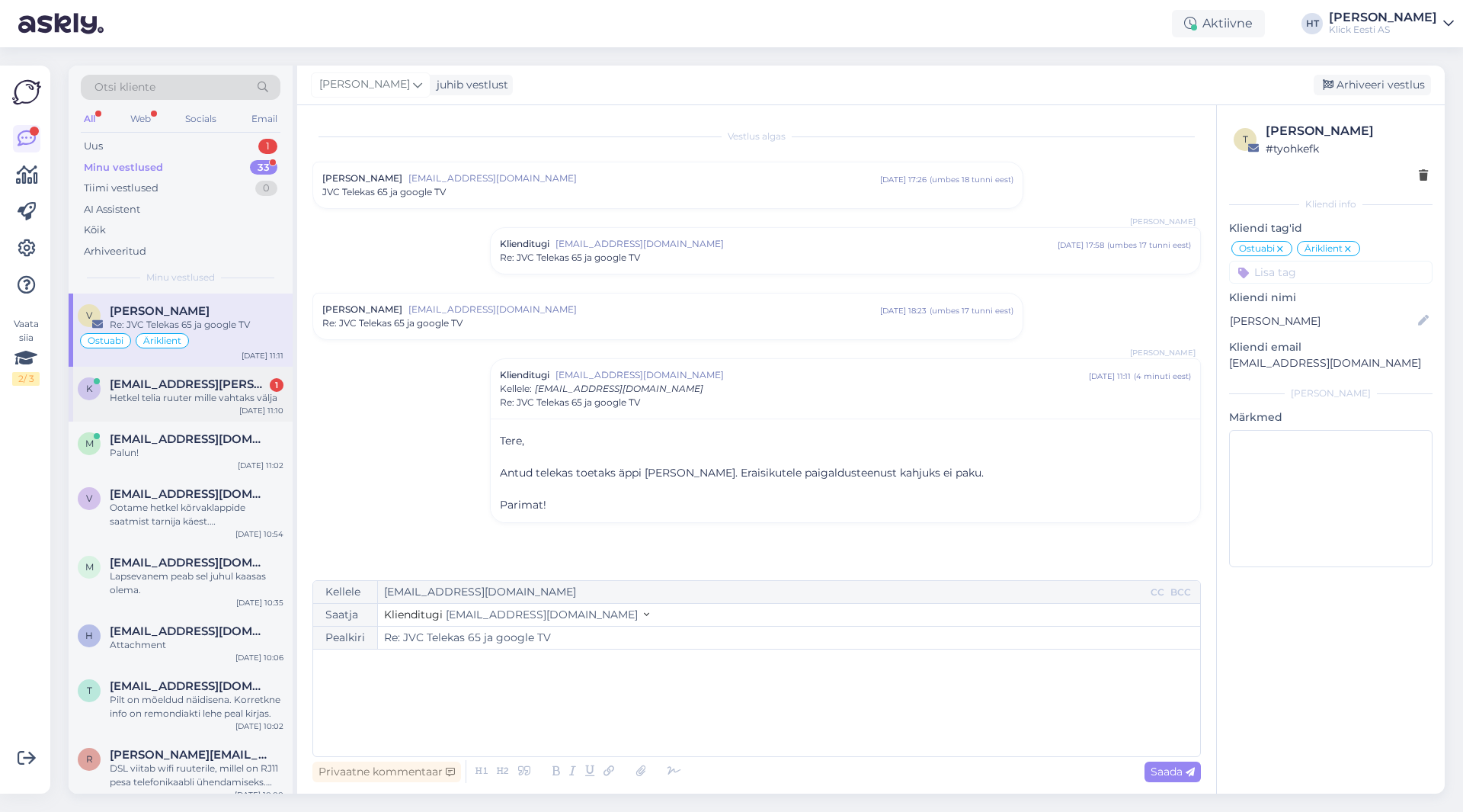
click at [246, 388] on span "[EMAIL_ADDRESS][PERSON_NAME][DOMAIN_NAME]" at bounding box center [189, 384] width 159 height 13
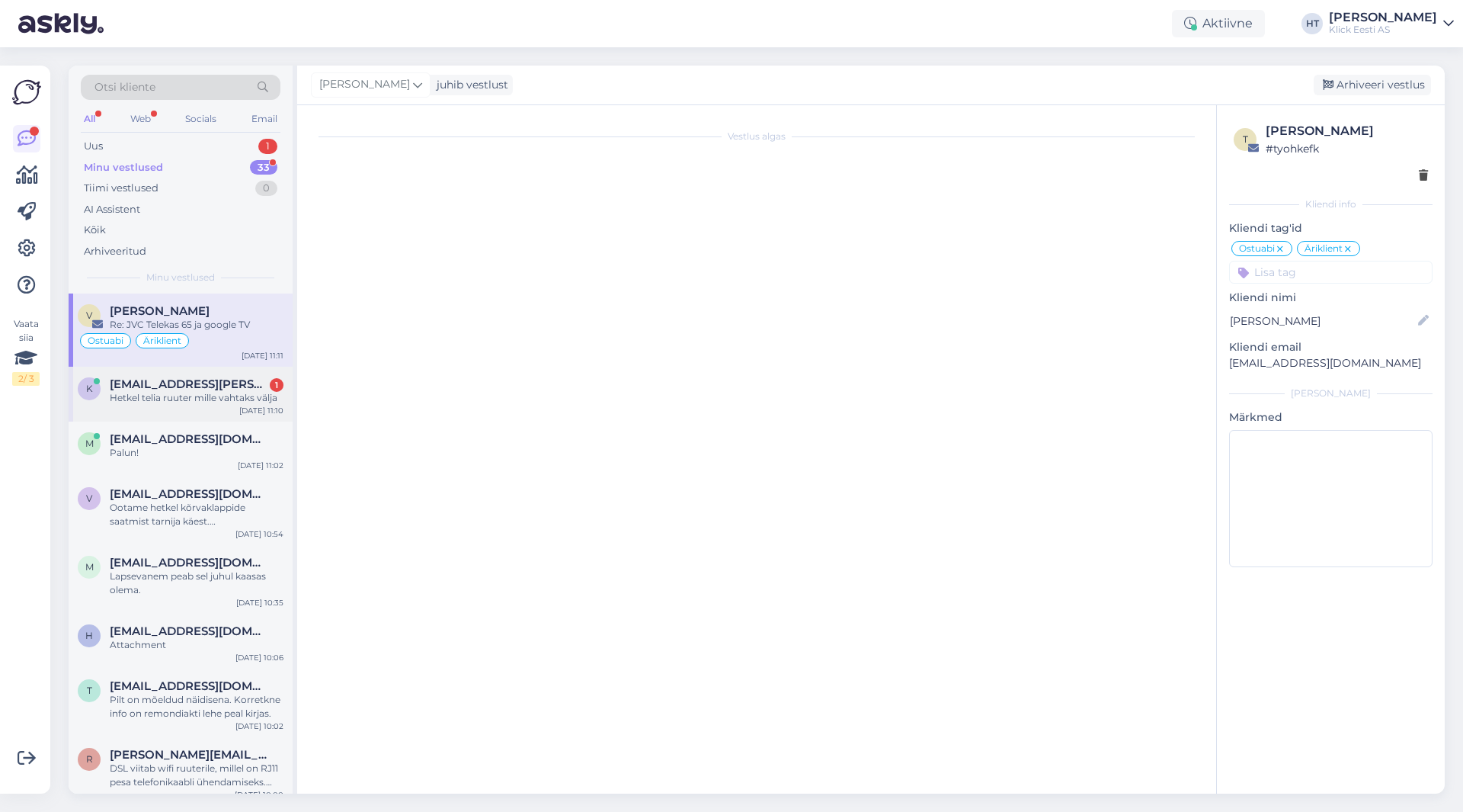
scroll to position [1025, 0]
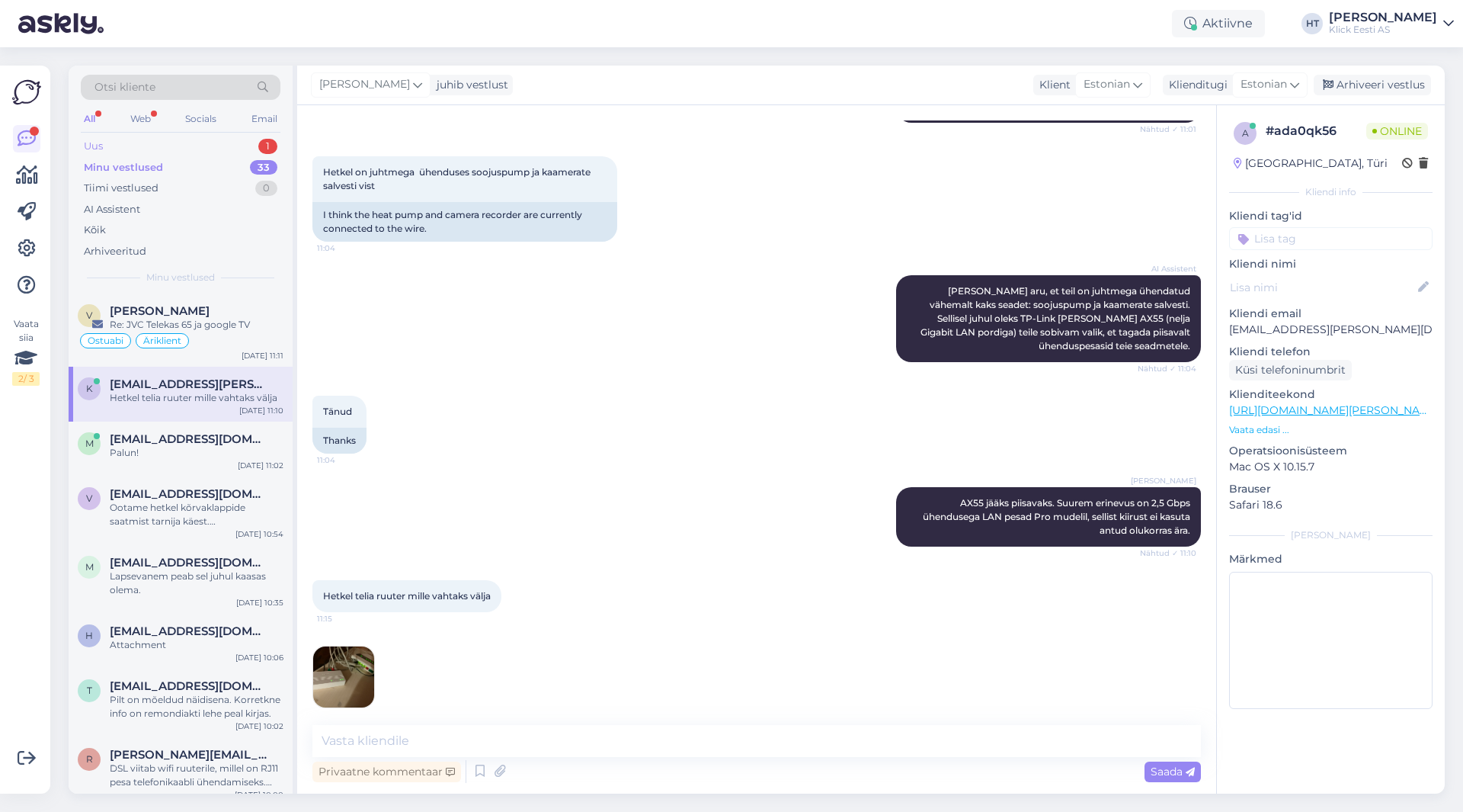
click at [239, 143] on div "Uus 1" at bounding box center [180, 146] width 200 height 21
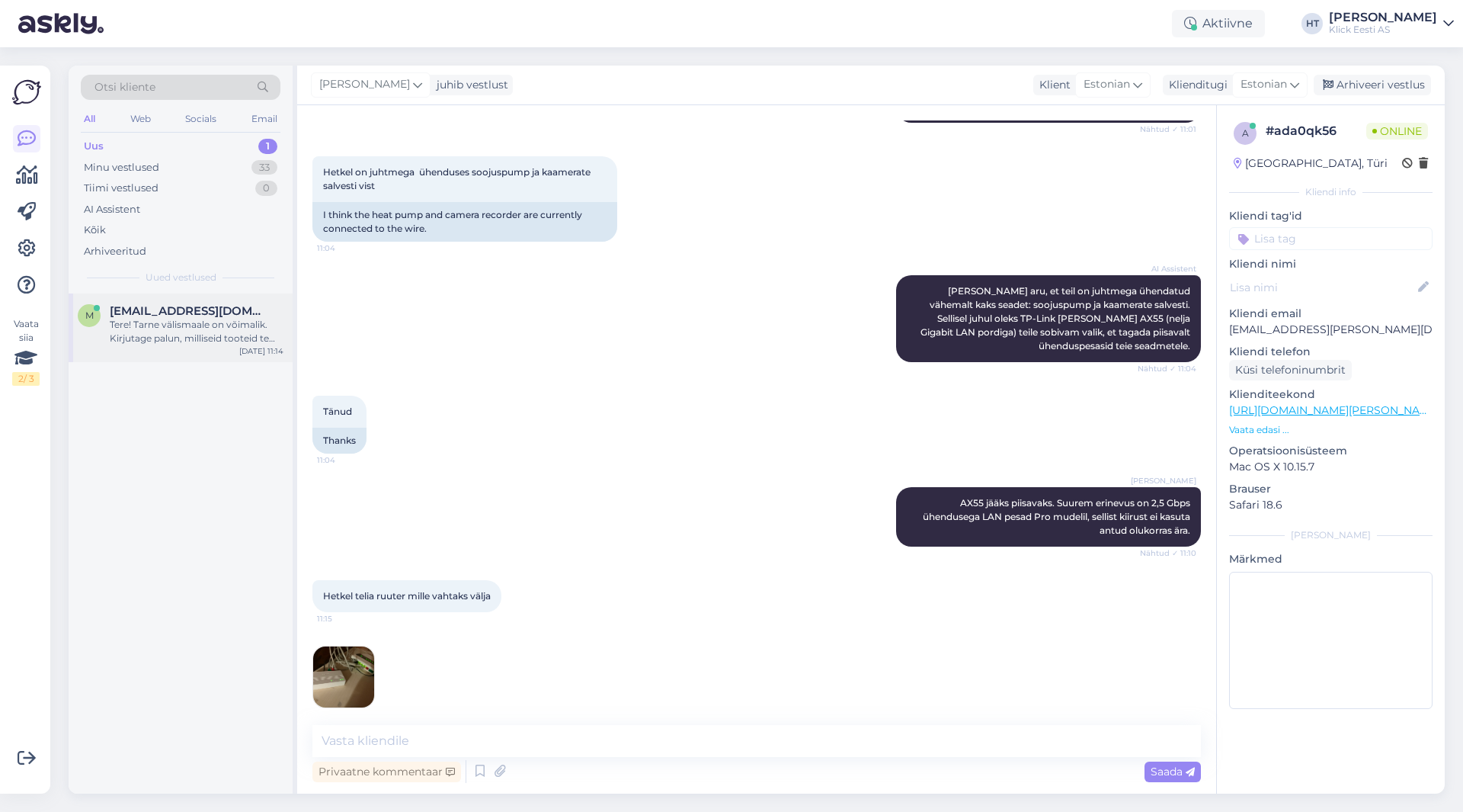
click at [238, 321] on div "Tere! Tarne välismaale on võimalik. Kirjutage palun, milliseid tooteid te soovi…" at bounding box center [196, 331] width 174 height 28
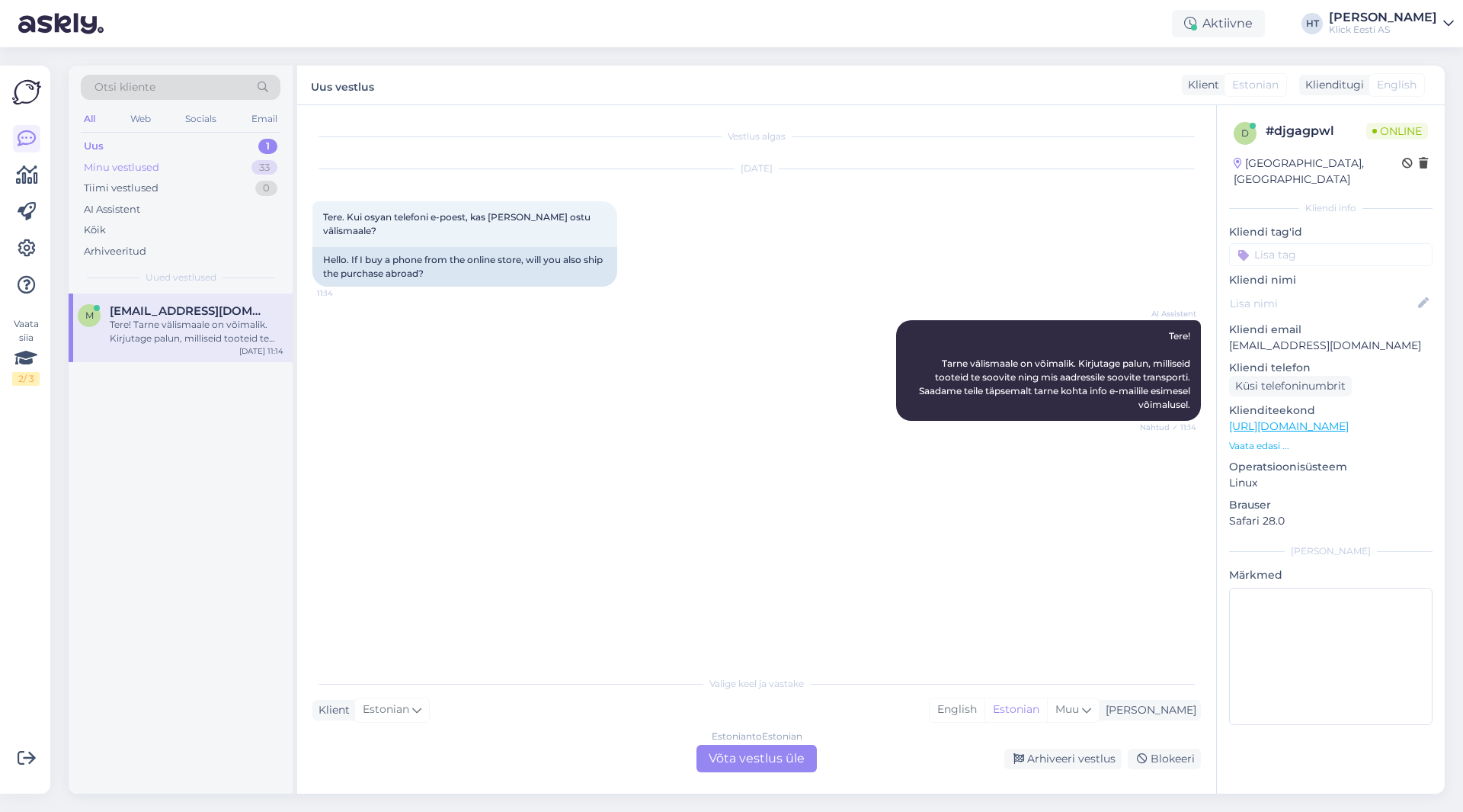
click at [235, 168] on div "Minu vestlused 33" at bounding box center [180, 167] width 200 height 21
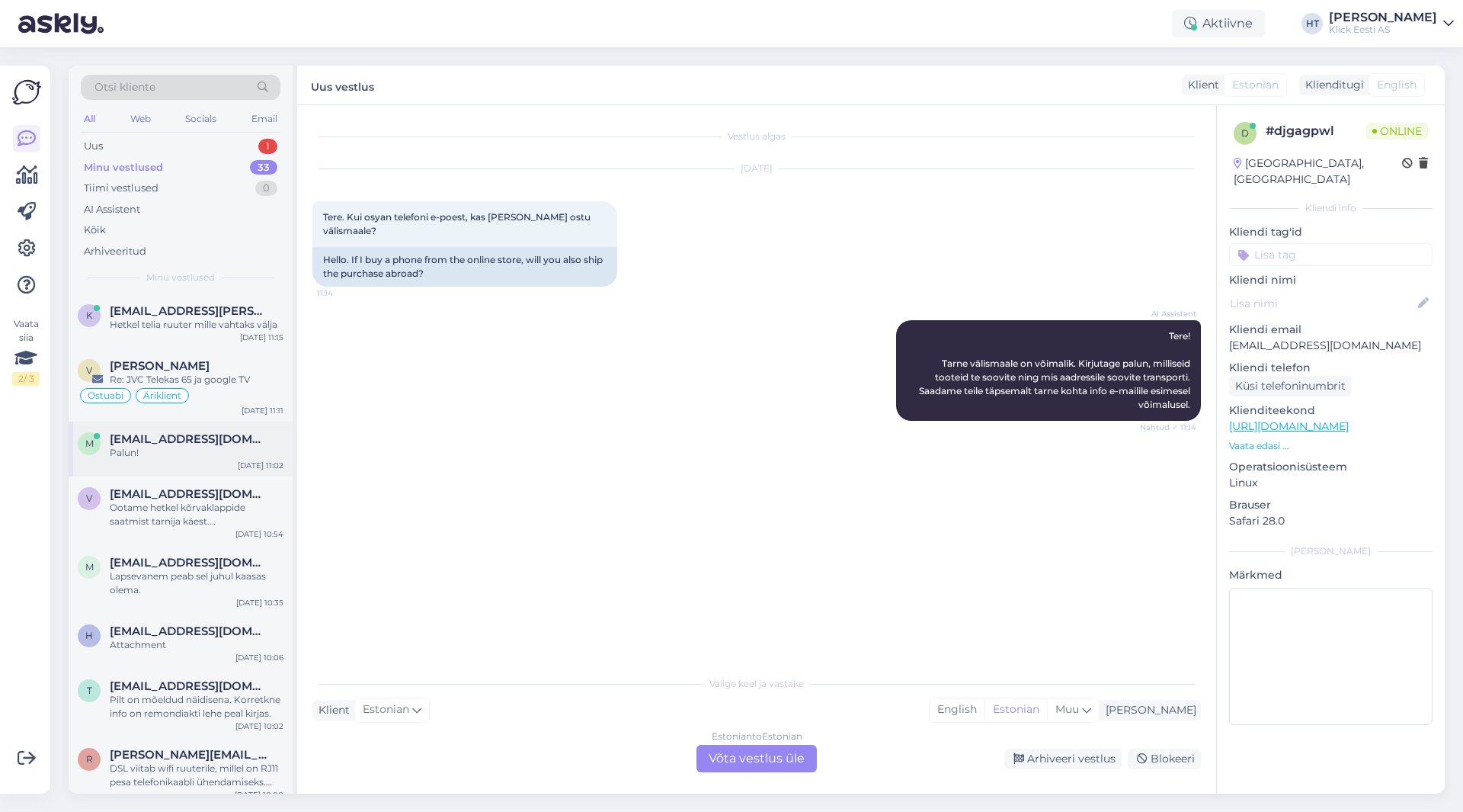
click at [234, 445] on div "[EMAIL_ADDRESS][DOMAIN_NAME]" at bounding box center [196, 439] width 174 height 13
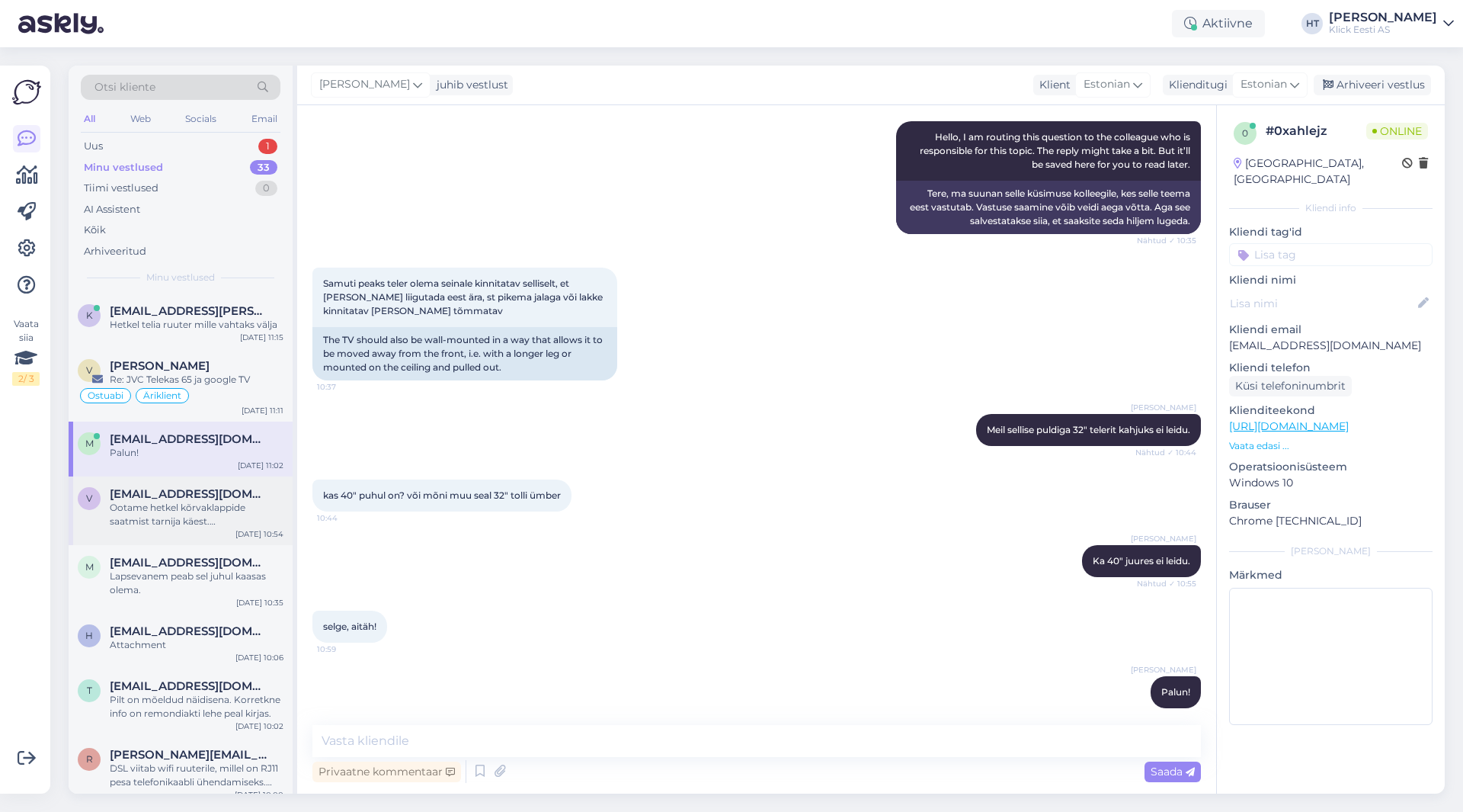
click at [226, 500] on div "[EMAIL_ADDRESS][DOMAIN_NAME]" at bounding box center [196, 494] width 174 height 13
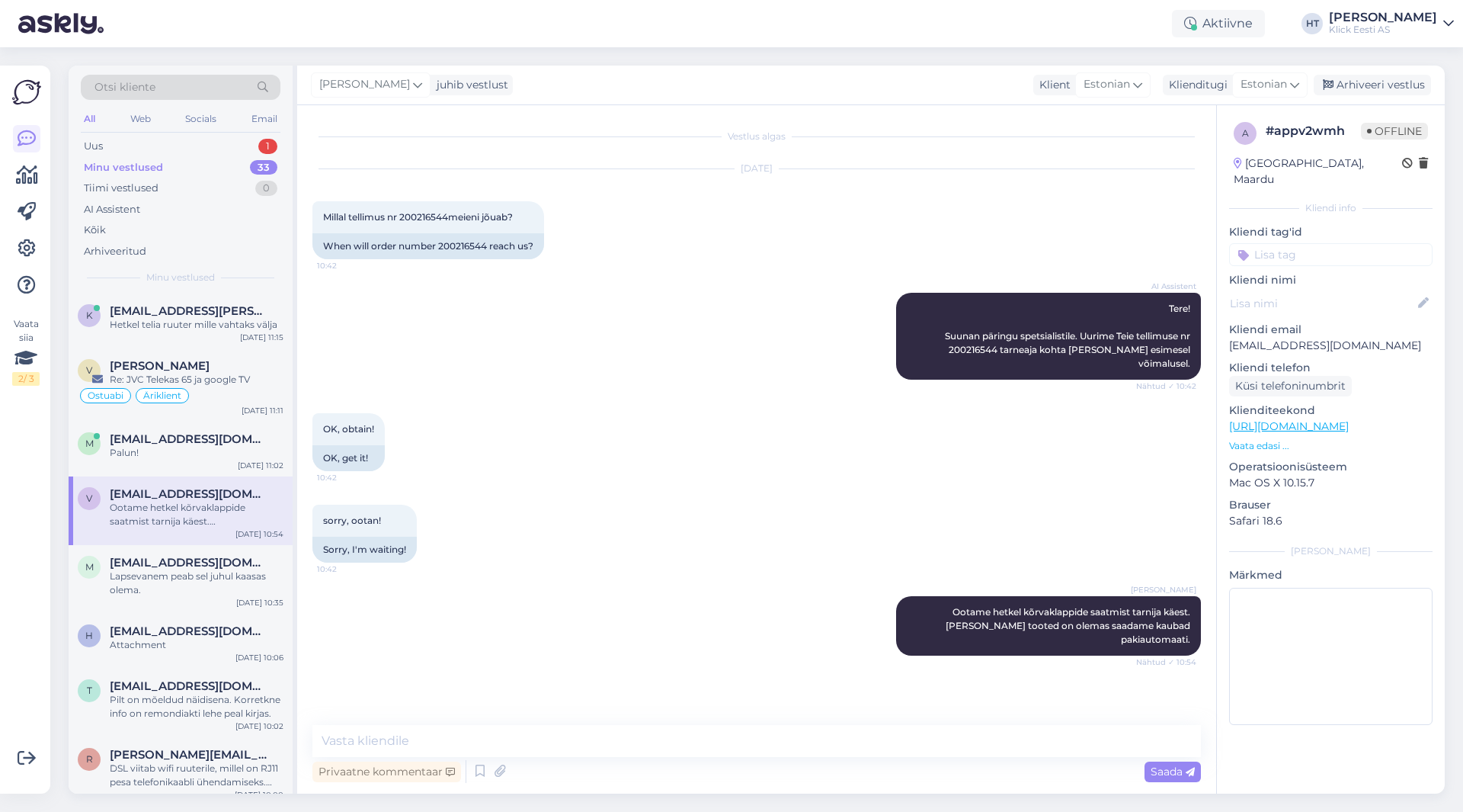
scroll to position [0, 0]
click at [143, 571] on div "Lapsevanem peab sel juhul kaasas olema." at bounding box center [196, 583] width 174 height 28
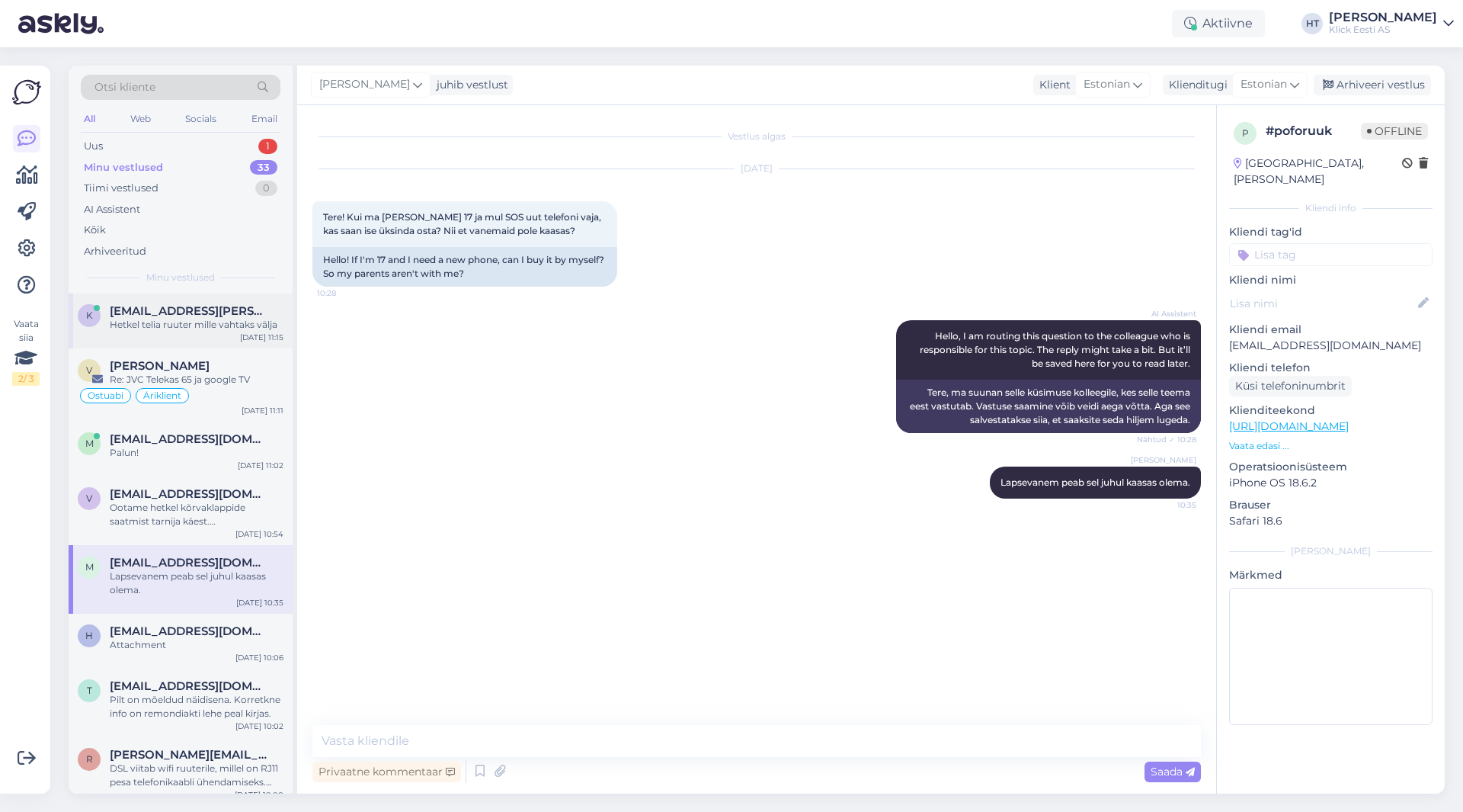
click at [206, 321] on div "Hetkel telia ruuter mille vahtaks välja" at bounding box center [196, 325] width 174 height 13
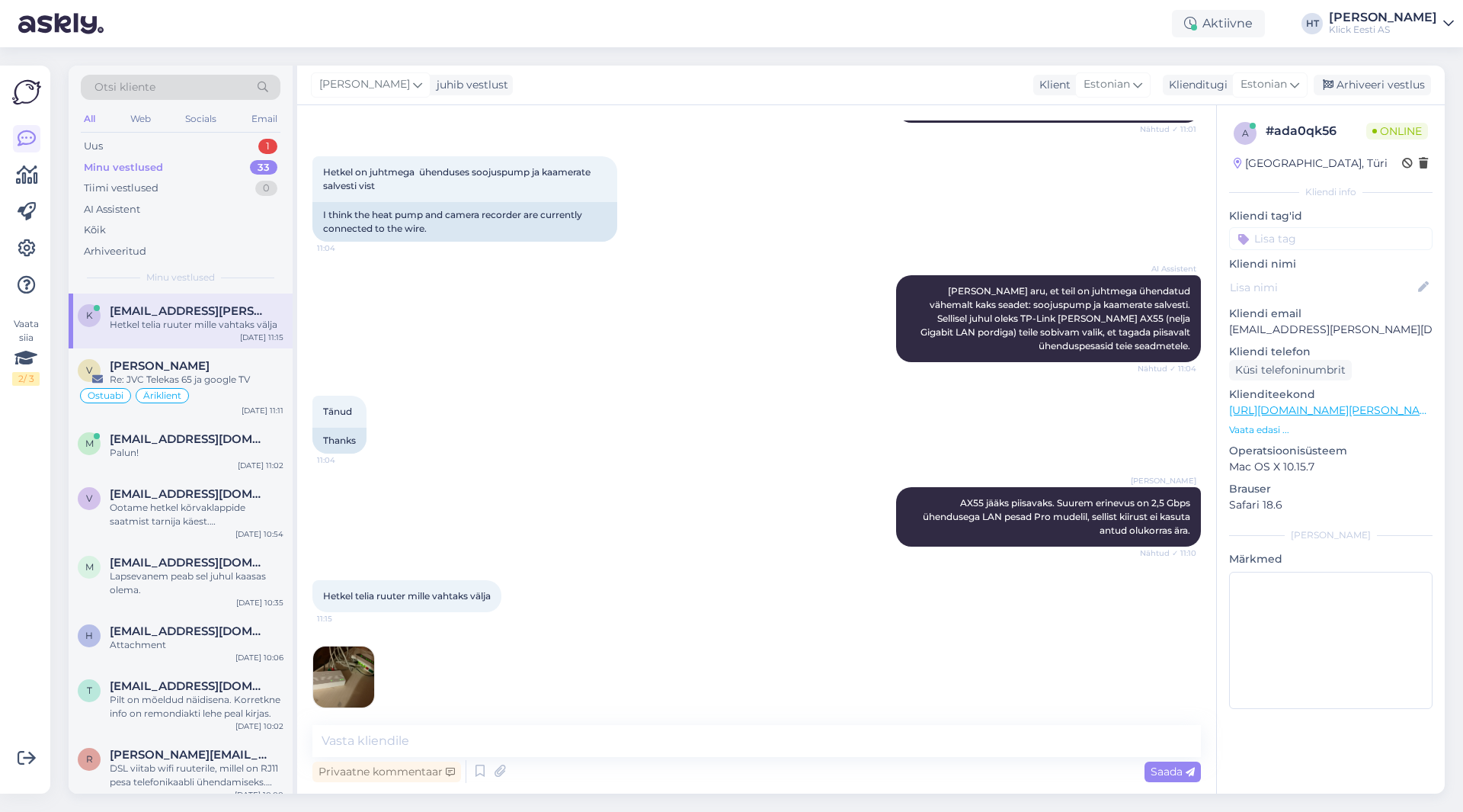
click at [337, 681] on img at bounding box center [343, 676] width 61 height 61
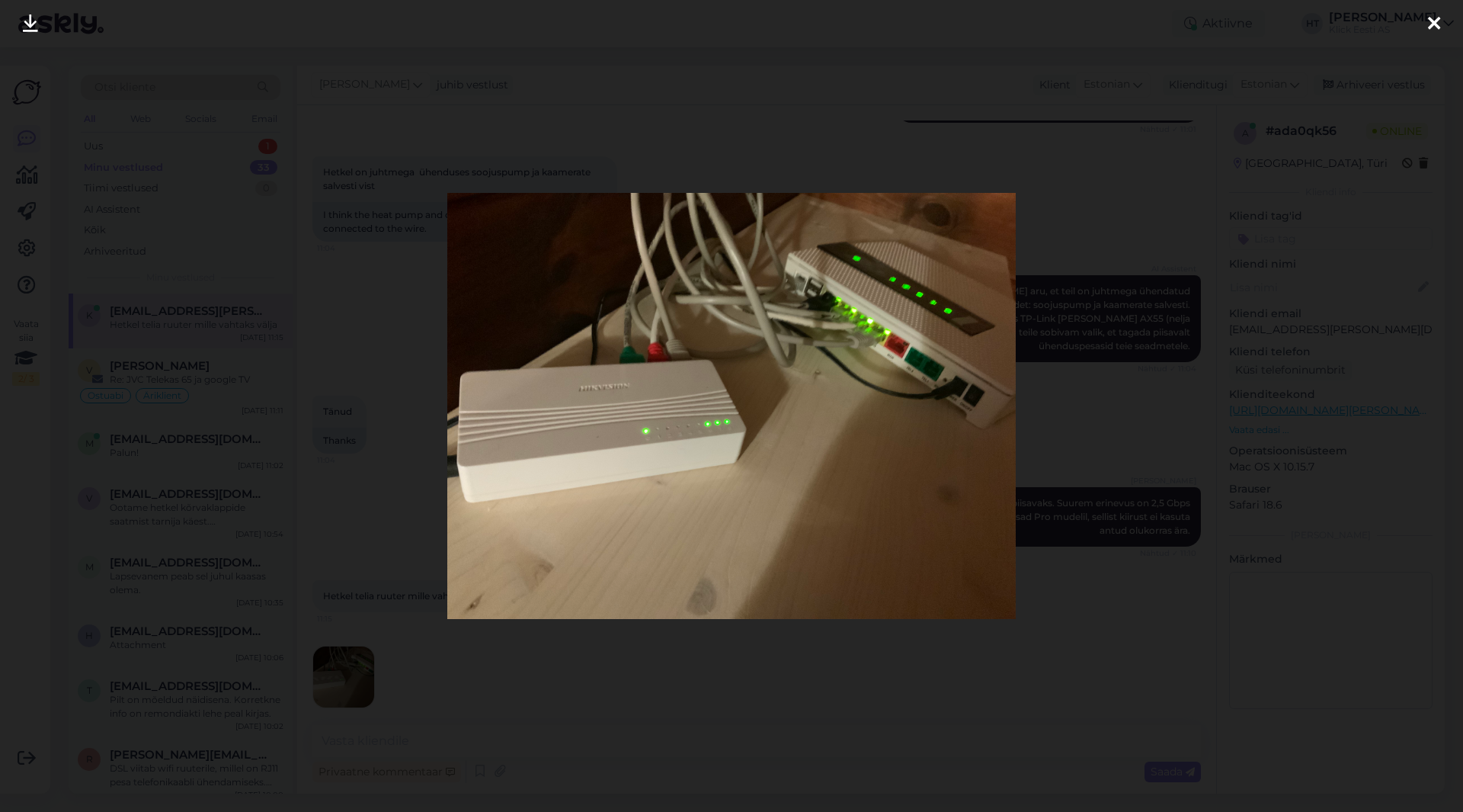
click at [776, 665] on div at bounding box center [732, 406] width 1463 height 812
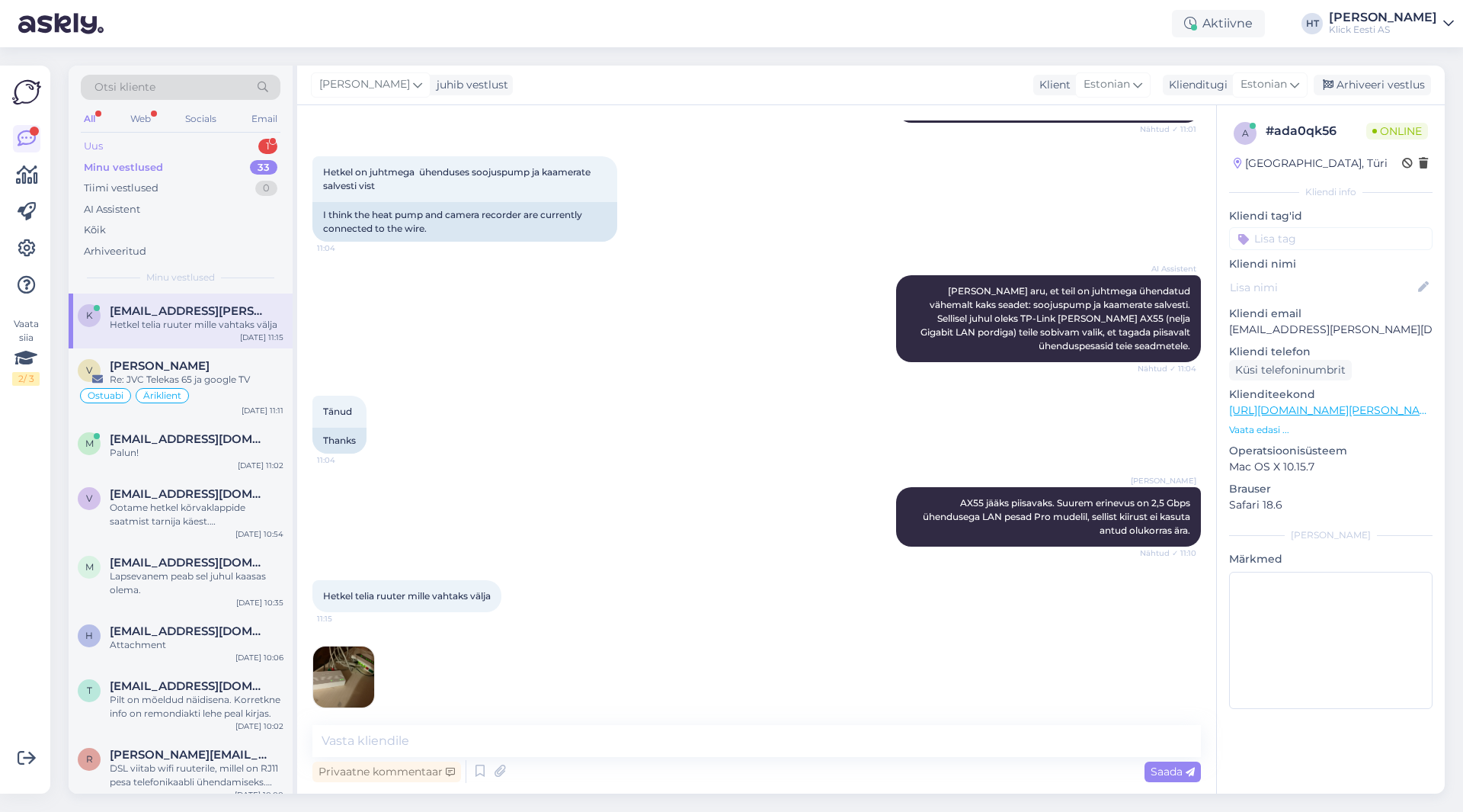
click at [247, 146] on div "Uus 1" at bounding box center [180, 146] width 200 height 21
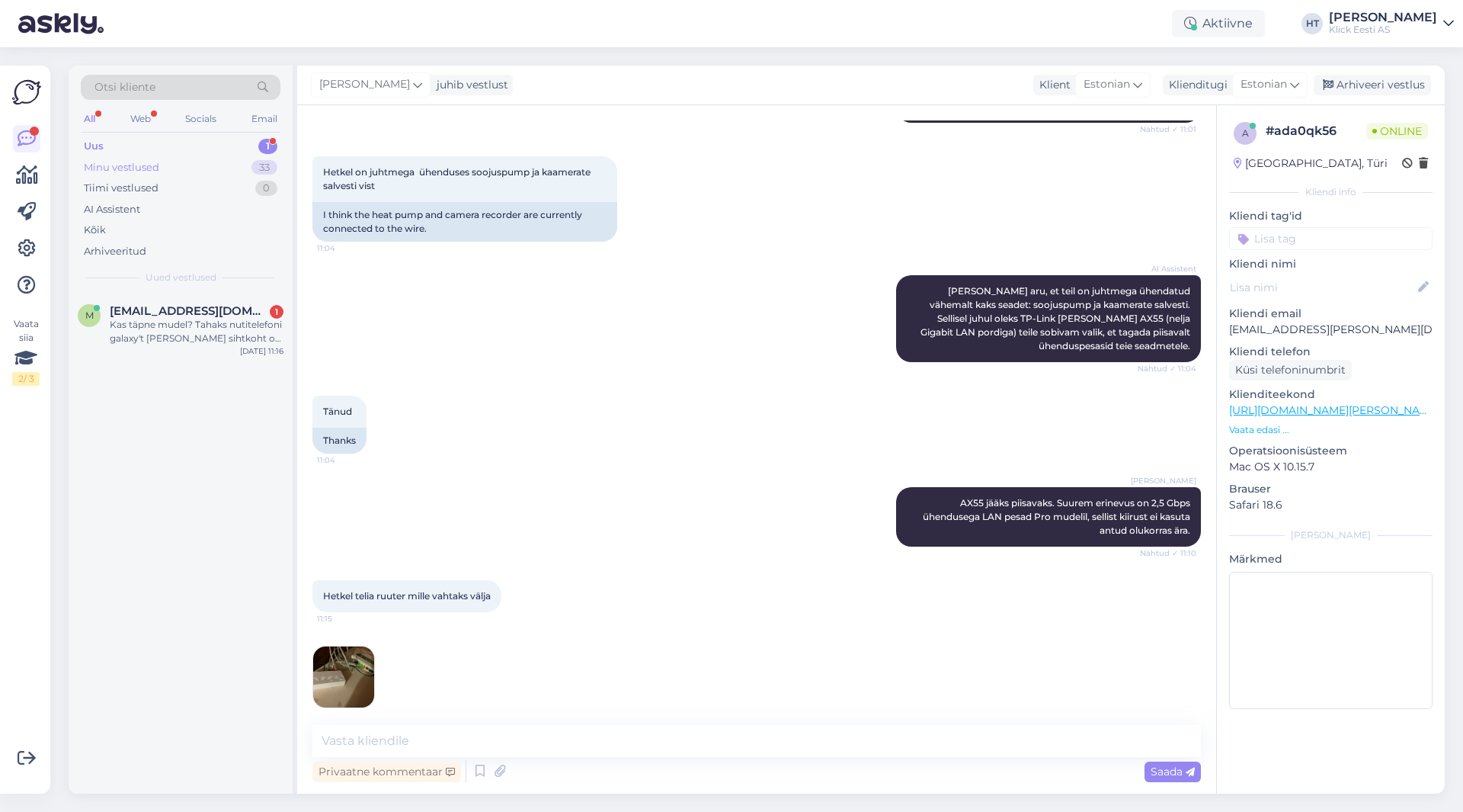
click at [224, 170] on div "Minu vestlused 33" at bounding box center [180, 167] width 200 height 21
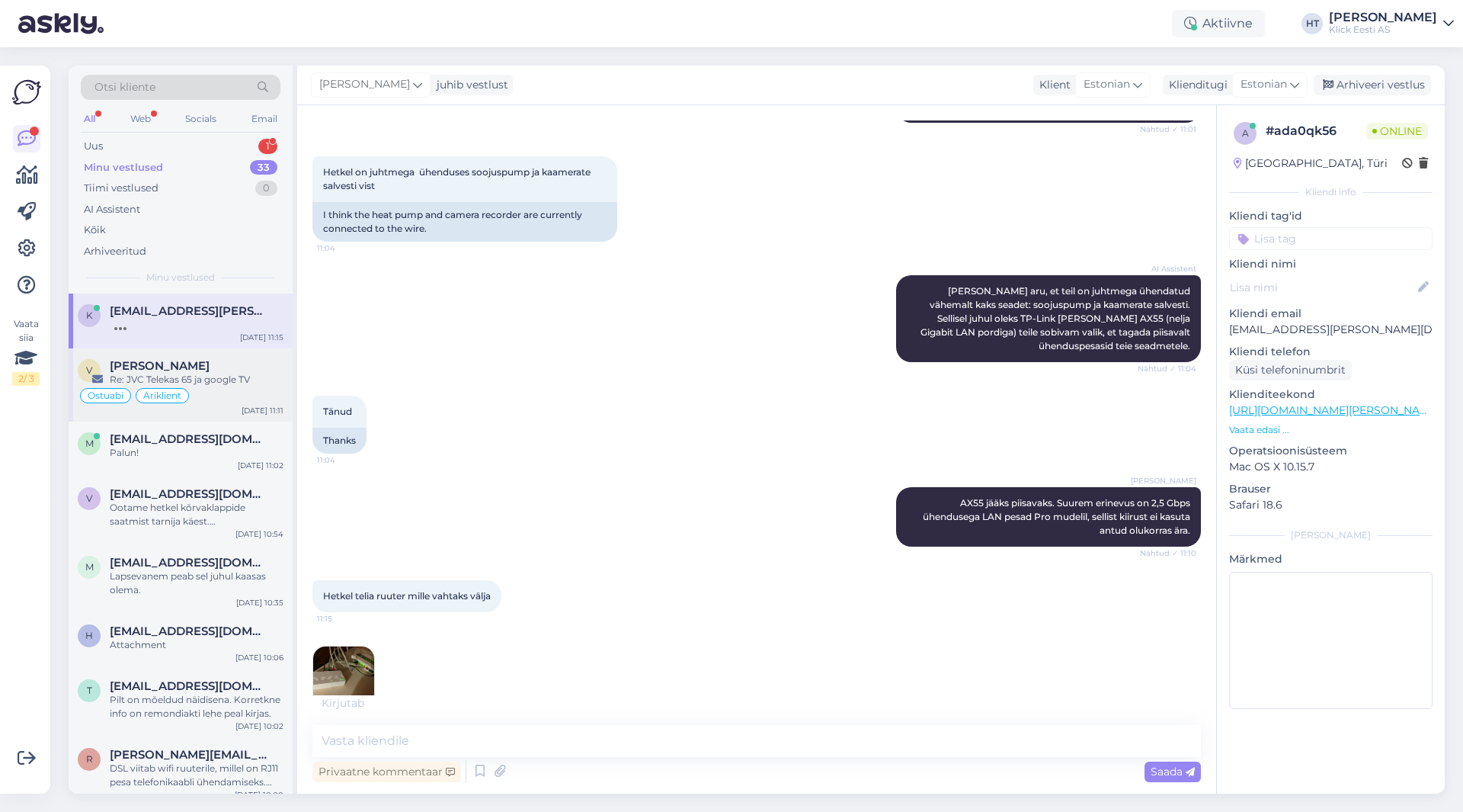
click at [221, 360] on div "[PERSON_NAME]" at bounding box center [196, 366] width 174 height 13
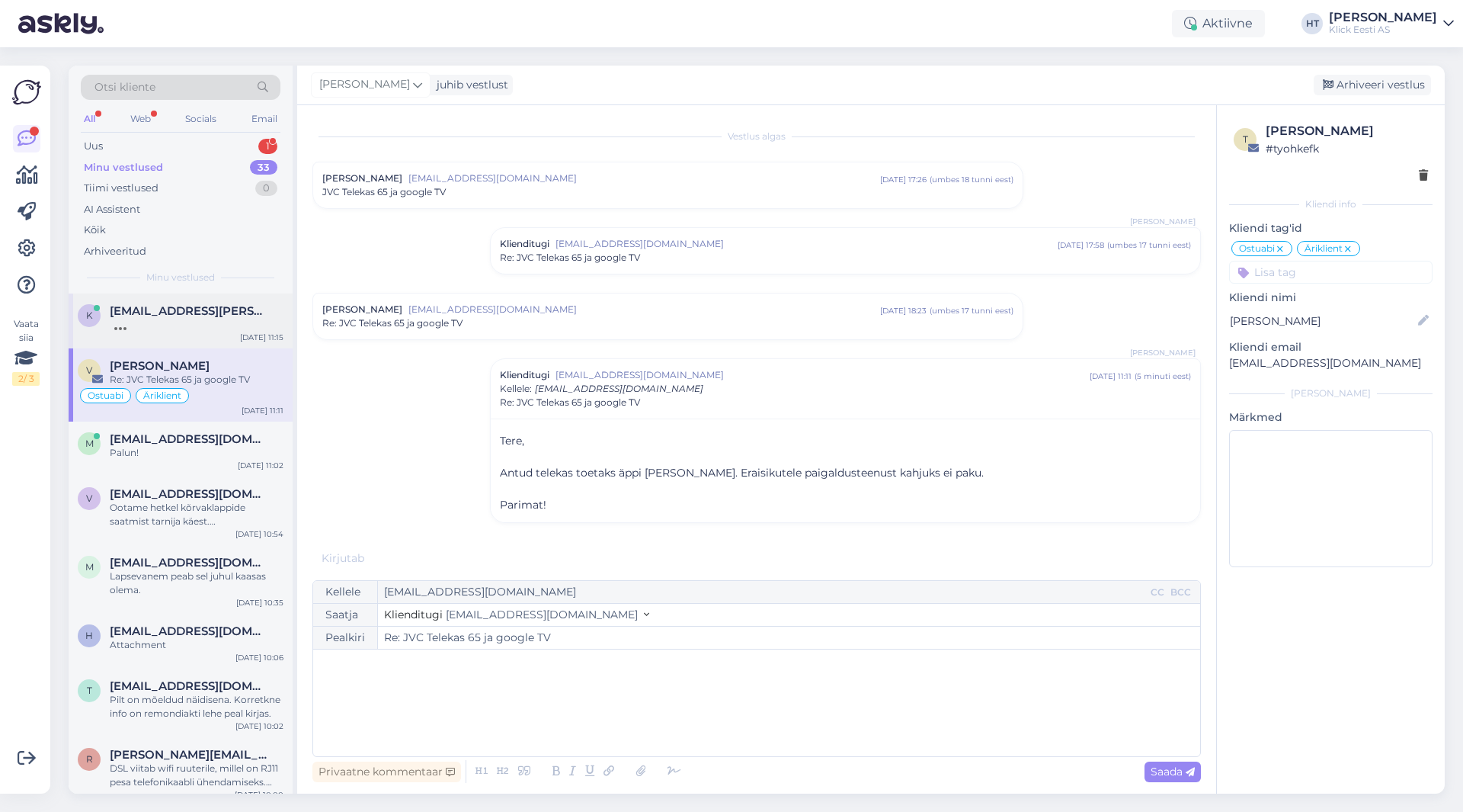
click at [214, 324] on div at bounding box center [196, 325] width 174 height 13
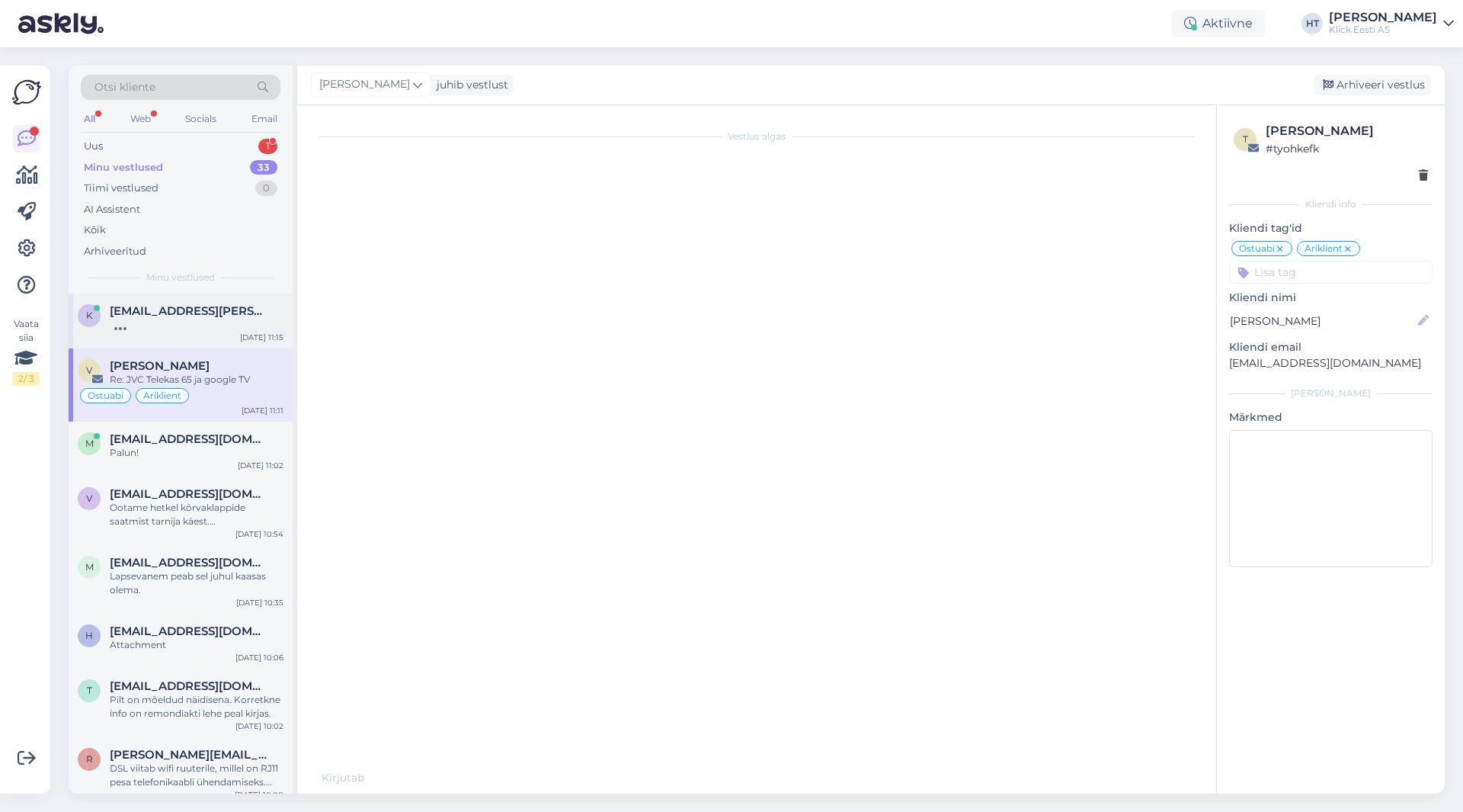
scroll to position [1041, 0]
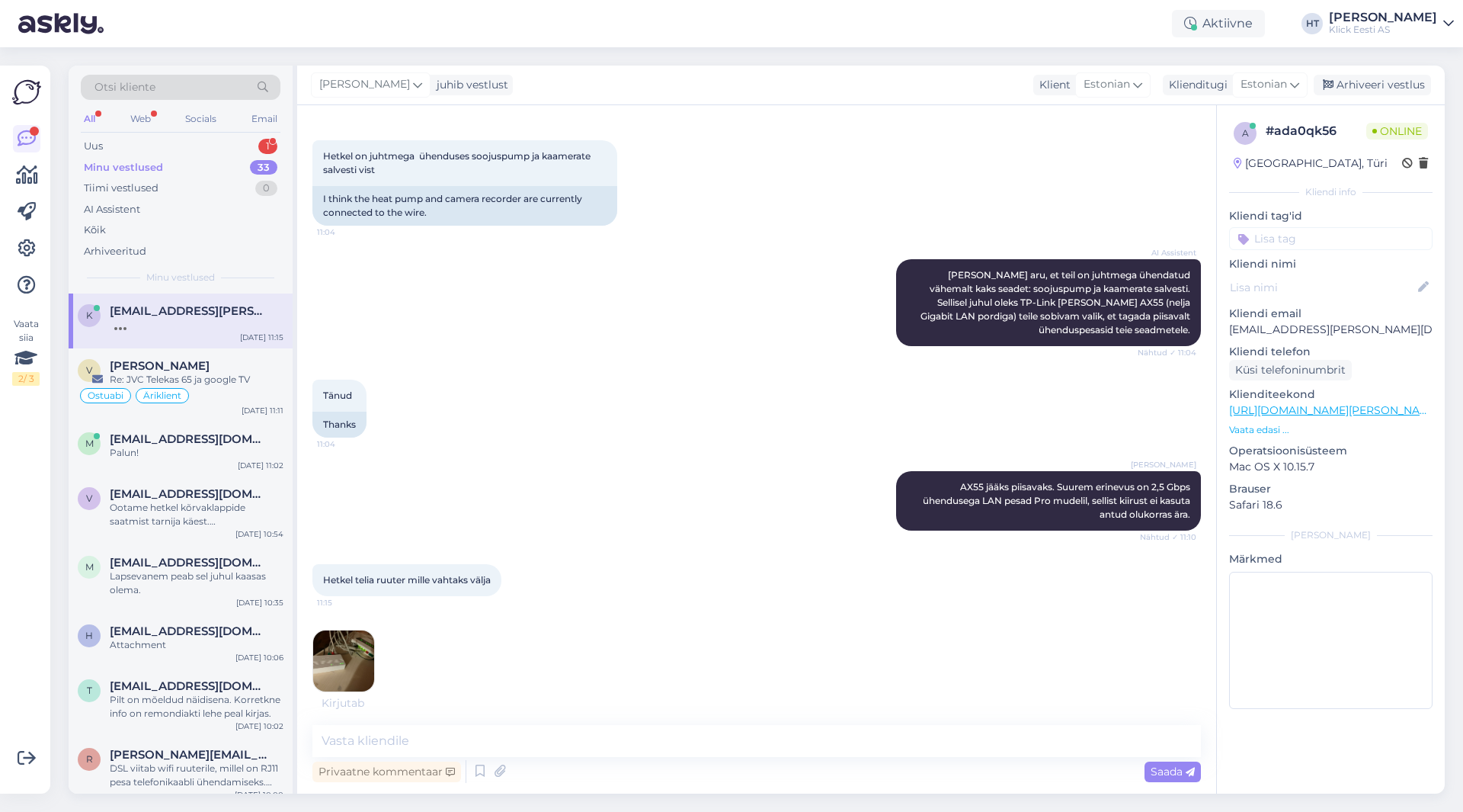
click at [351, 637] on img at bounding box center [343, 660] width 61 height 61
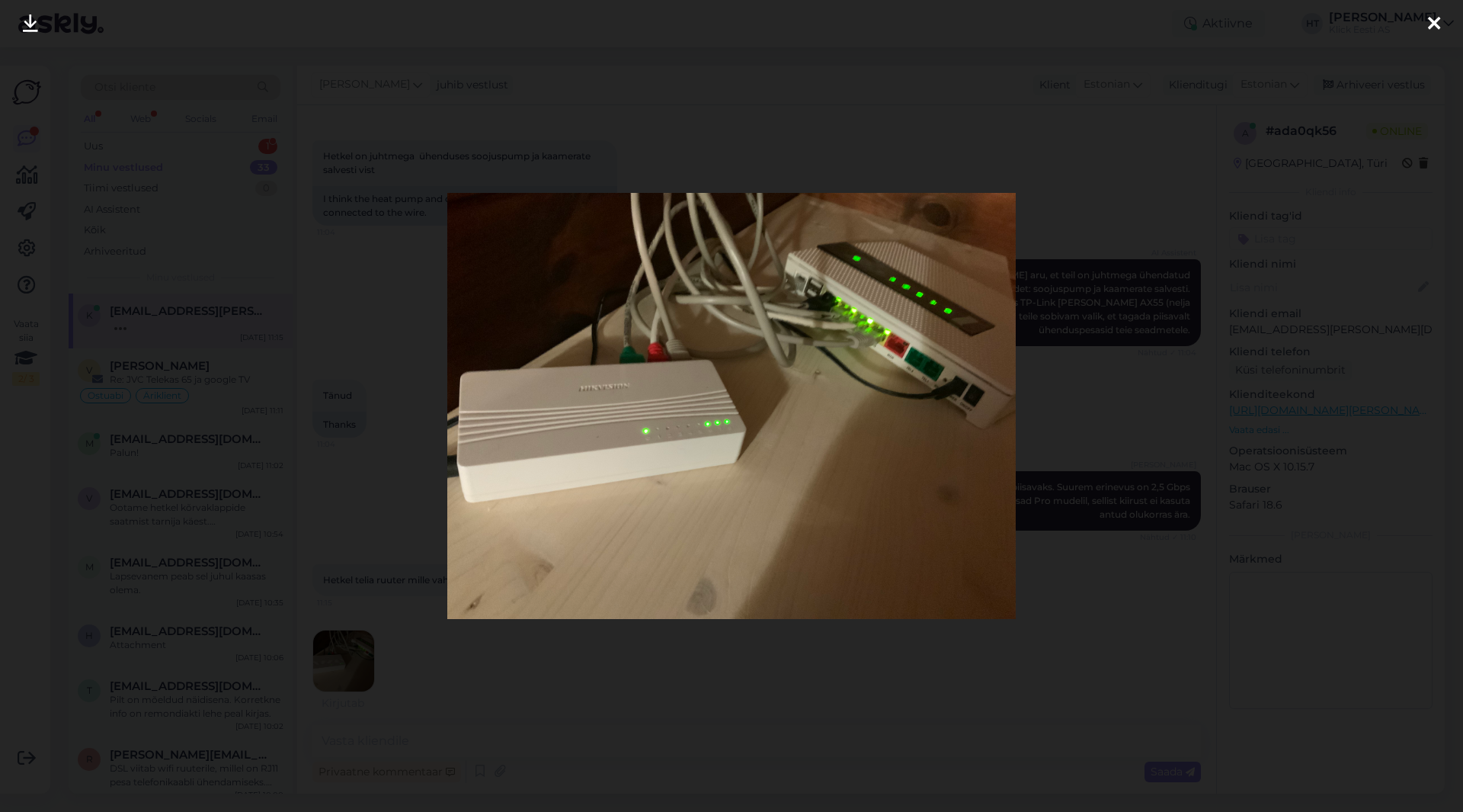
click at [635, 684] on div at bounding box center [732, 406] width 1463 height 812
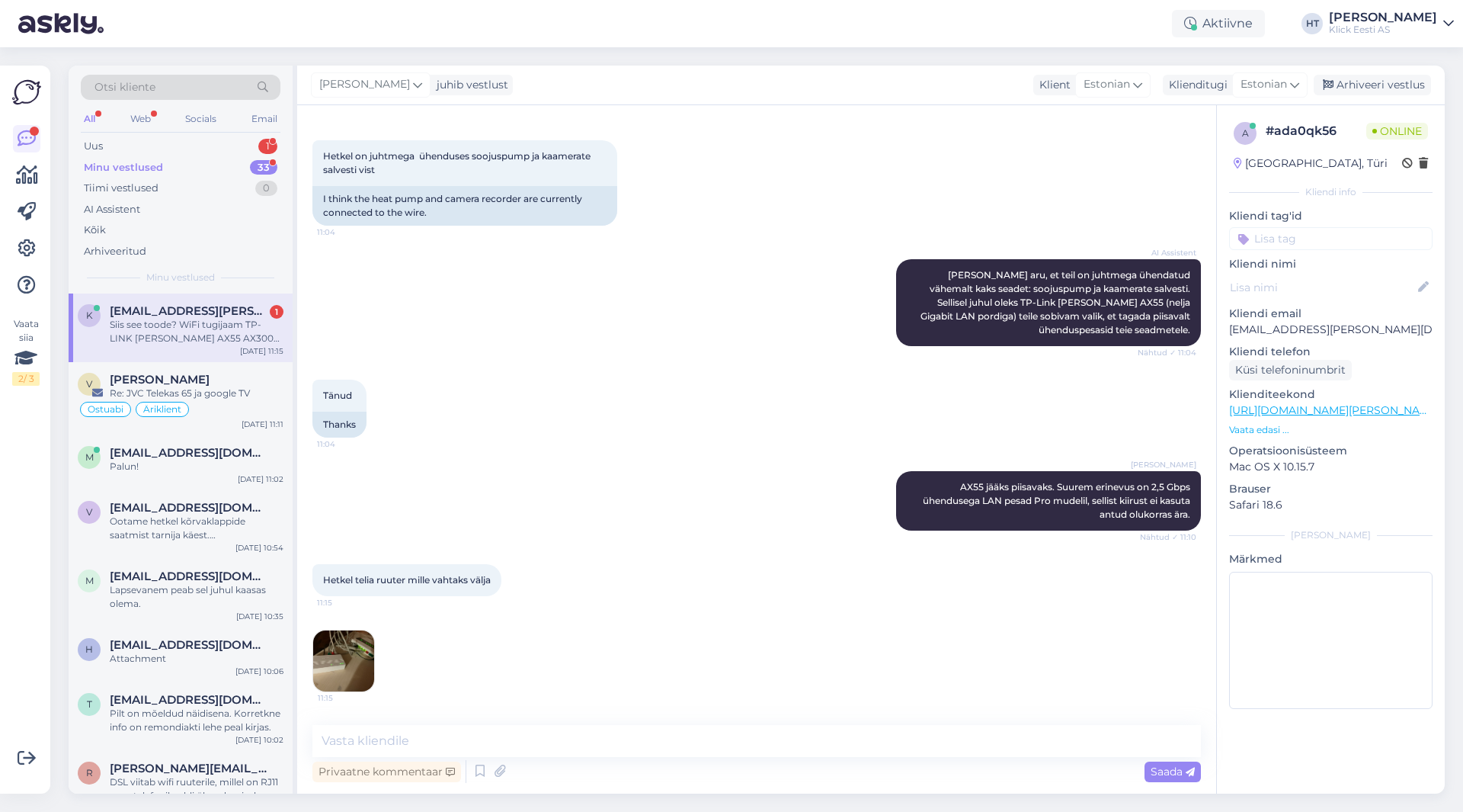
scroll to position [1104, 0]
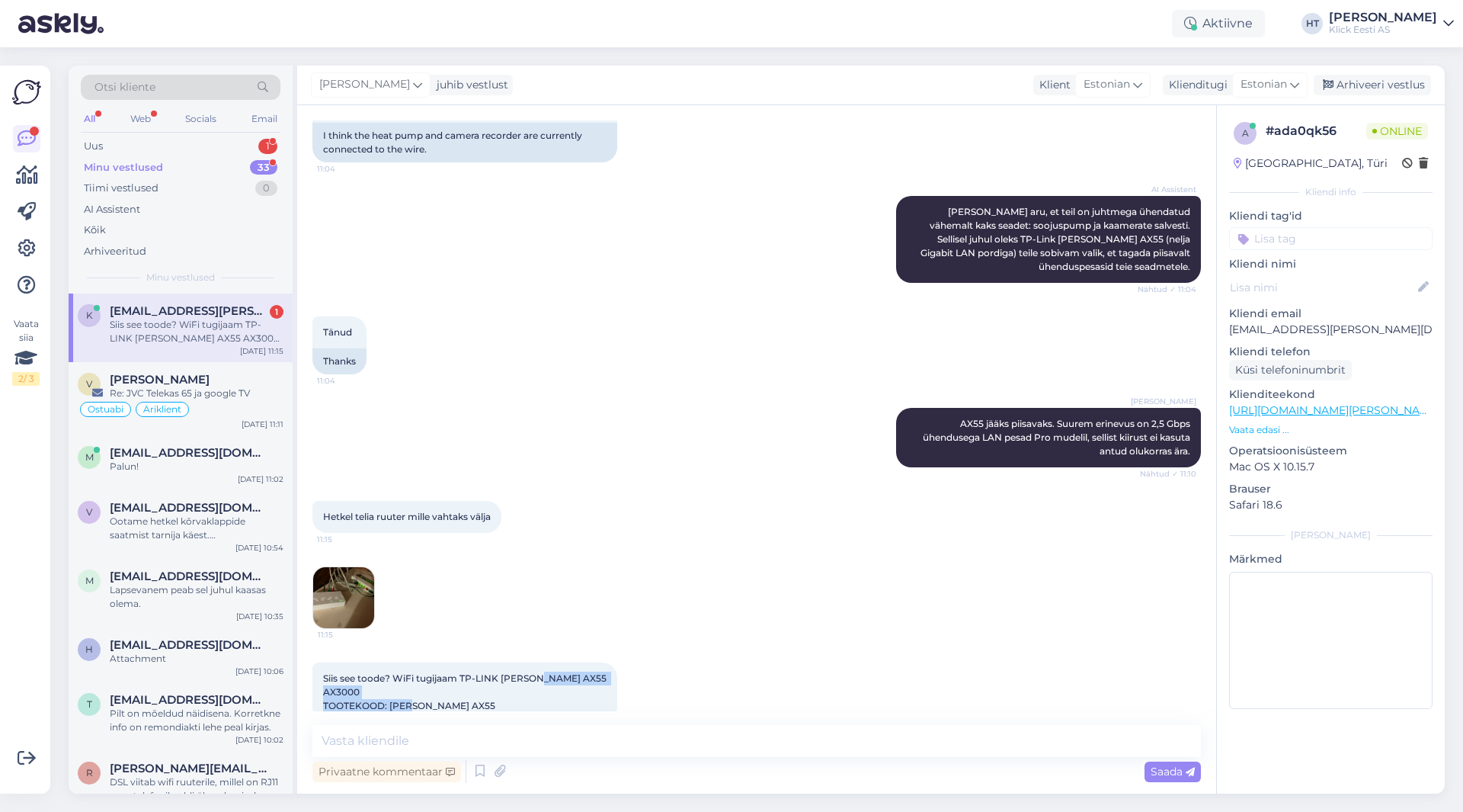
drag, startPoint x: 535, startPoint y: 665, endPoint x: 453, endPoint y: 679, distance: 83.2
click at [453, 679] on span "Siis see toode? WiFi tugijaam TP-LINK [PERSON_NAME] AX55 AX3000 TOOTEKOOD: [PER…" at bounding box center [466, 691] width 286 height 39
drag, startPoint x: 453, startPoint y: 679, endPoint x: 405, endPoint y: 679, distance: 48.0
click at [405, 679] on span "Siis see toode? WiFi tugijaam TP-LINK [PERSON_NAME] AX55 AX3000 TOOTEKOOD: [PER…" at bounding box center [466, 691] width 286 height 39
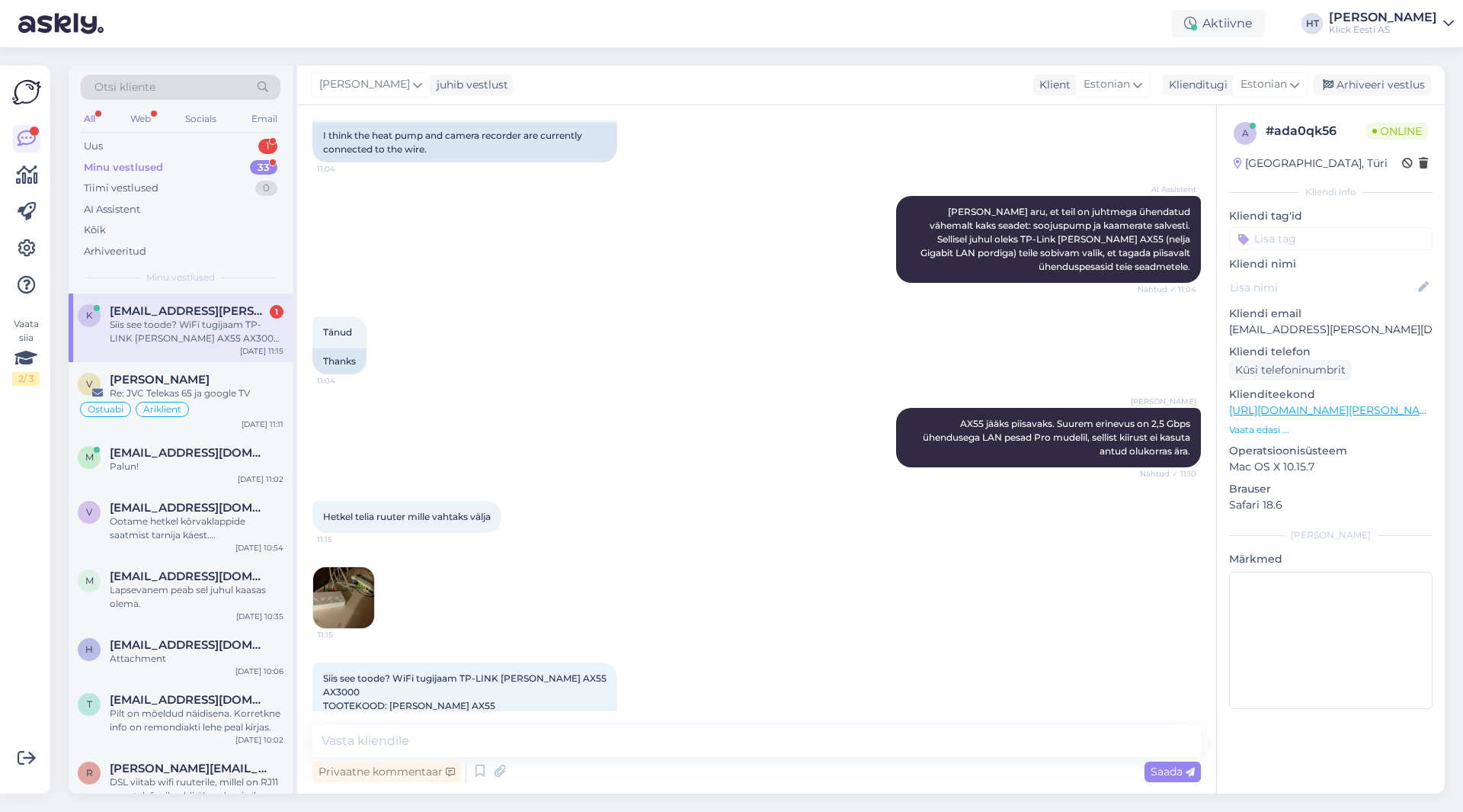
click at [684, 611] on div "Hetkel telia ruuter mille vahtaks välja 11:15 11:15" at bounding box center [756, 565] width 888 height 162
click at [248, 326] on div "Siis see toode? WiFi tugijaam TP-LINK [PERSON_NAME] AX55 AX3000 TOOTEKOOD: [PER…" at bounding box center [196, 331] width 174 height 28
click at [351, 579] on img at bounding box center [343, 597] width 61 height 61
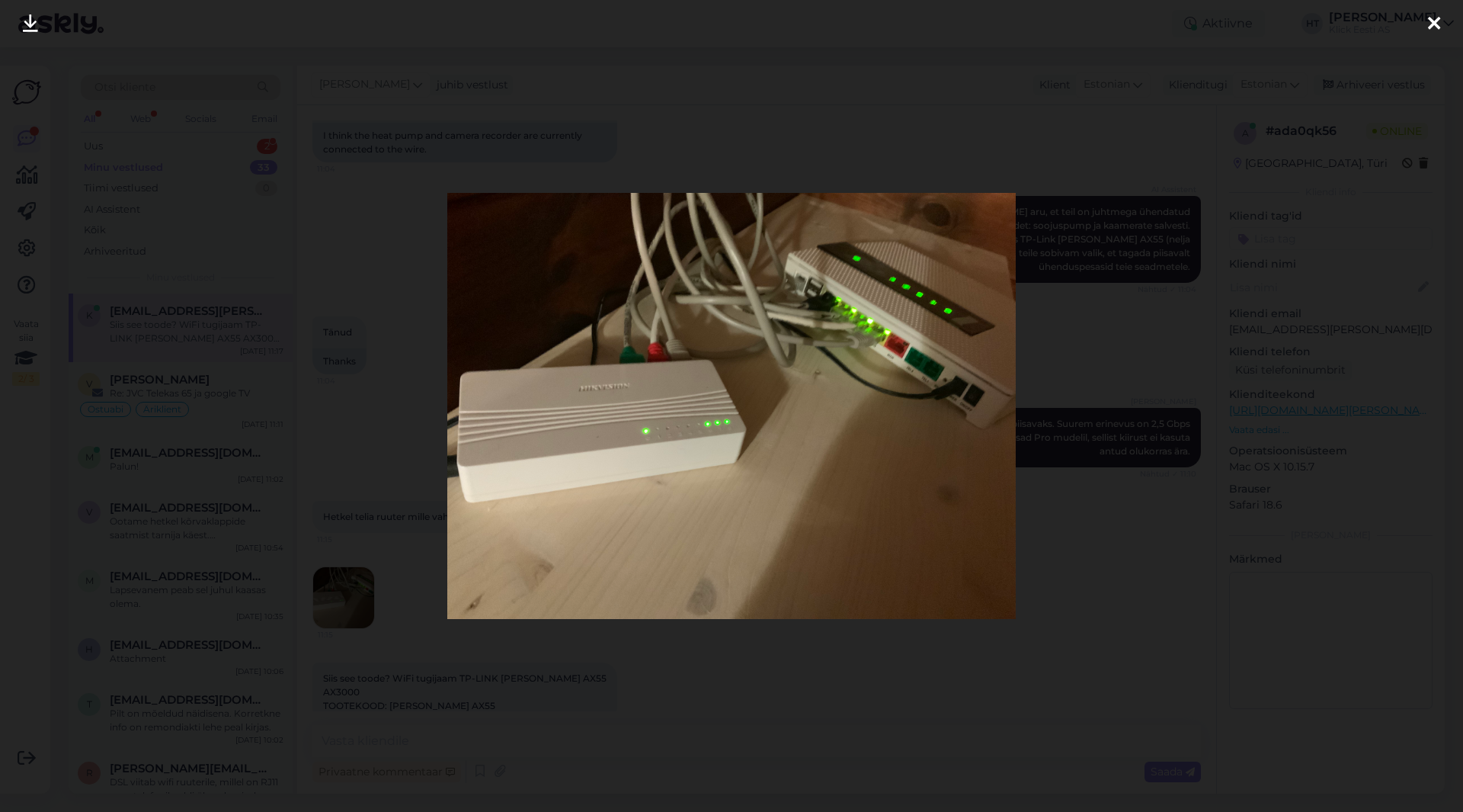
click at [685, 649] on div at bounding box center [732, 406] width 1463 height 812
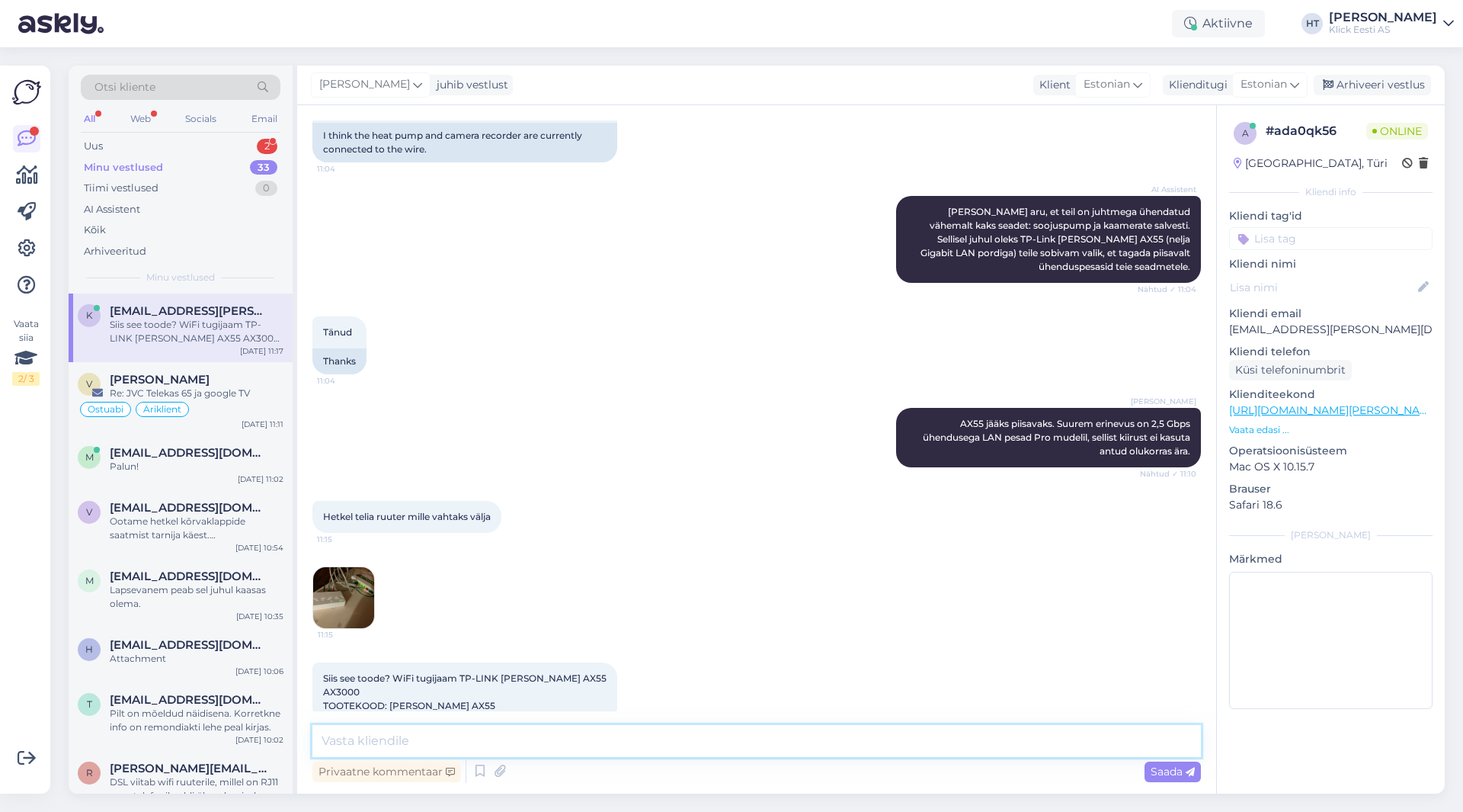
click at [684, 744] on textarea at bounding box center [756, 741] width 888 height 32
type textarea "Tasub Telia käest eelnevalt uurida millised nõuded ruuterile võivad olla, aga o…"
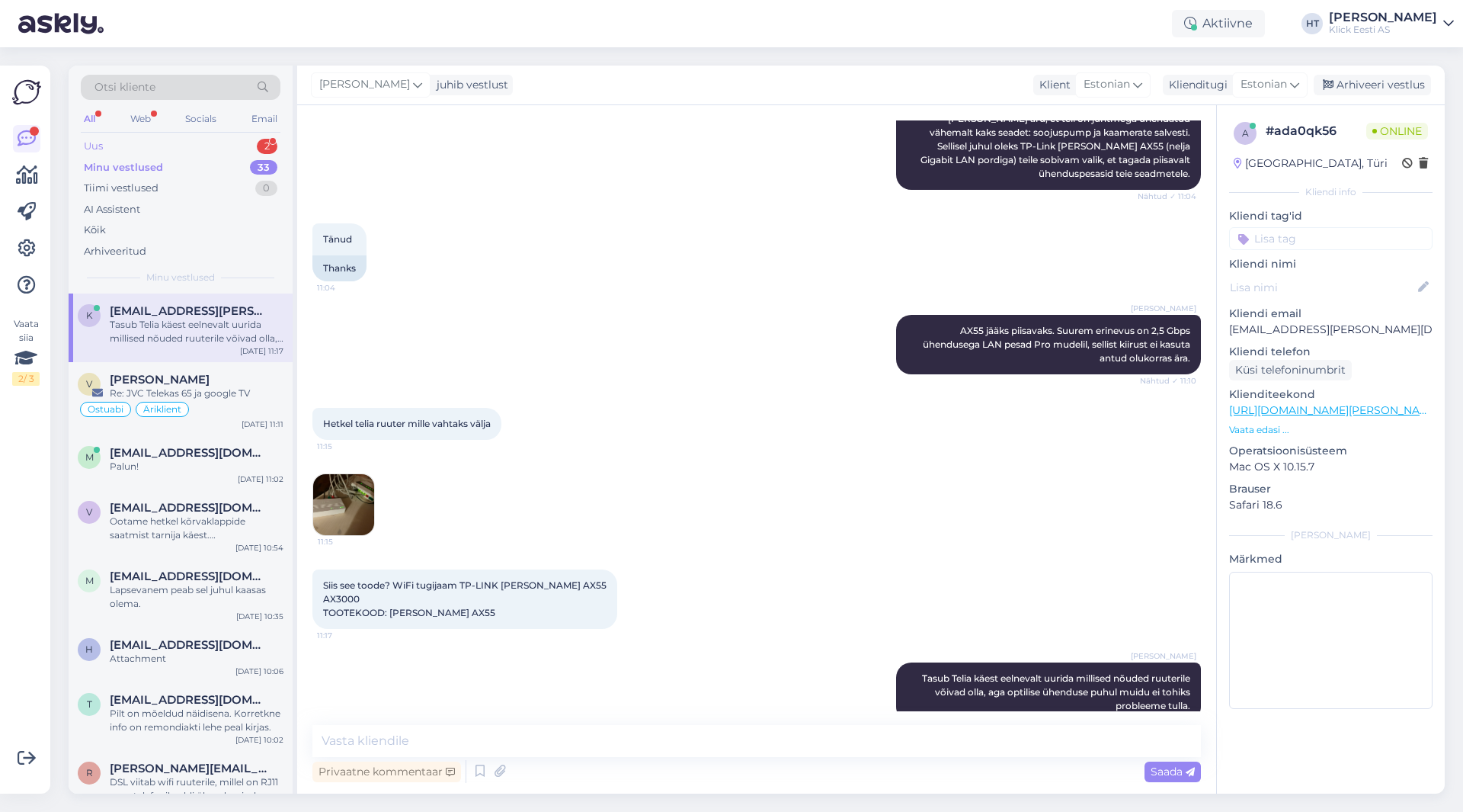
drag, startPoint x: 247, startPoint y: 122, endPoint x: 254, endPoint y: 144, distance: 23.1
click at [248, 128] on div "All Web Socials Email" at bounding box center [180, 121] width 200 height 23
click at [254, 144] on div "Uus 2" at bounding box center [180, 146] width 200 height 21
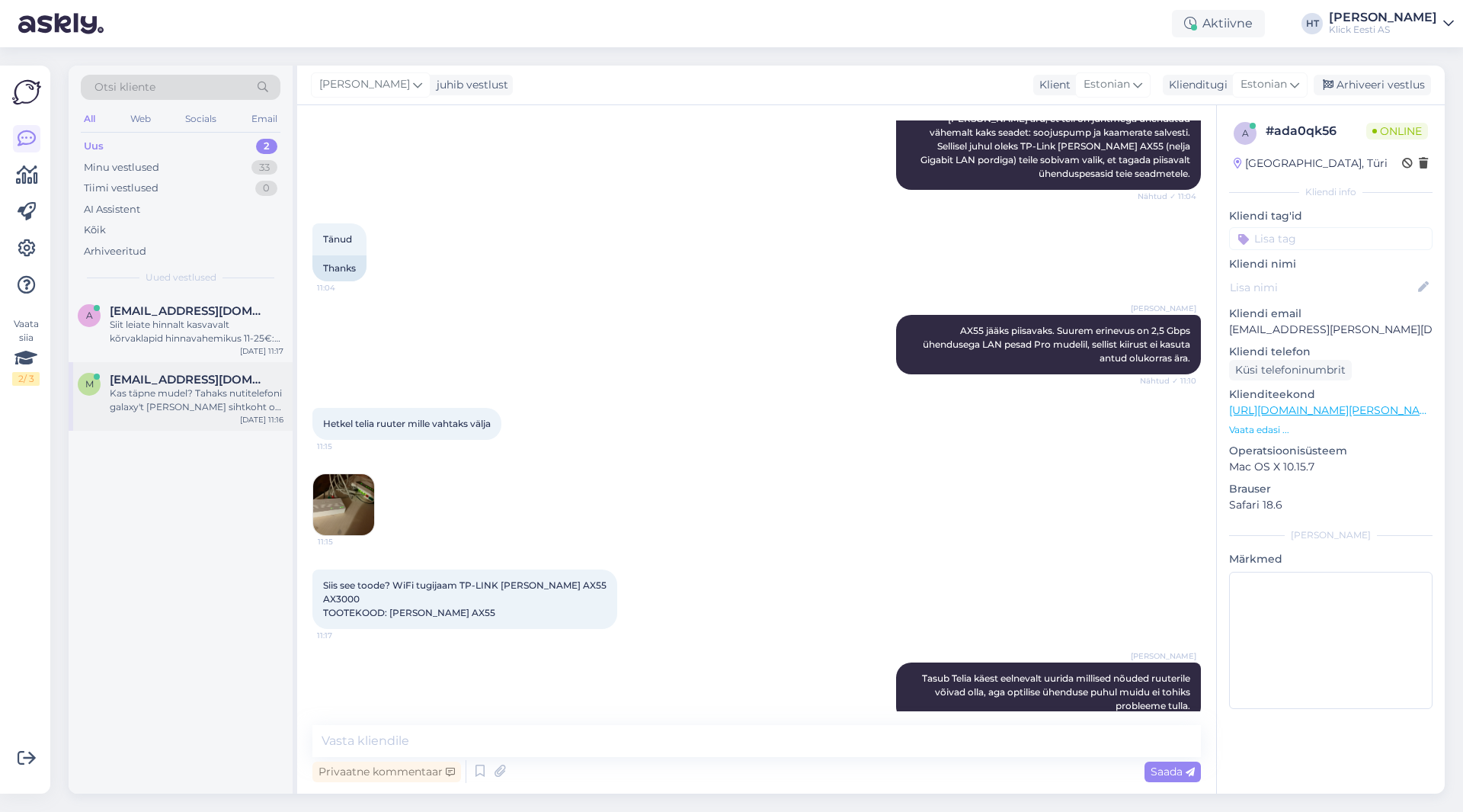
click at [188, 398] on div "Kas täpne mudel? Tahaks nutitelefoni galaxy't [PERSON_NAME] sihtkoht on [GEOGRA…" at bounding box center [196, 400] width 174 height 28
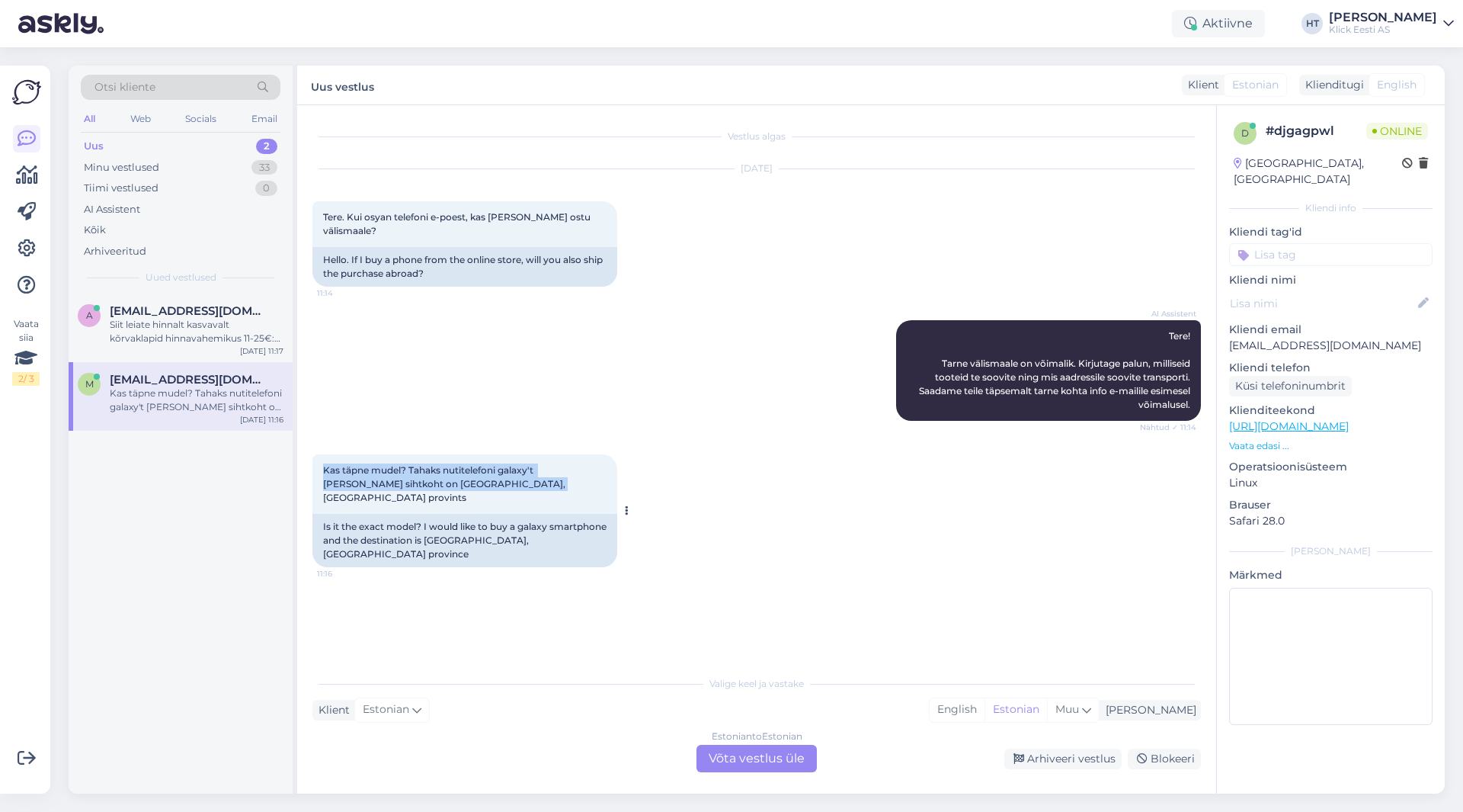
drag, startPoint x: 496, startPoint y: 485, endPoint x: 324, endPoint y: 471, distance: 172.6
click at [324, 471] on div "Kas täpne mudel? Tahaks nutitelefoni galaxy't [PERSON_NAME] sihtkoht on [GEOGRA…" at bounding box center [464, 483] width 305 height 60
click at [324, 471] on span "Kas täpne mudel? Tahaks nutitelefoni galaxy't [PERSON_NAME] sihtkoht on [GEOGRA…" at bounding box center [445, 483] width 245 height 39
drag, startPoint x: 324, startPoint y: 471, endPoint x: 490, endPoint y: 484, distance: 166.5
click at [490, 484] on div "Kas täpne mudel? Tahaks nutitelefoni galaxy't [PERSON_NAME] sihtkoht on [GEOGRA…" at bounding box center [464, 483] width 305 height 60
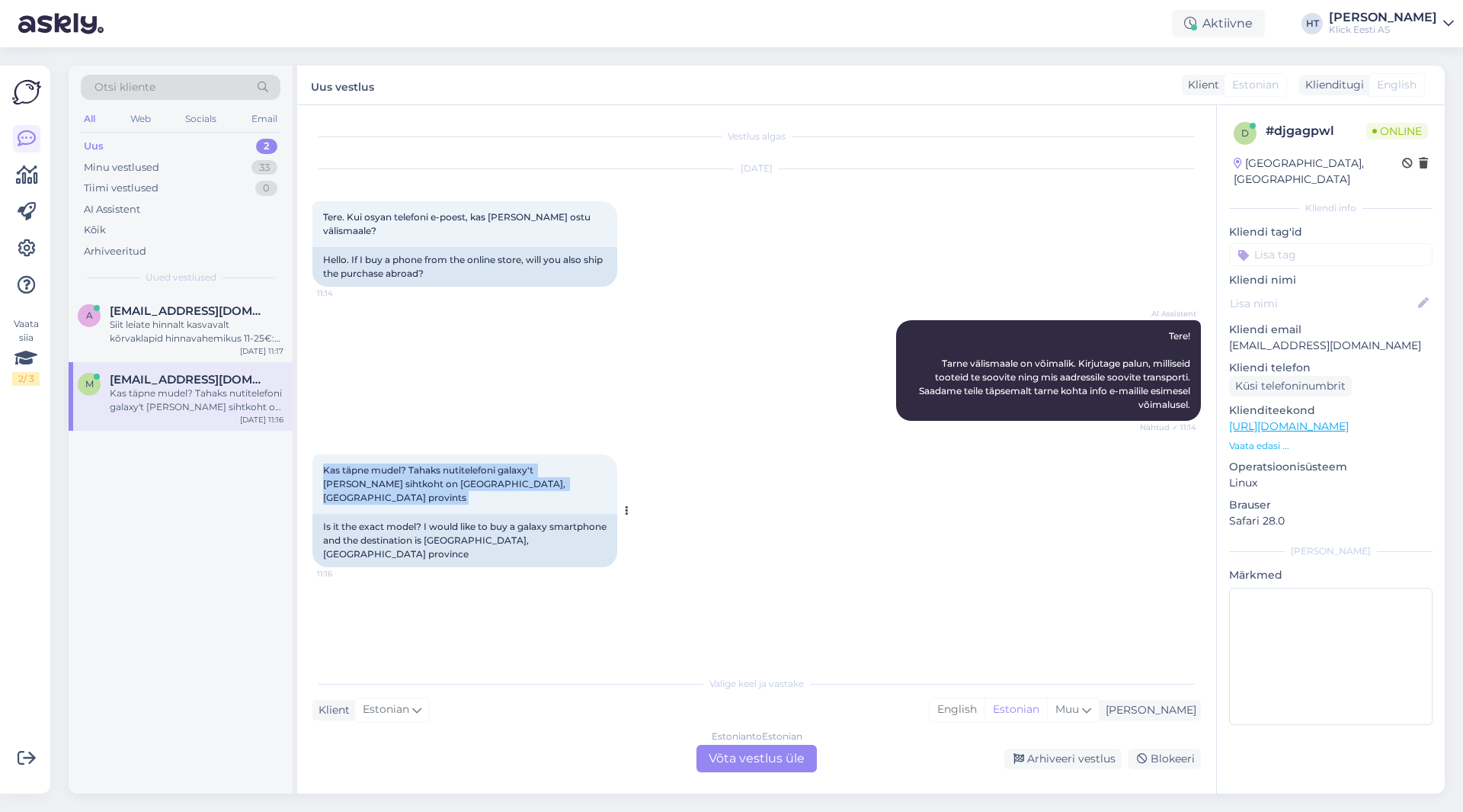
click at [490, 484] on div "Kas täpne mudel? Tahaks nutitelefoni galaxy't [PERSON_NAME] sihtkoht on [GEOGRA…" at bounding box center [464, 483] width 305 height 60
drag, startPoint x: 411, startPoint y: 486, endPoint x: 444, endPoint y: 487, distance: 33.0
click at [444, 487] on span "Kas täpne mudel? Tahaks nutitelefoni galaxy't [PERSON_NAME] sihtkoht on [GEOGRA…" at bounding box center [445, 483] width 245 height 39
click at [626, 345] on div "AI Assistent Tere! Tarne välismaale on võimalik. Kirjutage palun, milliseid too…" at bounding box center [756, 371] width 888 height 134
click at [767, 764] on div "Estonian to Estonian Võta vestlus üle" at bounding box center [757, 758] width 121 height 28
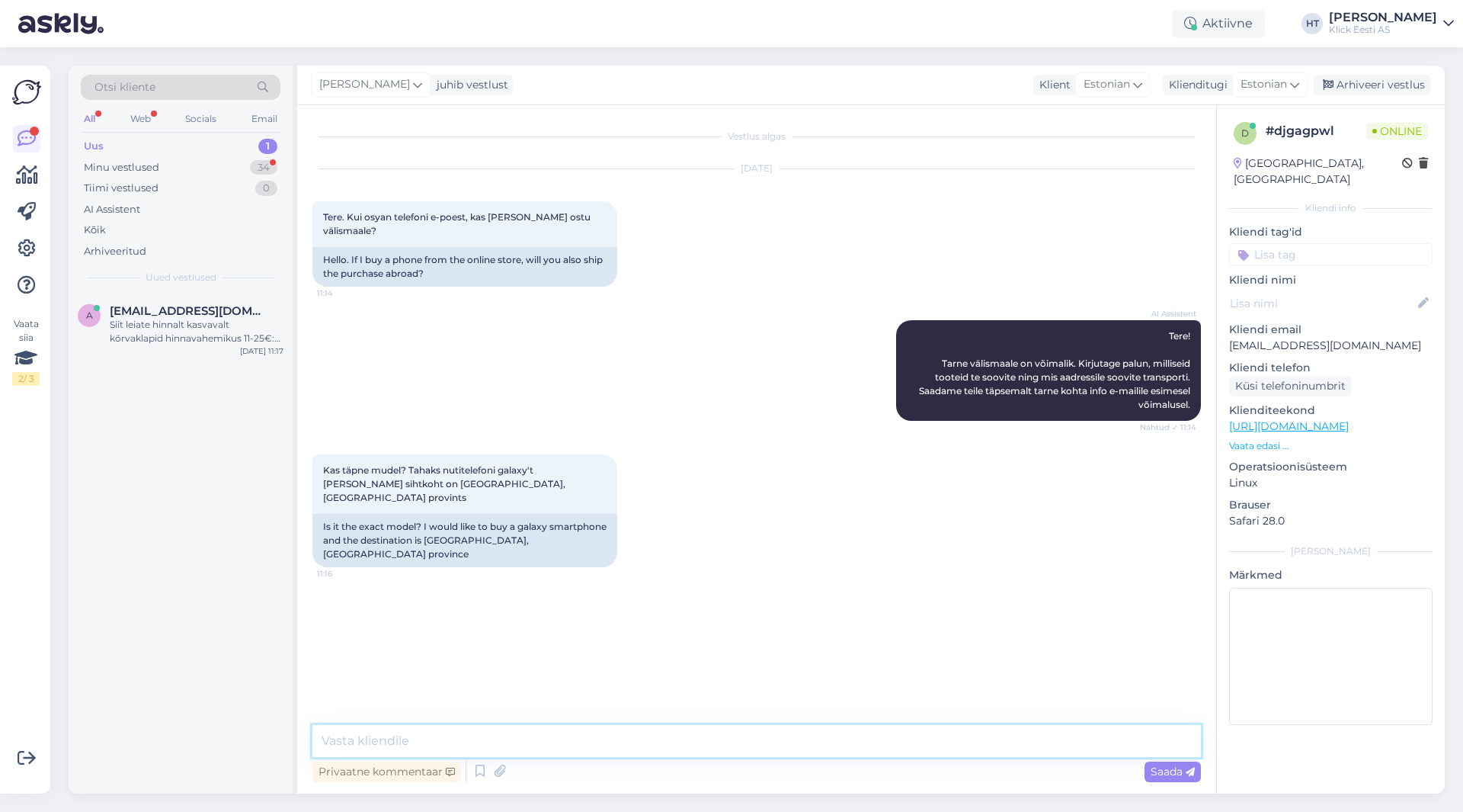
click at [766, 750] on textarea at bounding box center [756, 741] width 888 height 32
type textarea "Tarne arvutamiseks [PERSON_NAME] täpsemat infot. Konkreetne nutitelefoni [PERSO…"
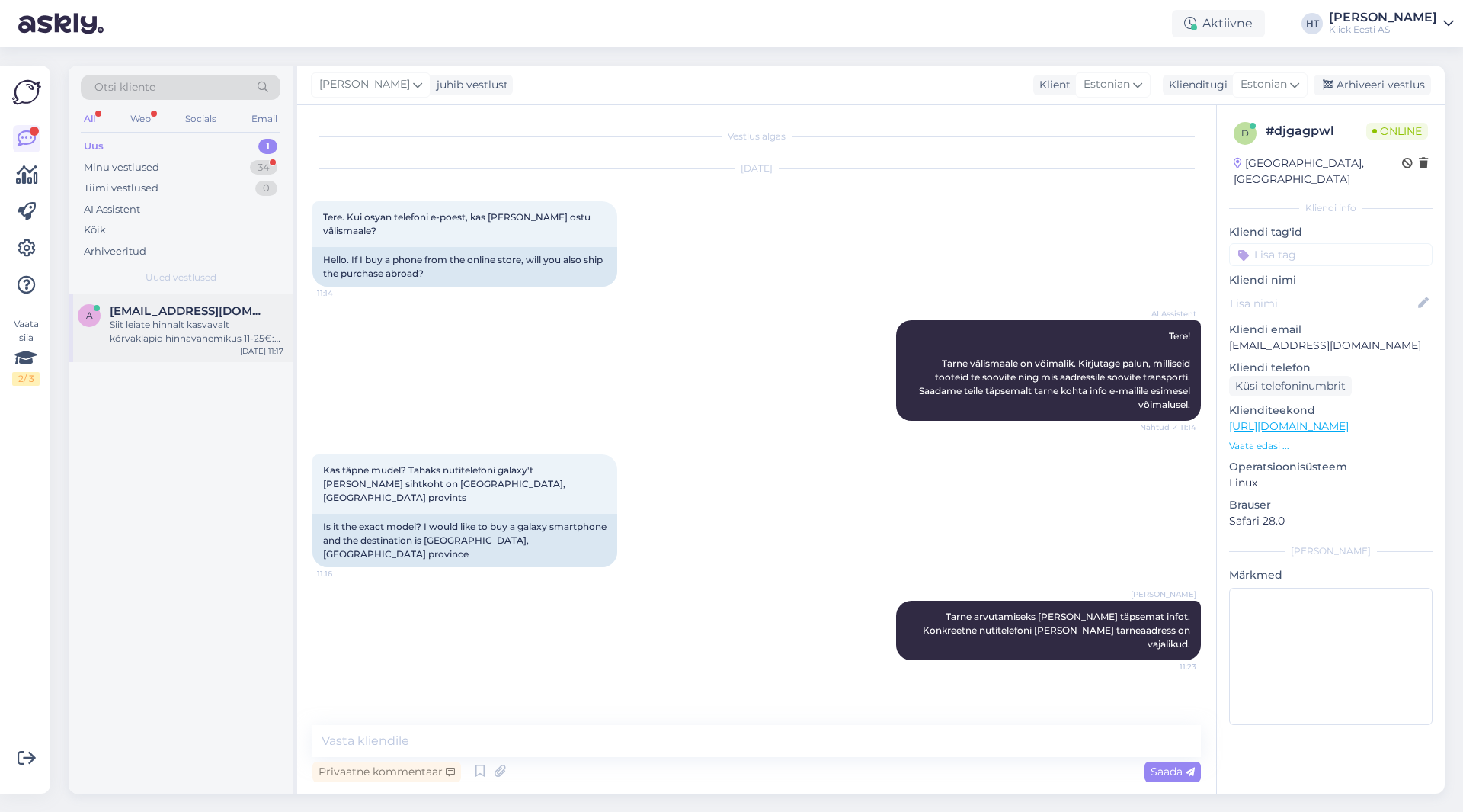
click at [218, 319] on div "Siit leiate hinnalt kasvavalt kõrvaklapid hinnavahemikus 11-25€: [URL][DOMAIN_N…" at bounding box center [196, 331] width 174 height 28
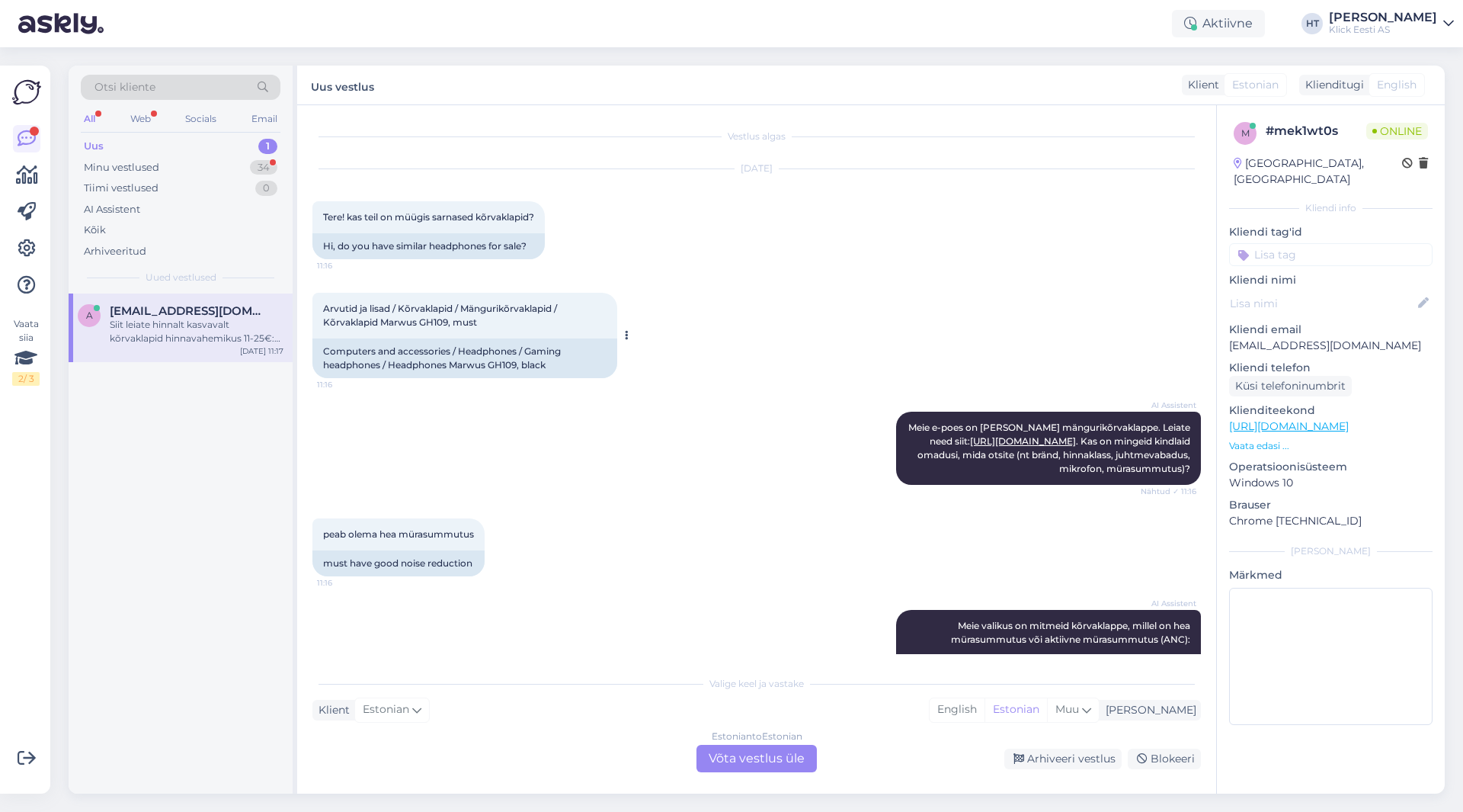
click at [373, 321] on span "Arvutid ja lisad / Kõrvaklapid / Mängurikõrvaklapid / Kõrvaklapid Marwus GH109,…" at bounding box center [441, 315] width 237 height 25
drag, startPoint x: 326, startPoint y: 322, endPoint x: 447, endPoint y: 324, distance: 121.0
click at [447, 324] on span "Arvutid ja lisad / Kõrvaklapid / Mängurikõrvaklapid / Kõrvaklapid Marwus GH109,…" at bounding box center [441, 315] width 237 height 25
click at [439, 445] on div "AI Assistent [PERSON_NAME] e[PERSON_NAME] on [PERSON_NAME] mängurikõrvaklappe. …" at bounding box center [756, 448] width 888 height 107
click at [752, 770] on div "Estonian to Estonian Võta vestlus üle" at bounding box center [757, 758] width 121 height 28
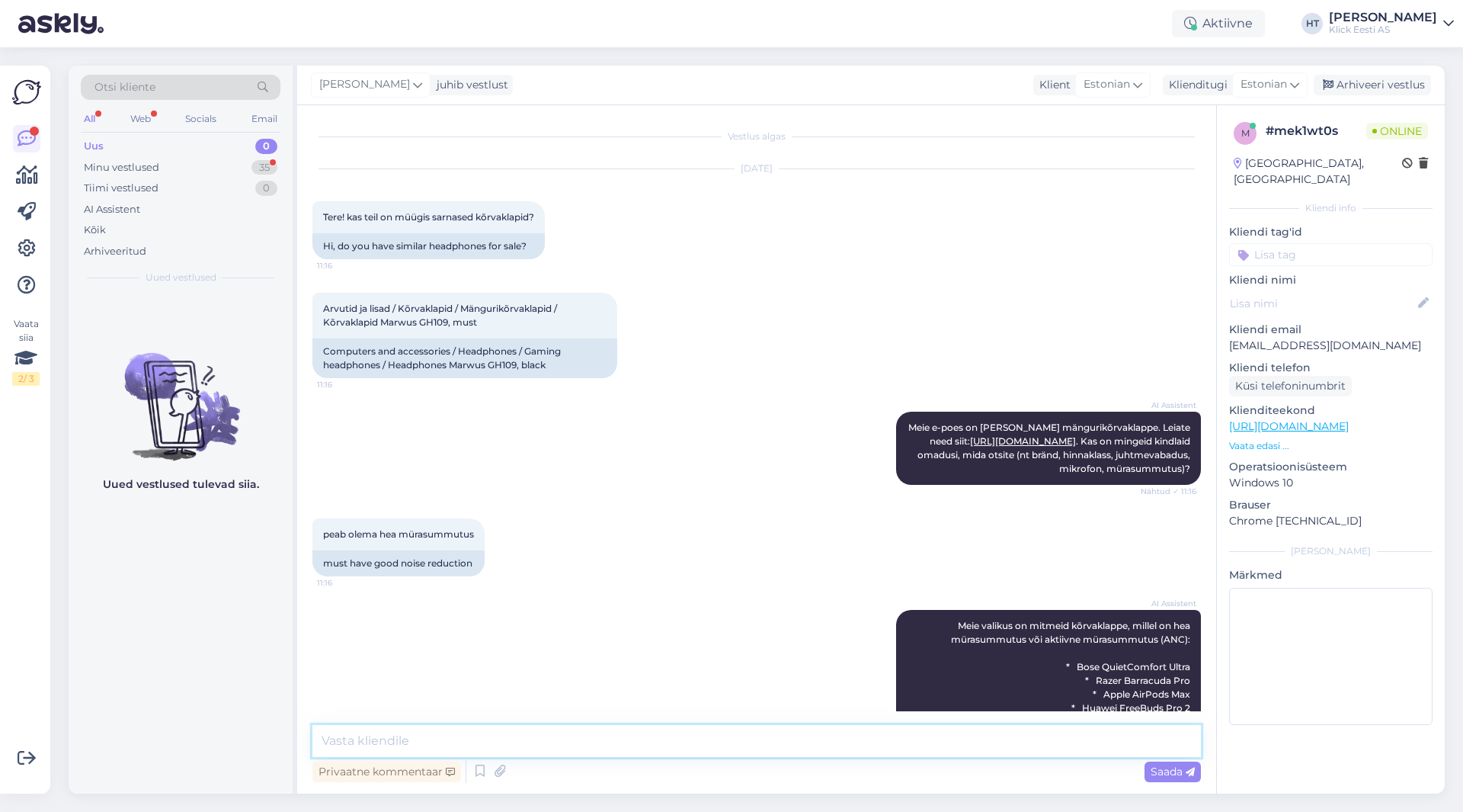
click at [758, 746] on textarea at bounding box center [756, 741] width 888 height 32
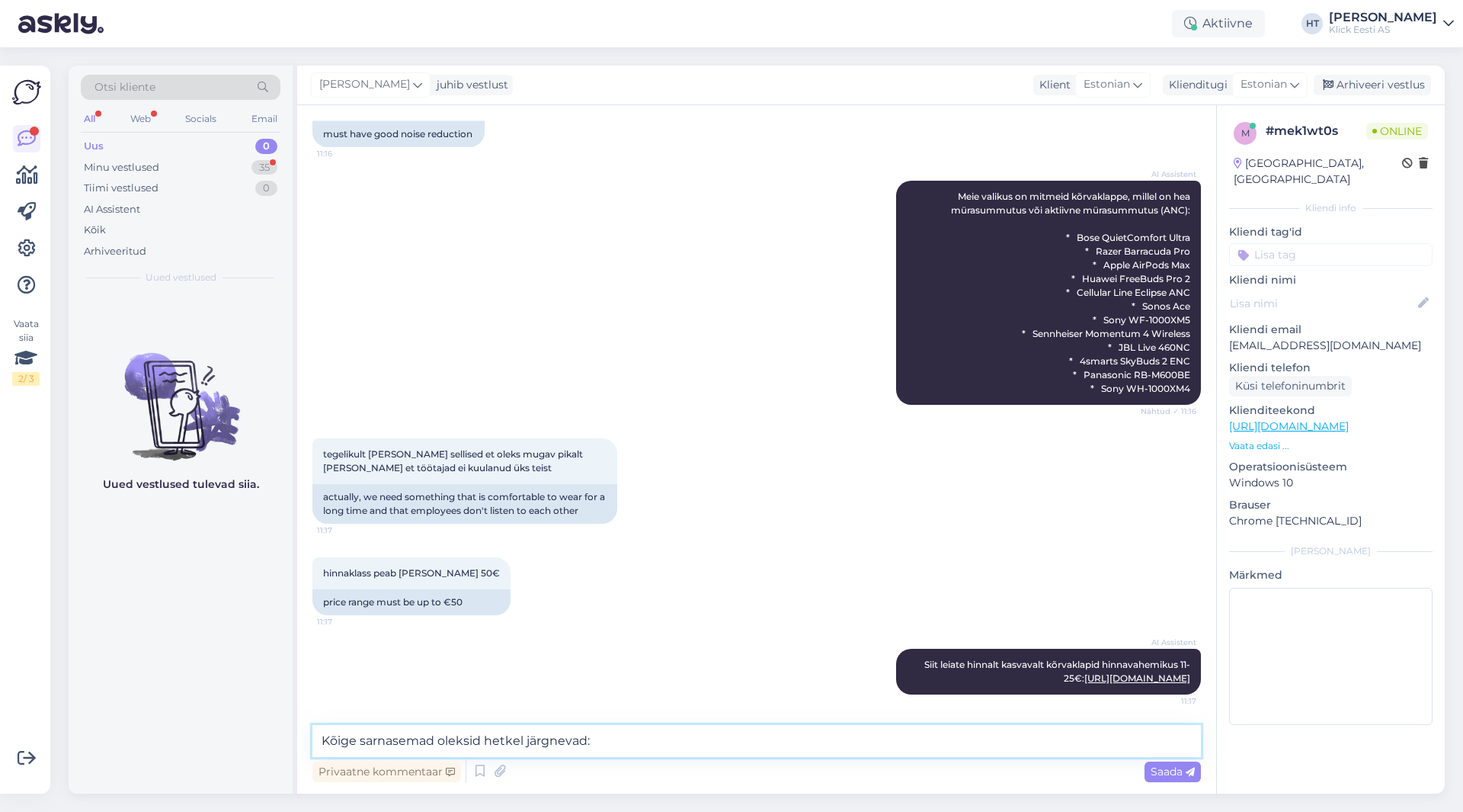
paste textarea "[URL][DOMAIN_NAME]"
type textarea "Kõige sarnasemad oleksid hetkel järgnevad: [URL][DOMAIN_NAME]"
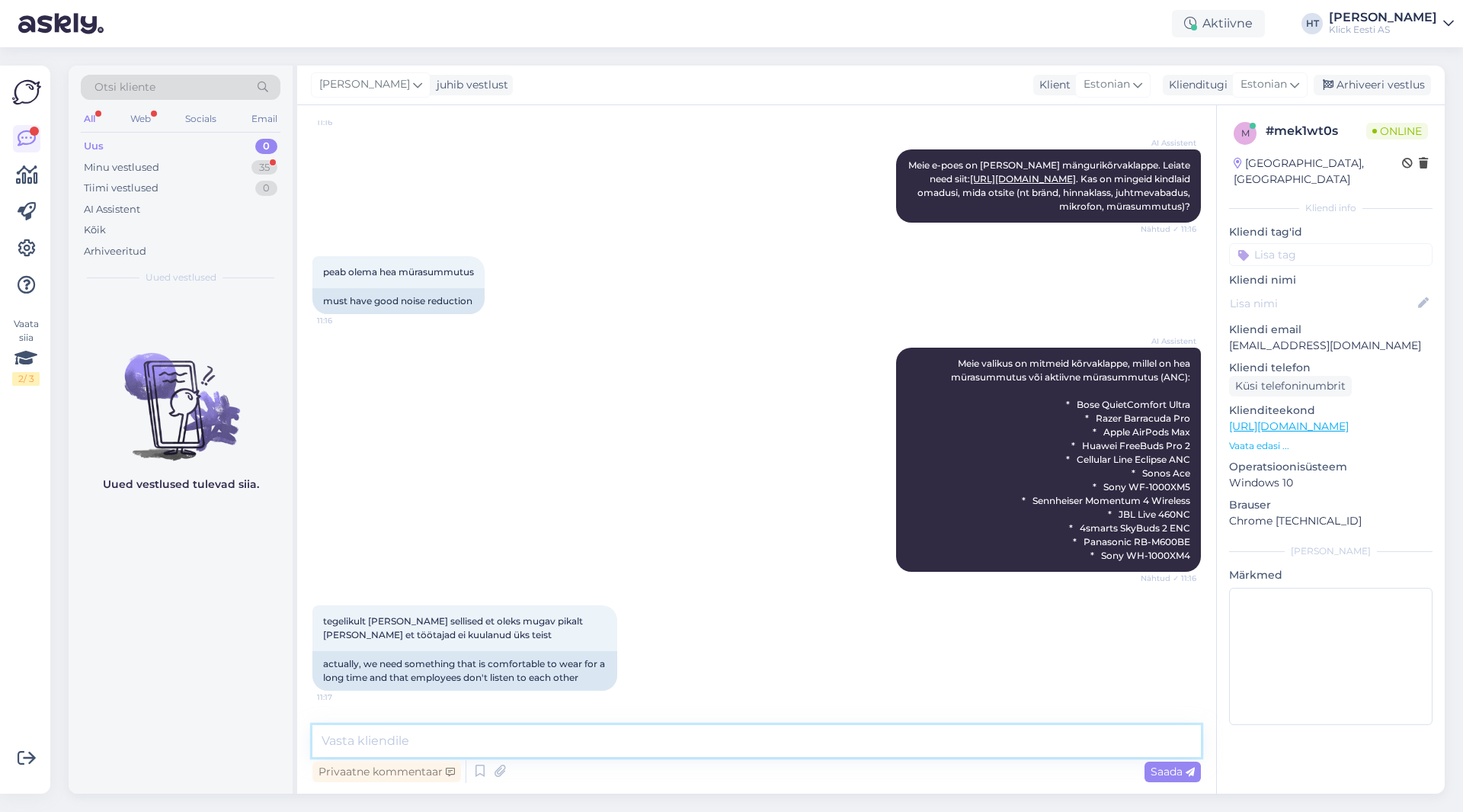
scroll to position [536, 0]
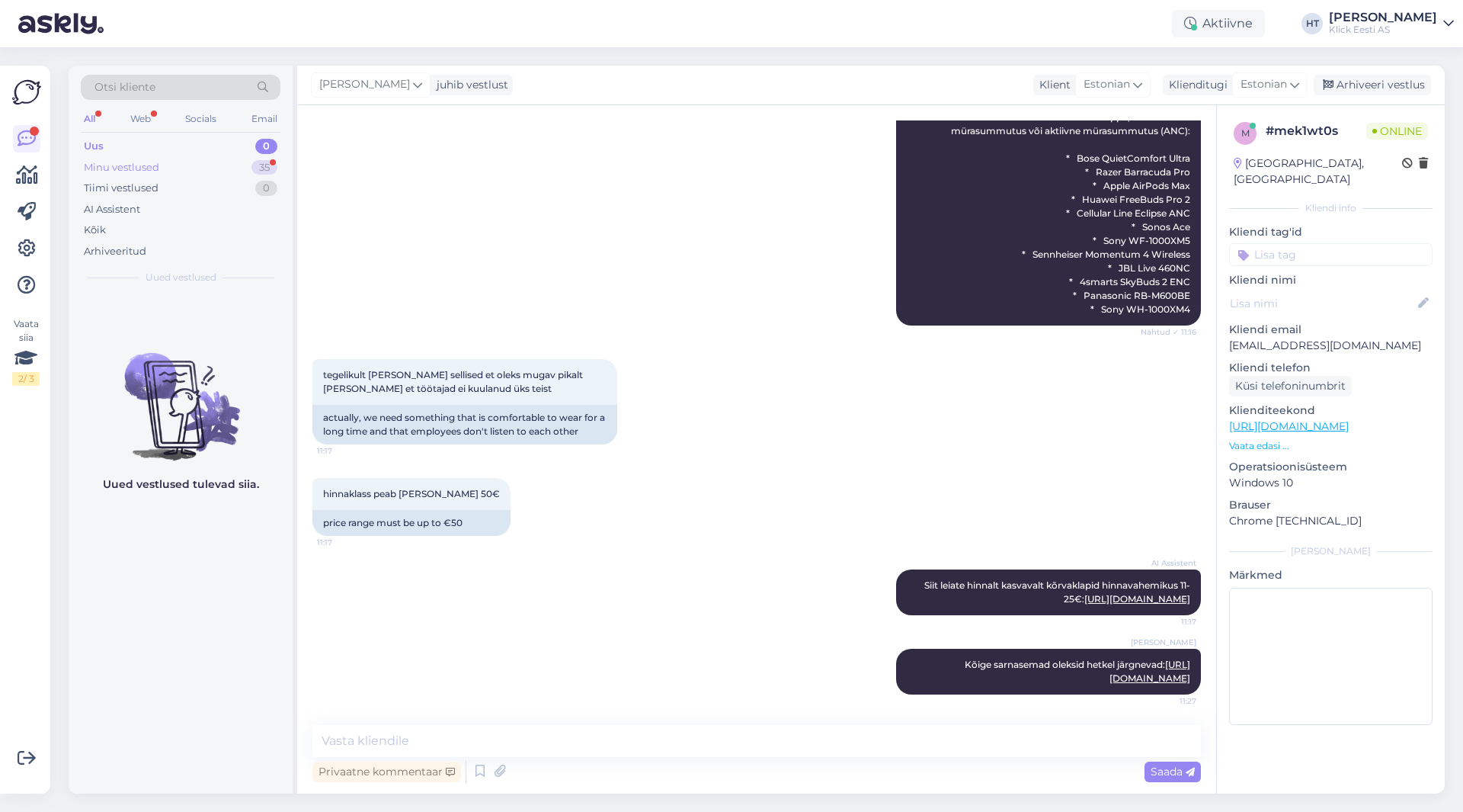
click at [228, 164] on div "Minu vestlused 35" at bounding box center [180, 167] width 200 height 21
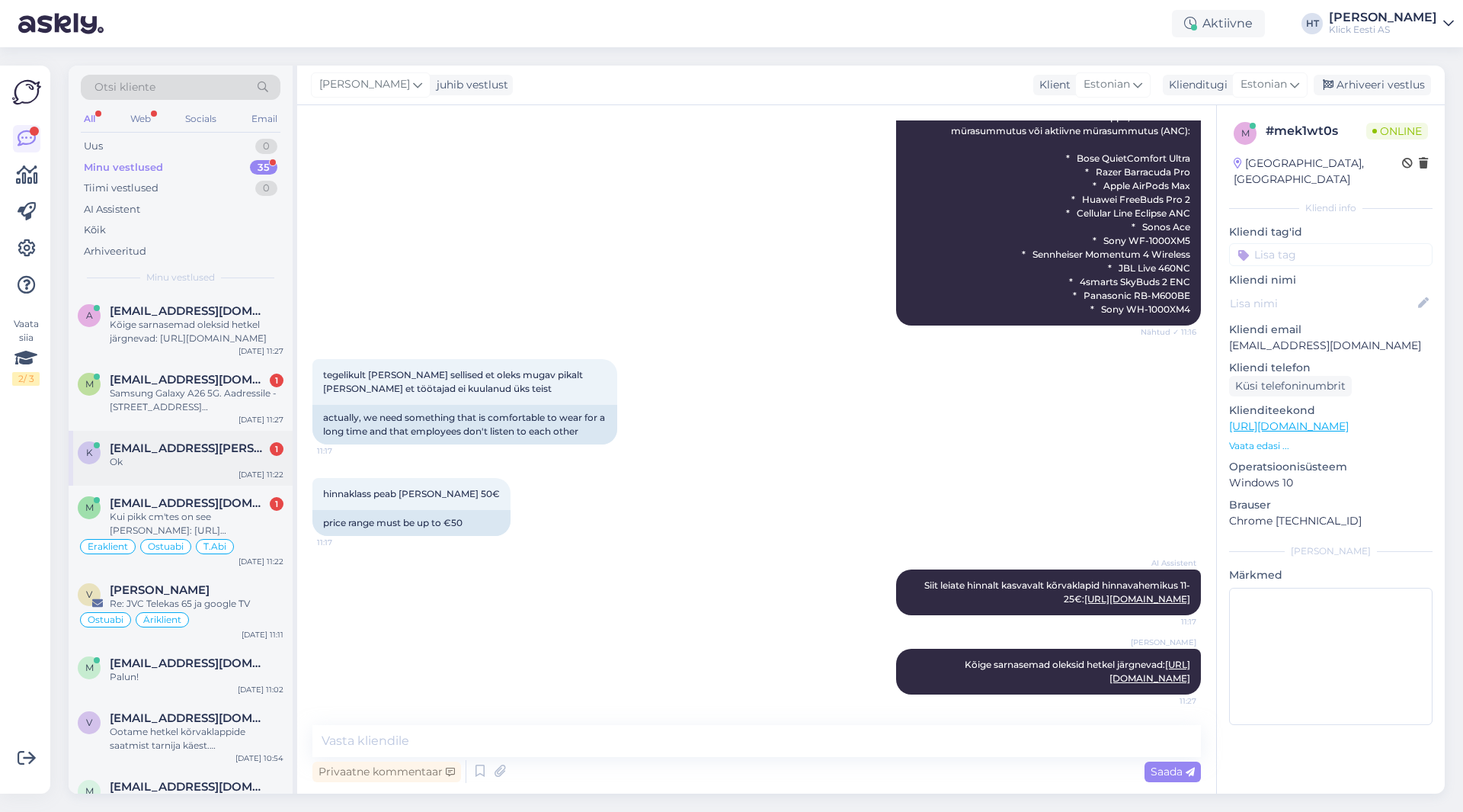
click at [244, 471] on div "[DATE] 11:22" at bounding box center [261, 475] width 45 height 12
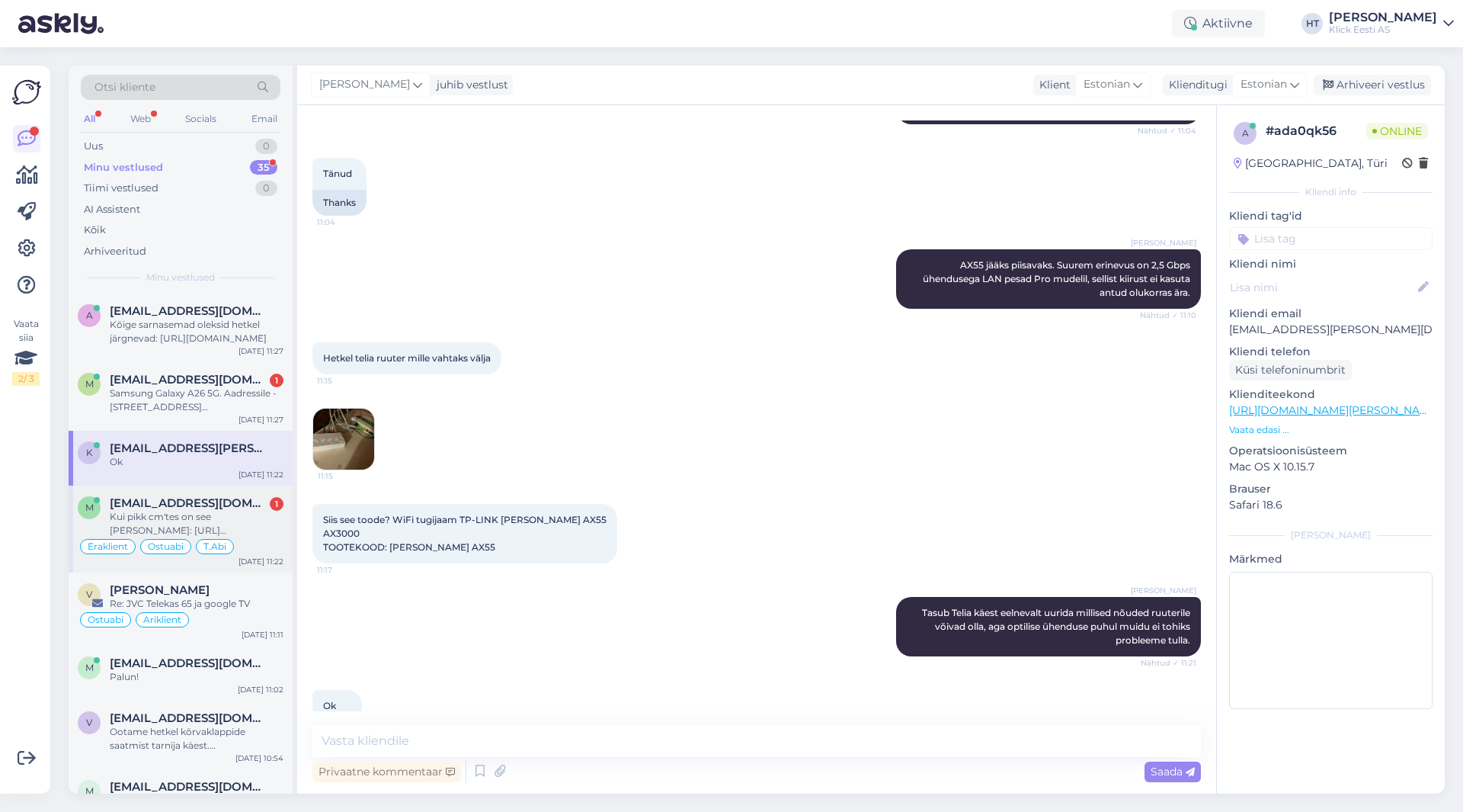
click at [263, 511] on div "Kui pikk cm'tes on see [PERSON_NAME]: [URL][DOMAIN_NAME]" at bounding box center [196, 523] width 174 height 28
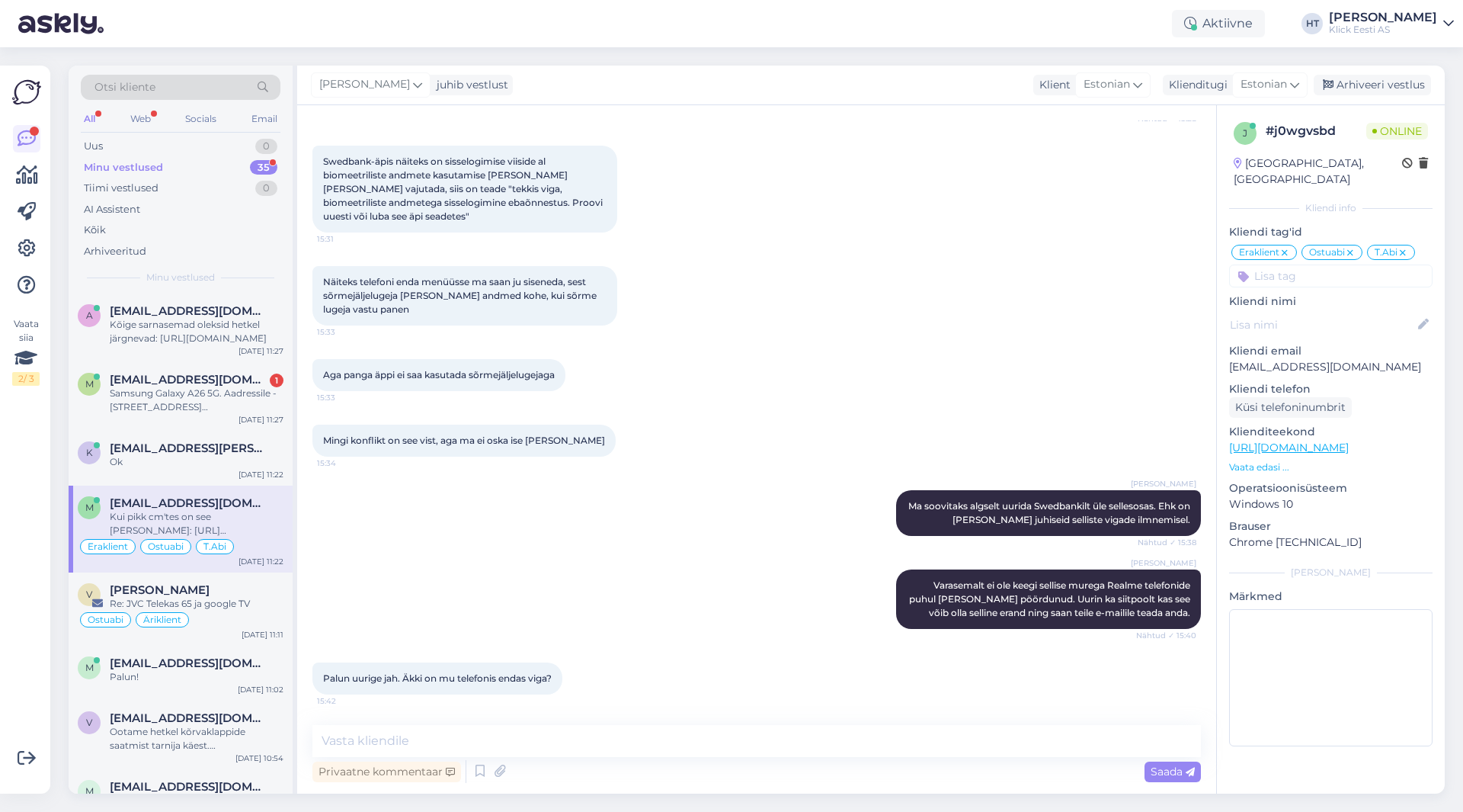
scroll to position [10069, 0]
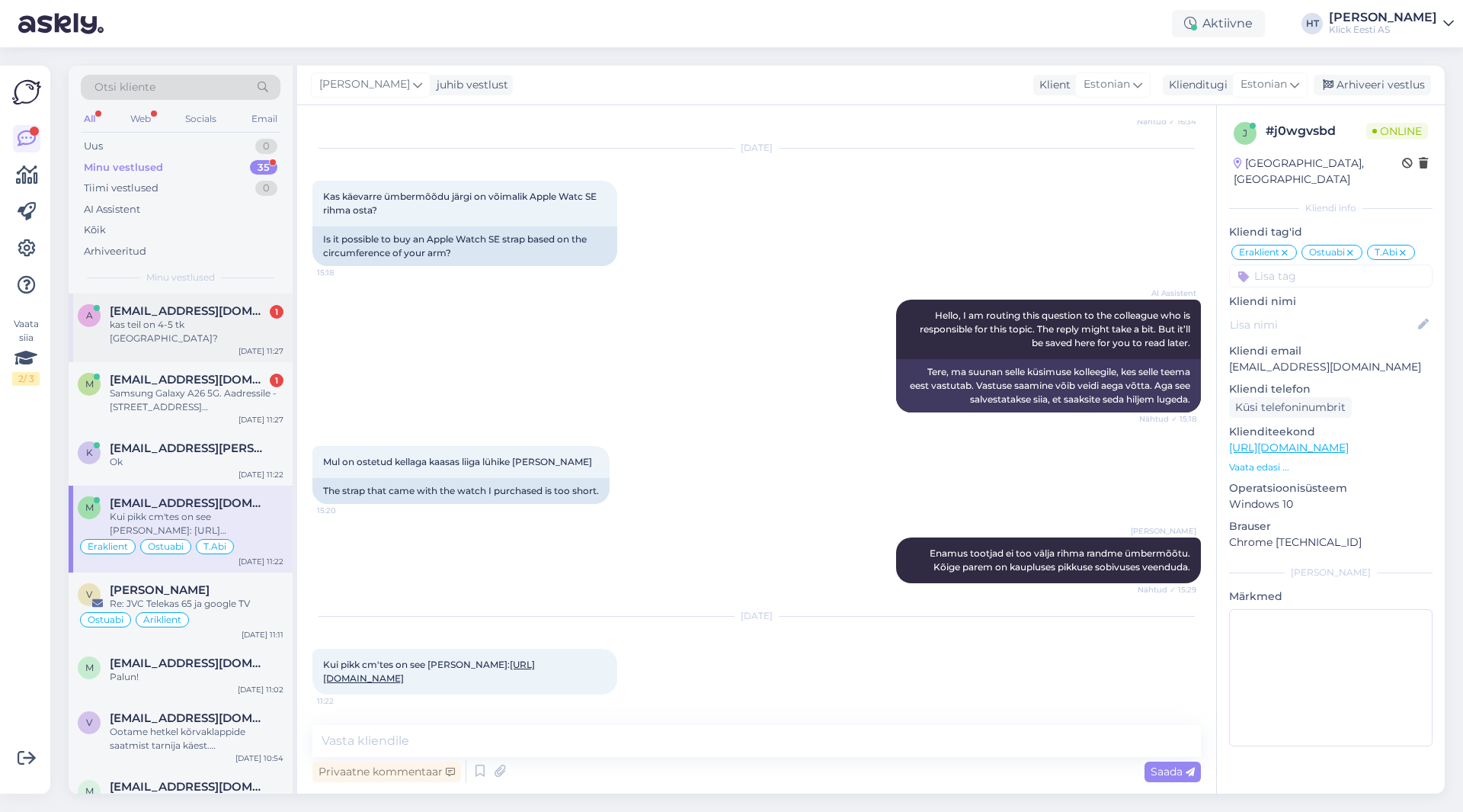
drag, startPoint x: 187, startPoint y: 305, endPoint x: 191, endPoint y: 313, distance: 8.9
click at [187, 305] on span "[EMAIL_ADDRESS][DOMAIN_NAME]" at bounding box center [189, 310] width 159 height 13
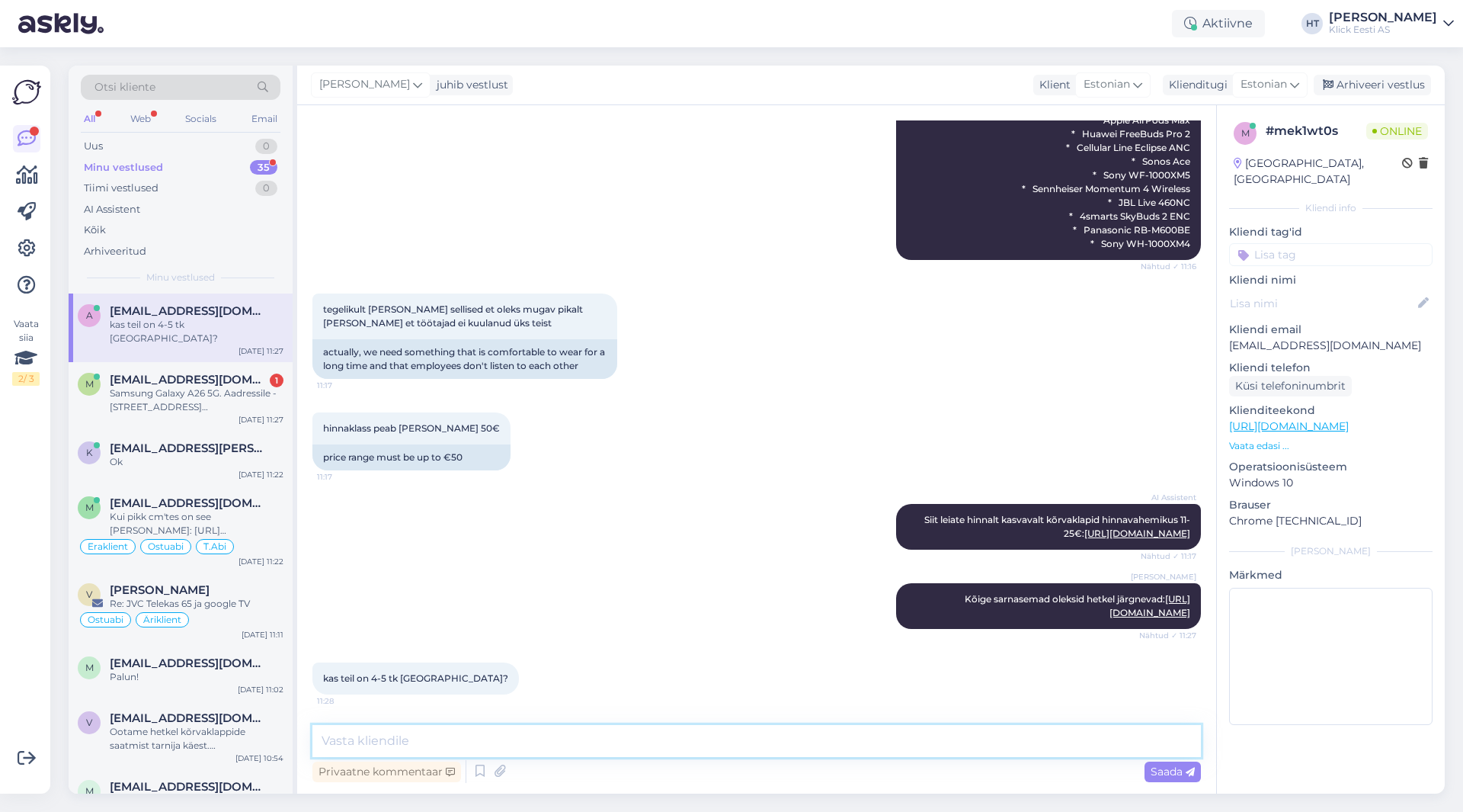
click at [613, 747] on textarea at bounding box center [756, 741] width 888 height 32
type textarea "Hetkel on laos 11tk."
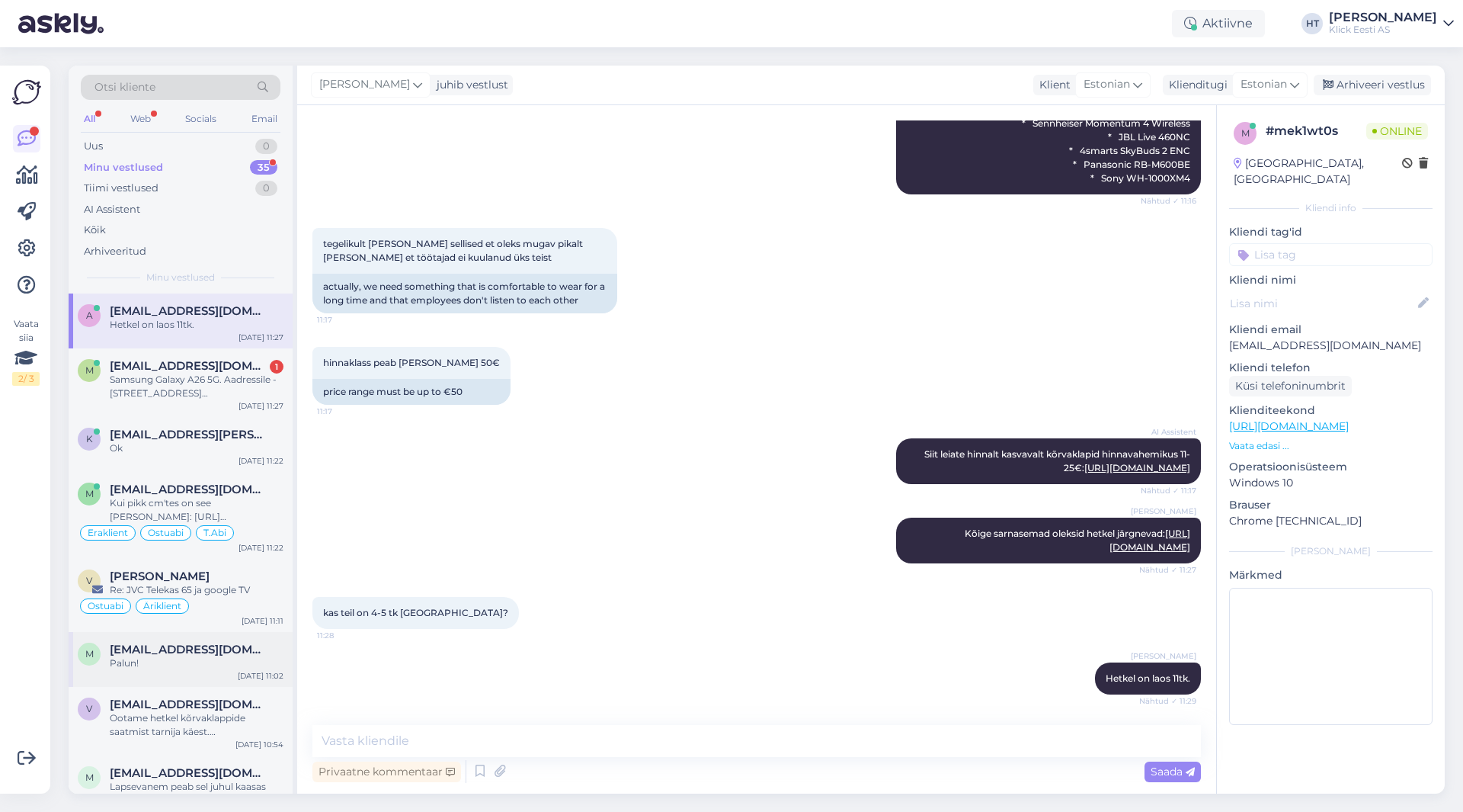
click at [183, 659] on div "Palun!" at bounding box center [196, 663] width 174 height 13
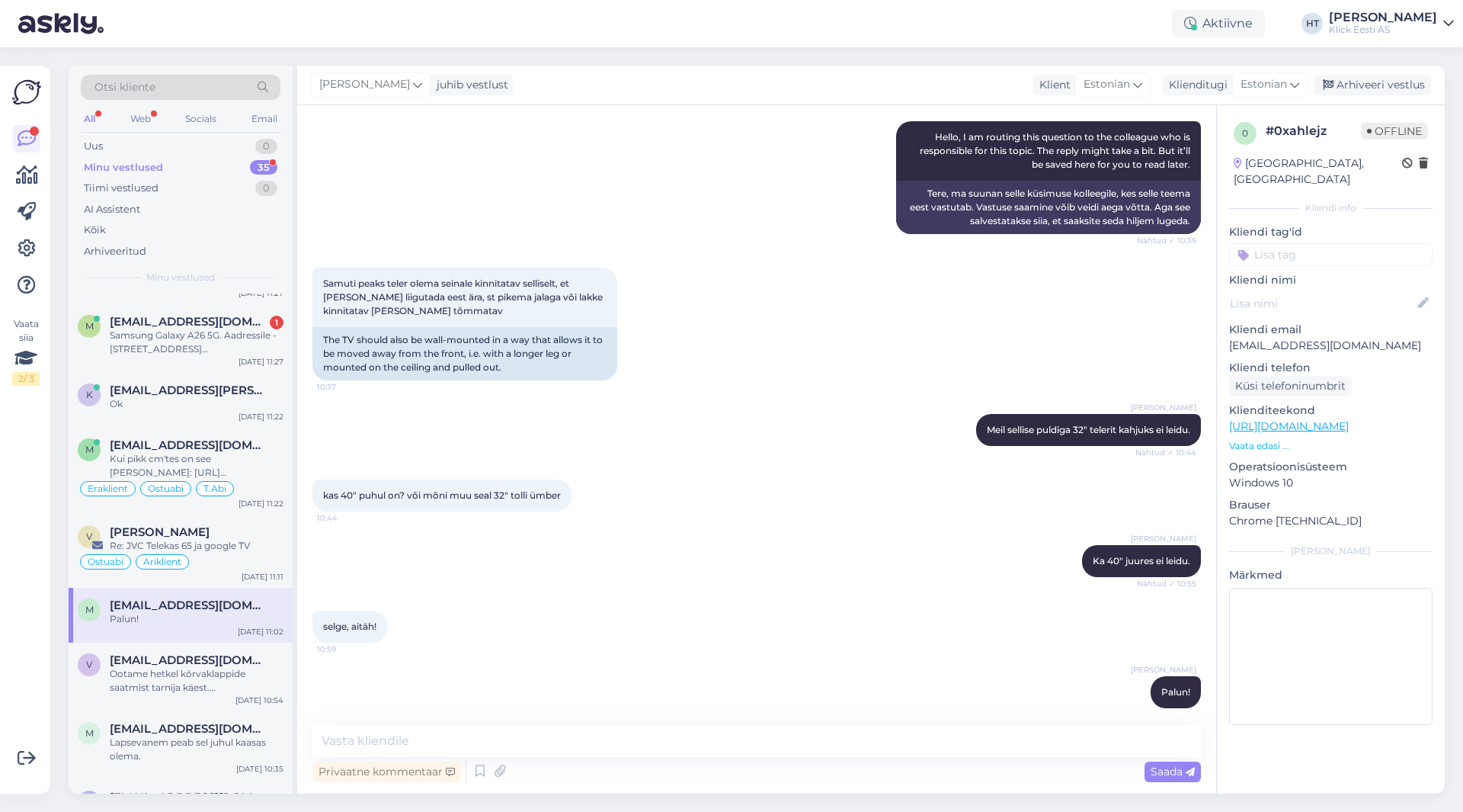
scroll to position [0, 0]
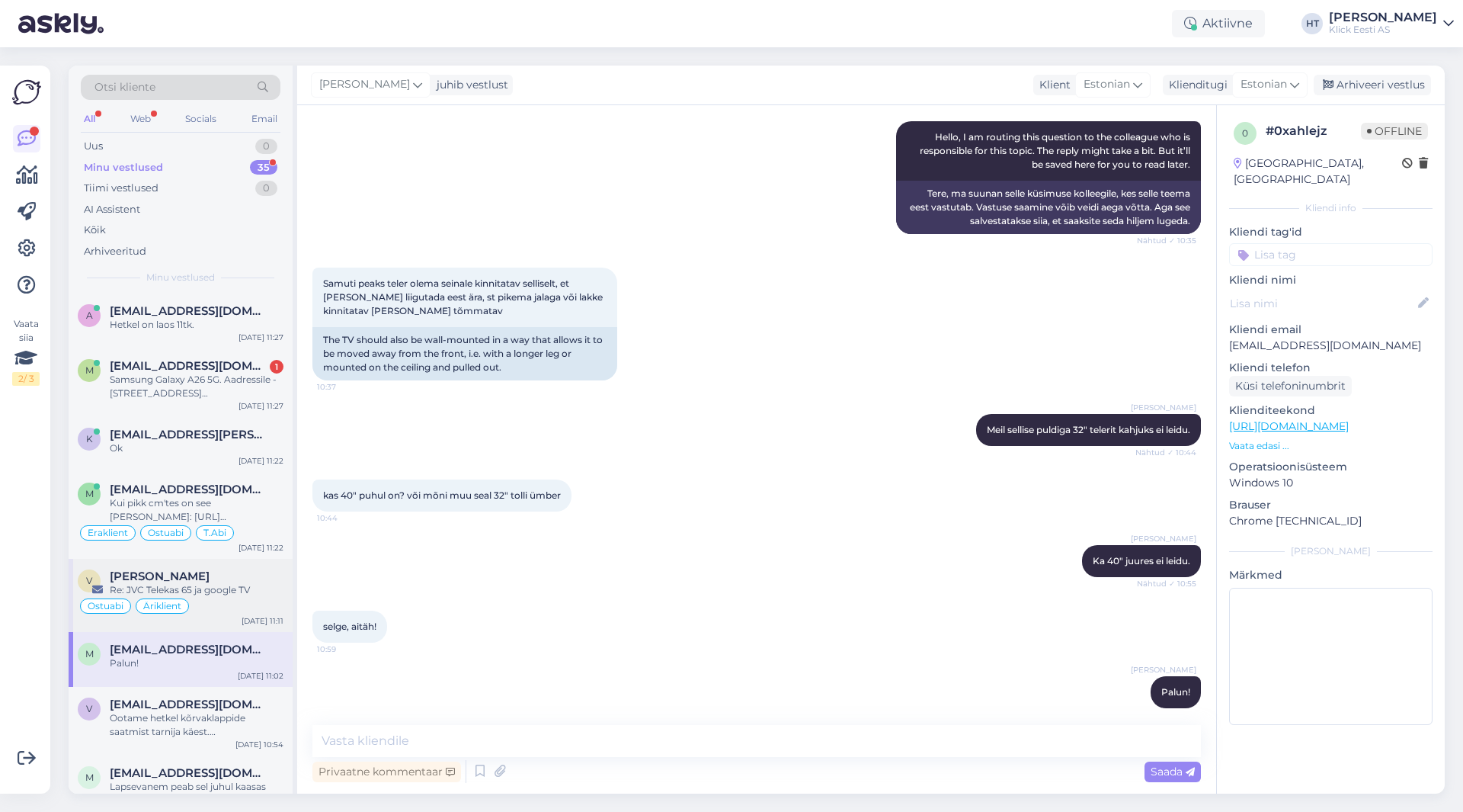
click at [206, 568] on div "v vahur [PERSON_NAME] Re: JVC Telekas 65 ja google TV Ostuabi Äriklient [DATE] …" at bounding box center [180, 595] width 224 height 73
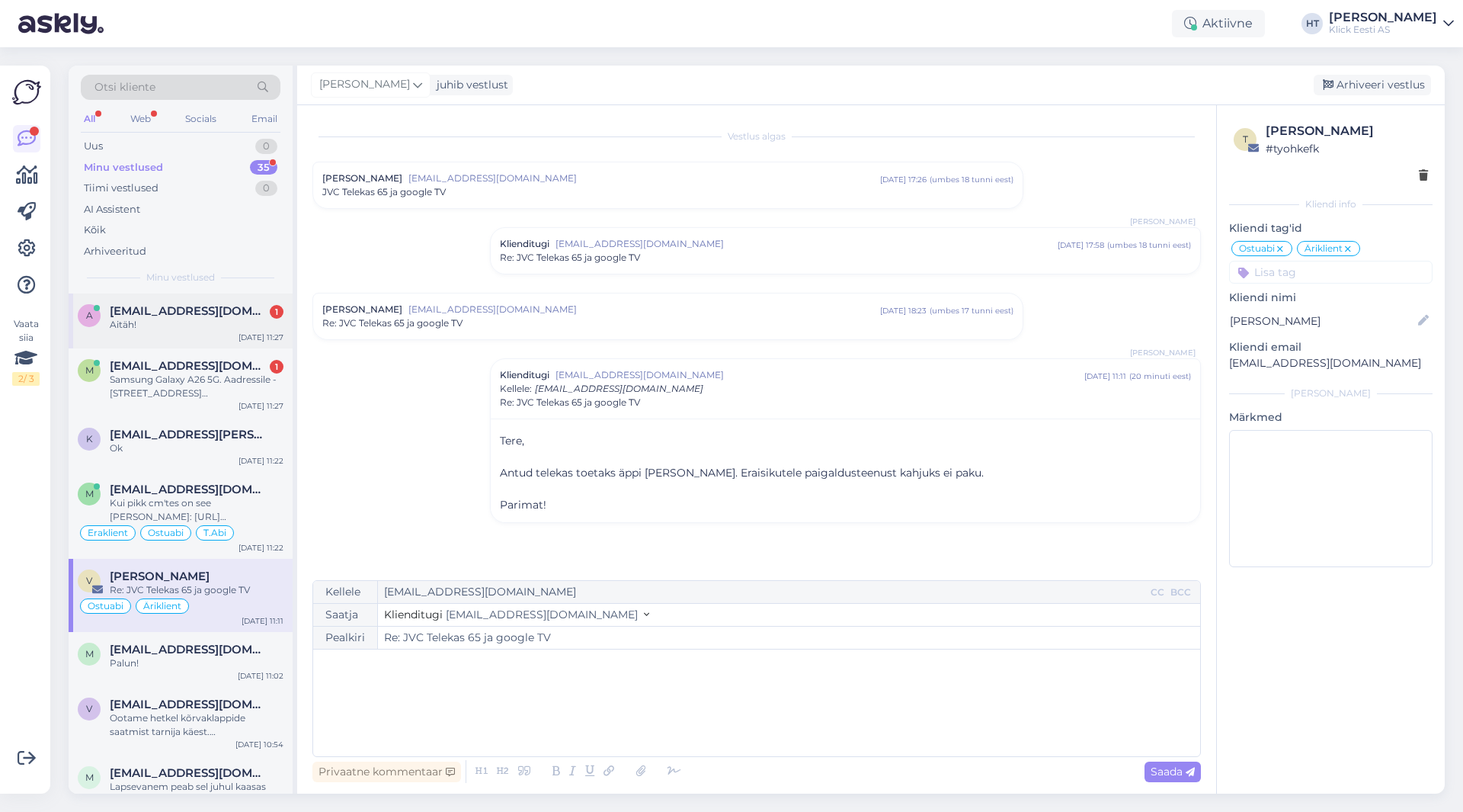
click at [237, 319] on div "Aitäh!" at bounding box center [196, 325] width 174 height 13
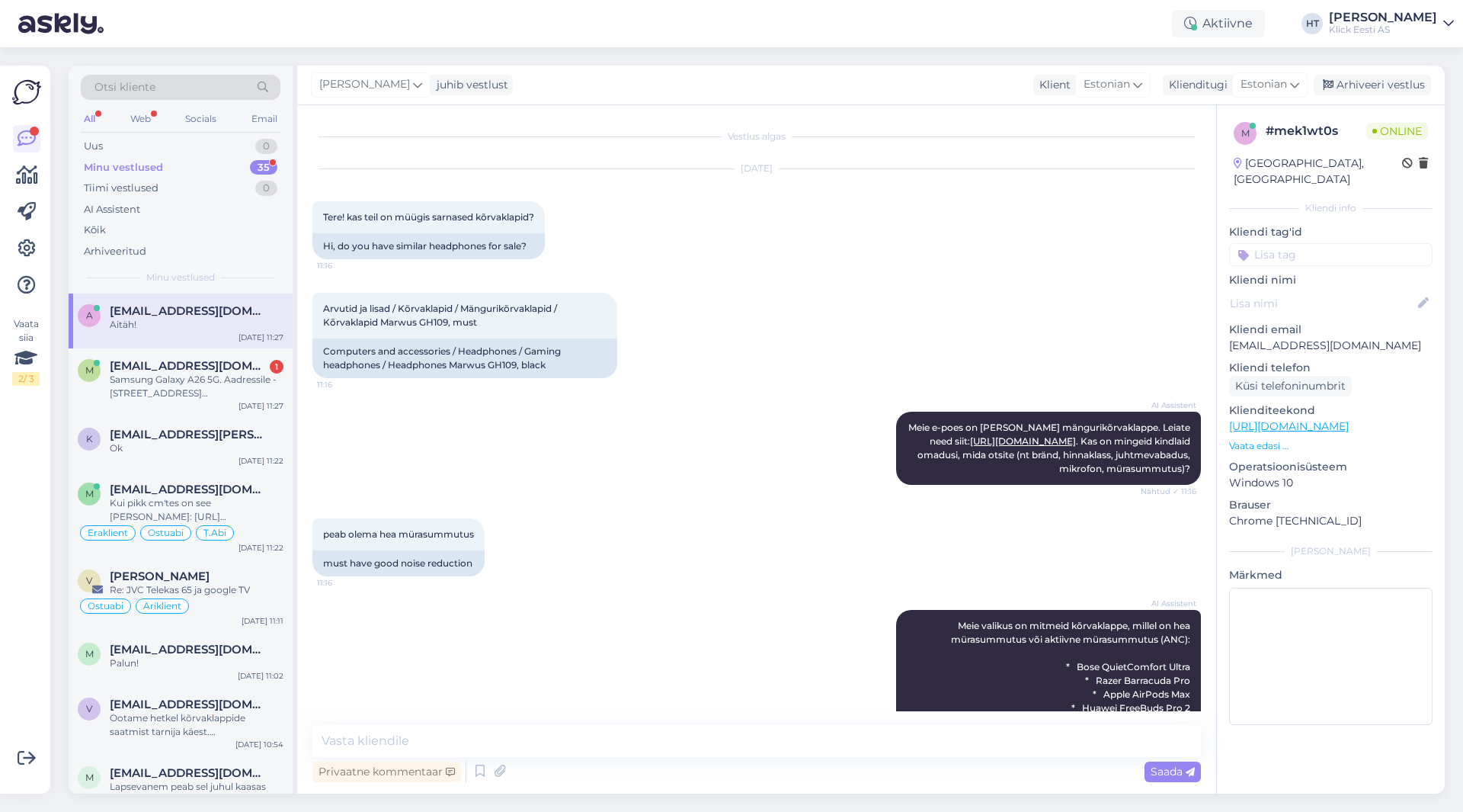
scroll to position [732, 0]
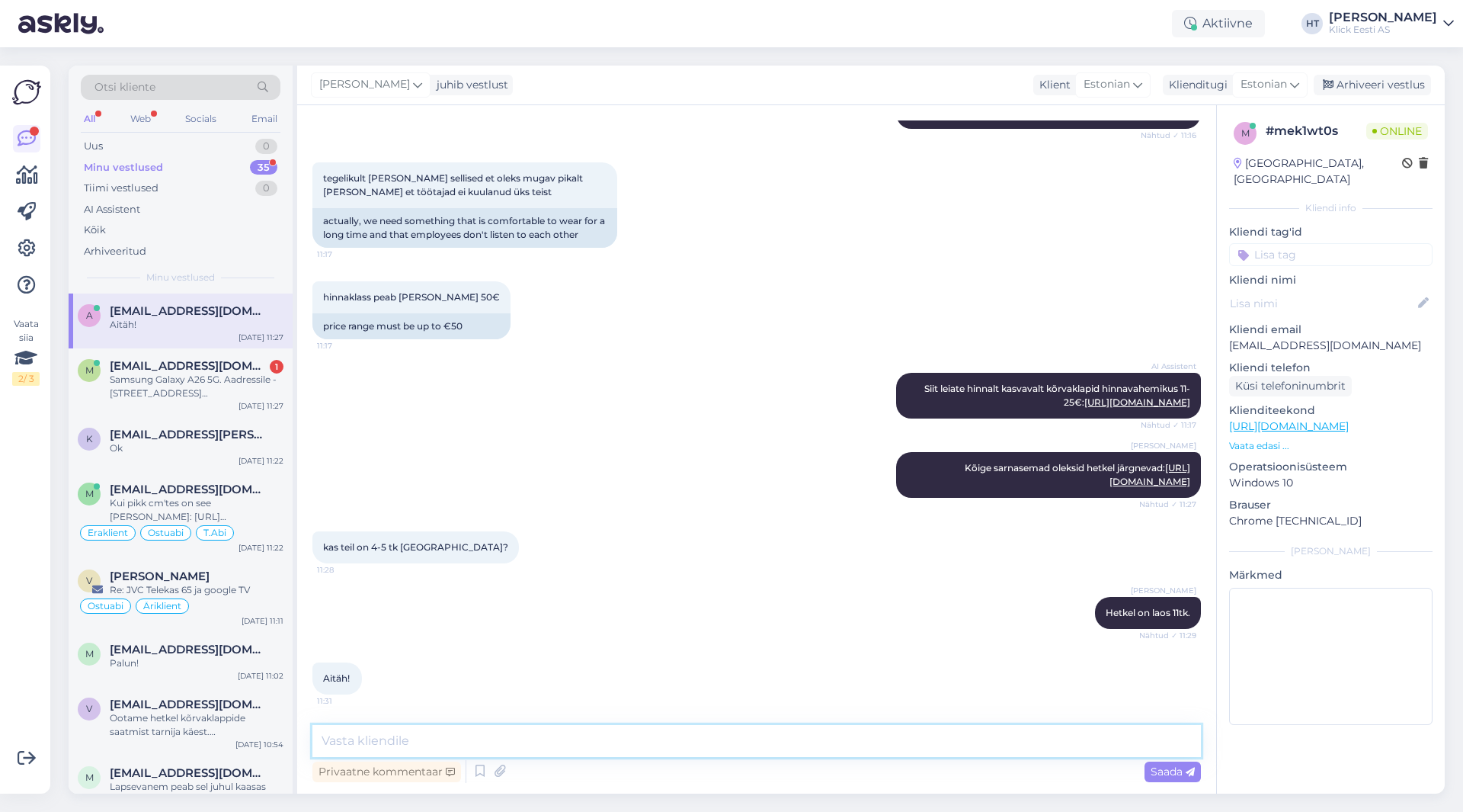
click at [502, 740] on textarea at bounding box center [756, 741] width 888 height 32
type textarea "Palun!"
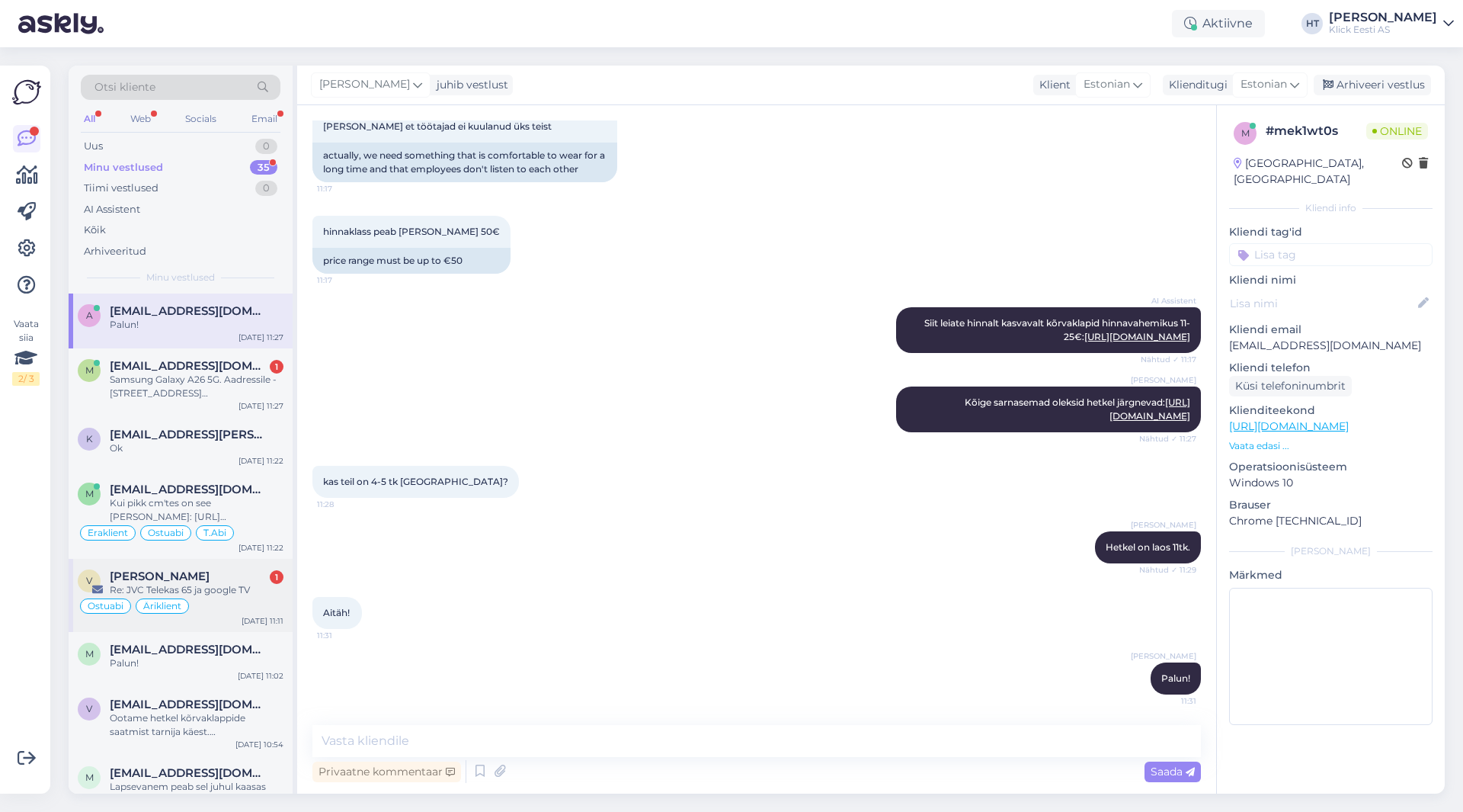
click at [241, 569] on div "v vahur [PERSON_NAME] 1 Re: JVC Telekas 65 ja google TV Ostuabi Äriklient [DATE…" at bounding box center [180, 595] width 224 height 73
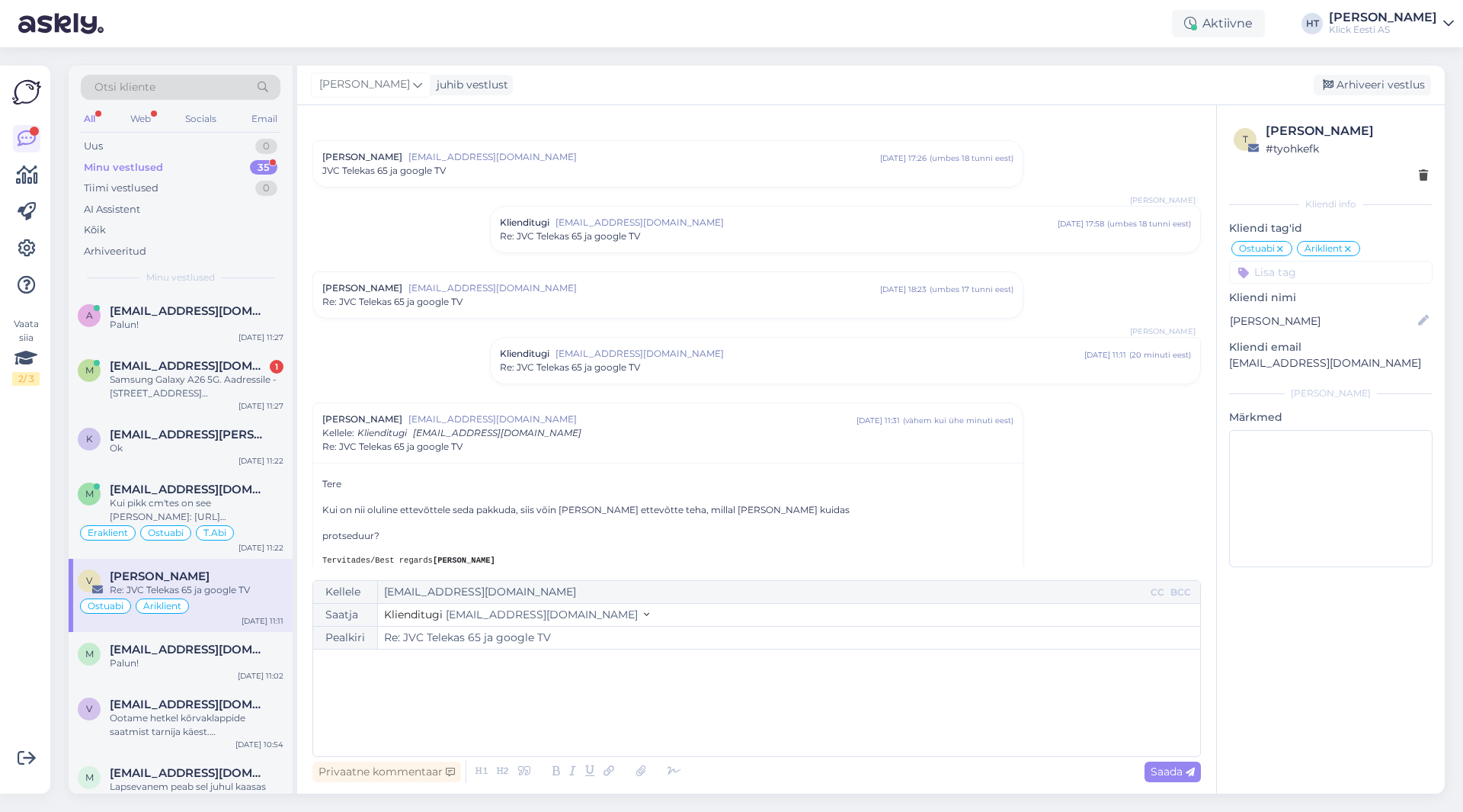
scroll to position [0, 0]
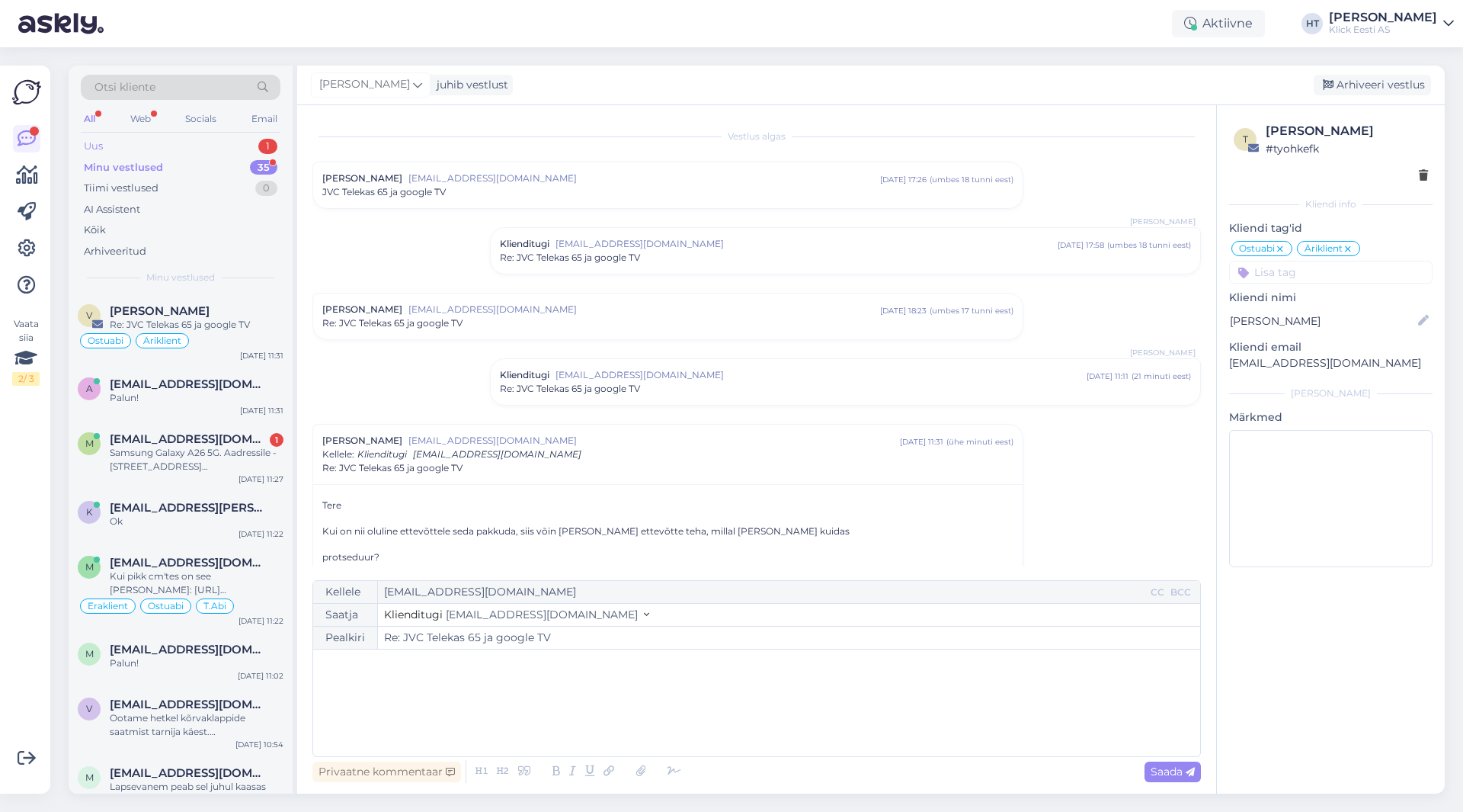
click at [212, 146] on div "Uus 1" at bounding box center [180, 146] width 200 height 21
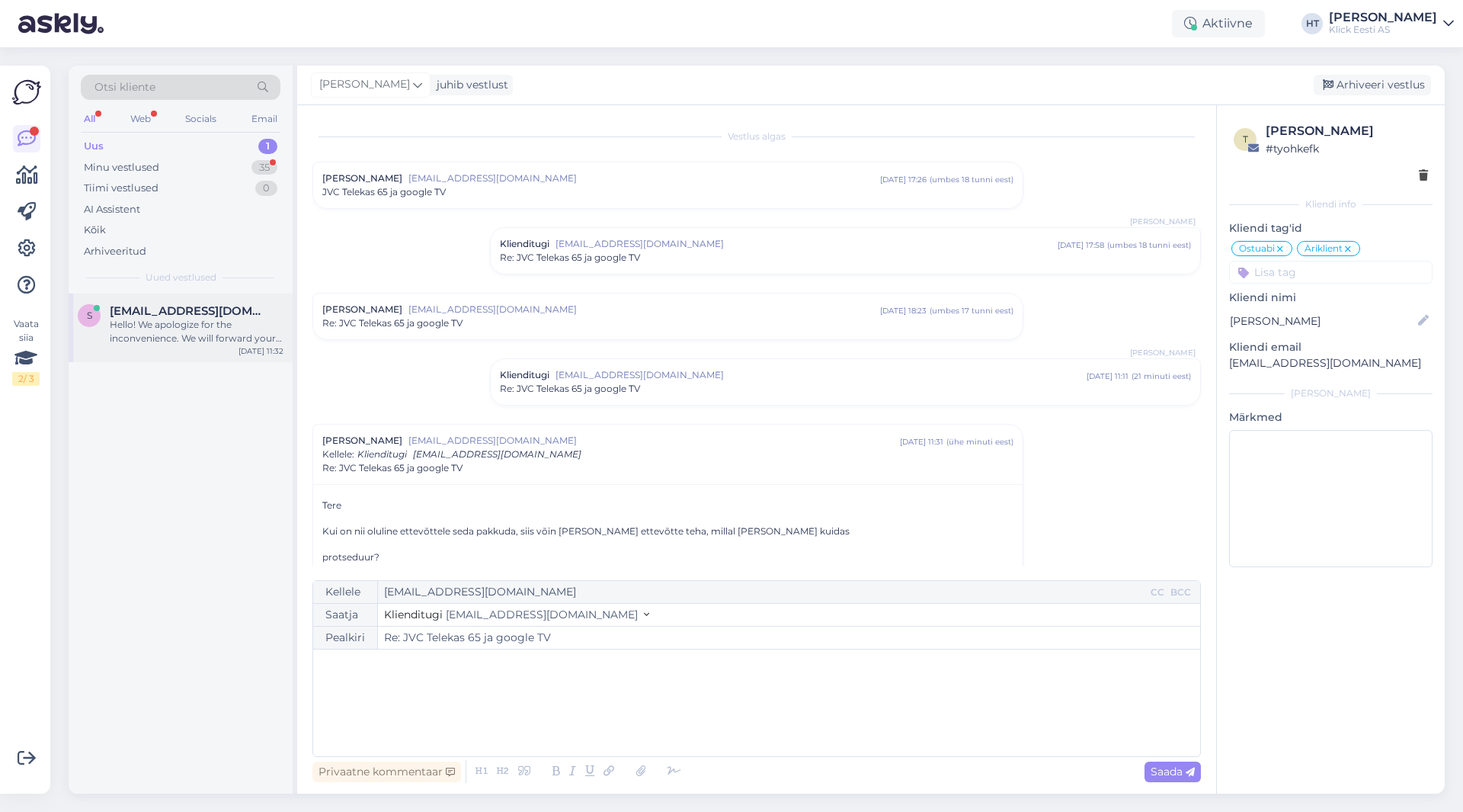
click at [216, 320] on div "Hello! We apologize for the inconvenience. We will forward your inquiry regardi…" at bounding box center [196, 331] width 174 height 28
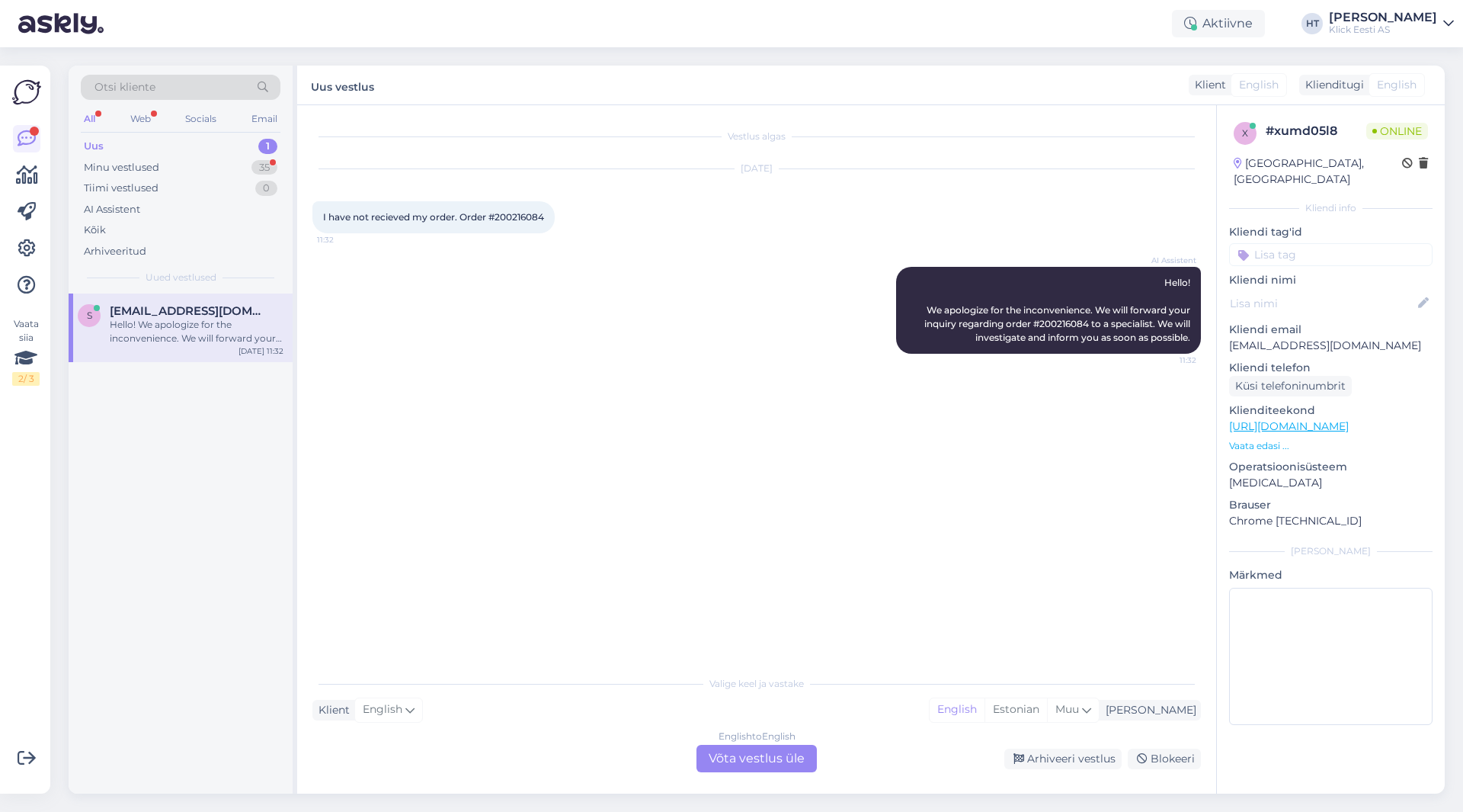
click at [525, 211] on div "I have not recieved my order. Order #200216084 11:32" at bounding box center [433, 217] width 242 height 32
click at [523, 215] on span "I have not recieved my order. Order #200216084" at bounding box center [433, 217] width 221 height 12
click at [672, 237] on div "[DATE] I have not recieved my order. Order #200216084 11:32" at bounding box center [756, 201] width 888 height 97
click at [239, 371] on div "r [EMAIL_ADDRESS][DOMAIN_NAME] 1 Mingit infot ju ikka peaks olema? Eraklient Os…" at bounding box center [180, 398] width 224 height 73
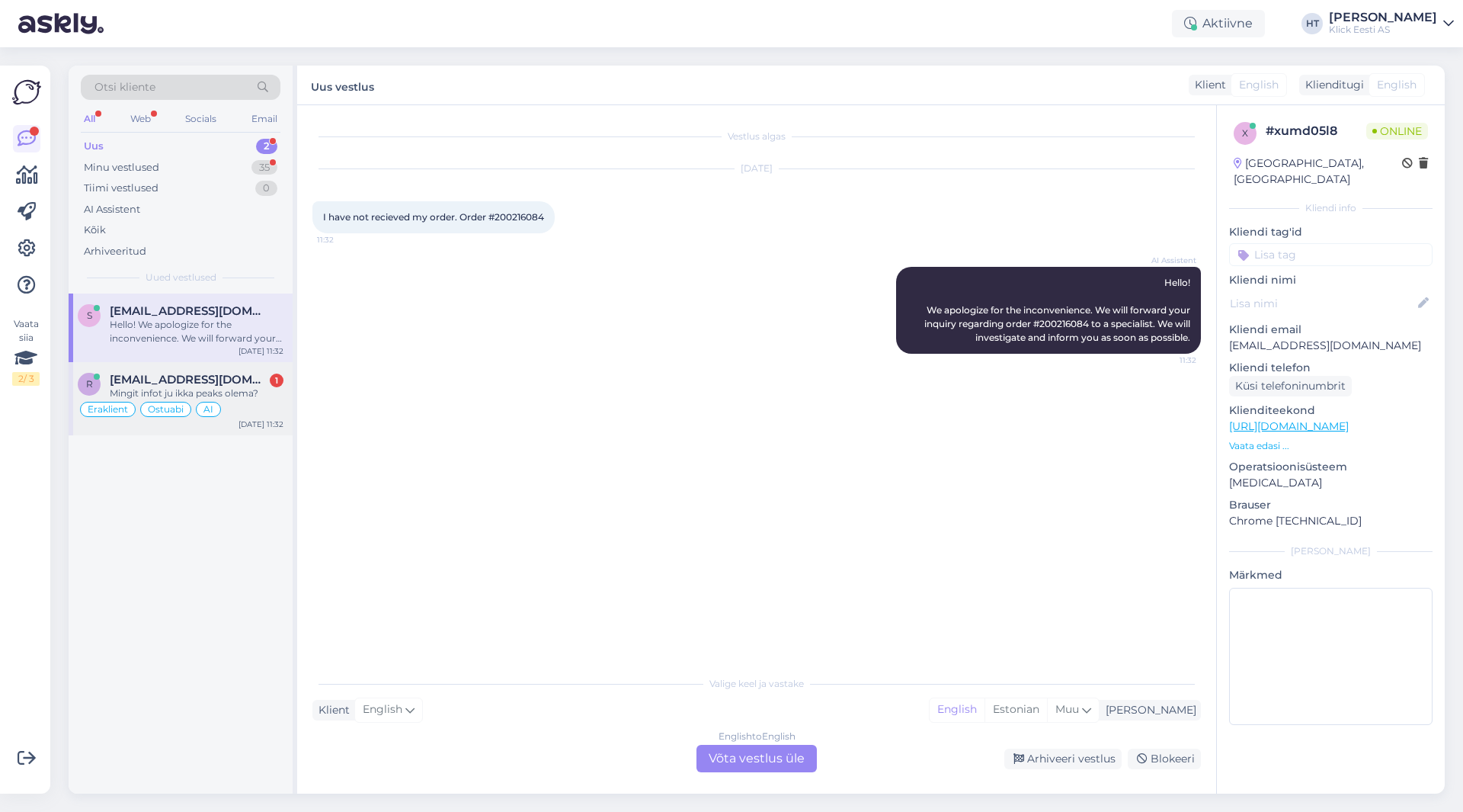
scroll to position [1112, 0]
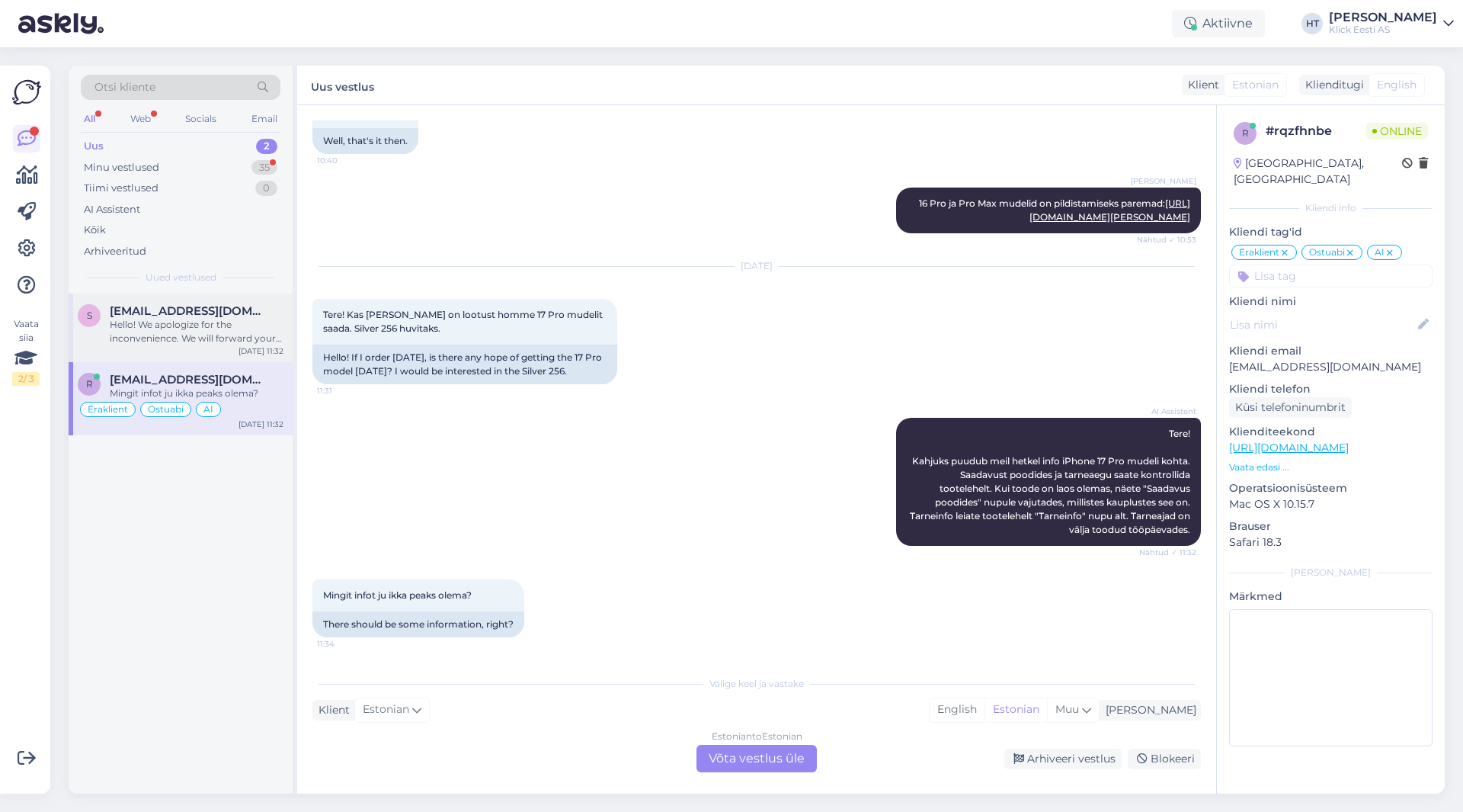
click at [246, 327] on div "Hello! We apologize for the inconvenience. We will forward your inquiry regardi…" at bounding box center [196, 331] width 174 height 28
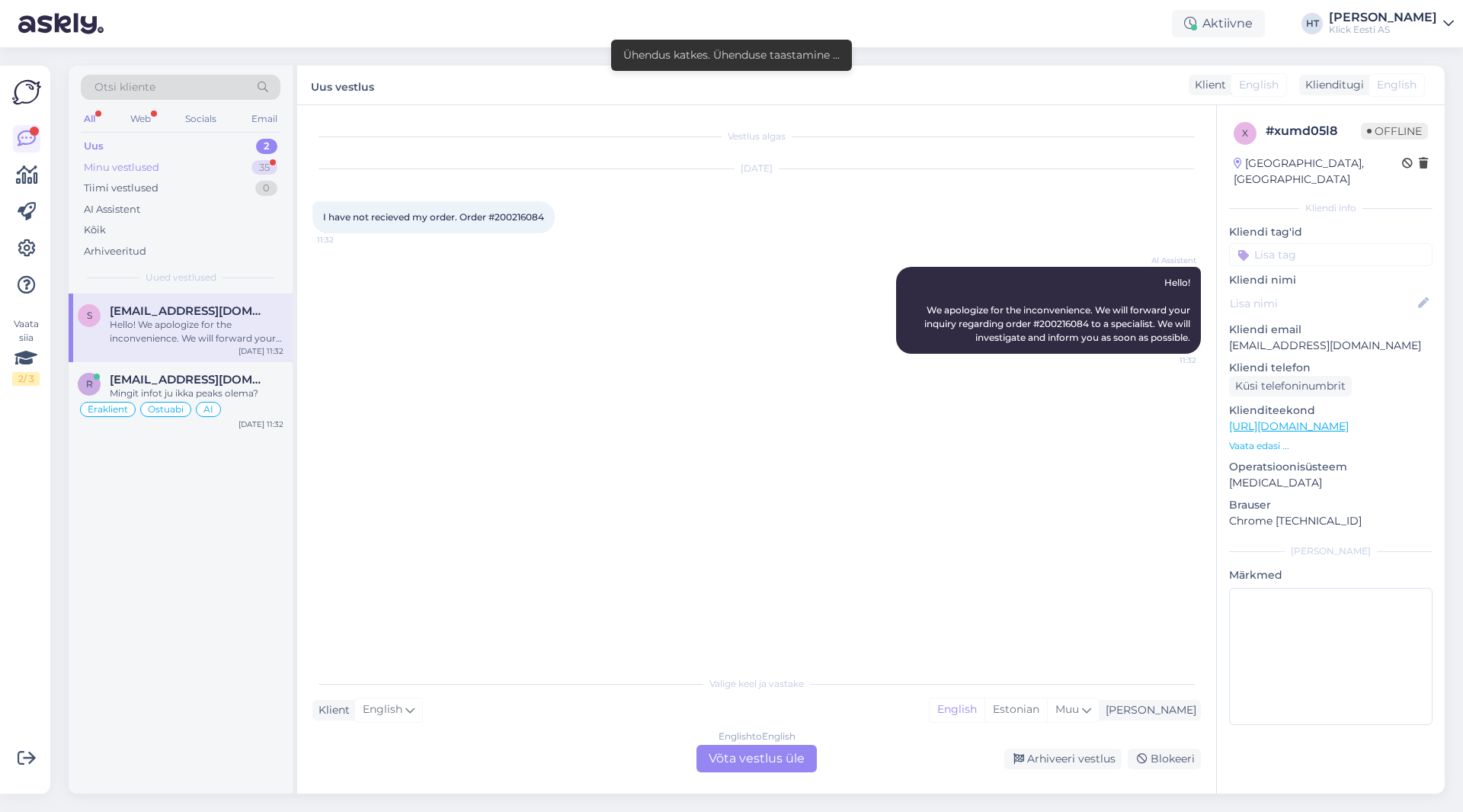
click at [258, 169] on div "35" at bounding box center [264, 168] width 26 height 15
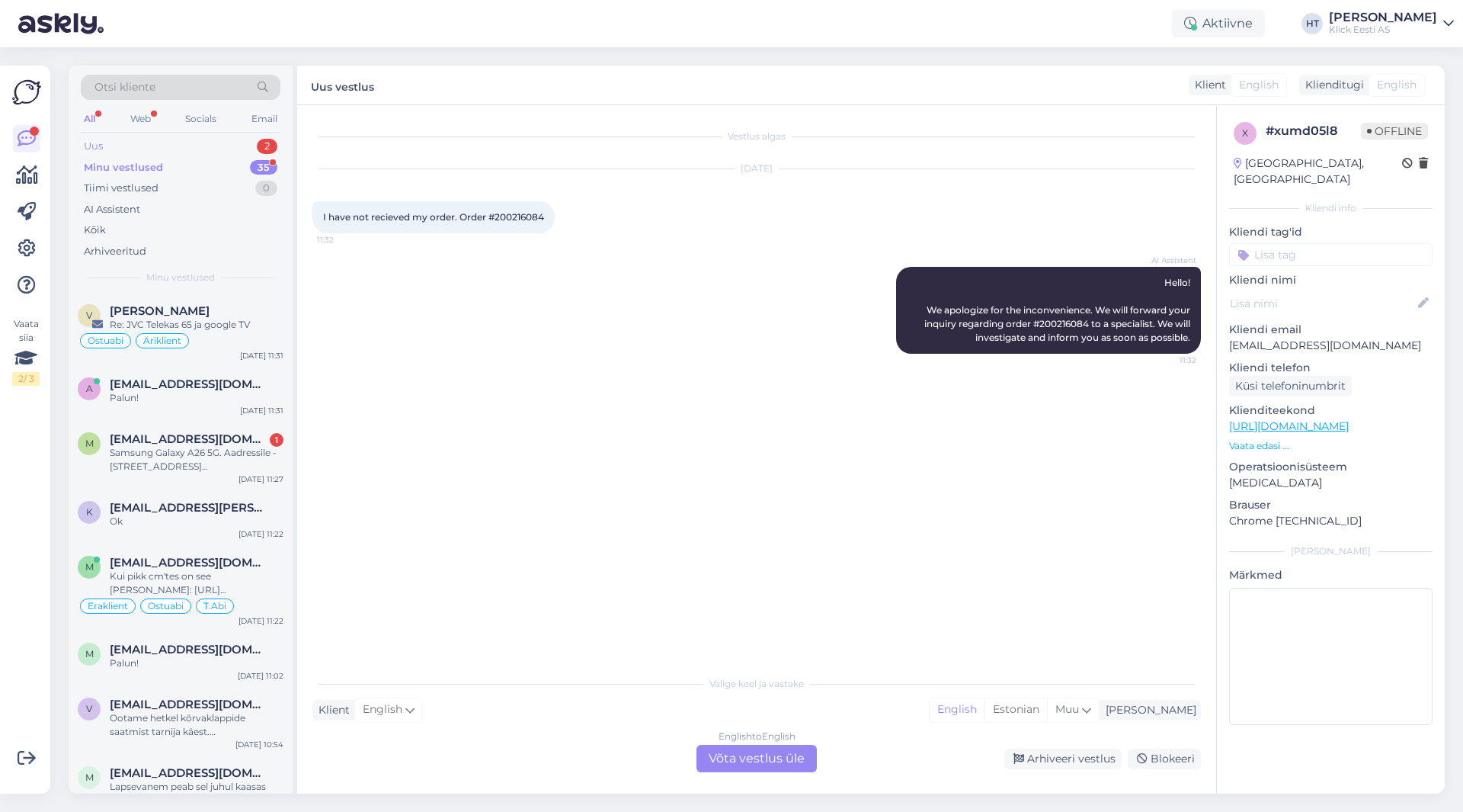
click at [234, 144] on div "Uus 2" at bounding box center [180, 146] width 200 height 21
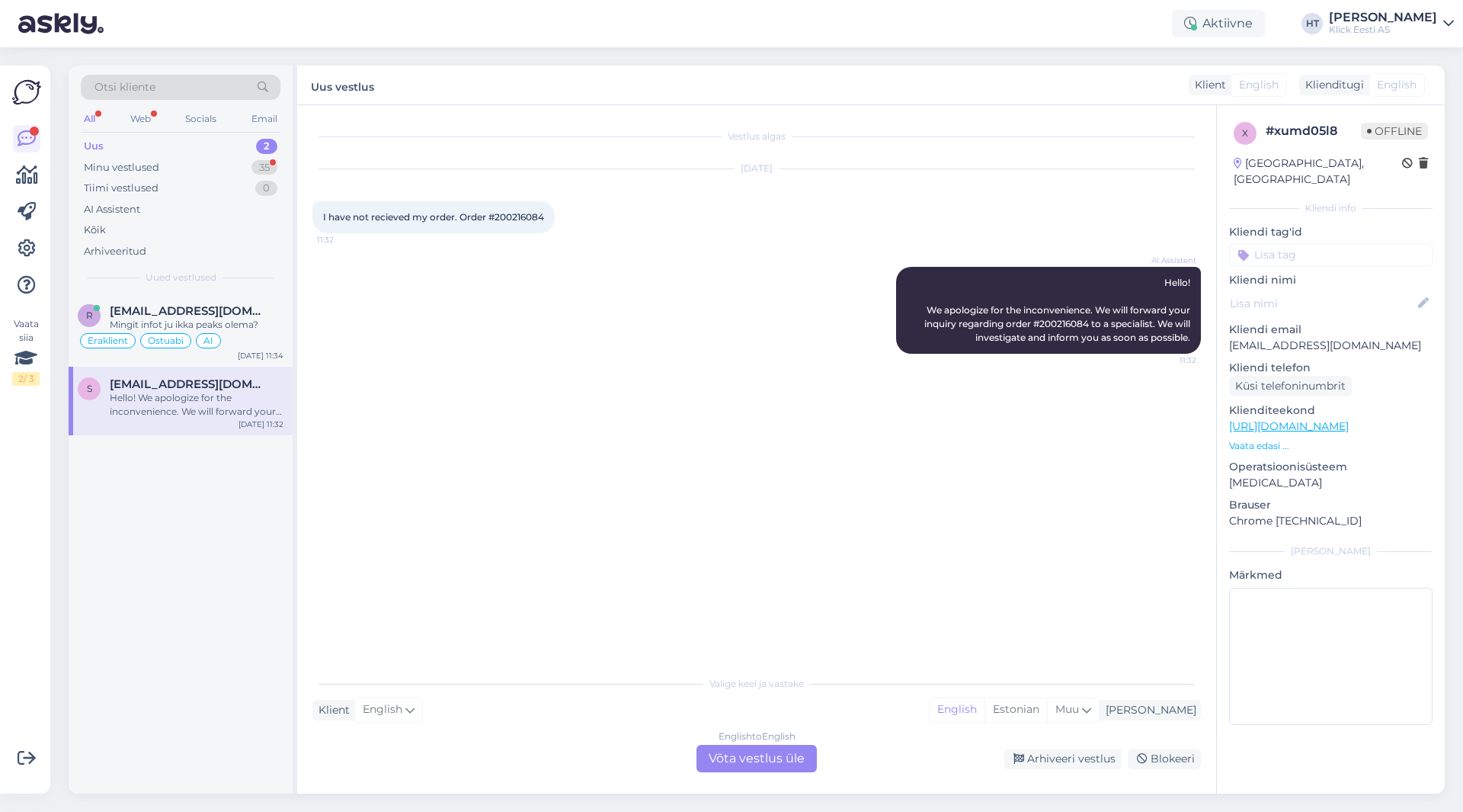
click at [232, 415] on div "Hello! We apologize for the inconvenience. We will forward your inquiry regardi…" at bounding box center [196, 404] width 174 height 28
click at [211, 164] on div "Minu vestlused 35" at bounding box center [180, 167] width 200 height 21
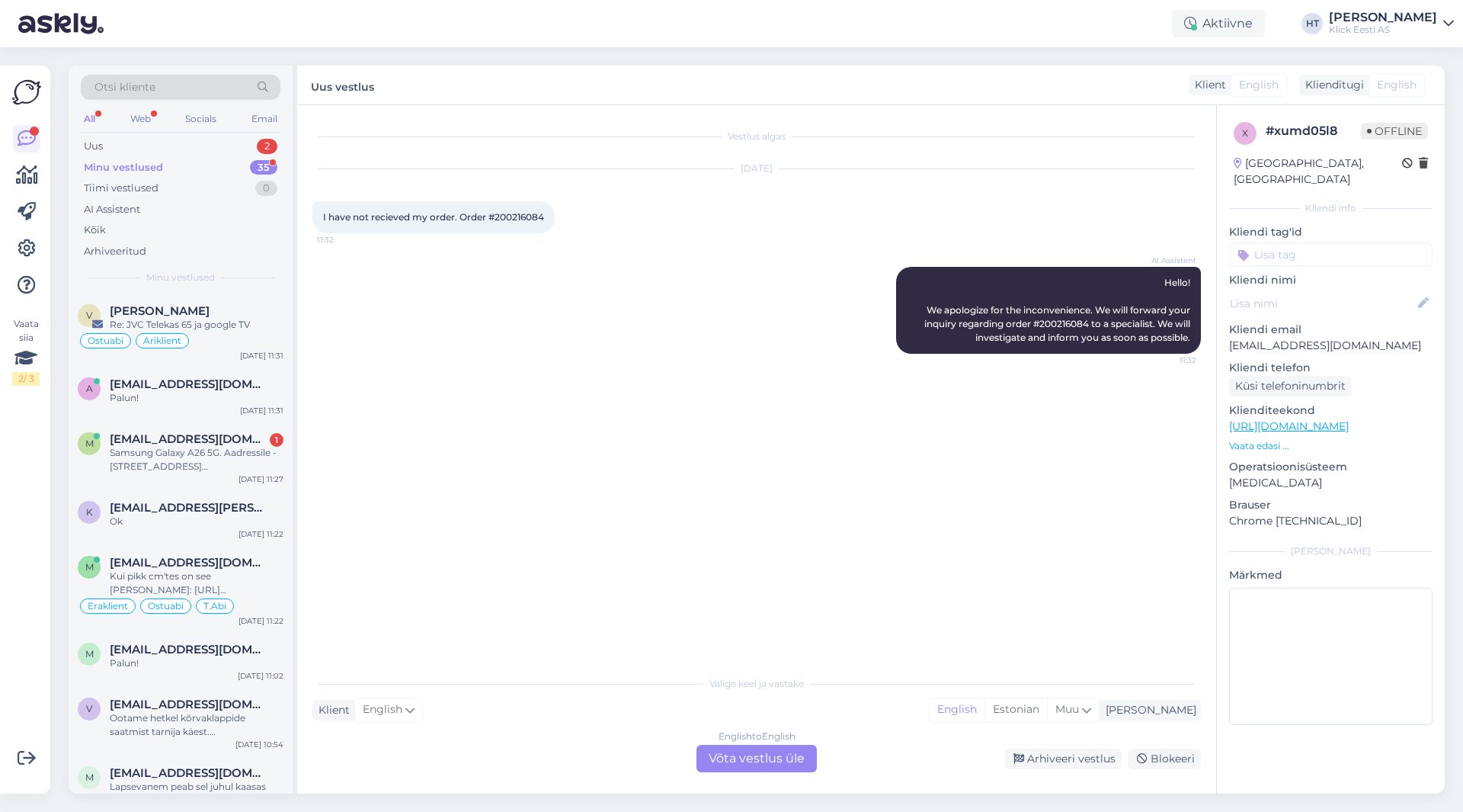
click at [230, 166] on div "Minu vestlused 35" at bounding box center [180, 167] width 200 height 21
click at [246, 146] on div "Uus 2" at bounding box center [180, 146] width 200 height 21
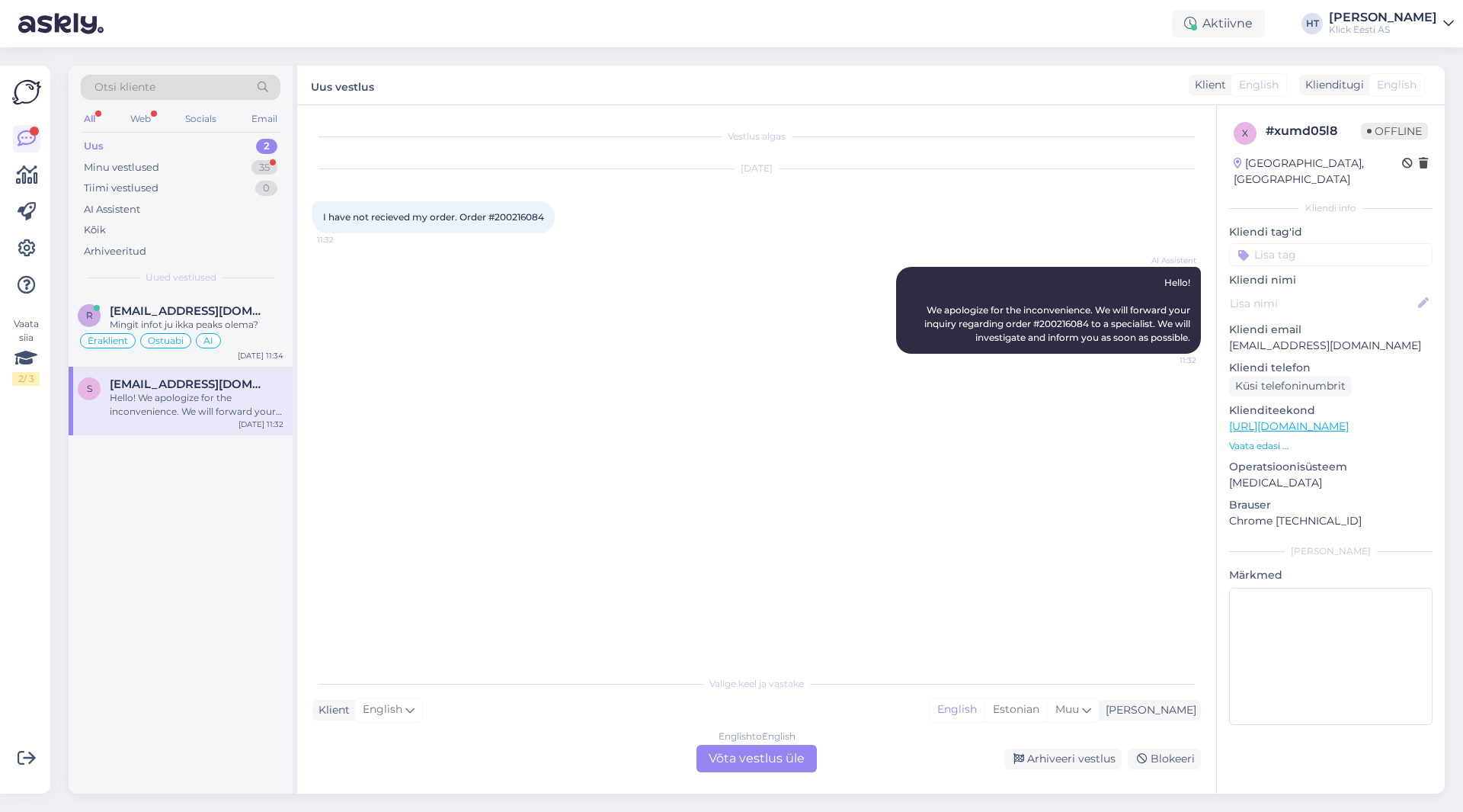
click at [227, 492] on div "r [EMAIL_ADDRESS][DOMAIN_NAME] Mingit infot ju ikka peaks olema? Eraklient Ostu…" at bounding box center [180, 544] width 224 height 500
click at [250, 354] on div "[DATE] 11:34" at bounding box center [260, 356] width 46 height 12
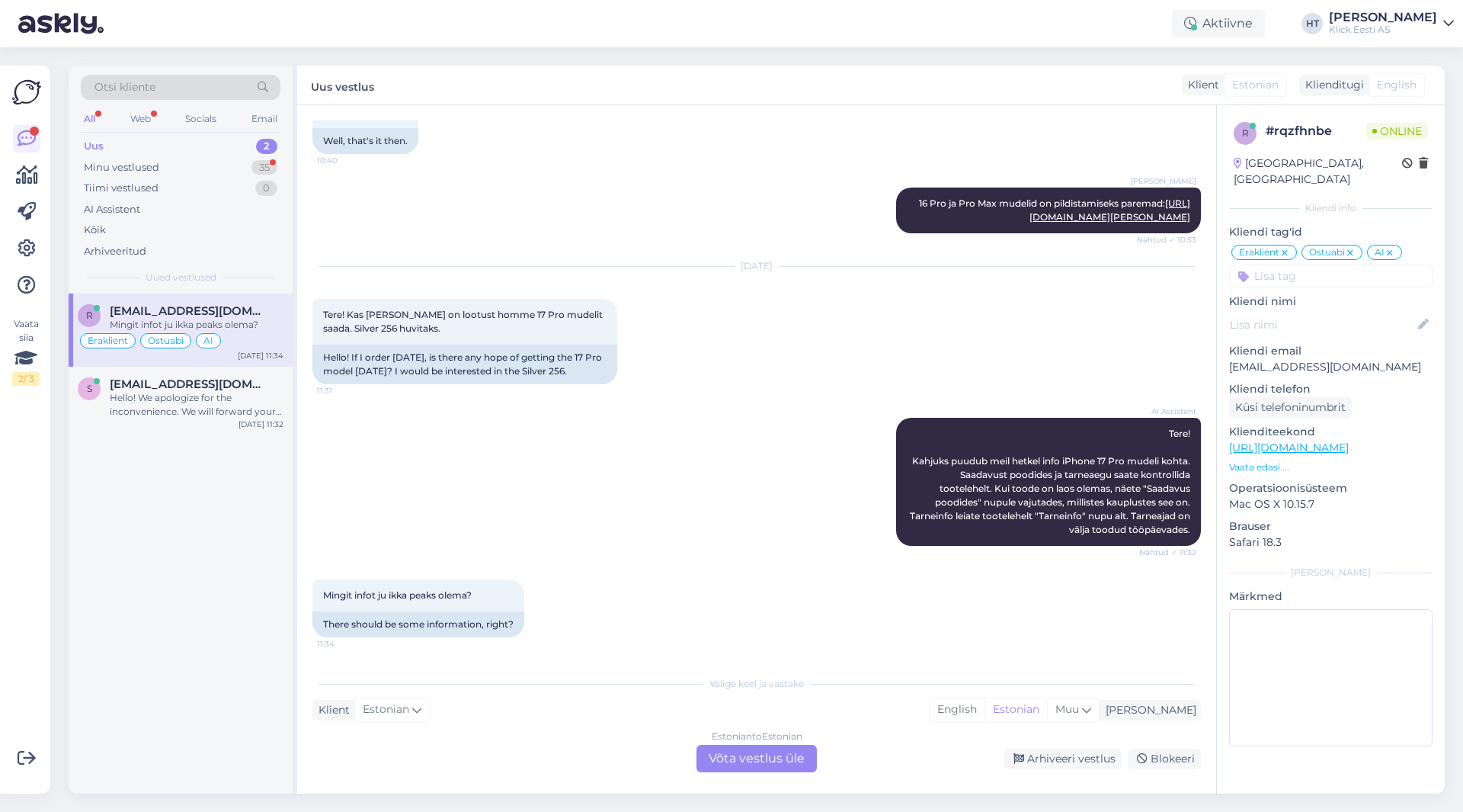
scroll to position [1112, 0]
click at [258, 392] on div "Hello! We apologize for the inconvenience. We will forward your inquiry regardi…" at bounding box center [196, 404] width 174 height 28
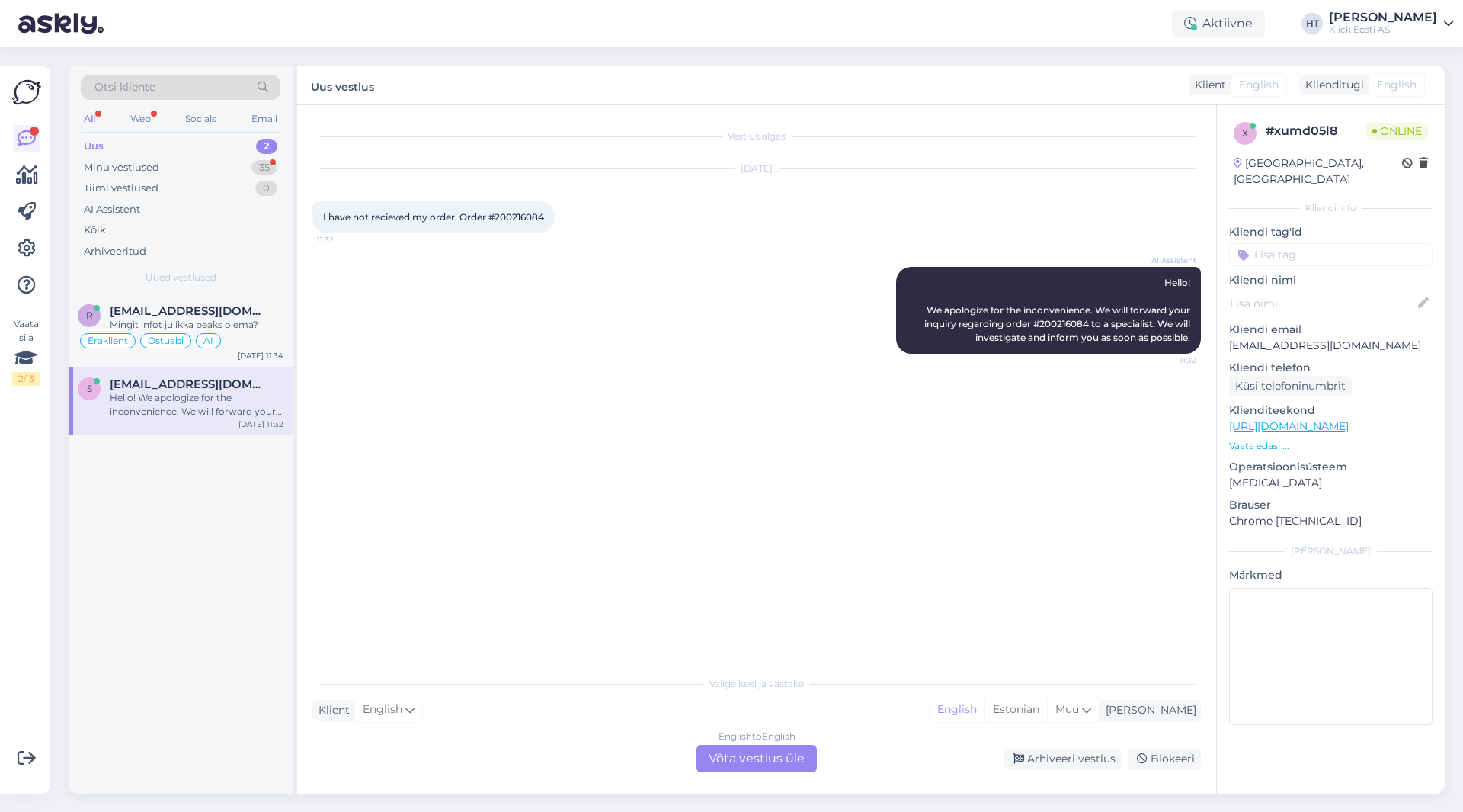
click at [230, 514] on div "r [EMAIL_ADDRESS][DOMAIN_NAME] Mingit infot ju ikka peaks olema? Eraklient Ostu…" at bounding box center [180, 544] width 224 height 500
click at [247, 158] on div "Minu vestlused 35" at bounding box center [180, 167] width 200 height 21
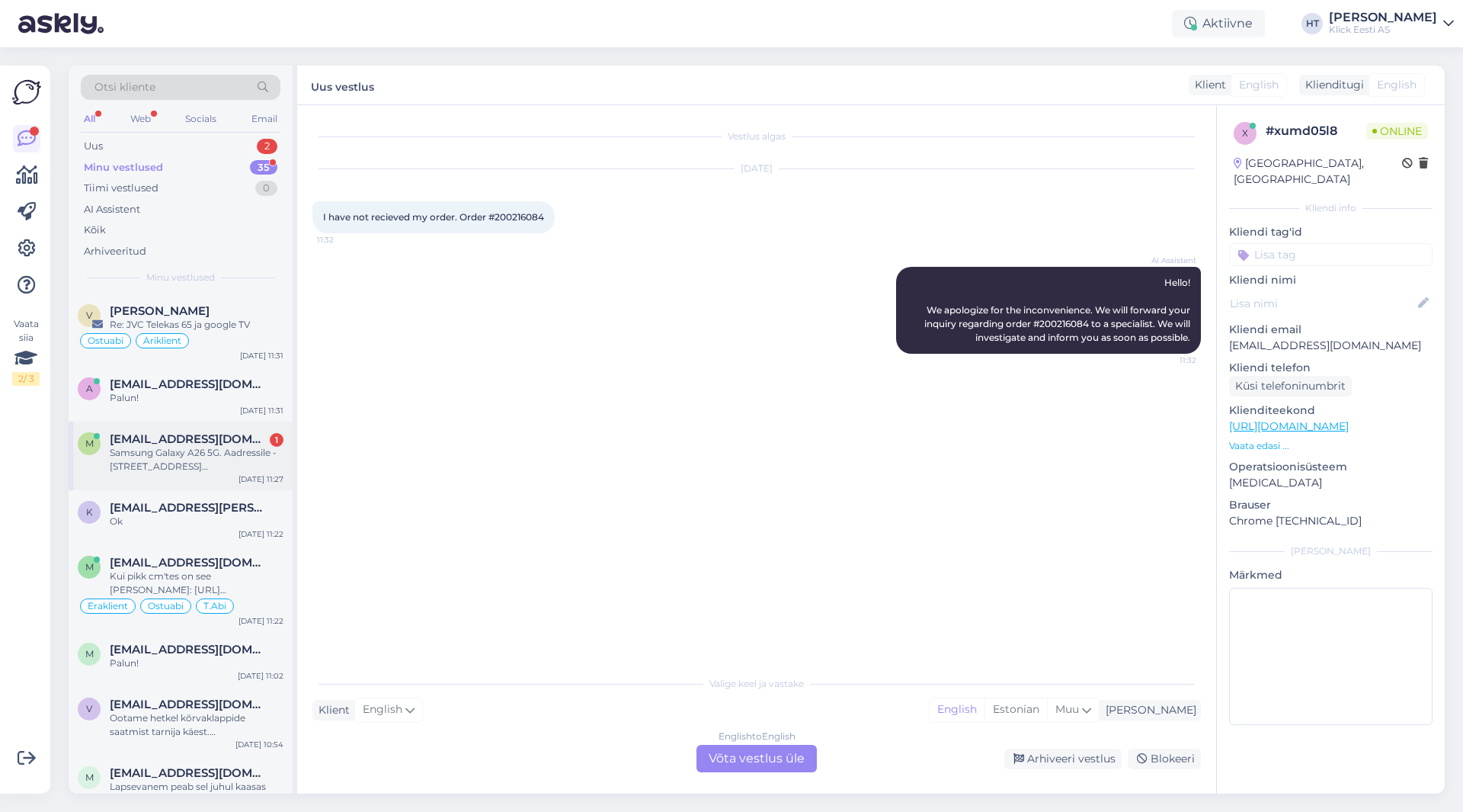
click at [229, 445] on div "Samsung Galaxy A26 5G. Aadressile - [STREET_ADDRESS][PERSON_NAME]." at bounding box center [196, 459] width 174 height 28
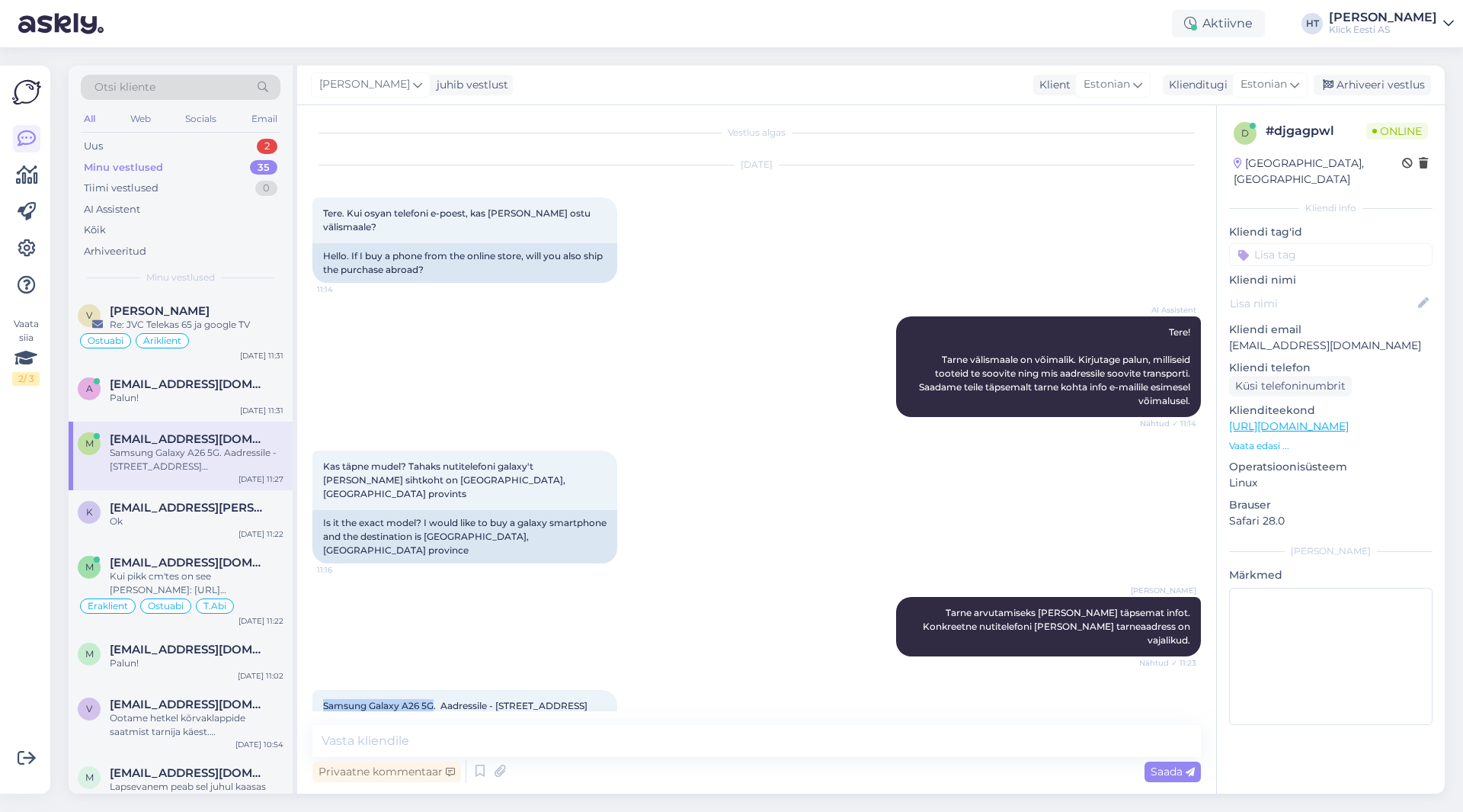
drag, startPoint x: 322, startPoint y: 663, endPoint x: 435, endPoint y: 666, distance: 113.0
click at [435, 690] on div "Samsung Galaxy A26 5G. Aadressile - [STREET_ADDRESS][PERSON_NAME]. 11:27" at bounding box center [464, 712] width 305 height 46
click at [435, 700] on span "Samsung Galaxy A26 5G. Aadressile - [STREET_ADDRESS][PERSON_NAME]." at bounding box center [455, 712] width 264 height 25
drag, startPoint x: 325, startPoint y: 664, endPoint x: 436, endPoint y: 664, distance: 111.0
click at [436, 700] on span "Samsung Galaxy A26 5G. Aadressile - [STREET_ADDRESS][PERSON_NAME]." at bounding box center [455, 712] width 264 height 25
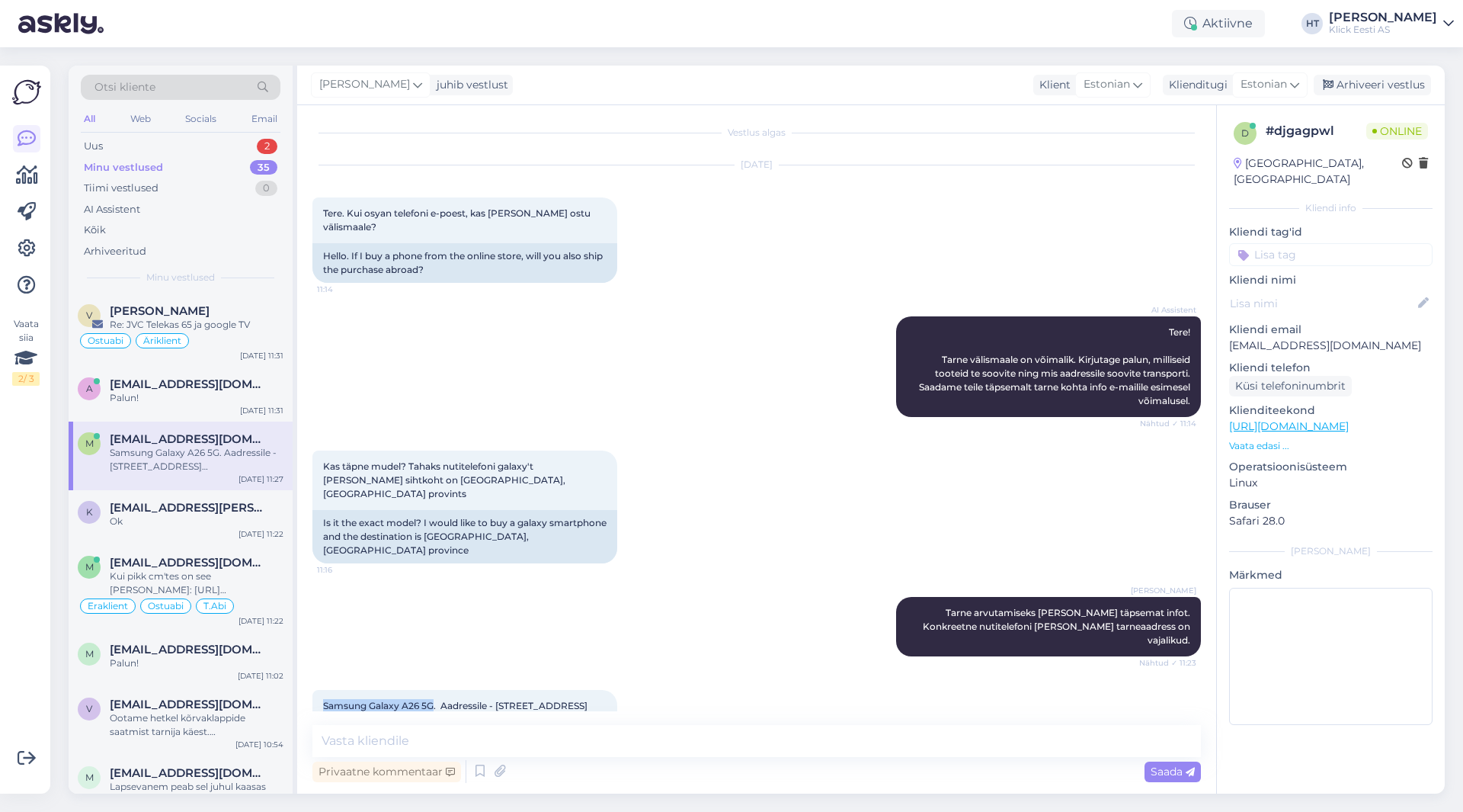
click at [435, 700] on span "Samsung Galaxy A26 5G. Aadressile - [STREET_ADDRESS][PERSON_NAME]." at bounding box center [455, 712] width 264 height 25
drag, startPoint x: 497, startPoint y: 666, endPoint x: 560, endPoint y: 679, distance: 64.3
click at [560, 690] on div "Samsung Galaxy A26 5G. Aadressile - [STREET_ADDRESS][PERSON_NAME]. 11:27" at bounding box center [464, 712] width 305 height 46
click at [244, 146] on div "Uus 2" at bounding box center [180, 146] width 200 height 21
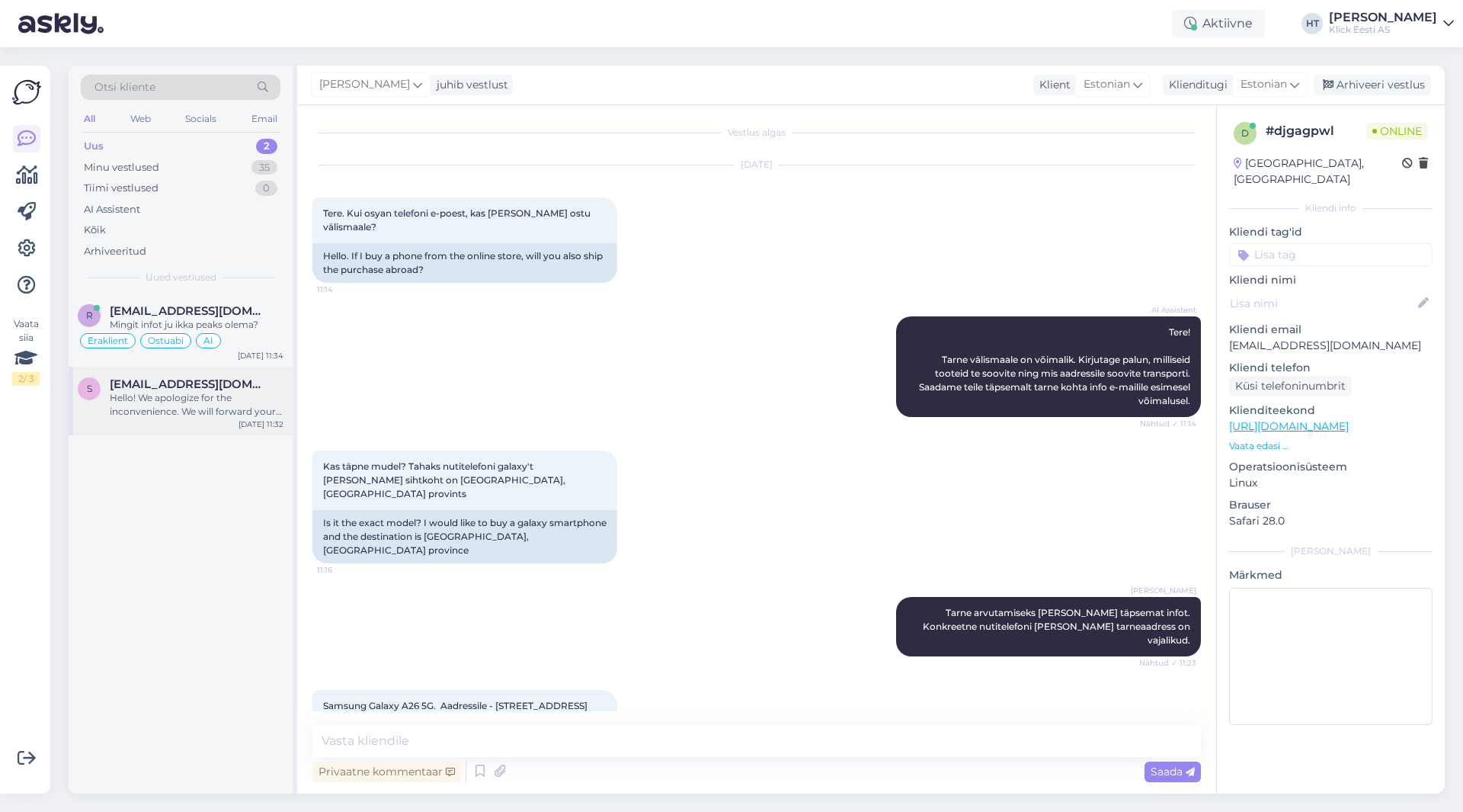
click at [213, 402] on div "Hello! We apologize for the inconvenience. We will forward your inquiry regardi…" at bounding box center [196, 404] width 174 height 28
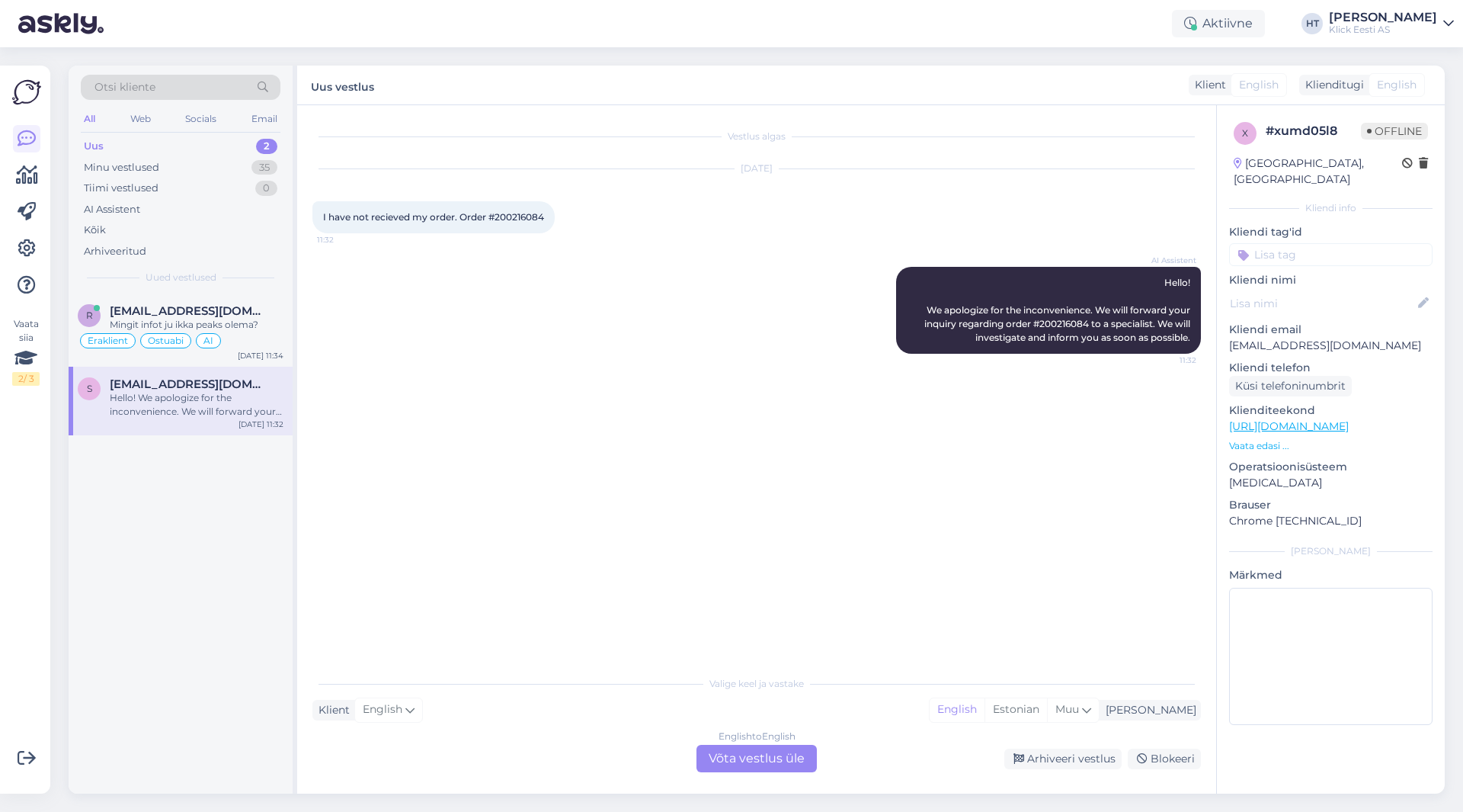
click at [525, 214] on span "I have not recieved my order. Order #200216084" at bounding box center [433, 217] width 221 height 12
click at [762, 763] on div "English to English Võta vestlus üle" at bounding box center [757, 758] width 121 height 28
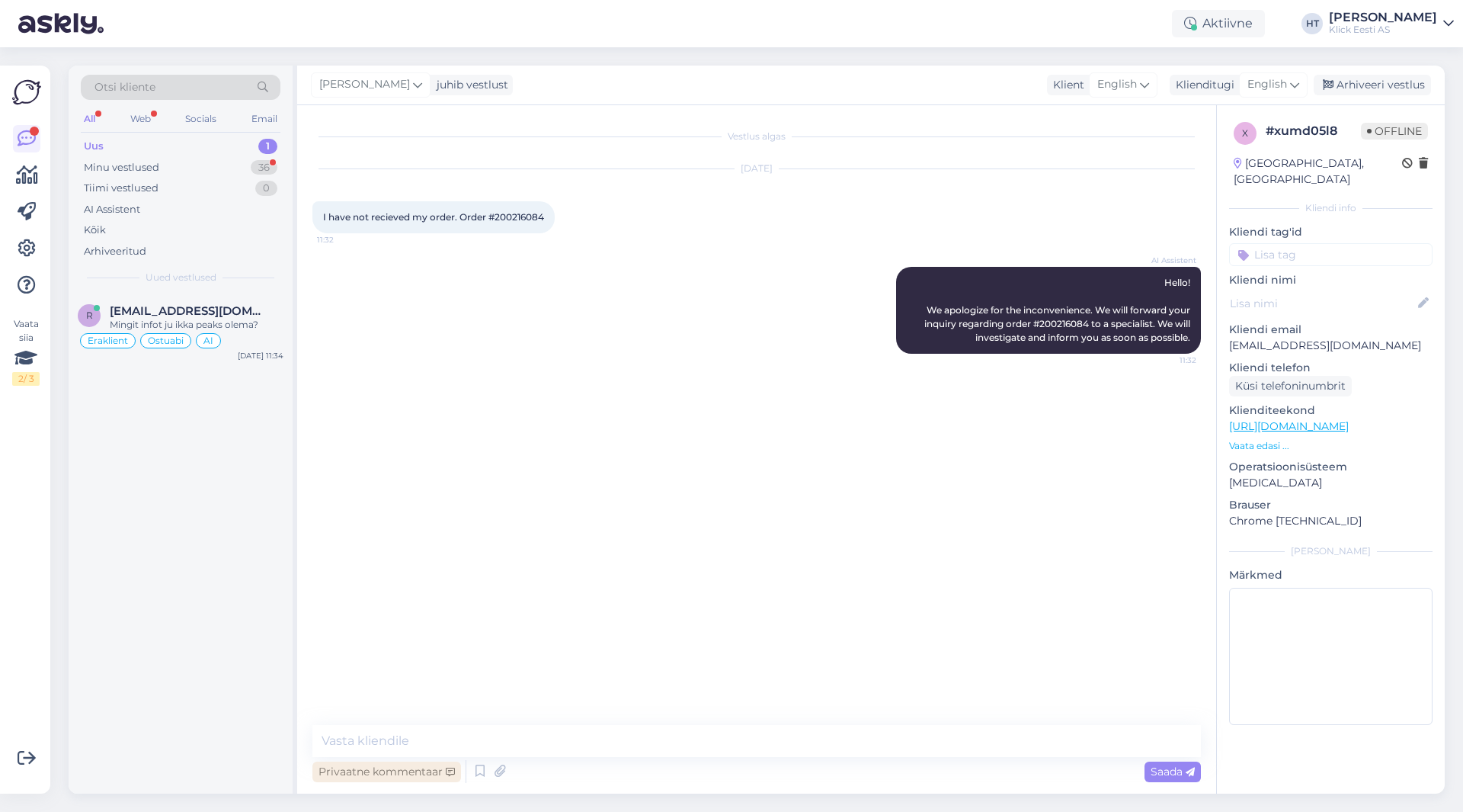
click at [388, 769] on div "Privaatne kommentaar" at bounding box center [386, 772] width 148 height 21
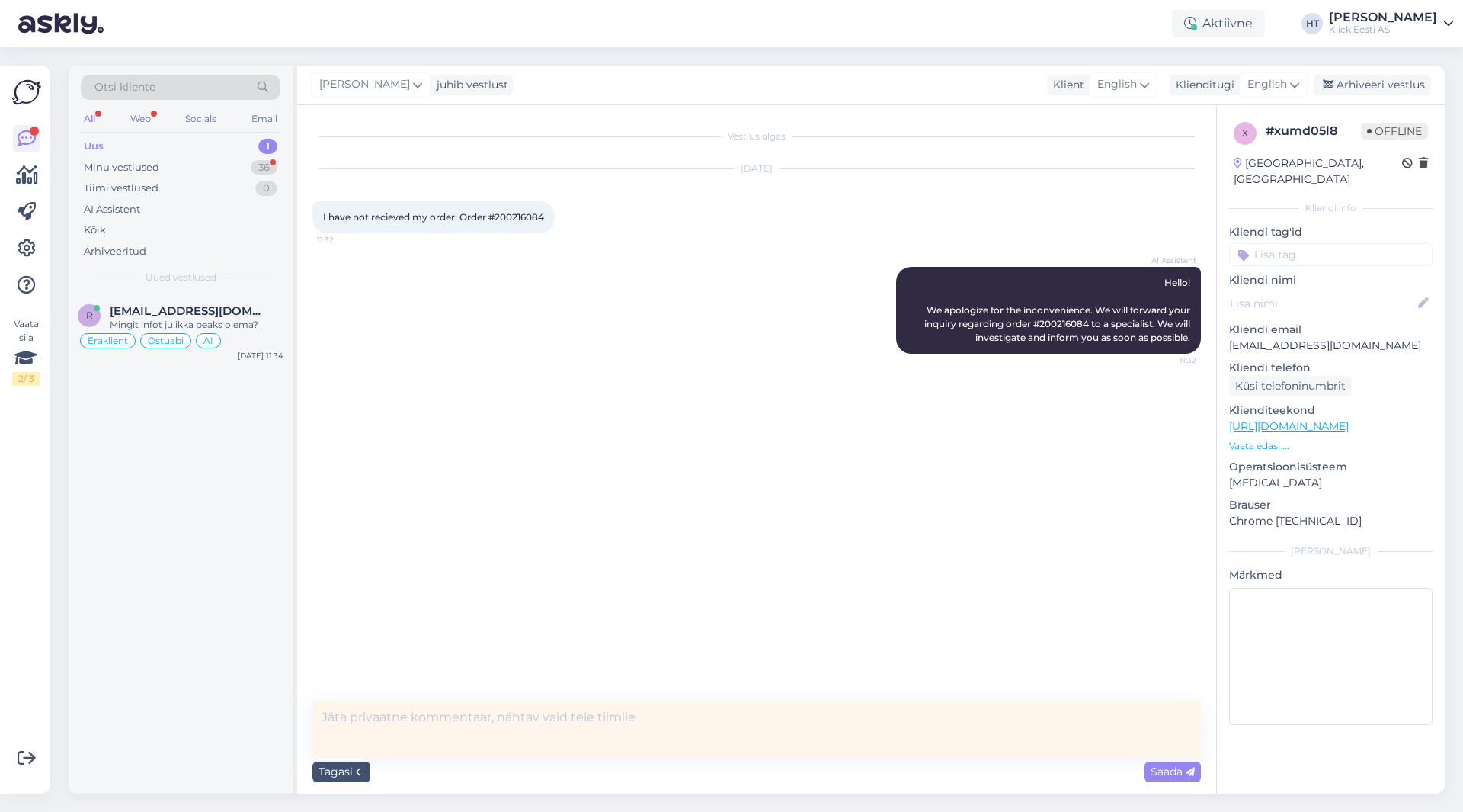
click at [447, 726] on textarea at bounding box center [756, 729] width 888 height 55
type textarea "[PERSON_NAME]."
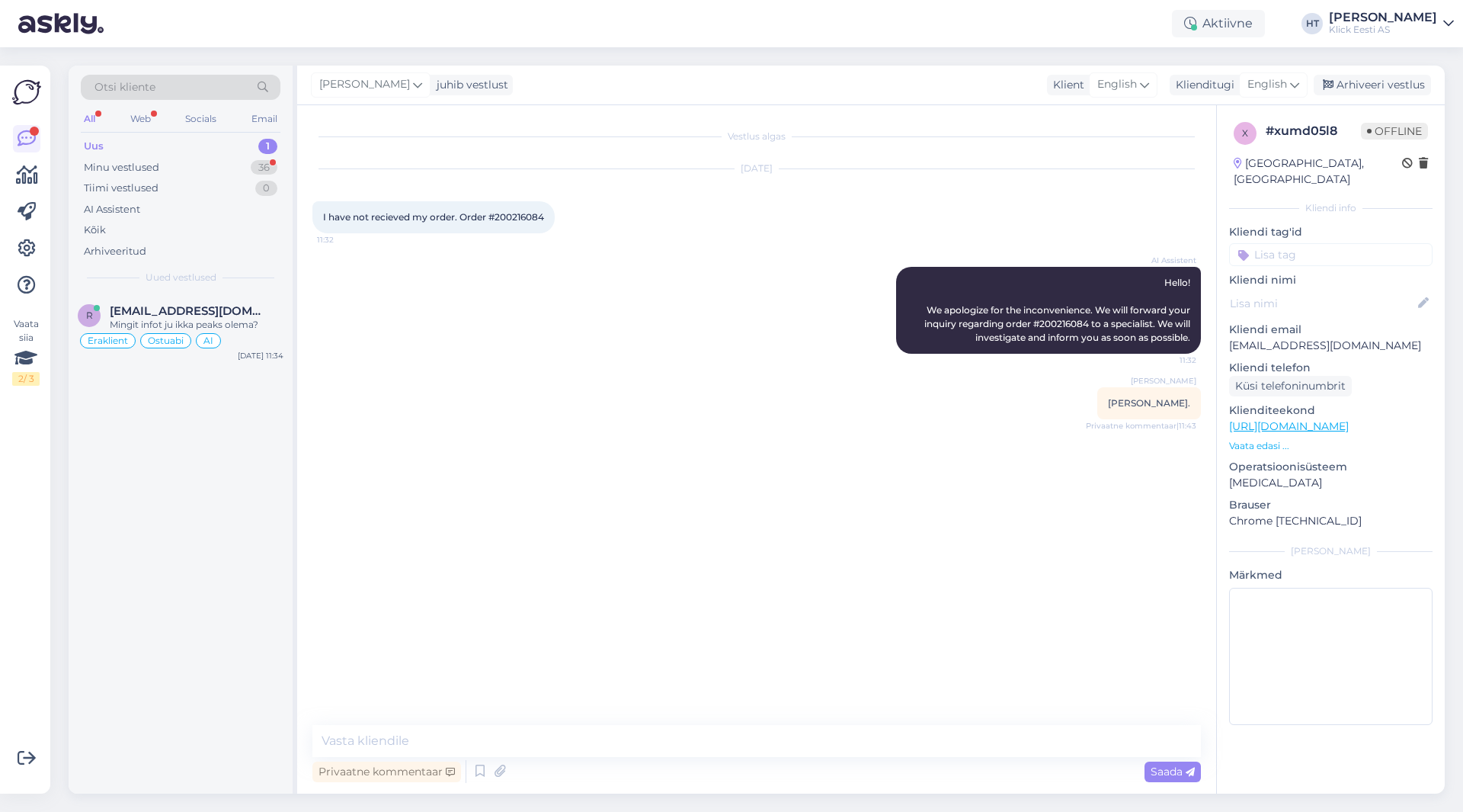
drag, startPoint x: 269, startPoint y: 460, endPoint x: 242, endPoint y: 371, distance: 93.0
click at [268, 458] on div "r [EMAIL_ADDRESS][DOMAIN_NAME] Mingit infot ju ikka peaks olema? Eraklient Ostu…" at bounding box center [180, 544] width 224 height 500
click at [230, 462] on div "r [EMAIL_ADDRESS][DOMAIN_NAME] Mingit infot ju ikka peaks olema? Eraklient Ostu…" at bounding box center [180, 544] width 224 height 500
click at [224, 170] on div "Minu vestlused 36" at bounding box center [180, 167] width 200 height 21
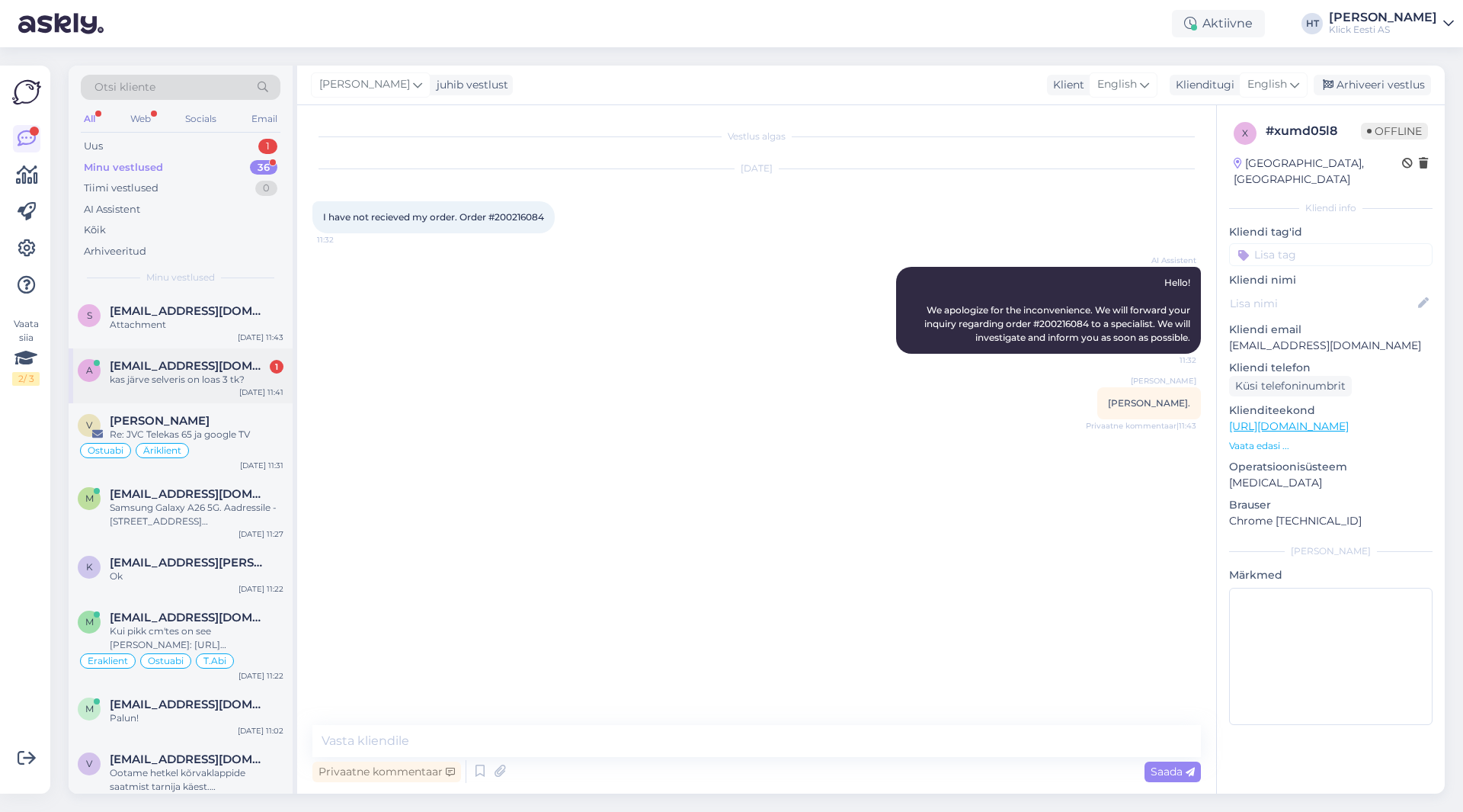
click at [211, 380] on div "kas järve selveris on loas 3 tk?" at bounding box center [196, 379] width 174 height 13
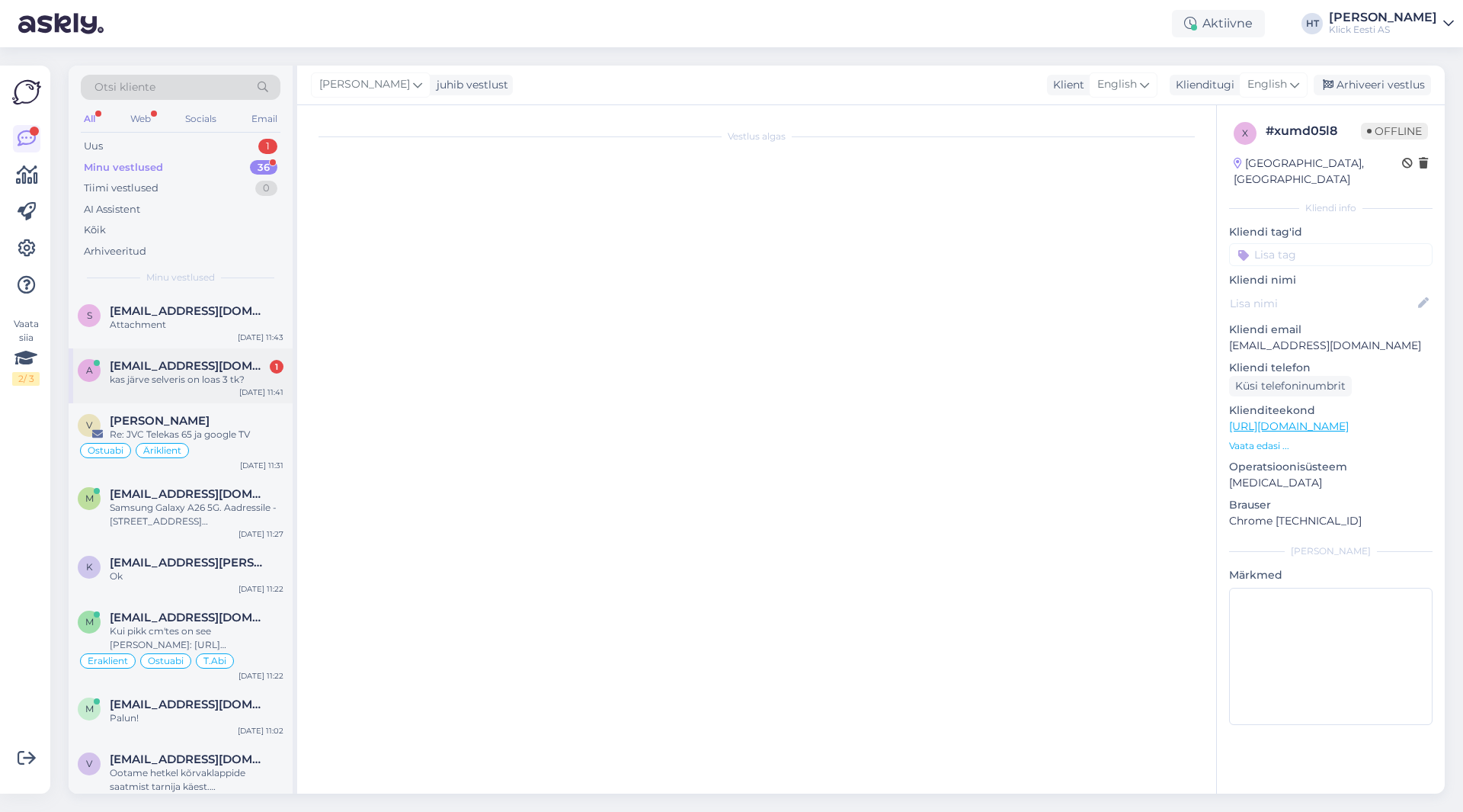
scroll to position [863, 0]
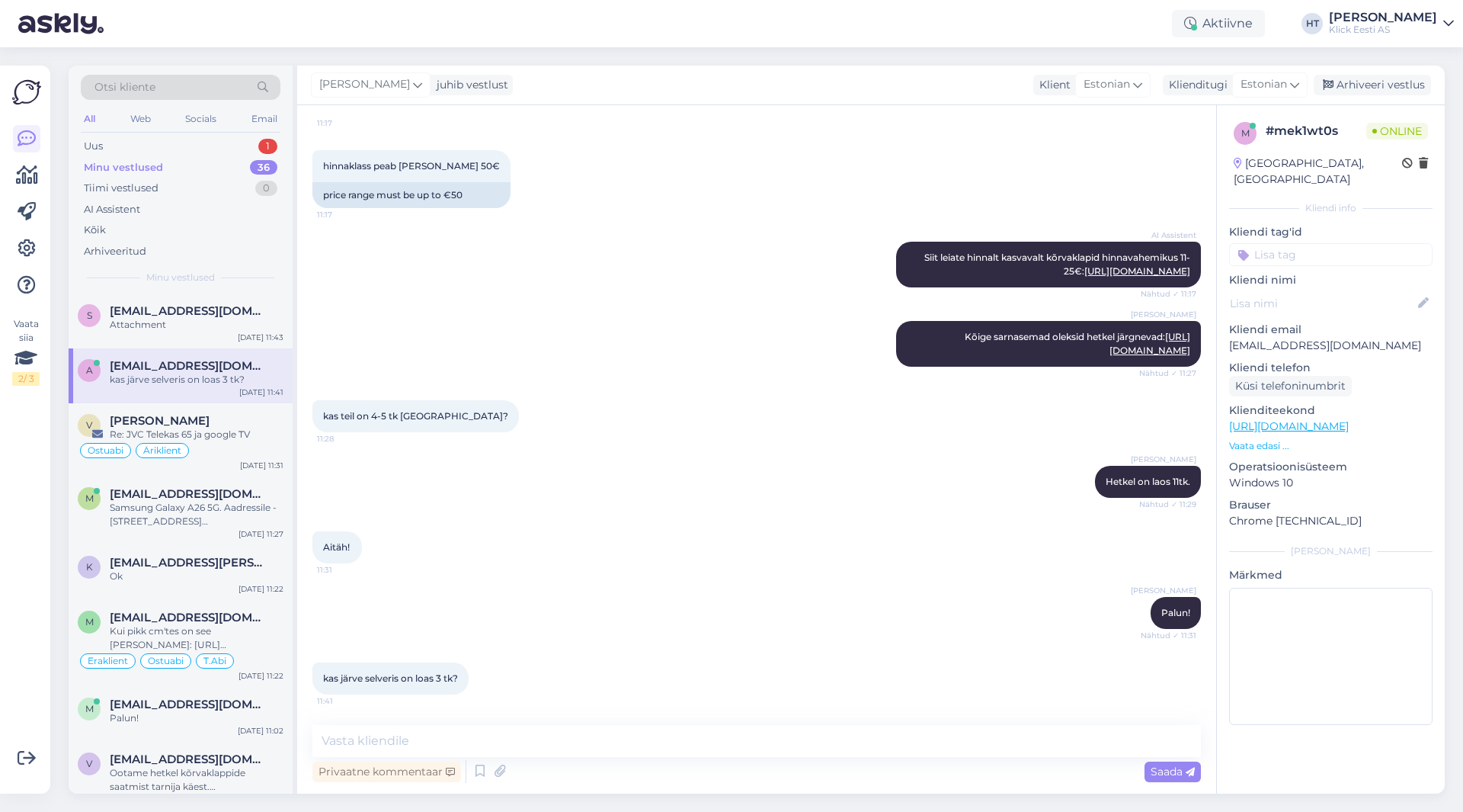
click at [570, 463] on div "[PERSON_NAME] Hetkel on laos 11tk. Nähtud ✓ 11:29" at bounding box center [756, 481] width 888 height 65
click at [548, 721] on div "Vestlus algas [DATE] Tere! kas teil on müügis sarnased kõrvaklapid? 11:16 Hi, d…" at bounding box center [757, 449] width 919 height 688
click at [554, 728] on textarea at bounding box center [756, 741] width 888 height 32
type textarea "Järvel on ainult 1tk."
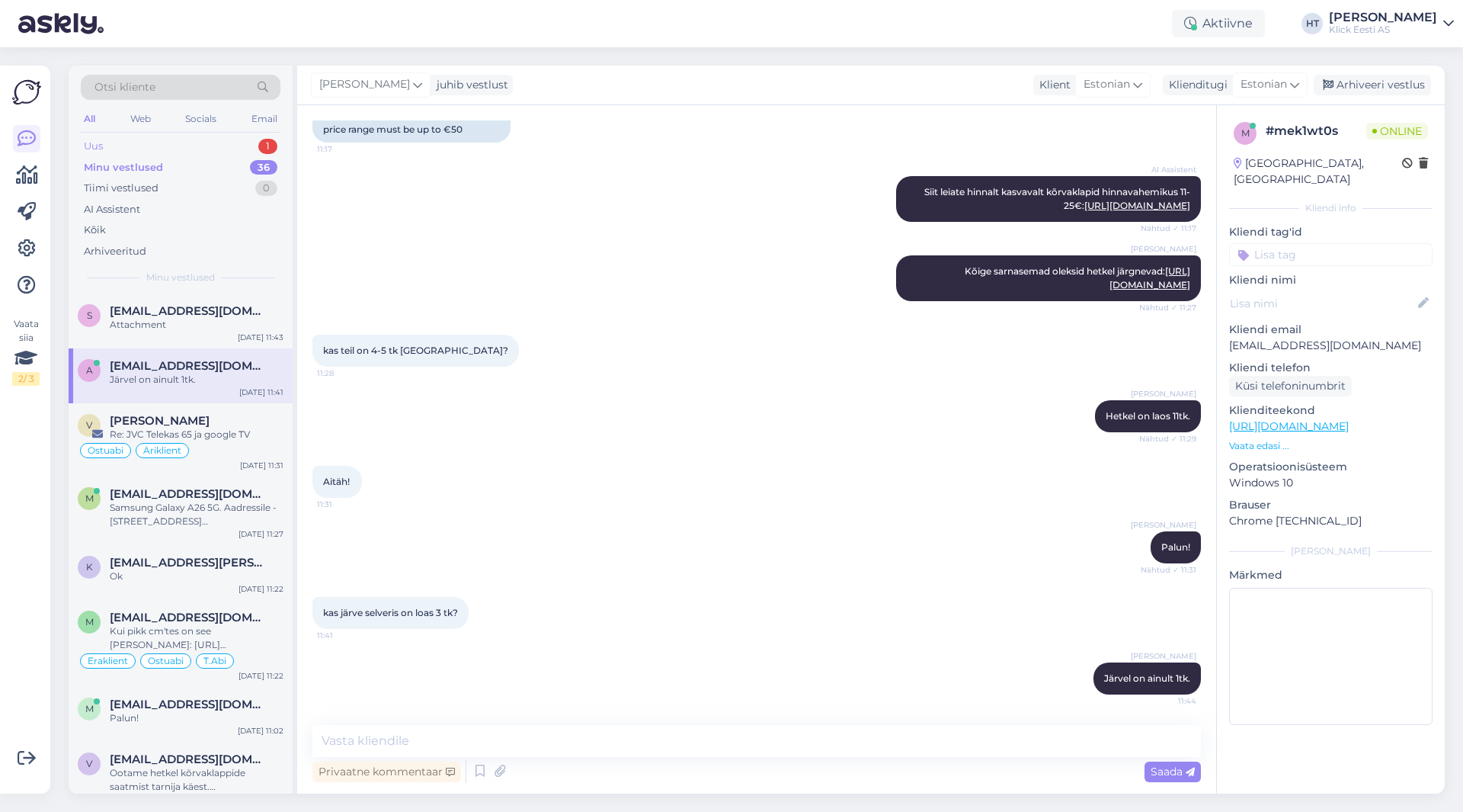
click at [253, 151] on div "Uus 1" at bounding box center [180, 146] width 200 height 21
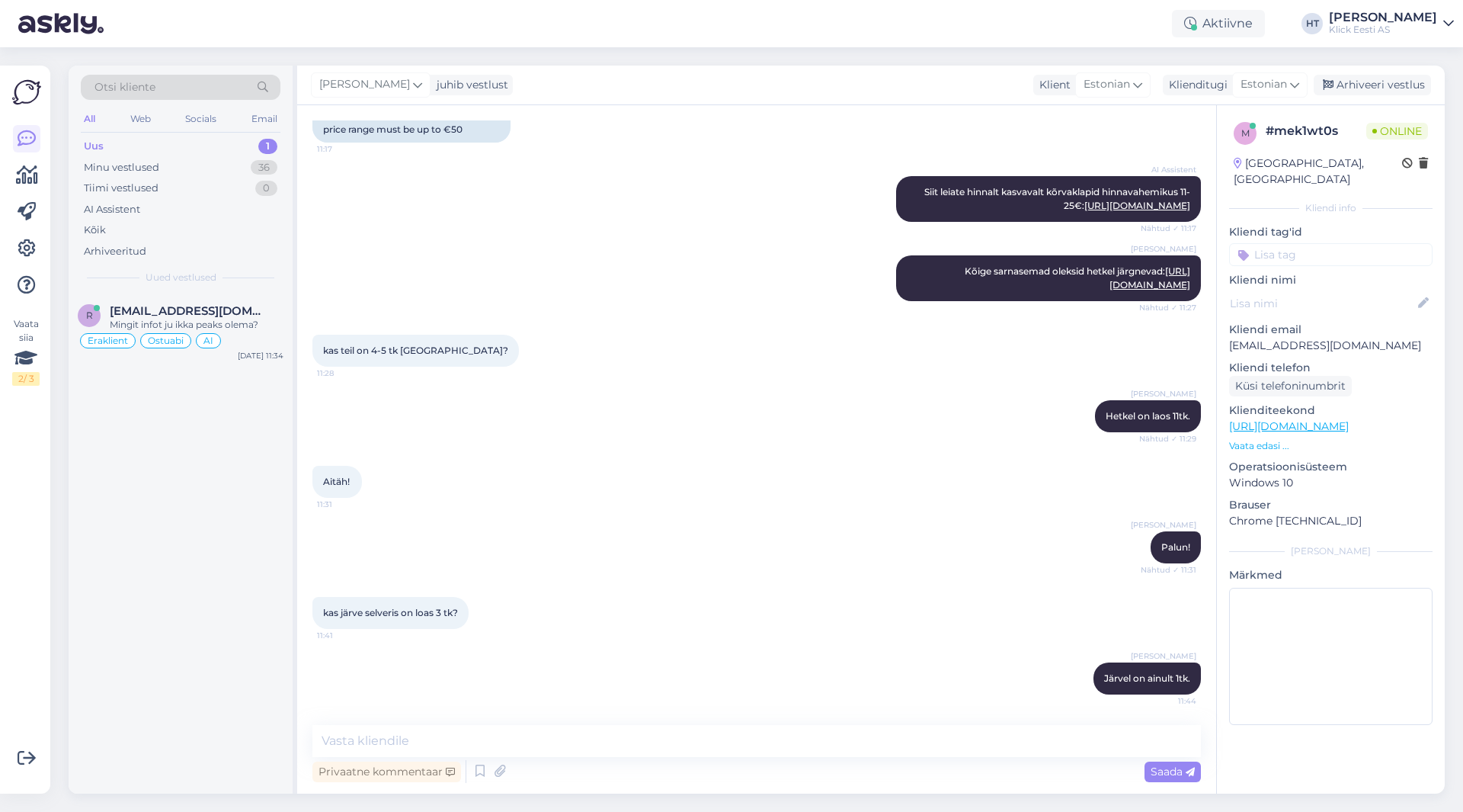
click at [234, 420] on div "r [EMAIL_ADDRESS][DOMAIN_NAME] Mingit infot ju ikka peaks olema? Eraklient Ostu…" at bounding box center [180, 544] width 224 height 500
click at [213, 439] on div "r [EMAIL_ADDRESS][DOMAIN_NAME] Mingit infot ju ikka peaks olema? Eraklient Ostu…" at bounding box center [180, 544] width 224 height 500
click at [244, 171] on div "Minu vestlused 36" at bounding box center [180, 167] width 200 height 21
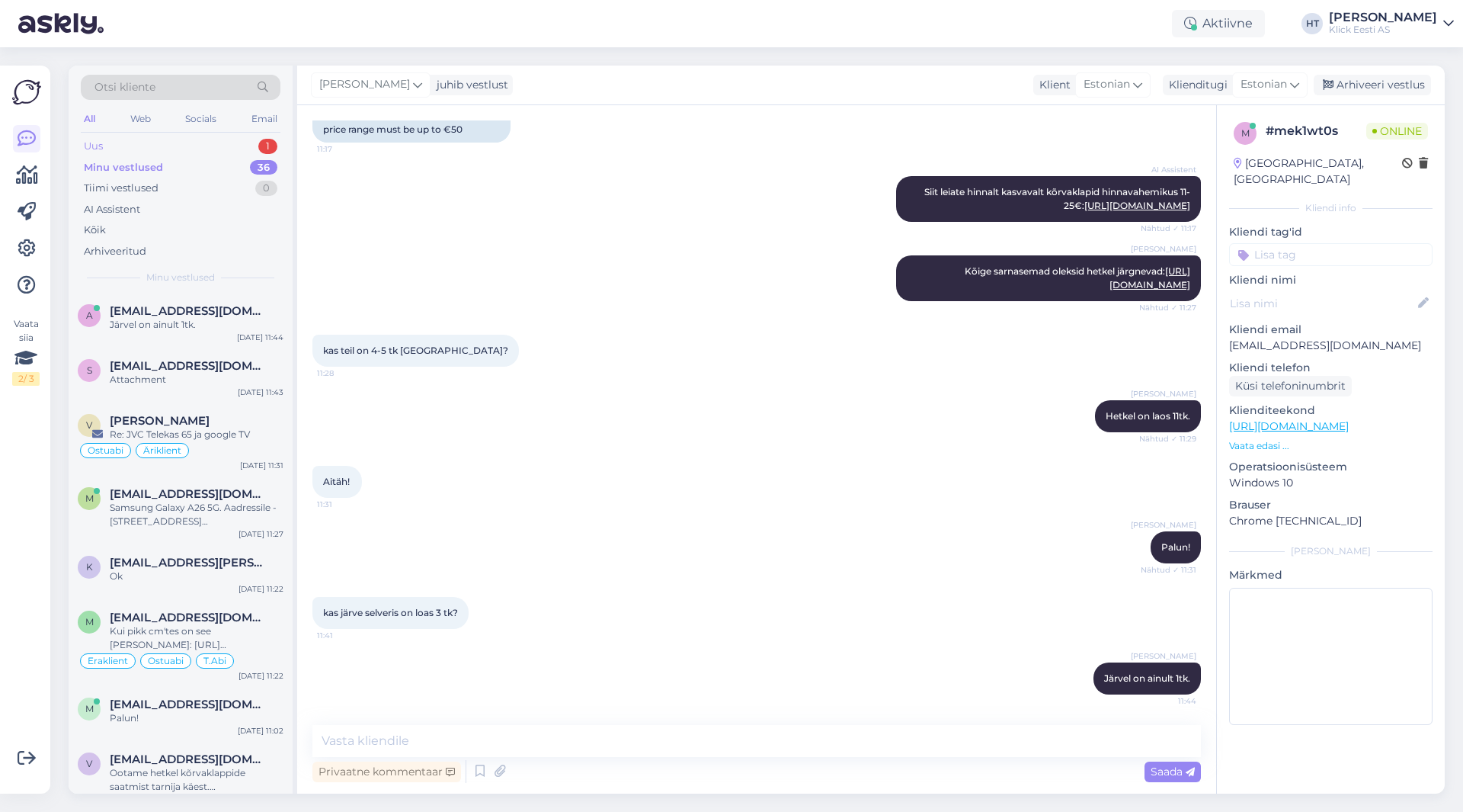
click at [238, 140] on div "Uus 1" at bounding box center [180, 146] width 200 height 21
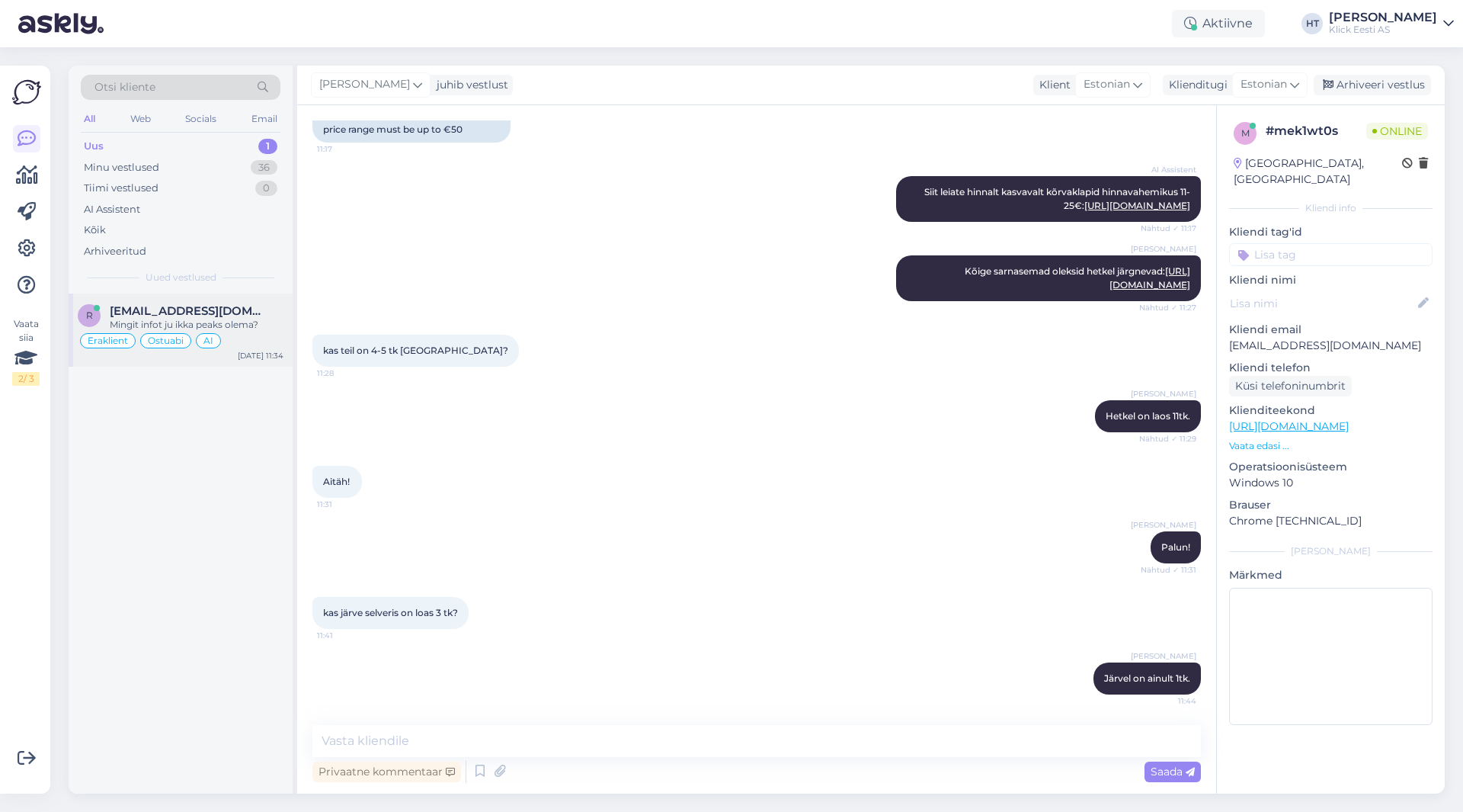
click at [237, 301] on div "r [EMAIL_ADDRESS][DOMAIN_NAME] Mingit infot ju ikka peaks olema? Eraklient Ostu…" at bounding box center [180, 330] width 224 height 73
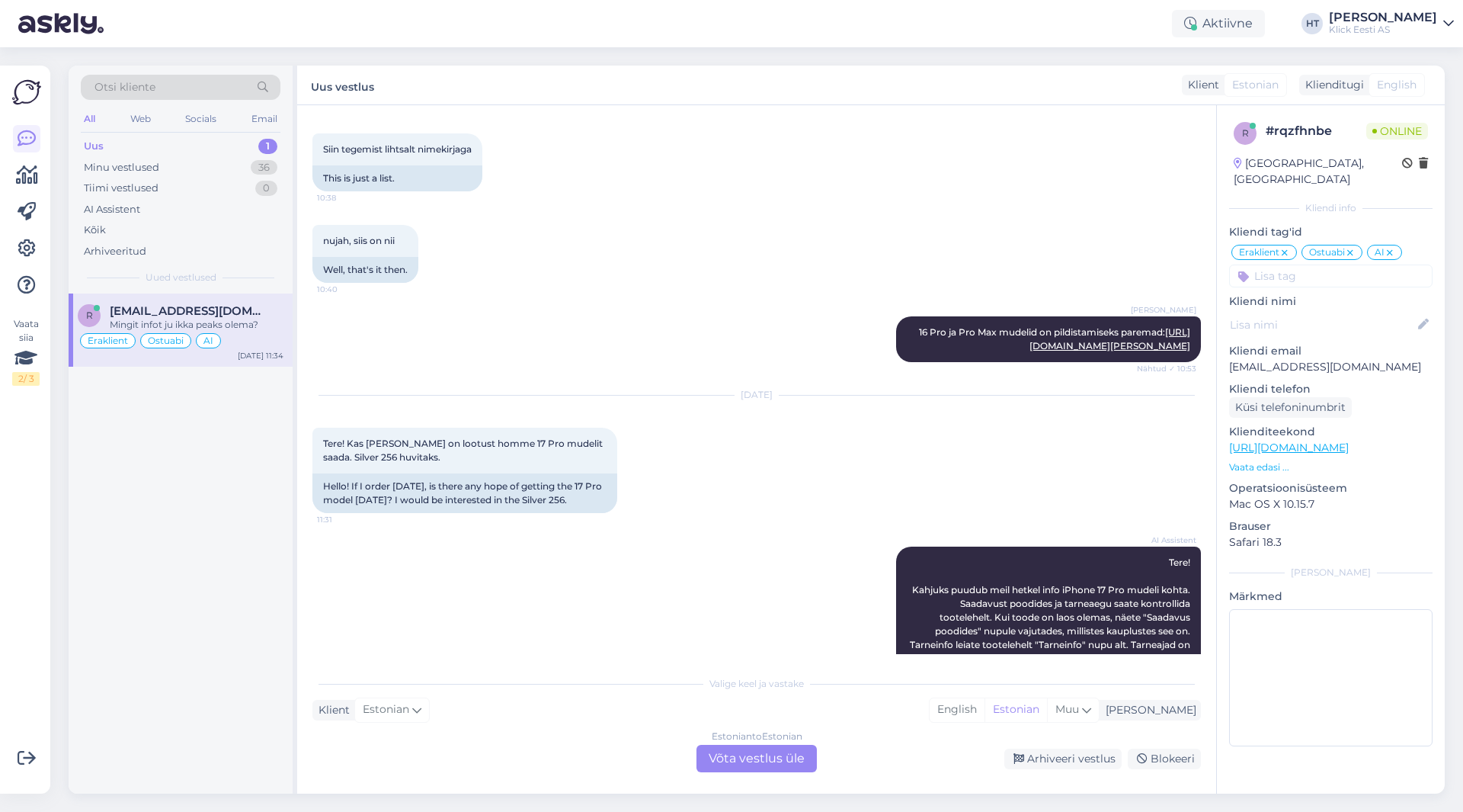
scroll to position [1112, 0]
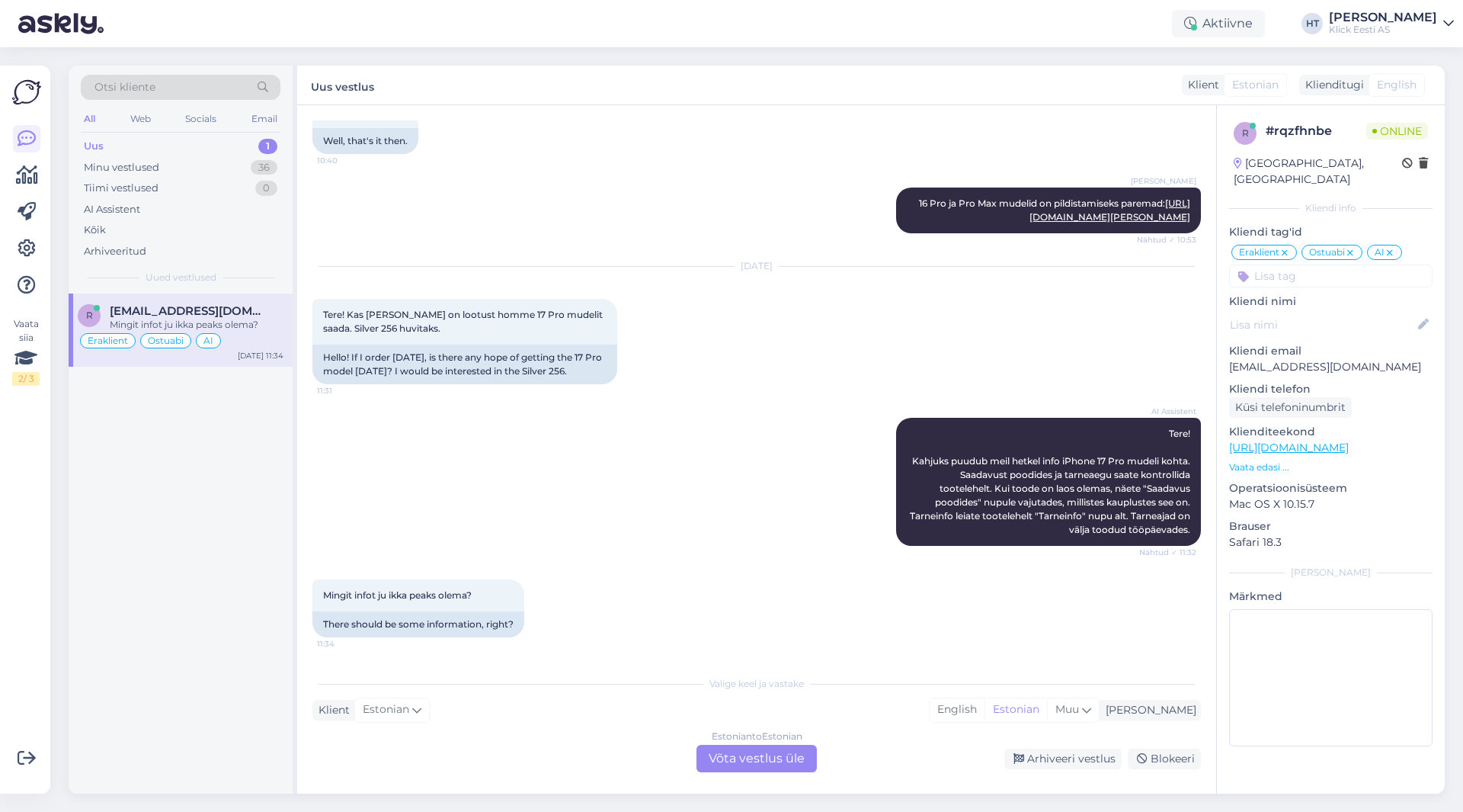
click at [303, 504] on div "Vestlus algas [DATE] Tere! Ega teil Stainless Steel Apple Watch 10-et ei ole lä…" at bounding box center [757, 449] width 919 height 688
drag, startPoint x: 319, startPoint y: 306, endPoint x: 600, endPoint y: 372, distance: 288.6
click at [600, 372] on div "Tere! Kas [PERSON_NAME] on lootust homme 17 Pro mudelit saada. Silver 256 huvit…" at bounding box center [464, 341] width 305 height 86
click at [600, 372] on div "Hello! If I order [DATE], is there any hope of getting the 17 Pro model [DATE]?…" at bounding box center [464, 364] width 305 height 39
drag, startPoint x: 593, startPoint y: 374, endPoint x: 320, endPoint y: 310, distance: 280.4
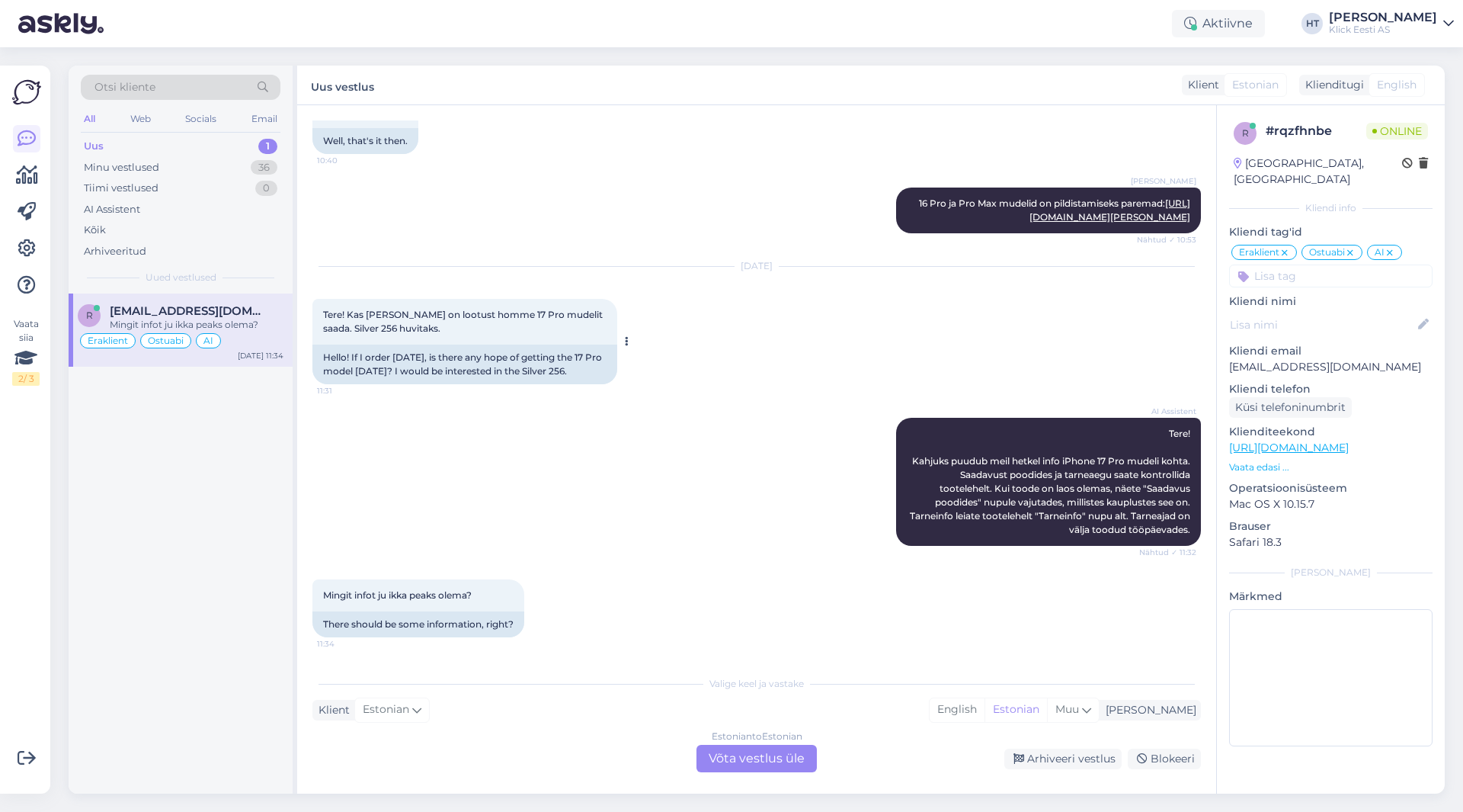
click at [320, 310] on div "Tere! Kas [PERSON_NAME] on lootust homme 17 Pro mudelit saada. Silver 256 huvit…" at bounding box center [464, 341] width 305 height 86
click at [320, 310] on div "Tere! Kas [PERSON_NAME] on lootust homme 17 Pro mudelit saada. Silver 256 huvit…" at bounding box center [464, 321] width 305 height 46
drag, startPoint x: 320, startPoint y: 310, endPoint x: 593, endPoint y: 367, distance: 278.9
click at [593, 367] on div "Tere! Kas [PERSON_NAME] on lootust homme 17 Pro mudelit saada. Silver 256 huvit…" at bounding box center [464, 341] width 305 height 86
click at [593, 370] on div "Hello! If I order [DATE], is there any hope of getting the 17 Pro model [DATE]?…" at bounding box center [464, 364] width 305 height 39
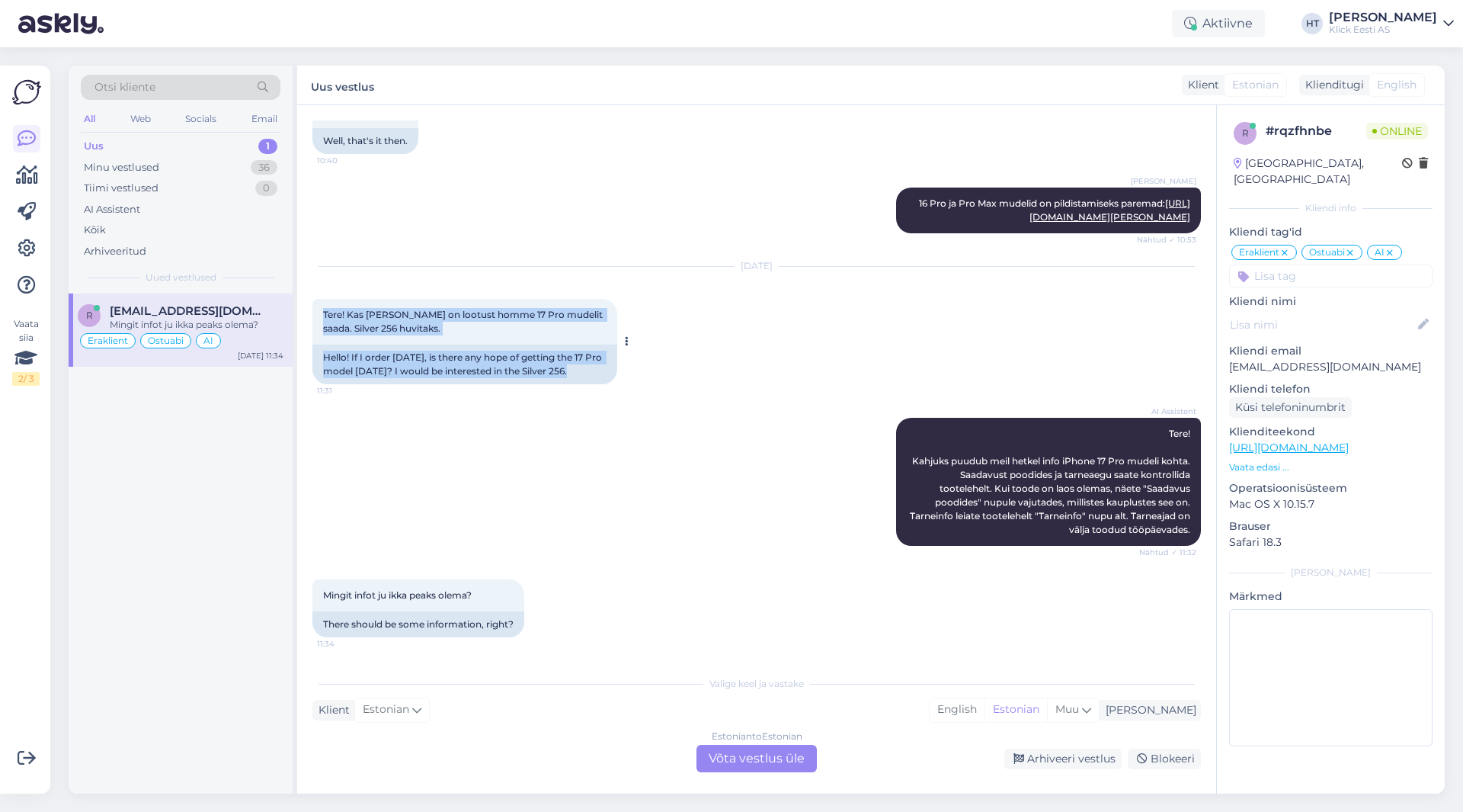
click at [591, 372] on div "Hello! If I order [DATE], is there any hope of getting the 17 Pro model [DATE]?…" at bounding box center [464, 364] width 305 height 39
drag, startPoint x: 591, startPoint y: 372, endPoint x: 327, endPoint y: 310, distance: 271.2
click at [327, 310] on div "Tere! Kas [PERSON_NAME] on lootust homme 17 Pro mudelit saada. Silver 256 huvit…" at bounding box center [464, 341] width 305 height 86
click at [321, 312] on div "Tere! Kas [PERSON_NAME] on lootust homme 17 Pro mudelit saada. Silver 256 huvit…" at bounding box center [464, 321] width 305 height 46
drag, startPoint x: 321, startPoint y: 312, endPoint x: 598, endPoint y: 372, distance: 283.4
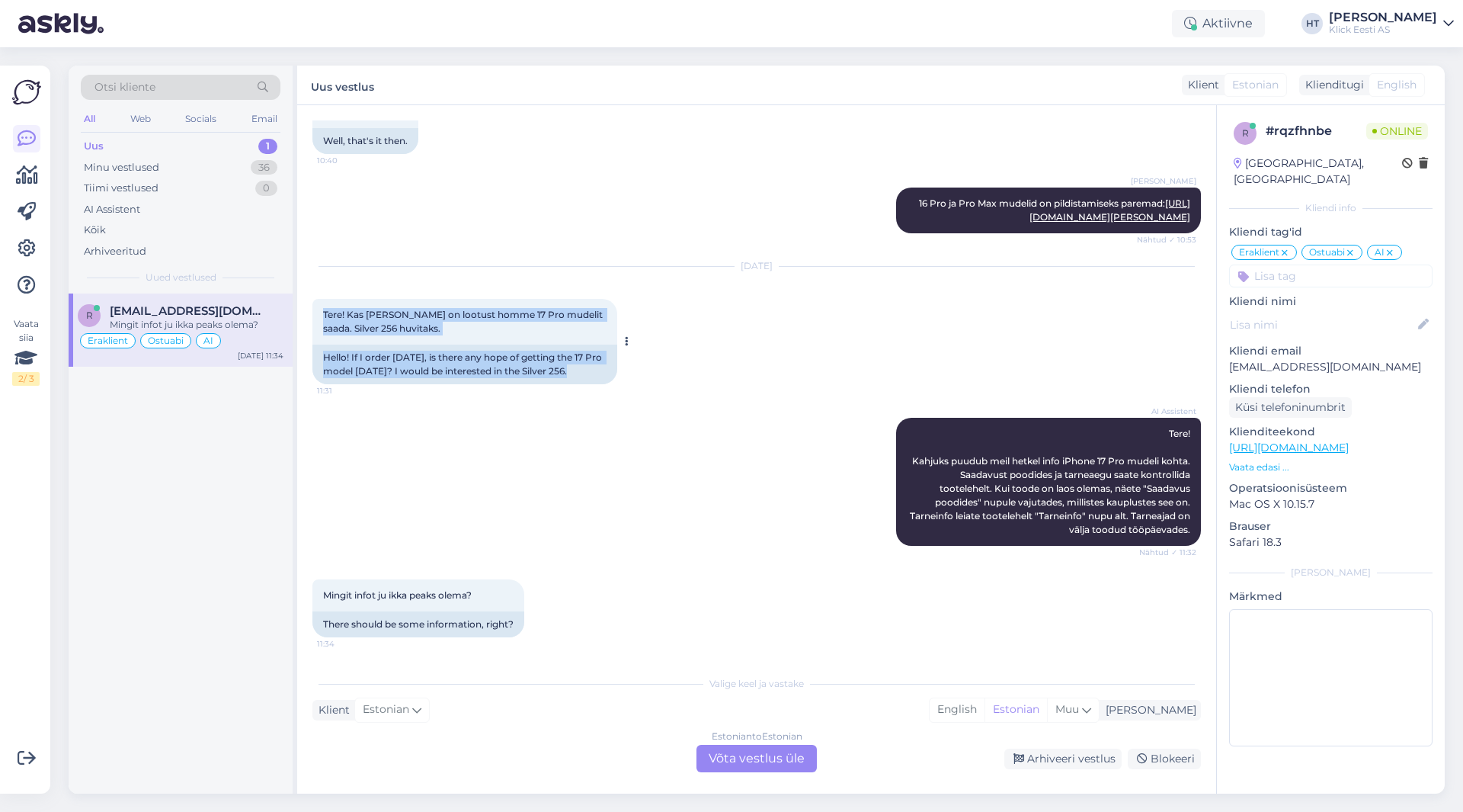
click at [598, 372] on div "Tere! Kas [PERSON_NAME] on lootust homme 17 Pro mudelit saada. Silver 256 huvit…" at bounding box center [464, 341] width 305 height 86
click at [598, 372] on div "Hello! If I order [DATE], is there any hope of getting the 17 Pro model [DATE]?…" at bounding box center [464, 364] width 305 height 39
drag, startPoint x: 586, startPoint y: 374, endPoint x: 324, endPoint y: 313, distance: 269.0
click at [324, 313] on div "Tere! Kas [PERSON_NAME] on lootust homme 17 Pro mudelit saada. Silver 256 huvit…" at bounding box center [464, 341] width 305 height 86
click at [324, 313] on span "Tere! Kas [PERSON_NAME] on lootust homme 17 Pro mudelit saada. Silver 256 huvit…" at bounding box center [464, 321] width 282 height 25
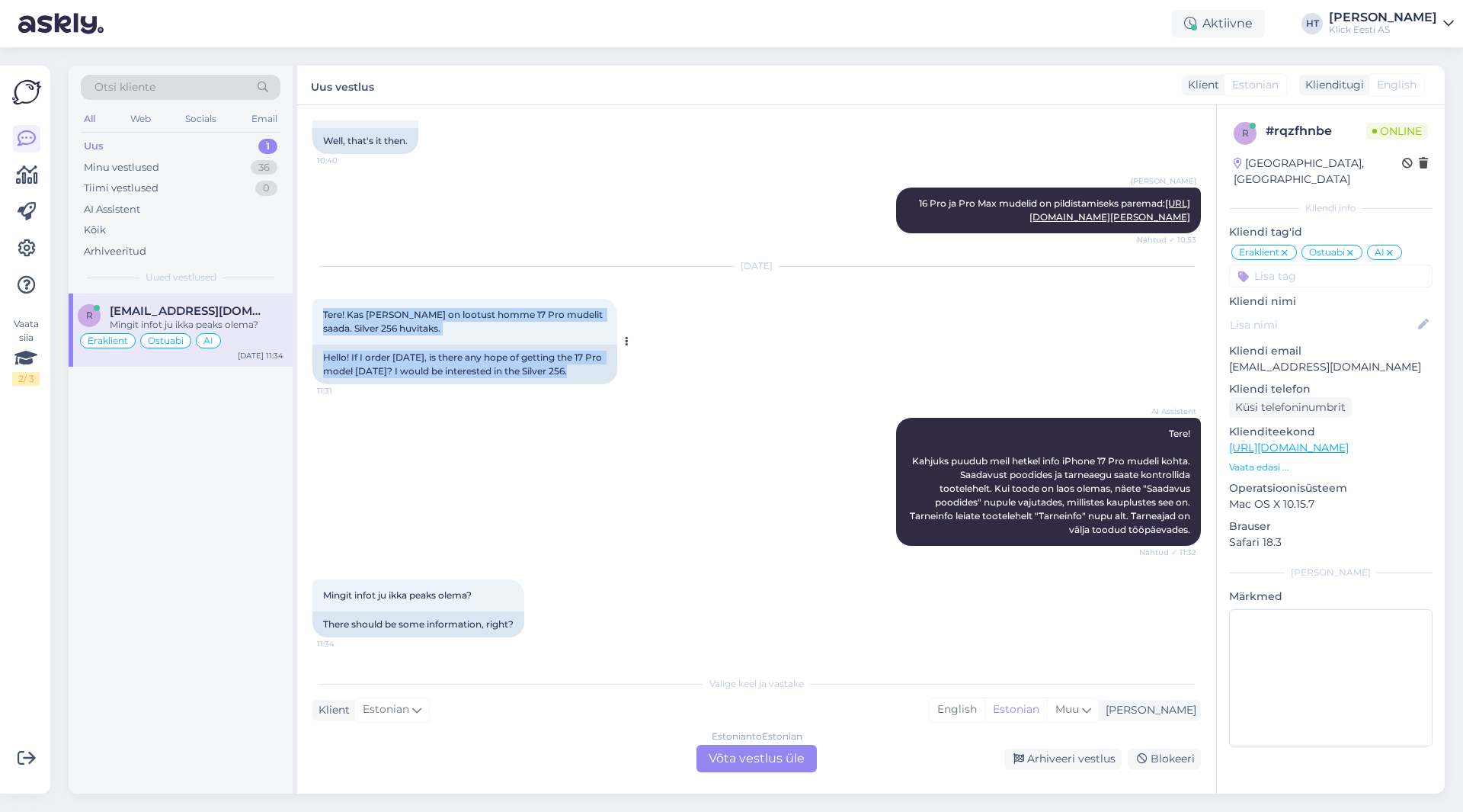
drag, startPoint x: 324, startPoint y: 313, endPoint x: 603, endPoint y: 372, distance: 285.2
click at [603, 372] on div "Tere! Kas [PERSON_NAME] on lootust homme 17 Pro mudelit saada. Silver 256 huvit…" at bounding box center [464, 341] width 305 height 86
click at [603, 372] on div "Hello! If I order [DATE], is there any hope of getting the 17 Pro model [DATE]?…" at bounding box center [464, 364] width 305 height 39
drag, startPoint x: 599, startPoint y: 374, endPoint x: 323, endPoint y: 311, distance: 283.1
click at [323, 311] on div "Tere! Kas [PERSON_NAME] on lootust homme 17 Pro mudelit saada. Silver 256 huvit…" at bounding box center [464, 341] width 305 height 86
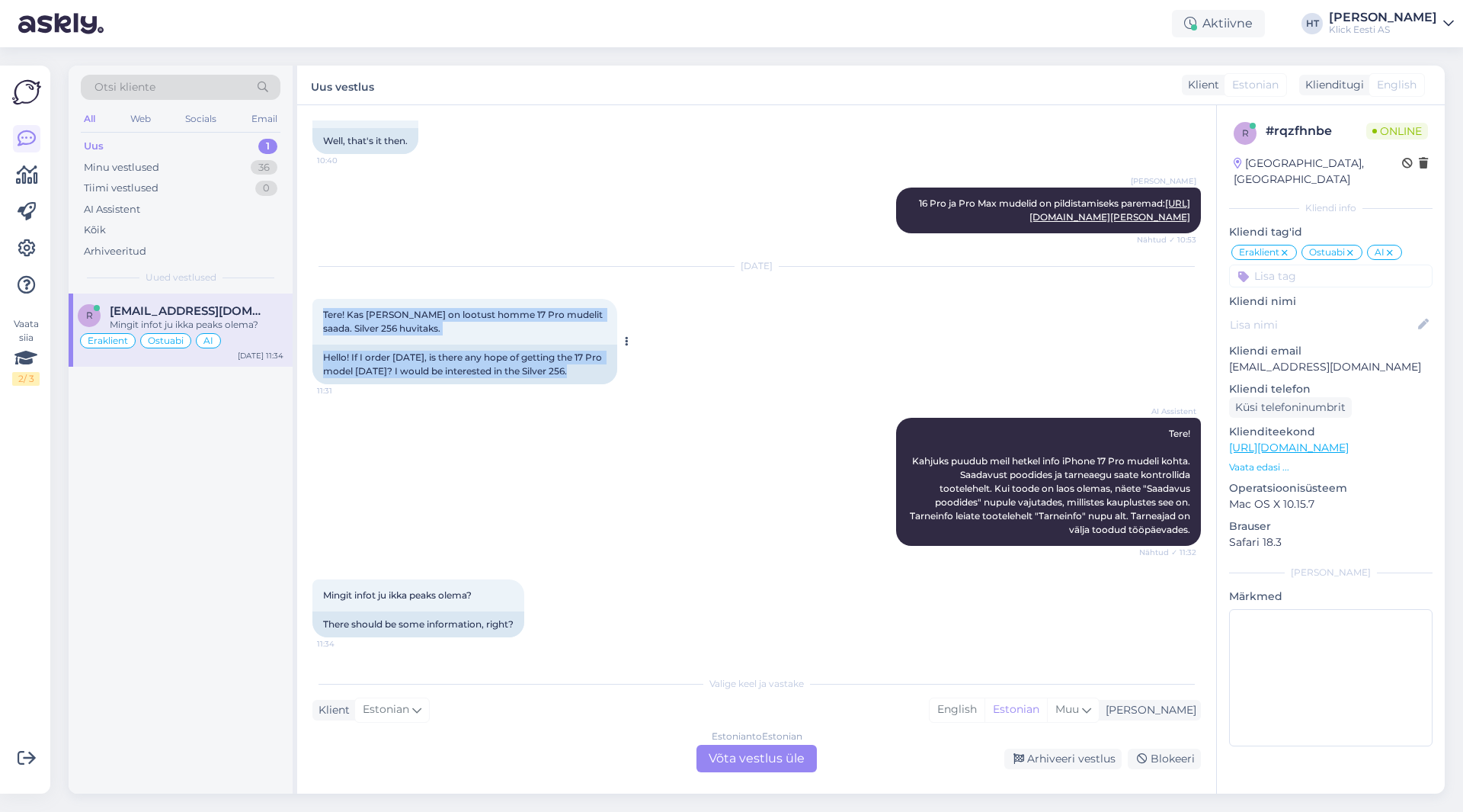
click at [323, 311] on span "Tere! Kas [PERSON_NAME] on lootust homme 17 Pro mudelit saada. Silver 256 huvit…" at bounding box center [464, 321] width 282 height 25
drag, startPoint x: 323, startPoint y: 311, endPoint x: 601, endPoint y: 372, distance: 284.6
click at [601, 372] on div "Tere! Kas [PERSON_NAME] on lootust homme 17 Pro mudelit saada. Silver 256 huvit…" at bounding box center [464, 341] width 305 height 86
click at [601, 372] on div "Hello! If I order [DATE], is there any hope of getting the 17 Pro model [DATE]?…" at bounding box center [464, 364] width 305 height 39
drag, startPoint x: 322, startPoint y: 308, endPoint x: 601, endPoint y: 372, distance: 286.2
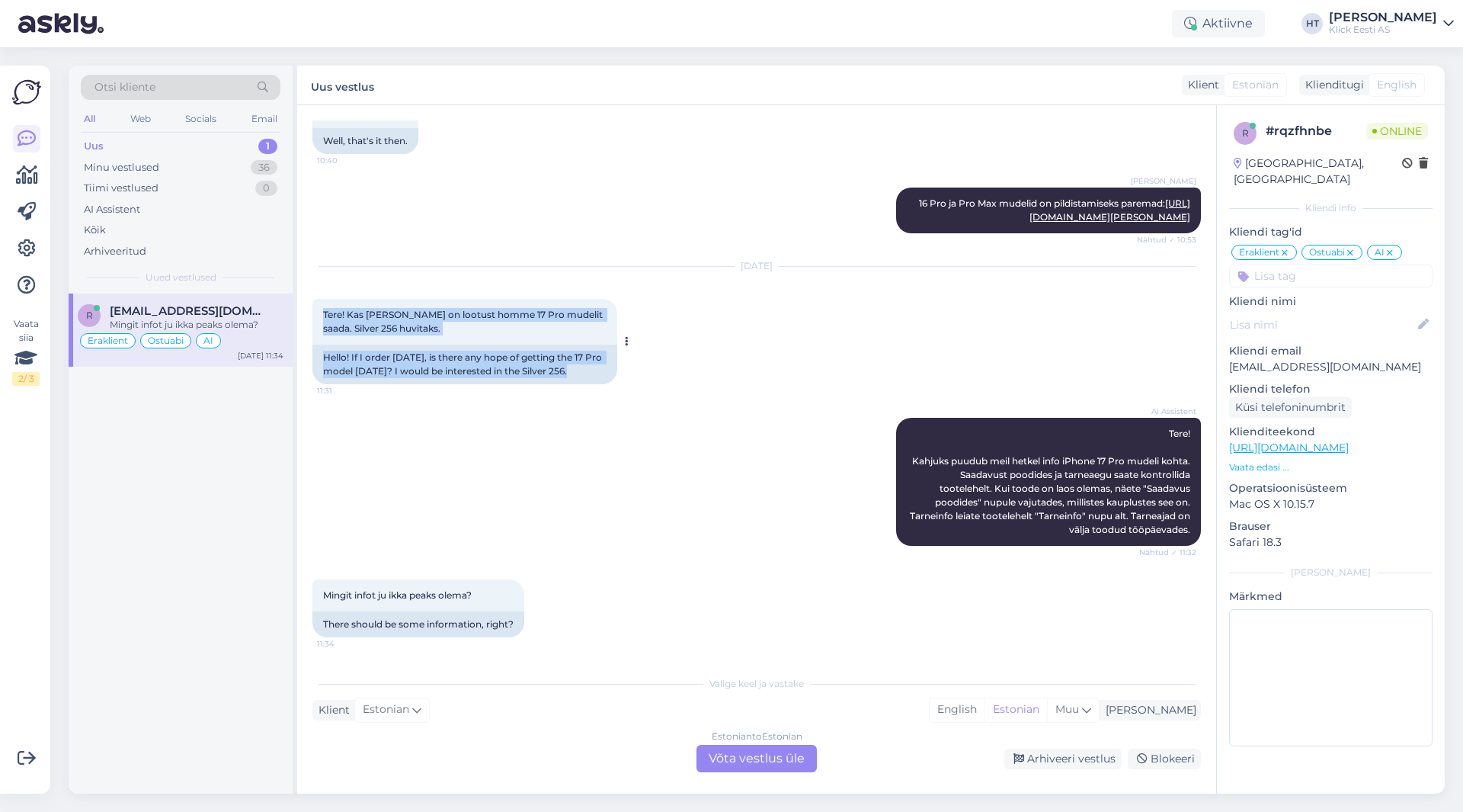
click at [601, 372] on div "Tere! Kas [PERSON_NAME] on lootust homme 17 Pro mudelit saada. Silver 256 huvit…" at bounding box center [464, 341] width 305 height 86
click at [597, 374] on div "Hello! If I order [DATE], is there any hope of getting the 17 Pro model [DATE]?…" at bounding box center [464, 364] width 305 height 39
drag, startPoint x: 597, startPoint y: 374, endPoint x: 324, endPoint y: 312, distance: 280.0
click at [324, 312] on div "Tere! Kas [PERSON_NAME] on lootust homme 17 Pro mudelit saada. Silver 256 huvit…" at bounding box center [464, 341] width 305 height 86
click at [324, 312] on span "Tere! Kas [PERSON_NAME] on lootust homme 17 Pro mudelit saada. Silver 256 huvit…" at bounding box center [464, 321] width 282 height 25
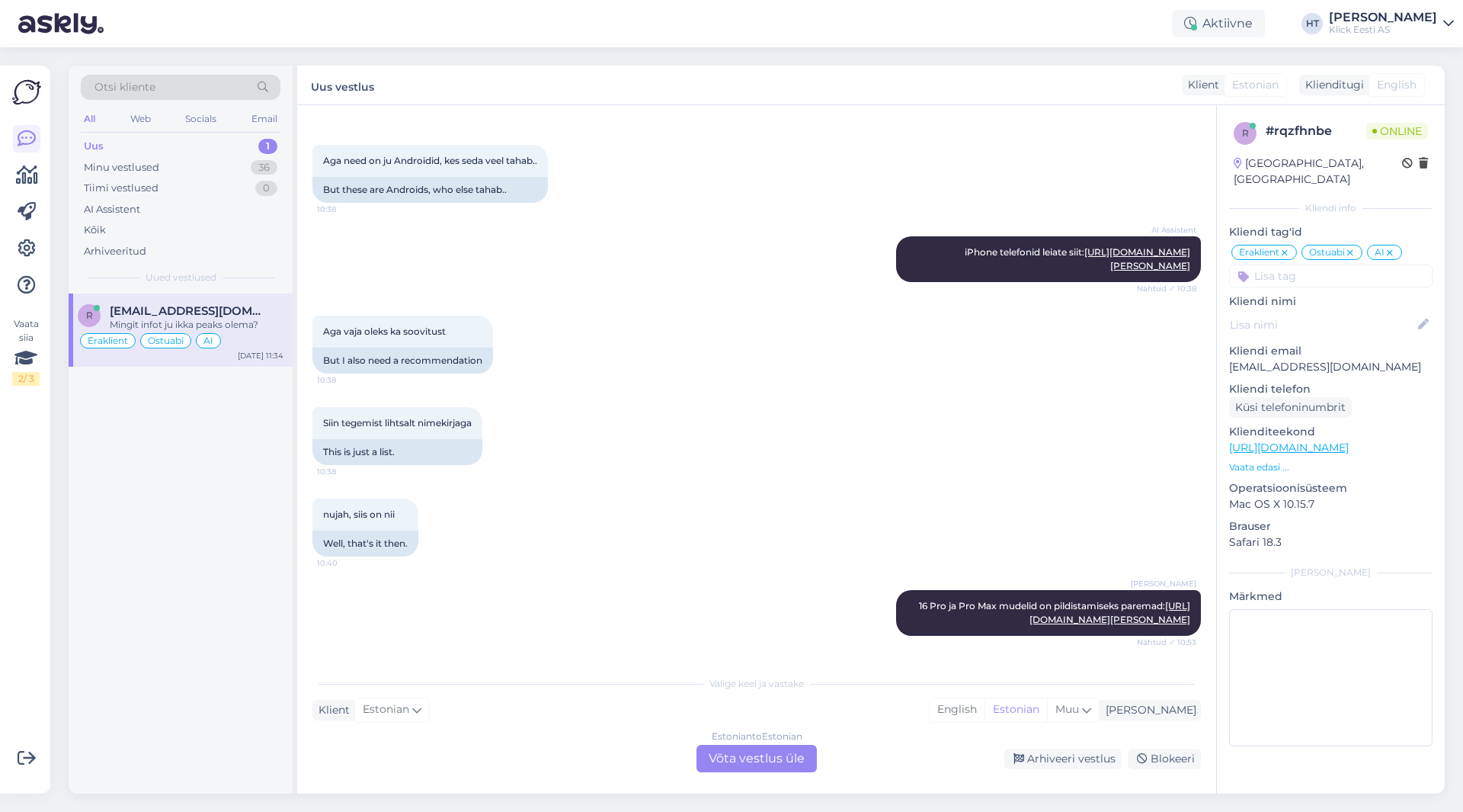
scroll to position [579, 0]
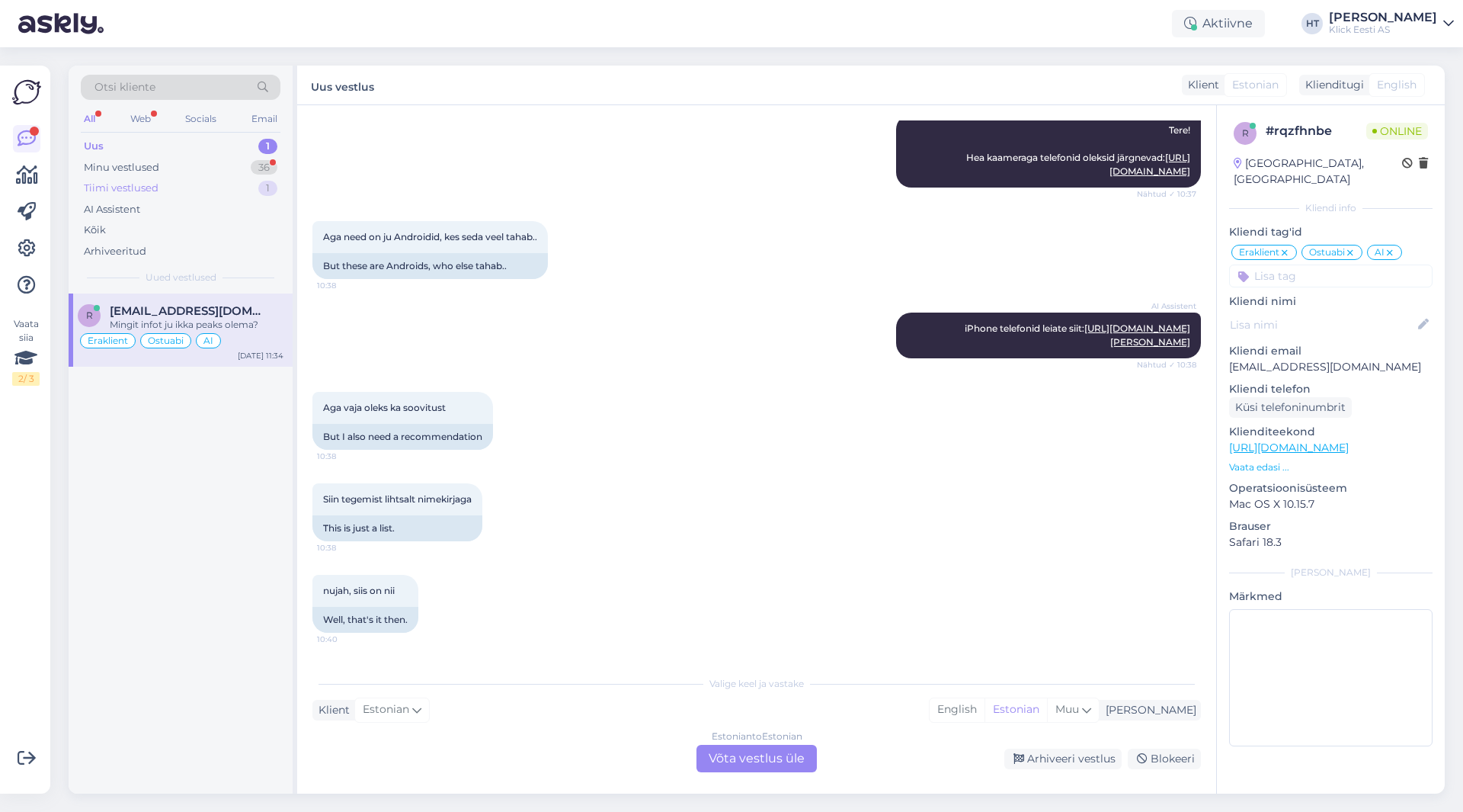
click at [195, 180] on div "Tiimi vestlused 1" at bounding box center [180, 188] width 200 height 21
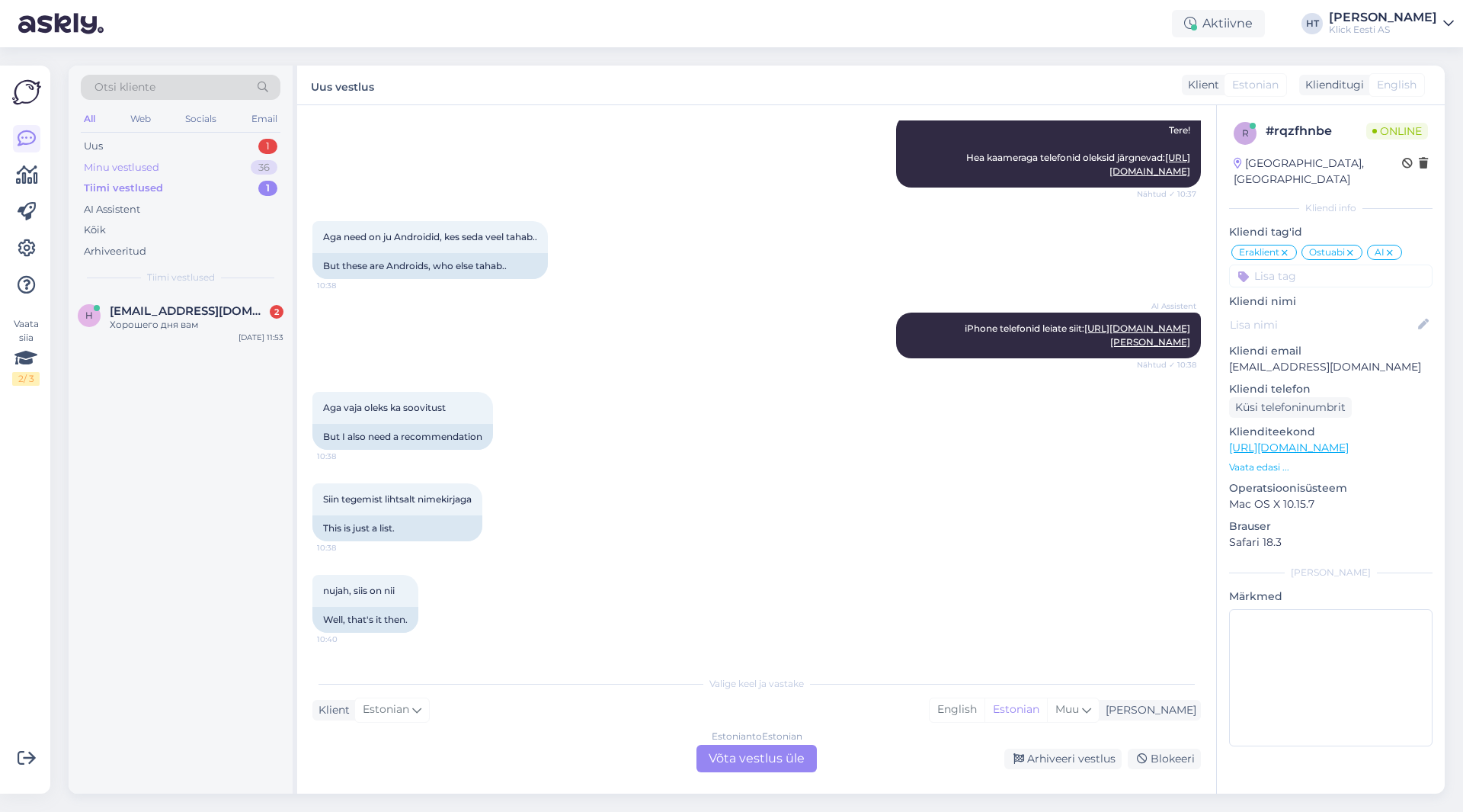
click at [198, 171] on div "Minu vestlused 36" at bounding box center [180, 167] width 200 height 21
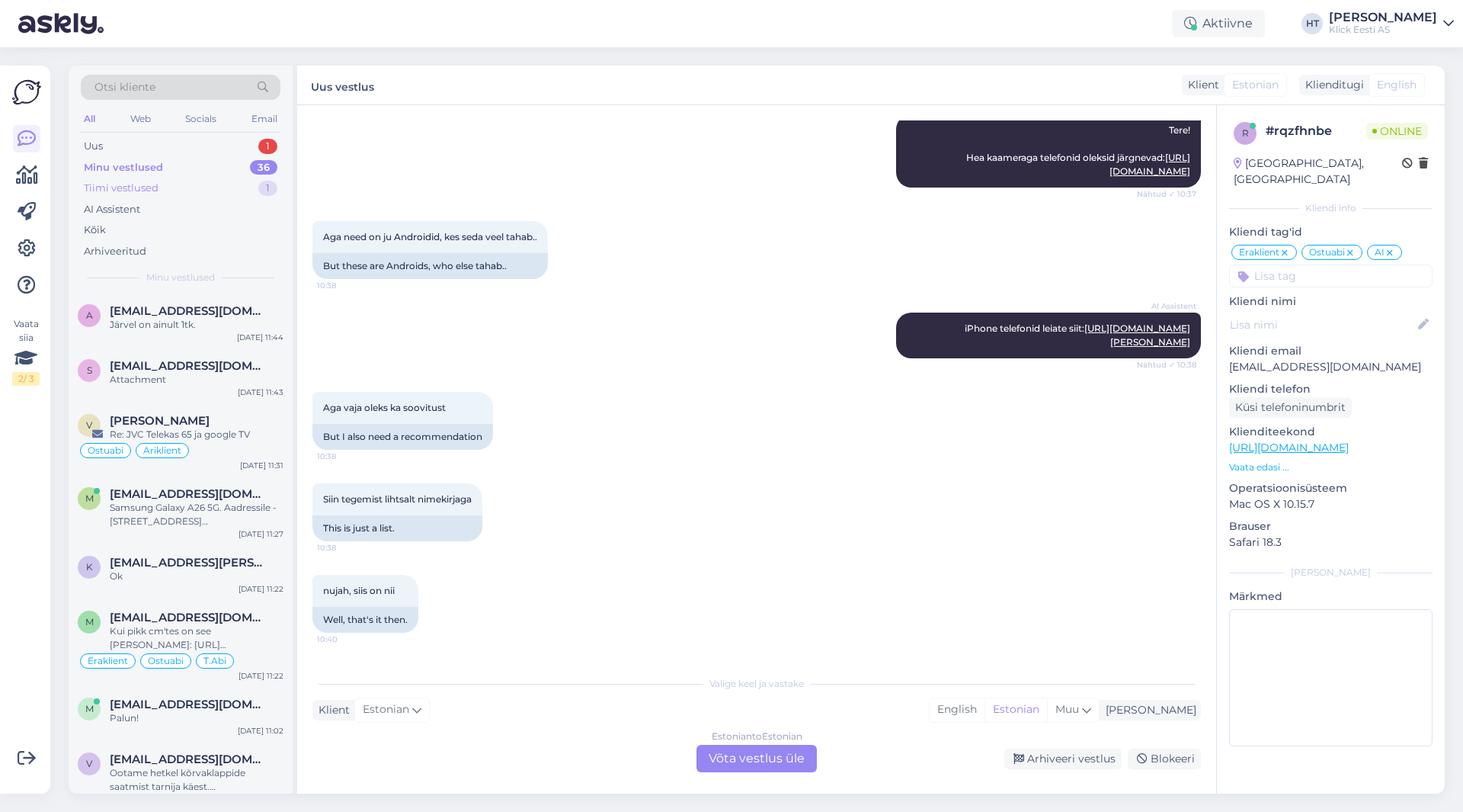
click at [184, 185] on div "Tiimi vestlused 1" at bounding box center [180, 188] width 200 height 21
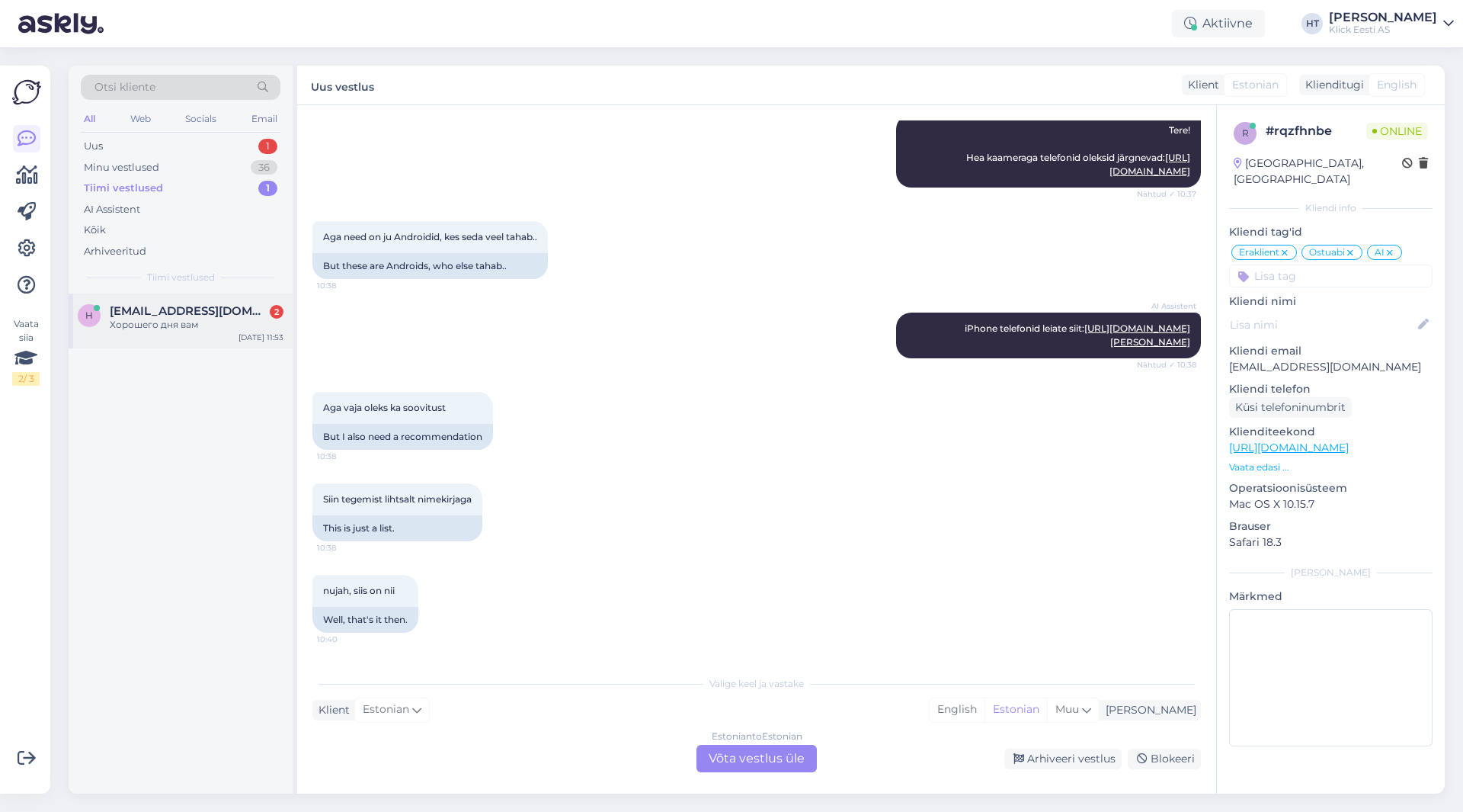
click at [193, 317] on span "[EMAIL_ADDRESS][DOMAIN_NAME]" at bounding box center [189, 310] width 159 height 13
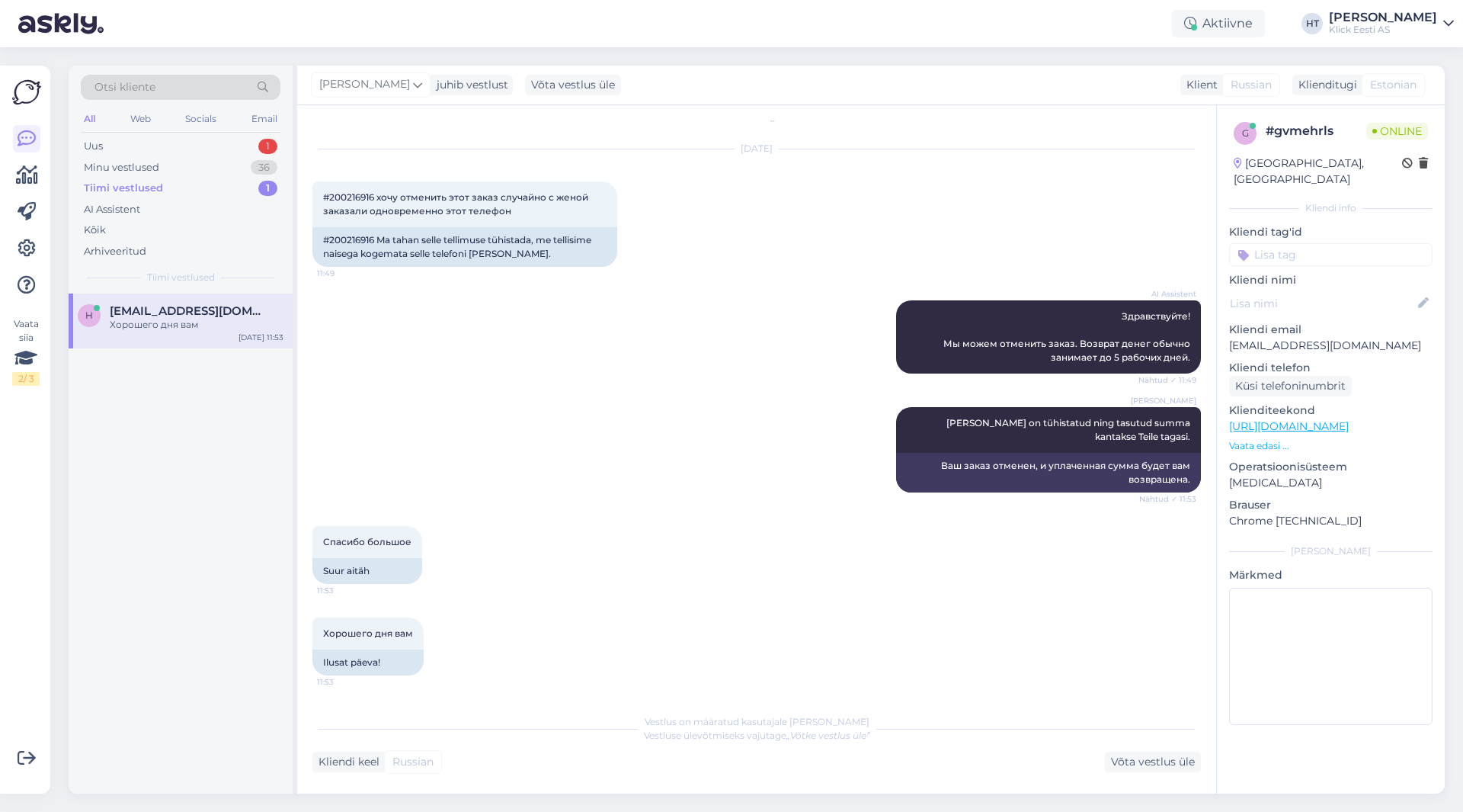
scroll to position [20, 0]
click at [266, 162] on div "36" at bounding box center [264, 168] width 27 height 15
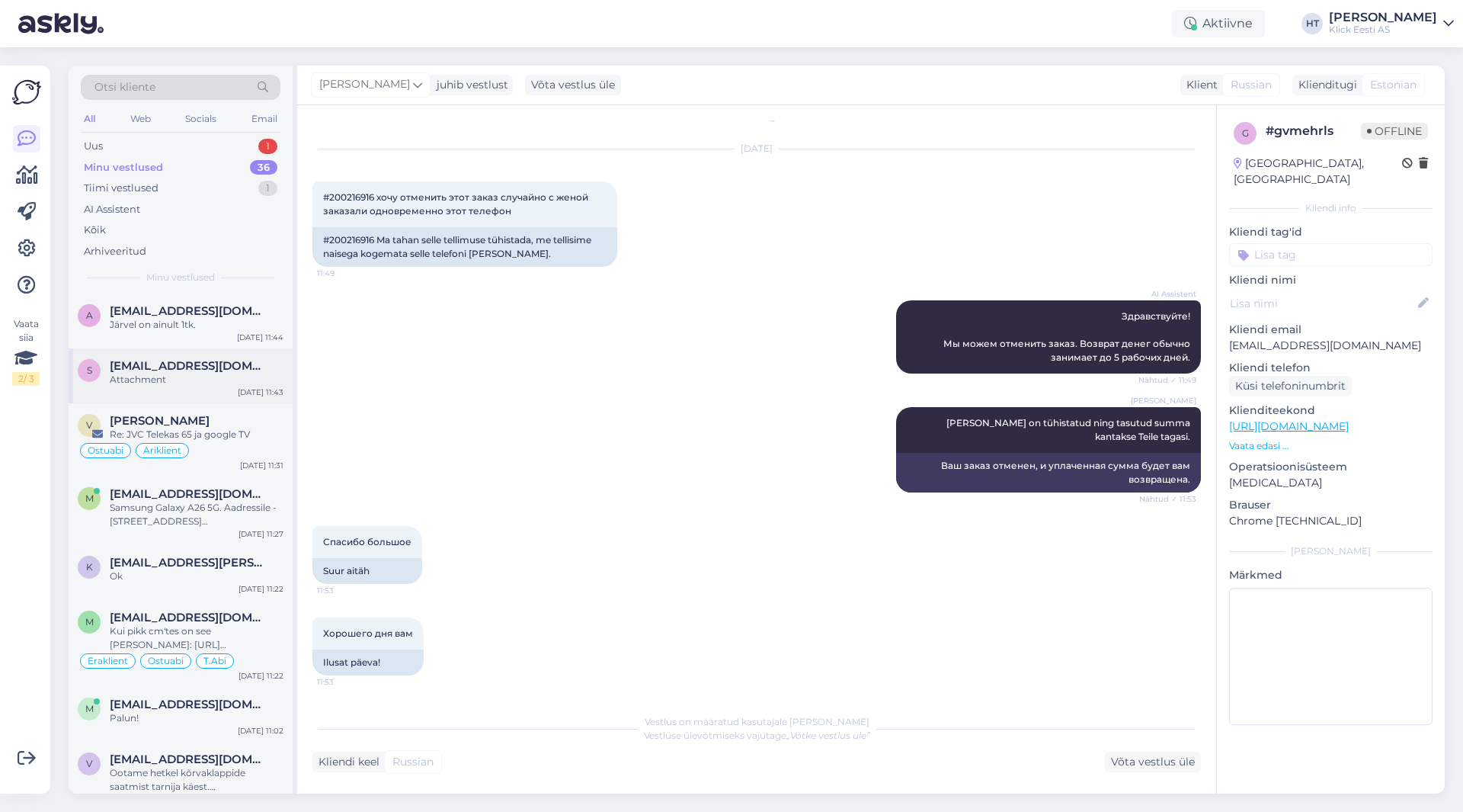
click at [187, 367] on span "[EMAIL_ADDRESS][DOMAIN_NAME]" at bounding box center [189, 366] width 159 height 13
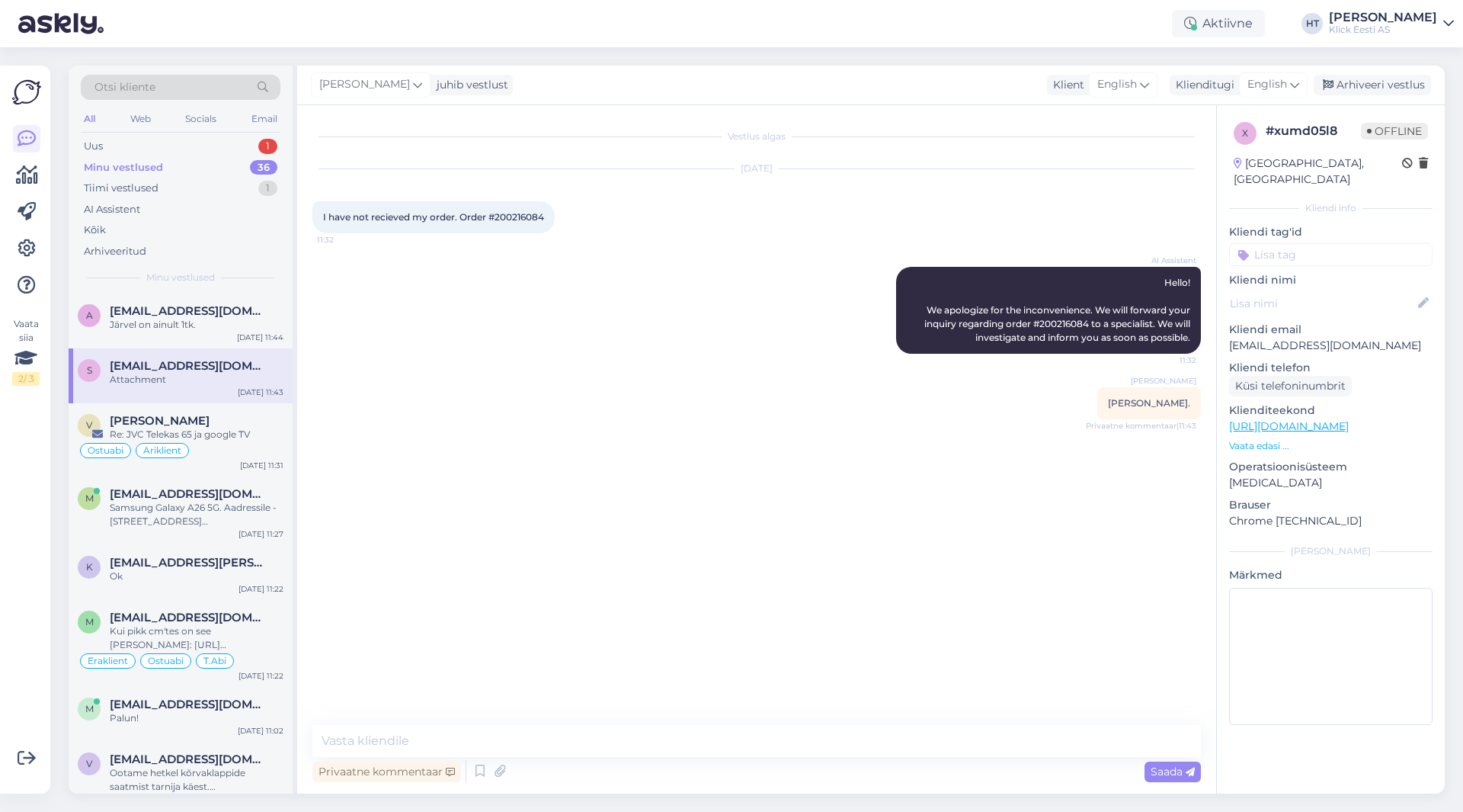
click at [356, 511] on div "Vestlus algas [DATE] I have not recieved my order. Order #200216084 11:32 AI As…" at bounding box center [763, 416] width 903 height 591
click at [231, 150] on div "Uus 1" at bounding box center [180, 146] width 200 height 21
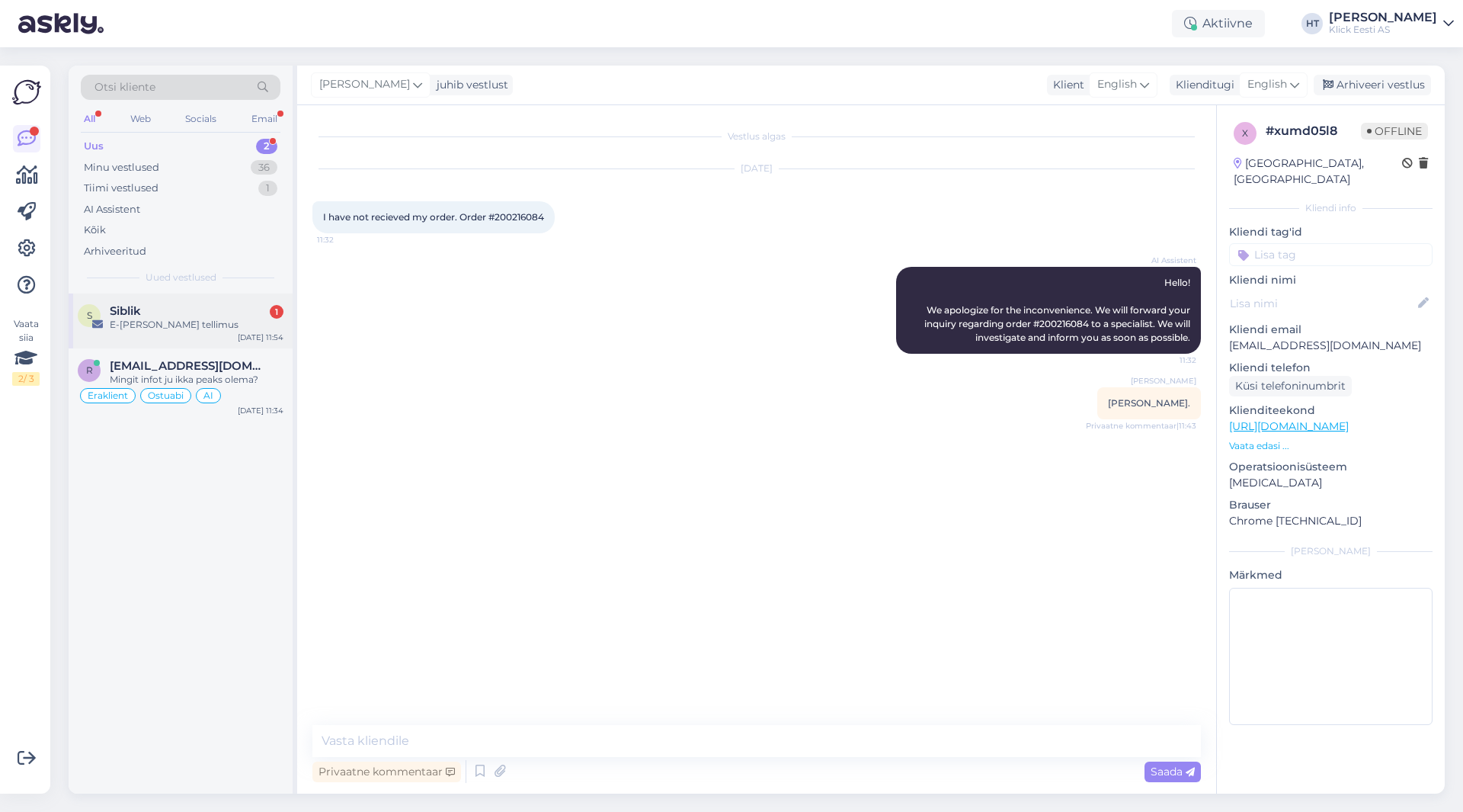
click at [226, 331] on div "S Siblik 1 E-[PERSON_NAME] tellimus [DATE] 11:54" at bounding box center [180, 320] width 224 height 55
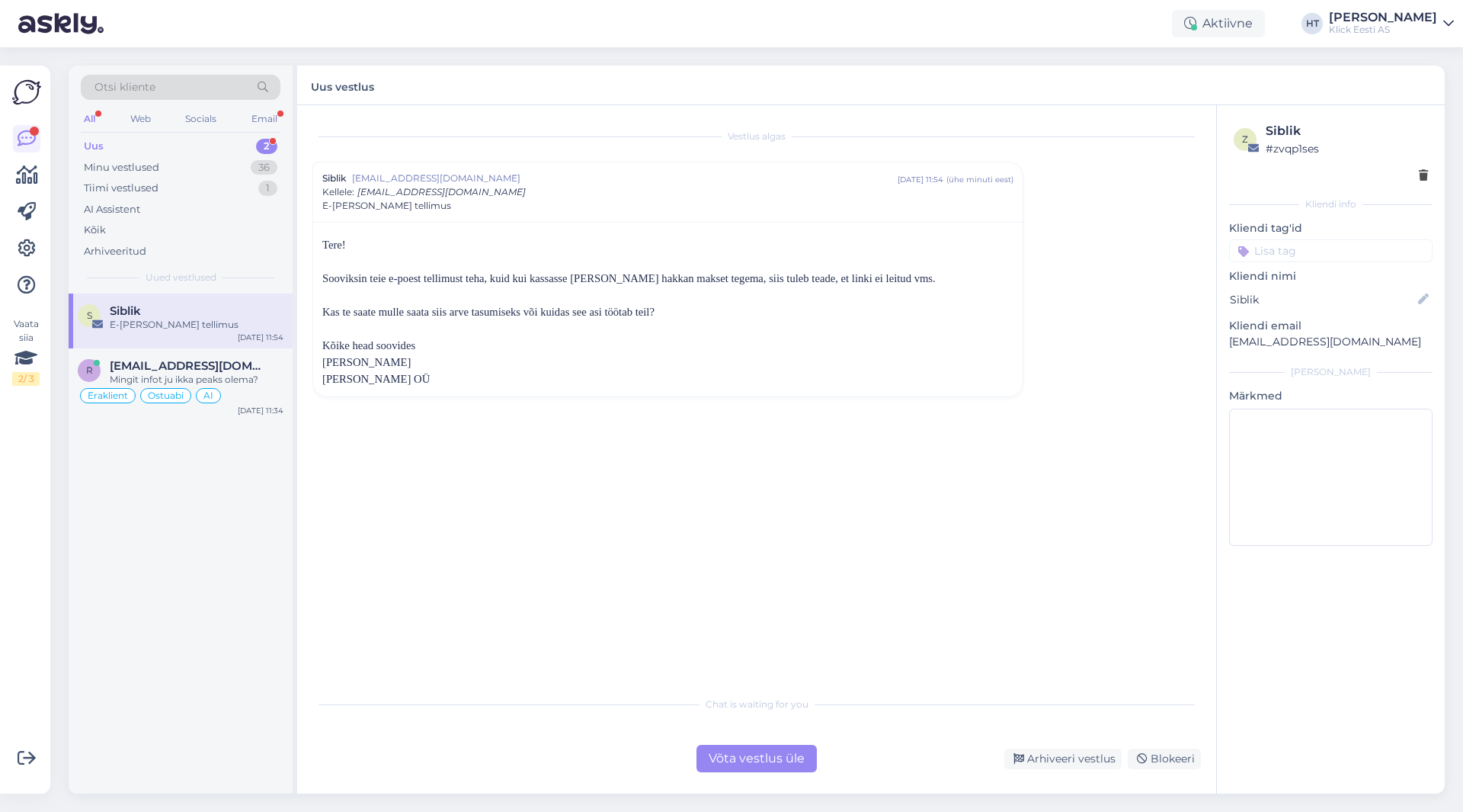
click at [1255, 337] on p "[EMAIL_ADDRESS][DOMAIN_NAME]" at bounding box center [1330, 341] width 204 height 16
click at [732, 757] on div "Võta vestlus üle" at bounding box center [757, 758] width 121 height 28
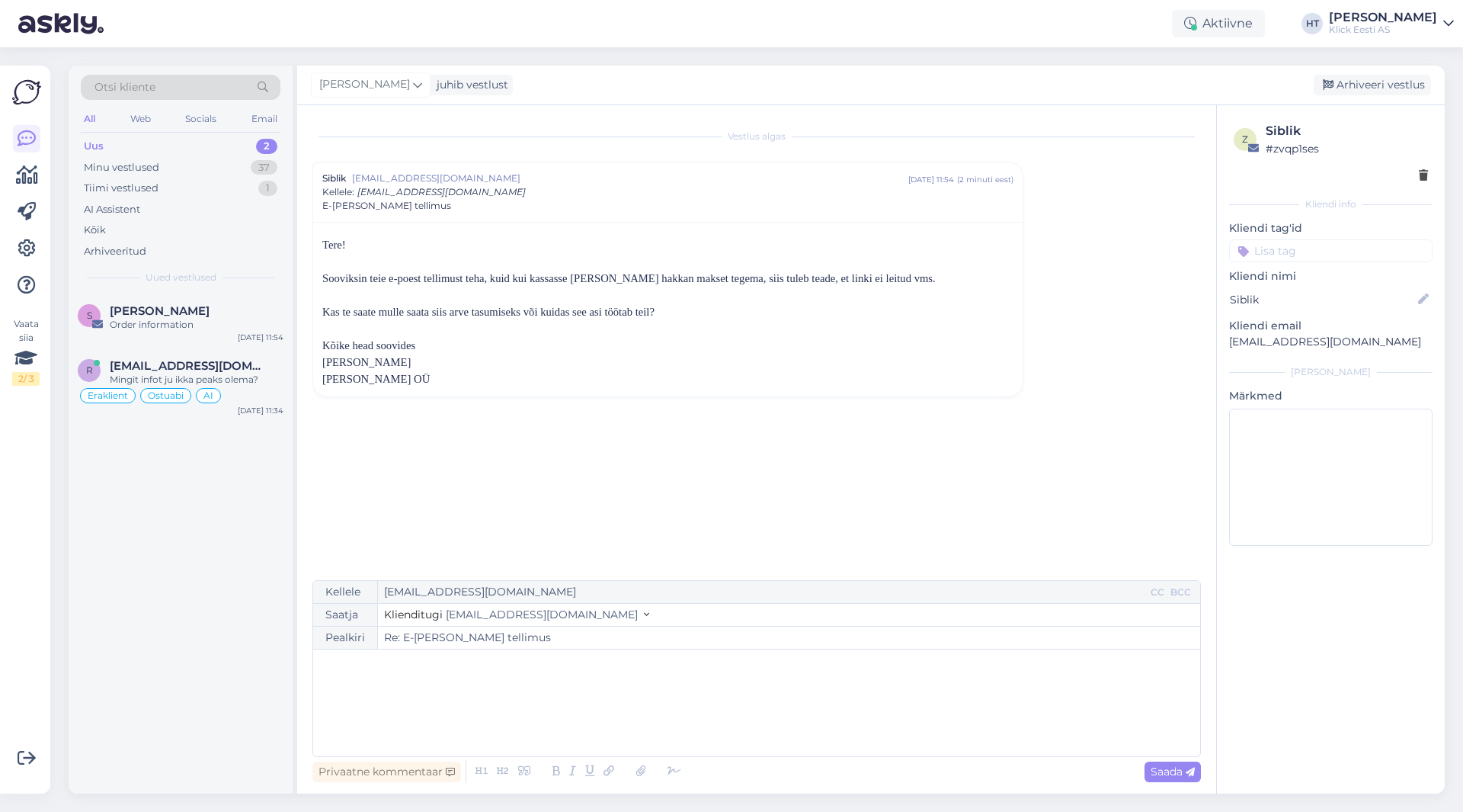
click at [641, 693] on div "﻿" at bounding box center [756, 702] width 872 height 91
click at [184, 92] on div "Otsi kliente" at bounding box center [180, 87] width 200 height 25
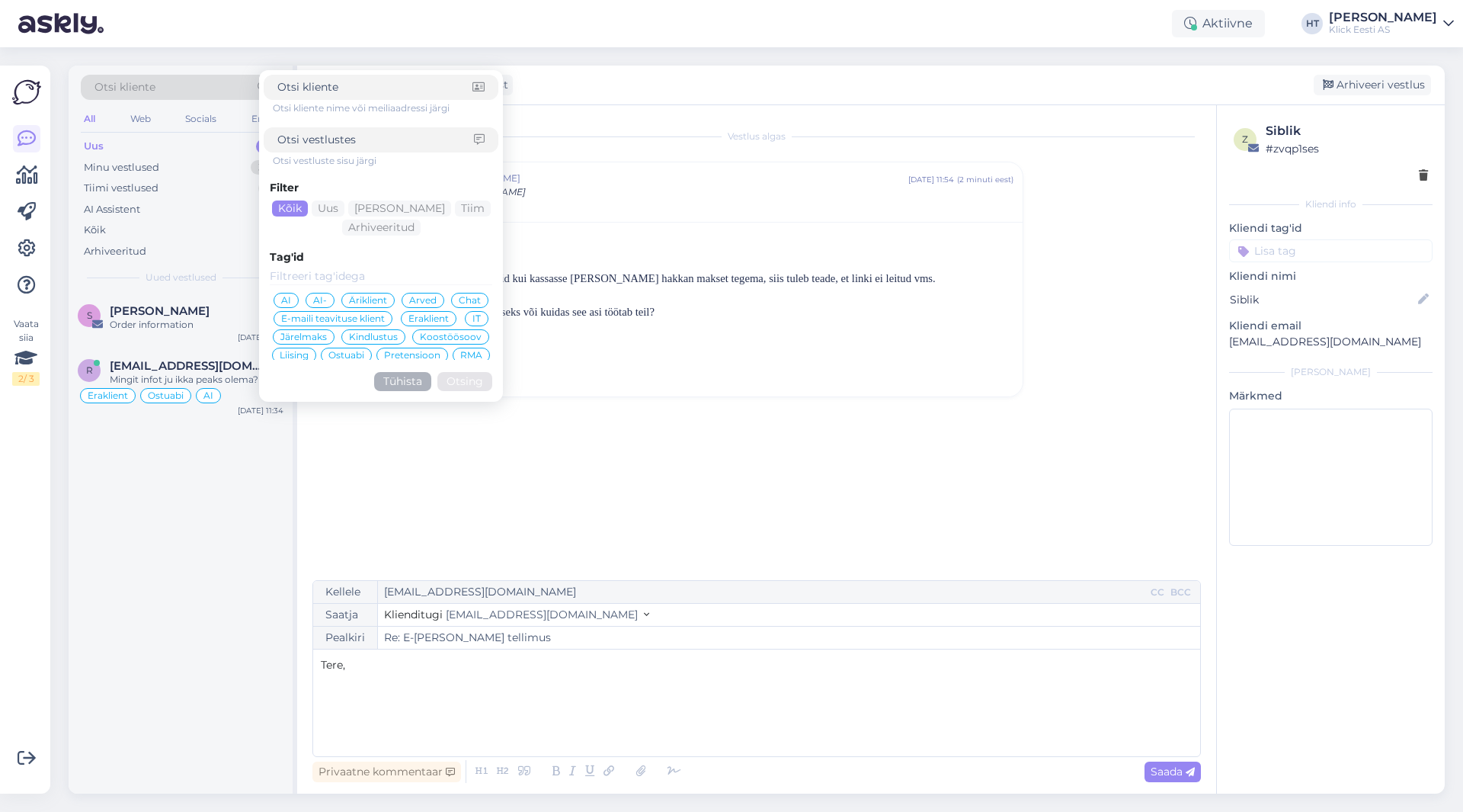
click at [355, 135] on input at bounding box center [376, 139] width 196 height 16
type input "ettemaksuarve"
click button "Otsing" at bounding box center [464, 381] width 55 height 19
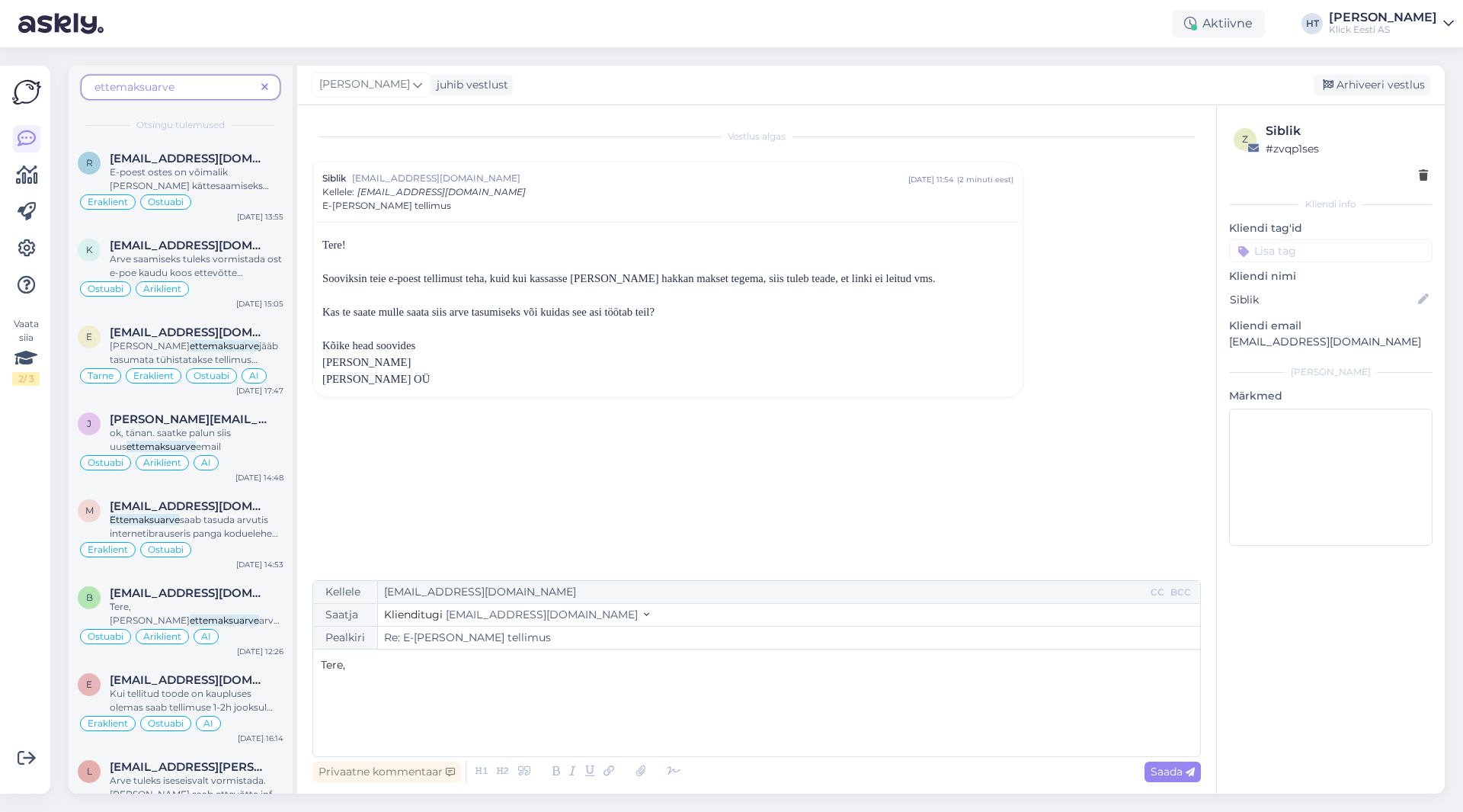
click at [367, 696] on p "﻿" at bounding box center [756, 696] width 872 height 16
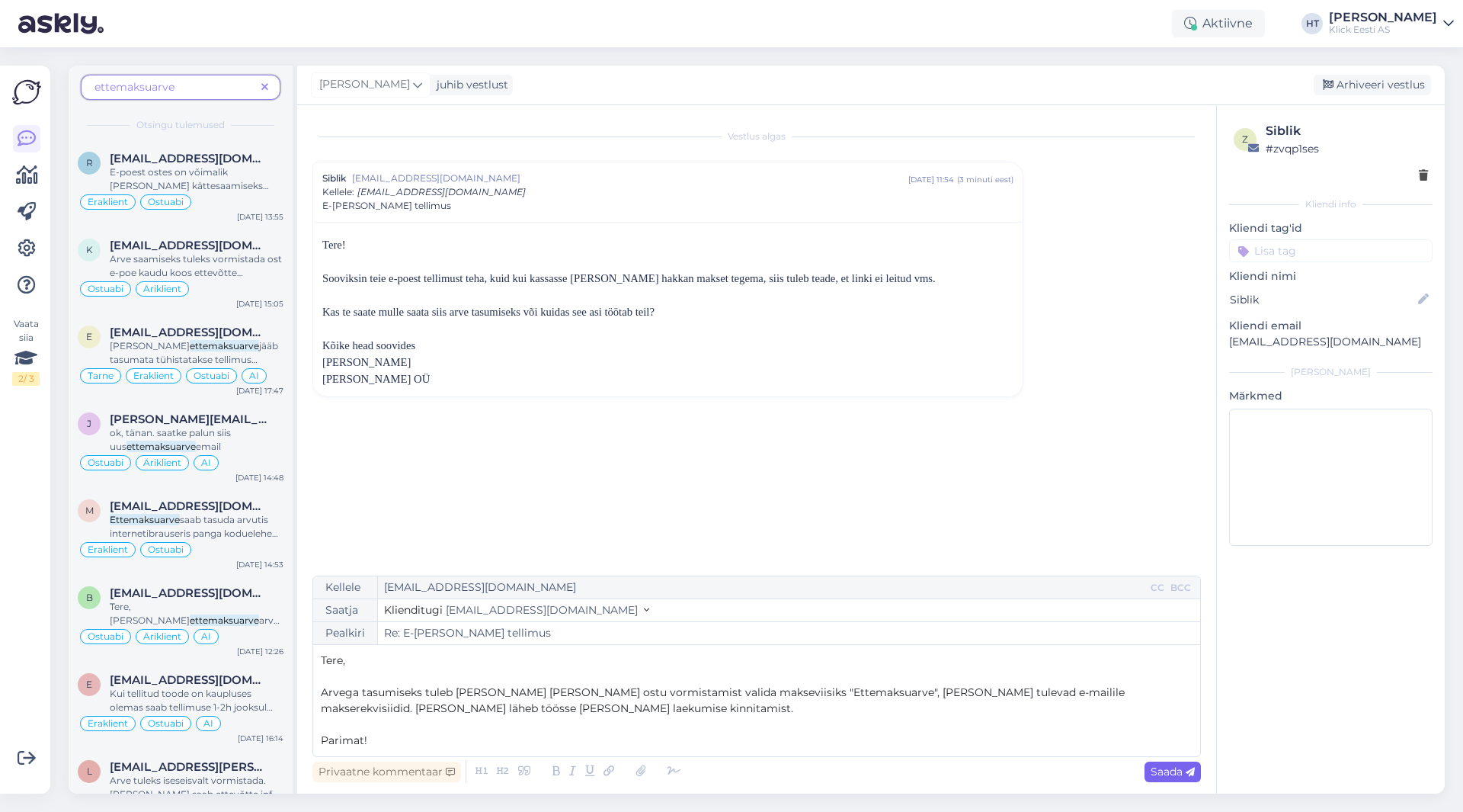
click at [1163, 766] on span "Saada" at bounding box center [1173, 771] width 44 height 13
type input "Re: Re: E-[PERSON_NAME] tellimus"
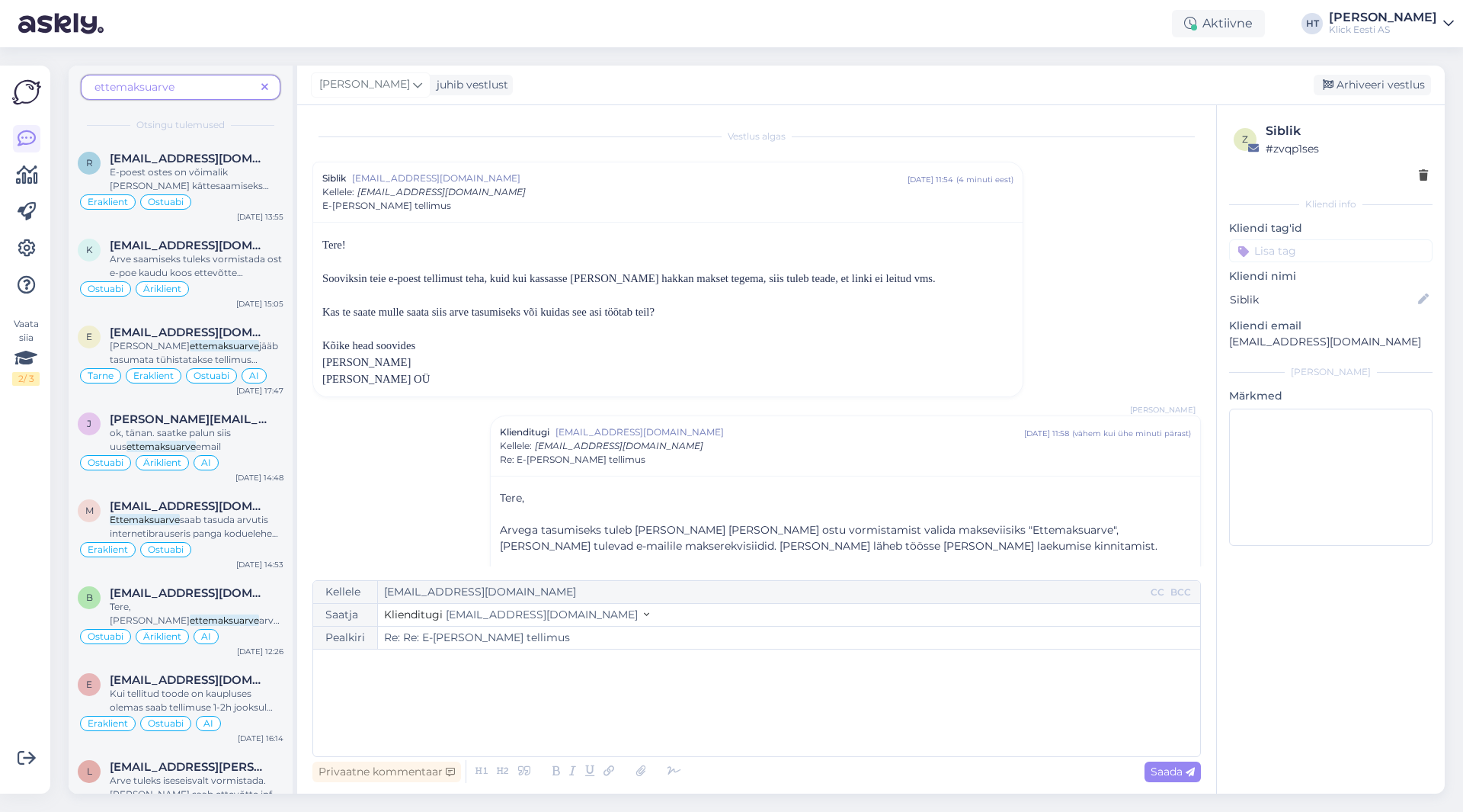
click at [269, 85] on span at bounding box center [264, 86] width 19 height 16
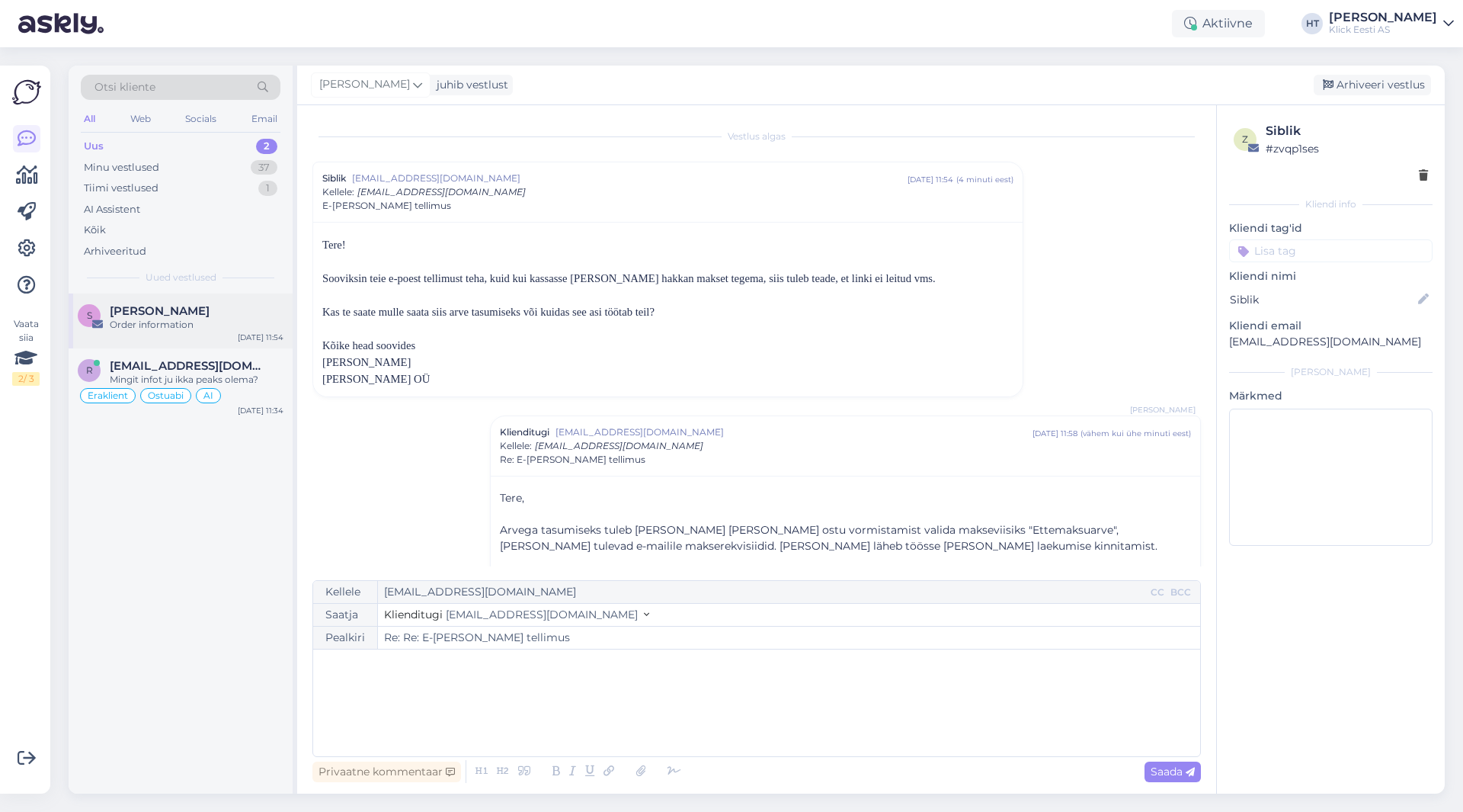
click at [197, 315] on span "[PERSON_NAME]" at bounding box center [159, 310] width 100 height 13
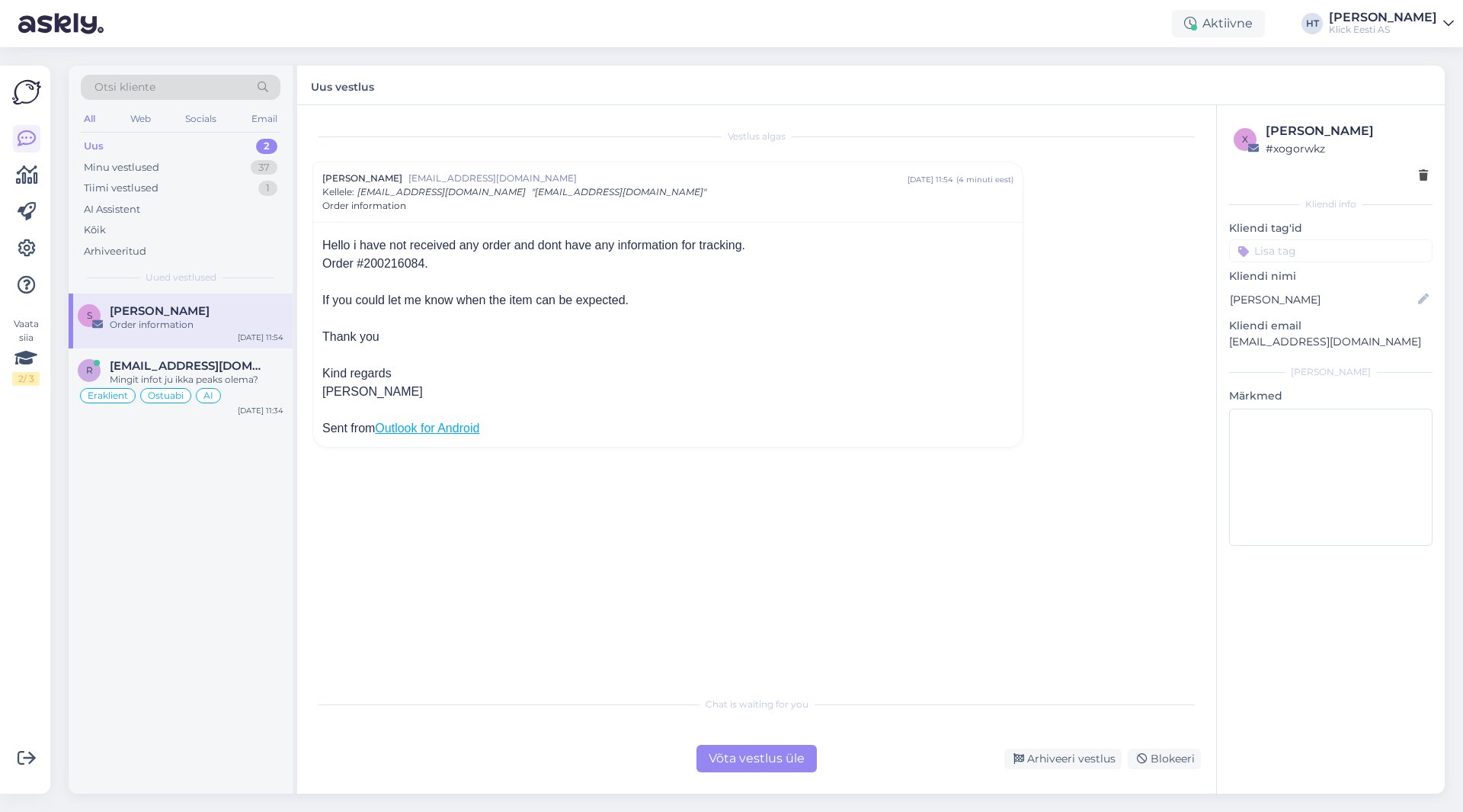
click at [380, 266] on div "Order #200216084." at bounding box center [668, 263] width 691 height 18
click at [754, 768] on div "Võta vestlus üle" at bounding box center [757, 758] width 121 height 28
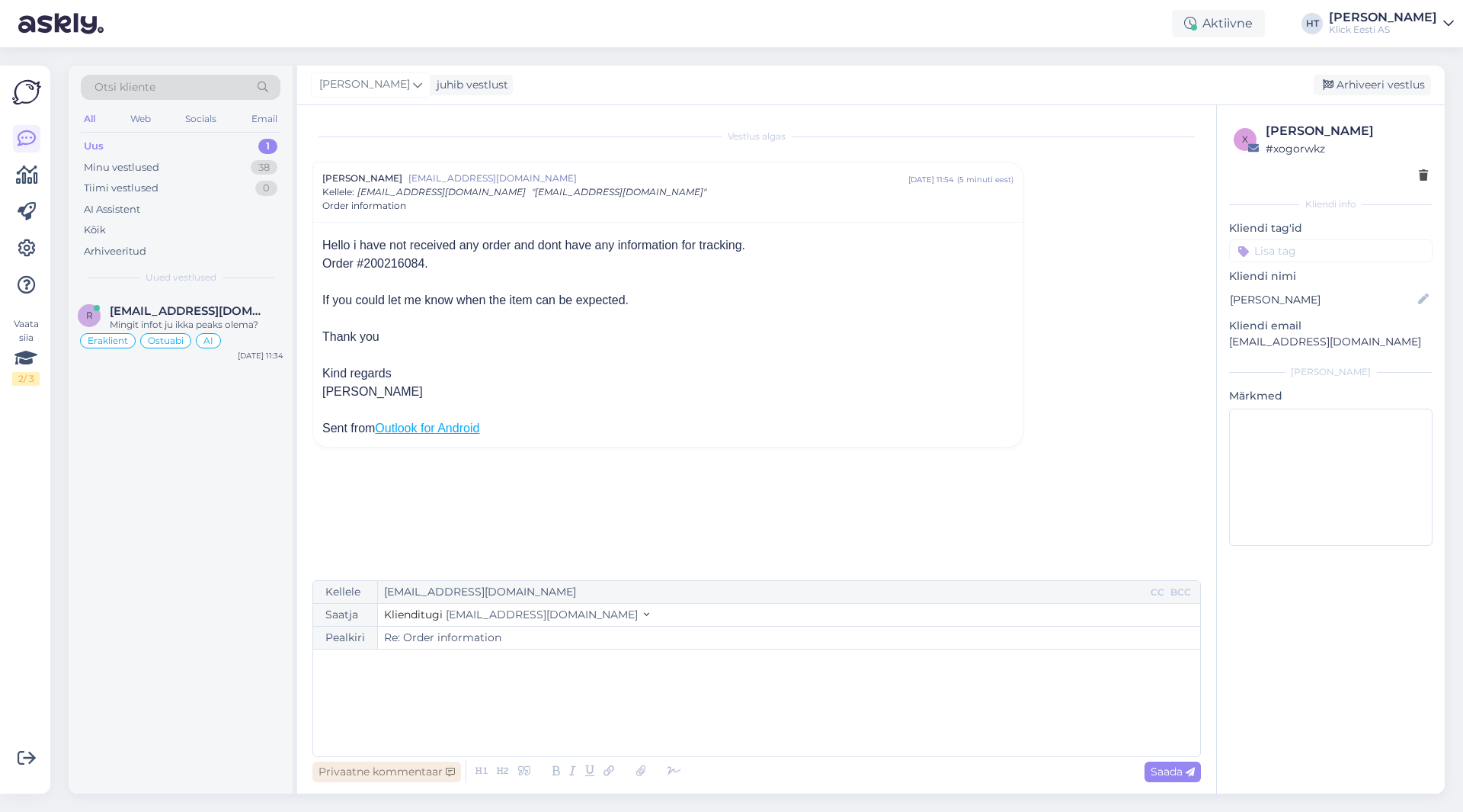
click at [379, 777] on div "Privaatne kommentaar" at bounding box center [386, 772] width 148 height 21
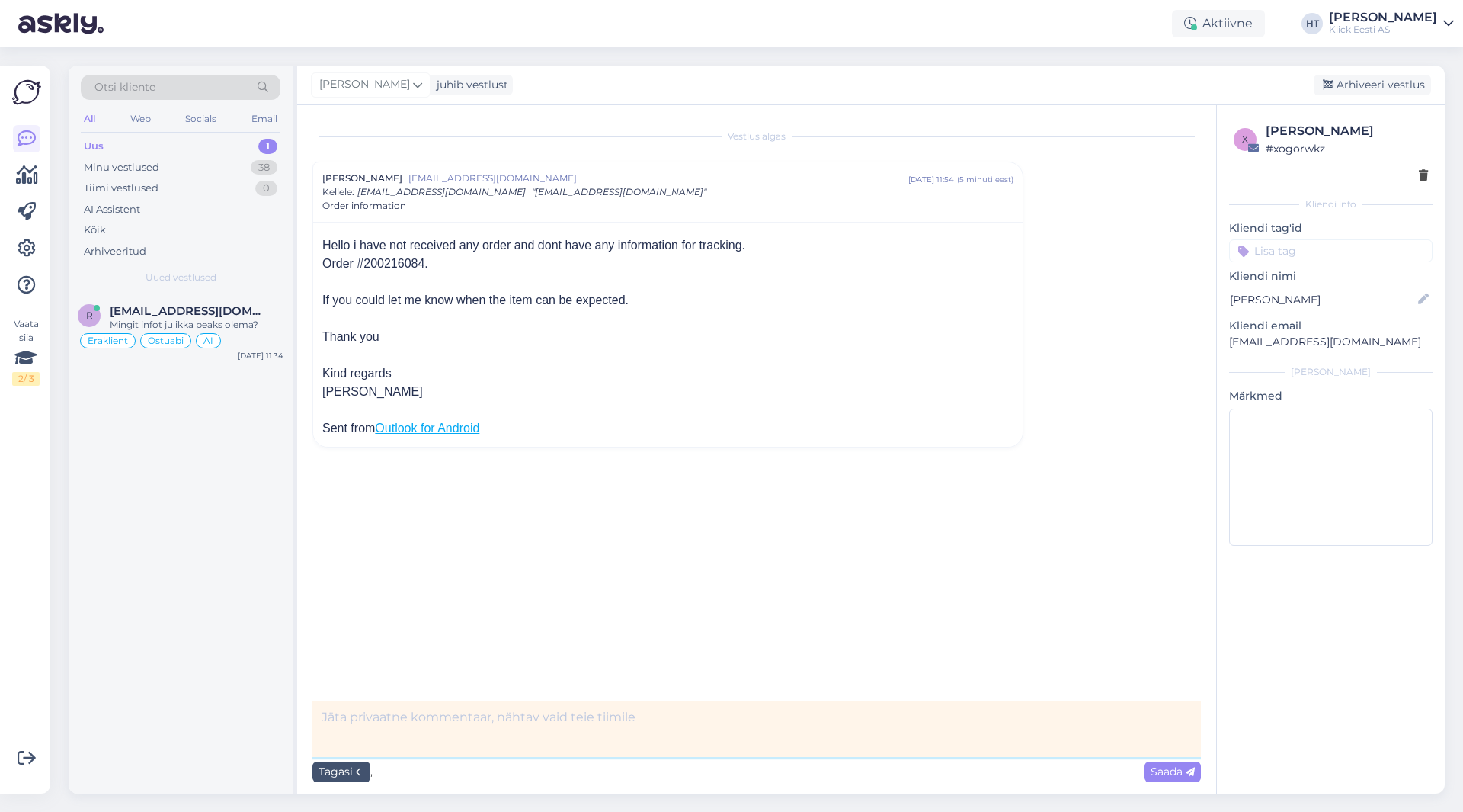
click at [479, 720] on textarea at bounding box center [756, 729] width 888 height 55
type textarea "Kirjutas aknasse ka, vastan seal."
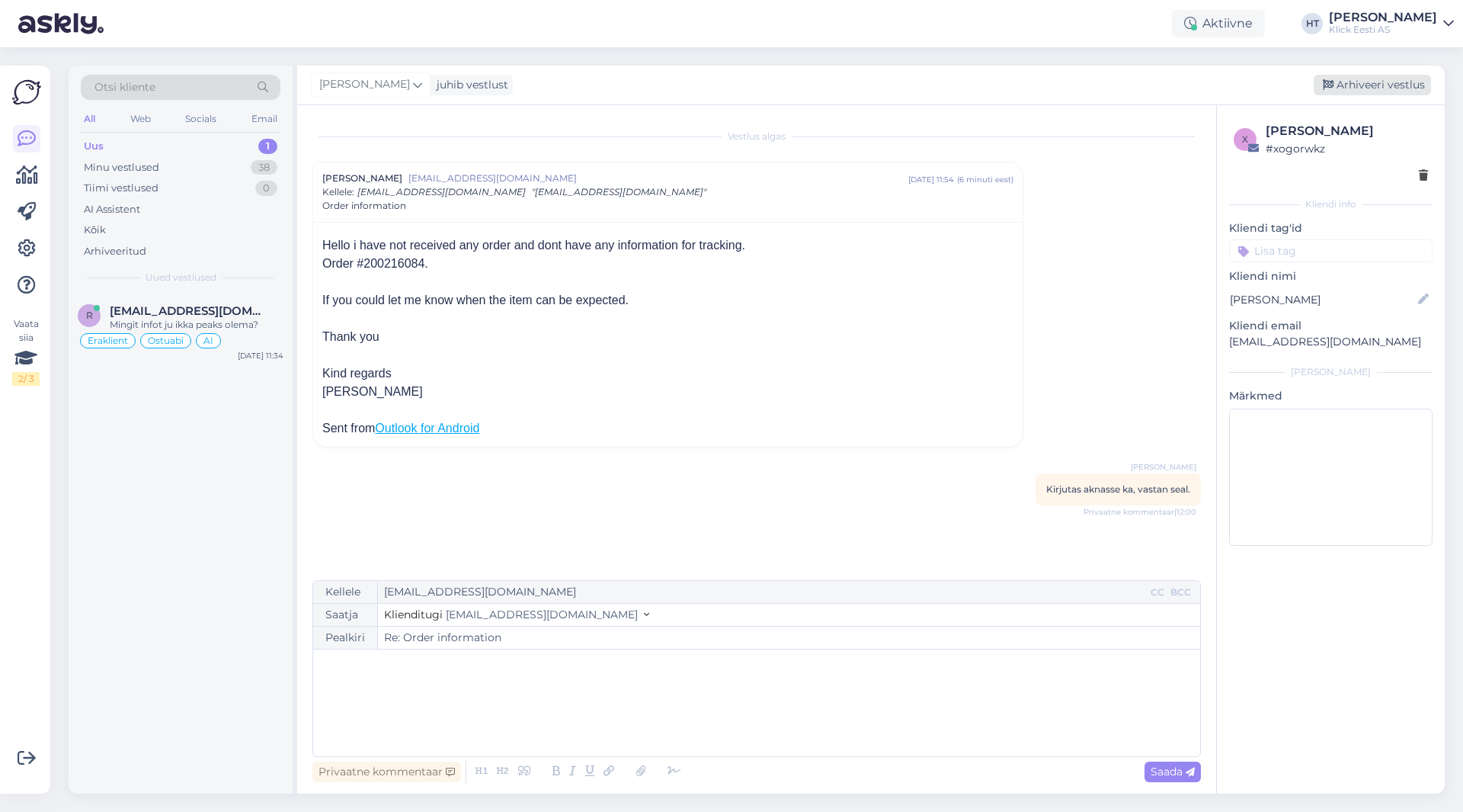
click at [1345, 89] on div "Arhiveeri vestlus" at bounding box center [1372, 85] width 117 height 21
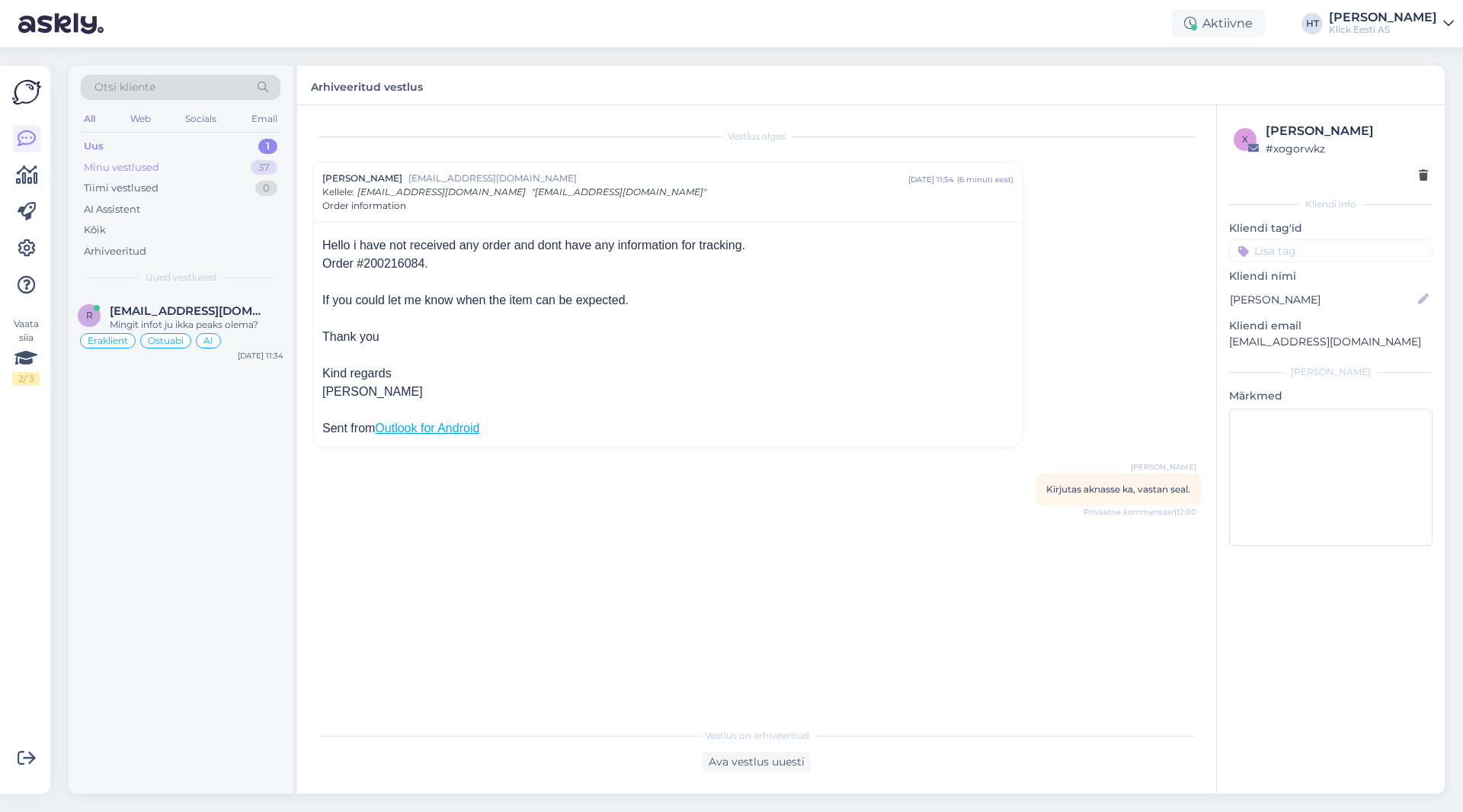
click at [221, 168] on div "Minu vestlused 37" at bounding box center [180, 167] width 200 height 21
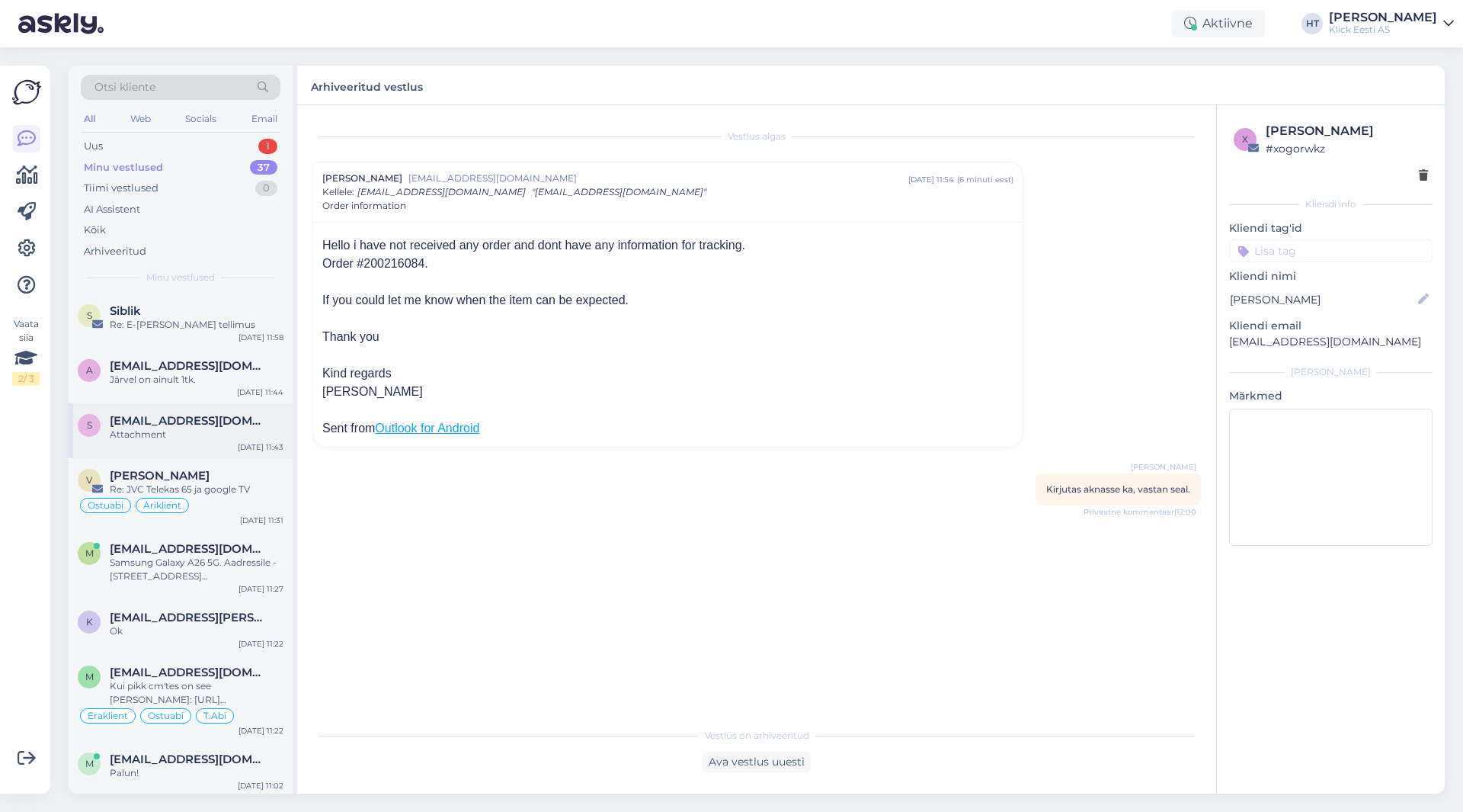
click at [219, 434] on div "Attachment" at bounding box center [196, 435] width 174 height 13
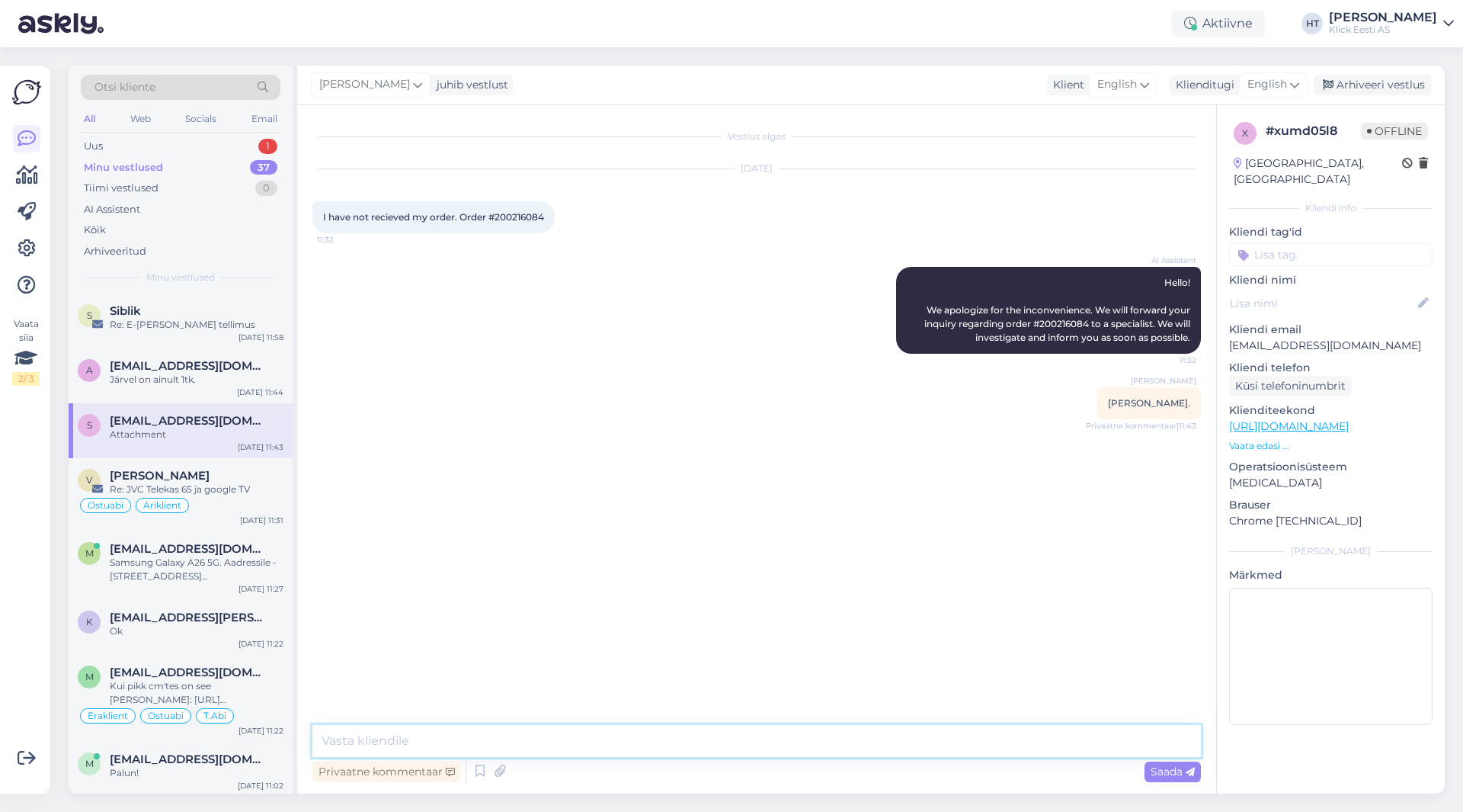
click at [548, 738] on textarea at bounding box center [756, 741] width 888 height 32
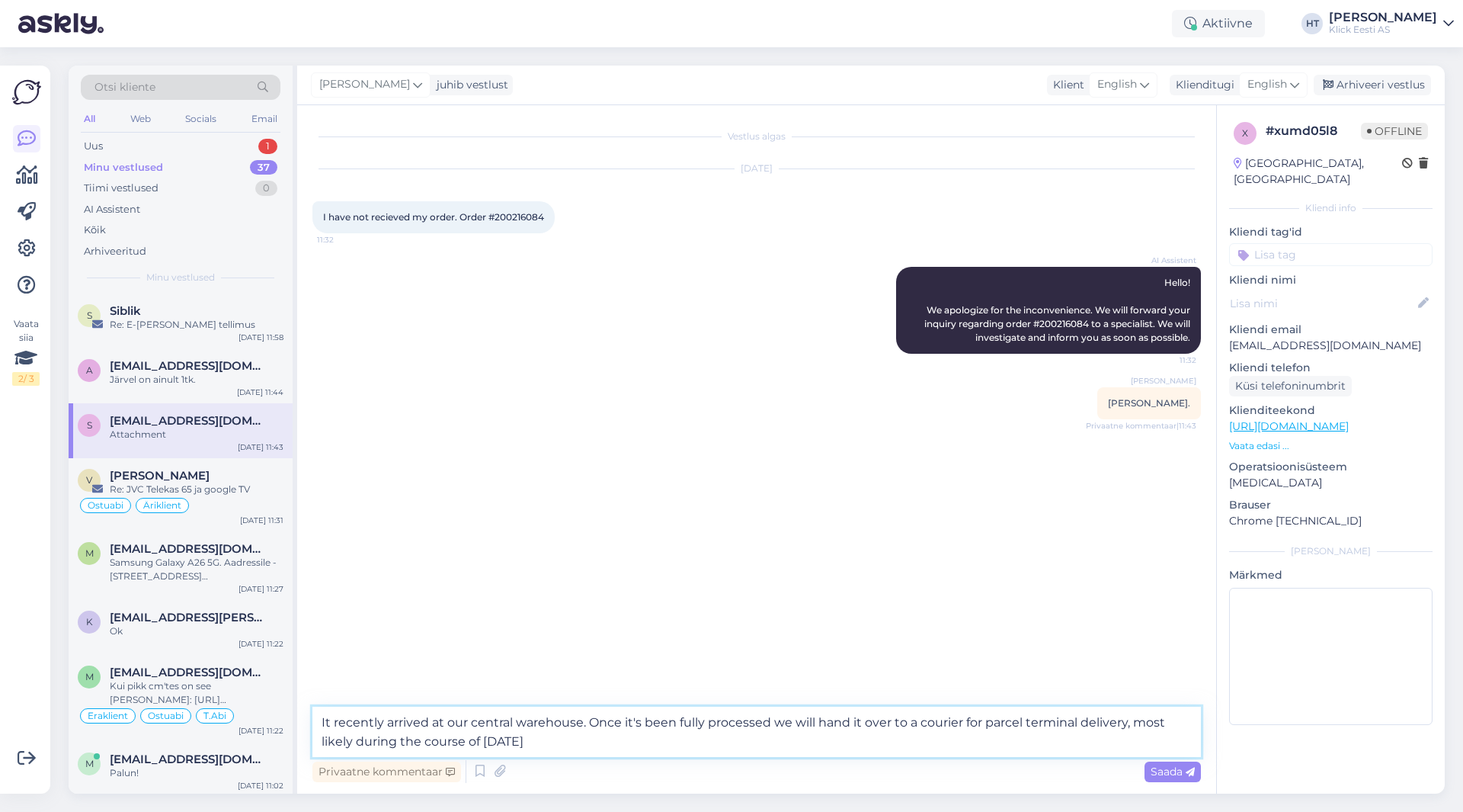
type textarea "It recently arrived at our central warehouse. Once it's been fully processed we…"
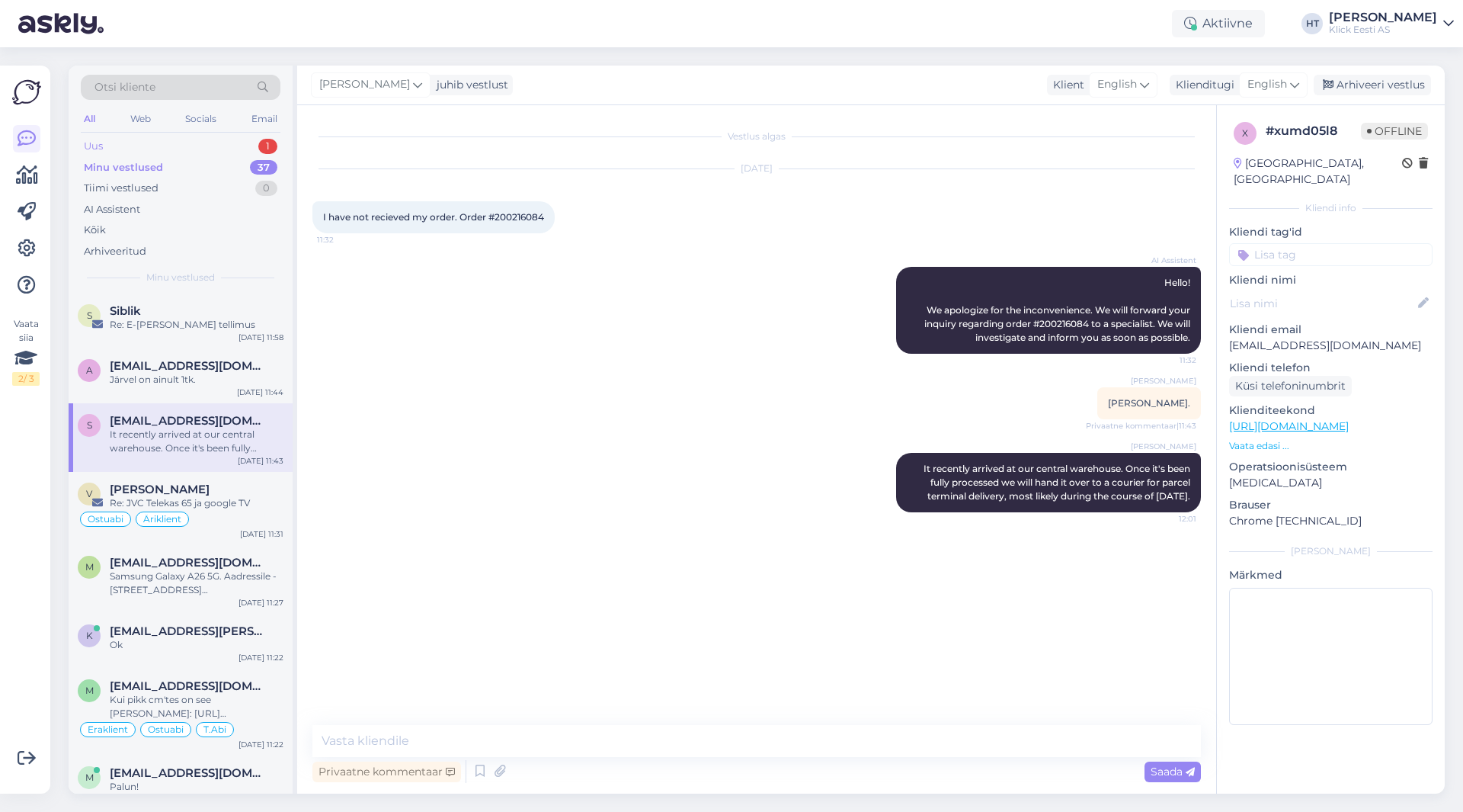
click at [243, 149] on div "Uus 1" at bounding box center [180, 146] width 200 height 21
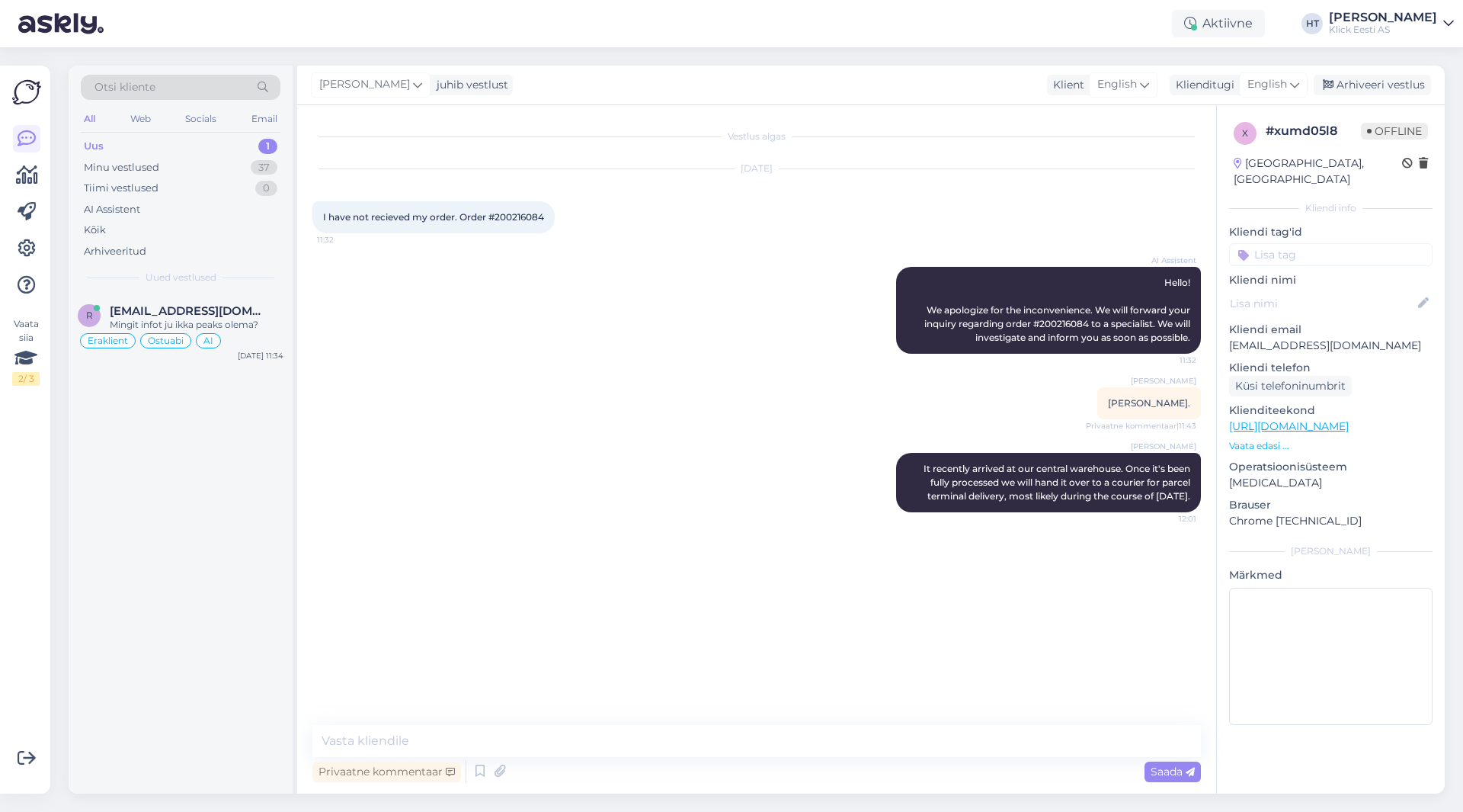
click at [220, 449] on div "r [EMAIL_ADDRESS][DOMAIN_NAME] Mingit infot ju ikka peaks olema? Eraklient Ostu…" at bounding box center [180, 544] width 224 height 500
click at [221, 152] on div "Uus 1" at bounding box center [180, 146] width 200 height 21
click at [233, 166] on div "Minu vestlused 37" at bounding box center [180, 167] width 200 height 21
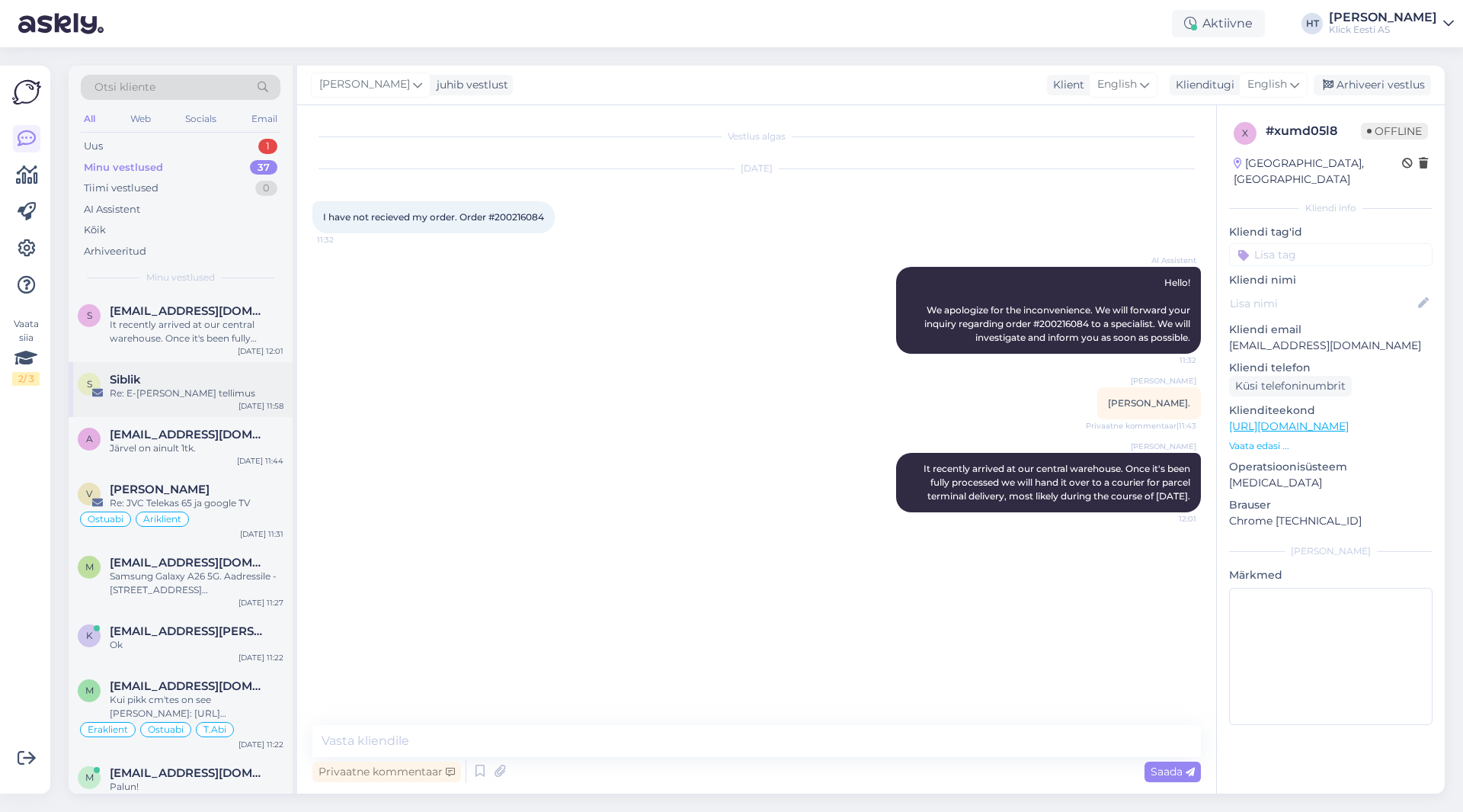
click at [254, 379] on div "Siblik" at bounding box center [196, 379] width 174 height 13
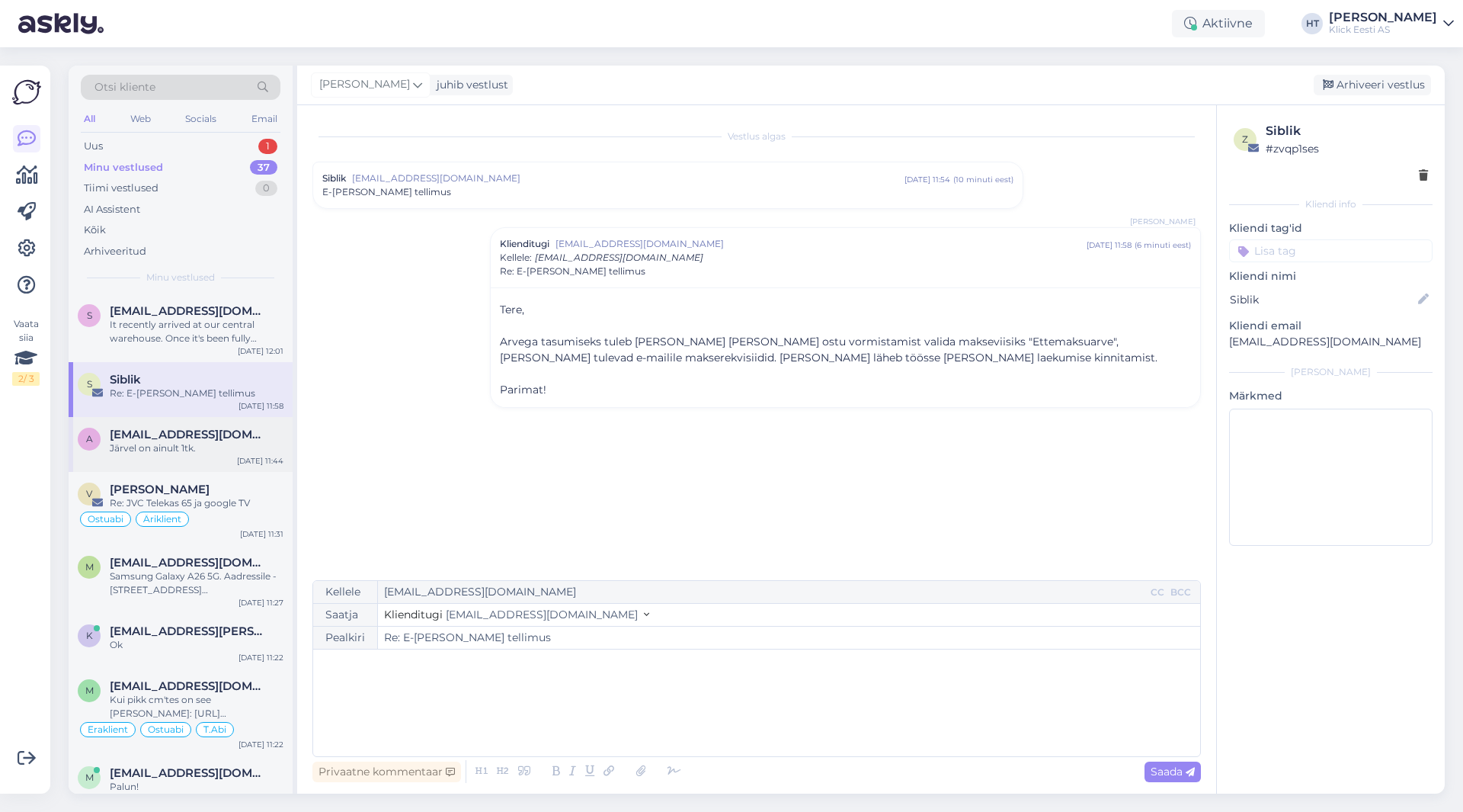
click at [263, 452] on div "Järvel on ainult 1tk." at bounding box center [196, 448] width 174 height 13
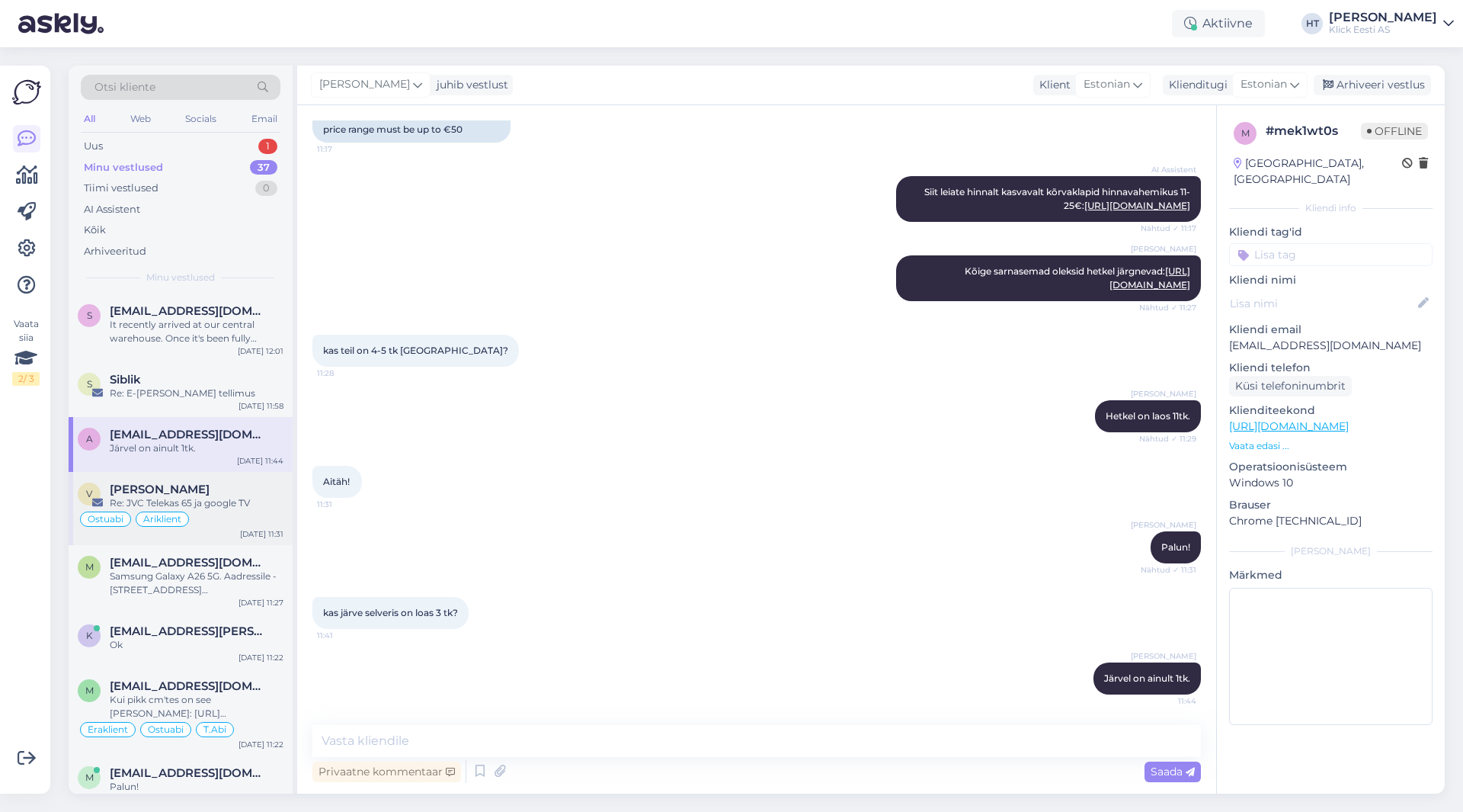
click at [256, 506] on div "Re: JVC Telekas 65 ja google TV" at bounding box center [196, 502] width 174 height 13
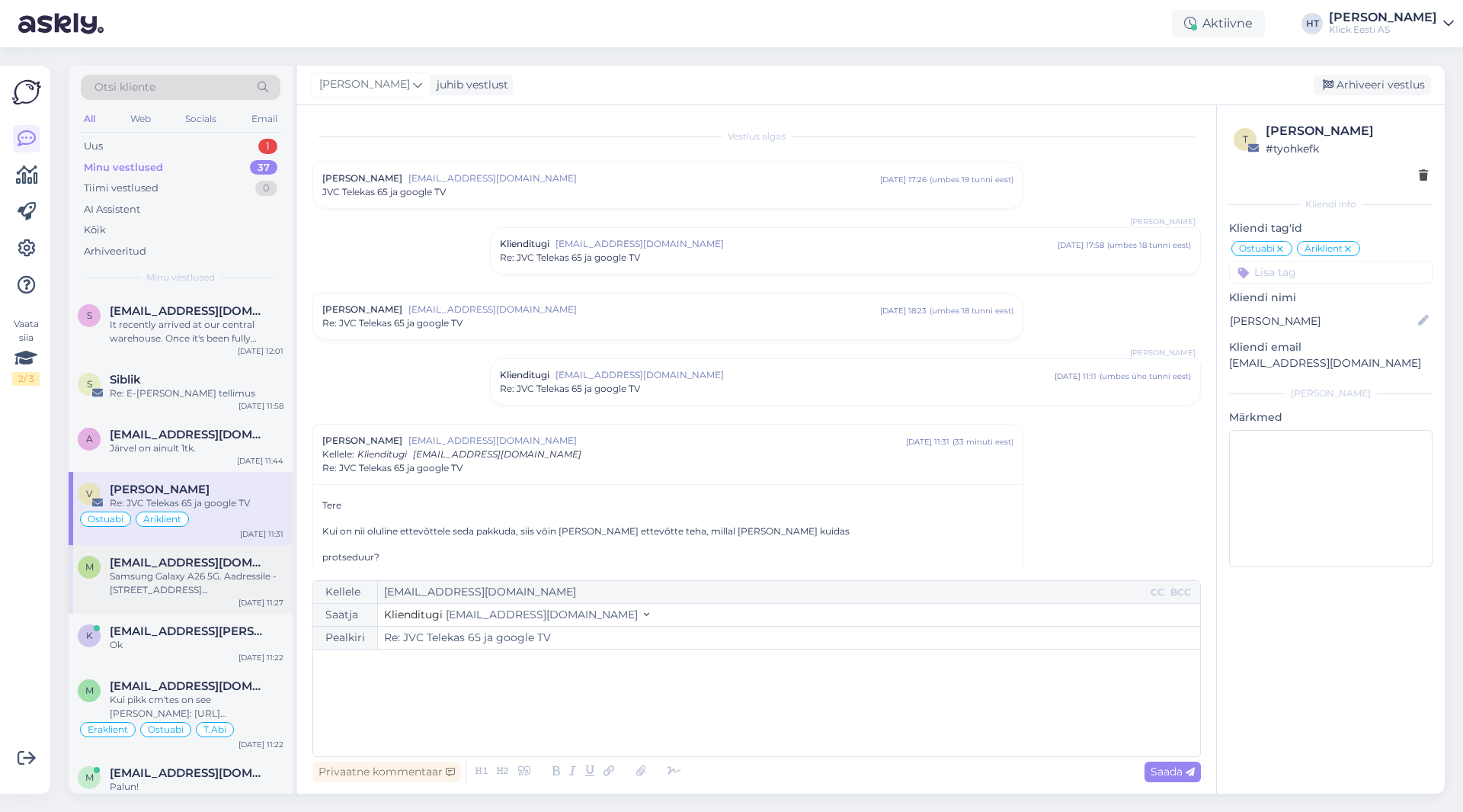
click at [247, 564] on span "[EMAIL_ADDRESS][DOMAIN_NAME]" at bounding box center [189, 562] width 159 height 13
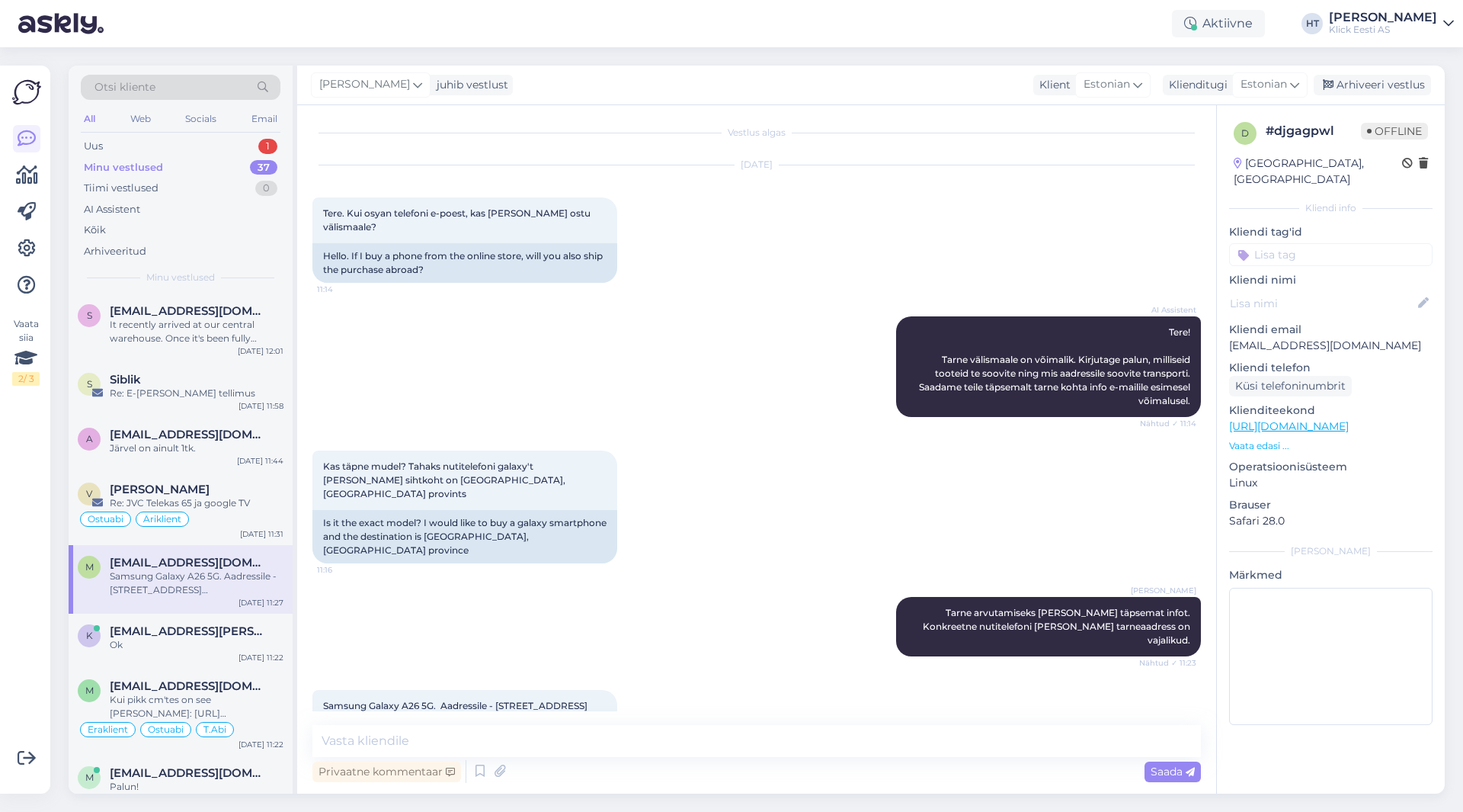
drag, startPoint x: 324, startPoint y: 664, endPoint x: 557, endPoint y: 677, distance: 233.4
click at [557, 690] on div "Samsung Galaxy A26 5G. Aadressile - [STREET_ADDRESS][PERSON_NAME]. 11:27" at bounding box center [464, 712] width 305 height 46
click at [763, 673] on div "Samsung Galaxy A26 5G. Aadressile - [STREET_ADDRESS][PERSON_NAME]. 11:27" at bounding box center [756, 712] width 888 height 79
drag, startPoint x: 322, startPoint y: 664, endPoint x: 526, endPoint y: 687, distance: 205.3
click at [526, 690] on div "Samsung Galaxy A26 5G. Aadressile - [STREET_ADDRESS][PERSON_NAME]. 11:27" at bounding box center [464, 712] width 305 height 46
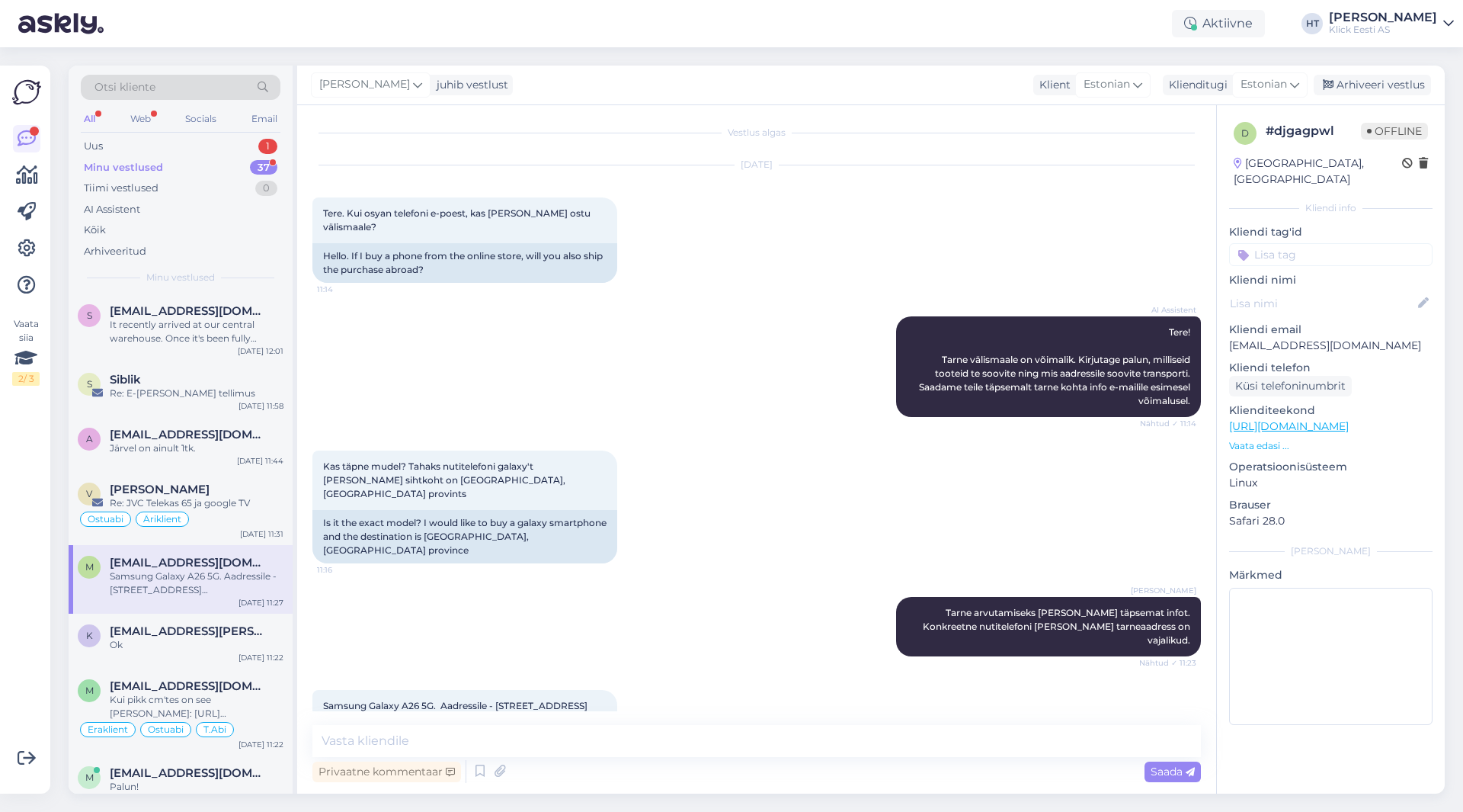
click at [691, 673] on div "Samsung Galaxy A26 5G. Aadressile - [STREET_ADDRESS][PERSON_NAME]. 11:27" at bounding box center [756, 712] width 888 height 79
click at [1292, 337] on p "[EMAIL_ADDRESS][DOMAIN_NAME]" at bounding box center [1330, 345] width 204 height 16
click at [747, 325] on div "AI Assistent Tere! Tarne välismaale on võimalik. Kirjutage palun, milliseid too…" at bounding box center [756, 367] width 888 height 134
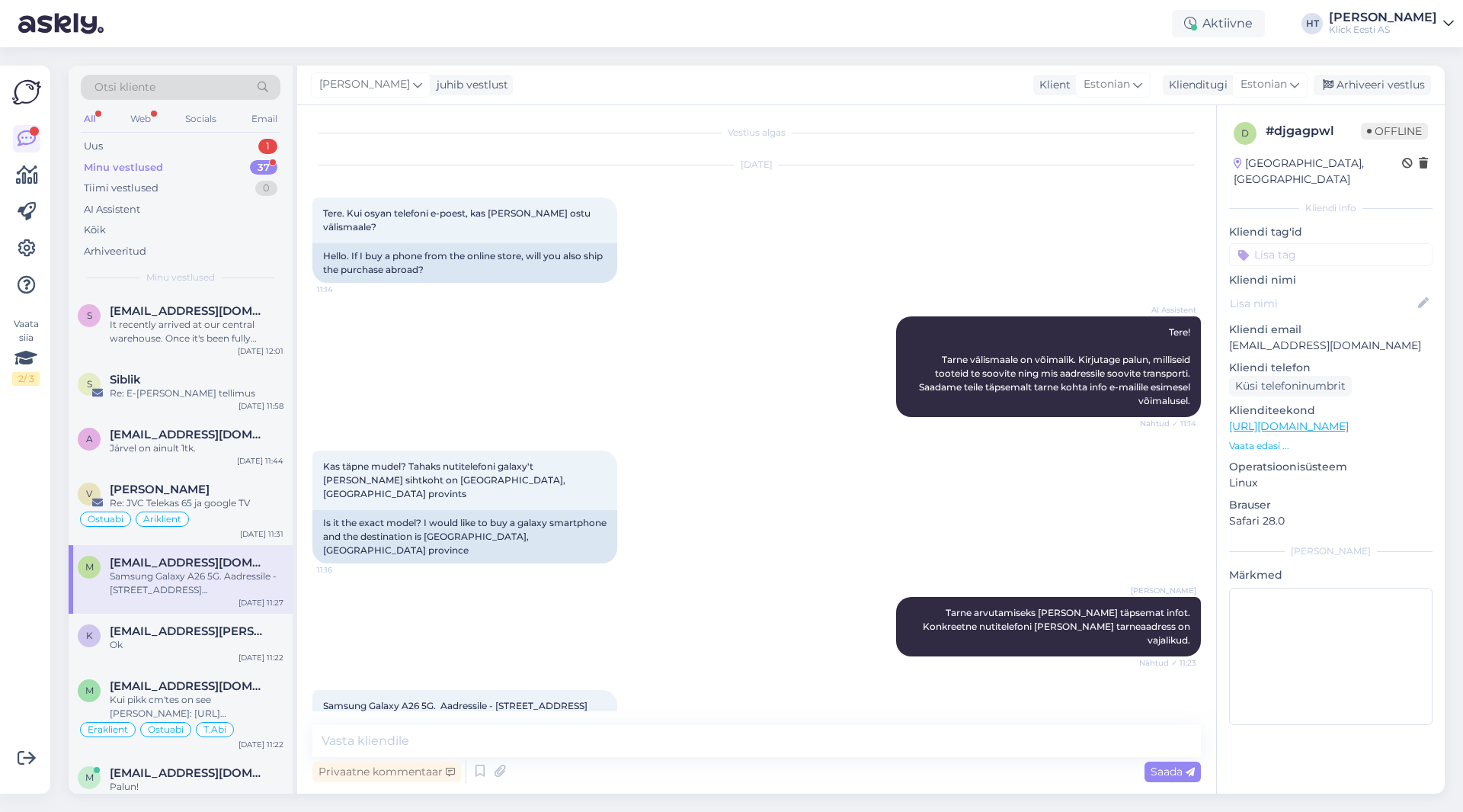
click at [221, 164] on div "Minu vestlused 37" at bounding box center [180, 167] width 200 height 21
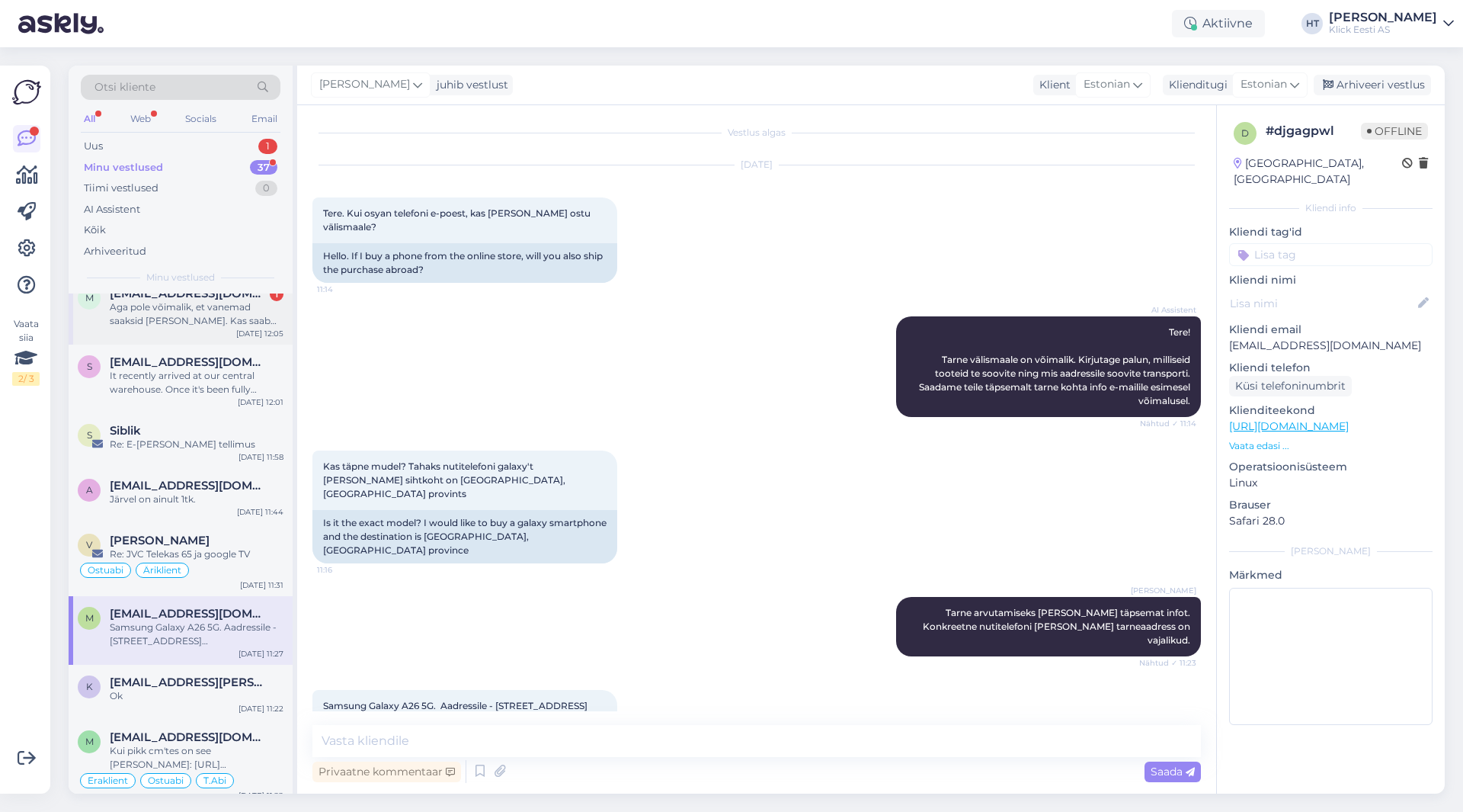
scroll to position [0, 0]
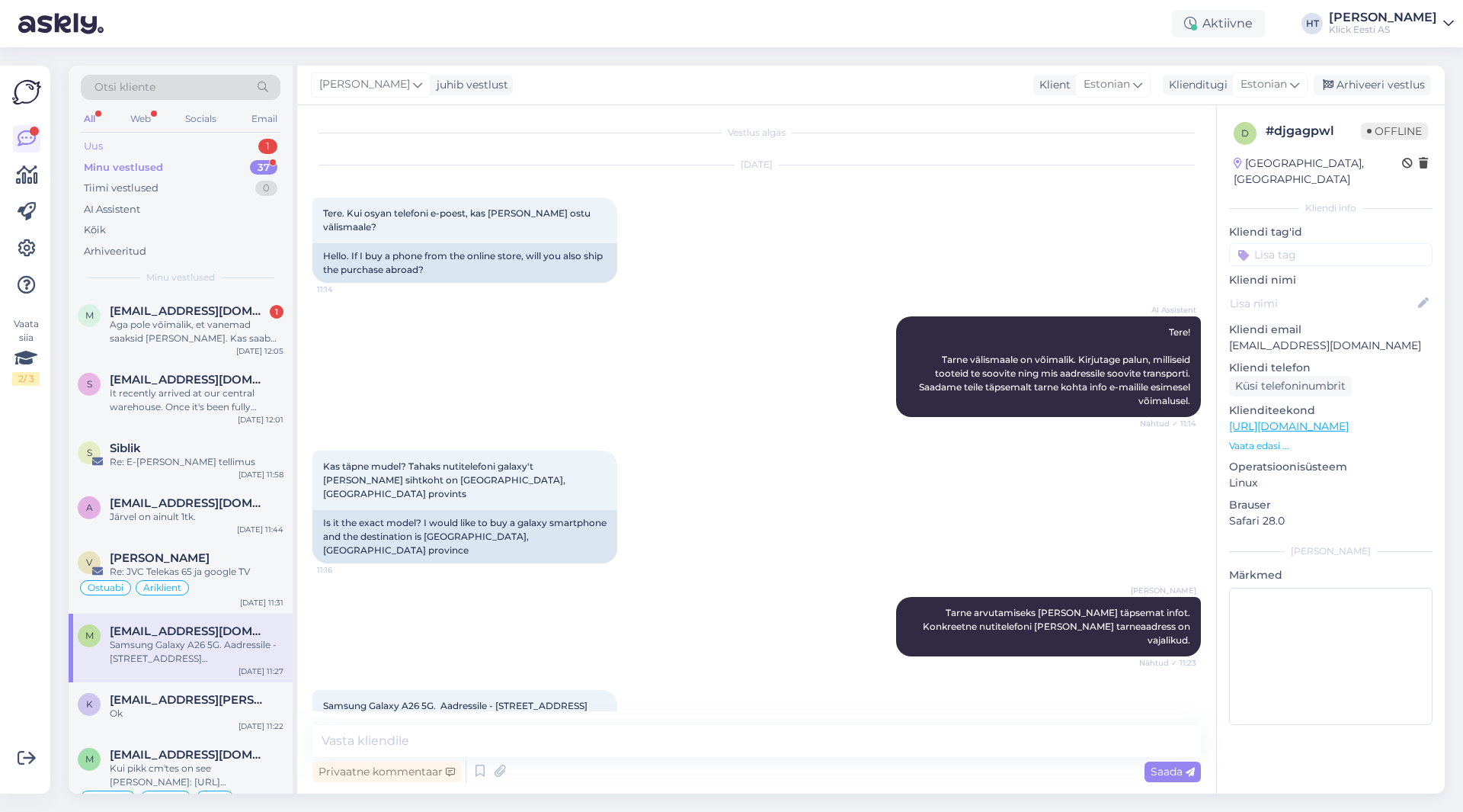
click at [229, 138] on div "Uus 1" at bounding box center [180, 146] width 200 height 21
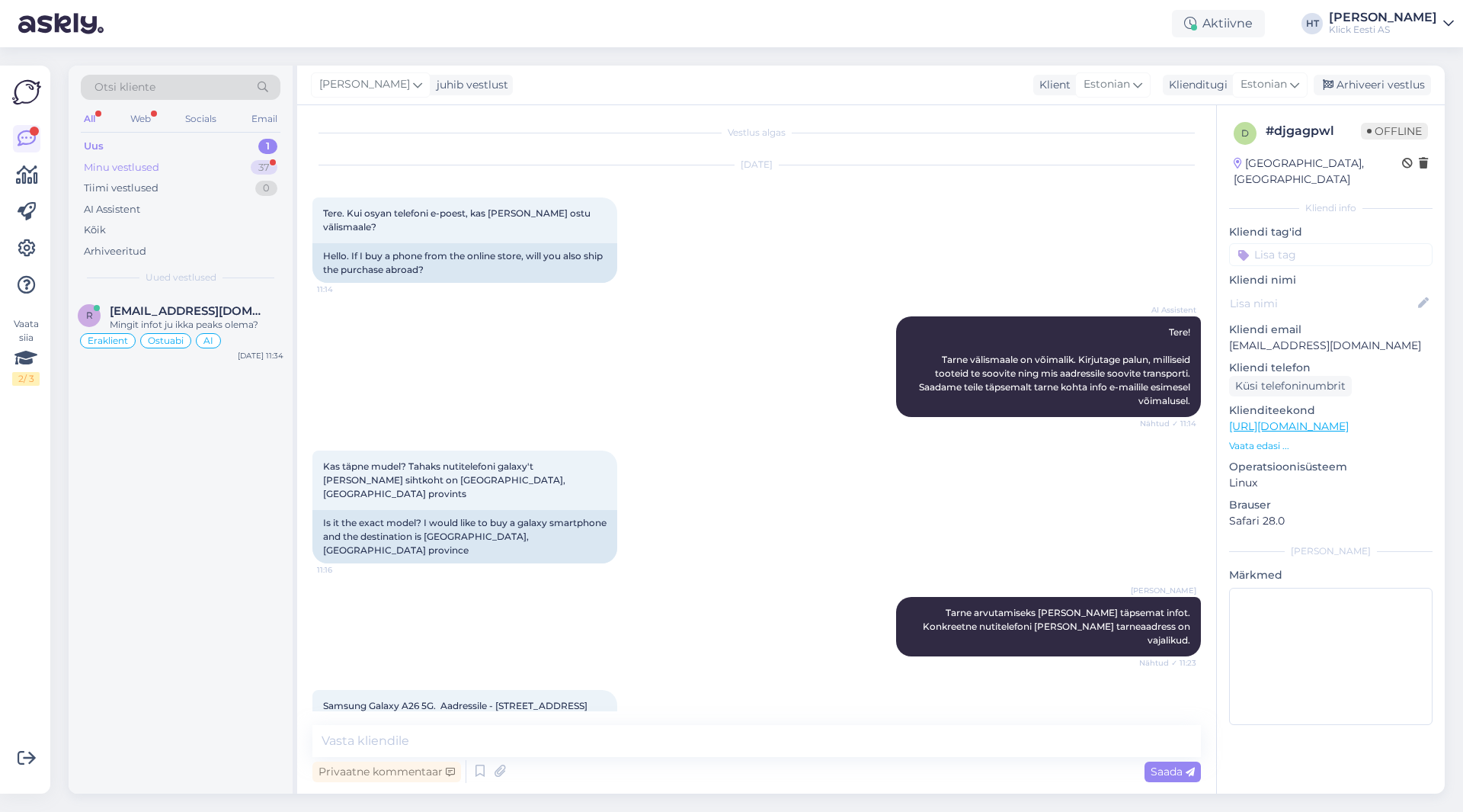
click at [246, 166] on div "Minu vestlused 37" at bounding box center [180, 167] width 200 height 21
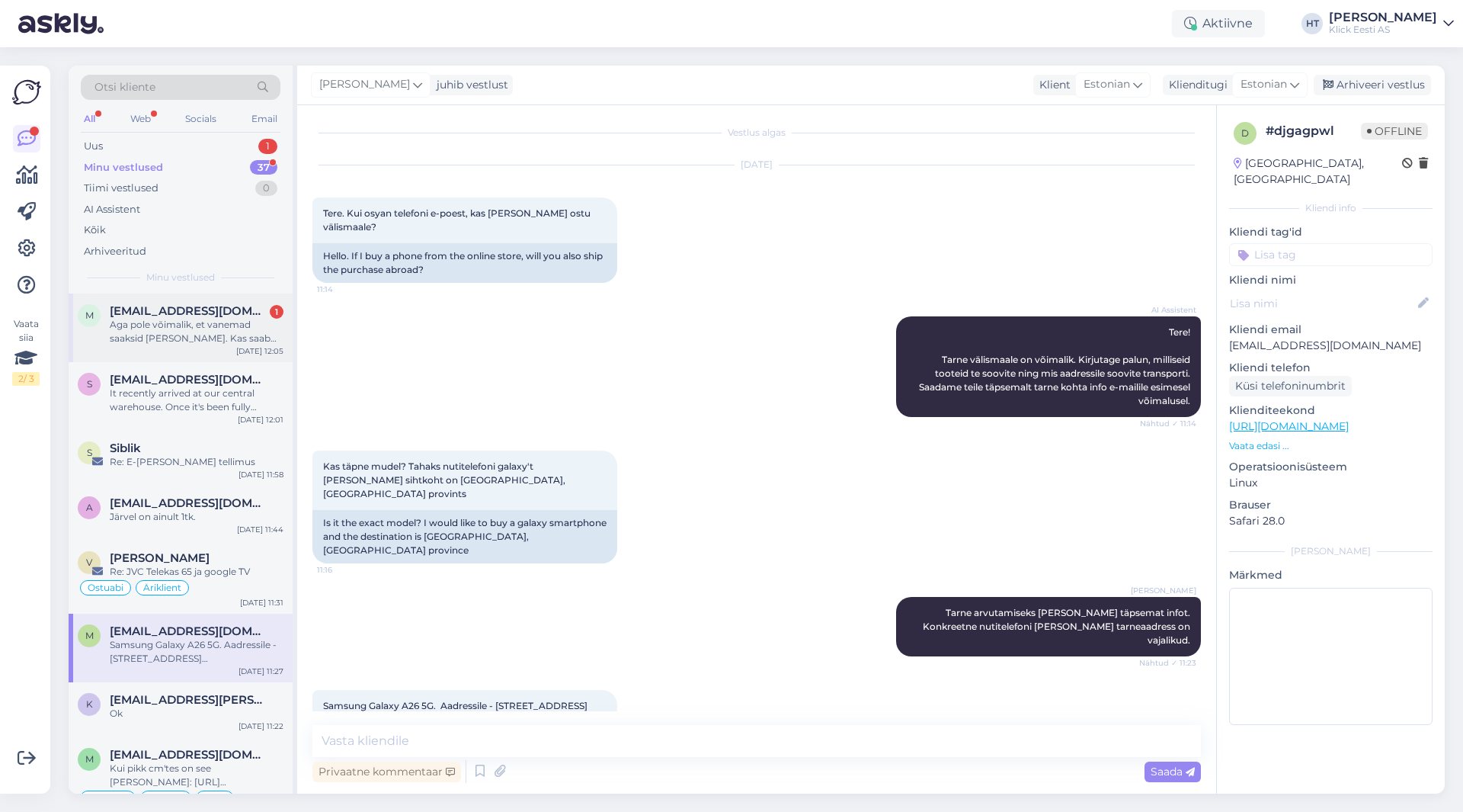
click at [228, 333] on div "Aga pole võimalik, et vanemad saaksid [PERSON_NAME]. Kas saab kuidagi lepinguga" at bounding box center [196, 331] width 174 height 28
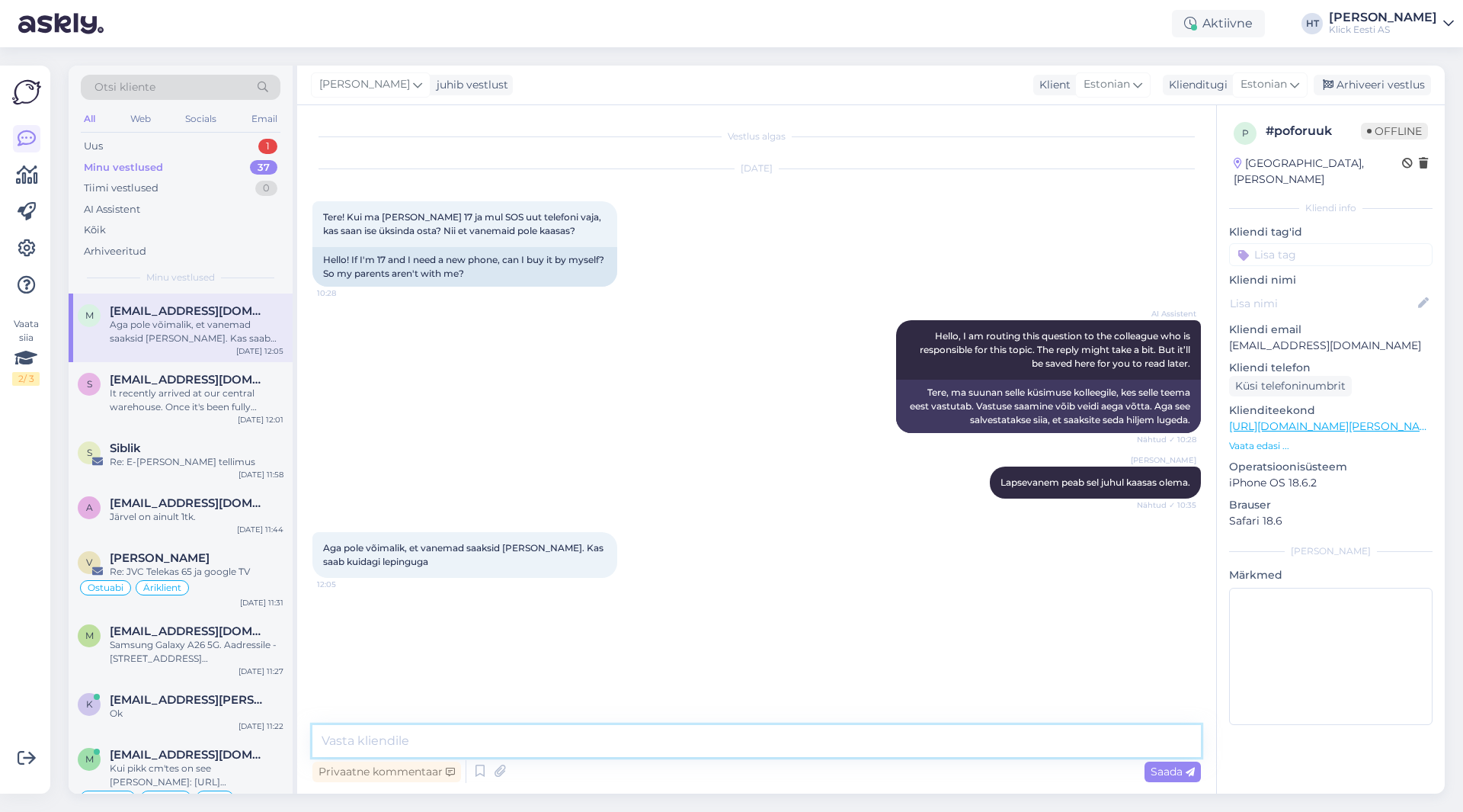
click at [539, 732] on textarea at bounding box center [756, 741] width 888 height 32
paste textarea "Saab, kui lapse seaduslik esindaja (lapsevanem) edastab meile (konkreetsele poe…"
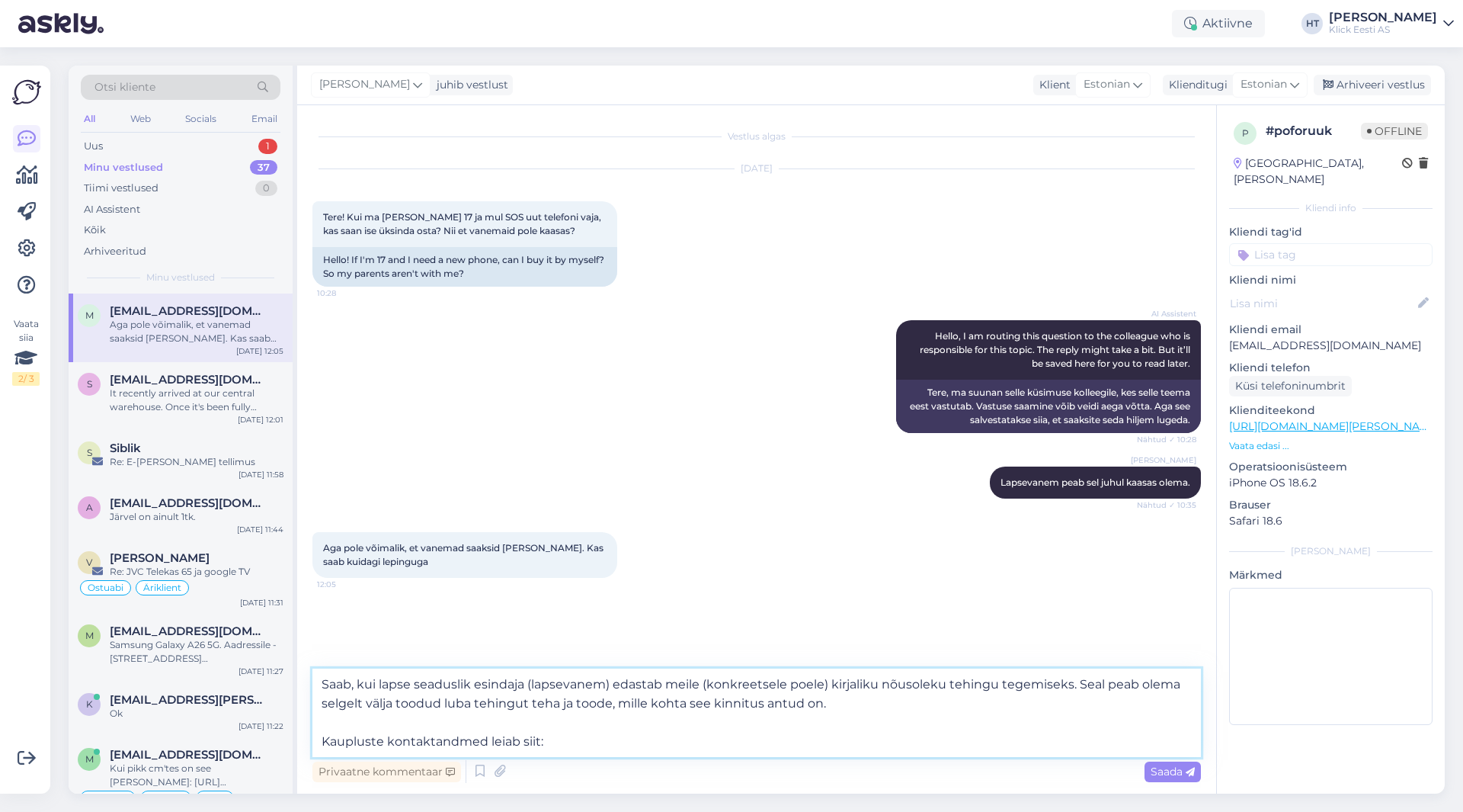
paste textarea "[URL][DOMAIN_NAME]"
type textarea "Saab, kui lapse seaduslik esindaja (lapsevanem) edastab meile (konkreetsele poe…"
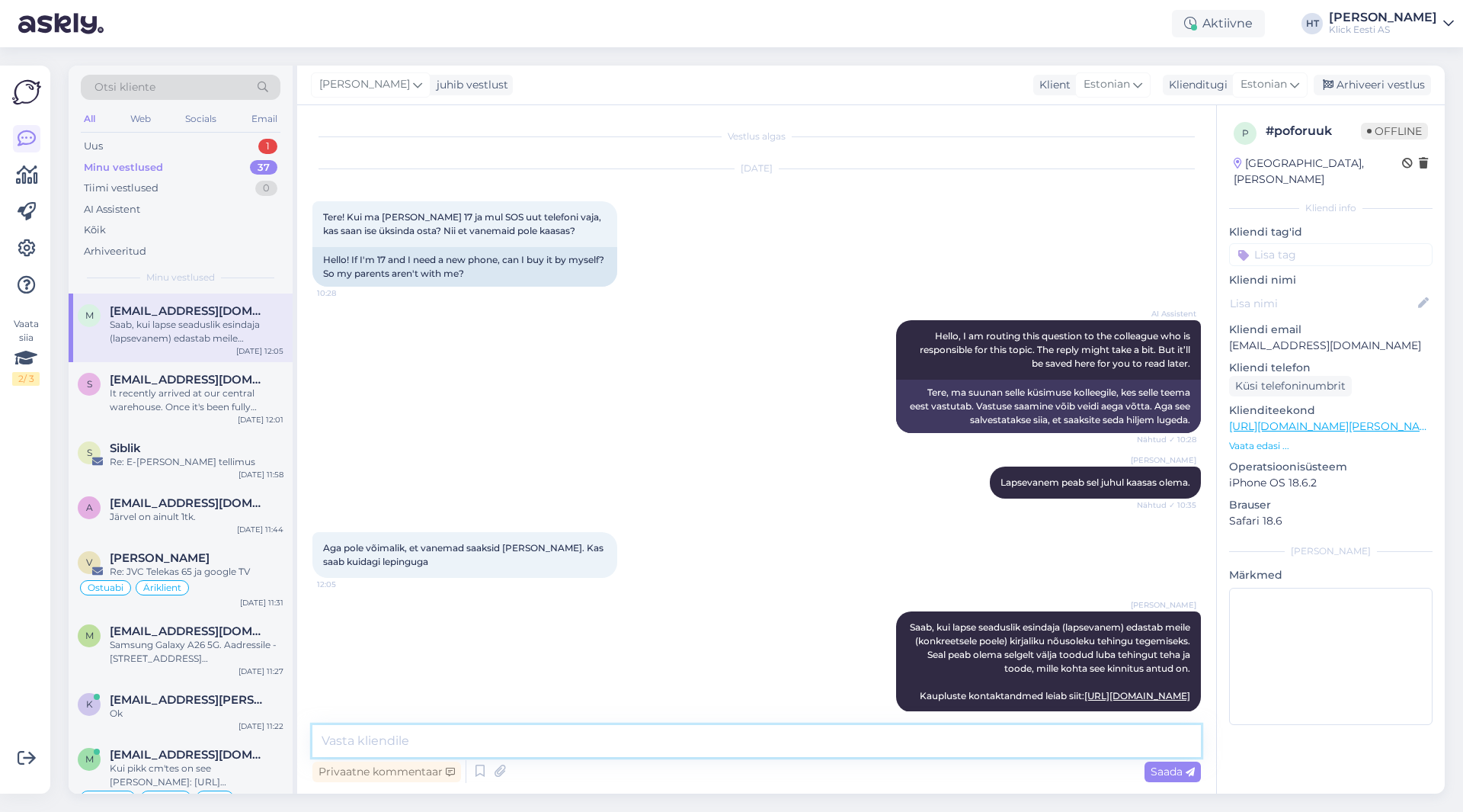
scroll to position [31, 0]
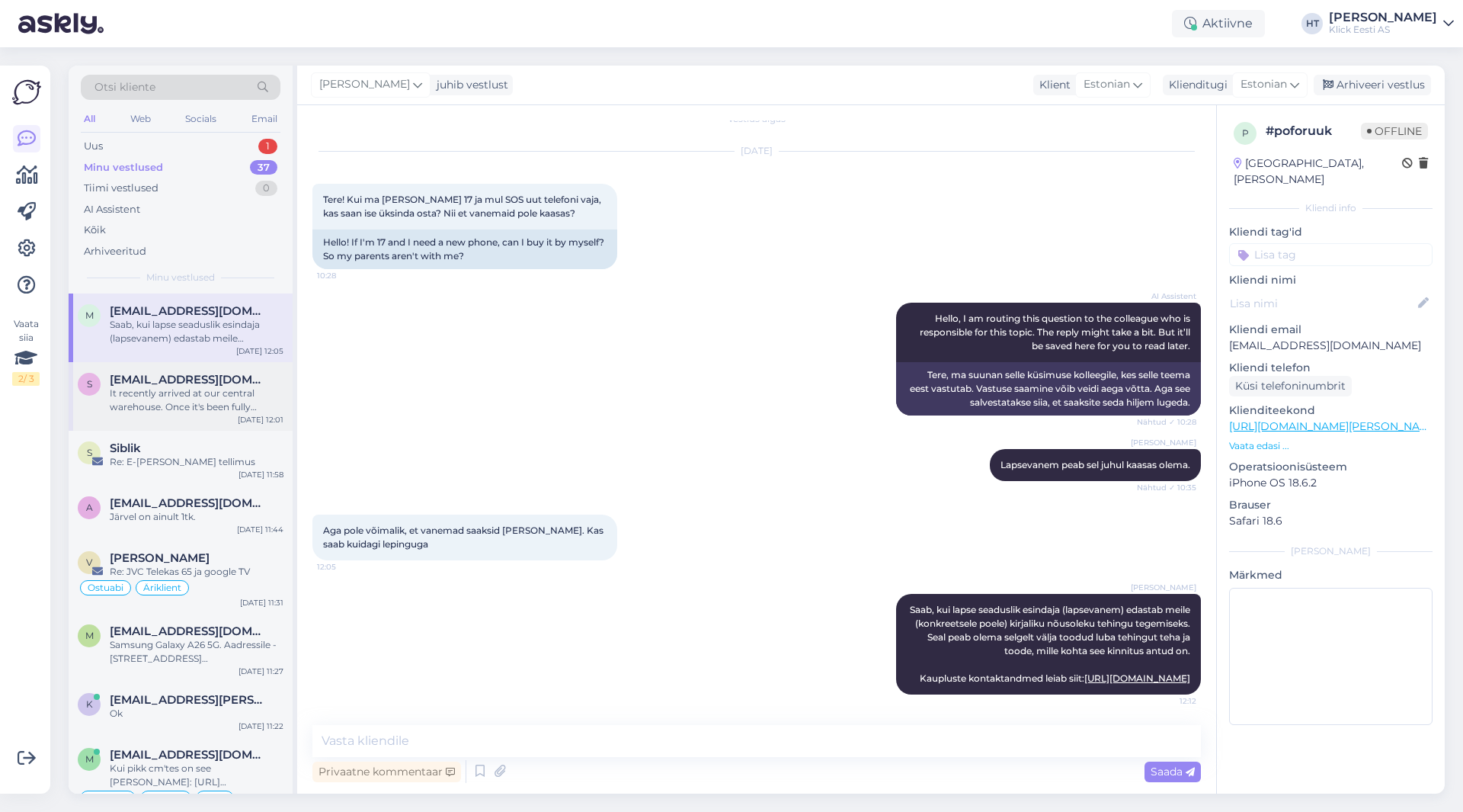
click at [208, 413] on div "It recently arrived at our central warehouse. Once it's been fully processed we…" at bounding box center [196, 400] width 174 height 28
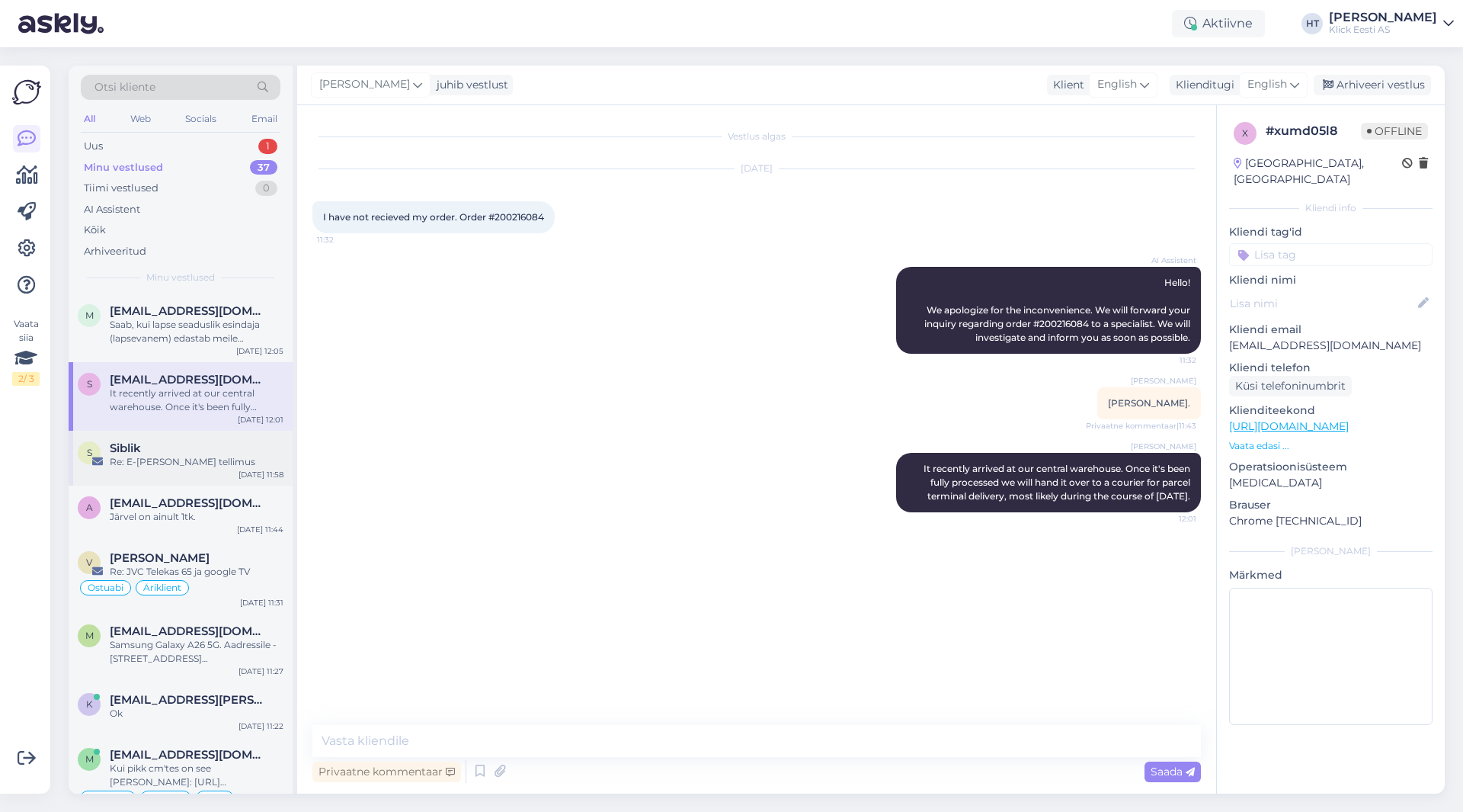
click at [205, 448] on div "Siblik" at bounding box center [196, 448] width 174 height 13
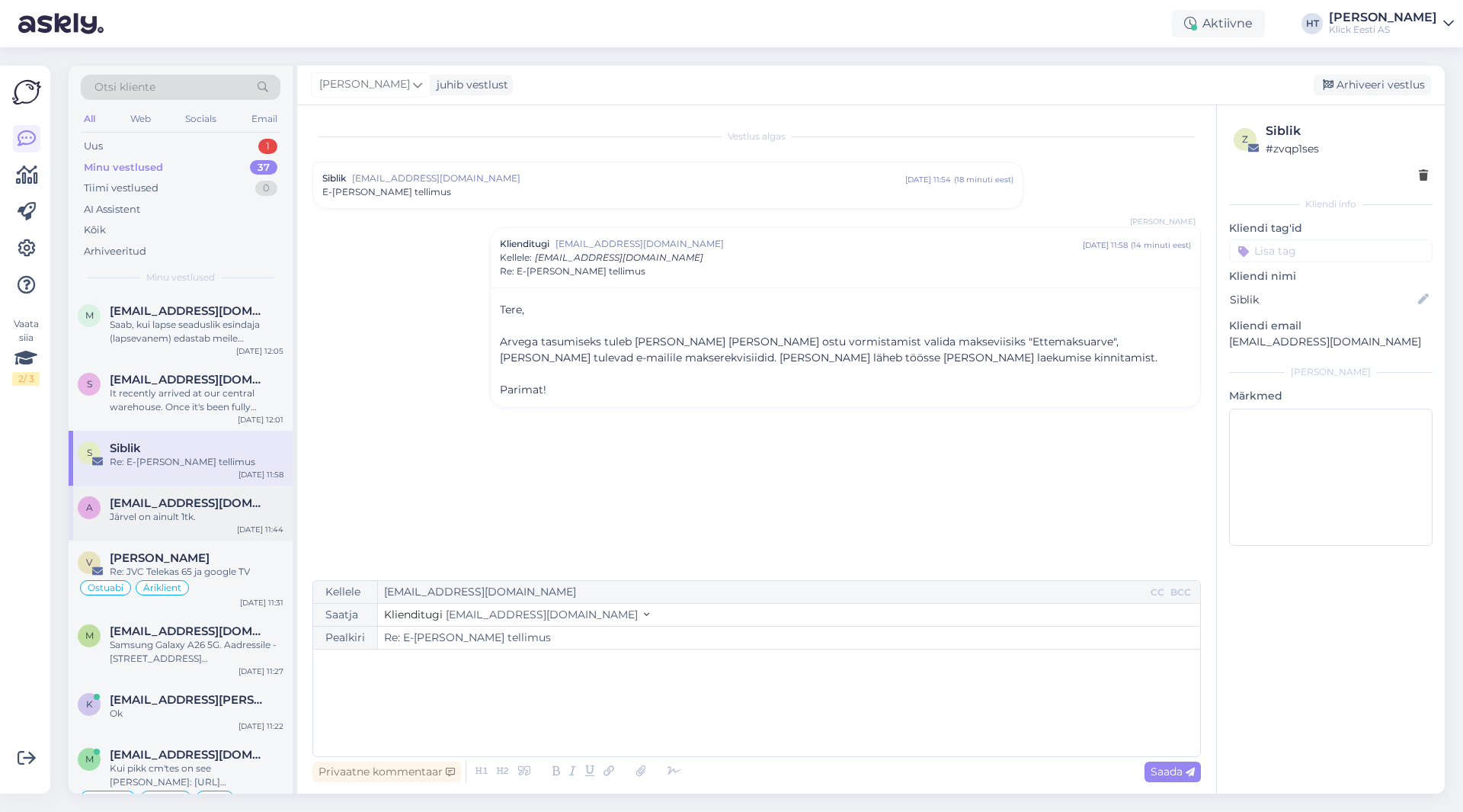
click at [237, 506] on div "[EMAIL_ADDRESS][DOMAIN_NAME]" at bounding box center [196, 502] width 174 height 13
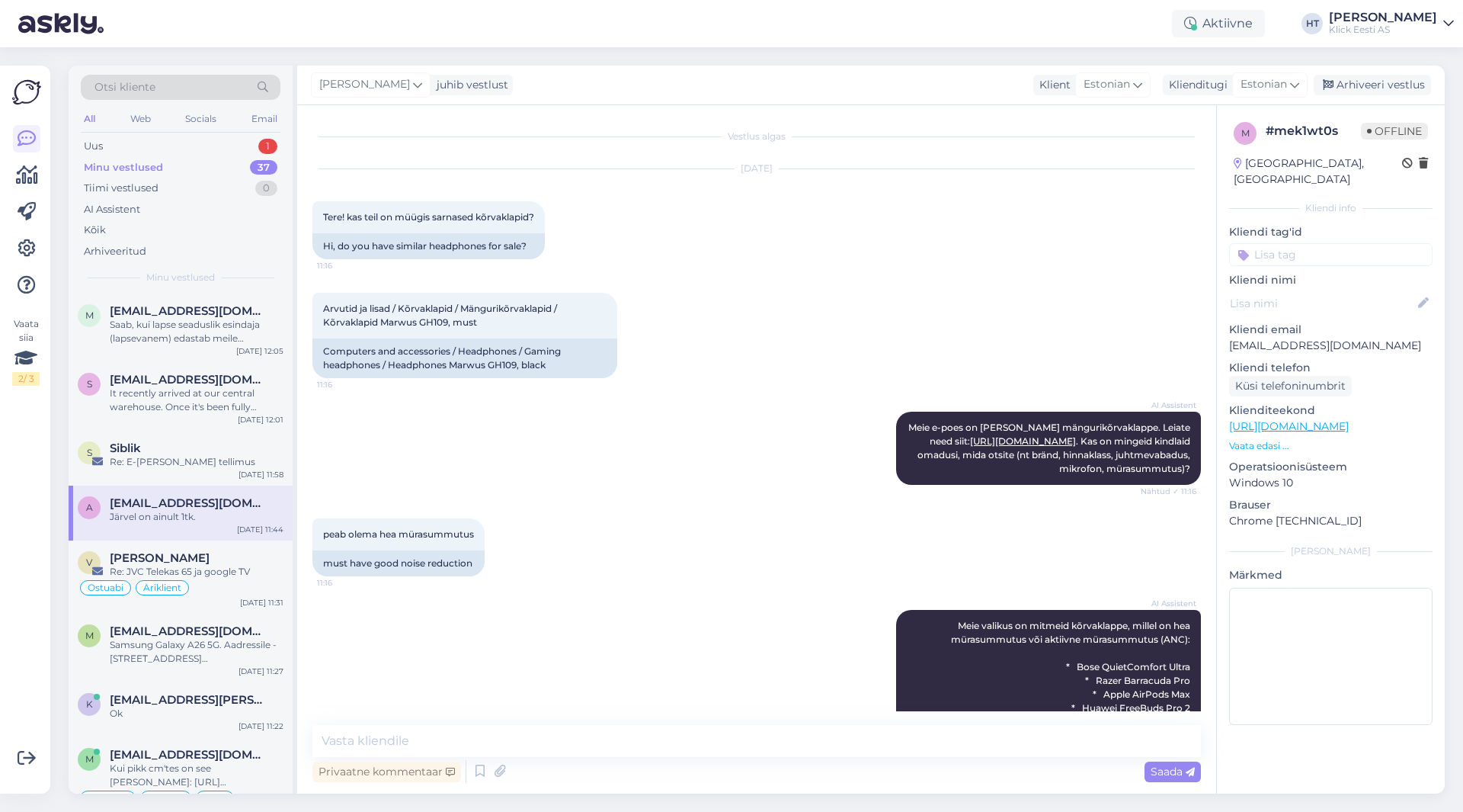
scroll to position [929, 0]
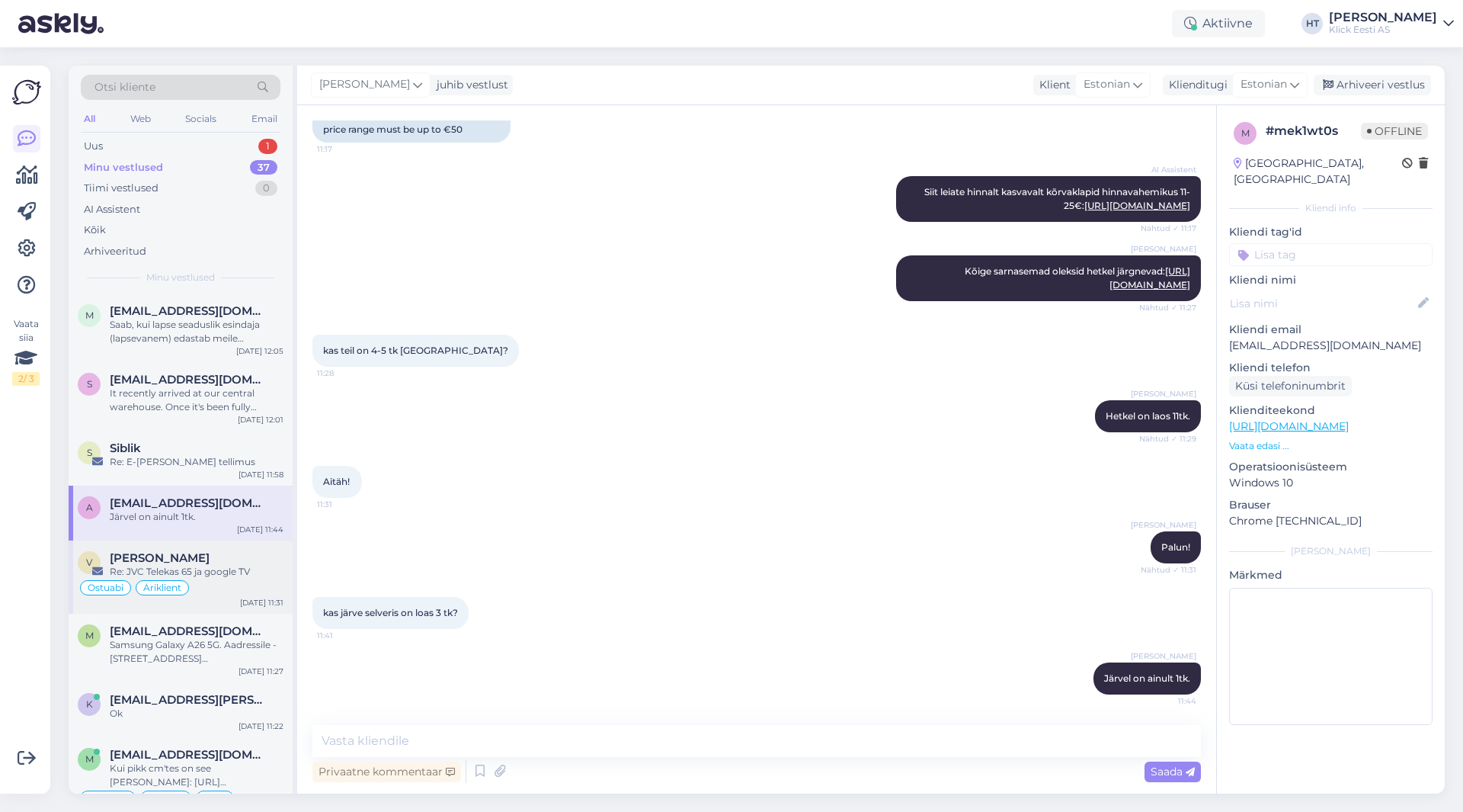
click at [257, 581] on div "Ostuabi Äriklient" at bounding box center [180, 588] width 206 height 18
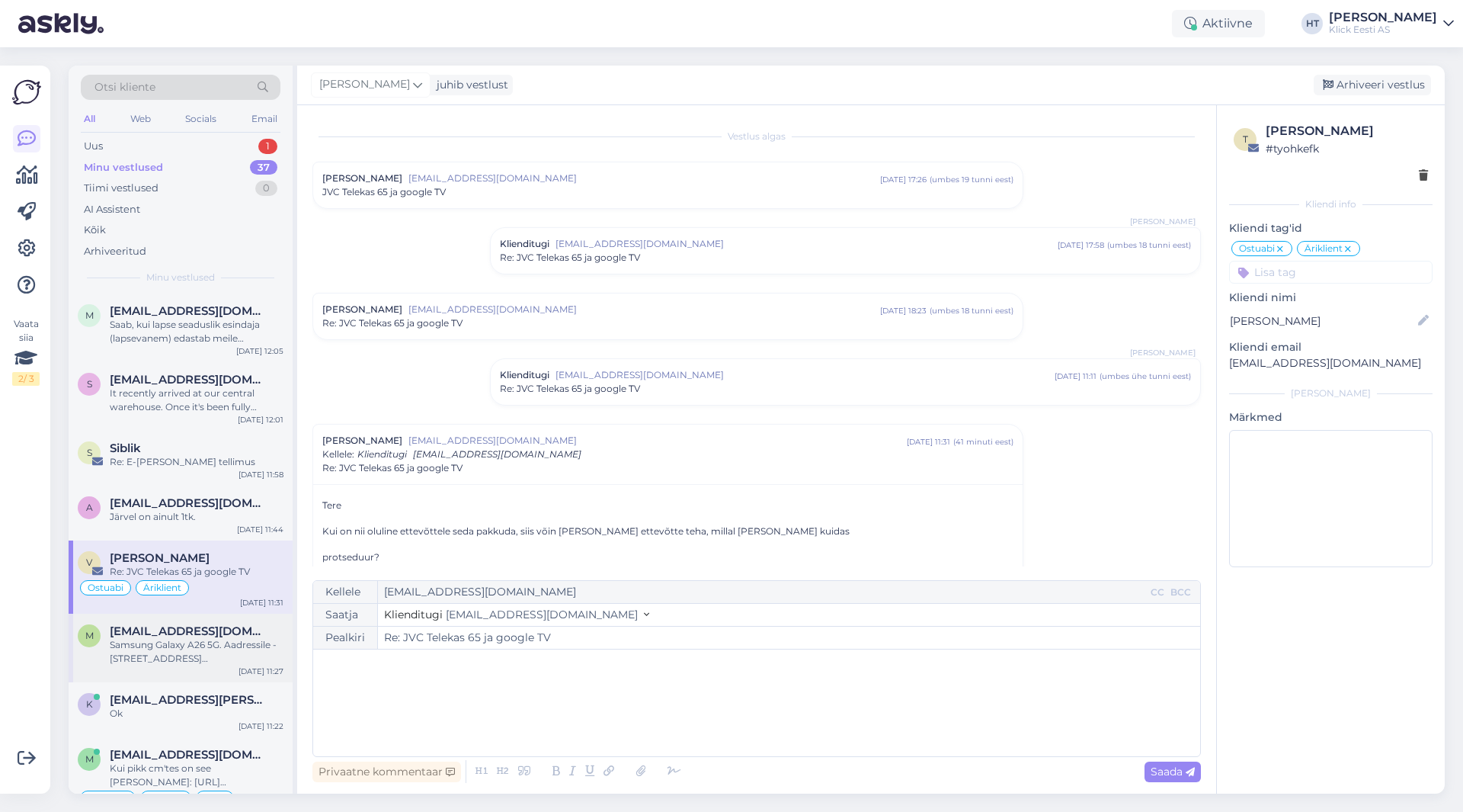
click at [262, 624] on span "[EMAIL_ADDRESS][DOMAIN_NAME]" at bounding box center [189, 631] width 159 height 13
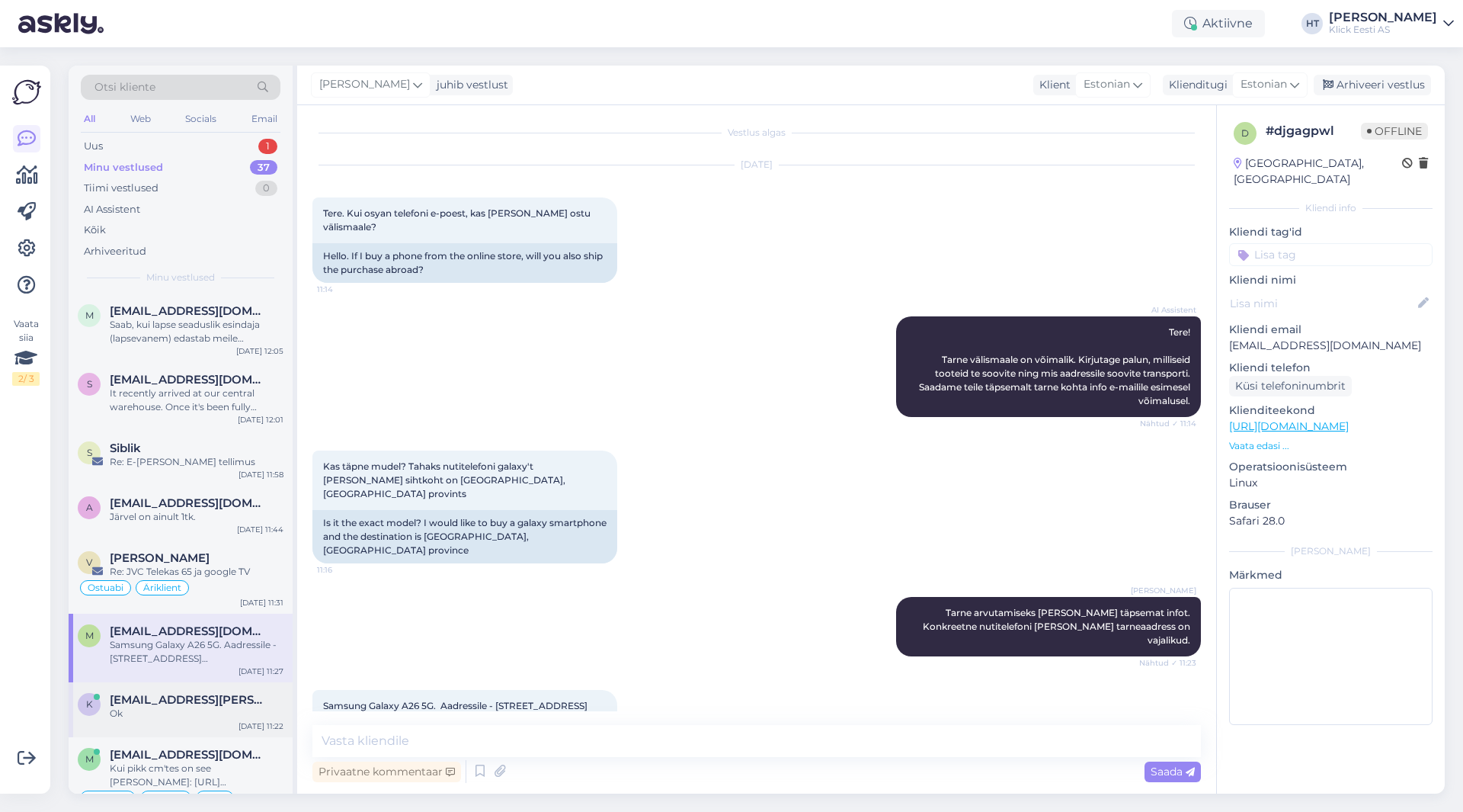
click at [247, 712] on div "Ok" at bounding box center [196, 713] width 174 height 13
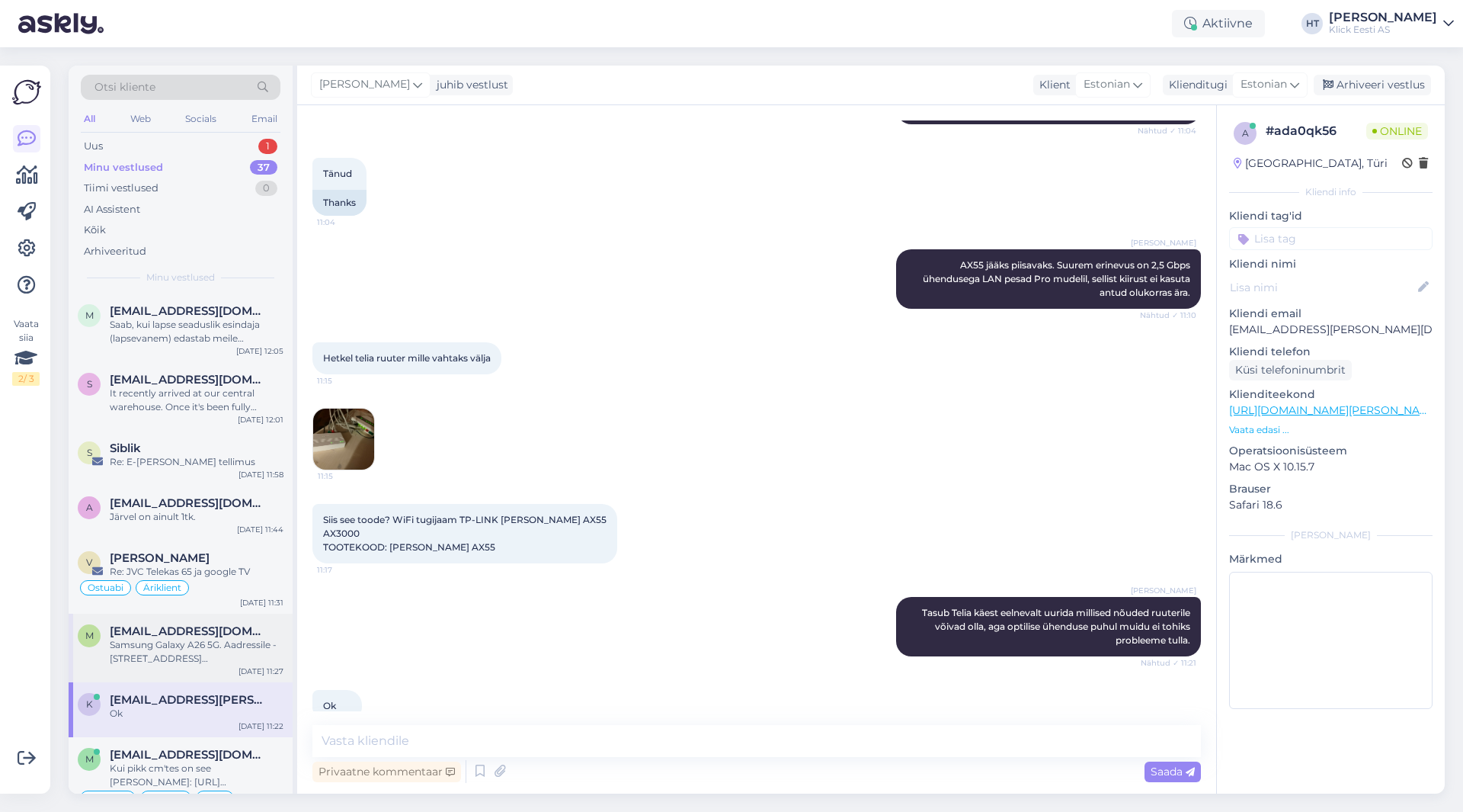
click at [238, 637] on span "[EMAIL_ADDRESS][DOMAIN_NAME]" at bounding box center [189, 631] width 159 height 13
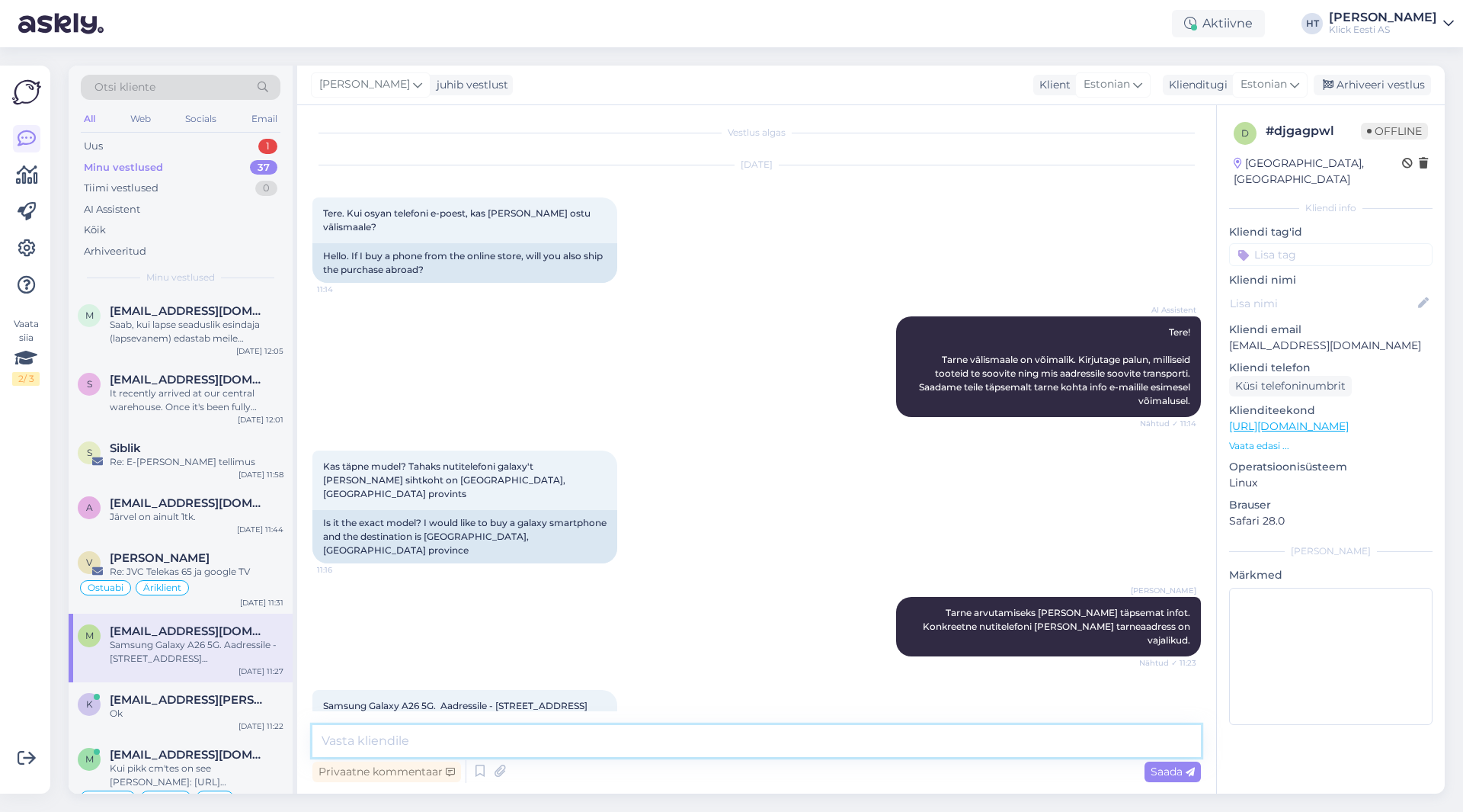
click at [449, 737] on textarea at bounding box center [756, 741] width 888 height 32
type textarea "Edastasime päringu tarnimisvõimaluste osas. [PERSON_NAME] [PERSON_NAME] täpsema…"
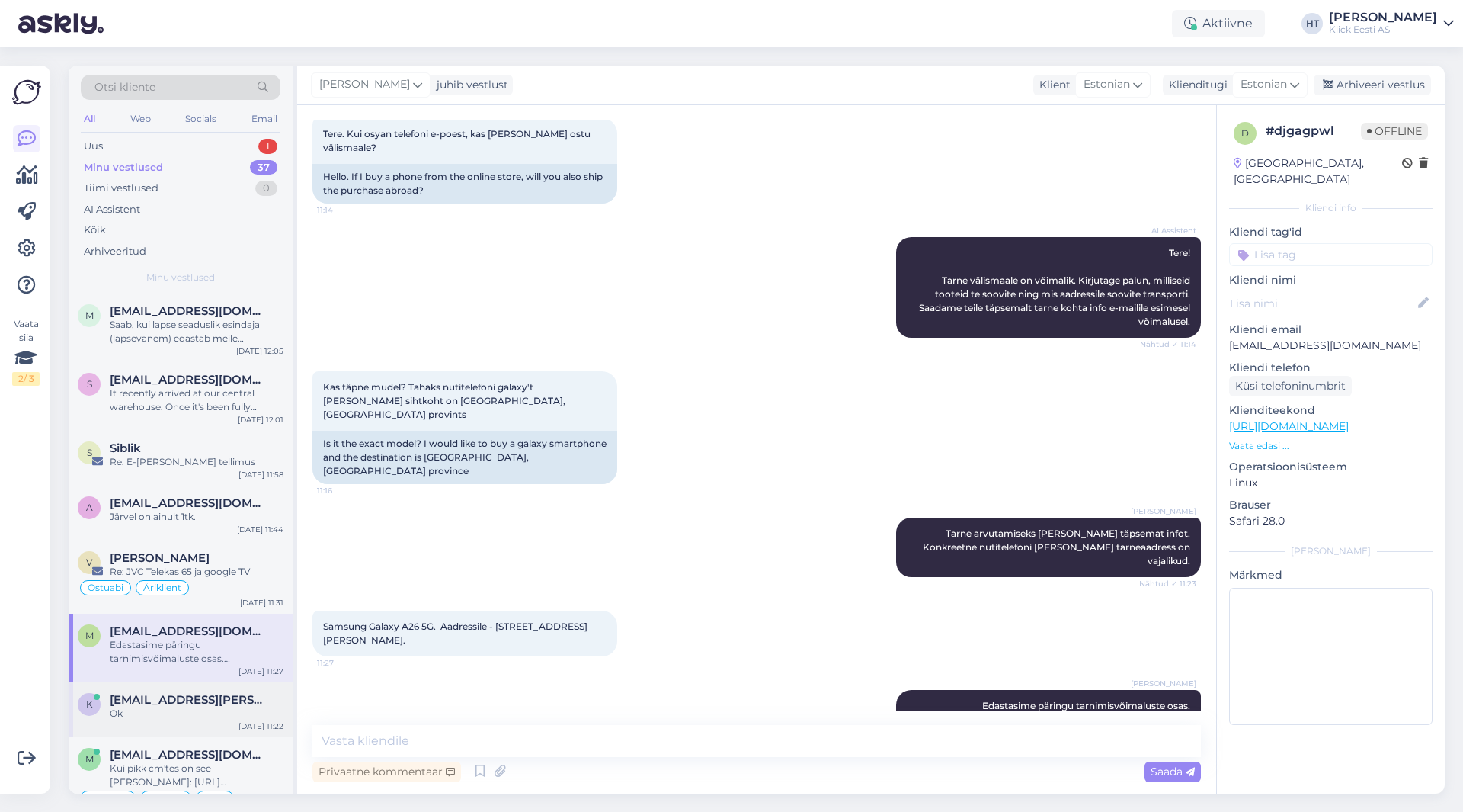
click at [253, 721] on div "[DATE] 11:22" at bounding box center [261, 726] width 45 height 12
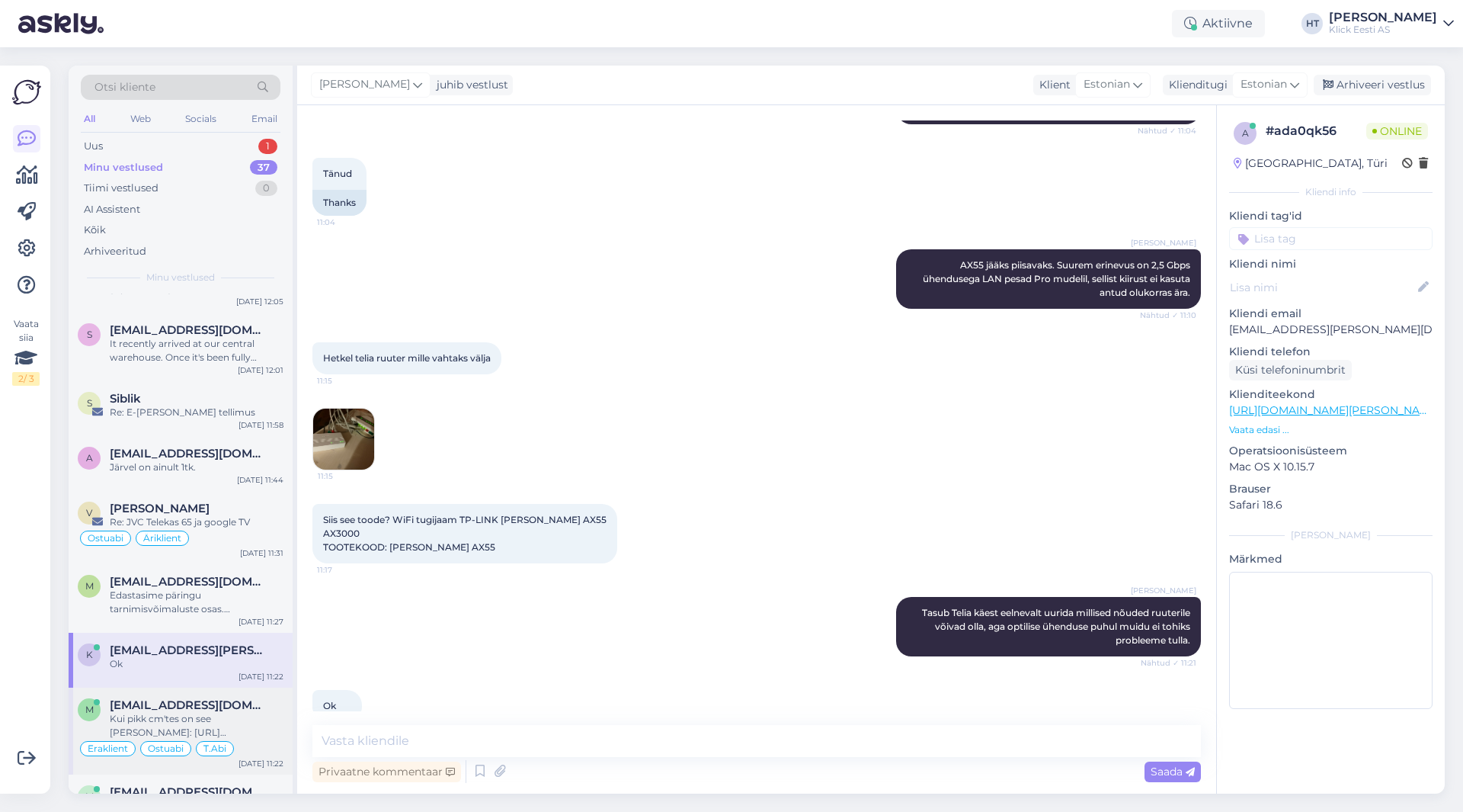
scroll to position [76, 0]
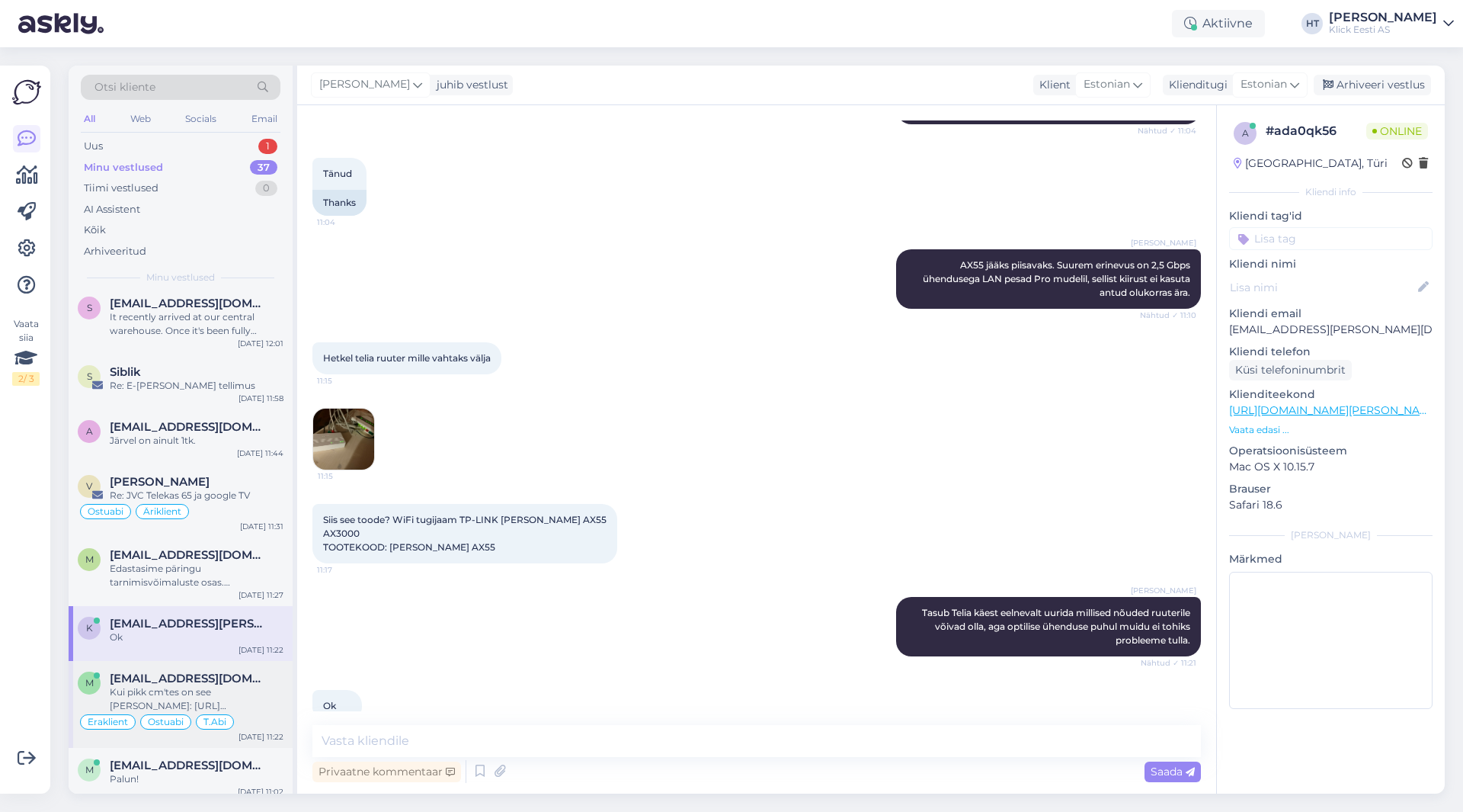
click at [236, 683] on span "[EMAIL_ADDRESS][DOMAIN_NAME]" at bounding box center [189, 678] width 159 height 13
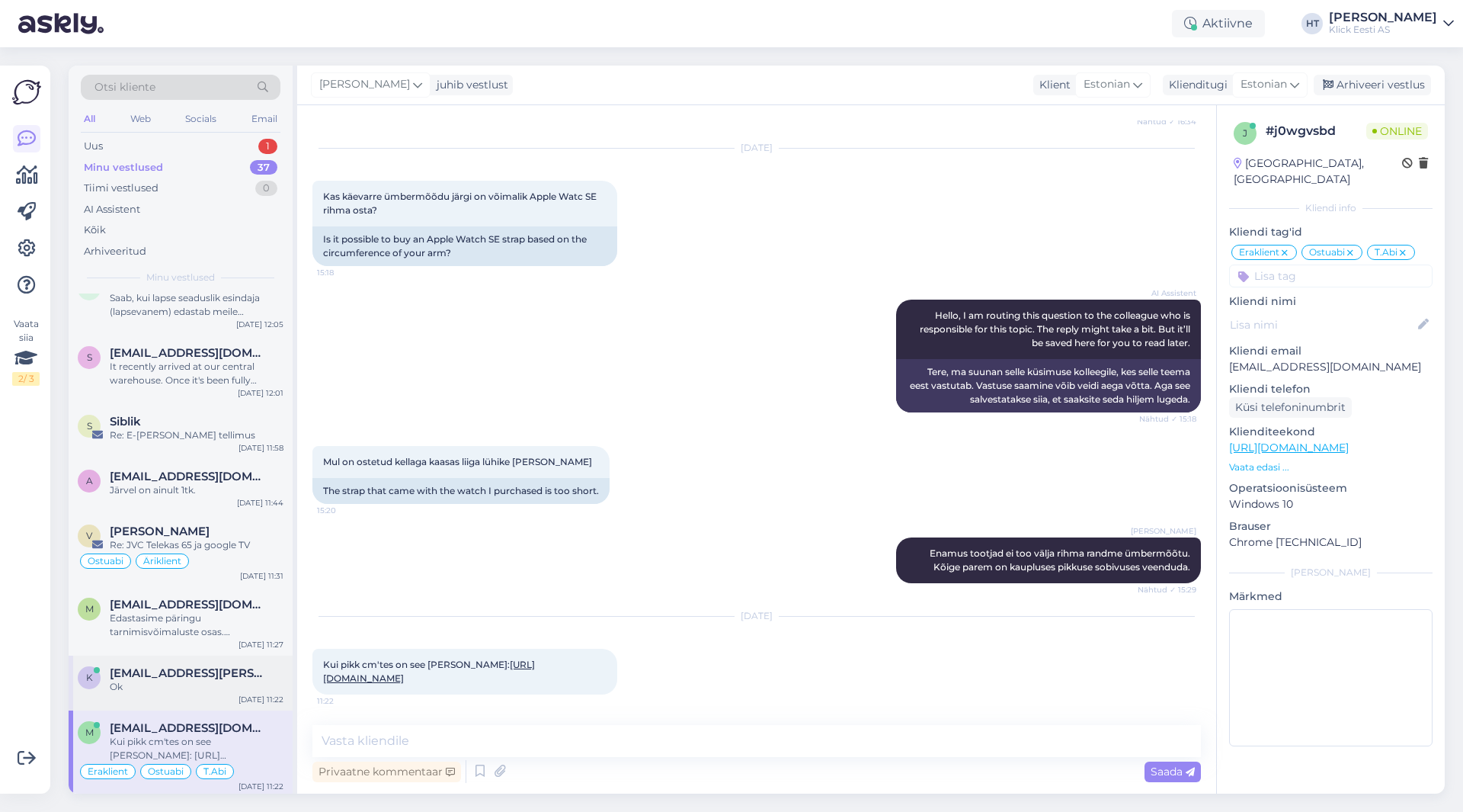
scroll to position [0, 0]
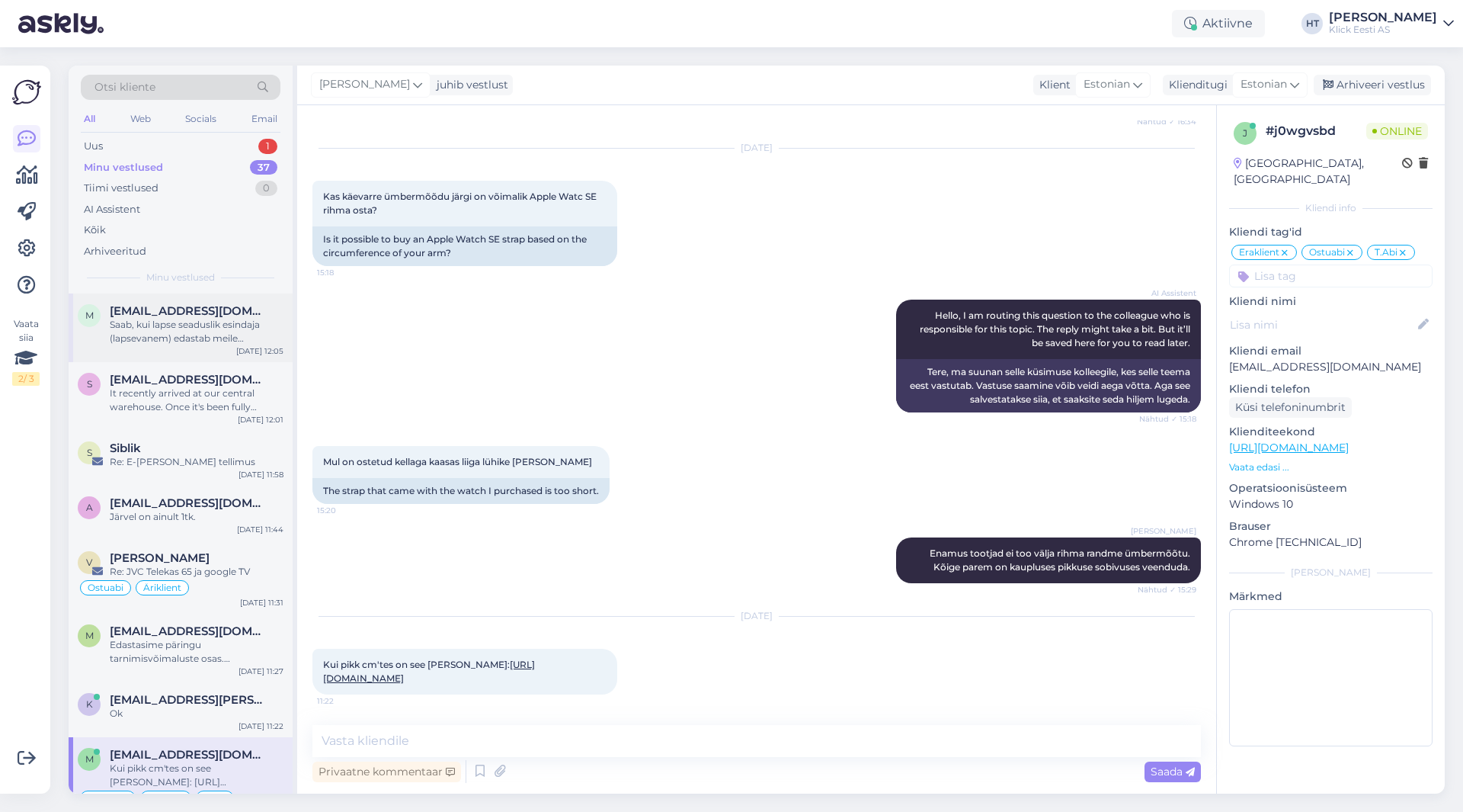
click at [183, 333] on div "Saab, kui lapse seaduslik esindaja (lapsevanem) edastab meile (konkreetsele poe…" at bounding box center [196, 331] width 174 height 28
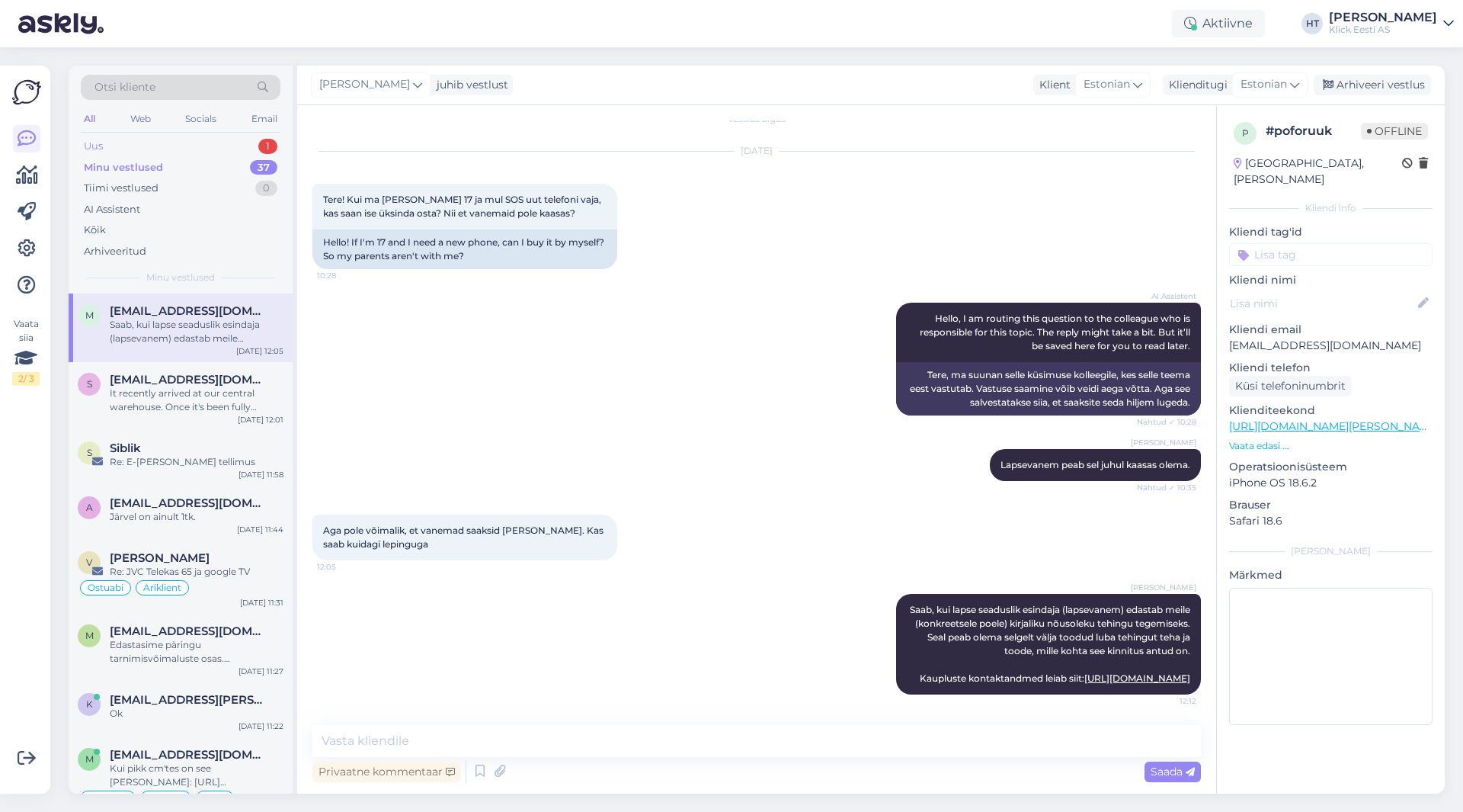
click at [238, 143] on div "Uus 1" at bounding box center [180, 146] width 200 height 21
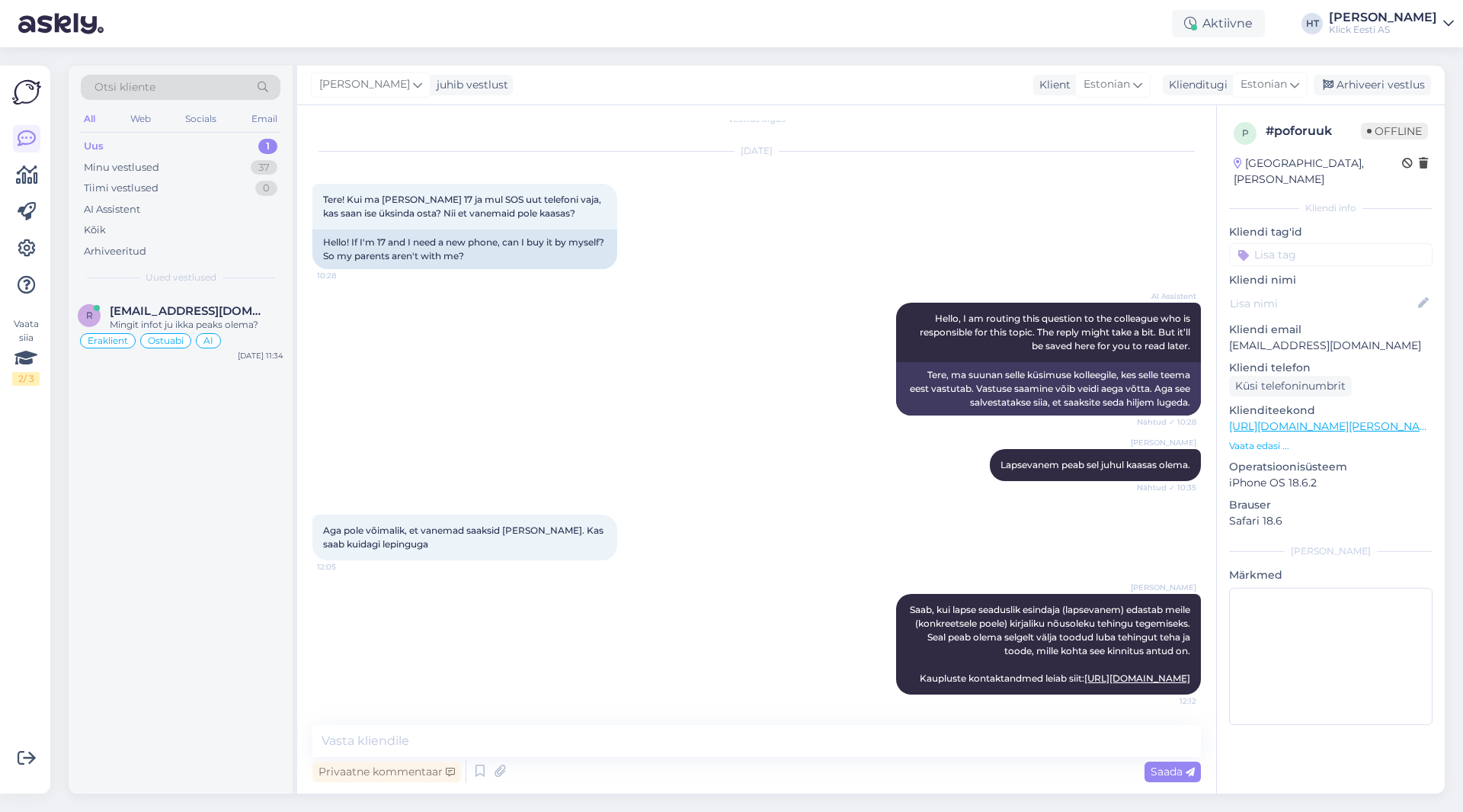
click at [263, 140] on div "1" at bounding box center [268, 146] width 19 height 15
click at [199, 304] on span "[EMAIL_ADDRESS][DOMAIN_NAME]" at bounding box center [189, 310] width 159 height 13
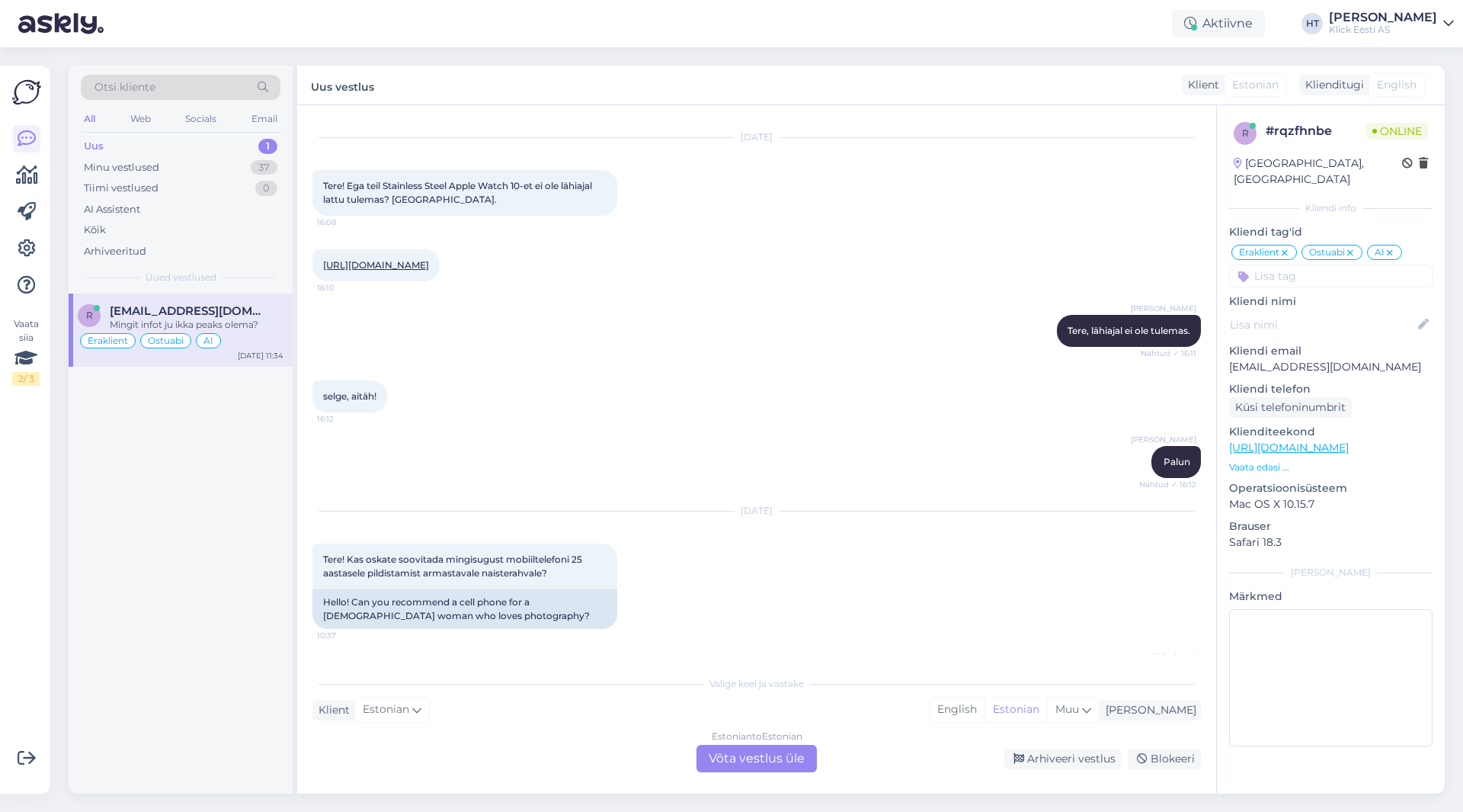
scroll to position [1112, 0]
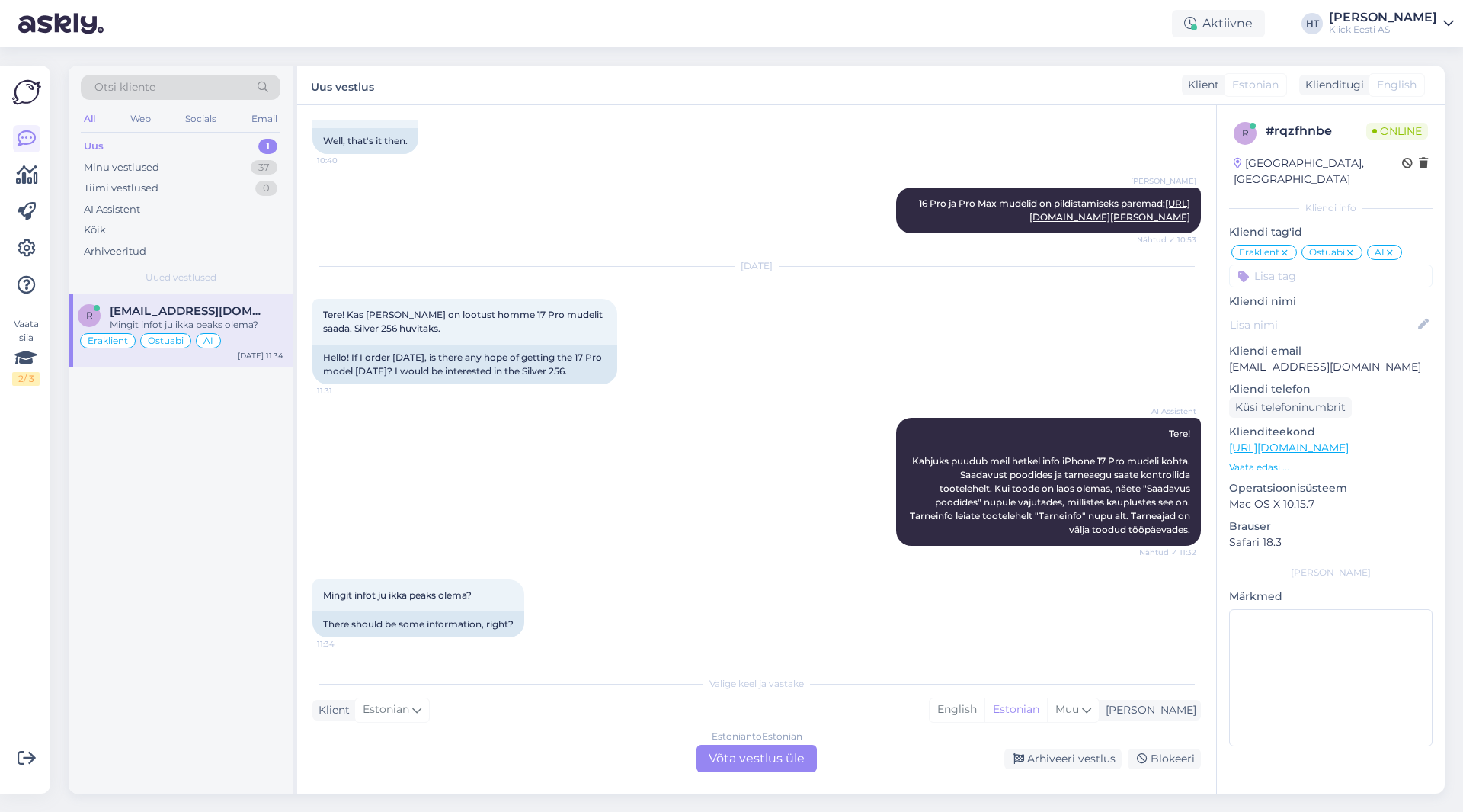
click at [713, 762] on div "Estonian to Estonian Võta vestlus üle" at bounding box center [757, 758] width 121 height 28
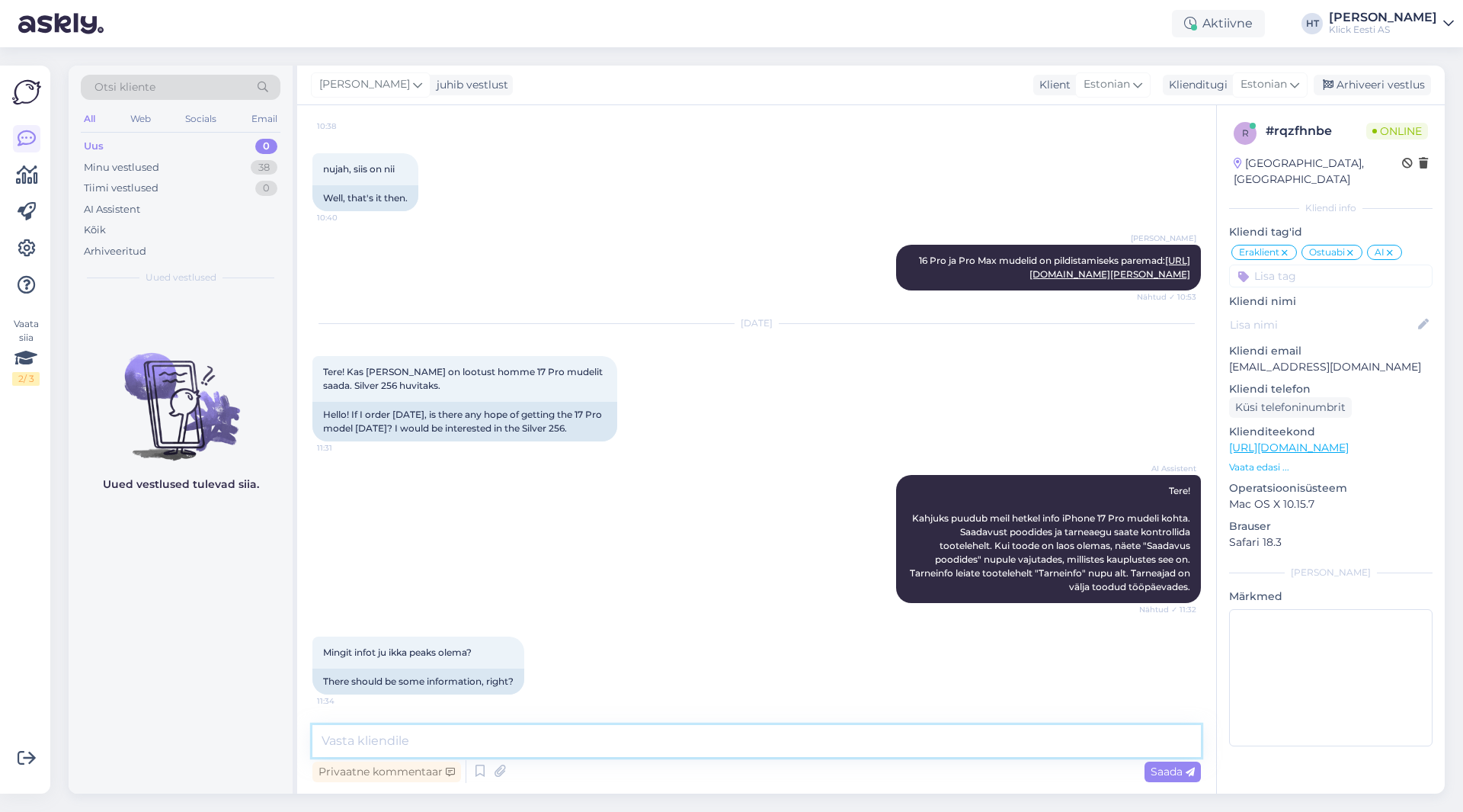
click at [723, 752] on textarea at bounding box center [756, 741] width 888 height 32
type textarea "[PERSON_NAME] on alguses piiratud, siis garanteerida ei saa."
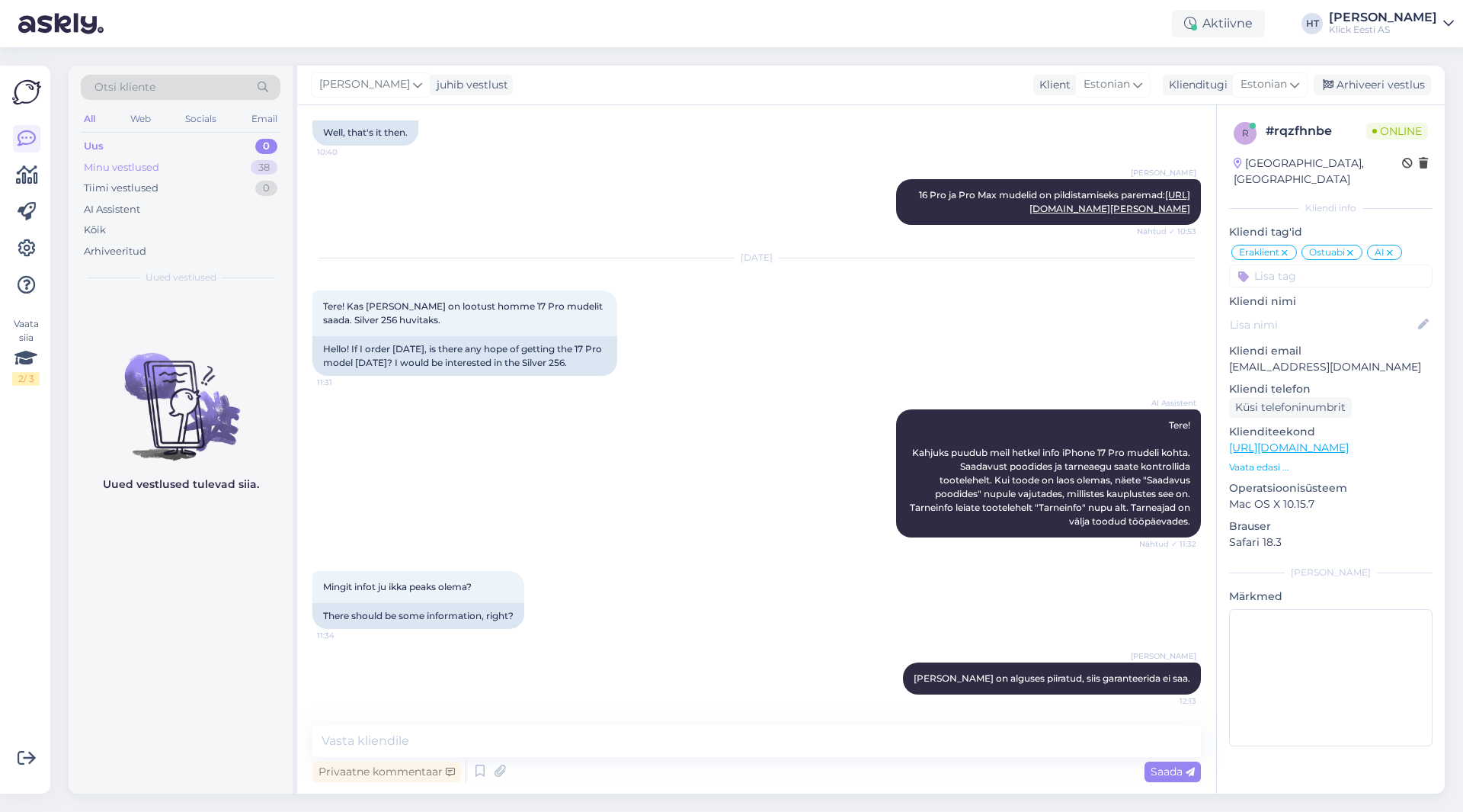
click at [206, 169] on div "Minu vestlused 38" at bounding box center [180, 167] width 200 height 21
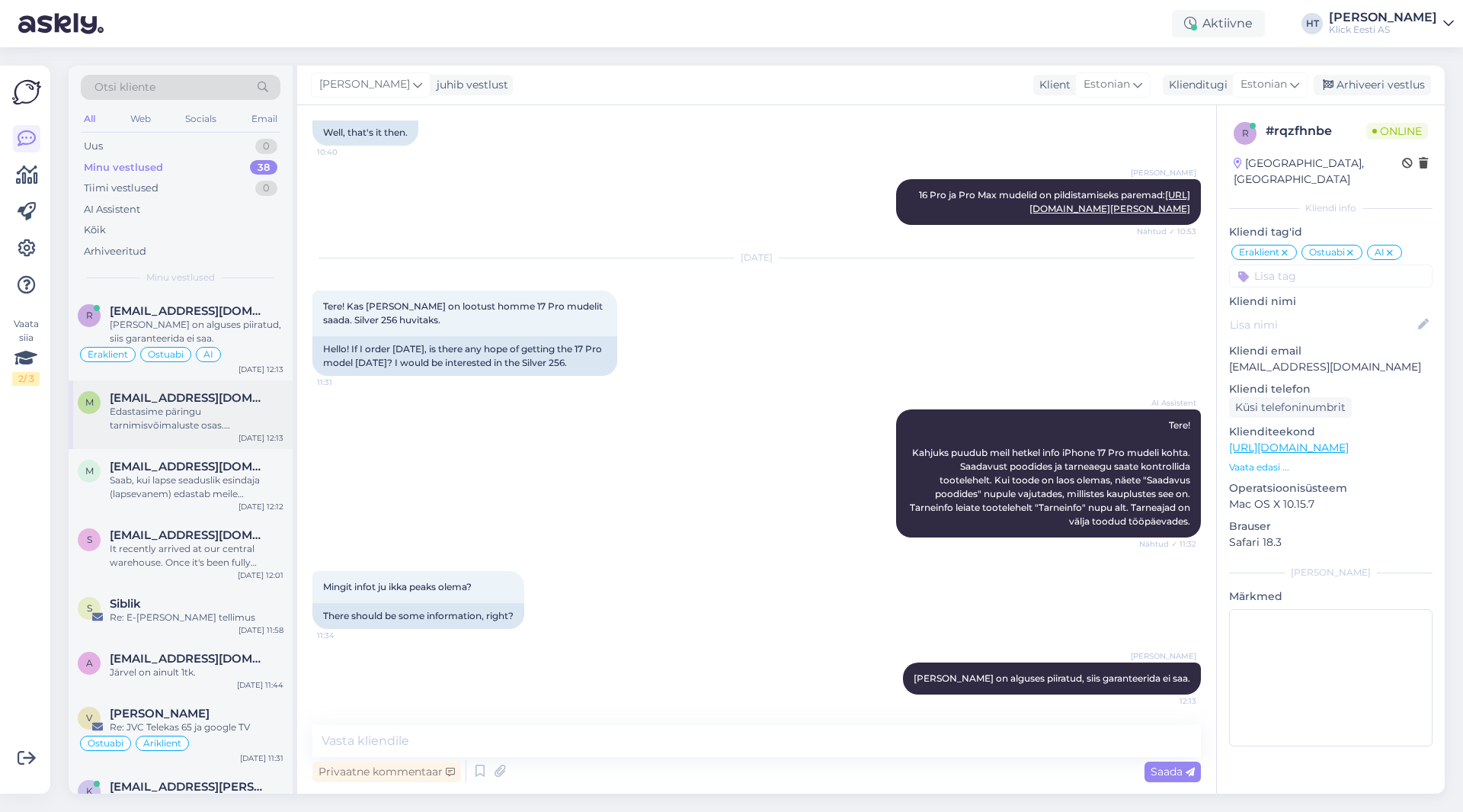
click at [226, 408] on div "Edastasime päringu tarnimisvõimaluste osas. [PERSON_NAME] [PERSON_NAME] täpsema…" at bounding box center [196, 418] width 174 height 28
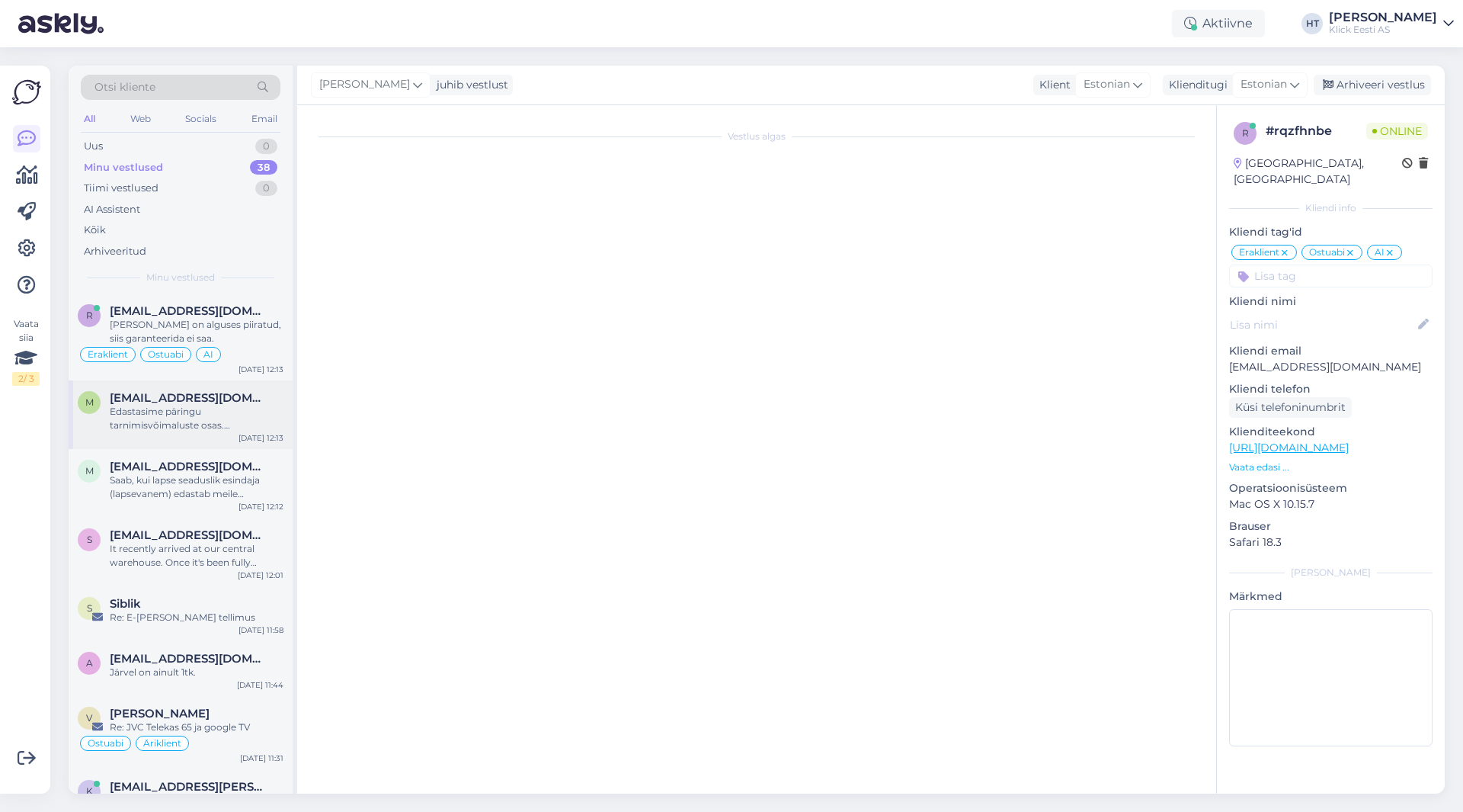
scroll to position [83, 0]
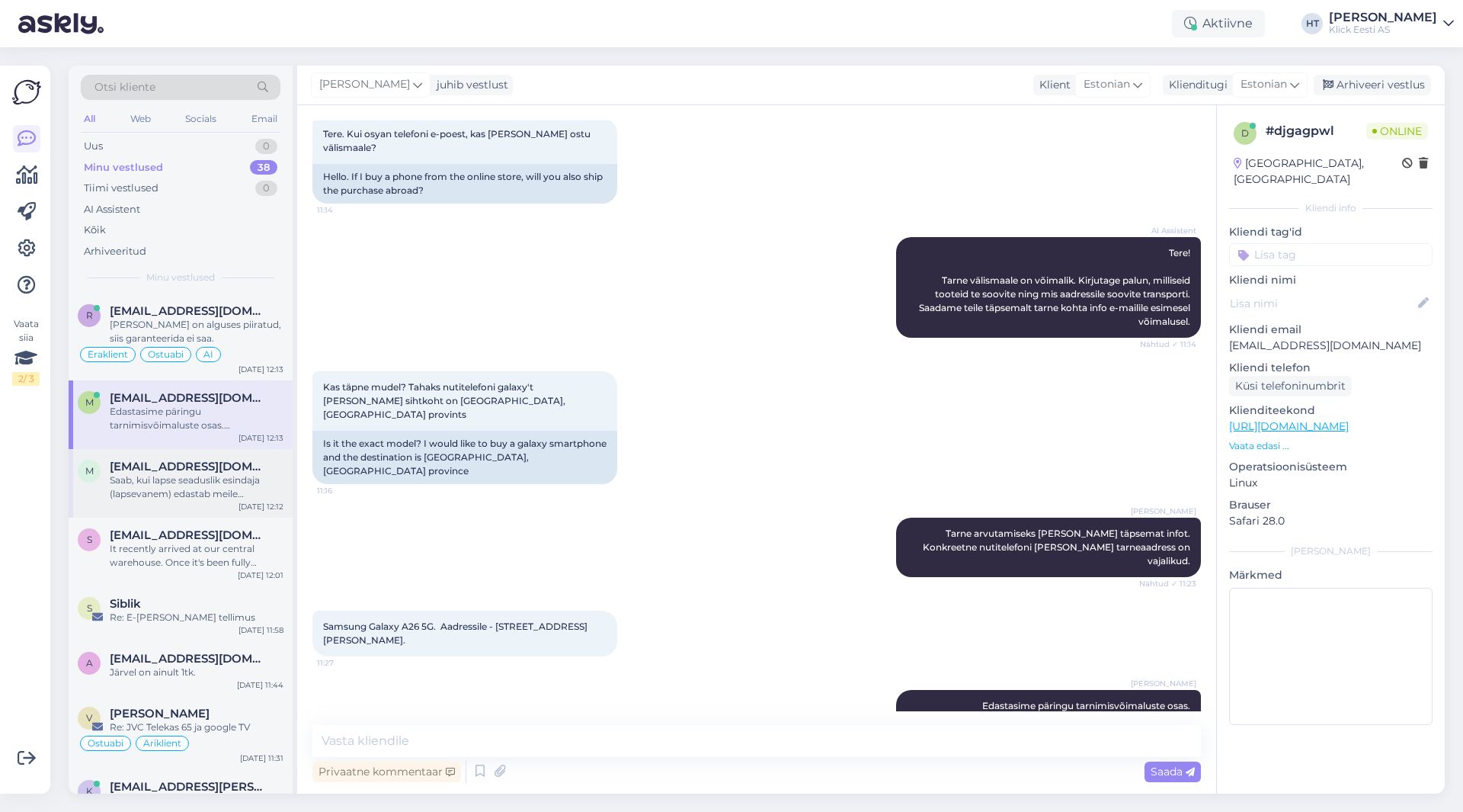
click at [131, 465] on span "[EMAIL_ADDRESS][DOMAIN_NAME]" at bounding box center [189, 466] width 159 height 13
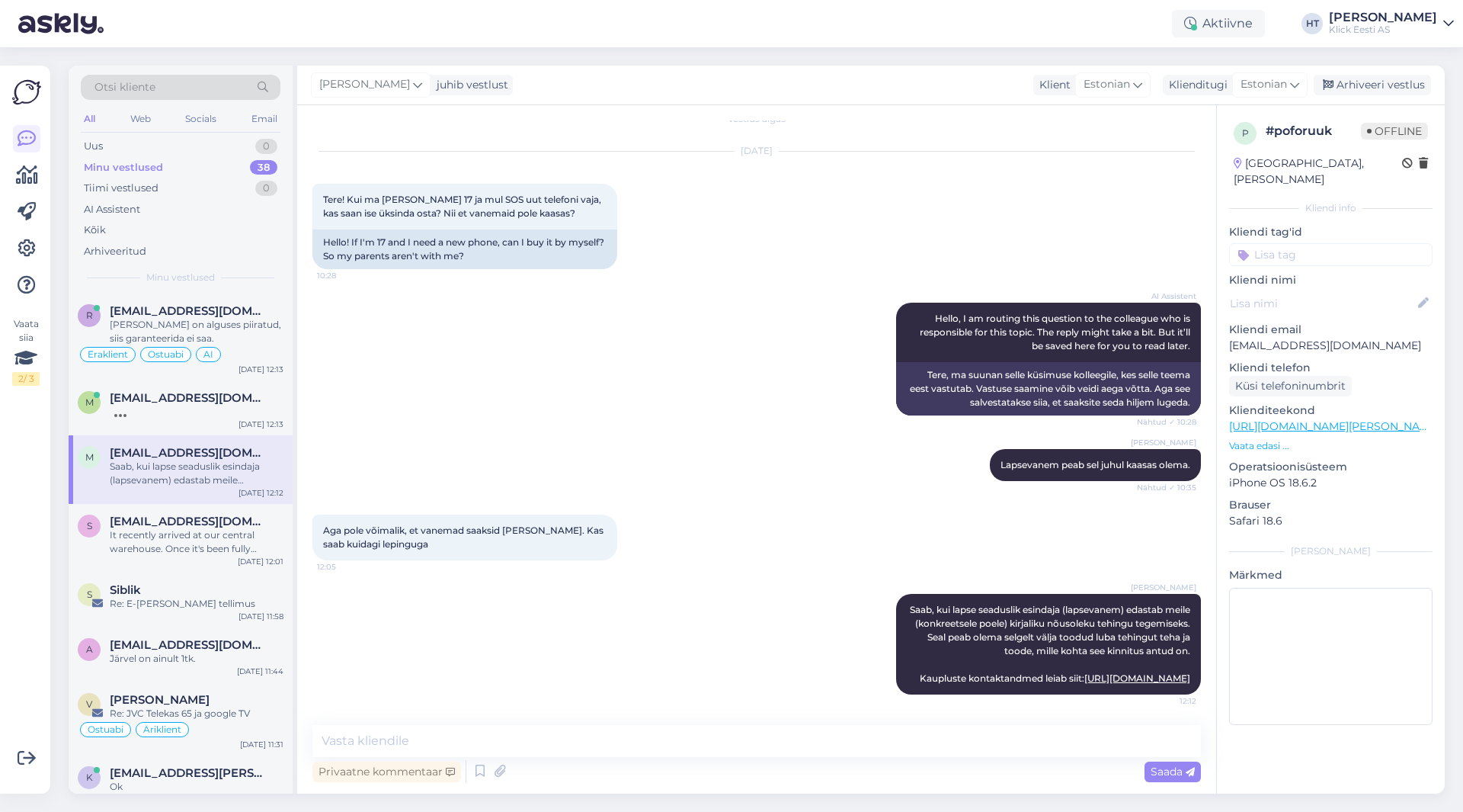
click at [1272, 38] on div "Aktiivne HT [PERSON_NAME] [PERSON_NAME] Eesti AS" at bounding box center [732, 23] width 1463 height 47
click at [1265, 32] on div "Aktiivne" at bounding box center [1218, 23] width 93 height 28
click at [1138, 121] on button "1 tund" at bounding box center [1117, 117] width 44 height 17
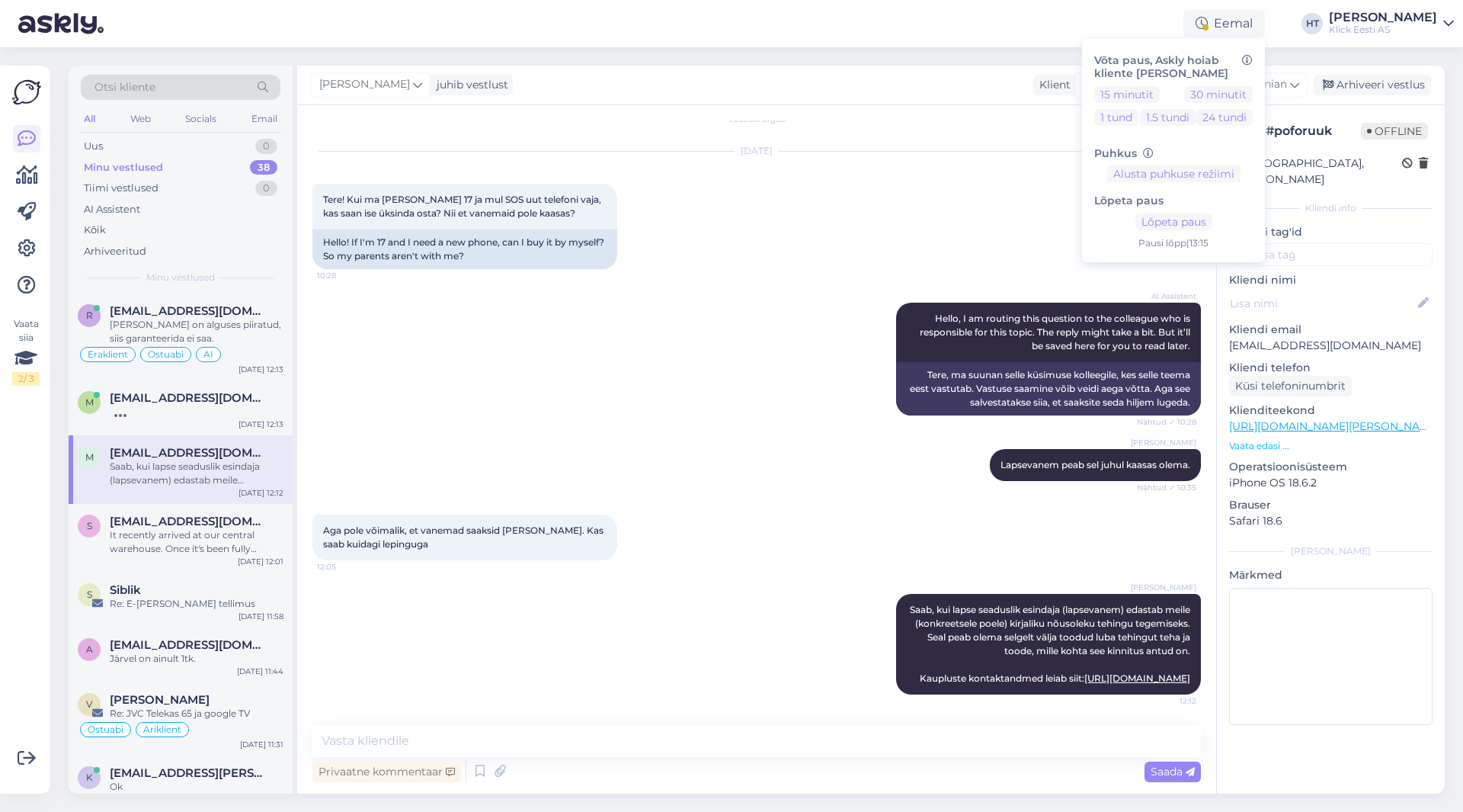
click at [868, 62] on div "Otsi kliente All Web Socials Email Uus 0 Minu vestlused 38 Tiimi vestlused 0 AI…" at bounding box center [761, 429] width 1403 height 764
